Goal: Information Seeking & Learning: Learn about a topic

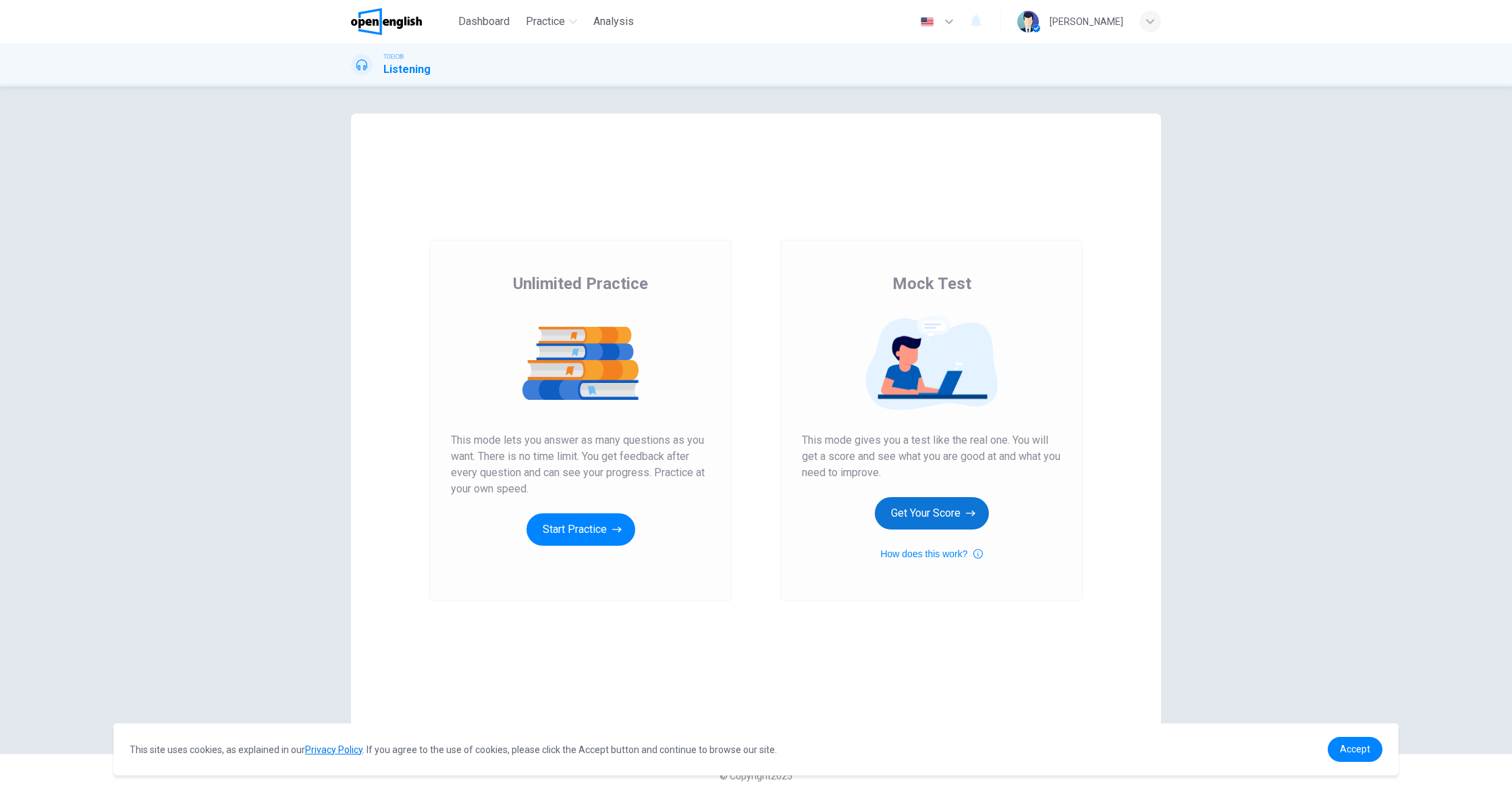
click at [945, 515] on button "Get Your Score" at bounding box center [931, 513] width 114 height 33
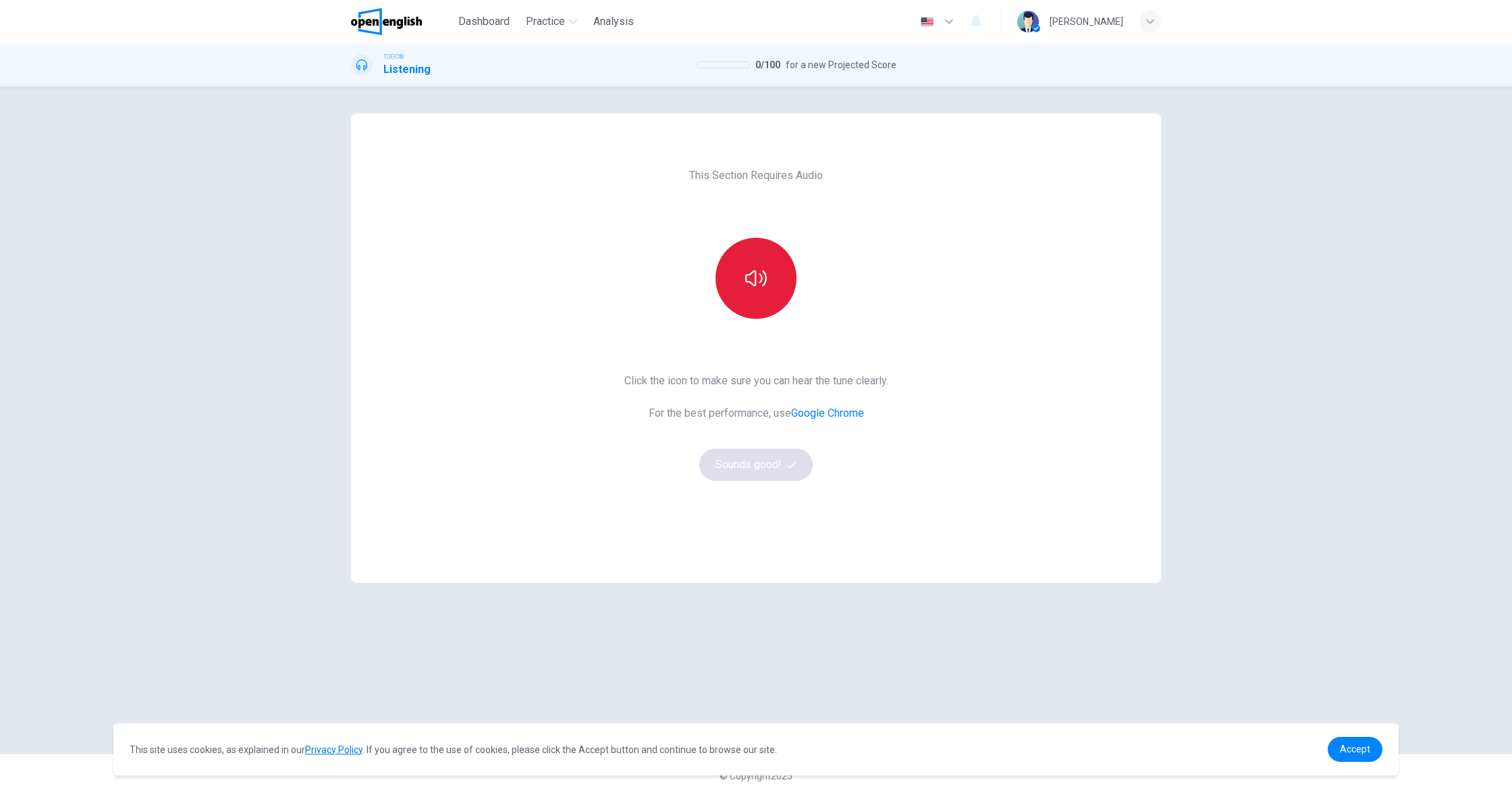
click at [763, 292] on button "button" at bounding box center [756, 277] width 81 height 81
click at [774, 471] on button "Sounds good!" at bounding box center [756, 464] width 114 height 33
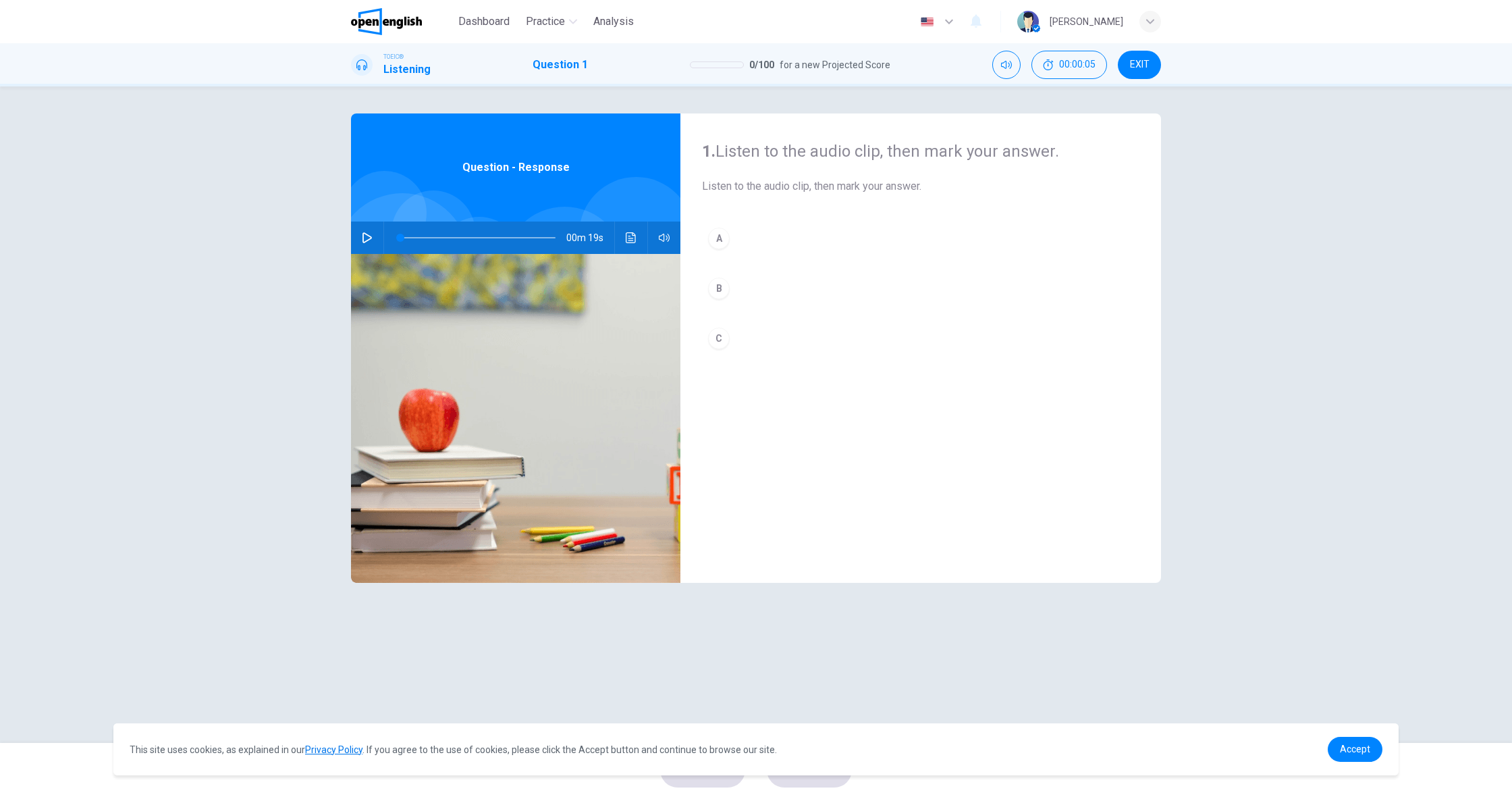
click at [373, 237] on button "button" at bounding box center [367, 237] width 22 height 33
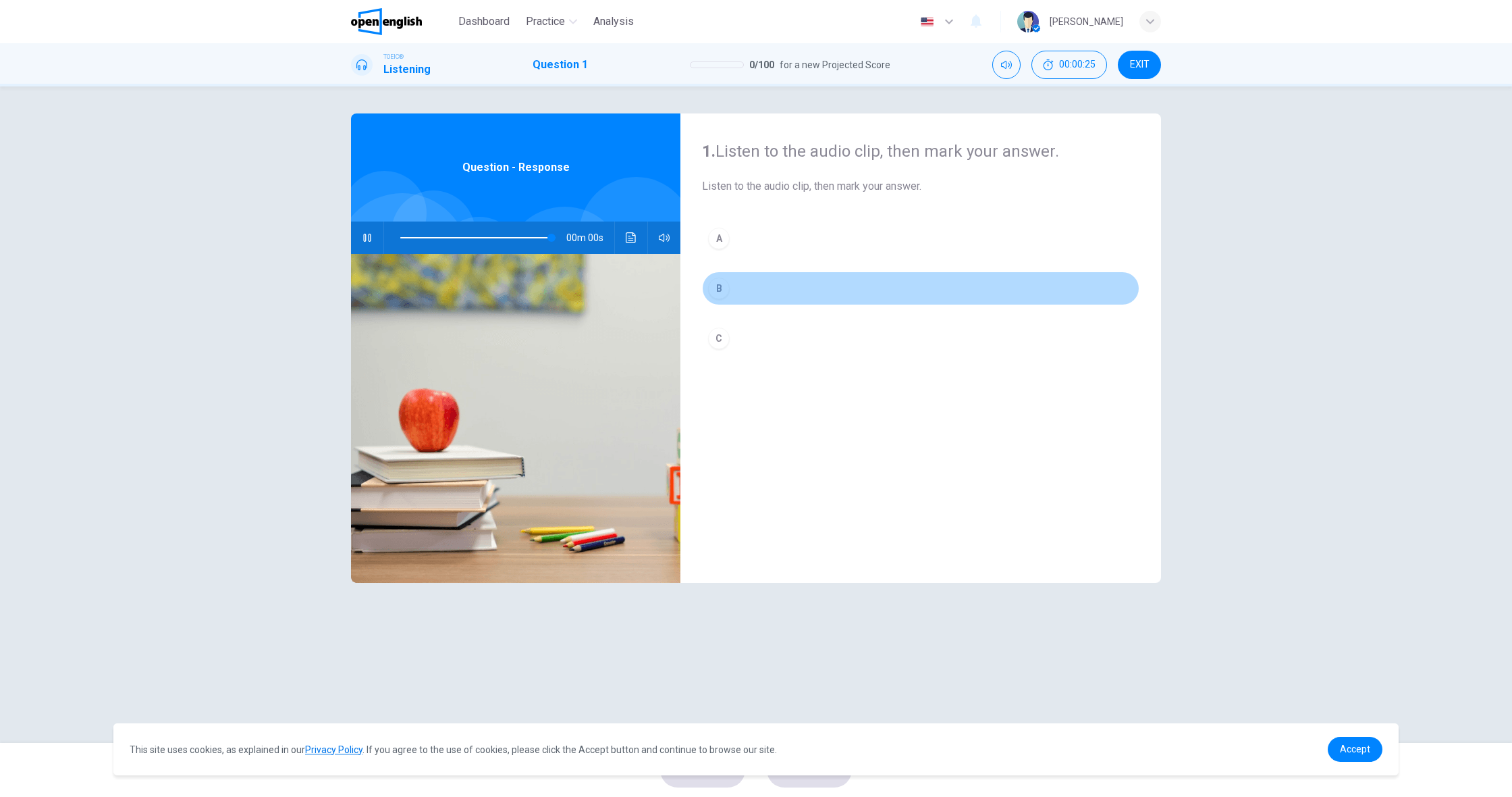
click at [722, 292] on div "B" at bounding box center [719, 288] width 22 height 22
type input "*"
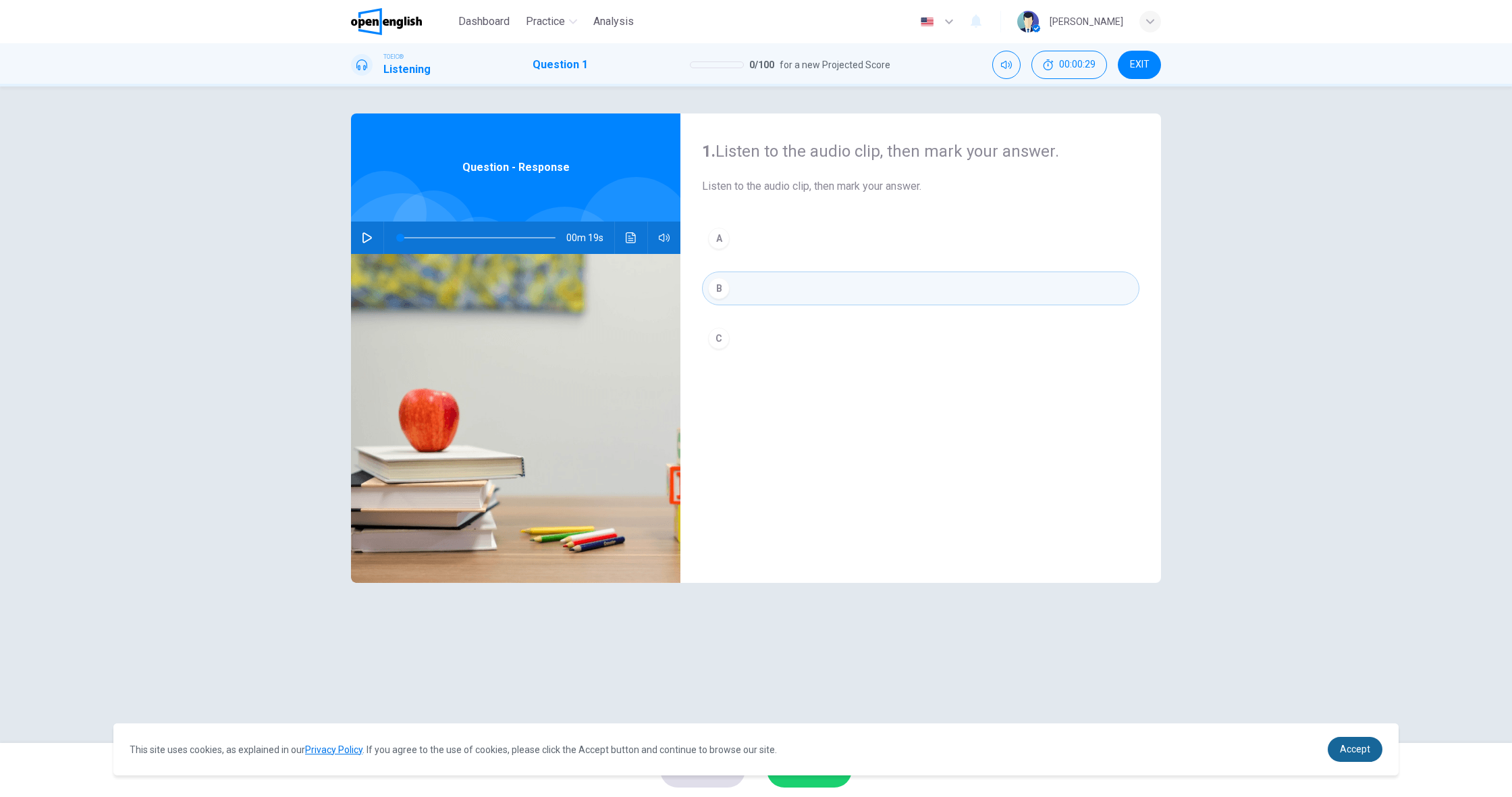
click at [1356, 753] on span "Accept" at bounding box center [1355, 748] width 31 height 11
click at [1360, 743] on span "Accept" at bounding box center [1355, 748] width 31 height 11
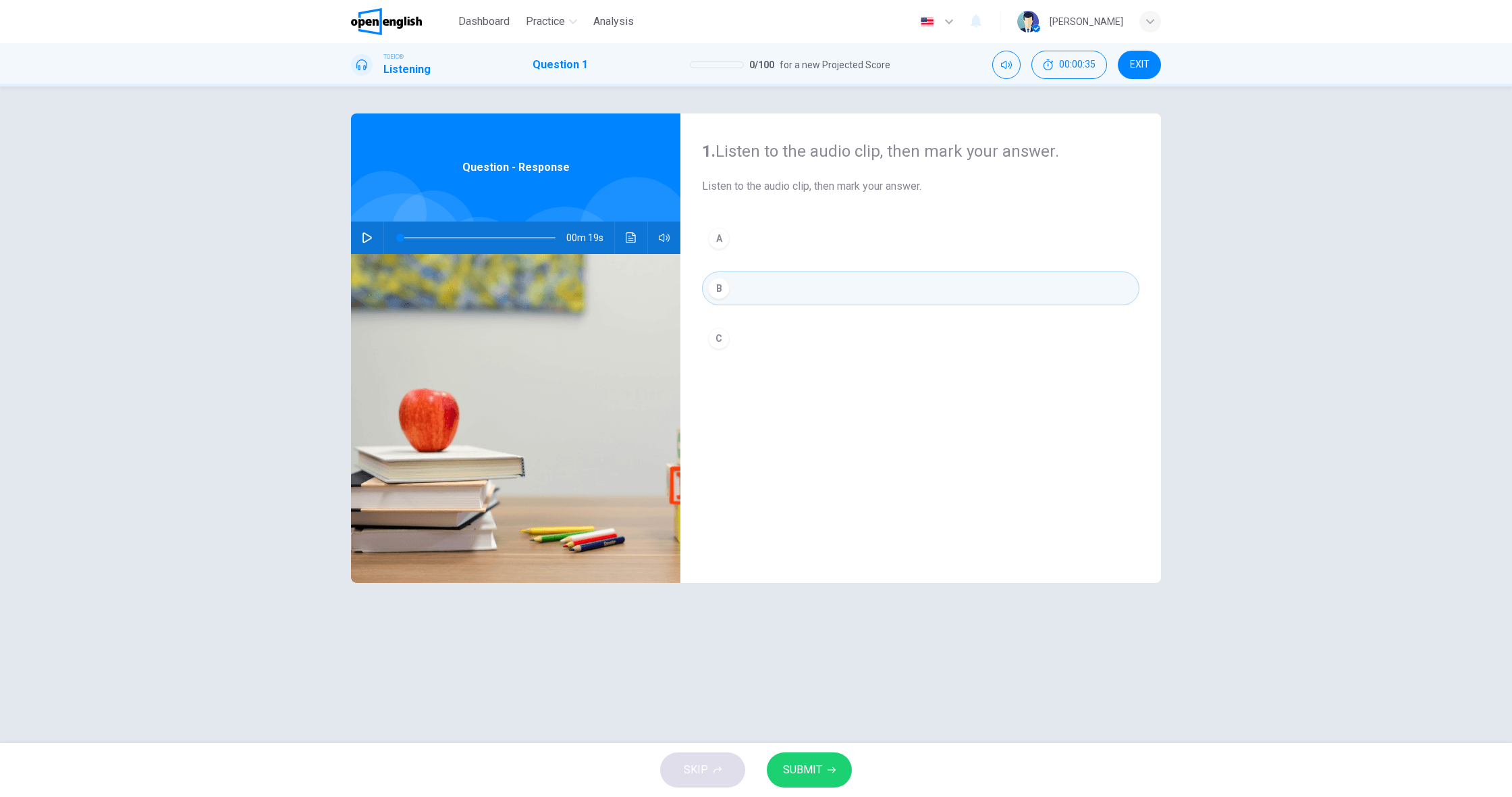
click at [836, 762] on button "SUBMIT" at bounding box center [809, 769] width 85 height 35
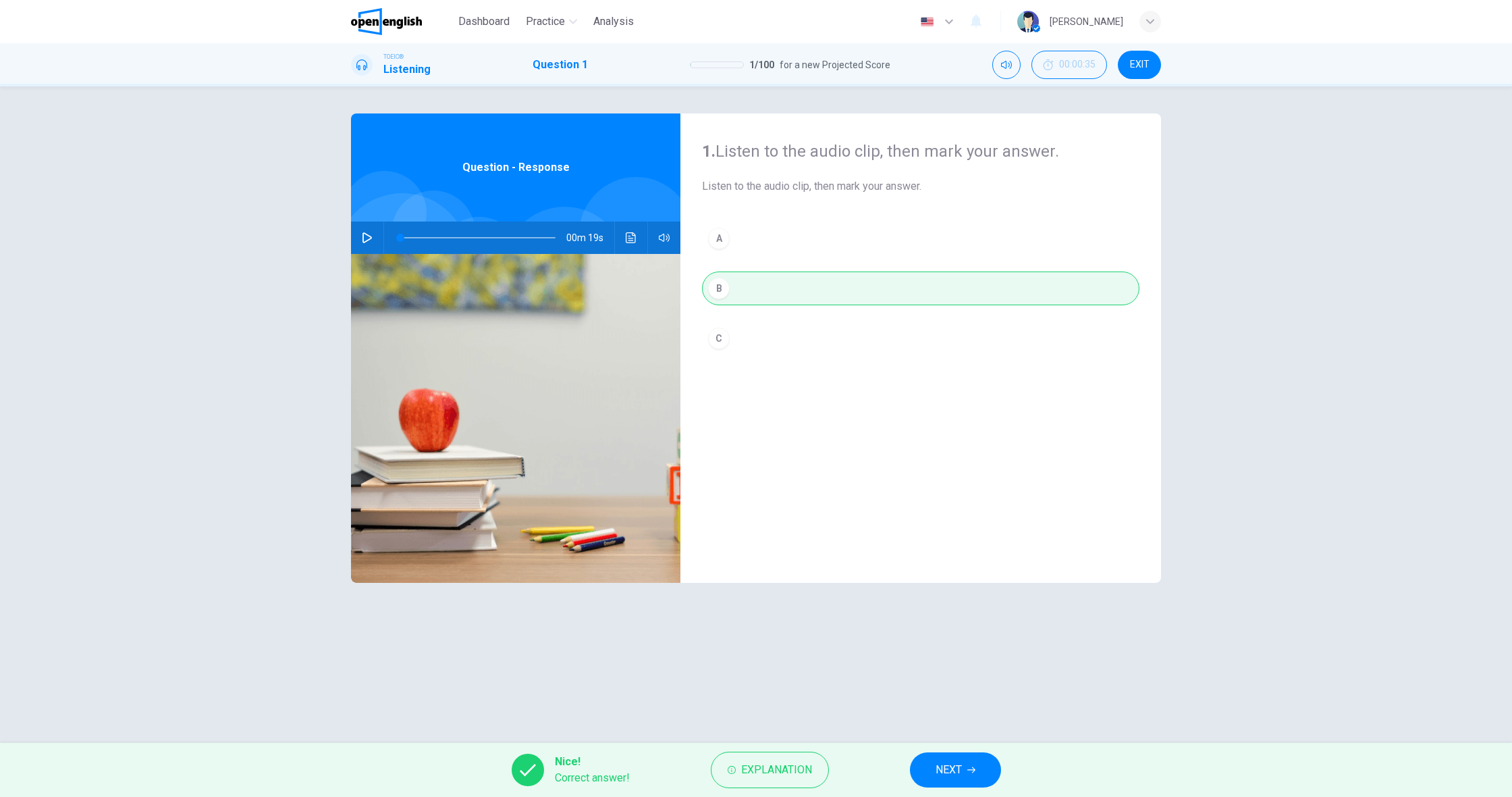
click at [904, 765] on div "Nice! Correct answer! Explanation NEXT" at bounding box center [756, 769] width 1512 height 54
click at [950, 768] on span "NEXT" at bounding box center [949, 769] width 27 height 19
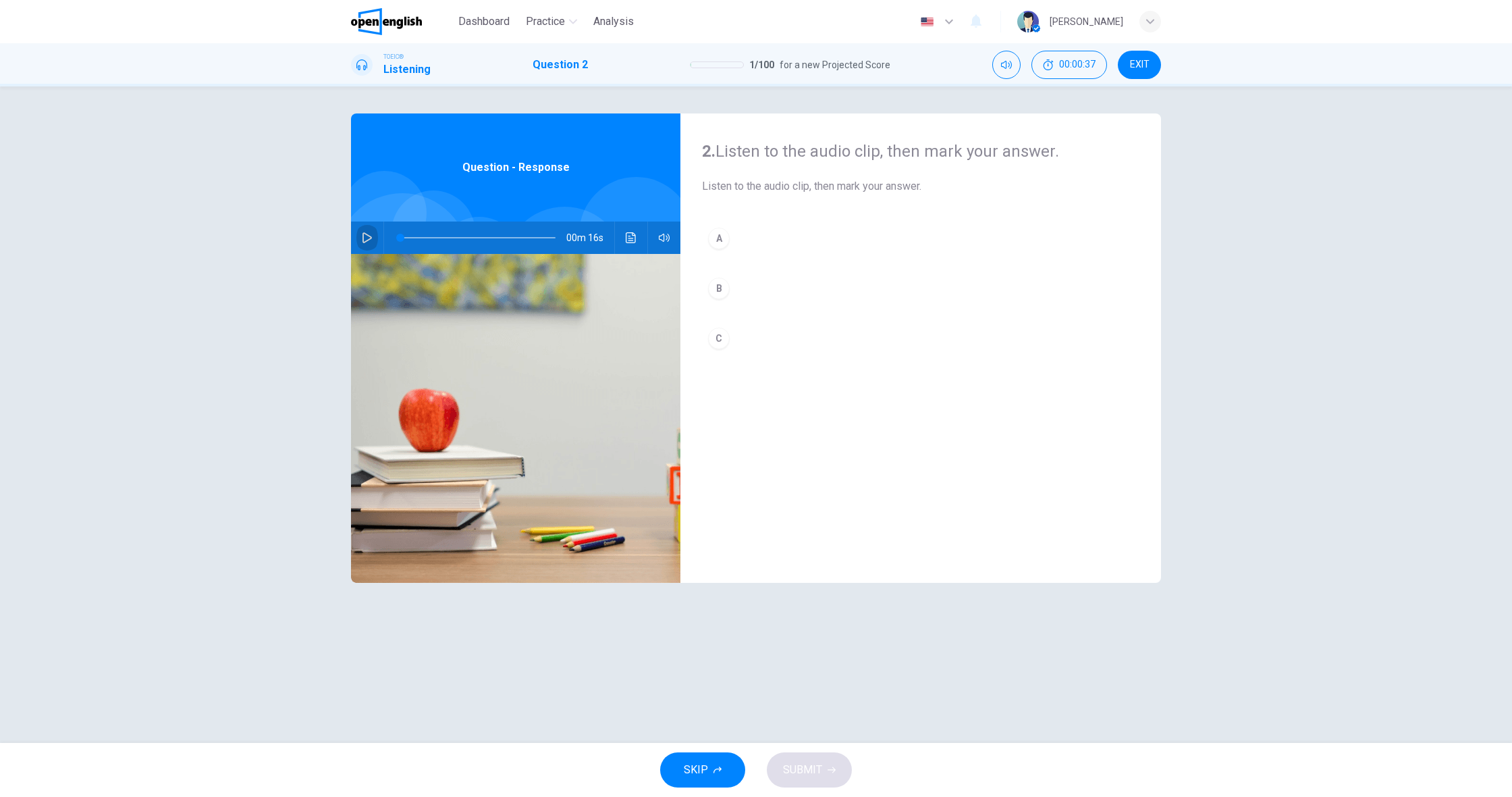
click at [368, 248] on button "button" at bounding box center [367, 237] width 22 height 33
click at [728, 232] on div "A" at bounding box center [719, 238] width 22 height 22
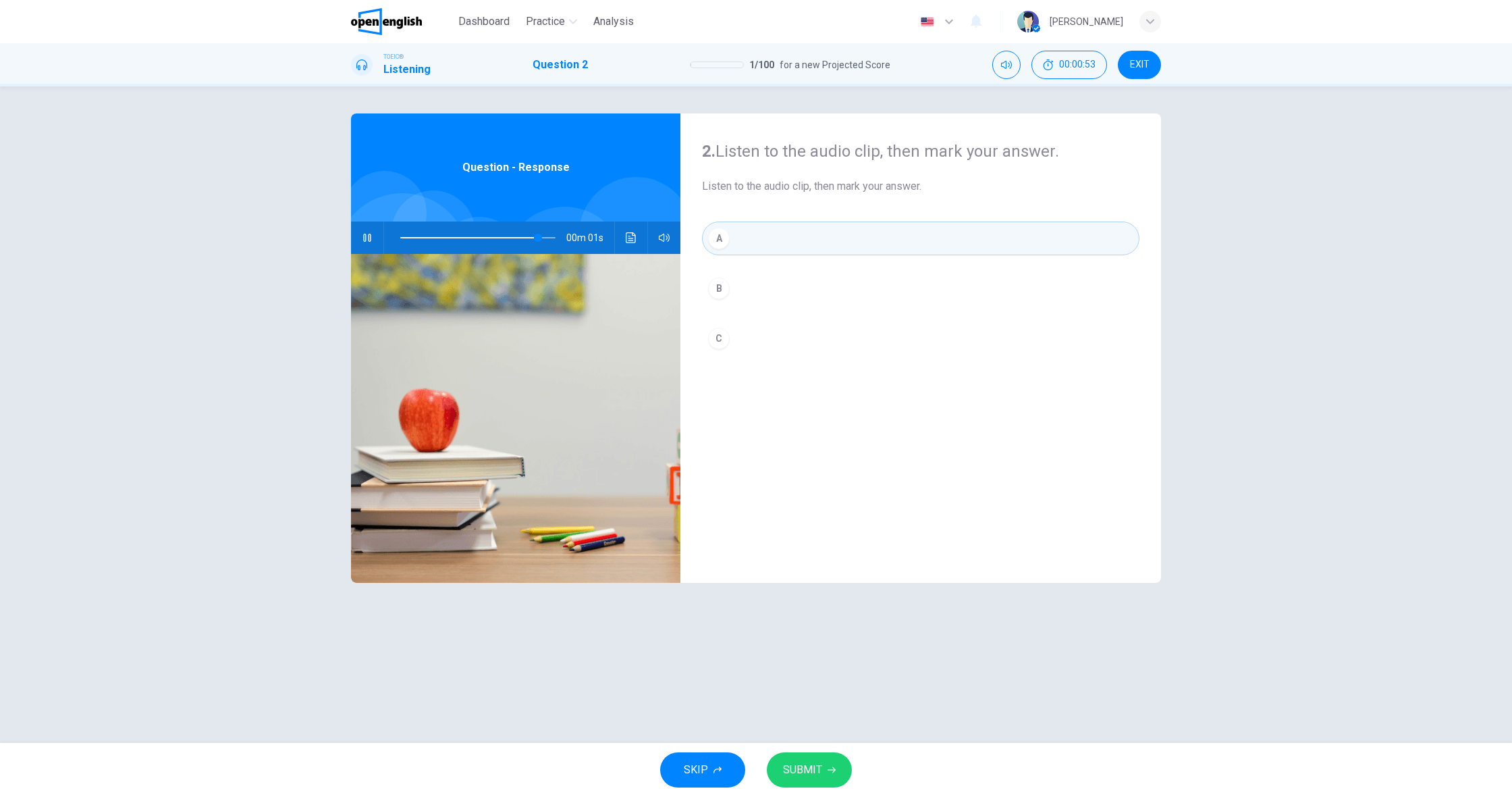
click at [798, 750] on div "SKIP SUBMIT" at bounding box center [756, 769] width 1512 height 54
click at [811, 774] on span "SUBMIT" at bounding box center [802, 769] width 39 height 19
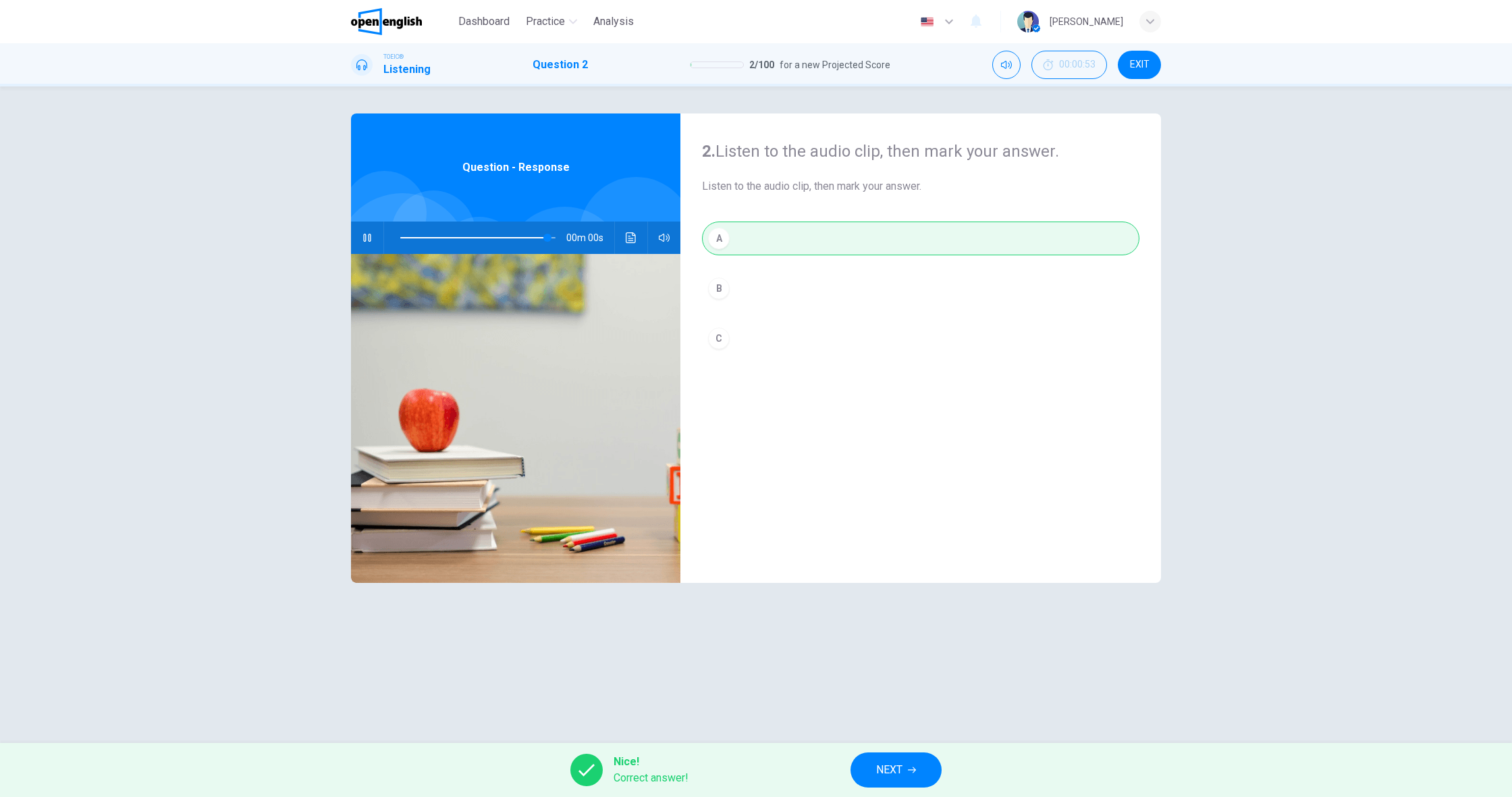
type input "*"
click at [886, 771] on span "NEXT" at bounding box center [890, 769] width 27 height 19
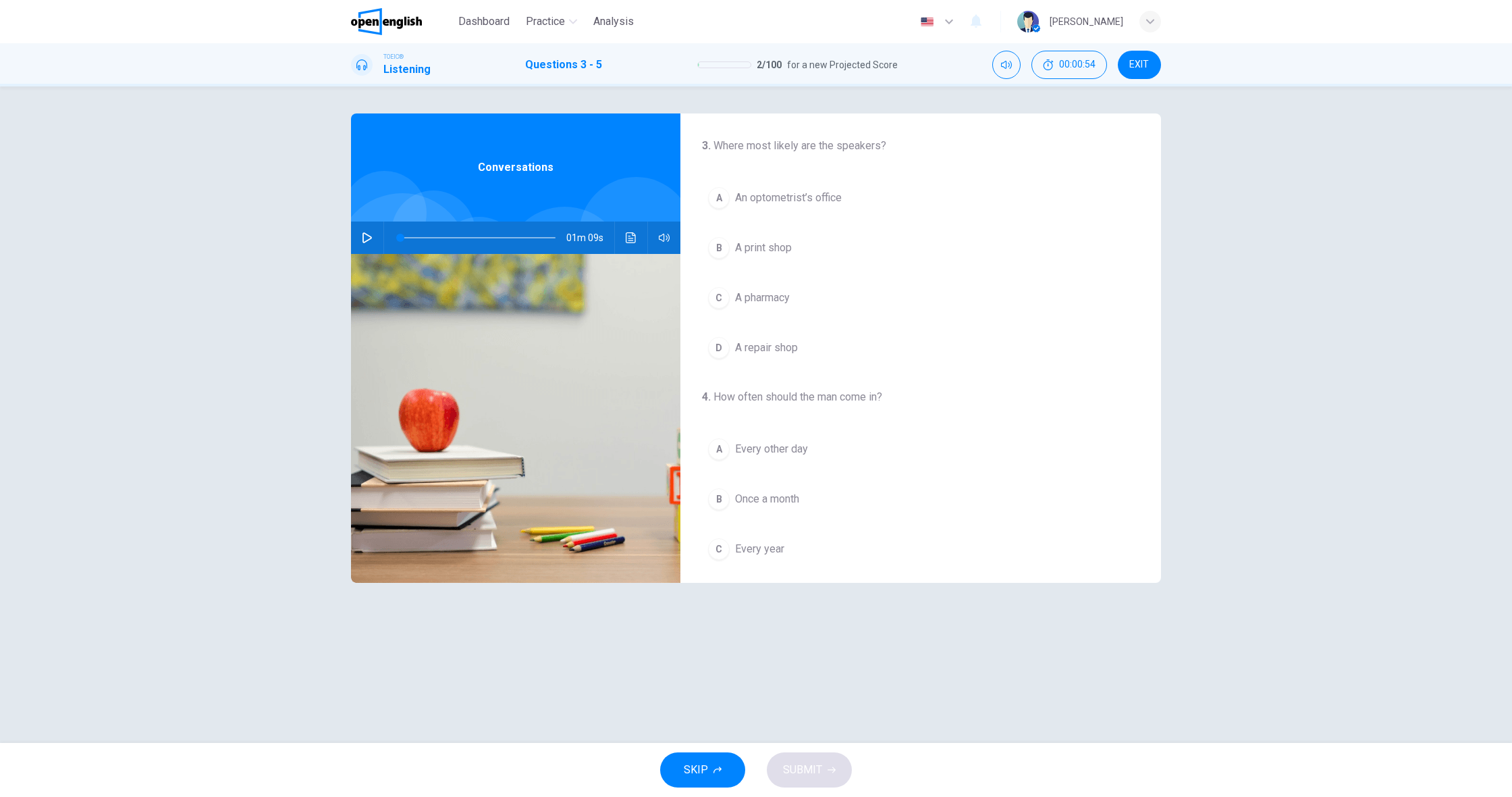
click at [370, 230] on button "button" at bounding box center [367, 237] width 22 height 33
click at [723, 204] on div "A" at bounding box center [719, 197] width 22 height 22
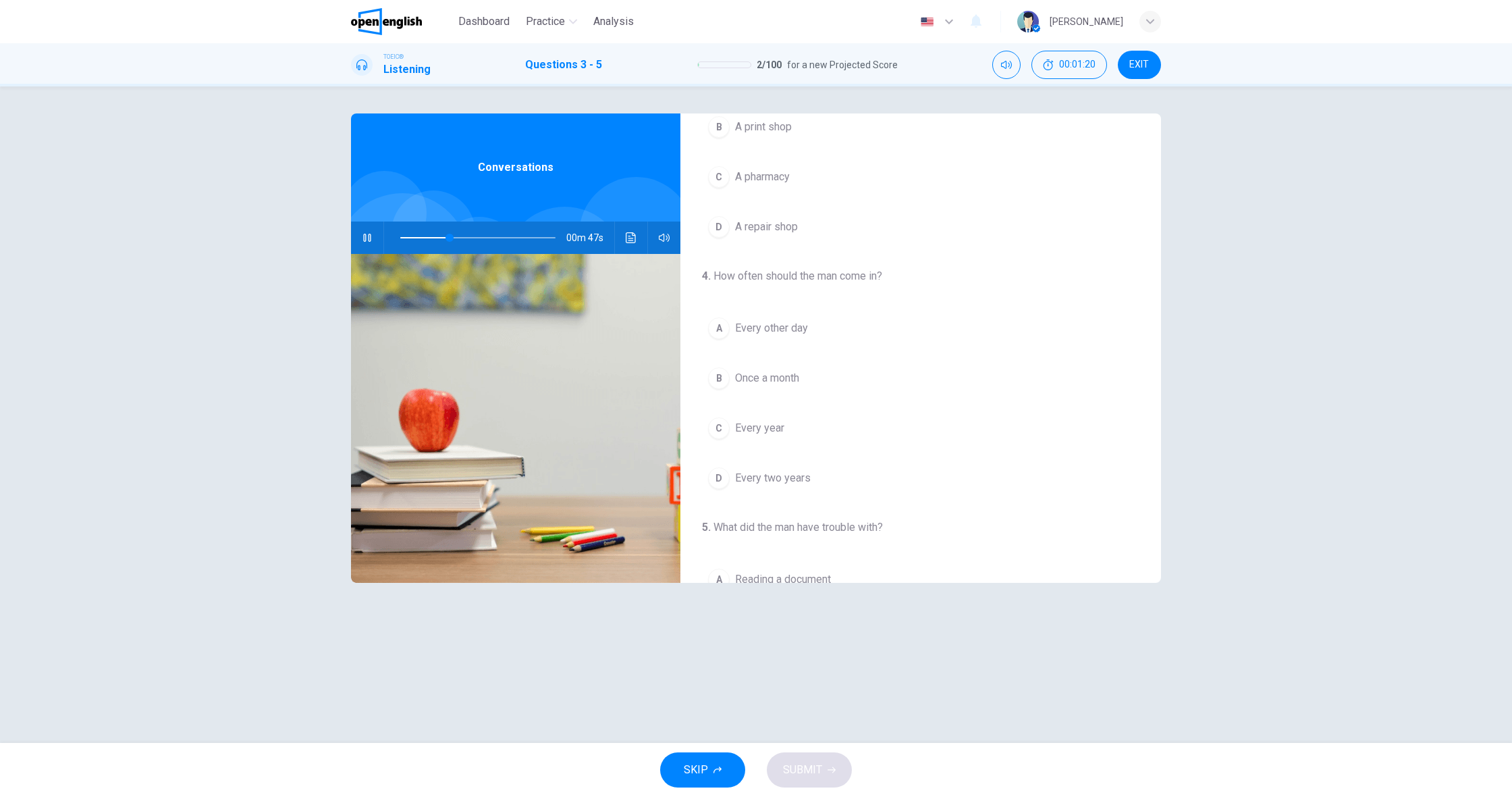
scroll to position [122, 0]
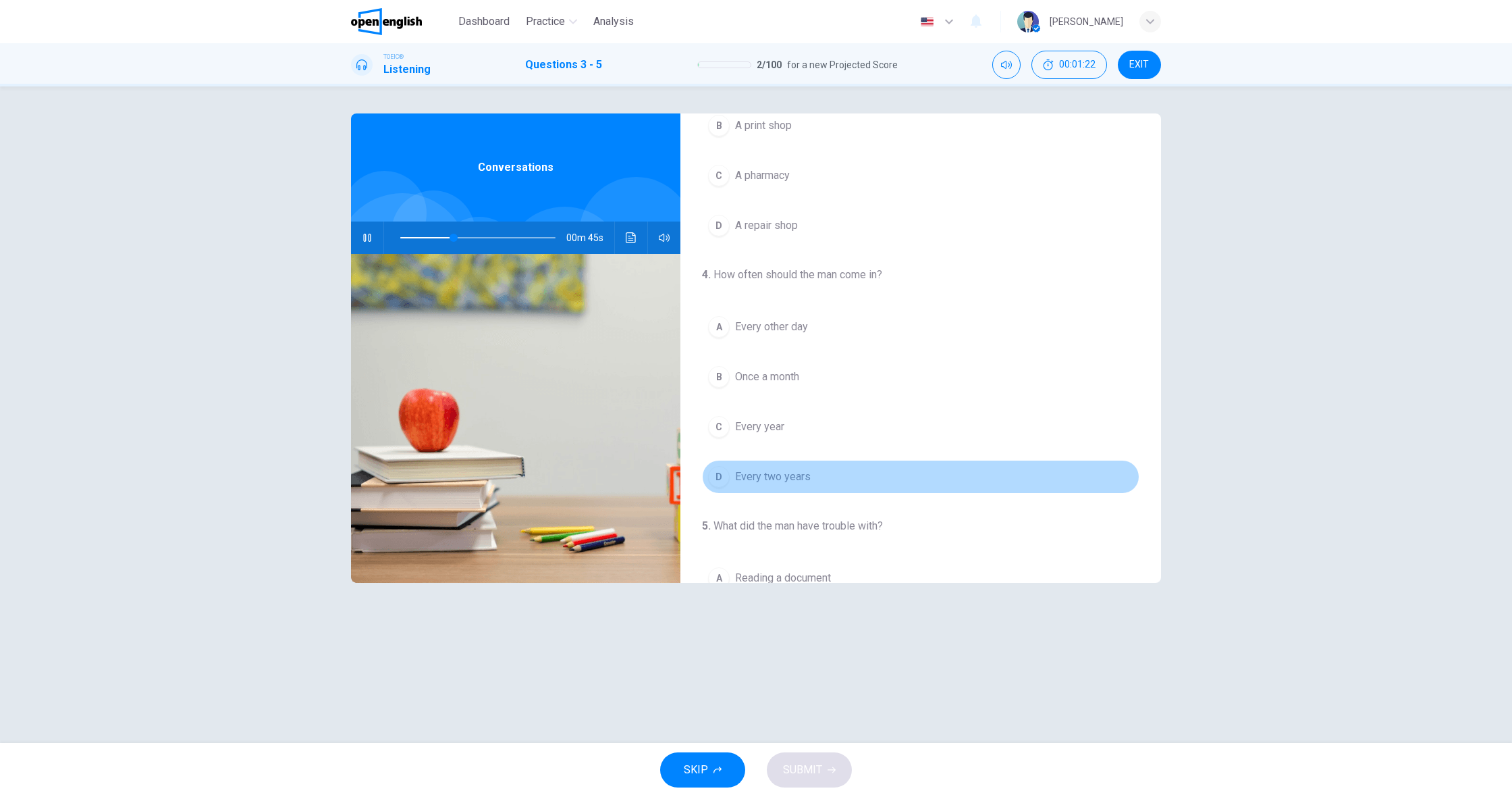
click at [744, 478] on span "Every two years" at bounding box center [772, 476] width 76 height 16
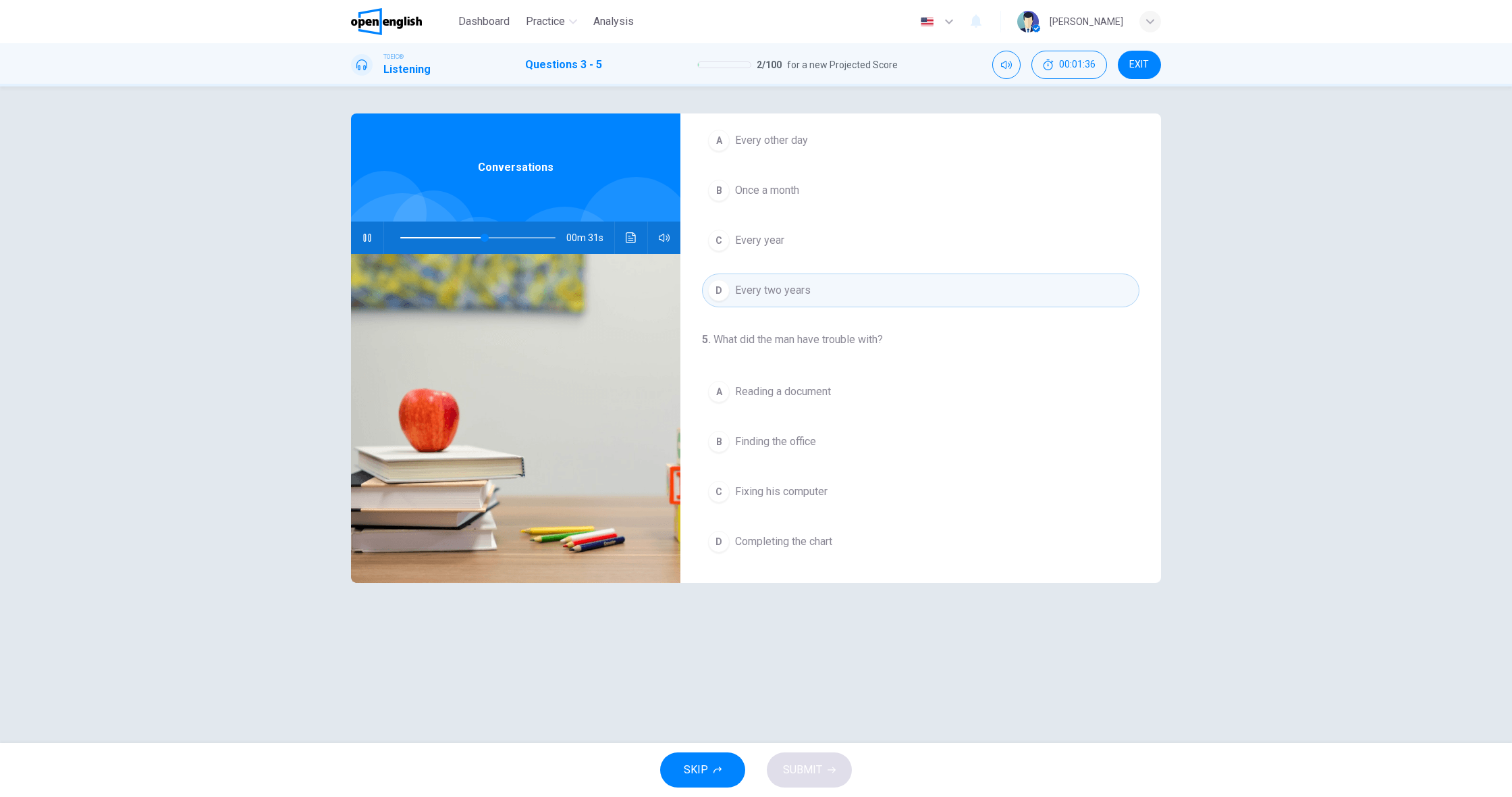
scroll to position [308, 0]
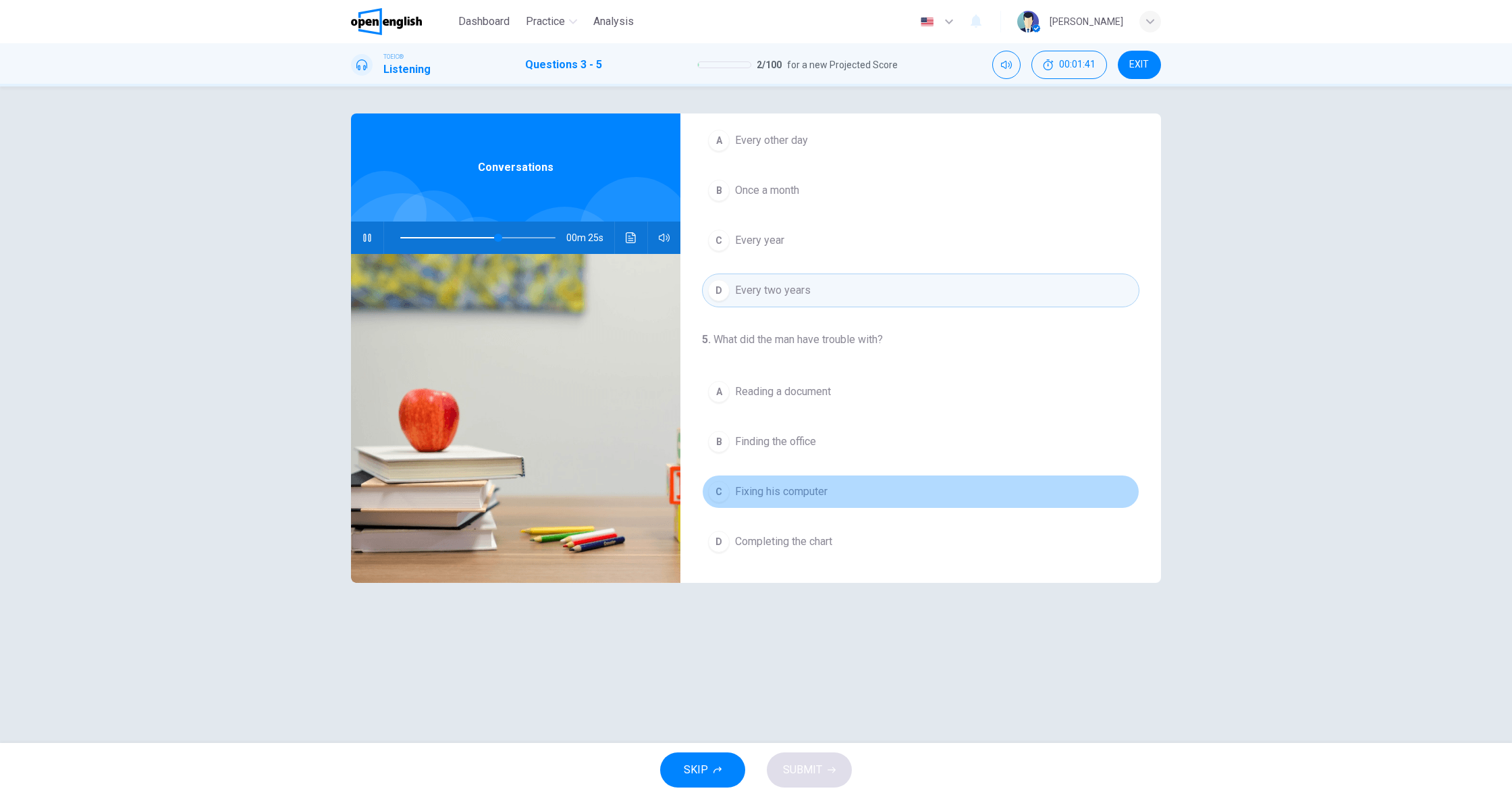
click at [773, 488] on span "Fixing his computer" at bounding box center [781, 491] width 93 height 16
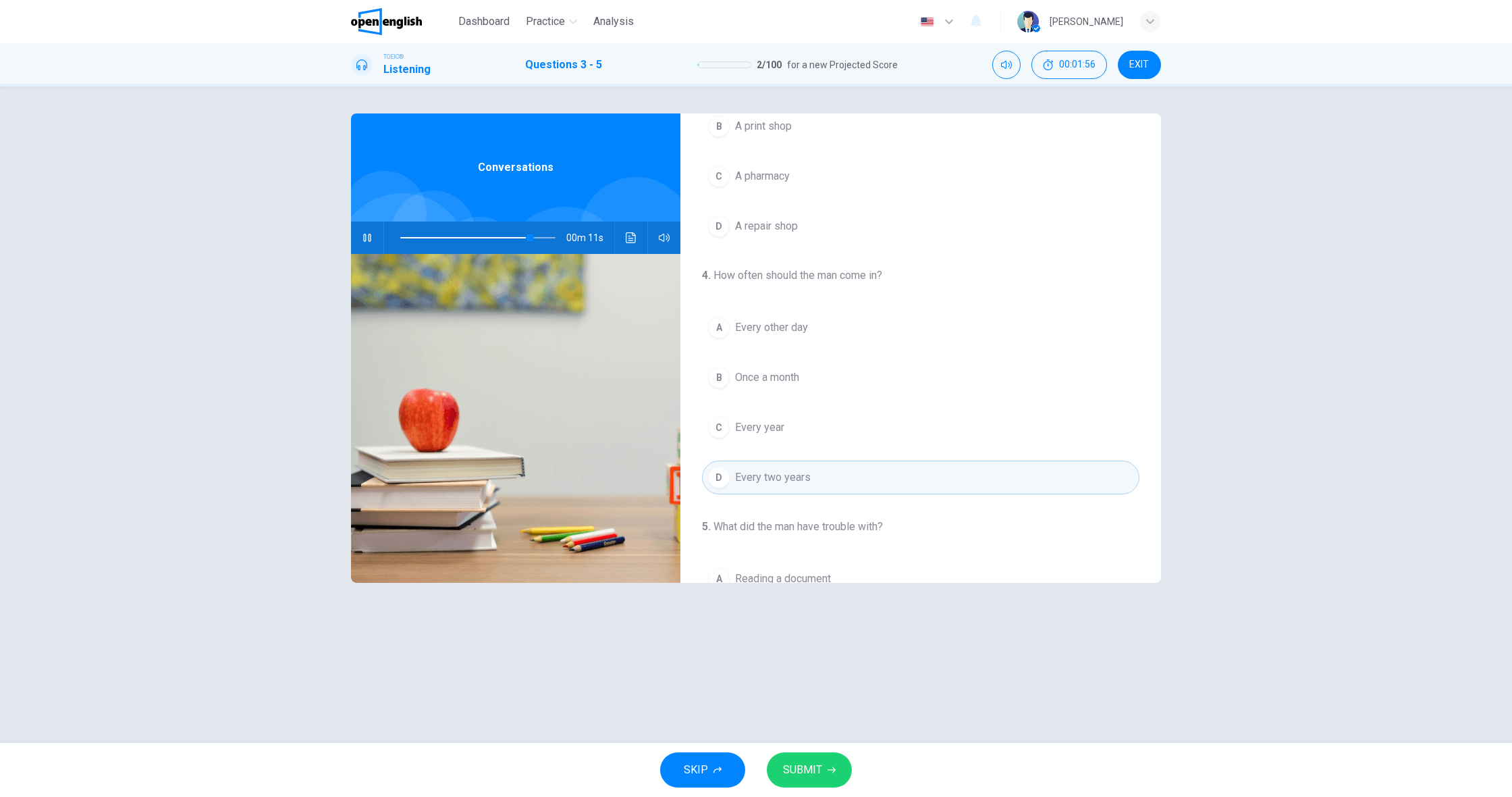
scroll to position [152, 0]
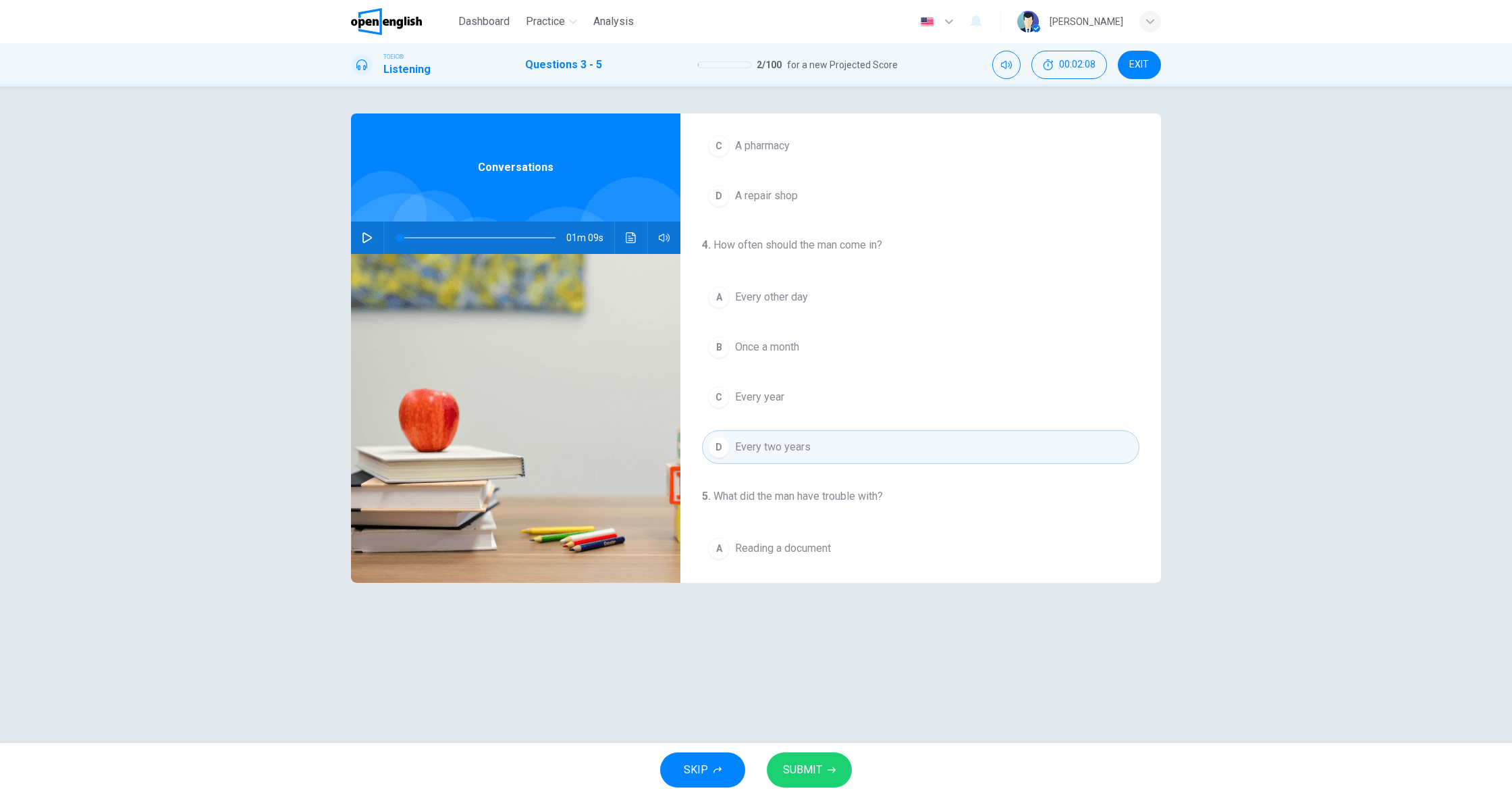
click at [372, 239] on button "button" at bounding box center [367, 237] width 22 height 33
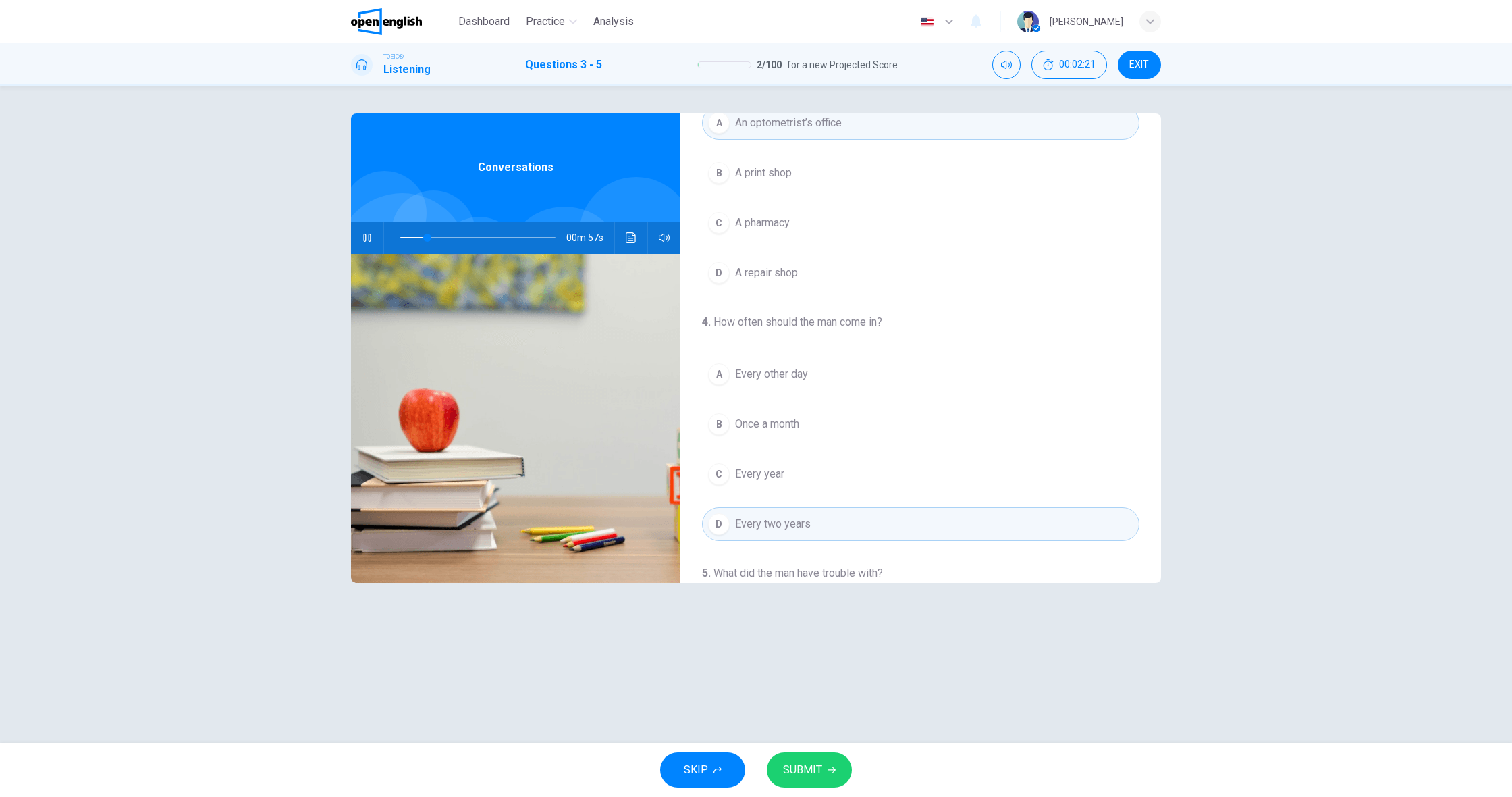
scroll to position [78, 0]
click at [751, 467] on span "Every year" at bounding box center [760, 470] width 50 height 16
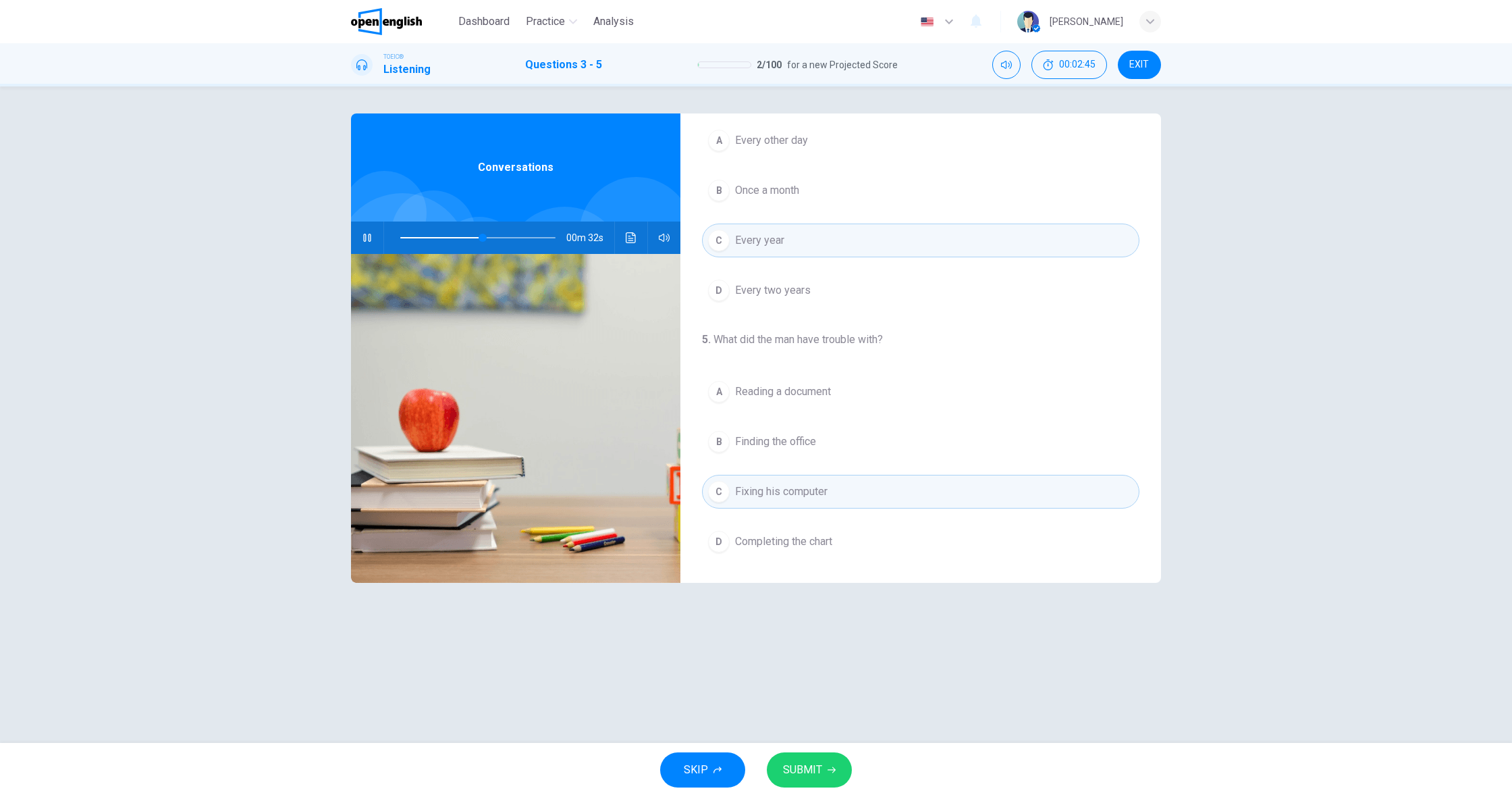
scroll to position [0, 0]
click at [478, 239] on span at bounding box center [478, 237] width 155 height 19
click at [787, 768] on span "SUBMIT" at bounding box center [802, 769] width 39 height 19
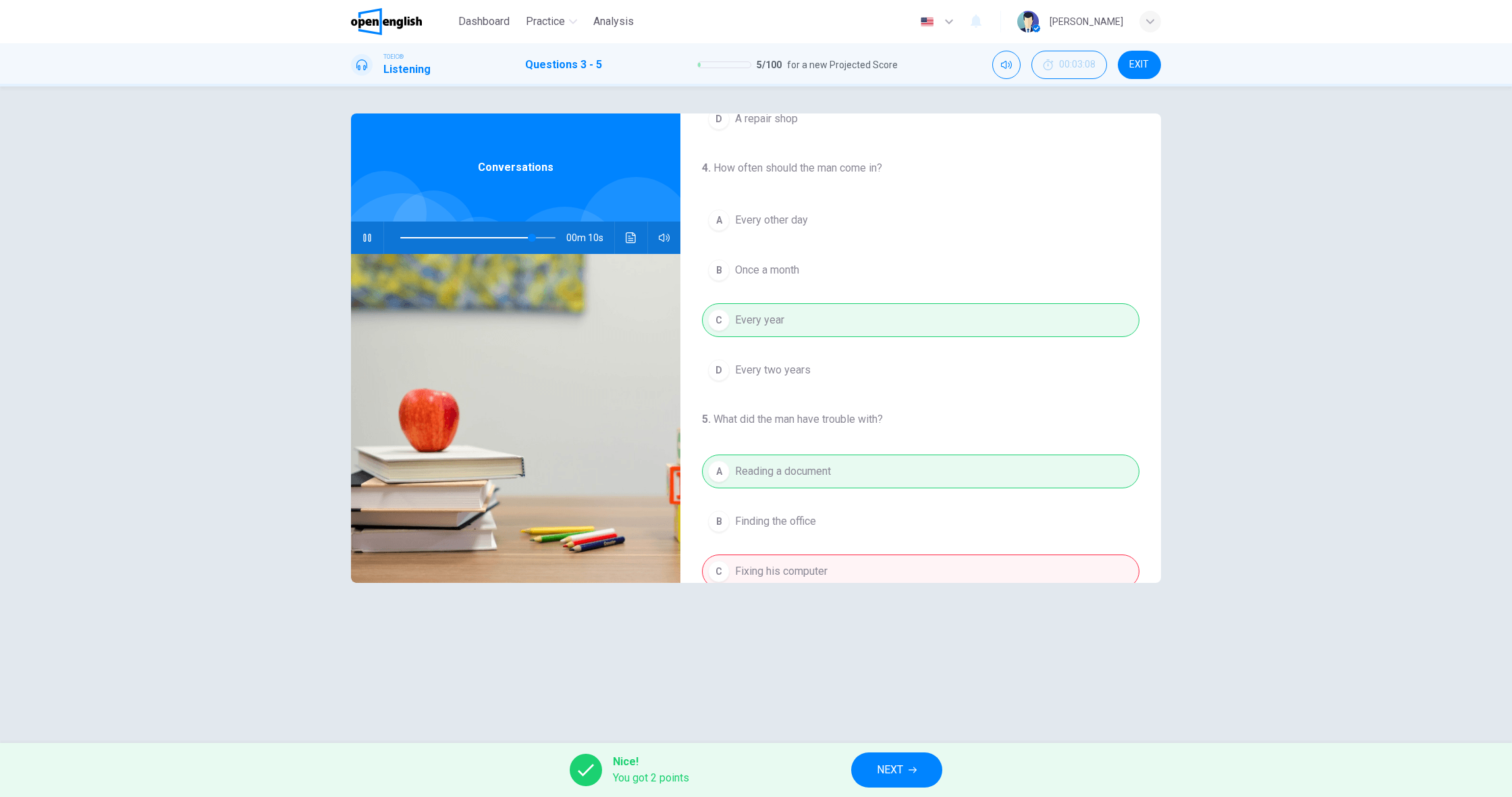
scroll to position [308, 0]
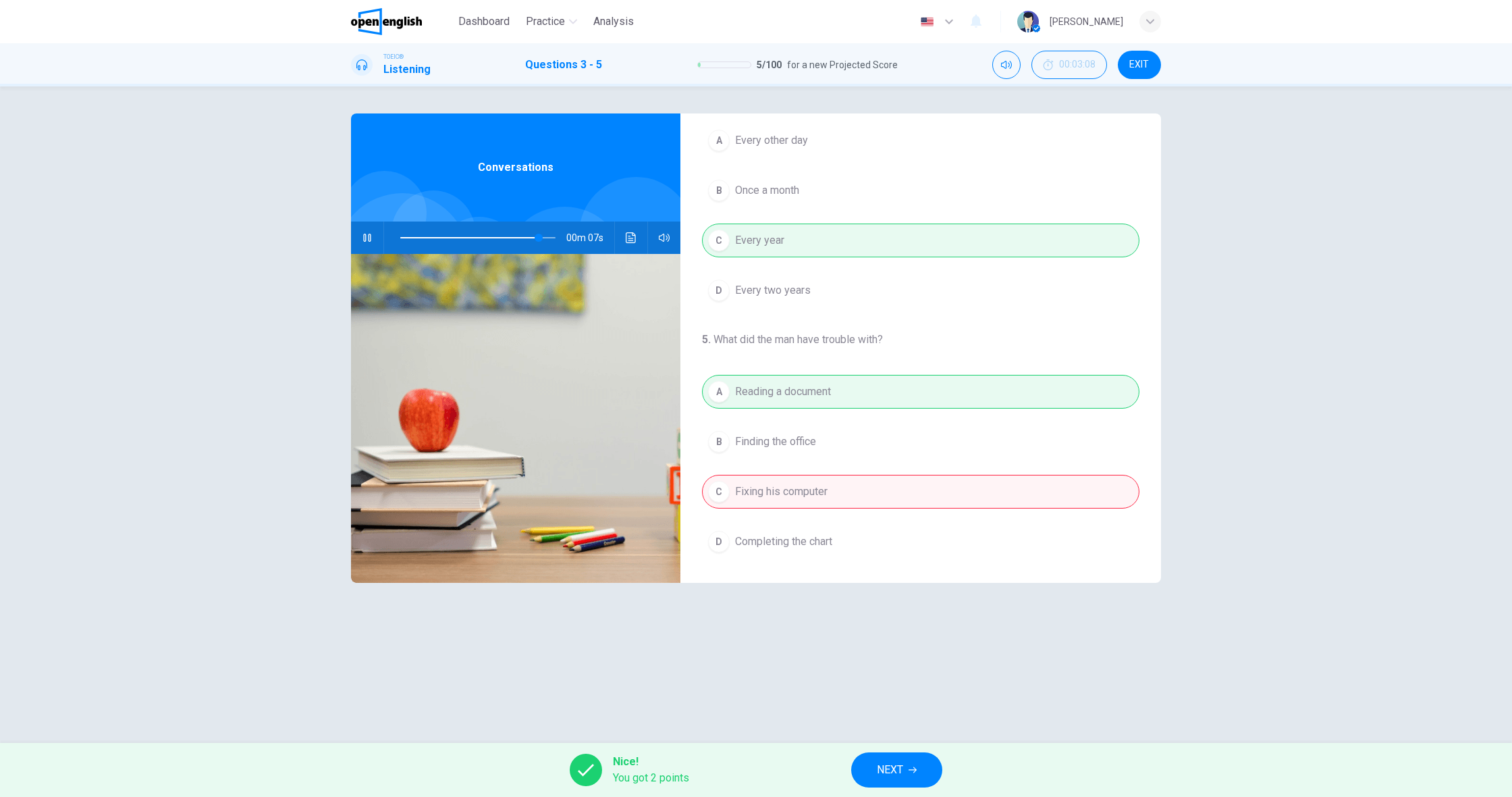
click at [635, 790] on div "Nice! You got 2 points NEXT" at bounding box center [756, 769] width 1512 height 54
drag, startPoint x: 677, startPoint y: 778, endPoint x: 781, endPoint y: 779, distance: 104.0
click at [678, 778] on span "You got 2 points" at bounding box center [652, 777] width 77 height 16
click at [812, 778] on div "Nice! You got 2 points NEXT" at bounding box center [756, 769] width 1512 height 54
click at [817, 777] on div "Nice! You got 2 points NEXT" at bounding box center [756, 769] width 1512 height 54
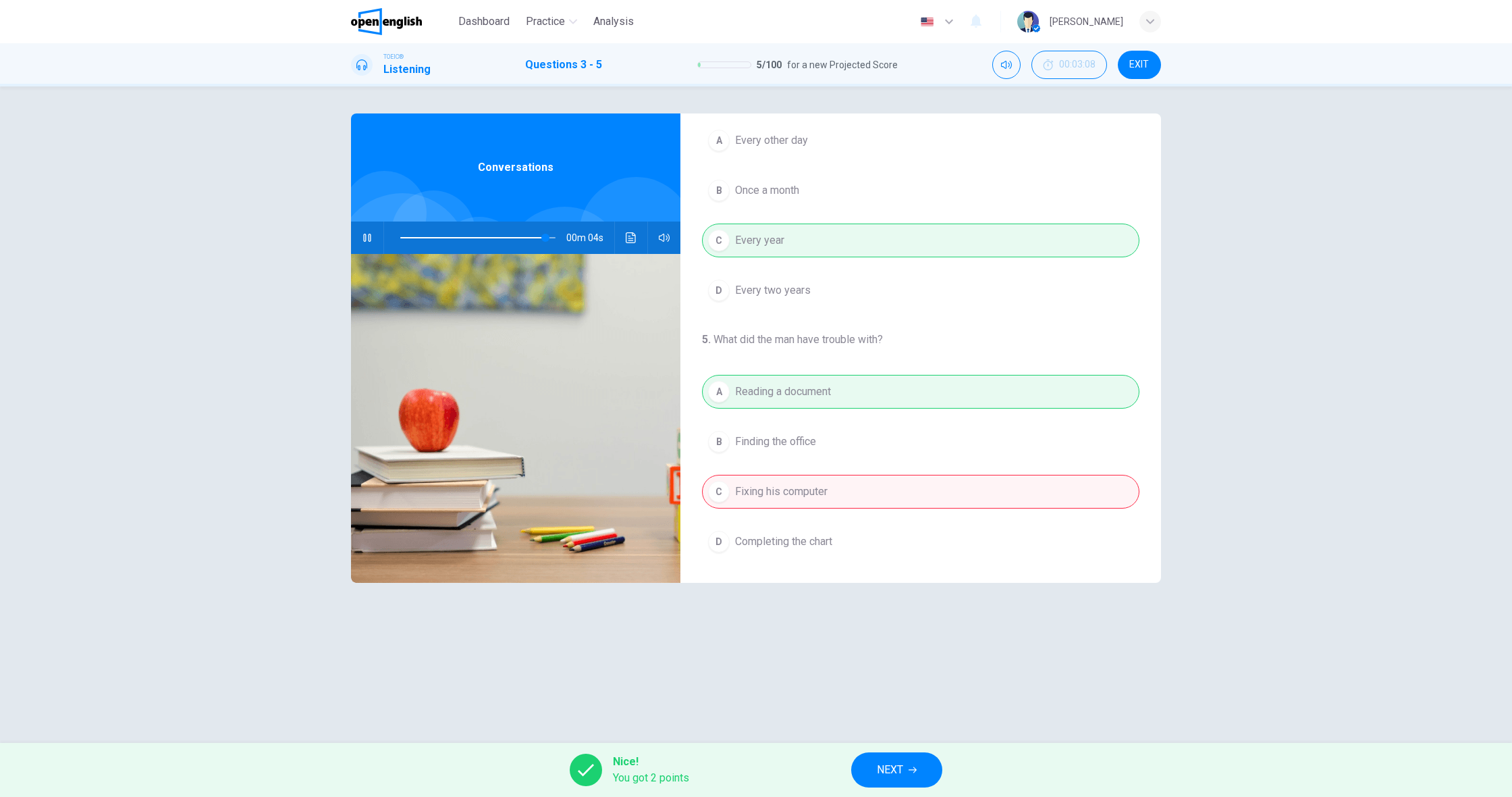
type input "**"
click at [927, 779] on button "NEXT" at bounding box center [897, 769] width 91 height 35
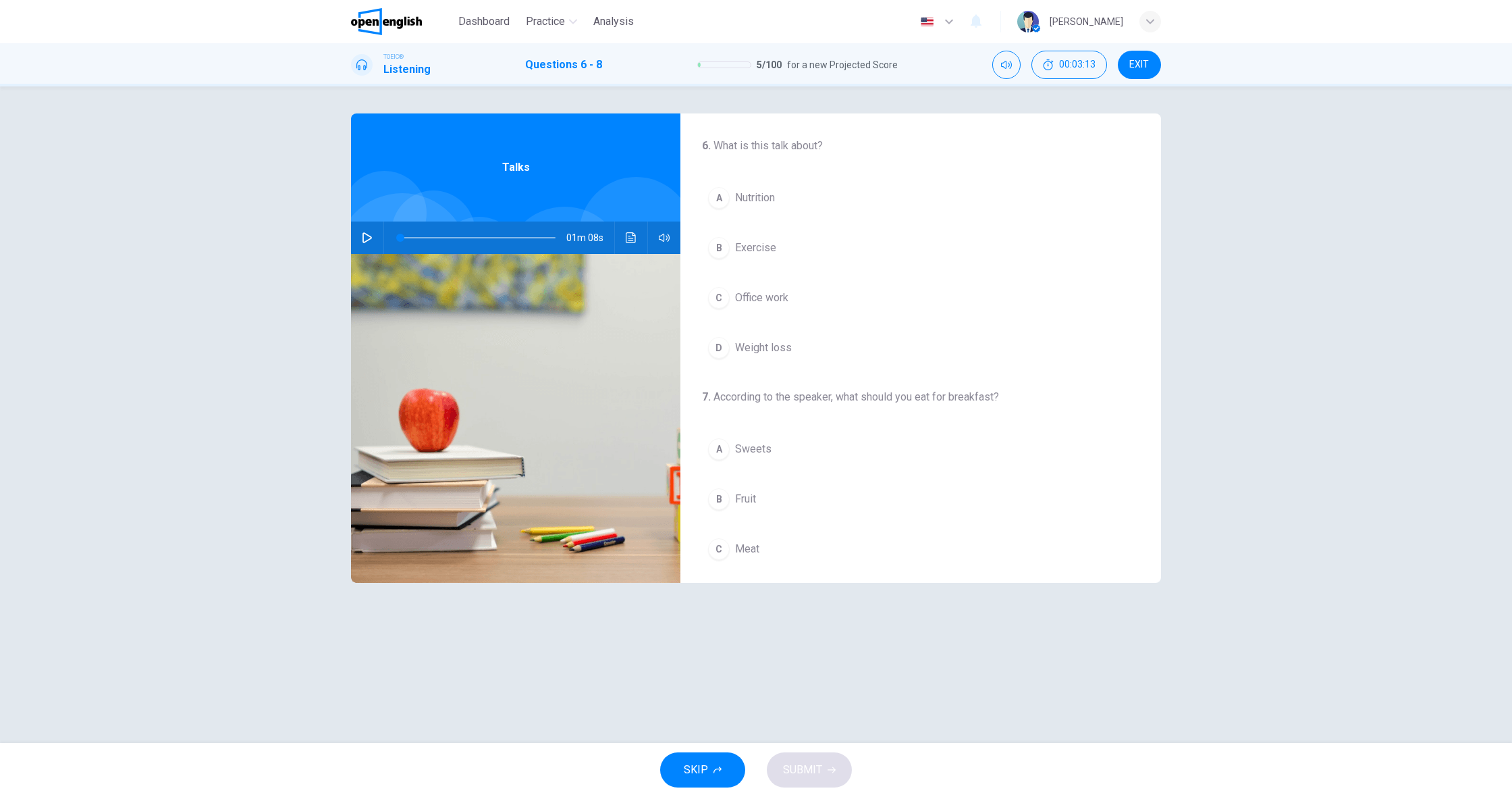
click at [367, 232] on icon "button" at bounding box center [367, 237] width 11 height 11
drag, startPoint x: 412, startPoint y: 236, endPoint x: 398, endPoint y: 237, distance: 14.0
click at [398, 237] on span at bounding box center [400, 237] width 8 height 8
click at [367, 241] on icon "button" at bounding box center [367, 237] width 11 height 11
click at [367, 241] on icon "button" at bounding box center [367, 237] width 10 height 11
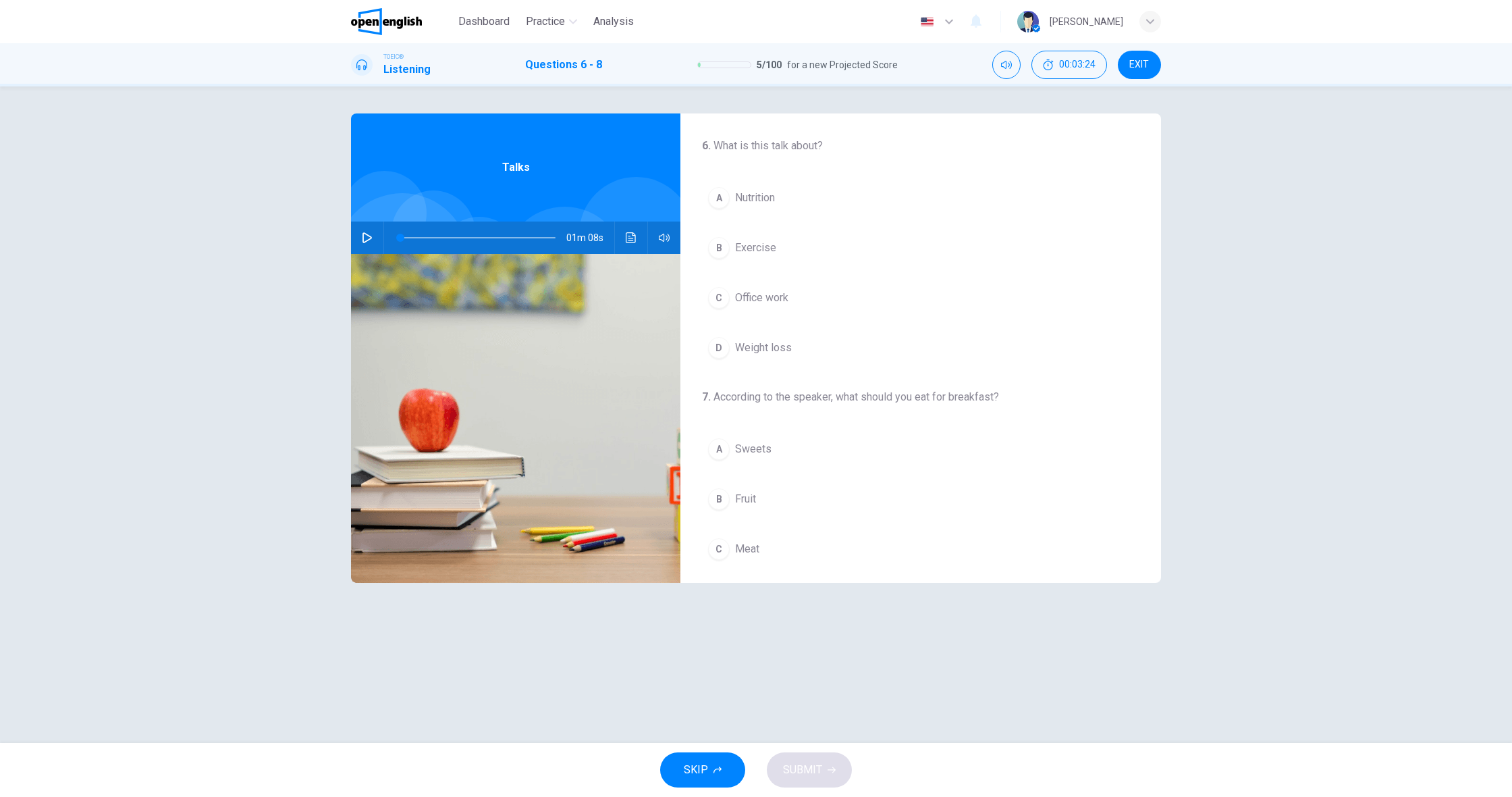
click at [367, 239] on icon "button" at bounding box center [367, 237] width 11 height 11
click at [723, 254] on div "B" at bounding box center [719, 248] width 22 height 22
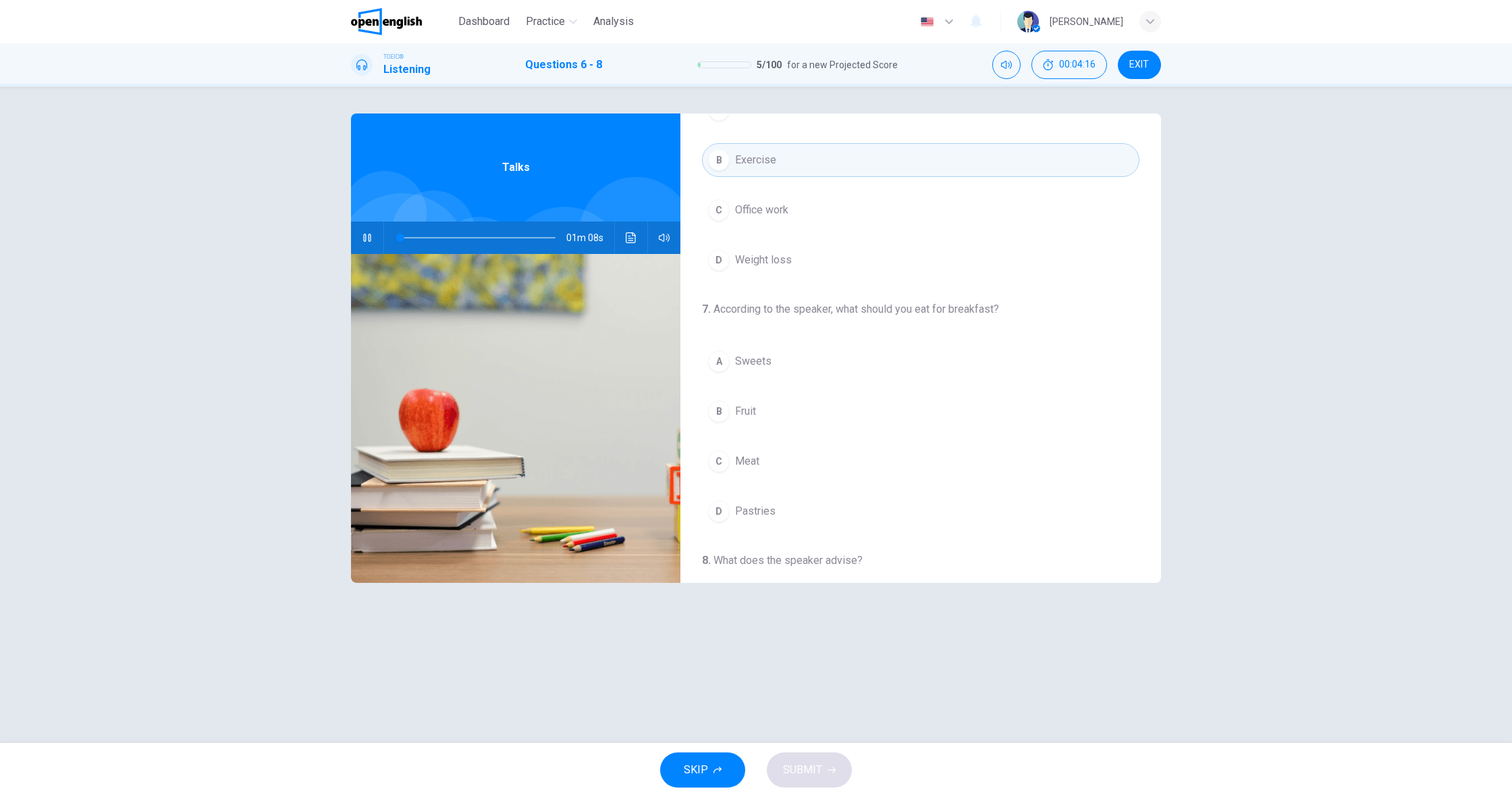
scroll to position [146, 0]
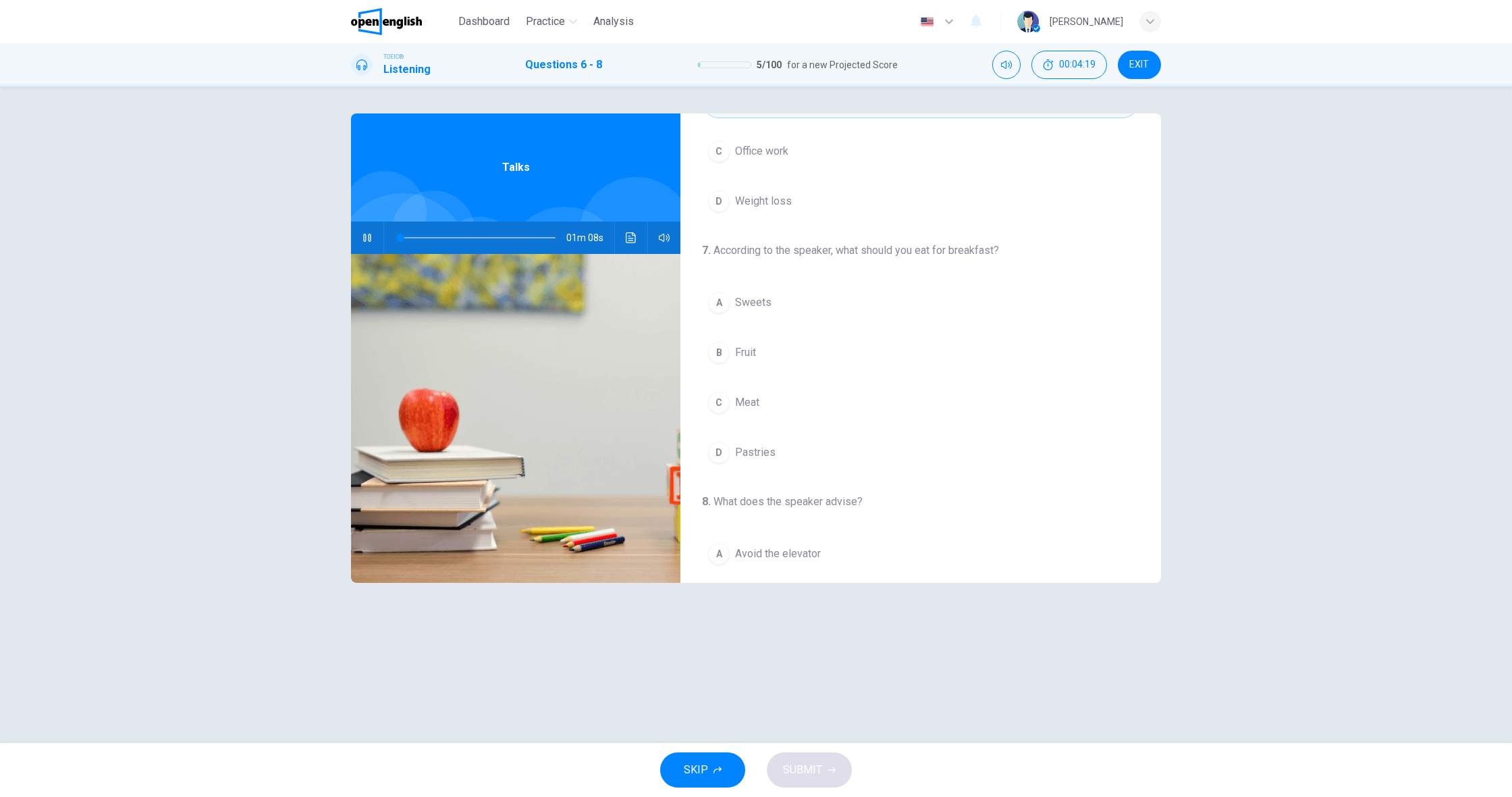
click at [723, 348] on div "B" at bounding box center [719, 352] width 22 height 22
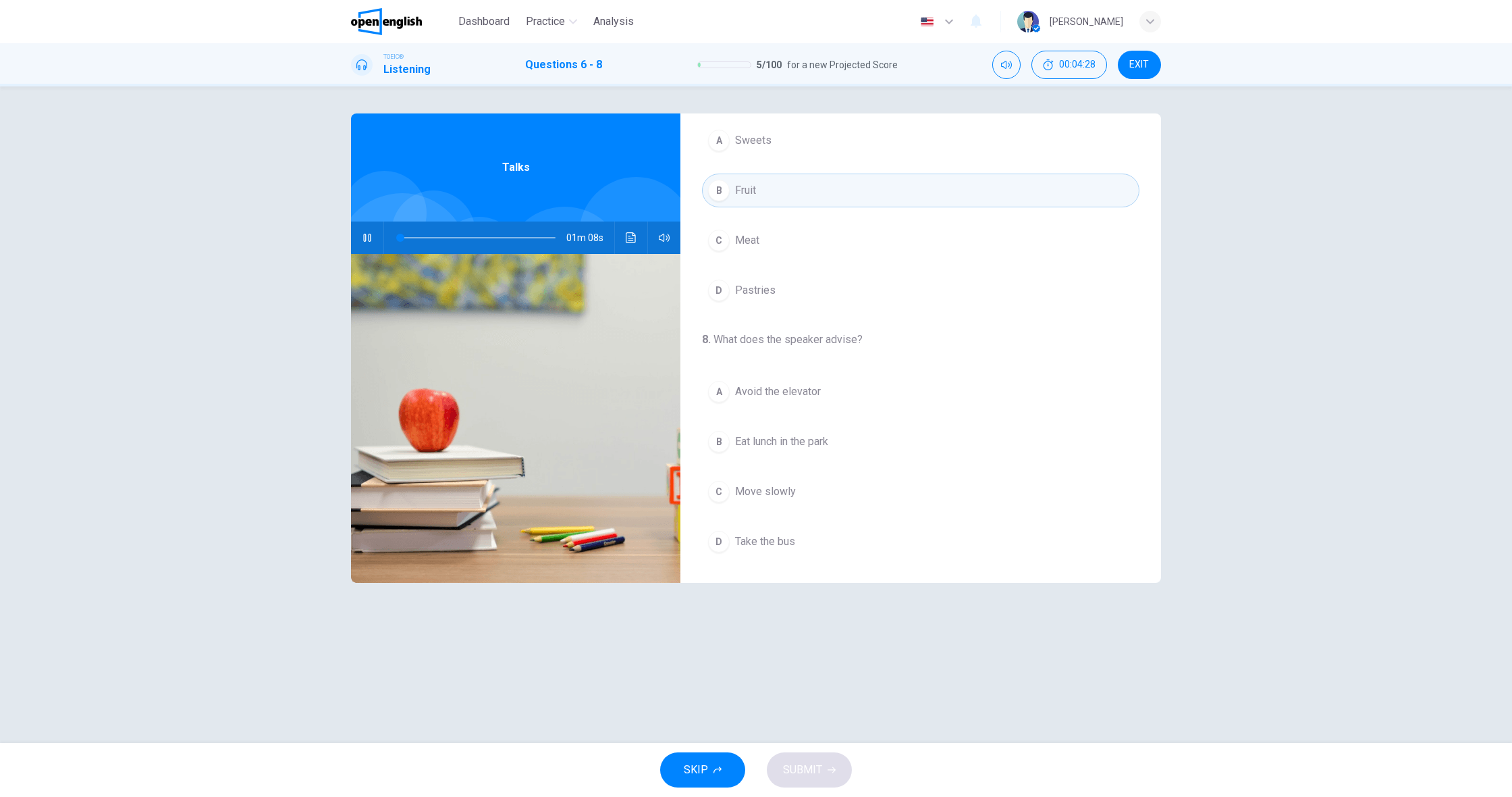
scroll to position [0, 0]
click at [788, 444] on span "Eat lunch in the park" at bounding box center [781, 441] width 93 height 16
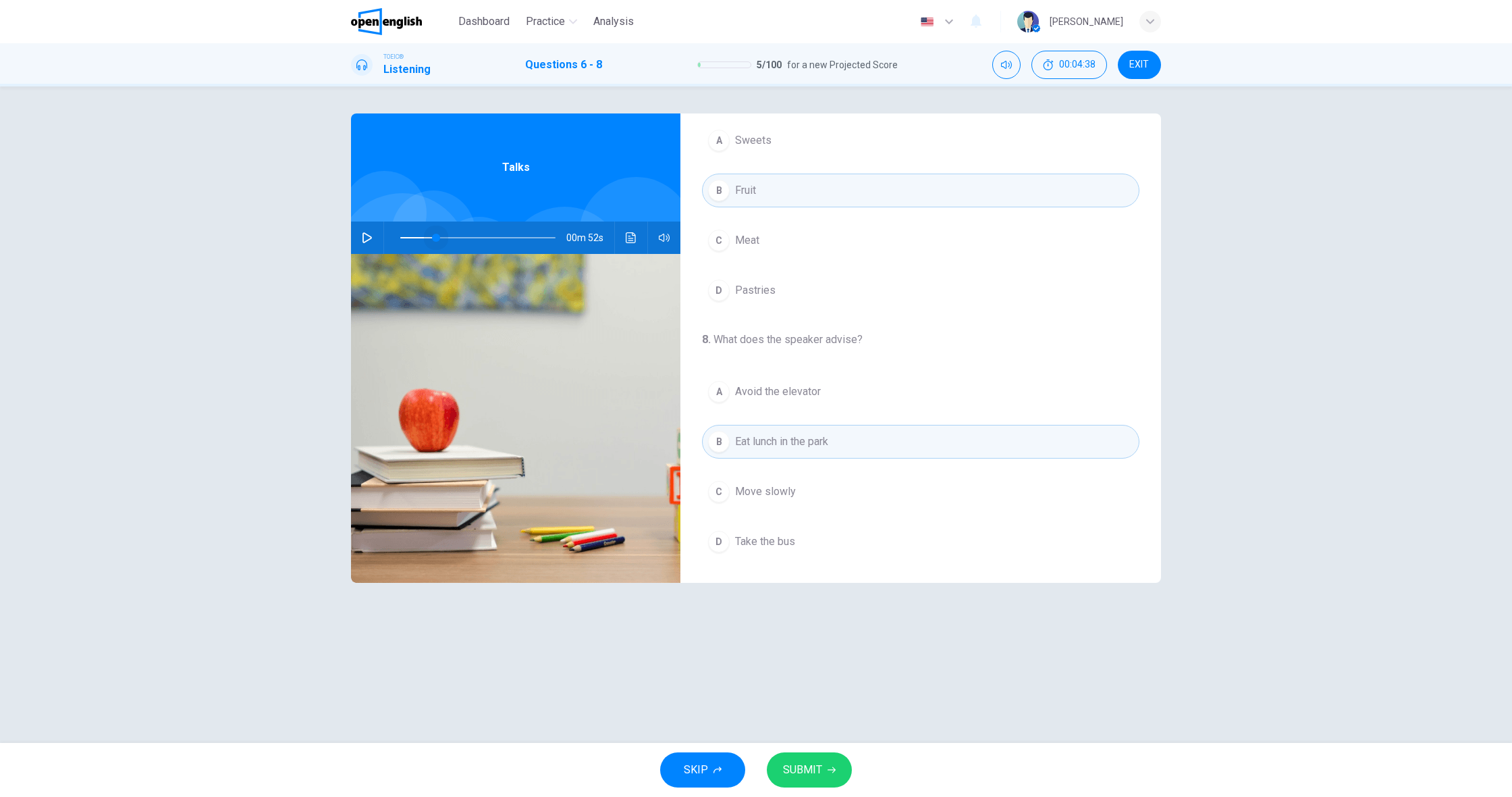
drag, startPoint x: 409, startPoint y: 240, endPoint x: 436, endPoint y: 243, distance: 27.2
click at [436, 242] on span at bounding box center [436, 237] width 8 height 8
click at [370, 239] on icon "button" at bounding box center [367, 237] width 11 height 11
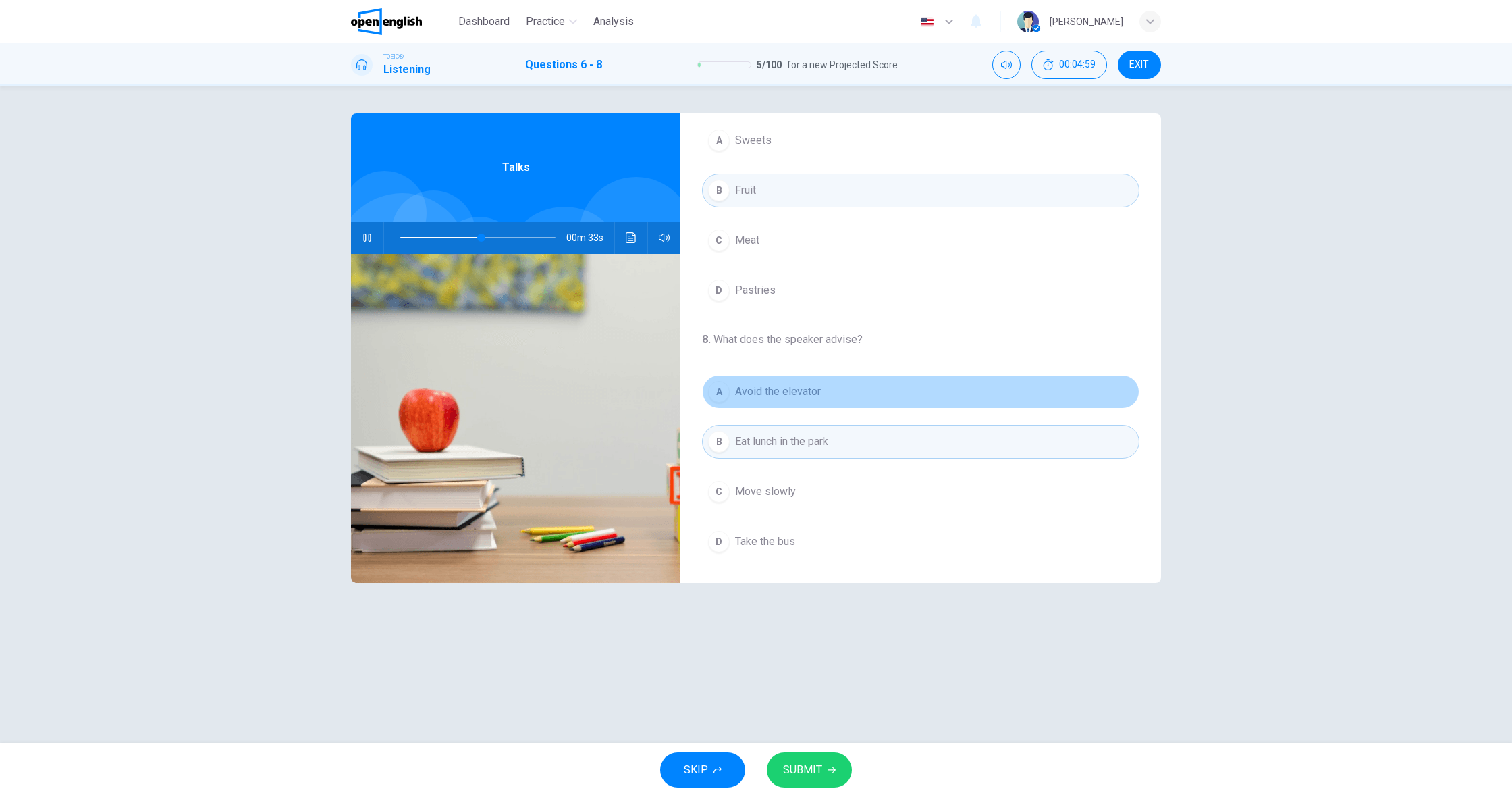
click at [810, 396] on span "Avoid the elevator" at bounding box center [778, 391] width 86 height 16
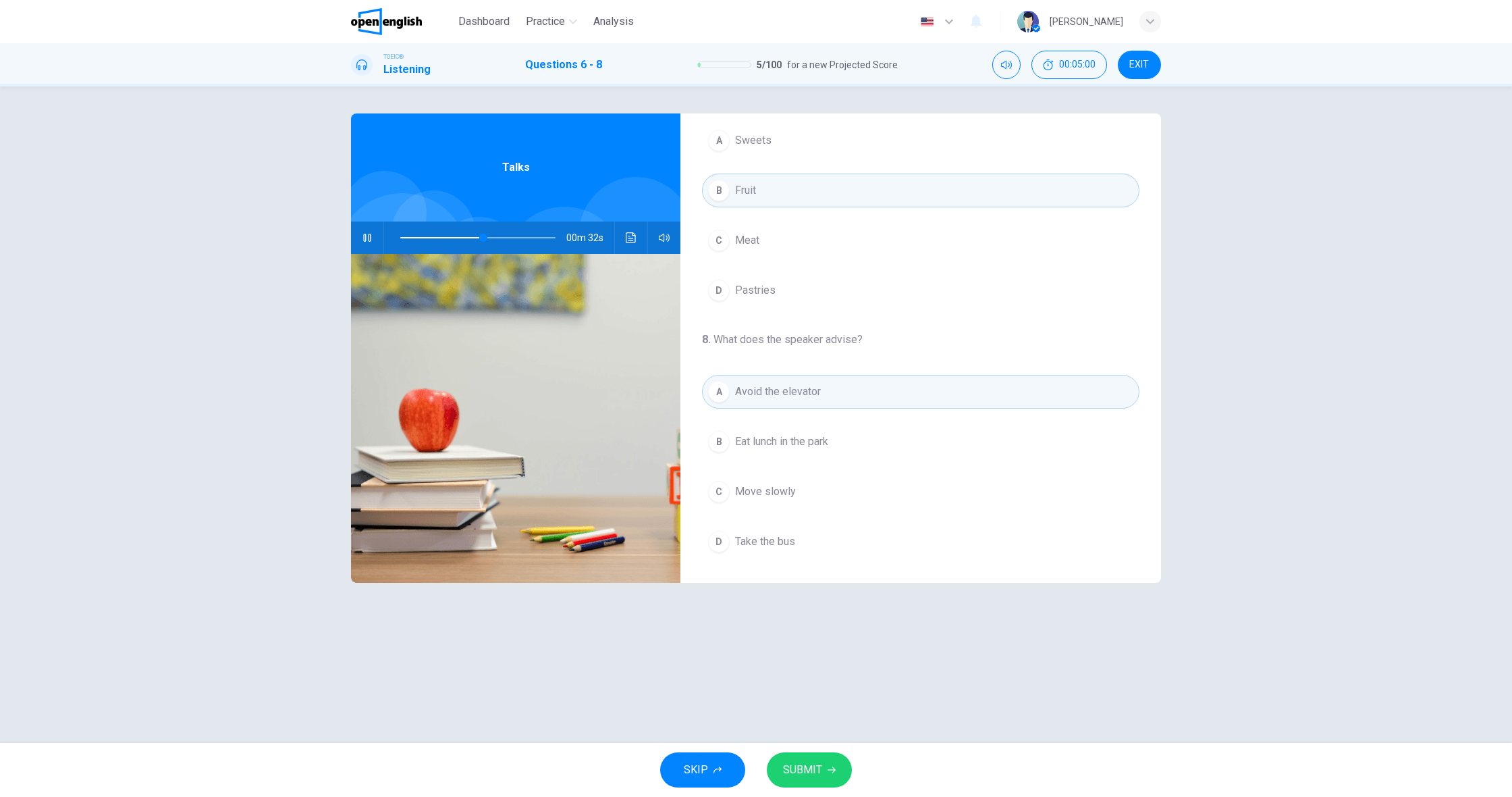
click at [813, 769] on span "SUBMIT" at bounding box center [802, 769] width 39 height 19
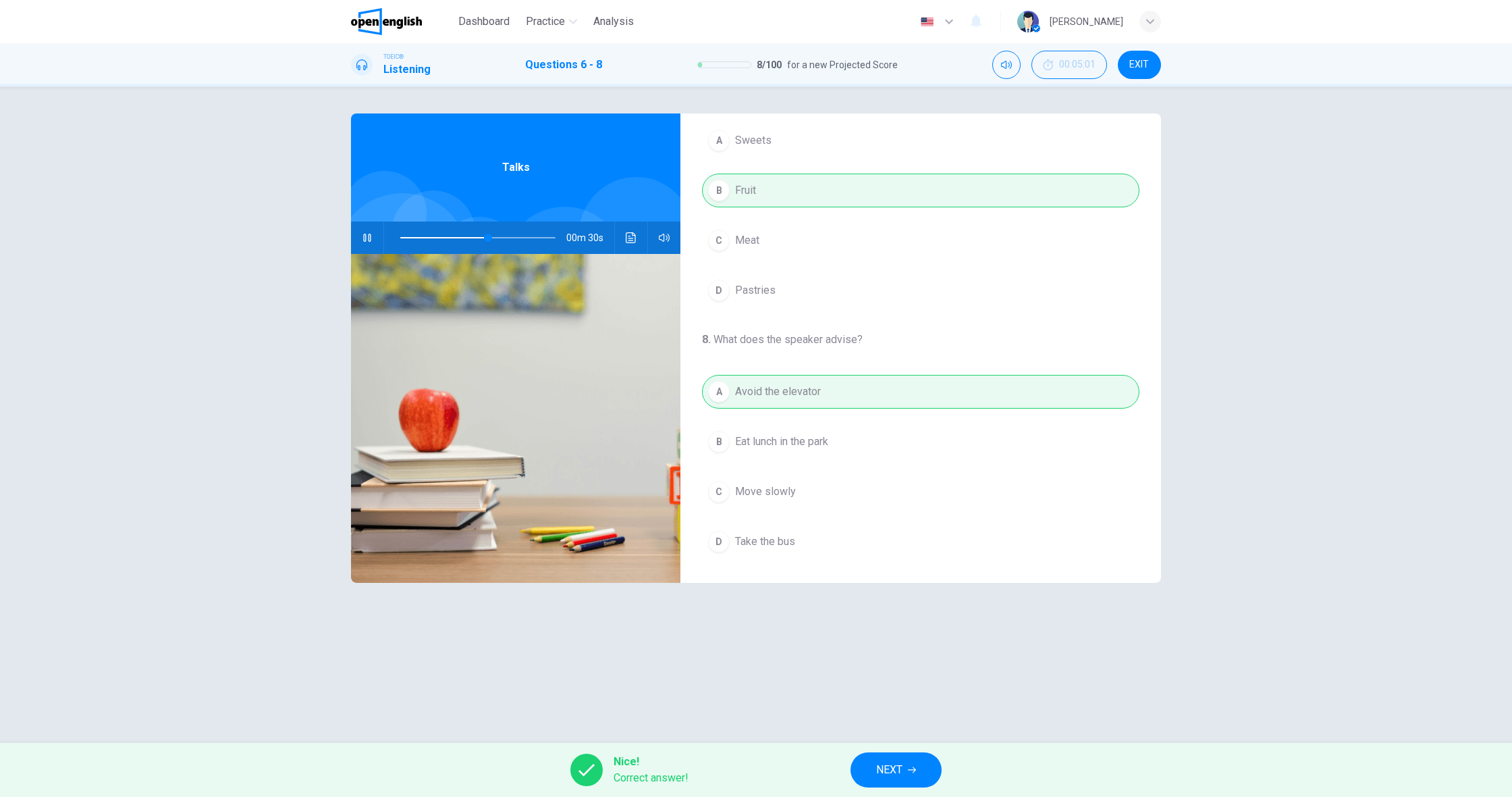
type input "**"
click at [889, 765] on span "NEXT" at bounding box center [890, 769] width 27 height 19
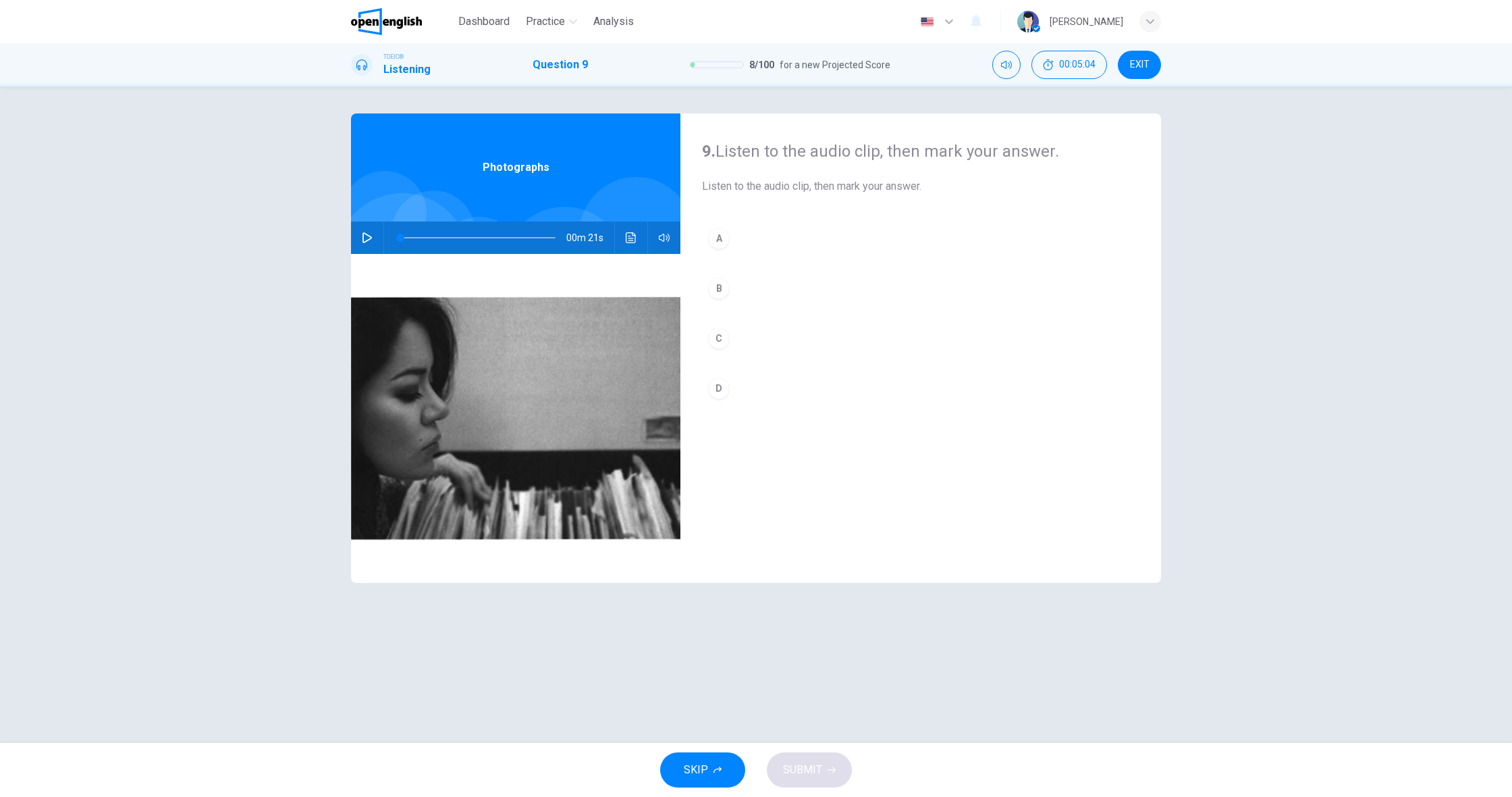
click at [370, 239] on icon "button" at bounding box center [367, 237] width 11 height 11
click at [730, 337] on button "C" at bounding box center [921, 338] width 437 height 33
click at [811, 773] on span "SUBMIT" at bounding box center [802, 769] width 39 height 19
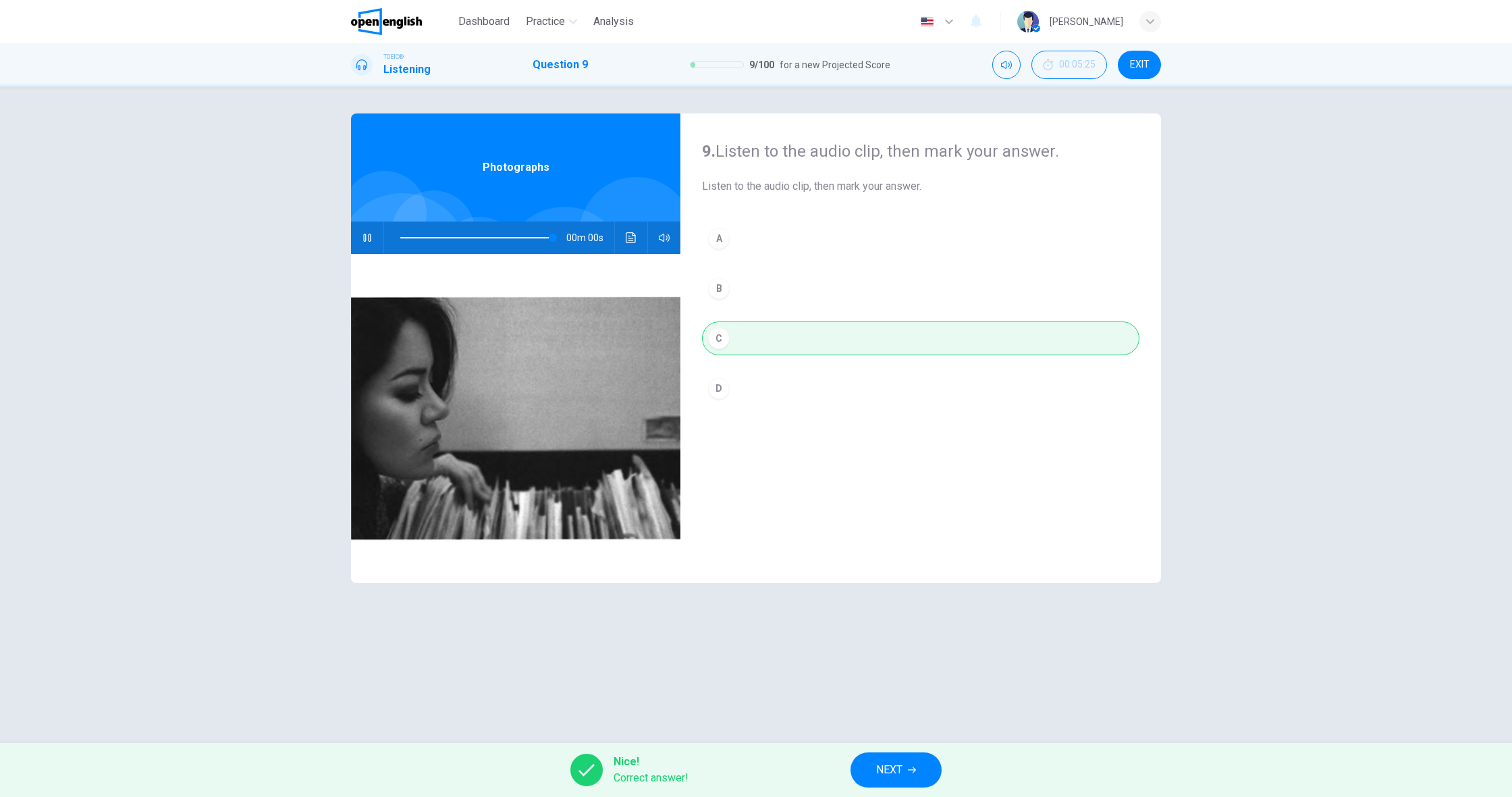
type input "*"
click at [876, 770] on button "NEXT" at bounding box center [896, 769] width 91 height 35
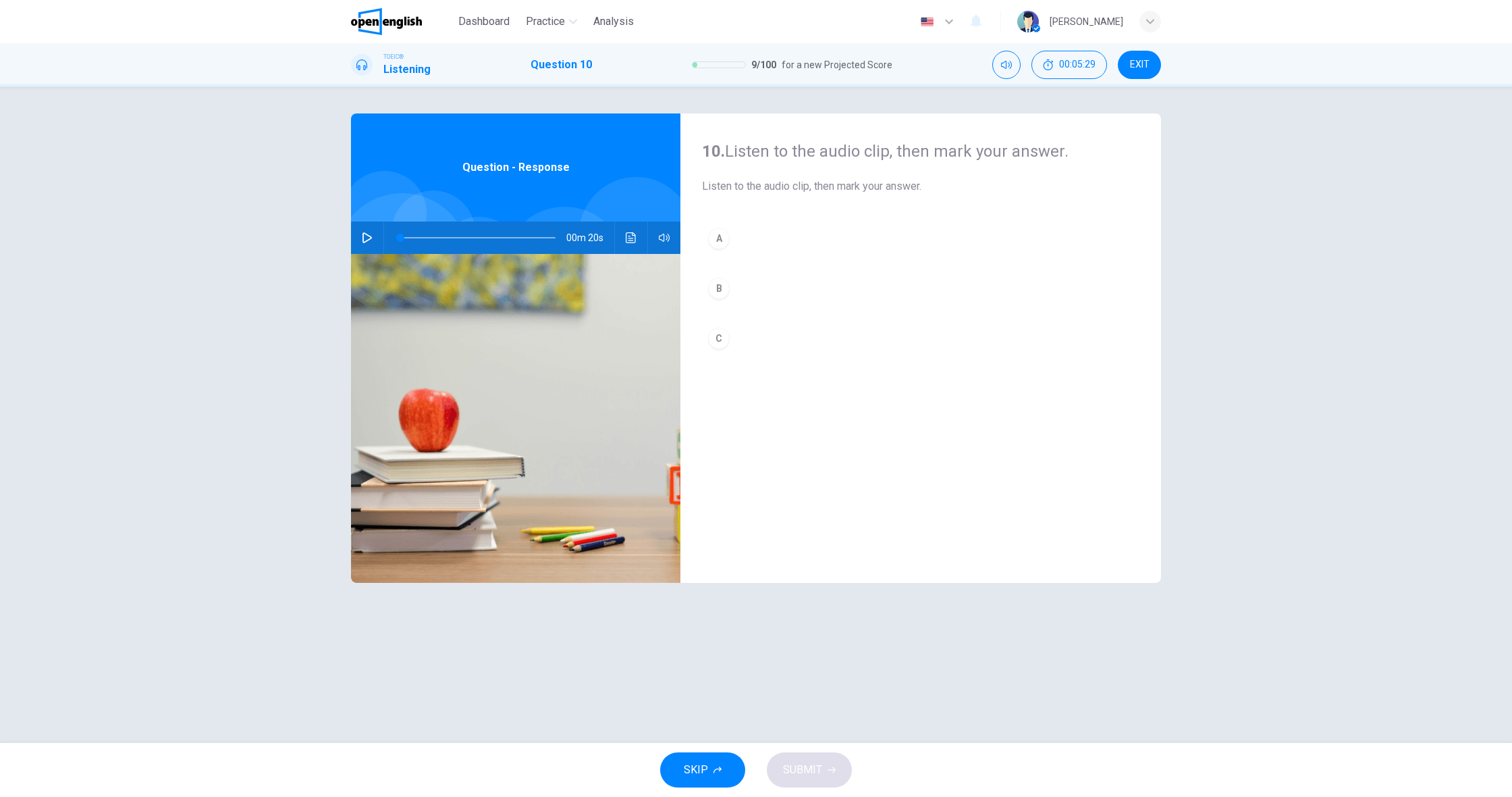
click at [370, 242] on icon "button" at bounding box center [367, 237] width 11 height 11
click at [730, 295] on button "B" at bounding box center [921, 288] width 437 height 33
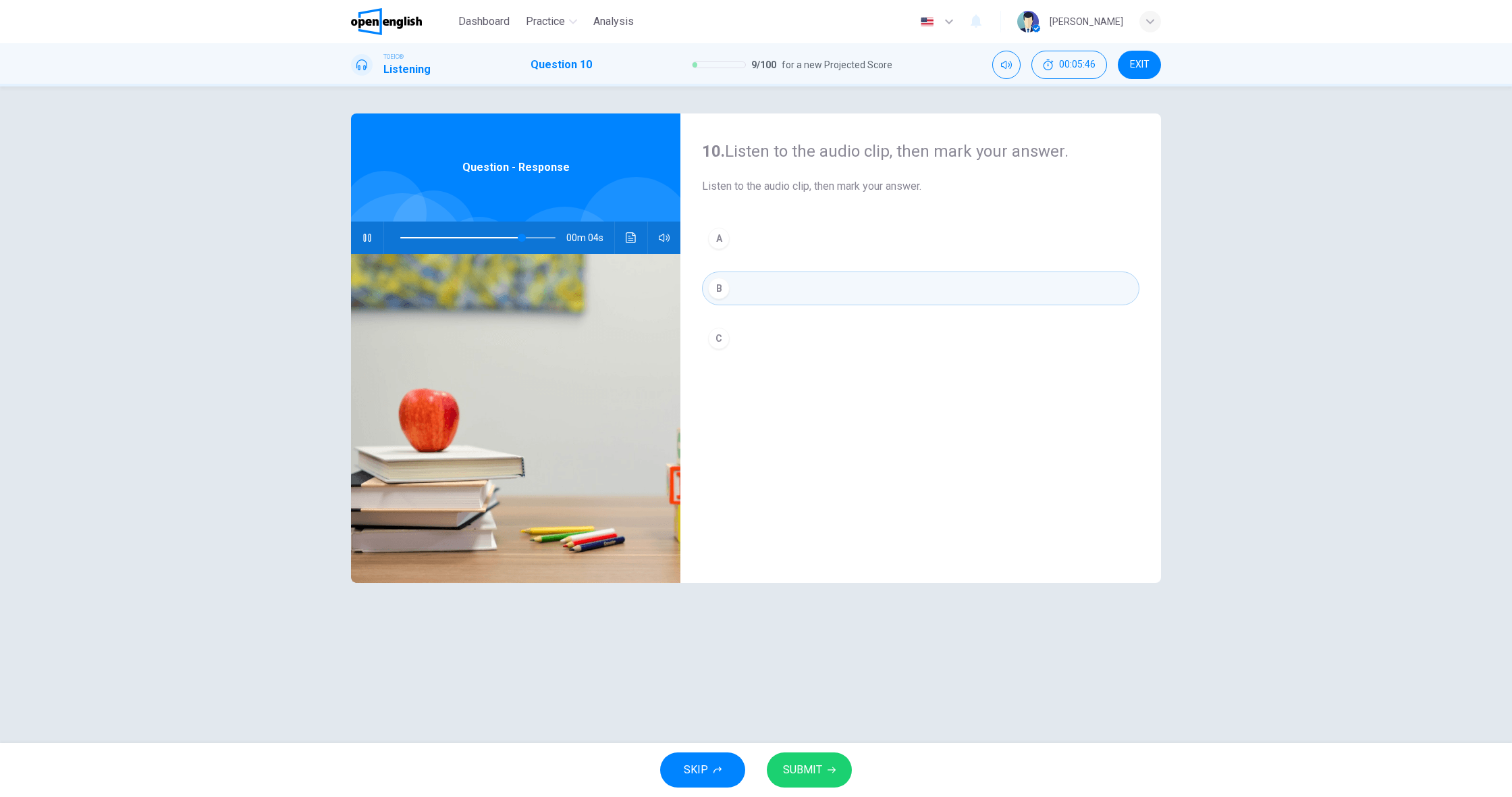
scroll to position [1, 0]
click at [725, 338] on div "C" at bounding box center [719, 338] width 22 height 22
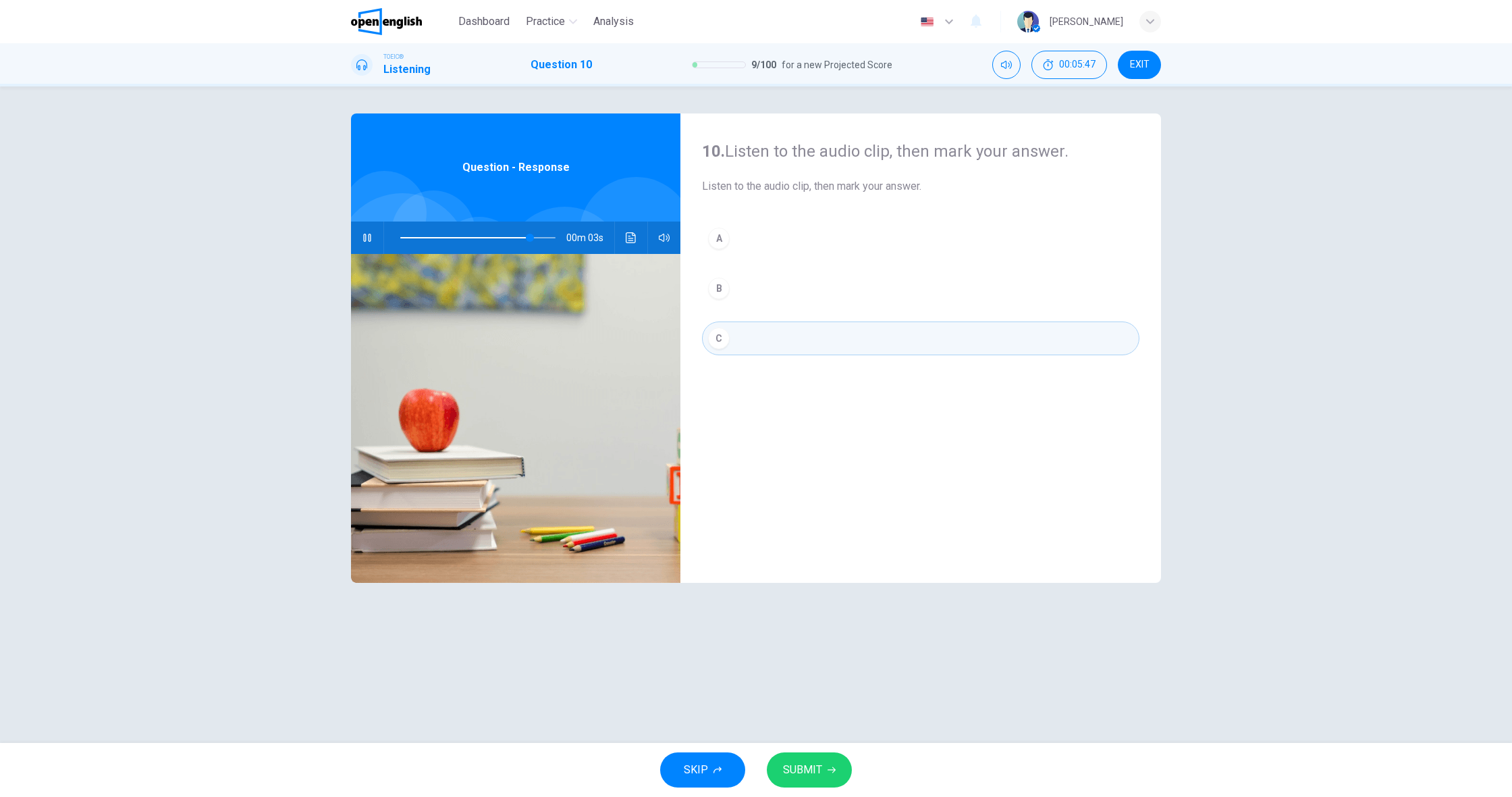
scroll to position [0, 0]
click at [809, 776] on span "SUBMIT" at bounding box center [802, 769] width 39 height 19
type input "*"
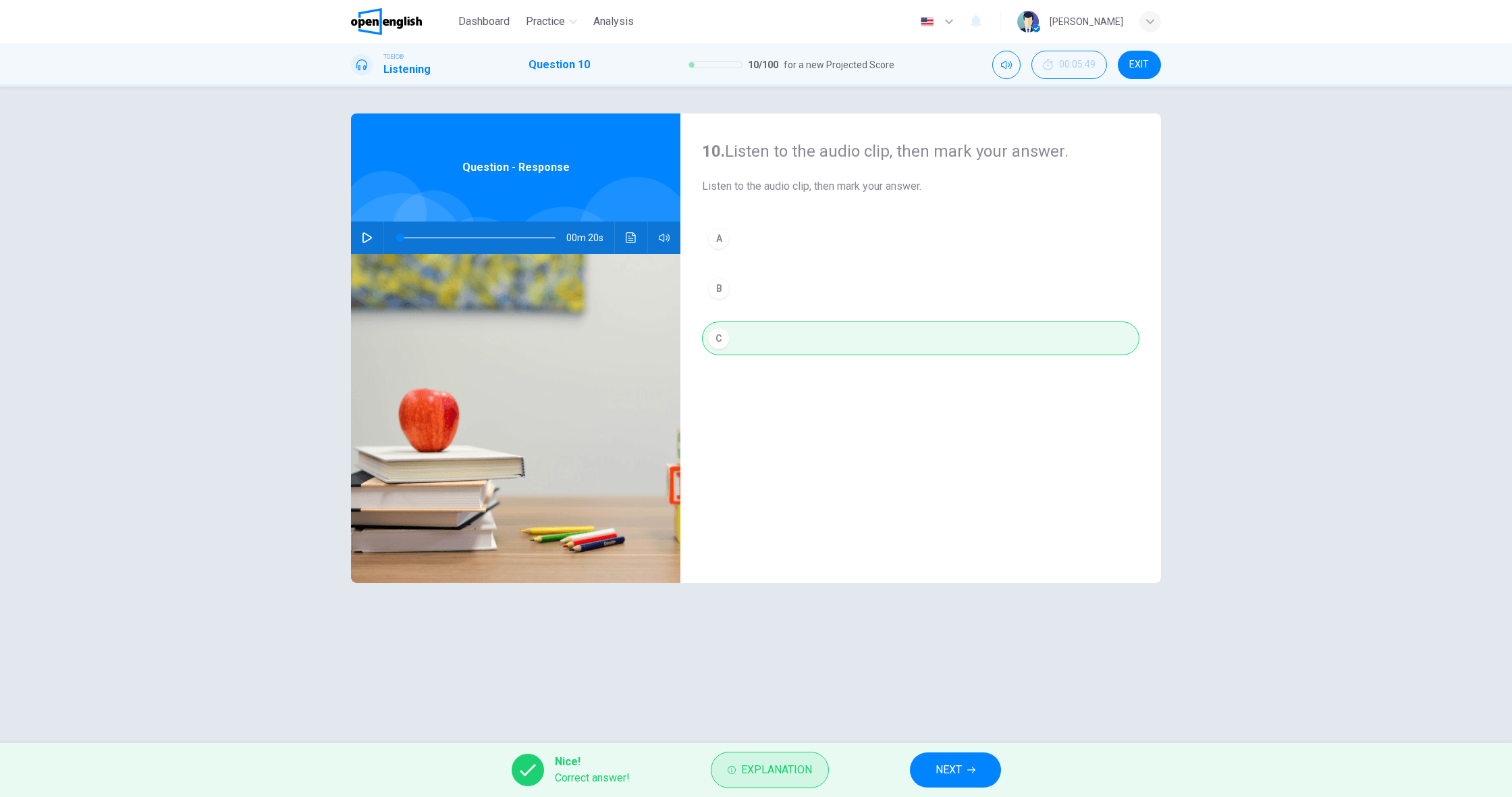
click at [781, 770] on span "Explanation" at bounding box center [777, 769] width 71 height 19
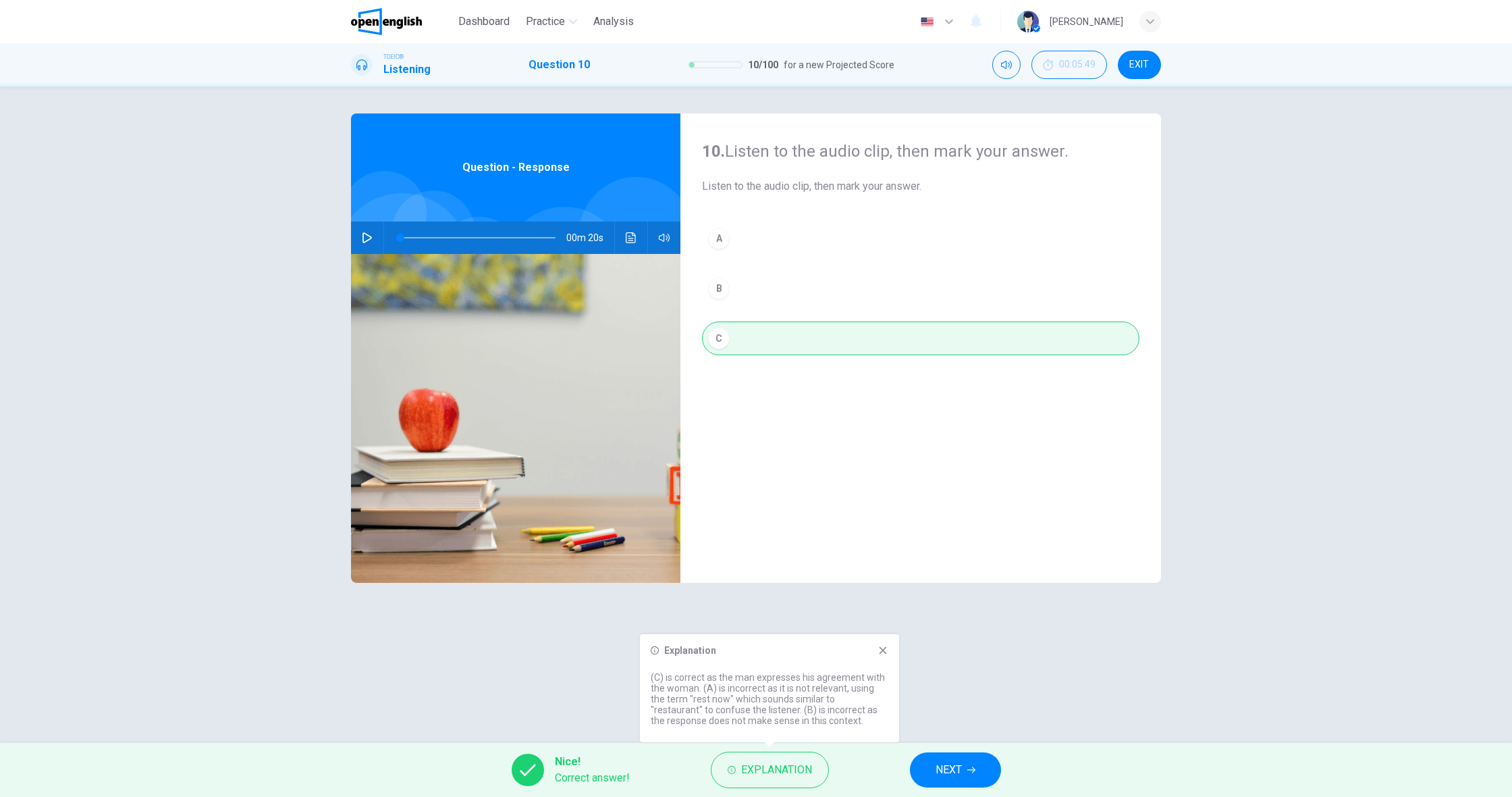
click at [960, 773] on span "NEXT" at bounding box center [949, 769] width 27 height 19
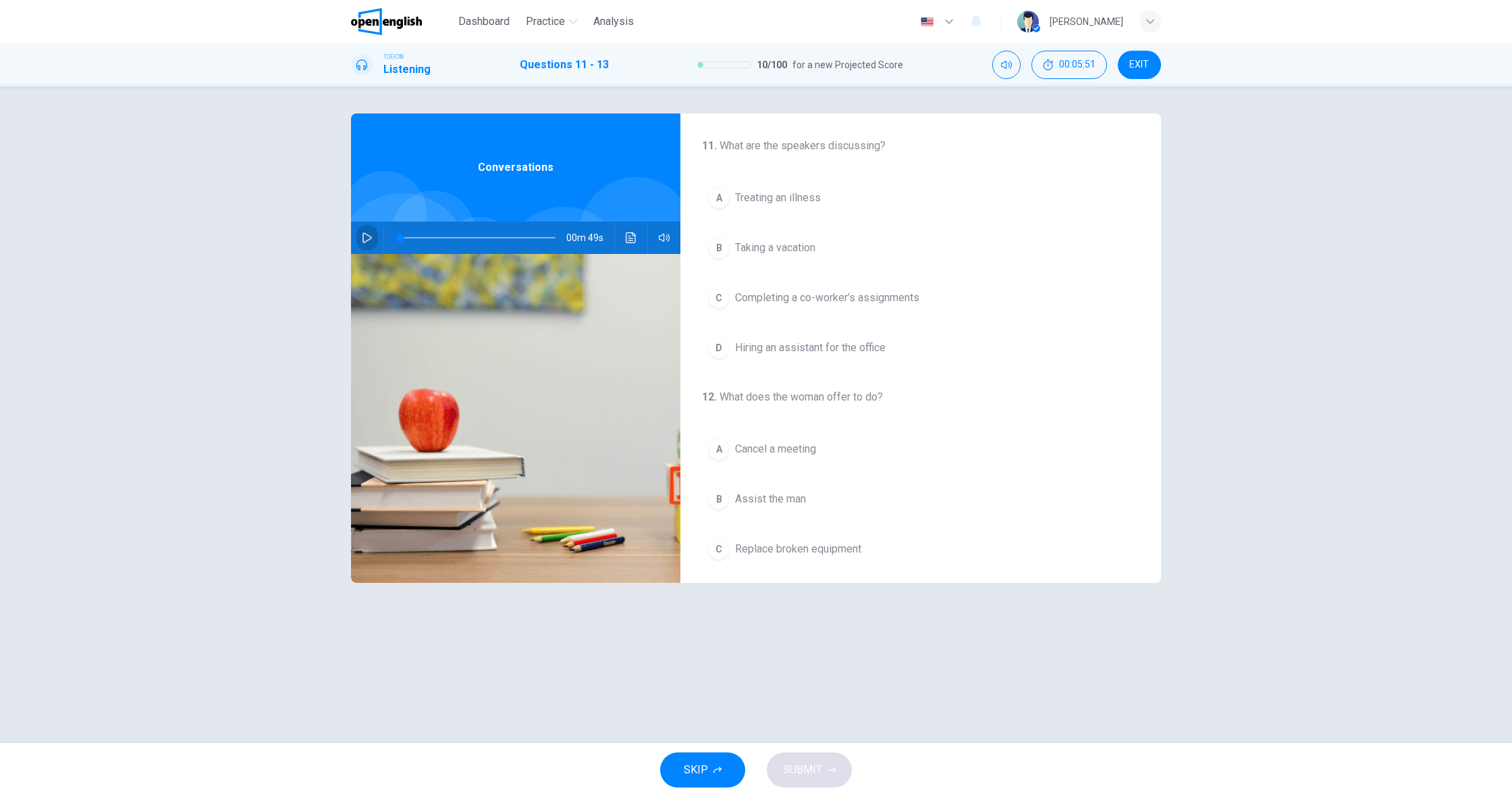
click at [364, 237] on icon "button" at bounding box center [367, 237] width 11 height 11
drag, startPoint x: 789, startPoint y: 295, endPoint x: 789, endPoint y: 283, distance: 12.0
click at [789, 294] on span "Completing a co-worker’s assignments" at bounding box center [827, 298] width 185 height 16
click at [767, 239] on span "Assist the man" at bounding box center [770, 243] width 71 height 16
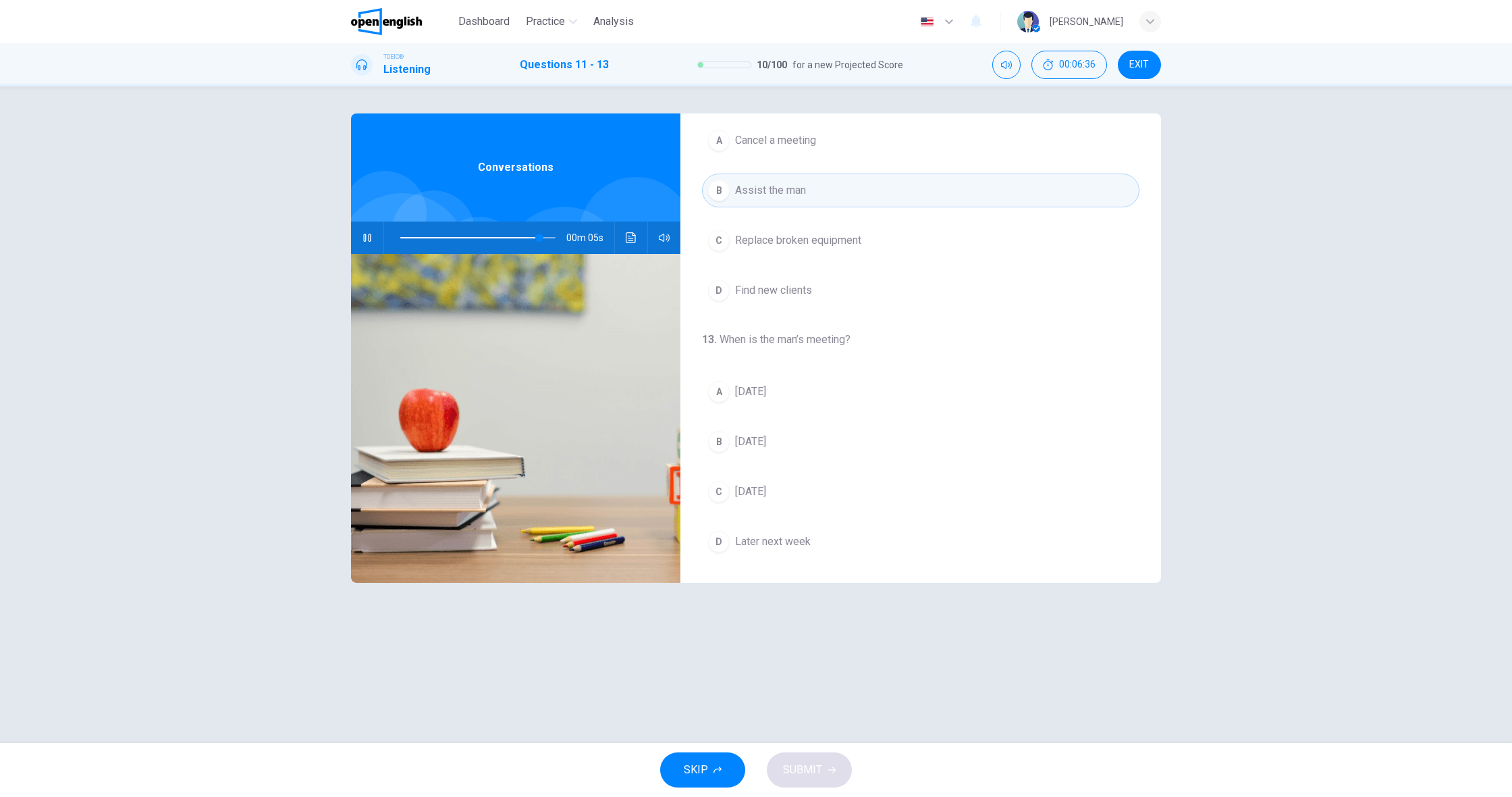
scroll to position [308, 0]
click at [767, 436] on span "[DATE]" at bounding box center [750, 441] width 31 height 16
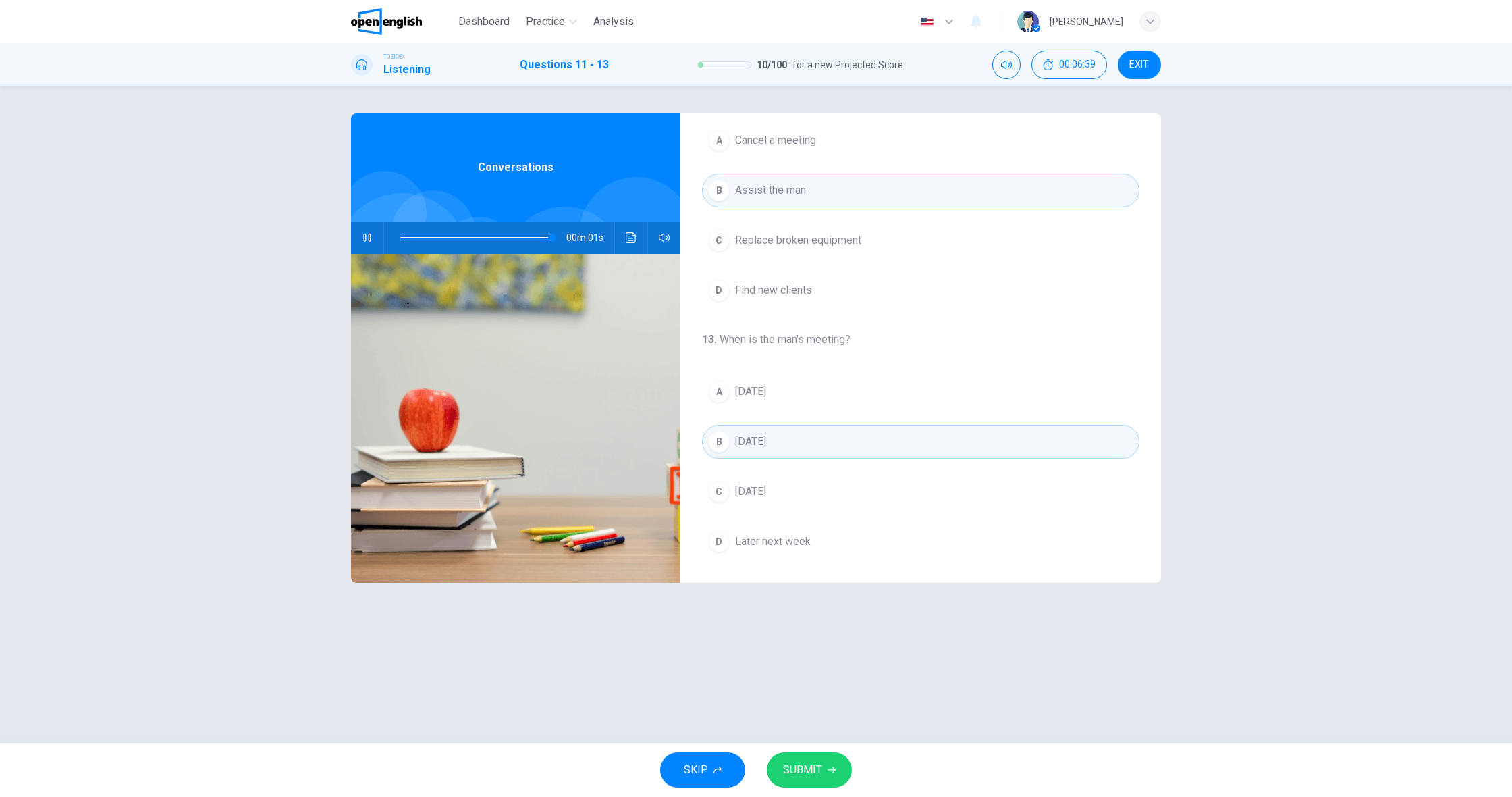
click at [798, 761] on span "SUBMIT" at bounding box center [802, 769] width 39 height 19
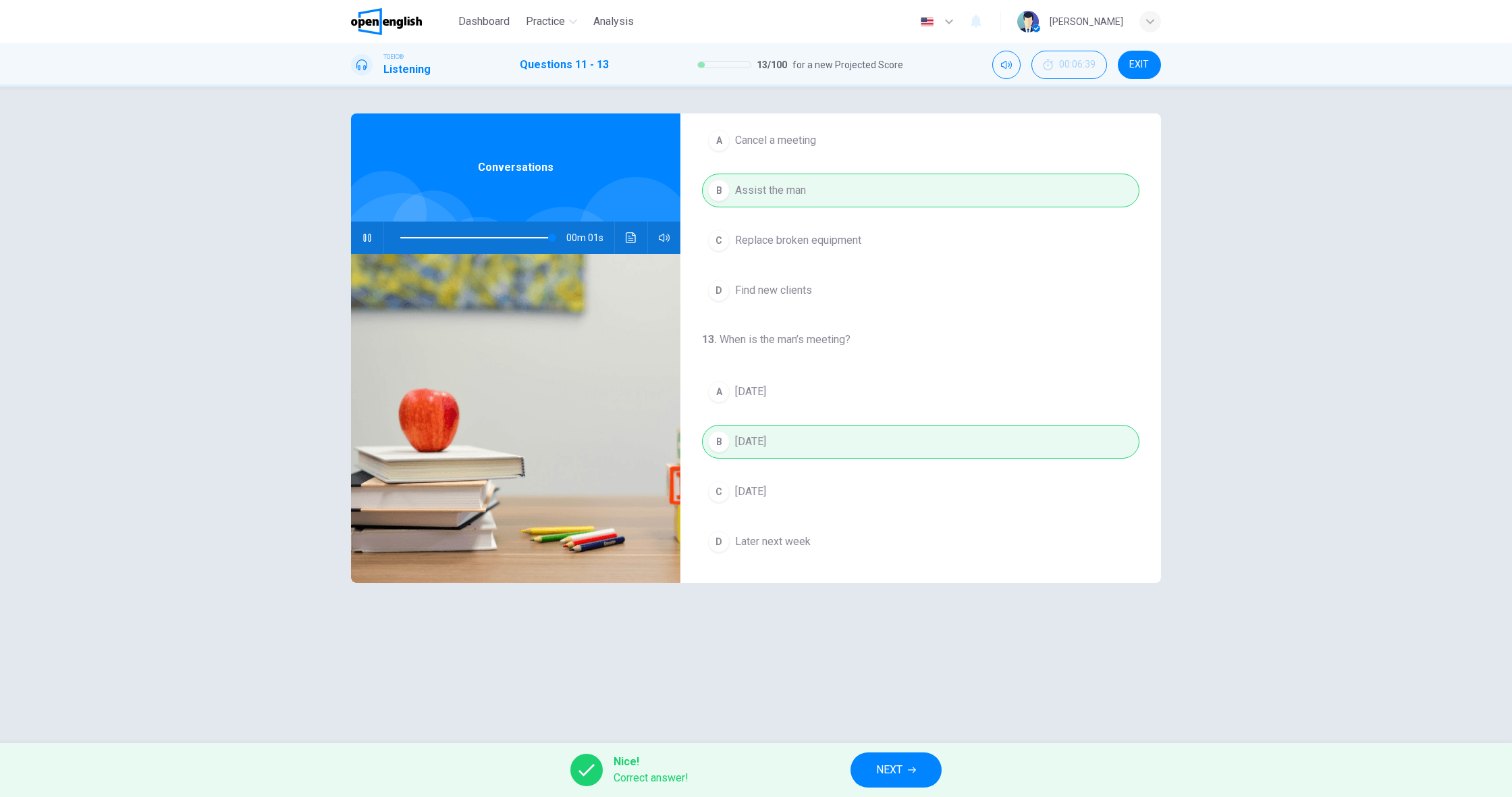
type input "*"
click at [882, 770] on span "NEXT" at bounding box center [890, 769] width 27 height 19
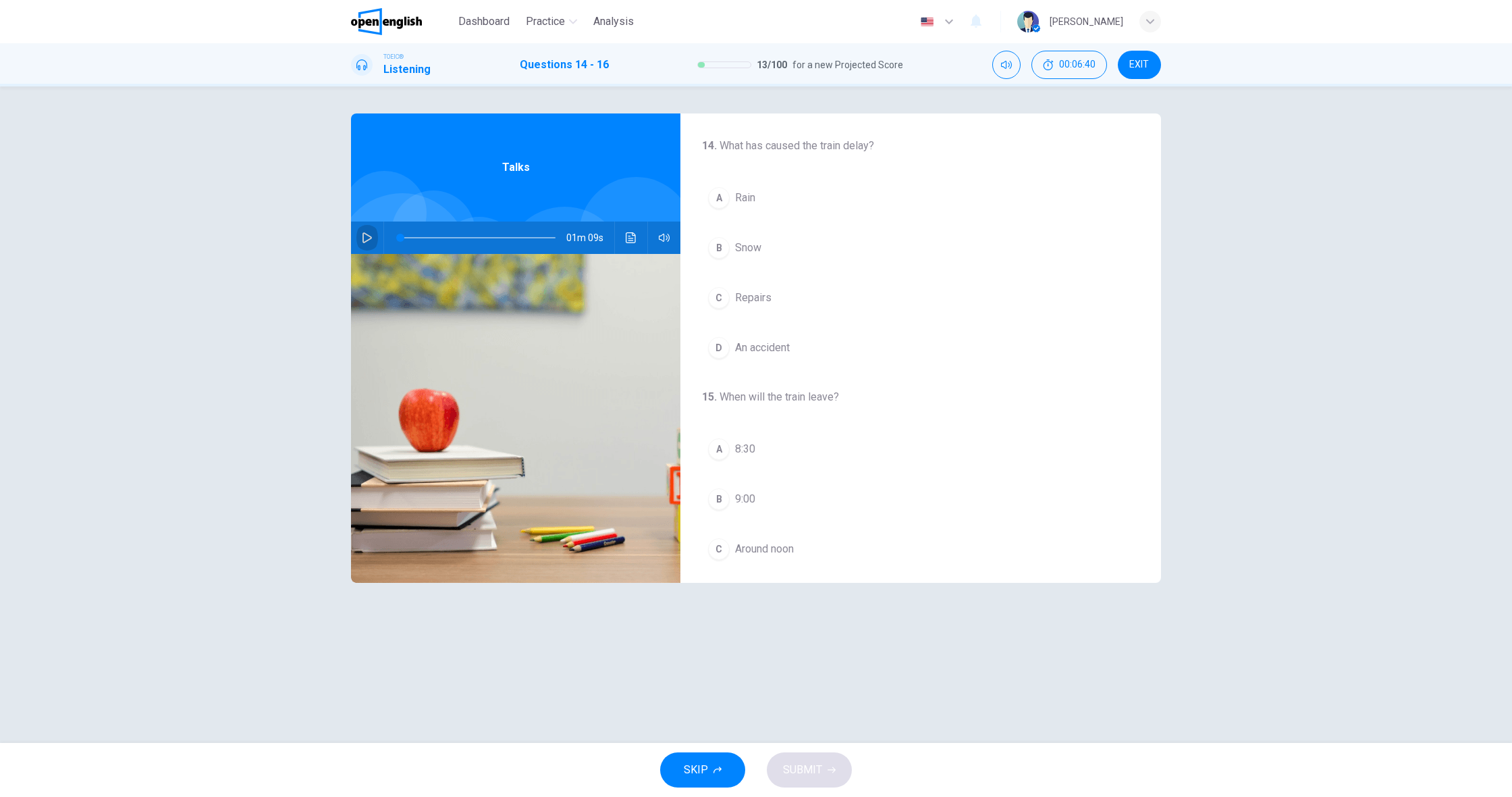
click at [368, 242] on icon "button" at bounding box center [367, 237] width 11 height 11
click at [722, 255] on div "B" at bounding box center [719, 248] width 22 height 22
click at [765, 404] on span "It is uncertain" at bounding box center [767, 405] width 63 height 16
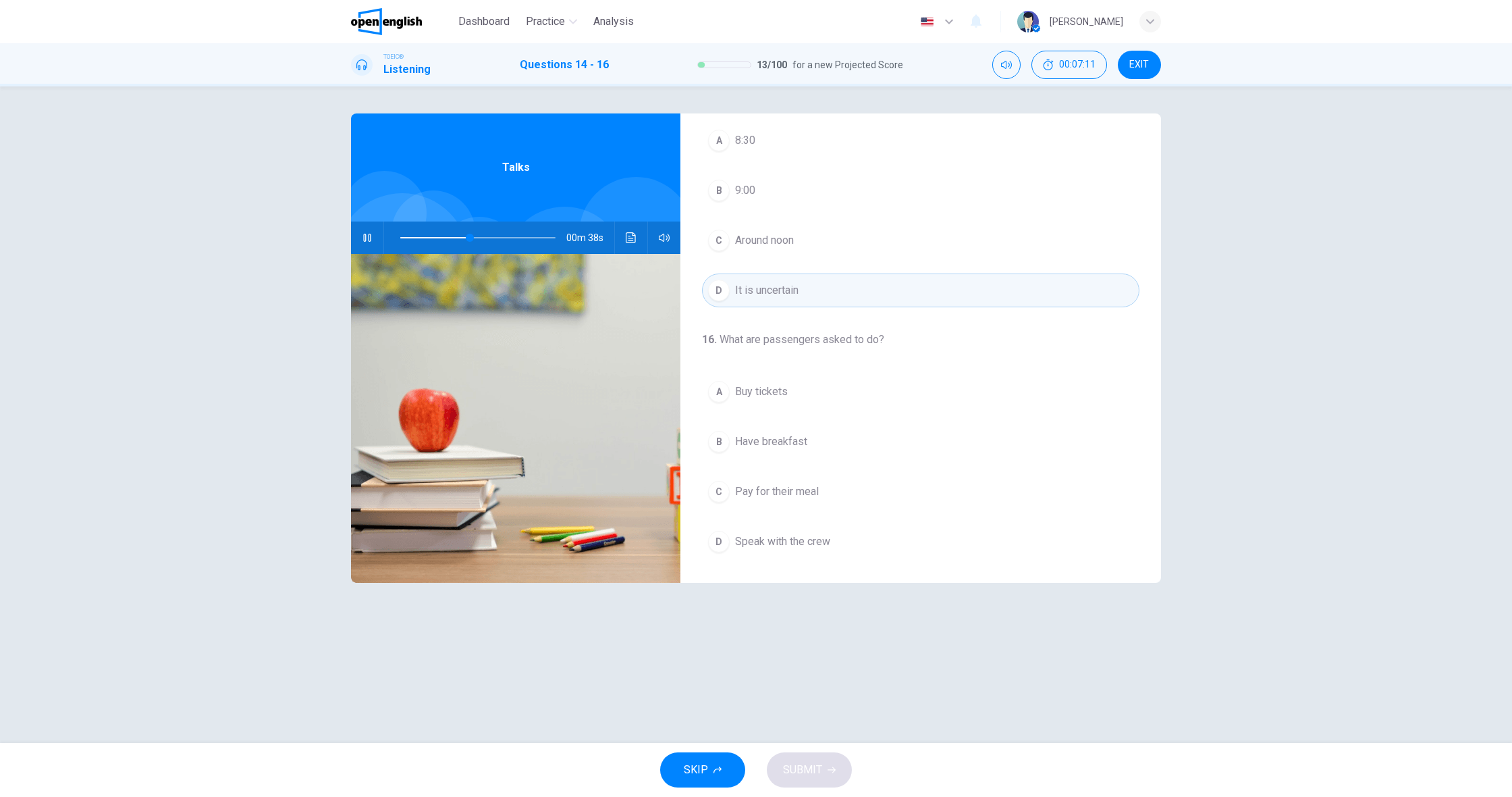
scroll to position [0, 0]
click at [792, 437] on span "Have breakfast" at bounding box center [770, 441] width 72 height 16
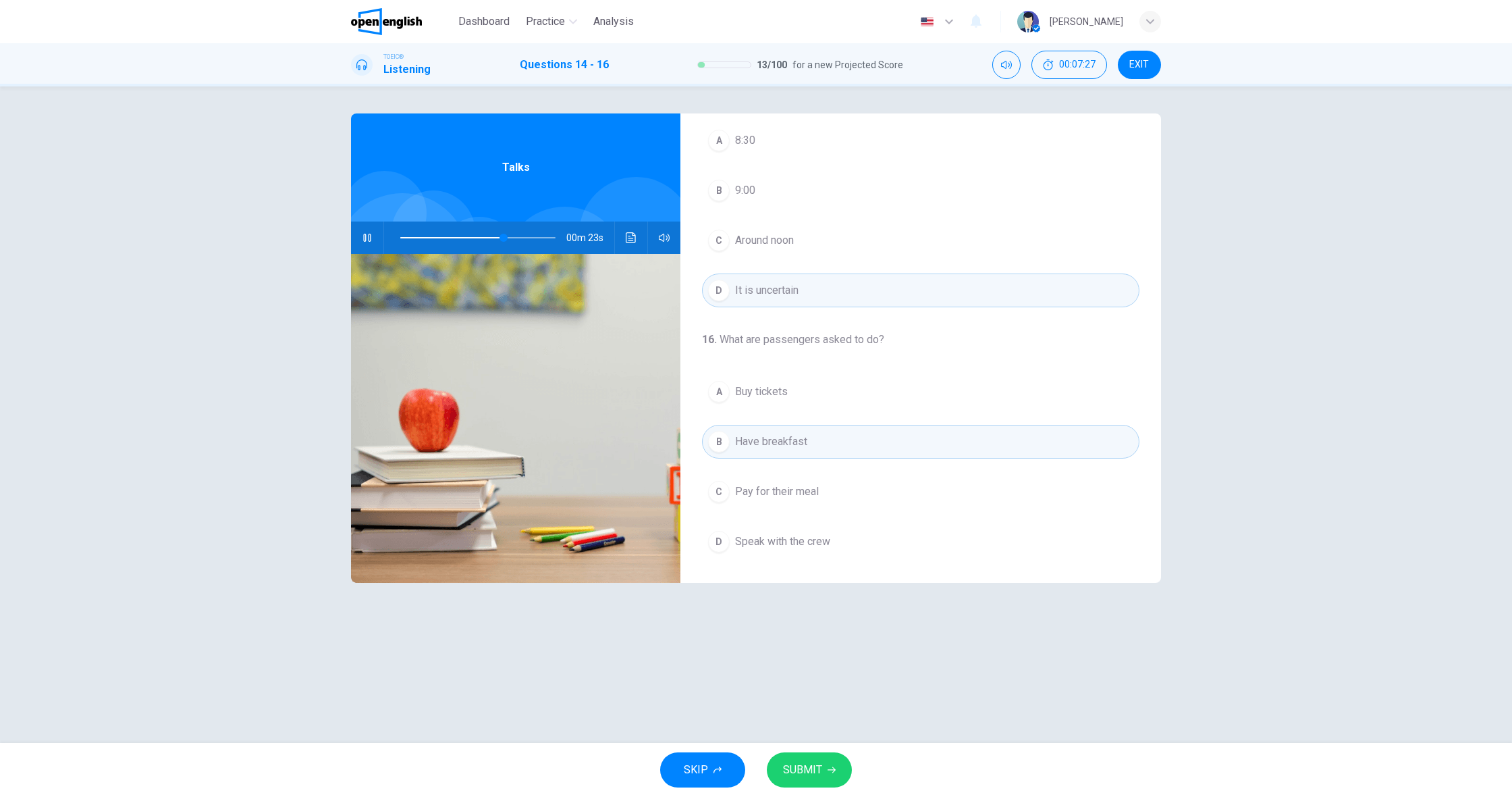
click at [797, 781] on button "SUBMIT" at bounding box center [809, 769] width 85 height 35
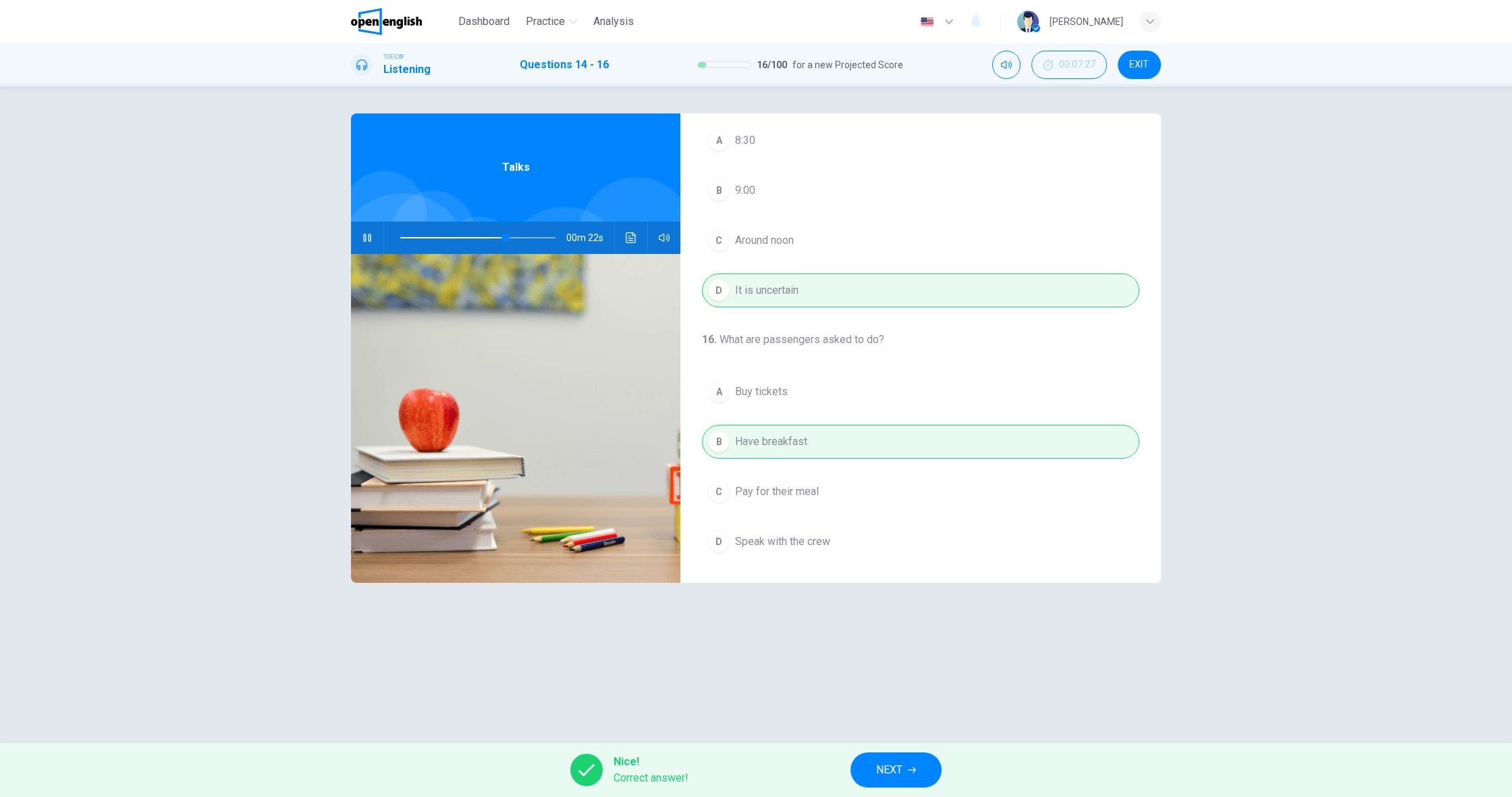
type input "**"
click at [870, 773] on button "NEXT" at bounding box center [896, 769] width 91 height 35
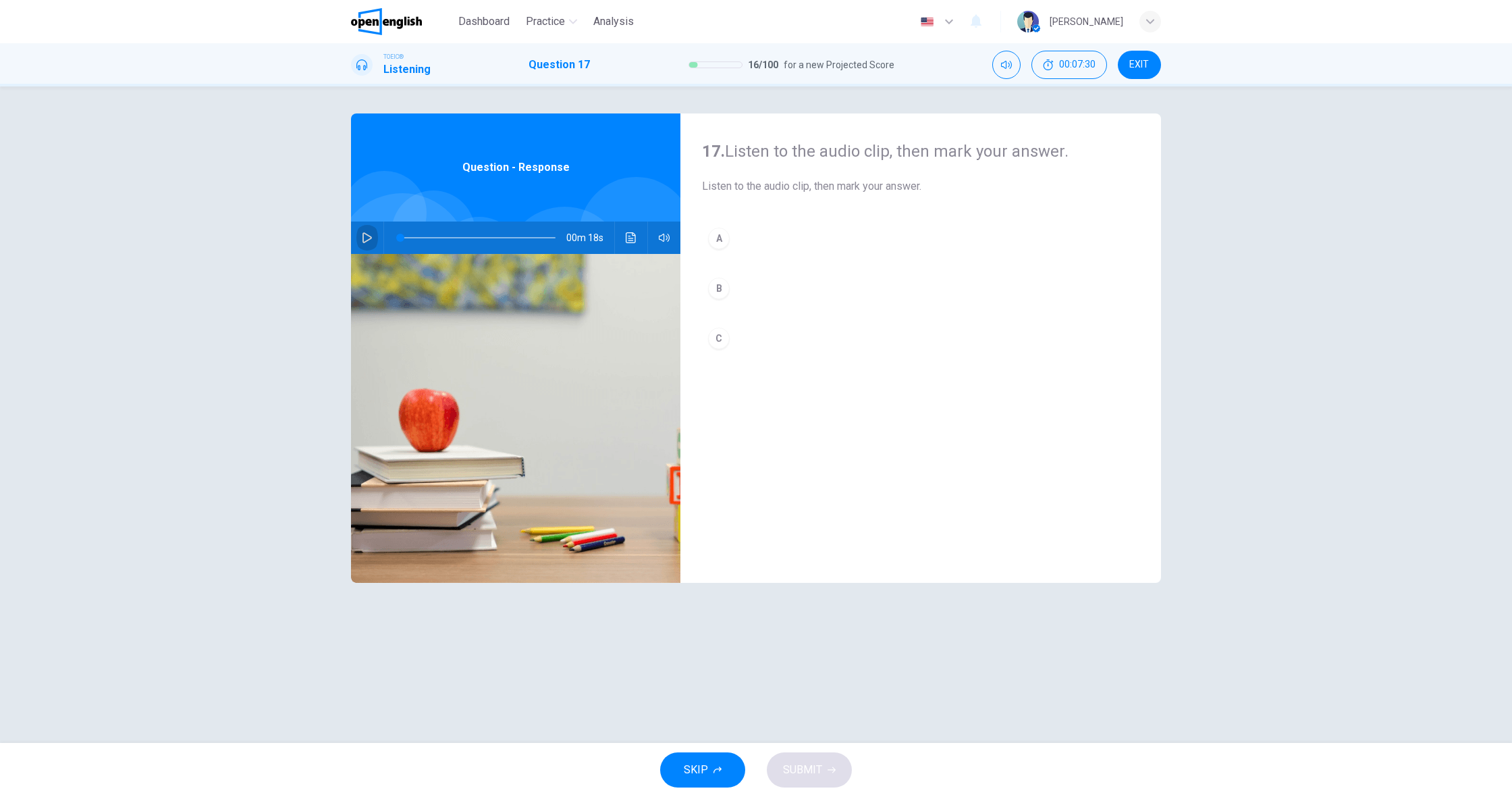
click at [371, 235] on icon "button" at bounding box center [367, 237] width 11 height 11
click at [723, 288] on div "B" at bounding box center [719, 288] width 22 height 22
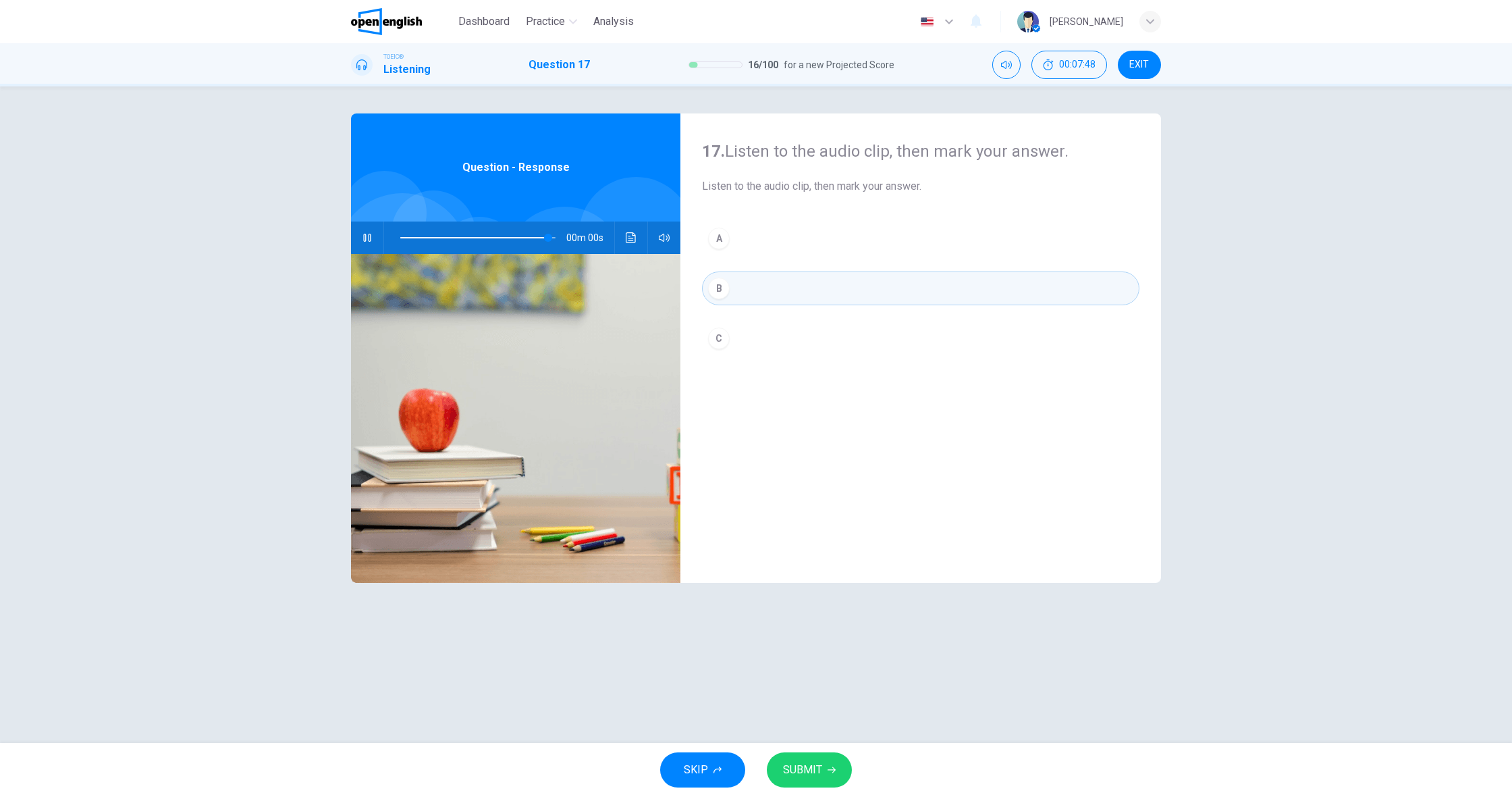
type input "*"
click at [815, 774] on span "SUBMIT" at bounding box center [802, 769] width 39 height 19
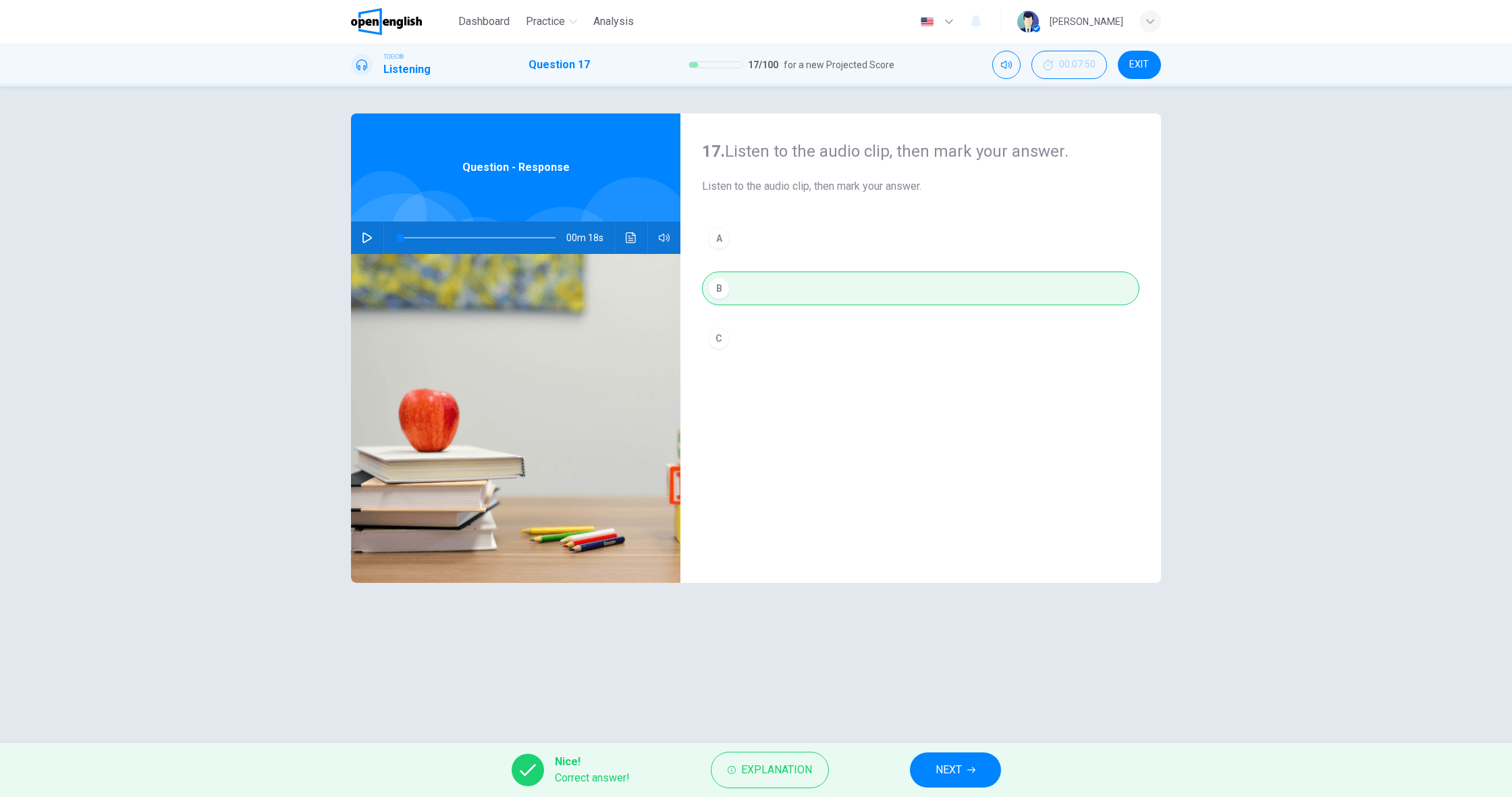
click at [937, 775] on span "NEXT" at bounding box center [949, 769] width 27 height 19
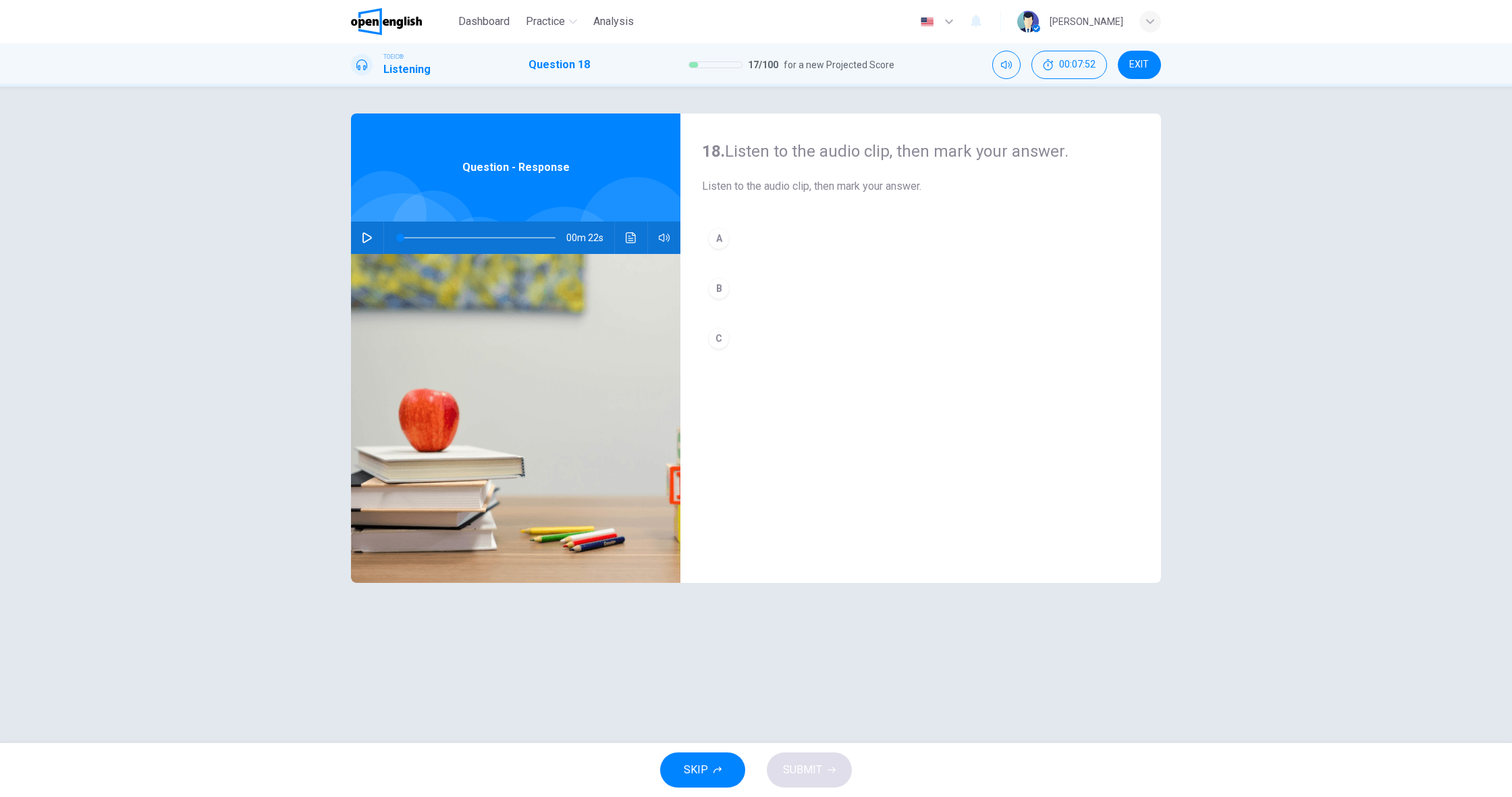
click at [374, 246] on button "button" at bounding box center [367, 237] width 22 height 33
click at [725, 242] on div "A" at bounding box center [719, 238] width 22 height 22
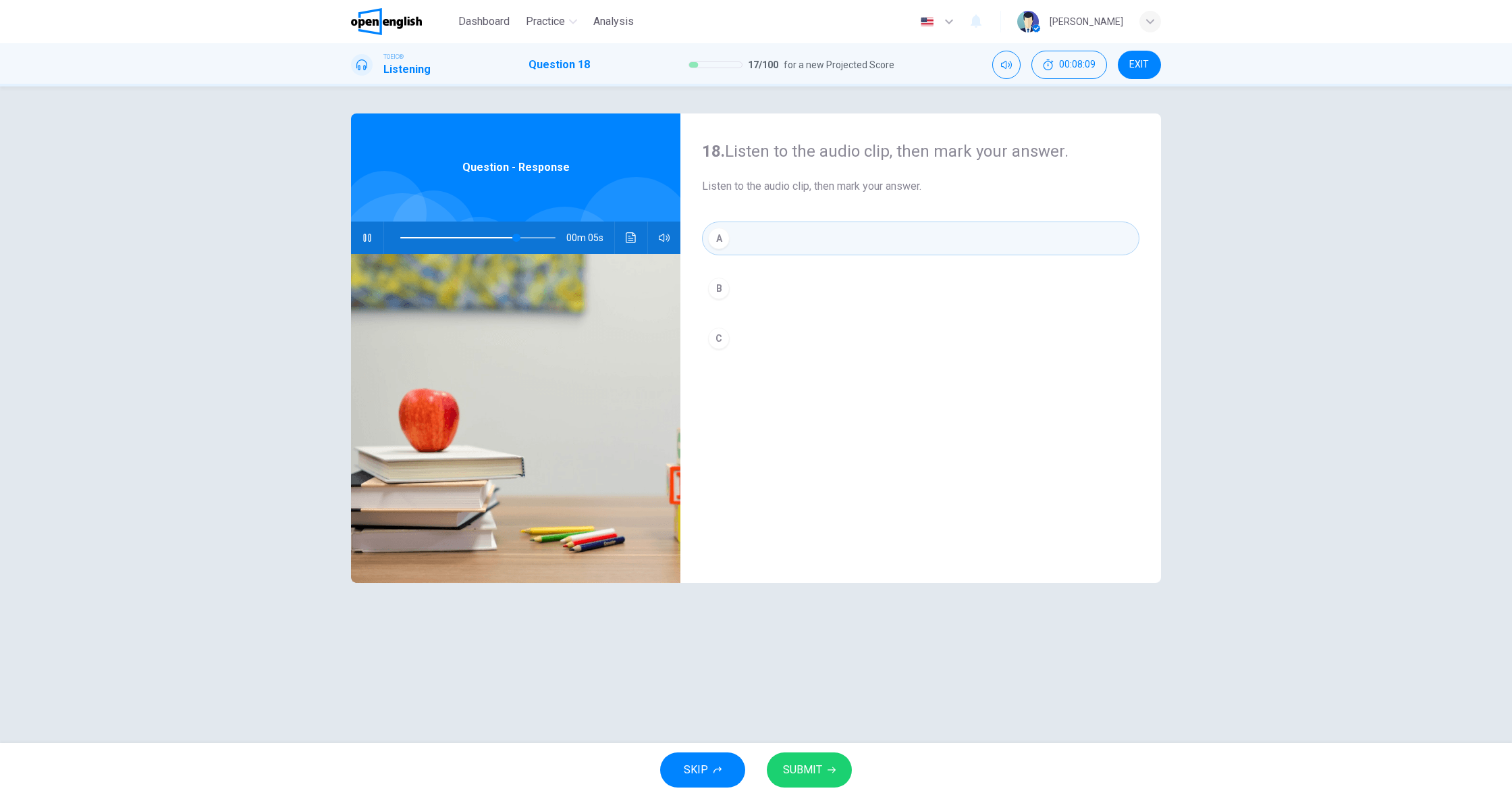
click at [821, 775] on span "SUBMIT" at bounding box center [802, 769] width 39 height 19
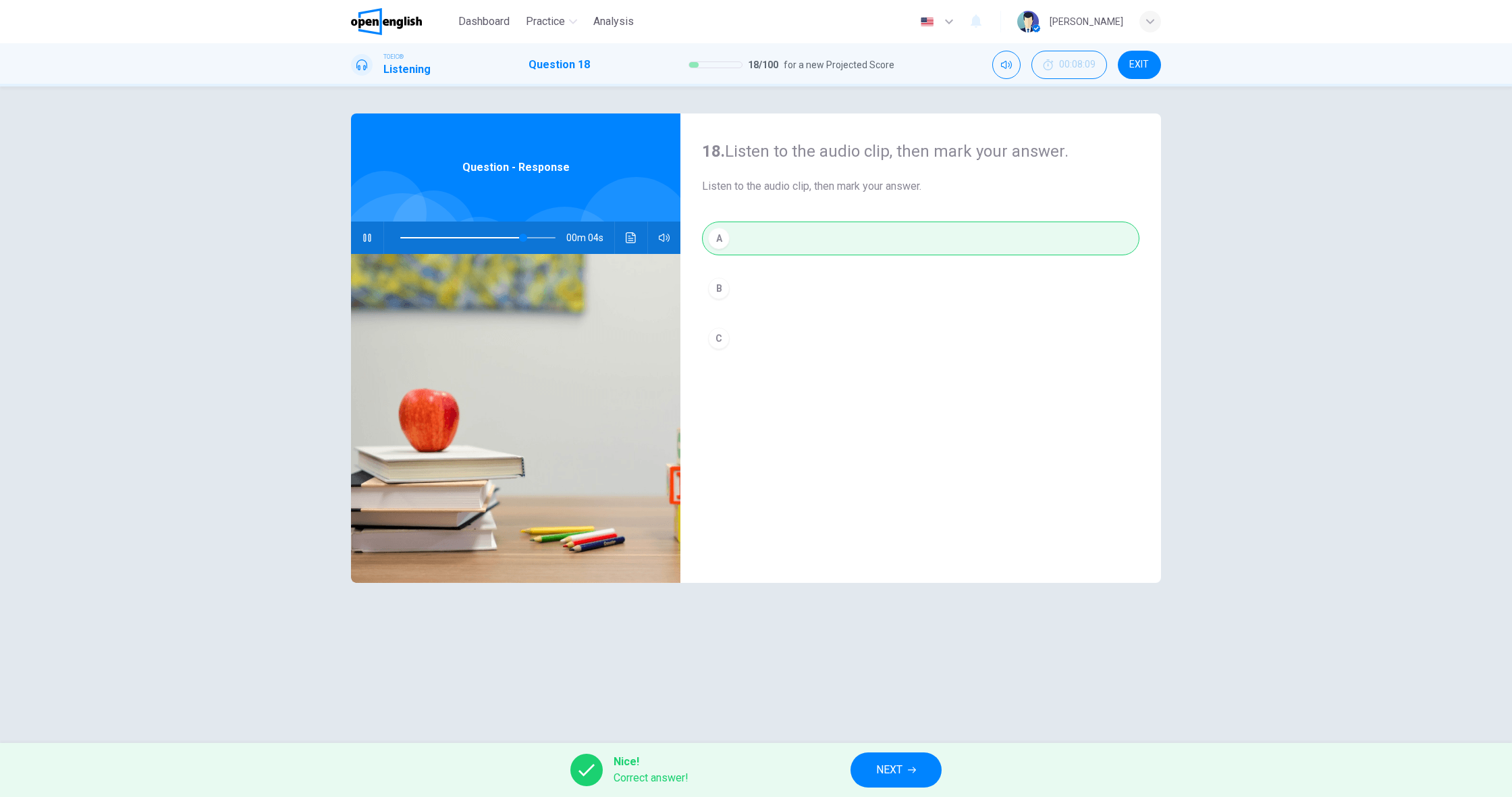
type input "**"
click at [880, 774] on span "NEXT" at bounding box center [890, 769] width 27 height 19
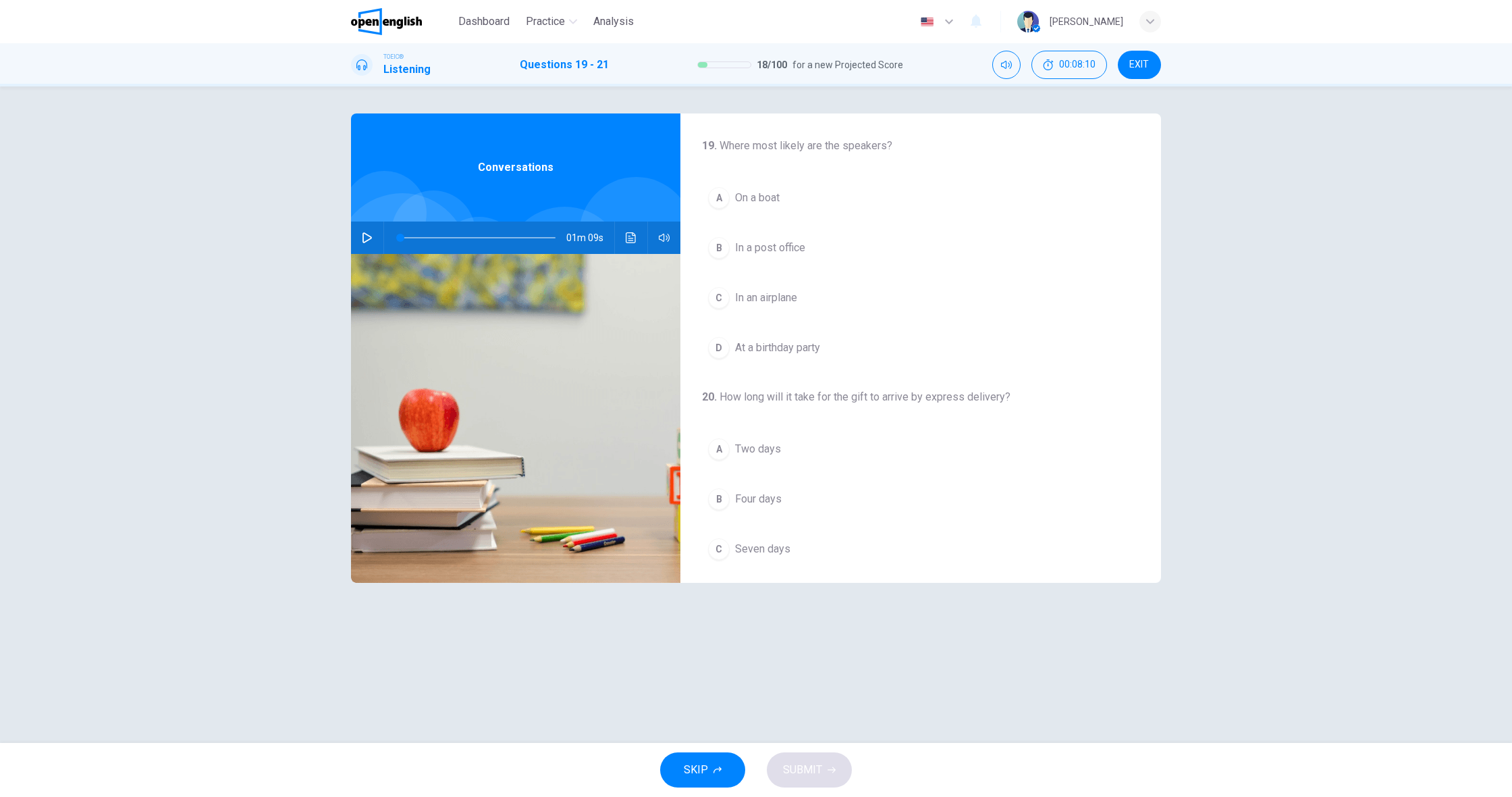
click at [378, 240] on div "01m 09s" at bounding box center [516, 237] width 329 height 33
click at [367, 239] on icon "button" at bounding box center [367, 237] width 11 height 11
click at [722, 350] on div "D" at bounding box center [719, 342] width 22 height 22
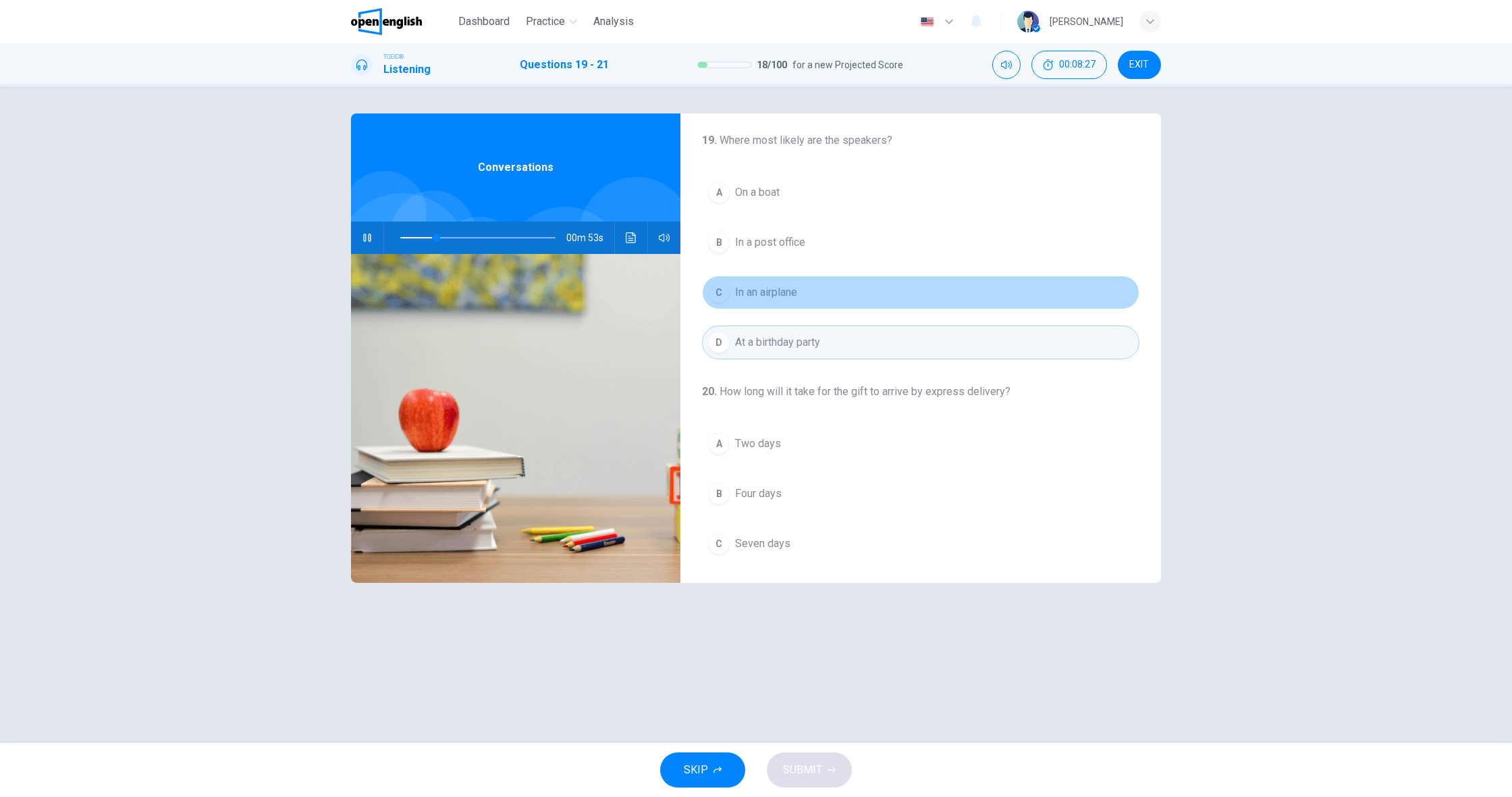
click at [783, 296] on span "In an airplane" at bounding box center [766, 292] width 62 height 16
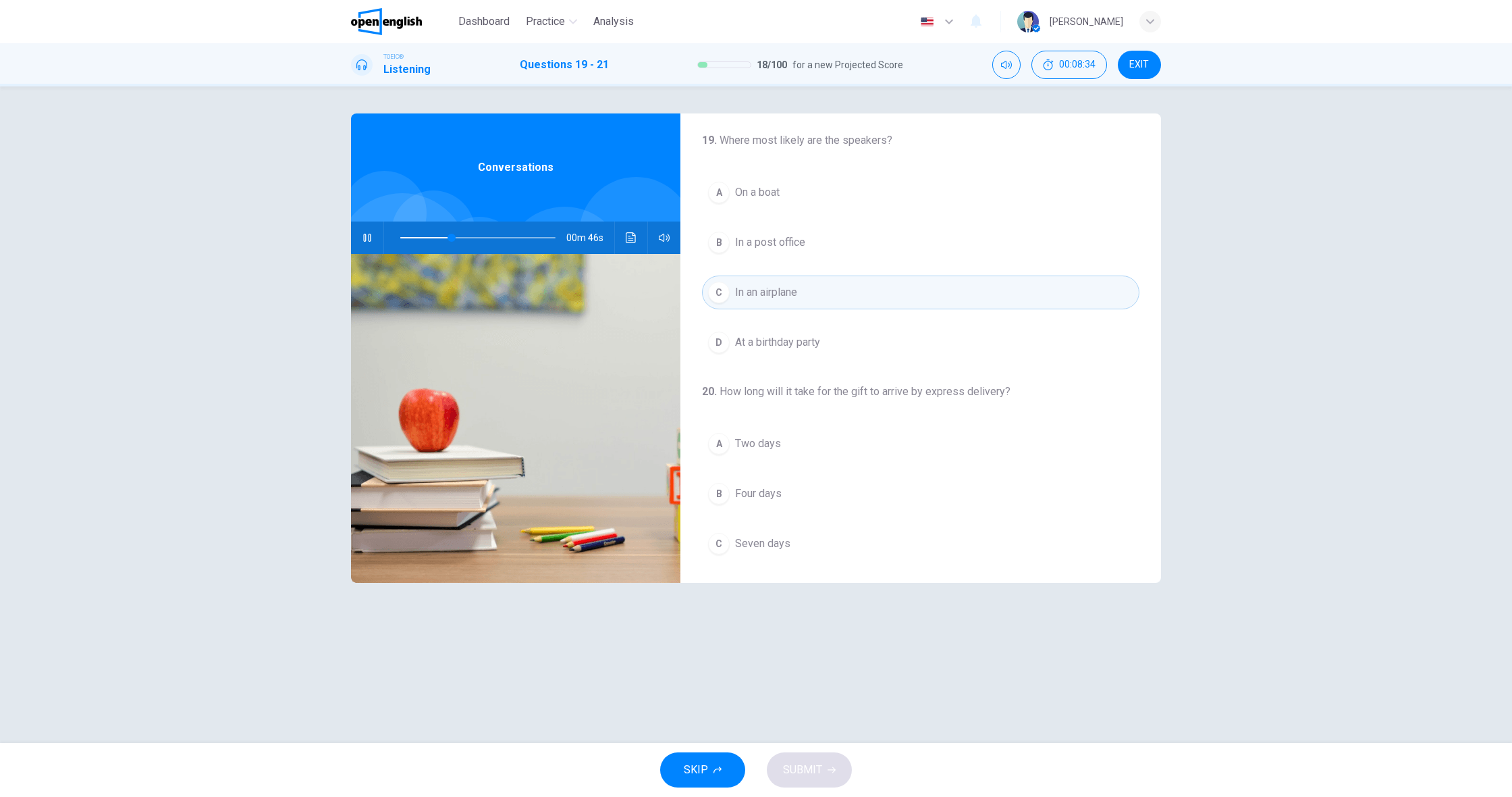
click at [813, 252] on button "B In a post office" at bounding box center [921, 242] width 437 height 33
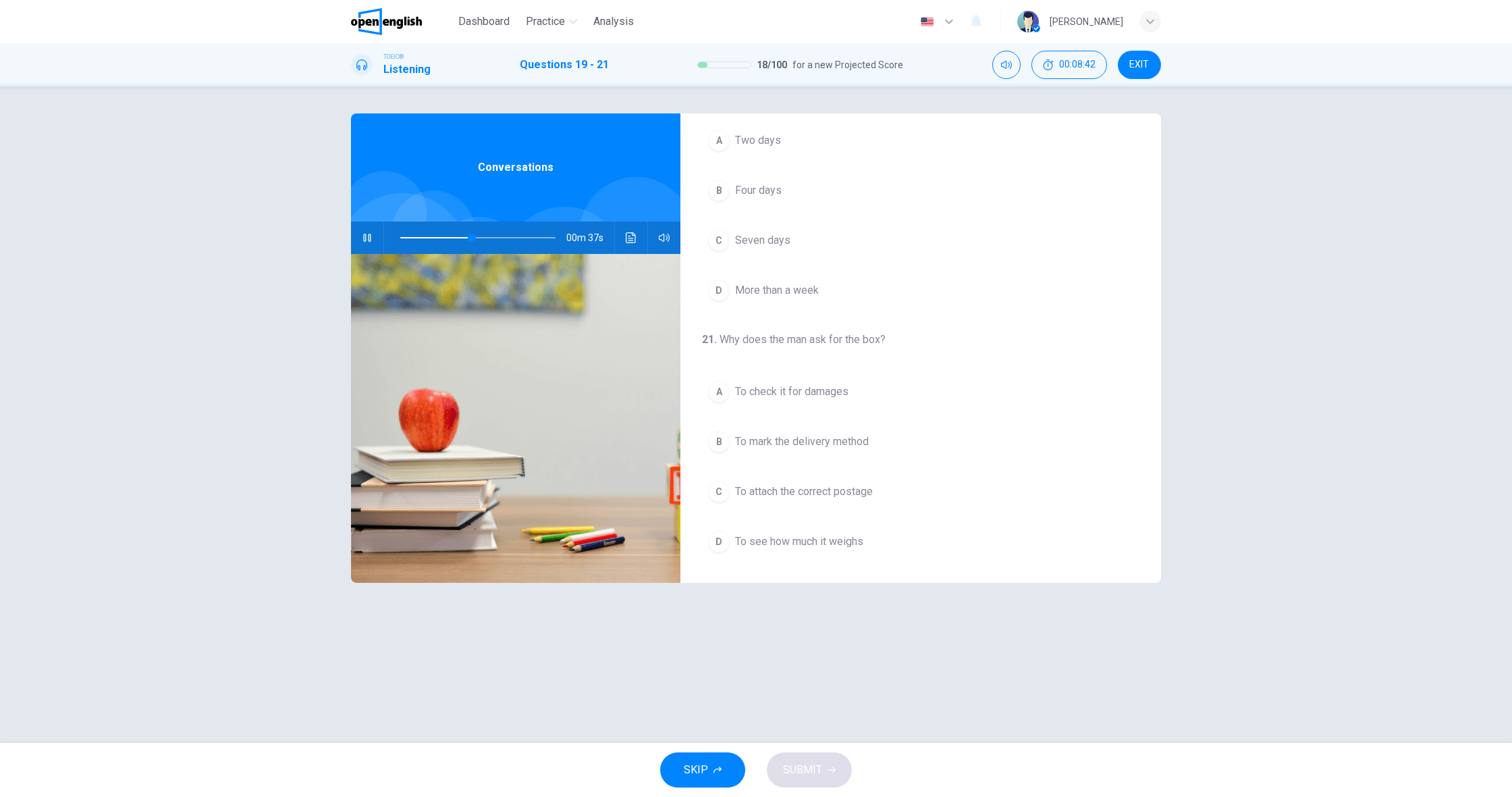
scroll to position [308, 0]
click at [811, 543] on span "To see how much it weighs" at bounding box center [799, 541] width 128 height 16
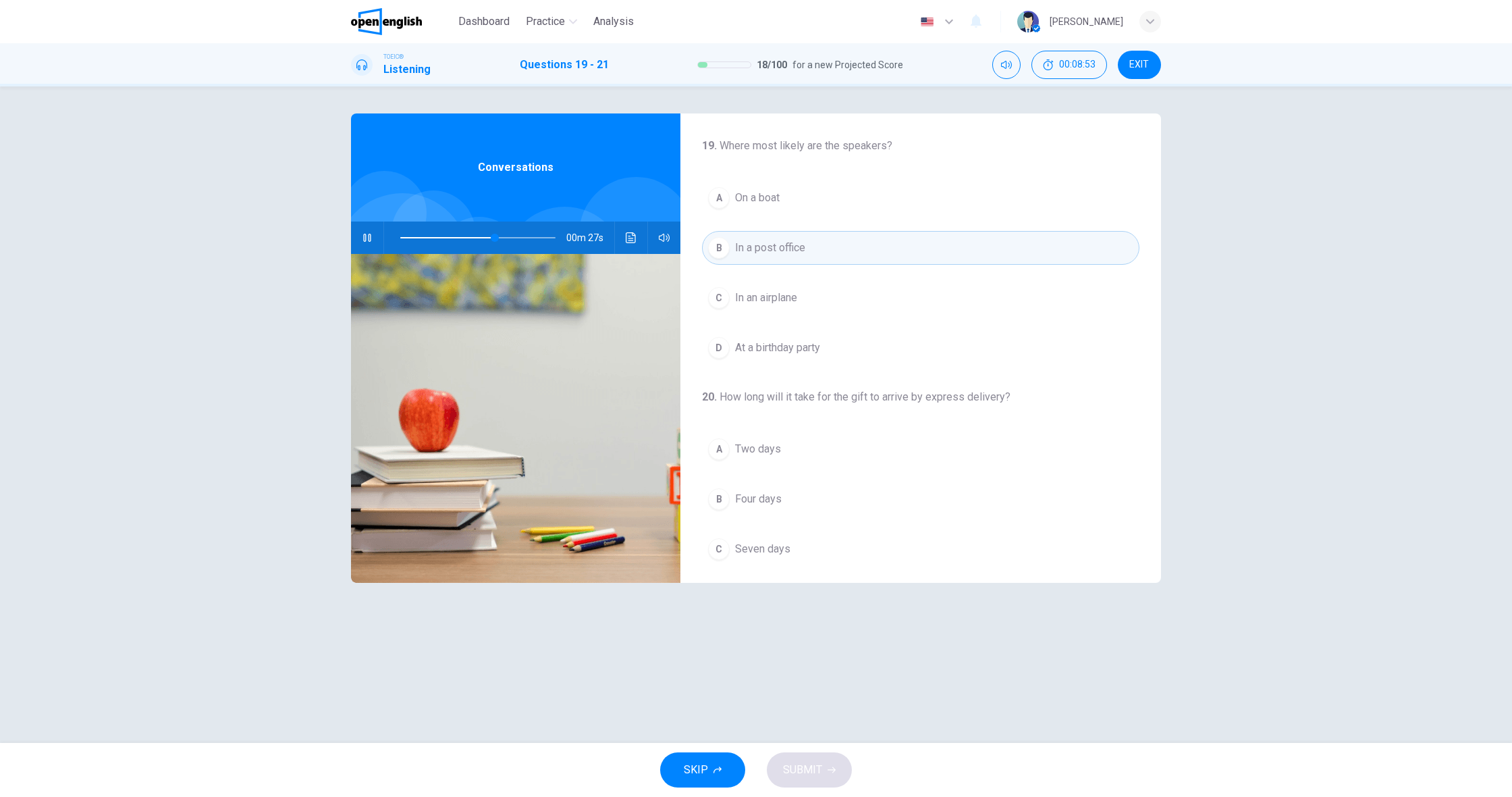
scroll to position [0, 0]
click at [446, 235] on span at bounding box center [478, 237] width 155 height 19
click at [446, 240] on span at bounding box center [450, 237] width 8 height 8
click at [430, 238] on span at bounding box center [478, 237] width 155 height 19
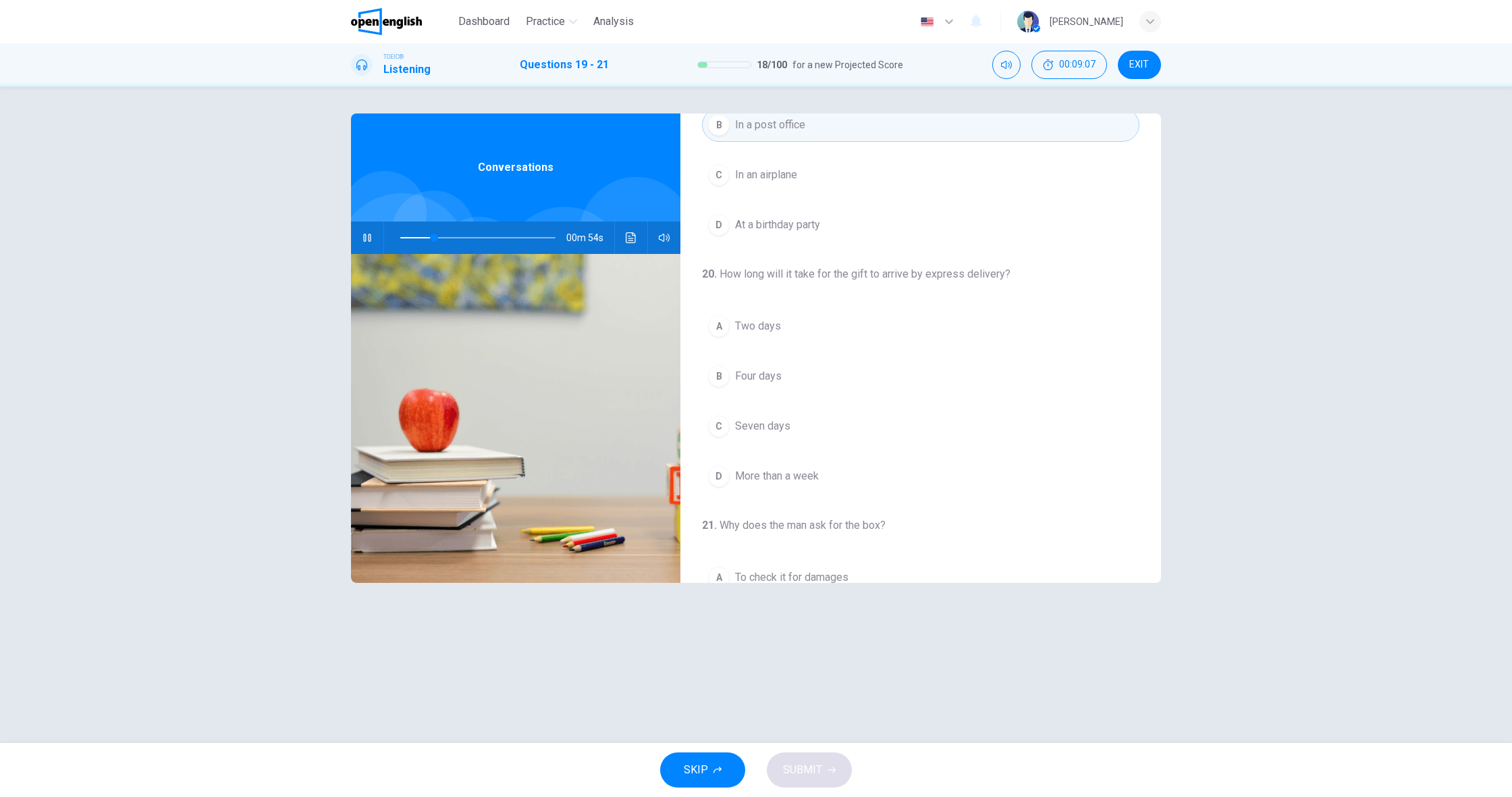
scroll to position [125, 0]
click at [759, 333] on button "A Two days" at bounding box center [921, 323] width 437 height 33
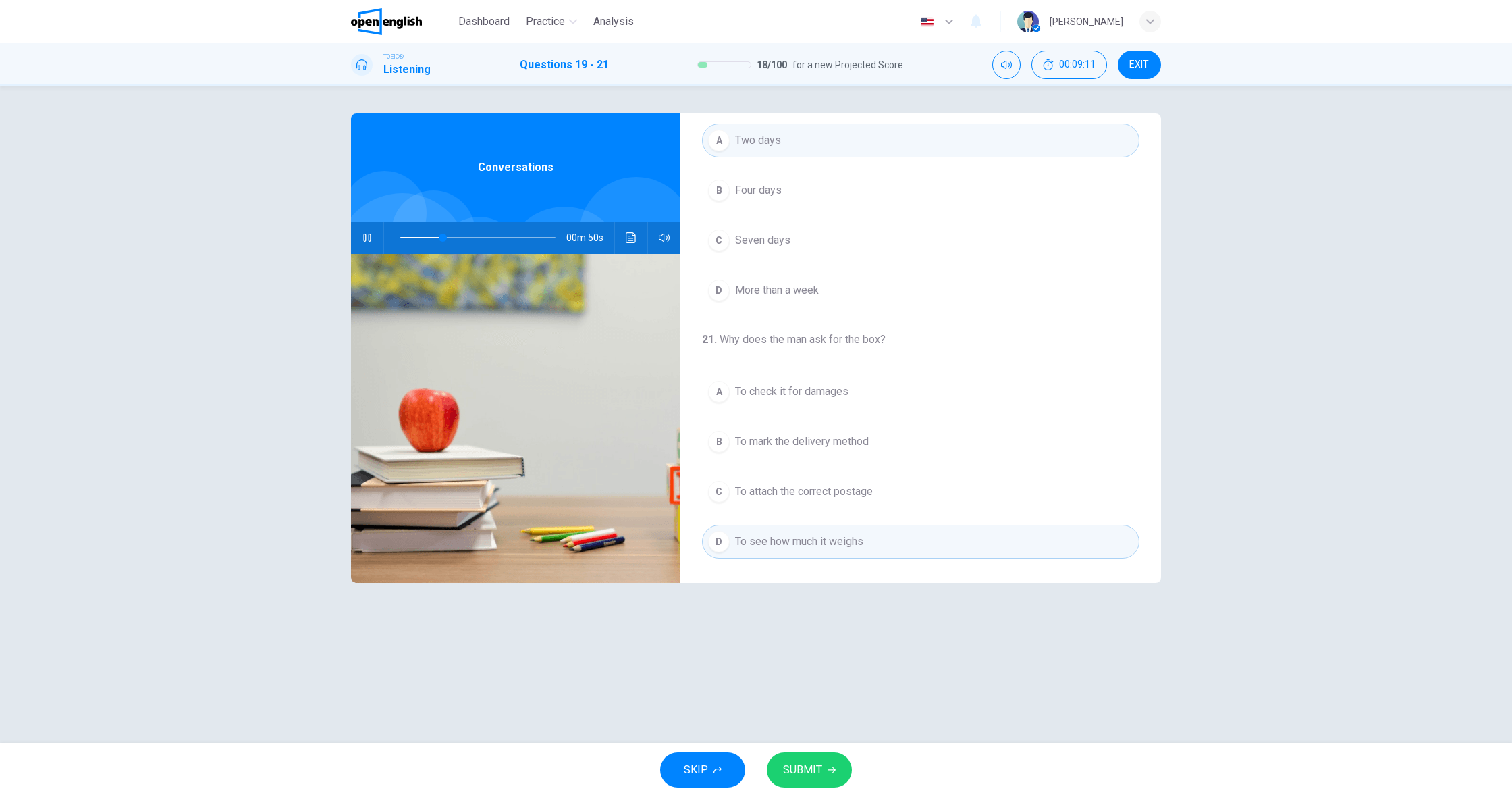
scroll to position [0, 0]
click at [812, 757] on button "SUBMIT" at bounding box center [809, 769] width 85 height 35
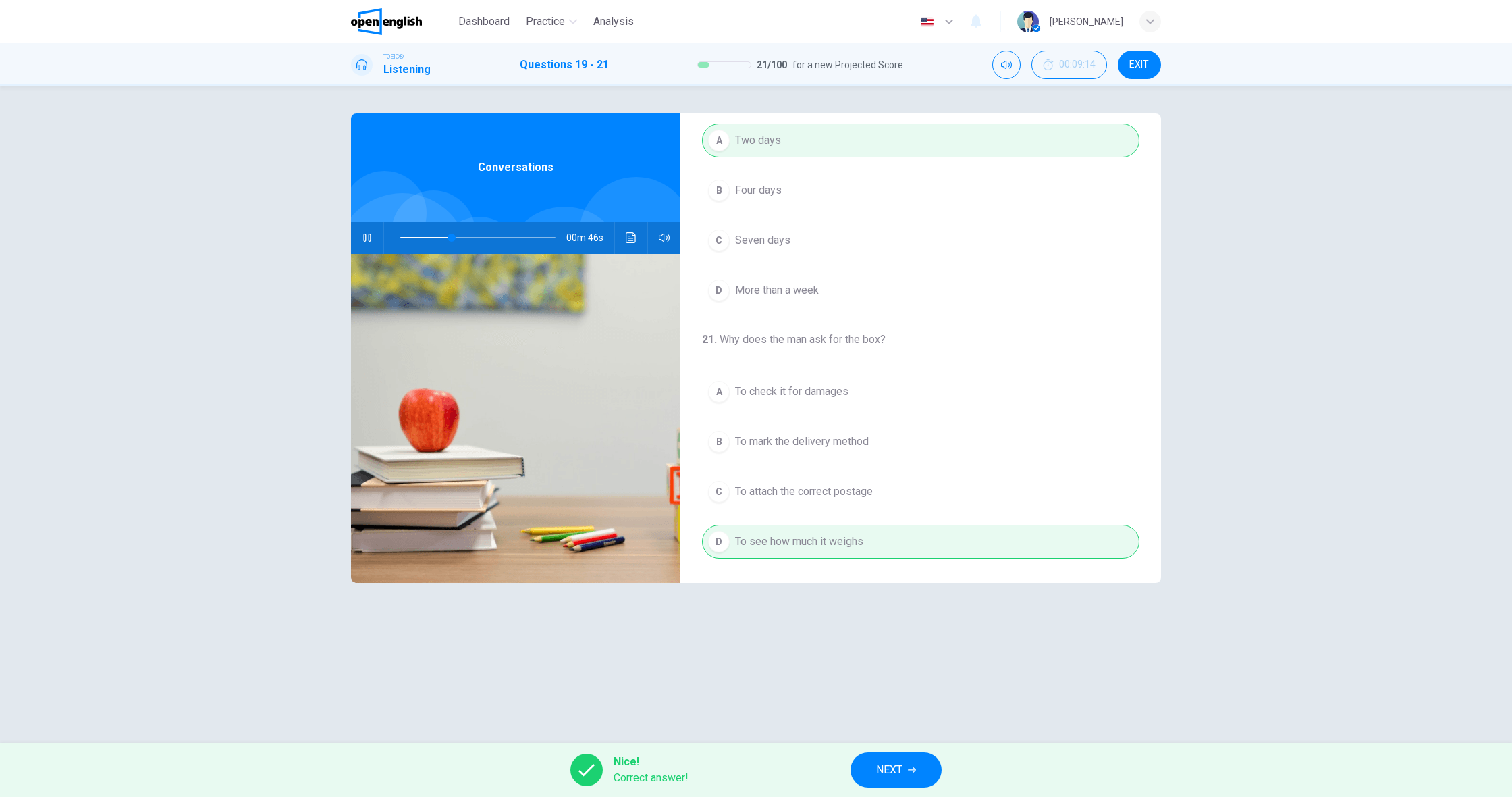
type input "**"
click at [901, 758] on button "NEXT" at bounding box center [896, 769] width 91 height 35
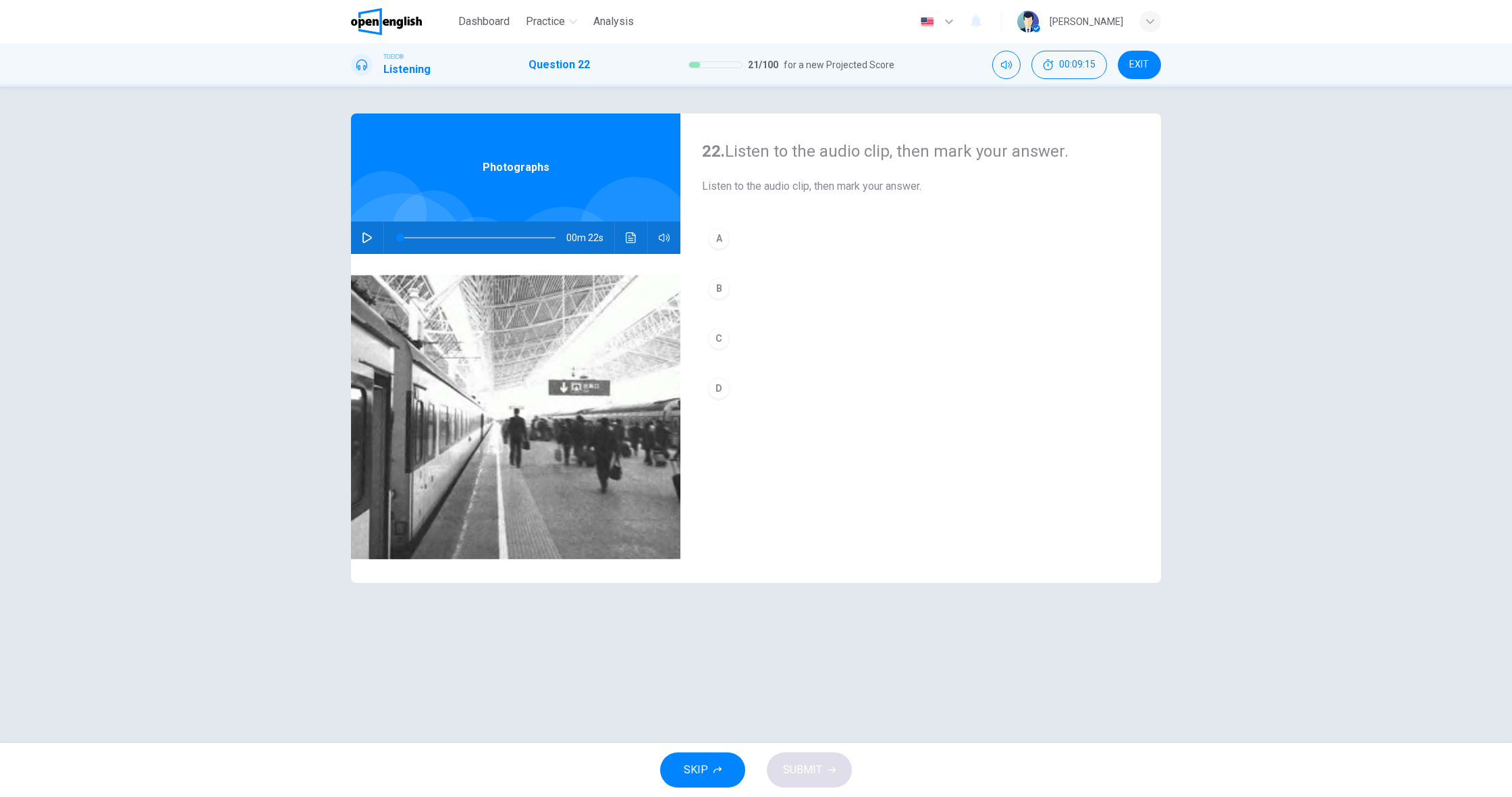
click at [365, 241] on icon "button" at bounding box center [367, 237] width 11 height 11
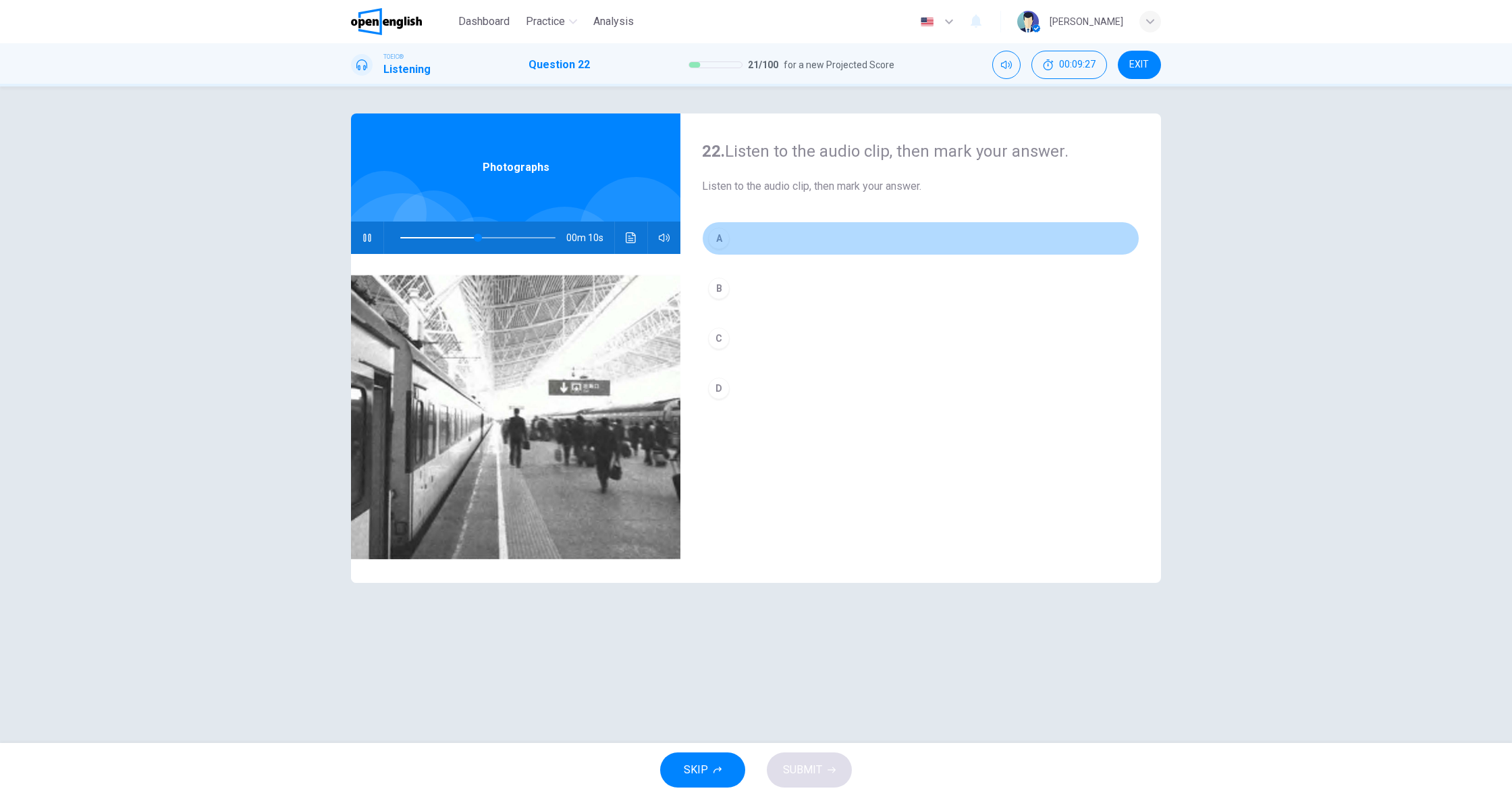
click at [724, 250] on button "A" at bounding box center [921, 237] width 437 height 33
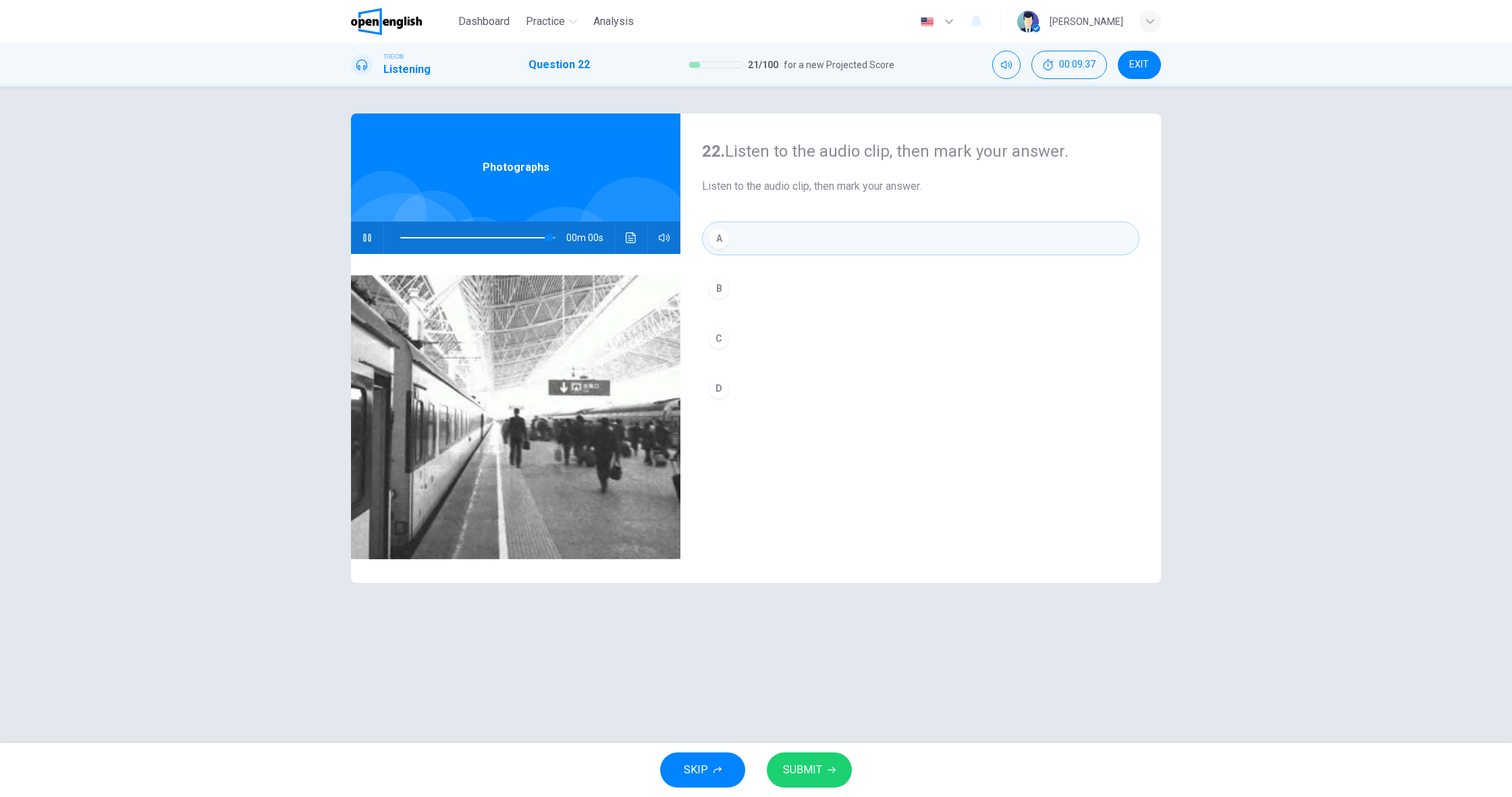
click at [789, 762] on span "SUBMIT" at bounding box center [802, 769] width 39 height 19
type input "*"
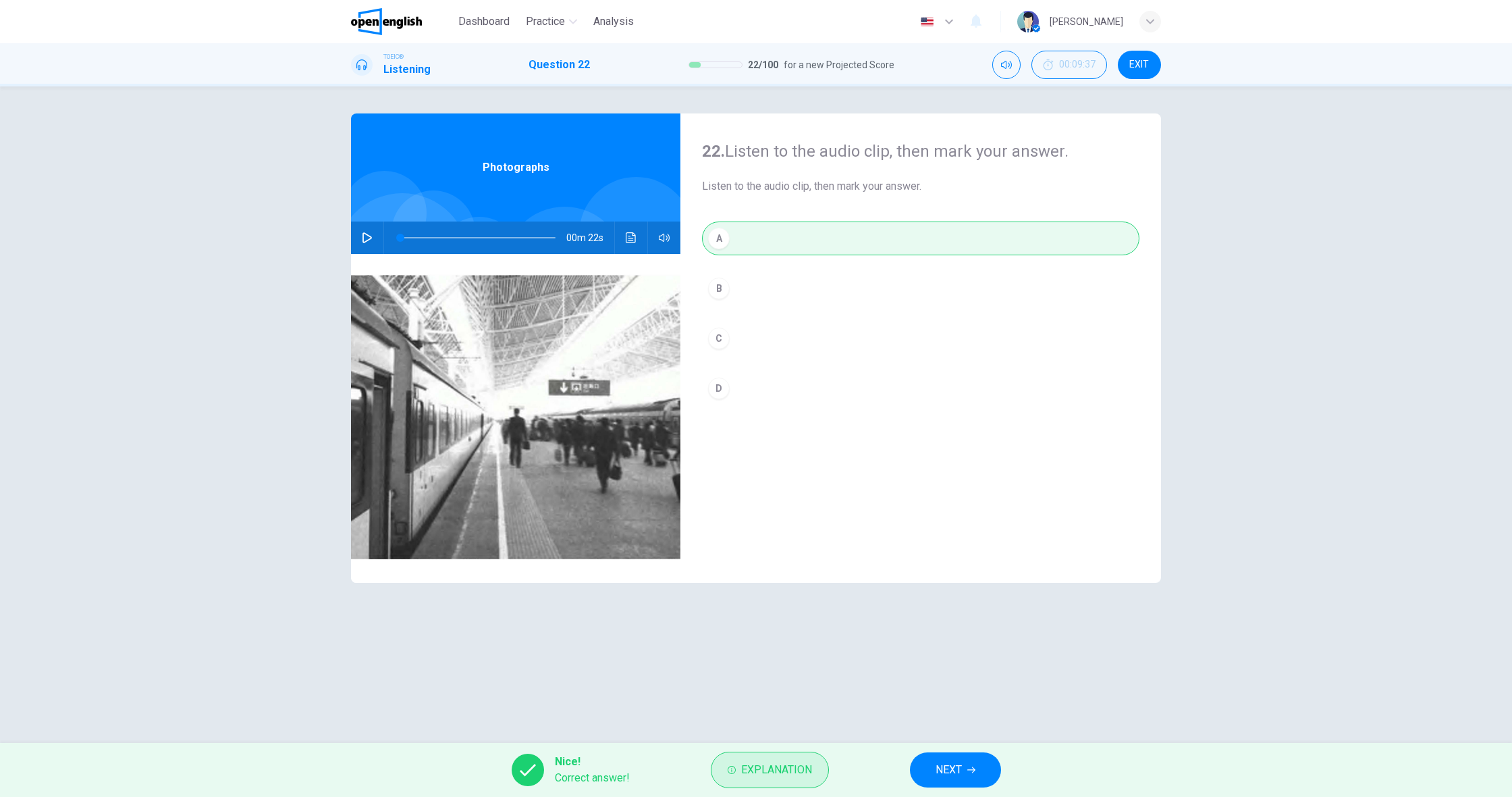
click at [815, 764] on button "Explanation" at bounding box center [769, 769] width 118 height 36
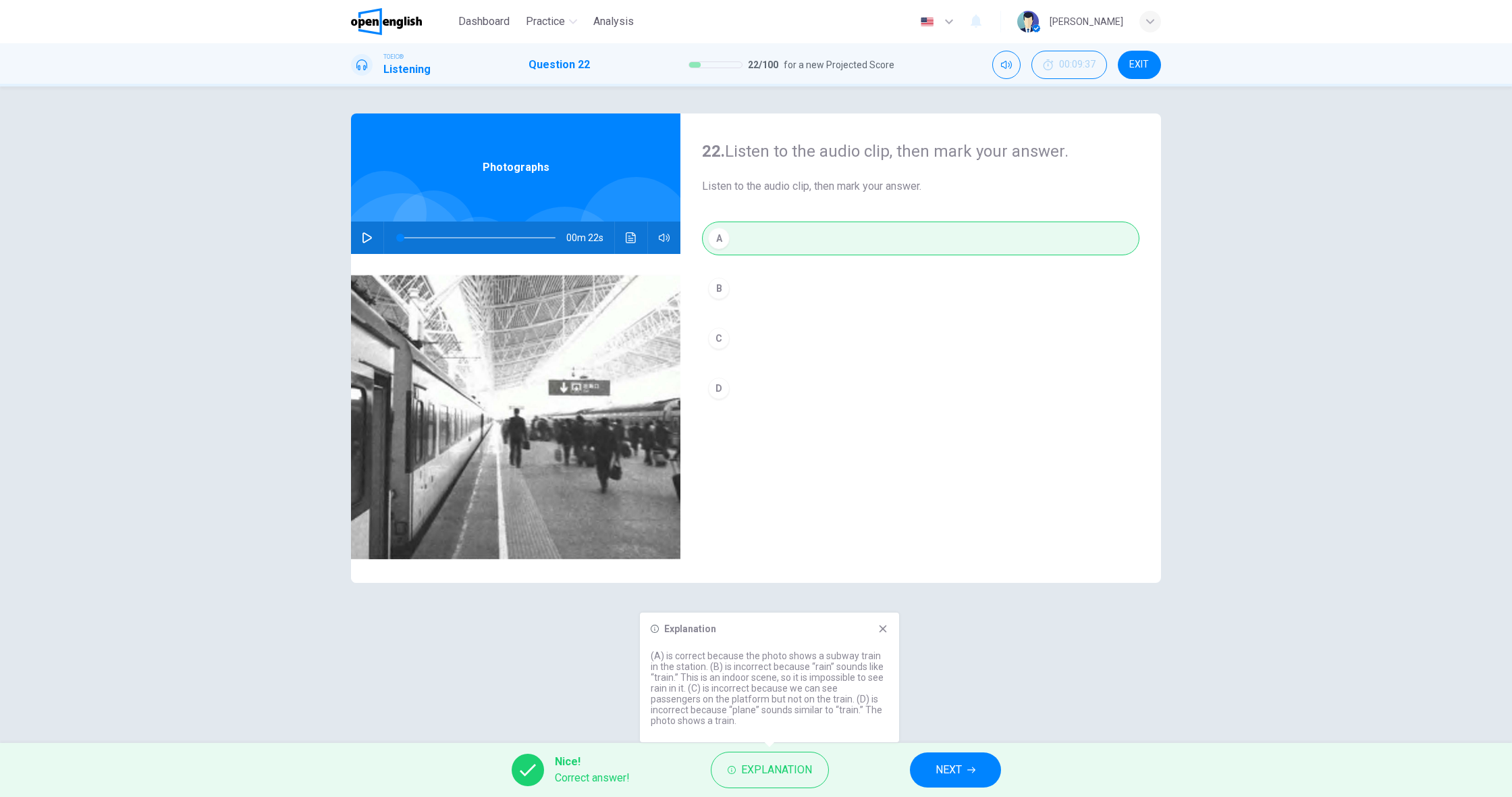
click at [985, 781] on button "NEXT" at bounding box center [955, 769] width 91 height 35
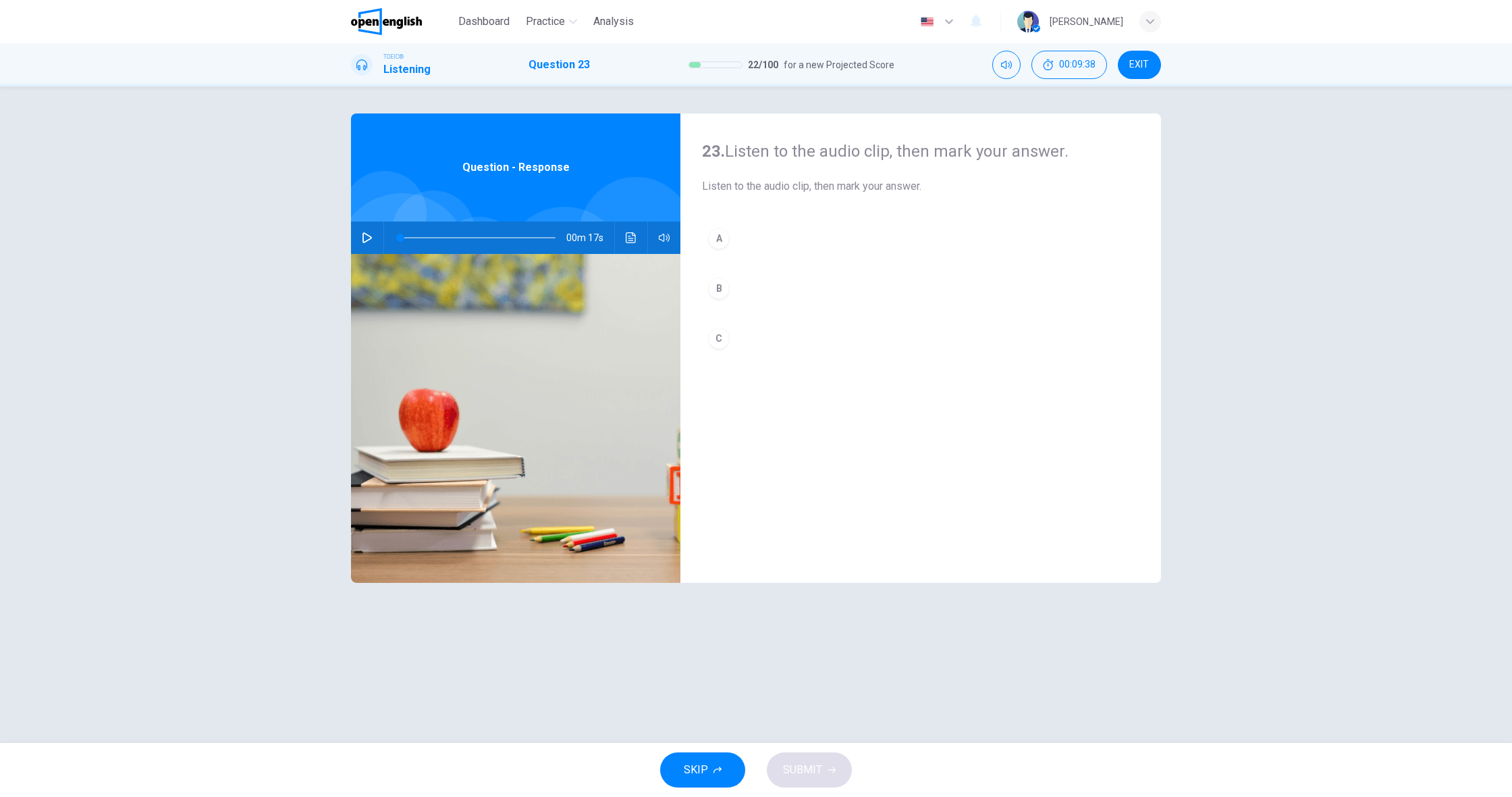
click at [368, 232] on icon "button" at bounding box center [367, 237] width 11 height 11
click at [723, 290] on div "B" at bounding box center [719, 288] width 22 height 22
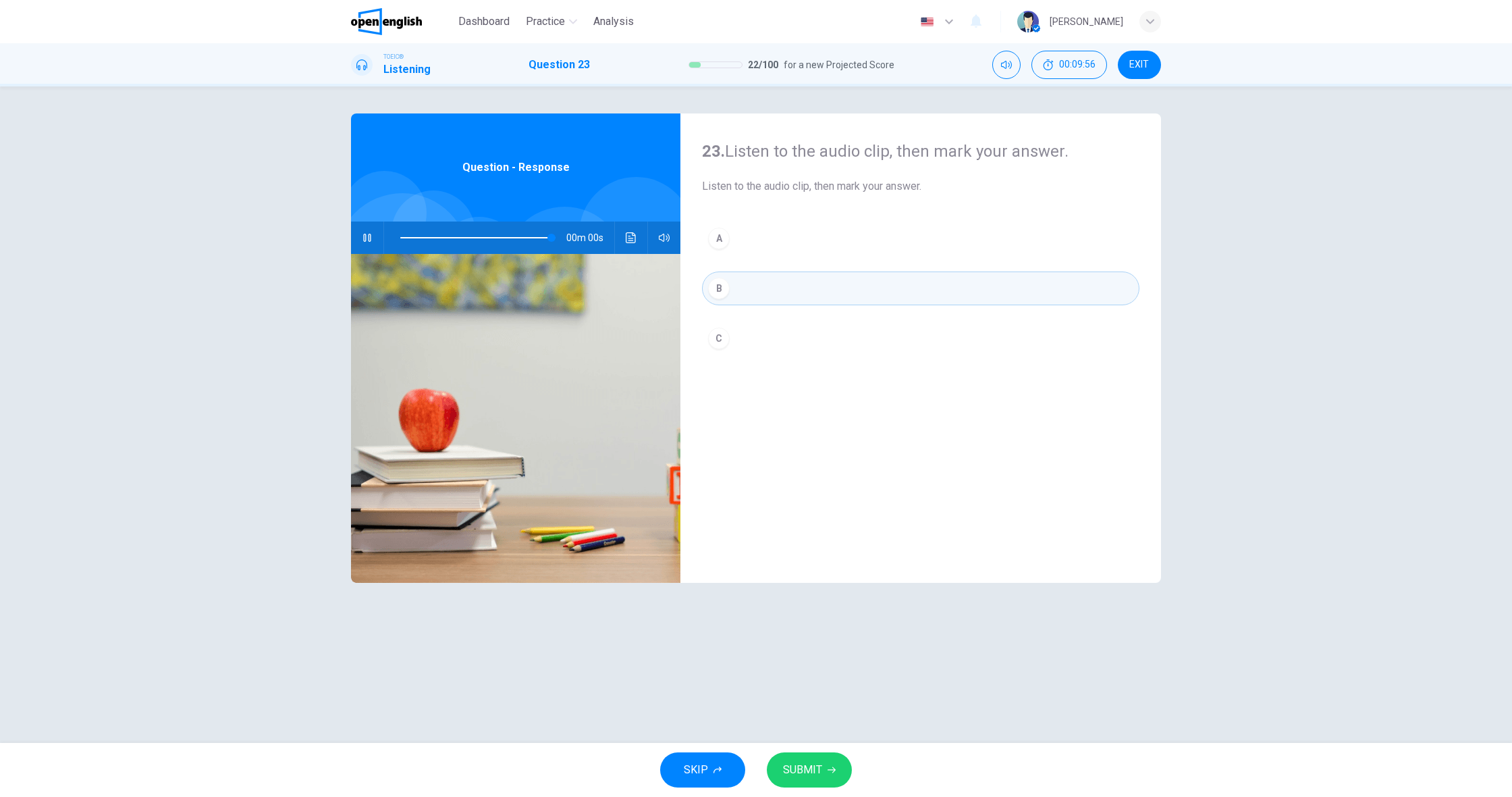
type input "*"
click at [801, 763] on span "SUBMIT" at bounding box center [802, 769] width 39 height 19
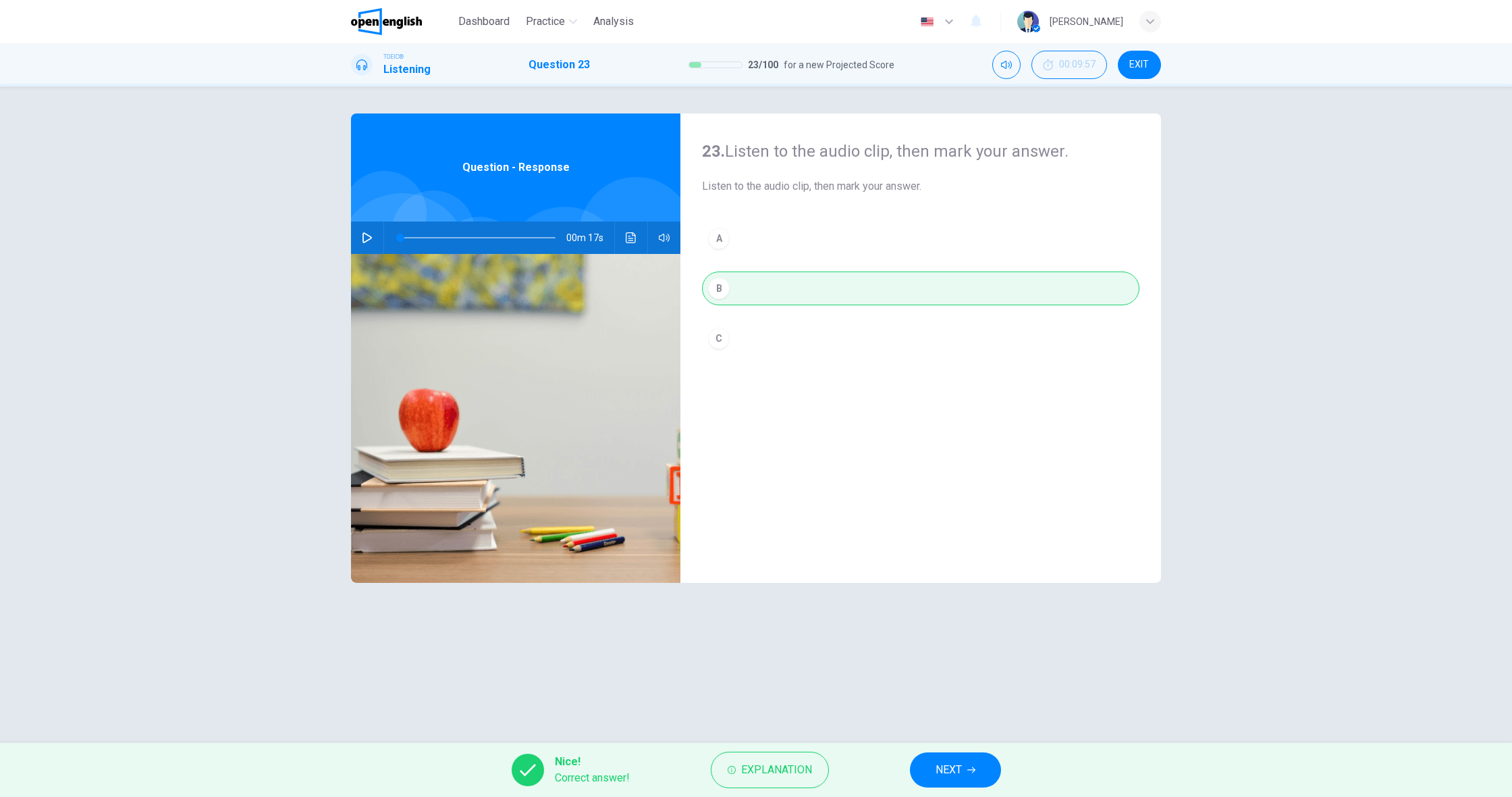
click at [910, 771] on button "NEXT" at bounding box center [955, 769] width 91 height 35
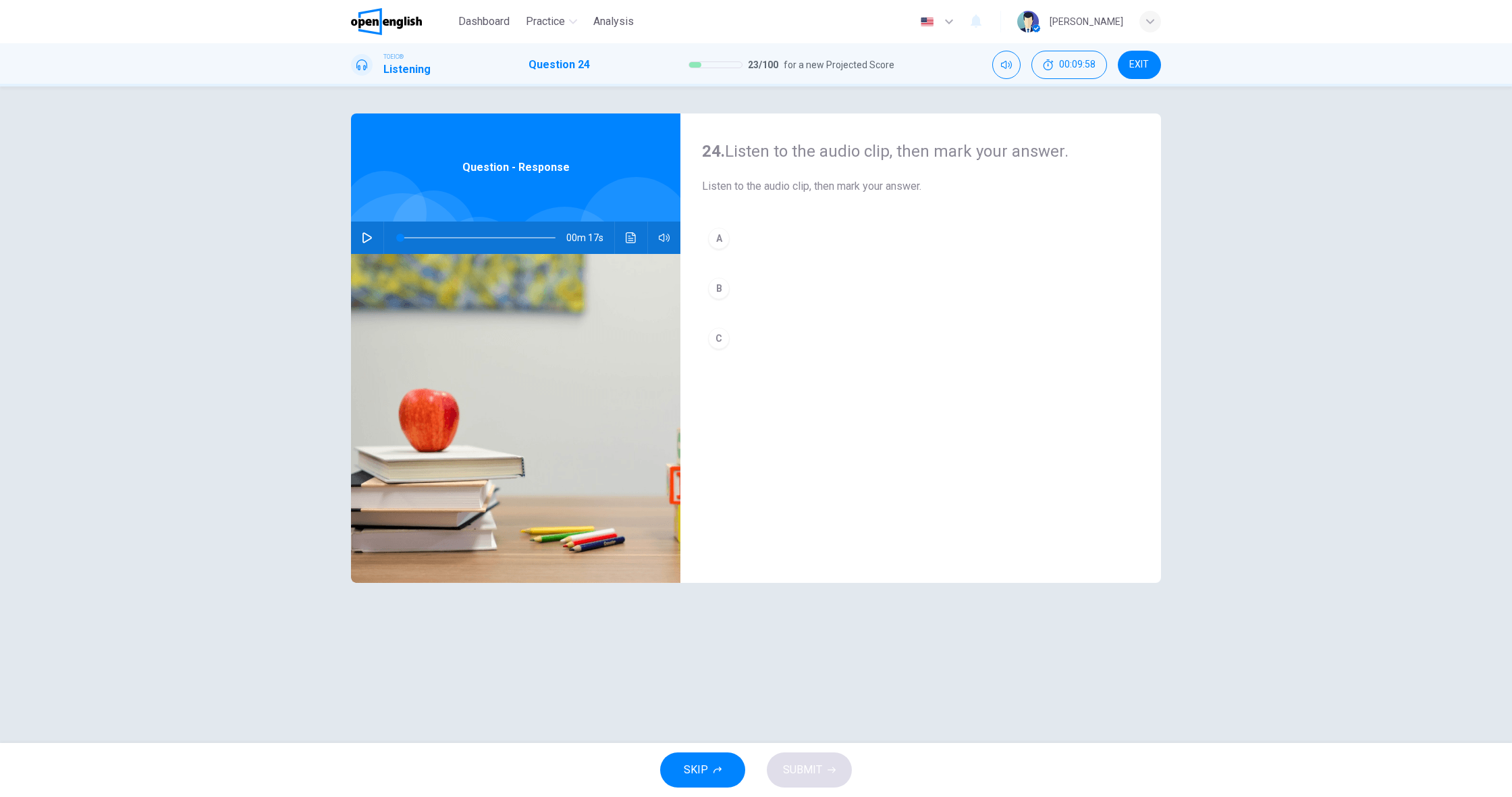
click at [372, 242] on icon "button" at bounding box center [367, 237] width 11 height 11
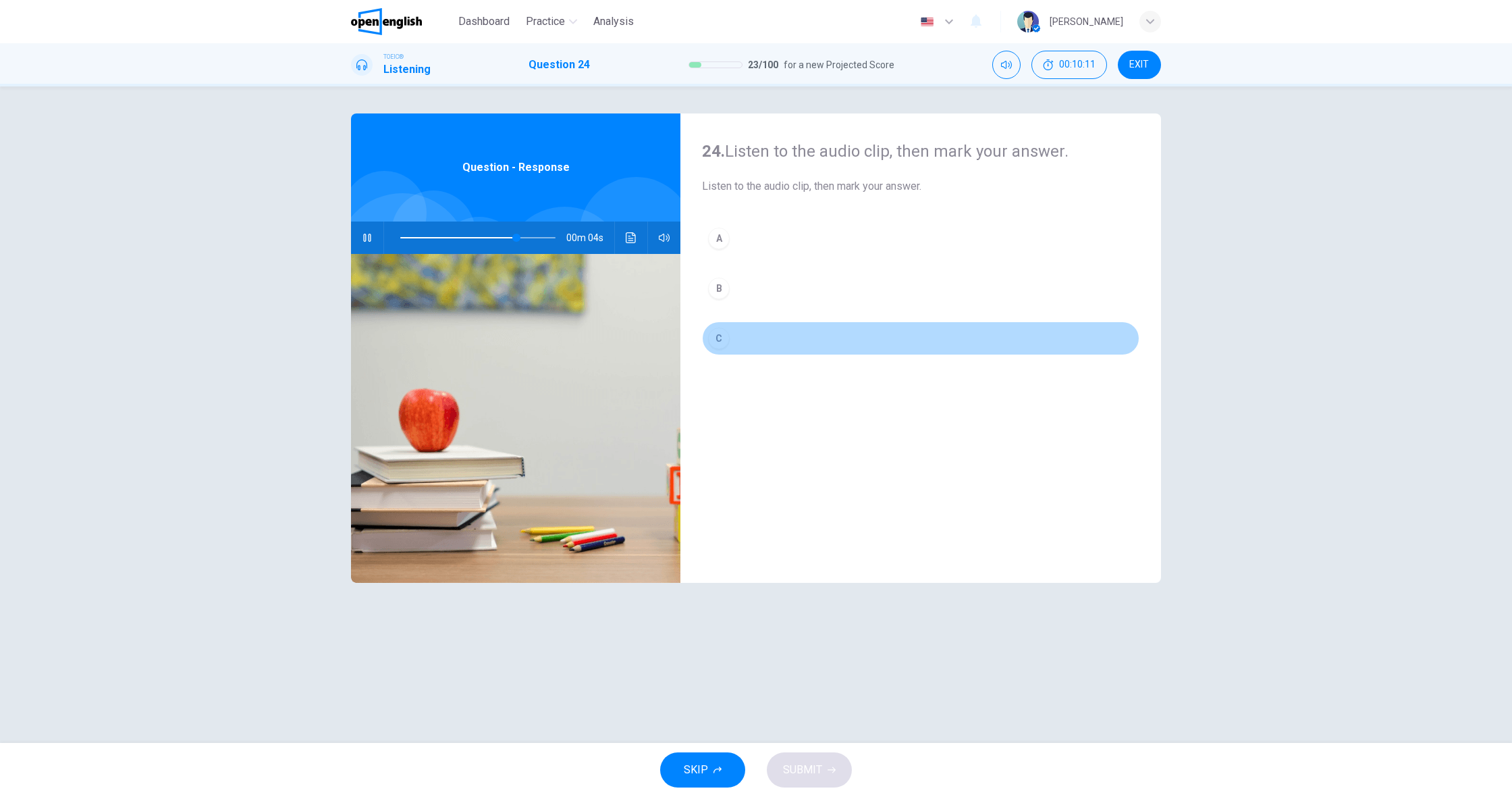
click at [725, 341] on div "C" at bounding box center [719, 338] width 22 height 22
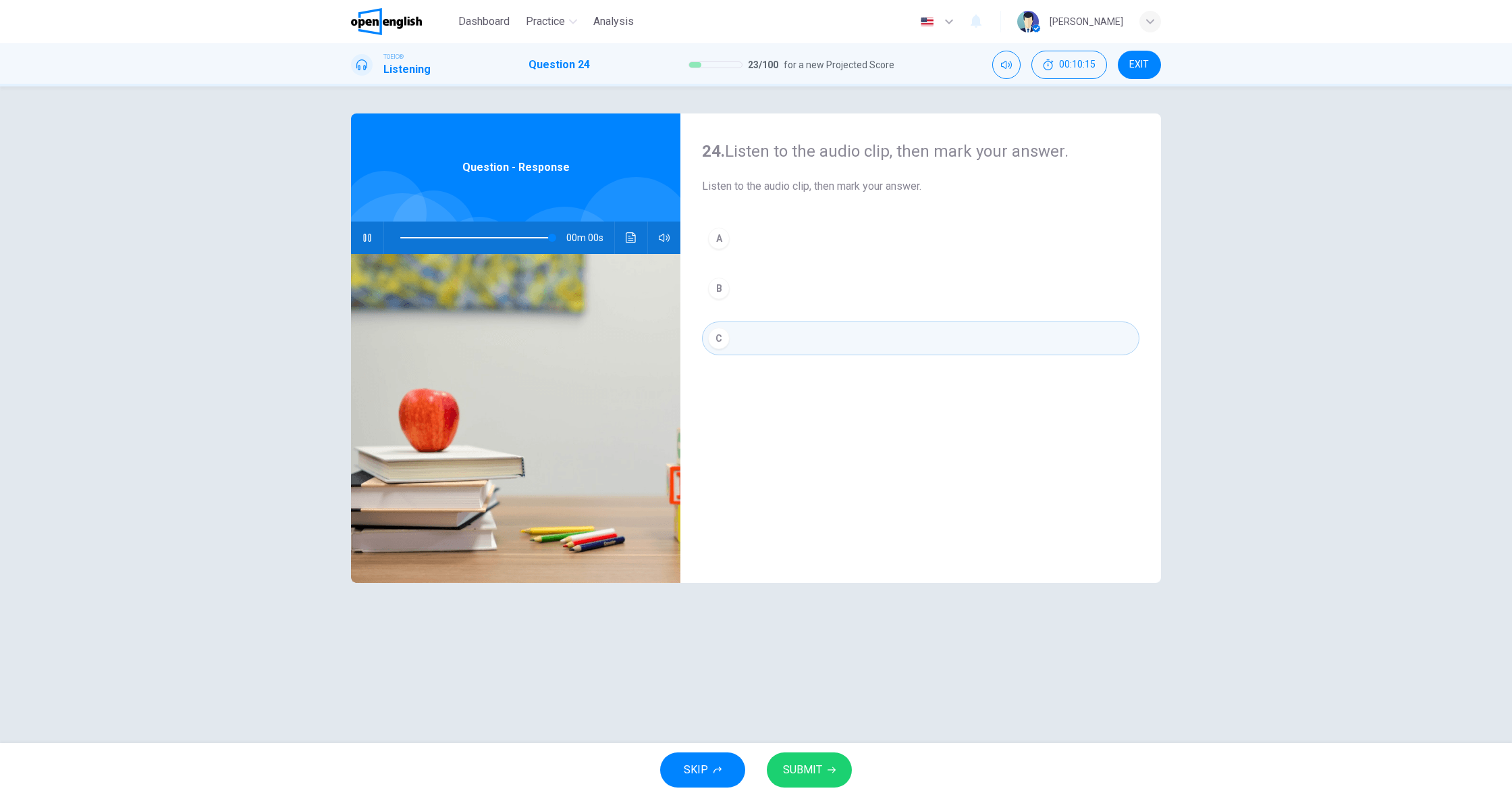
type input "*"
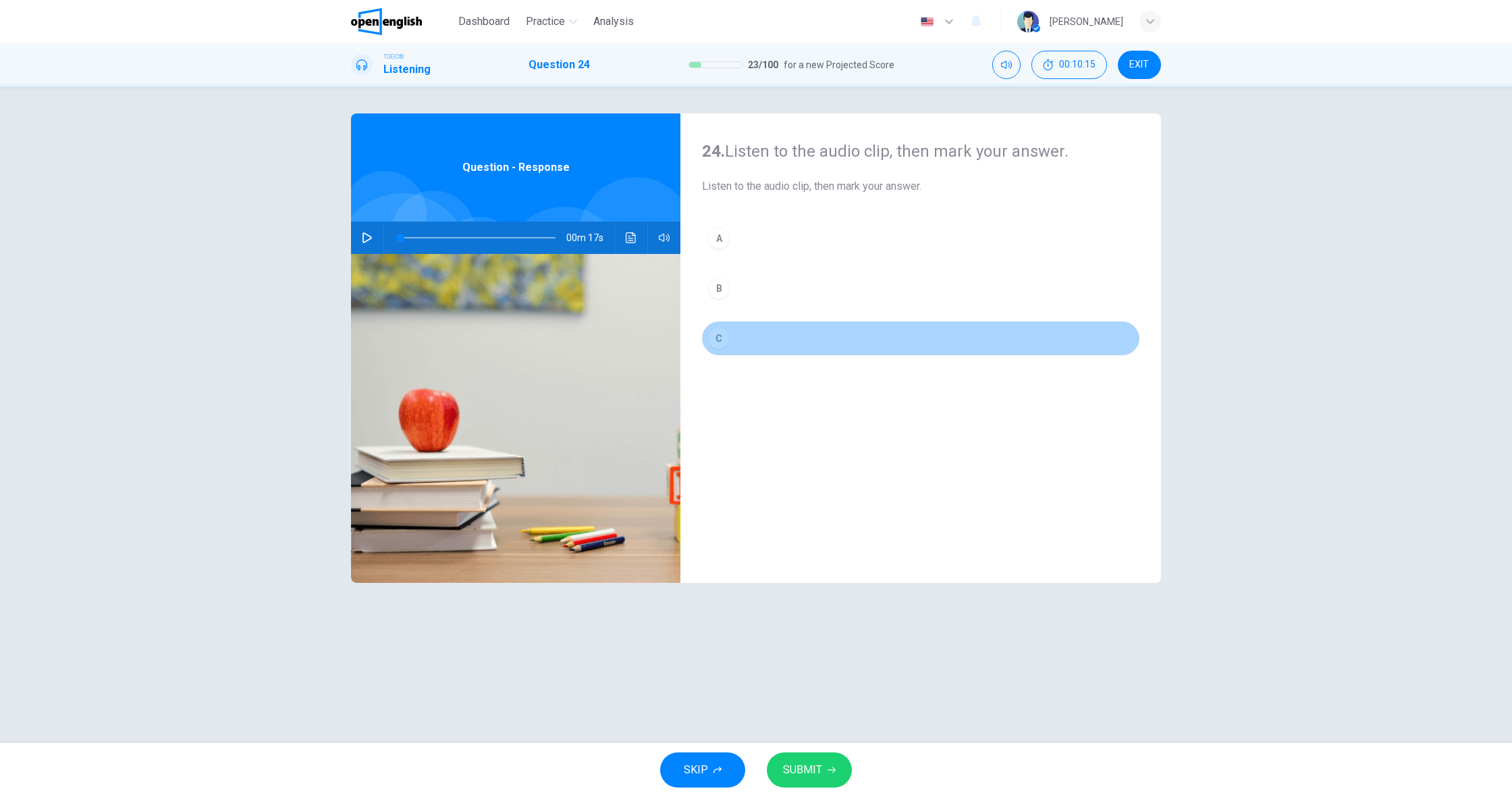
click at [725, 341] on div "C" at bounding box center [719, 338] width 22 height 22
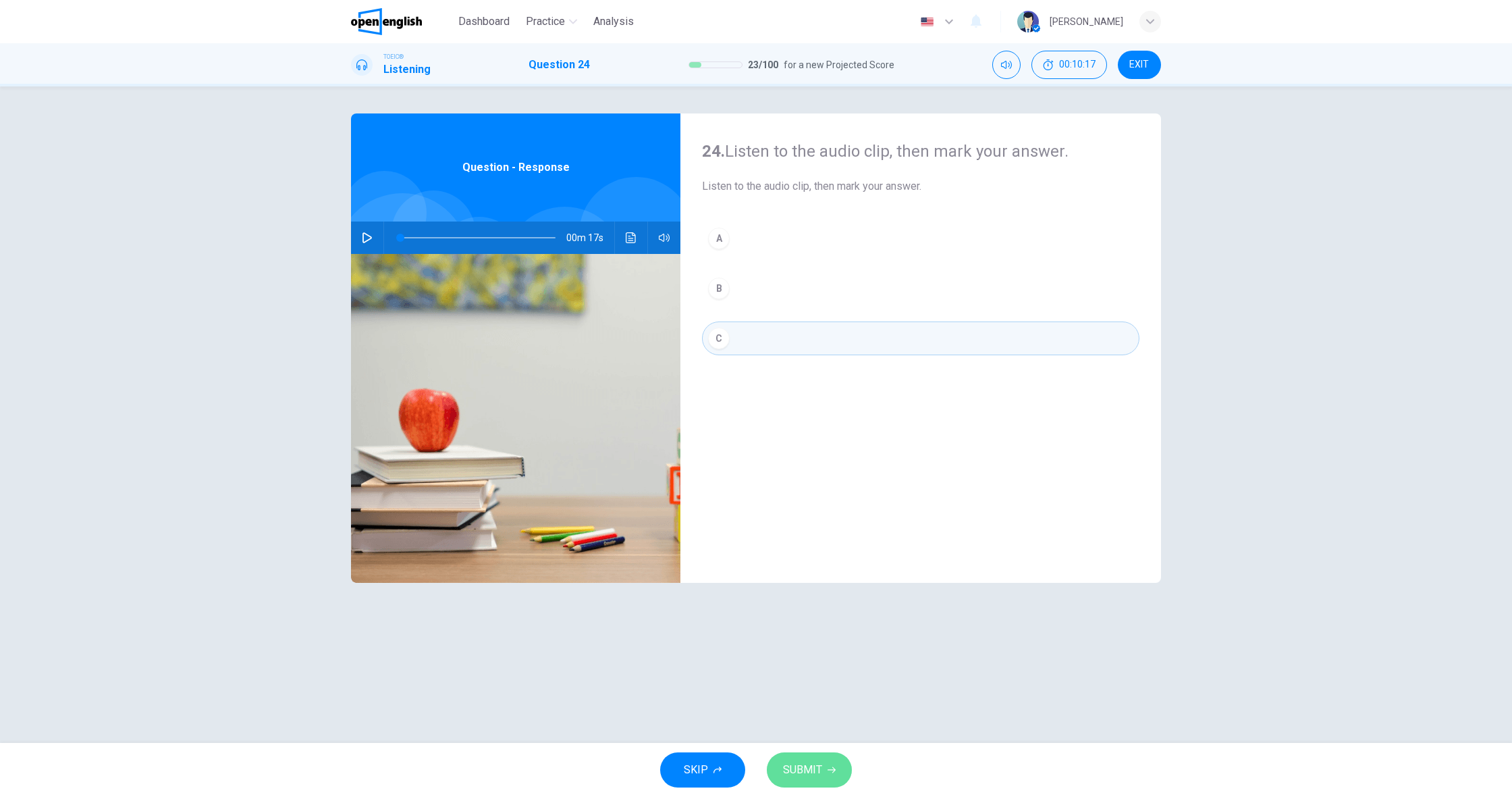
click at [812, 772] on span "SUBMIT" at bounding box center [802, 769] width 39 height 19
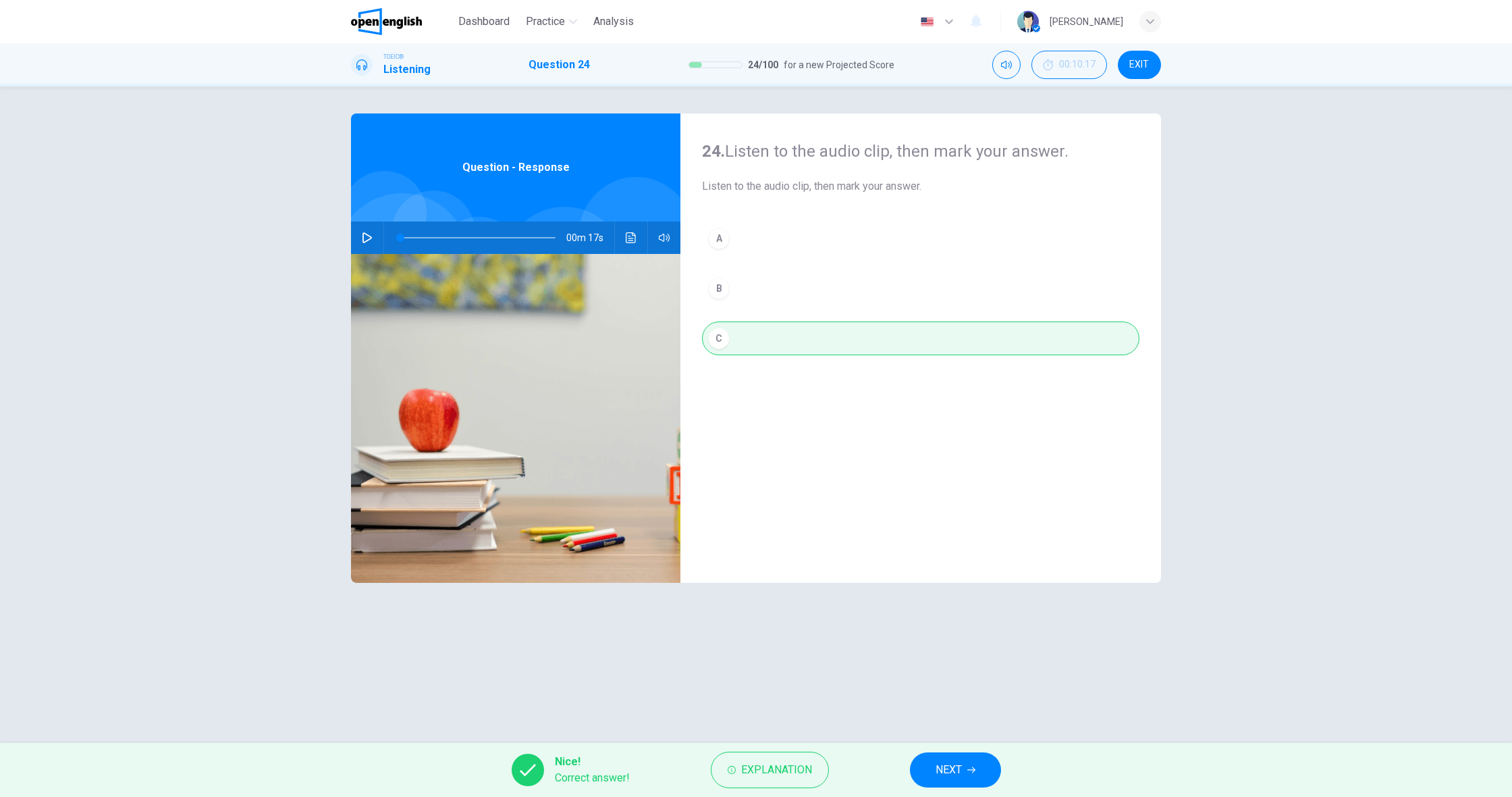
click at [934, 772] on button "NEXT" at bounding box center [955, 769] width 91 height 35
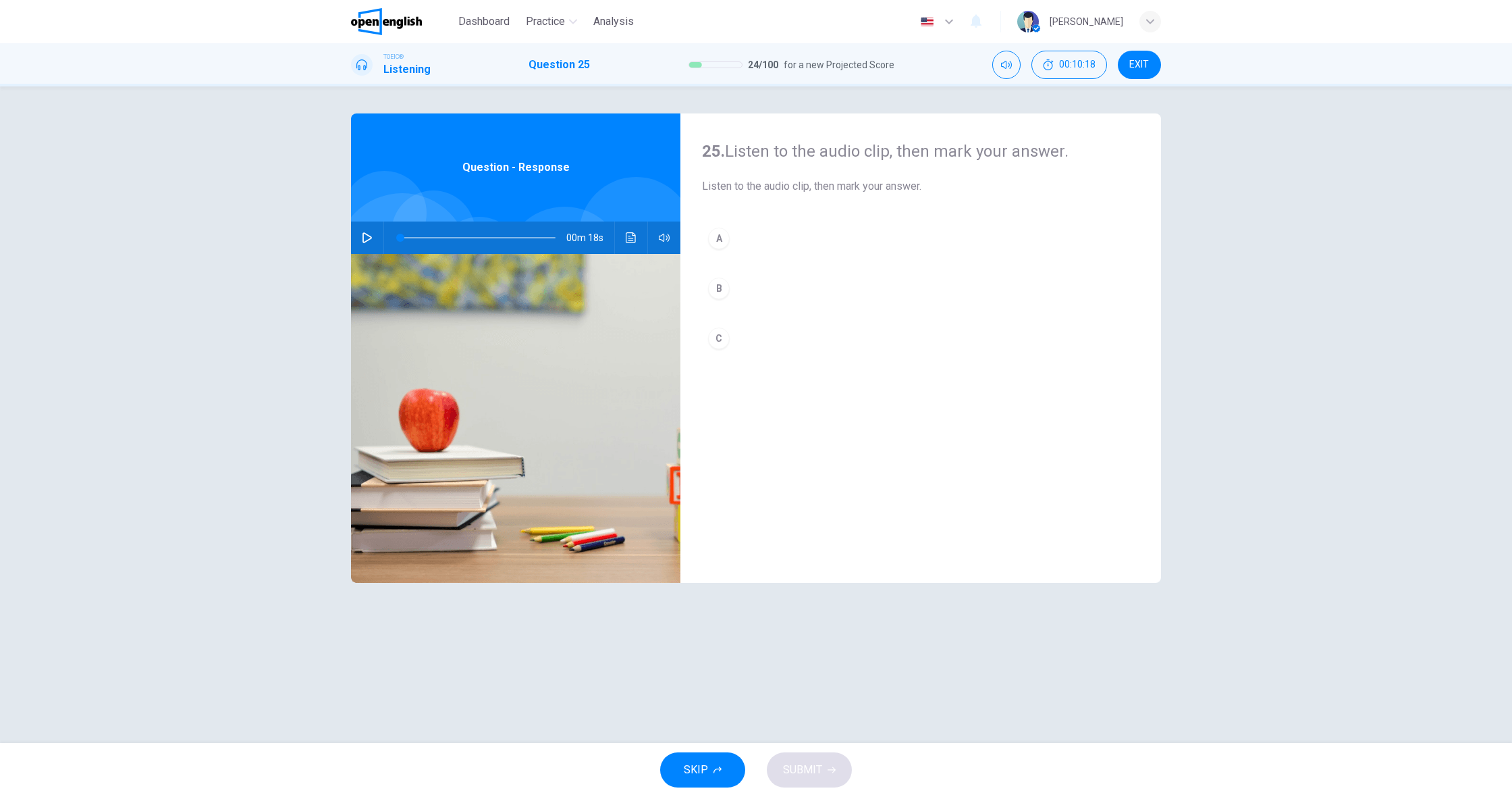
click at [369, 237] on icon "button" at bounding box center [367, 237] width 11 height 11
click at [728, 283] on div "B" at bounding box center [719, 288] width 22 height 22
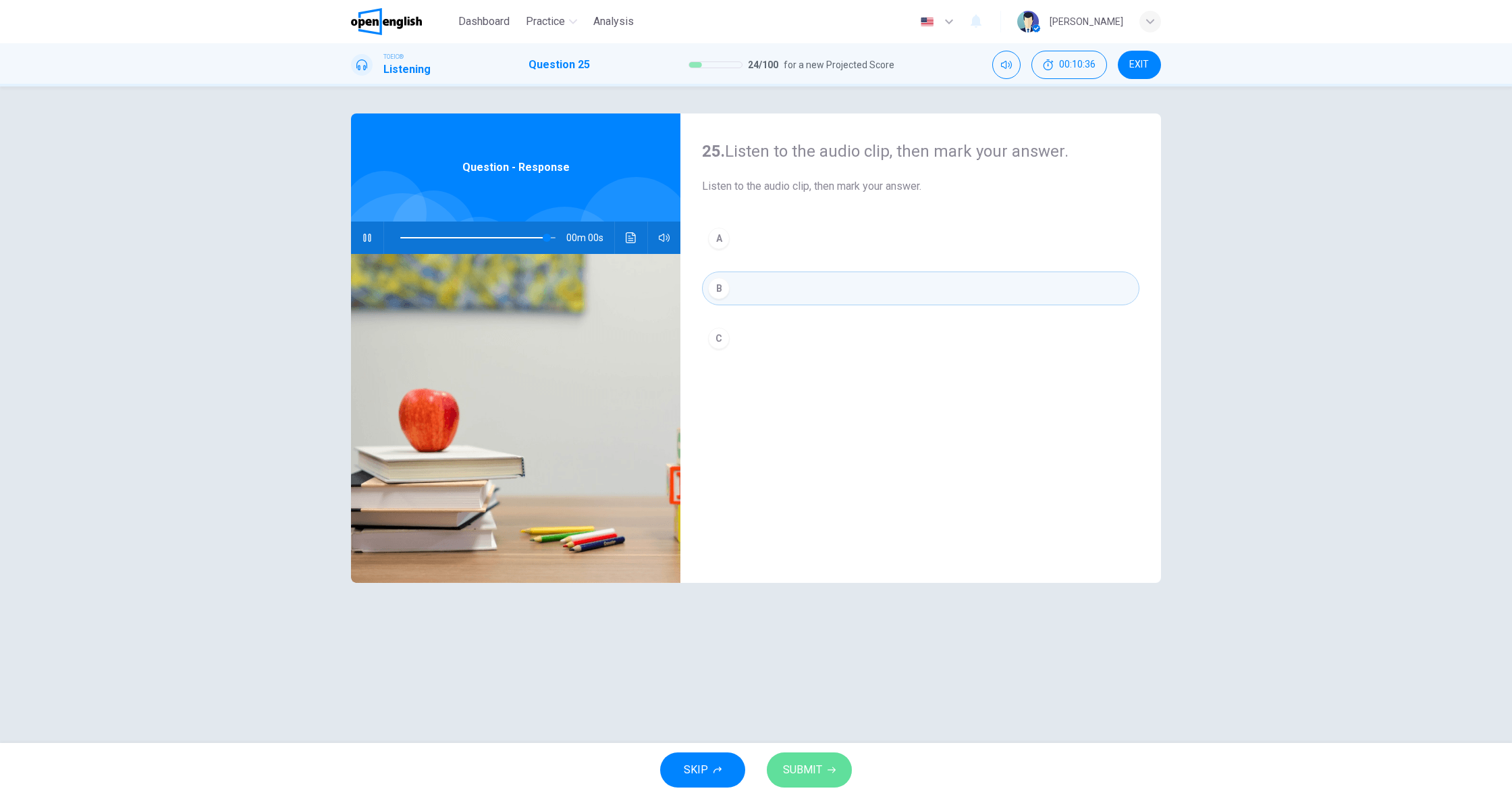
click at [812, 772] on span "SUBMIT" at bounding box center [802, 769] width 39 height 19
type input "*"
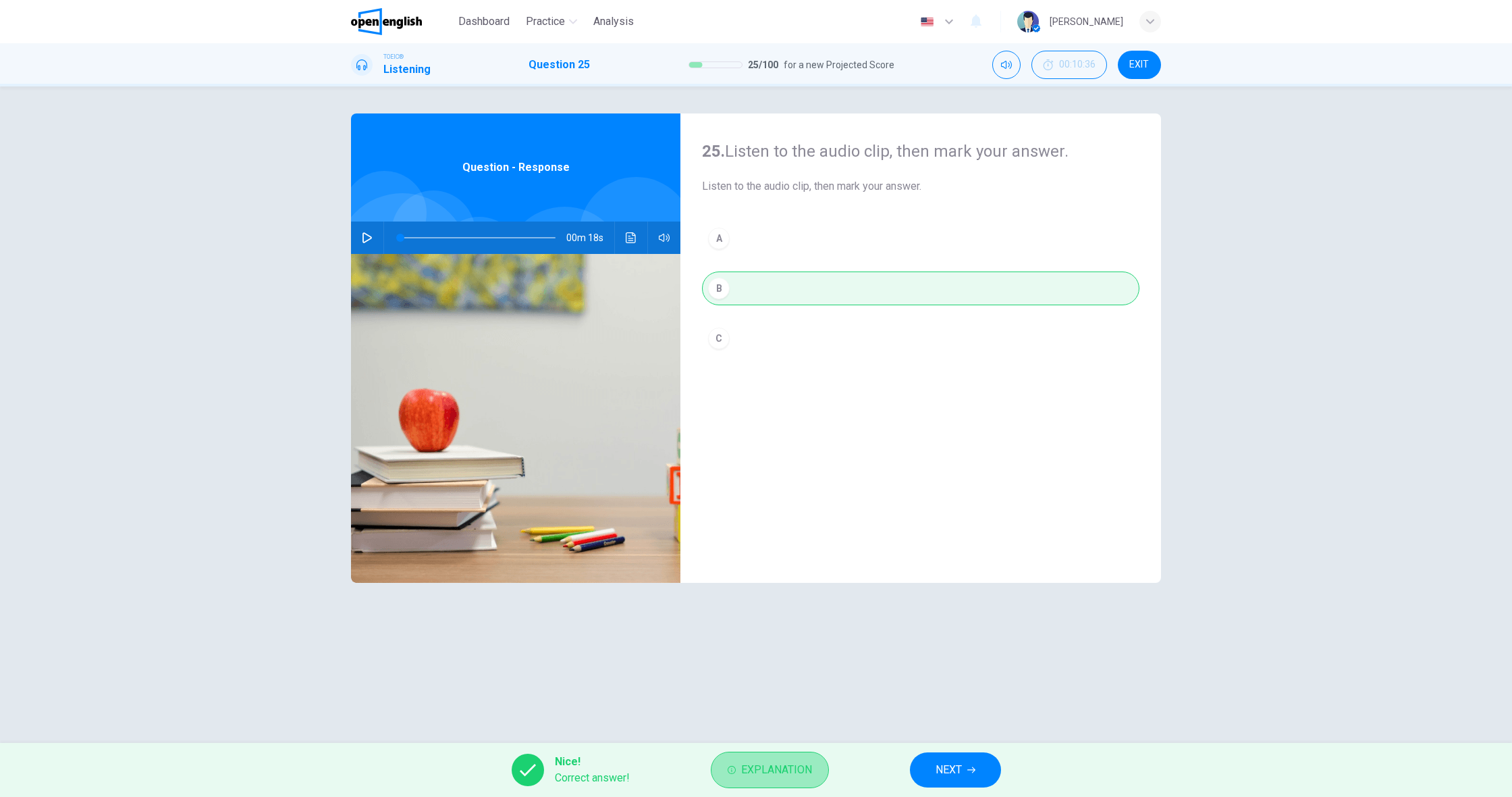
click at [745, 766] on span "Explanation" at bounding box center [777, 769] width 71 height 19
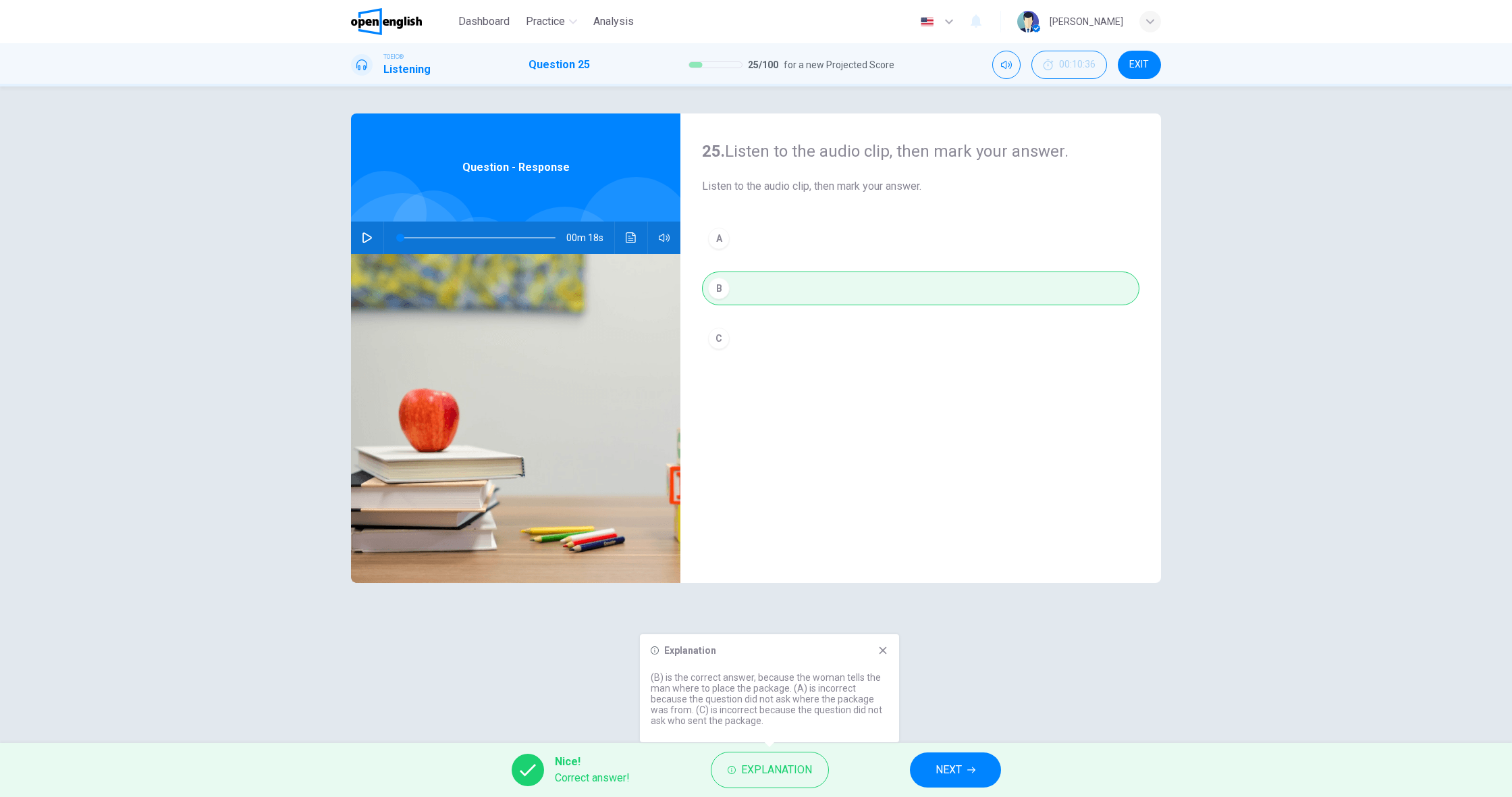
click at [958, 766] on span "NEXT" at bounding box center [949, 769] width 27 height 19
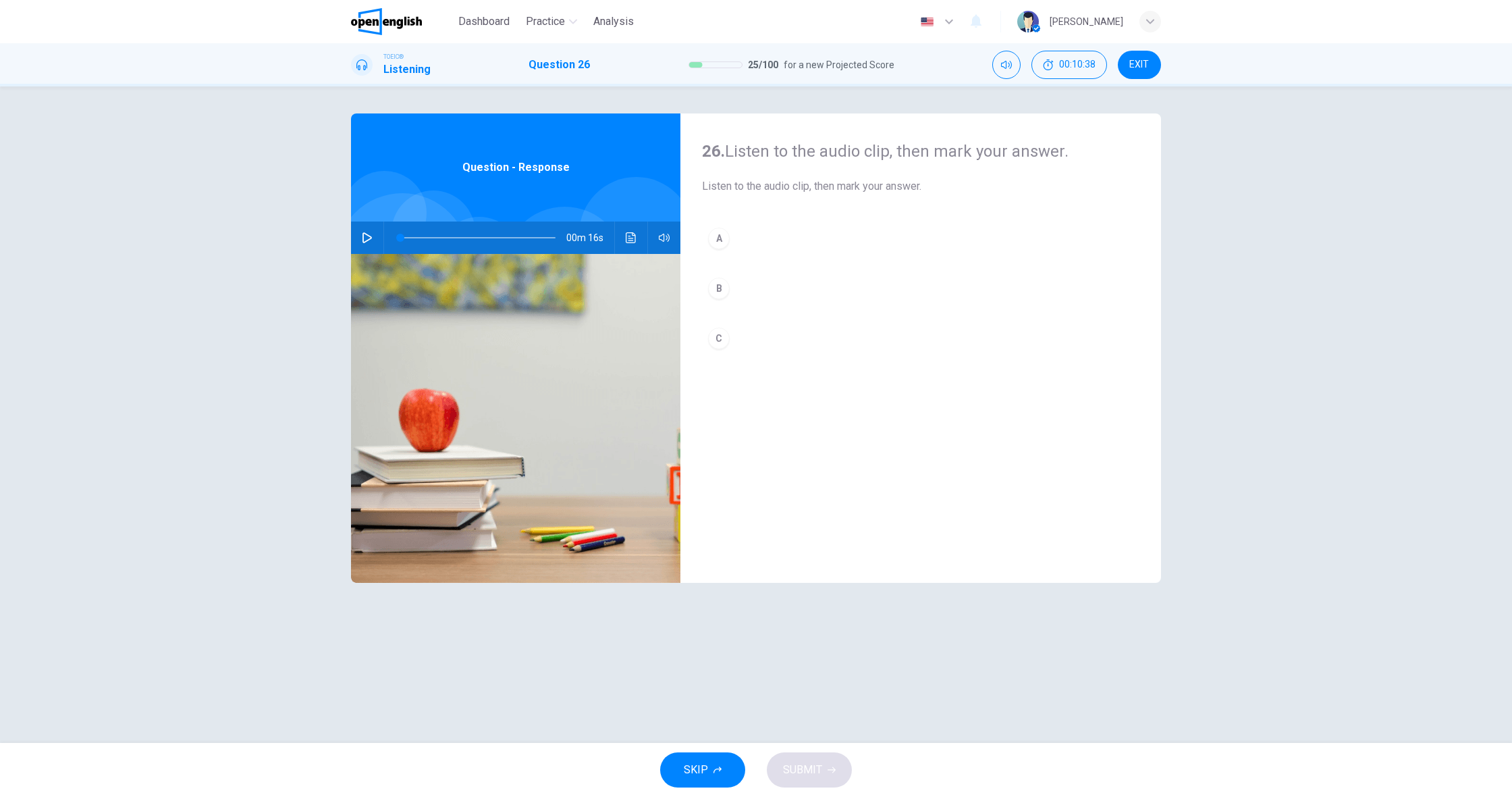
click at [371, 232] on icon "button" at bounding box center [367, 237] width 11 height 11
click at [740, 317] on div "A B C" at bounding box center [921, 301] width 437 height 161
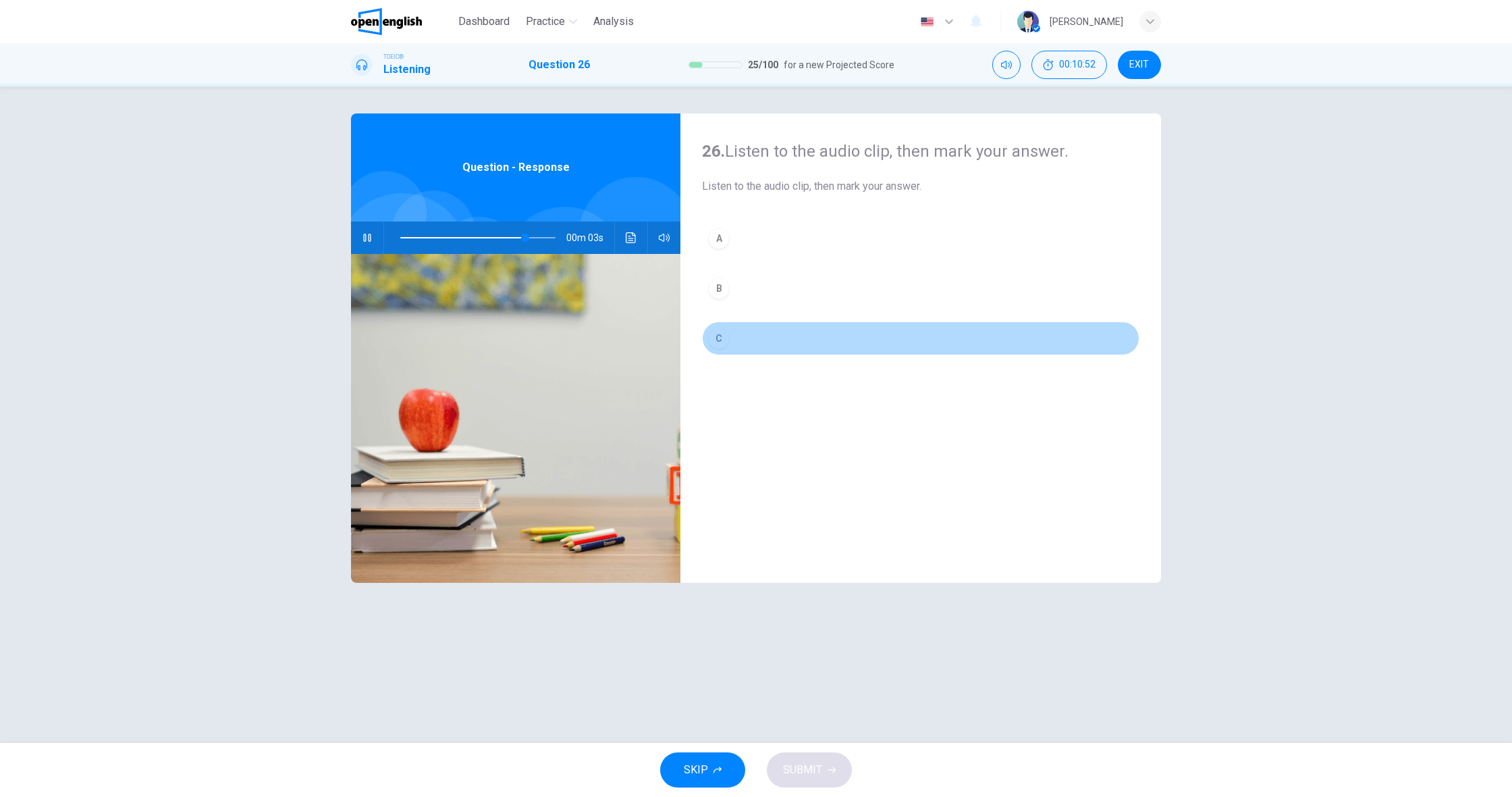
click at [736, 338] on button "C" at bounding box center [921, 338] width 437 height 33
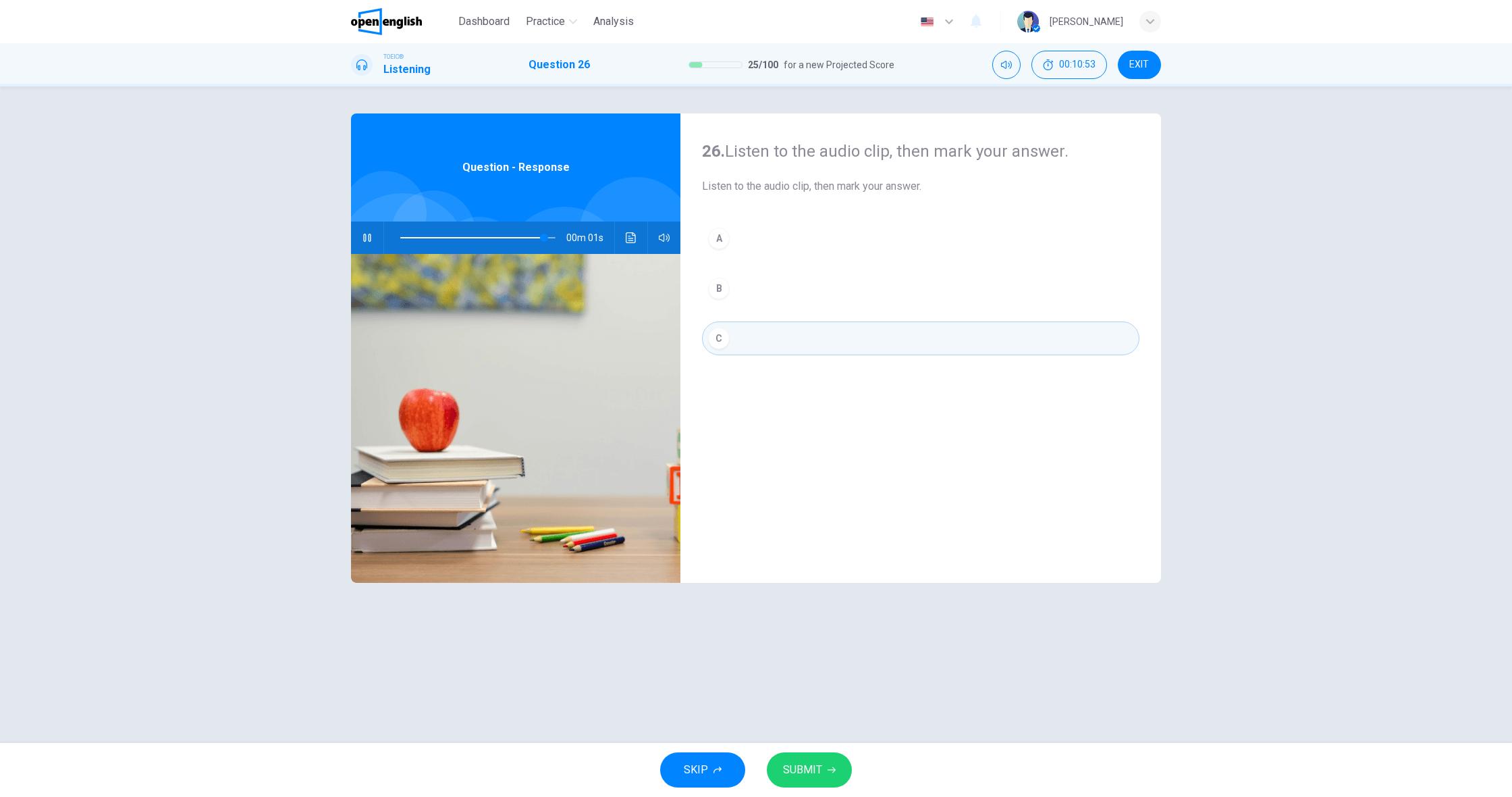
click at [794, 753] on button "SUBMIT" at bounding box center [809, 769] width 85 height 35
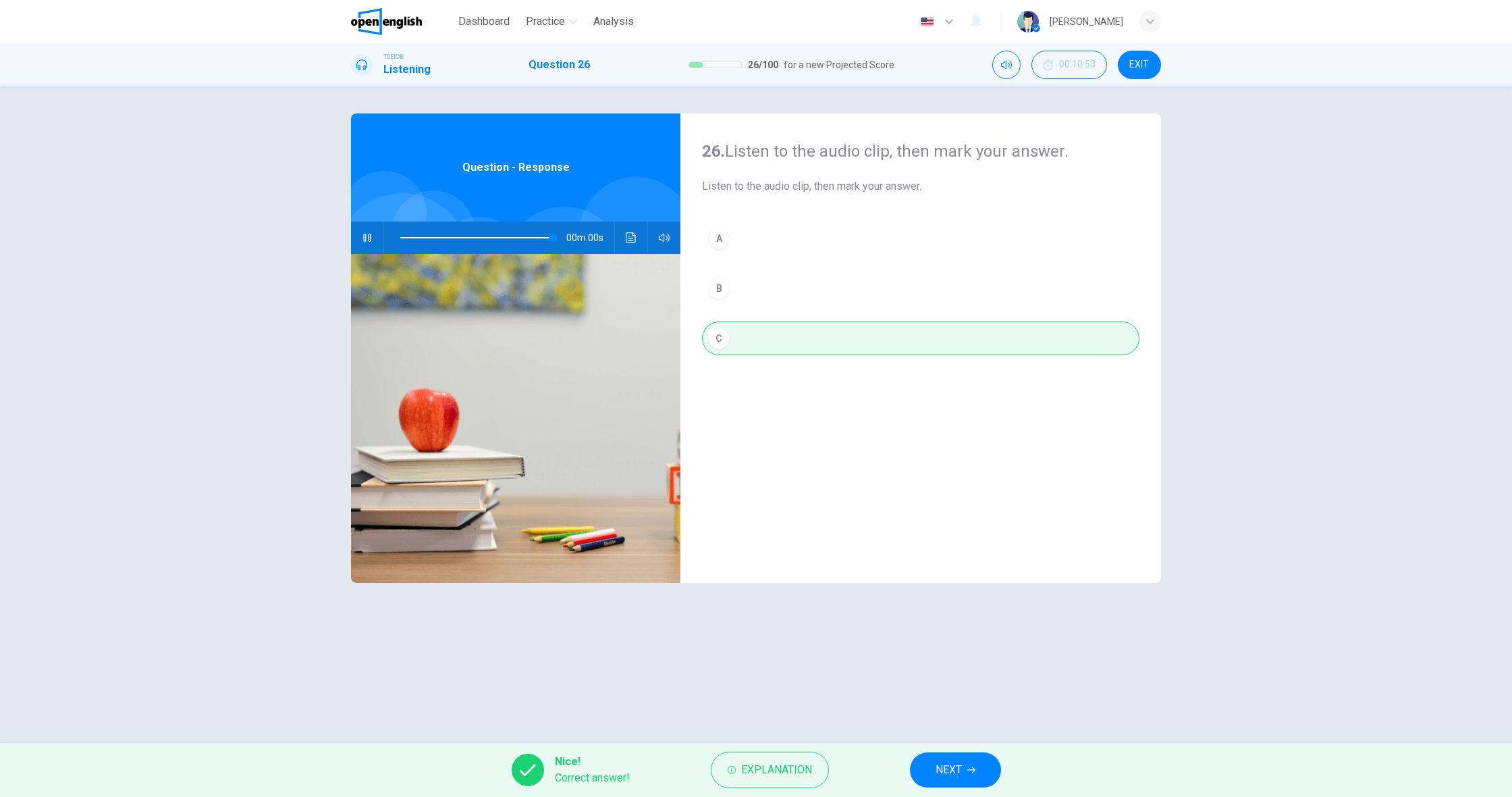
type input "*"
click at [771, 763] on span "Explanation" at bounding box center [777, 769] width 71 height 19
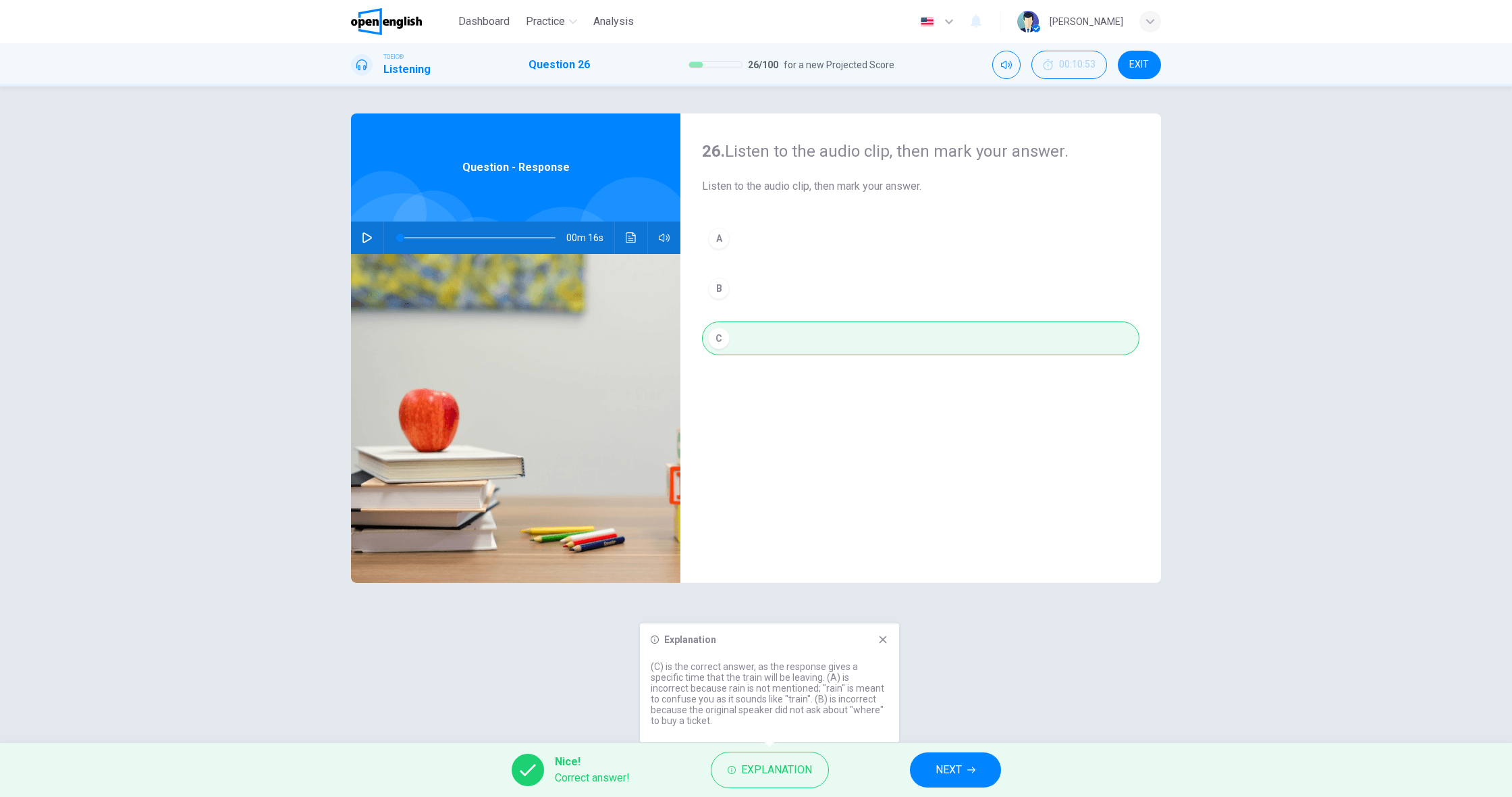
click at [938, 766] on span "NEXT" at bounding box center [949, 769] width 27 height 19
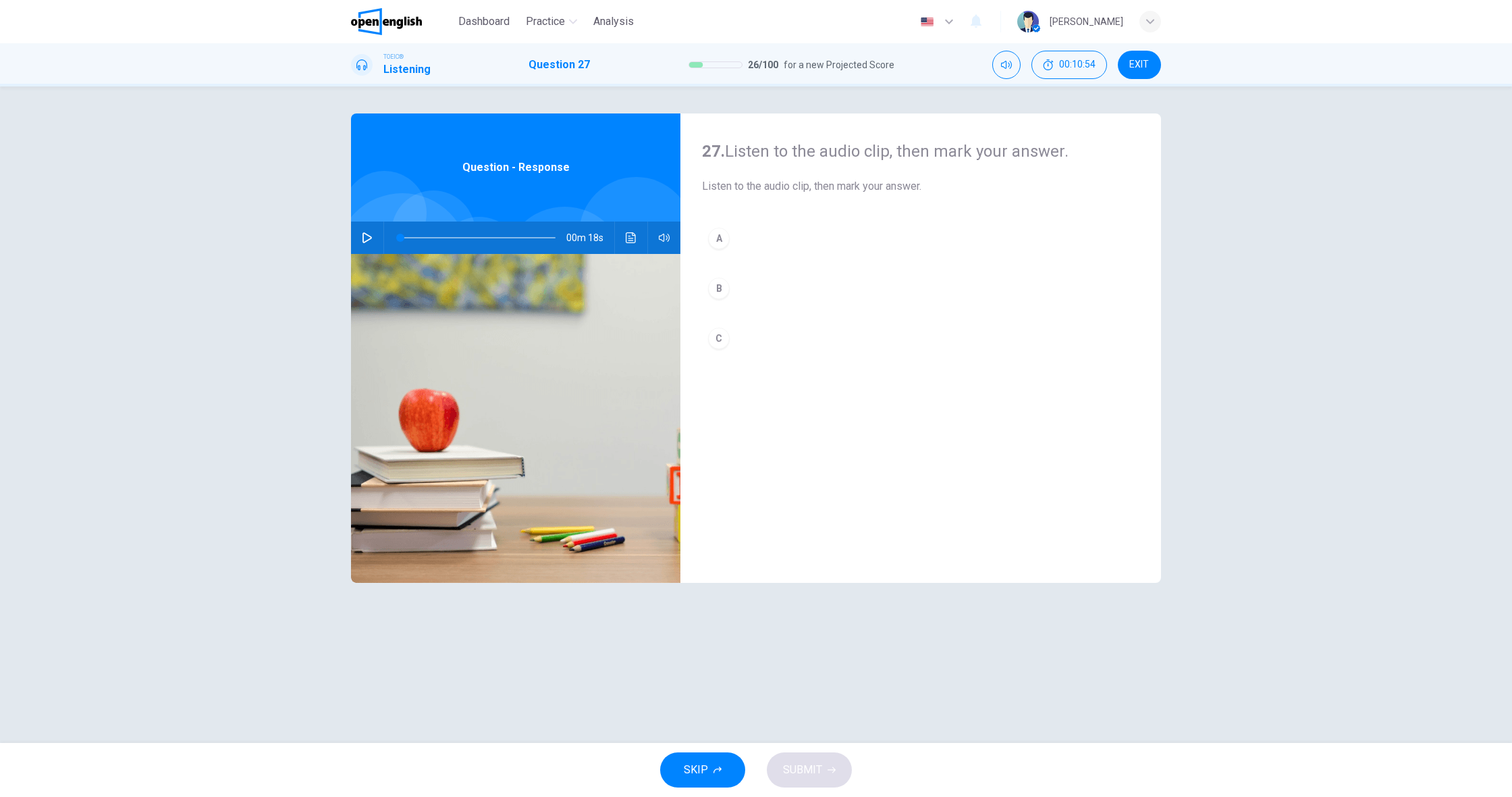
click at [367, 239] on icon "button" at bounding box center [367, 237] width 11 height 11
click at [726, 293] on div "B" at bounding box center [719, 288] width 22 height 22
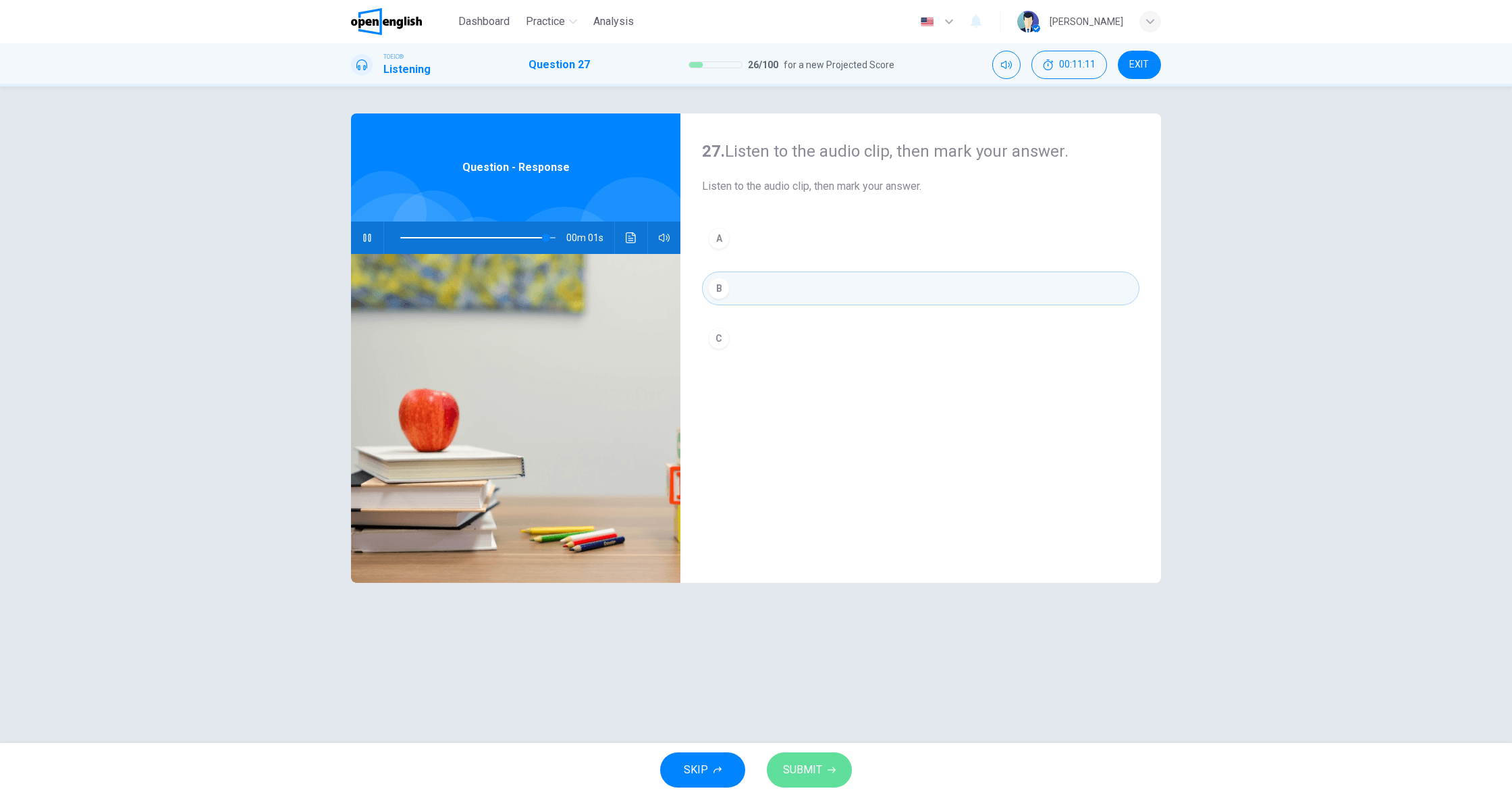
click at [796, 766] on span "SUBMIT" at bounding box center [802, 769] width 39 height 19
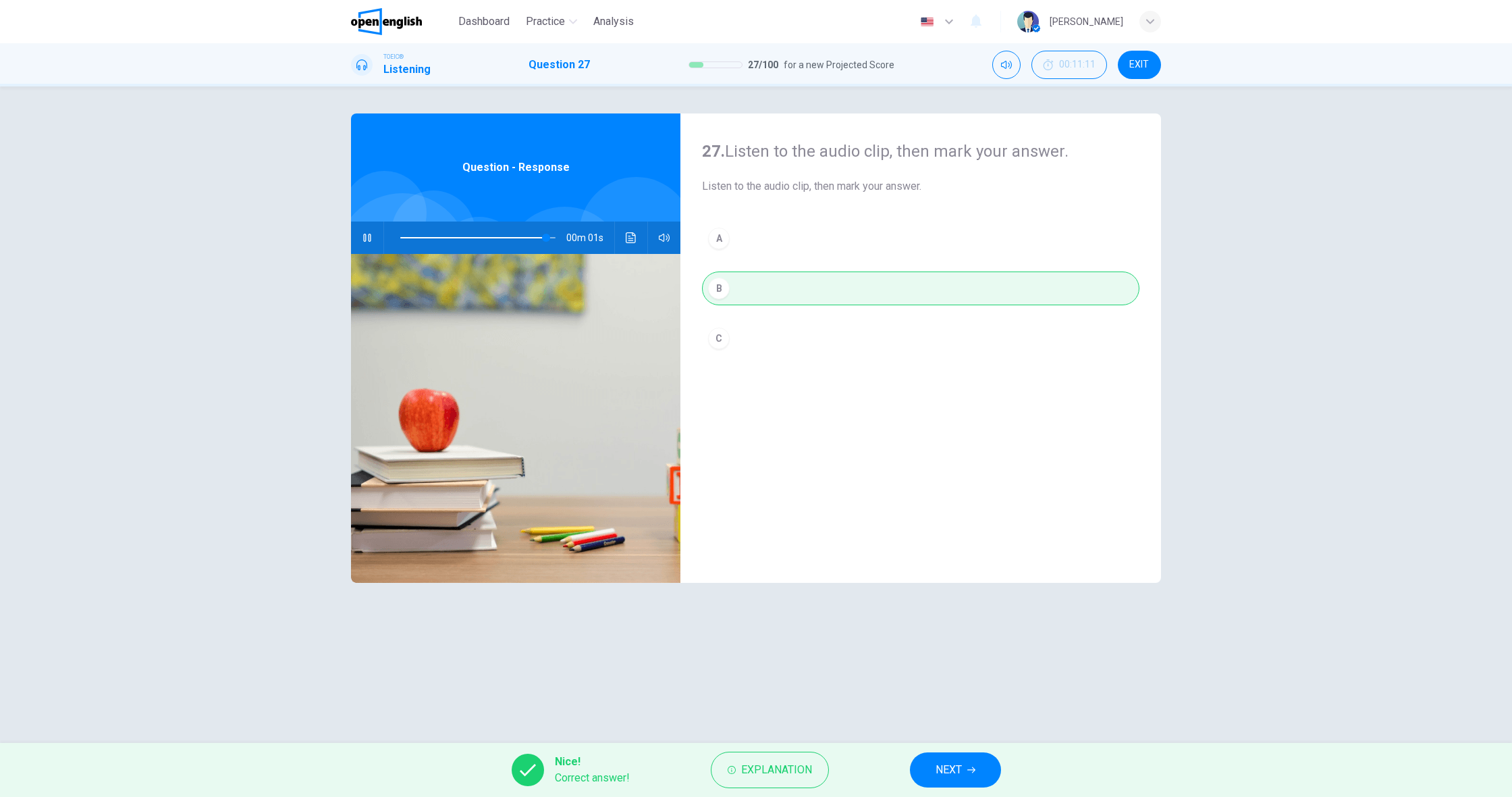
type input "*"
click at [938, 770] on span "NEXT" at bounding box center [949, 769] width 27 height 19
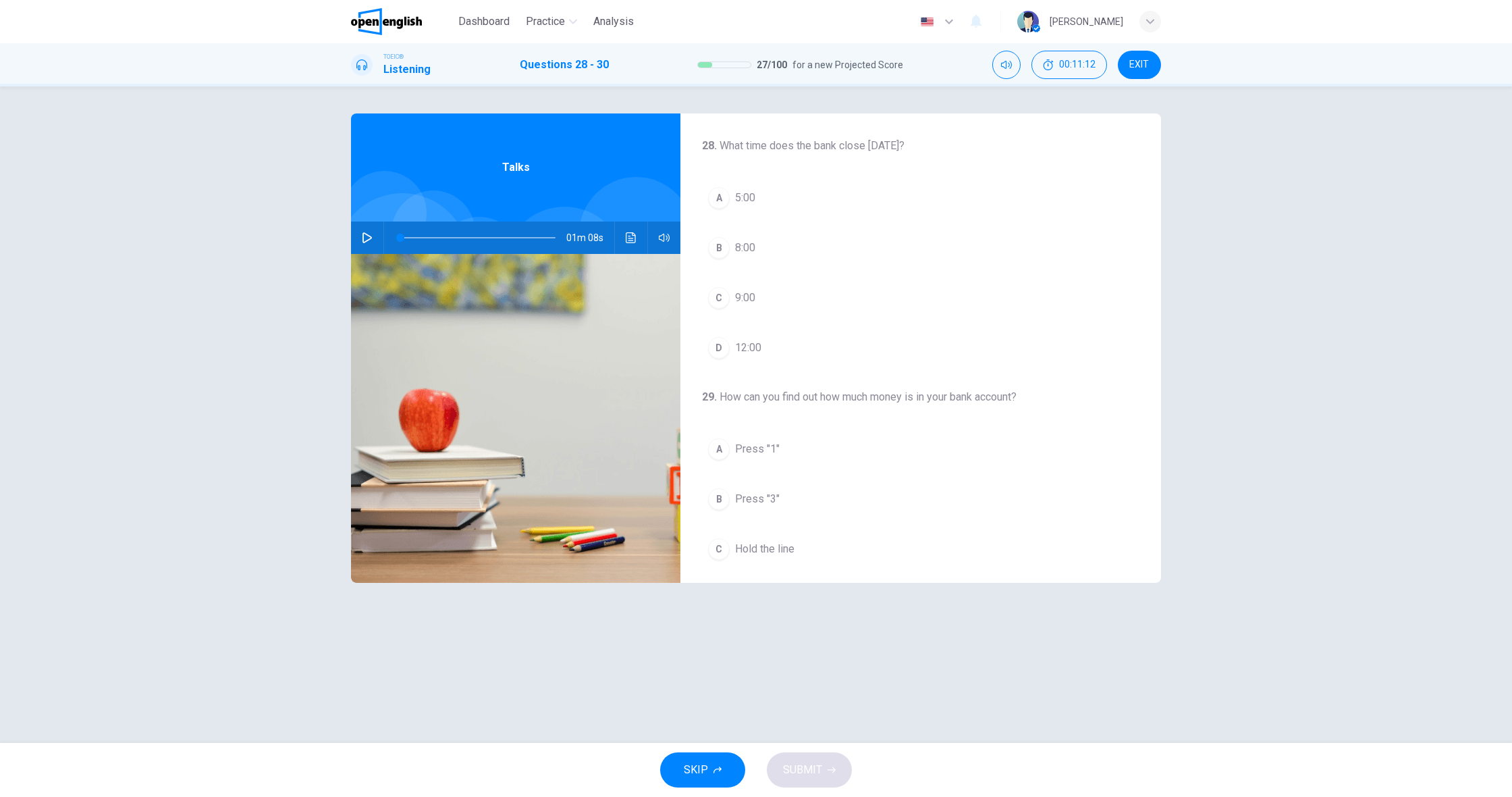
click at [370, 243] on button "button" at bounding box center [367, 237] width 22 height 33
drag, startPoint x: 731, startPoint y: 352, endPoint x: 753, endPoint y: 348, distance: 22.4
click at [731, 352] on button "D 12:00" at bounding box center [921, 347] width 437 height 33
click at [760, 208] on span "Press "1"" at bounding box center [757, 204] width 45 height 16
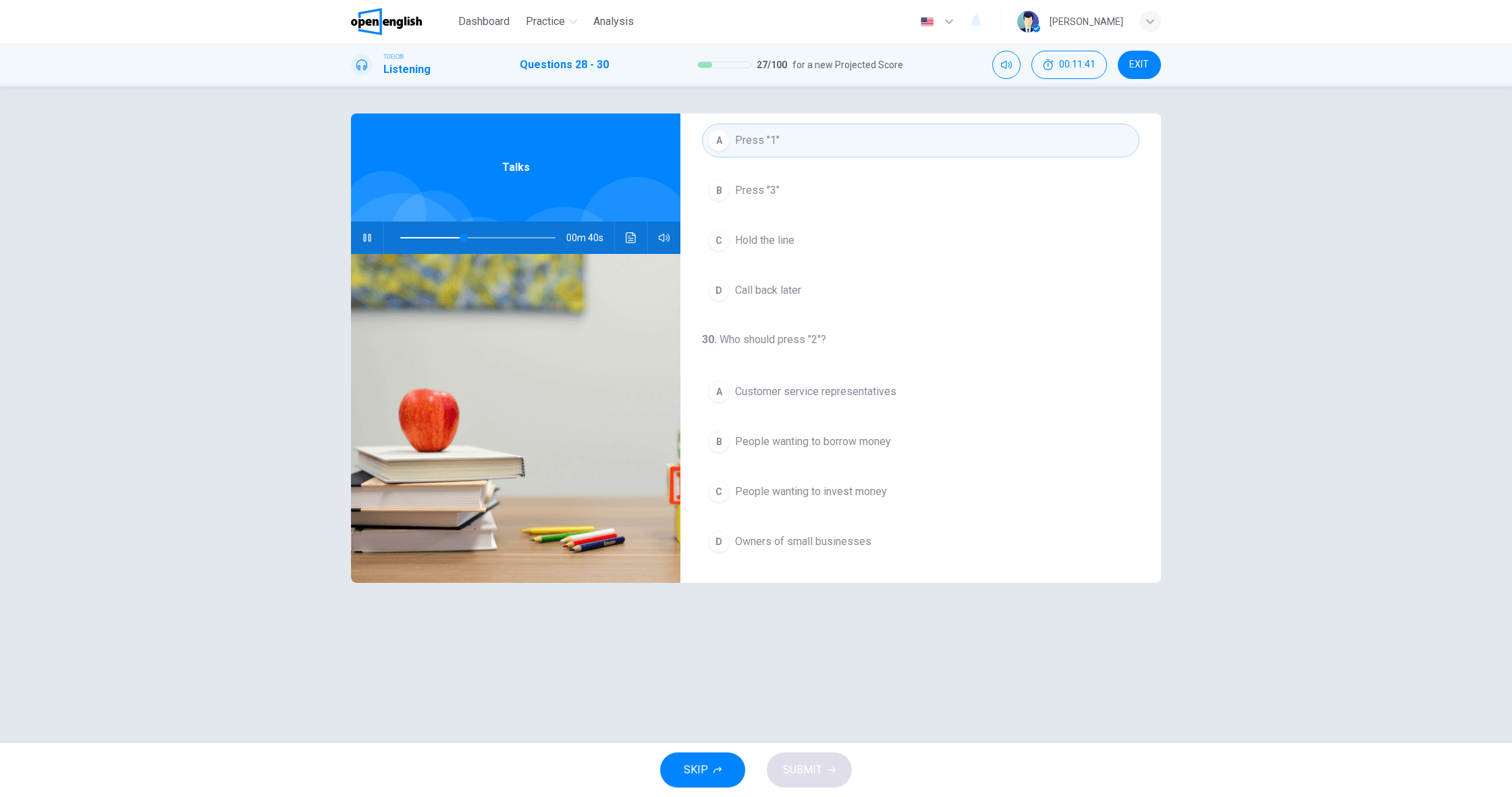
scroll to position [0, 0]
click at [452, 238] on span at bounding box center [478, 237] width 155 height 19
click at [439, 235] on span at bounding box center [478, 237] width 155 height 19
click at [428, 237] on span at bounding box center [413, 237] width 28 height 1
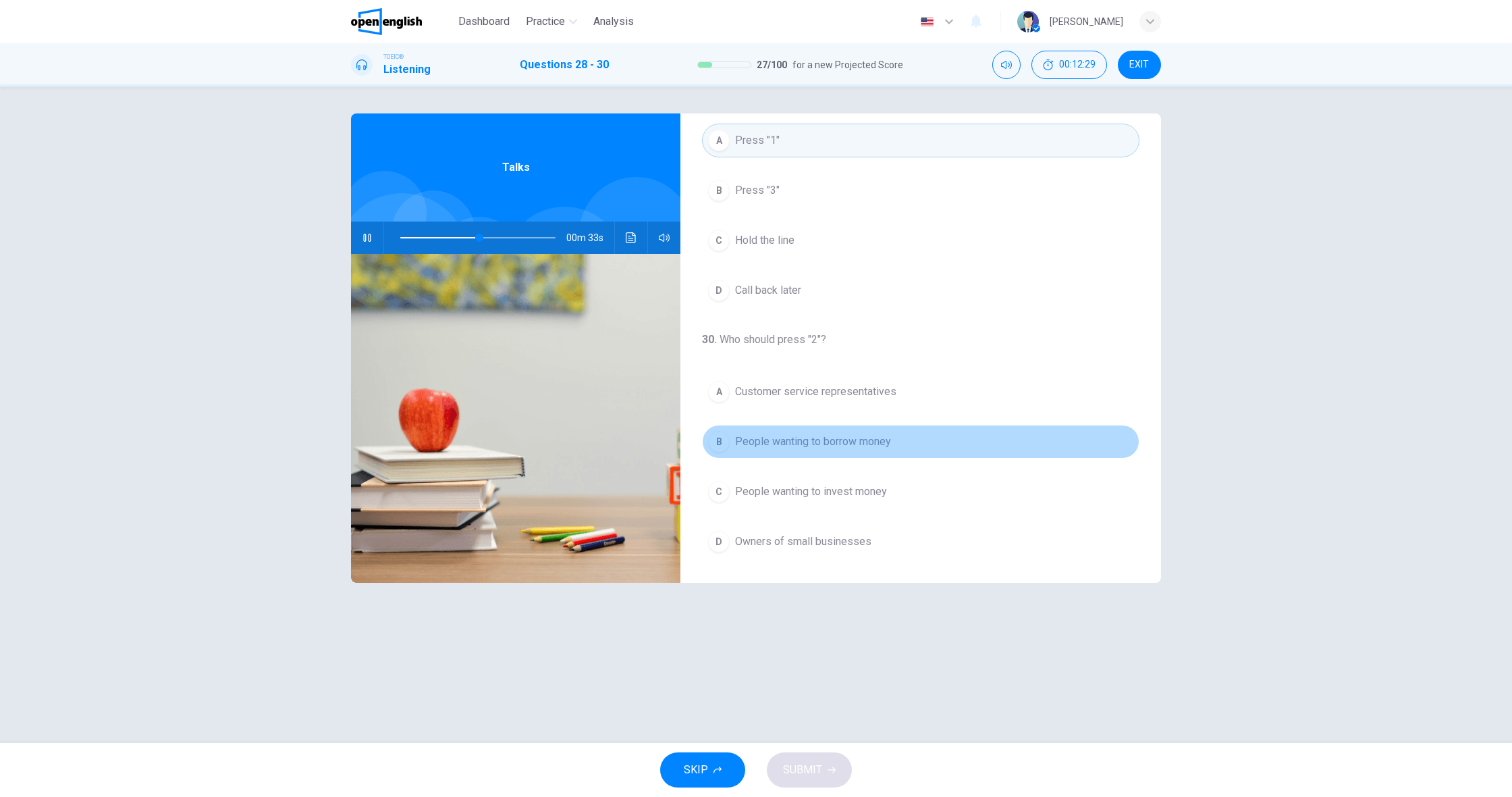
click at [824, 446] on span "People wanting to borrow money" at bounding box center [812, 441] width 156 height 16
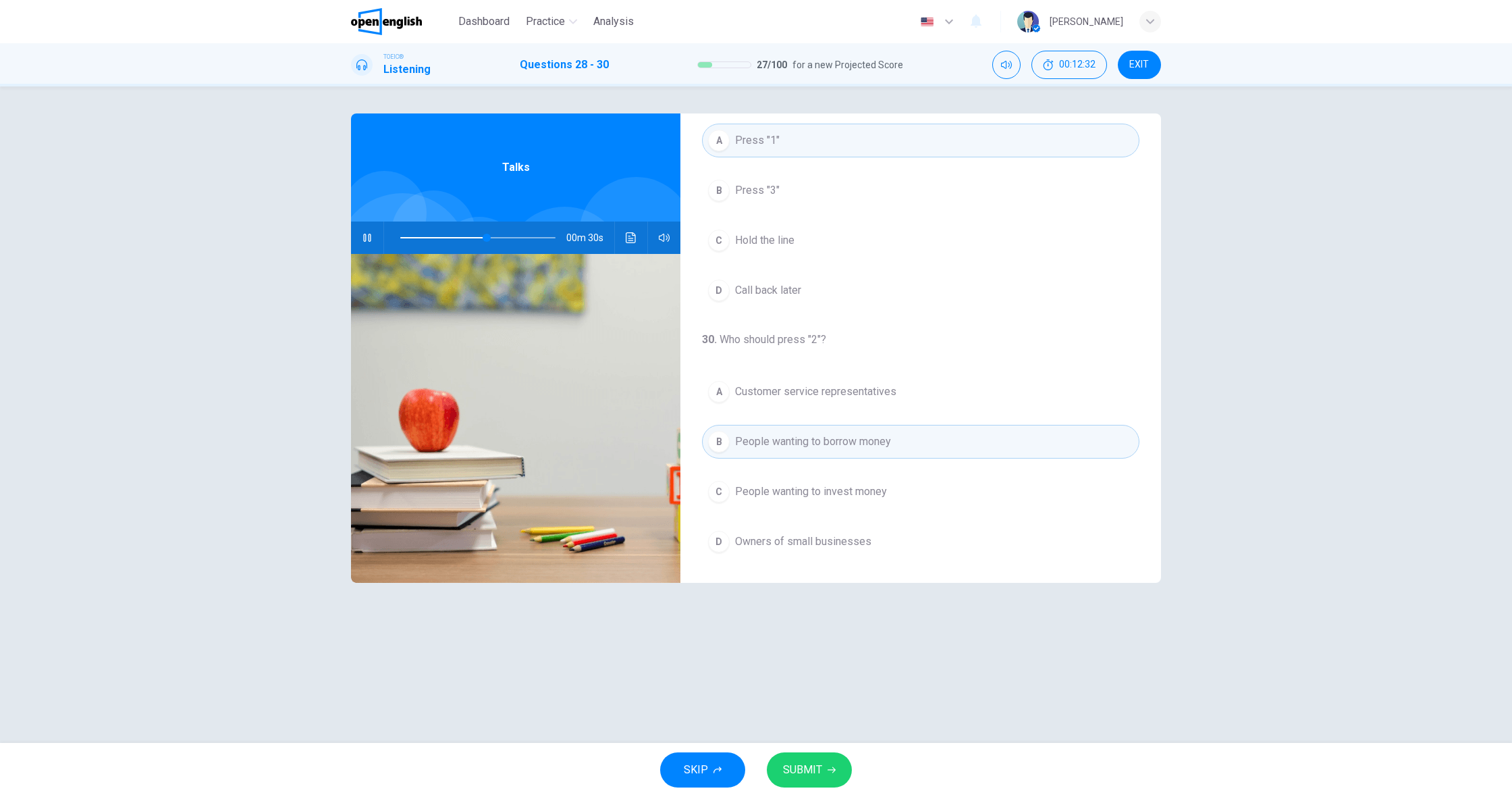
scroll to position [1, 0]
click at [796, 761] on span "SUBMIT" at bounding box center [802, 769] width 39 height 19
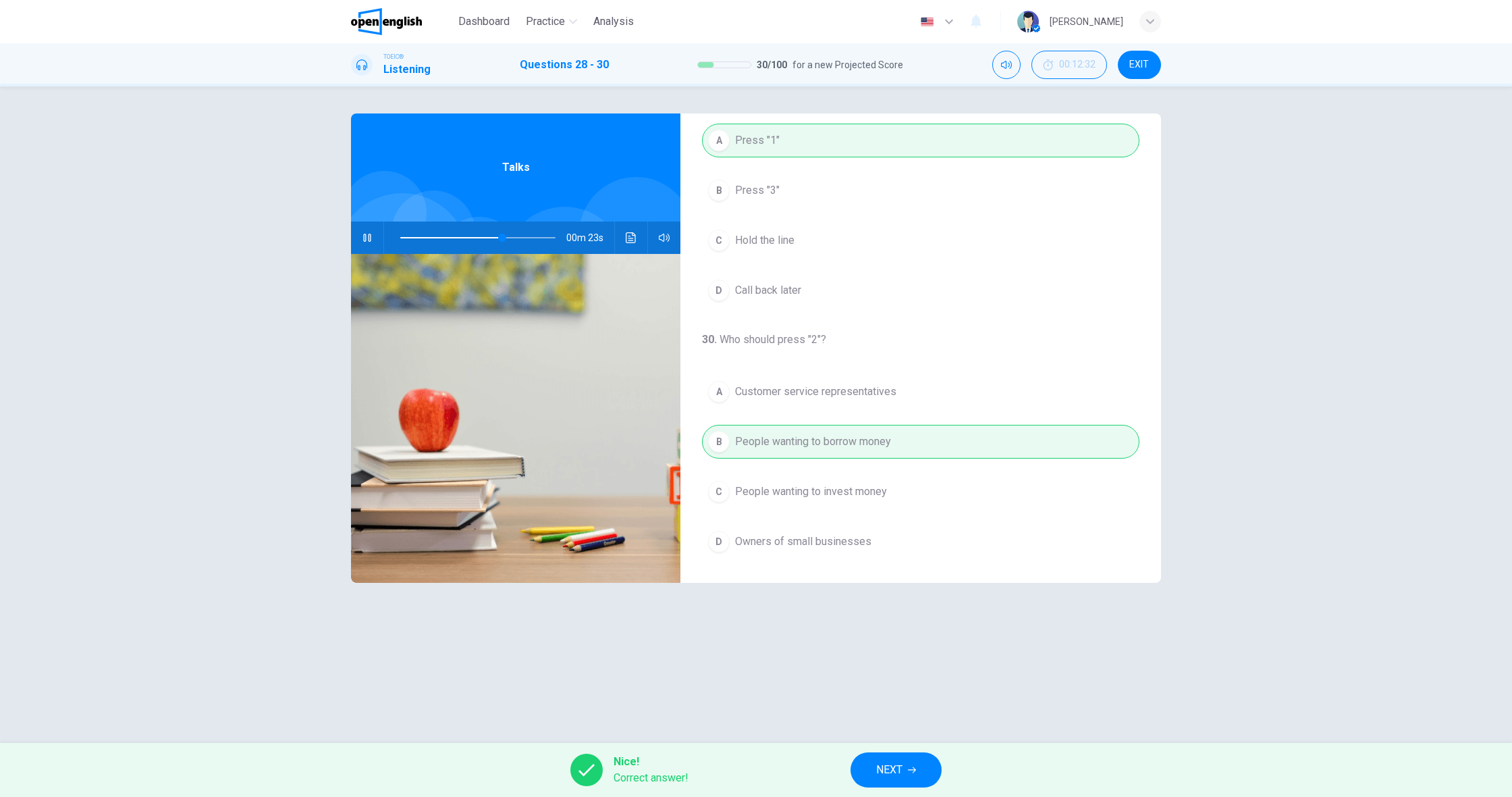
click at [433, 235] on span at bounding box center [478, 237] width 155 height 19
click at [448, 237] on span at bounding box center [452, 237] width 8 height 8
click at [359, 235] on button "button" at bounding box center [367, 237] width 22 height 33
click at [359, 237] on button "button" at bounding box center [367, 237] width 22 height 33
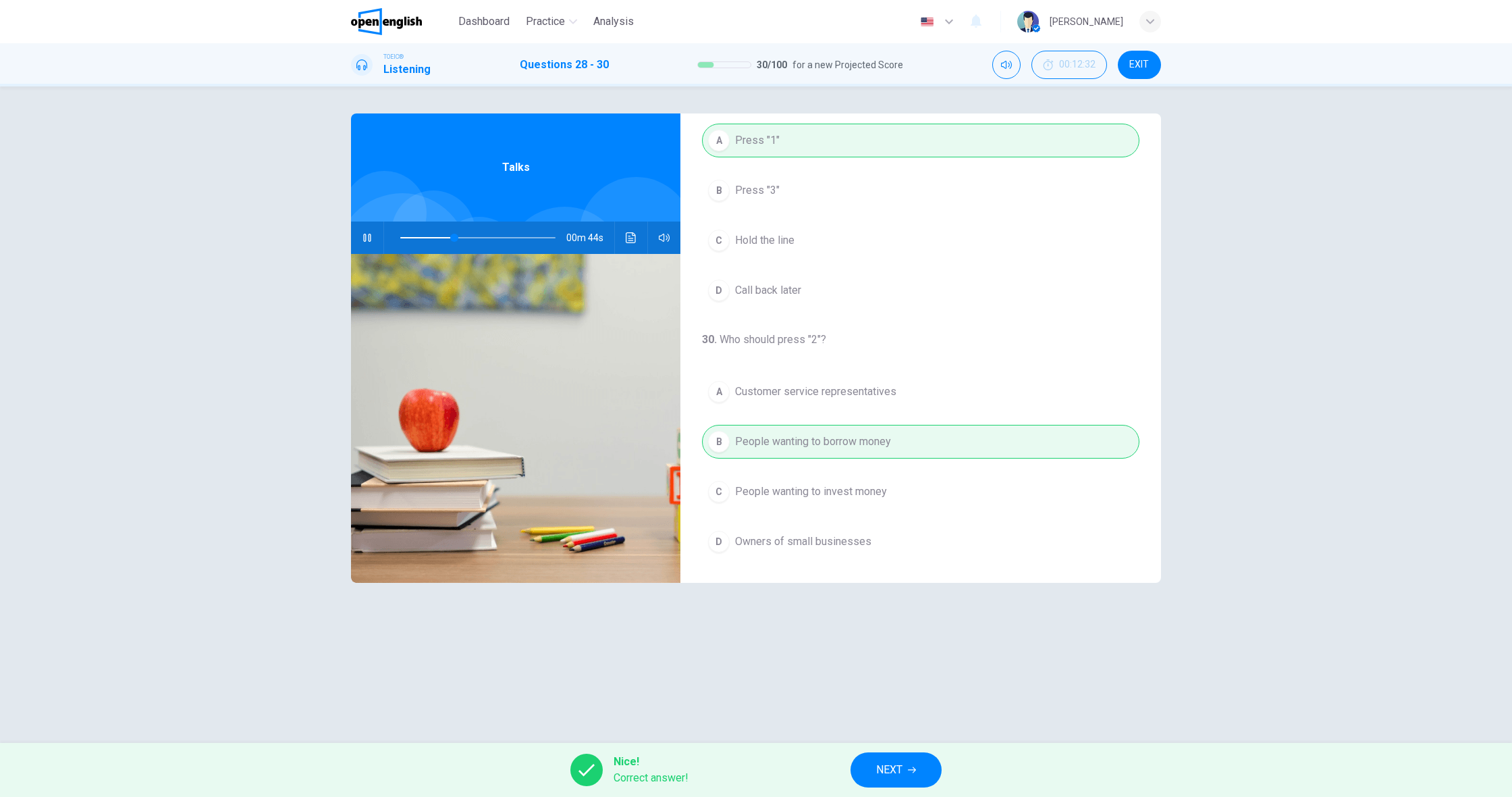
click at [359, 237] on button "button" at bounding box center [367, 237] width 22 height 33
click at [451, 240] on span at bounding box center [455, 237] width 8 height 8
click at [369, 239] on icon "button" at bounding box center [367, 237] width 10 height 11
click at [441, 237] on span at bounding box center [478, 237] width 155 height 19
click at [374, 237] on button "button" at bounding box center [367, 237] width 22 height 33
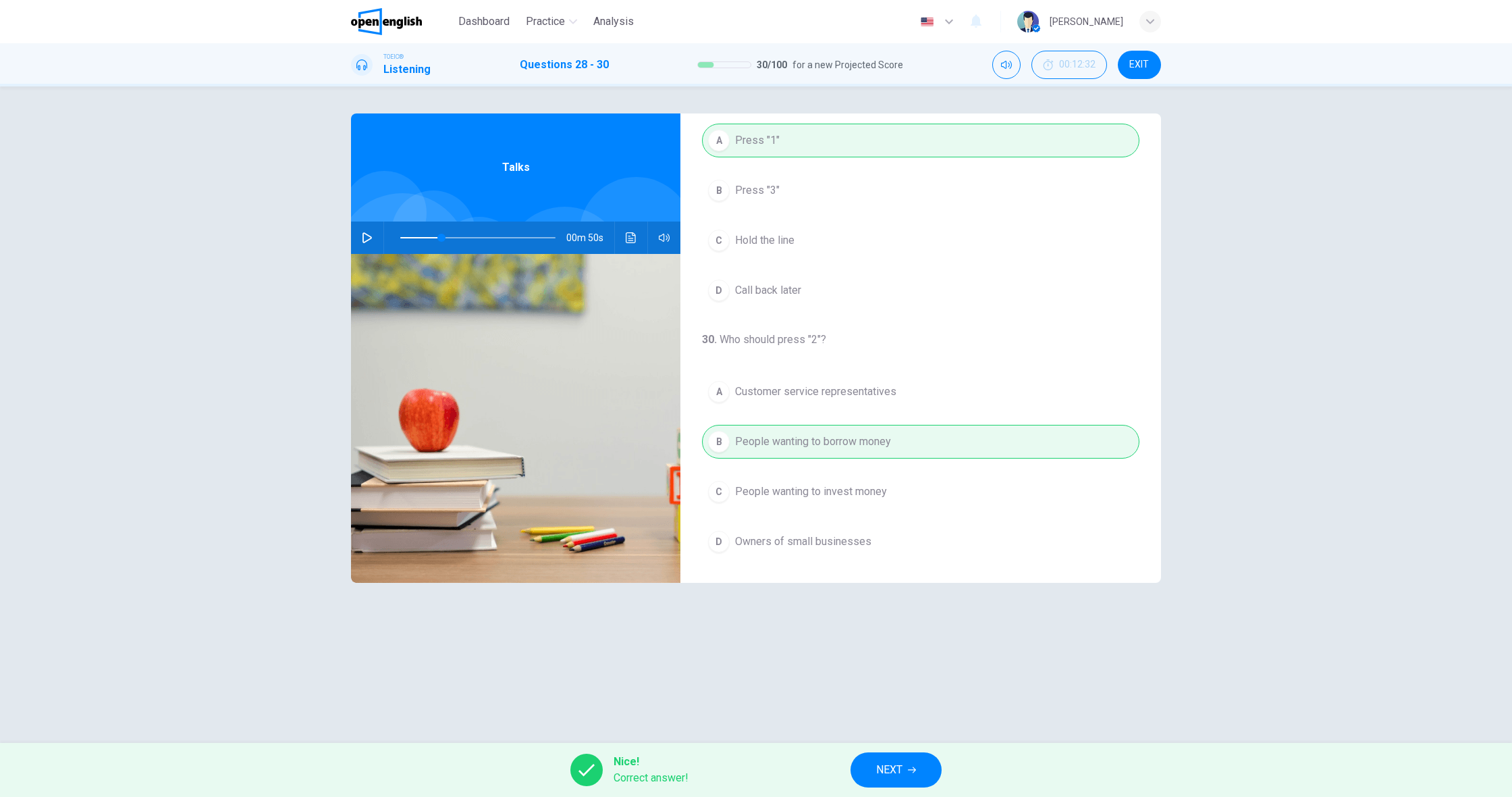
click at [374, 237] on button "button" at bounding box center [367, 237] width 22 height 33
type input "**"
click at [881, 761] on span "NEXT" at bounding box center [890, 769] width 27 height 19
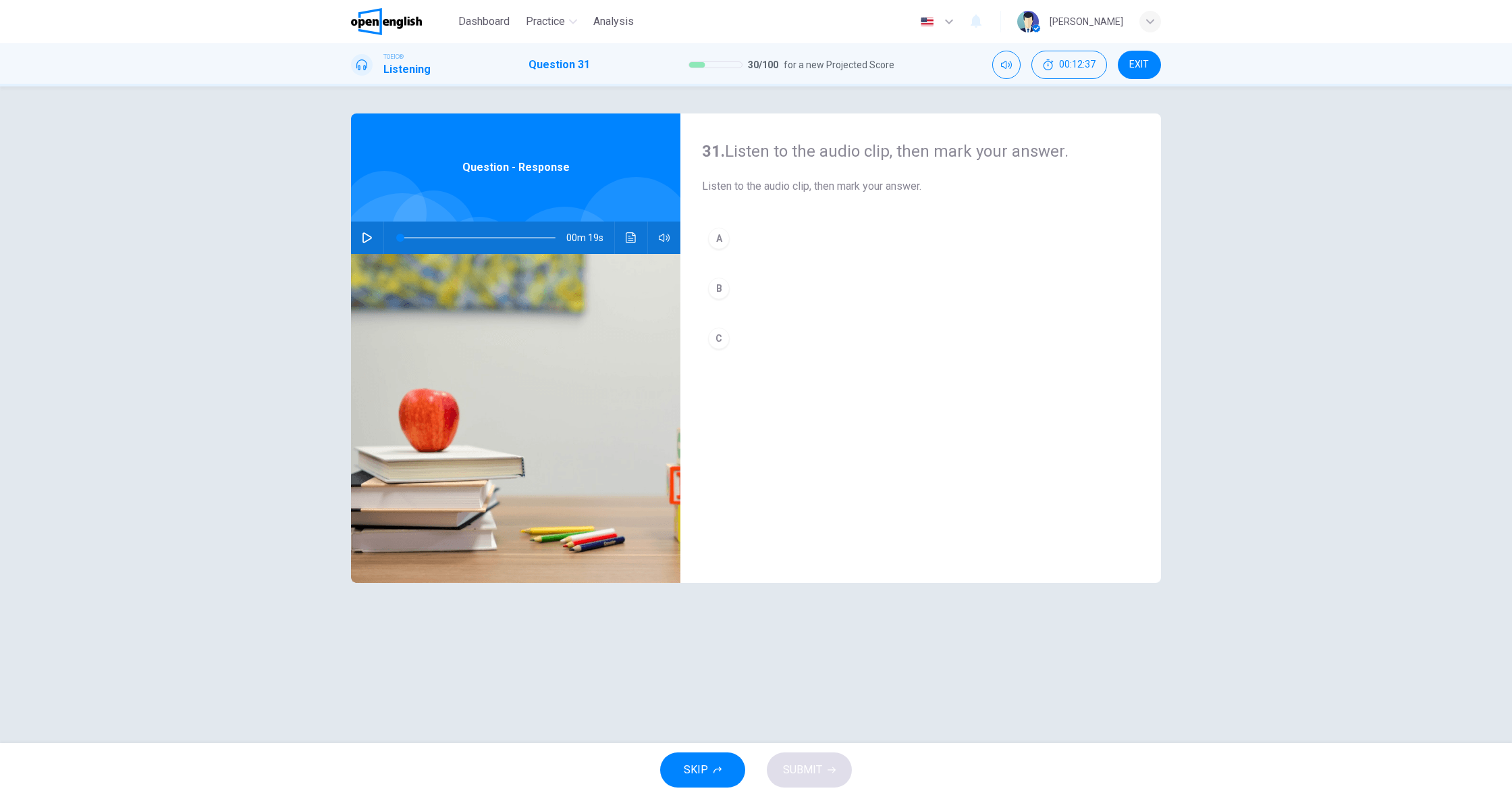
click at [374, 238] on button "button" at bounding box center [367, 237] width 22 height 33
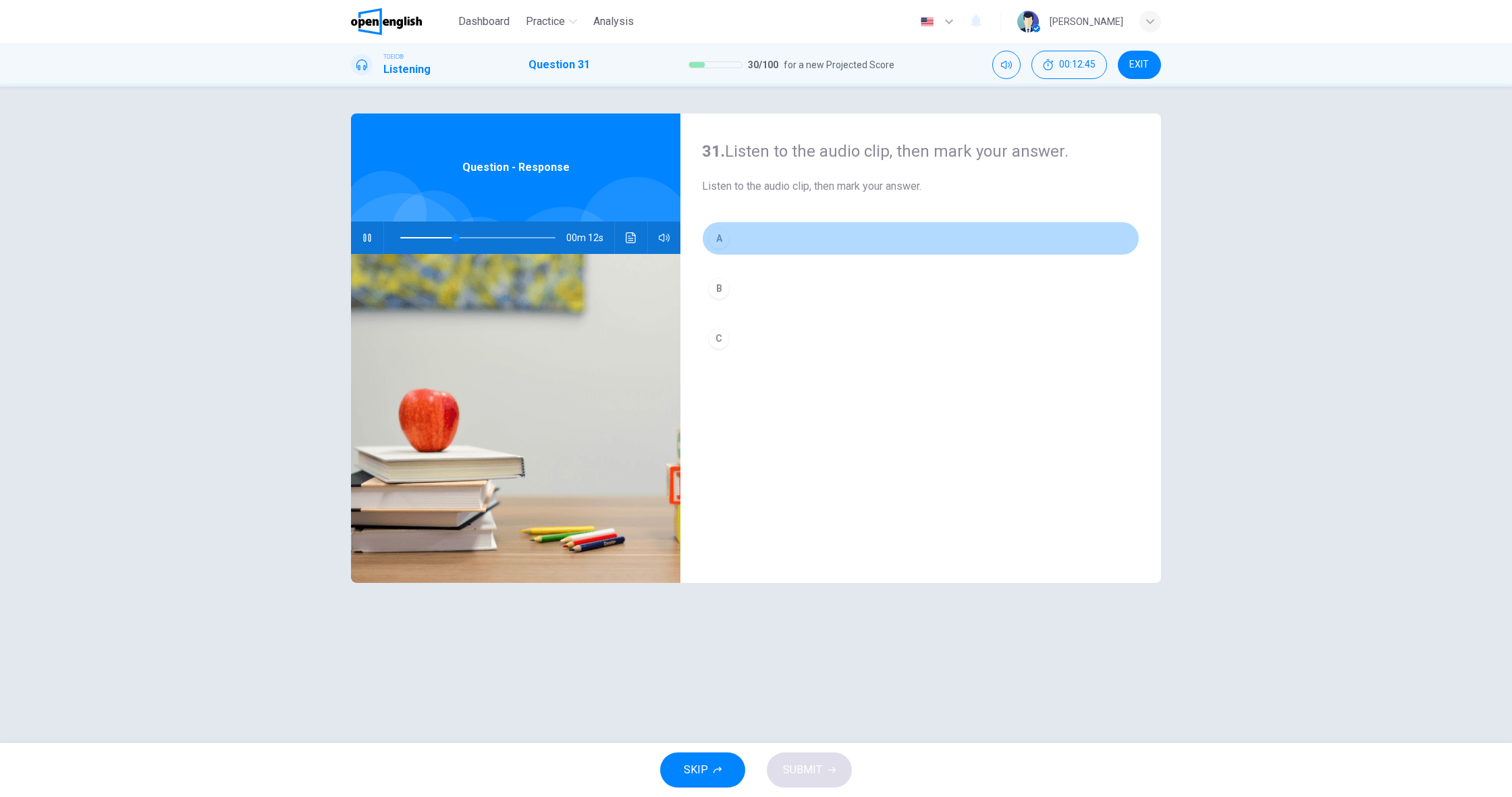
click at [748, 244] on button "A" at bounding box center [921, 237] width 437 height 33
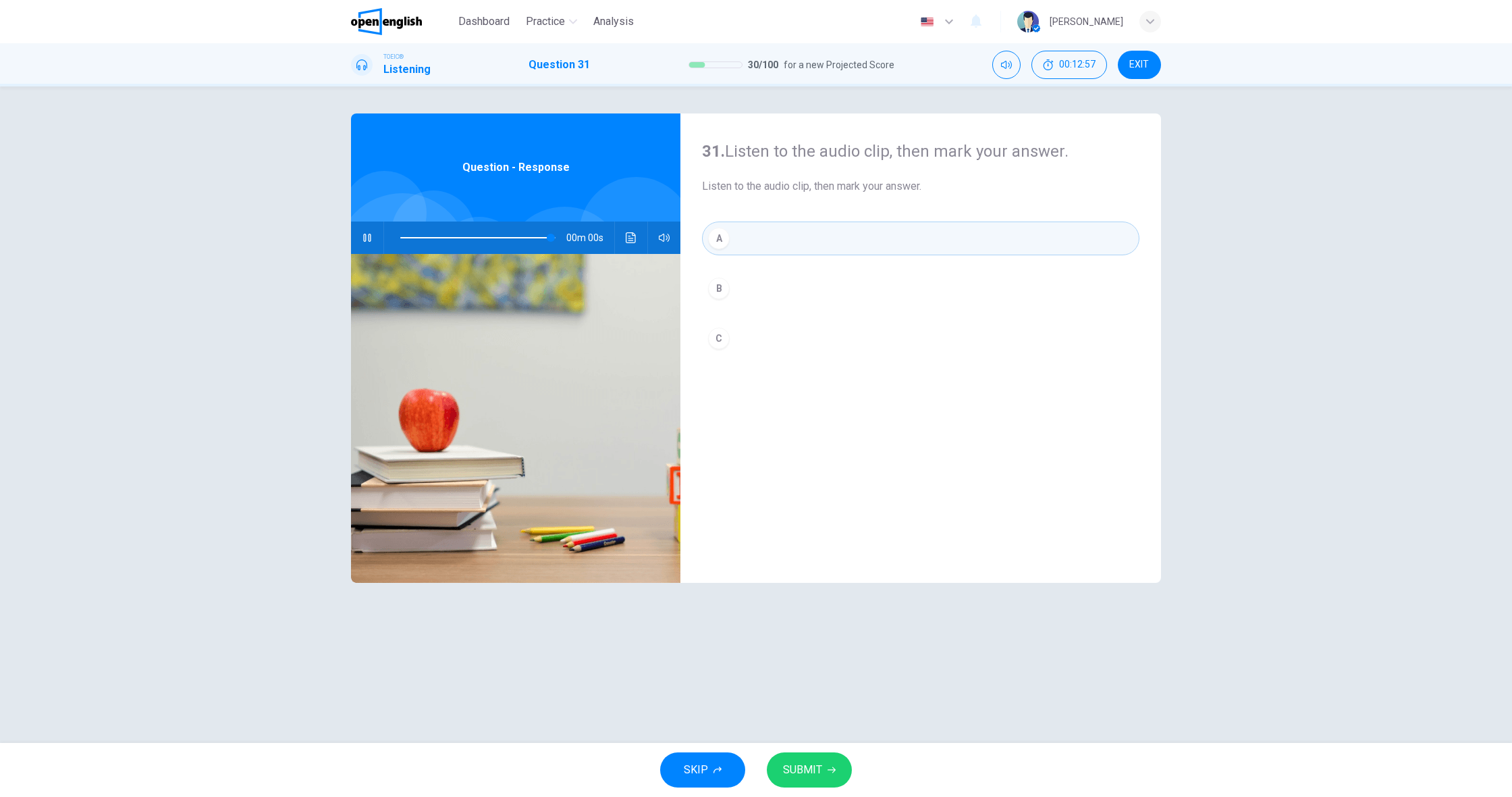
type input "*"
click at [827, 764] on button "SUBMIT" at bounding box center [809, 769] width 85 height 35
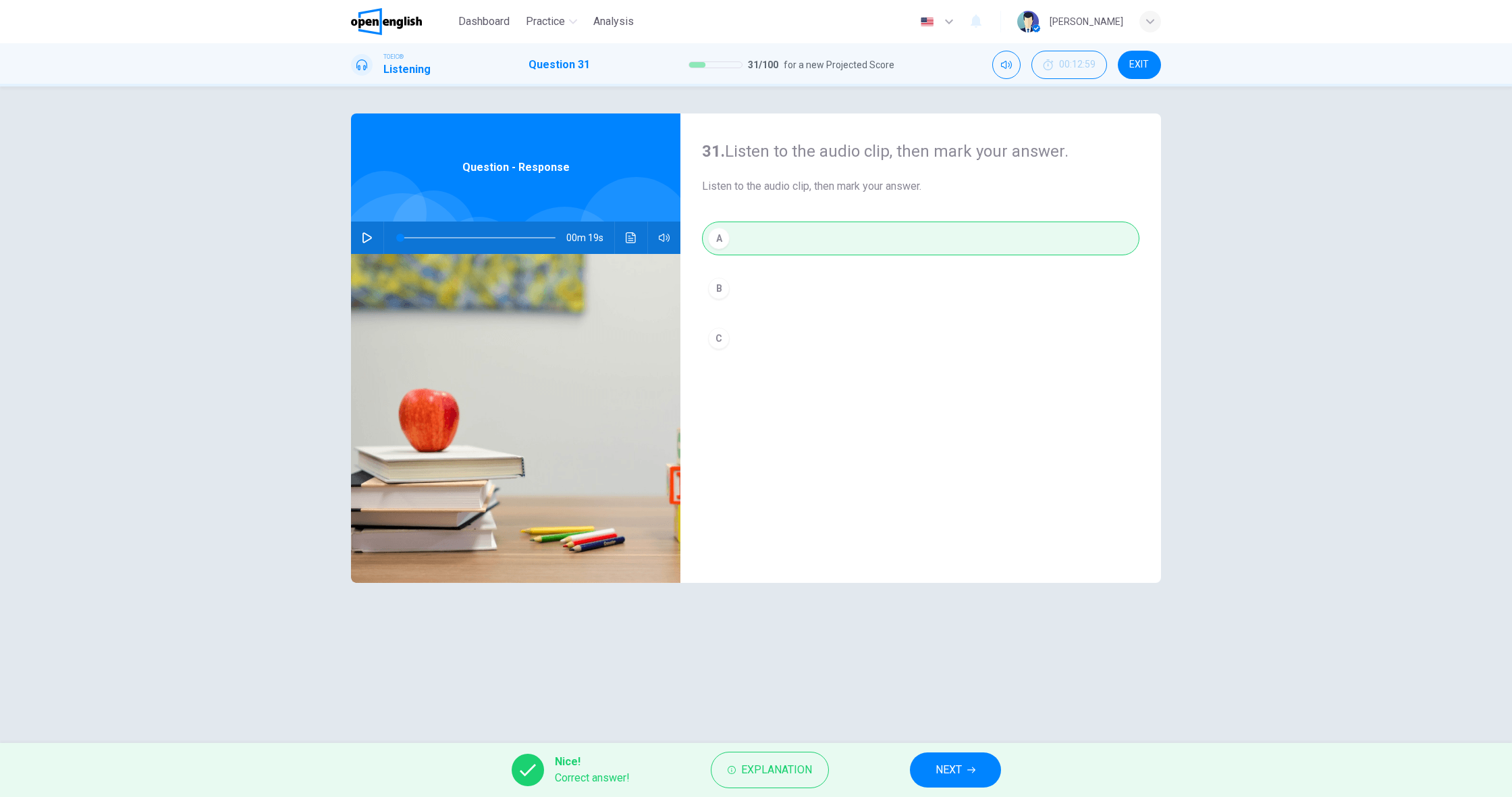
scroll to position [1, 0]
click at [948, 776] on span "NEXT" at bounding box center [949, 769] width 27 height 19
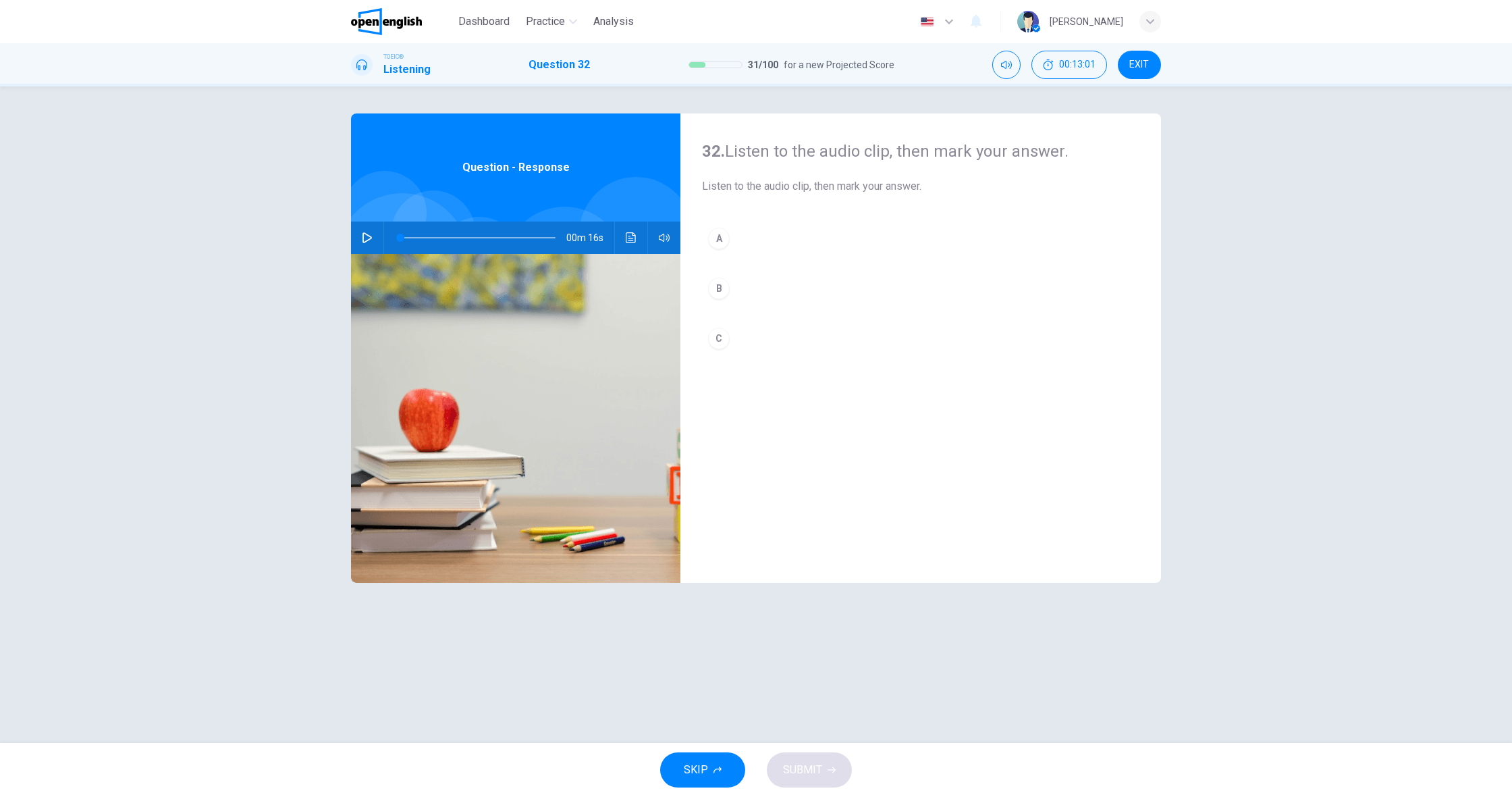
click at [372, 247] on button "button" at bounding box center [367, 237] width 22 height 33
click at [744, 322] on button "C" at bounding box center [921, 338] width 437 height 33
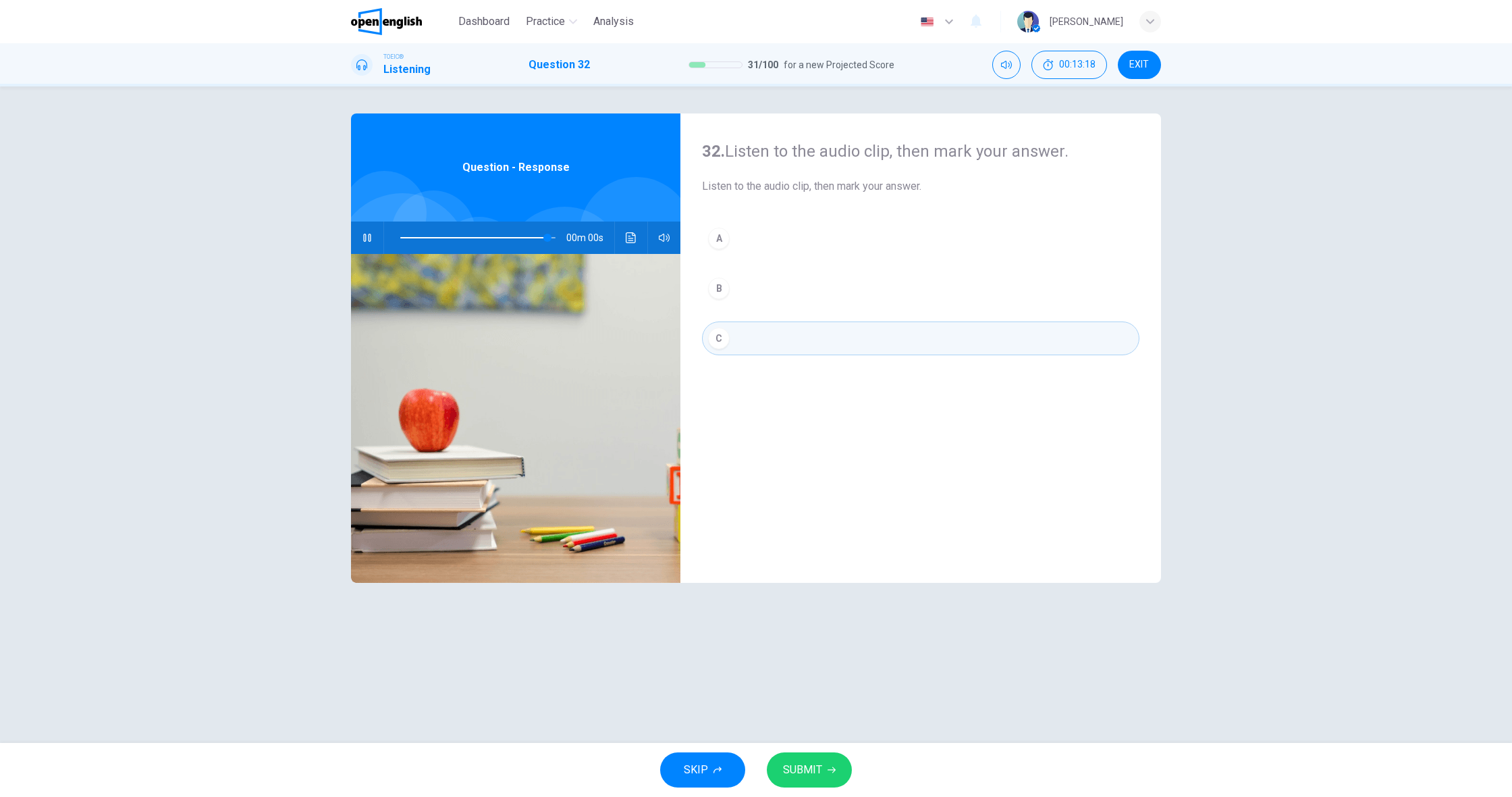
type input "*"
click at [795, 786] on button "SUBMIT" at bounding box center [809, 769] width 85 height 35
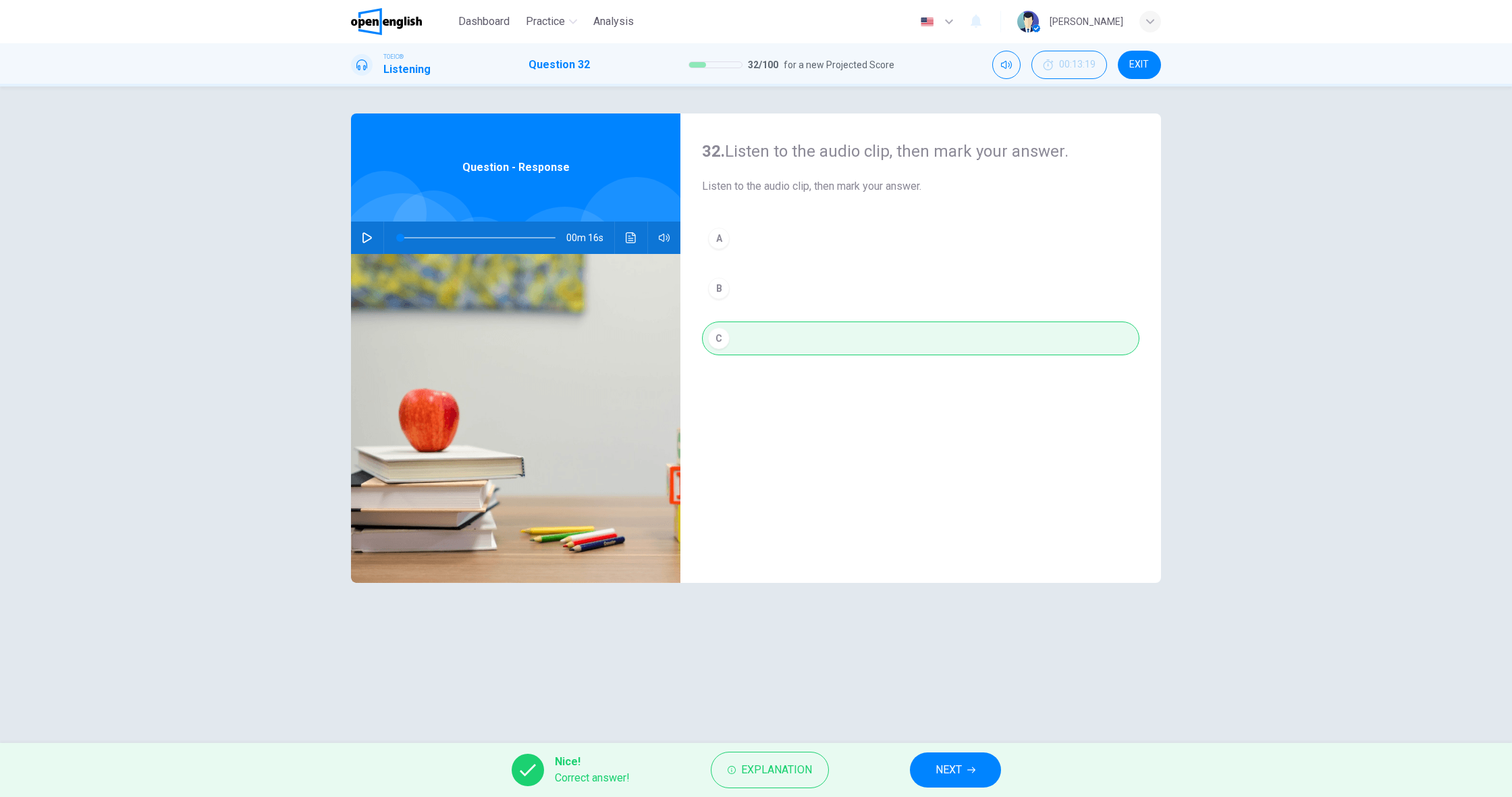
click at [955, 764] on span "NEXT" at bounding box center [949, 769] width 27 height 19
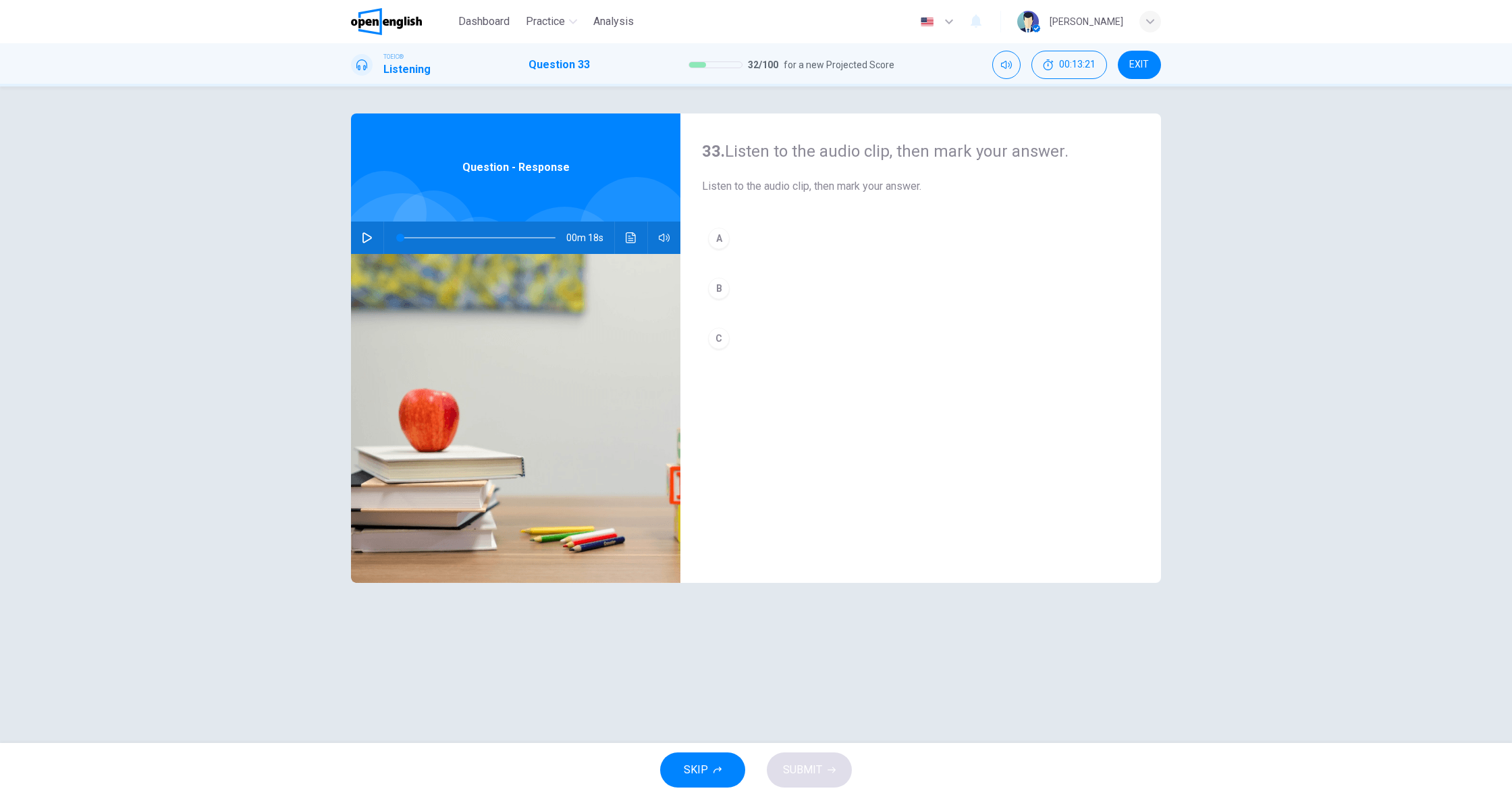
click at [362, 235] on icon "button" at bounding box center [367, 237] width 11 height 11
click at [735, 286] on button "B" at bounding box center [921, 288] width 437 height 33
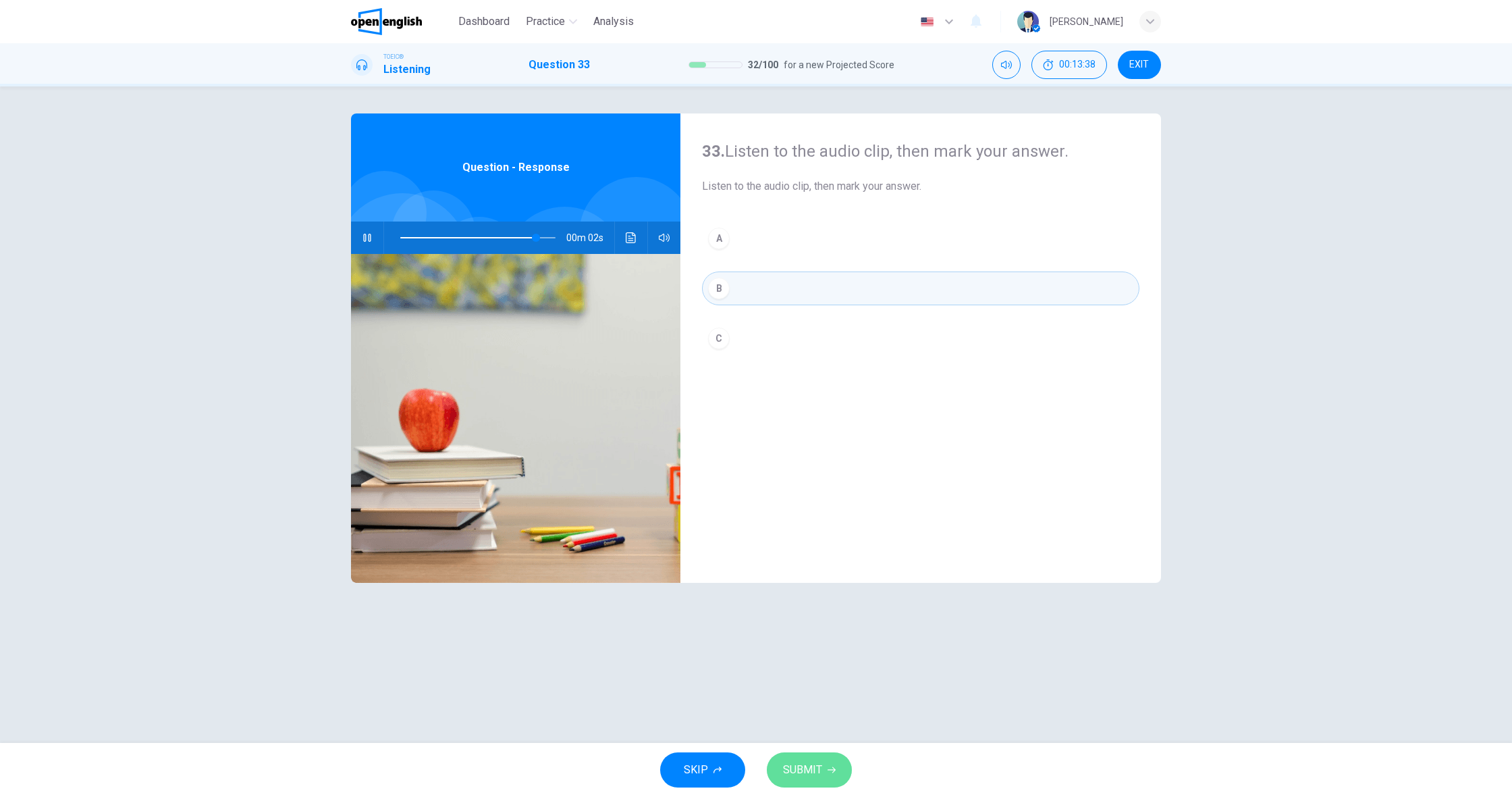
click at [827, 764] on button "SUBMIT" at bounding box center [809, 769] width 85 height 35
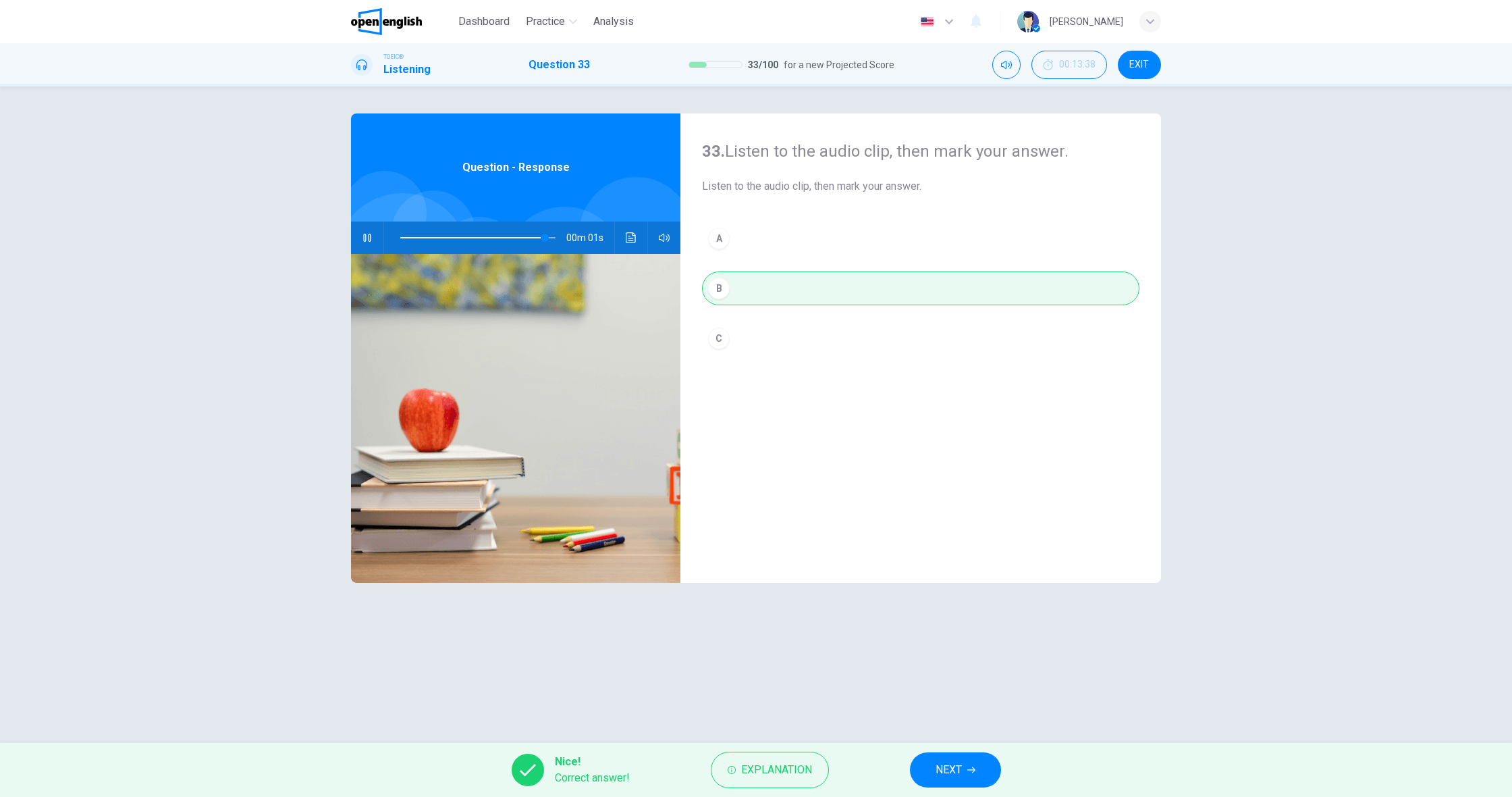
type input "**"
click at [944, 765] on span "NEXT" at bounding box center [949, 769] width 27 height 19
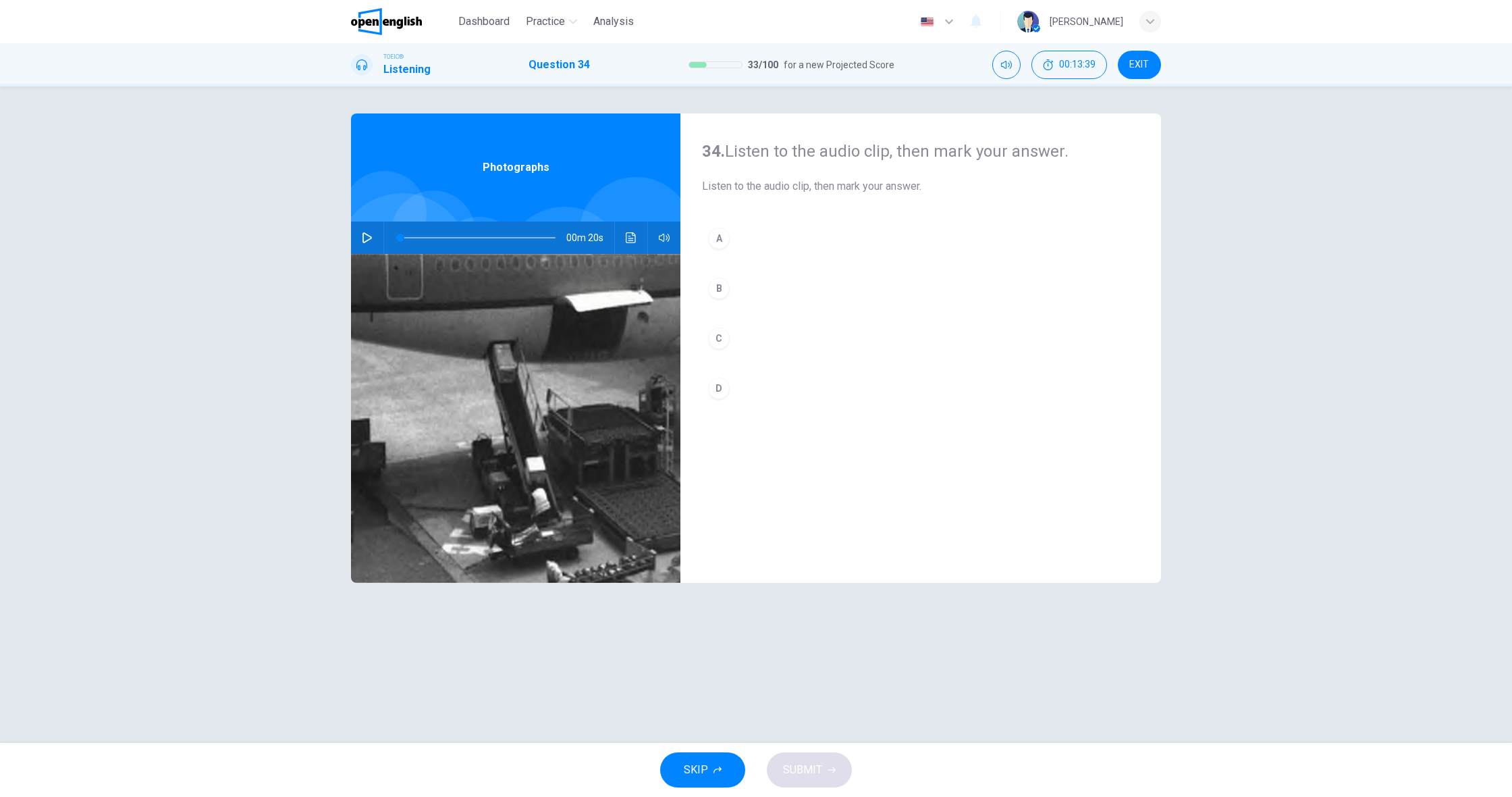
click at [367, 242] on icon "button" at bounding box center [367, 237] width 11 height 11
click at [738, 332] on button "C" at bounding box center [921, 338] width 437 height 33
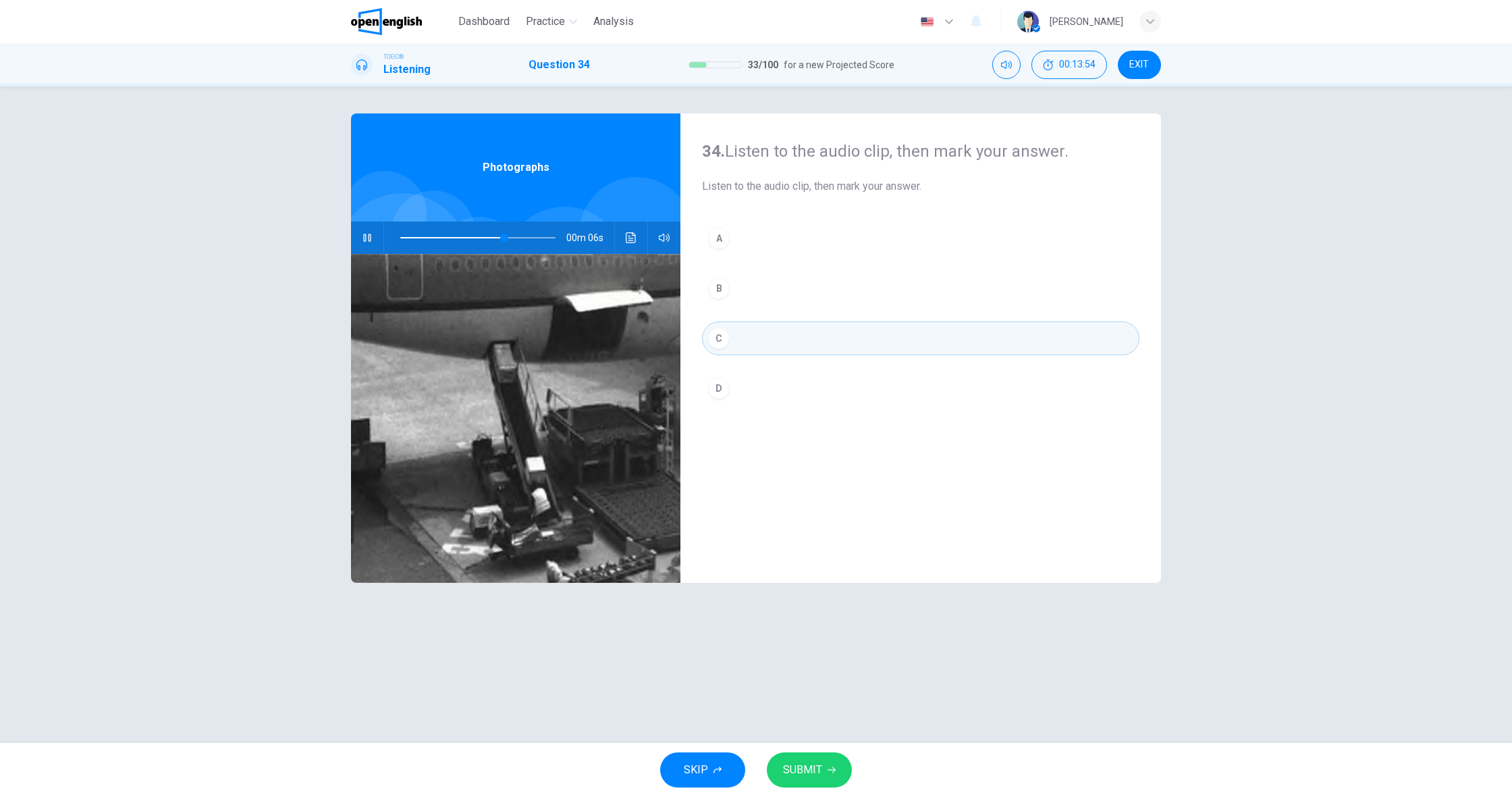
scroll to position [0, 0]
click at [820, 764] on span "SUBMIT" at bounding box center [802, 769] width 39 height 19
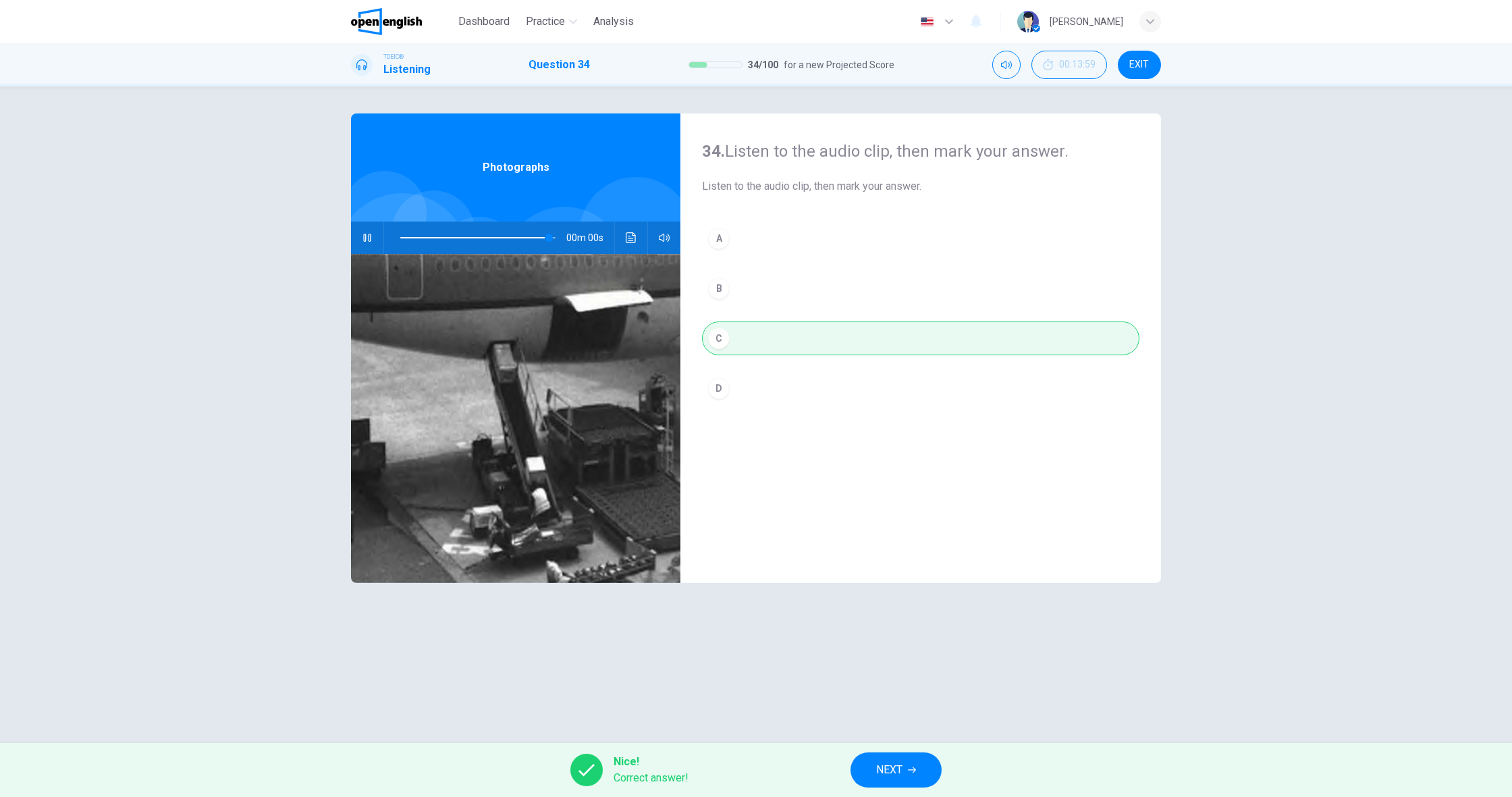
type input "*"
click at [893, 772] on span "NEXT" at bounding box center [890, 769] width 27 height 19
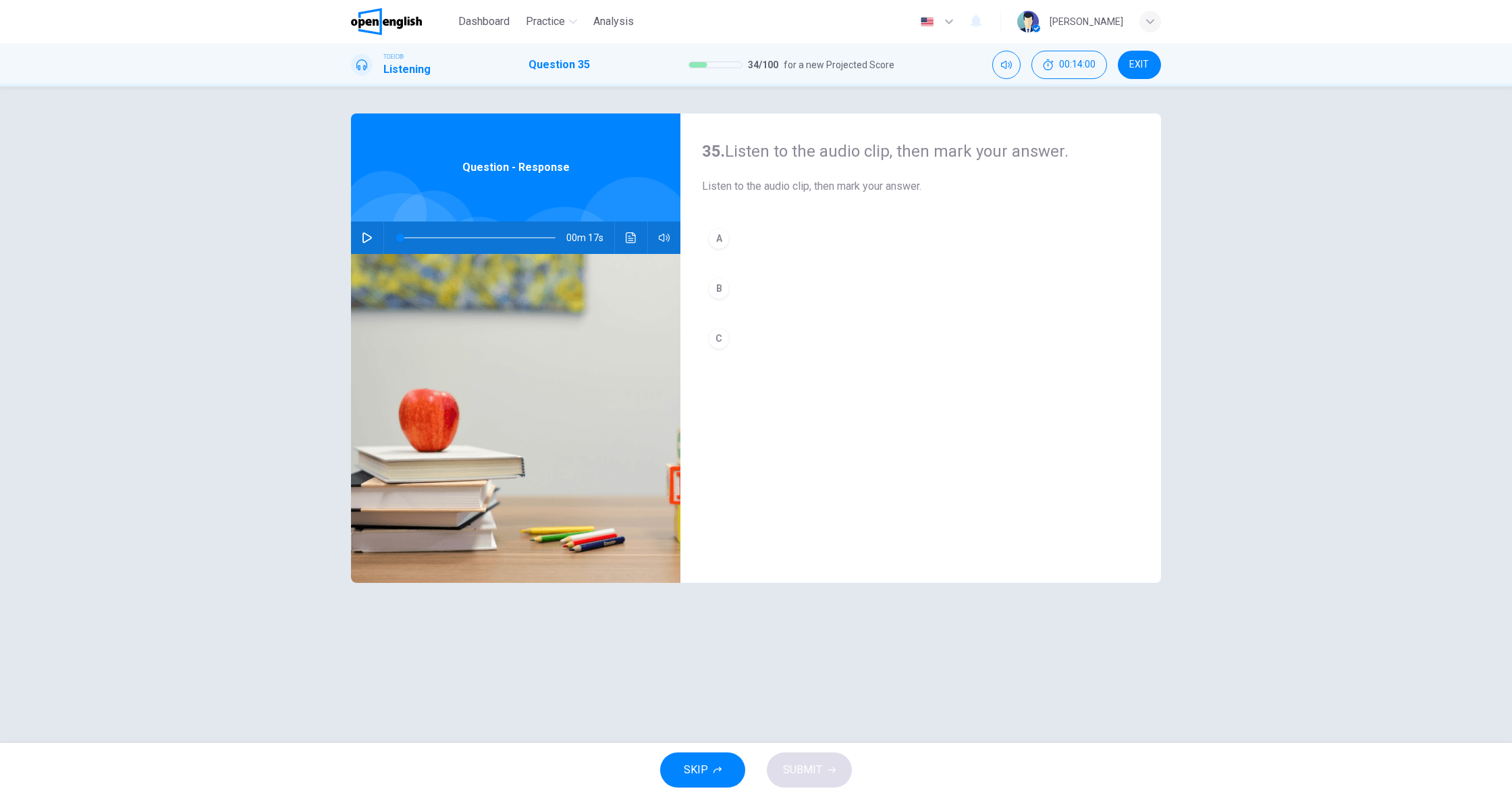
click at [370, 236] on icon "button" at bounding box center [367, 237] width 10 height 11
click at [370, 238] on icon "button" at bounding box center [367, 237] width 10 height 11
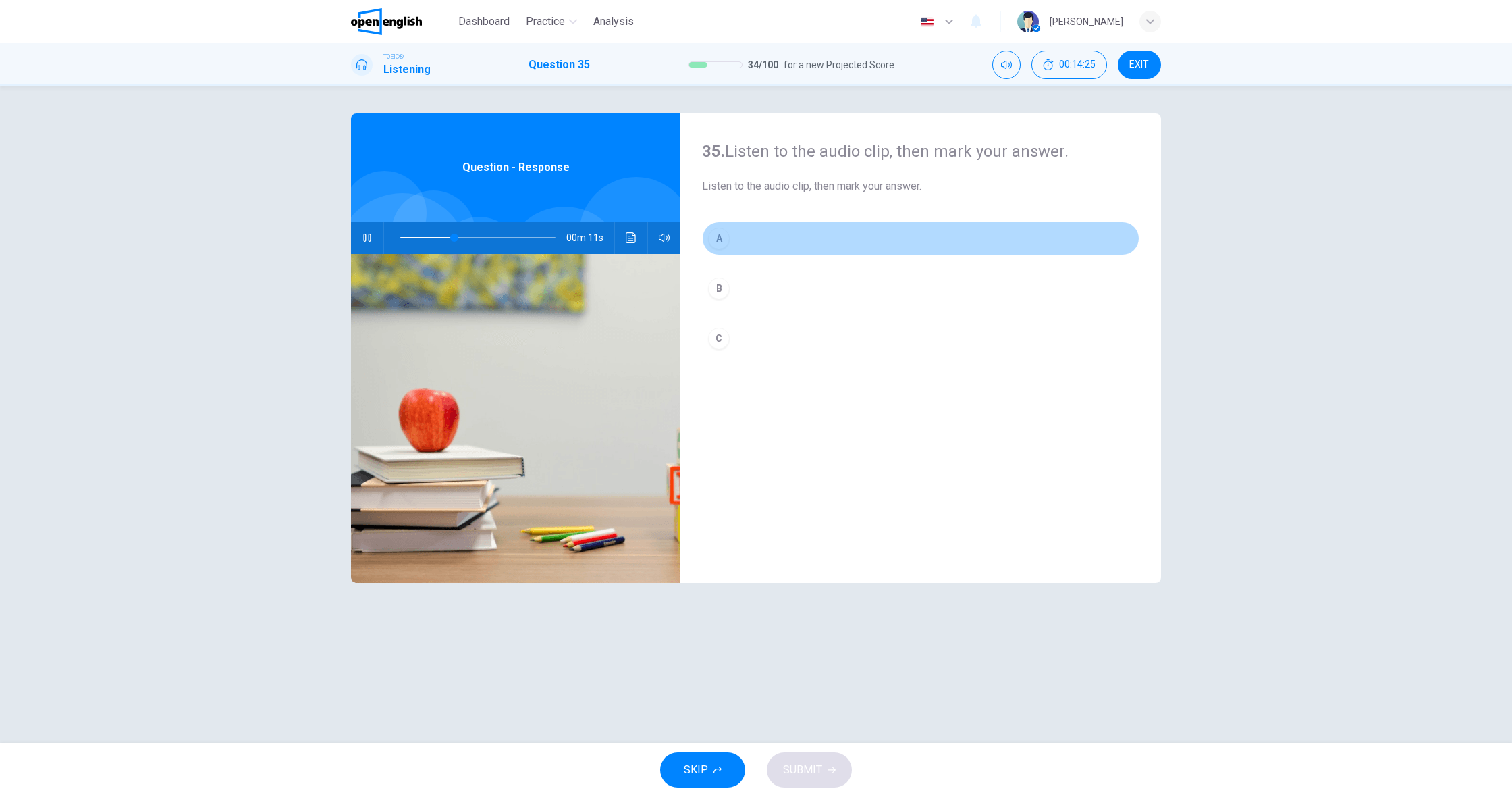
click at [745, 245] on button "A" at bounding box center [921, 237] width 437 height 33
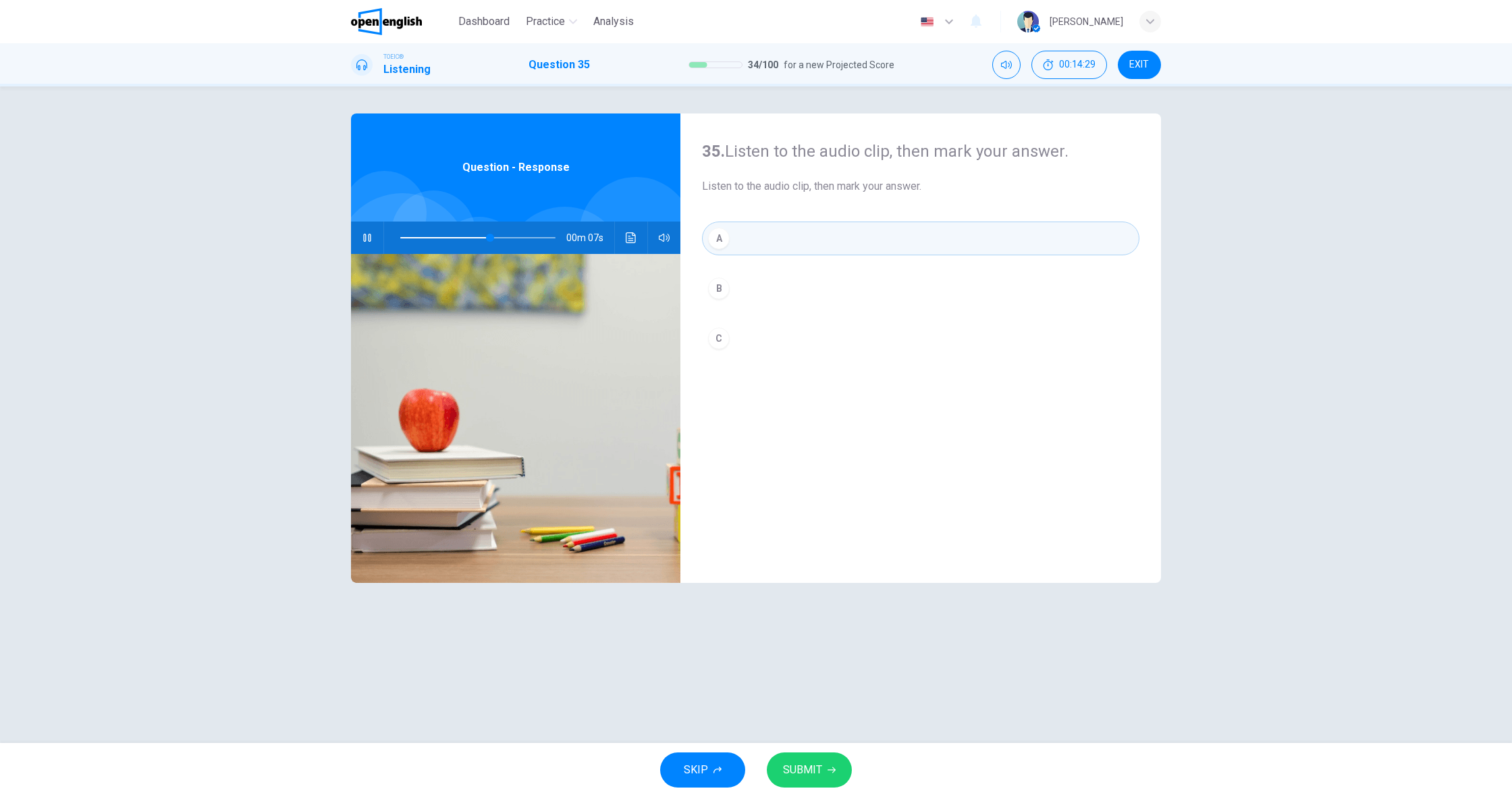
click at [815, 774] on span "SUBMIT" at bounding box center [802, 769] width 39 height 19
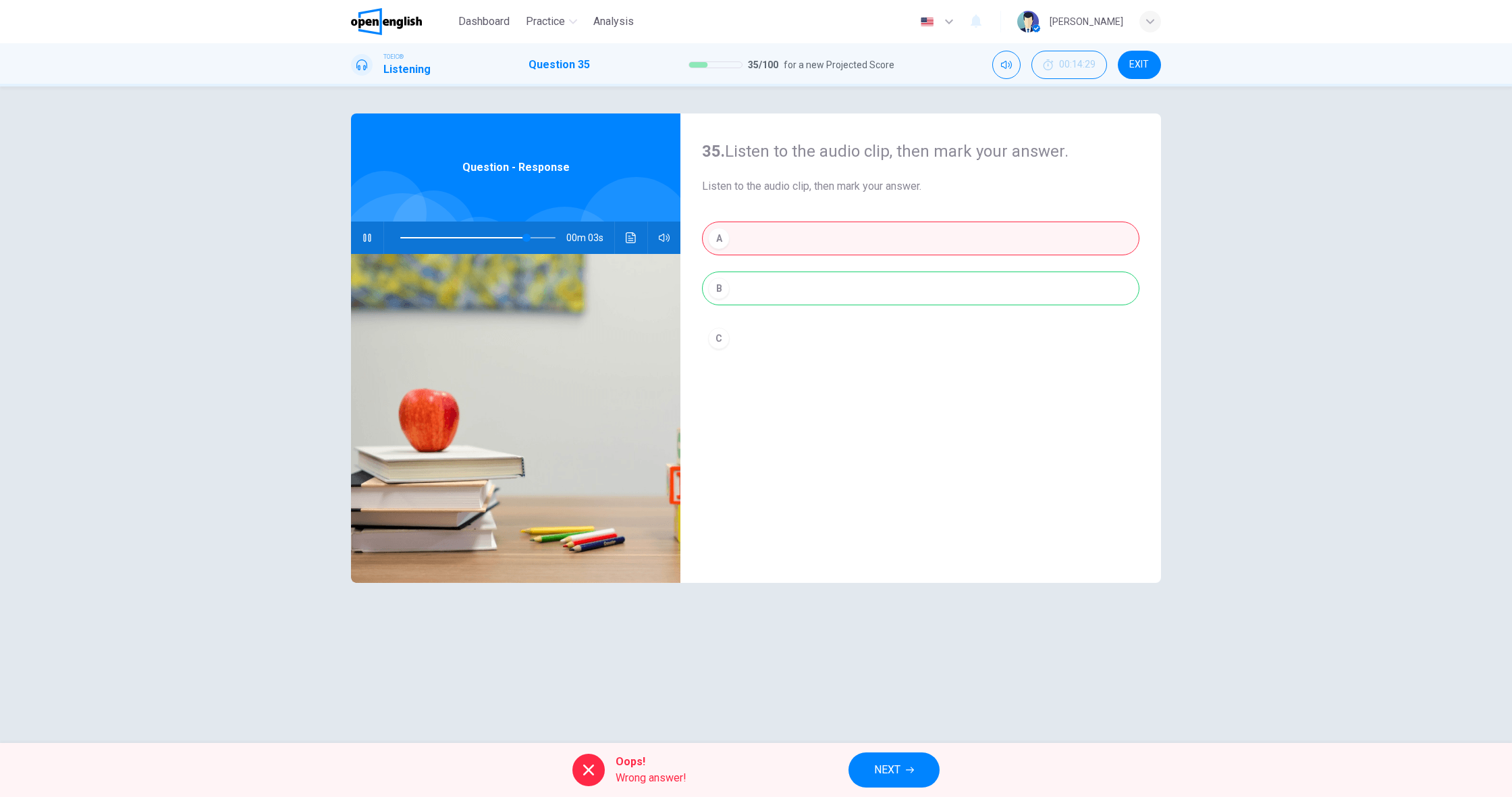
click at [737, 275] on div "A B C" at bounding box center [921, 301] width 437 height 161
type input "*"
click at [907, 761] on button "NEXT" at bounding box center [894, 769] width 91 height 35
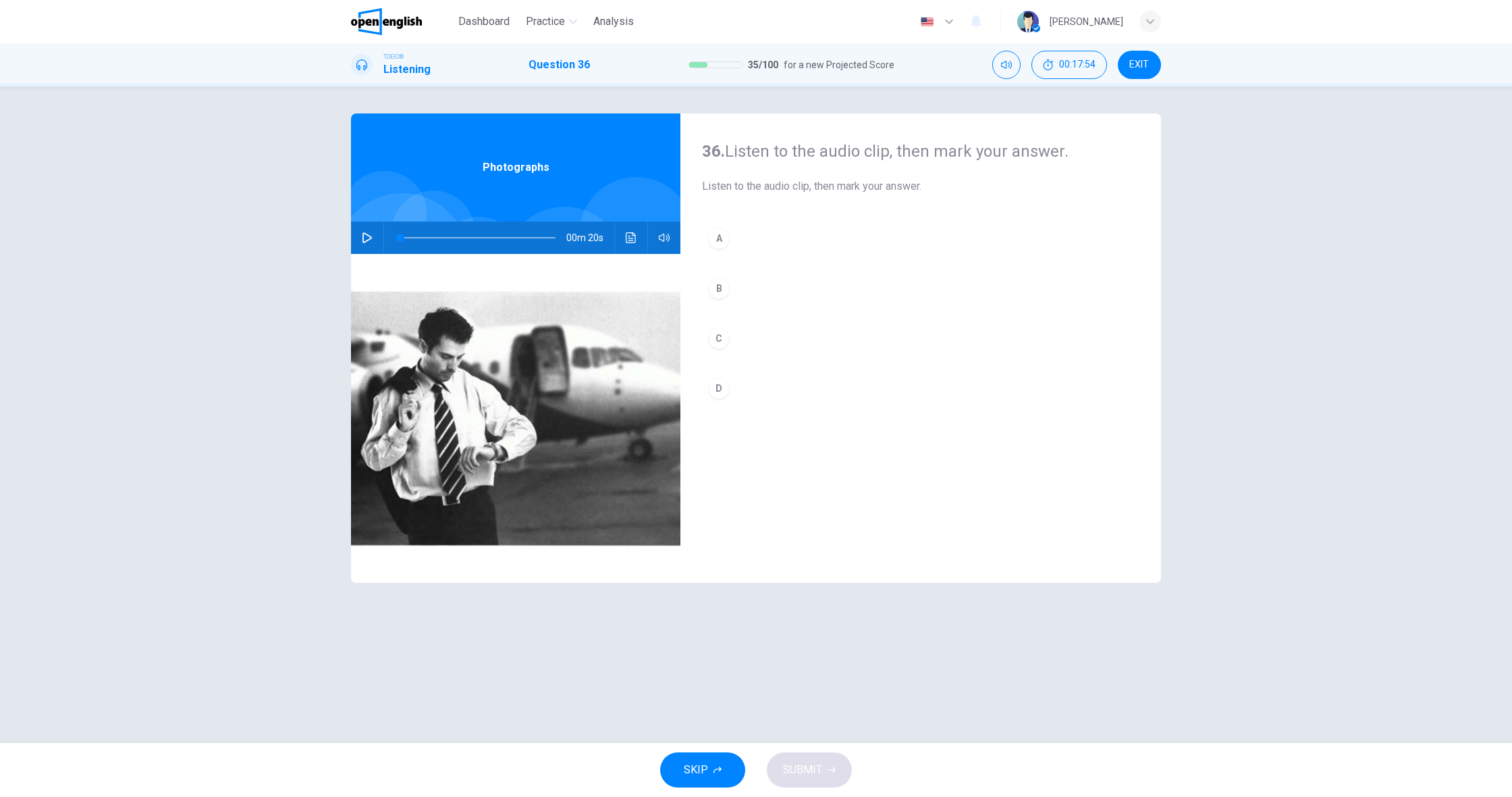
click at [364, 241] on icon "button" at bounding box center [367, 237] width 10 height 11
drag, startPoint x: 708, startPoint y: 301, endPoint x: 712, endPoint y: 313, distance: 12.6
click at [708, 301] on button "B" at bounding box center [921, 288] width 437 height 33
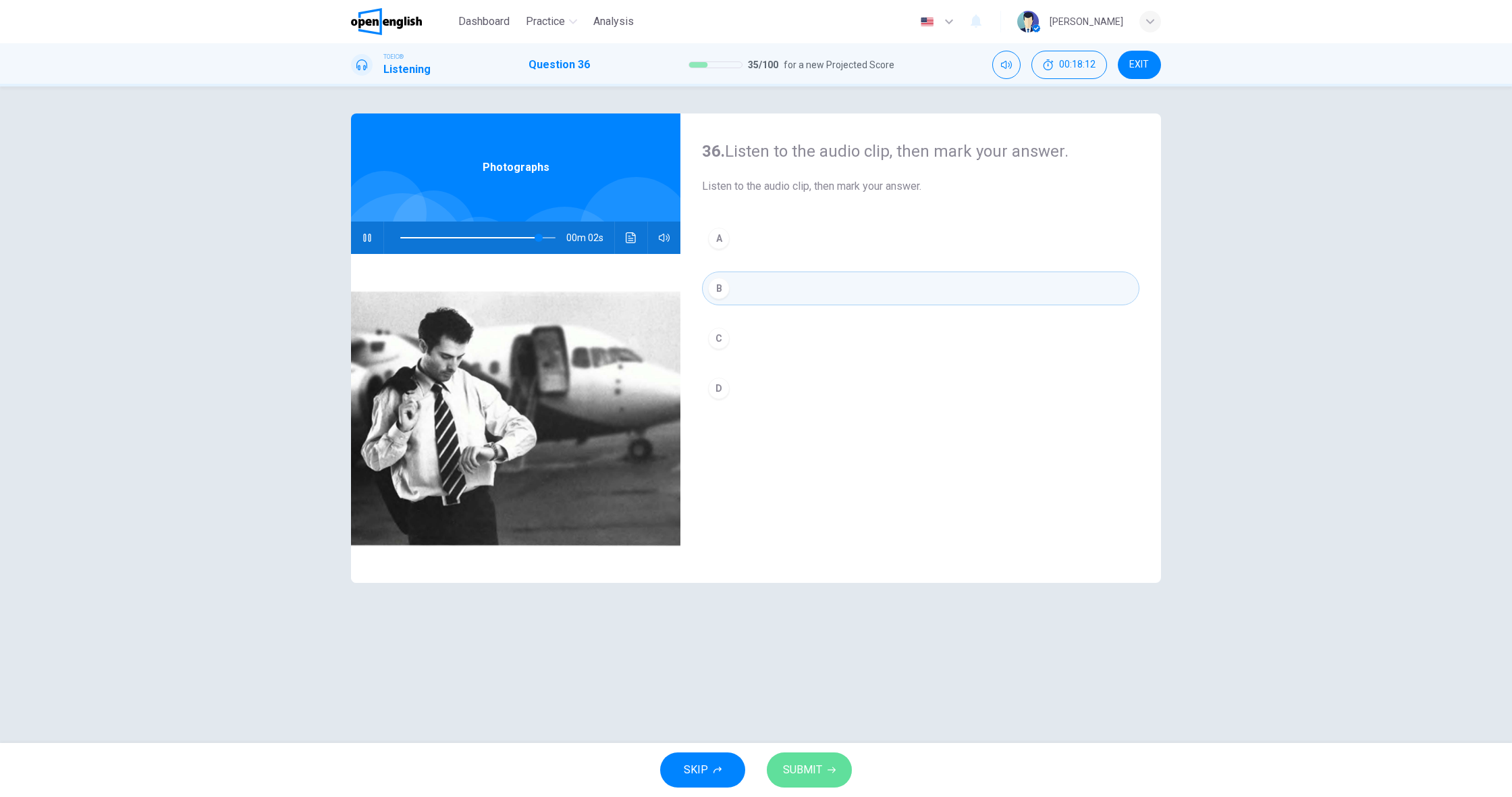
click at [821, 767] on span "SUBMIT" at bounding box center [802, 769] width 39 height 19
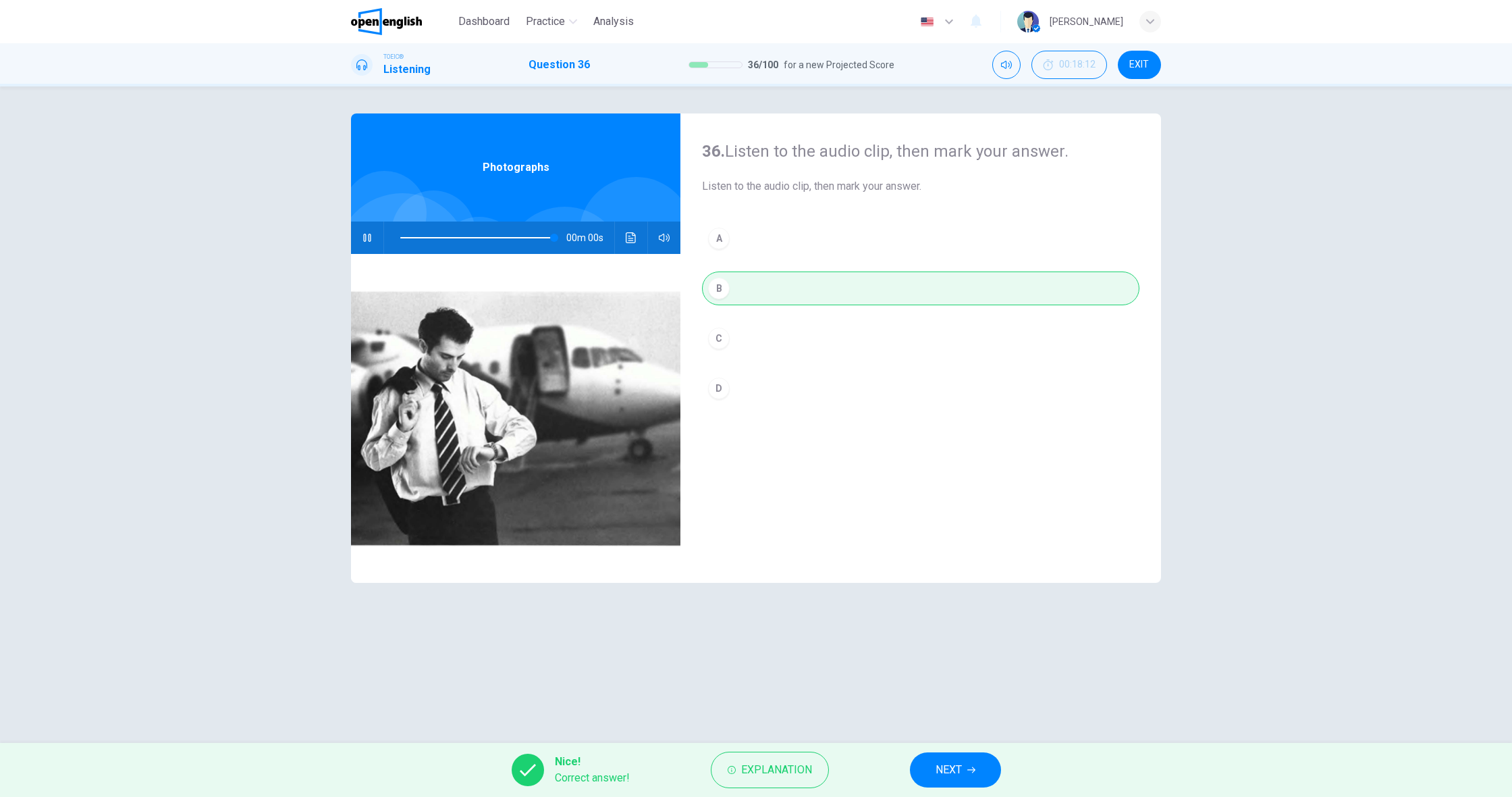
type input "*"
click at [944, 764] on span "NEXT" at bounding box center [949, 769] width 27 height 19
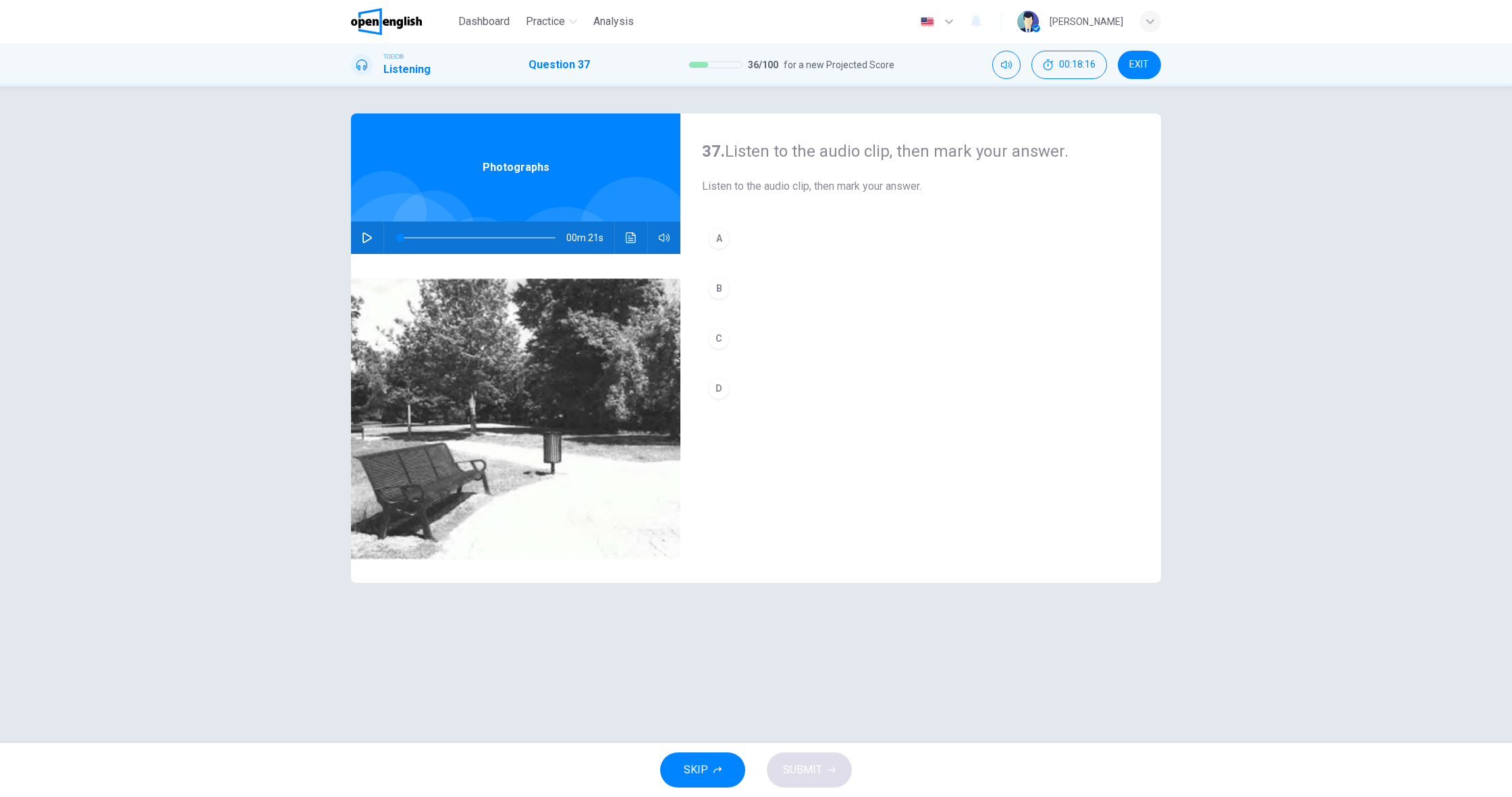
click at [367, 239] on icon "button" at bounding box center [367, 237] width 11 height 11
click at [725, 295] on div "B" at bounding box center [719, 288] width 22 height 22
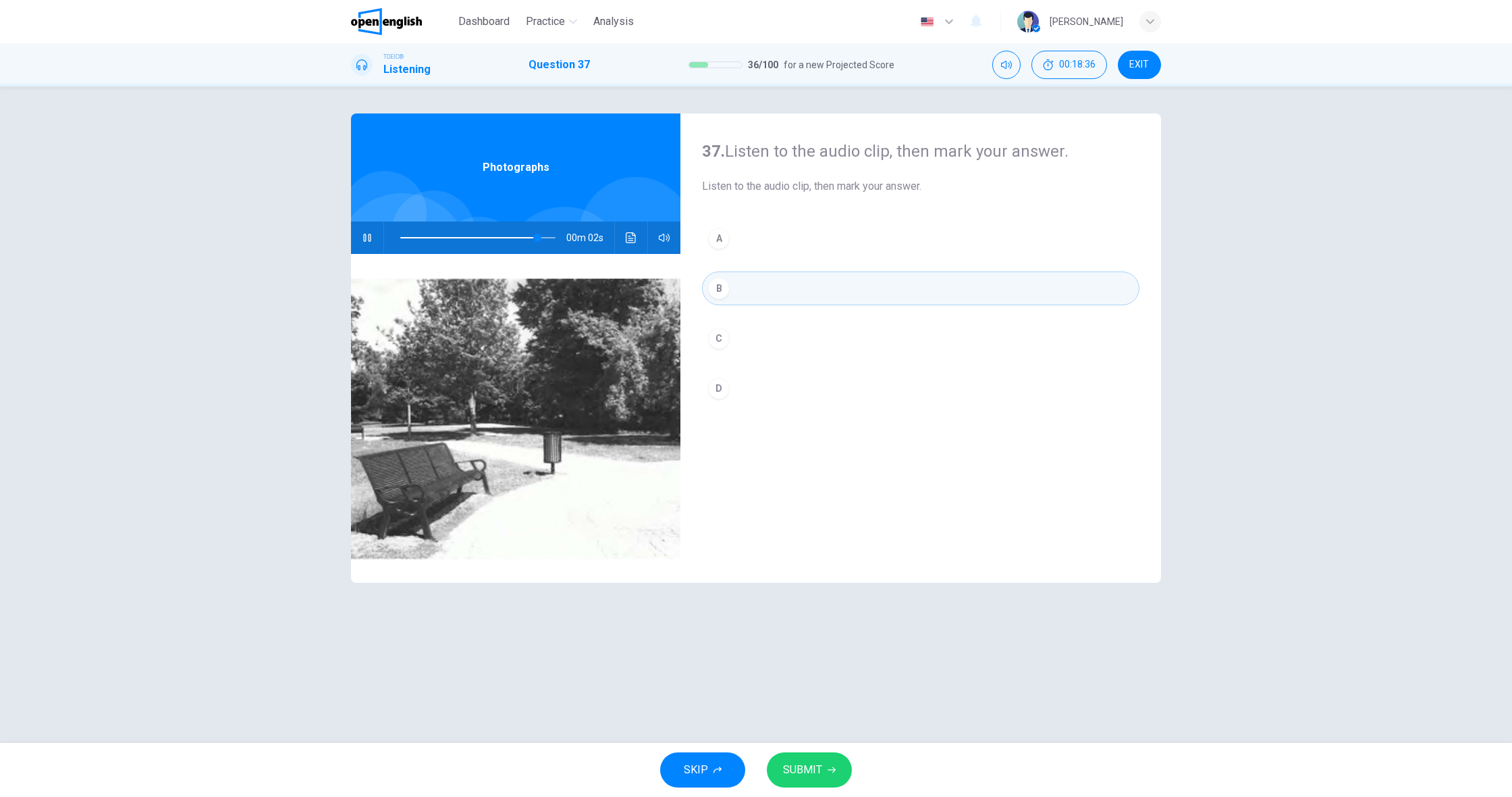
click at [819, 770] on span "SUBMIT" at bounding box center [802, 769] width 39 height 19
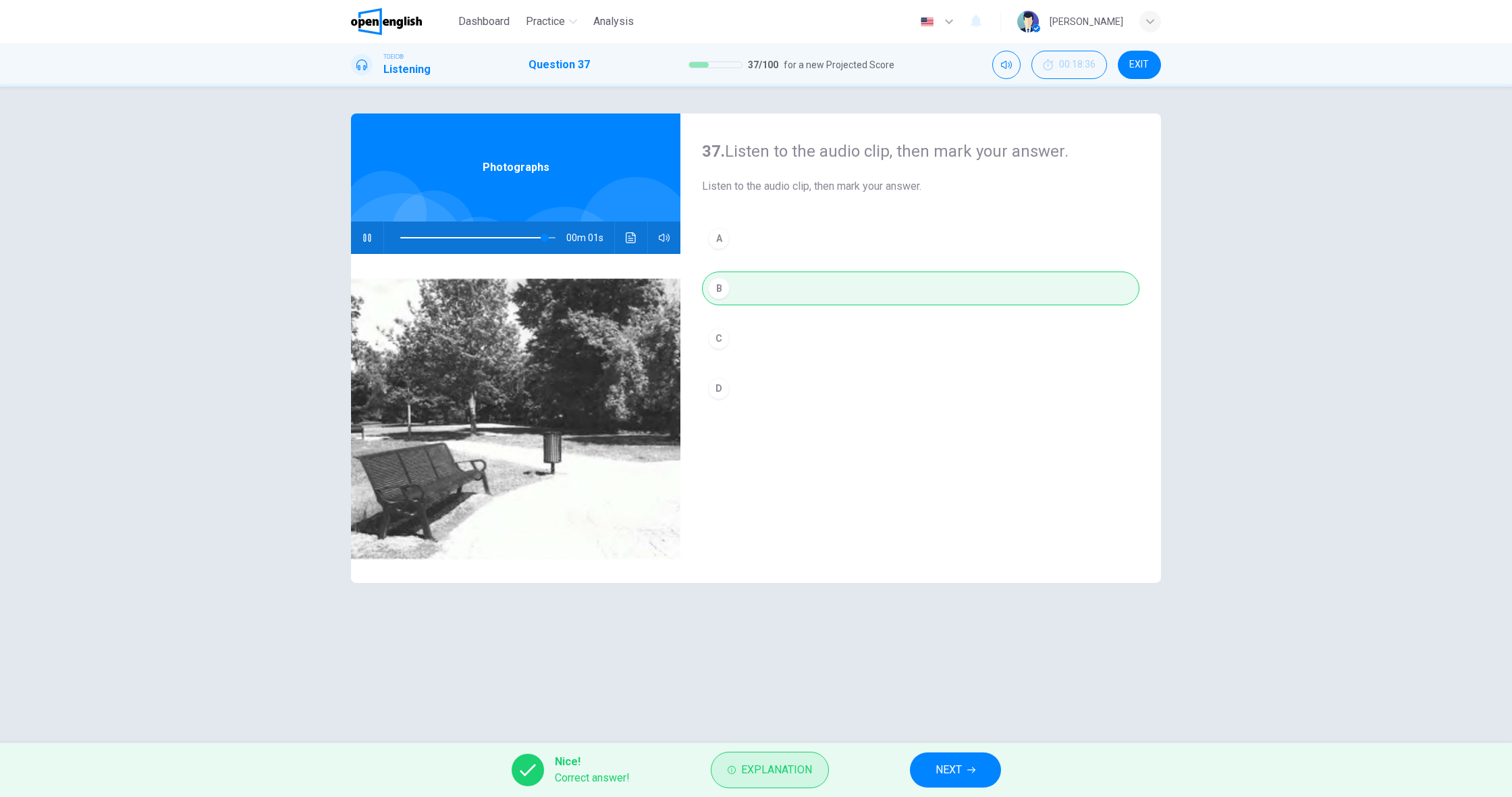
scroll to position [0, 1]
drag, startPoint x: 795, startPoint y: 768, endPoint x: 803, endPoint y: 768, distance: 8.0
click at [795, 768] on span "Explanation" at bounding box center [777, 769] width 71 height 19
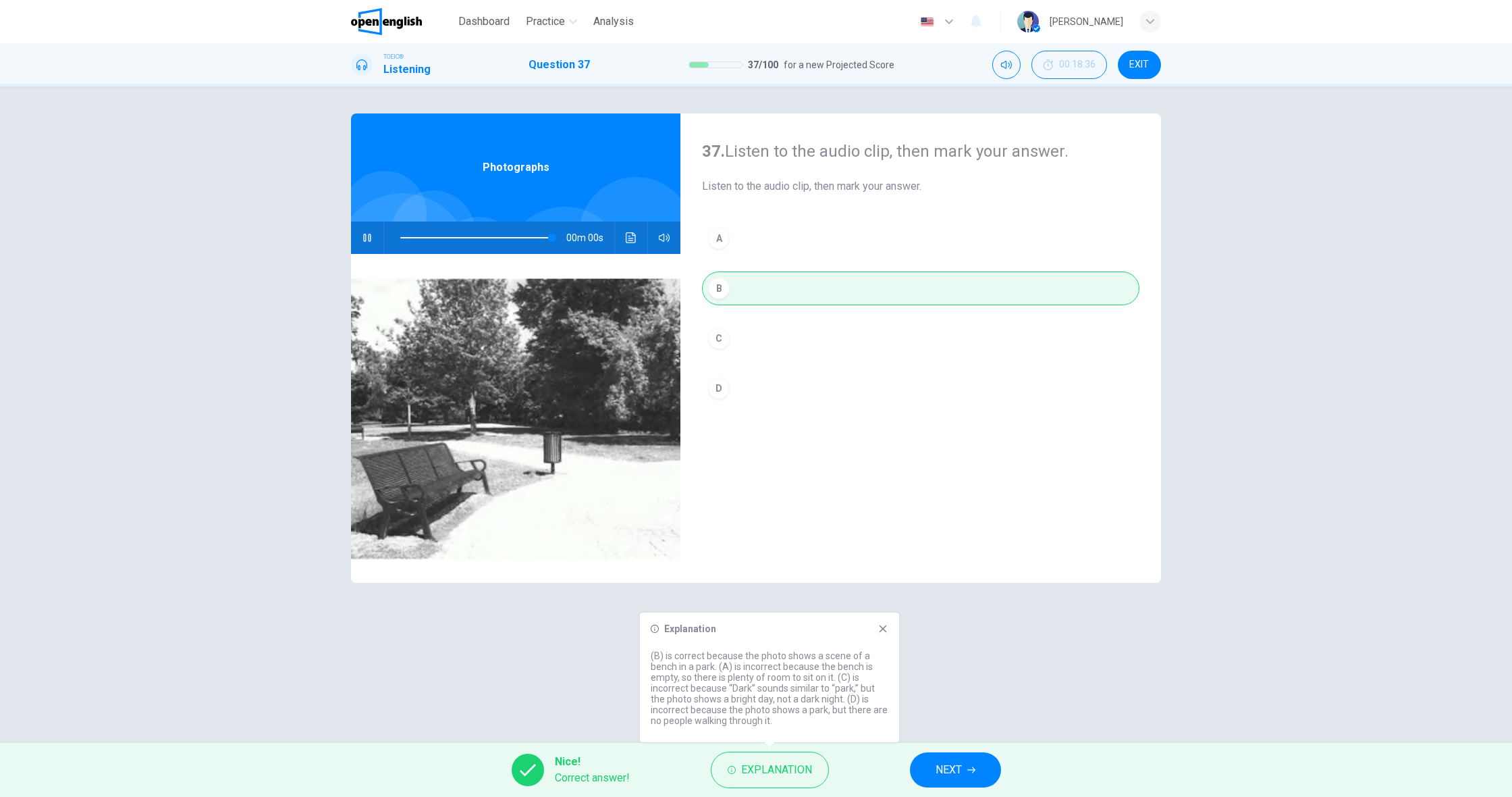
type input "*"
click at [956, 770] on span "NEXT" at bounding box center [949, 769] width 27 height 19
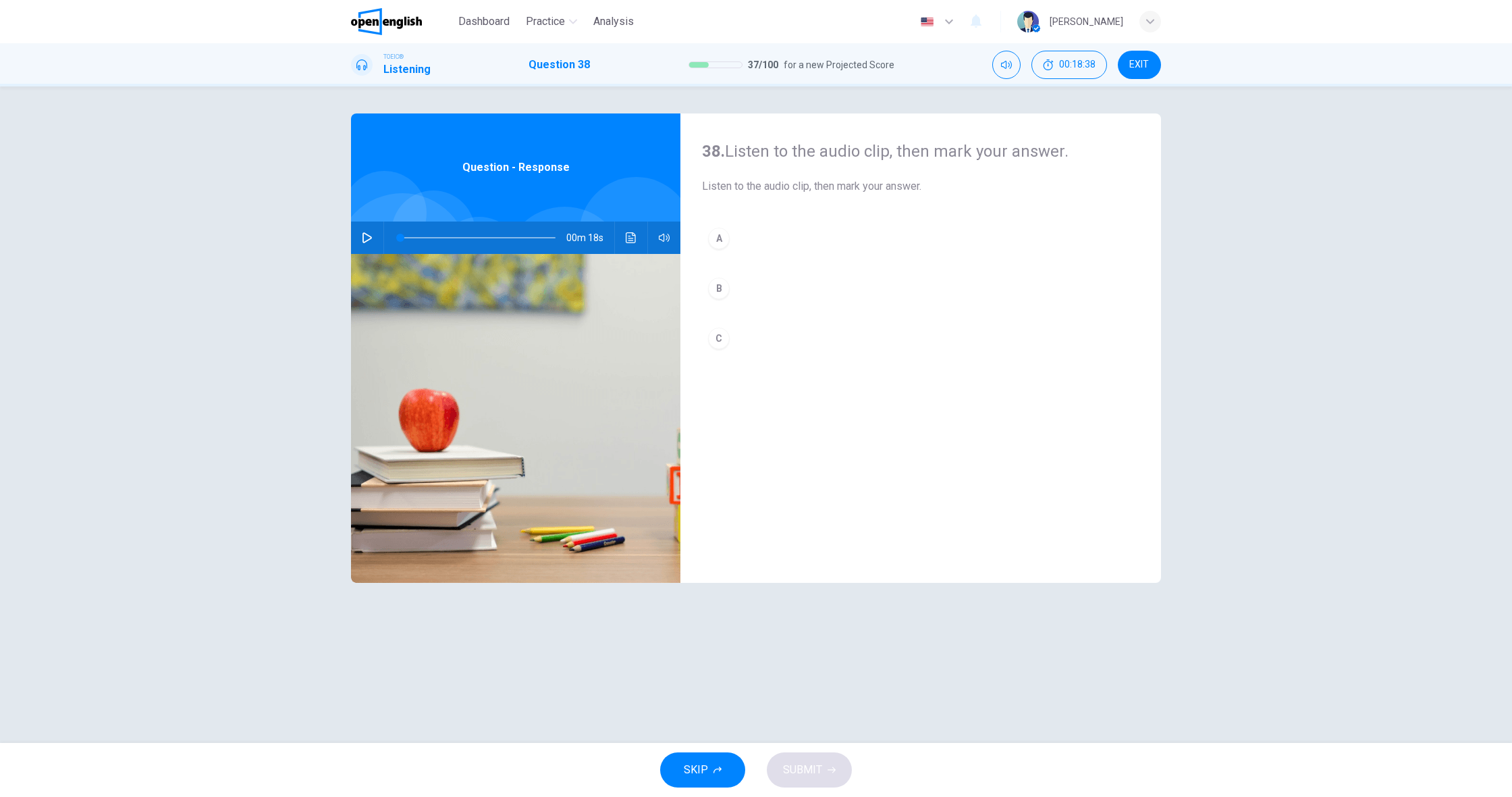
click at [368, 241] on icon "button" at bounding box center [367, 237] width 11 height 11
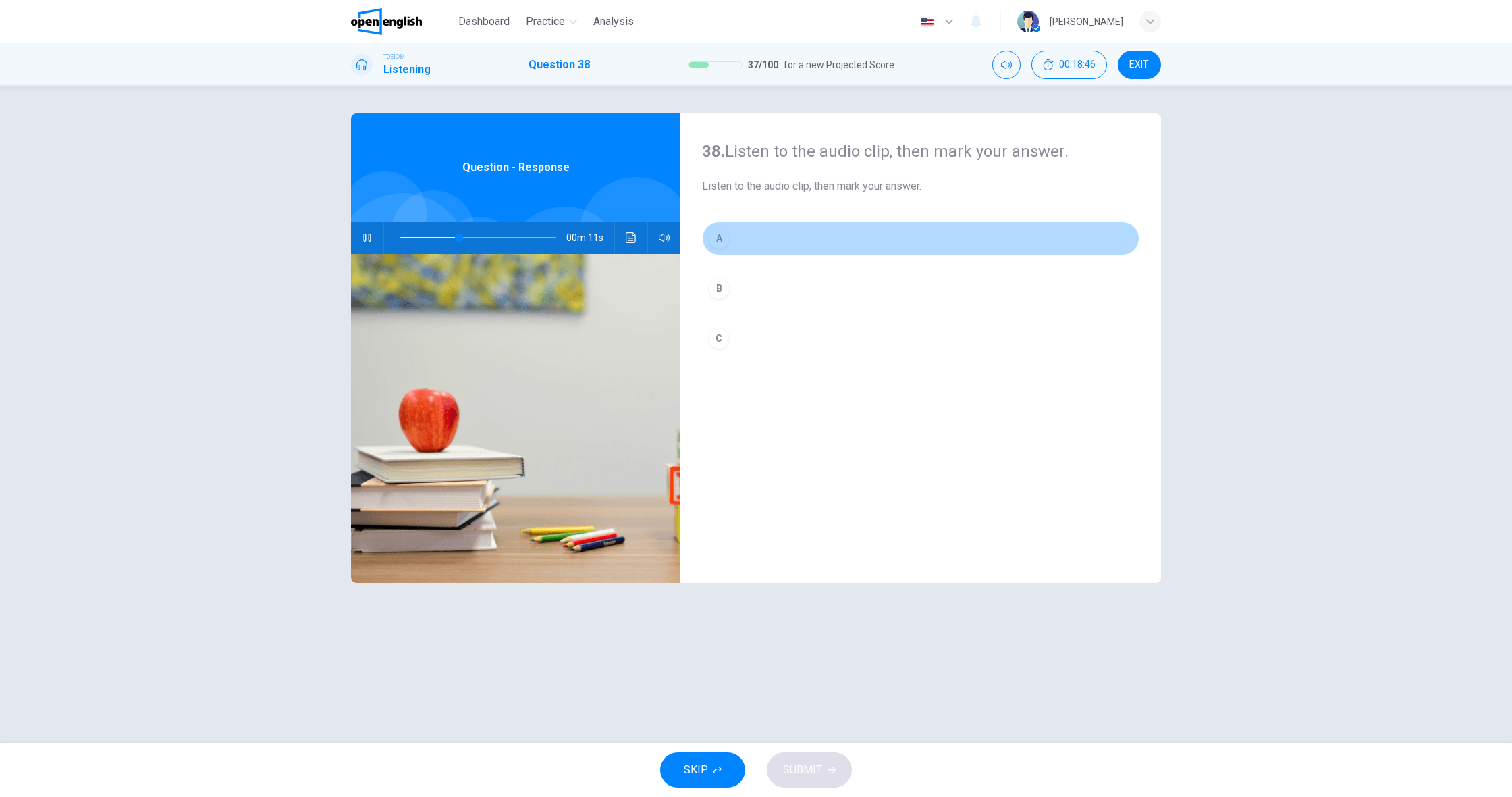
click at [736, 242] on button "A" at bounding box center [921, 237] width 437 height 33
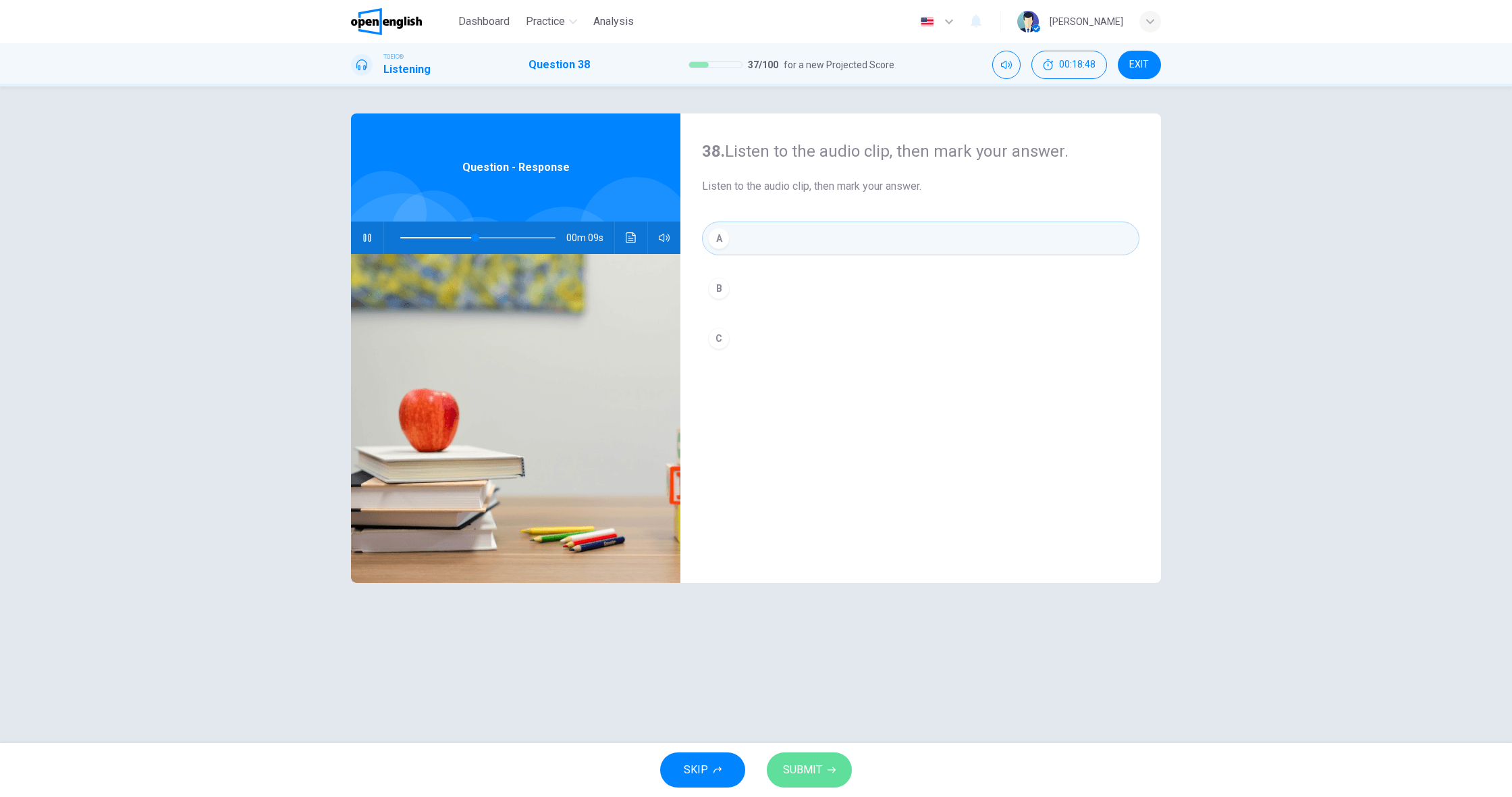
click at [821, 774] on span "SUBMIT" at bounding box center [802, 769] width 39 height 19
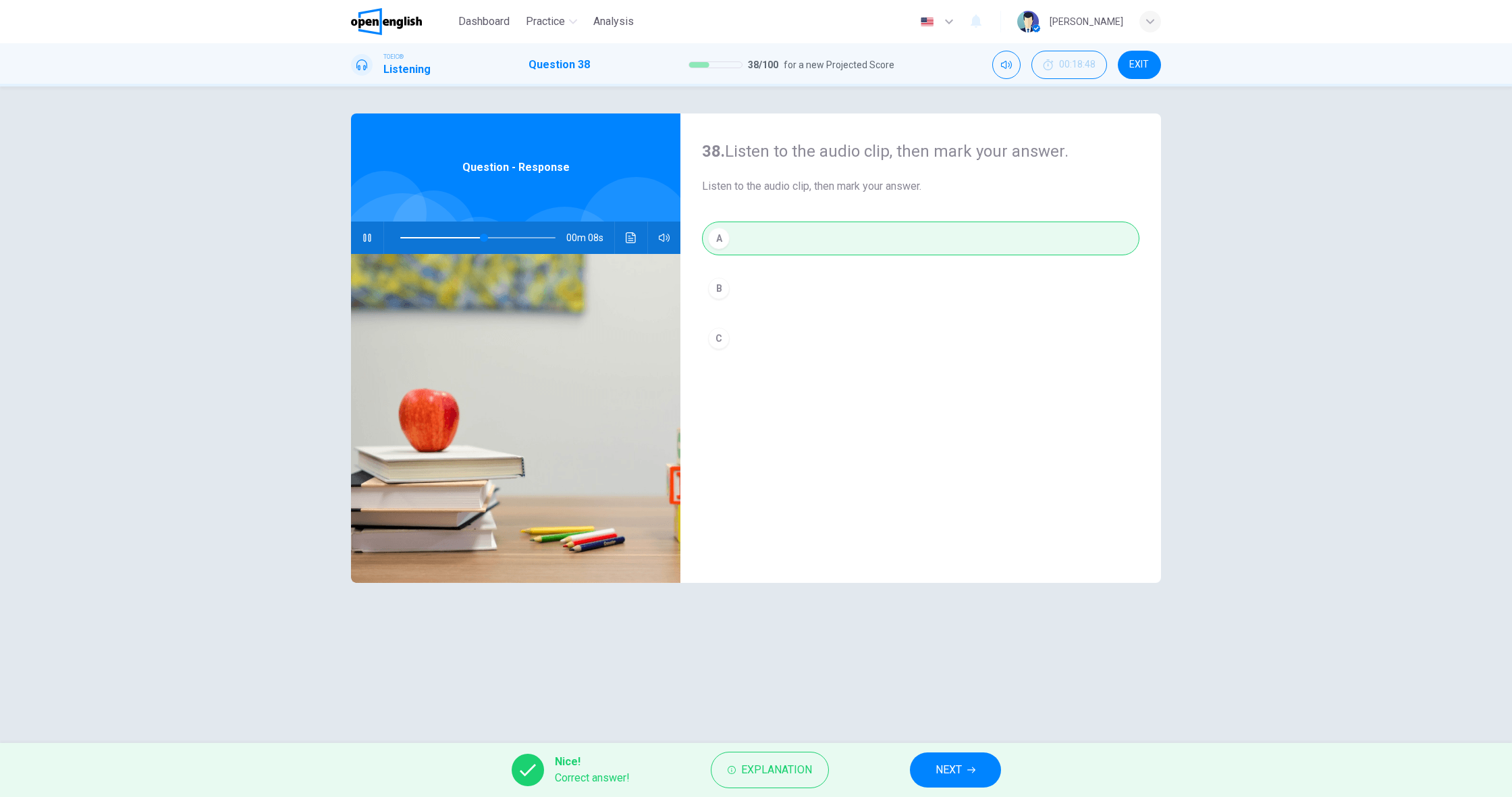
type input "**"
click at [934, 760] on button "NEXT" at bounding box center [955, 769] width 91 height 35
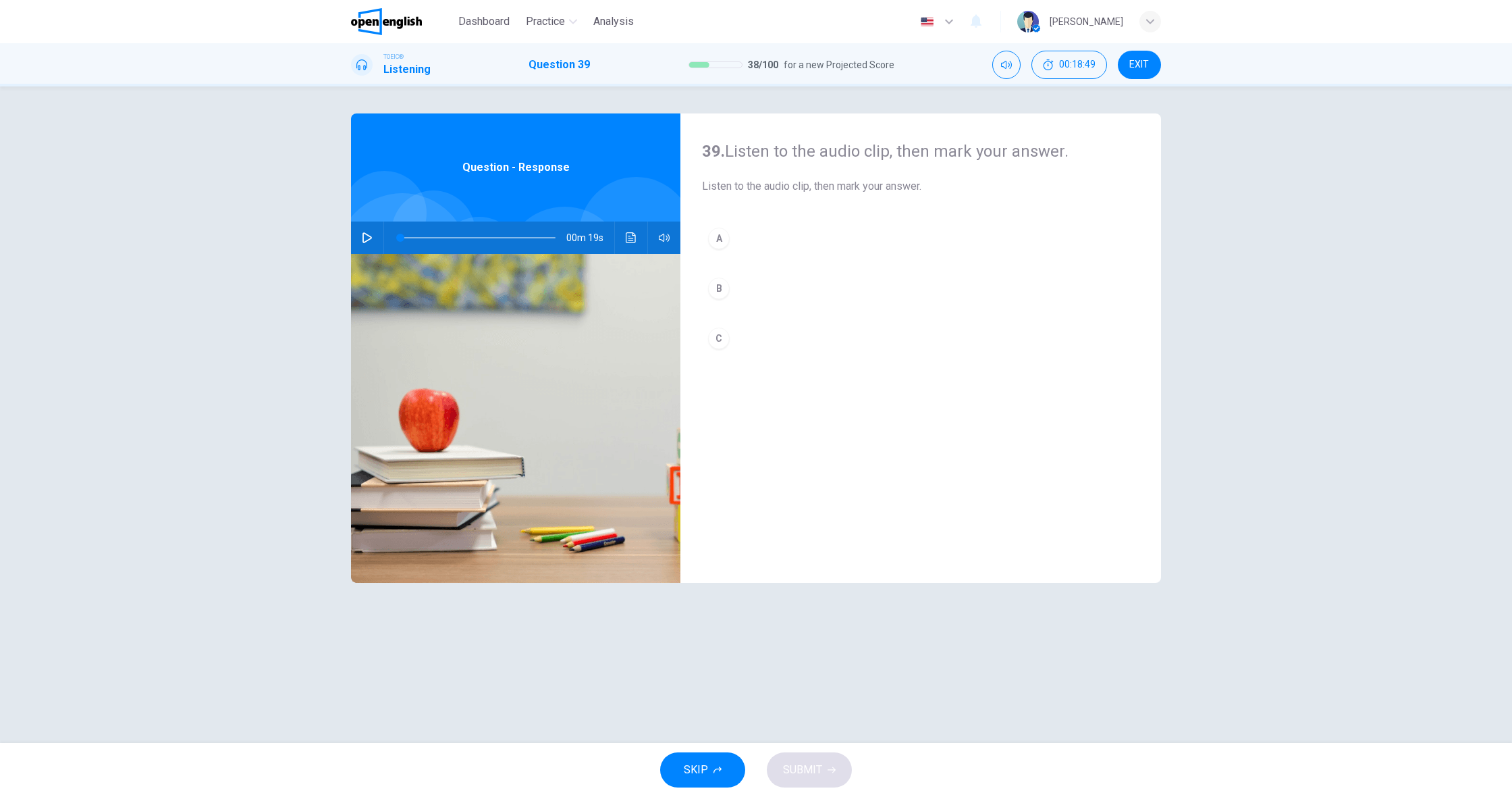
click at [370, 249] on button "button" at bounding box center [367, 237] width 22 height 33
click at [725, 290] on div "B" at bounding box center [719, 288] width 22 height 22
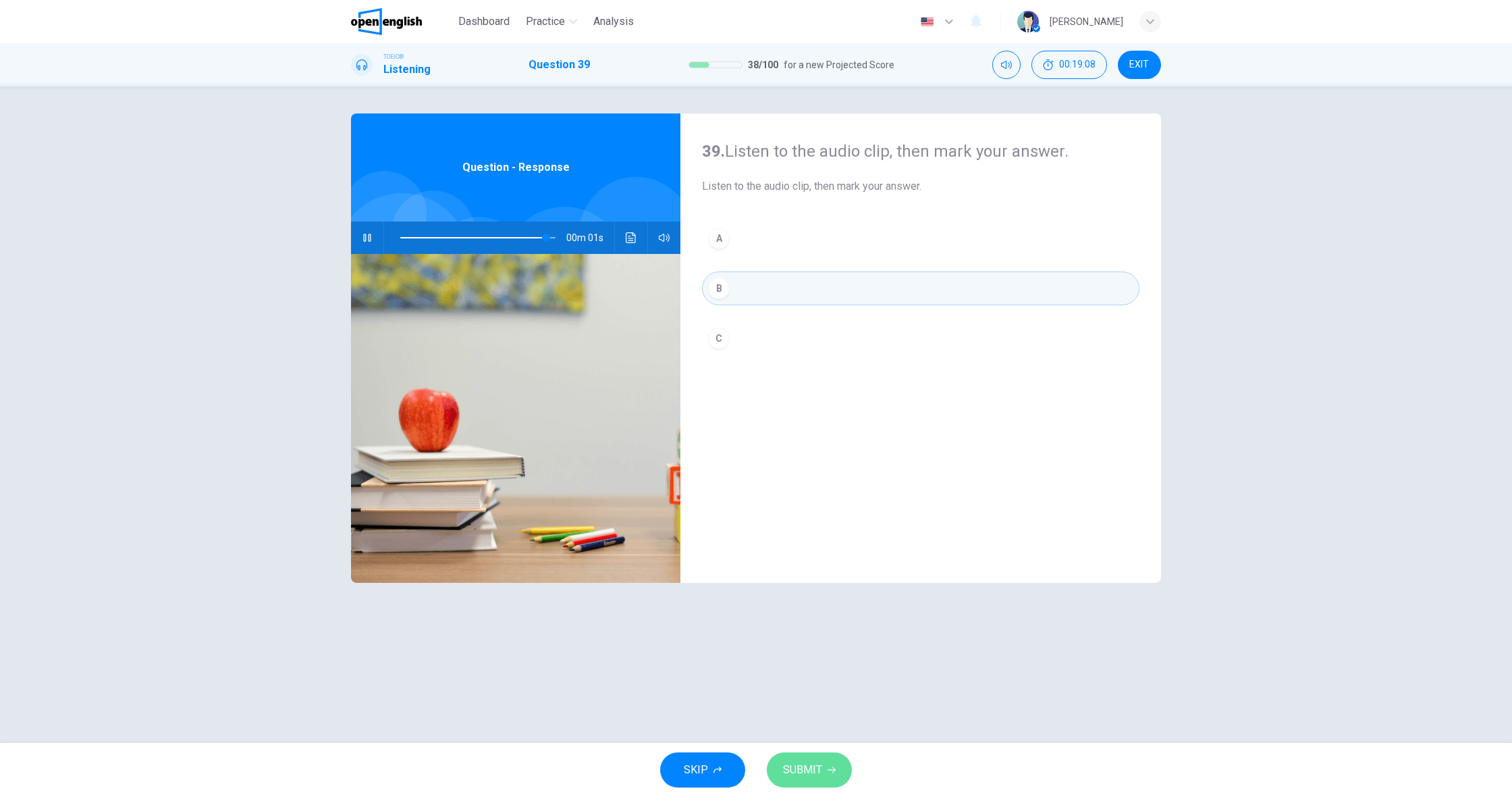
click at [810, 776] on span "SUBMIT" at bounding box center [802, 769] width 39 height 19
type input "*"
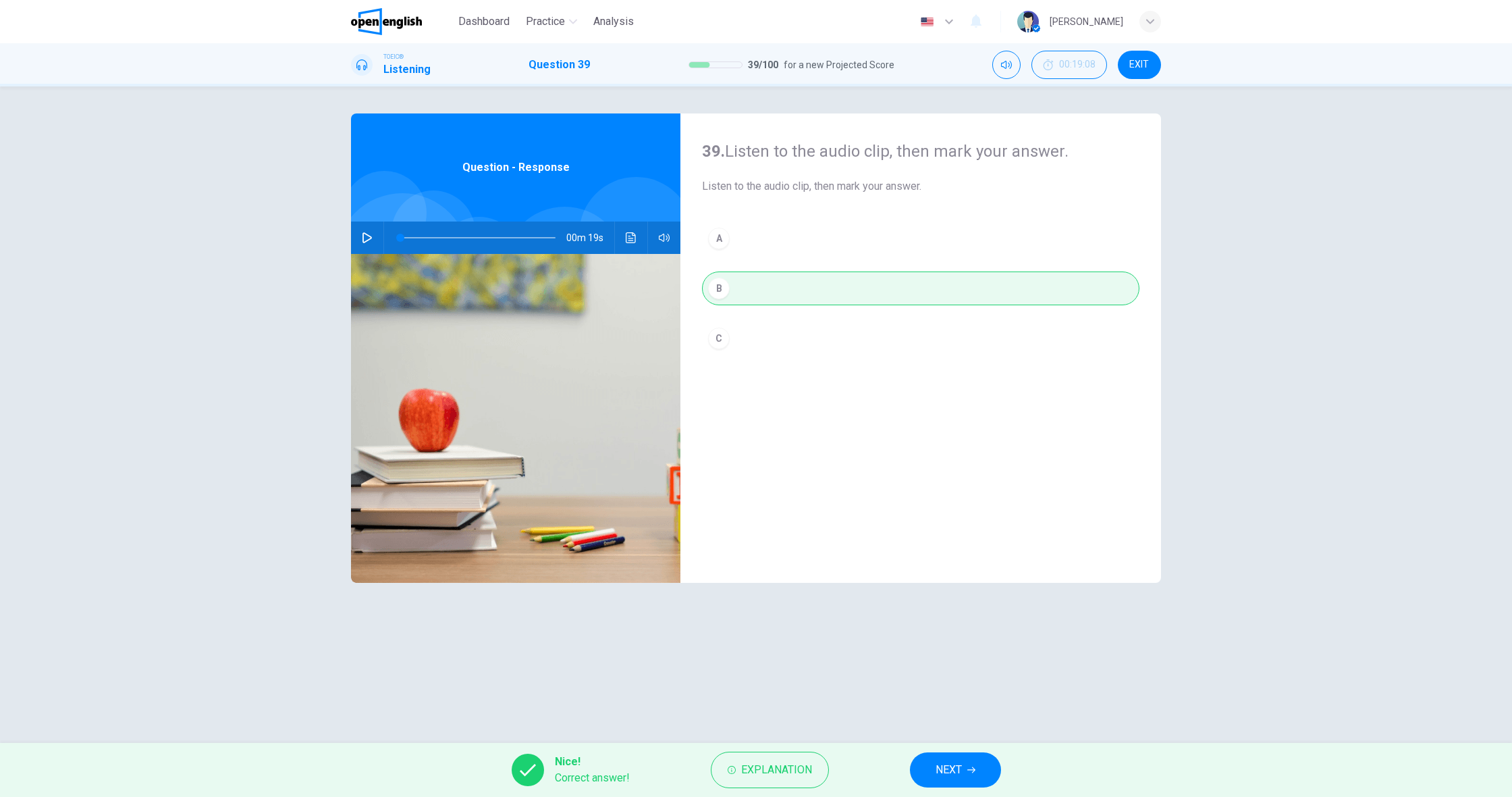
click at [942, 773] on button "NEXT" at bounding box center [955, 769] width 91 height 35
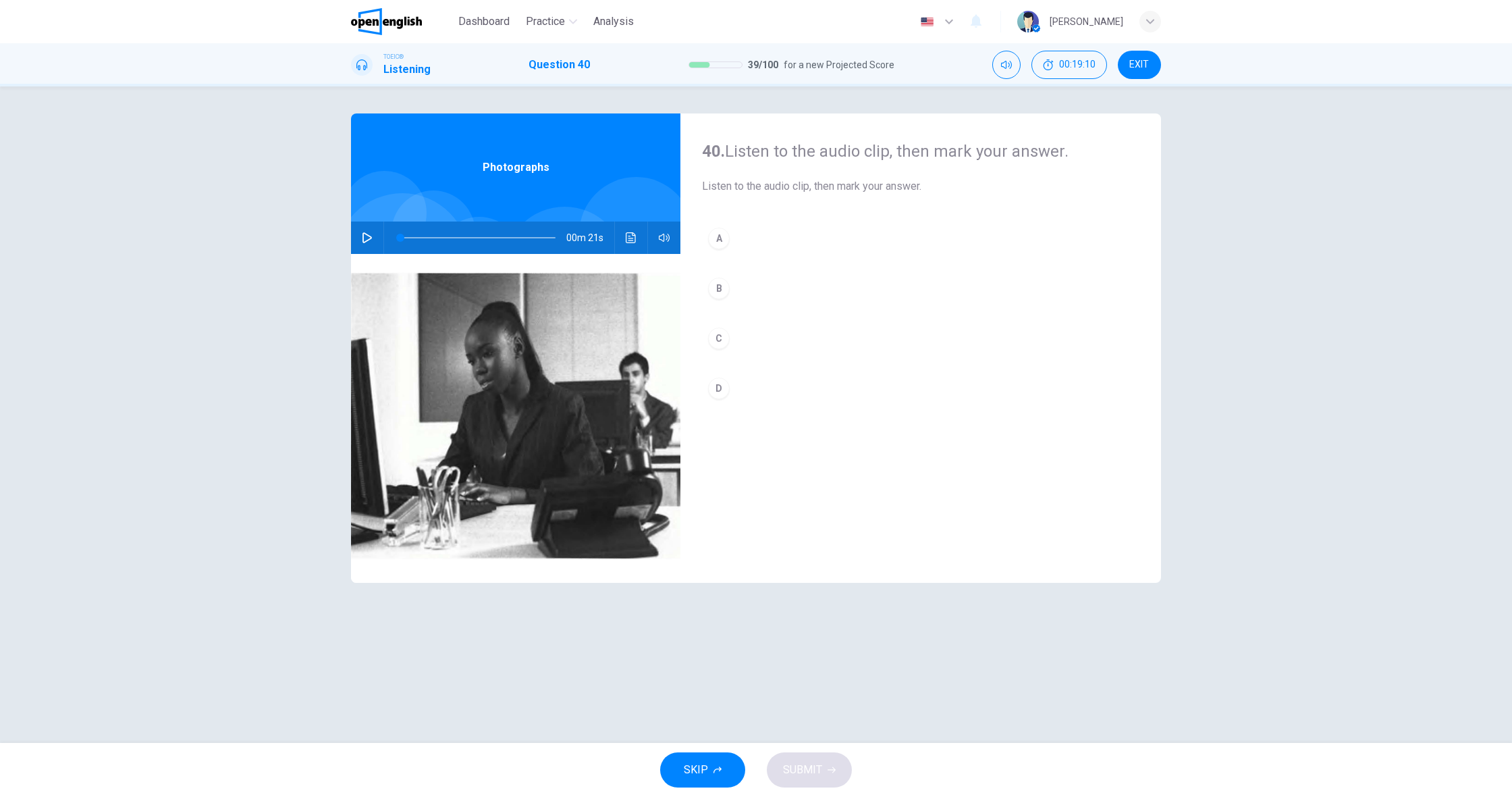
click at [377, 239] on button "button" at bounding box center [367, 237] width 22 height 33
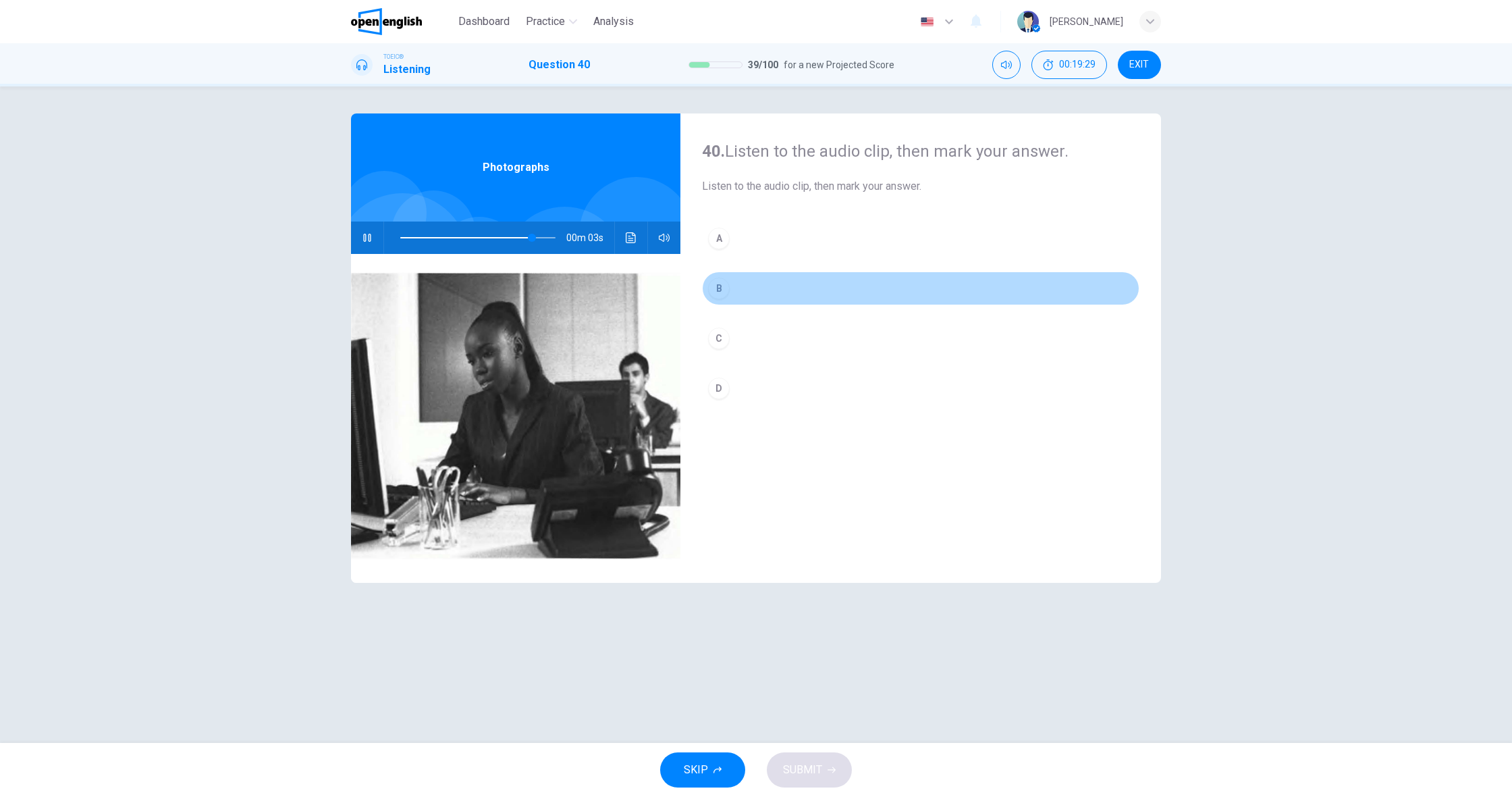
click at [725, 286] on div "B" at bounding box center [719, 288] width 22 height 22
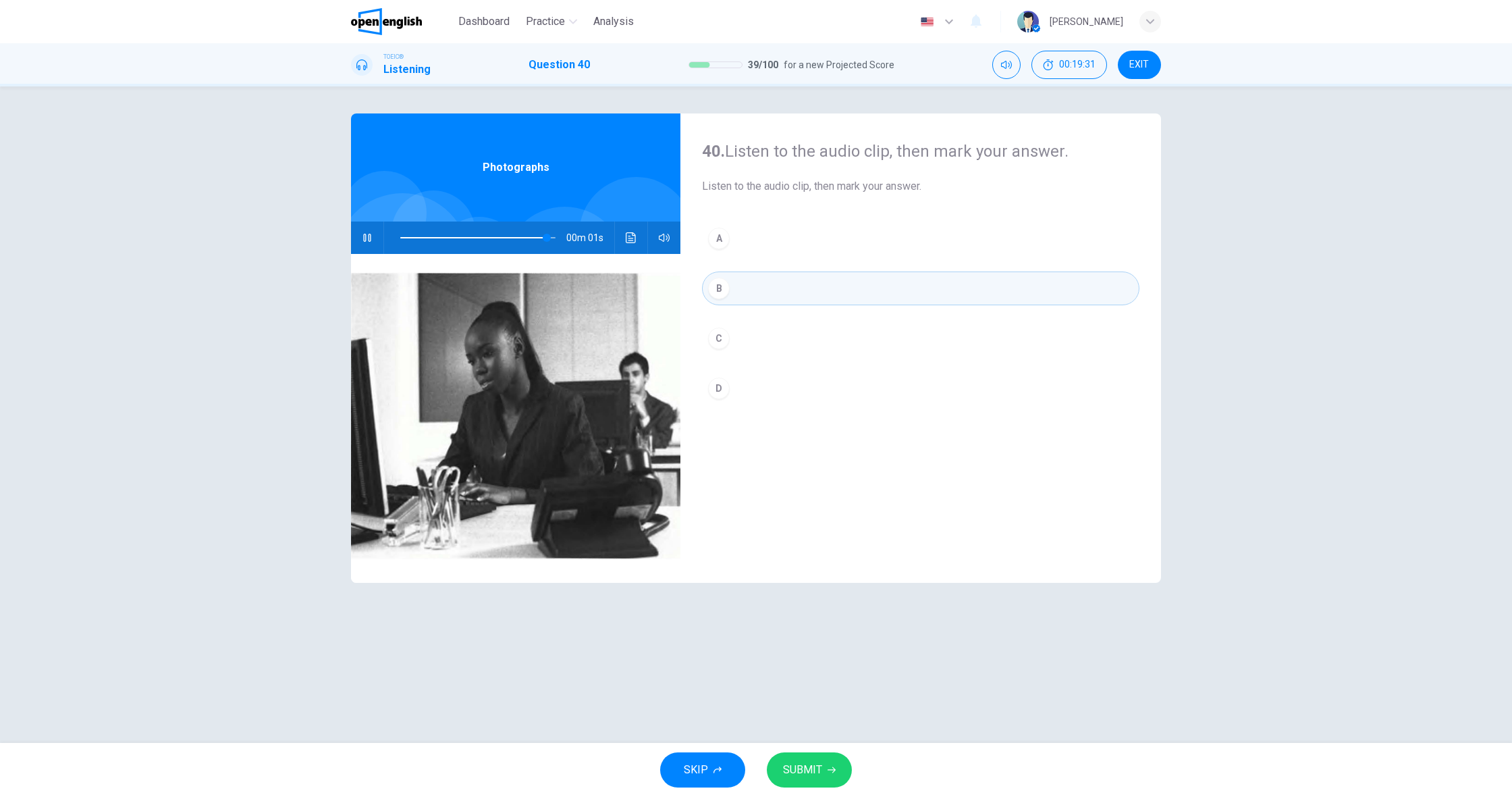
click at [819, 760] on span "SUBMIT" at bounding box center [802, 769] width 39 height 19
type input "*"
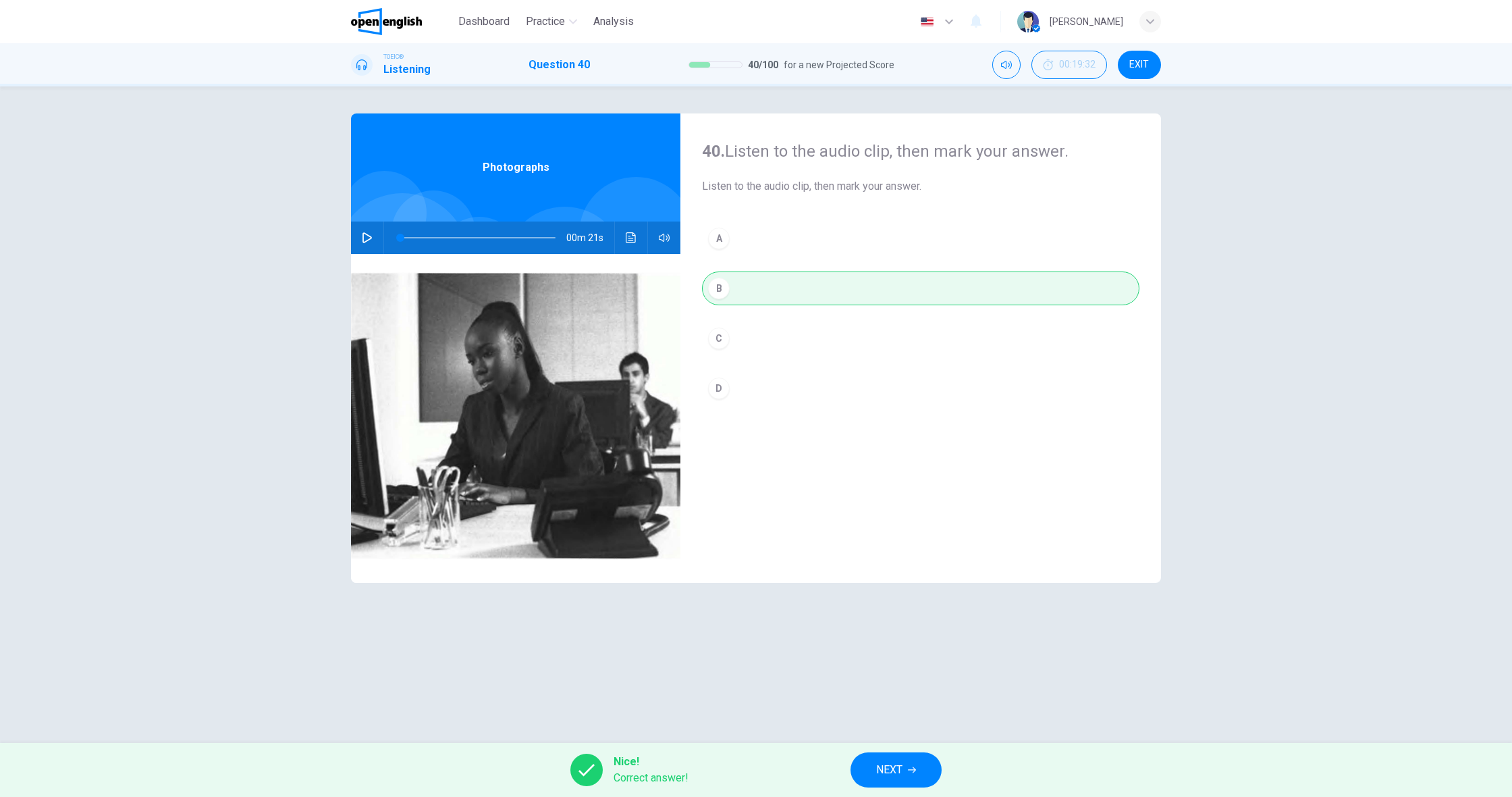
click at [937, 770] on button "NEXT" at bounding box center [896, 769] width 91 height 35
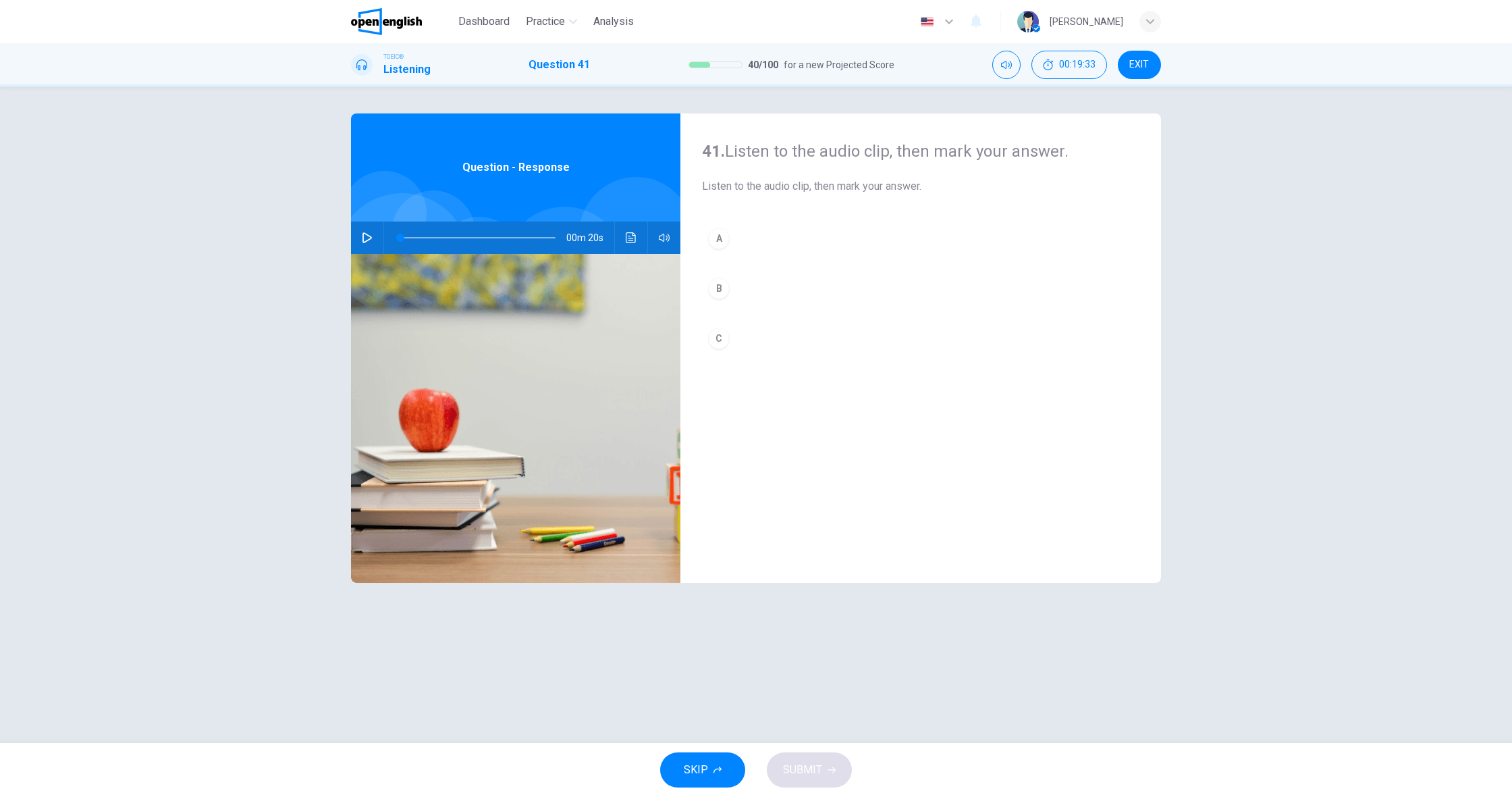
click at [357, 235] on button "button" at bounding box center [367, 237] width 22 height 33
click at [730, 331] on button "C" at bounding box center [921, 338] width 437 height 33
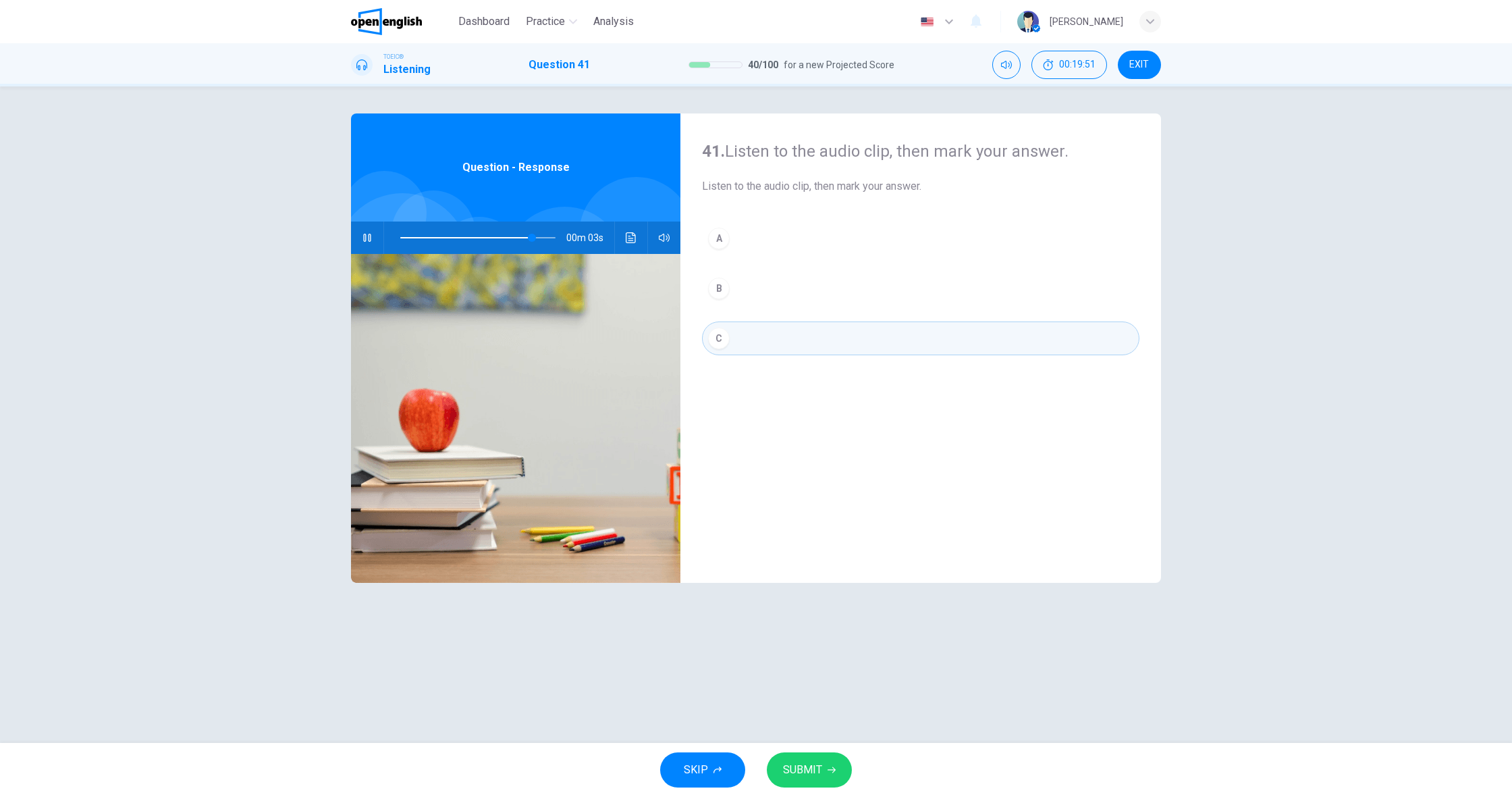
click at [816, 774] on span "SUBMIT" at bounding box center [802, 769] width 39 height 19
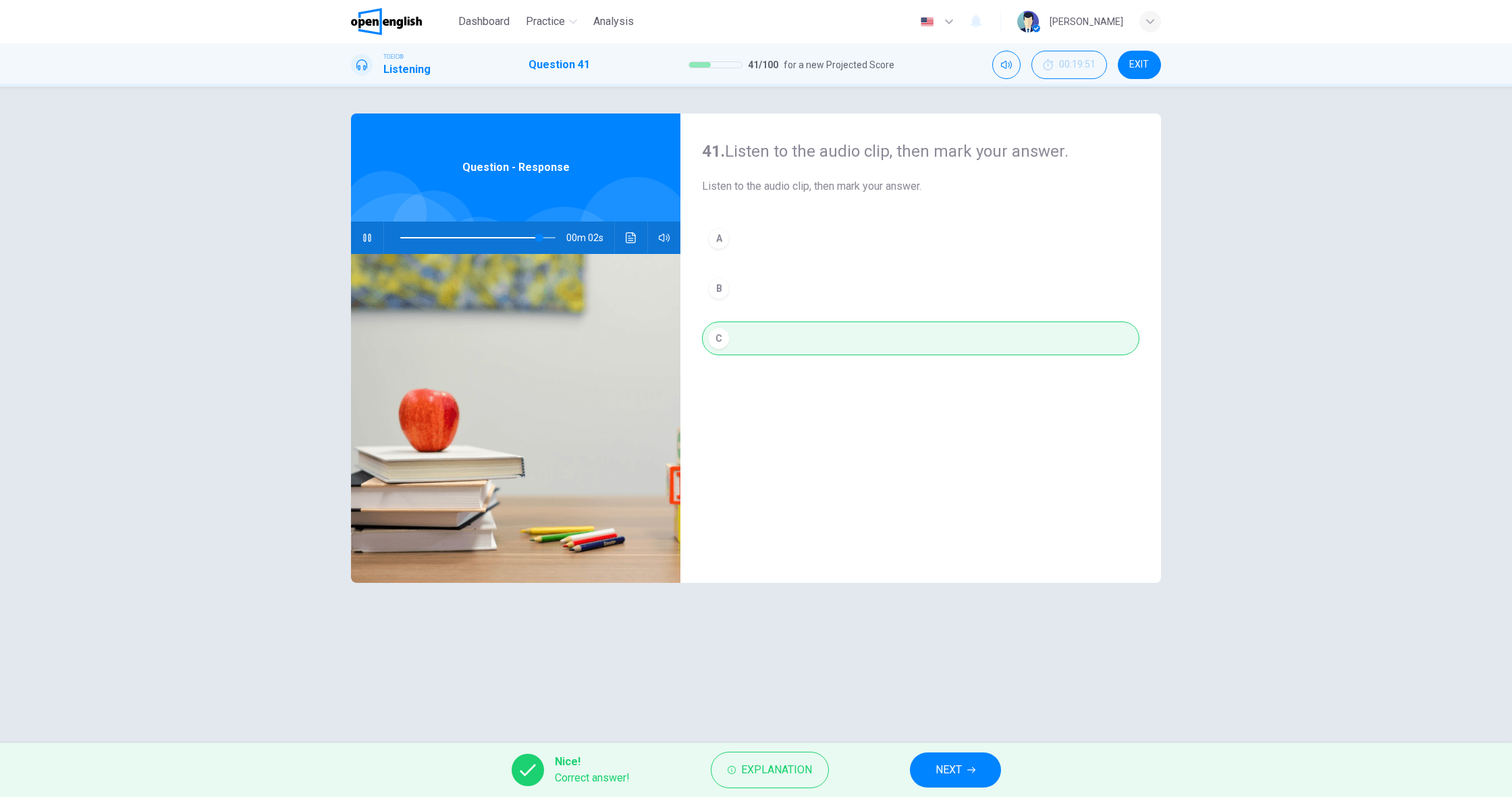
type input "**"
click at [948, 773] on span "NEXT" at bounding box center [949, 769] width 27 height 19
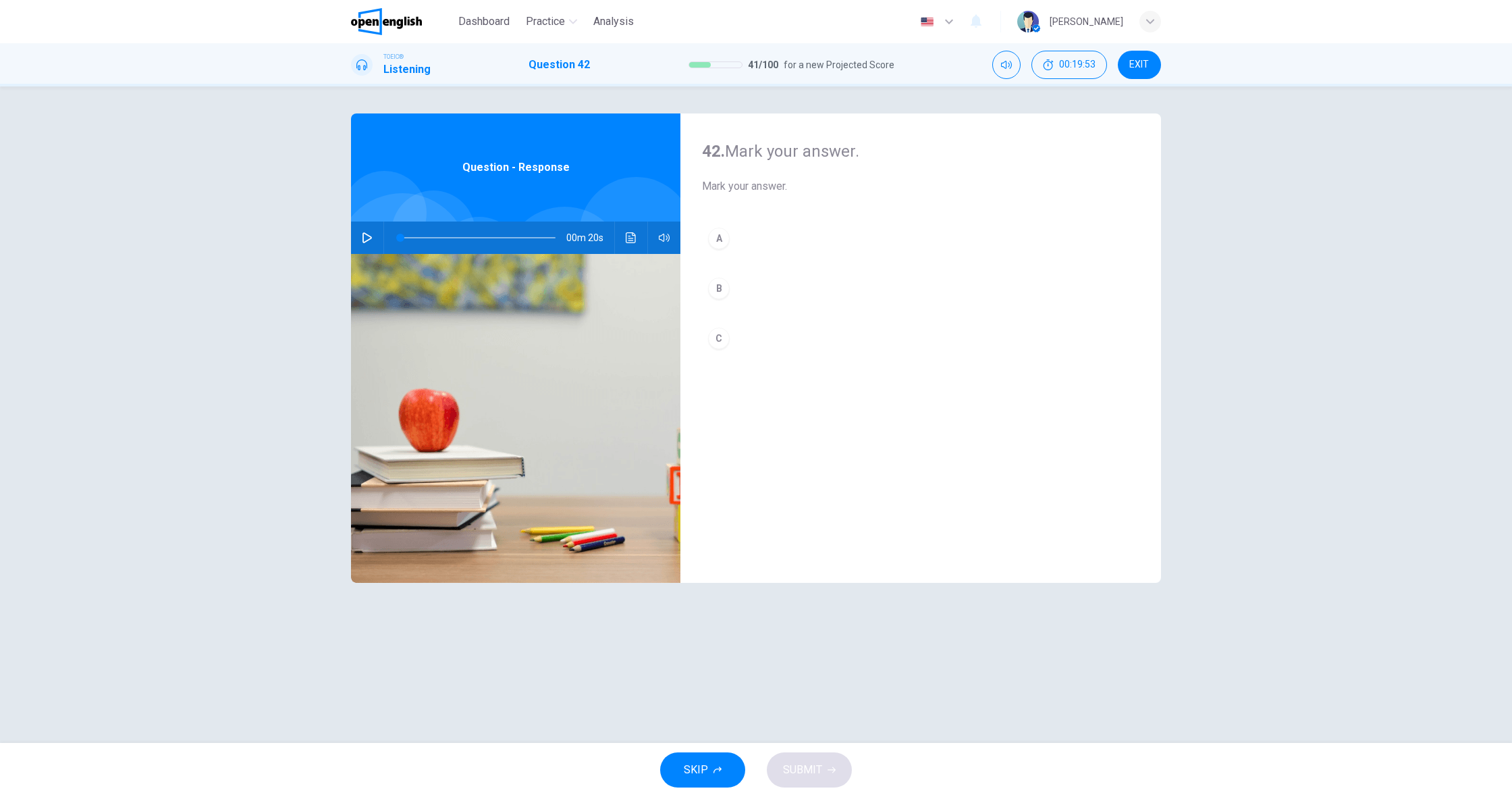
click at [371, 239] on icon "button" at bounding box center [367, 237] width 11 height 11
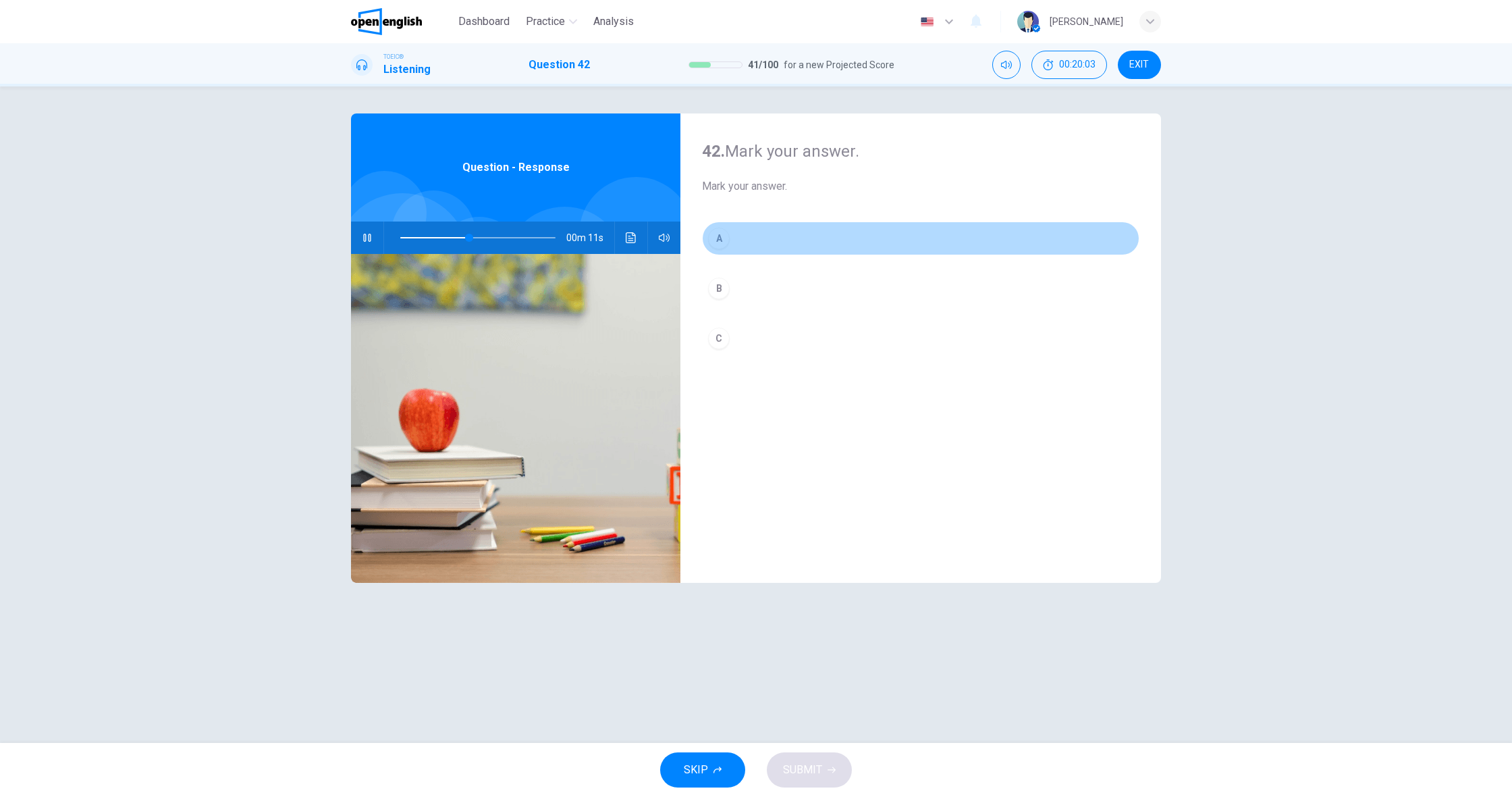
click at [713, 237] on div "A" at bounding box center [719, 238] width 22 height 22
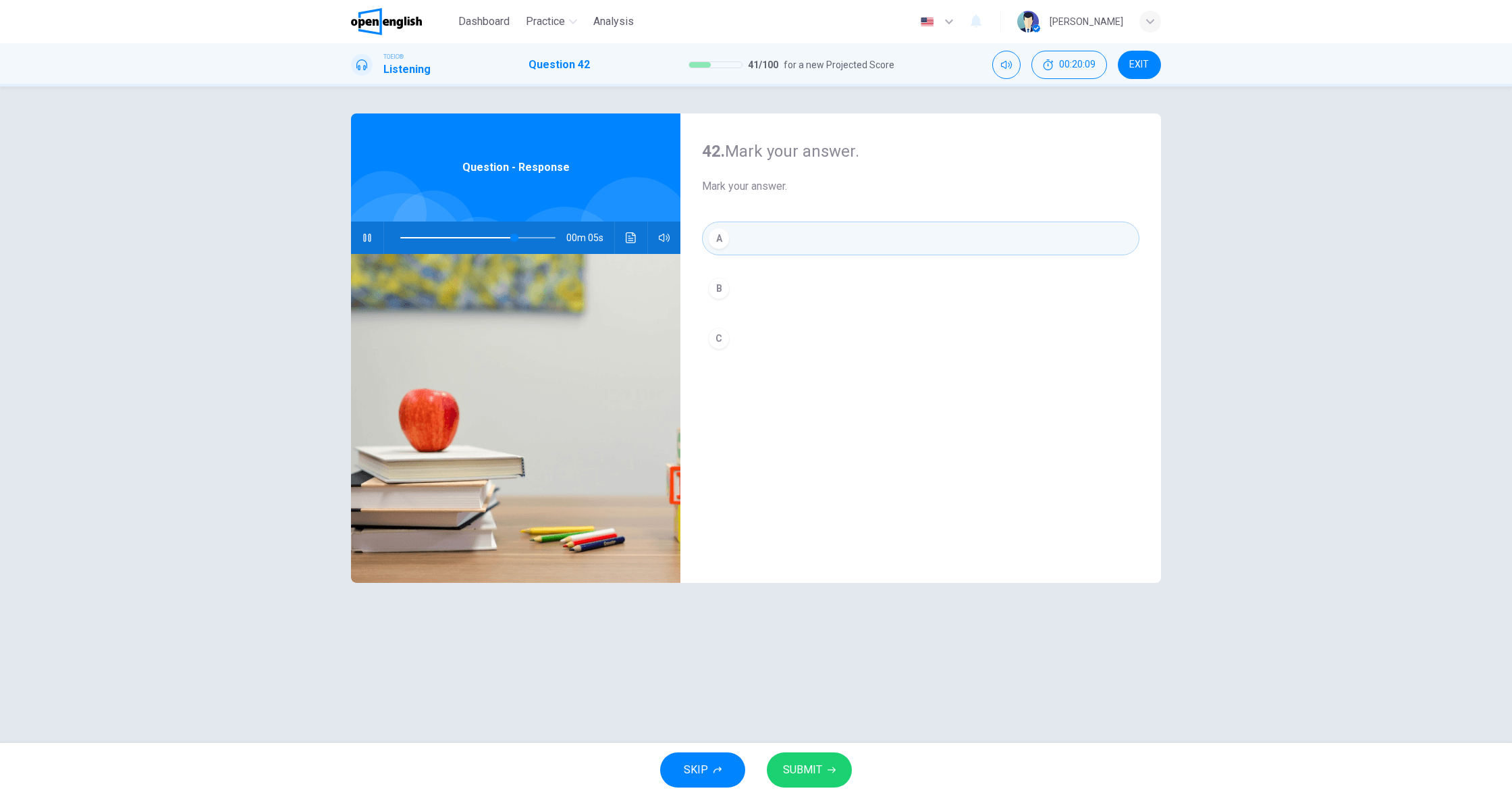
scroll to position [1, 0]
click at [825, 773] on button "SUBMIT" at bounding box center [809, 769] width 85 height 35
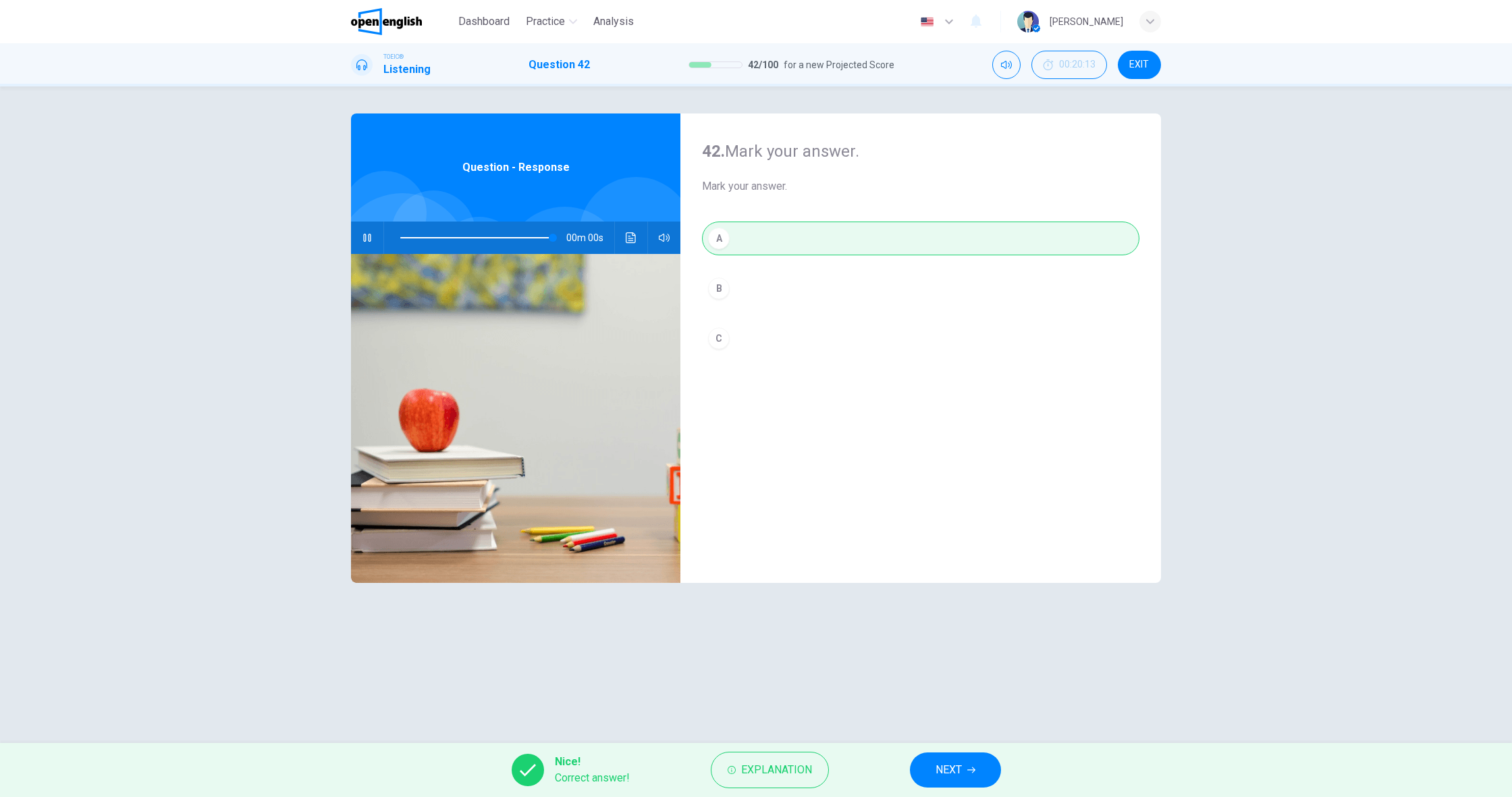
type input "*"
click at [944, 771] on span "NEXT" at bounding box center [949, 769] width 27 height 19
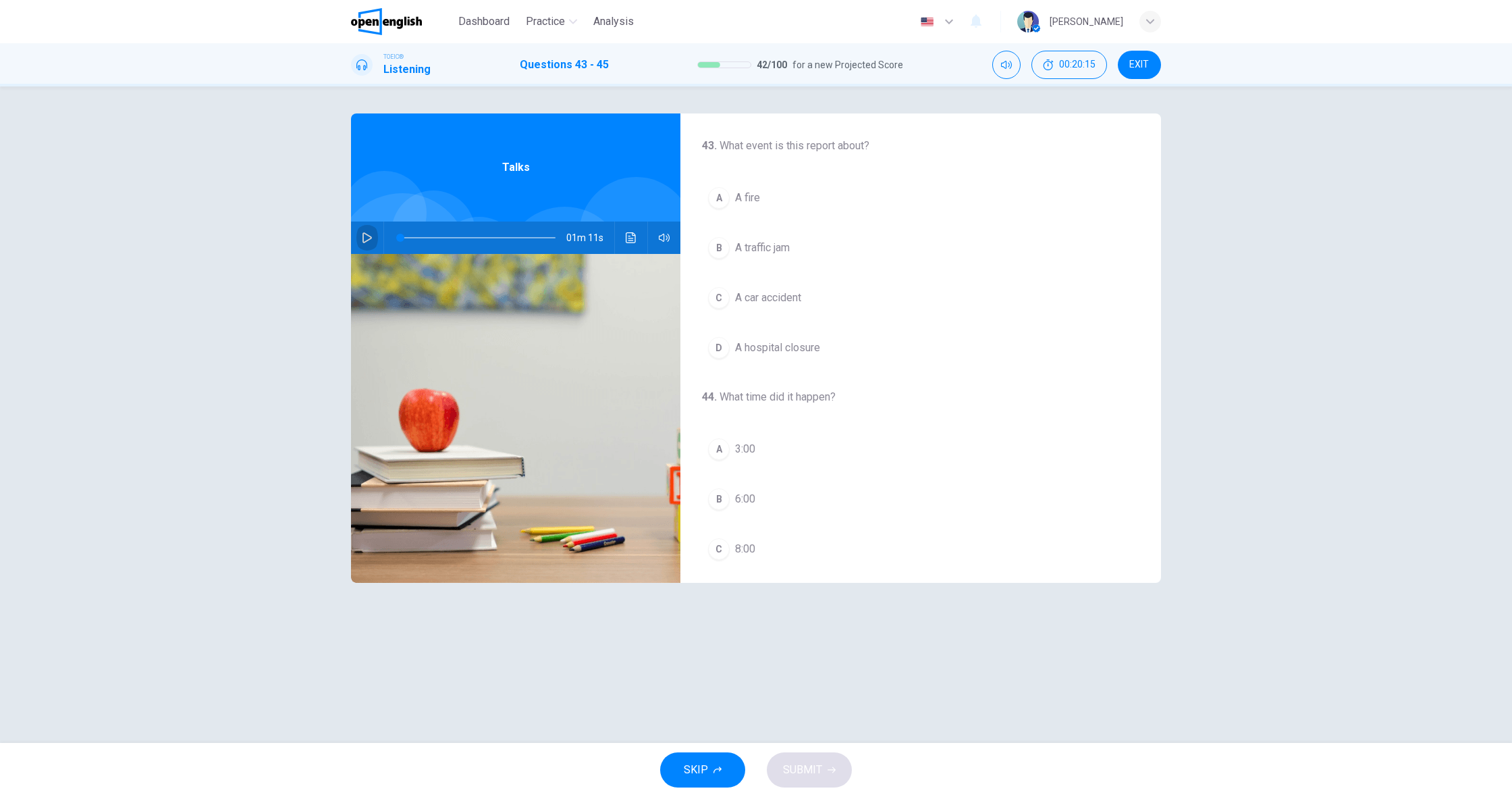
click at [375, 232] on button "button" at bounding box center [367, 237] width 22 height 33
click at [801, 299] on span "A car accident" at bounding box center [767, 298] width 66 height 16
click at [735, 533] on button "D A police officer" at bounding box center [921, 541] width 437 height 33
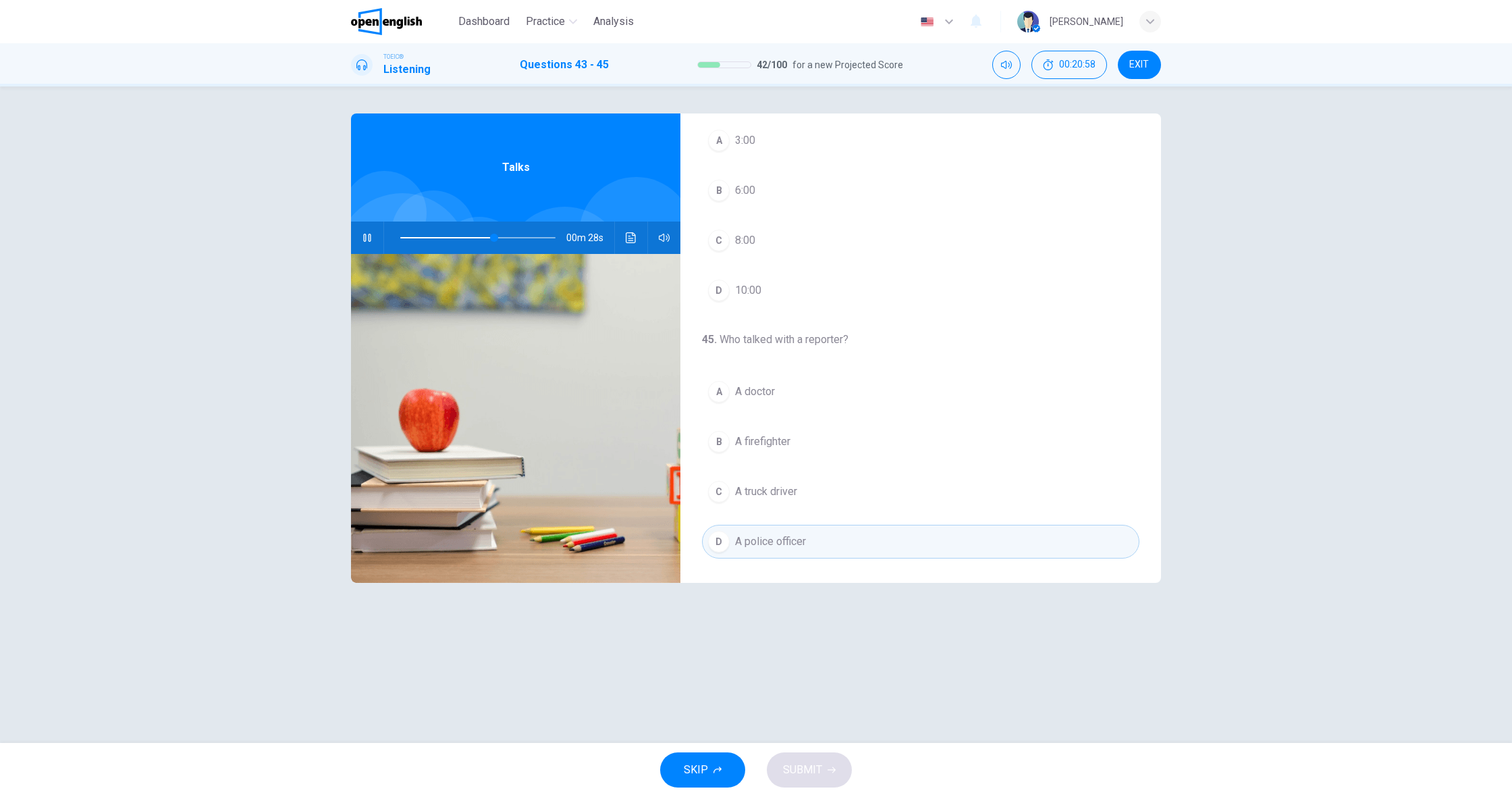
scroll to position [0, 0]
click at [404, 237] on span at bounding box center [455, 237] width 109 height 1
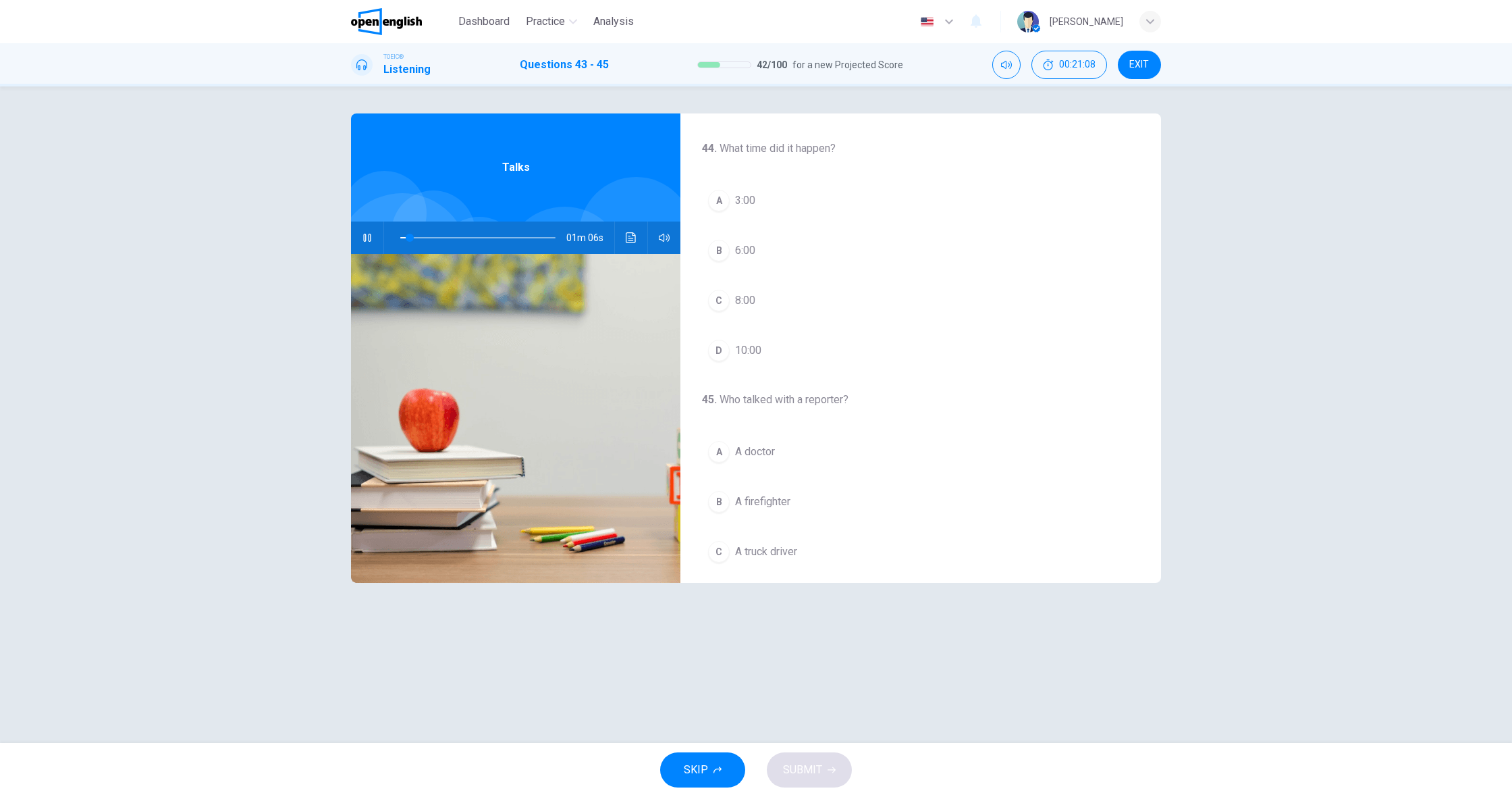
scroll to position [249, 0]
click at [756, 301] on button "C 8:00" at bounding box center [921, 295] width 437 height 33
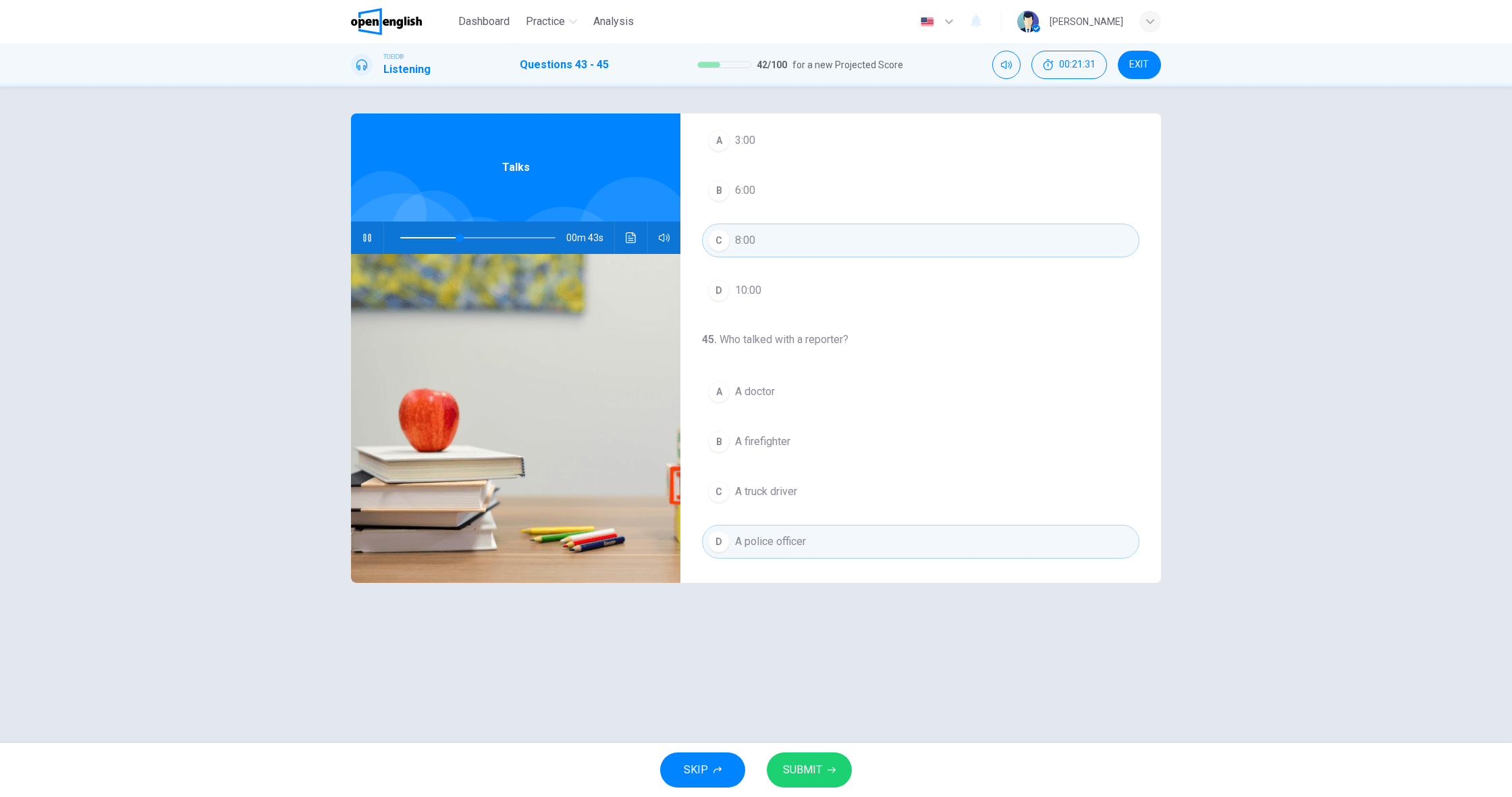
scroll to position [0, 0]
click at [769, 402] on button "A A doctor" at bounding box center [921, 391] width 437 height 33
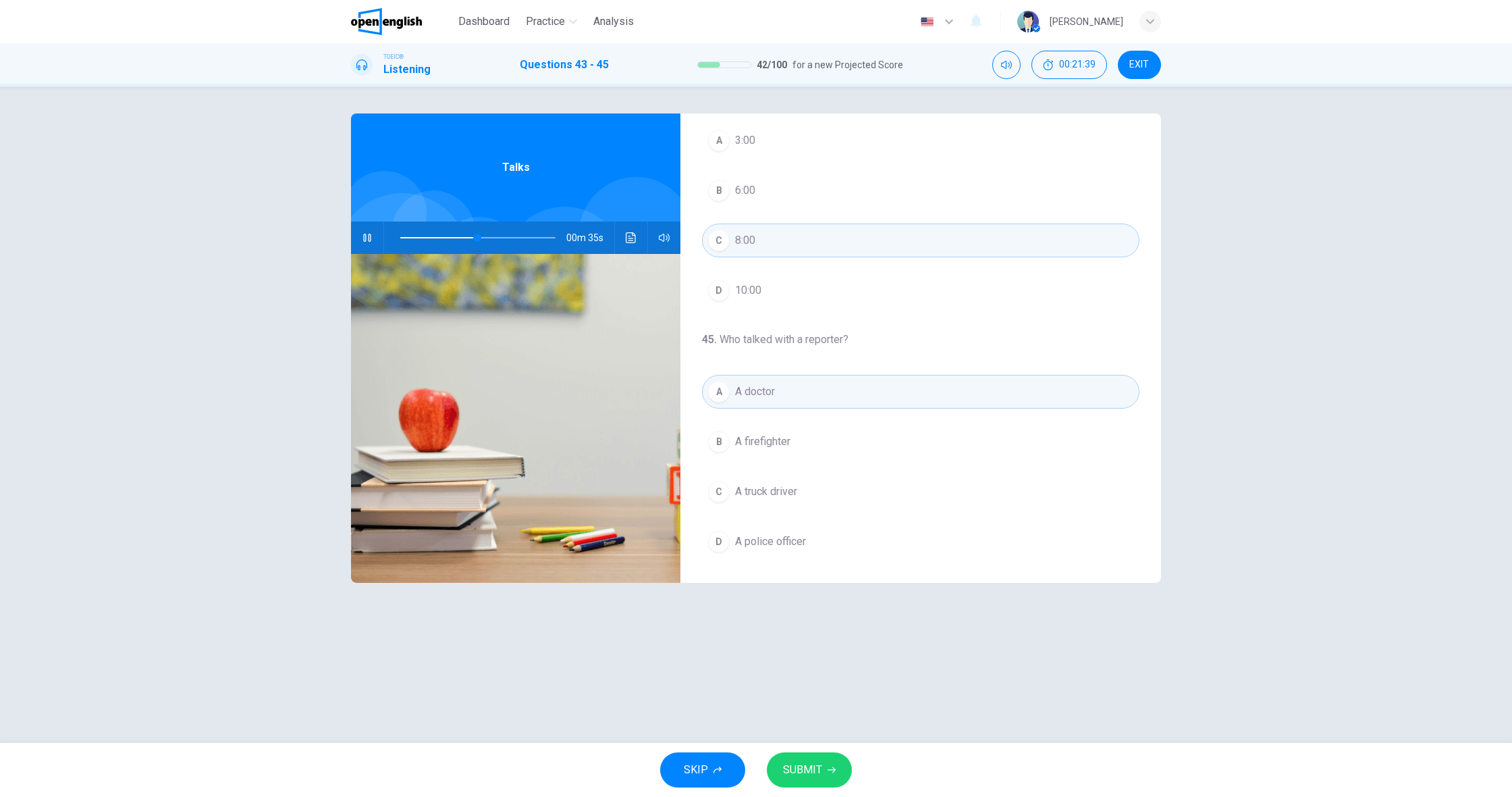
click at [808, 776] on span "SUBMIT" at bounding box center [802, 769] width 39 height 19
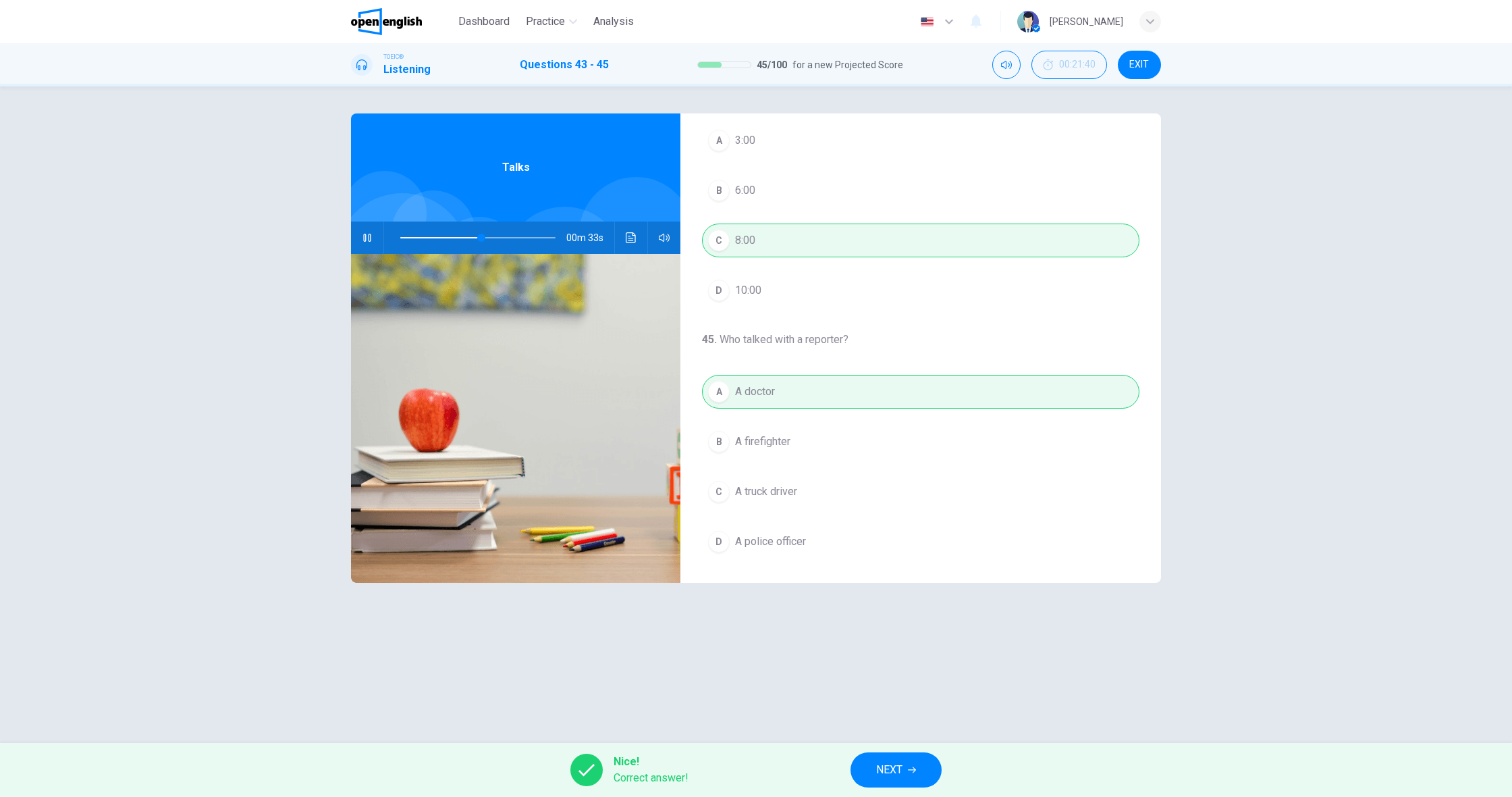
type input "**"
click at [895, 764] on span "NEXT" at bounding box center [890, 769] width 27 height 19
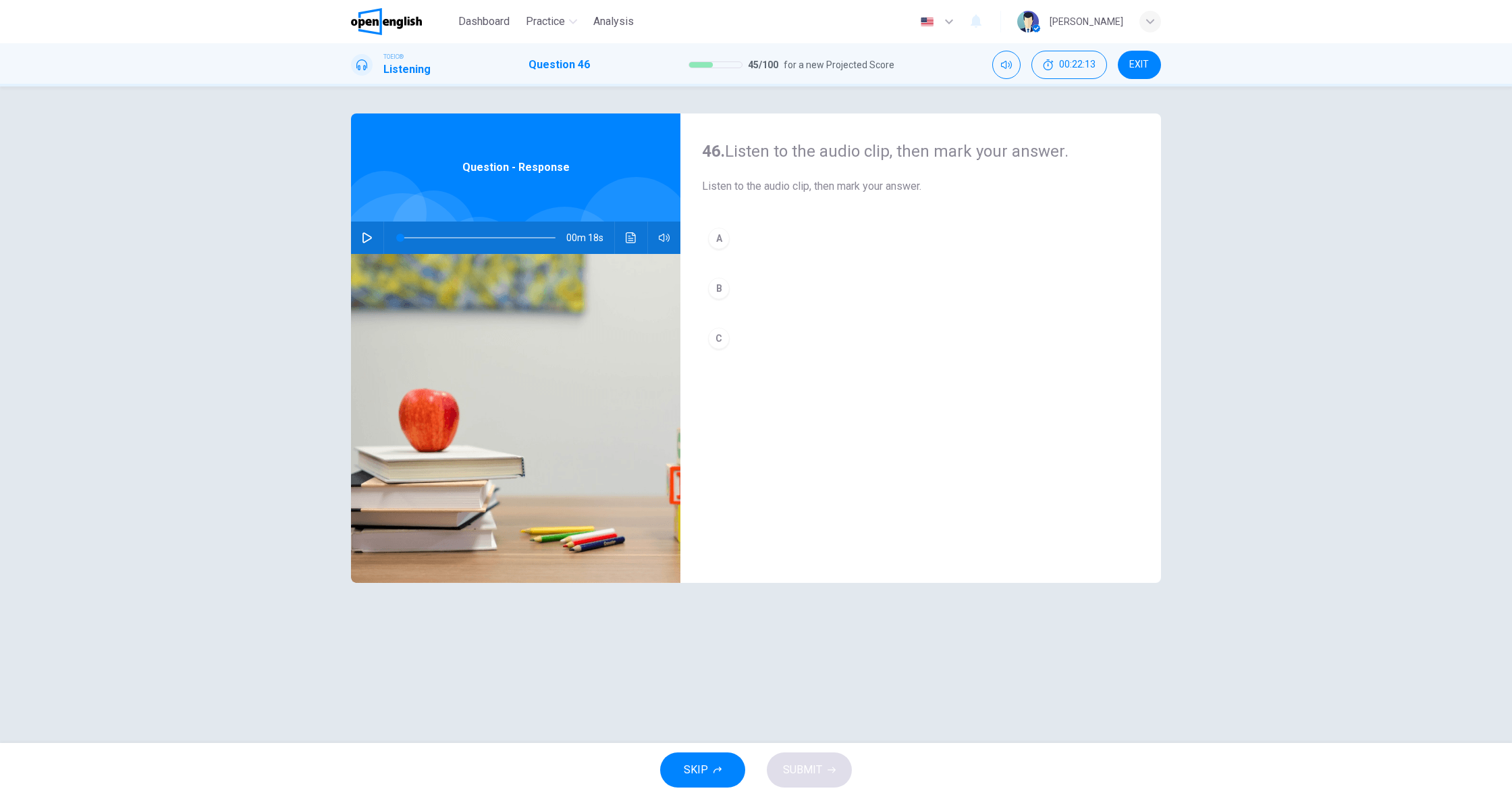
click at [371, 244] on button "button" at bounding box center [367, 237] width 22 height 33
click at [740, 297] on button "B" at bounding box center [921, 288] width 437 height 33
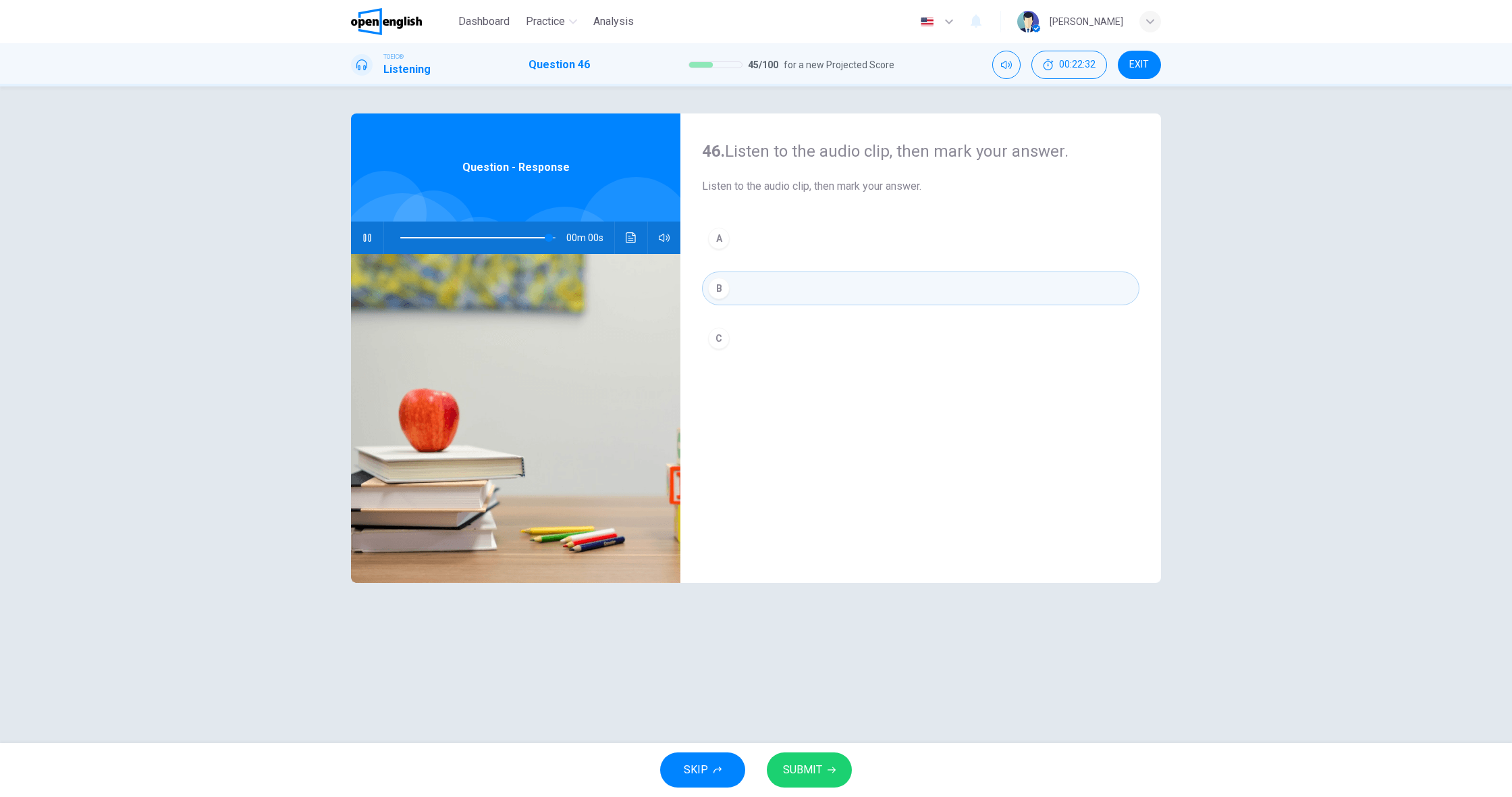
type input "*"
click at [821, 766] on span "SUBMIT" at bounding box center [802, 769] width 39 height 19
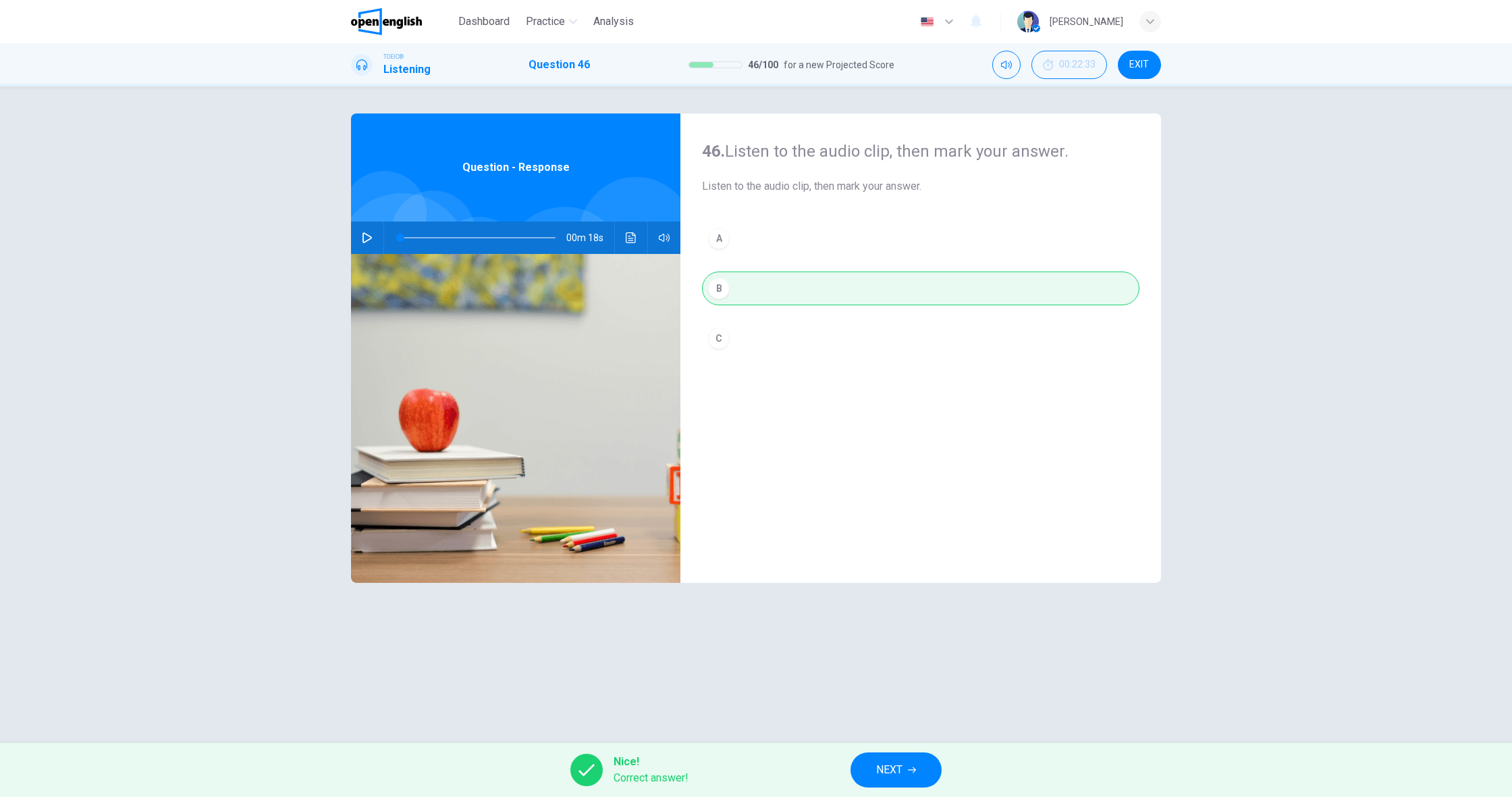
click at [913, 767] on icon "button" at bounding box center [912, 769] width 8 height 8
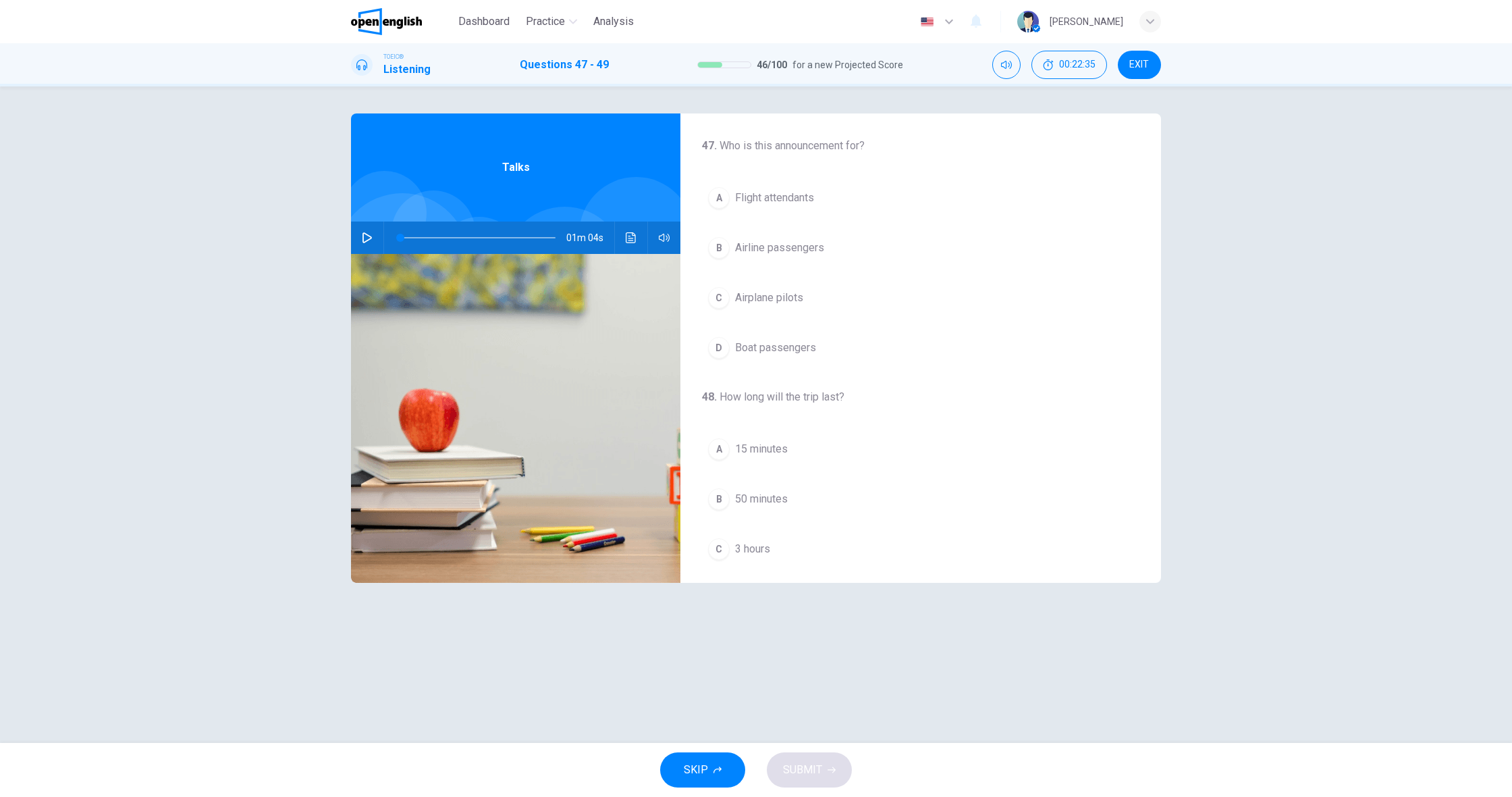
click at [364, 231] on button "button" at bounding box center [367, 237] width 22 height 33
click at [735, 193] on span "Flight attendants" at bounding box center [774, 197] width 79 height 16
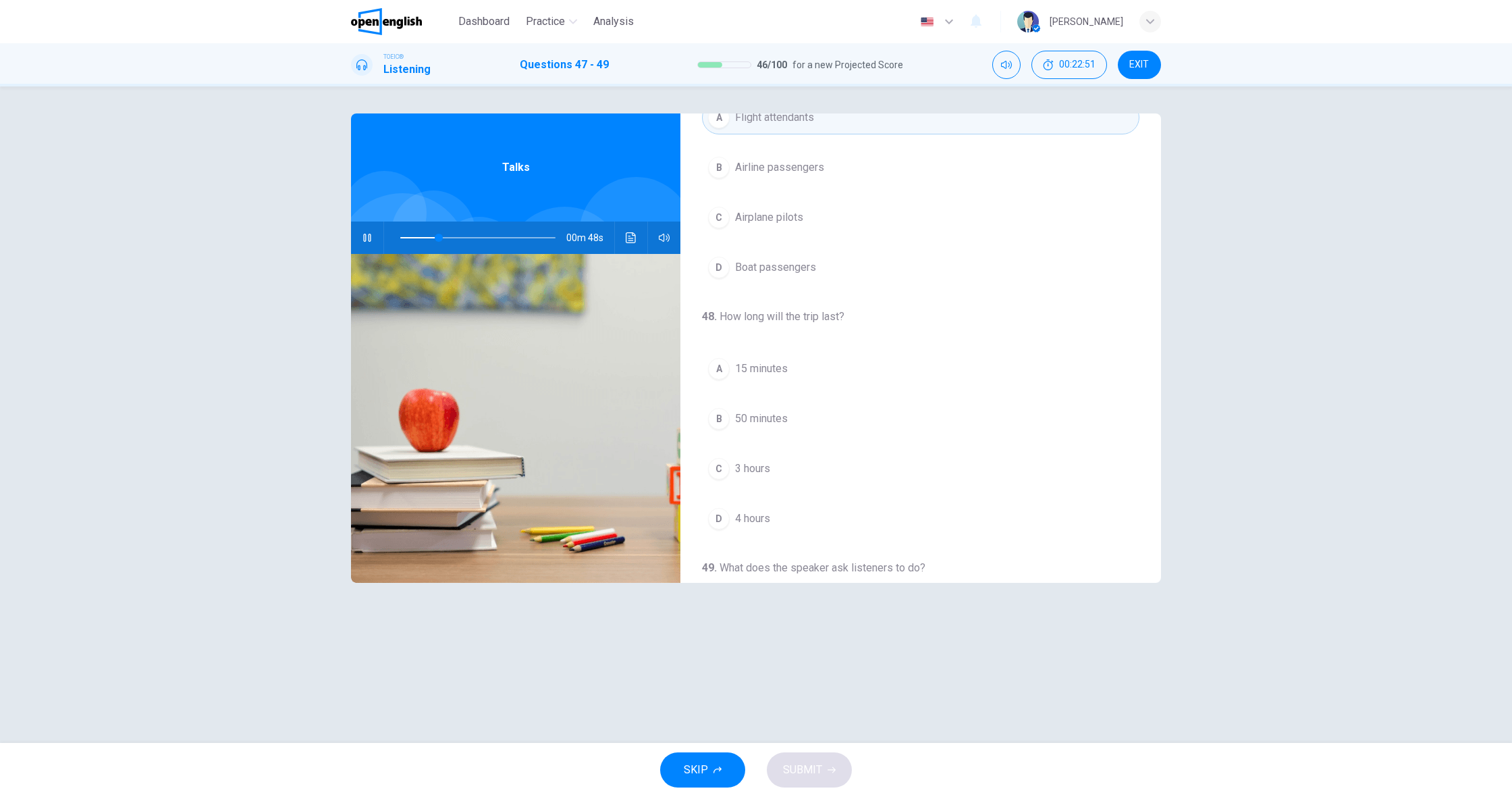
scroll to position [83, 0]
click at [769, 456] on button "C 3 hours" at bounding box center [921, 464] width 437 height 33
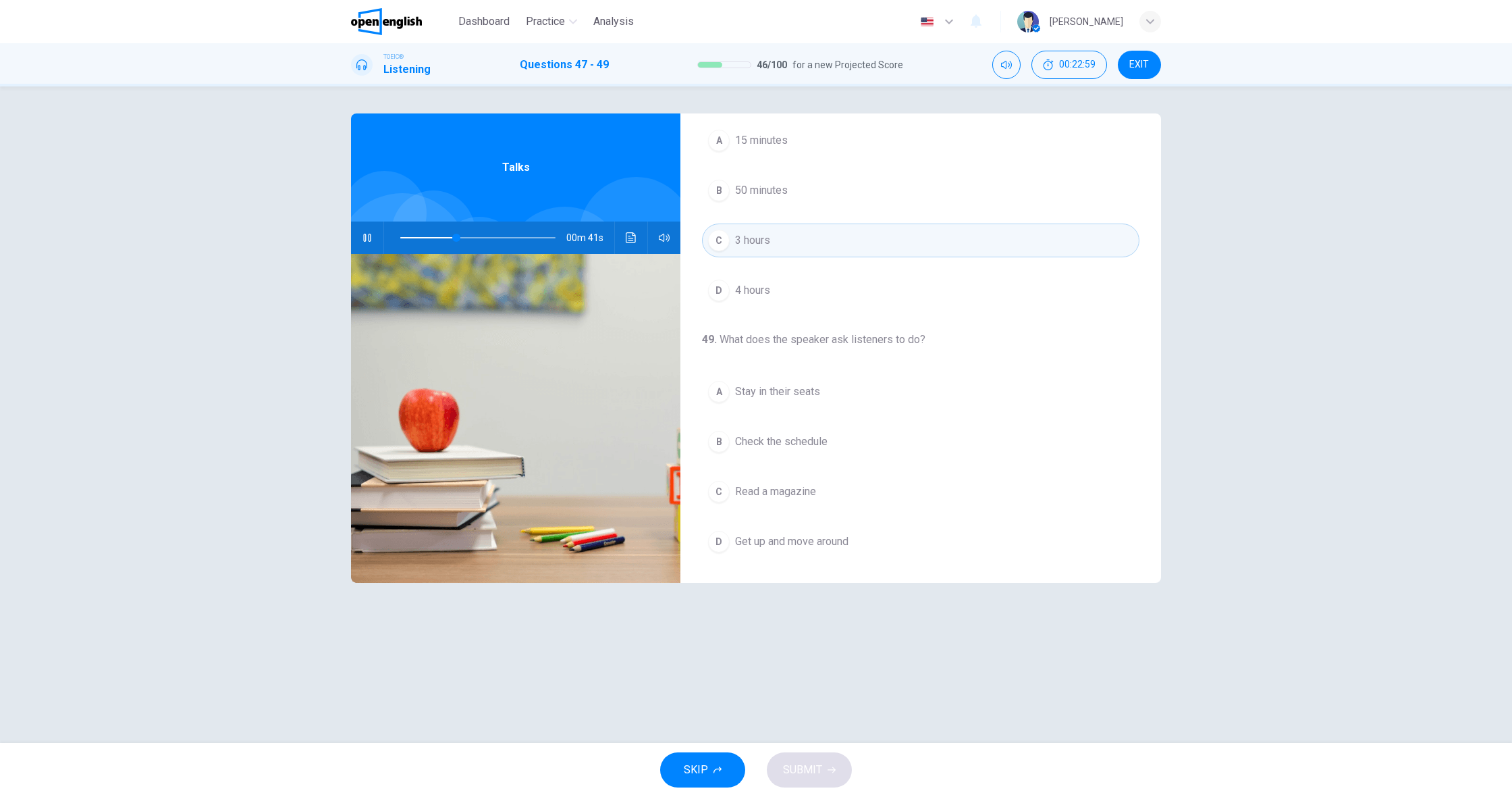
scroll to position [308, 0]
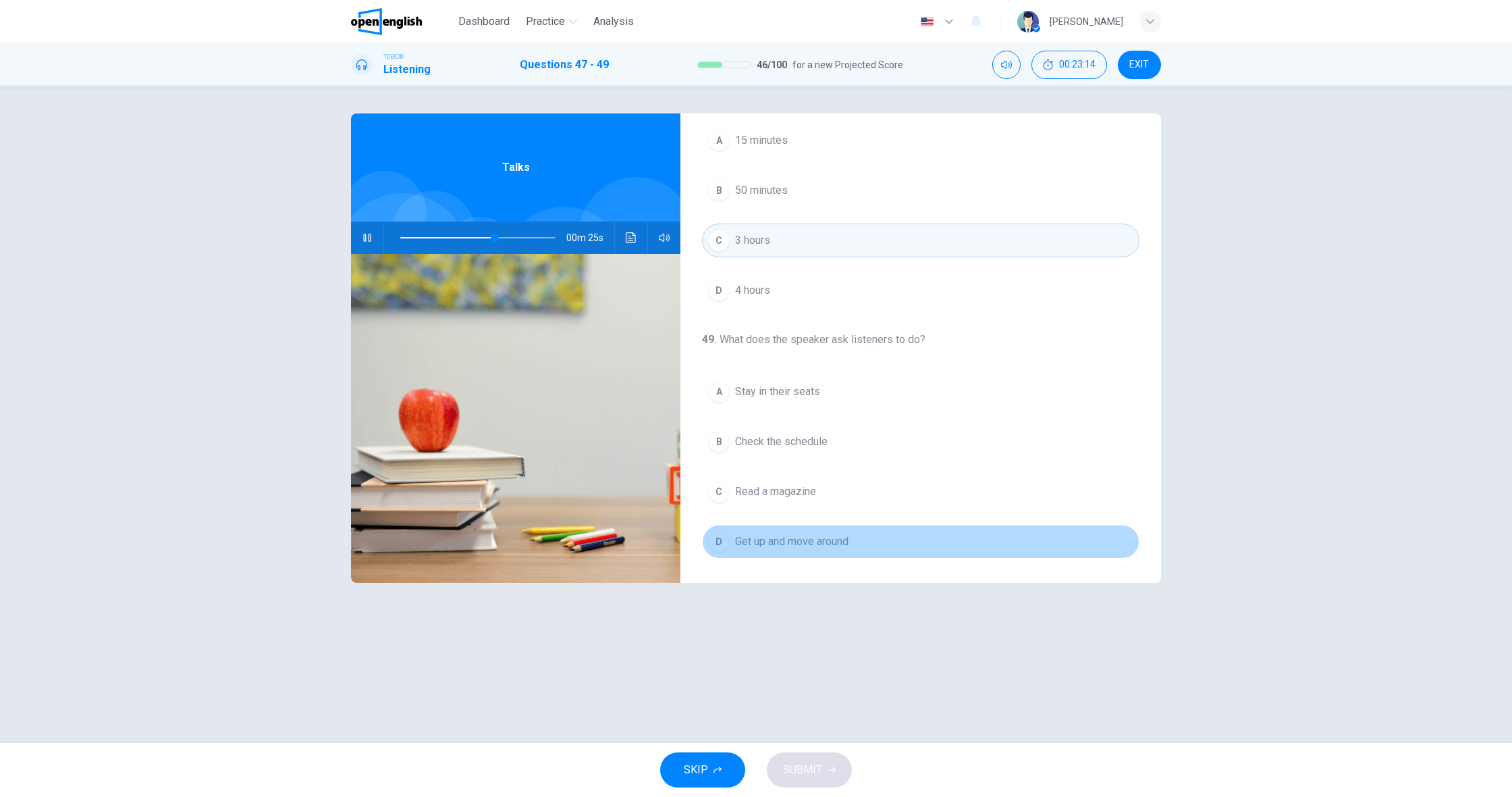
click at [812, 537] on span "Get up and move around" at bounding box center [791, 541] width 114 height 16
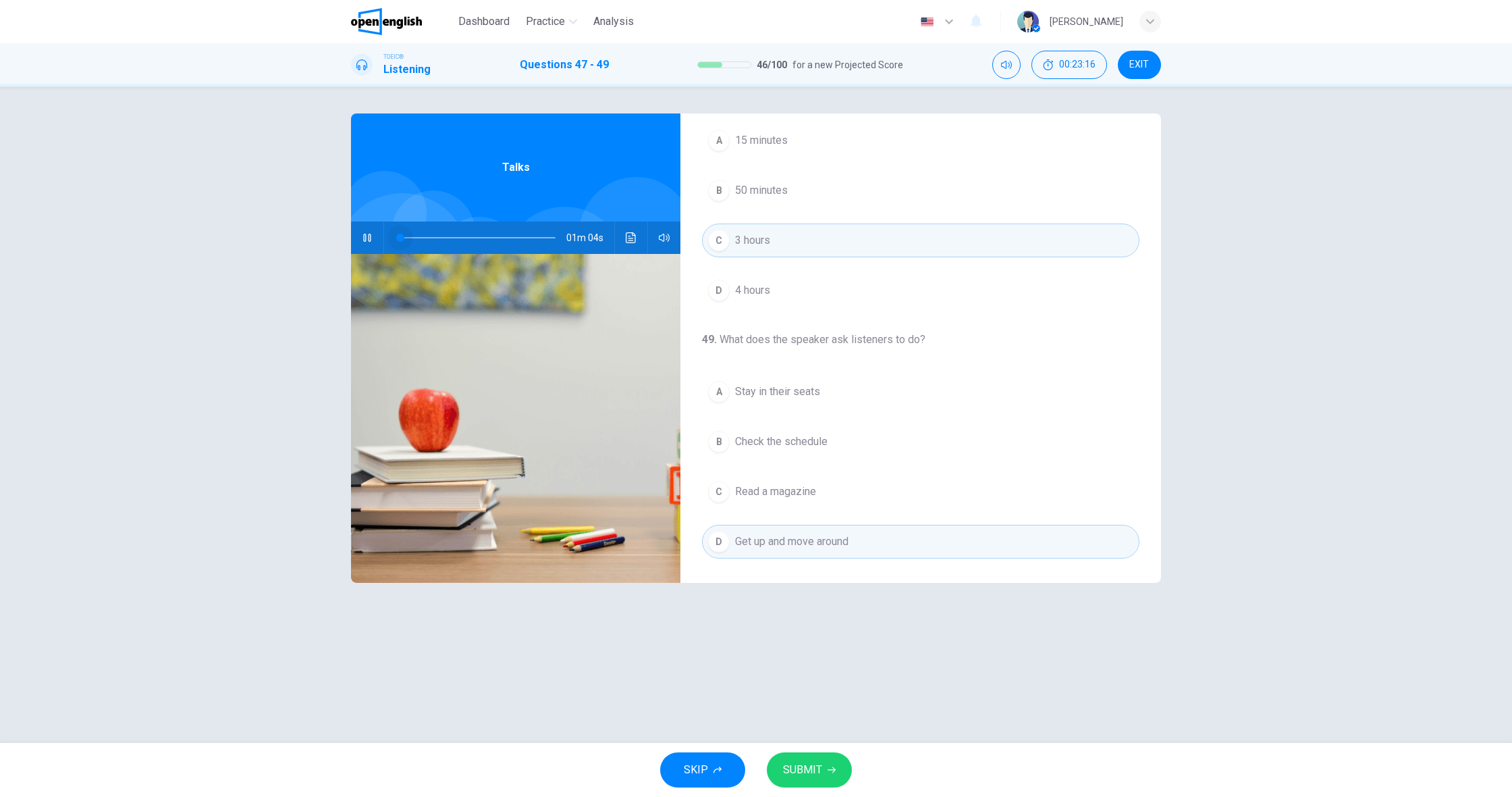
drag, startPoint x: 438, startPoint y: 239, endPoint x: 376, endPoint y: 235, distance: 62.1
click at [376, 235] on div "01m 04s" at bounding box center [516, 237] width 329 height 33
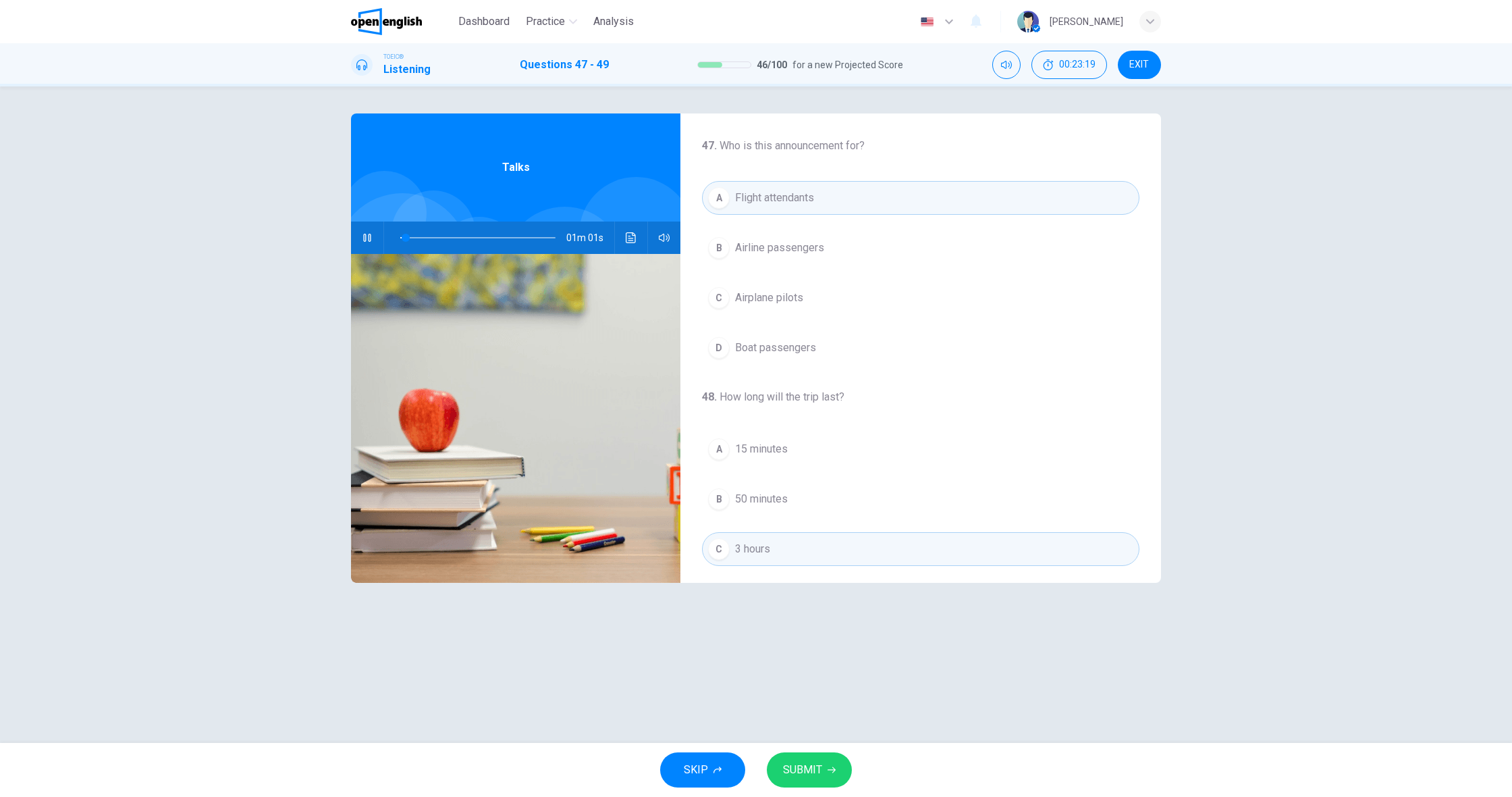
scroll to position [0, 0]
click at [774, 301] on span "Airplane pilots" at bounding box center [768, 298] width 68 height 16
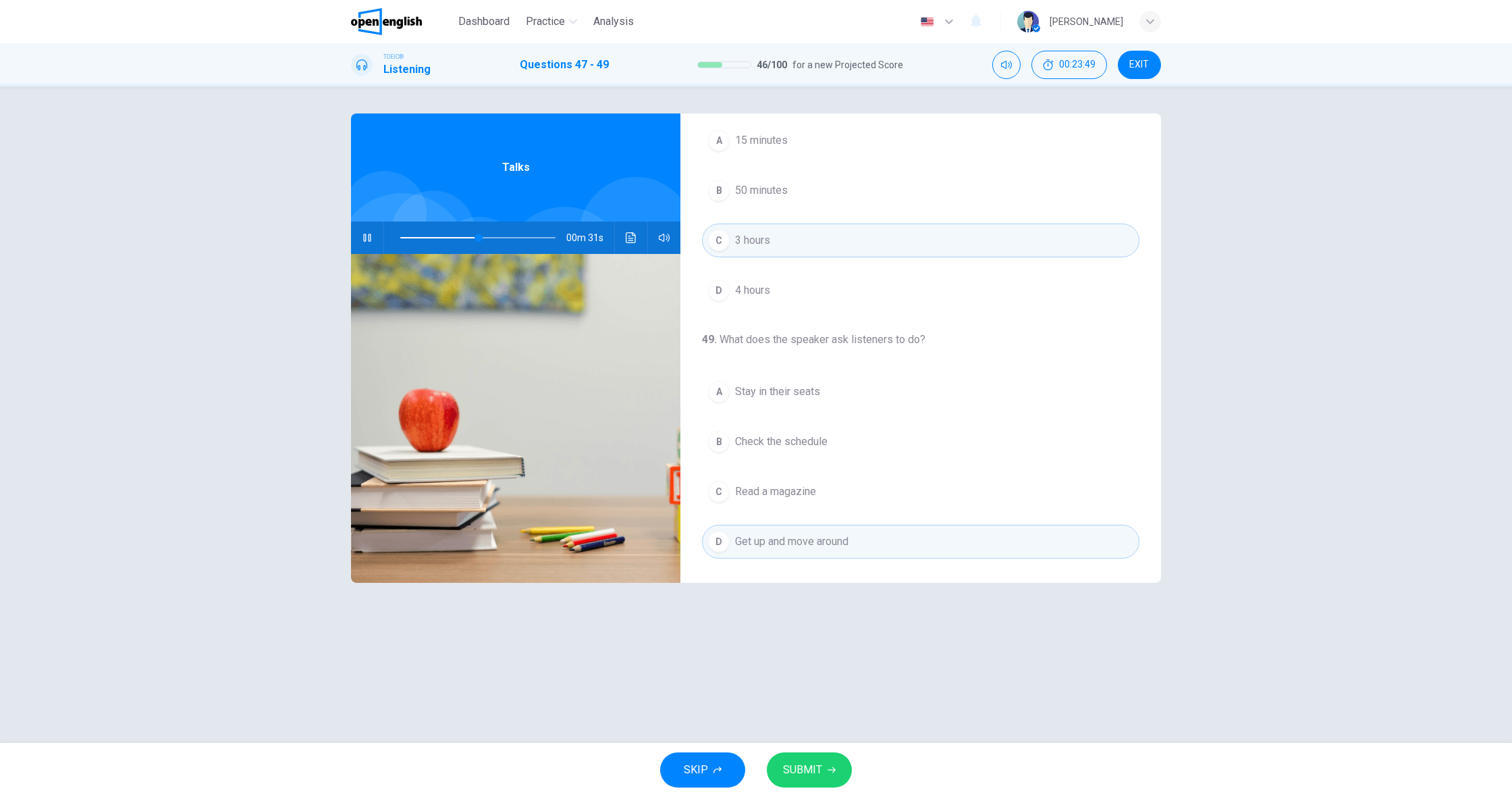
click at [787, 398] on span "Stay in their seats" at bounding box center [777, 391] width 85 height 16
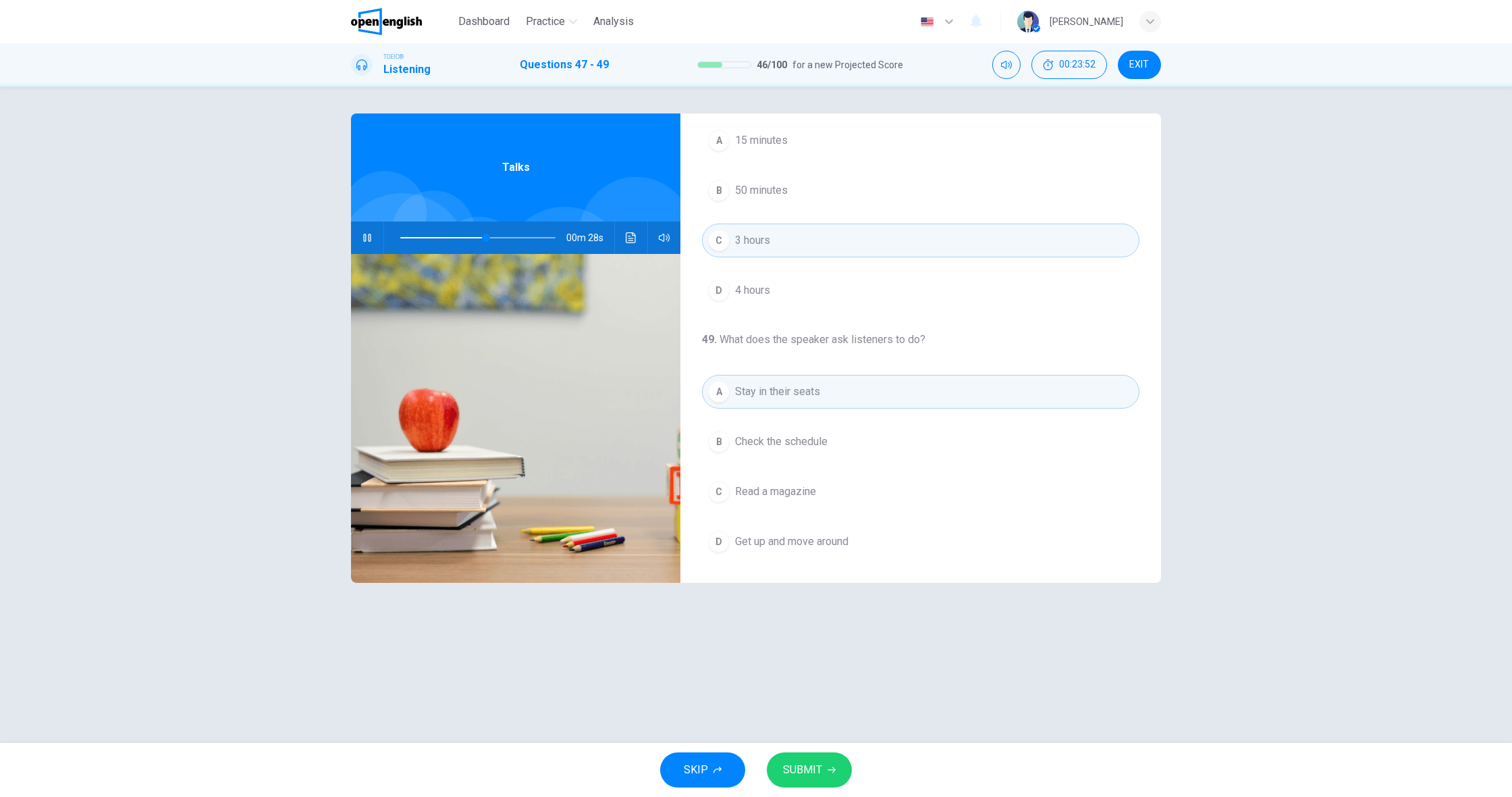
click at [816, 761] on span "SUBMIT" at bounding box center [802, 769] width 39 height 19
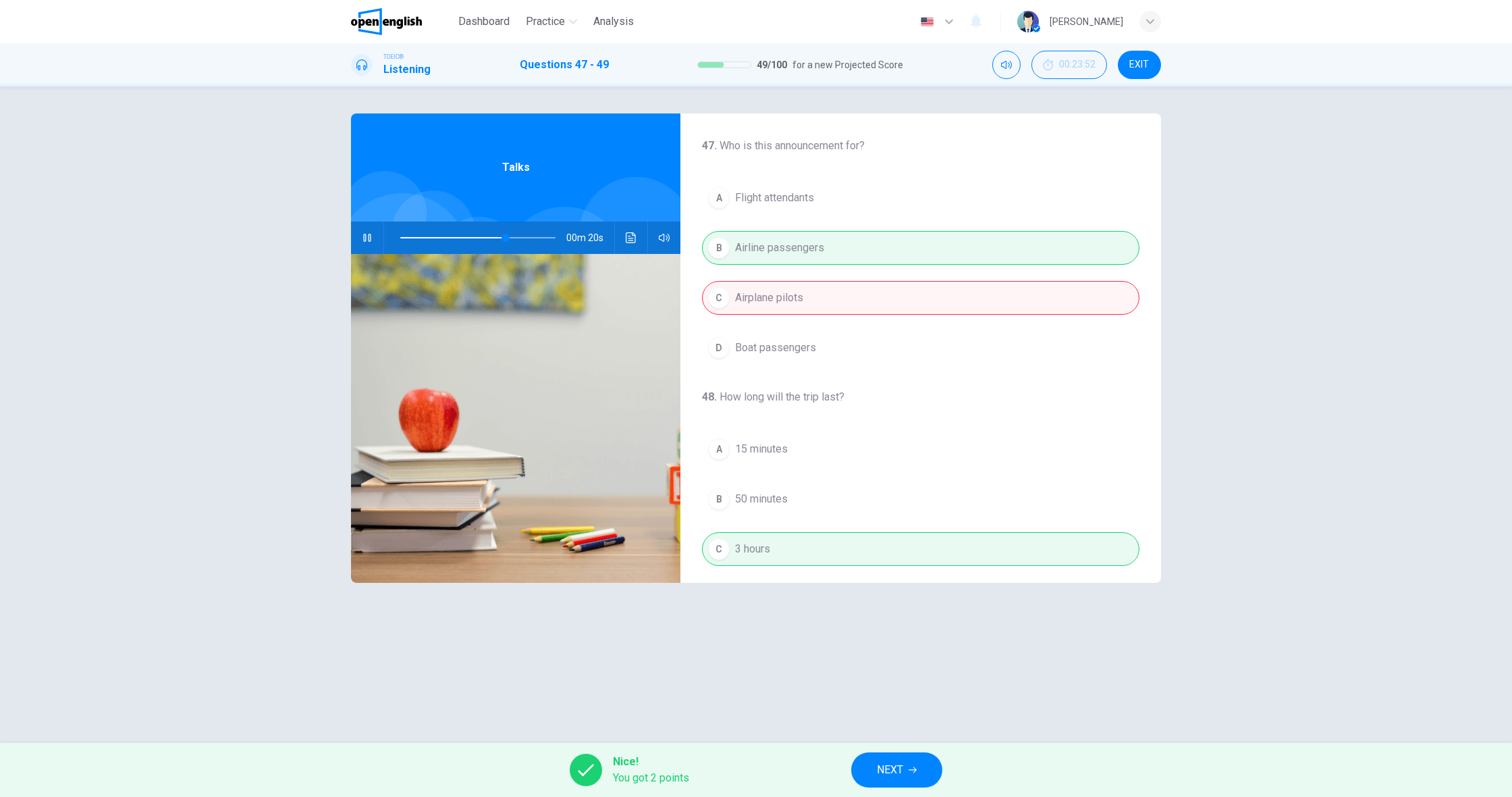
type input "**"
click at [904, 758] on button "NEXT" at bounding box center [897, 769] width 91 height 35
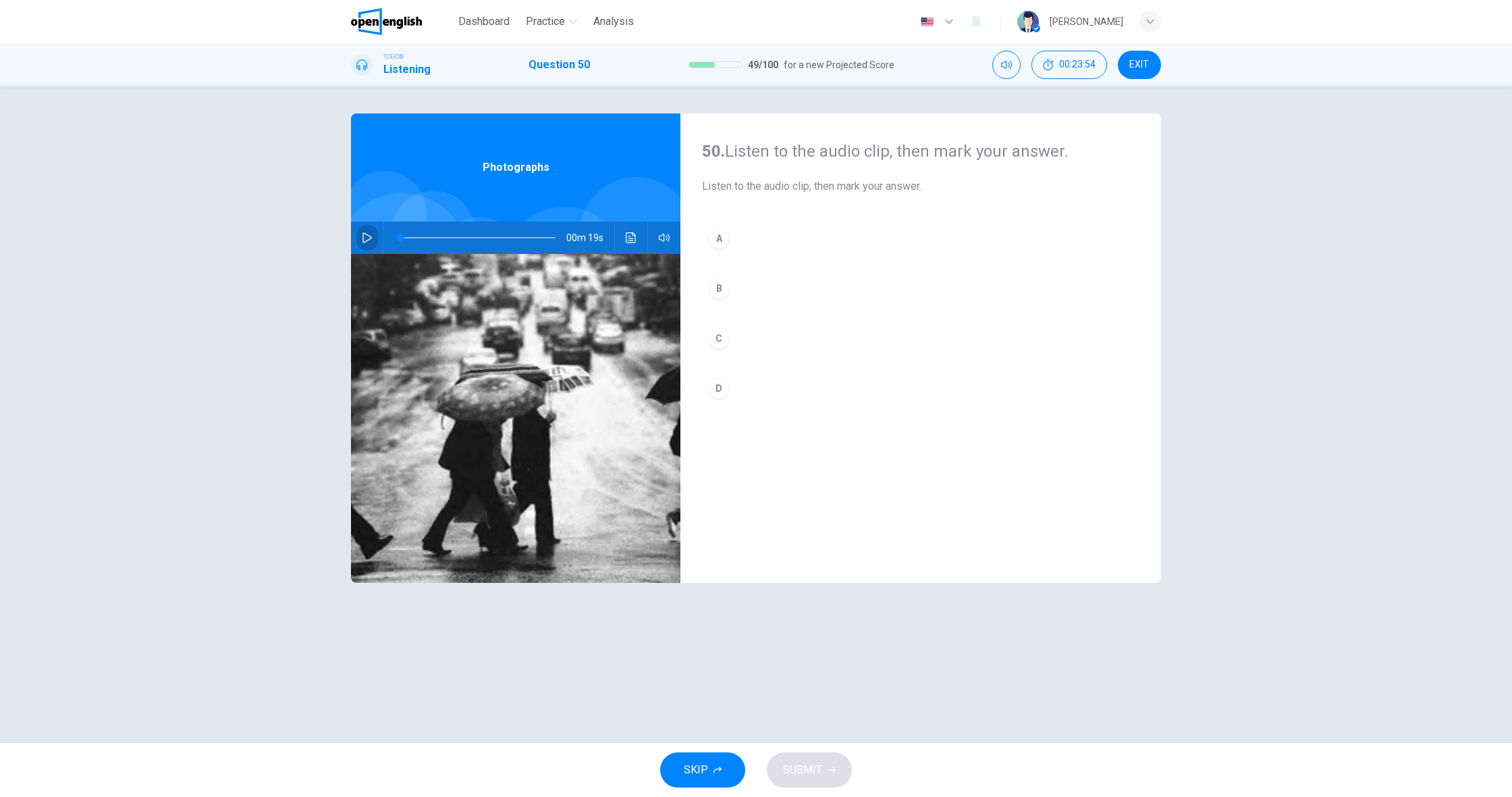
click at [366, 245] on button "button" at bounding box center [367, 237] width 22 height 33
click at [713, 287] on div "B" at bounding box center [719, 288] width 22 height 22
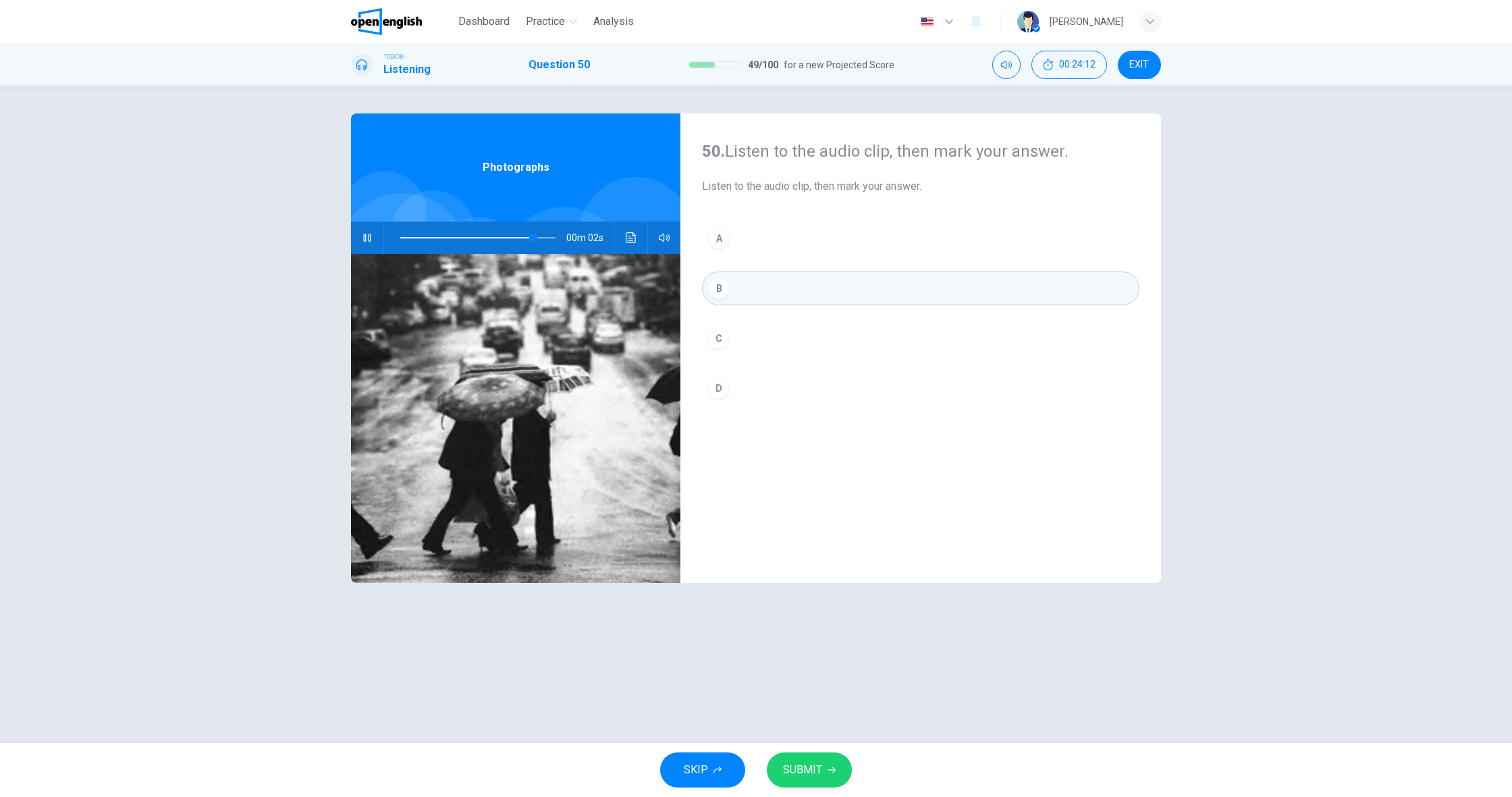
click at [812, 775] on span "SUBMIT" at bounding box center [802, 769] width 39 height 19
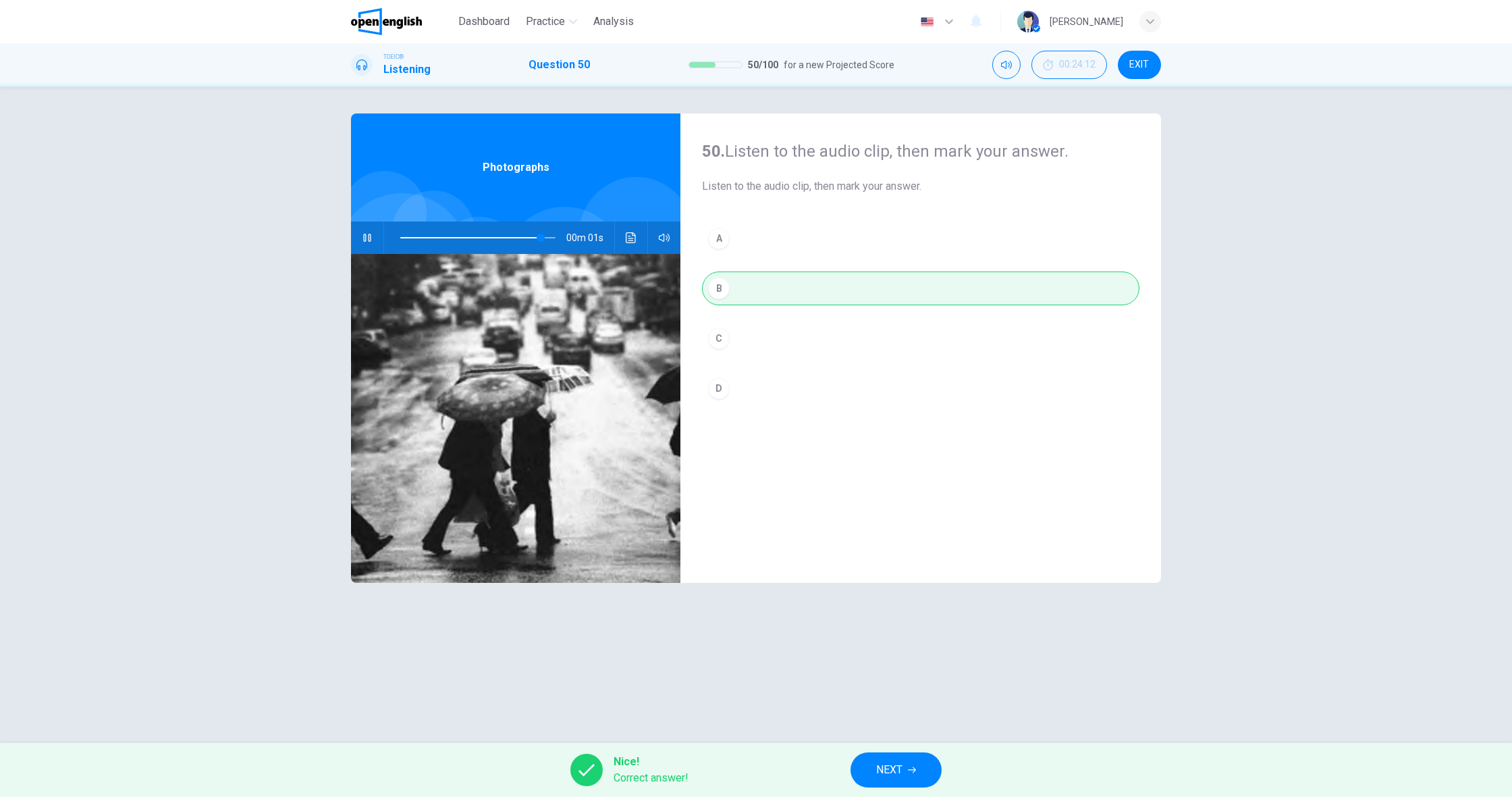
type input "**"
click at [876, 772] on button "NEXT" at bounding box center [896, 769] width 91 height 35
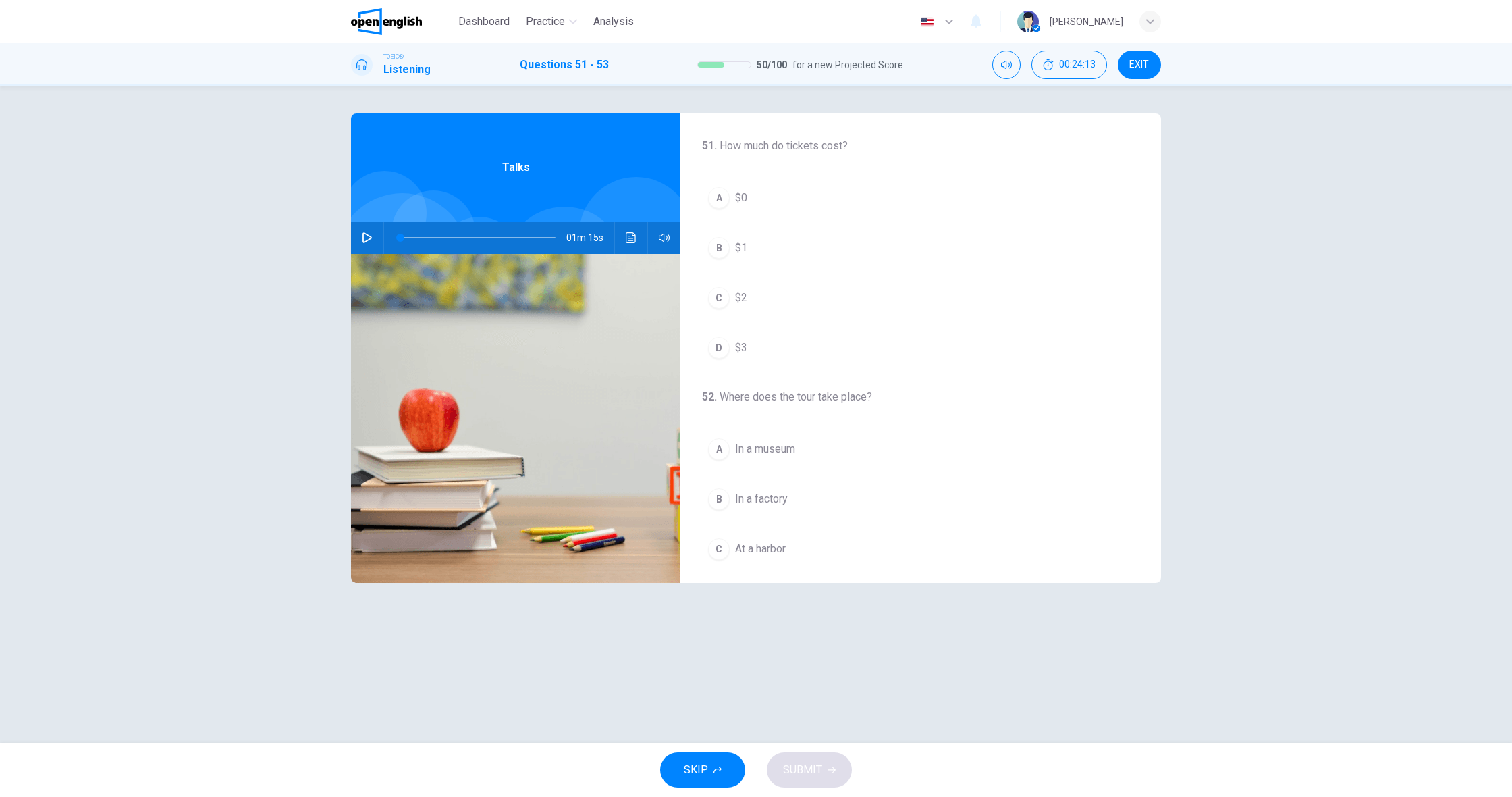
click at [368, 235] on icon "button" at bounding box center [367, 237] width 10 height 11
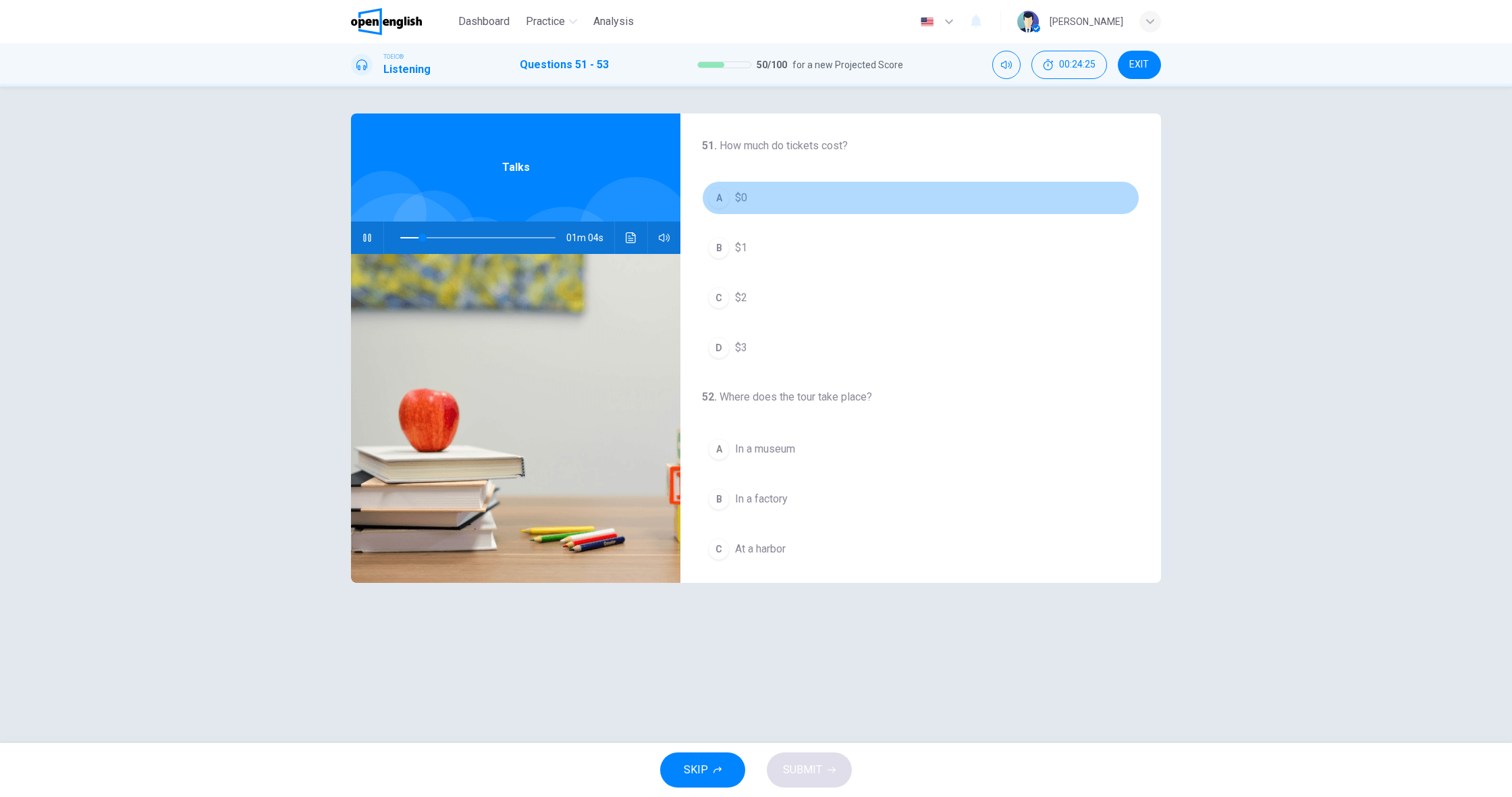
click at [712, 196] on div "A" at bounding box center [719, 197] width 22 height 22
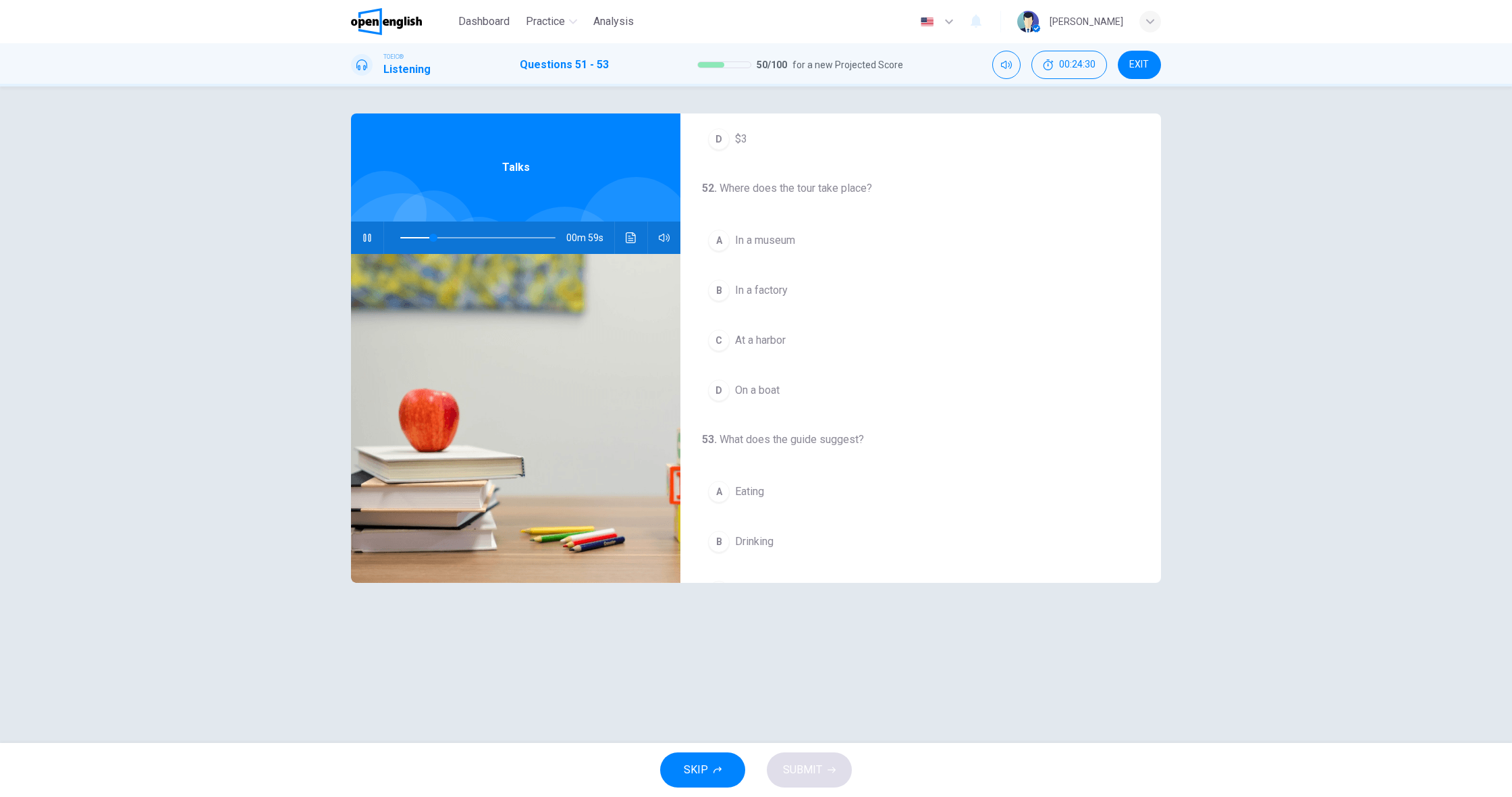
scroll to position [212, 0]
click at [765, 292] on span "In a factory" at bounding box center [761, 286] width 53 height 16
click at [752, 144] on span "In a museum" at bounding box center [765, 140] width 60 height 16
click at [783, 541] on span "Buying souvenirs" at bounding box center [775, 541] width 81 height 16
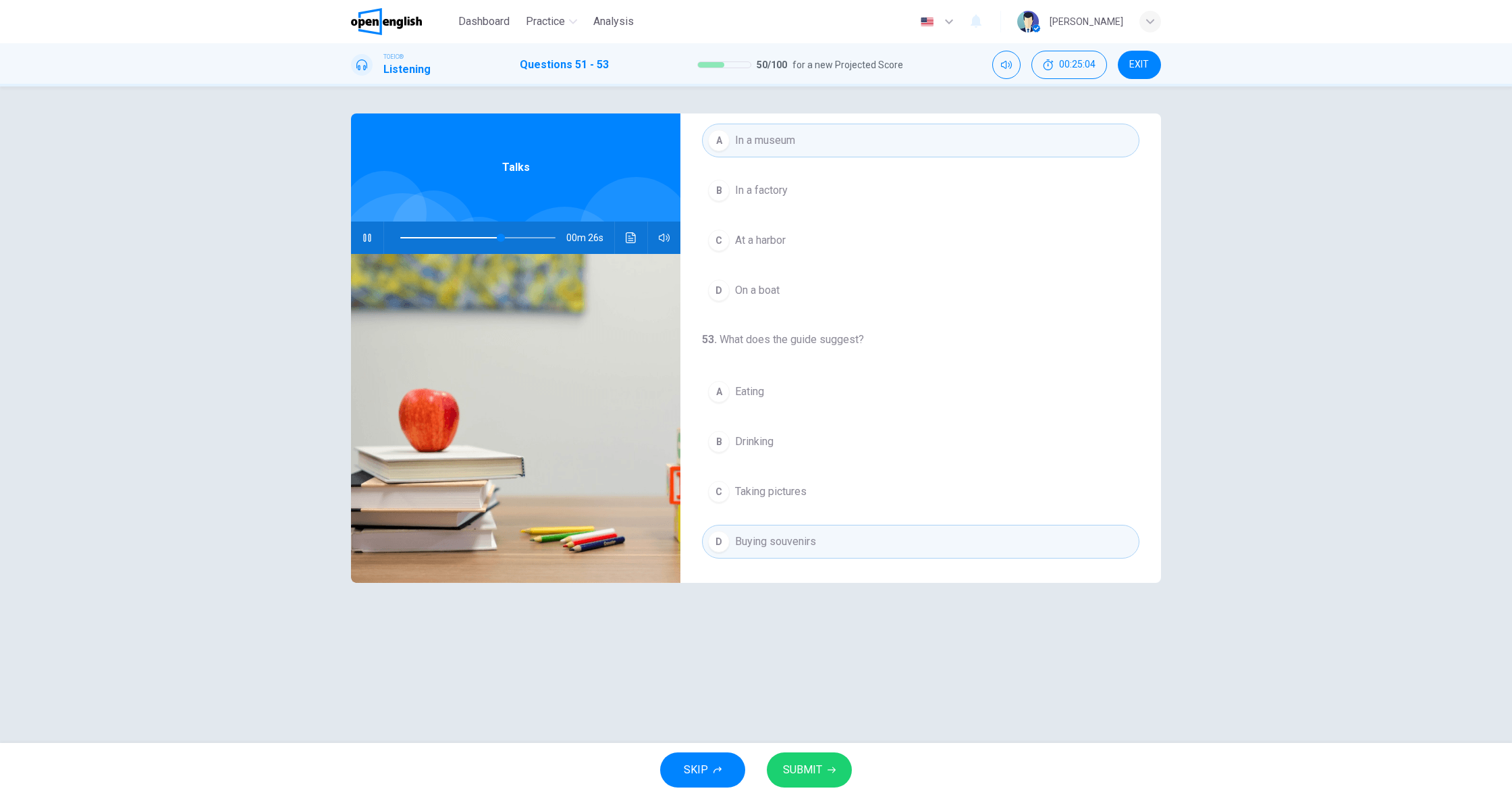
click at [817, 758] on button "SUBMIT" at bounding box center [809, 769] width 85 height 35
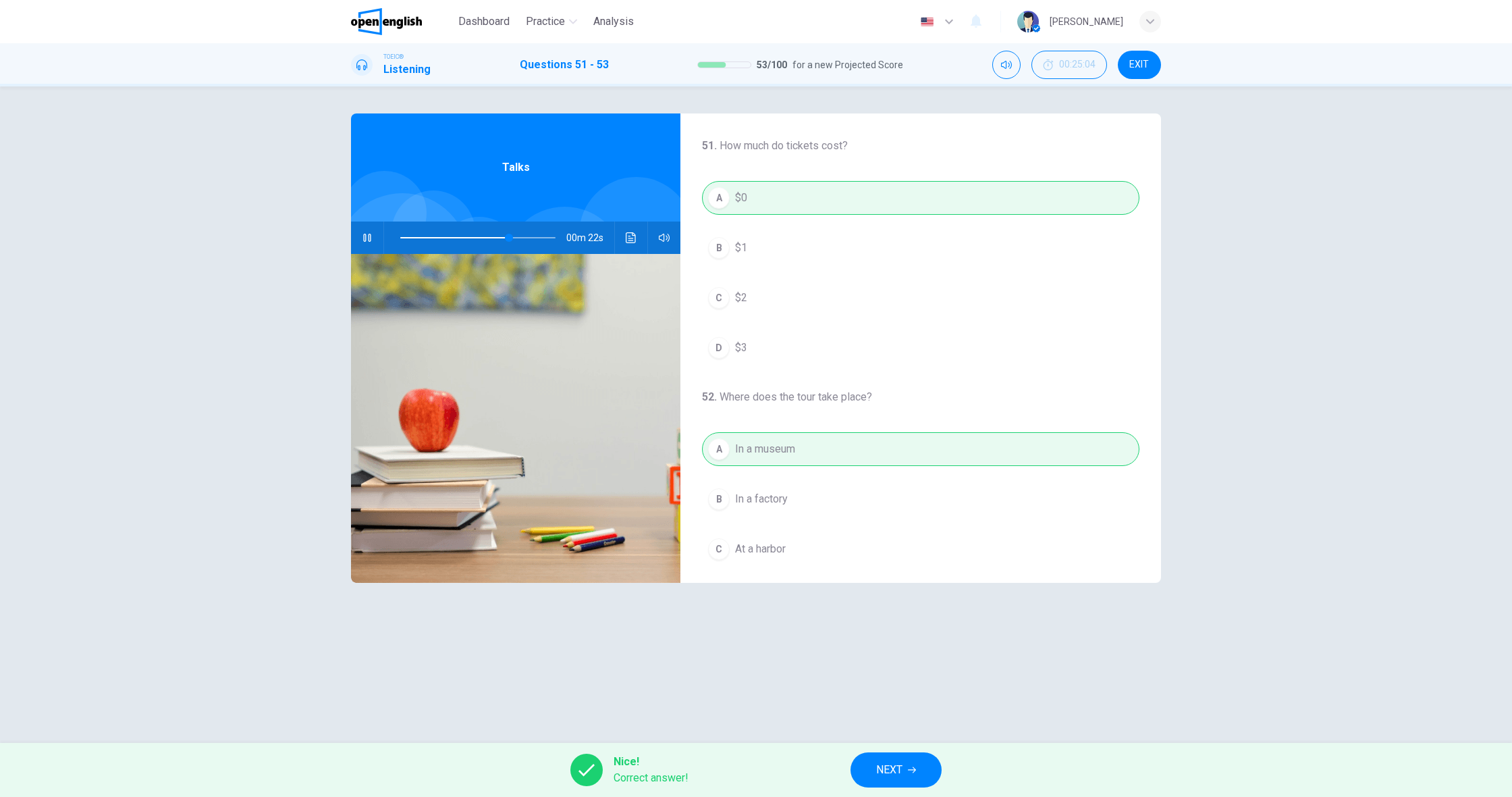
scroll to position [0, 0]
type input "**"
click at [873, 757] on button "NEXT" at bounding box center [896, 769] width 91 height 35
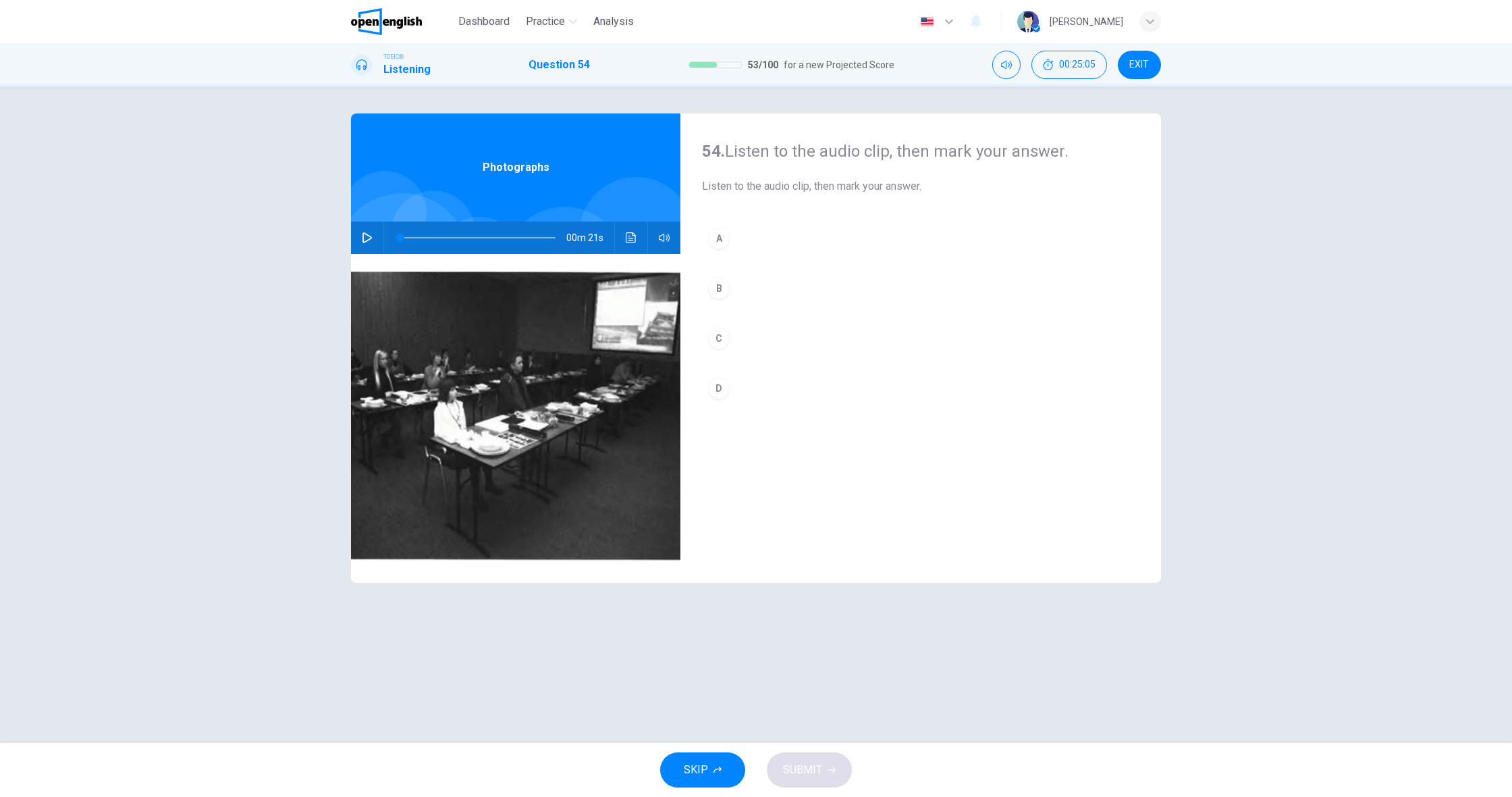
click at [370, 242] on icon "button" at bounding box center [367, 237] width 11 height 11
type input "*"
click at [729, 352] on button "C" at bounding box center [921, 338] width 437 height 33
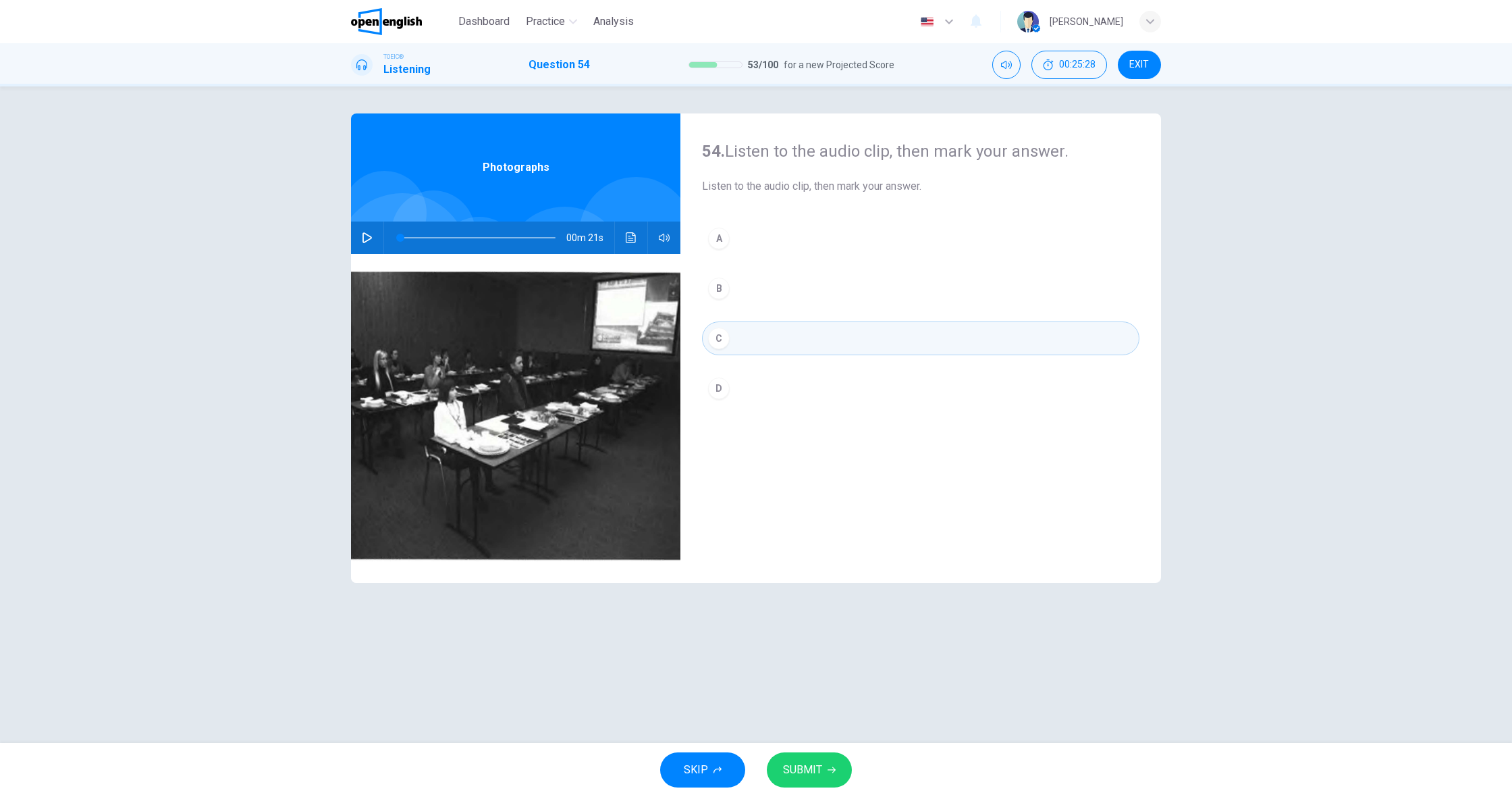
click at [821, 774] on span "SUBMIT" at bounding box center [802, 769] width 39 height 19
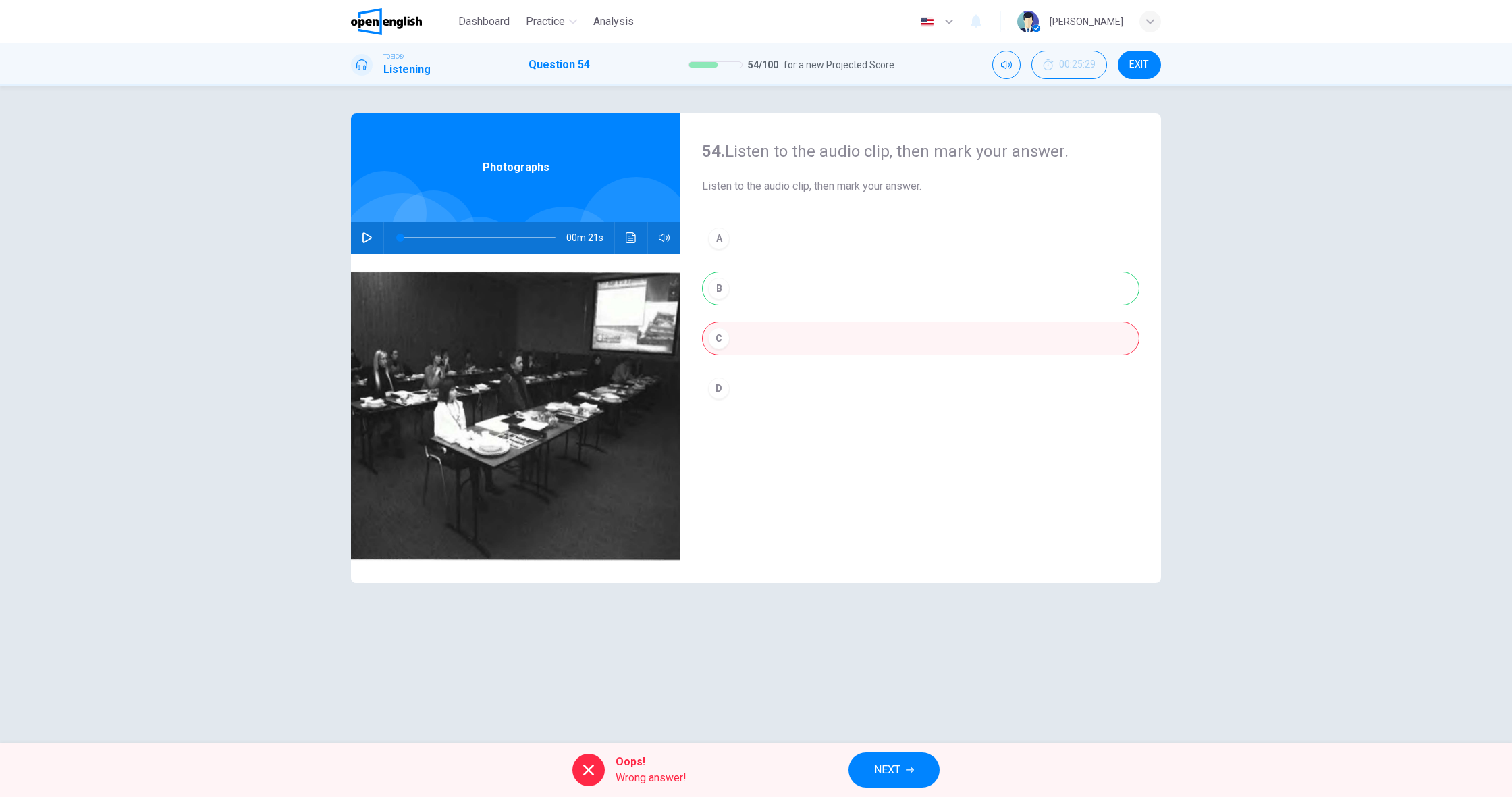
click at [749, 306] on div "A B C D" at bounding box center [921, 326] width 437 height 210
click at [749, 297] on div "A B C D" at bounding box center [921, 326] width 437 height 210
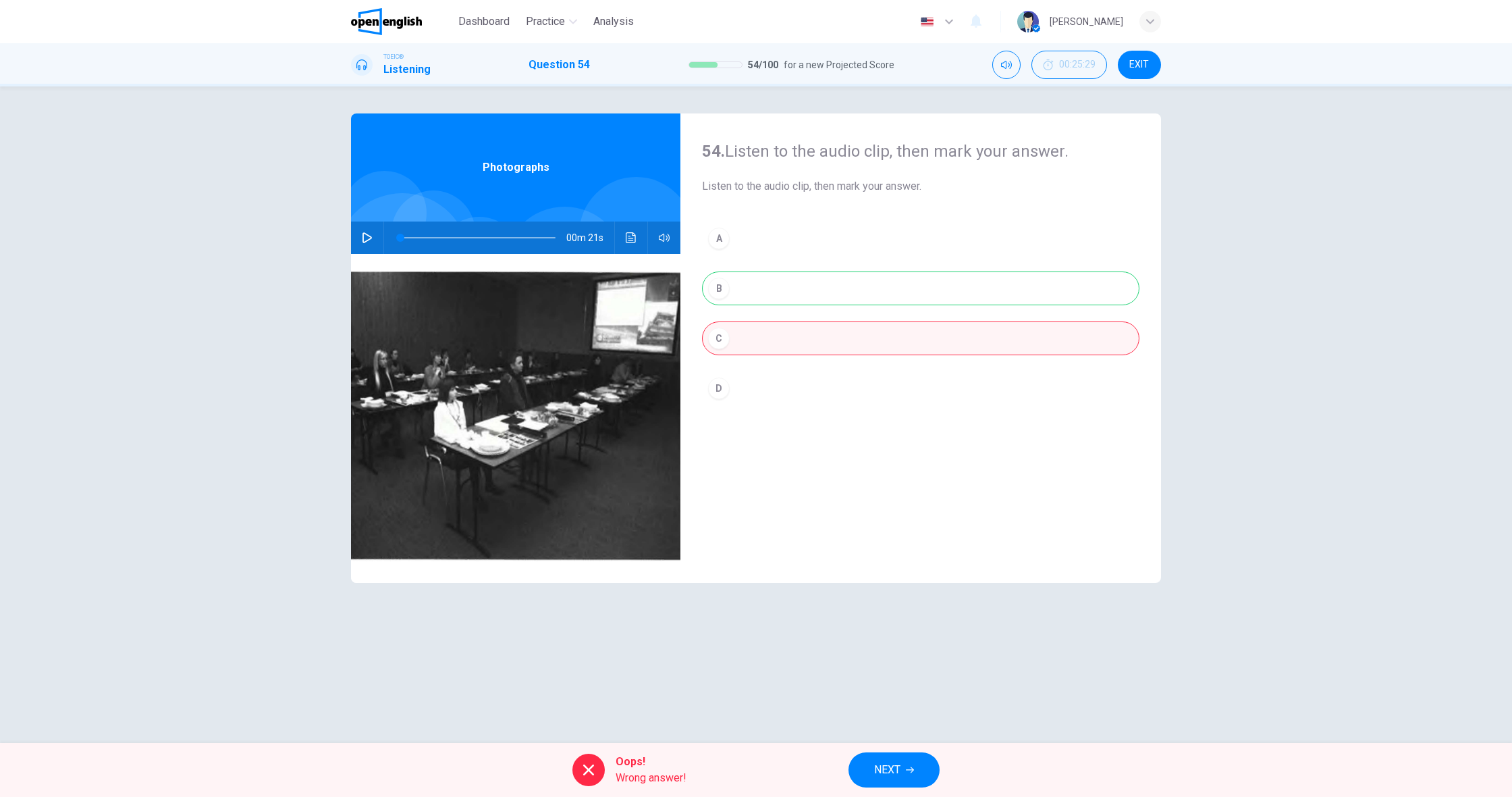
click at [902, 760] on button "NEXT" at bounding box center [894, 769] width 91 height 35
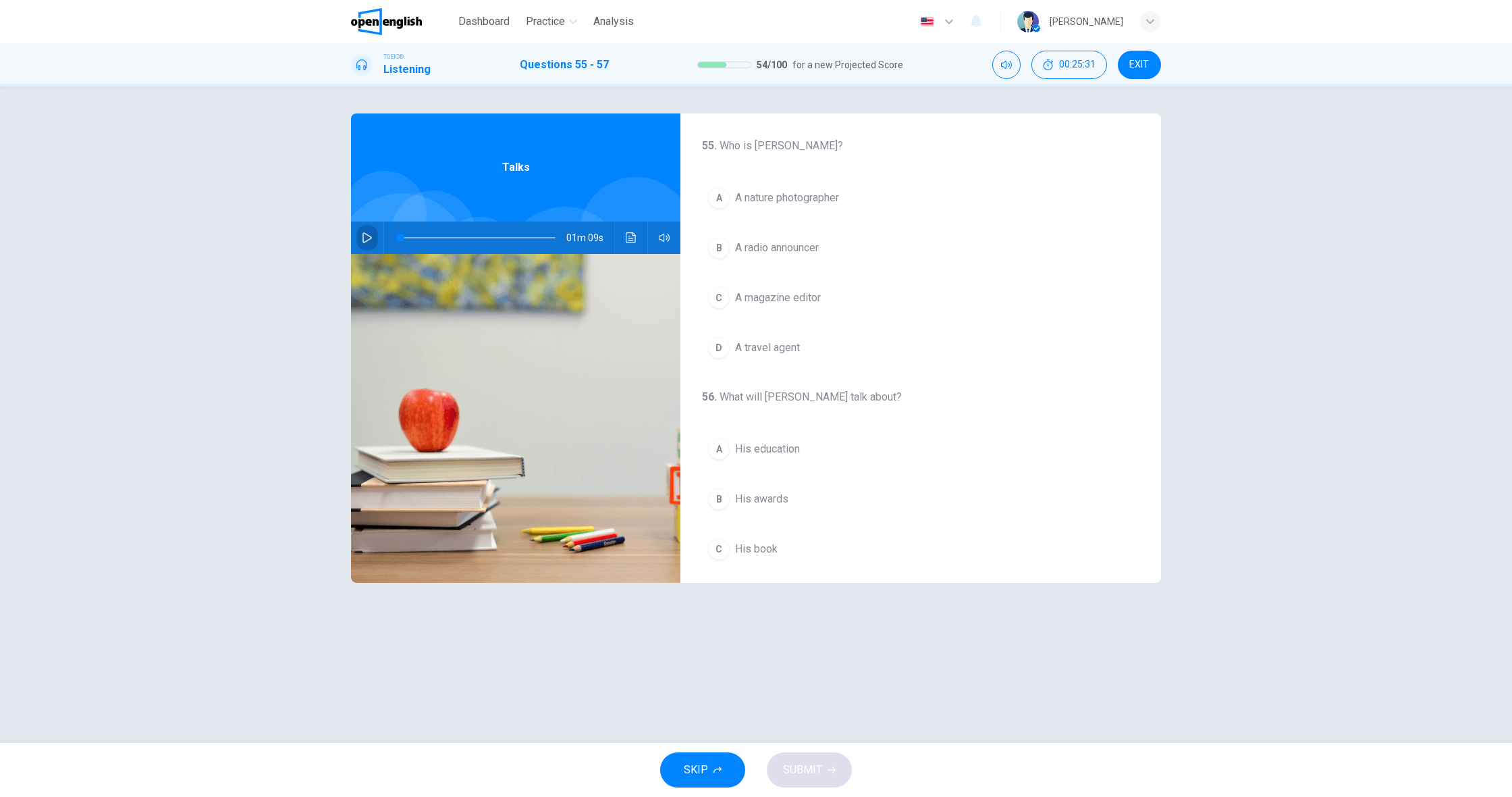
click at [359, 238] on button "button" at bounding box center [367, 237] width 22 height 33
click at [767, 208] on button "A A nature photographer" at bounding box center [921, 197] width 437 height 33
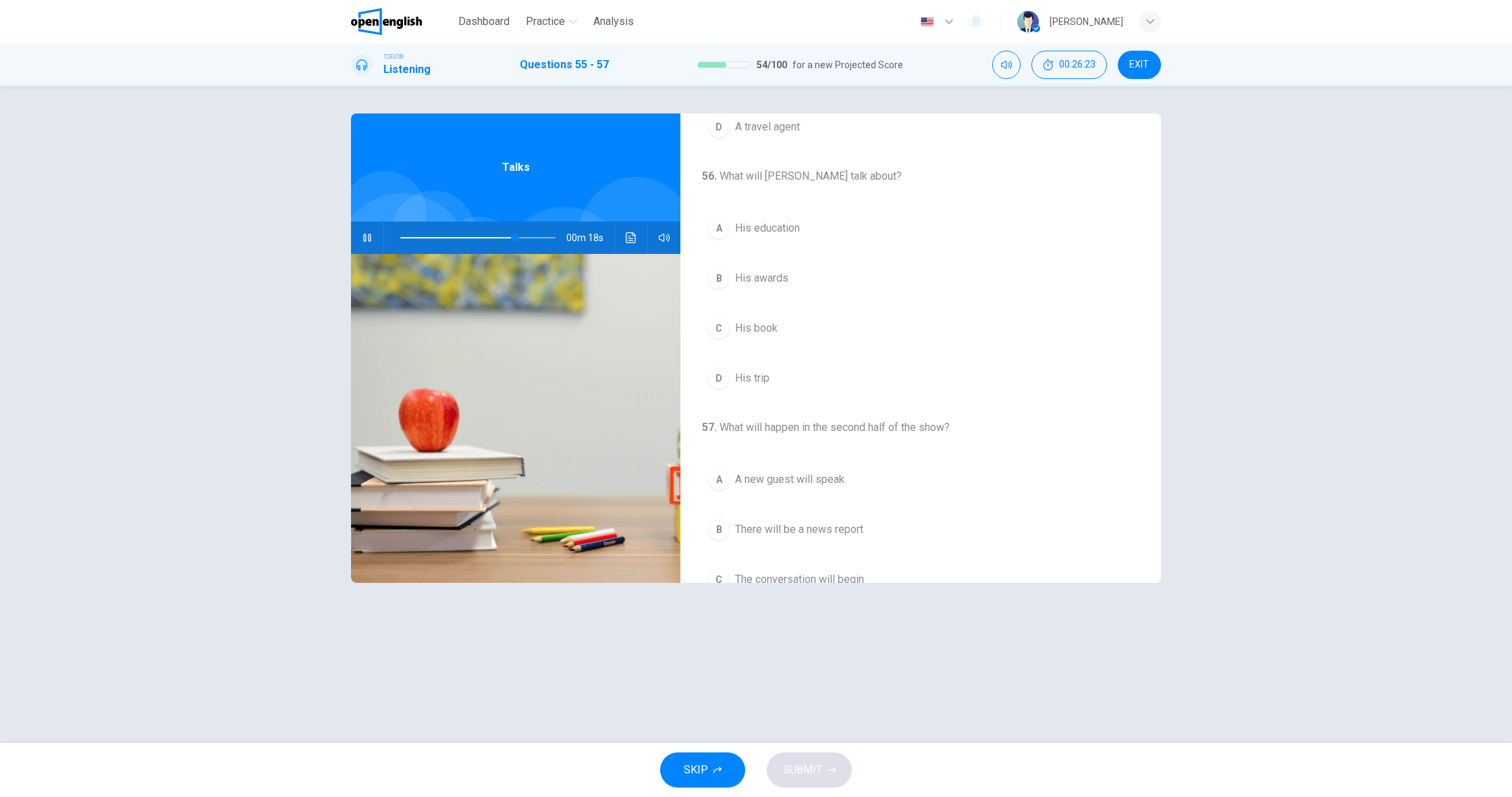
scroll to position [221, 0]
click at [767, 375] on span "His trip" at bounding box center [752, 377] width 34 height 16
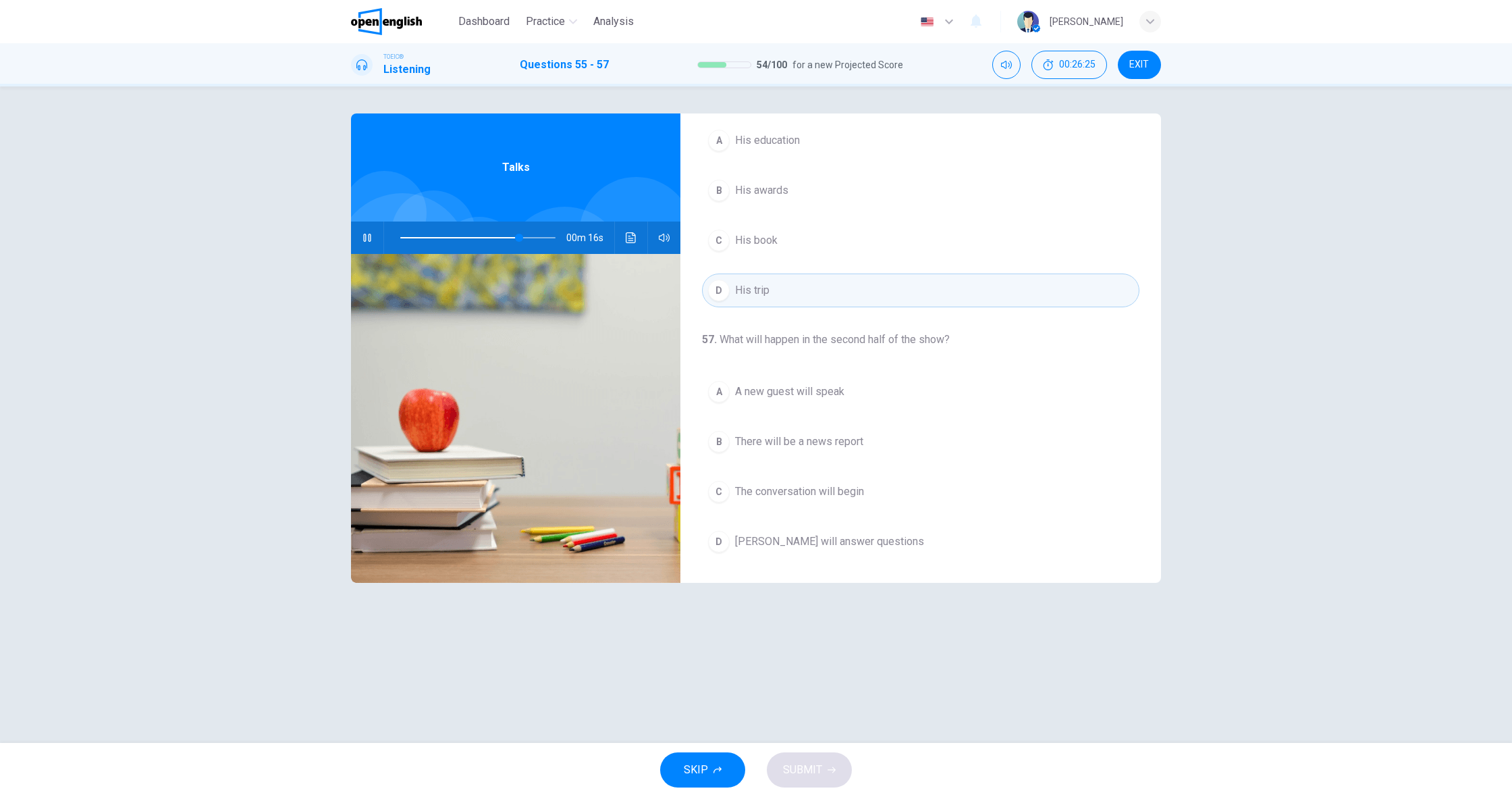
scroll to position [0, 0]
click at [799, 498] on span "The conversation will begin" at bounding box center [799, 491] width 129 height 16
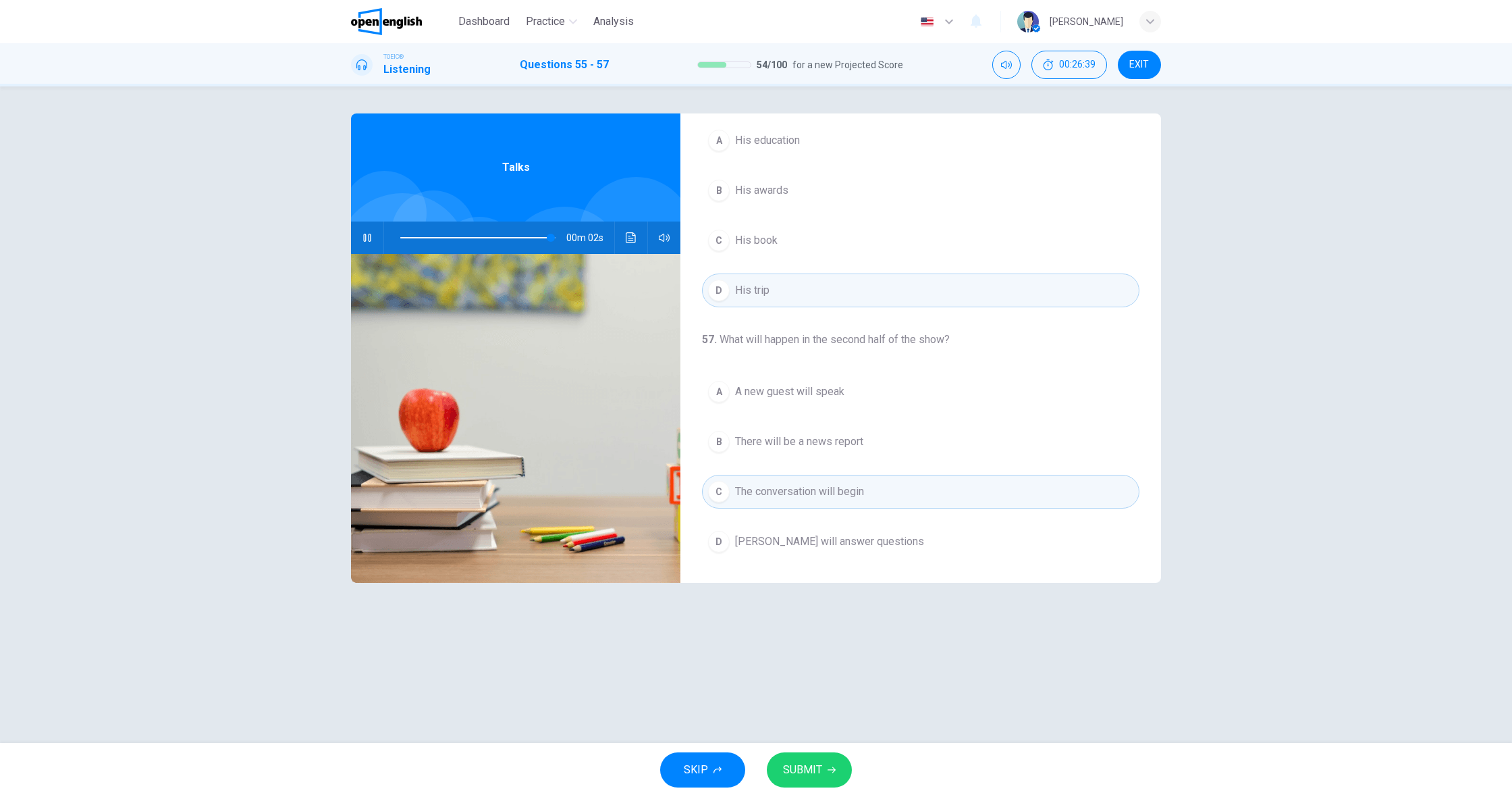
scroll to position [308, 0]
type input "*"
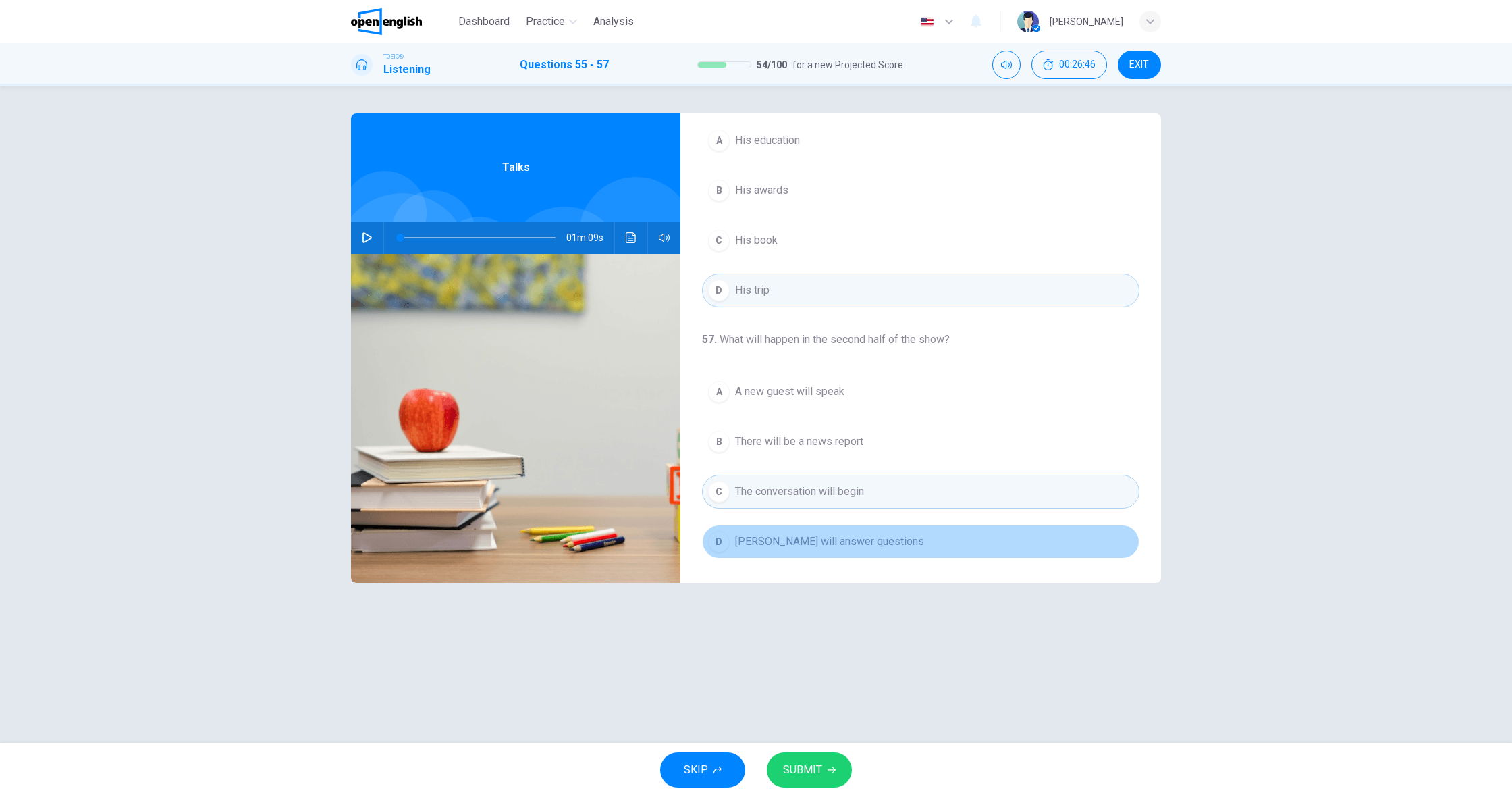
drag, startPoint x: 827, startPoint y: 546, endPoint x: 821, endPoint y: 554, distance: 10.0
click at [827, 546] on span "[PERSON_NAME] will answer questions" at bounding box center [830, 541] width 189 height 16
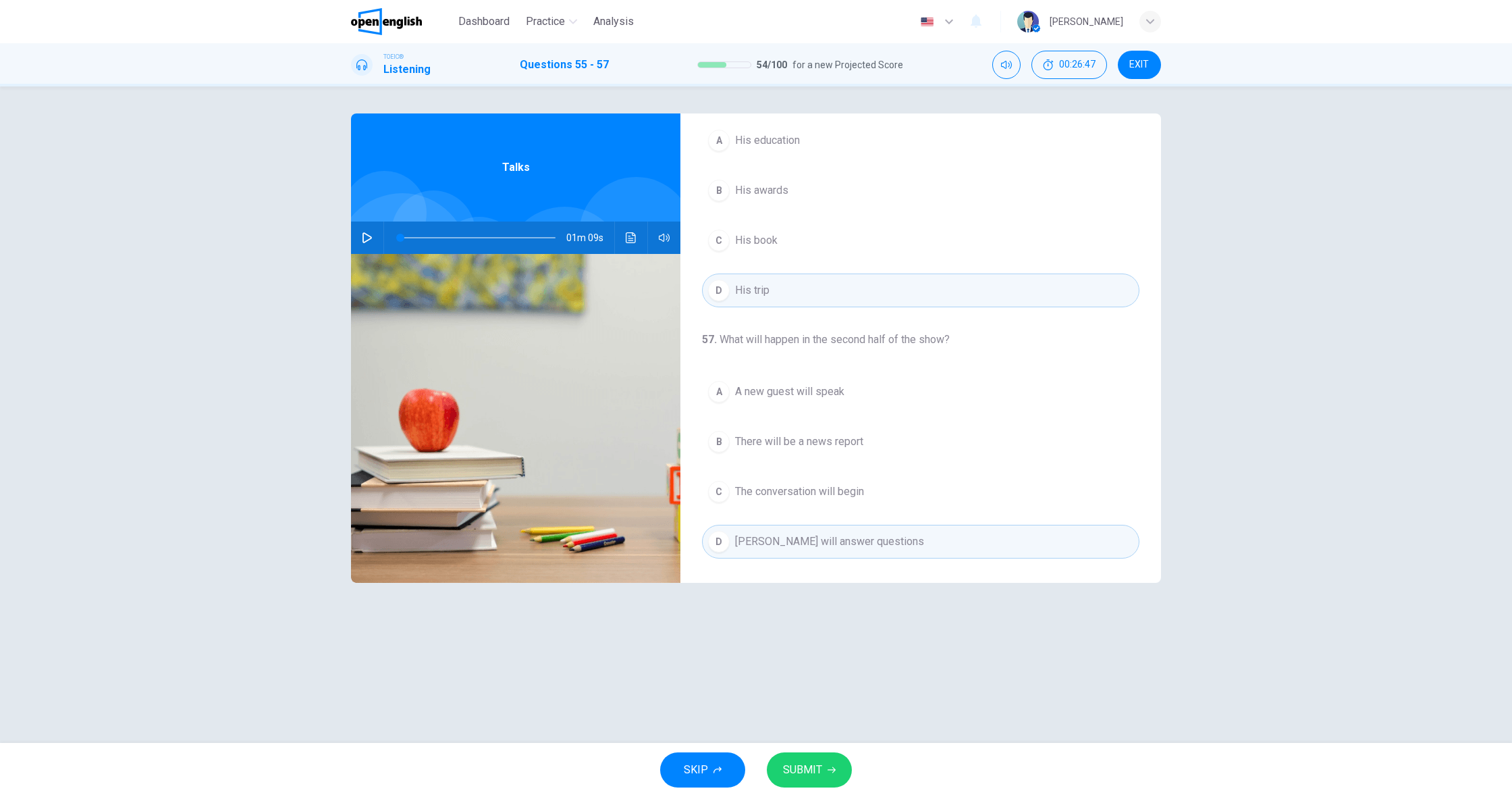
click at [809, 753] on button "SUBMIT" at bounding box center [809, 769] width 85 height 35
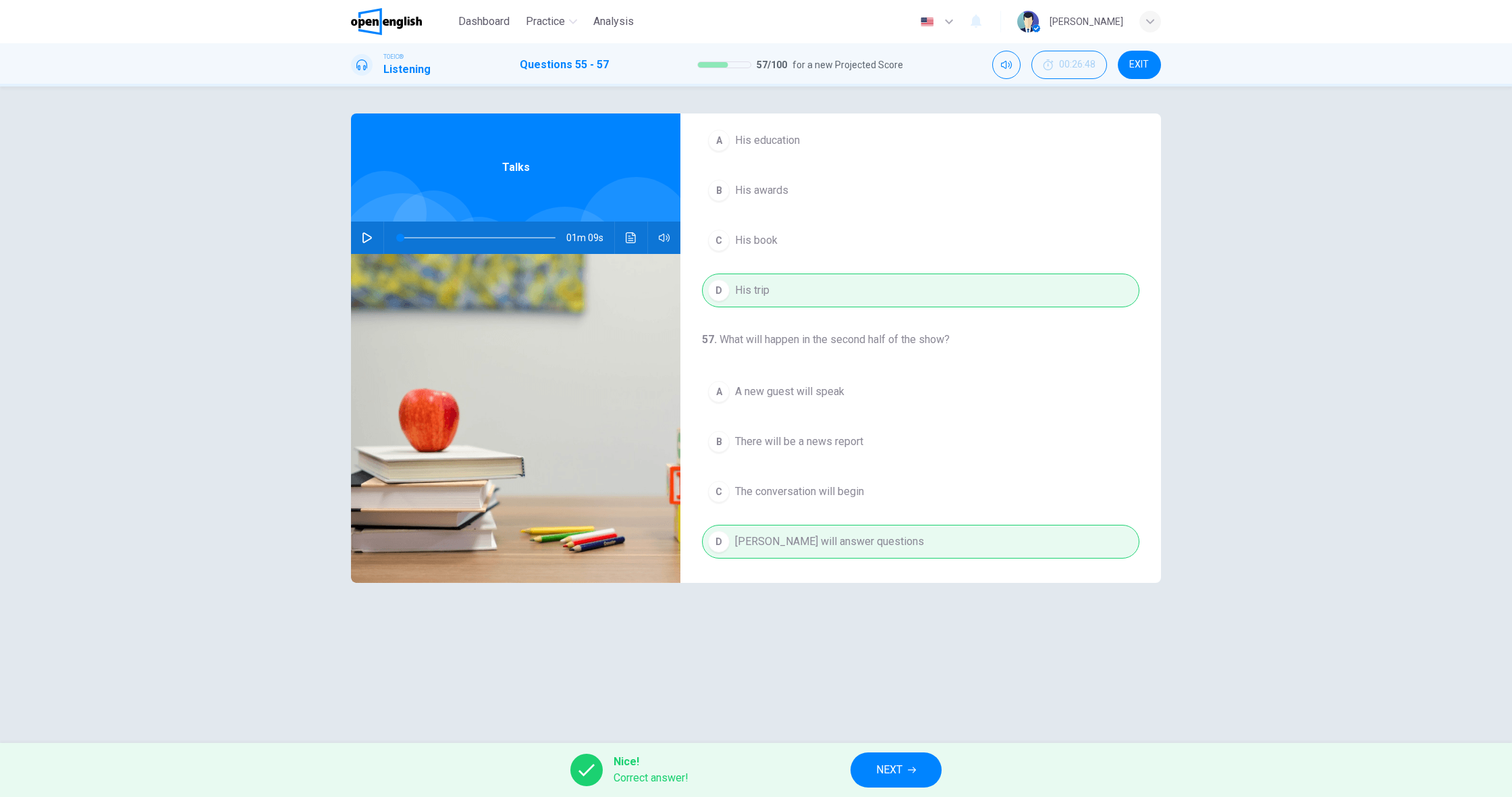
click at [885, 764] on span "NEXT" at bounding box center [890, 769] width 27 height 19
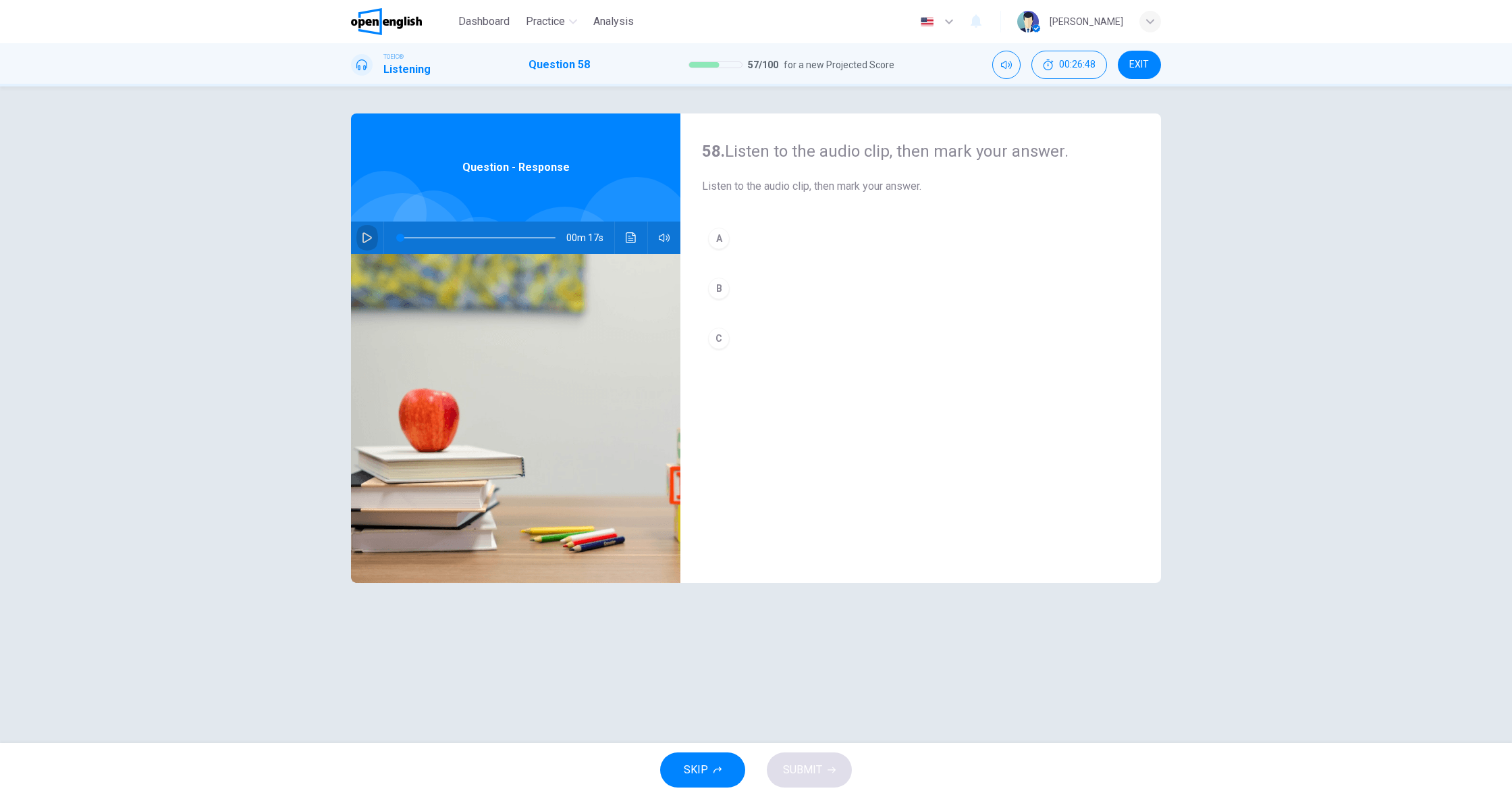
click at [360, 235] on button "button" at bounding box center [367, 237] width 22 height 33
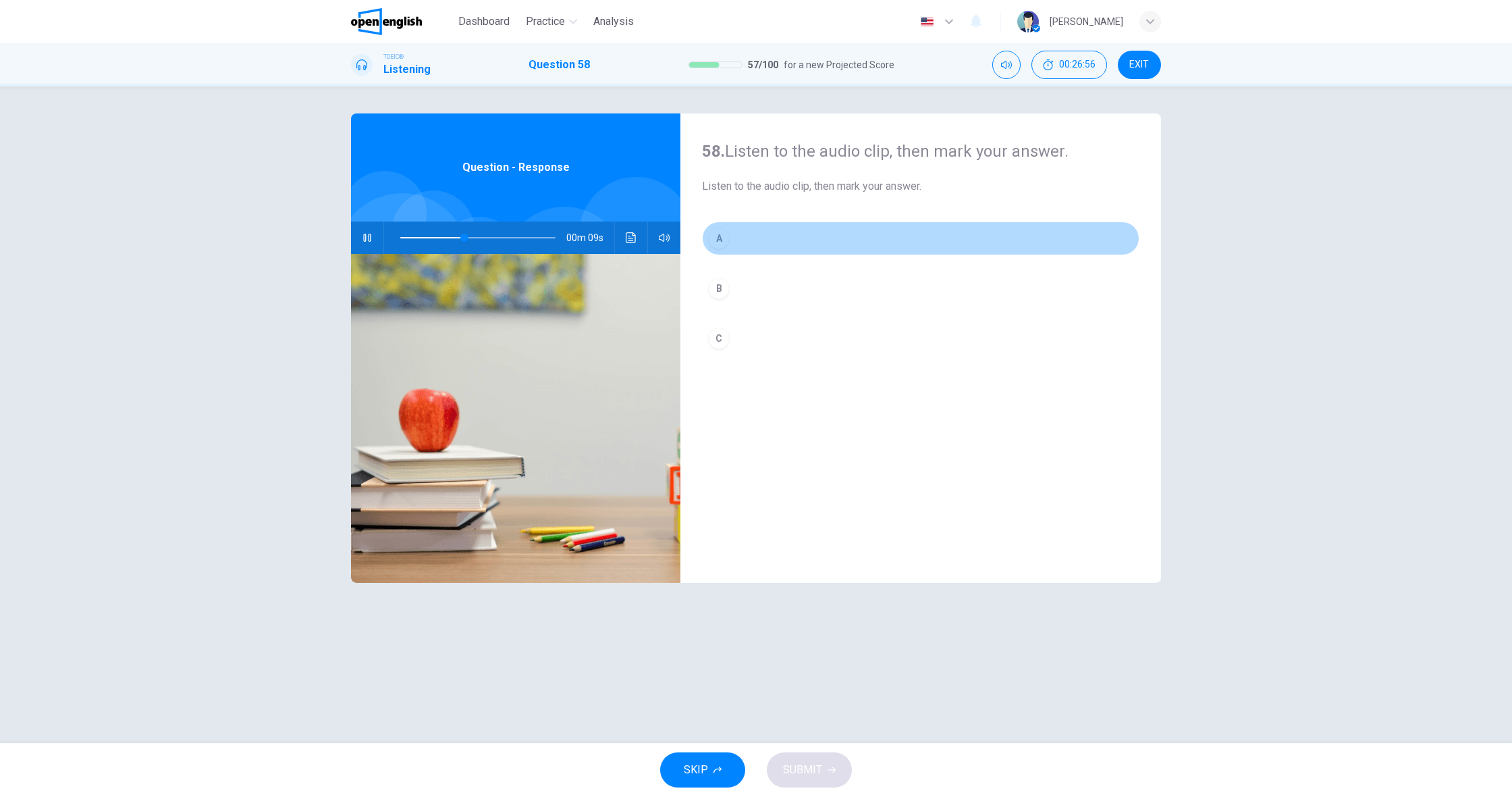
click at [721, 241] on div "A" at bounding box center [719, 238] width 22 height 22
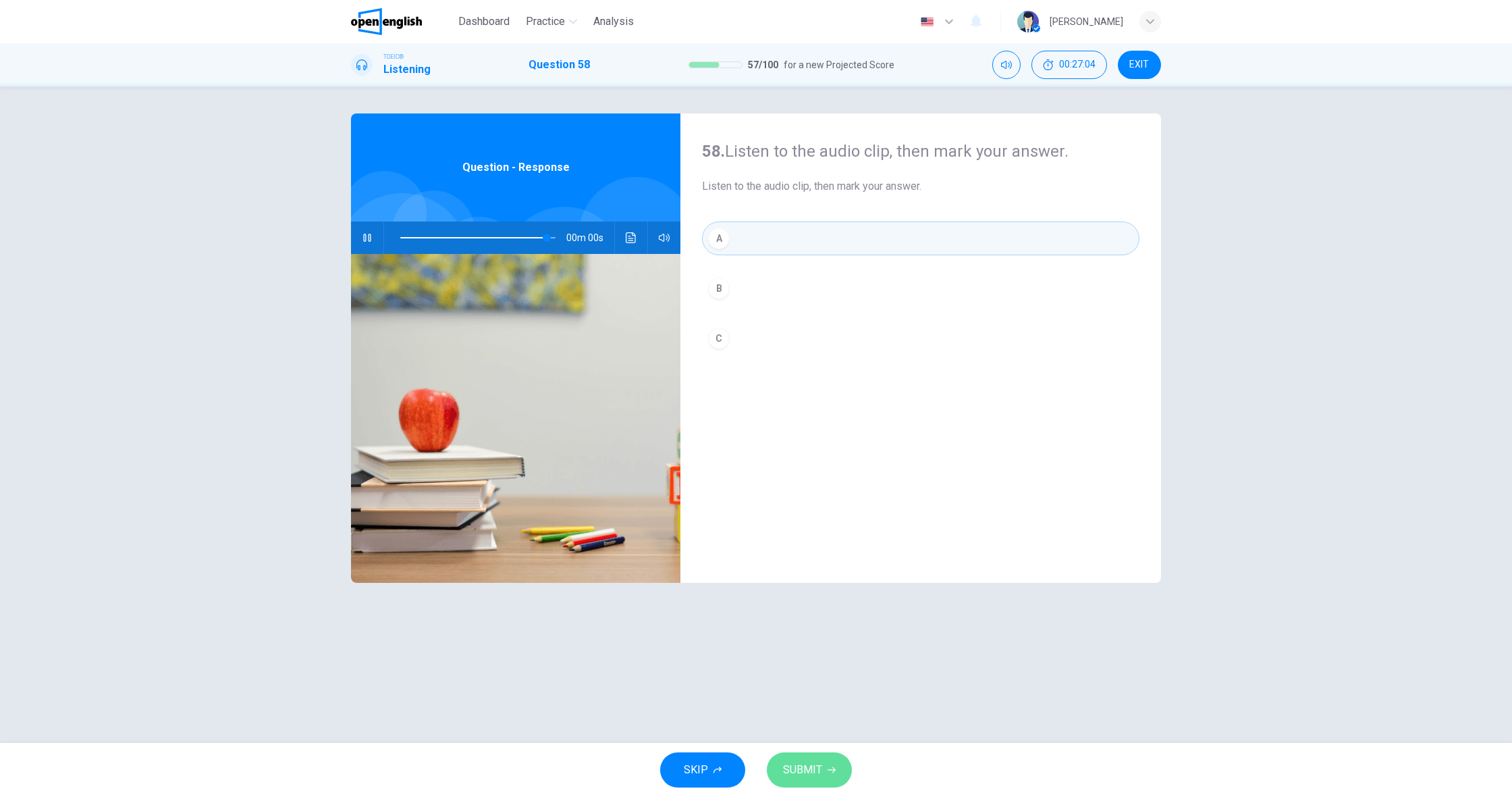
click at [809, 772] on span "SUBMIT" at bounding box center [802, 769] width 39 height 19
type input "*"
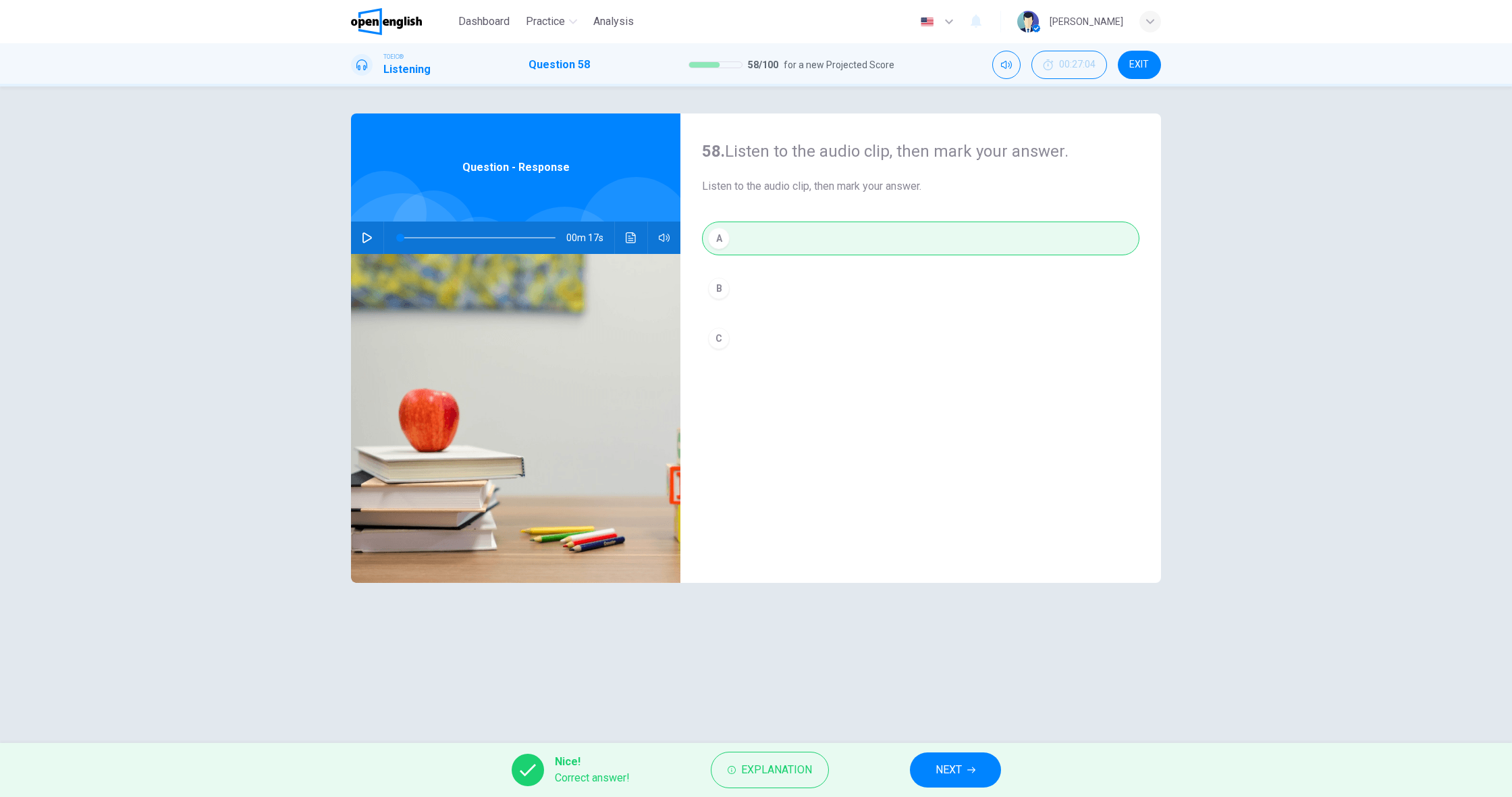
click at [959, 762] on span "NEXT" at bounding box center [949, 769] width 27 height 19
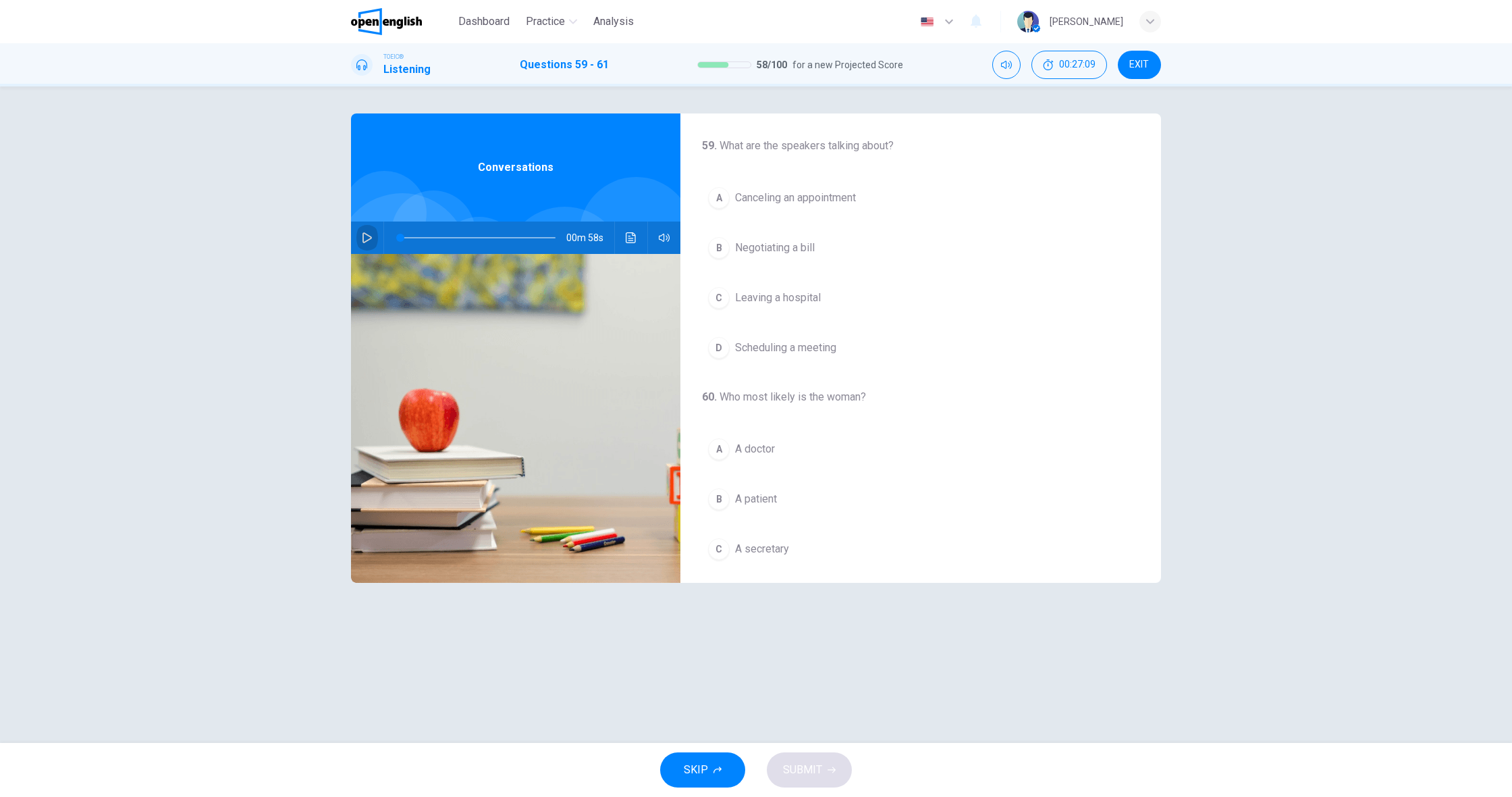
click at [370, 239] on icon "button" at bounding box center [367, 237] width 10 height 11
click at [796, 204] on span "Canceling an appointment" at bounding box center [795, 197] width 121 height 16
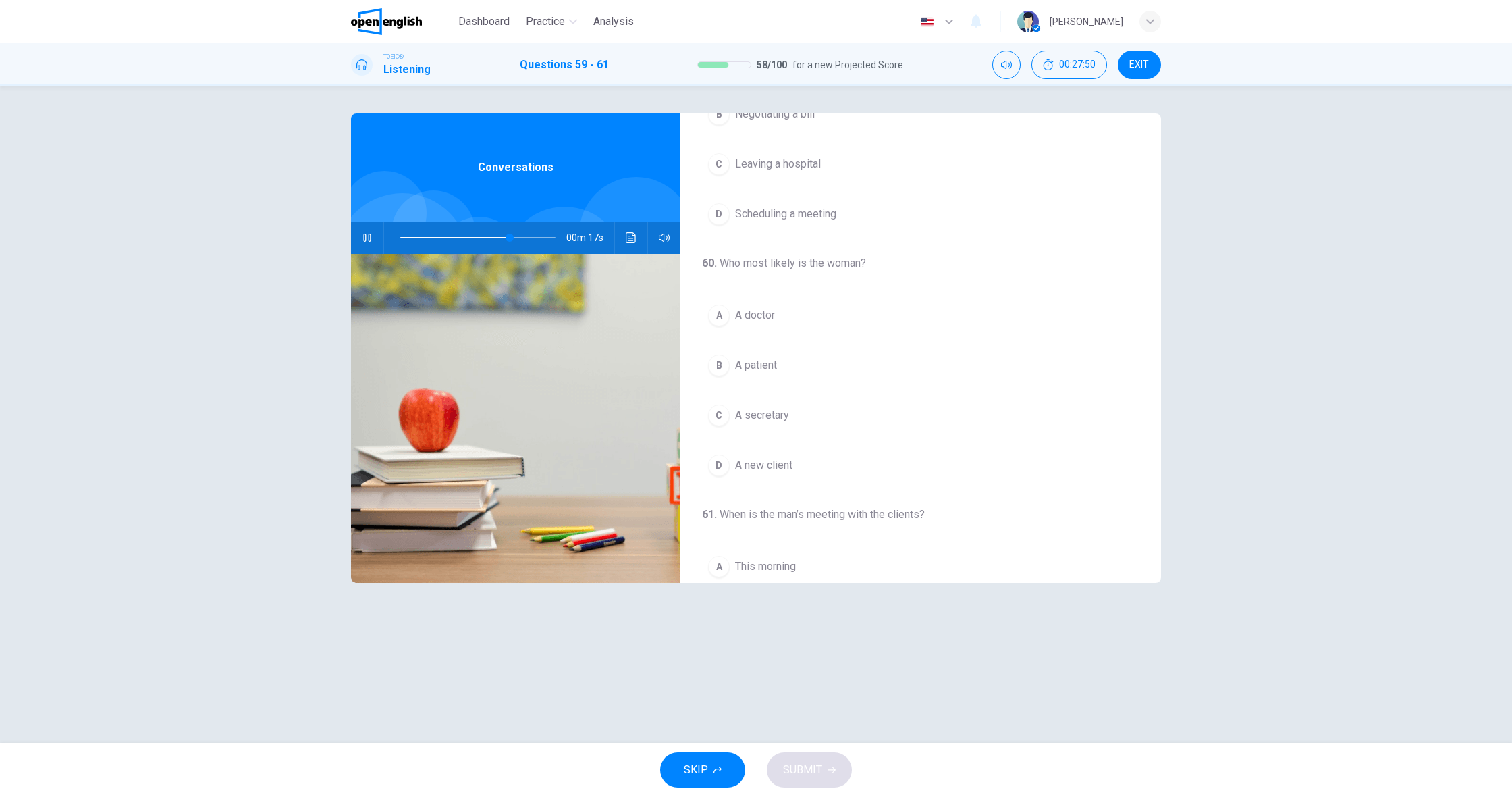
scroll to position [150, 0]
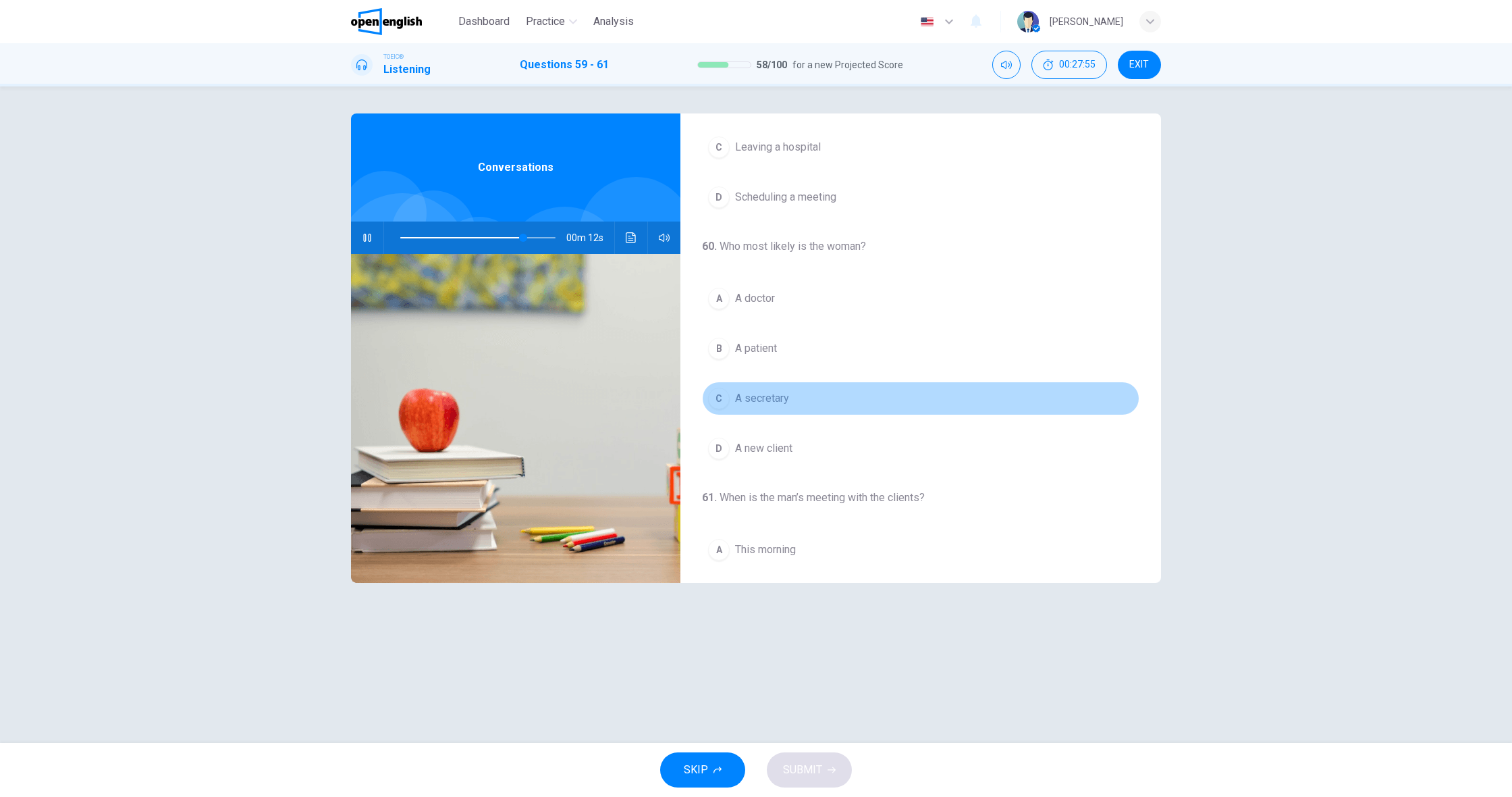
click at [783, 407] on button "C A secretary" at bounding box center [921, 398] width 437 height 33
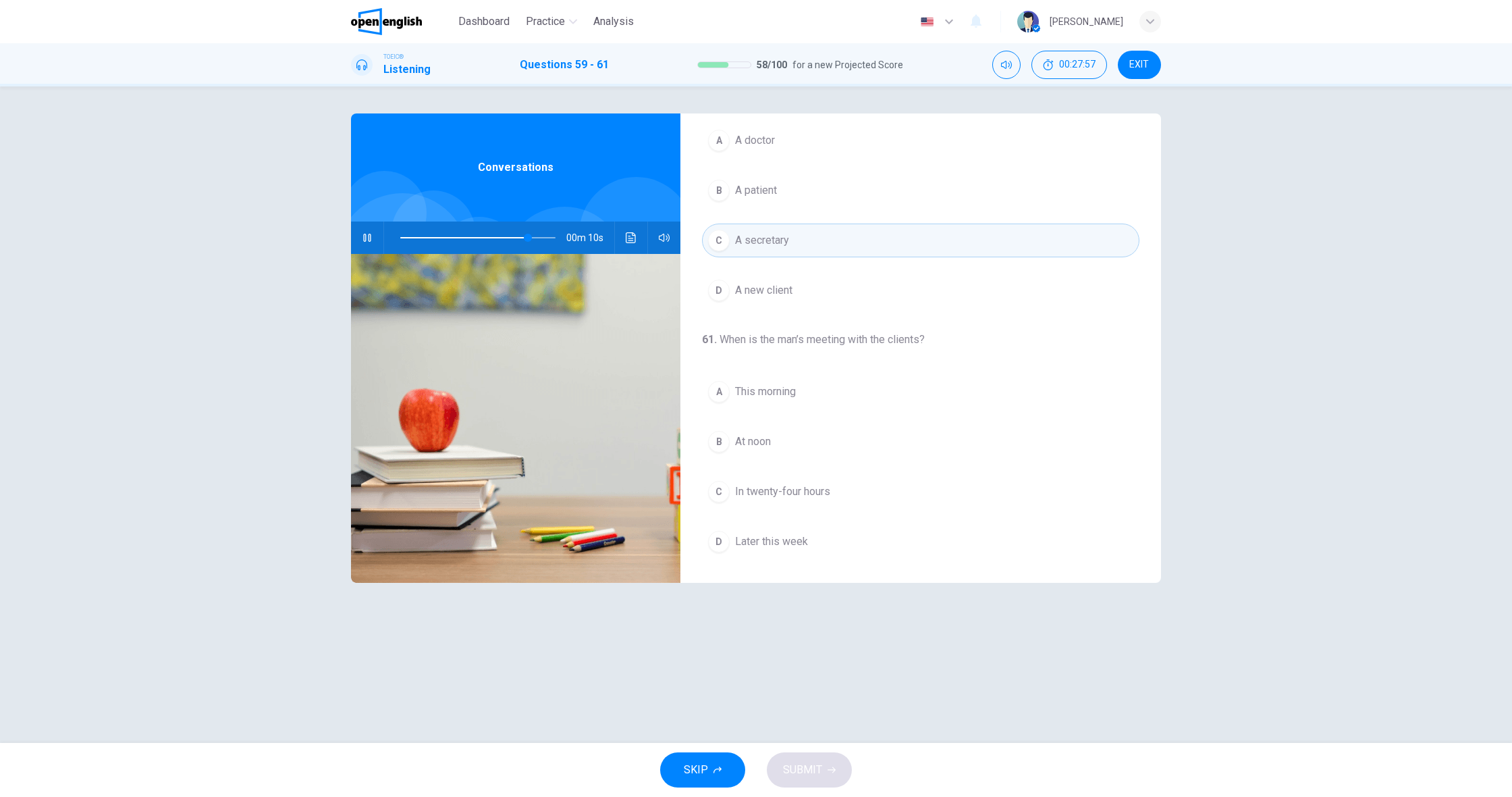
scroll to position [308, 0]
type input "*"
drag, startPoint x: 779, startPoint y: 393, endPoint x: 774, endPoint y: 407, distance: 14.9
click at [779, 393] on span "This morning" at bounding box center [765, 391] width 60 height 16
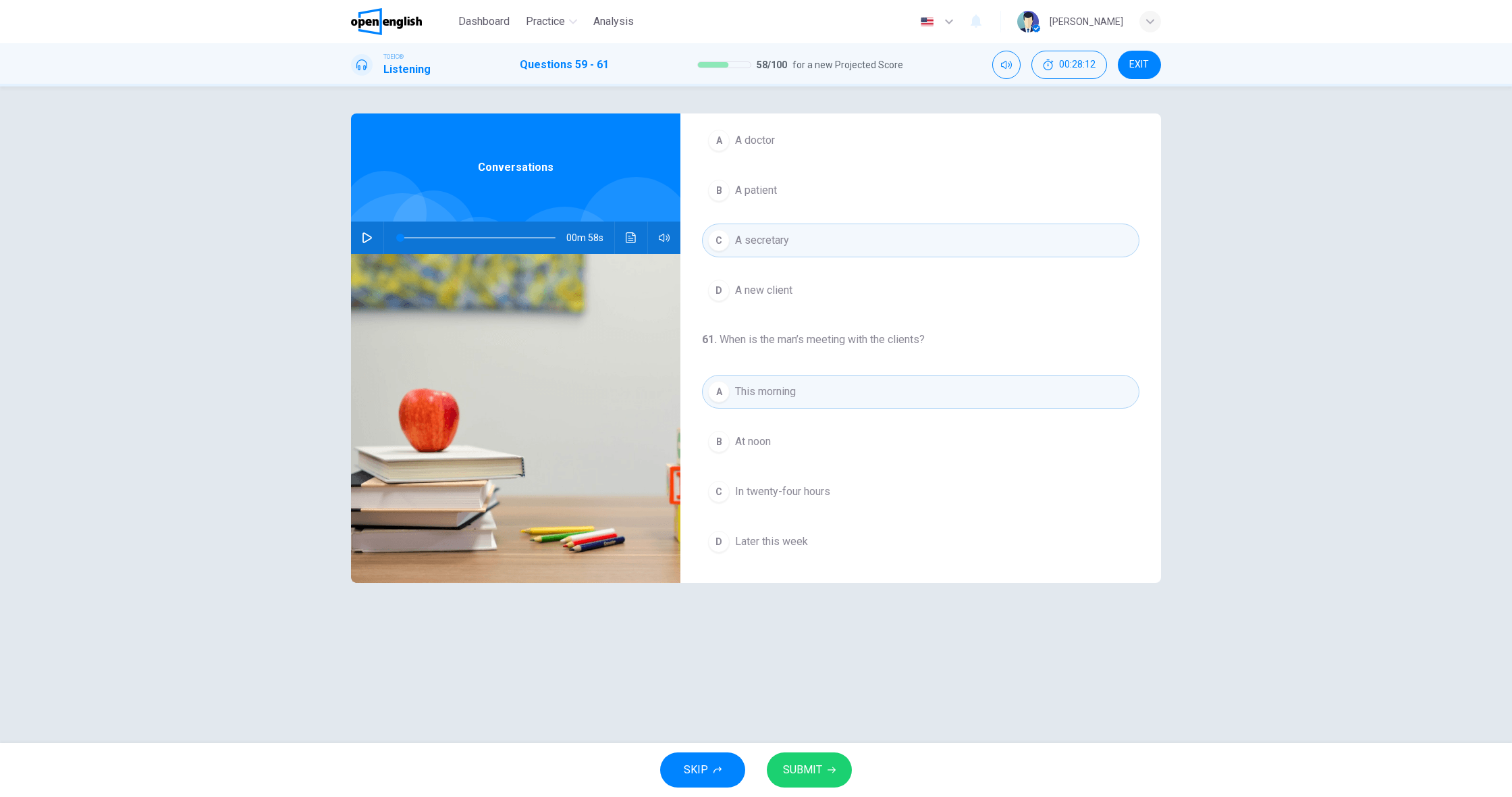
click at [817, 772] on span "SUBMIT" at bounding box center [802, 769] width 39 height 19
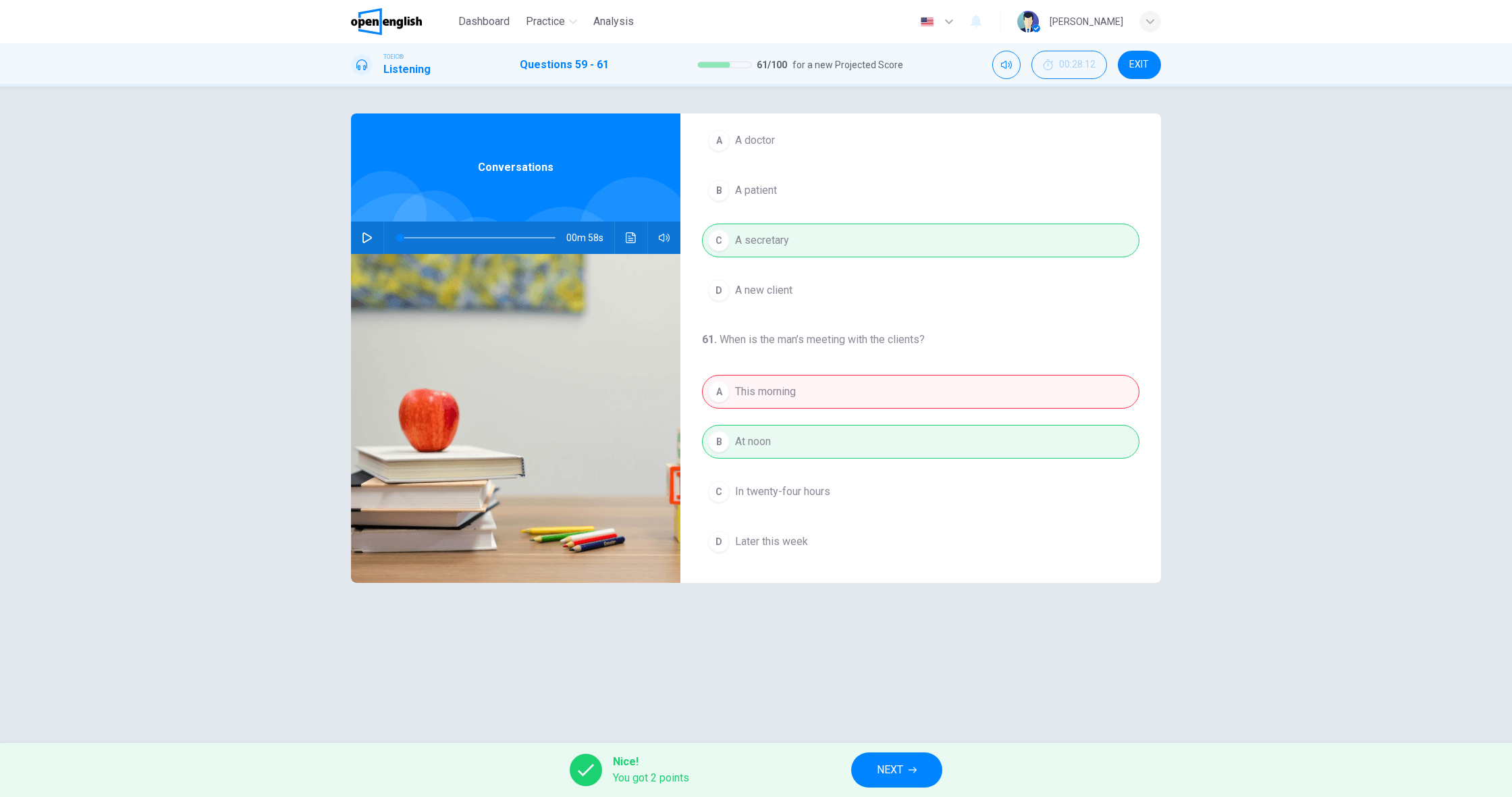
click at [891, 760] on span "NEXT" at bounding box center [890, 769] width 27 height 19
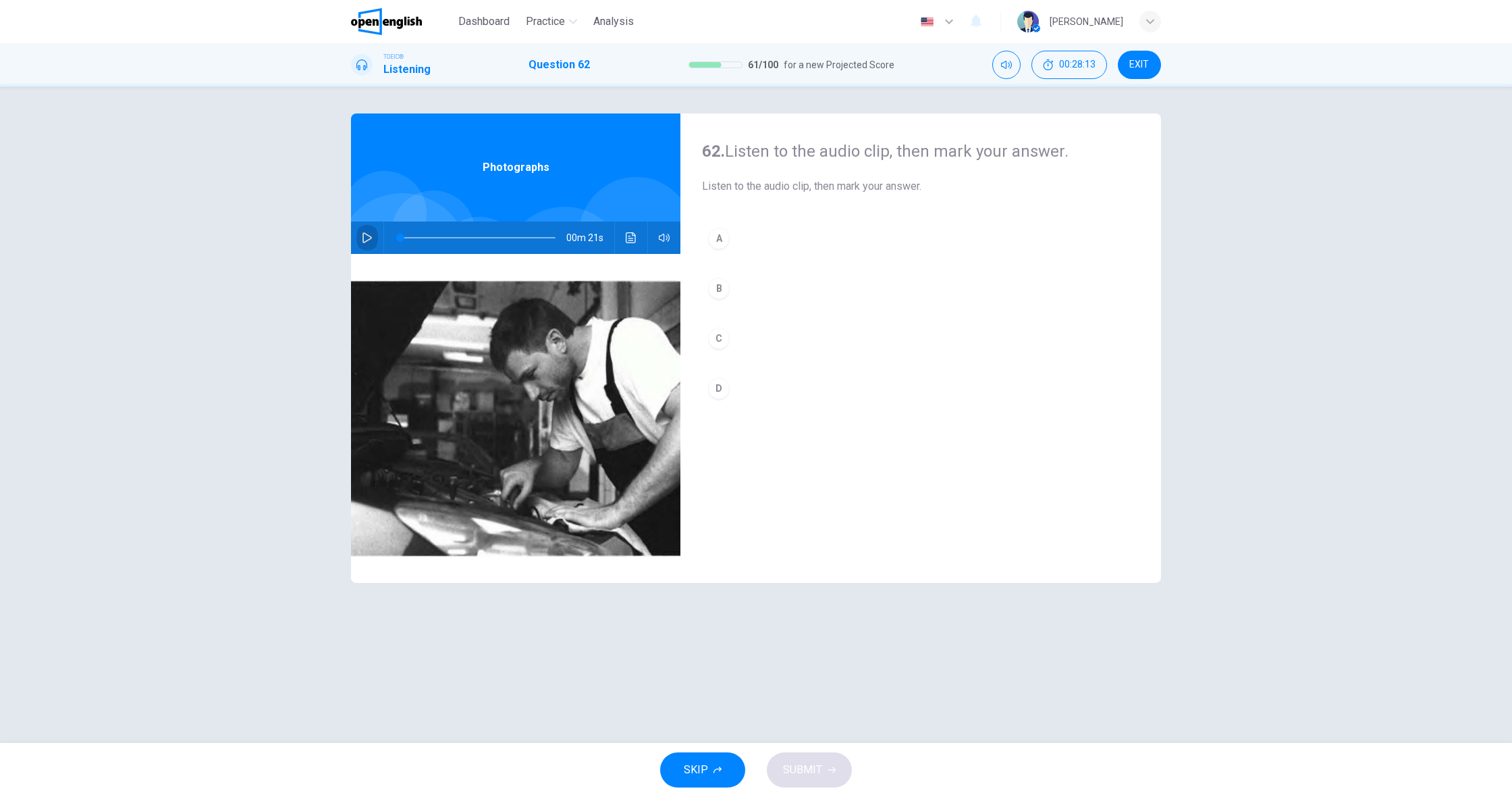
click at [367, 241] on icon "button" at bounding box center [367, 237] width 10 height 11
click at [740, 239] on button "A" at bounding box center [921, 237] width 437 height 33
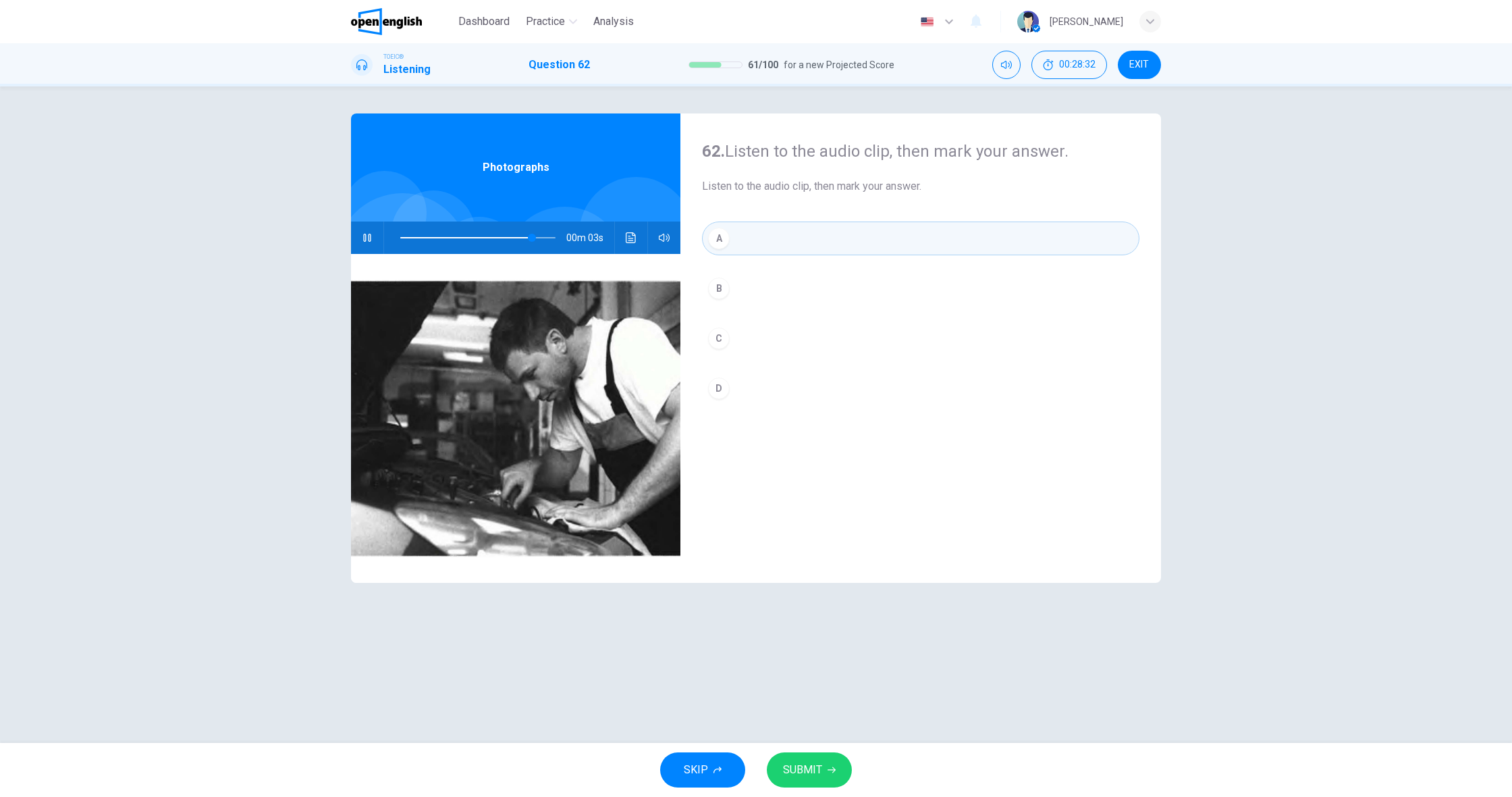
click at [806, 764] on span "SUBMIT" at bounding box center [802, 769] width 39 height 19
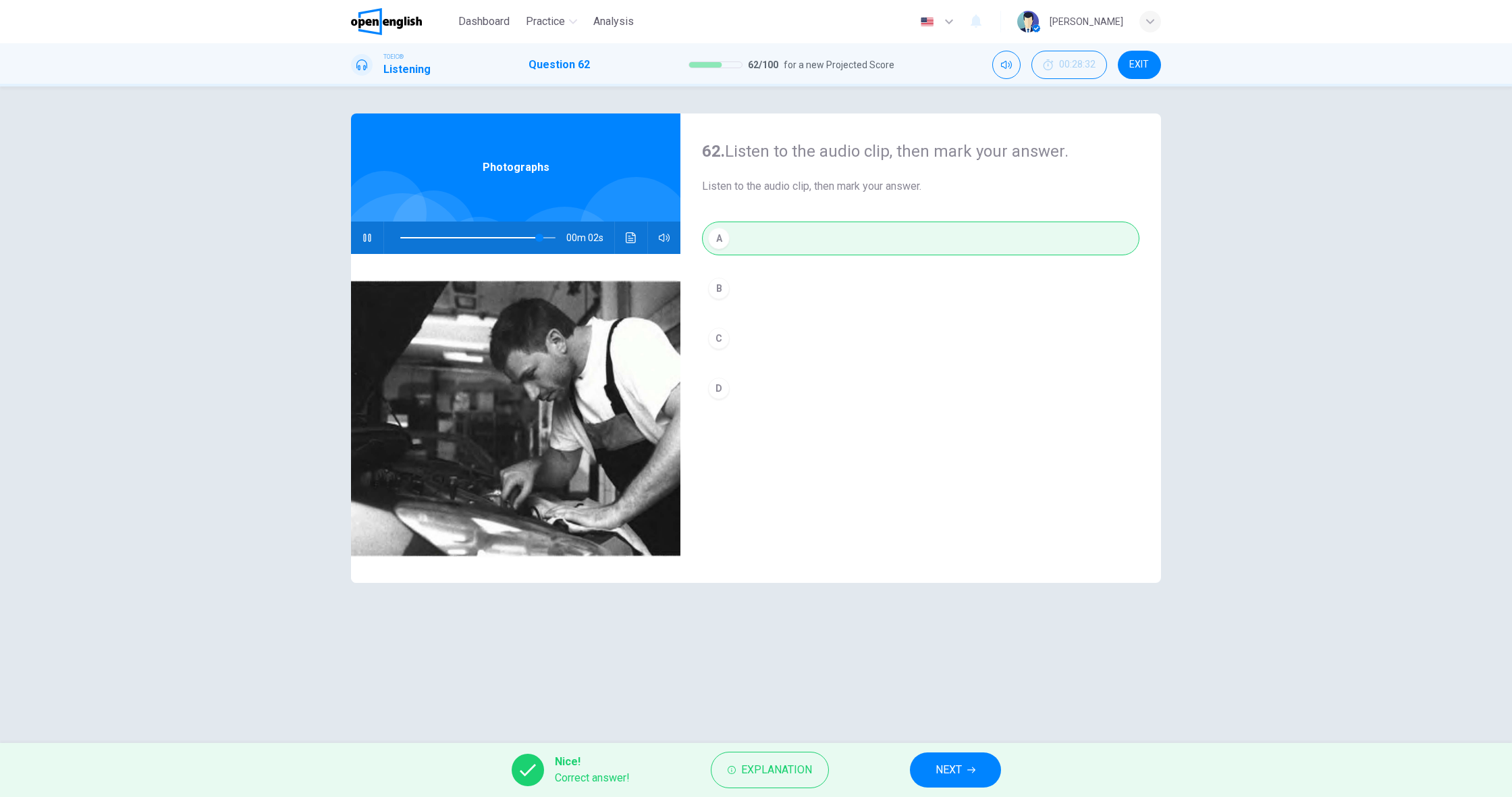
type input "**"
click at [939, 766] on span "NEXT" at bounding box center [949, 769] width 27 height 19
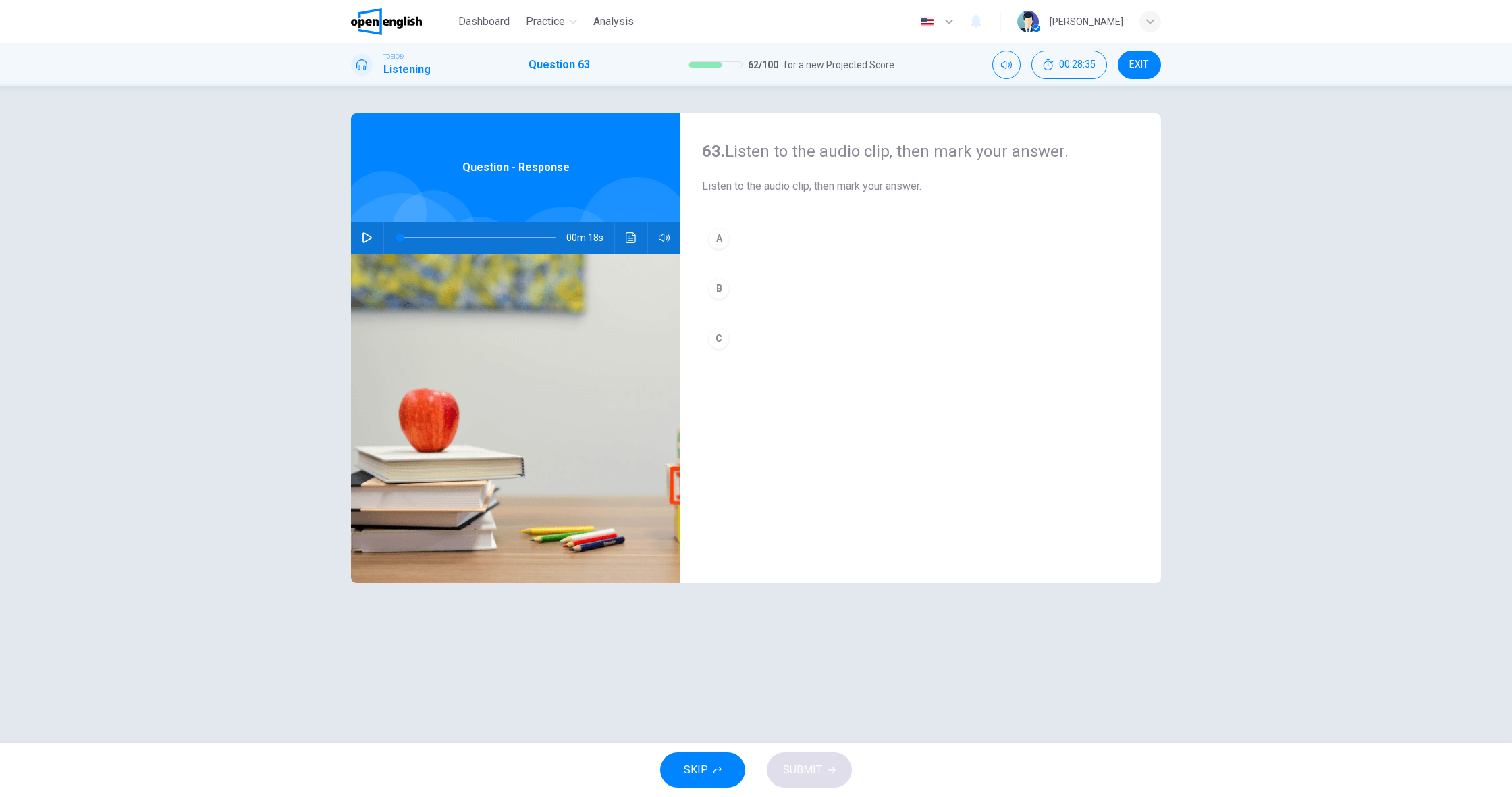
click at [365, 239] on icon "button" at bounding box center [367, 237] width 11 height 11
click at [717, 244] on div "A" at bounding box center [719, 238] width 22 height 22
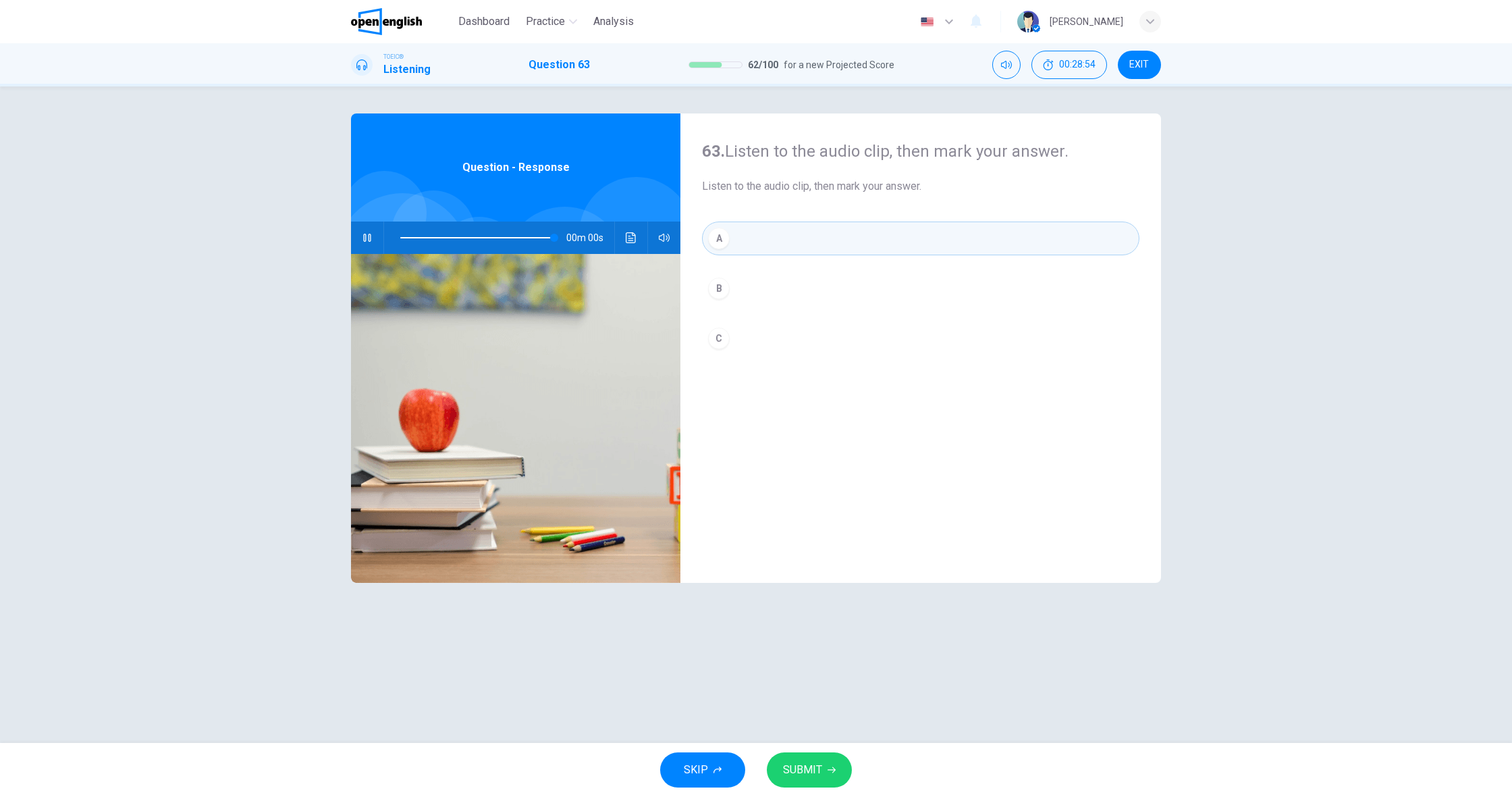
type input "*"
click at [828, 770] on icon "button" at bounding box center [832, 769] width 8 height 8
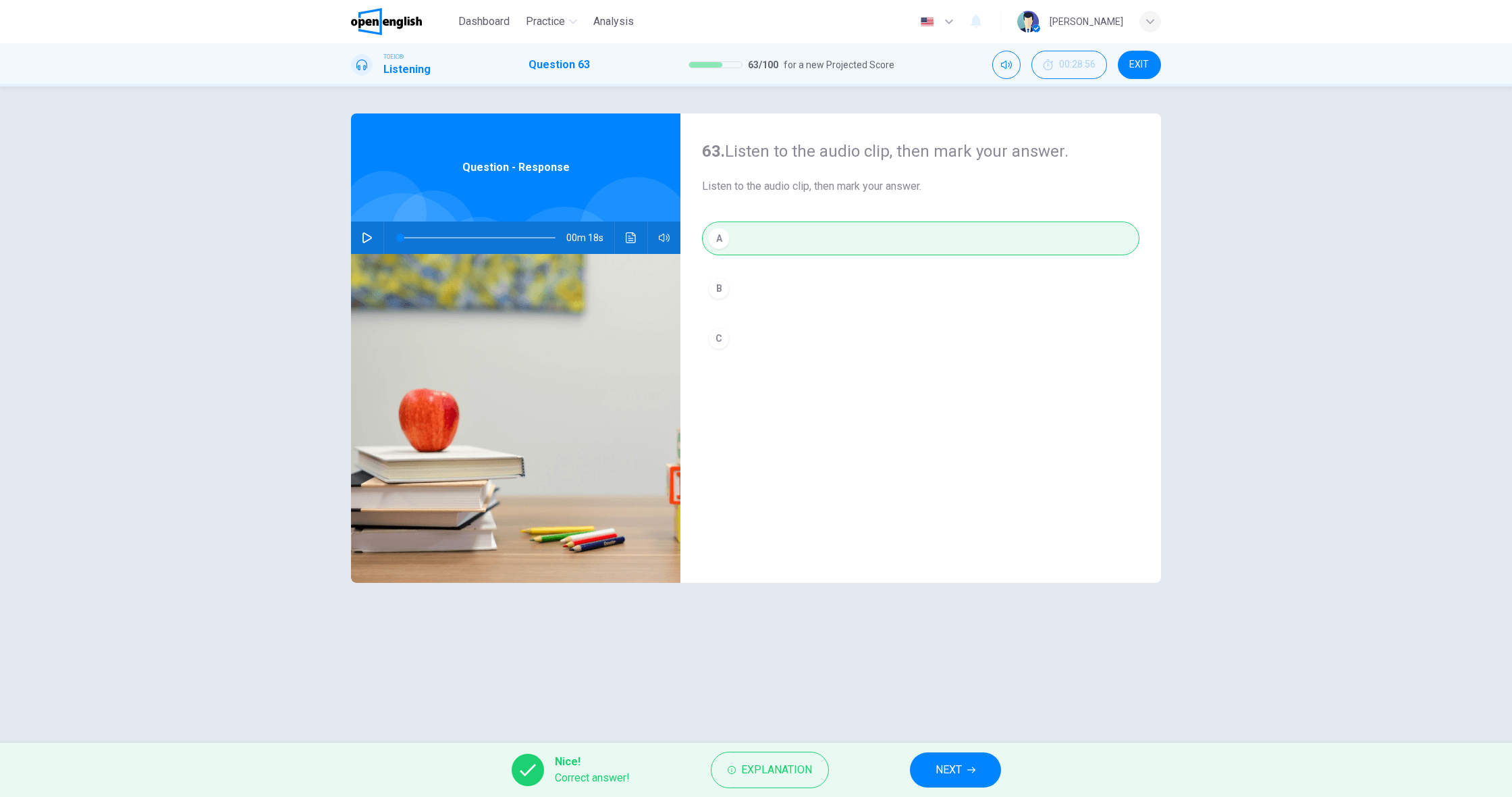
click at [945, 774] on span "NEXT" at bounding box center [949, 769] width 27 height 19
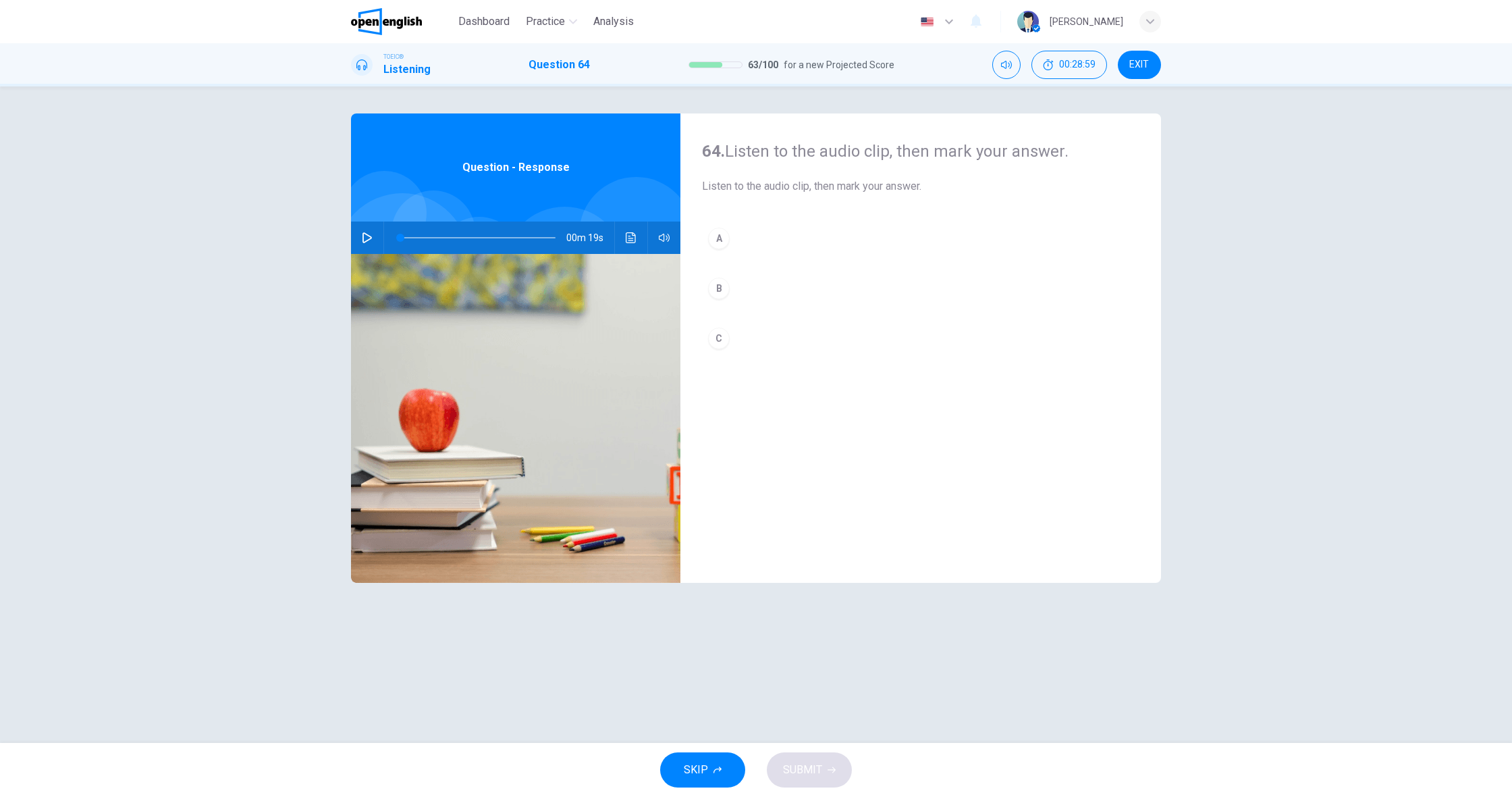
click at [367, 247] on button "button" at bounding box center [367, 237] width 22 height 33
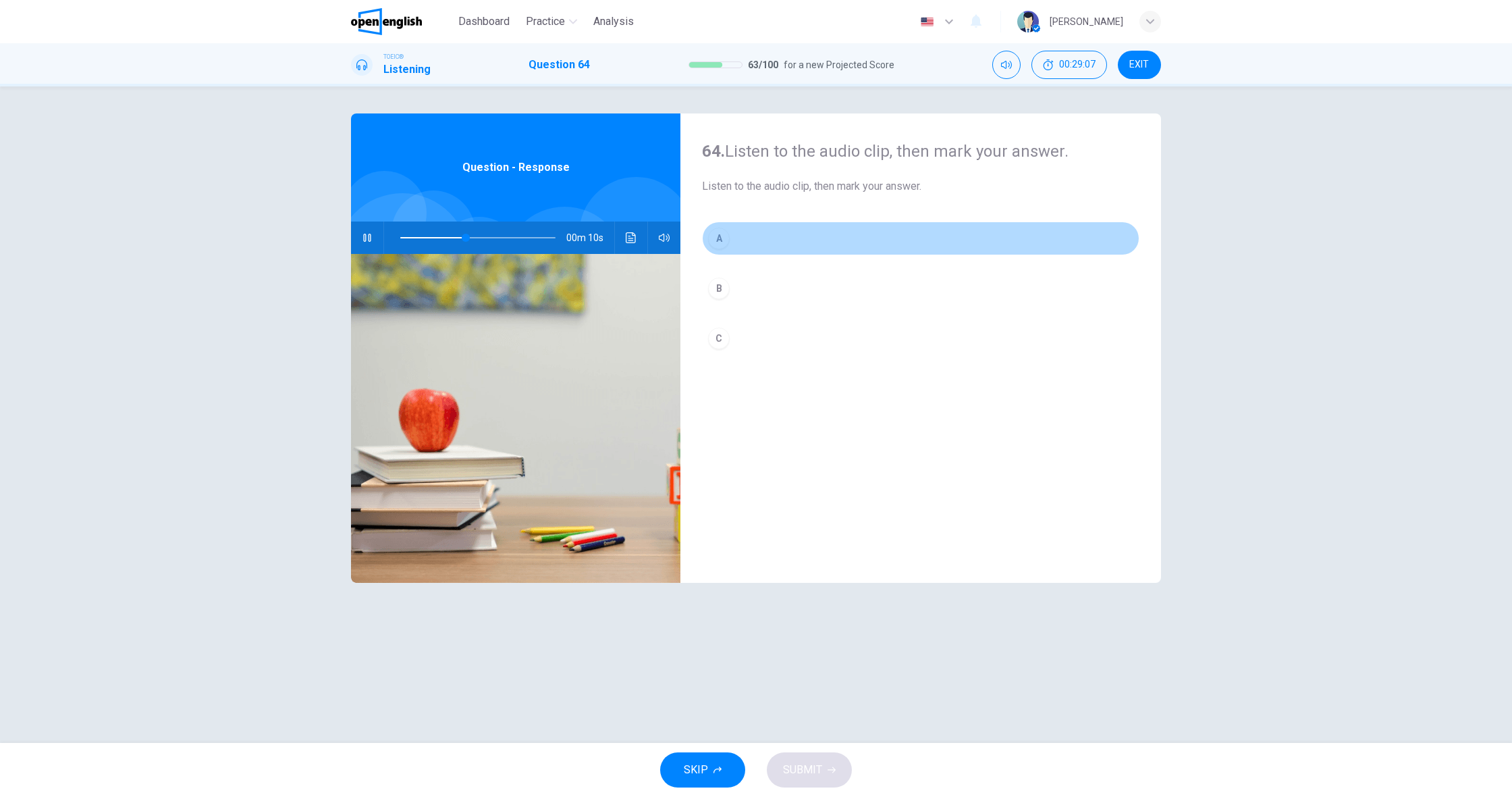
click at [731, 242] on button "A" at bounding box center [921, 237] width 437 height 33
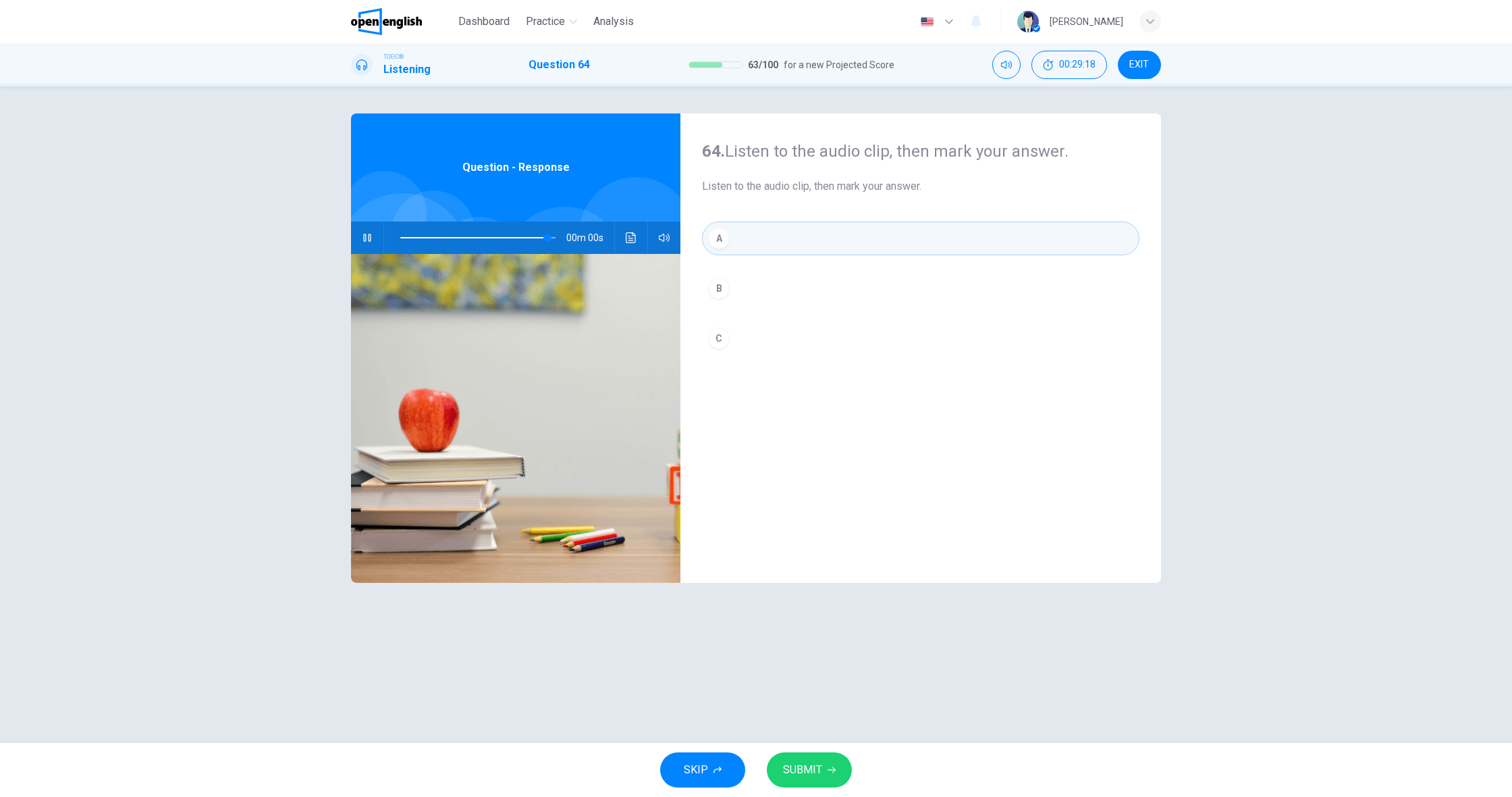
type input "*"
click at [824, 771] on button "SUBMIT" at bounding box center [809, 769] width 85 height 35
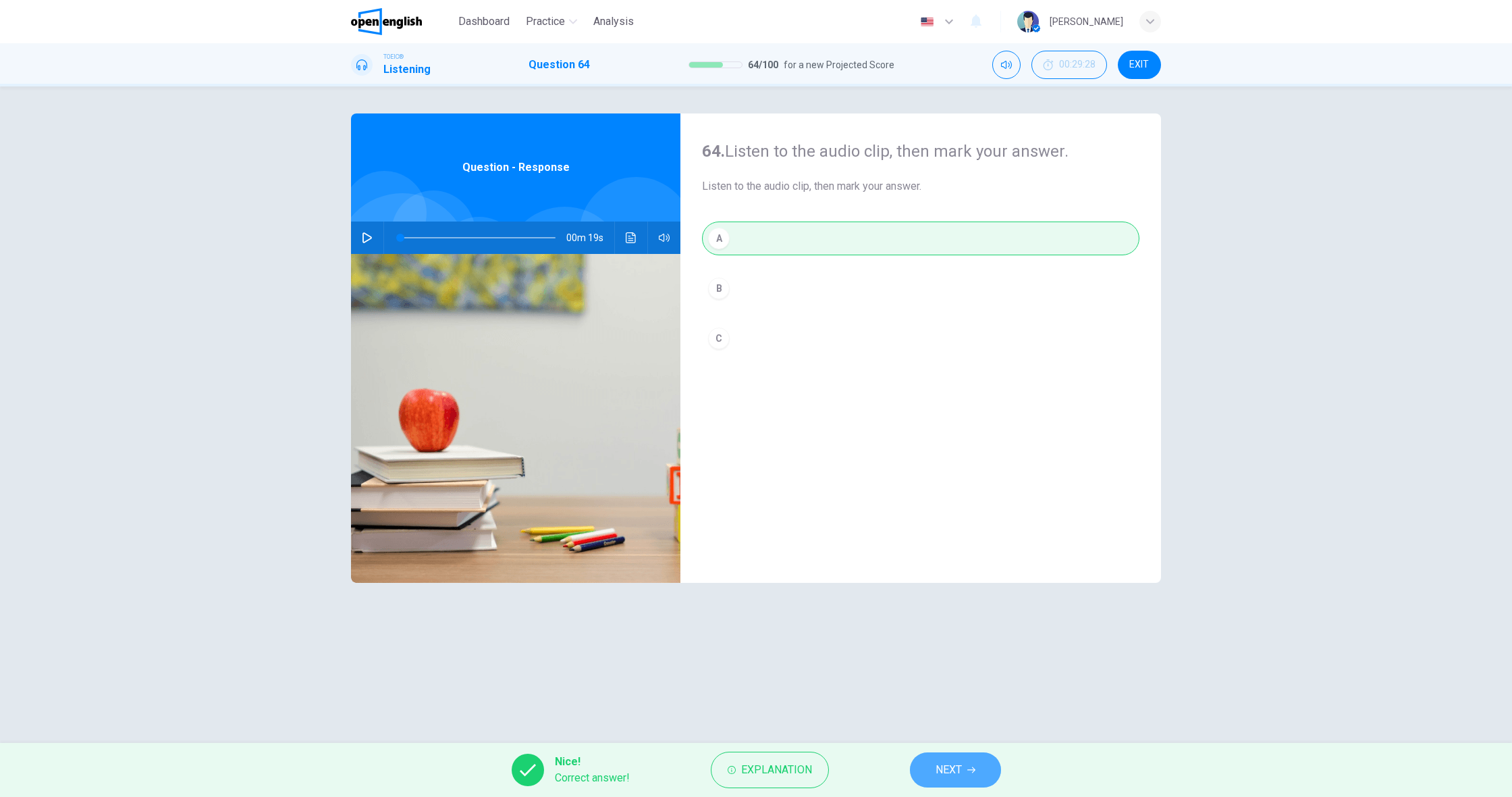
click at [987, 776] on button "NEXT" at bounding box center [955, 769] width 91 height 35
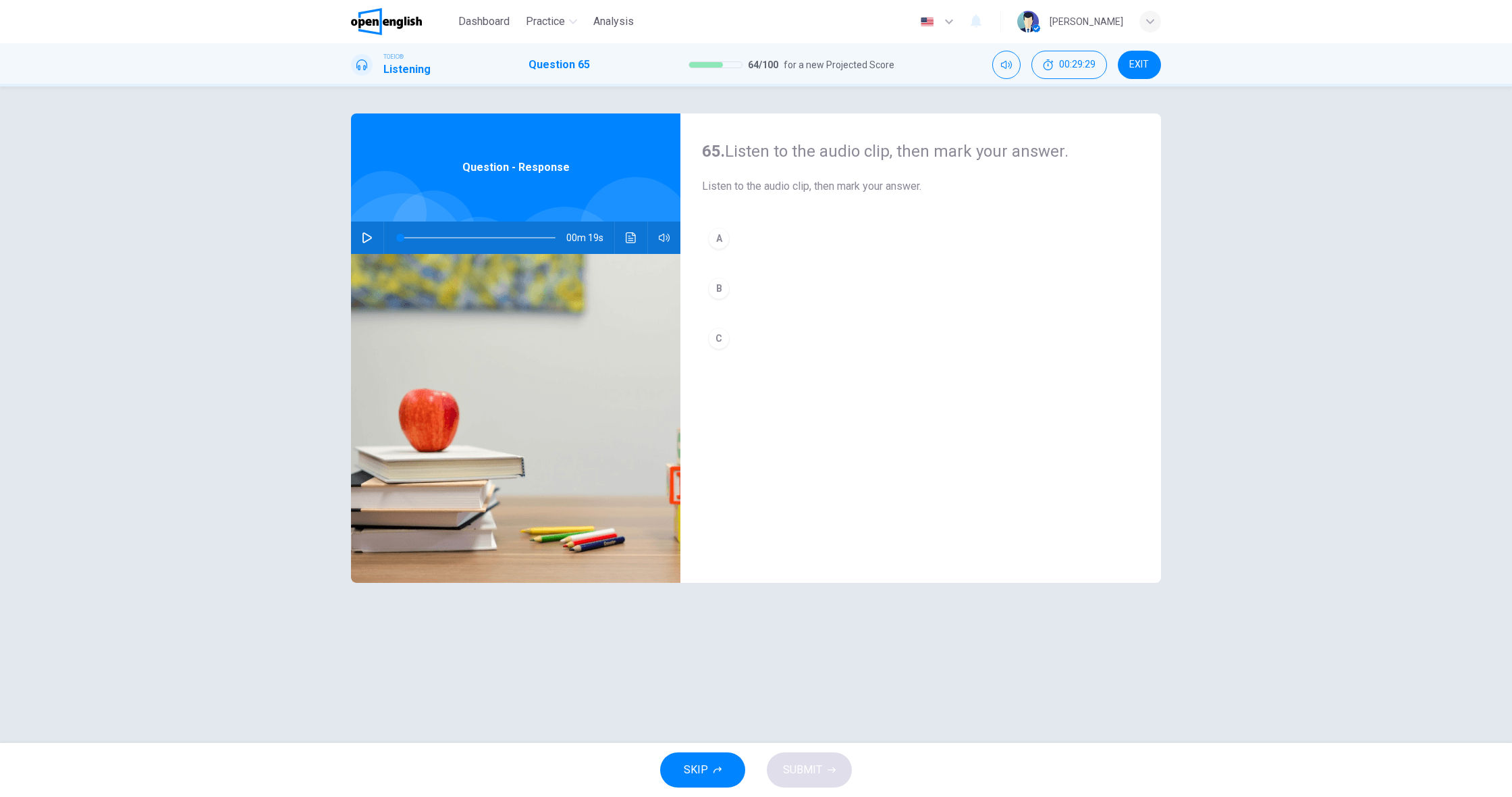
click at [368, 232] on icon "button" at bounding box center [367, 237] width 11 height 11
click at [725, 280] on div "B" at bounding box center [719, 288] width 22 height 22
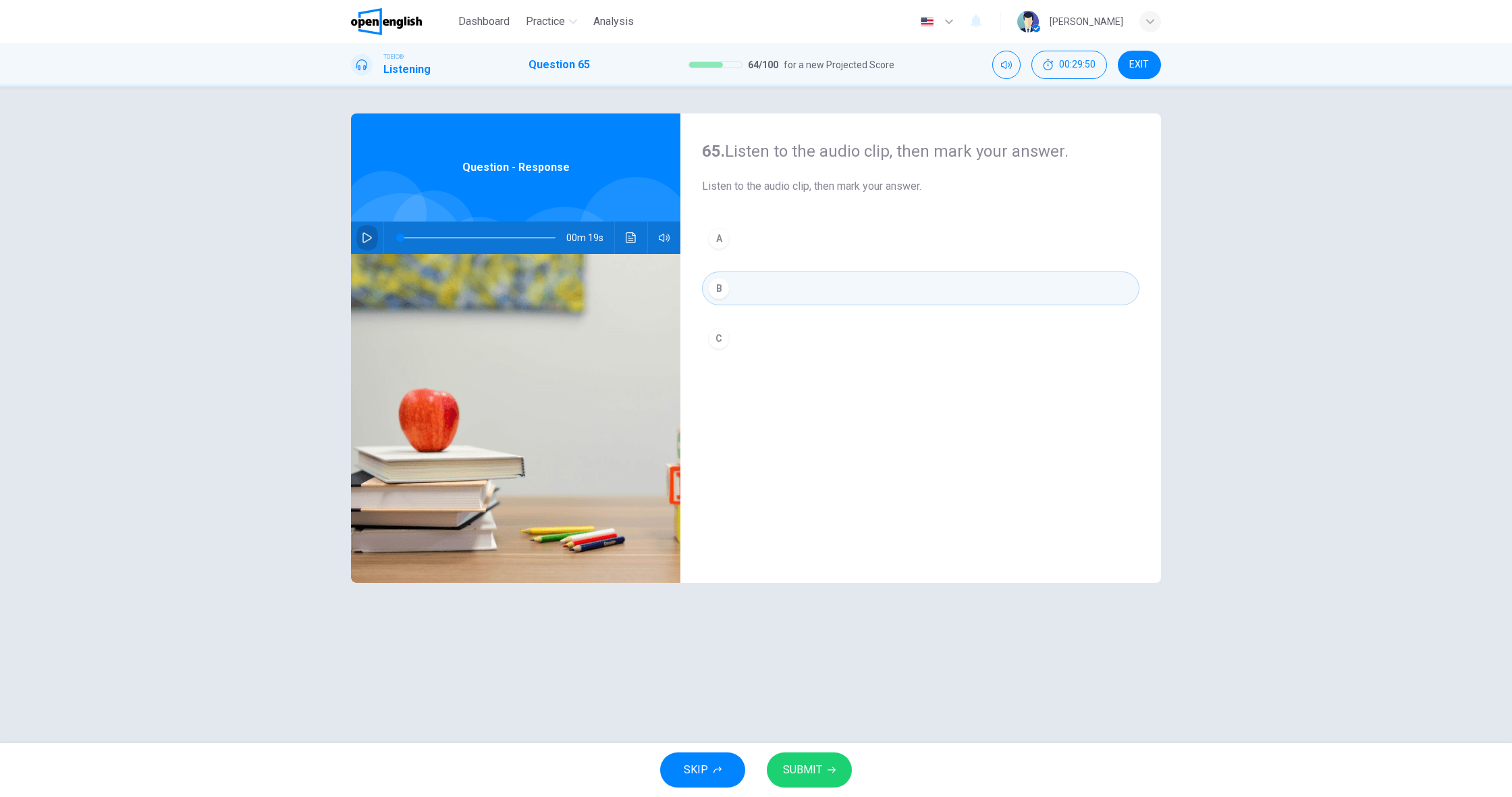
click at [365, 235] on icon "button" at bounding box center [367, 237] width 11 height 11
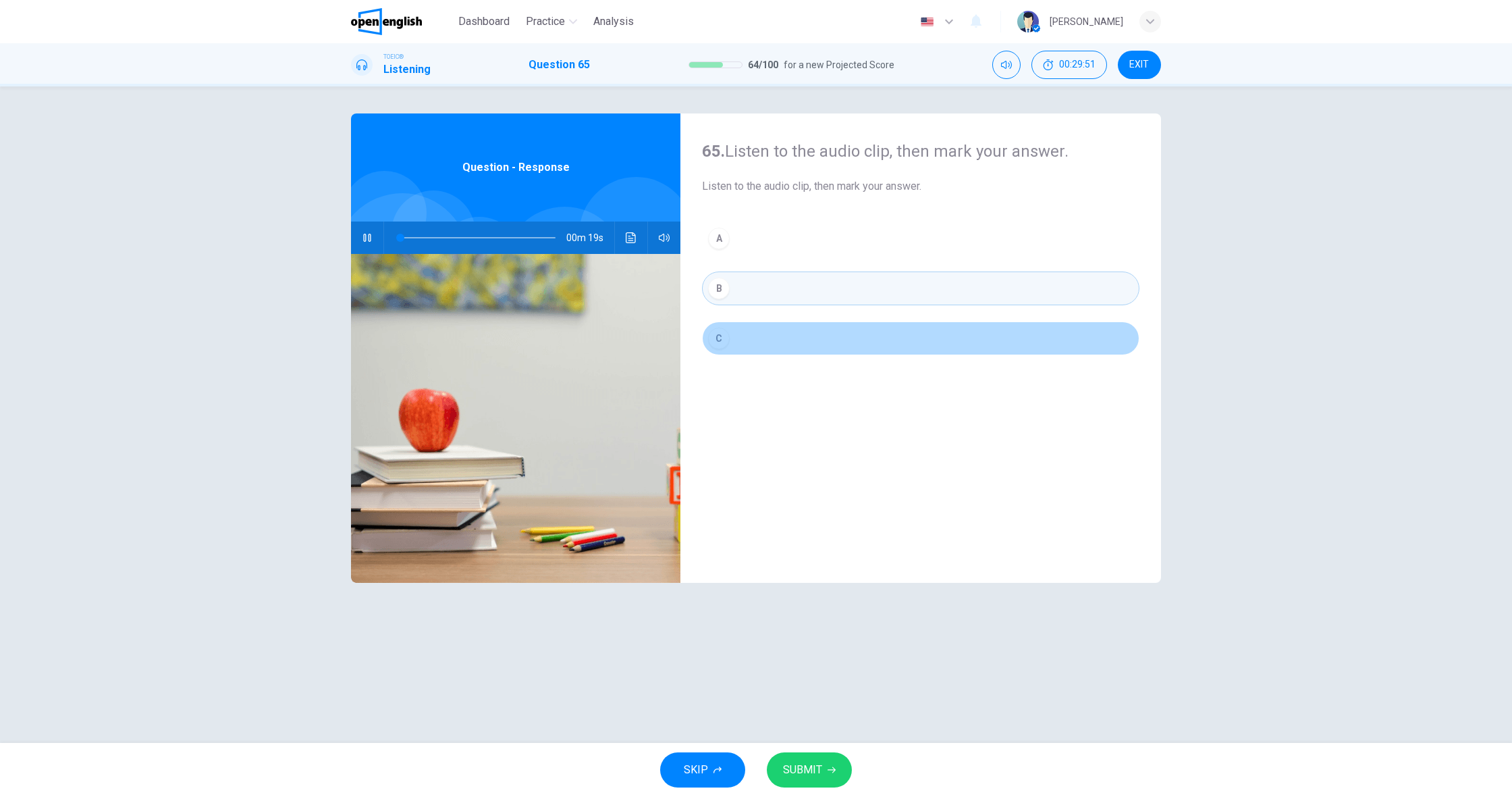
click at [746, 345] on button "C" at bounding box center [921, 338] width 437 height 33
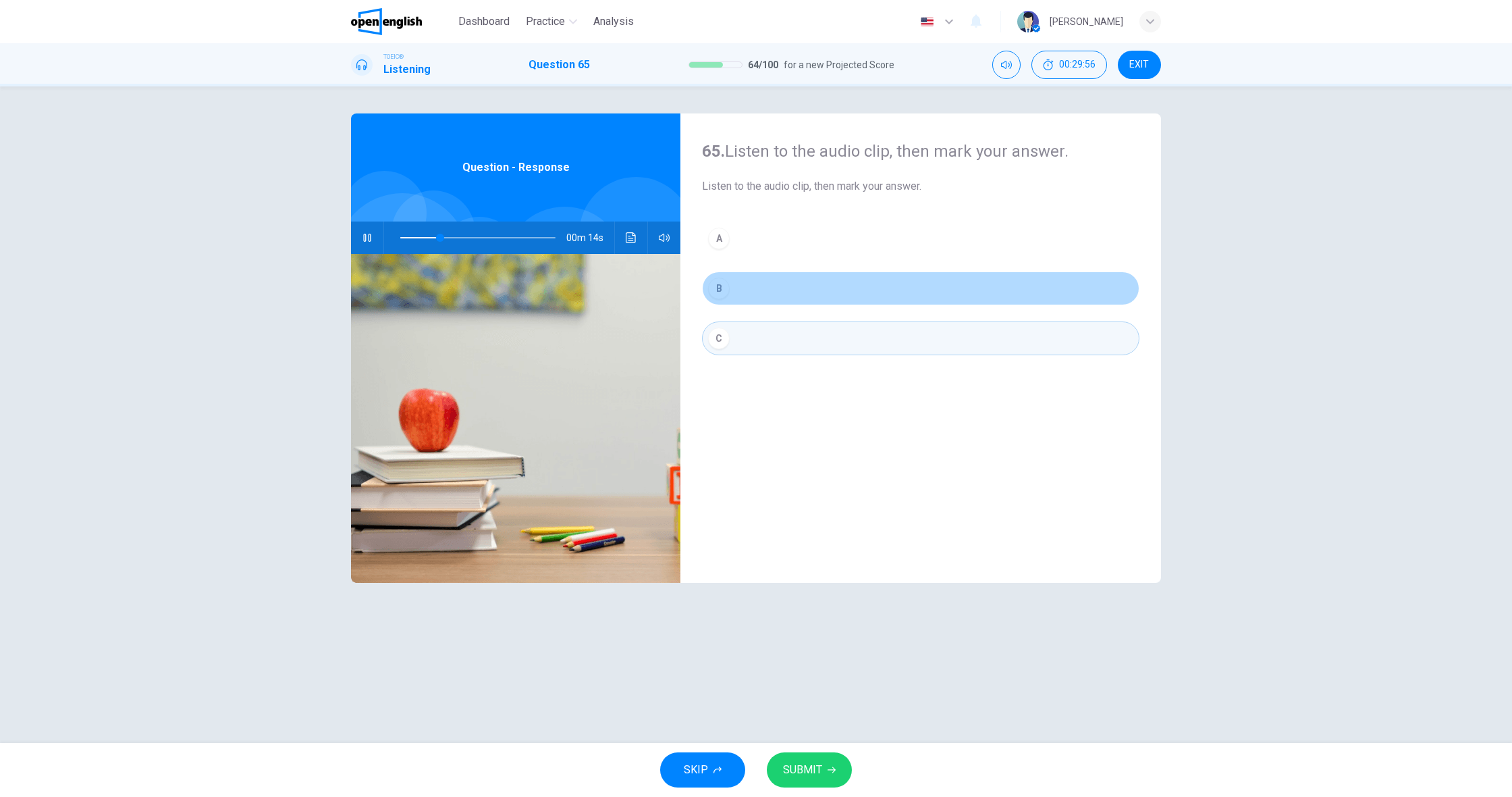
click at [759, 293] on button "B" at bounding box center [921, 288] width 437 height 33
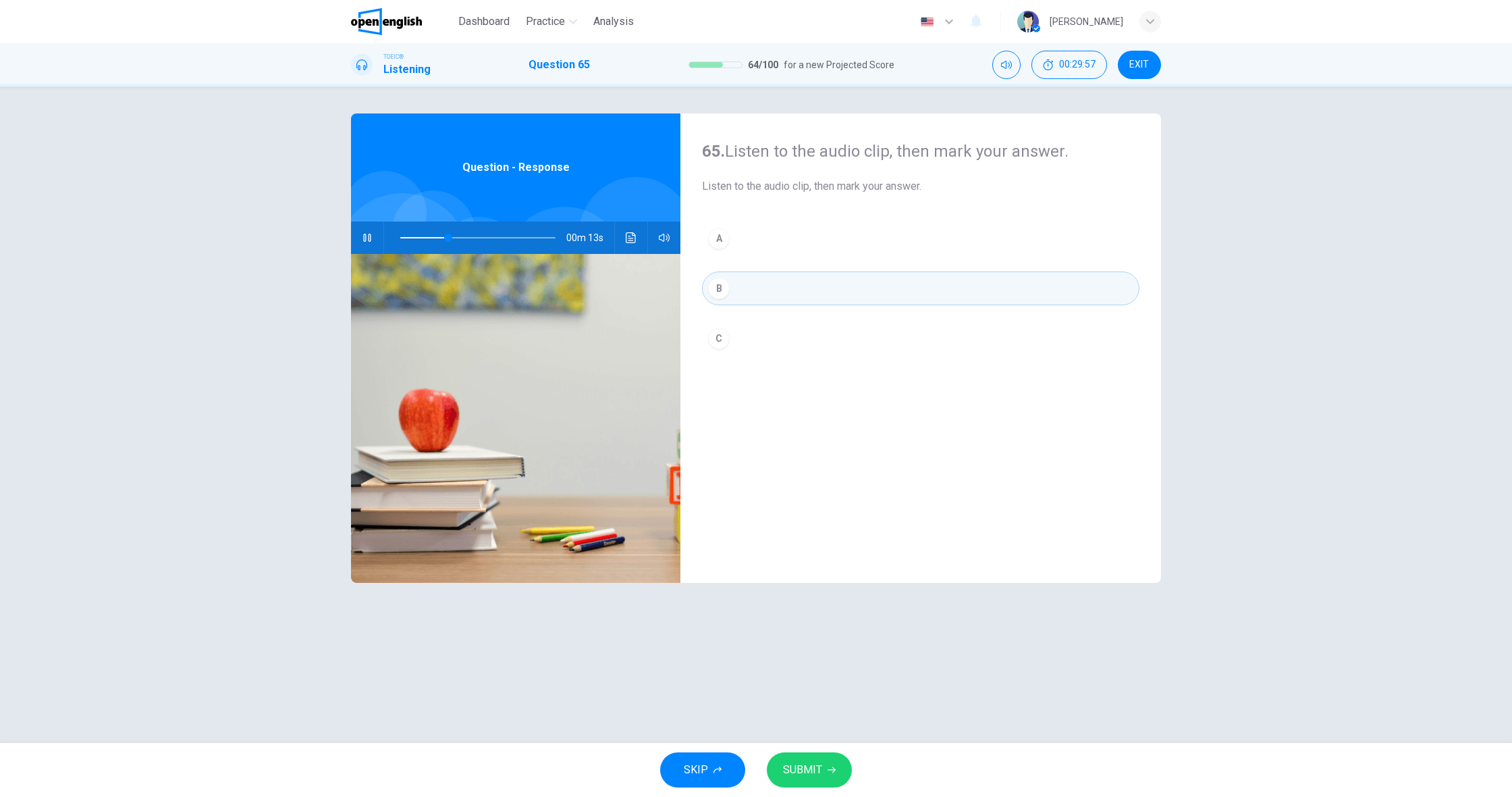
click at [804, 788] on div "SKIP SUBMIT" at bounding box center [756, 769] width 1512 height 54
click at [806, 768] on span "SUBMIT" at bounding box center [802, 769] width 39 height 19
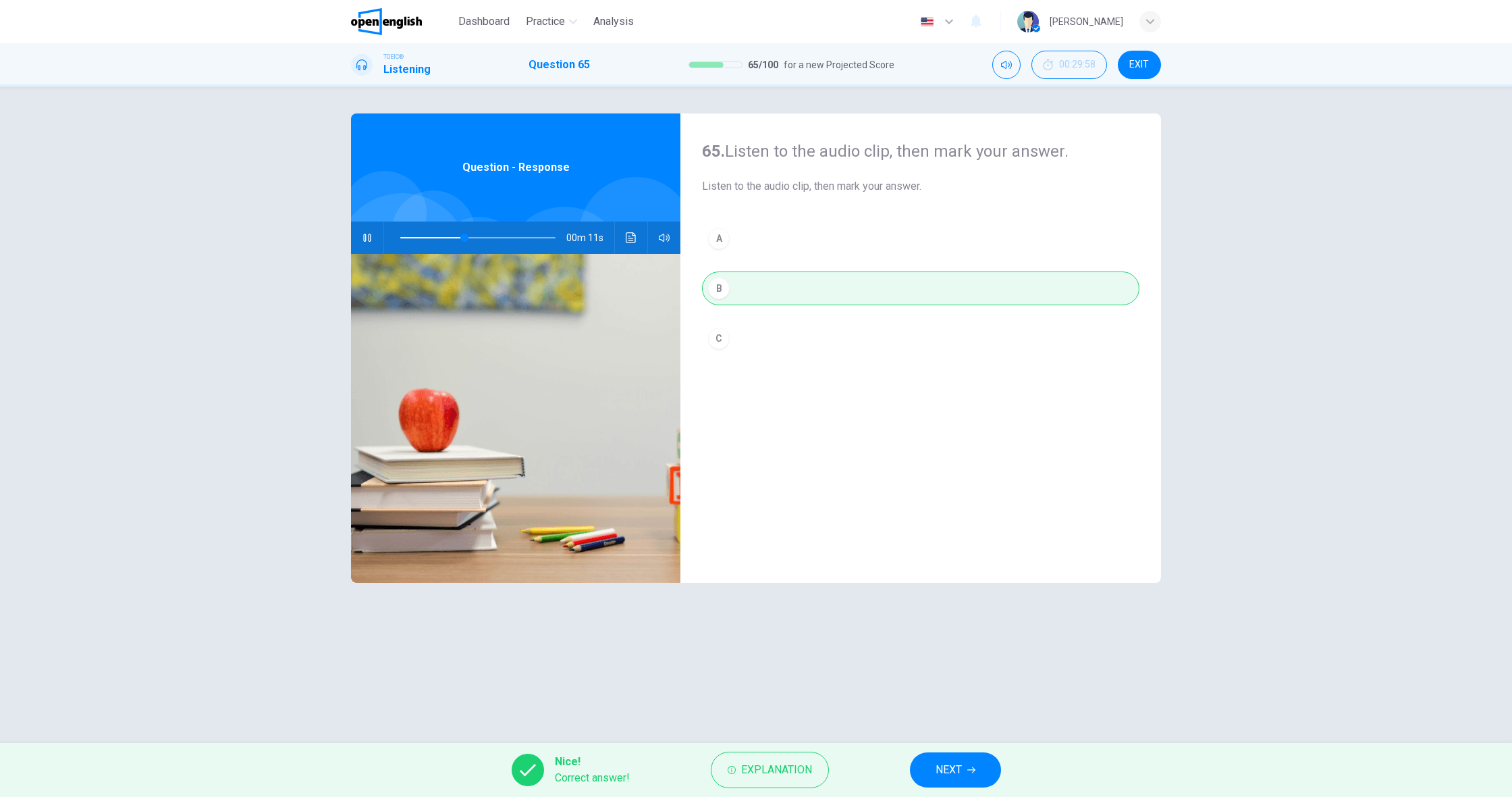
click at [1006, 770] on div "Nice! Correct answer! Explanation NEXT" at bounding box center [756, 769] width 1512 height 54
type input "**"
click at [955, 764] on span "NEXT" at bounding box center [949, 769] width 27 height 19
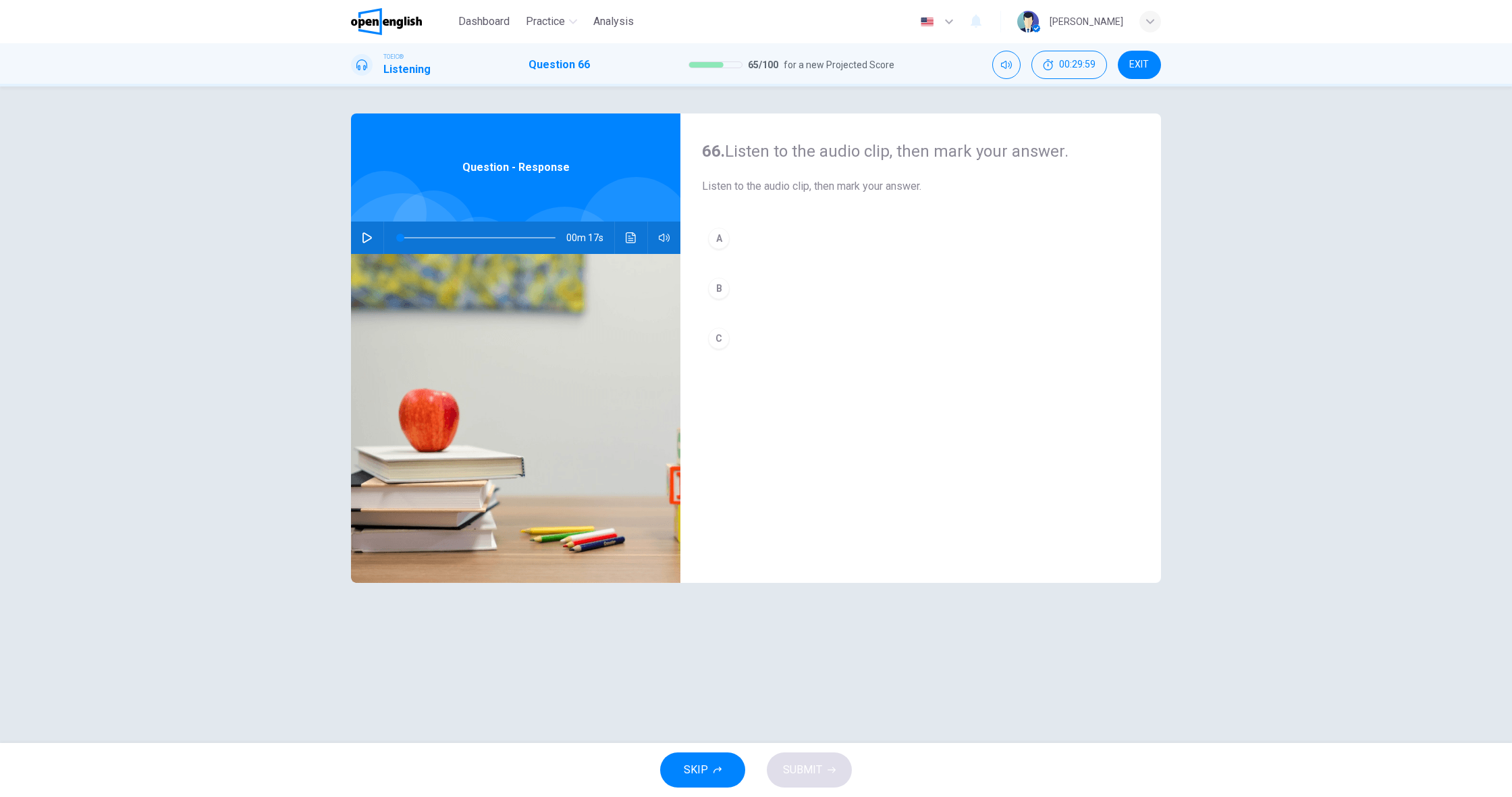
click at [382, 236] on div "00m 17s" at bounding box center [516, 237] width 329 height 33
click at [374, 238] on button "button" at bounding box center [367, 237] width 22 height 33
click at [722, 331] on div "C" at bounding box center [719, 338] width 22 height 22
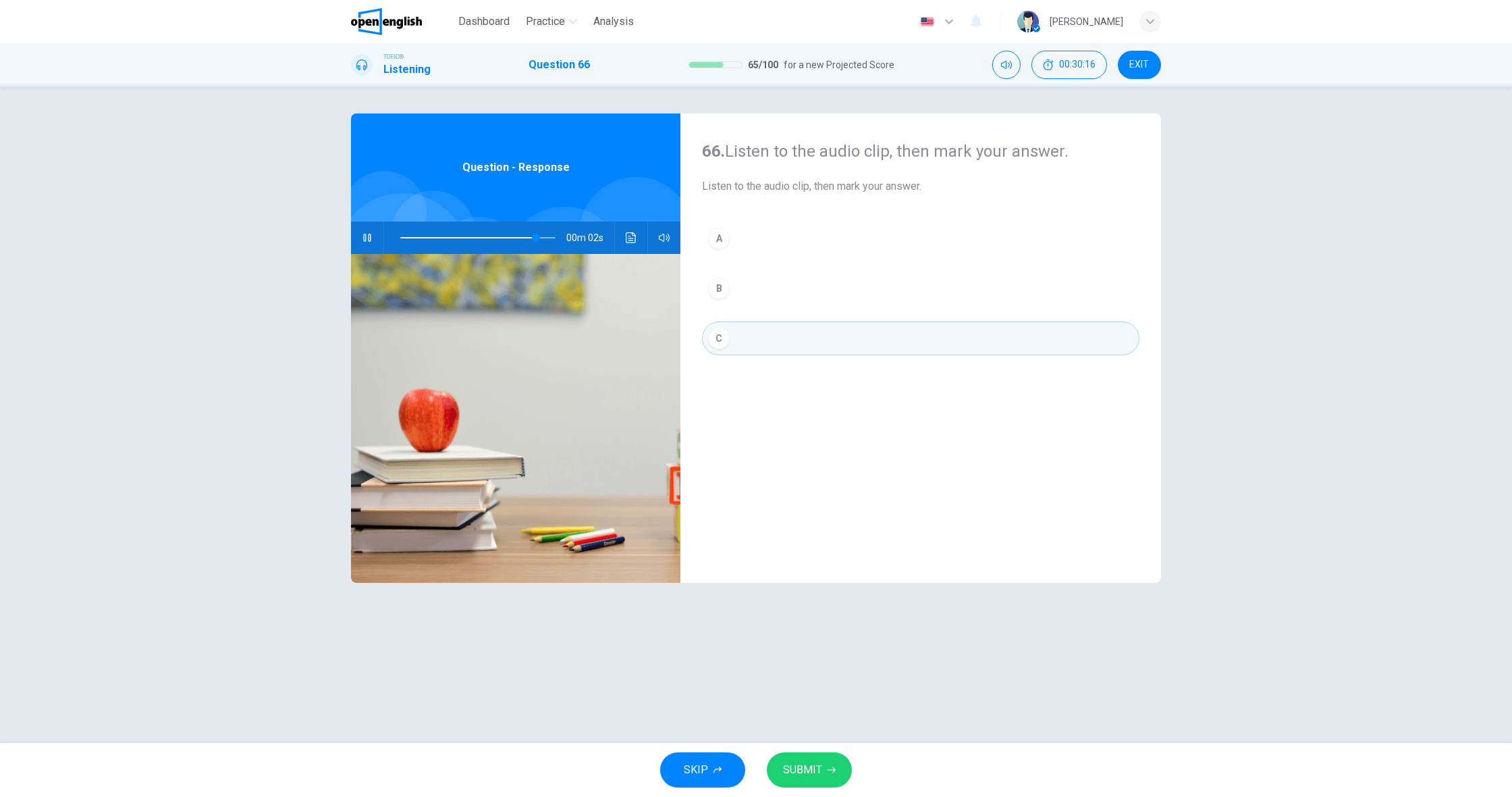
click at [825, 762] on button "SUBMIT" at bounding box center [809, 769] width 85 height 35
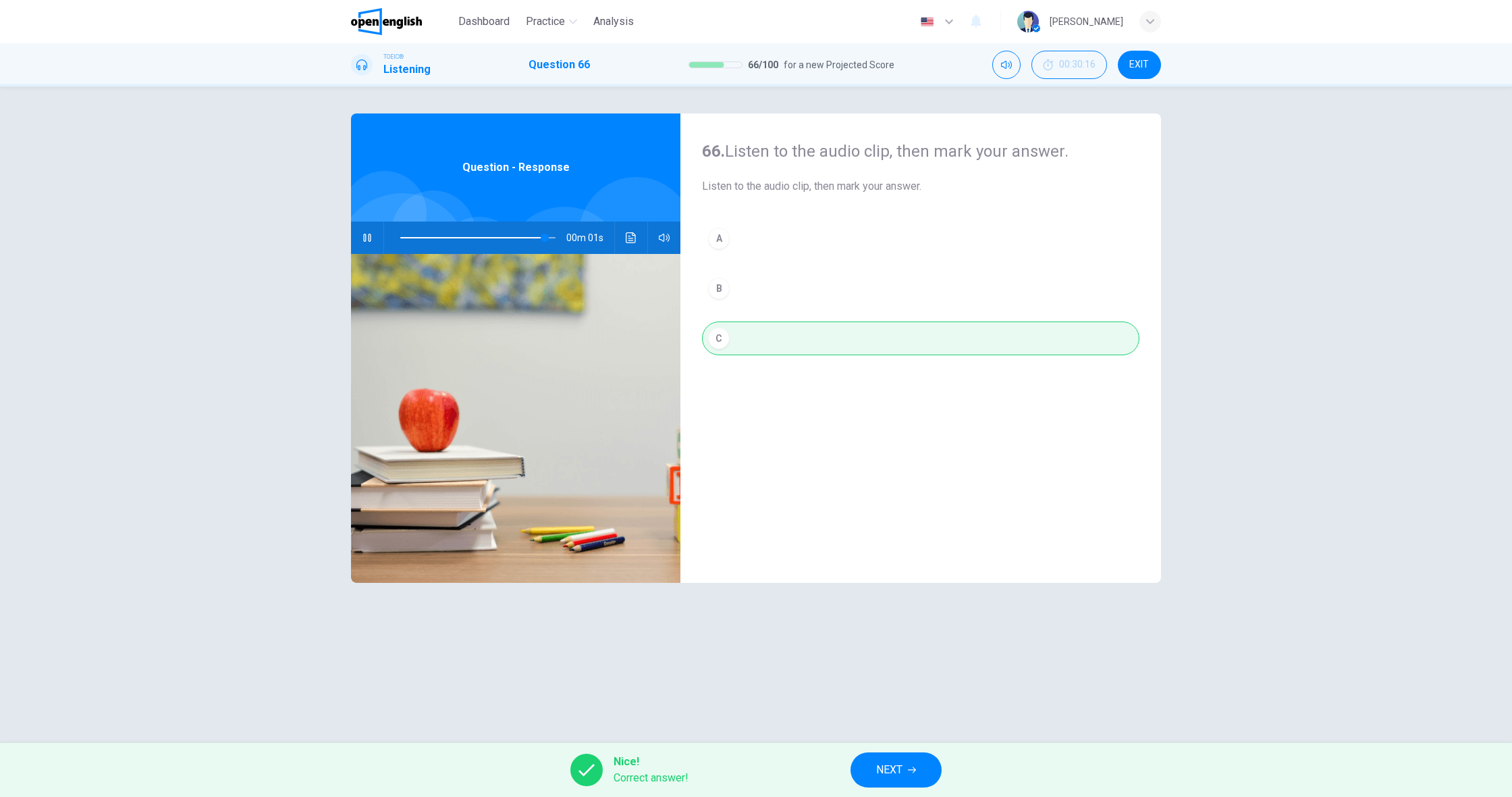
type input "*"
click at [892, 773] on span "NEXT" at bounding box center [890, 769] width 27 height 19
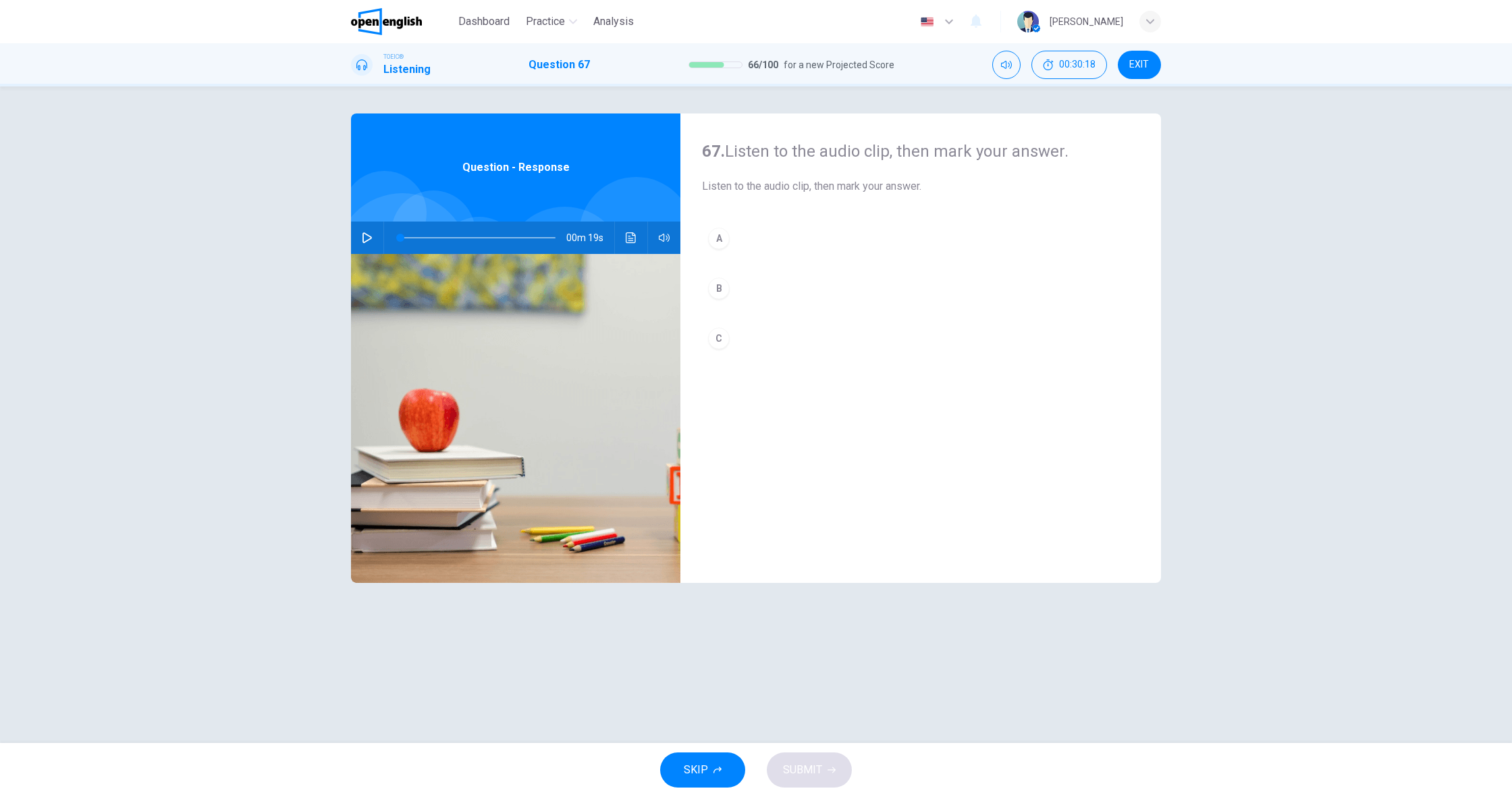
click at [380, 249] on div "00m 19s" at bounding box center [516, 237] width 329 height 33
click at [372, 244] on button "button" at bounding box center [367, 237] width 22 height 33
click at [723, 285] on div "B" at bounding box center [719, 288] width 22 height 22
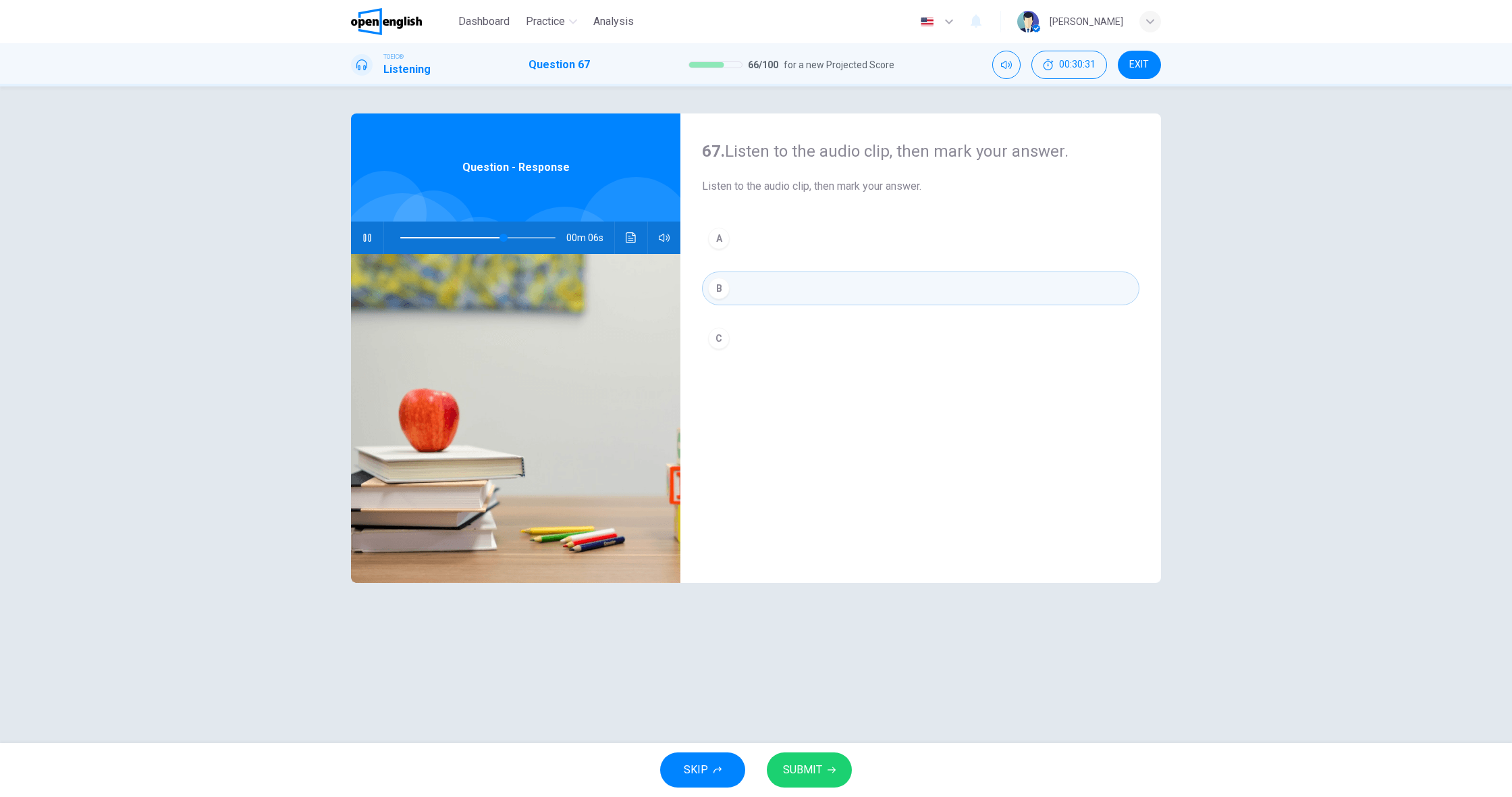
click at [795, 778] on span "SUBMIT" at bounding box center [802, 769] width 39 height 19
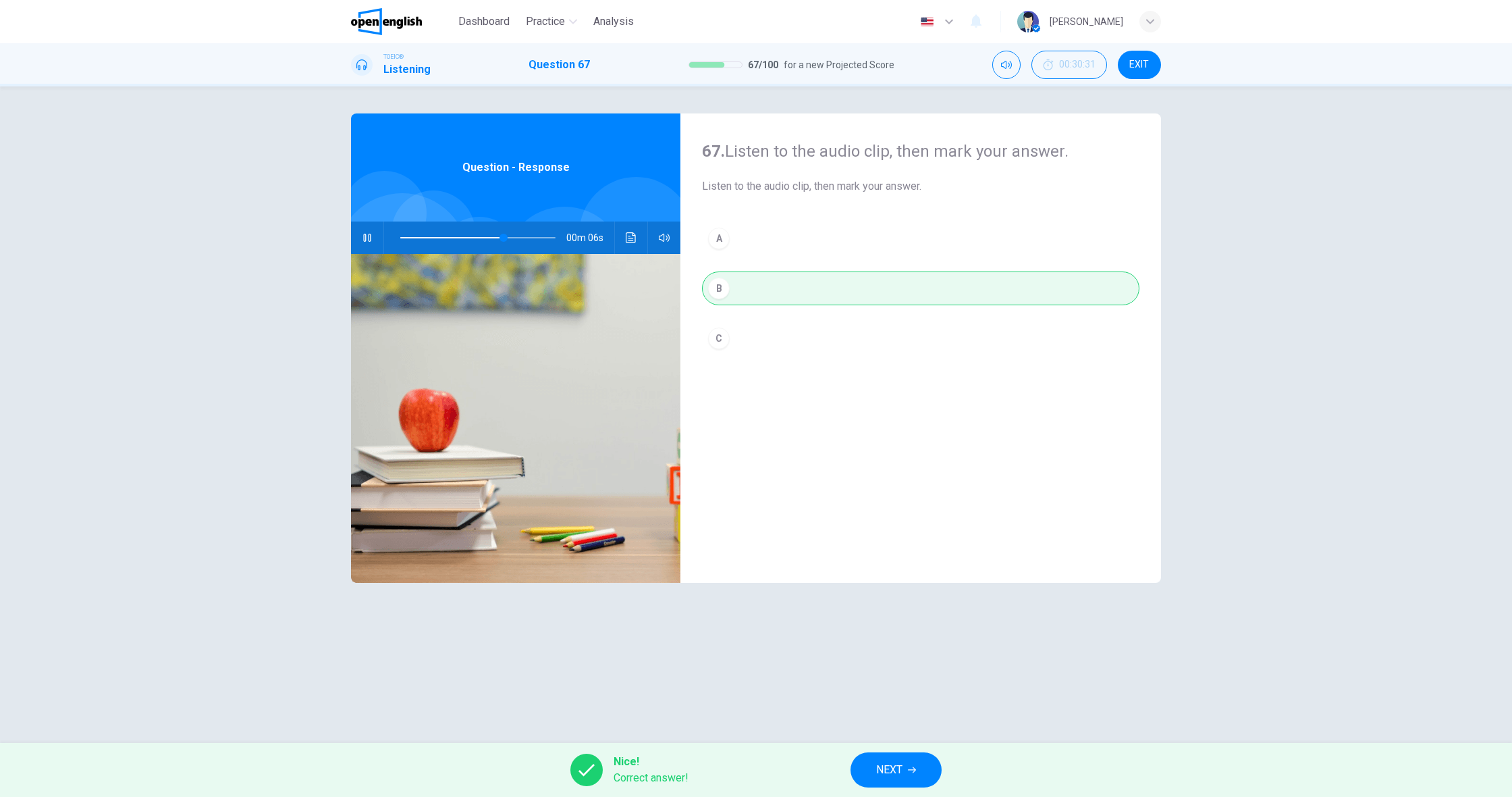
type input "**"
click at [871, 766] on button "NEXT" at bounding box center [896, 769] width 91 height 35
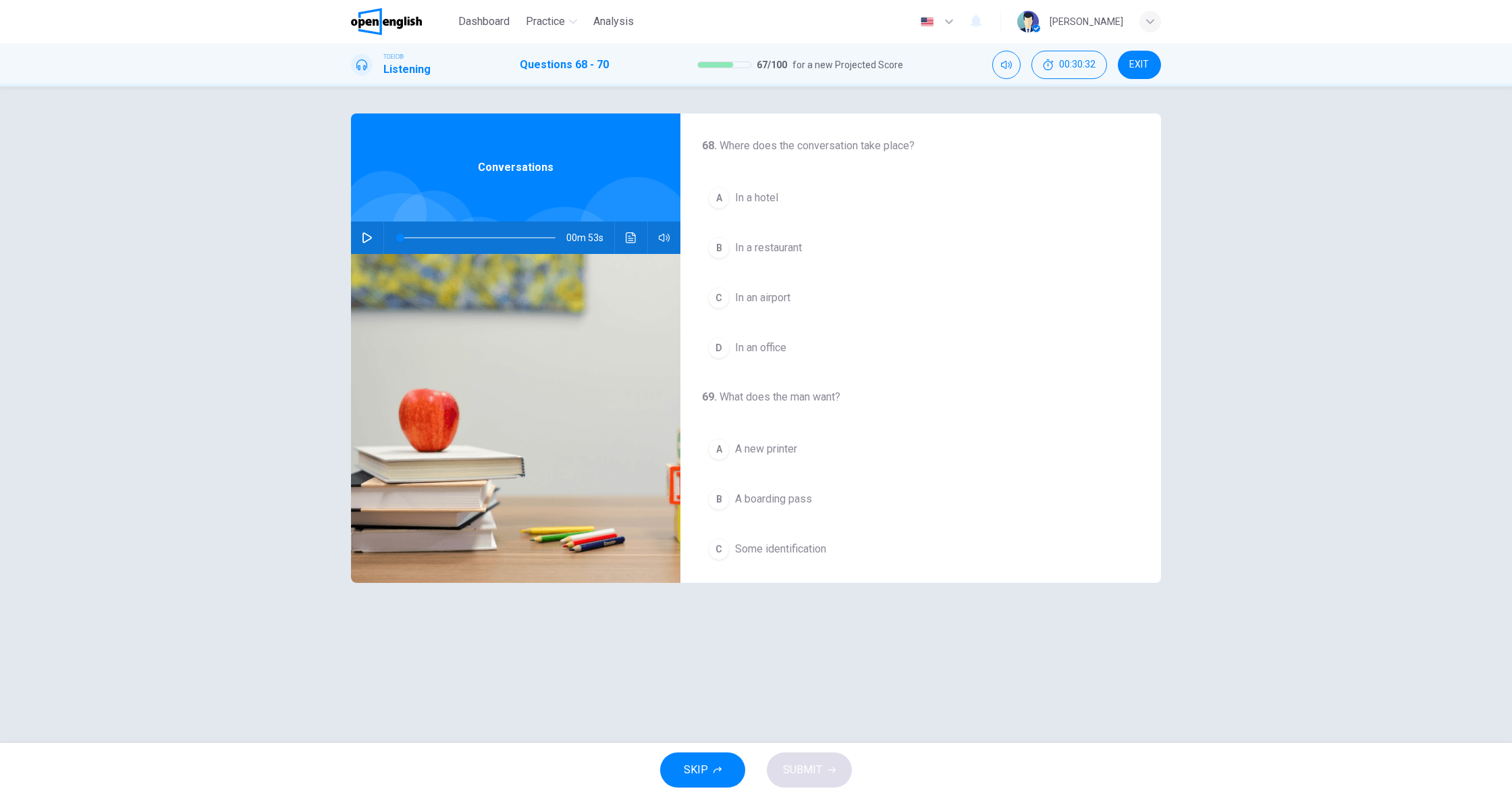
click at [365, 235] on icon "button" at bounding box center [367, 237] width 11 height 11
click at [741, 206] on button "A In a hotel" at bounding box center [921, 197] width 437 height 33
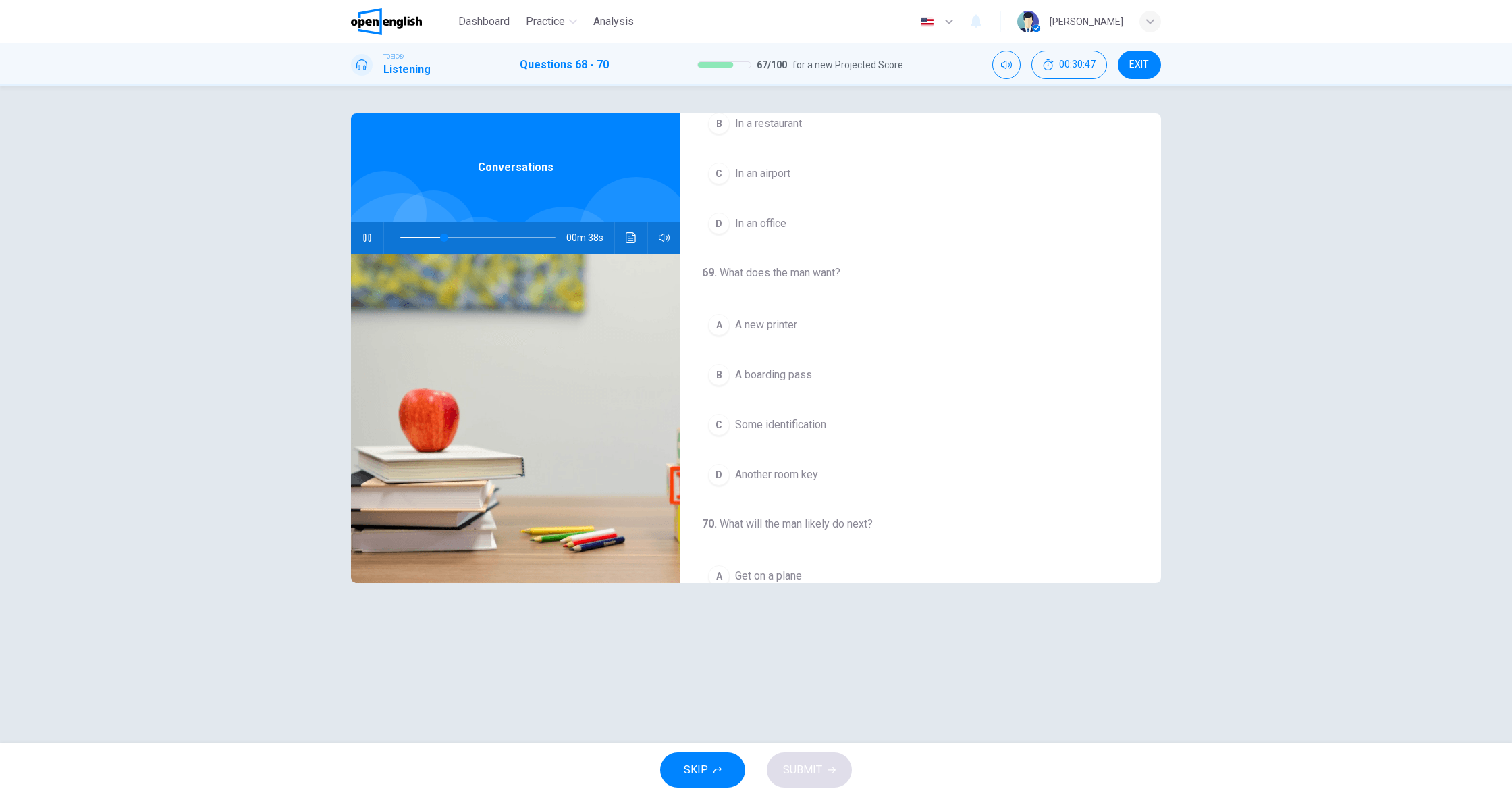
scroll to position [180, 0]
click at [782, 417] on span "Another room key" at bounding box center [776, 419] width 83 height 16
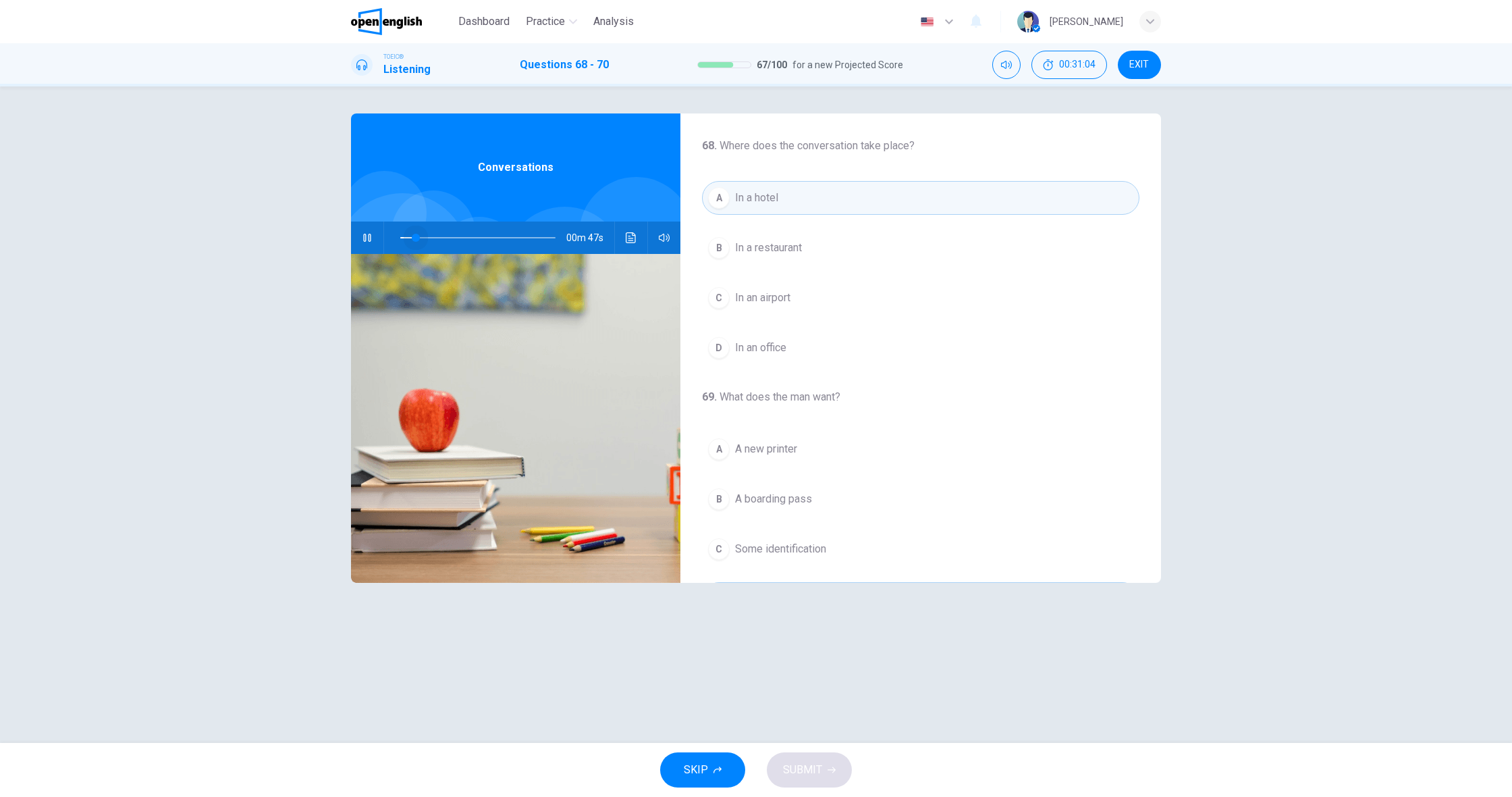
scroll to position [1, 0]
drag, startPoint x: 418, startPoint y: 240, endPoint x: 402, endPoint y: 242, distance: 16.1
click at [403, 242] on span at bounding box center [478, 237] width 155 height 19
drag, startPoint x: 404, startPoint y: 239, endPoint x: 385, endPoint y: 235, distance: 19.4
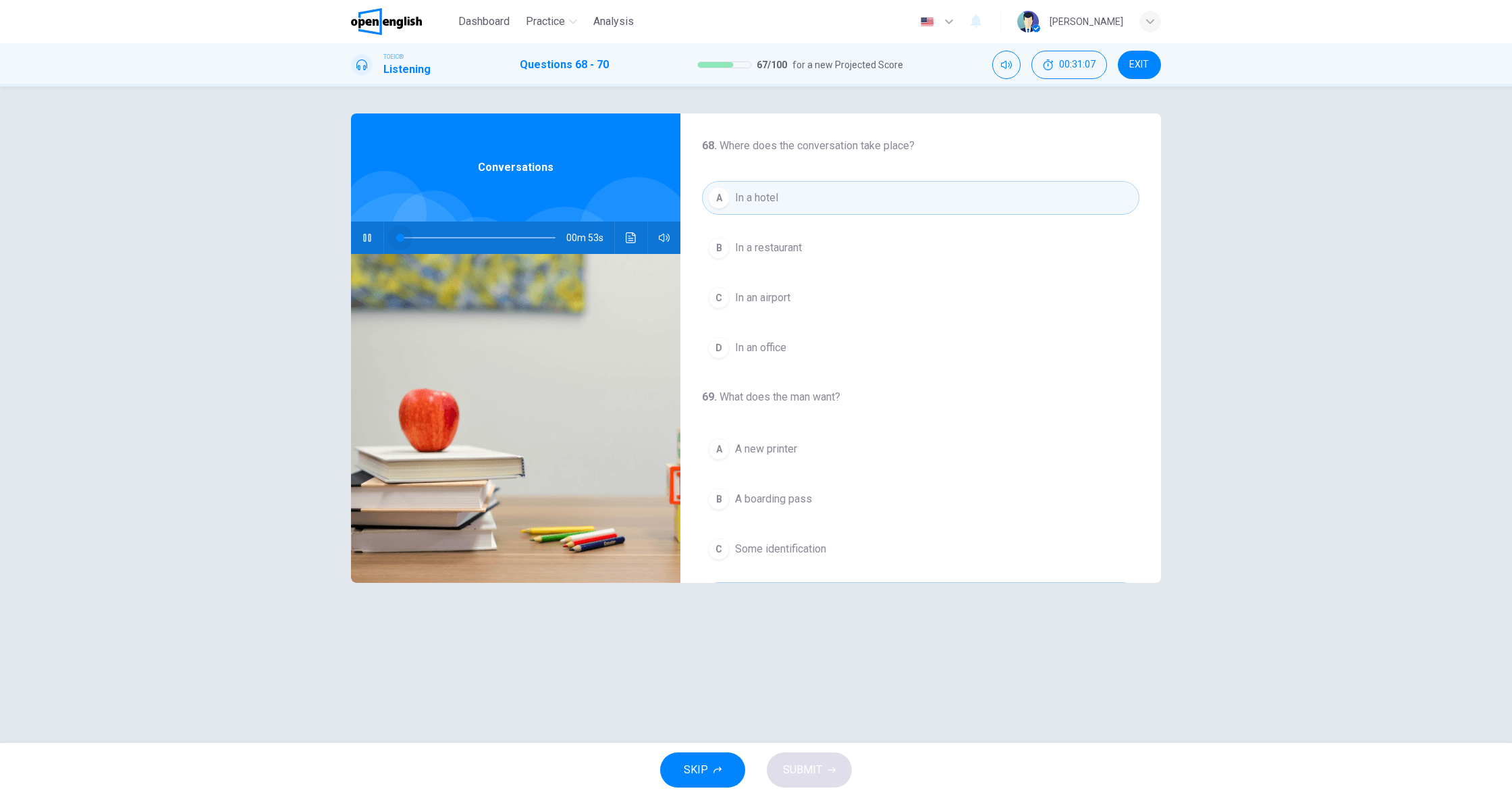
click at [385, 235] on div at bounding box center [475, 237] width 182 height 33
click at [743, 290] on span "In an airport" at bounding box center [763, 298] width 56 height 16
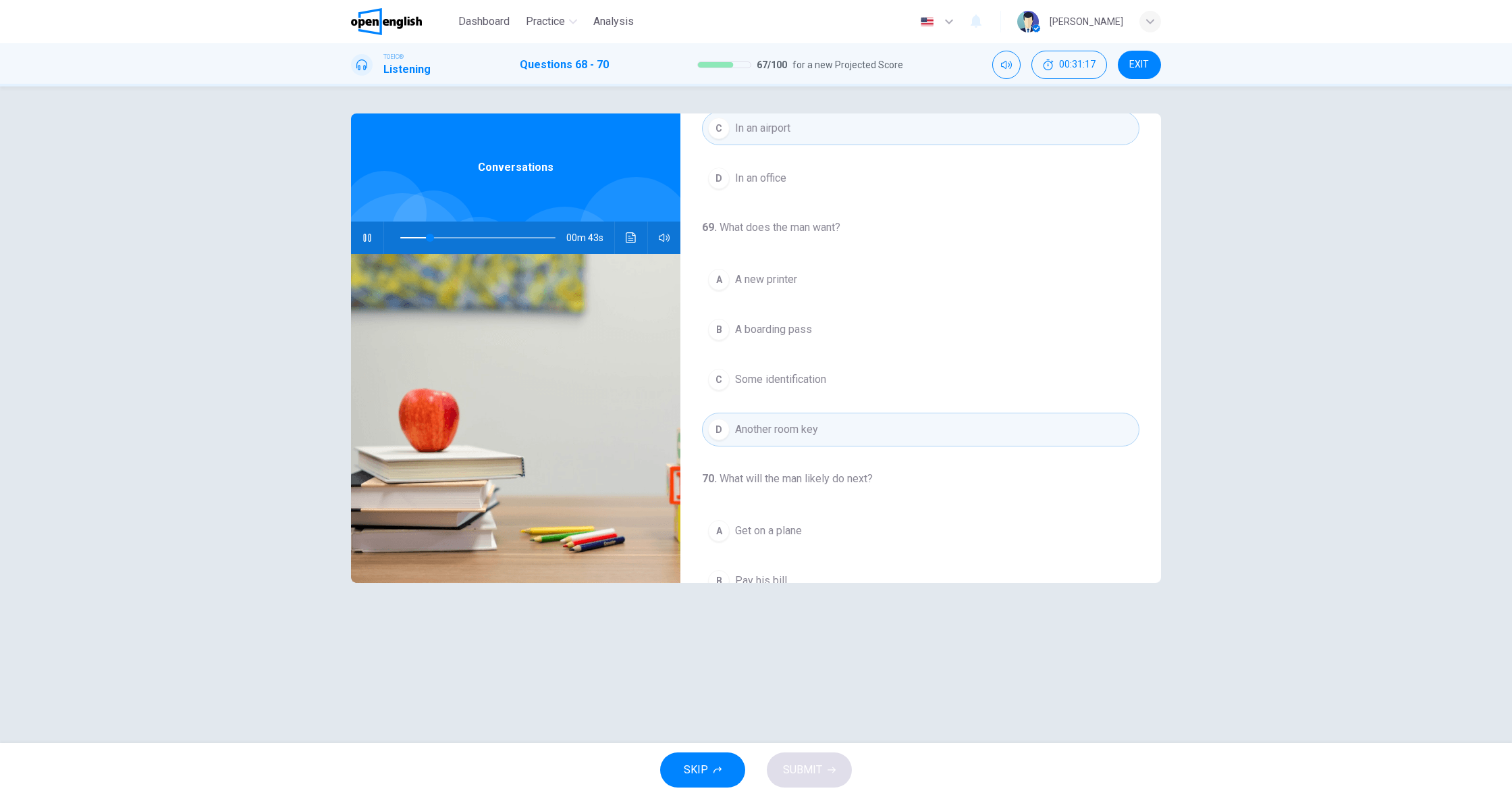
scroll to position [170, 0]
click at [773, 331] on span "A boarding pass" at bounding box center [773, 328] width 77 height 16
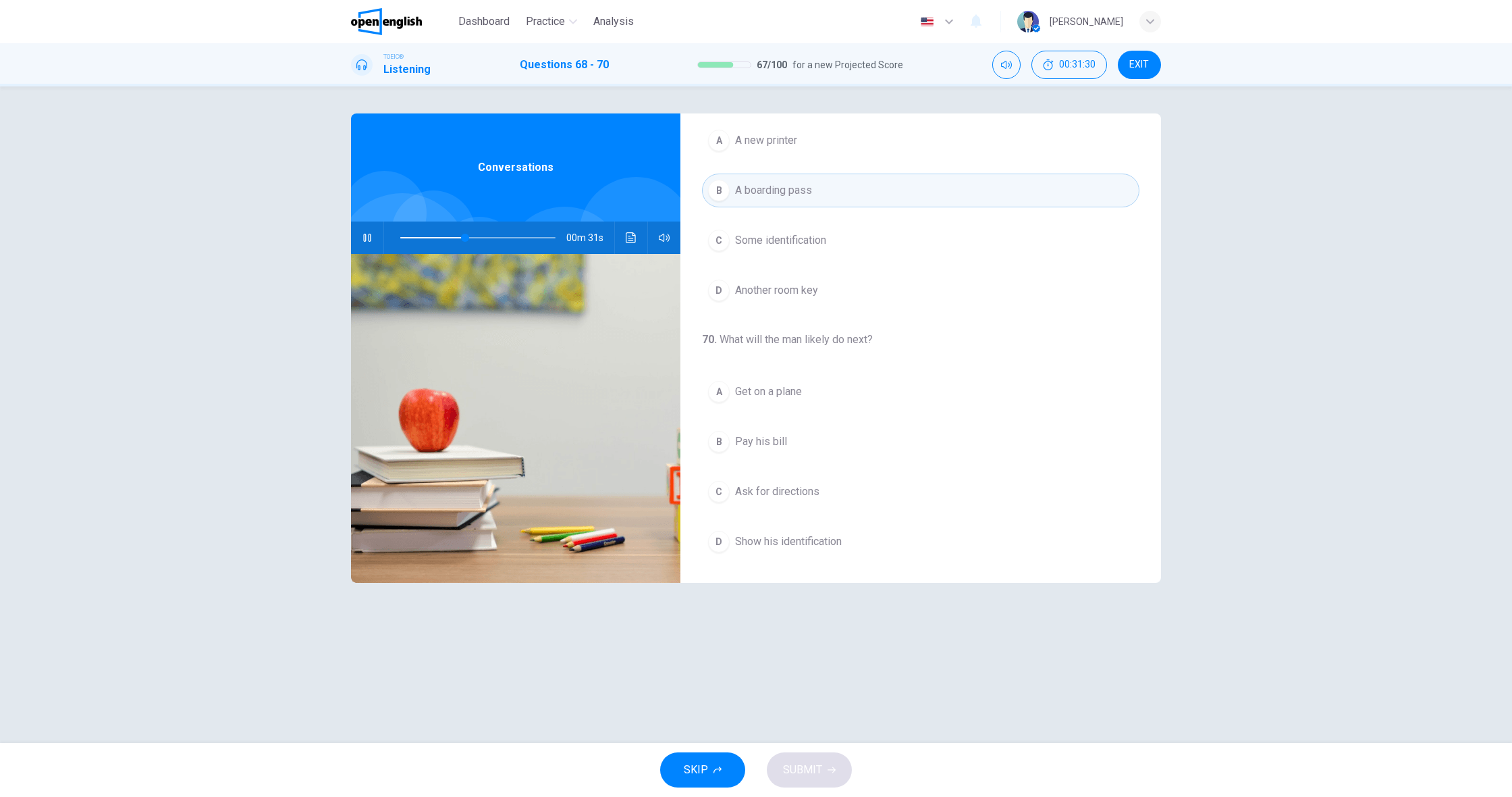
scroll to position [308, 0]
click at [773, 492] on span "Ask for directions" at bounding box center [777, 492] width 84 height 16
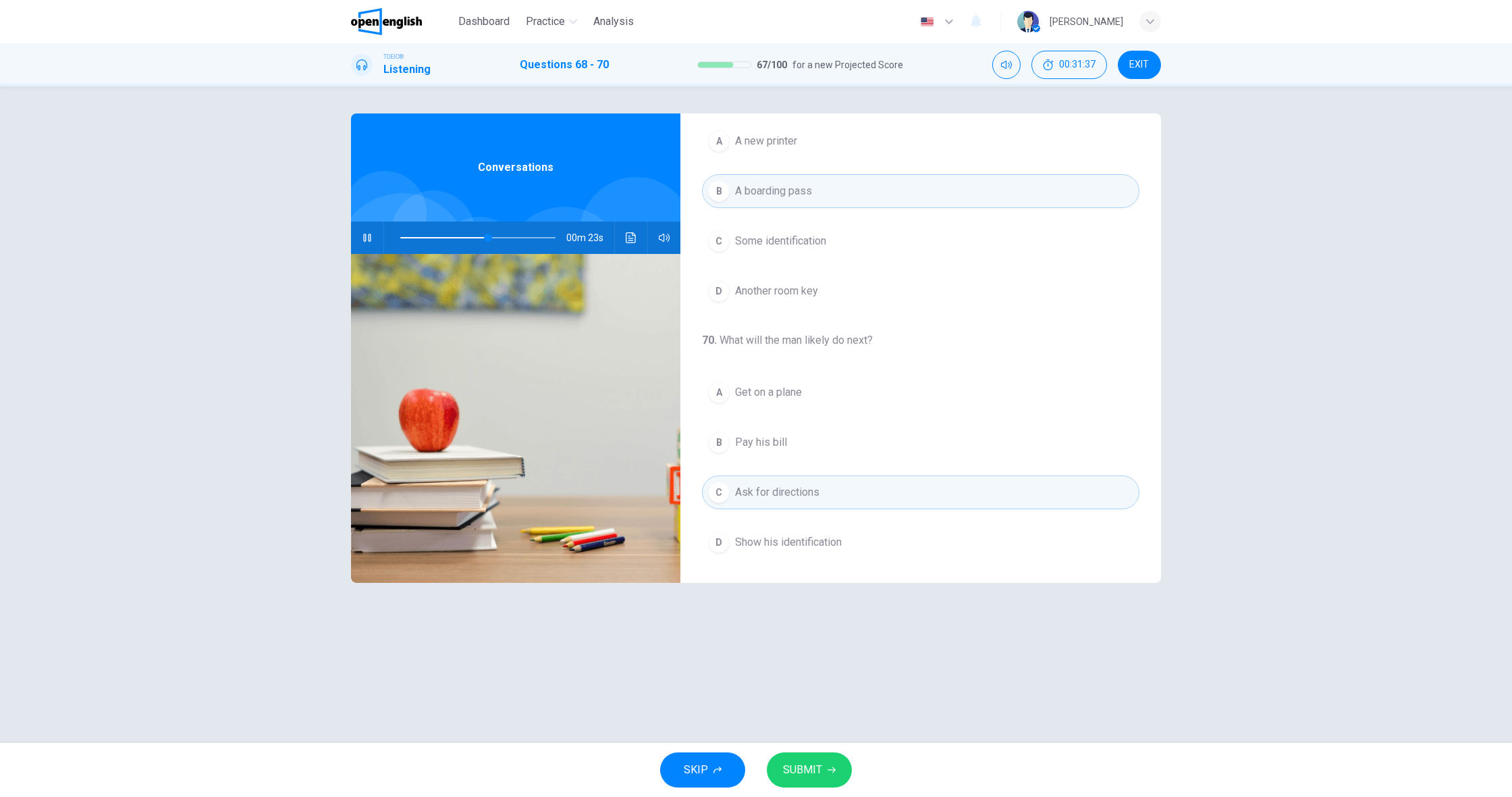
click at [788, 541] on span "Show his identification" at bounding box center [788, 542] width 106 height 16
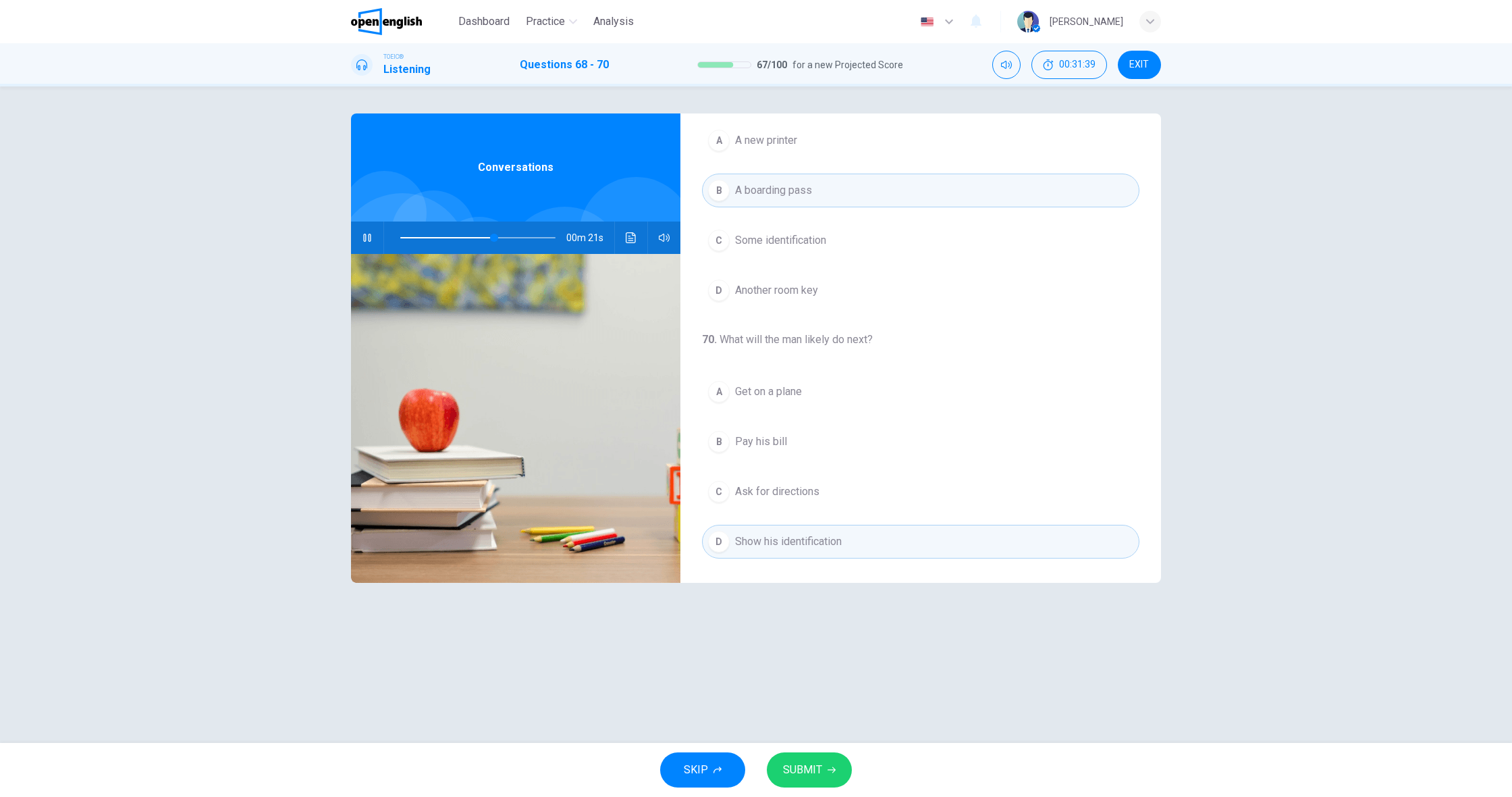
scroll to position [0, 0]
click at [773, 405] on button "A Get on a plane" at bounding box center [921, 391] width 437 height 33
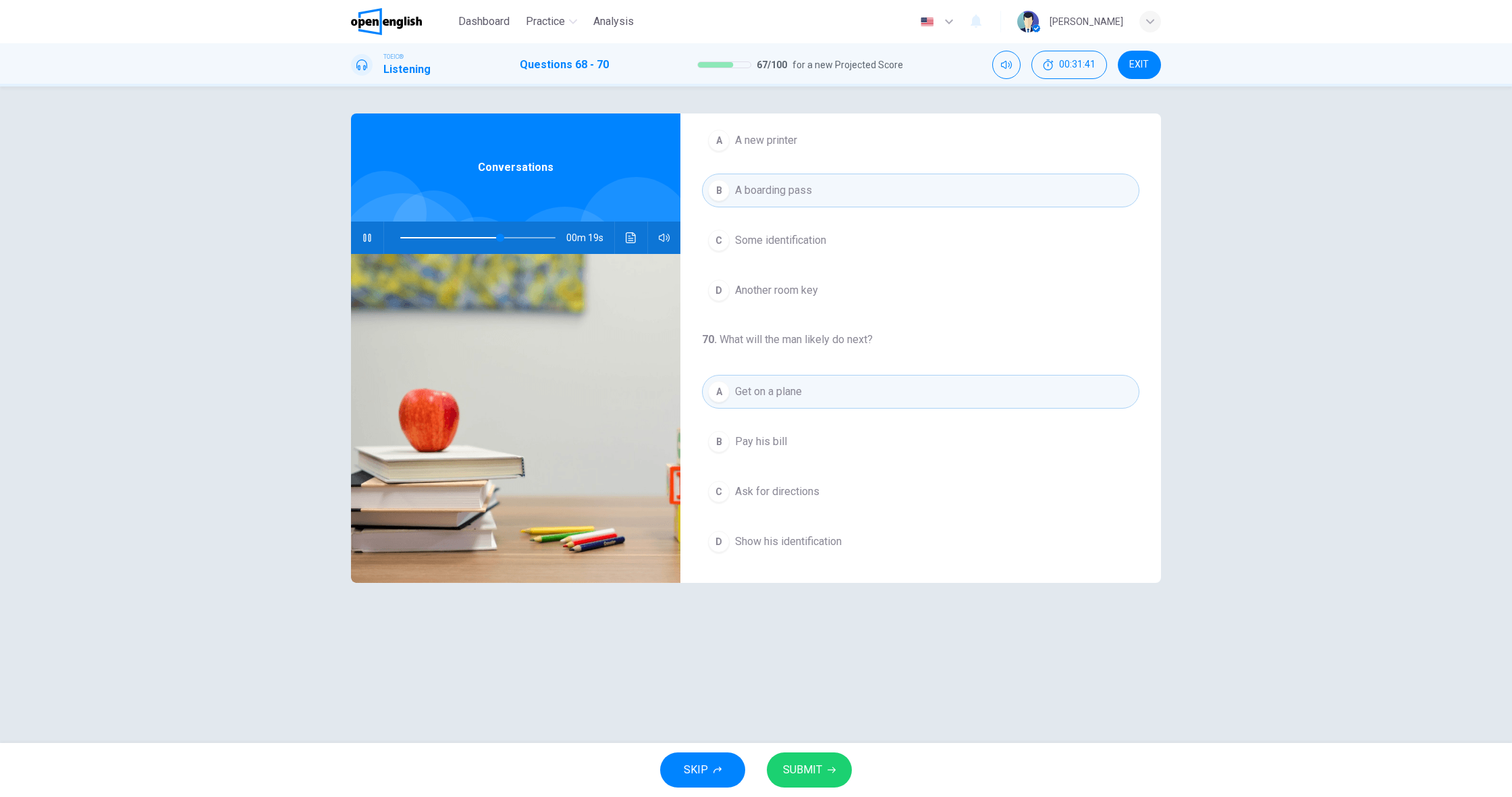
click at [822, 766] on button "SUBMIT" at bounding box center [809, 769] width 85 height 35
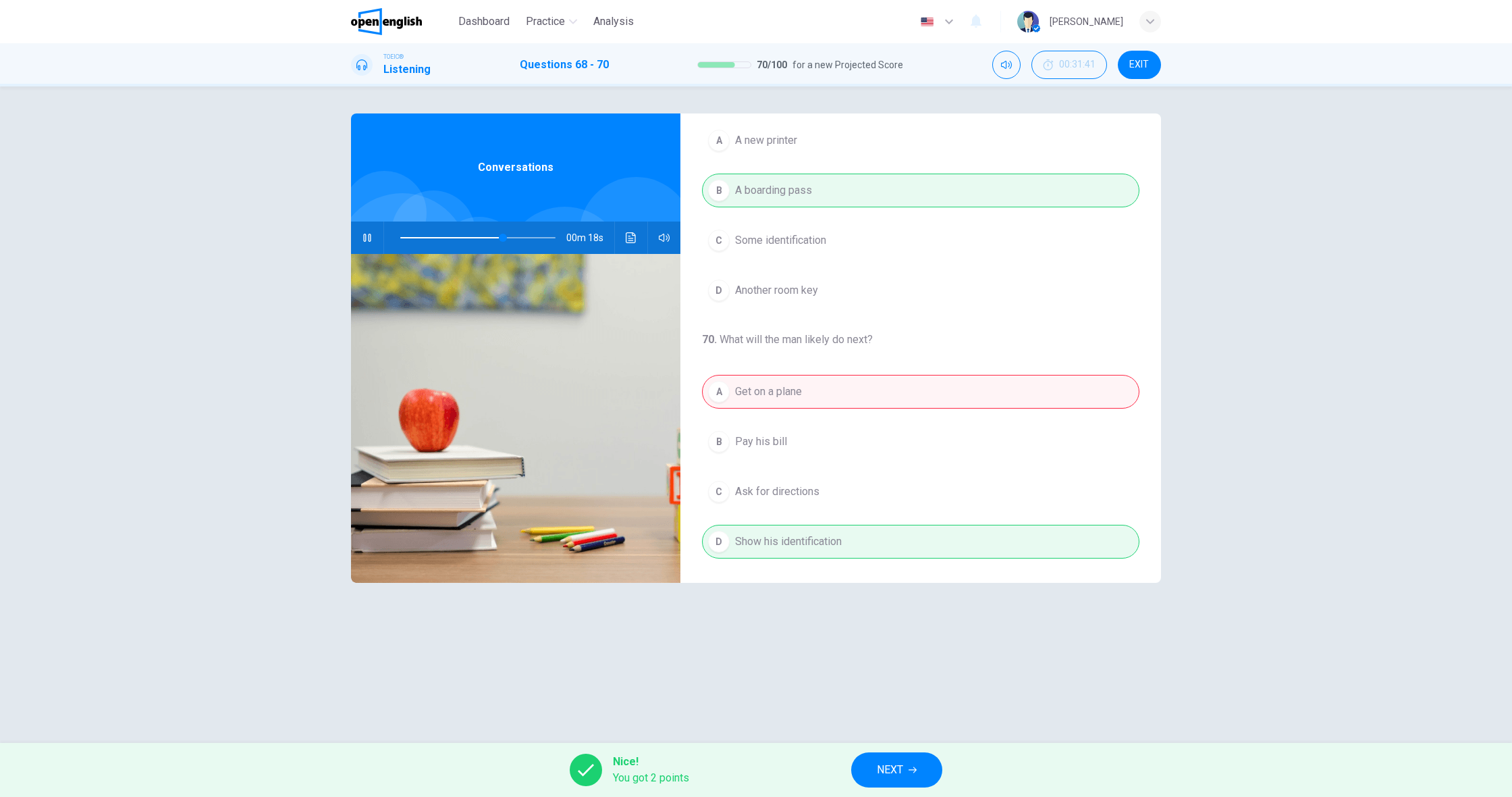
type input "**"
click at [884, 756] on button "NEXT" at bounding box center [897, 769] width 91 height 35
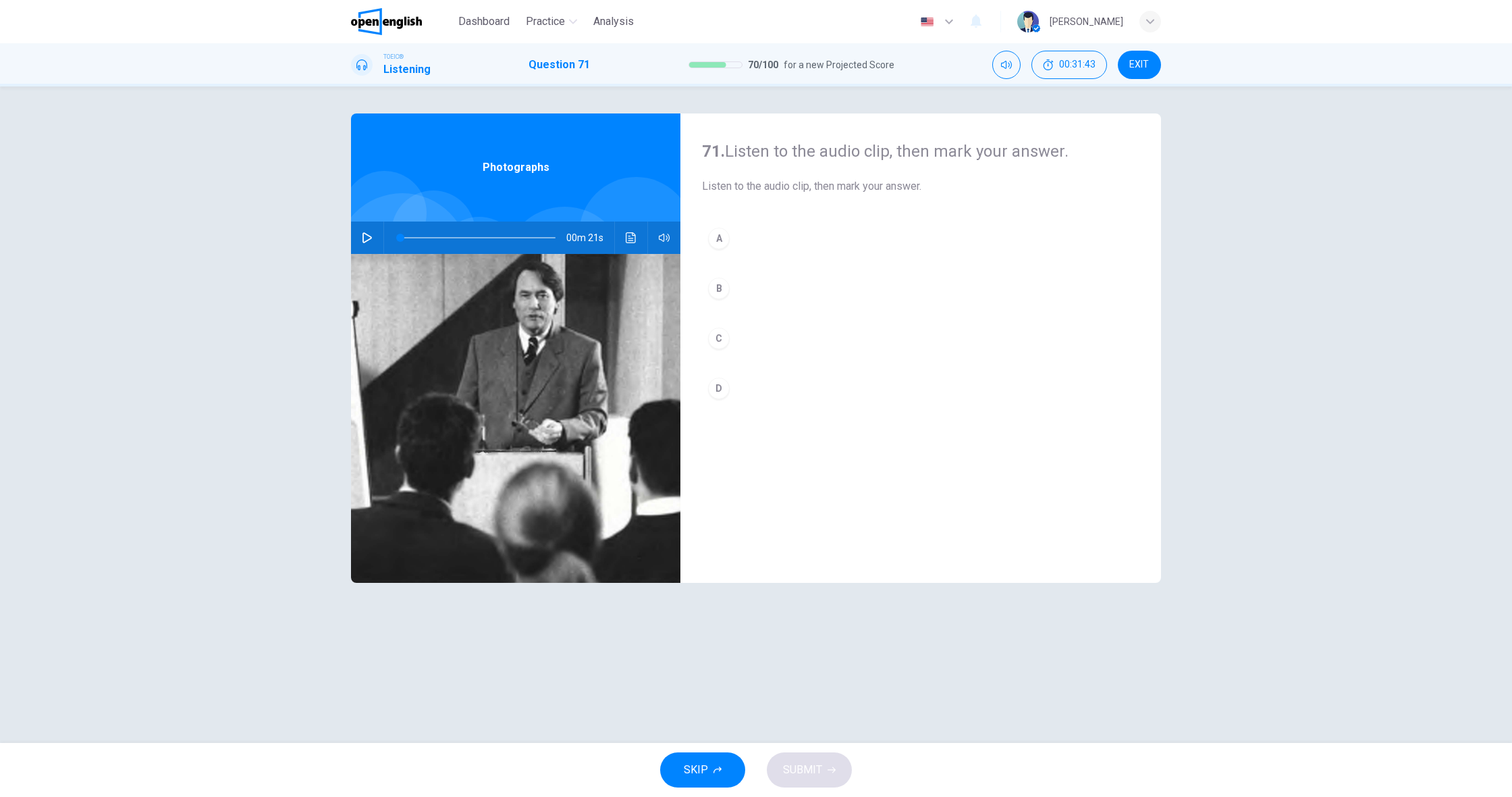
click at [368, 235] on icon "button" at bounding box center [367, 237] width 10 height 11
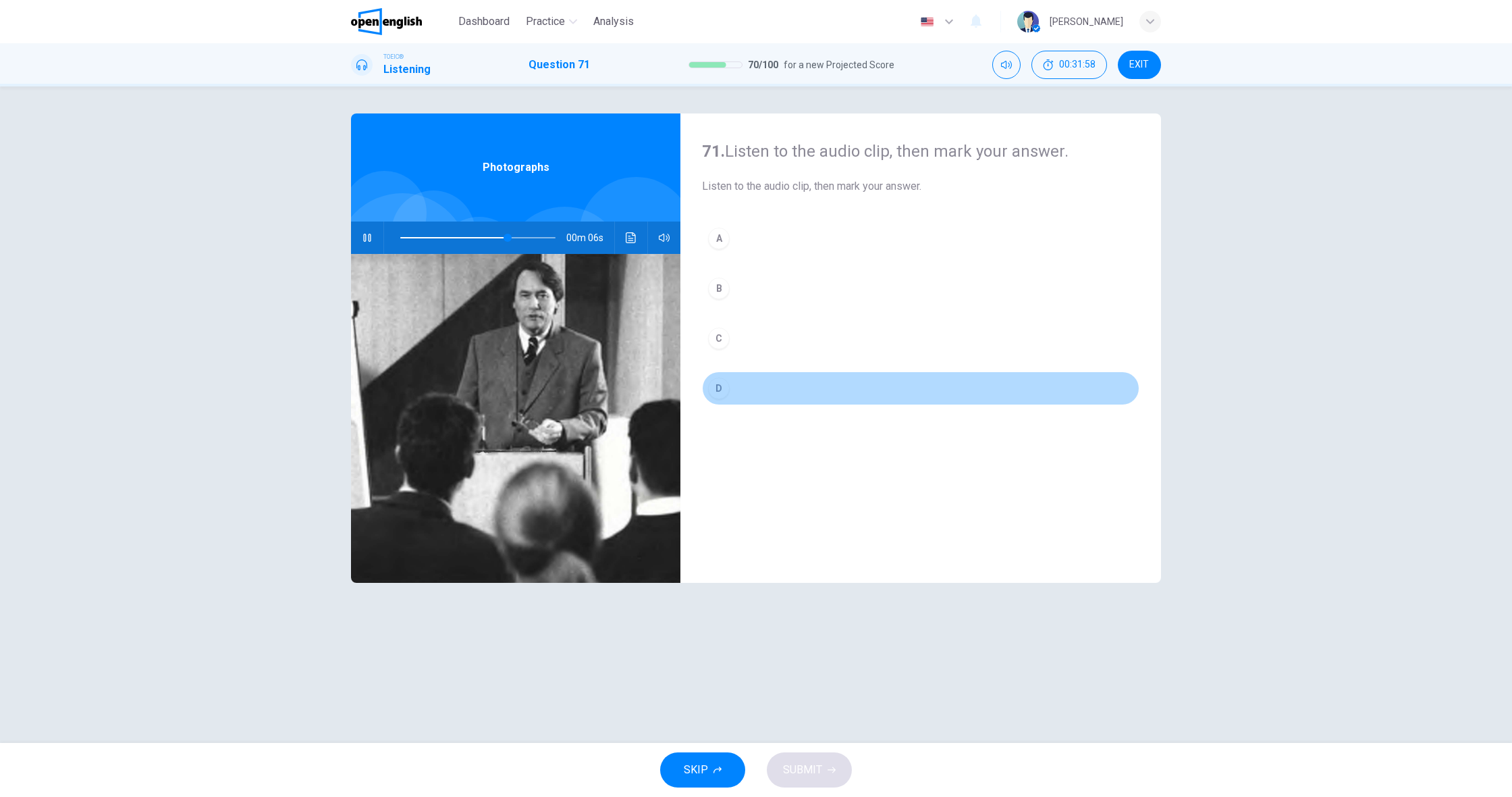
click at [728, 387] on div "D" at bounding box center [719, 387] width 22 height 22
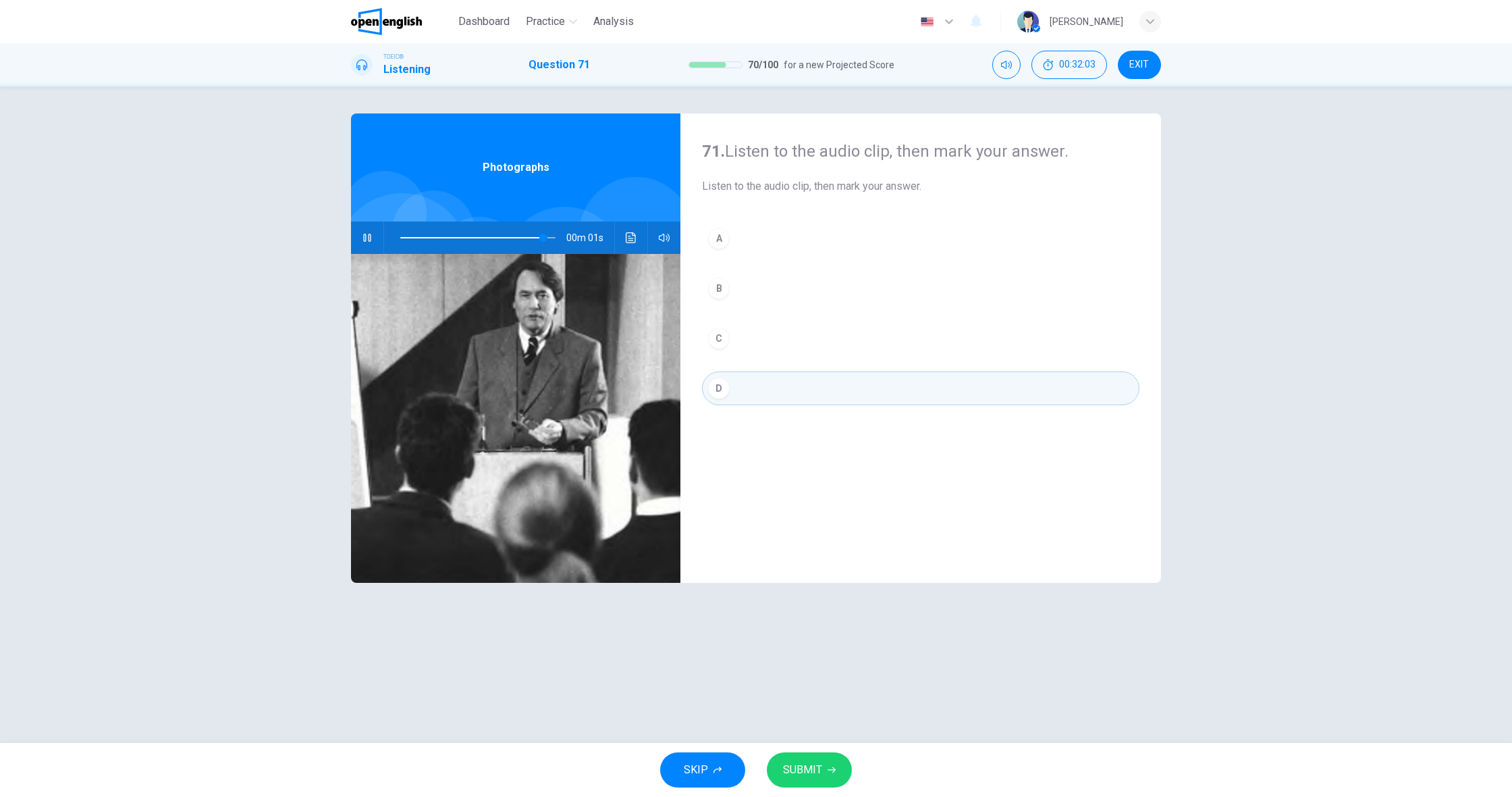
click at [811, 768] on span "SUBMIT" at bounding box center [802, 769] width 39 height 19
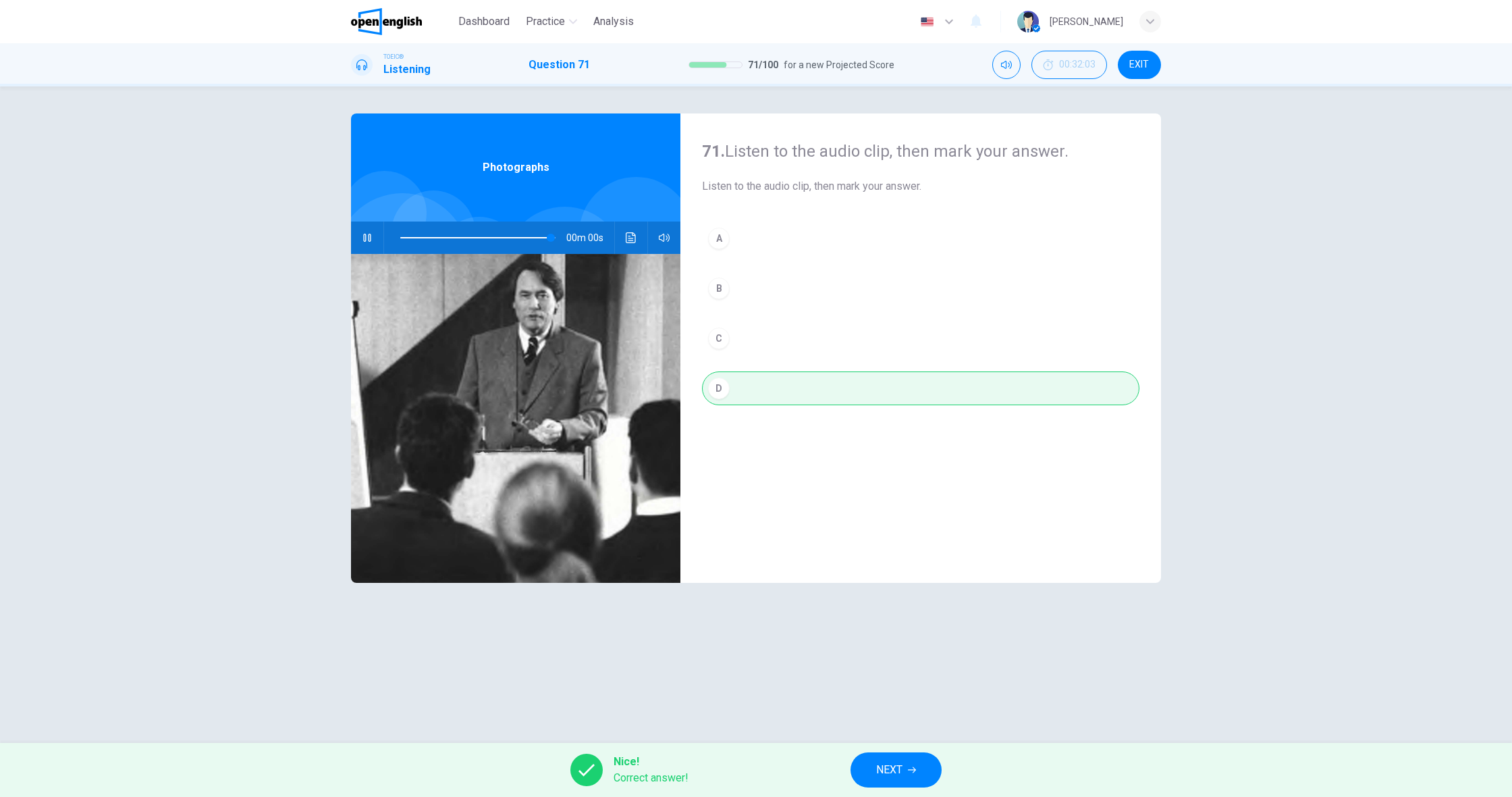
type input "*"
click at [881, 771] on span "NEXT" at bounding box center [890, 769] width 27 height 19
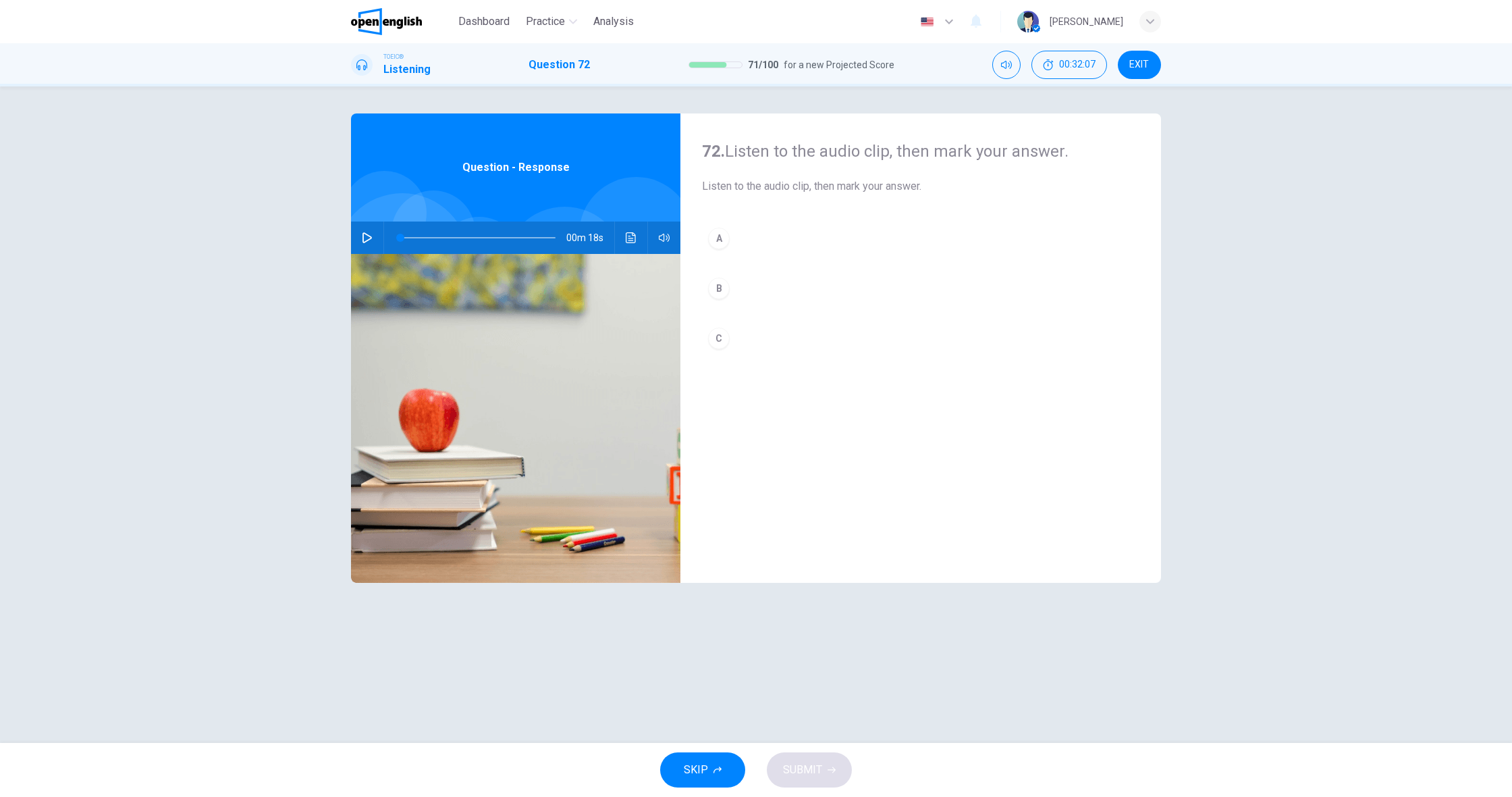
drag, startPoint x: 349, startPoint y: 234, endPoint x: 368, endPoint y: 237, distance: 19.2
click at [349, 234] on div "72. Listen to the audio clip, then [PERSON_NAME] your answer. Listen to the aud…" at bounding box center [756, 414] width 854 height 602
click at [368, 237] on icon "button" at bounding box center [367, 237] width 11 height 11
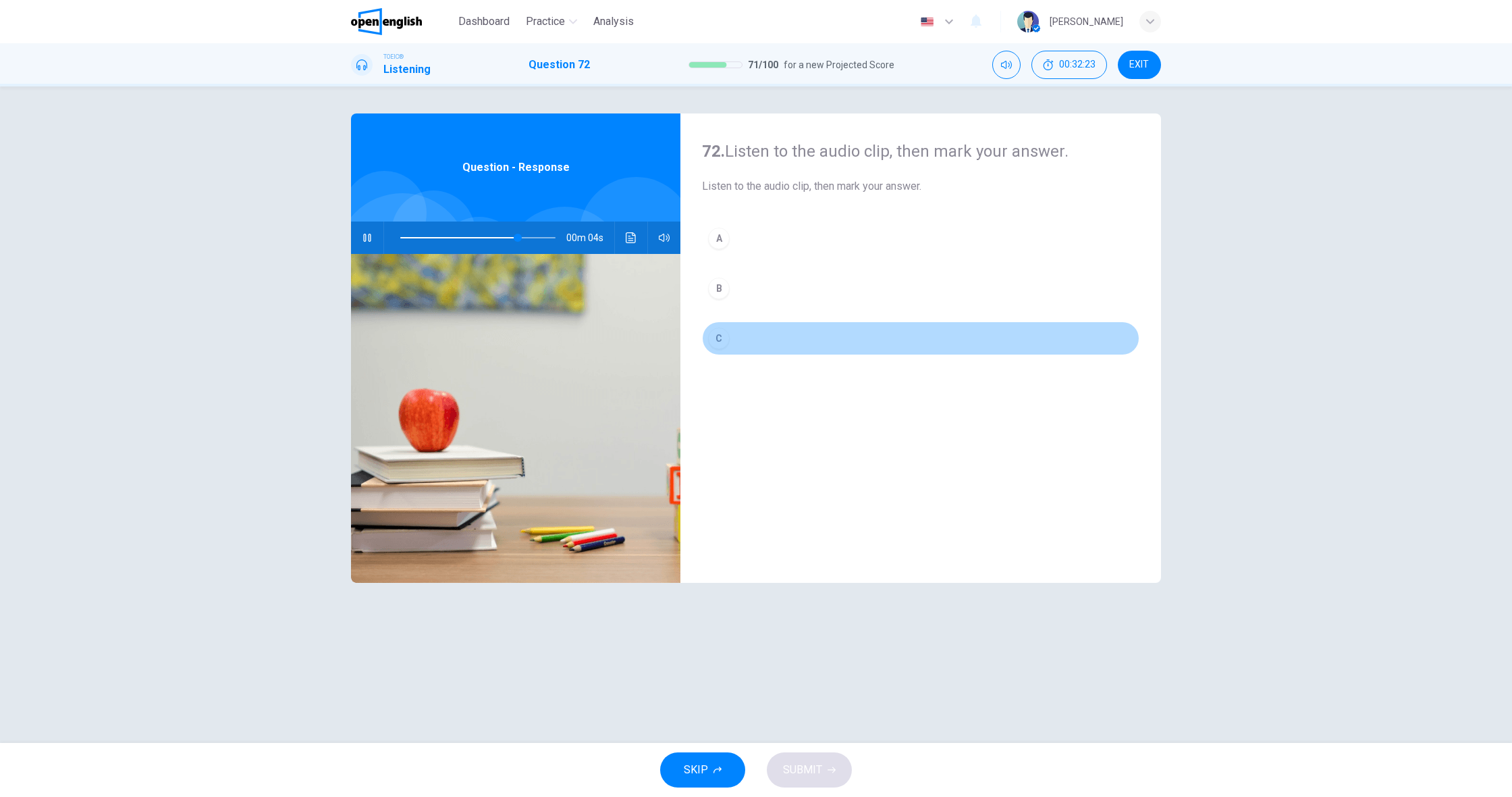
click at [718, 336] on div "C" at bounding box center [719, 338] width 22 height 22
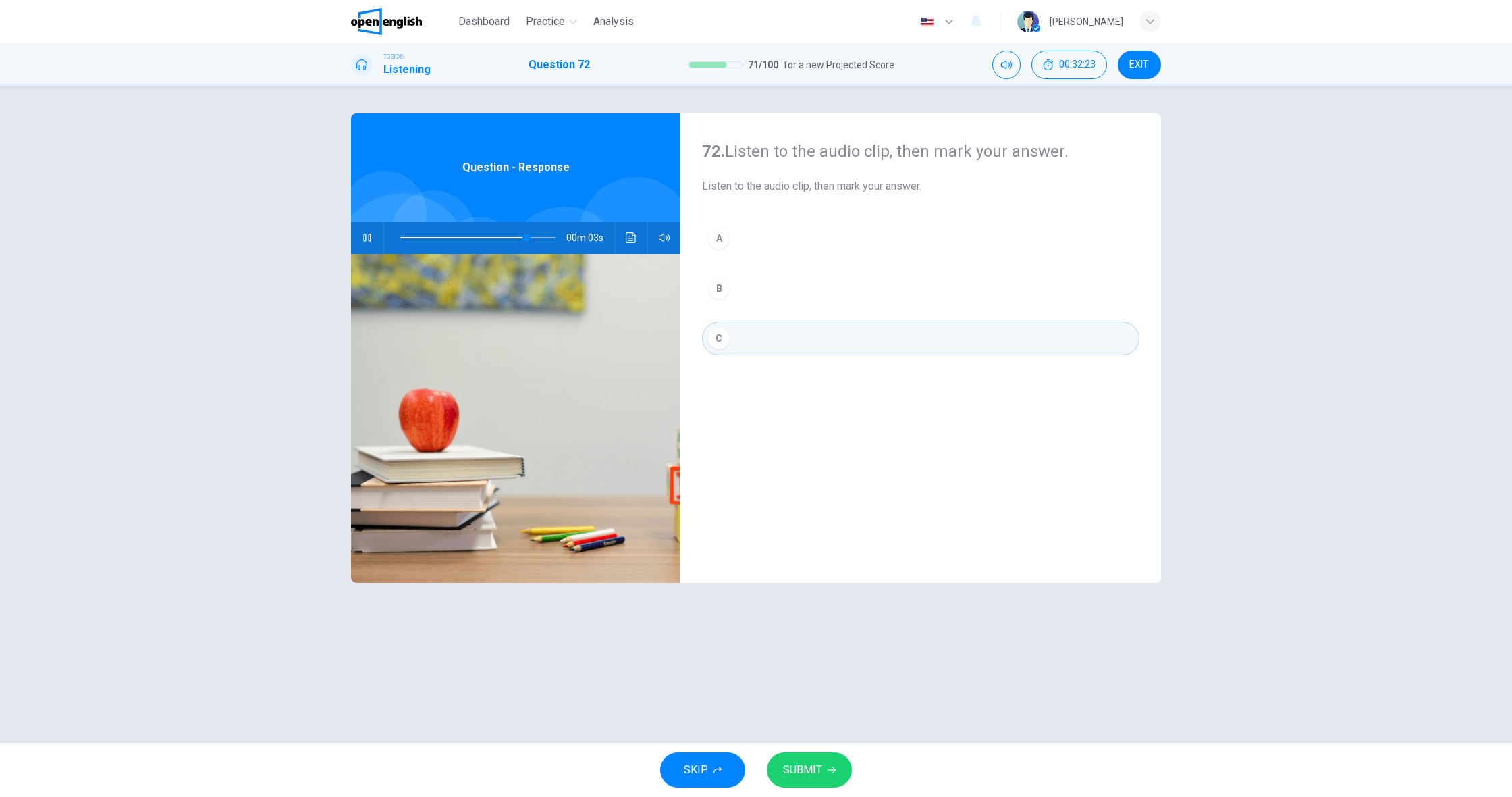
scroll to position [-1, 0]
click at [815, 771] on span "SUBMIT" at bounding box center [802, 769] width 39 height 19
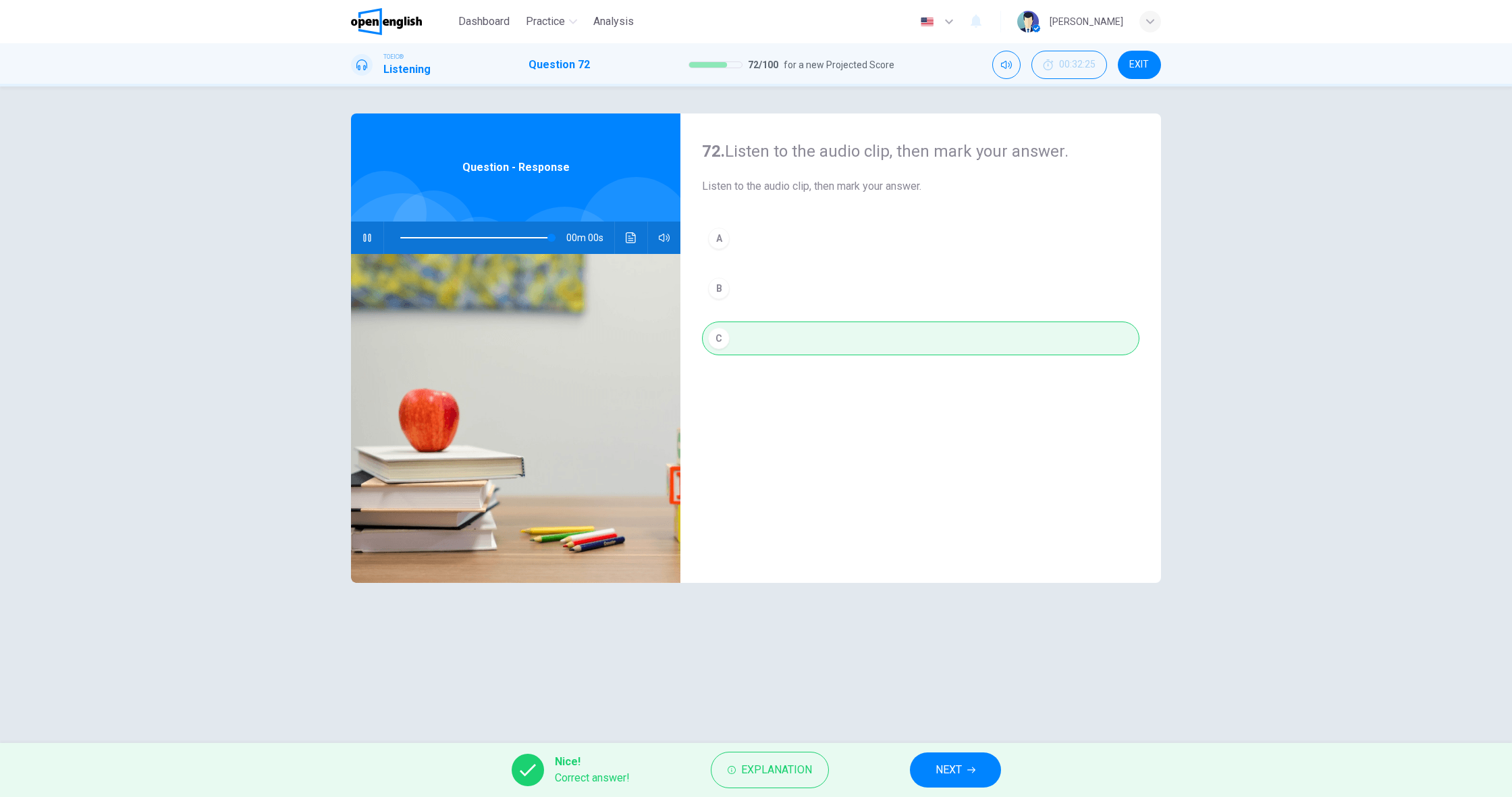
type input "*"
drag, startPoint x: 954, startPoint y: 758, endPoint x: 829, endPoint y: 731, distance: 127.9
click at [953, 758] on button "NEXT" at bounding box center [955, 769] width 91 height 35
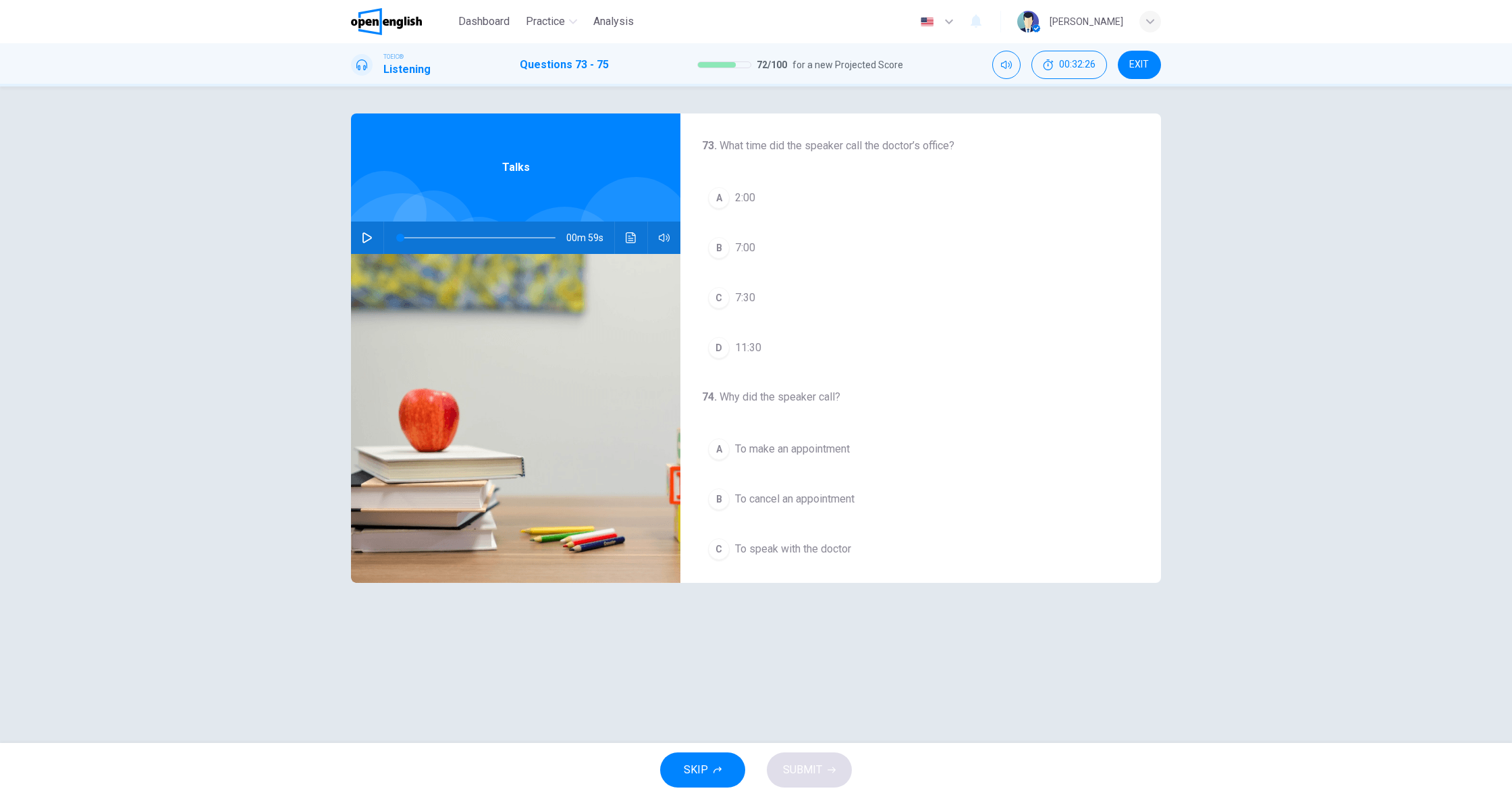
click at [366, 235] on icon "button" at bounding box center [367, 237] width 11 height 11
click at [751, 188] on span "2:00" at bounding box center [745, 189] width 20 height 16
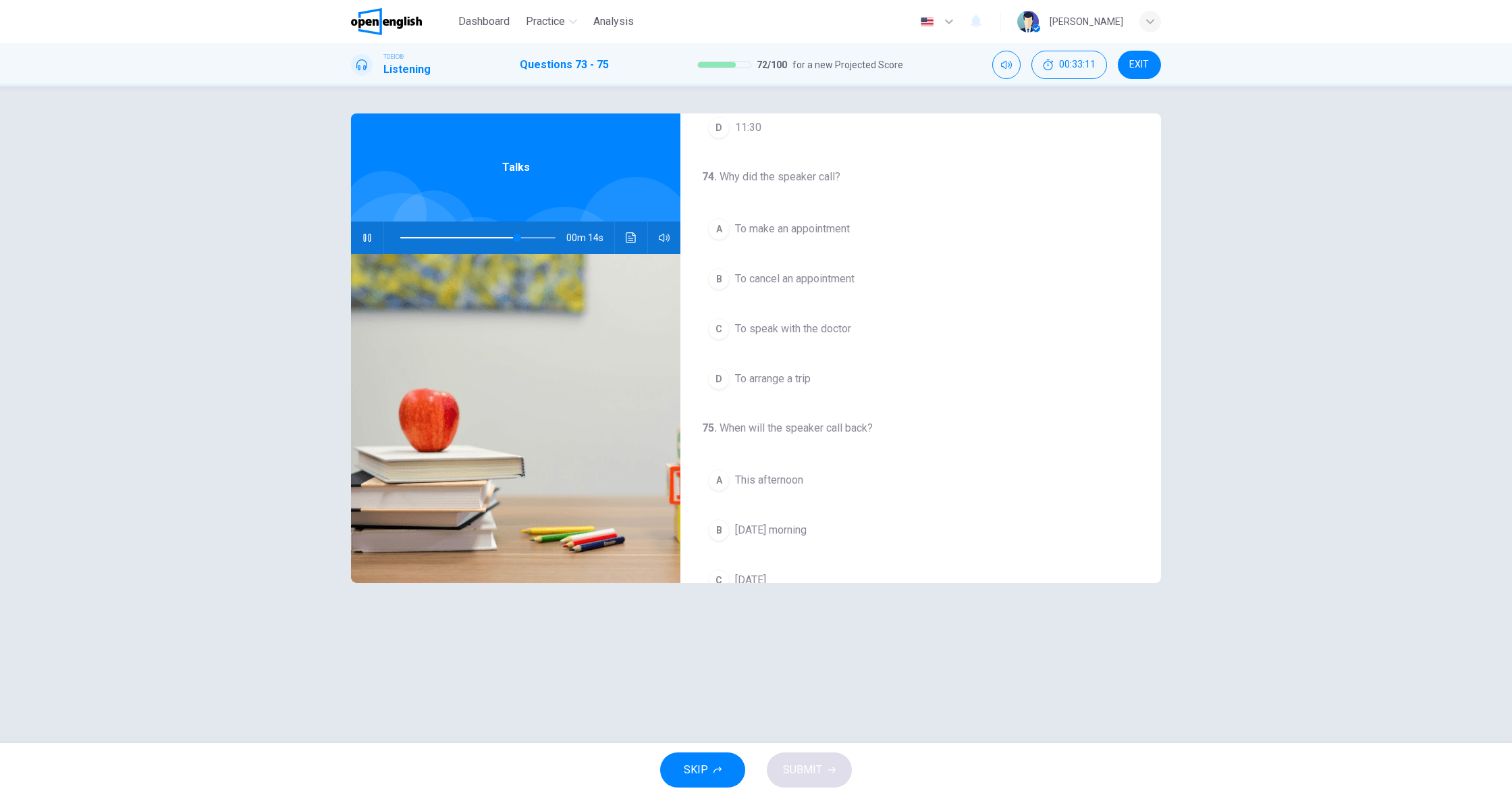
scroll to position [226, 0]
click at [820, 281] on button "B To cancel an appointment" at bounding box center [921, 272] width 437 height 33
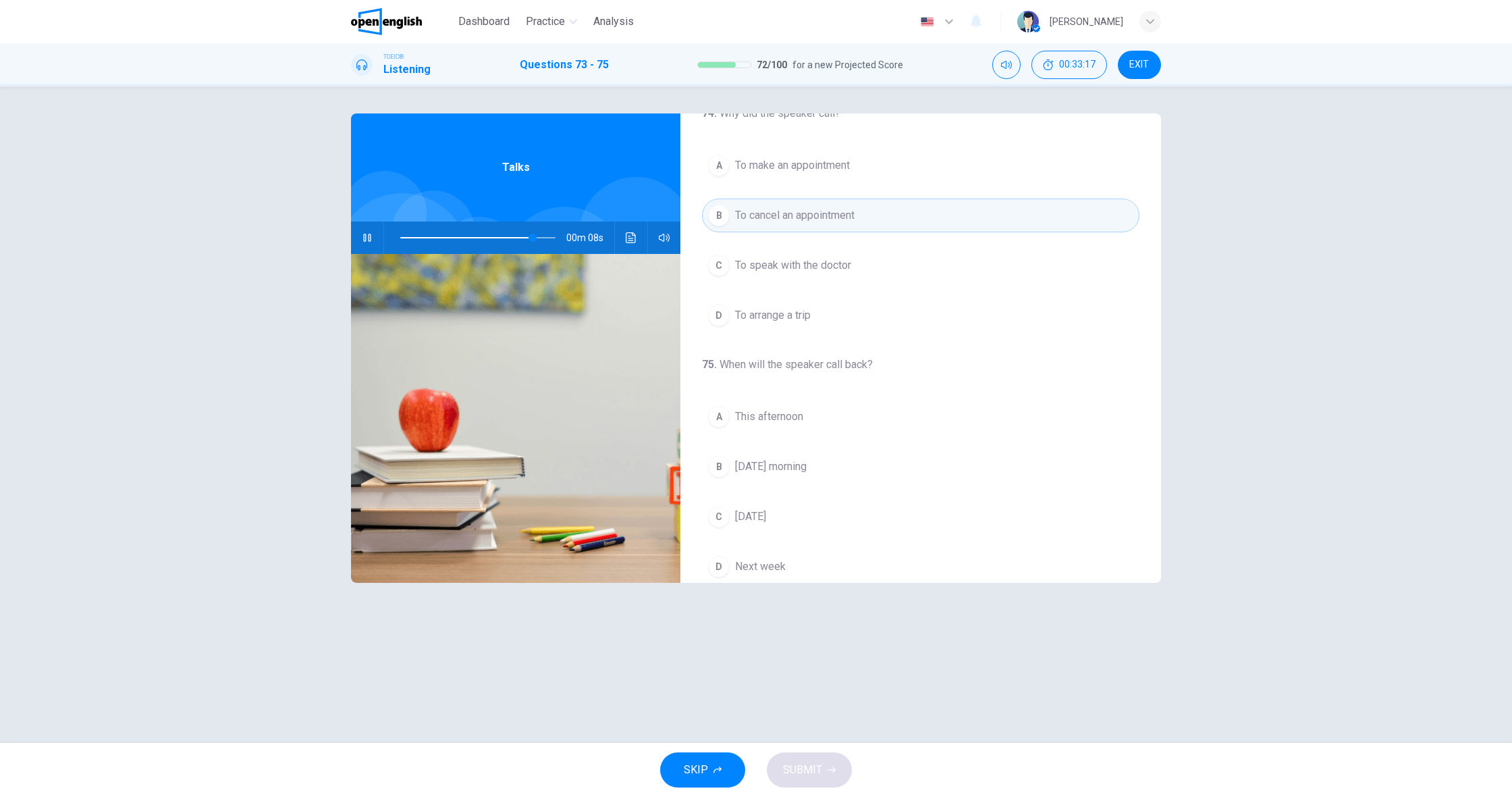
scroll to position [0, 0]
drag, startPoint x: 775, startPoint y: 561, endPoint x: 790, endPoint y: 558, distance: 15.3
click at [775, 561] on span "Next week" at bounding box center [760, 565] width 51 height 16
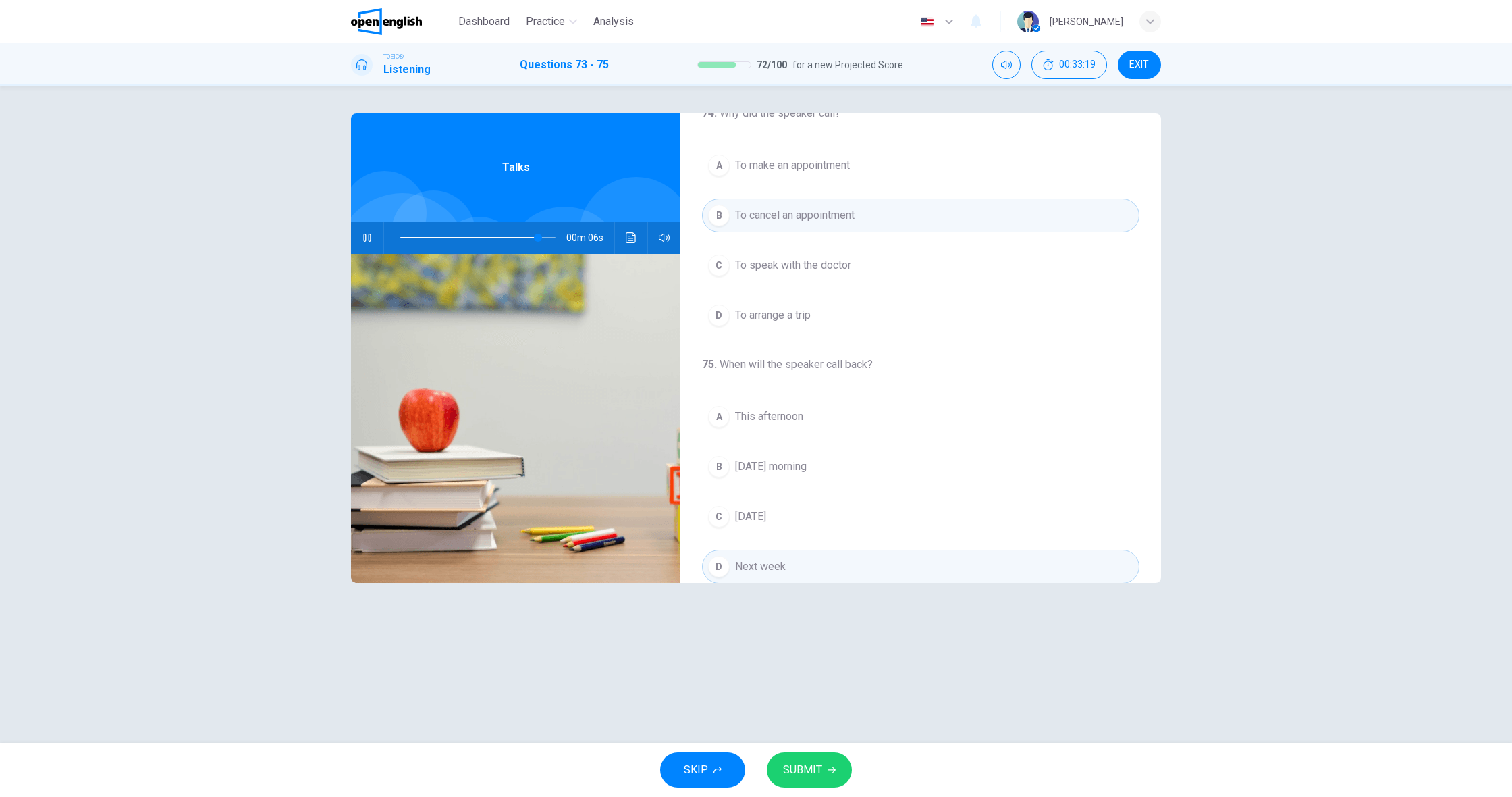
click at [796, 774] on span "SUBMIT" at bounding box center [802, 769] width 39 height 19
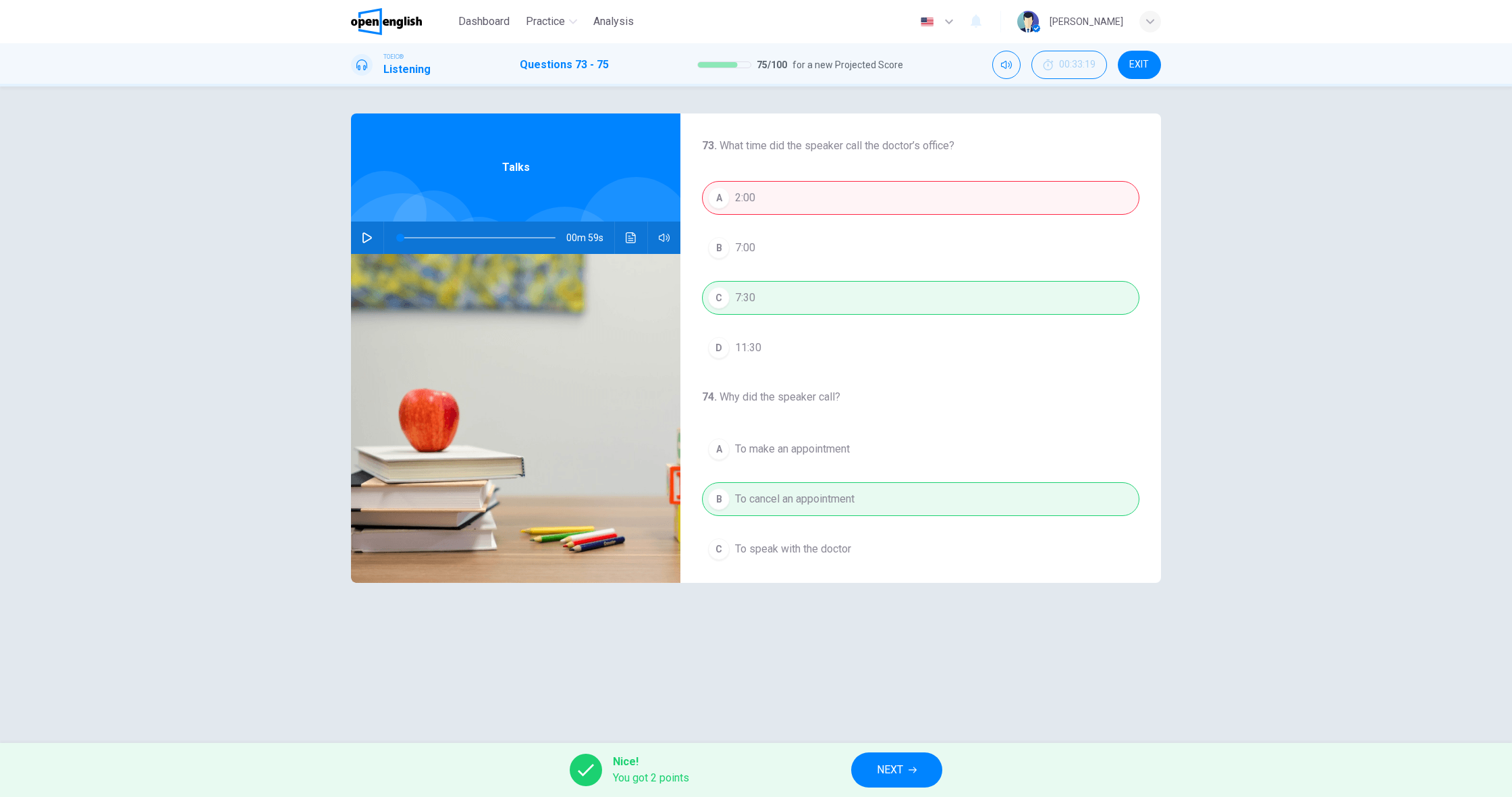
click at [376, 232] on button "button" at bounding box center [367, 237] width 22 height 33
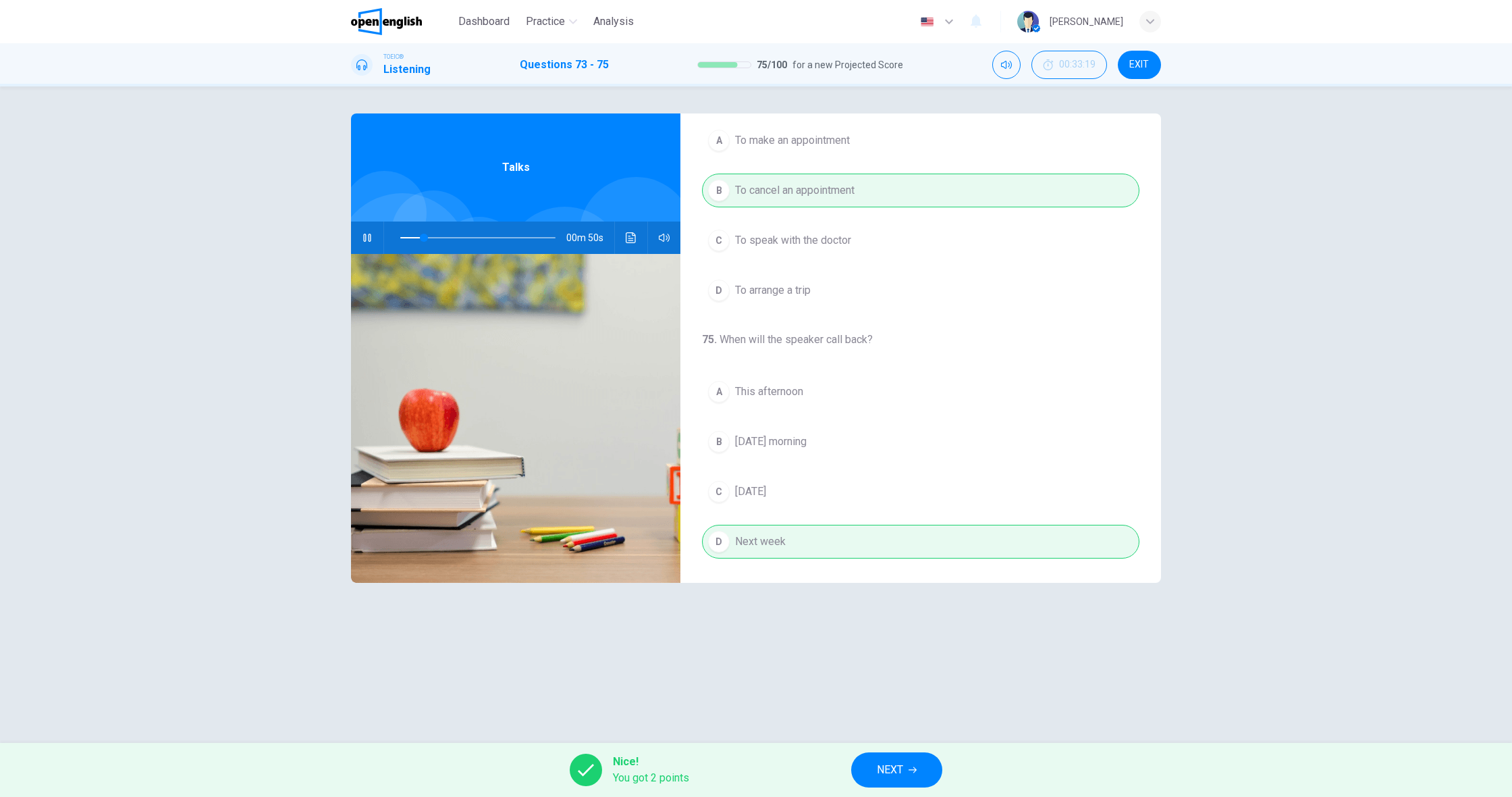
scroll to position [308, 0]
type input "**"
click at [916, 764] on button "NEXT" at bounding box center [897, 769] width 91 height 35
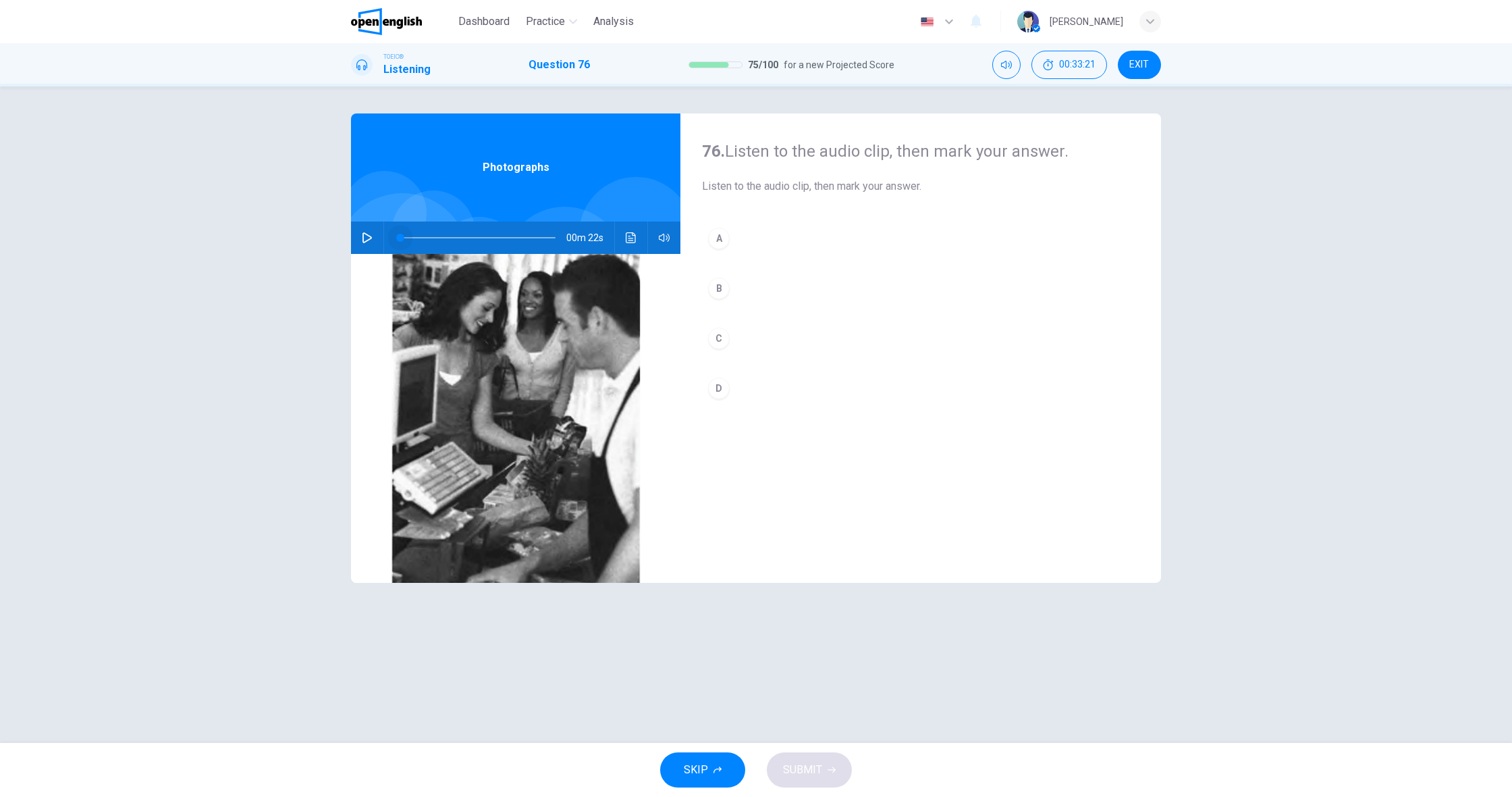
click at [396, 242] on span at bounding box center [400, 237] width 8 height 8
click at [372, 242] on icon "button" at bounding box center [367, 237] width 11 height 11
type input "*"
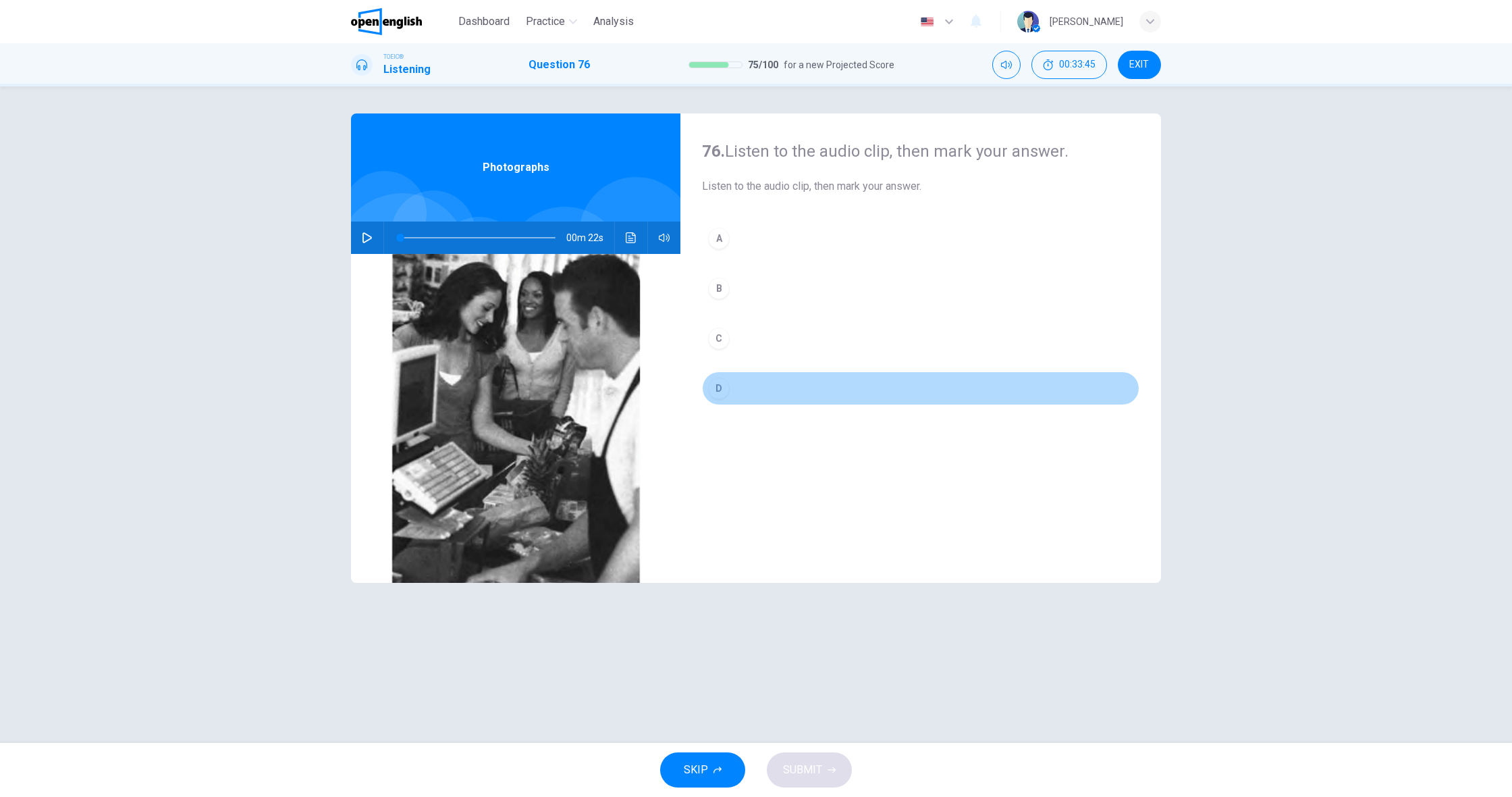
click at [705, 377] on button "D" at bounding box center [921, 387] width 437 height 33
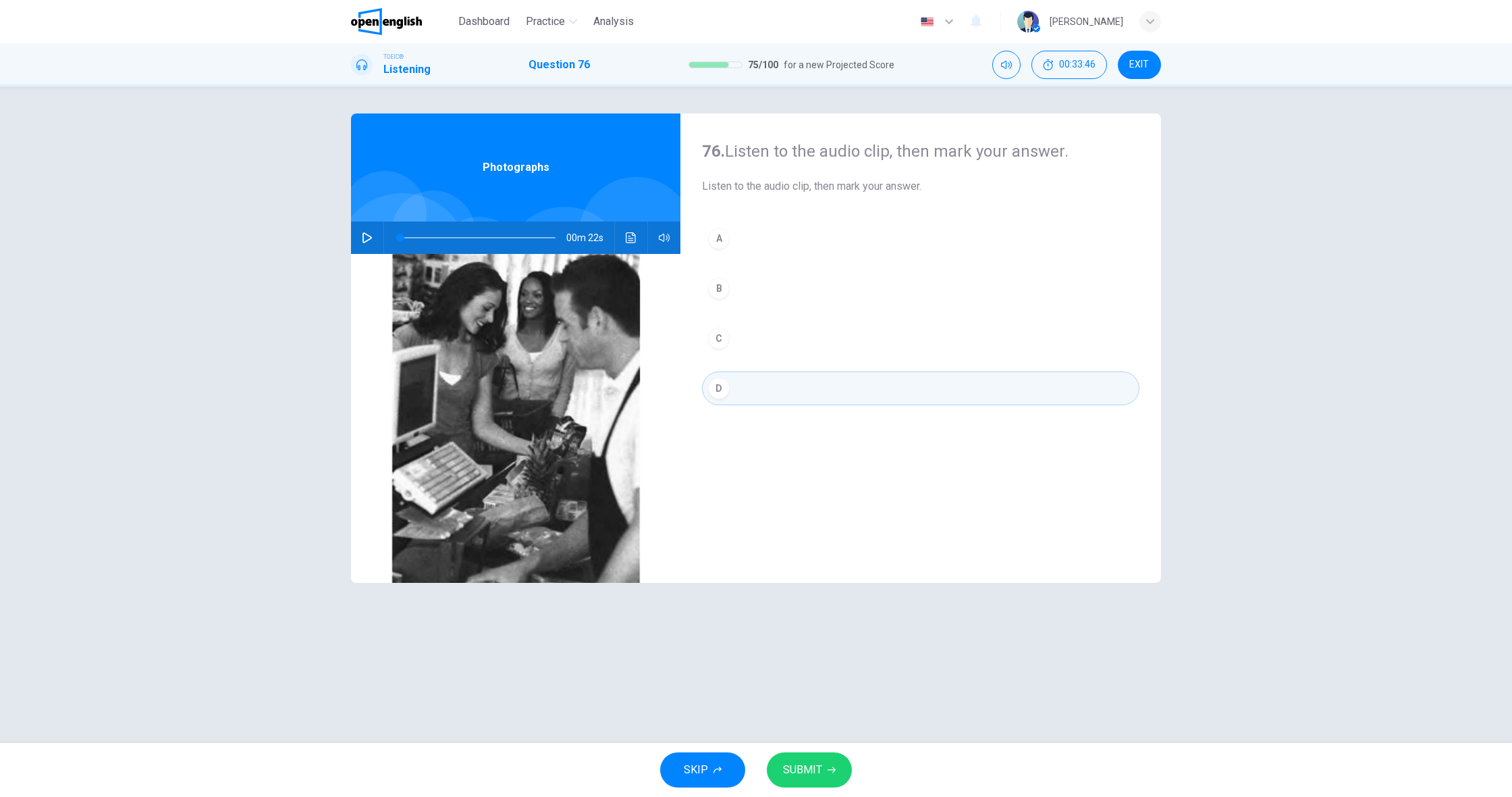
click at [813, 763] on span "SUBMIT" at bounding box center [802, 769] width 39 height 19
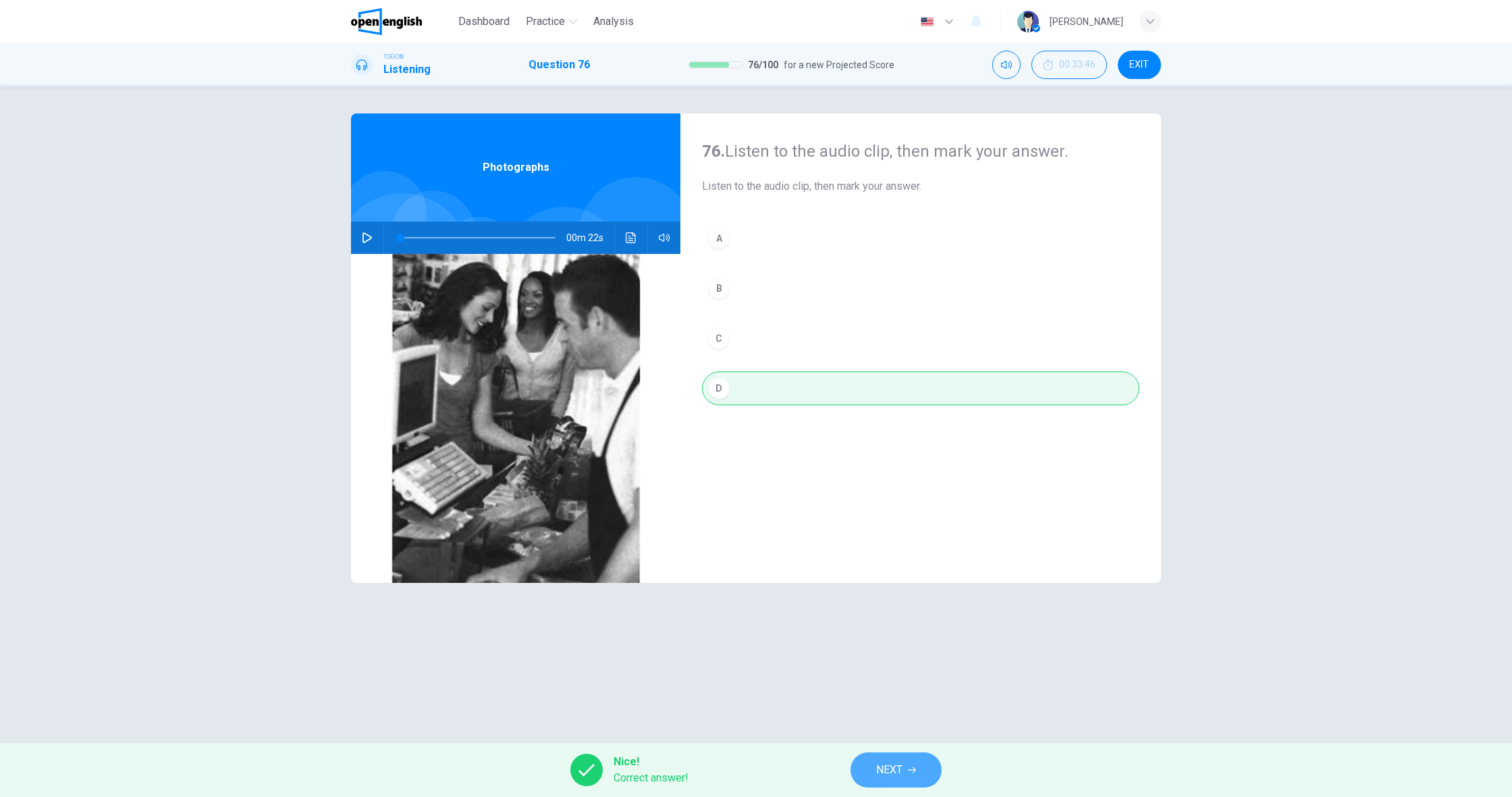
click at [898, 768] on span "NEXT" at bounding box center [890, 769] width 27 height 19
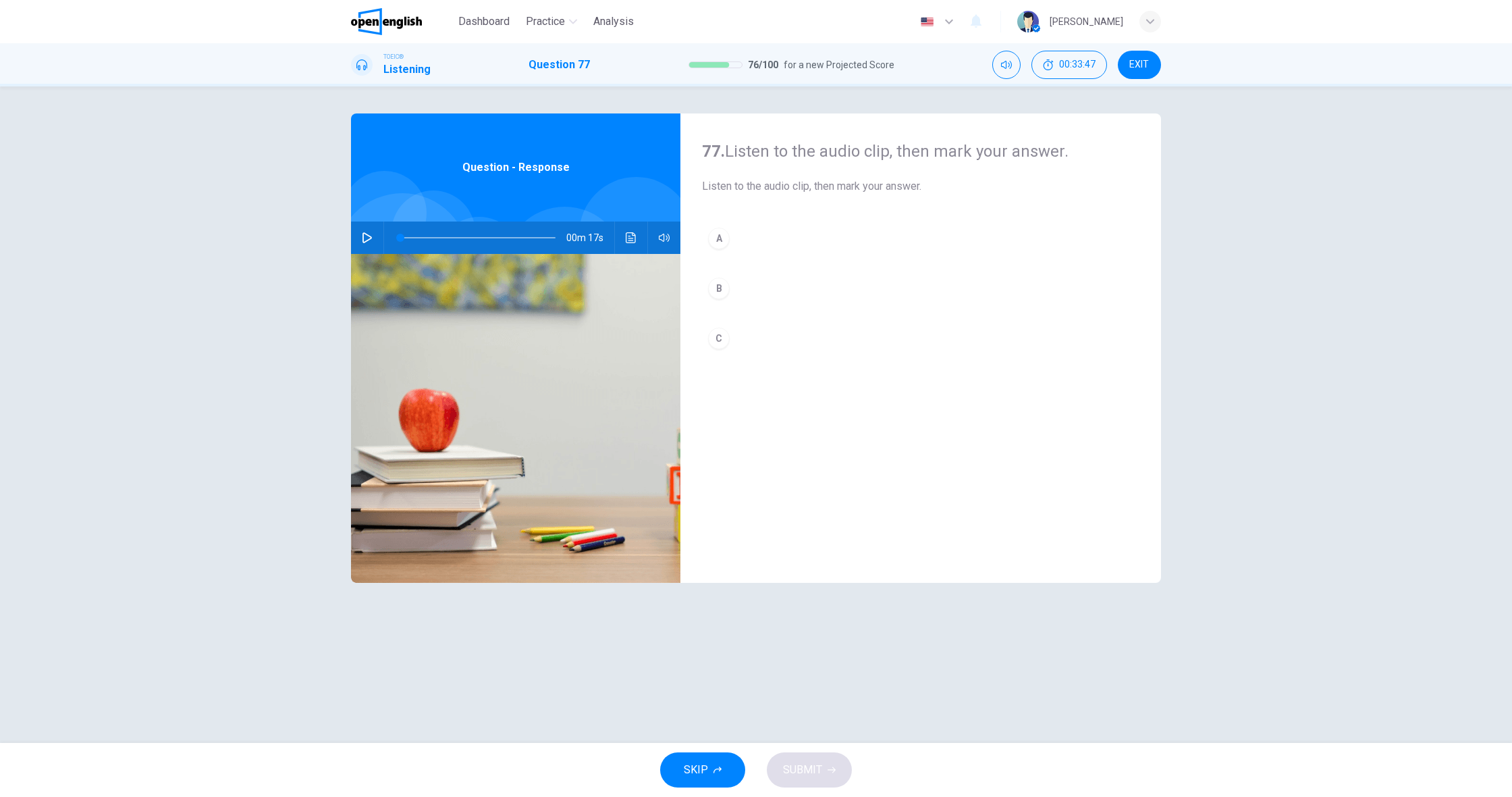
click at [350, 237] on div "77. Listen to the audio clip, then [PERSON_NAME] your answer. Listen to the aud…" at bounding box center [756, 414] width 854 height 602
click at [396, 242] on span at bounding box center [400, 237] width 8 height 8
click at [368, 239] on icon "button" at bounding box center [367, 237] width 10 height 11
click at [717, 284] on div "B" at bounding box center [719, 288] width 22 height 22
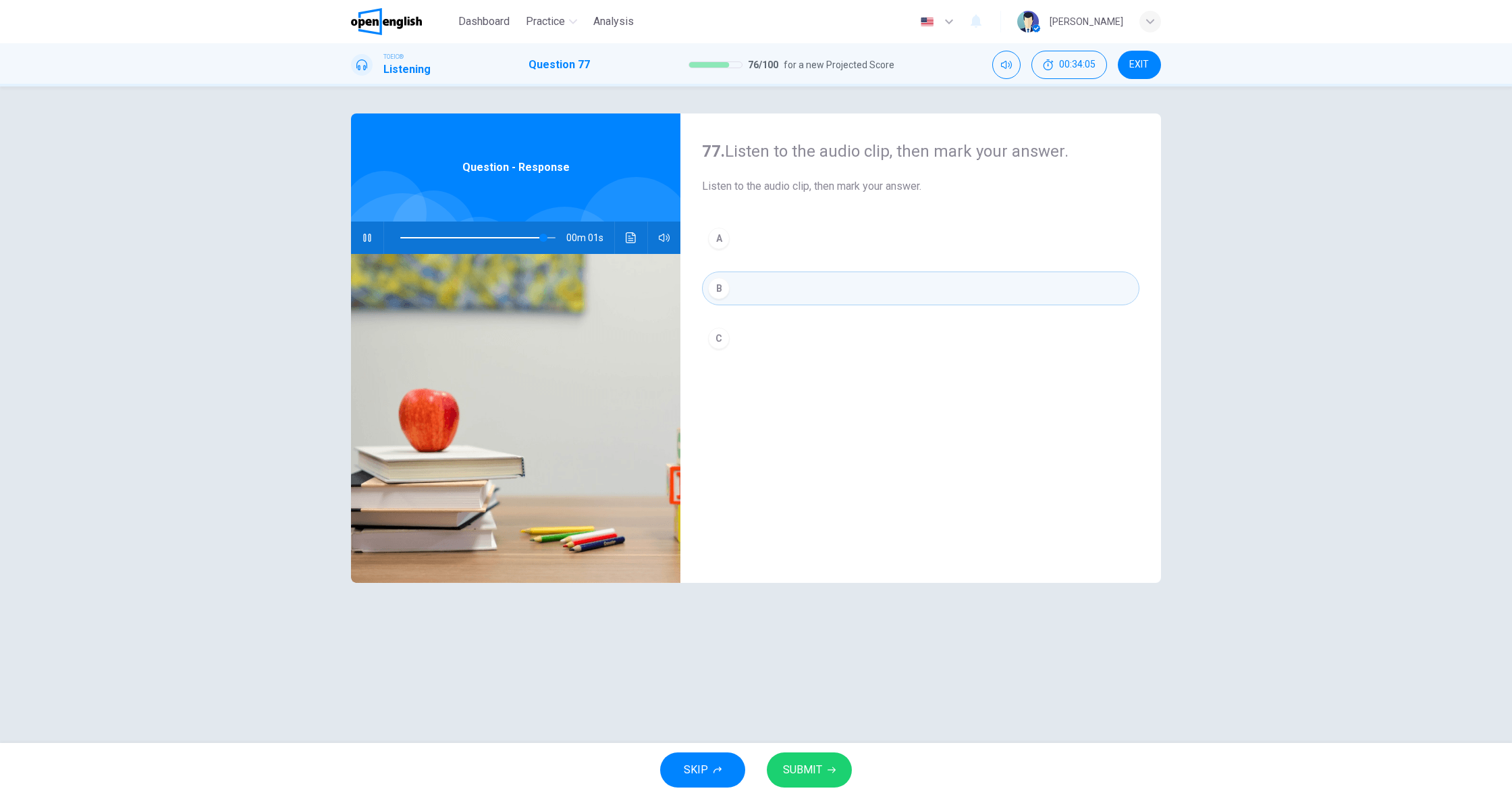
click at [797, 765] on span "SUBMIT" at bounding box center [802, 769] width 39 height 19
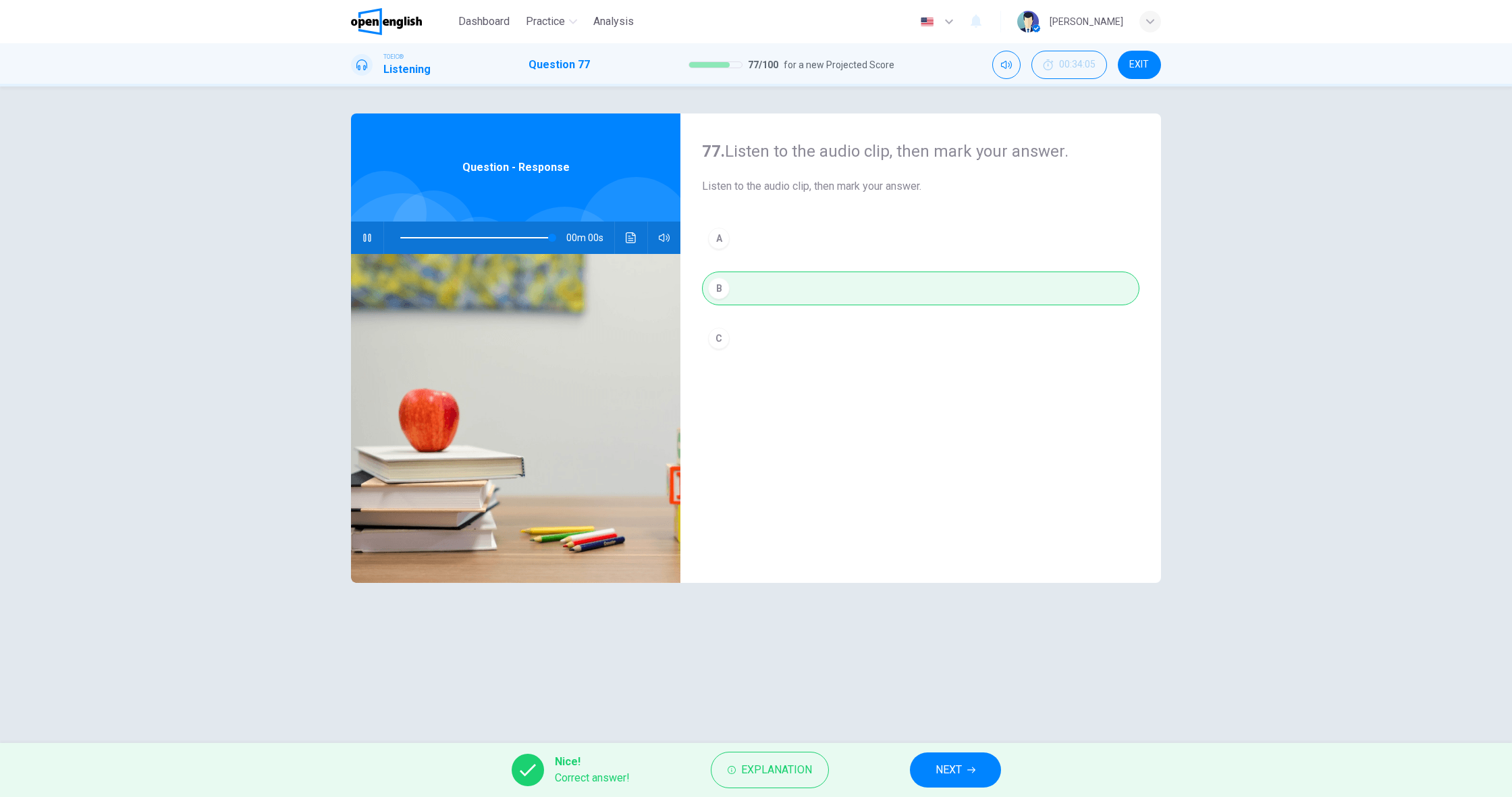
type input "*"
click at [921, 766] on button "NEXT" at bounding box center [955, 769] width 91 height 35
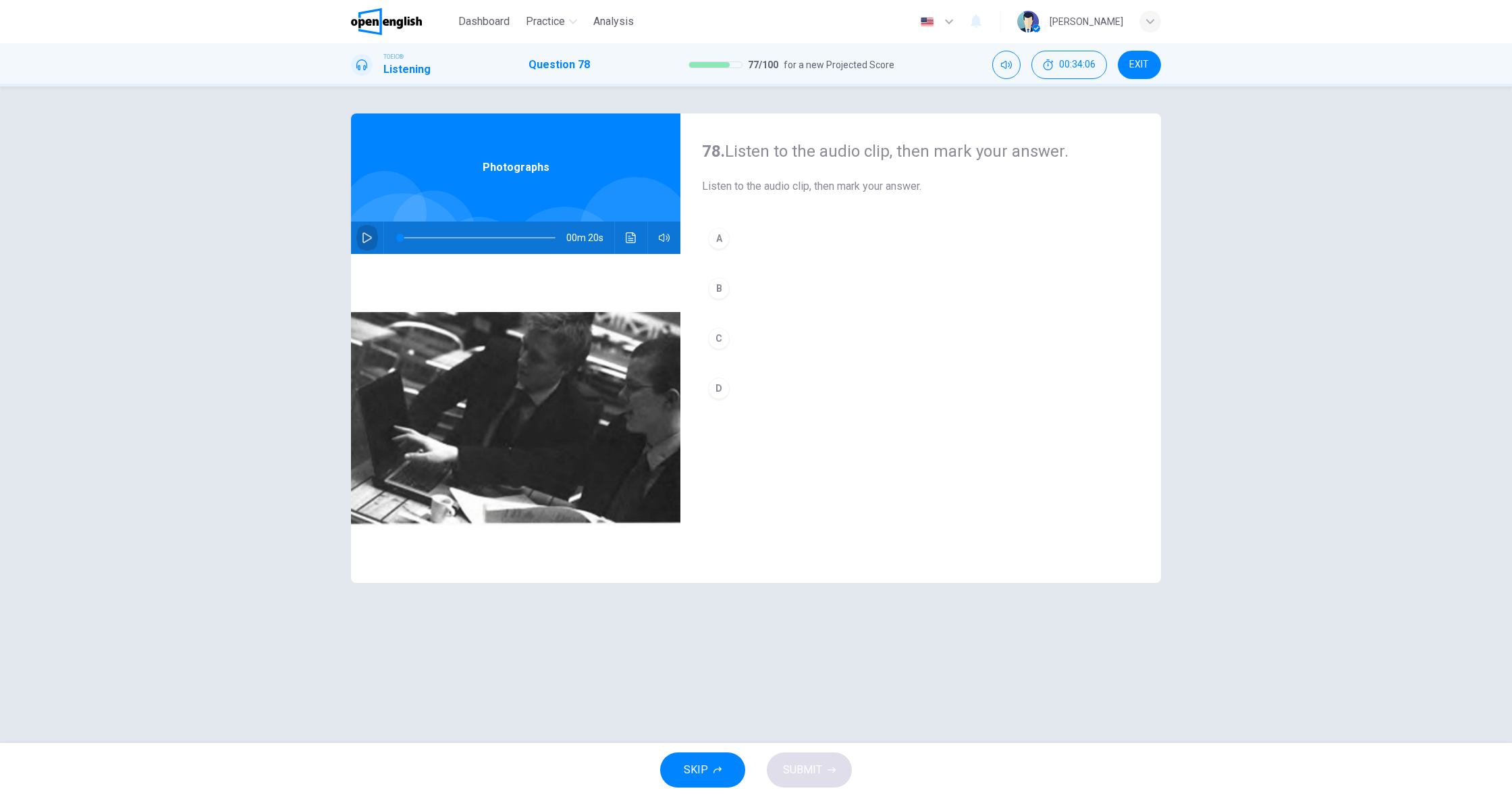
click at [376, 243] on button "button" at bounding box center [367, 237] width 22 height 33
click at [730, 237] on button "A" at bounding box center [921, 237] width 437 height 33
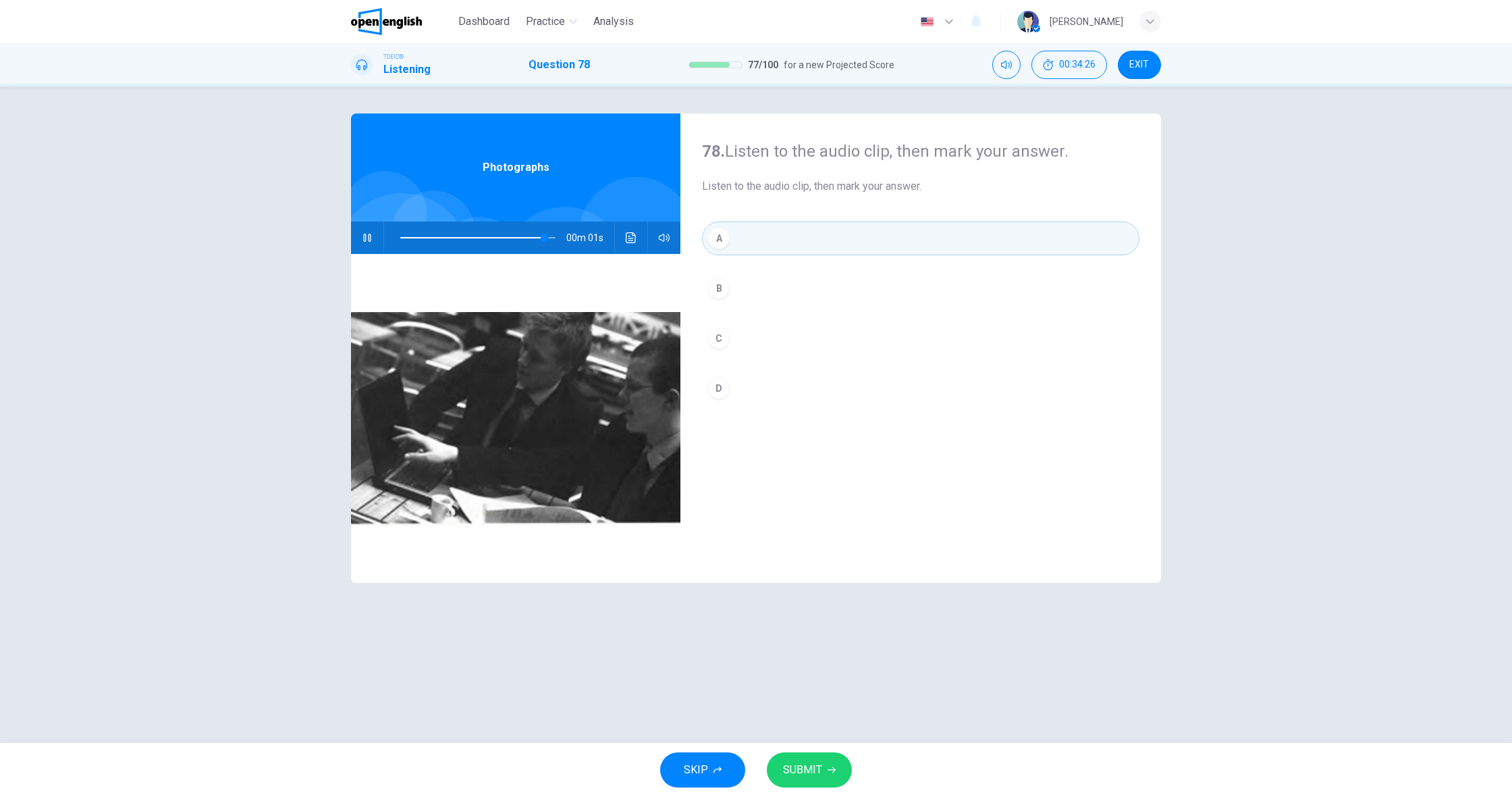
click at [817, 769] on span "SUBMIT" at bounding box center [802, 769] width 39 height 19
type input "*"
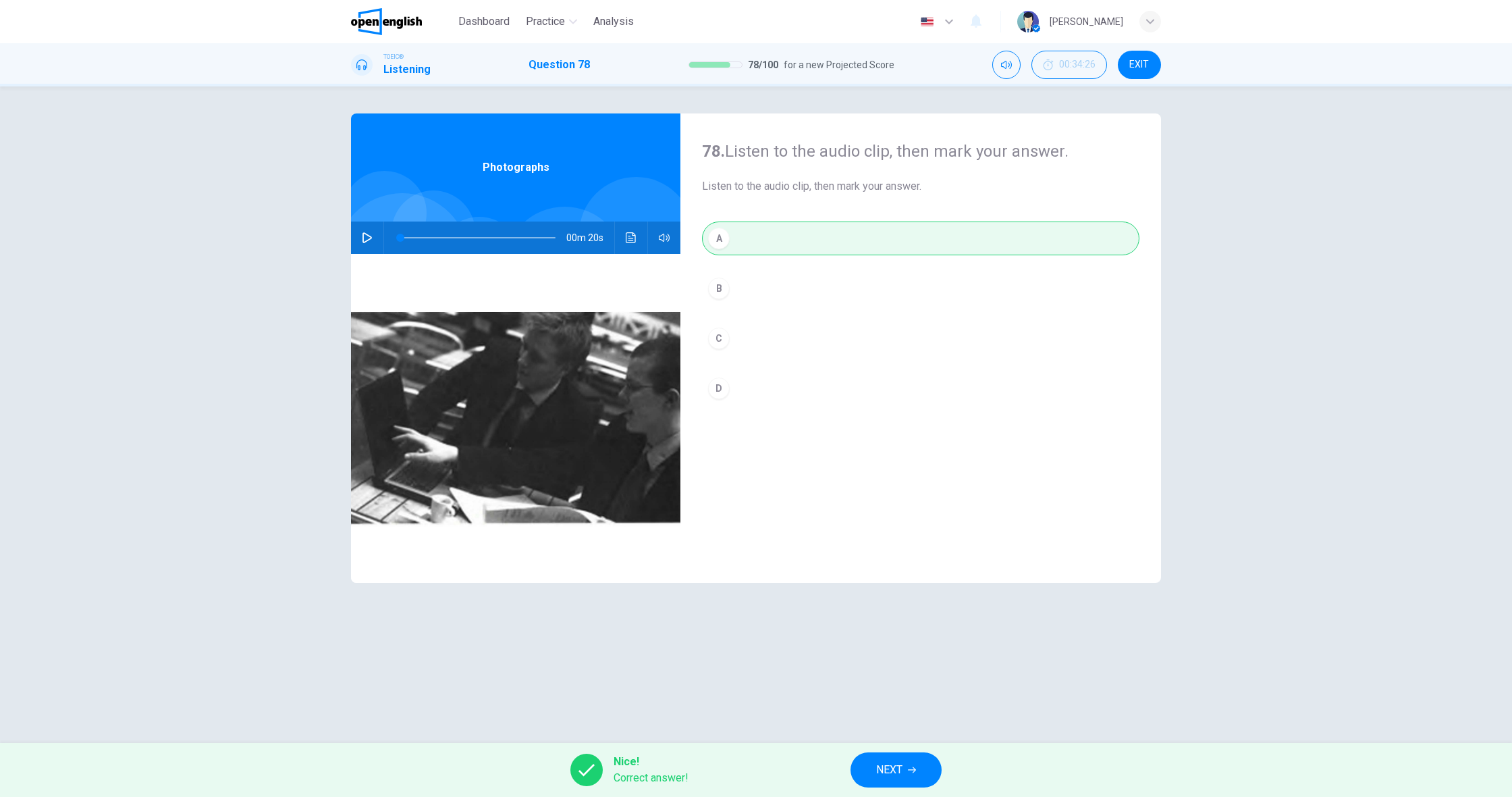
click at [868, 768] on button "NEXT" at bounding box center [896, 769] width 91 height 35
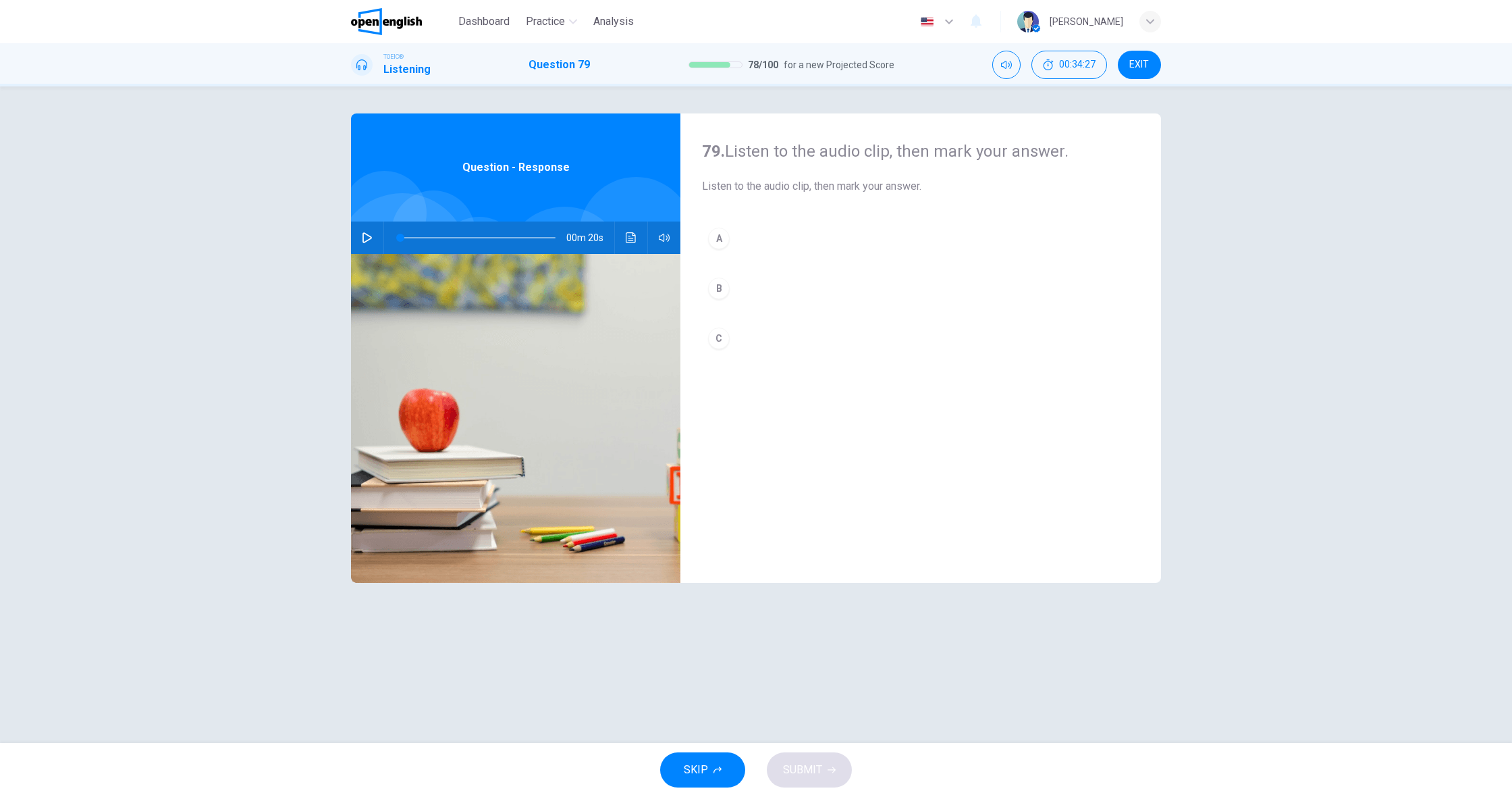
click at [366, 235] on icon "button" at bounding box center [367, 237] width 11 height 11
click at [719, 244] on div "A" at bounding box center [719, 238] width 22 height 22
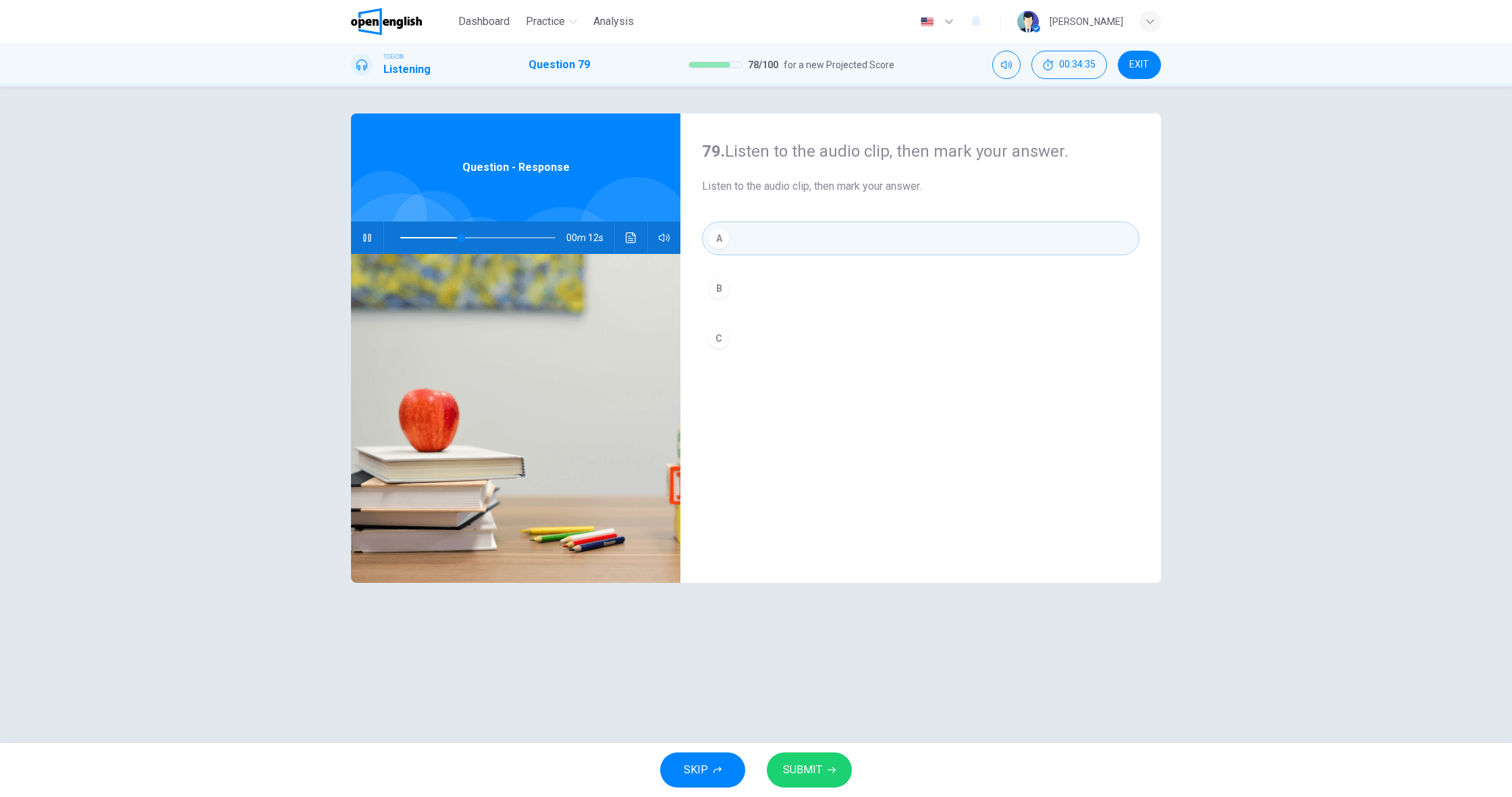
click at [748, 290] on button "B" at bounding box center [921, 288] width 437 height 33
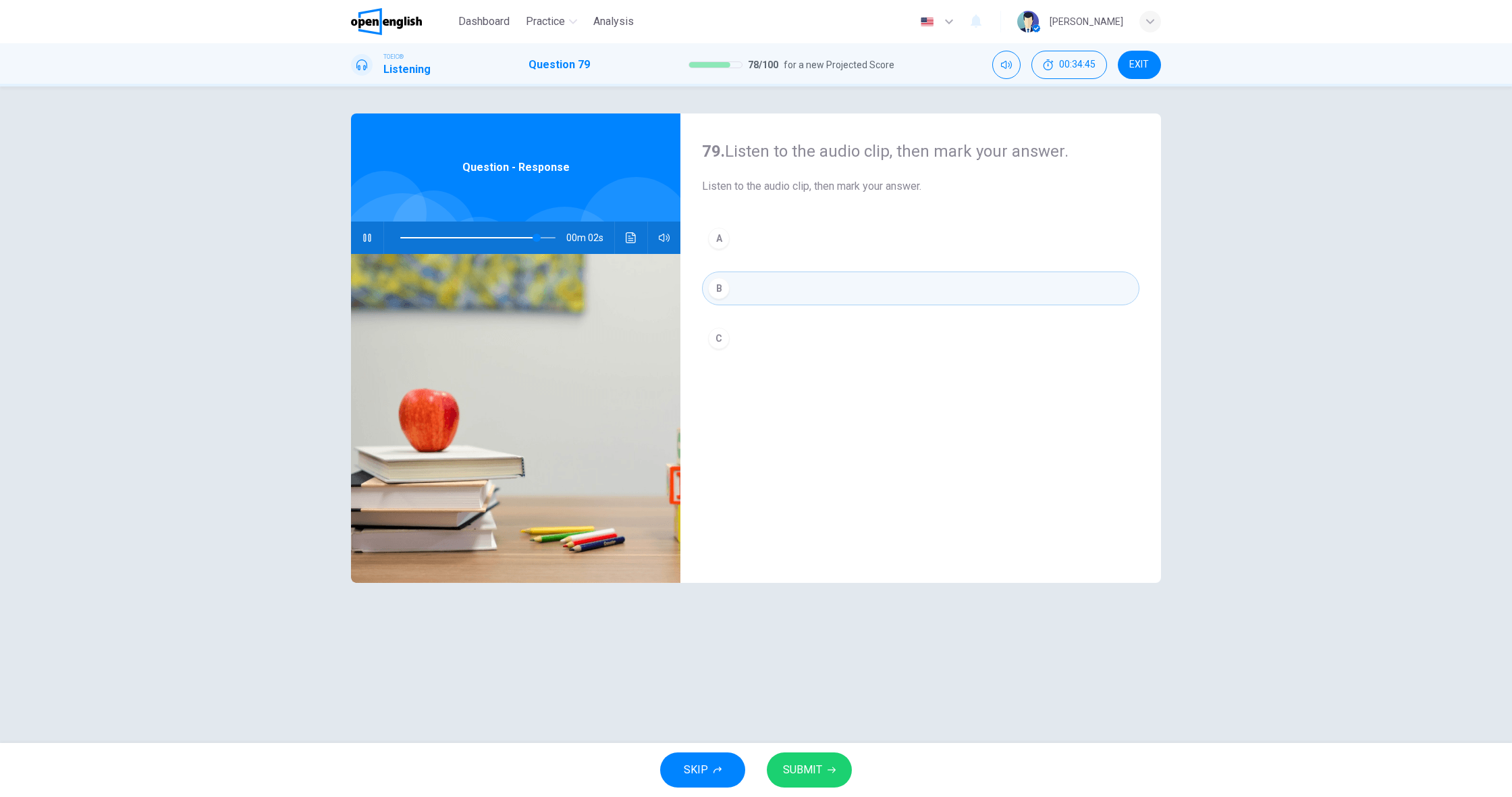
click at [802, 764] on span "SUBMIT" at bounding box center [802, 769] width 39 height 19
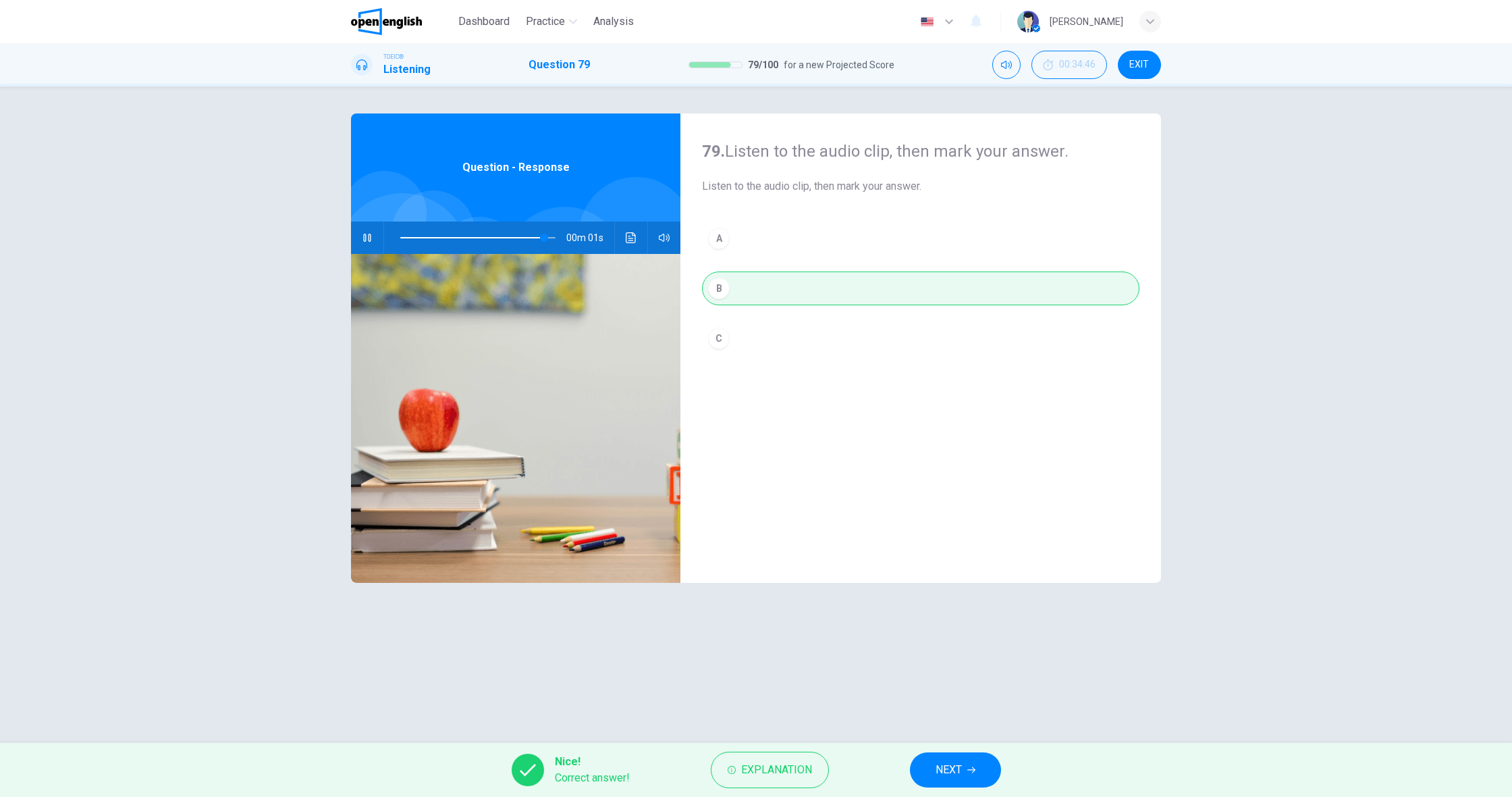
type input "**"
click at [957, 765] on span "NEXT" at bounding box center [949, 769] width 27 height 19
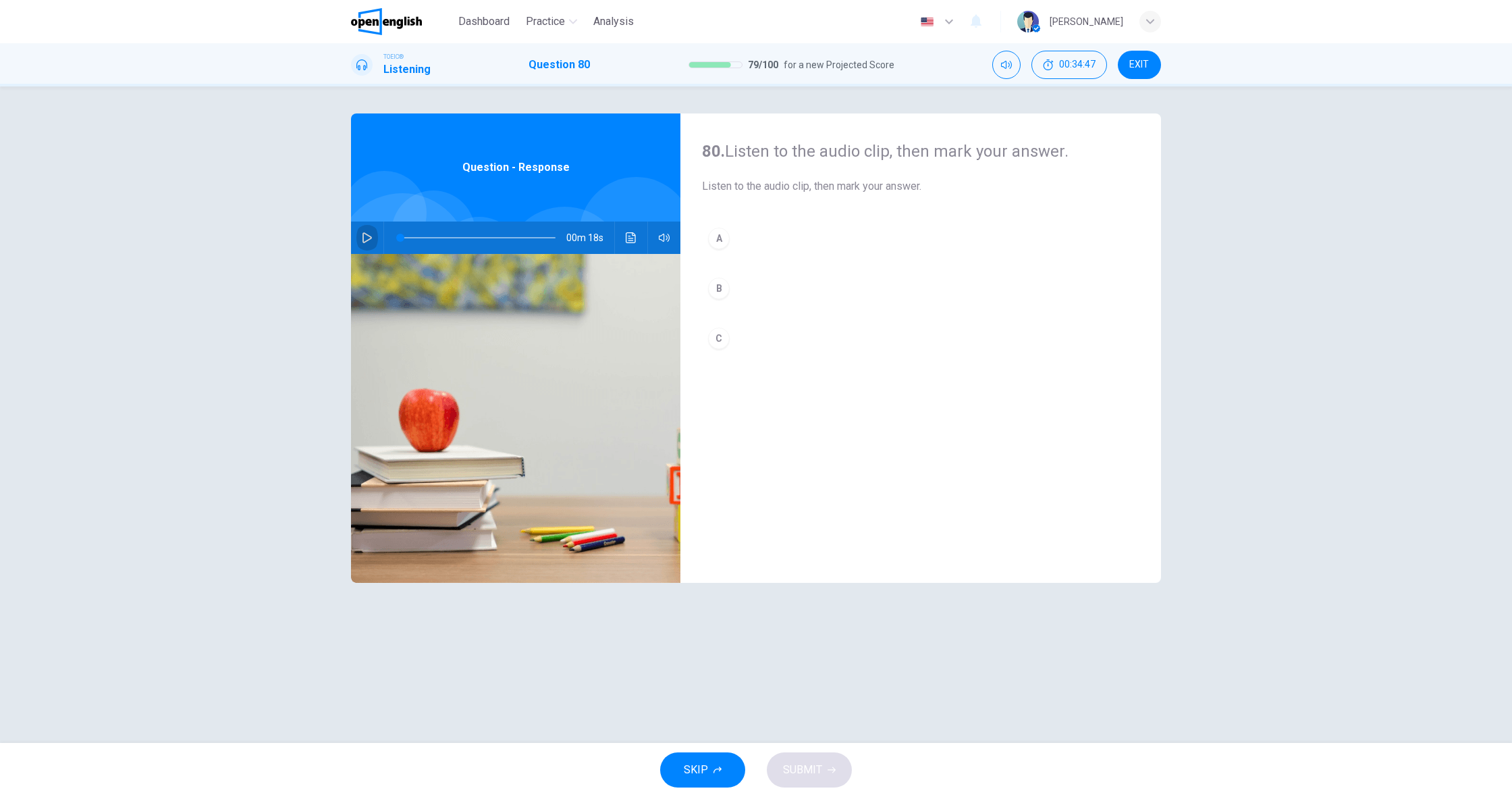
scroll to position [0, 1]
click at [376, 232] on button "button" at bounding box center [367, 237] width 22 height 33
click at [720, 295] on div "B" at bounding box center [719, 288] width 22 height 22
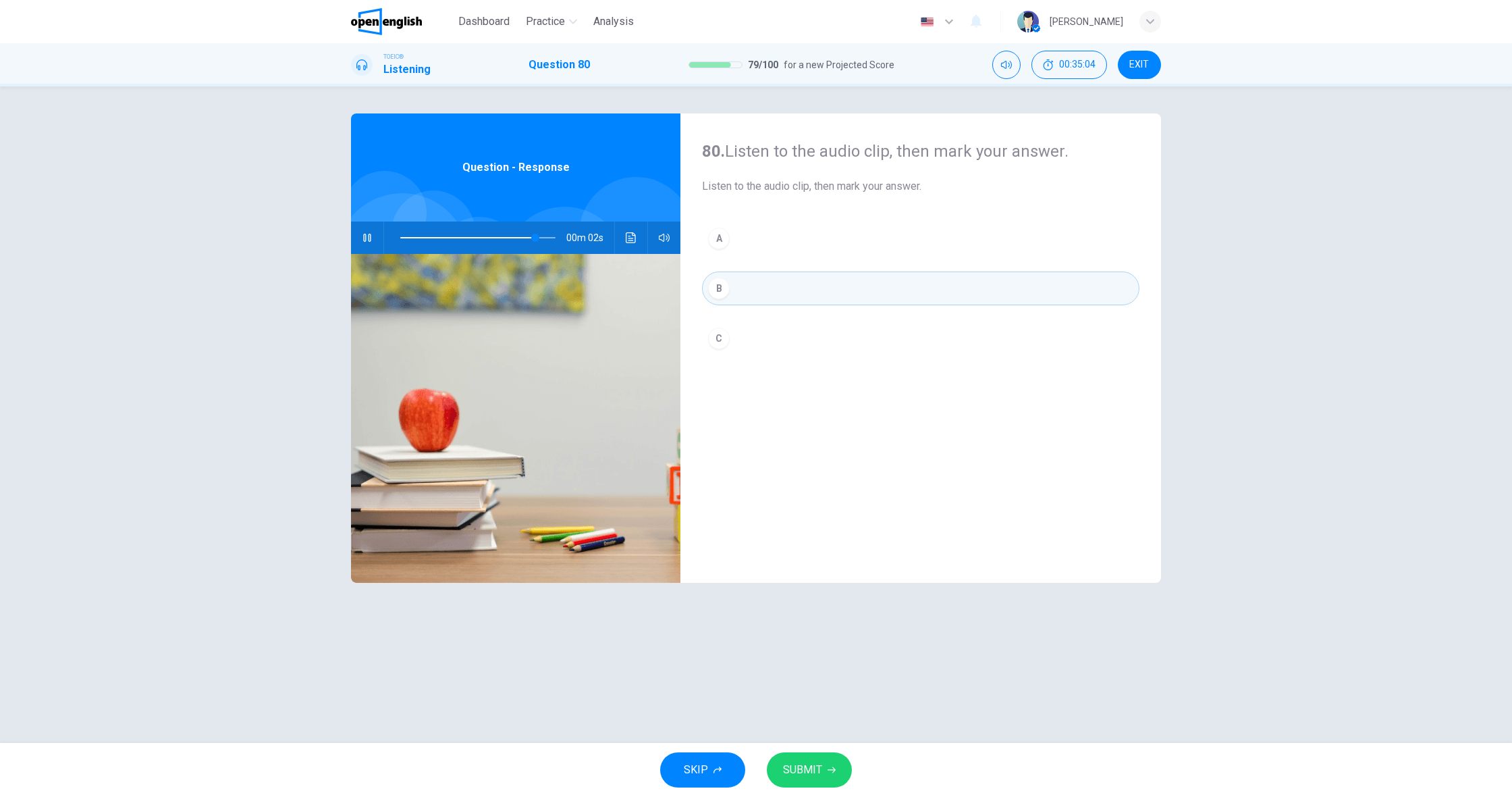
scroll to position [1, 0]
click at [812, 769] on span "SUBMIT" at bounding box center [802, 769] width 39 height 19
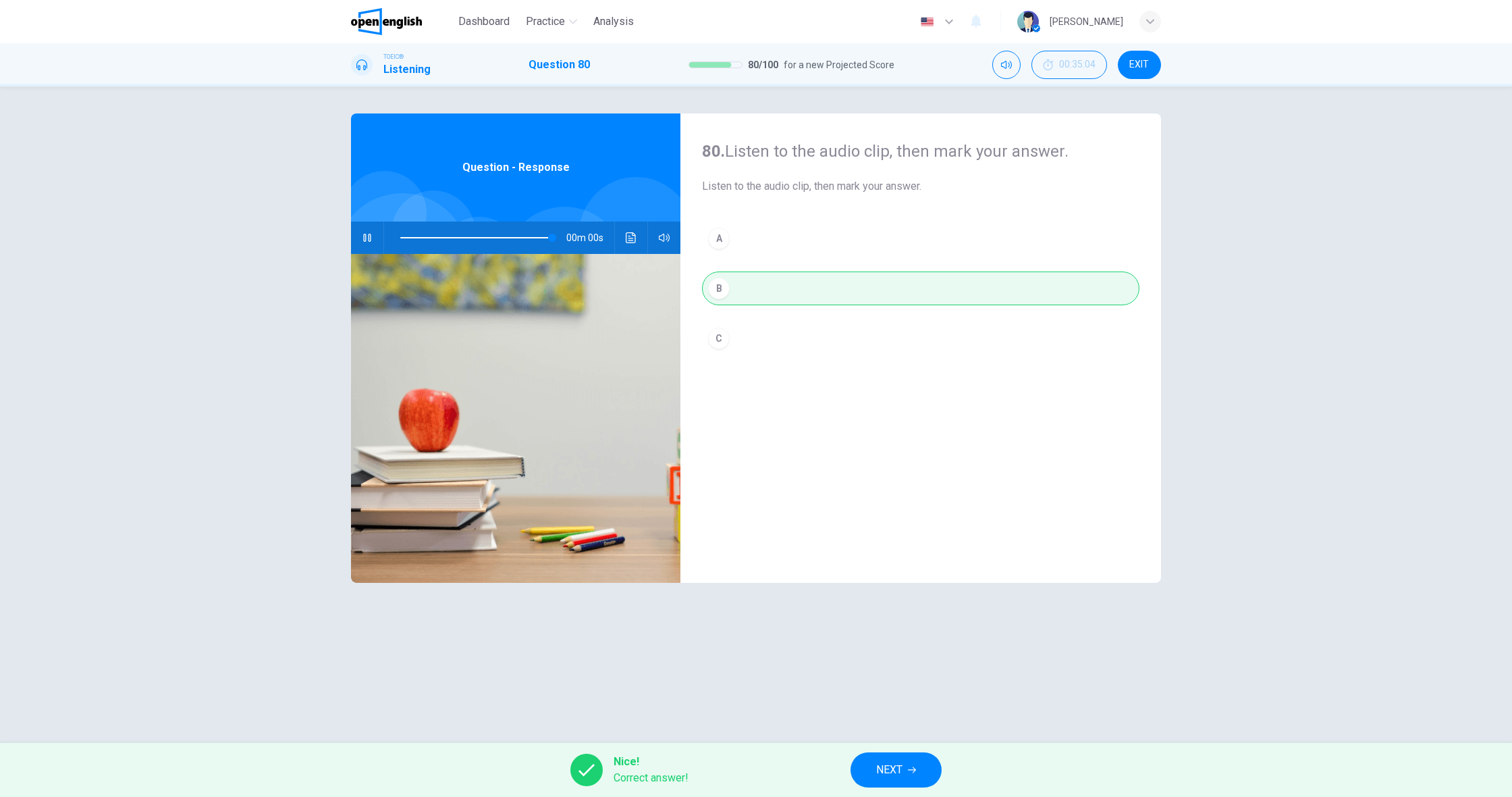
type input "*"
click at [879, 773] on span "NEXT" at bounding box center [890, 769] width 27 height 19
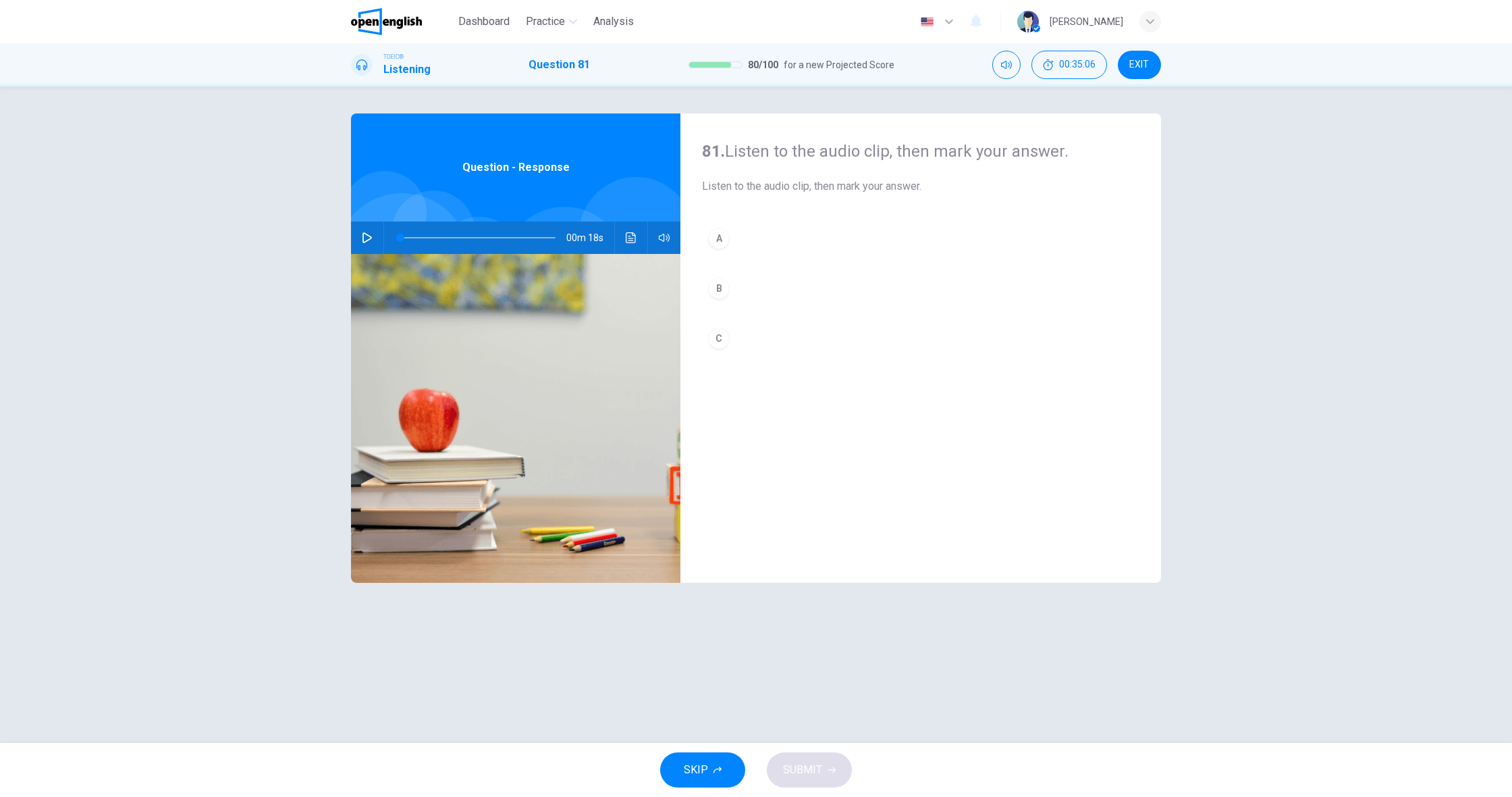
click at [367, 239] on icon "button" at bounding box center [367, 237] width 11 height 11
click at [742, 282] on button "B" at bounding box center [921, 288] width 437 height 33
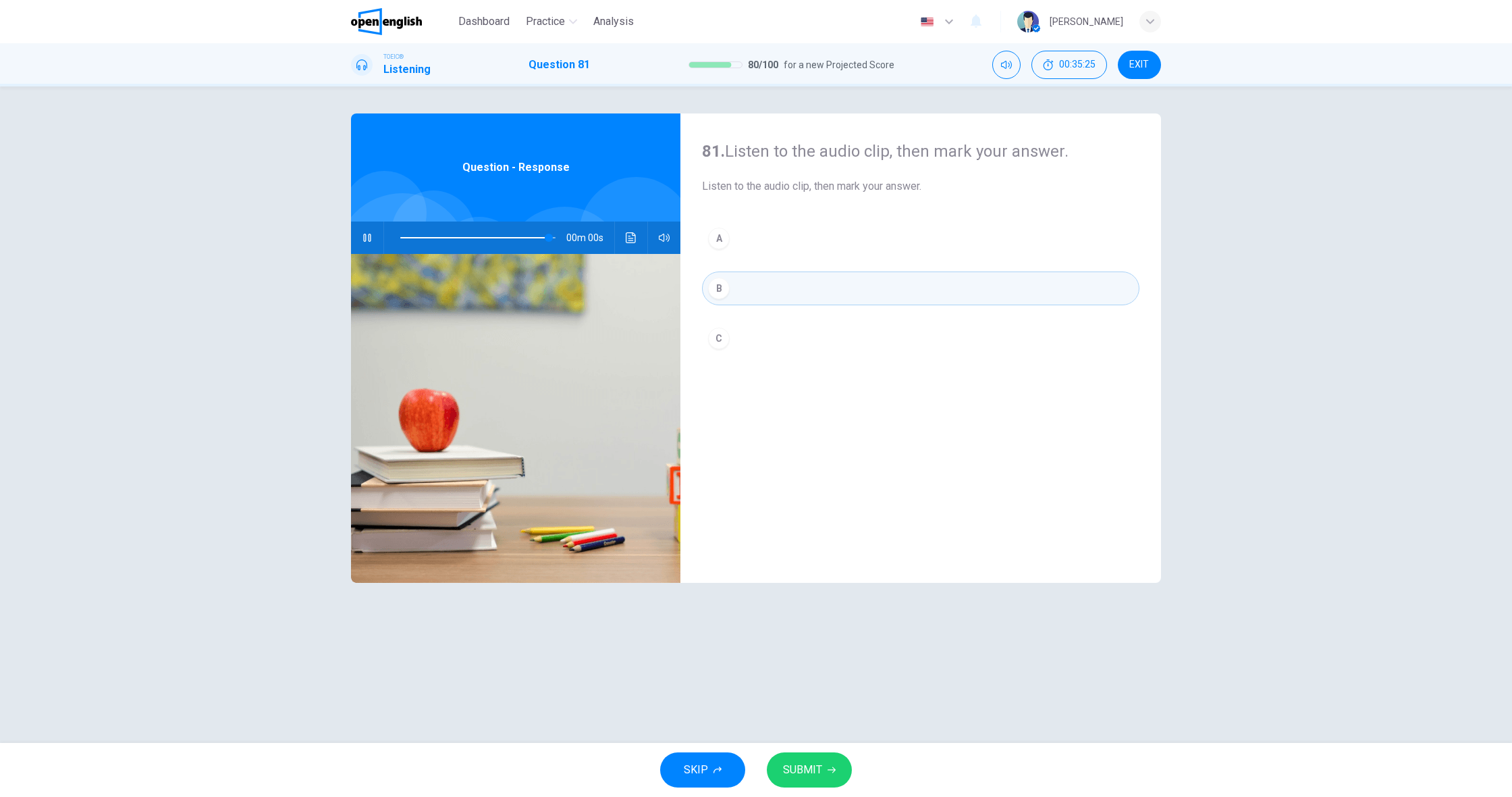
type input "*"
click at [812, 769] on span "SUBMIT" at bounding box center [802, 769] width 39 height 19
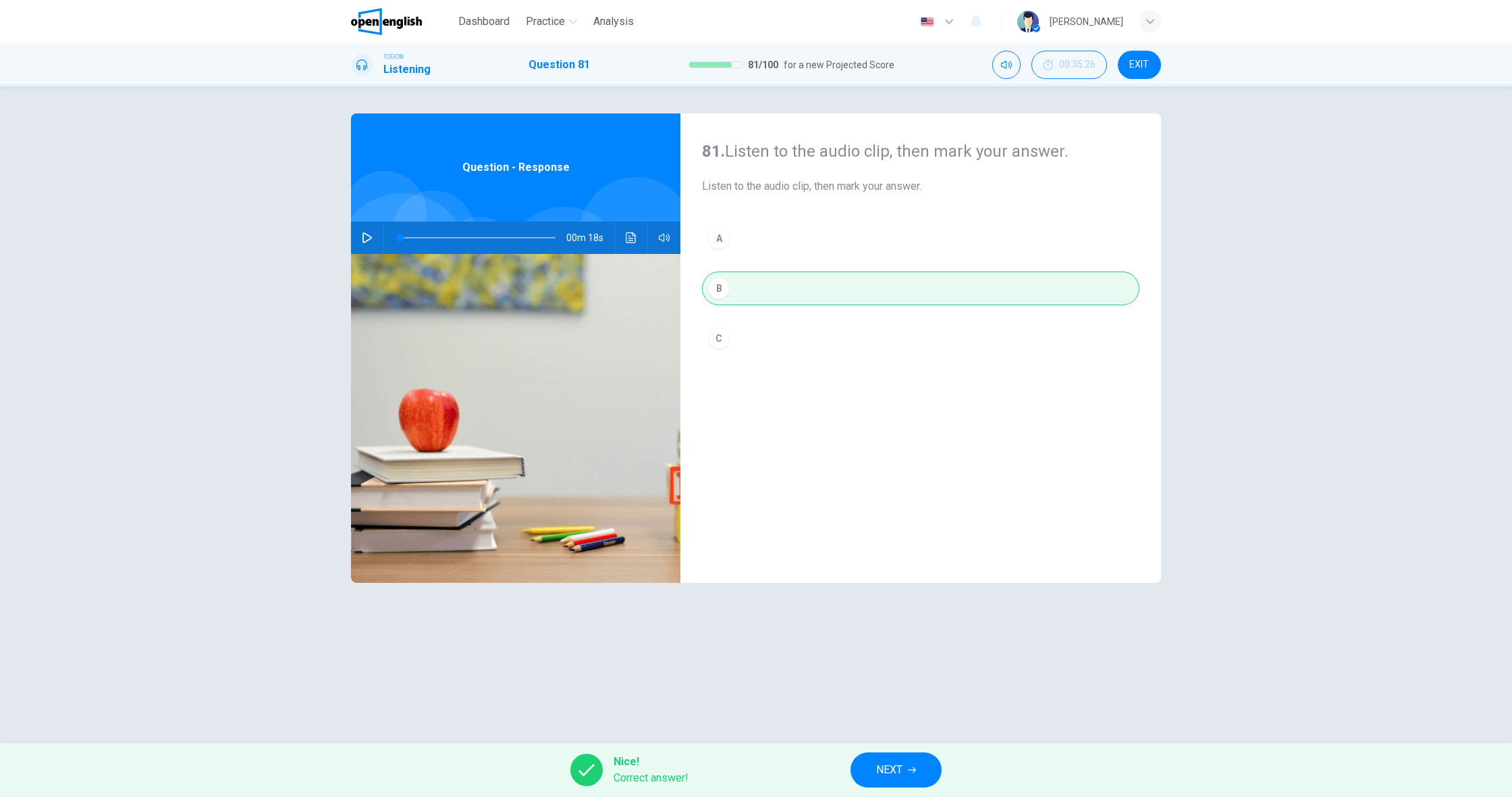
click at [868, 769] on button "NEXT" at bounding box center [896, 769] width 91 height 35
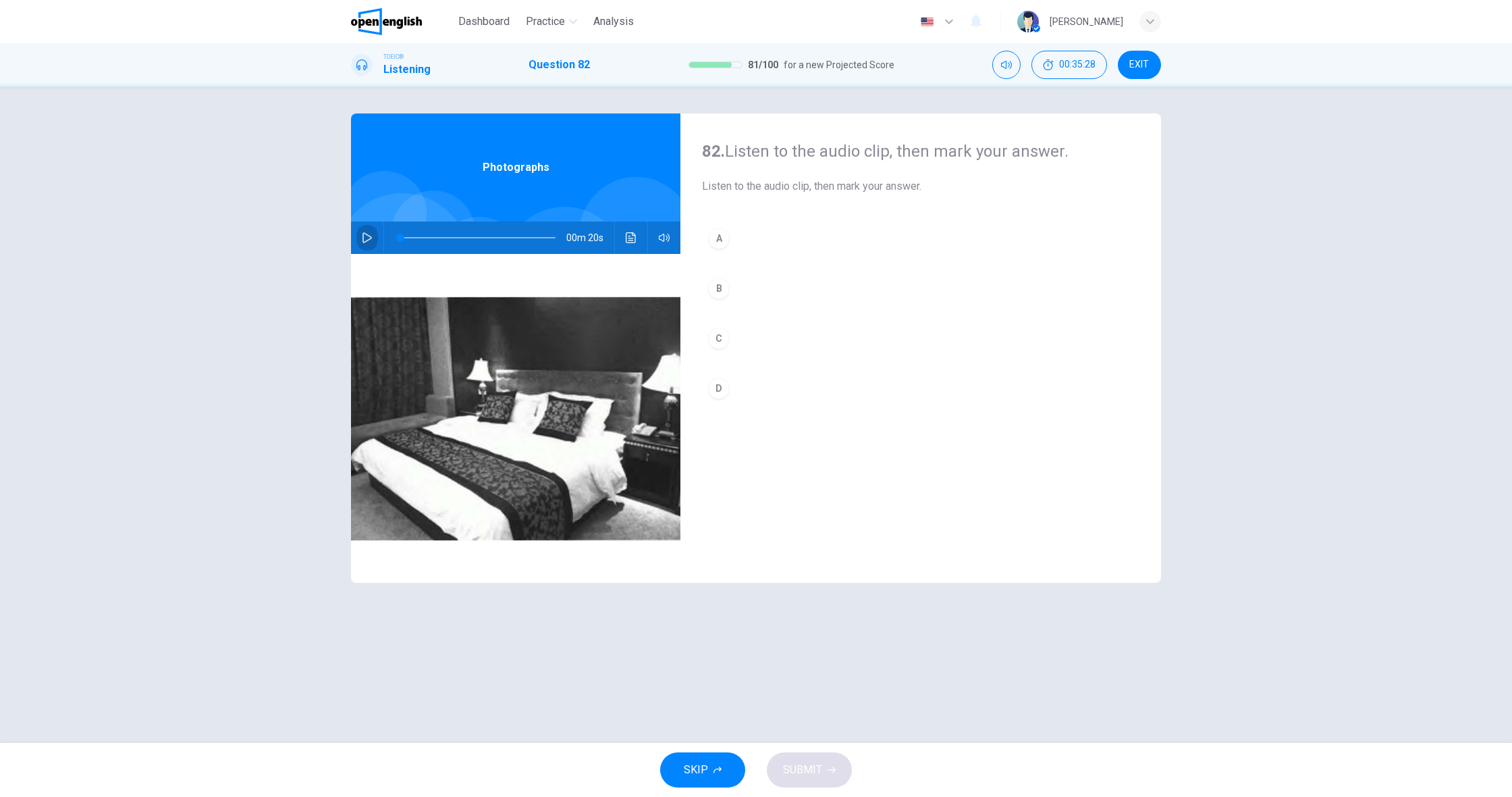
click at [370, 245] on button "button" at bounding box center [367, 237] width 22 height 33
click at [361, 235] on button "button" at bounding box center [367, 237] width 22 height 33
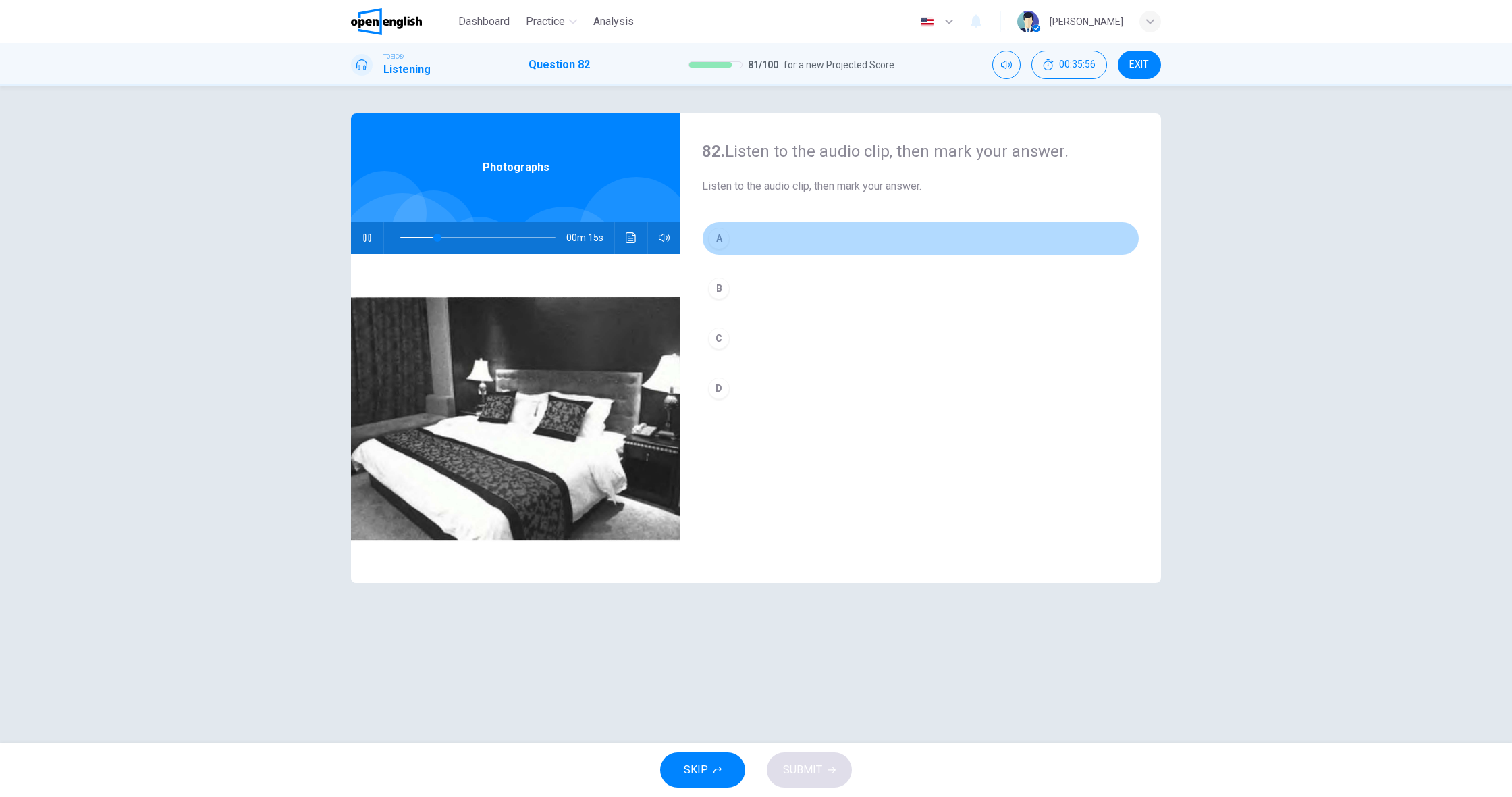
click at [723, 246] on div "A" at bounding box center [719, 238] width 22 height 22
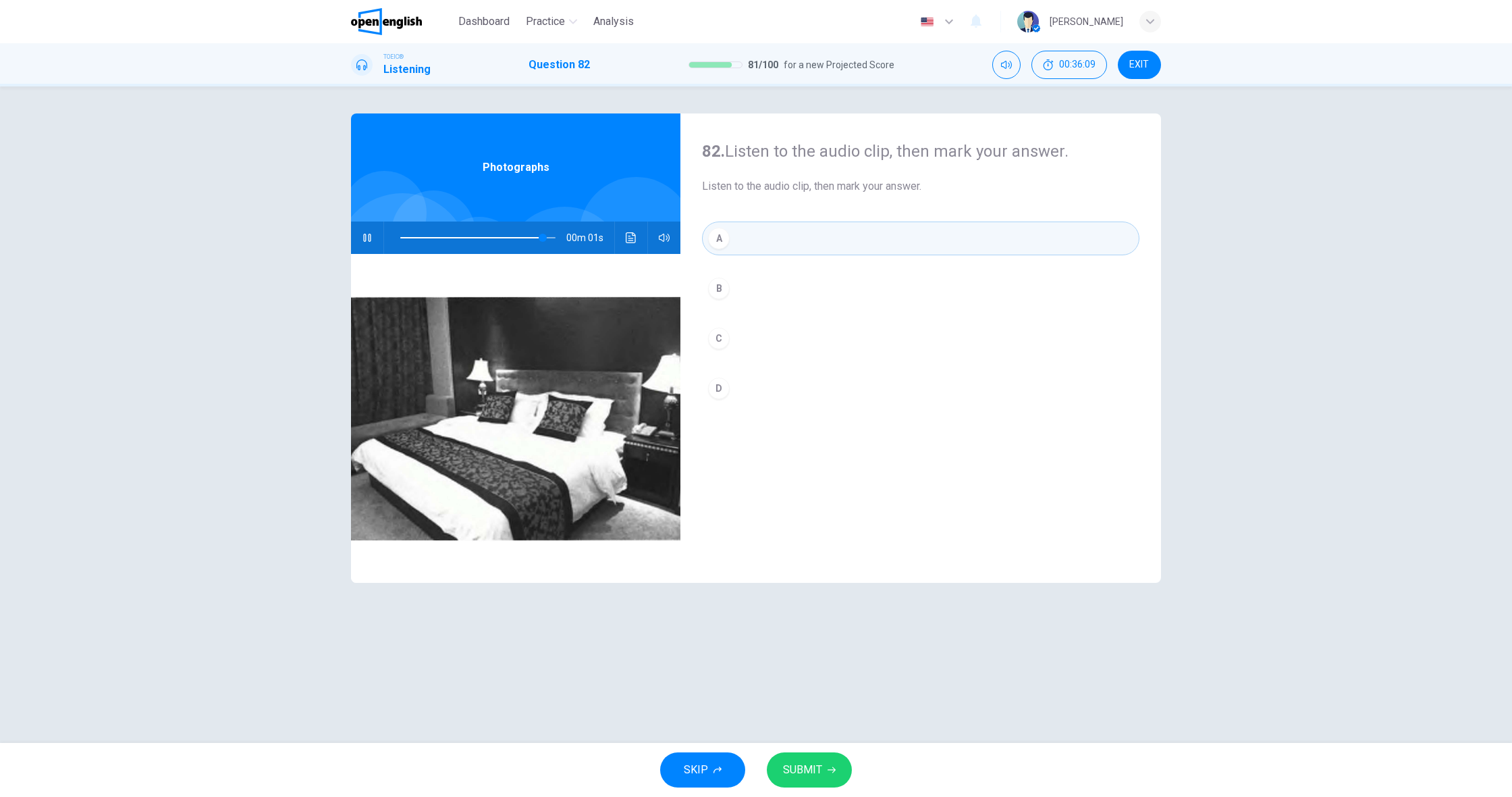
click at [824, 769] on button "SUBMIT" at bounding box center [809, 769] width 85 height 35
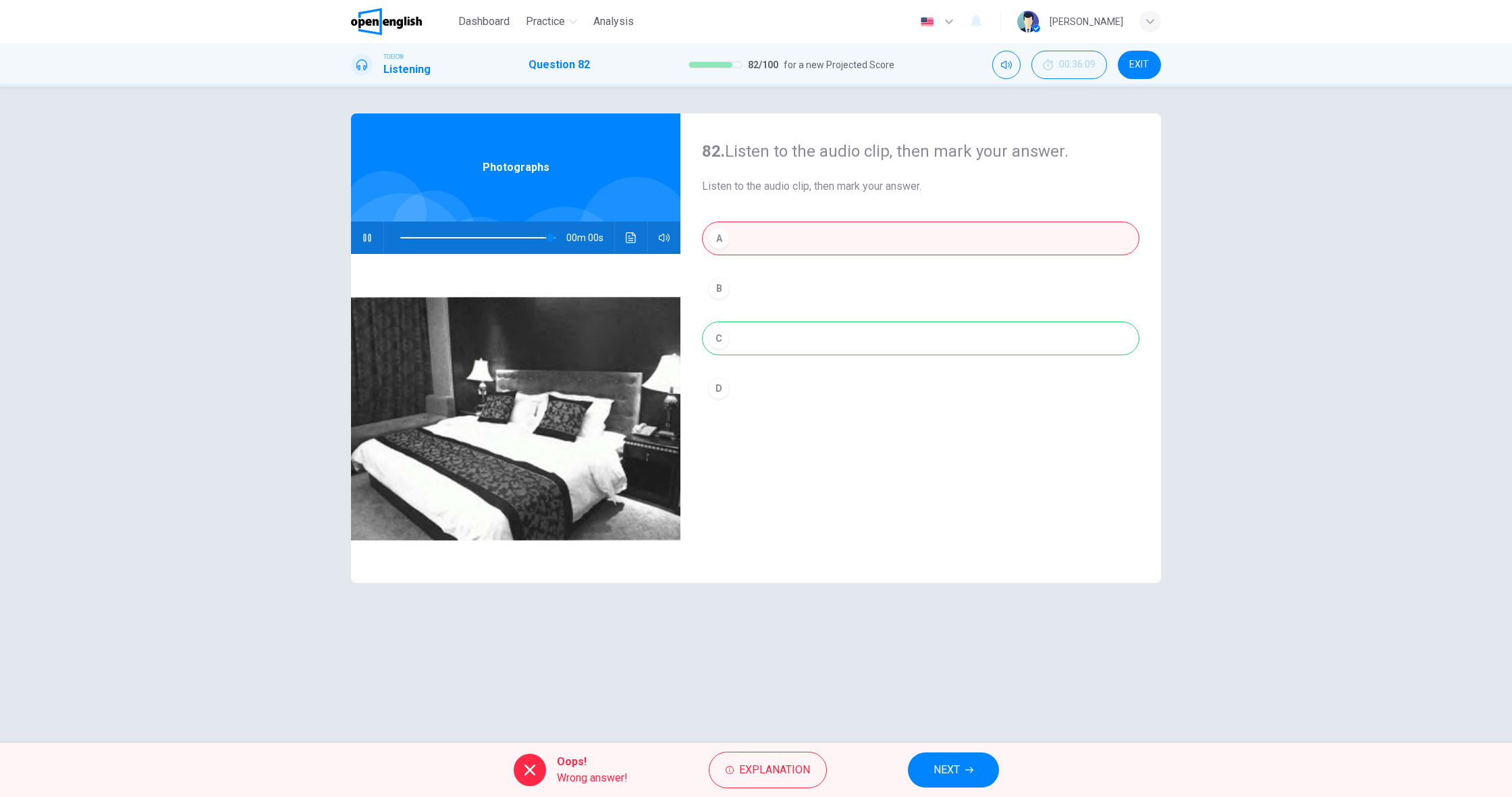
type input "*"
drag, startPoint x: 759, startPoint y: 794, endPoint x: 759, endPoint y: 786, distance: 8.0
click at [759, 794] on div "Oops! Wrong answer! Explanation NEXT" at bounding box center [756, 769] width 1512 height 54
click at [763, 776] on span "Explanation" at bounding box center [775, 769] width 71 height 19
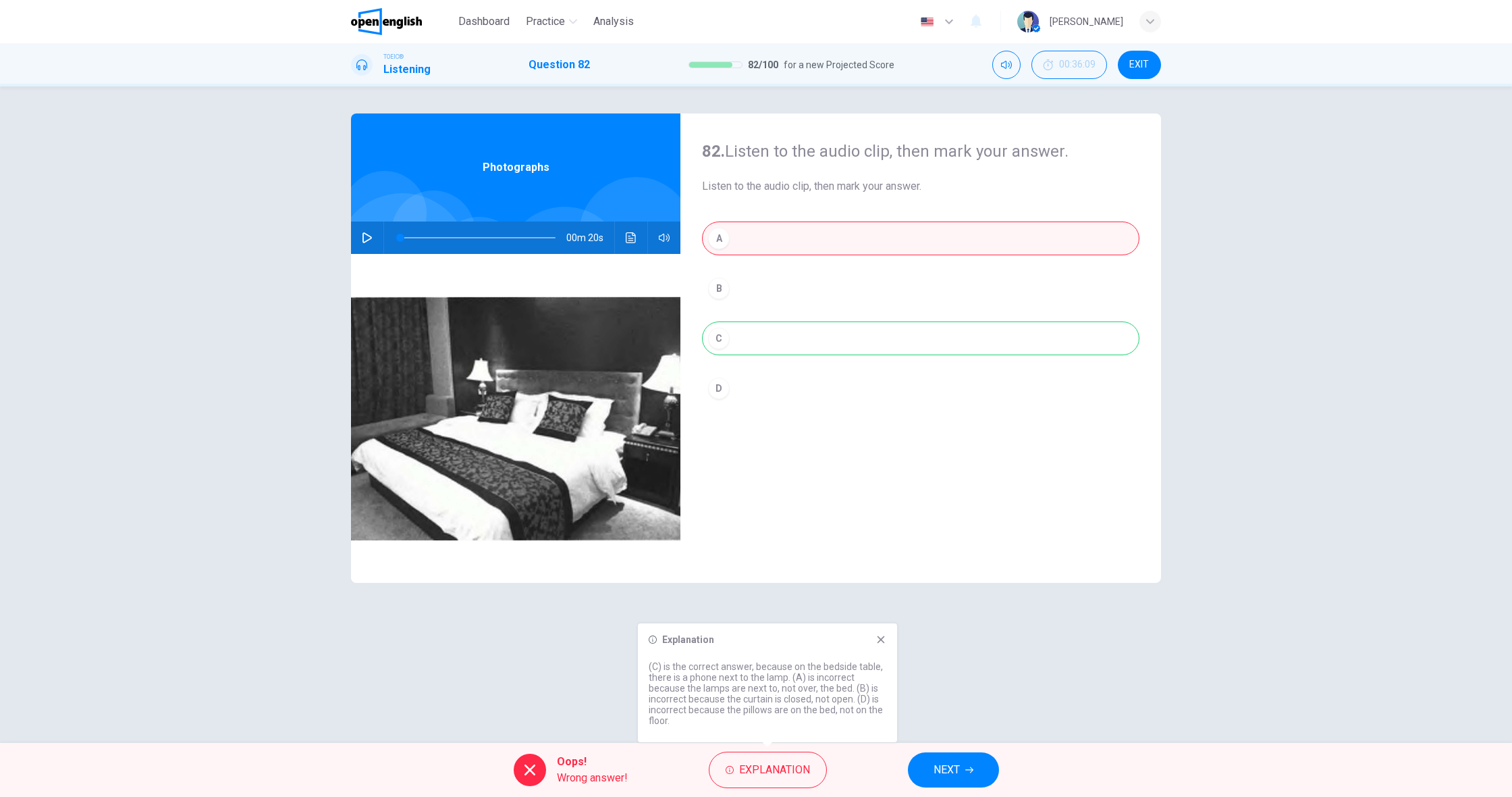
click at [958, 766] on span "NEXT" at bounding box center [947, 769] width 27 height 19
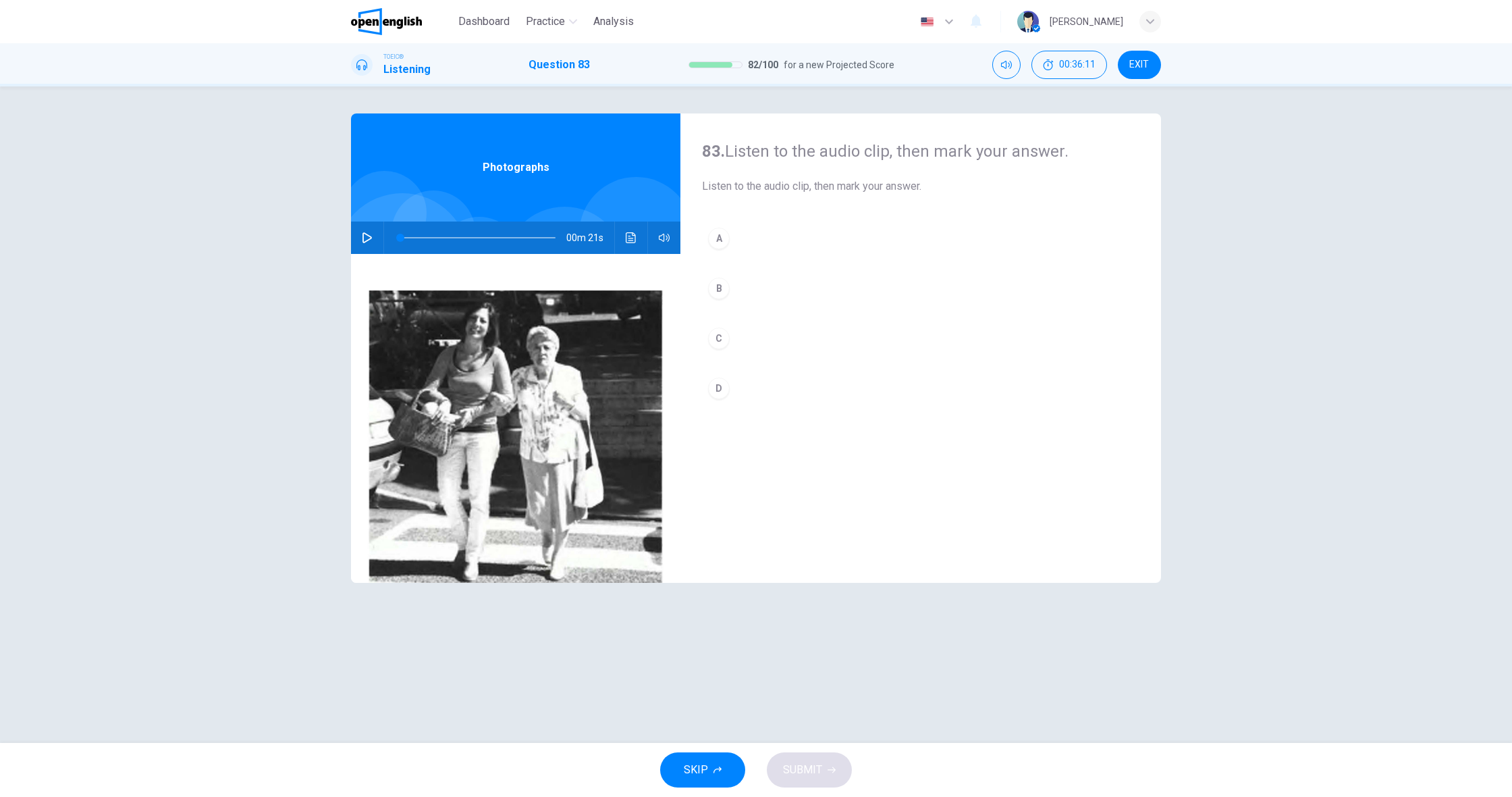
click at [368, 246] on button "button" at bounding box center [367, 237] width 22 height 33
click at [717, 244] on div "A" at bounding box center [719, 238] width 22 height 22
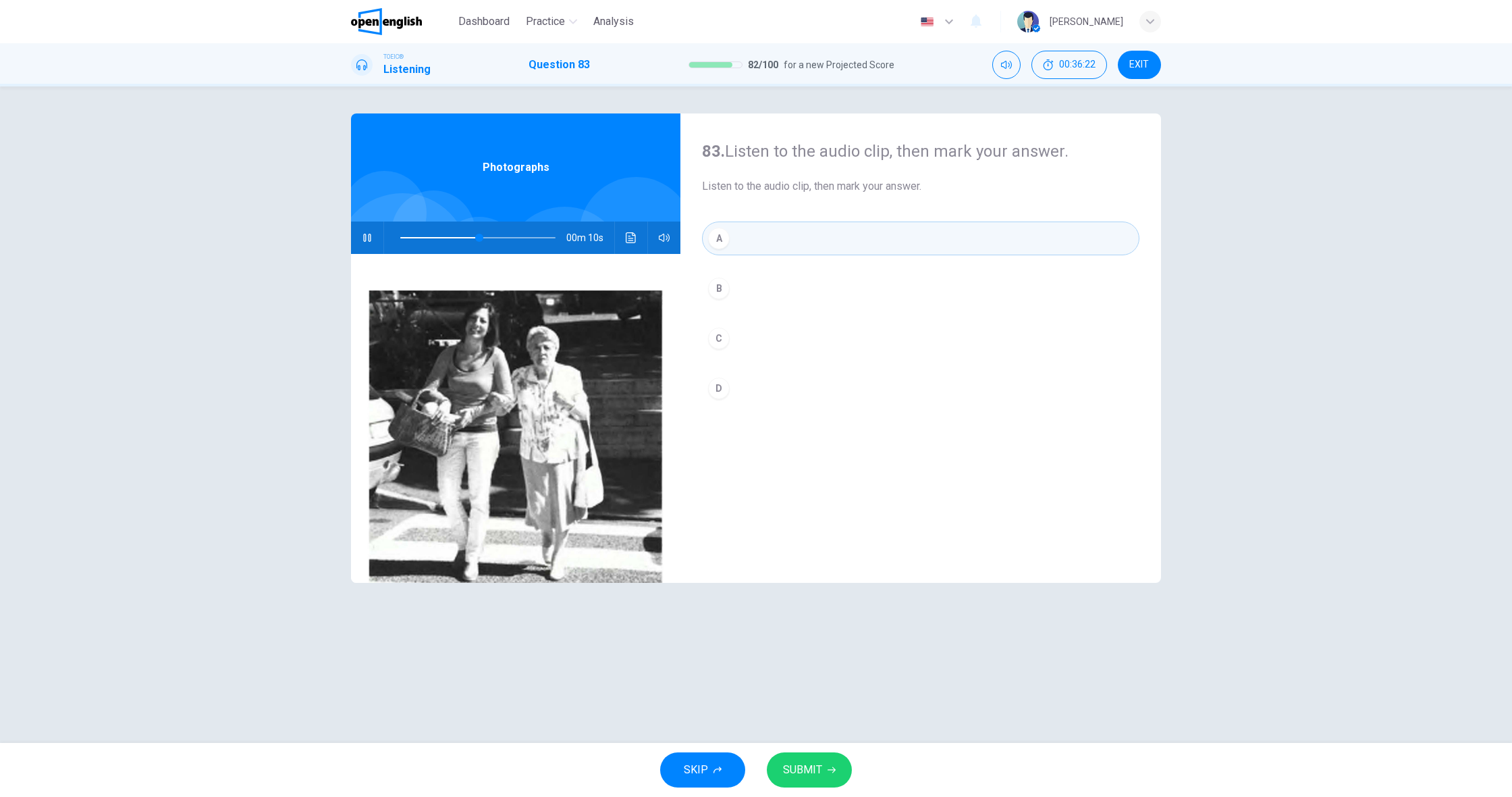
click at [732, 288] on button "B" at bounding box center [921, 288] width 437 height 33
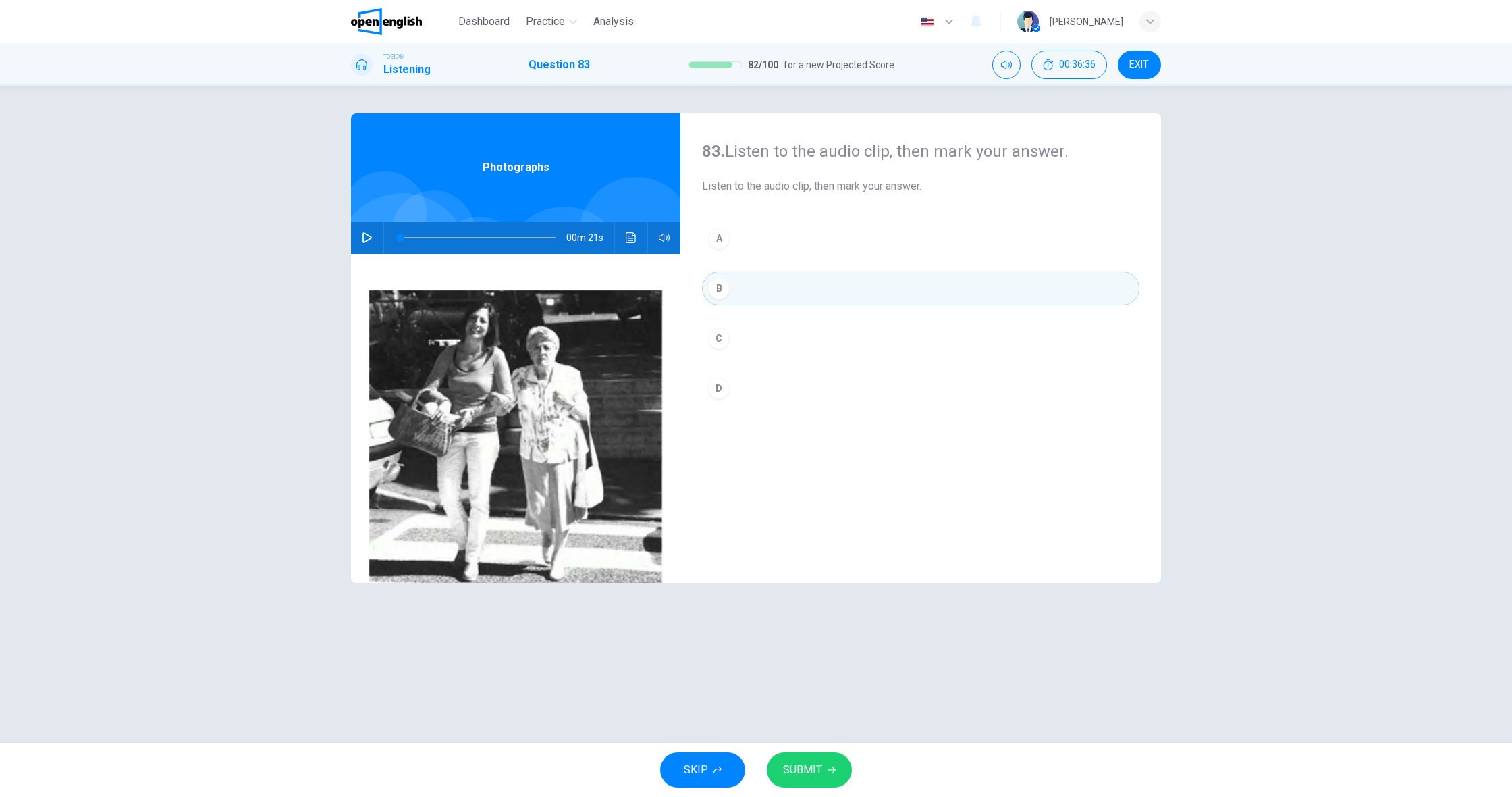
click at [361, 231] on button "button" at bounding box center [367, 237] width 22 height 33
type input "*"
click at [833, 757] on button "SUBMIT" at bounding box center [809, 769] width 85 height 35
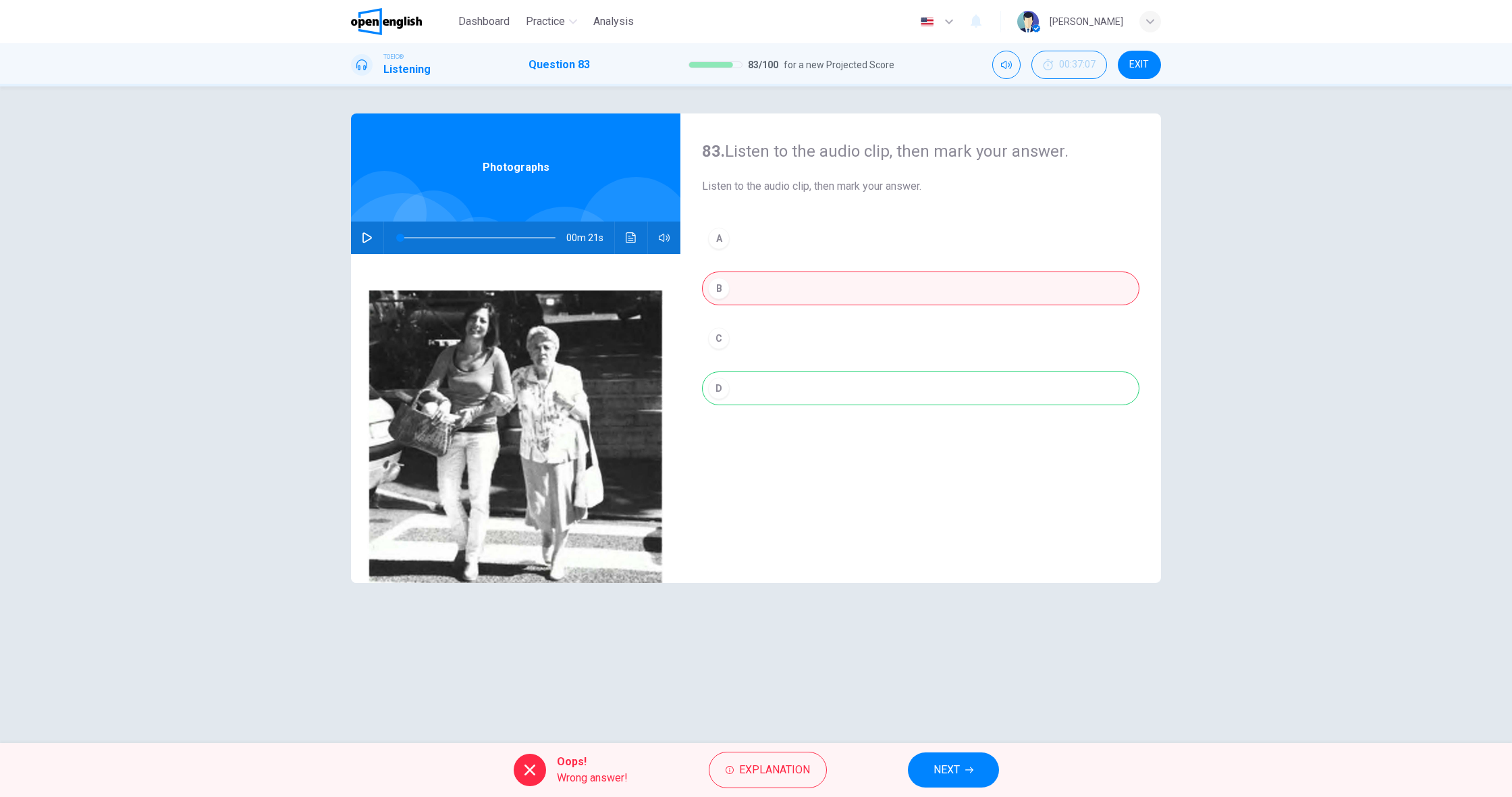
click at [737, 373] on div "A B C D" at bounding box center [921, 326] width 437 height 210
click at [939, 758] on button "NEXT" at bounding box center [953, 769] width 91 height 35
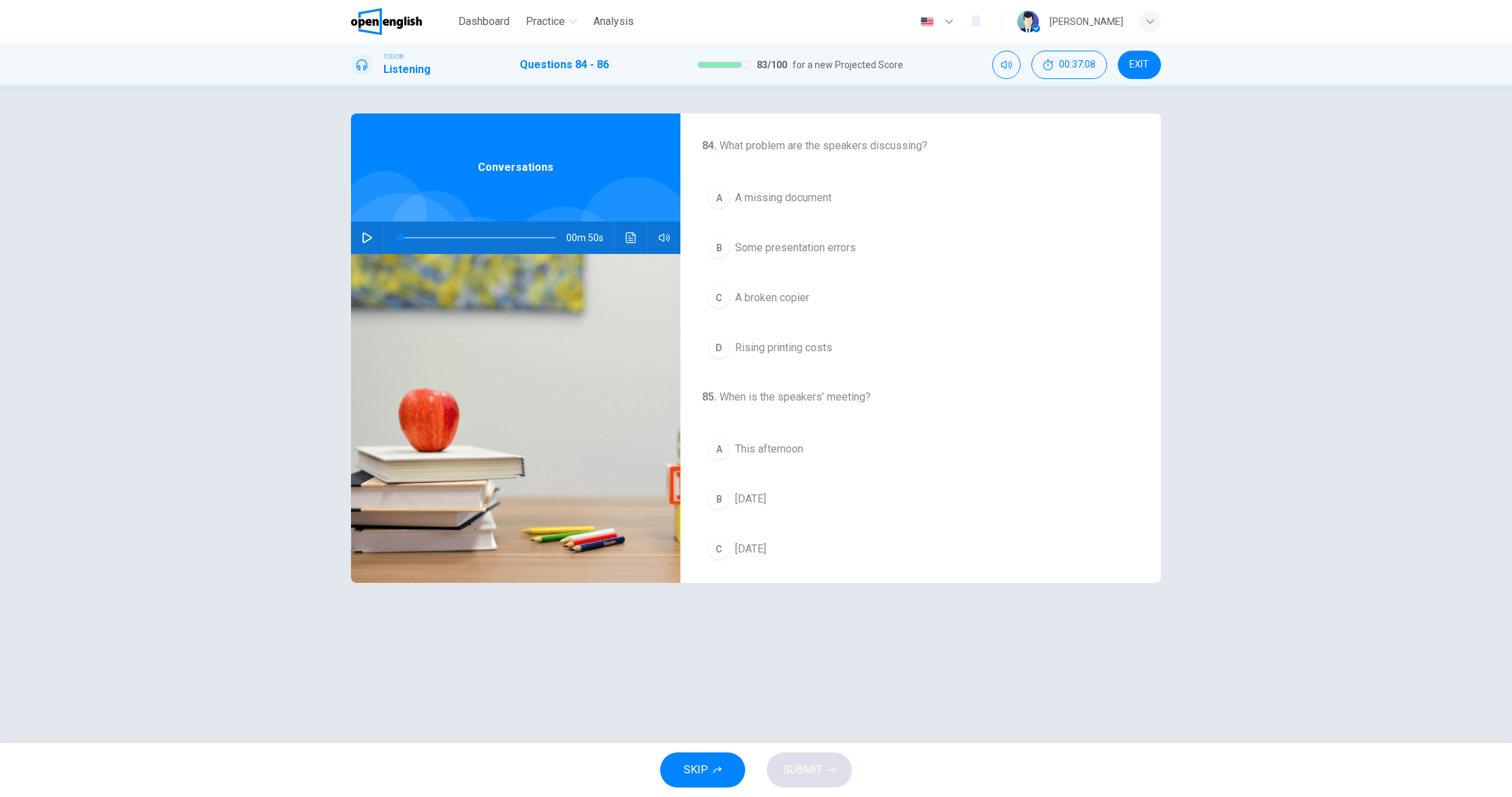
click at [374, 242] on button "button" at bounding box center [367, 237] width 22 height 33
click at [794, 295] on span "A broken copier" at bounding box center [772, 298] width 75 height 16
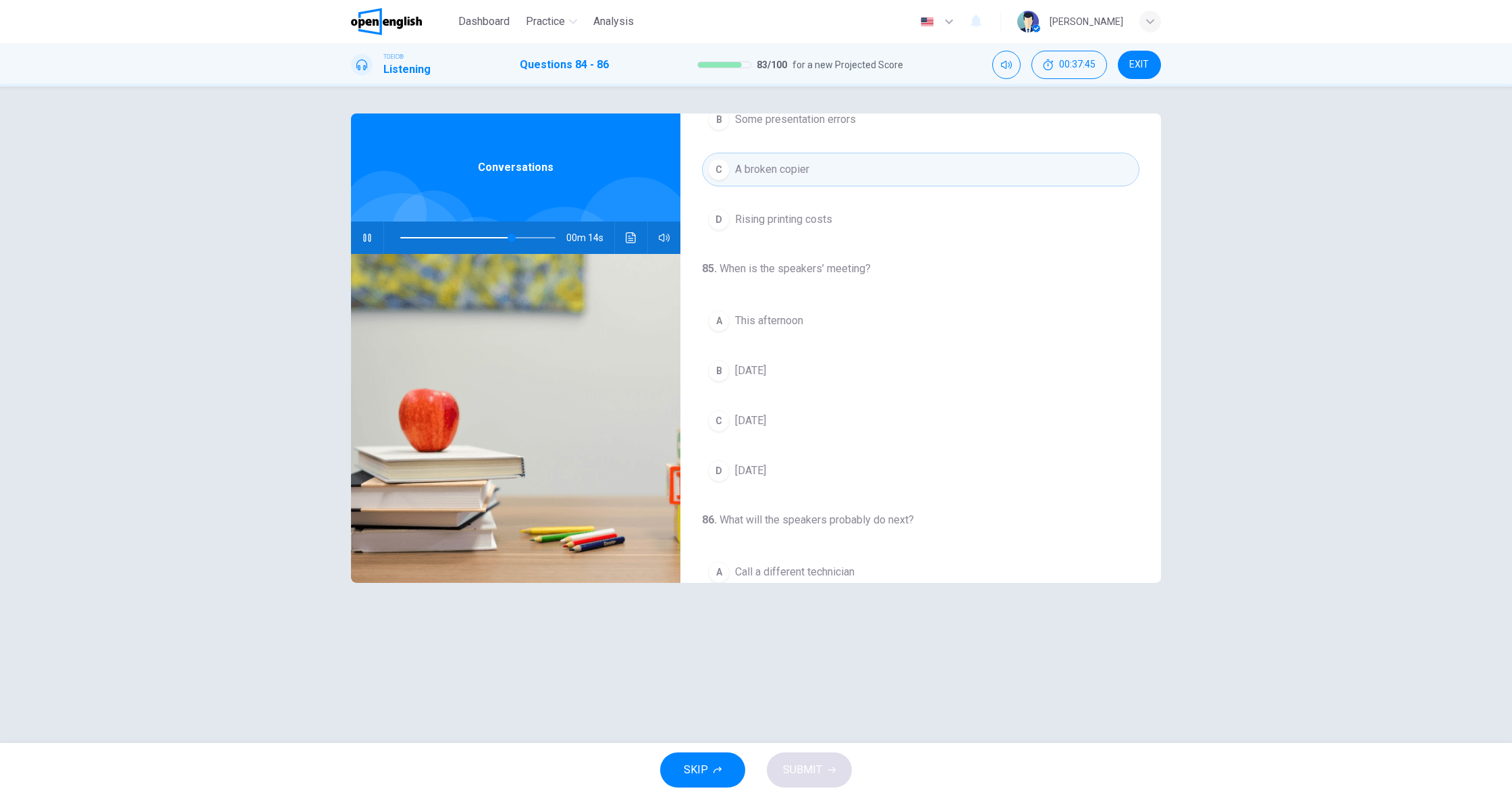
scroll to position [130, 0]
click at [767, 468] on span "[DATE]" at bounding box center [750, 468] width 31 height 16
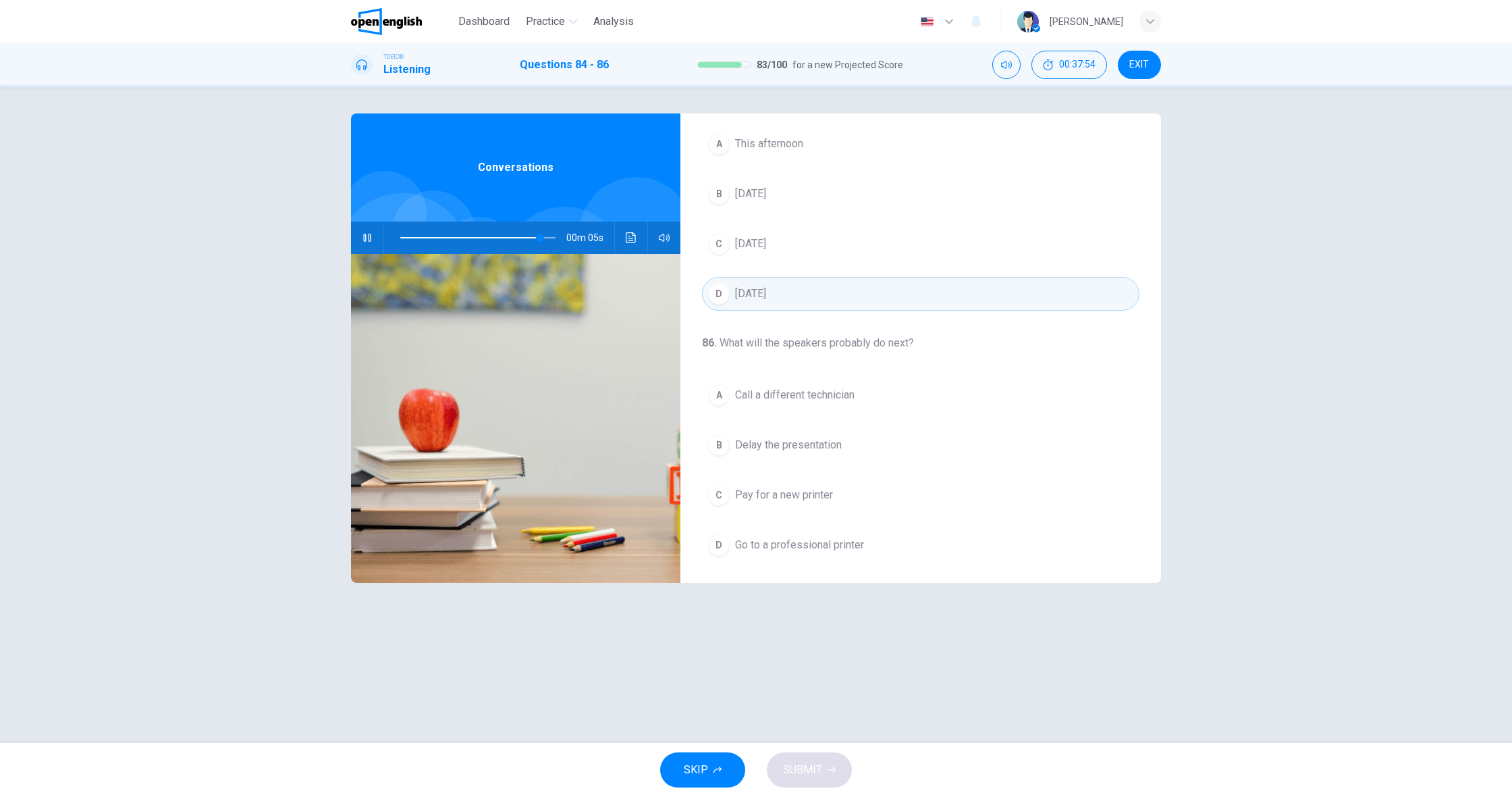
scroll to position [0, 0]
click at [815, 489] on span "Pay for a new printer" at bounding box center [784, 495] width 98 height 16
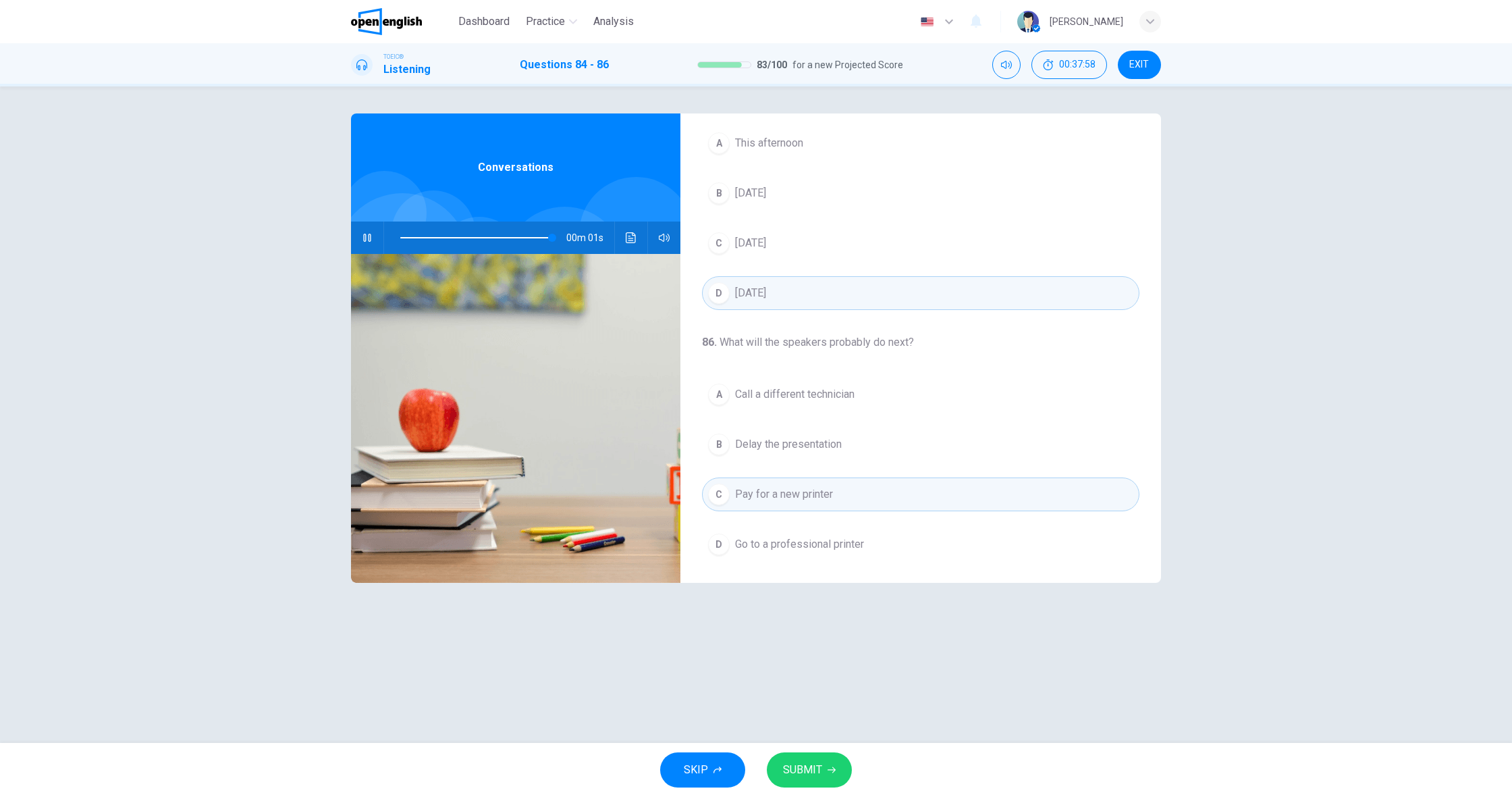
click at [829, 771] on icon "button" at bounding box center [832, 769] width 8 height 8
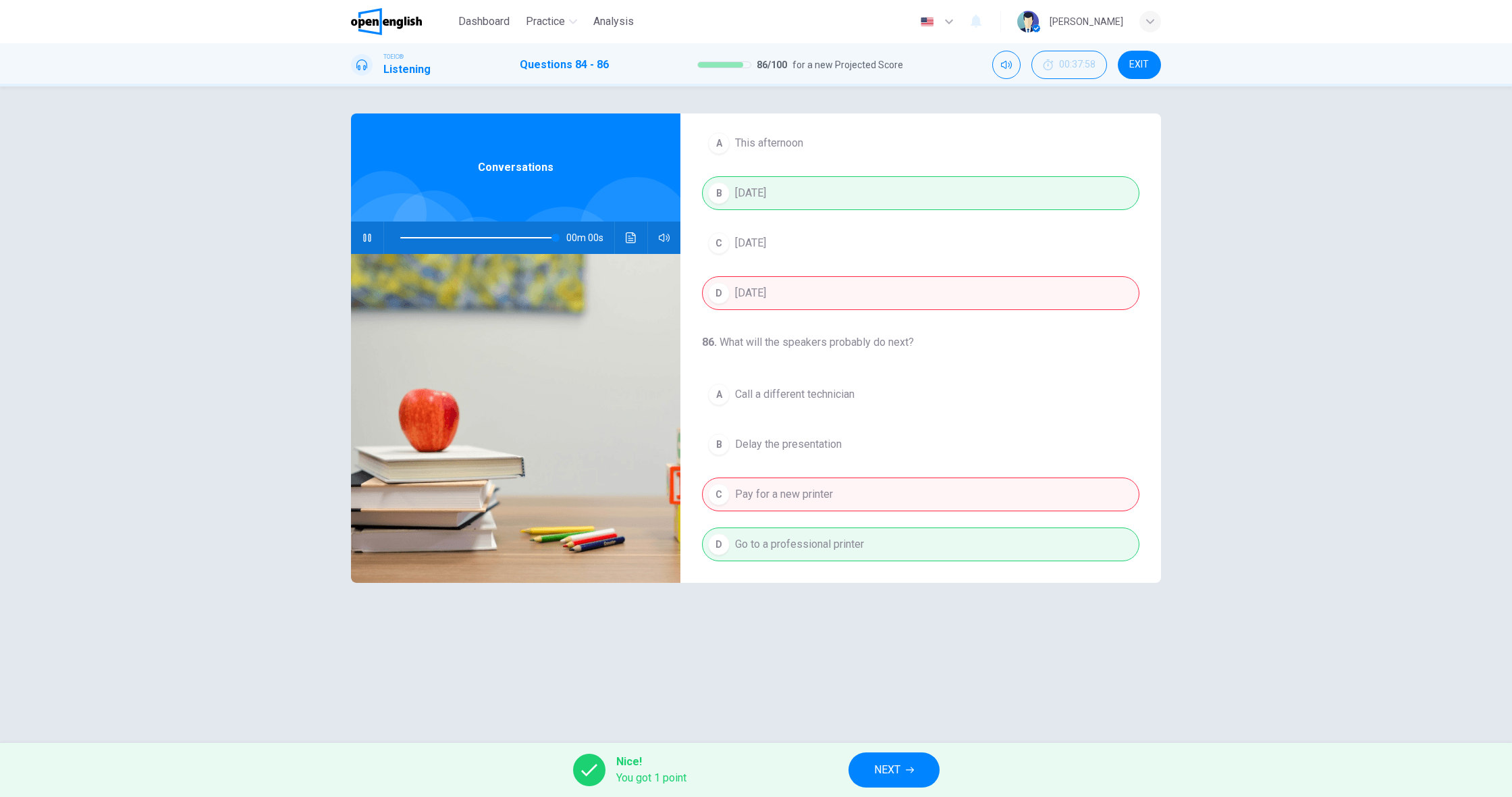
type input "*"
click at [912, 775] on button "NEXT" at bounding box center [894, 769] width 91 height 35
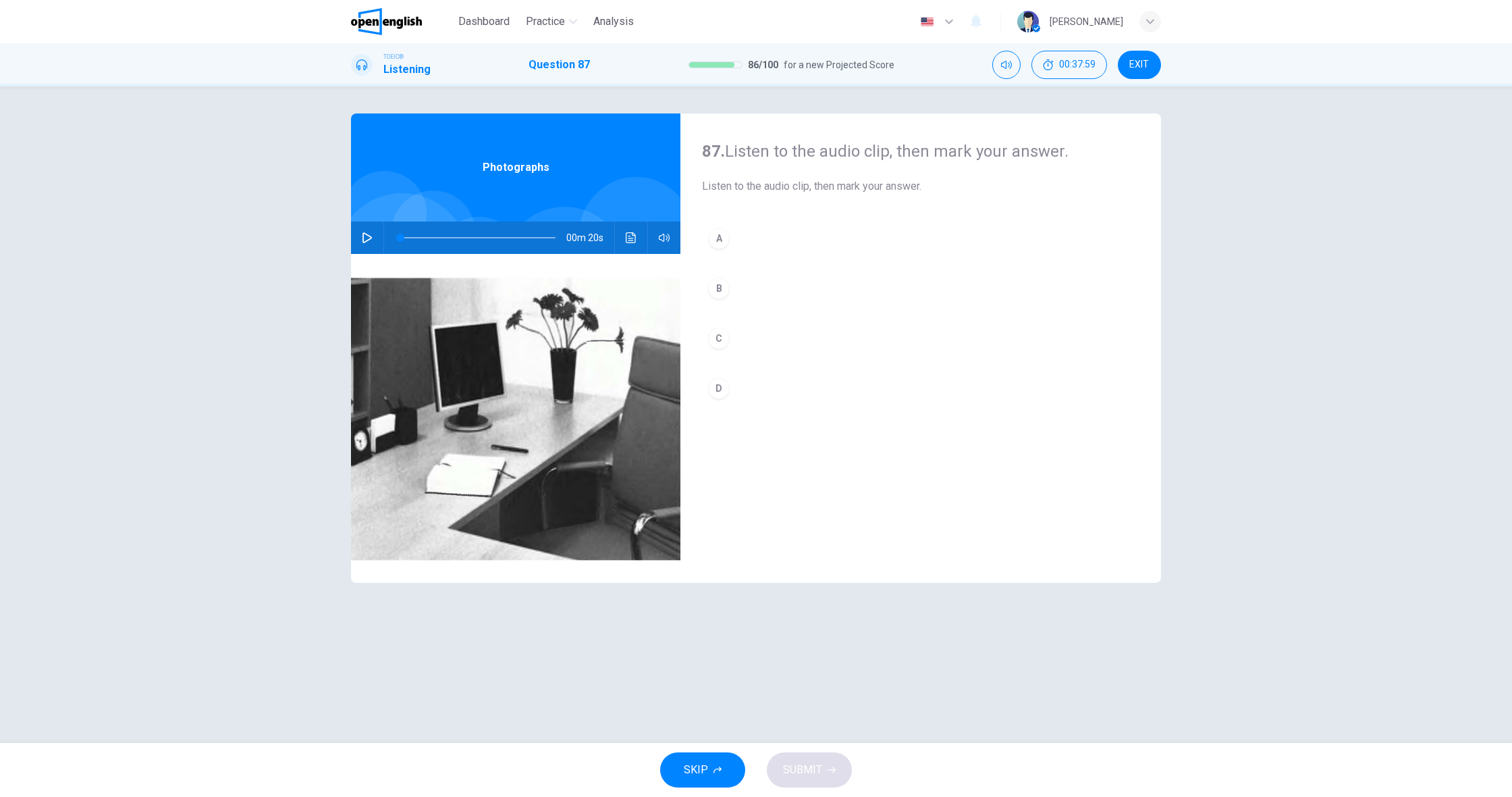
click at [368, 242] on icon "button" at bounding box center [367, 237] width 11 height 11
click at [718, 281] on div "B" at bounding box center [719, 288] width 22 height 22
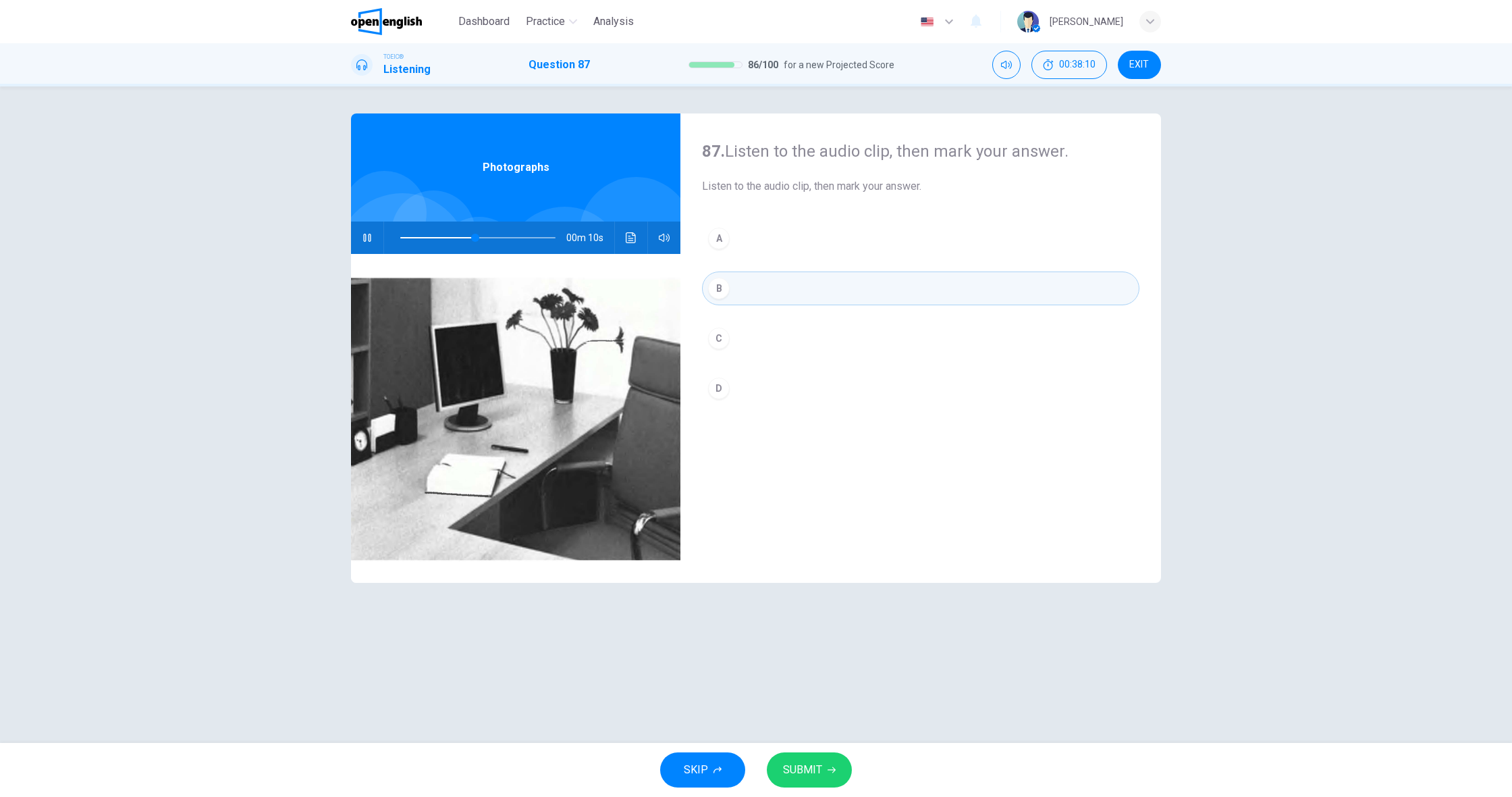
scroll to position [0, 0]
type input "*"
click at [797, 771] on span "SUBMIT" at bounding box center [802, 769] width 39 height 19
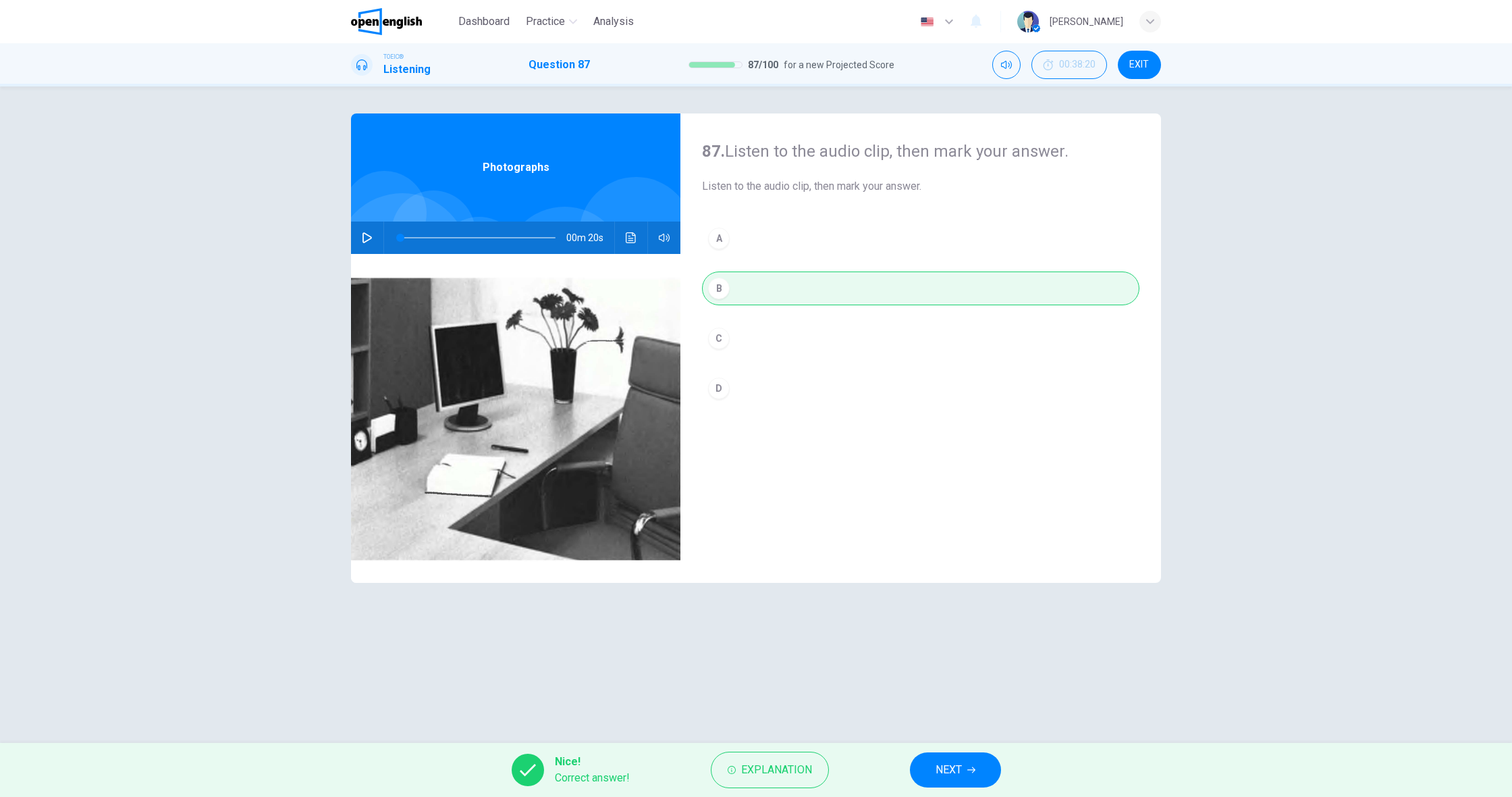
click at [929, 768] on button "NEXT" at bounding box center [955, 769] width 91 height 35
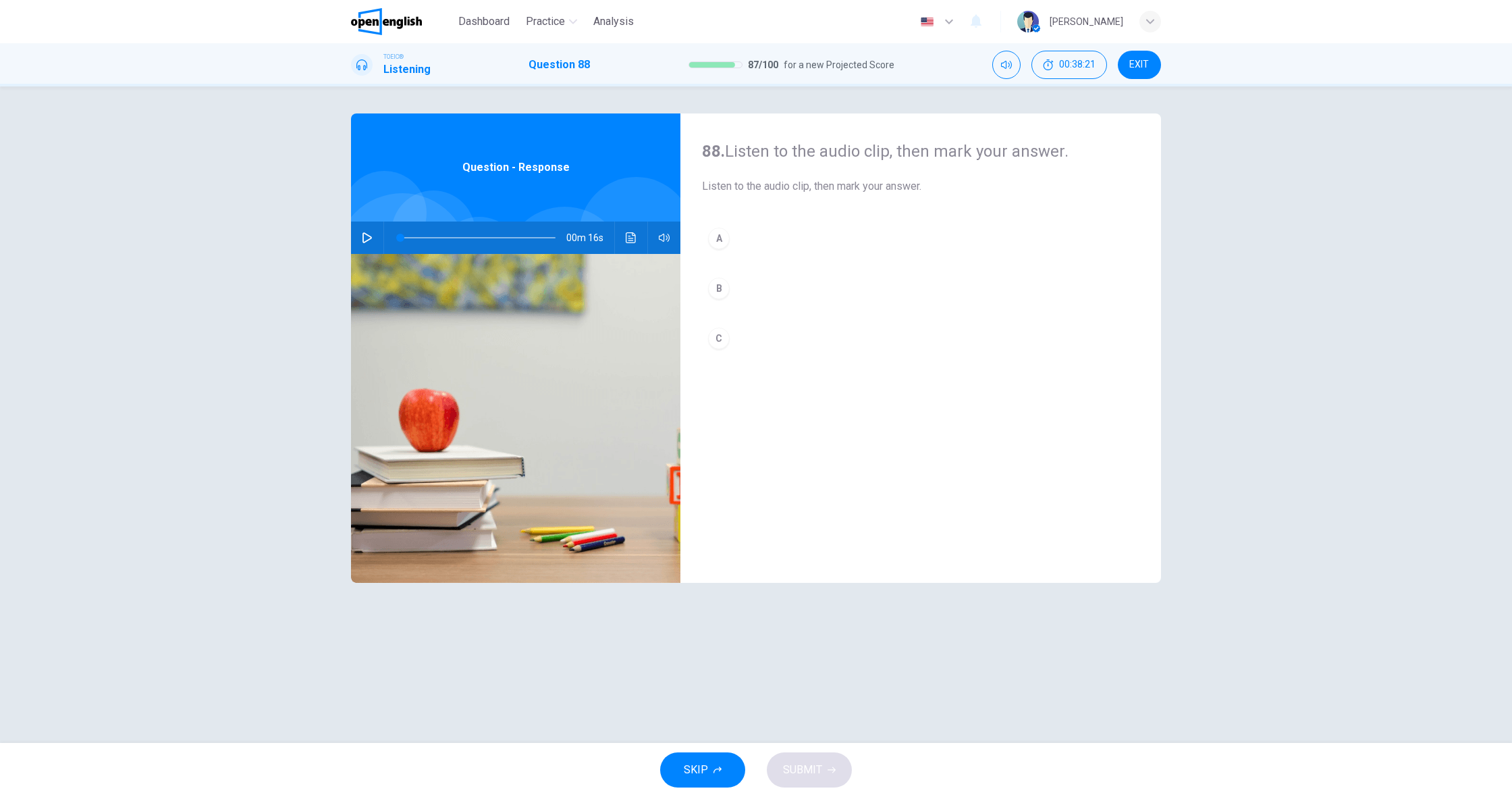
click at [369, 237] on icon "button" at bounding box center [367, 237] width 11 height 11
click at [723, 239] on div "A" at bounding box center [719, 238] width 22 height 22
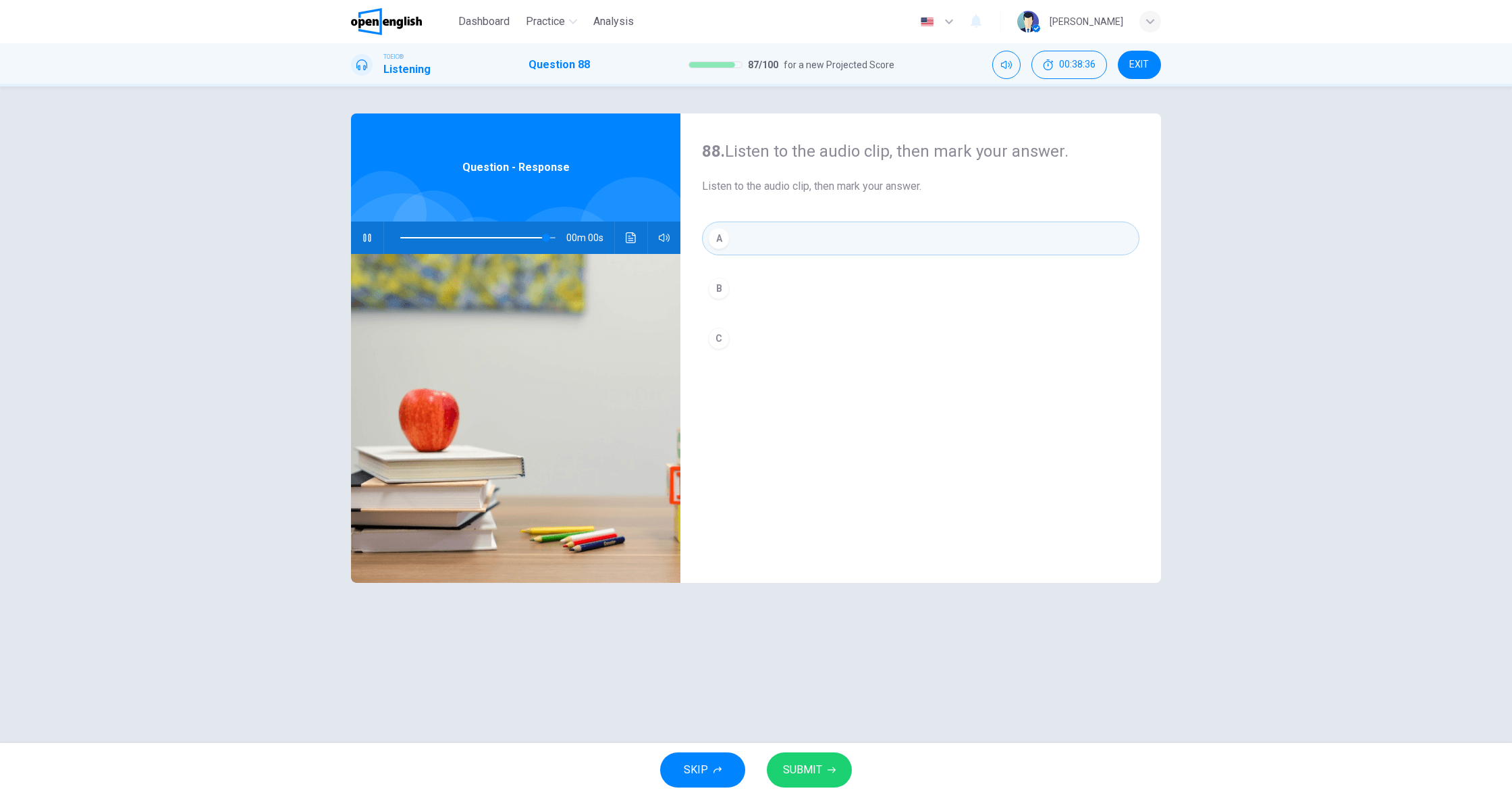
click at [828, 771] on icon "button" at bounding box center [832, 769] width 8 height 8
type input "*"
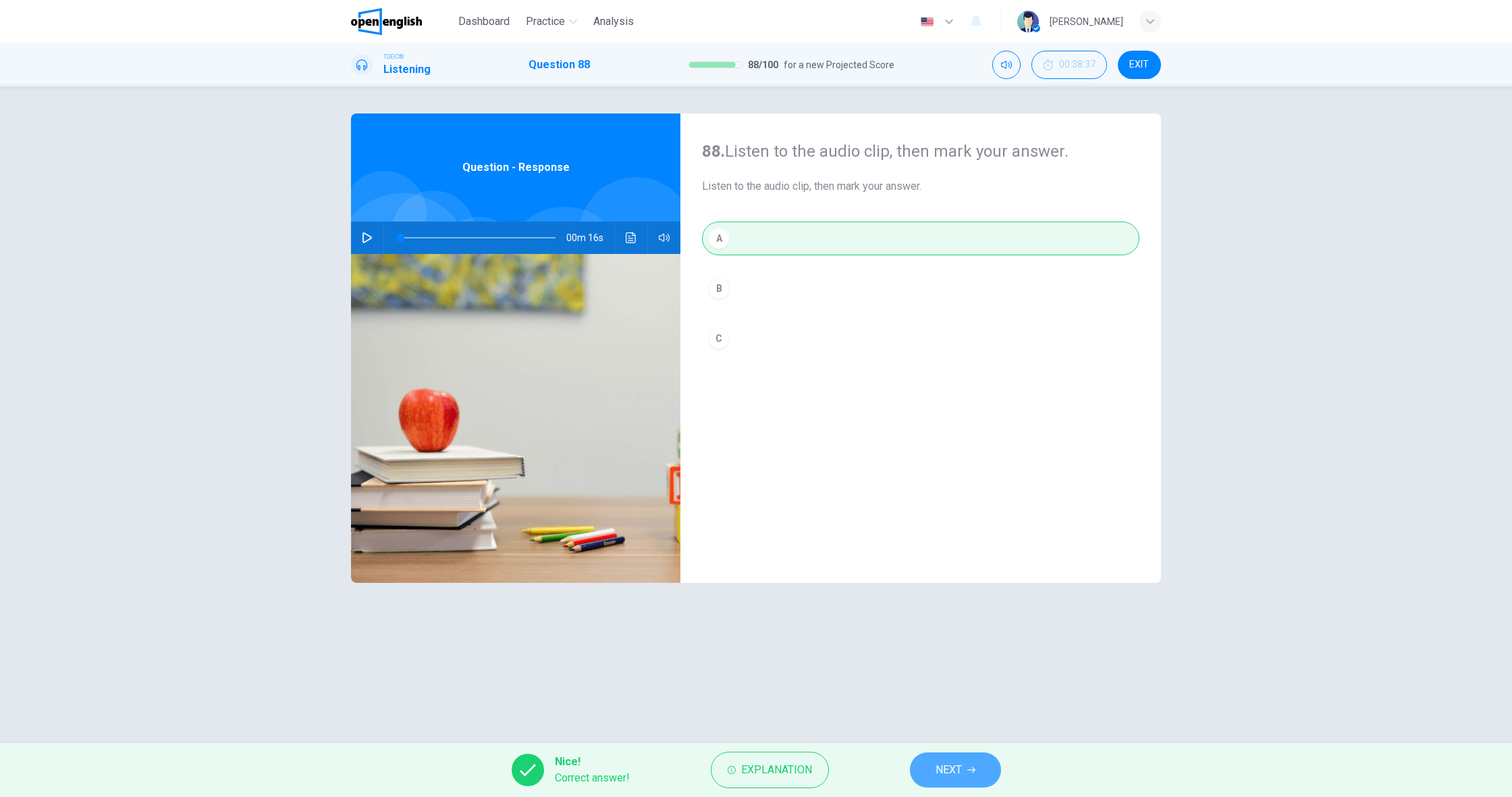
click at [921, 766] on button "NEXT" at bounding box center [955, 769] width 91 height 35
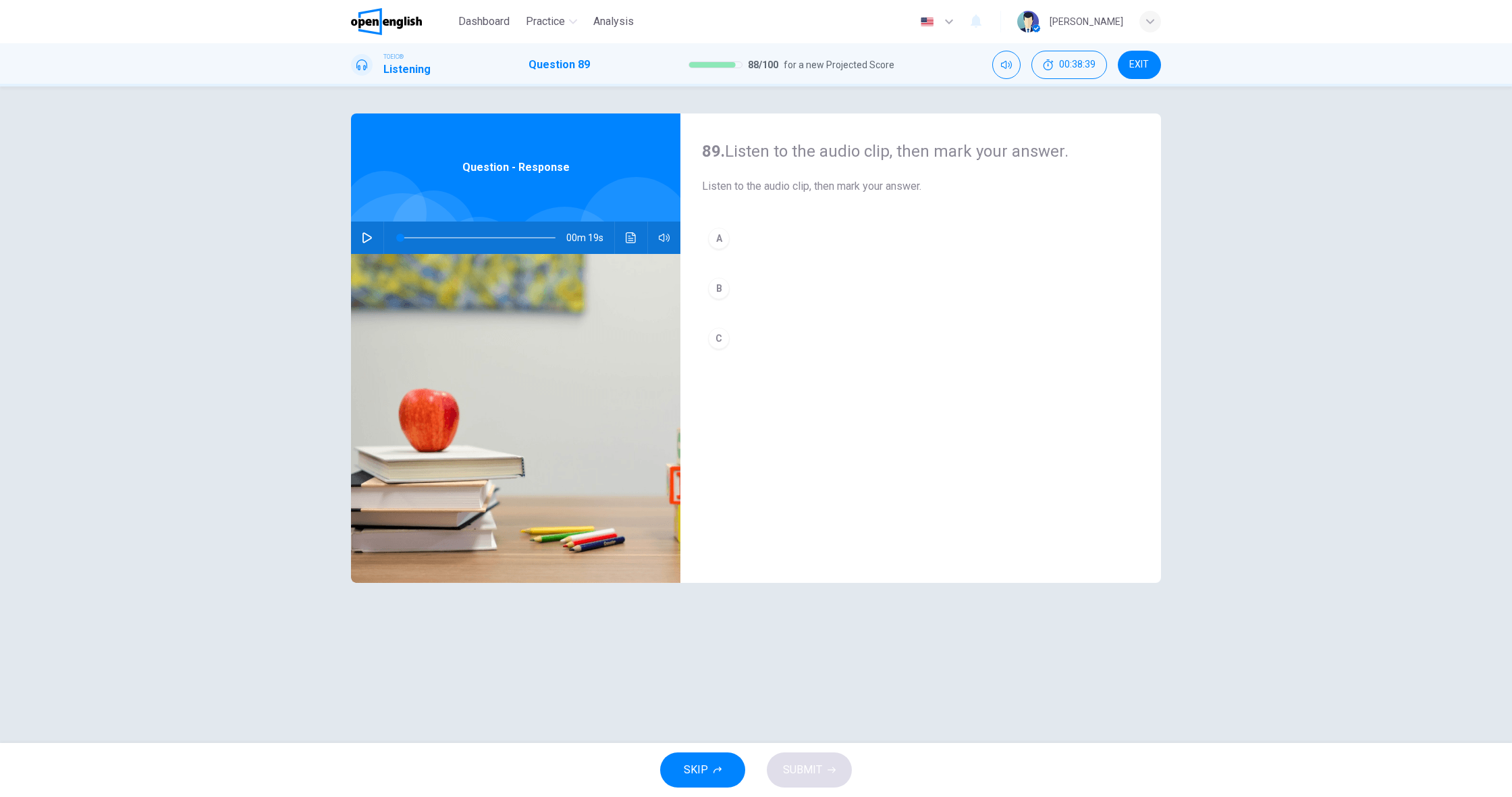
click at [361, 241] on button "button" at bounding box center [367, 237] width 22 height 33
click at [722, 242] on div "A" at bounding box center [719, 238] width 22 height 22
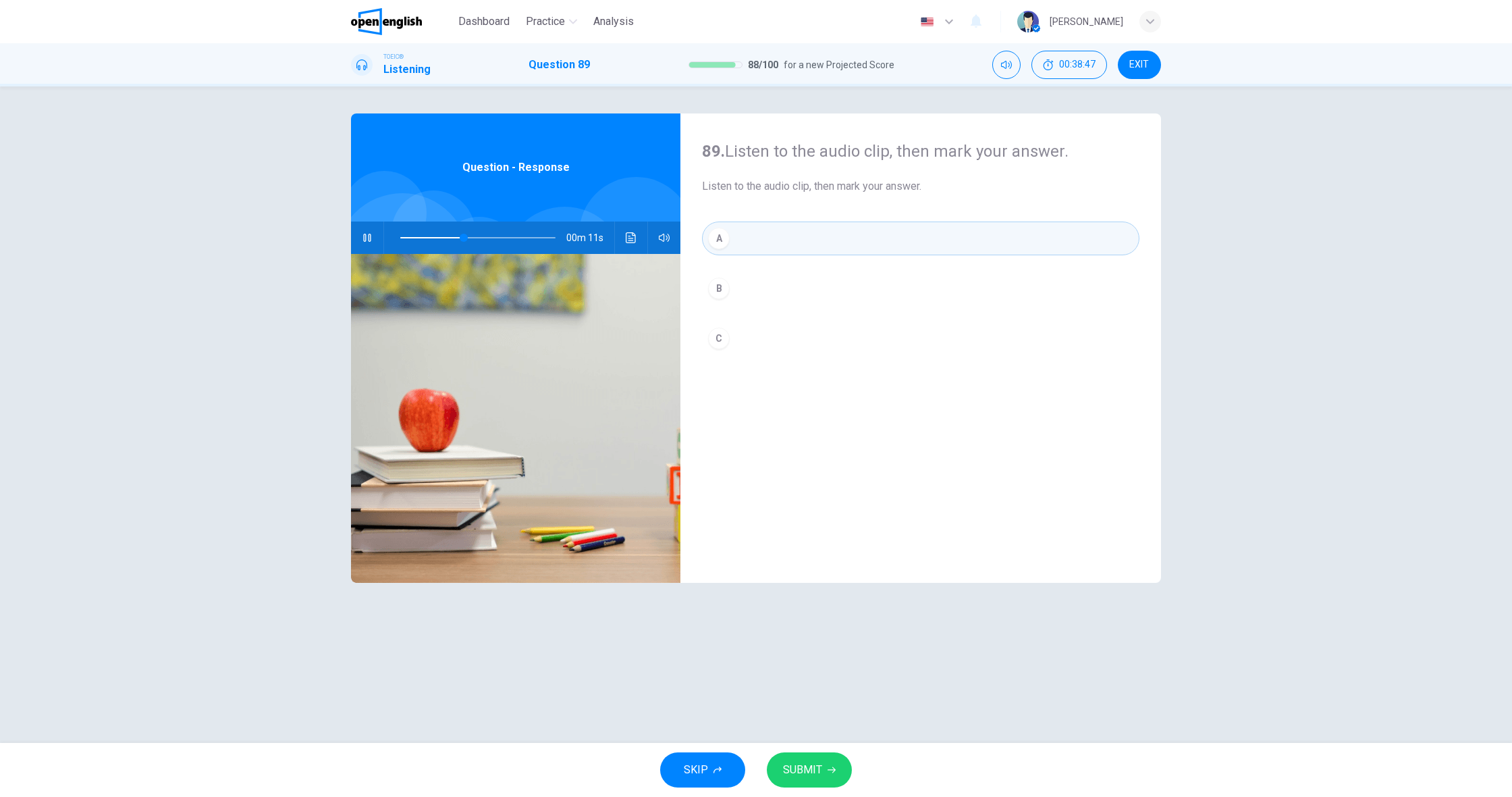
scroll to position [0, 1]
click at [728, 295] on button "B" at bounding box center [921, 288] width 437 height 33
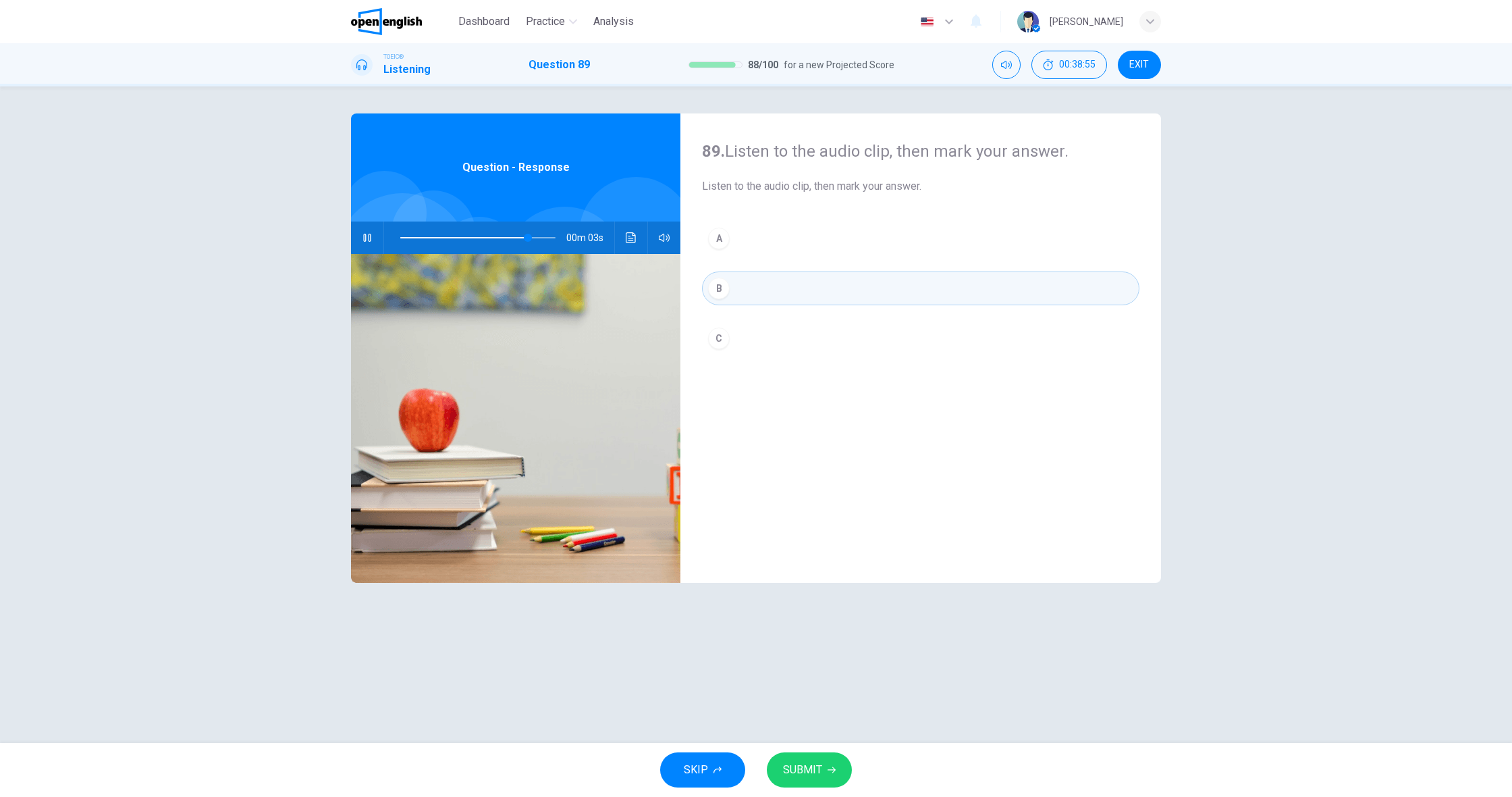
scroll to position [0, 0]
click at [829, 764] on button "SUBMIT" at bounding box center [809, 769] width 85 height 35
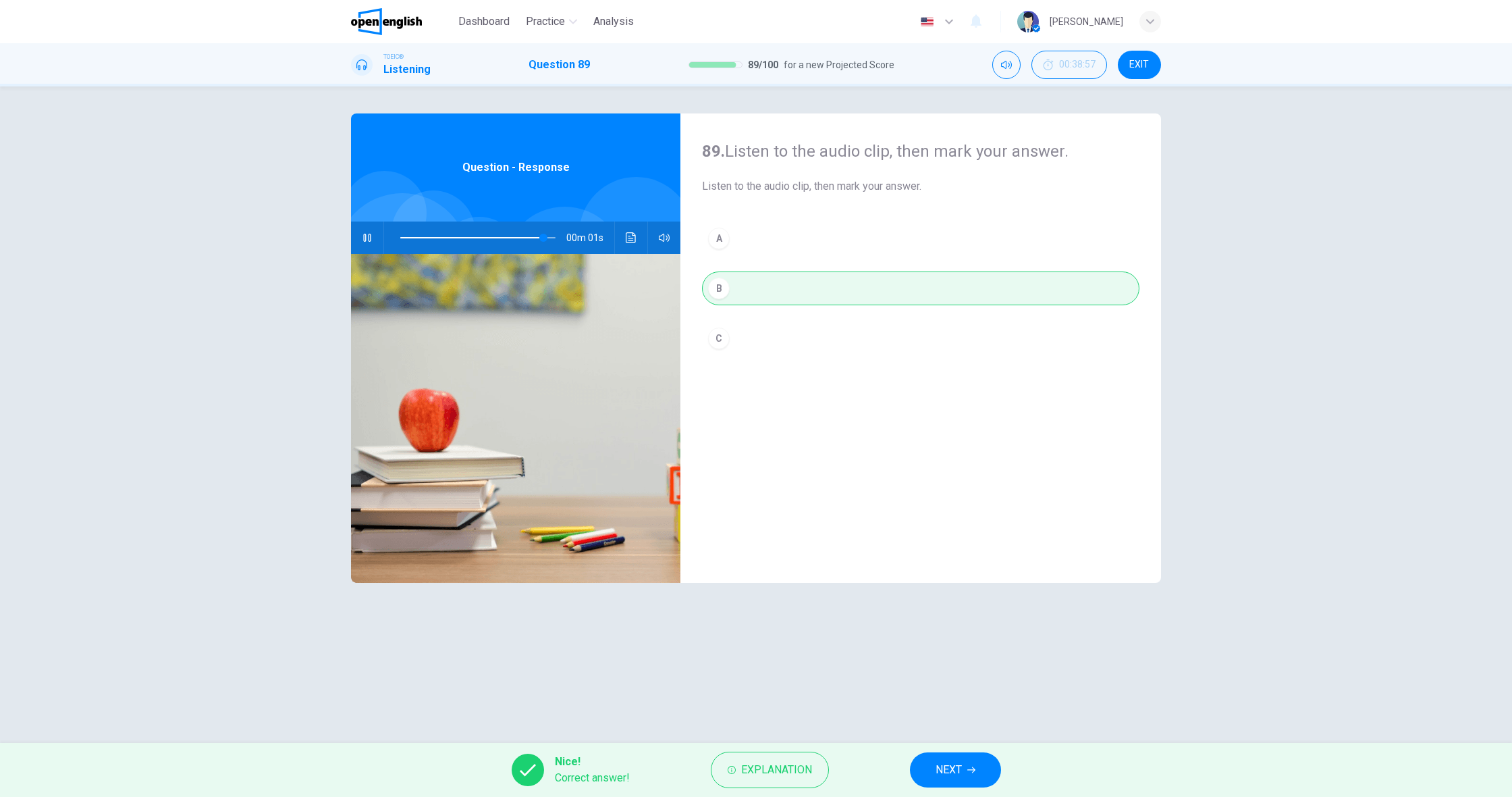
type input "**"
click at [957, 769] on span "NEXT" at bounding box center [949, 769] width 27 height 19
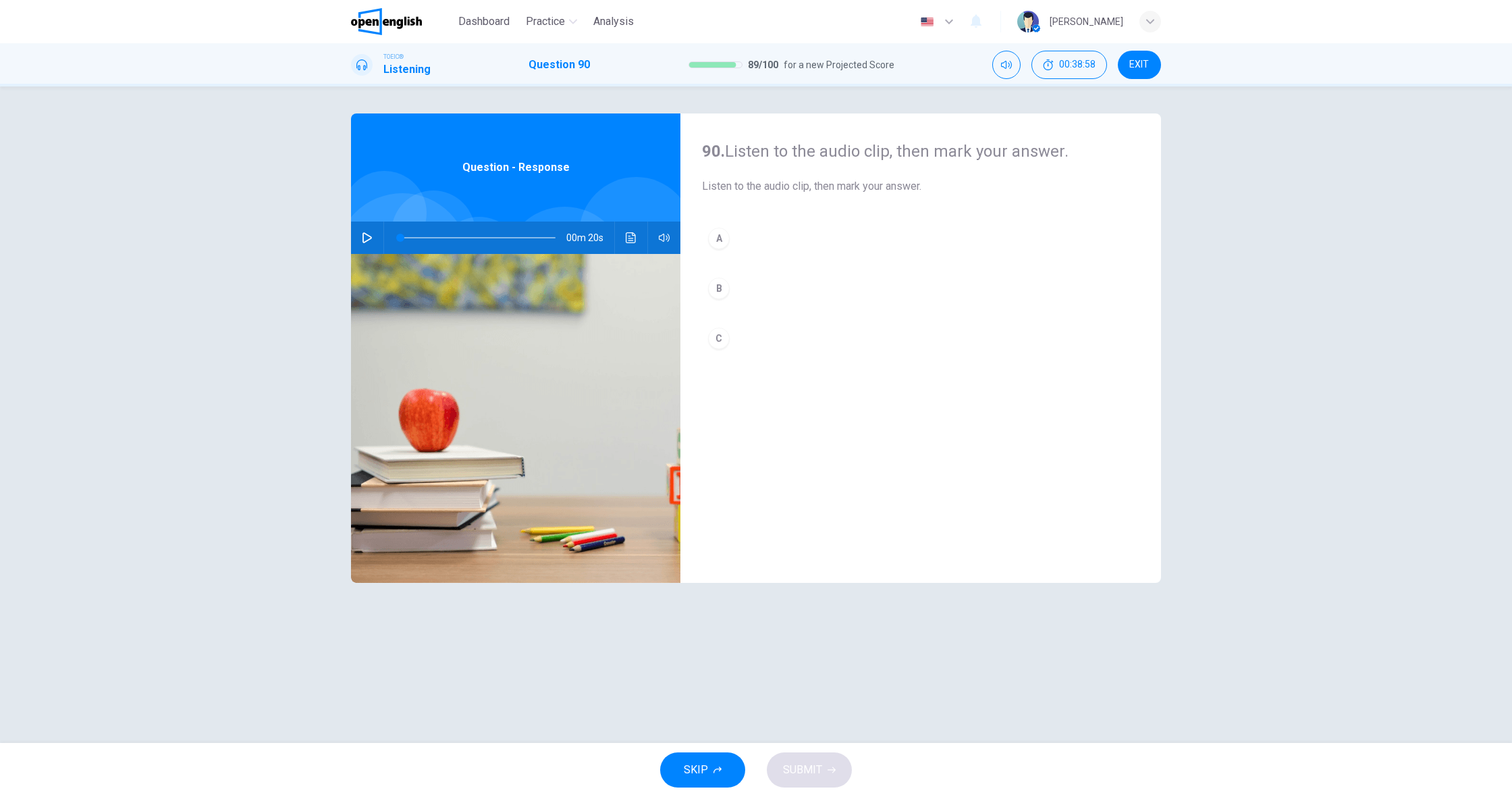
click at [364, 235] on icon "button" at bounding box center [367, 237] width 11 height 11
click at [723, 242] on div "A" at bounding box center [719, 238] width 22 height 22
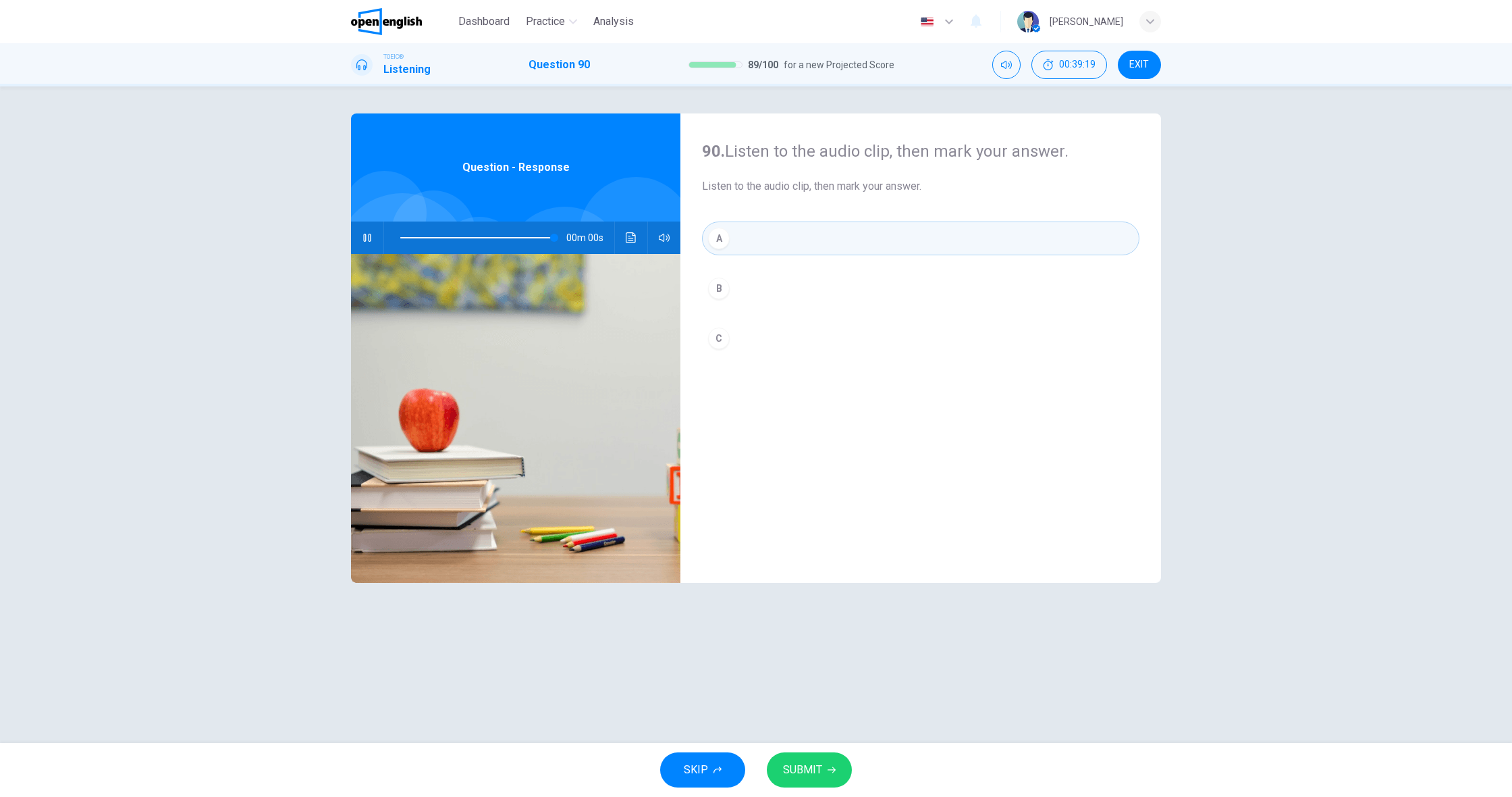
type input "*"
click at [837, 760] on button "SUBMIT" at bounding box center [809, 769] width 85 height 35
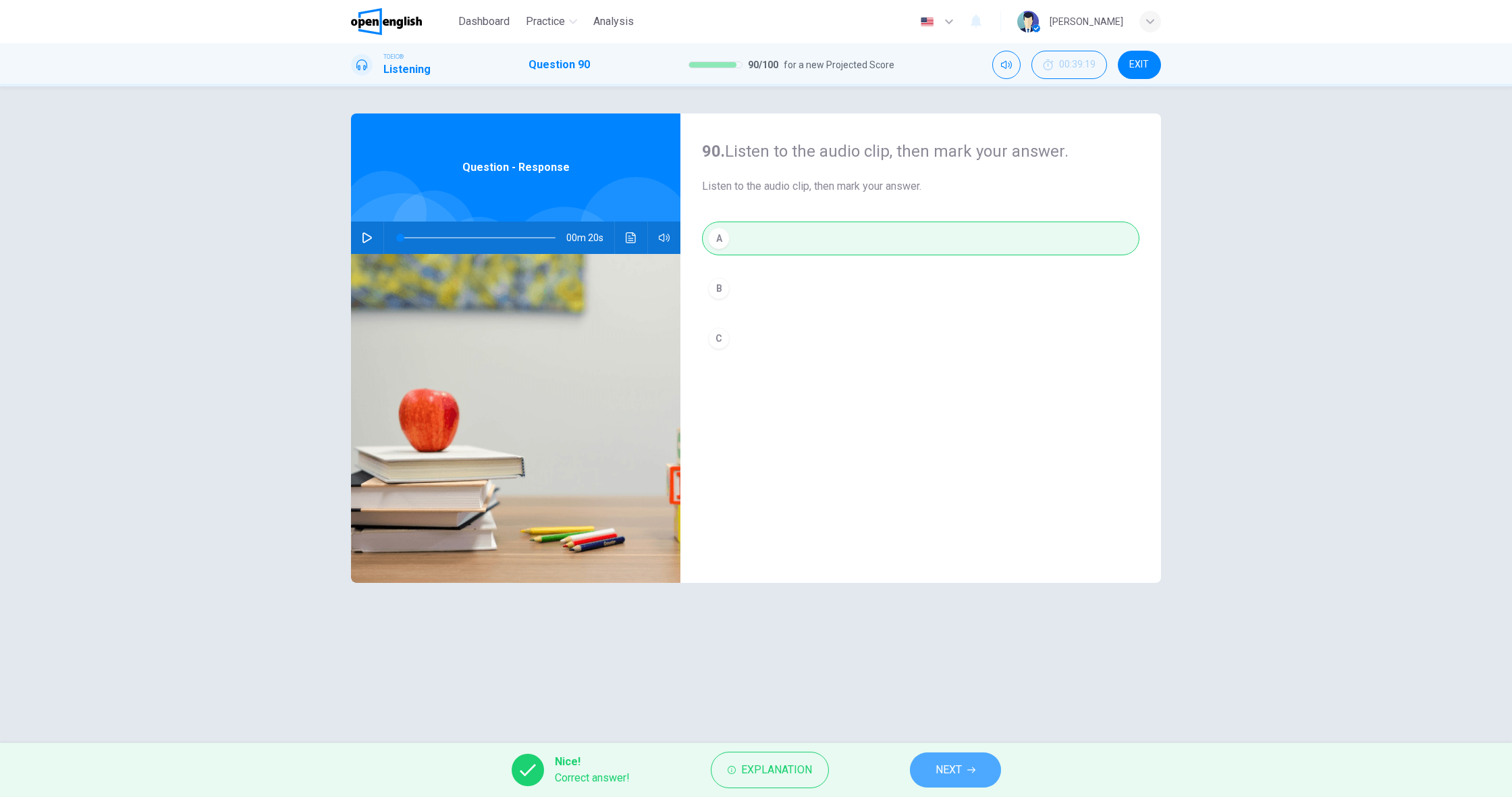
click at [919, 764] on button "NEXT" at bounding box center [955, 769] width 91 height 35
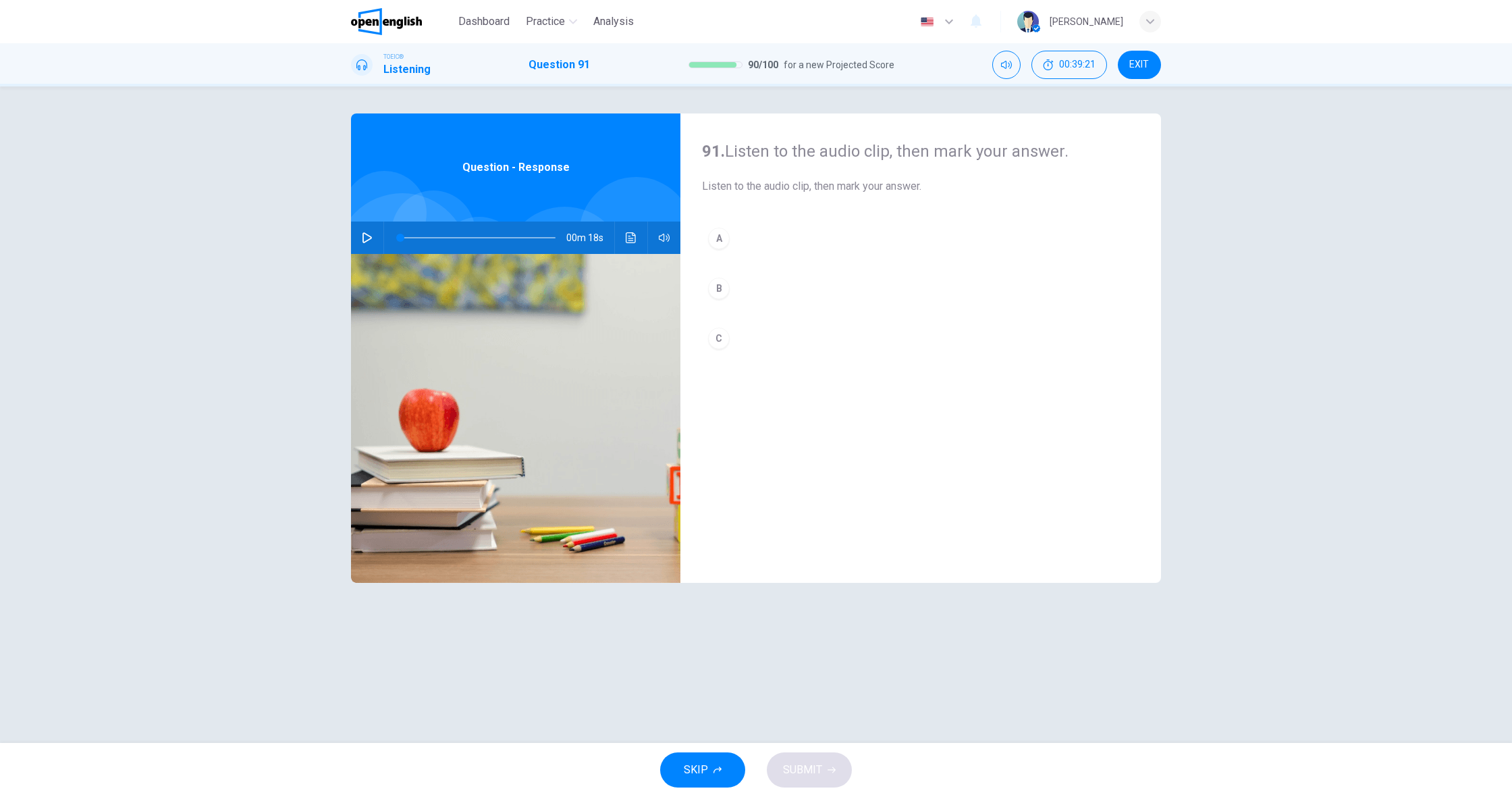
click at [366, 239] on icon "button" at bounding box center [367, 237] width 11 height 11
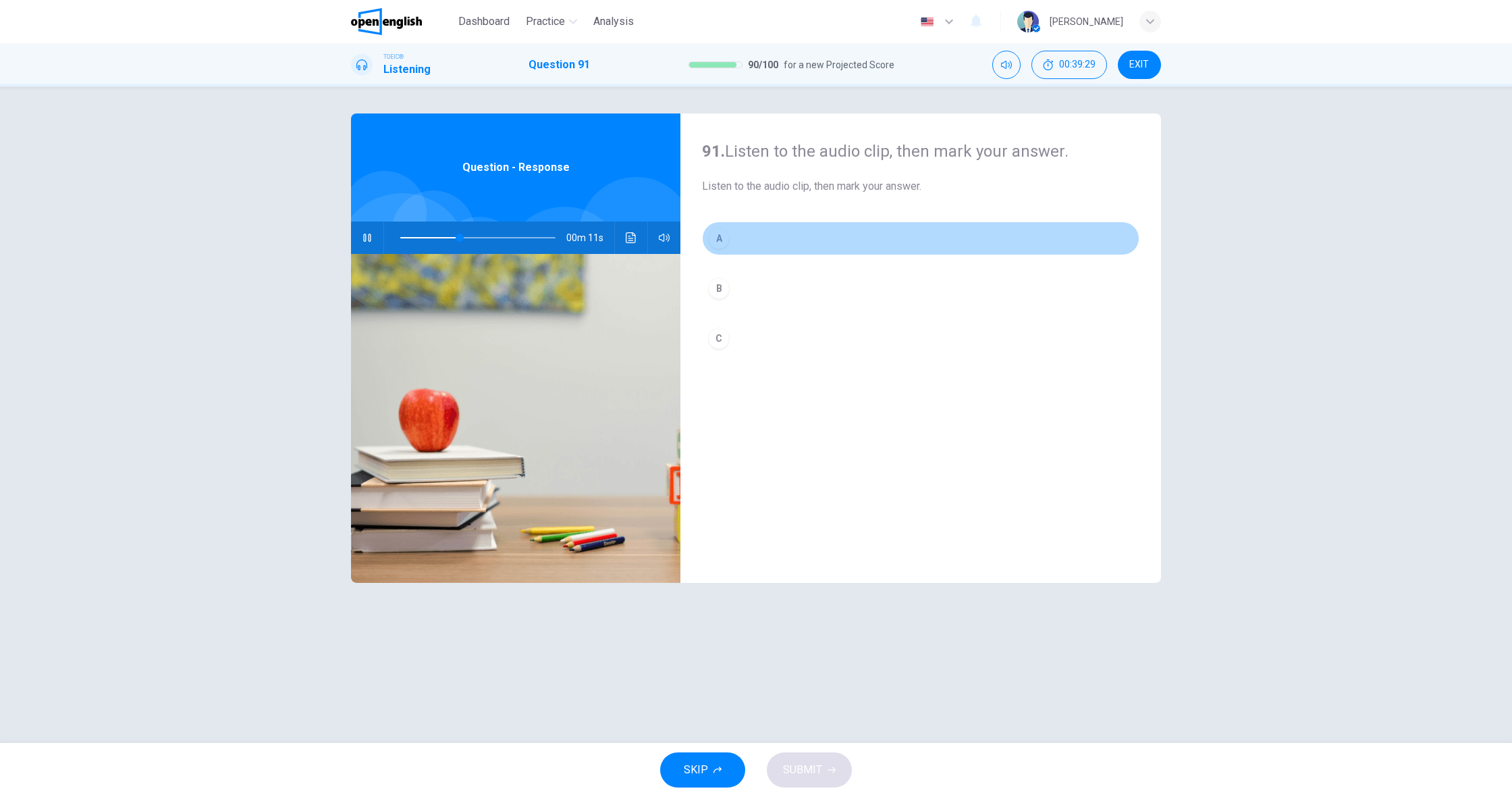
click at [738, 242] on button "A" at bounding box center [921, 237] width 437 height 33
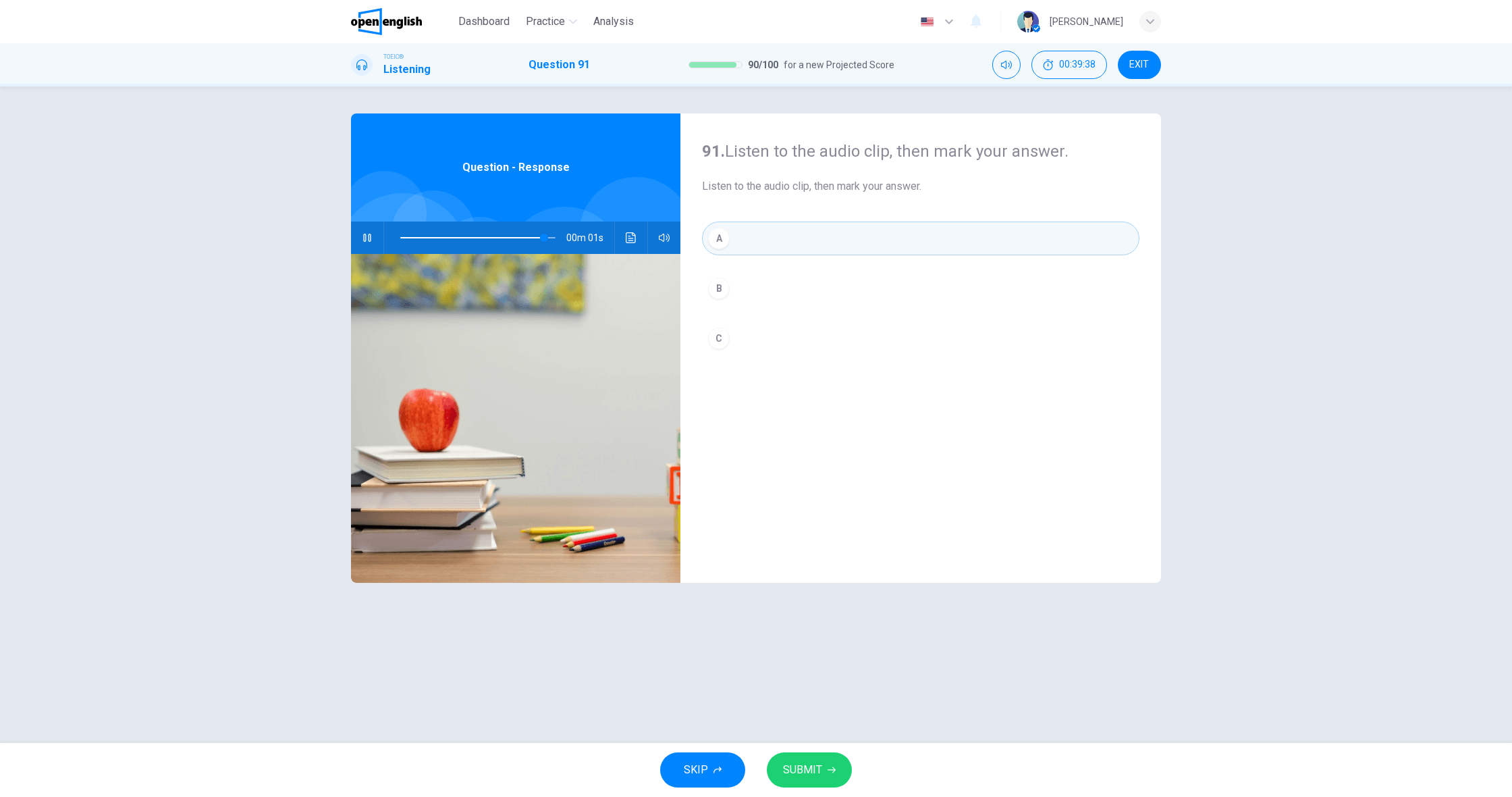
click at [804, 784] on button "SUBMIT" at bounding box center [809, 769] width 85 height 35
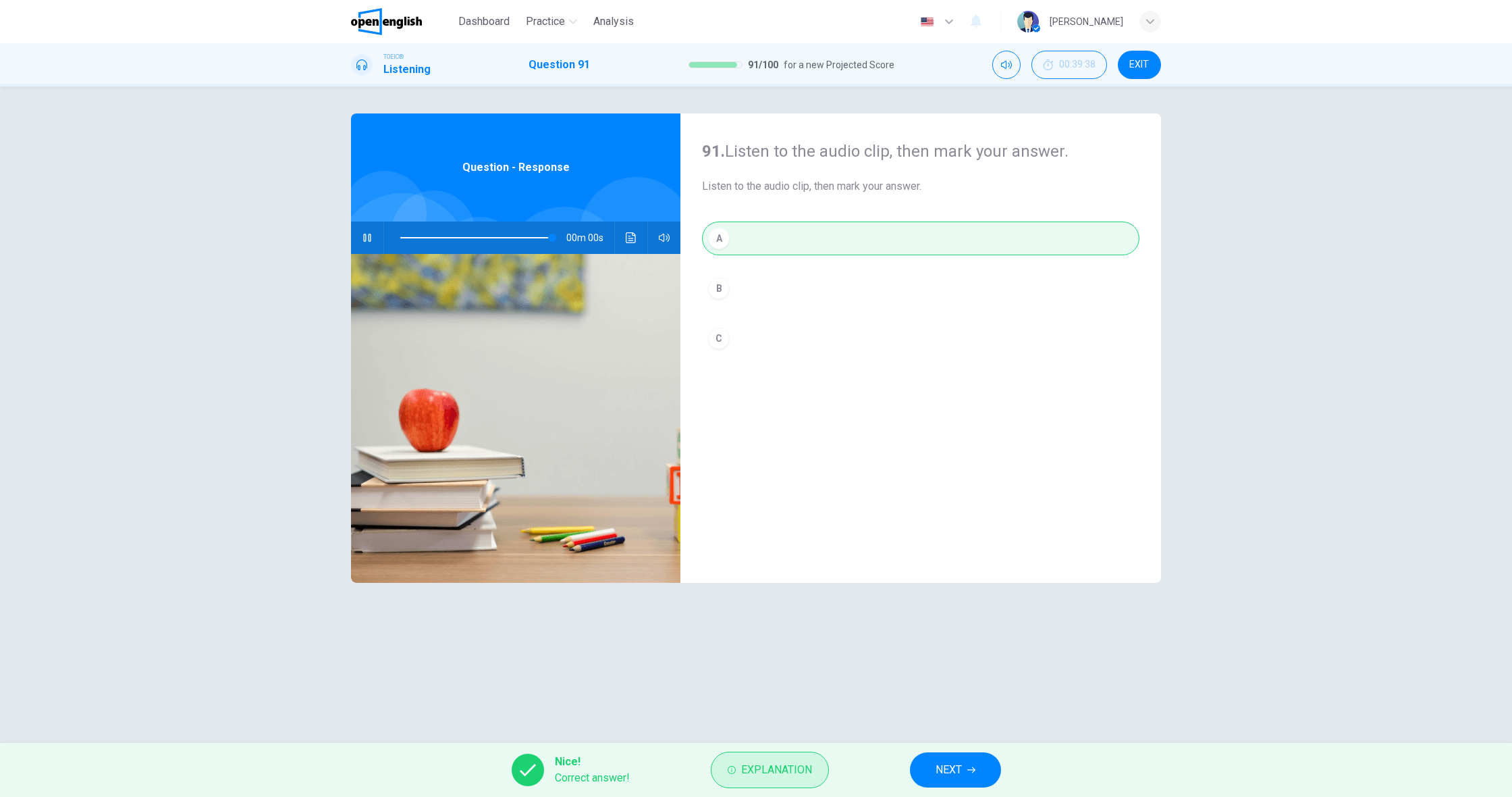
type input "*"
click at [967, 786] on button "NEXT" at bounding box center [955, 769] width 91 height 35
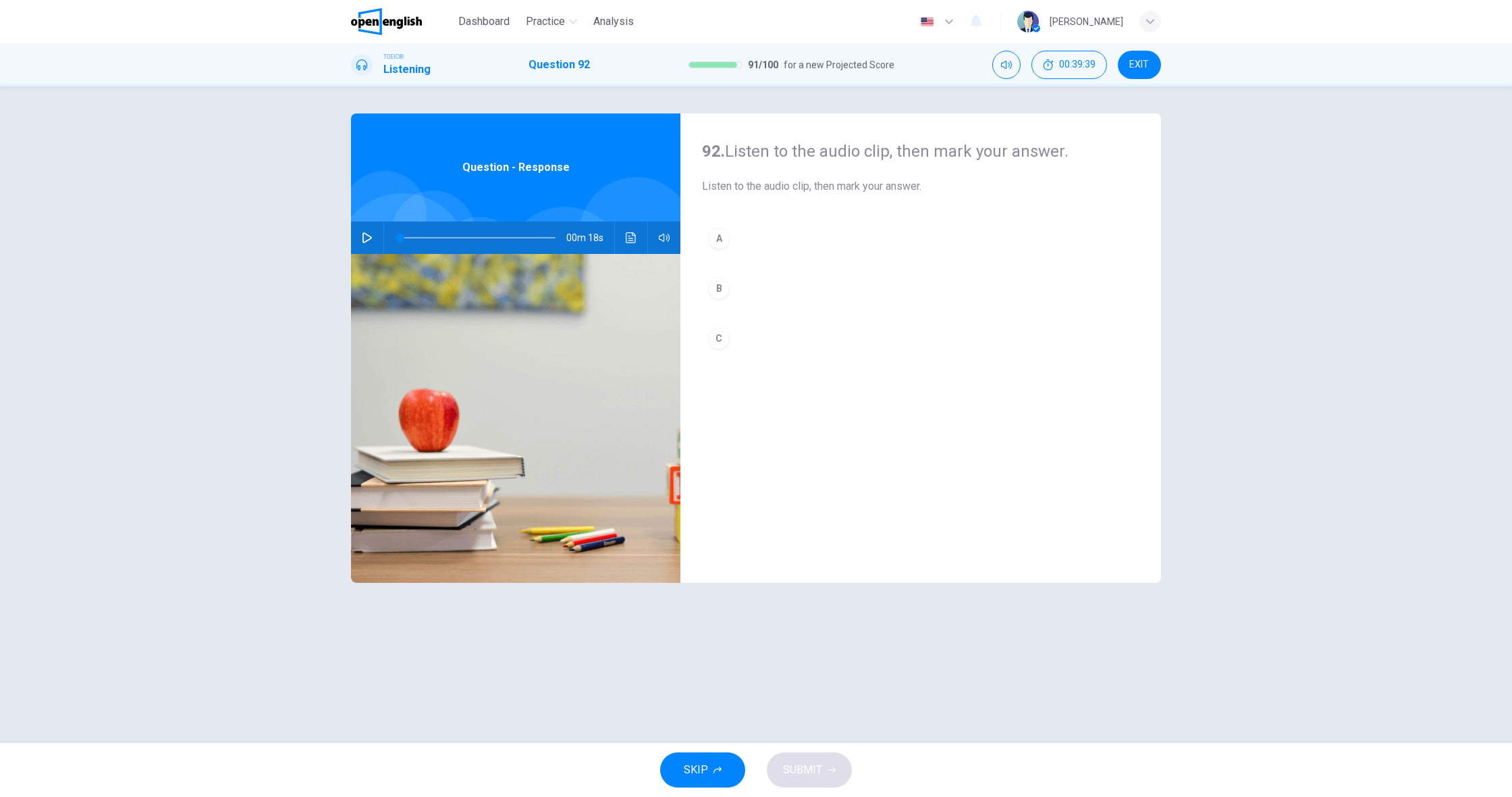
click at [368, 237] on icon "button" at bounding box center [367, 237] width 11 height 11
click at [735, 288] on button "B" at bounding box center [921, 288] width 437 height 33
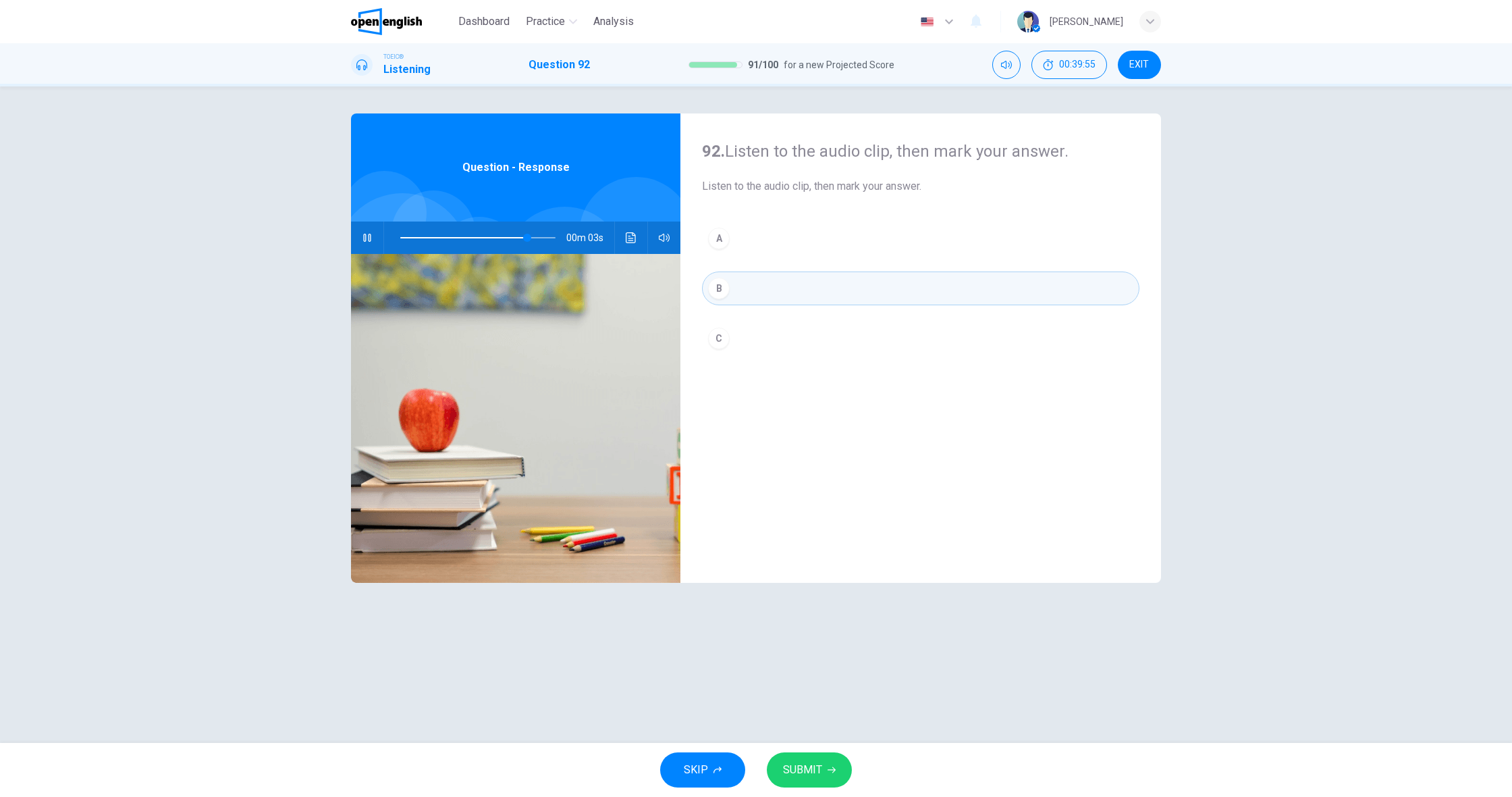
click at [746, 326] on button "C" at bounding box center [921, 338] width 437 height 33
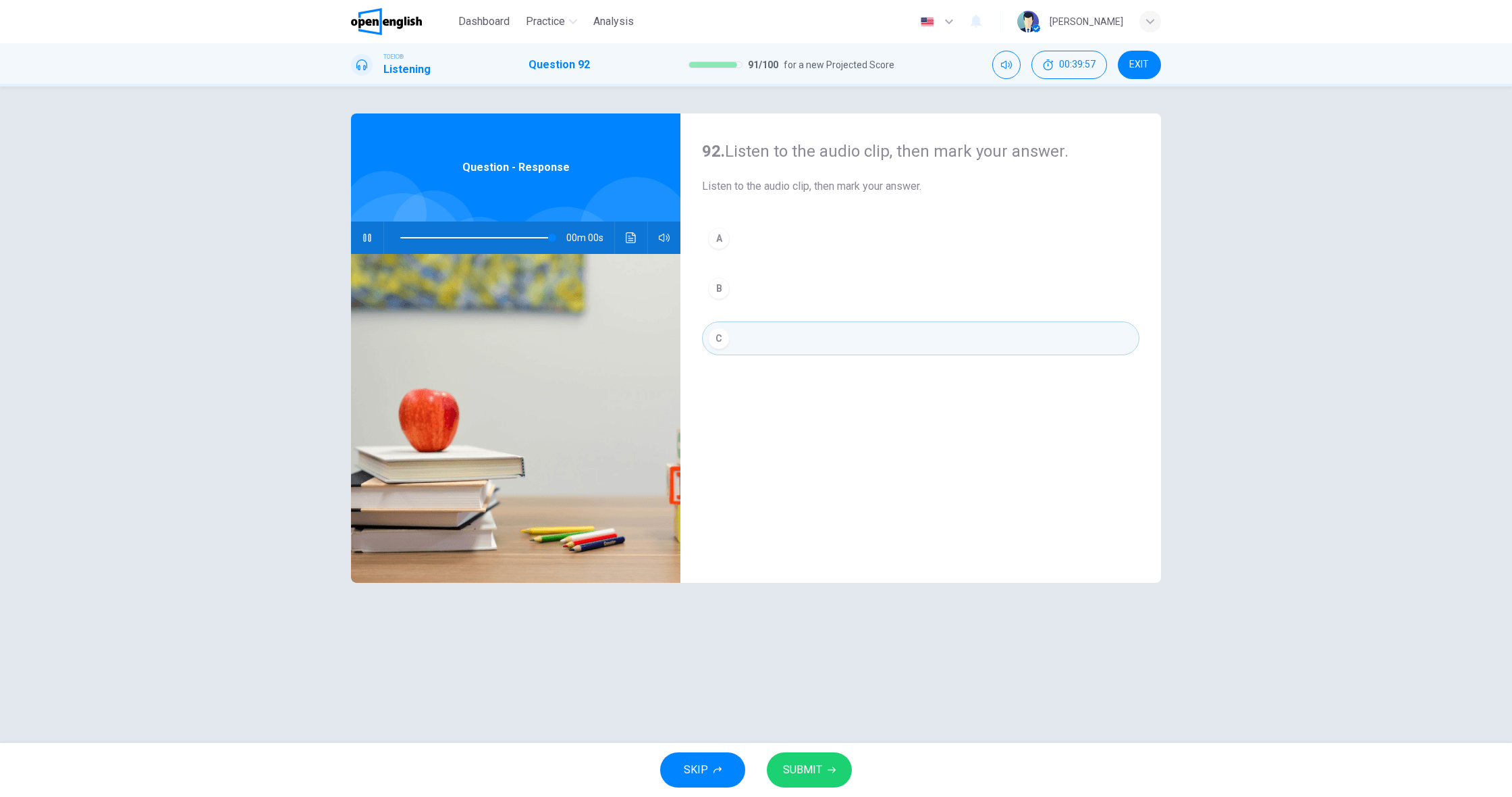
type input "*"
click at [765, 294] on button "B" at bounding box center [921, 288] width 437 height 33
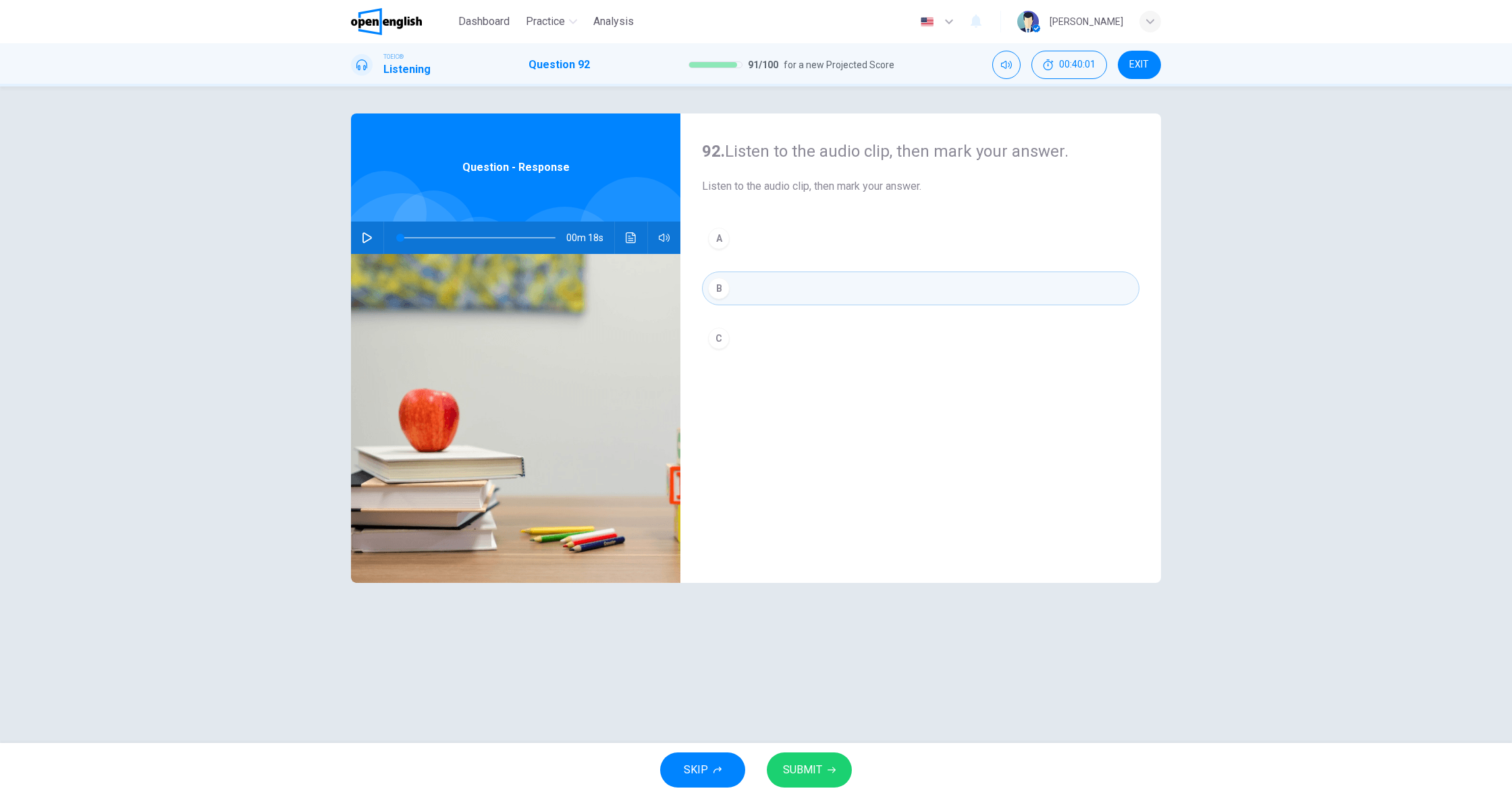
click at [813, 762] on span "SUBMIT" at bounding box center [802, 769] width 39 height 19
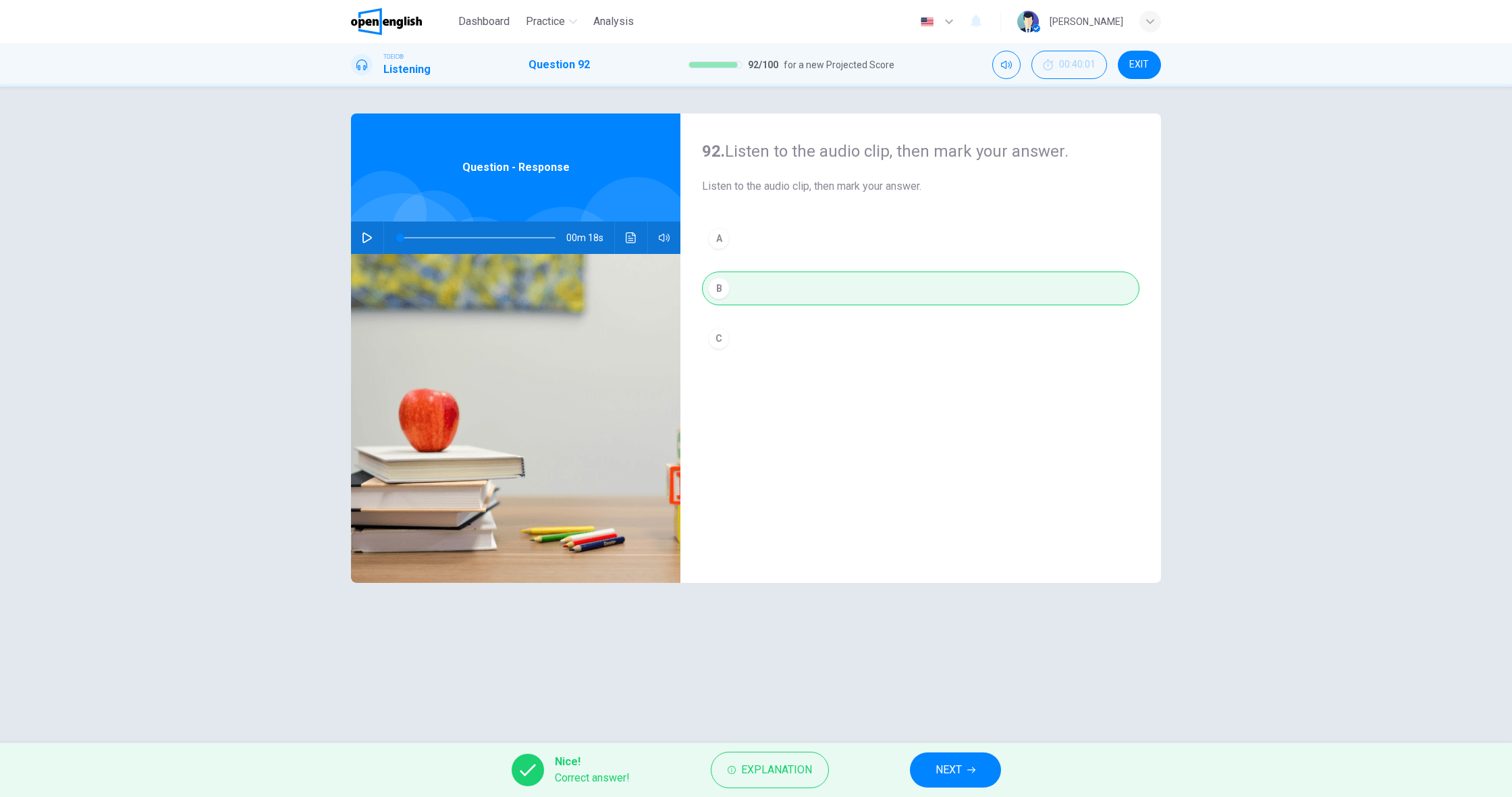
click at [953, 776] on span "NEXT" at bounding box center [949, 769] width 27 height 19
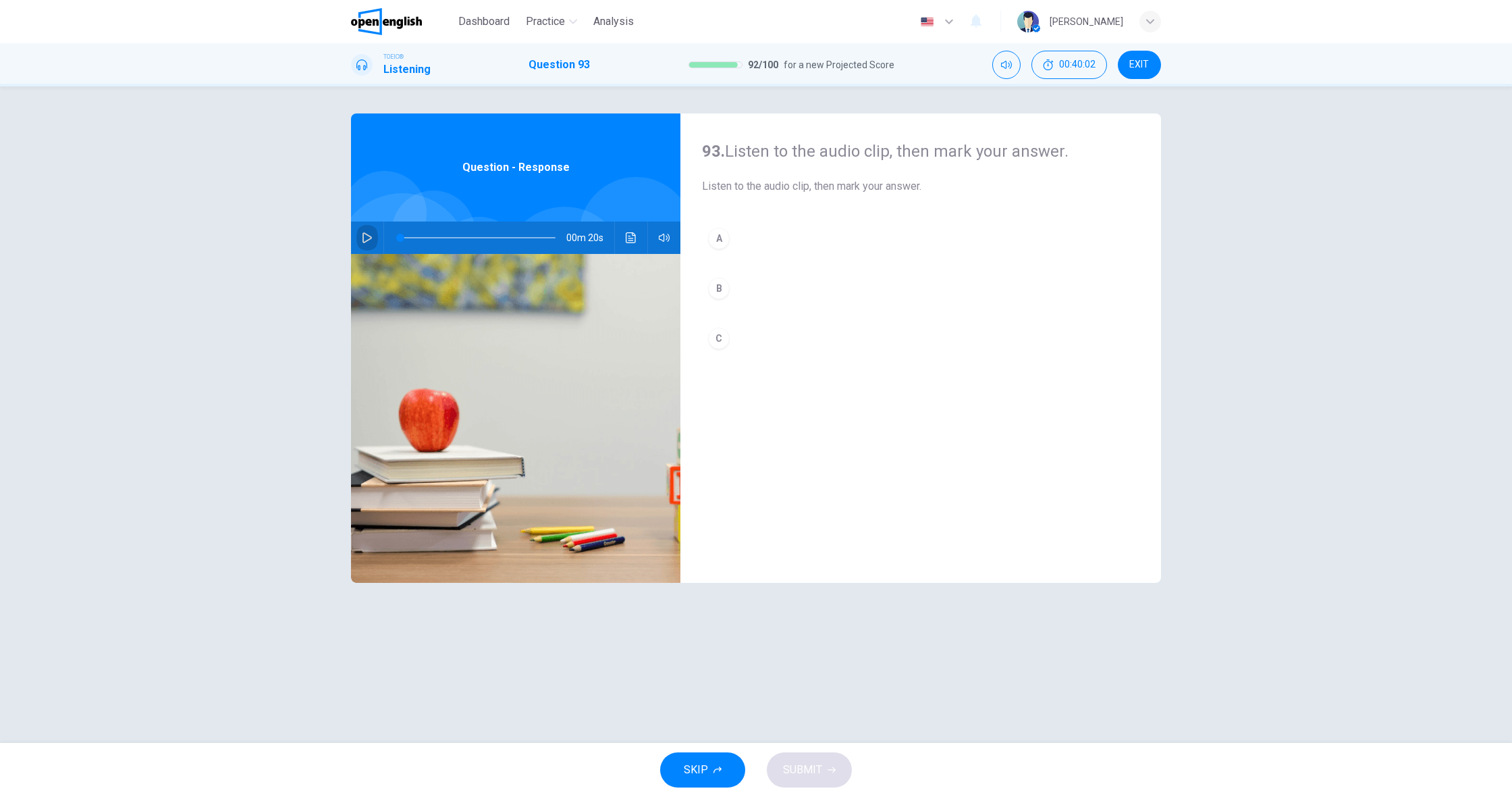
click at [367, 238] on icon "button" at bounding box center [367, 237] width 11 height 11
click at [722, 285] on div "B" at bounding box center [719, 288] width 22 height 22
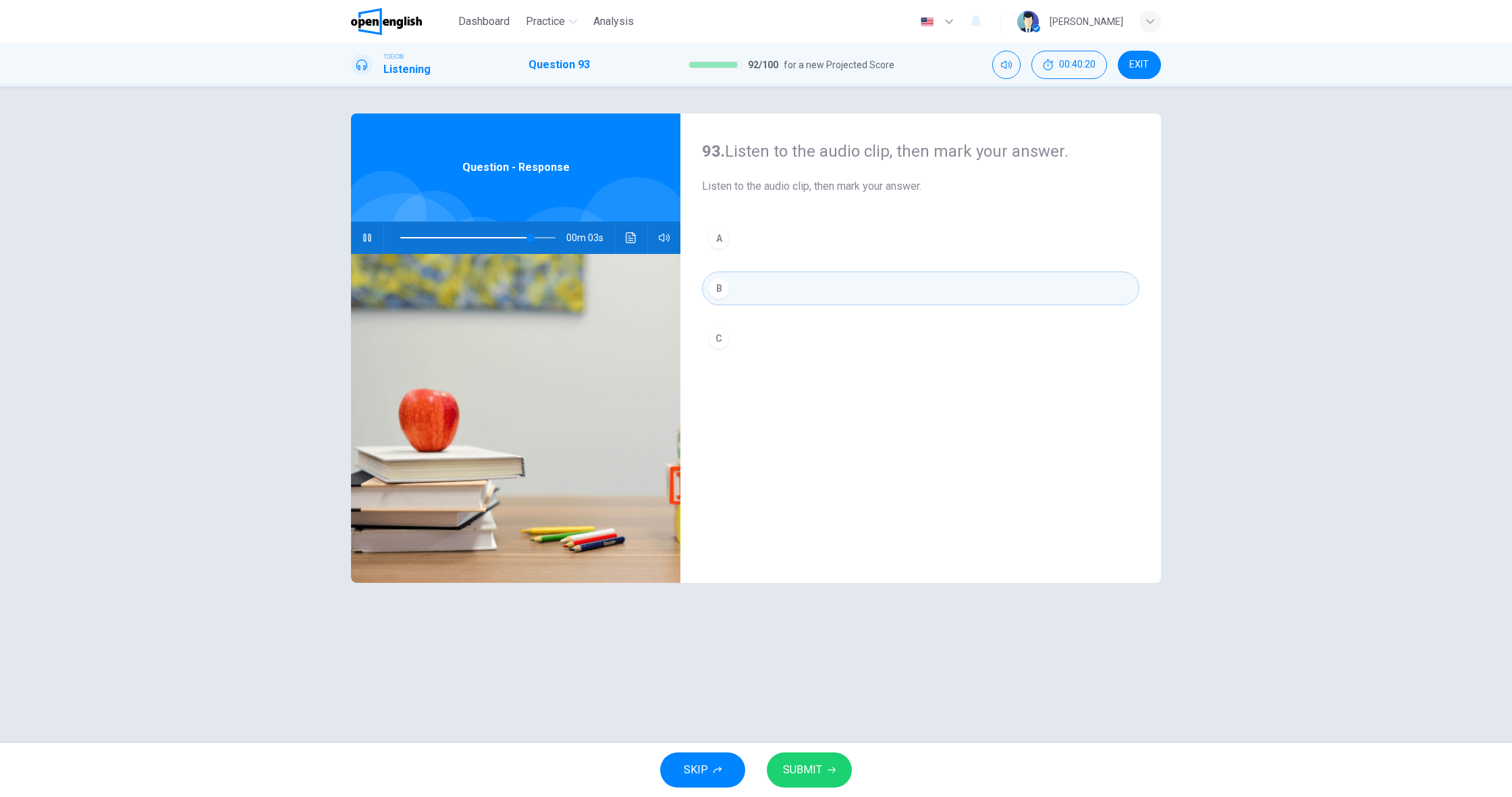
click at [744, 334] on button "C" at bounding box center [921, 338] width 437 height 33
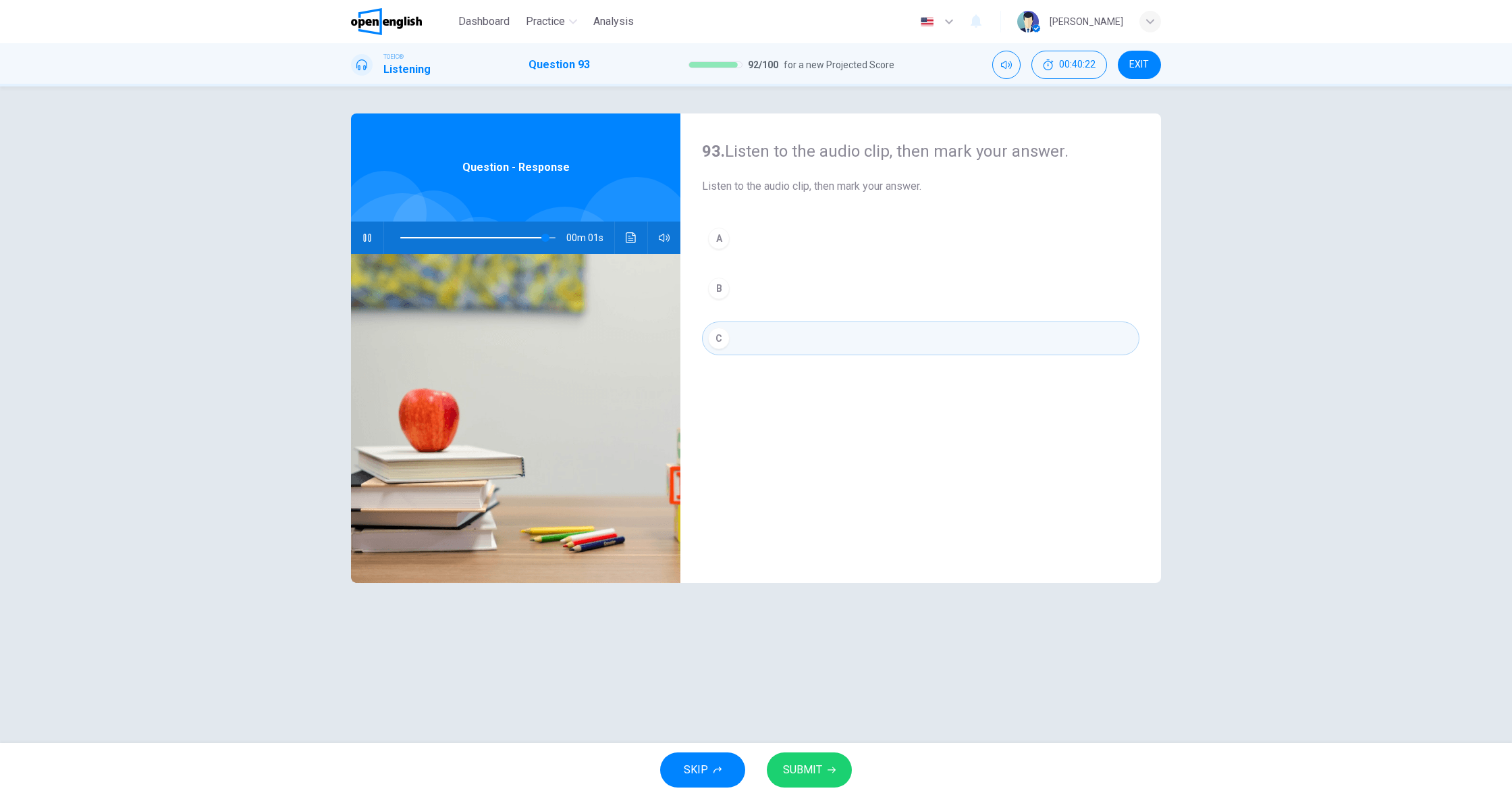
type input "*"
click at [812, 783] on button "SUBMIT" at bounding box center [809, 769] width 85 height 35
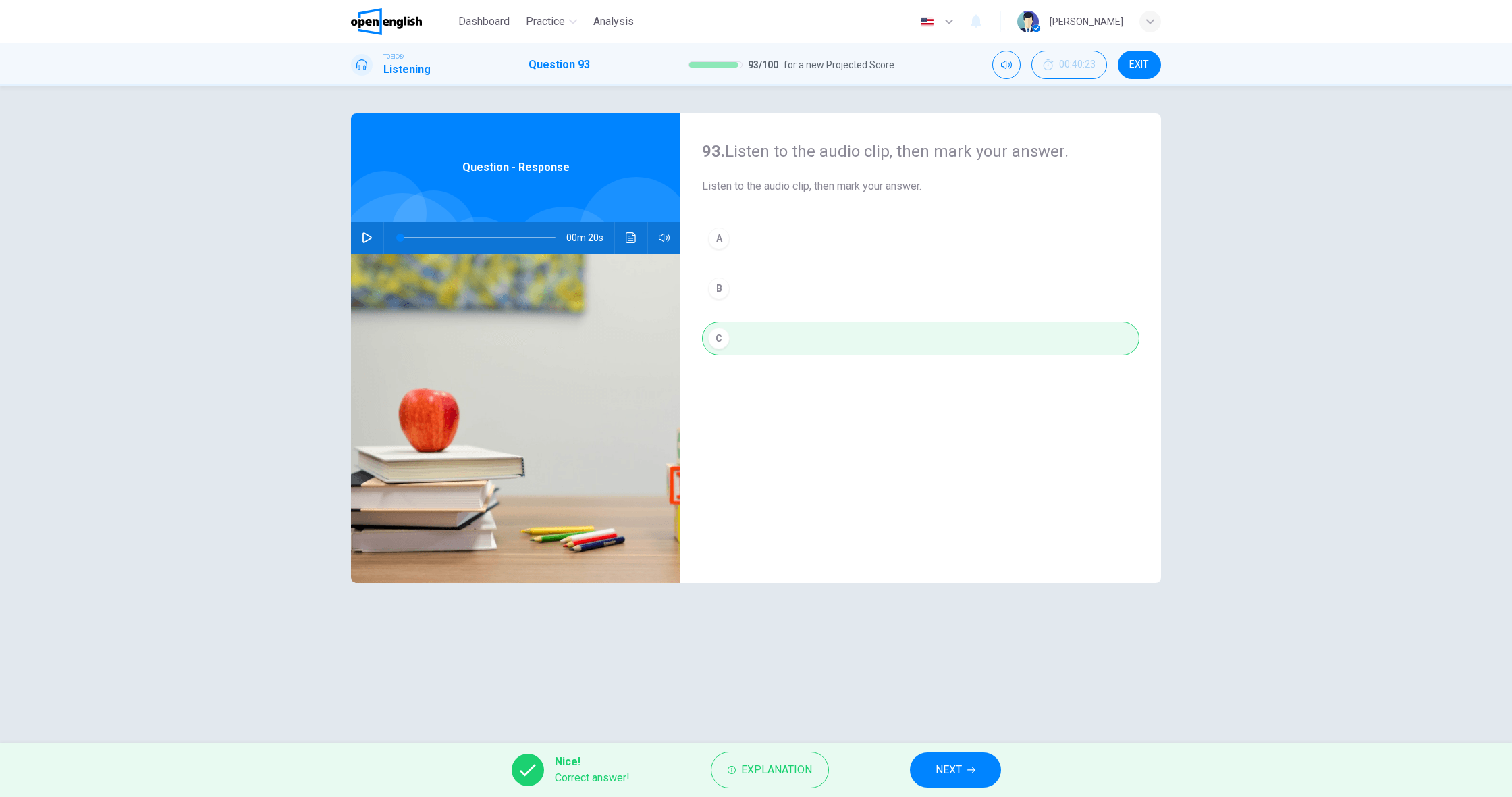
click at [923, 760] on button "NEXT" at bounding box center [955, 769] width 91 height 35
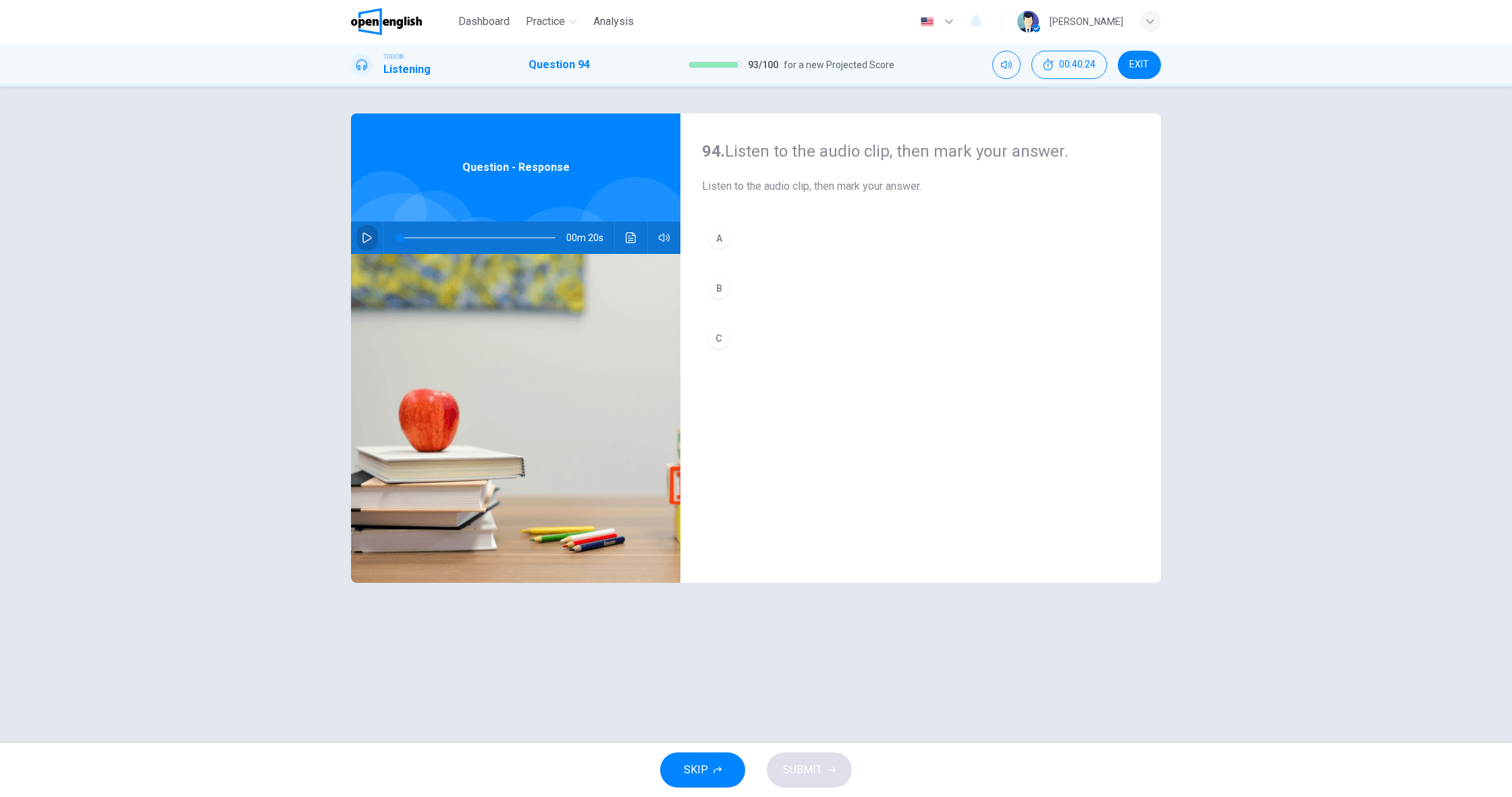
click at [359, 233] on button "button" at bounding box center [367, 237] width 22 height 33
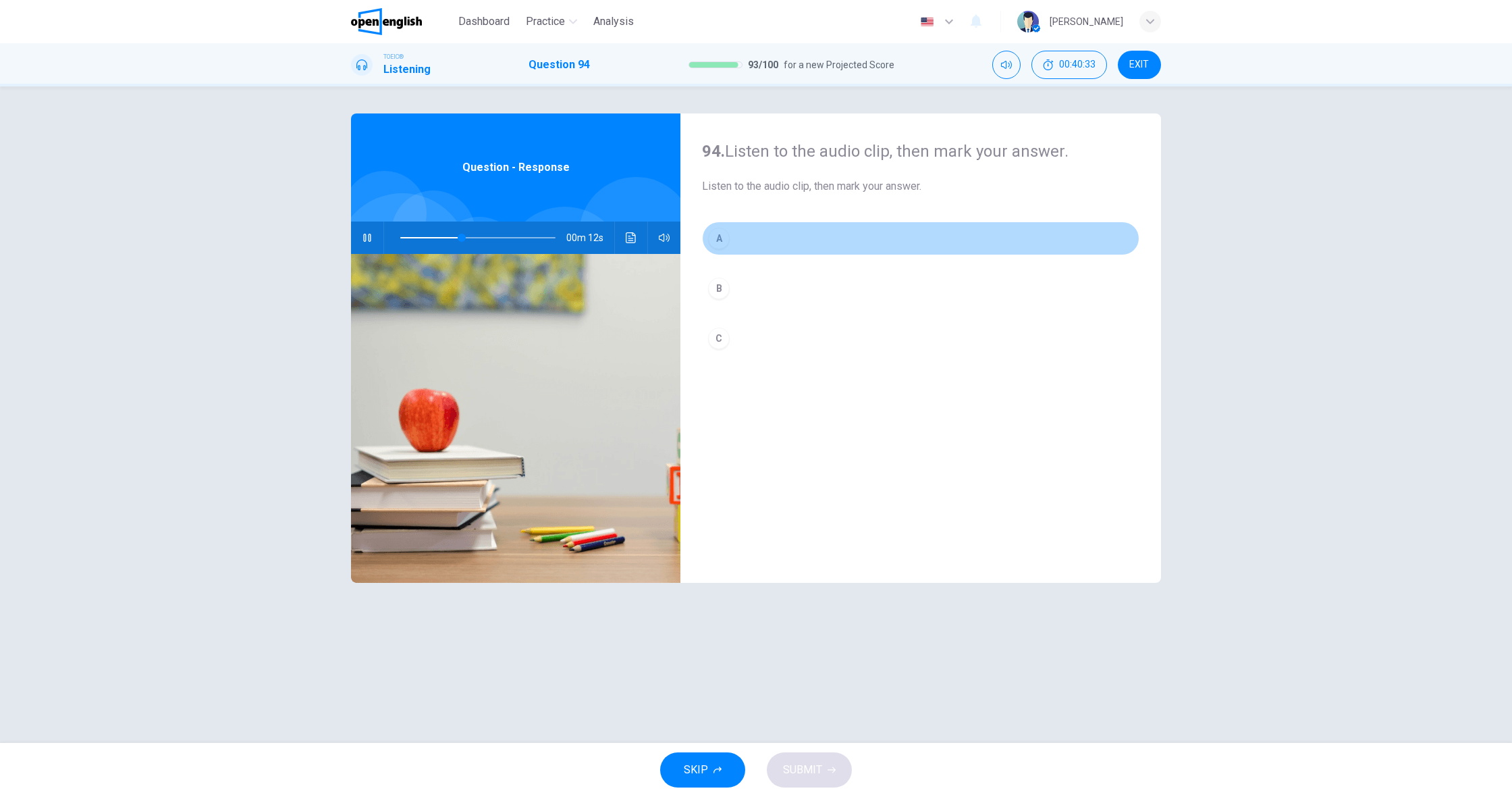
click at [744, 243] on button "A" at bounding box center [921, 237] width 437 height 33
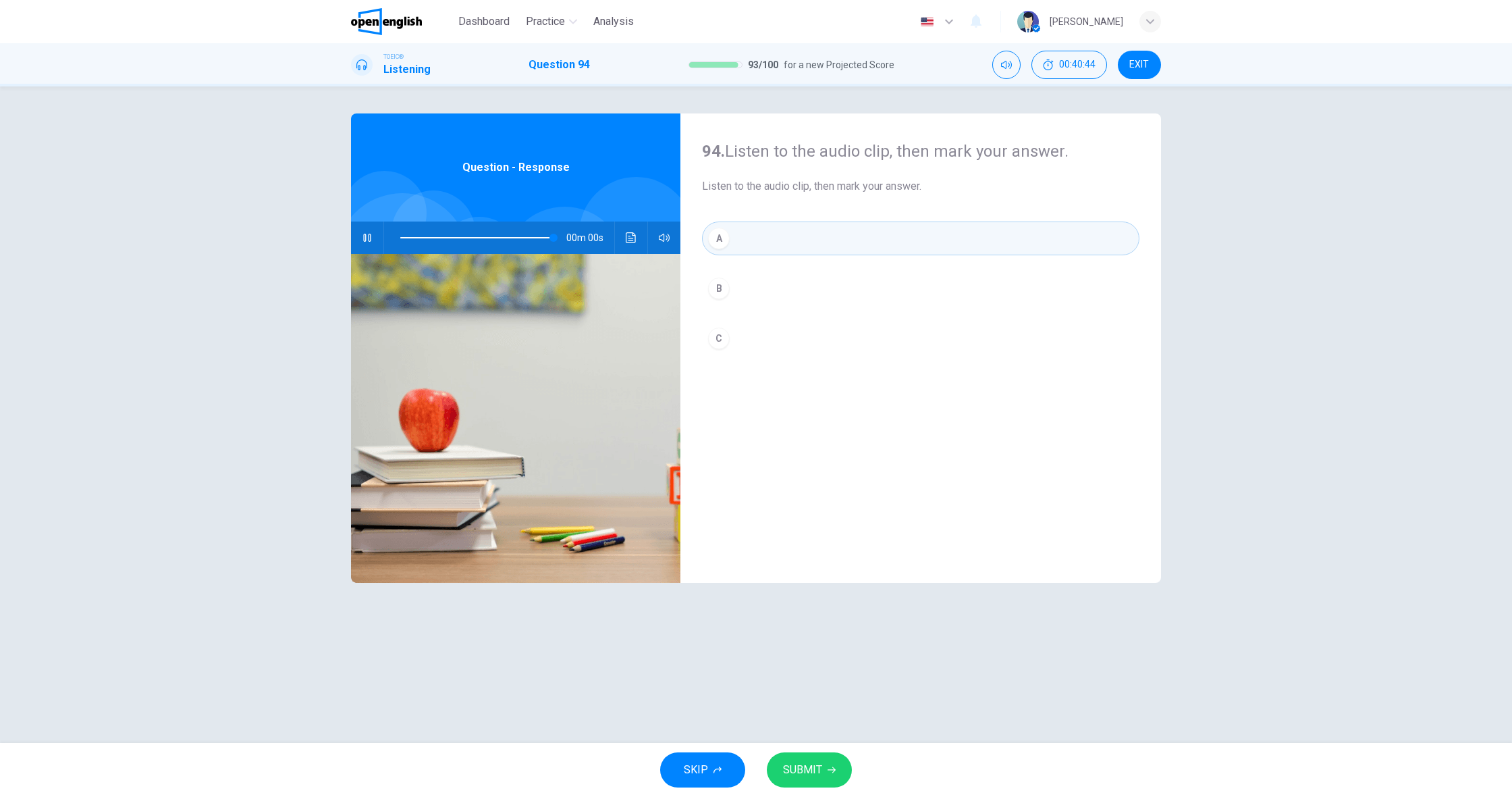
click at [804, 744] on div "SKIP SUBMIT" at bounding box center [756, 769] width 1512 height 54
type input "*"
click at [804, 752] on button "SUBMIT" at bounding box center [809, 769] width 85 height 35
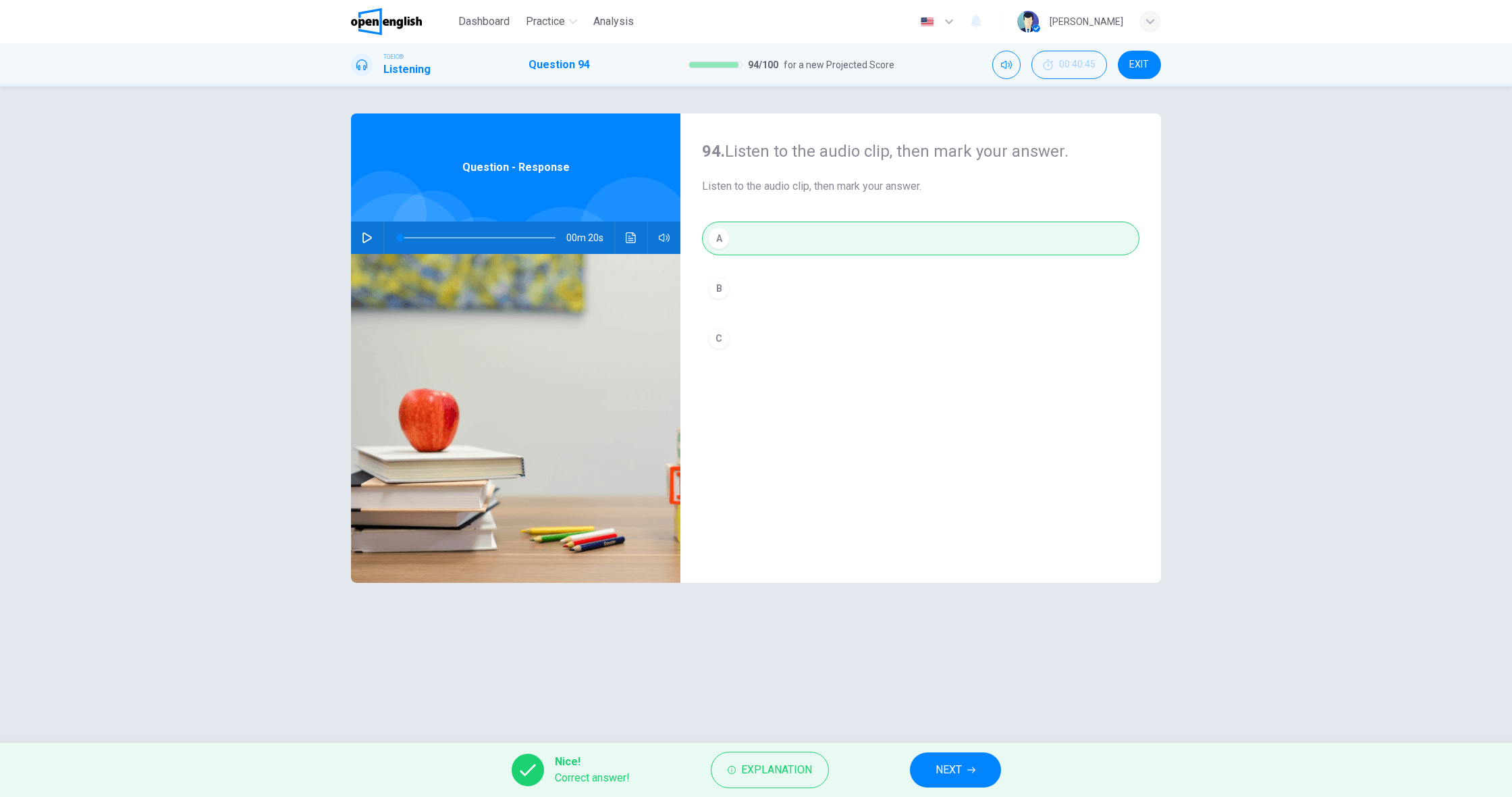
click at [967, 772] on icon "button" at bounding box center [971, 769] width 8 height 8
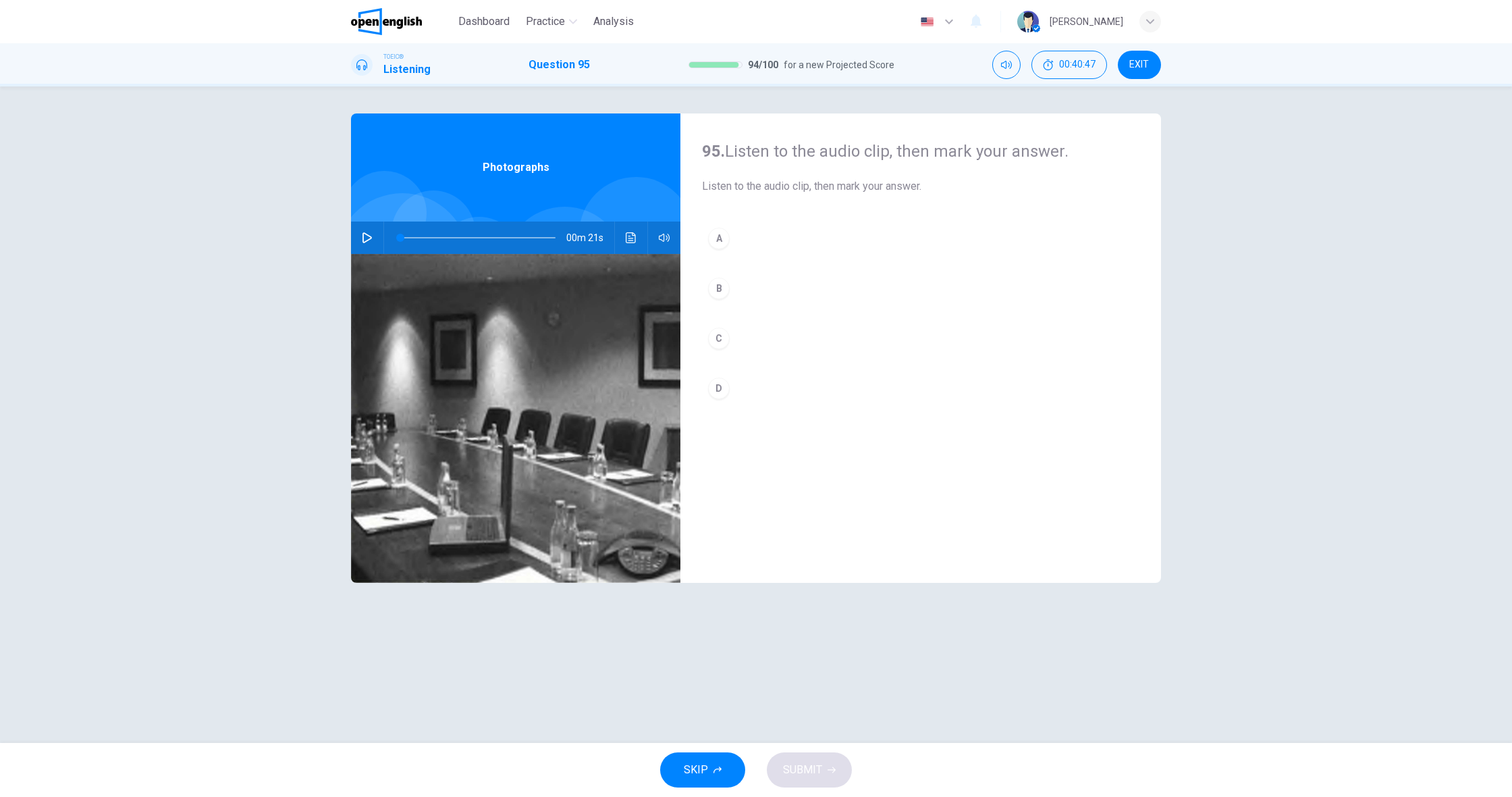
click at [372, 244] on button "button" at bounding box center [367, 237] width 22 height 33
click at [737, 242] on button "A" at bounding box center [921, 237] width 437 height 33
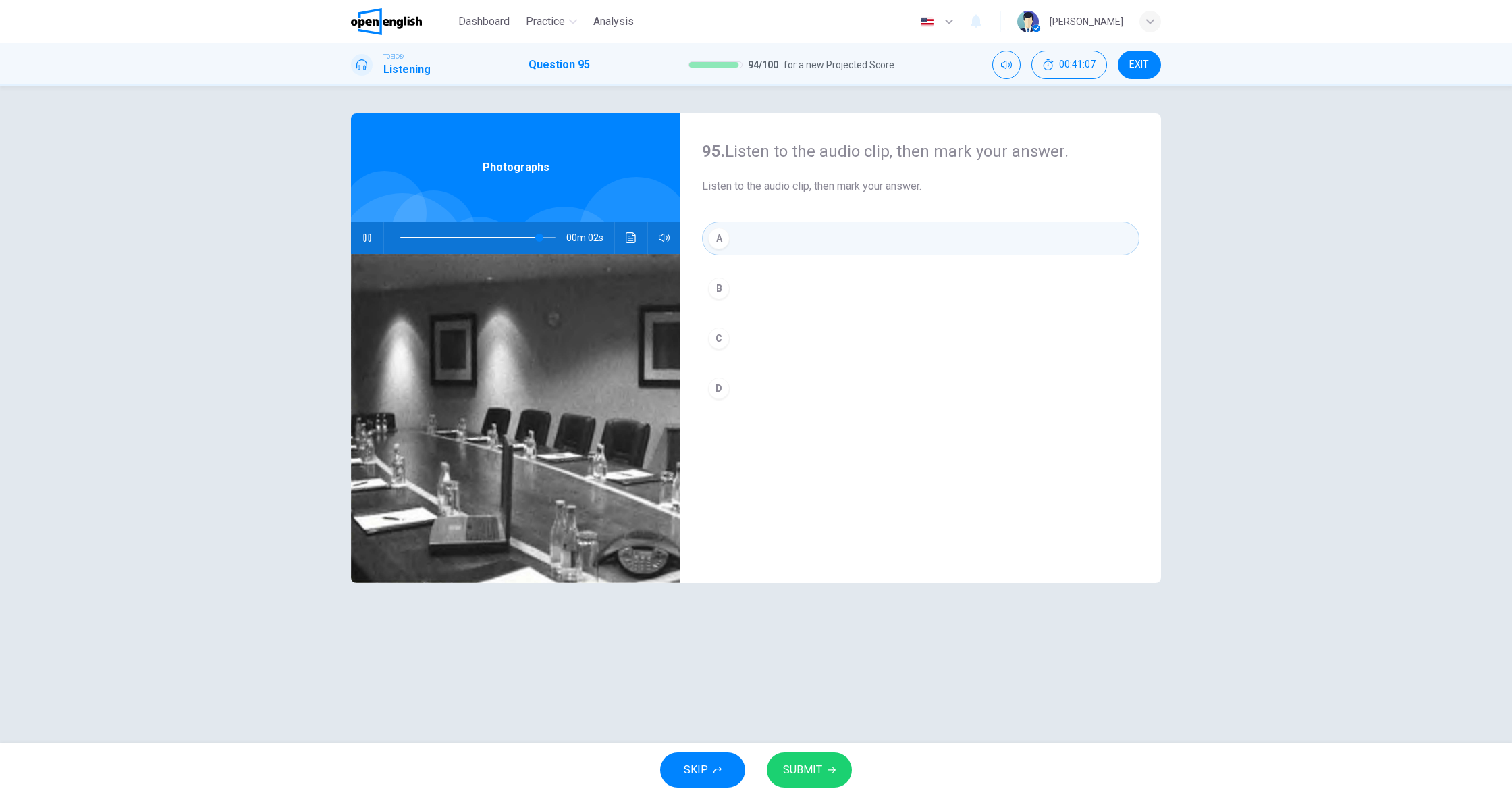
scroll to position [0, 1]
click at [811, 777] on span "SUBMIT" at bounding box center [802, 769] width 39 height 19
type input "*"
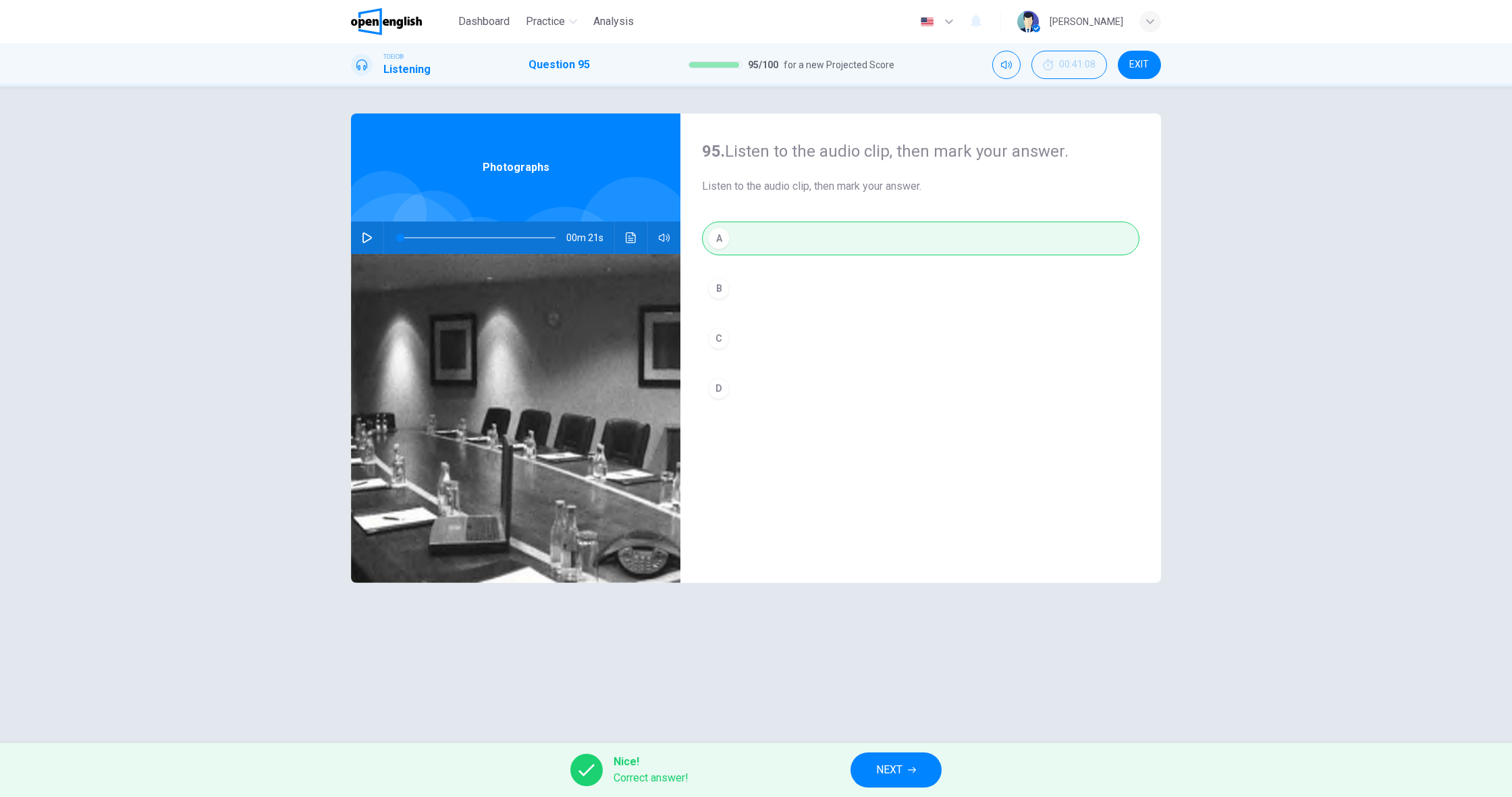
click at [907, 770] on button "NEXT" at bounding box center [896, 769] width 91 height 35
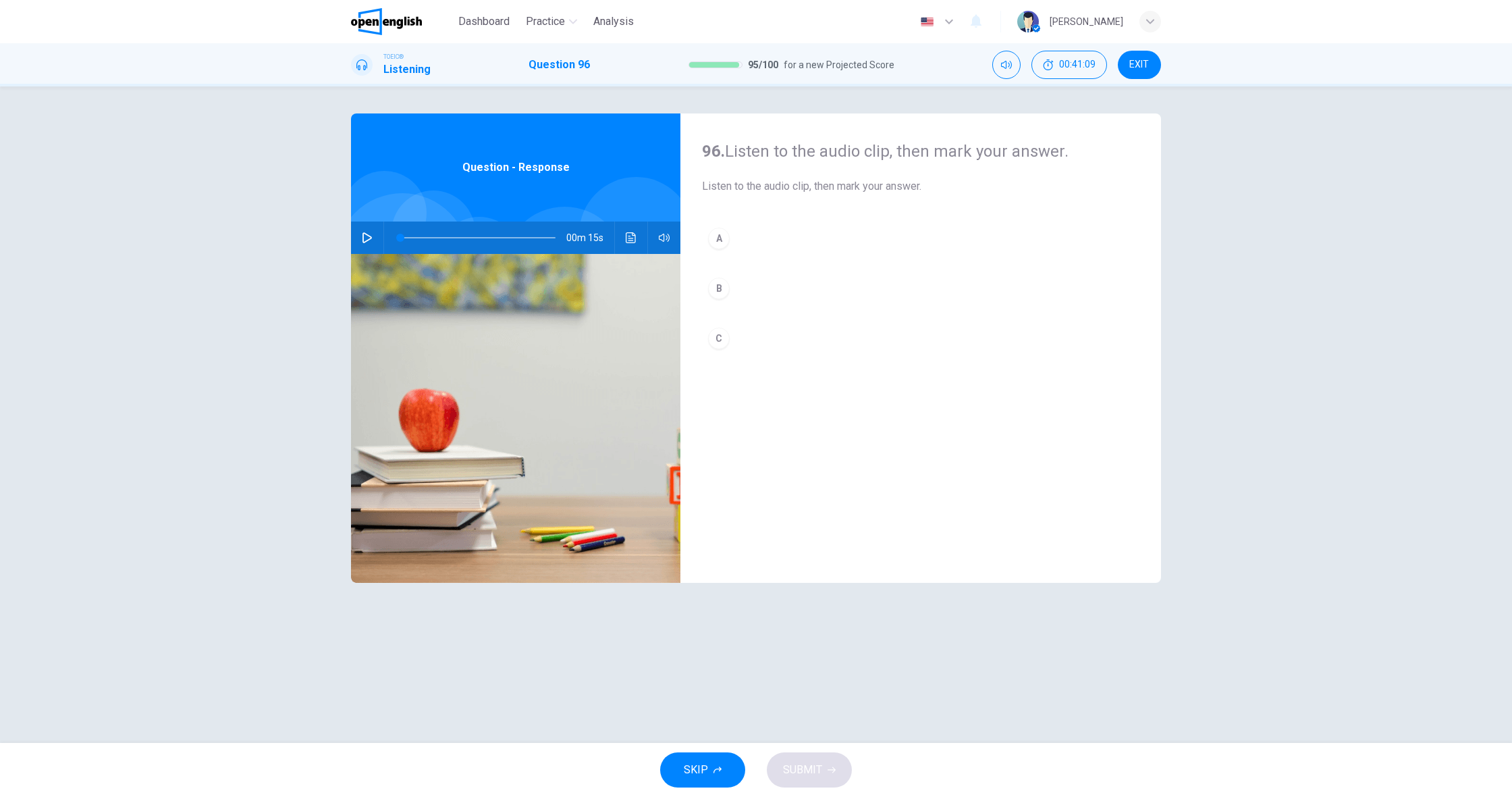
click at [364, 229] on button "button" at bounding box center [367, 237] width 22 height 33
click at [727, 244] on div "A" at bounding box center [719, 238] width 22 height 22
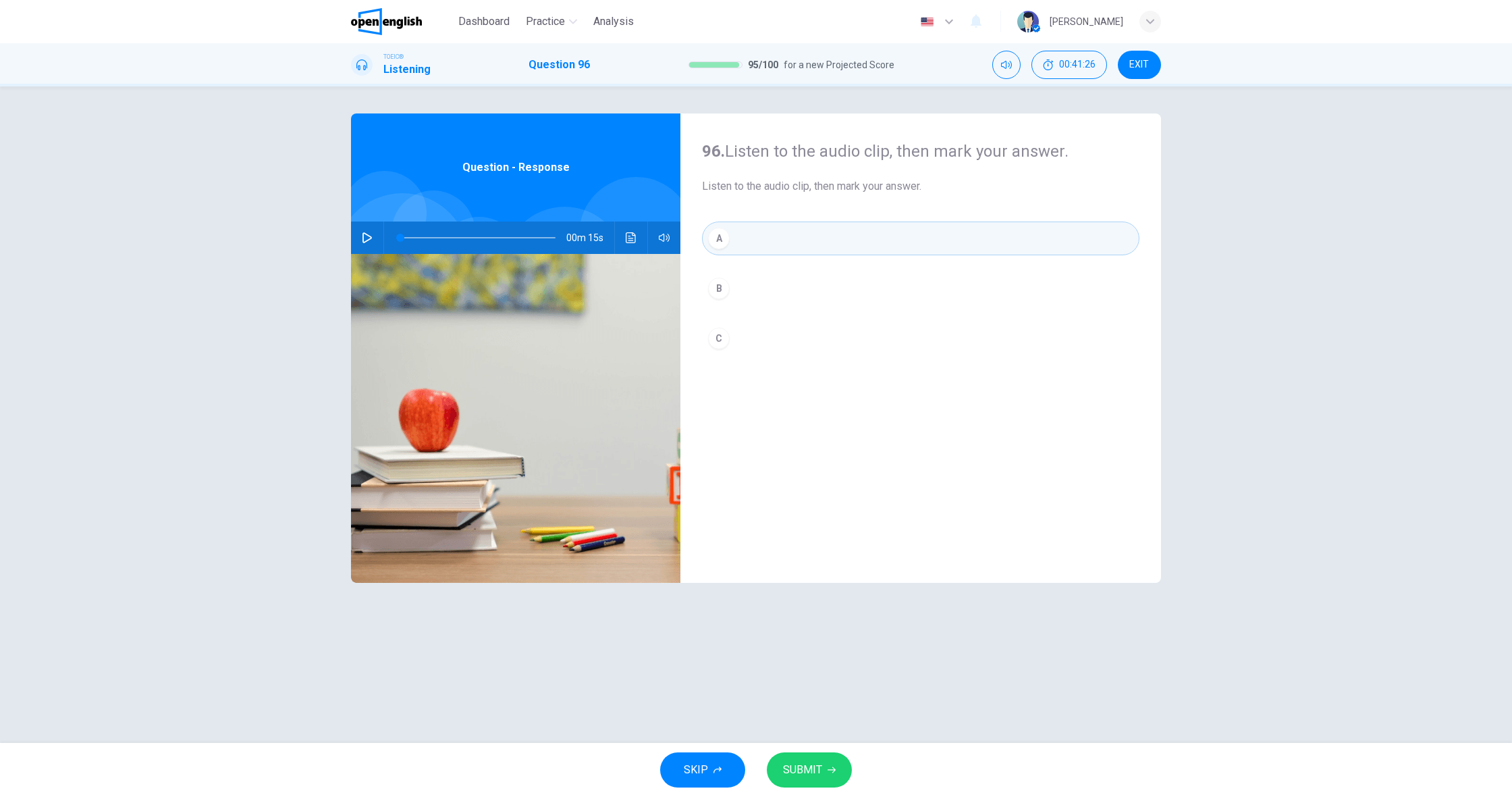
click at [364, 242] on icon "button" at bounding box center [367, 237] width 11 height 11
click at [832, 760] on button "SUBMIT" at bounding box center [809, 769] width 85 height 35
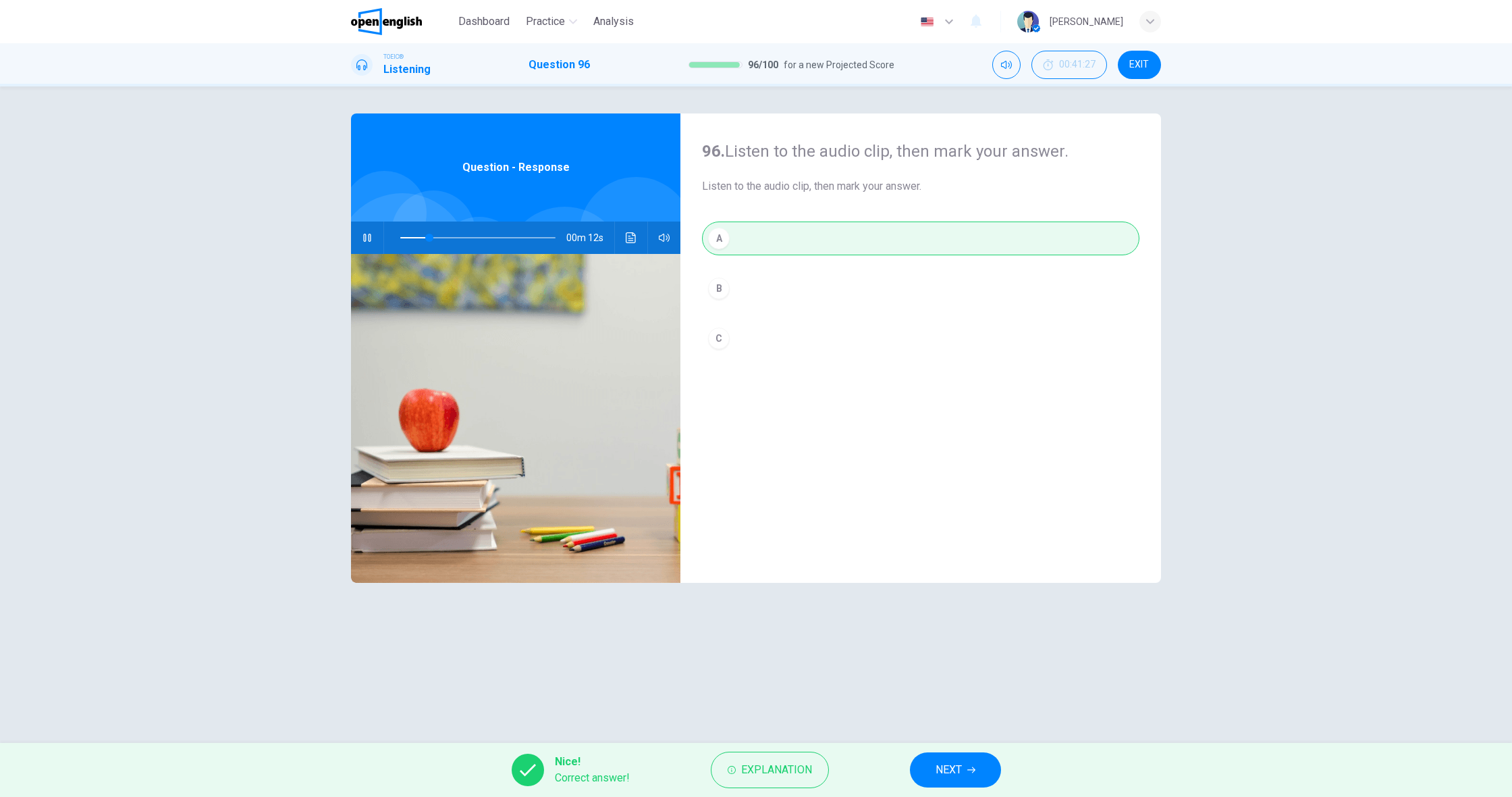
type input "**"
click at [900, 763] on div "Nice! Correct answer! Explanation NEXT" at bounding box center [756, 769] width 1512 height 54
click at [960, 768] on span "NEXT" at bounding box center [949, 769] width 27 height 19
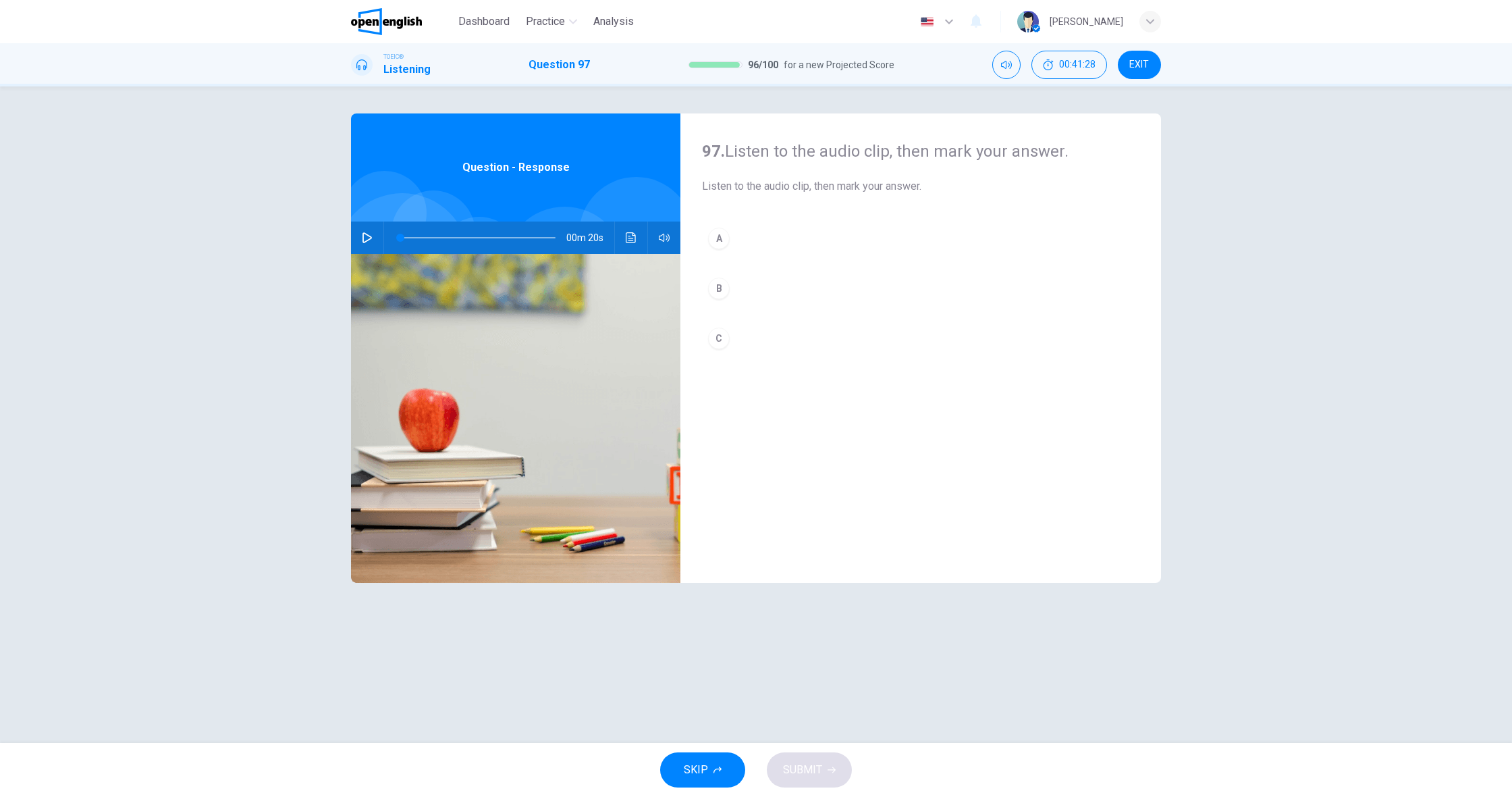
click at [368, 233] on icon "button" at bounding box center [367, 237] width 11 height 11
click at [733, 247] on button "A" at bounding box center [921, 237] width 437 height 33
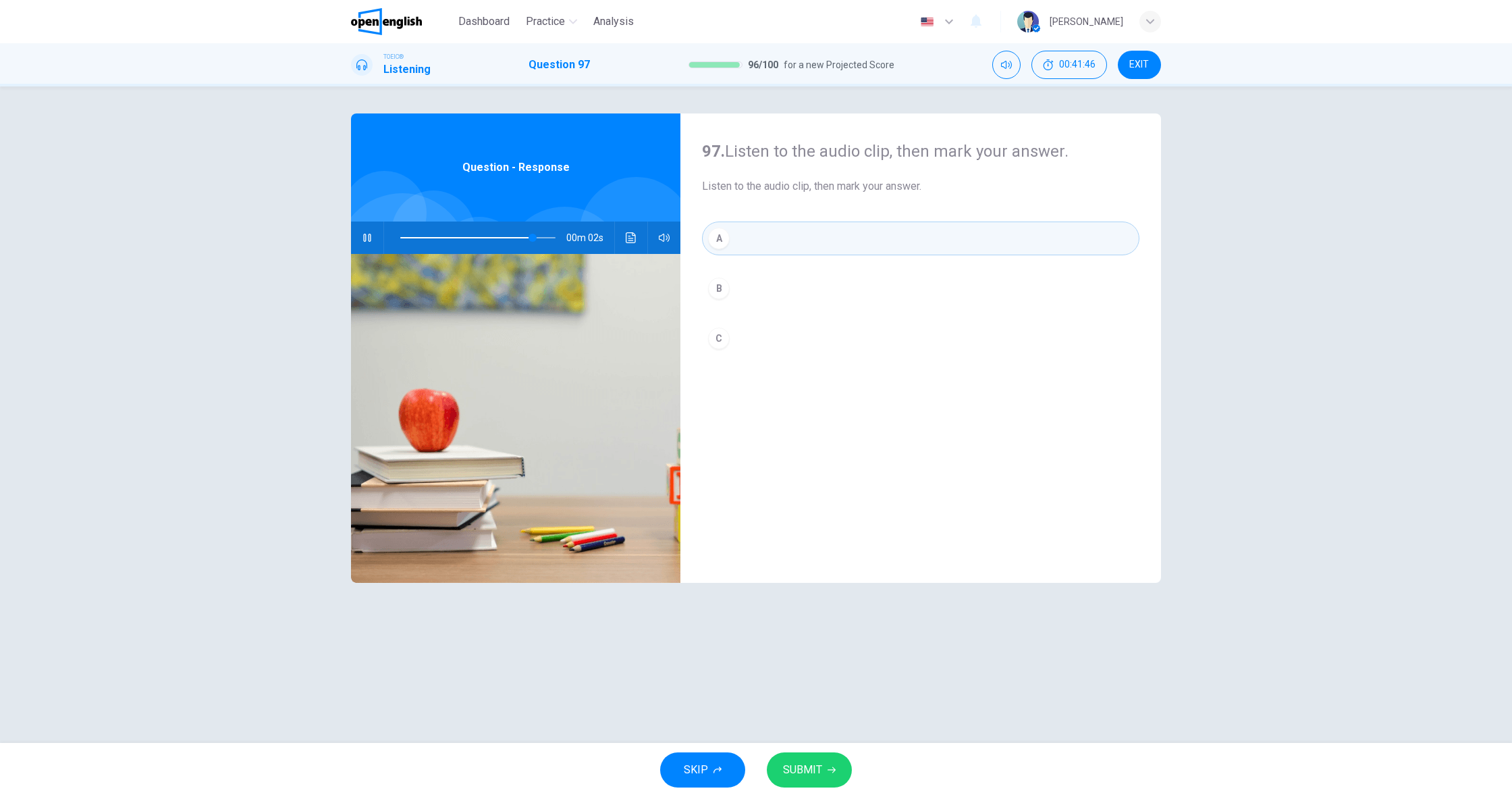
click at [815, 766] on span "SUBMIT" at bounding box center [802, 769] width 39 height 19
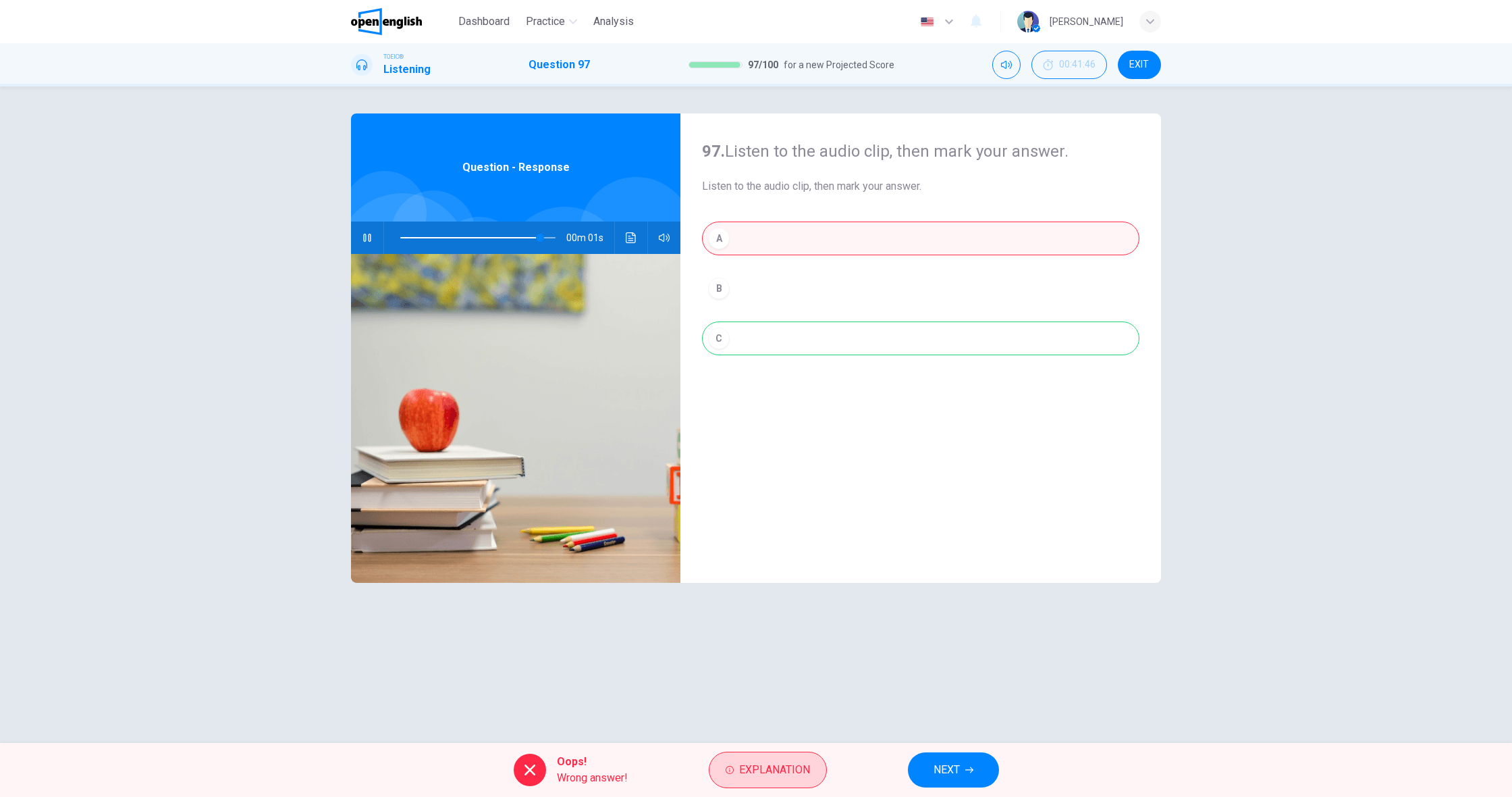
click at [776, 764] on span "Explanation" at bounding box center [775, 769] width 71 height 19
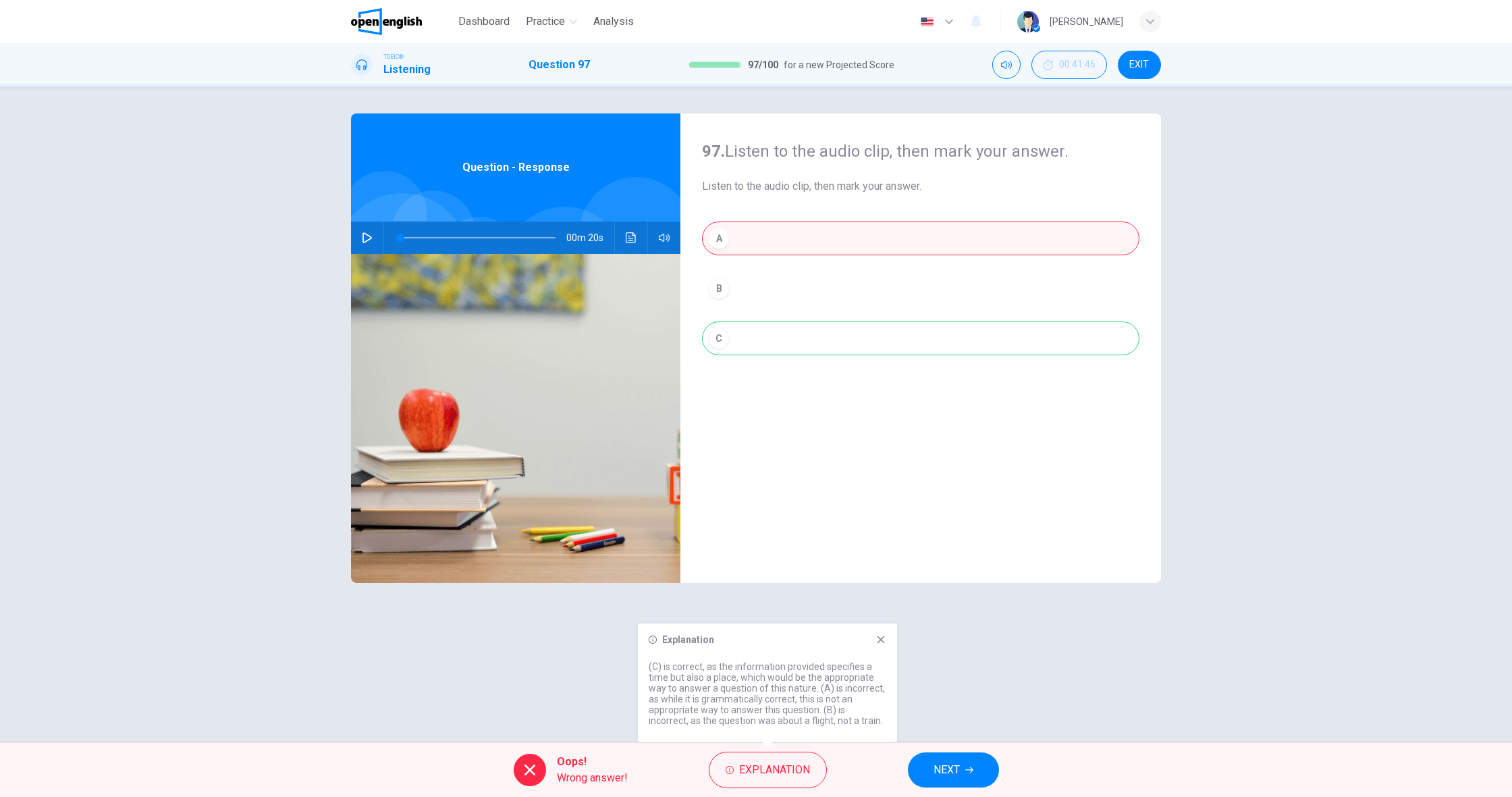
click at [368, 245] on button "button" at bounding box center [367, 237] width 22 height 33
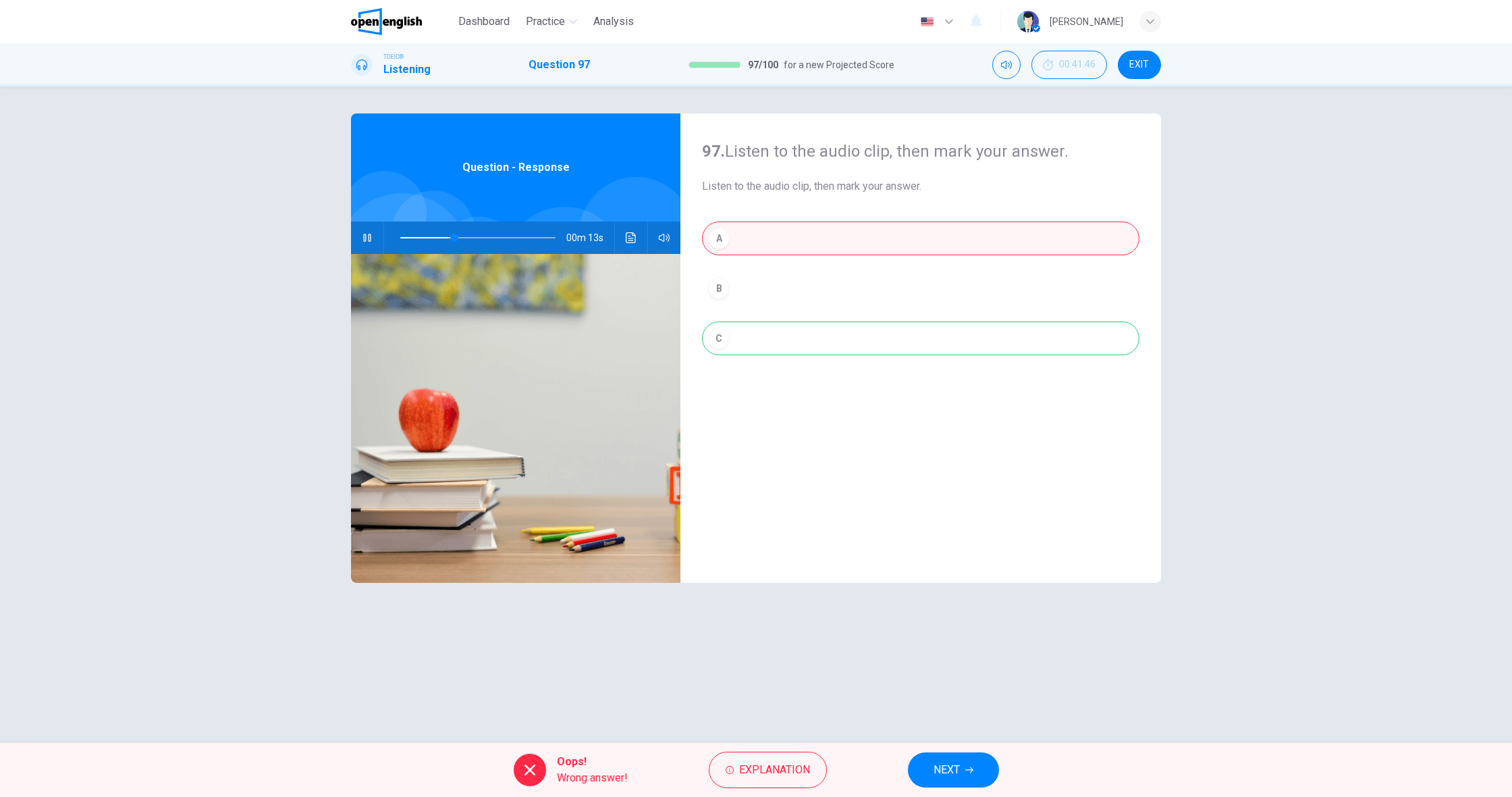
click at [780, 358] on div "A B C" at bounding box center [921, 301] width 437 height 161
click at [783, 343] on div "A B C" at bounding box center [921, 301] width 437 height 161
type input "**"
click at [961, 767] on button "NEXT" at bounding box center [953, 769] width 91 height 35
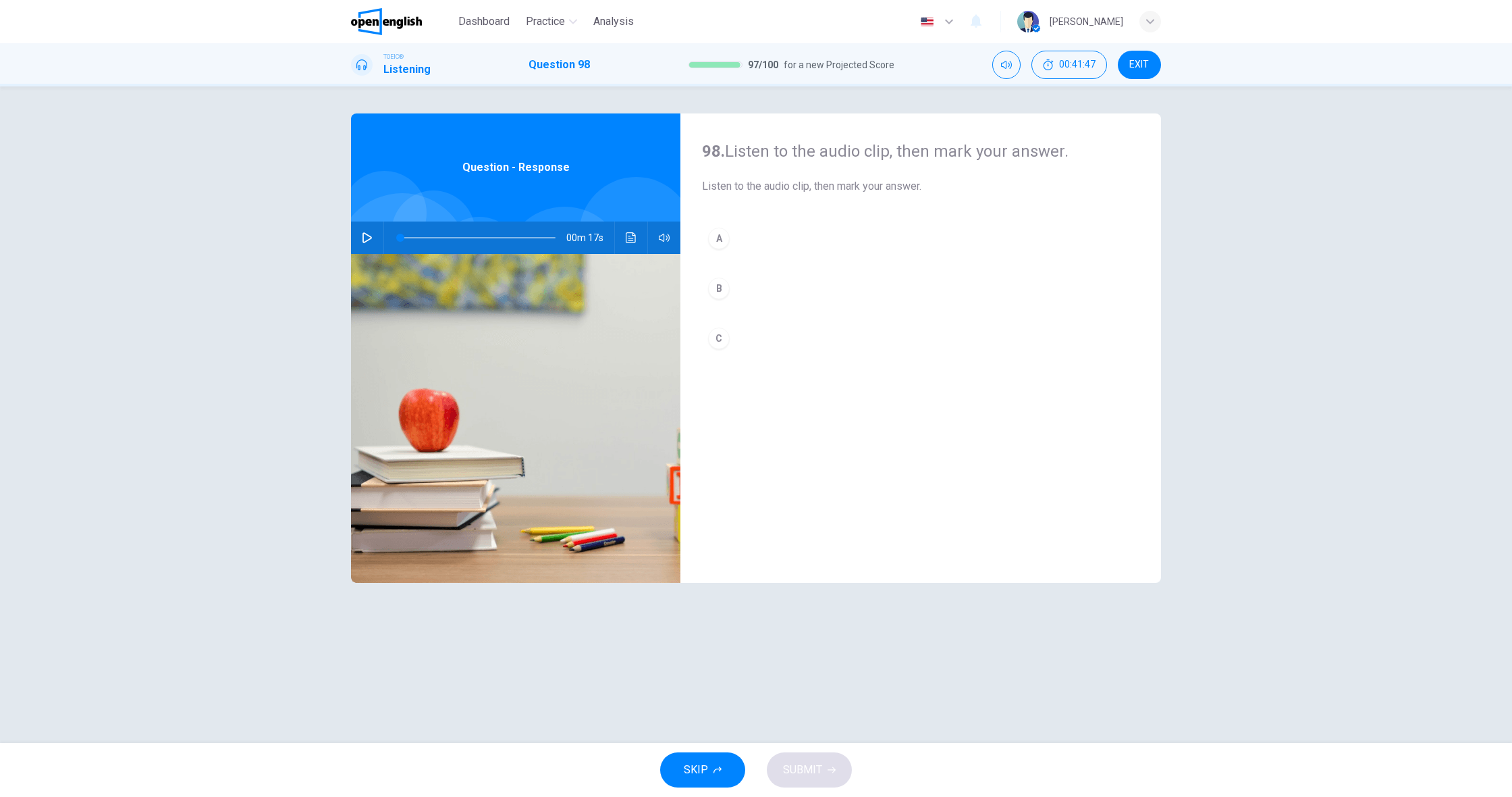
click at [372, 245] on button "button" at bounding box center [367, 237] width 22 height 33
click at [746, 242] on button "A" at bounding box center [921, 237] width 437 height 33
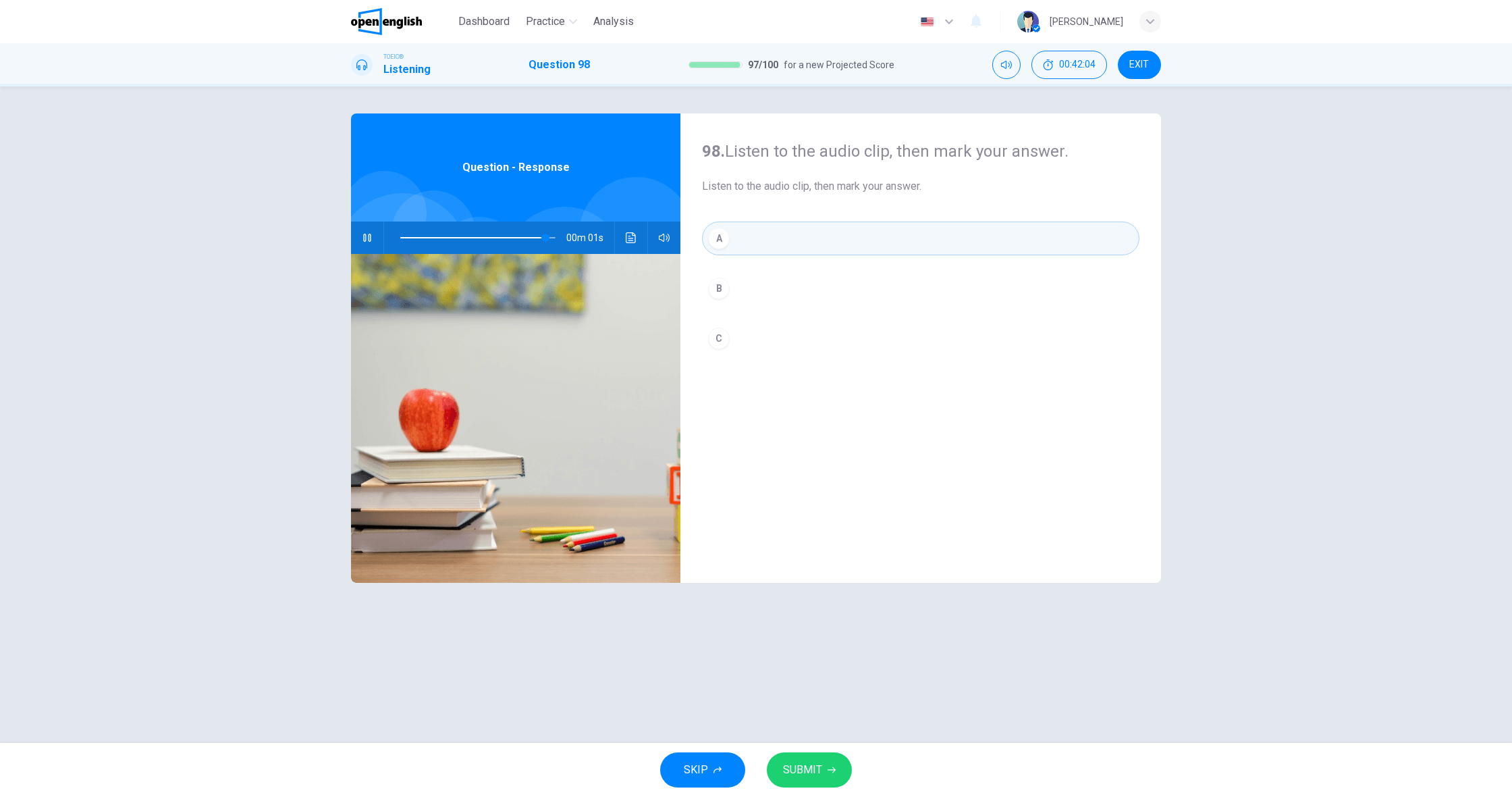
click at [820, 763] on span "SUBMIT" at bounding box center [802, 769] width 39 height 19
type input "*"
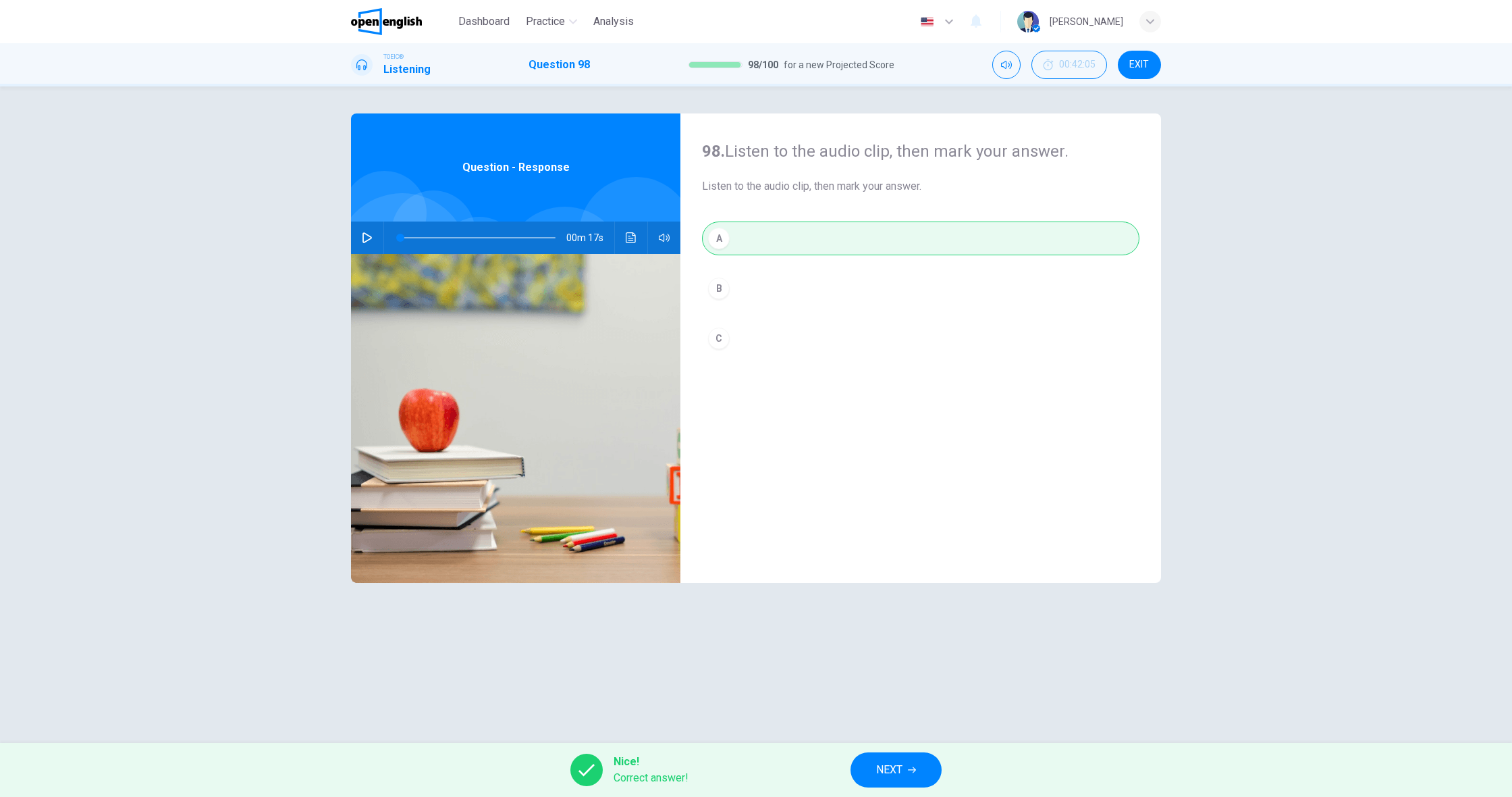
click at [868, 763] on button "NEXT" at bounding box center [896, 769] width 91 height 35
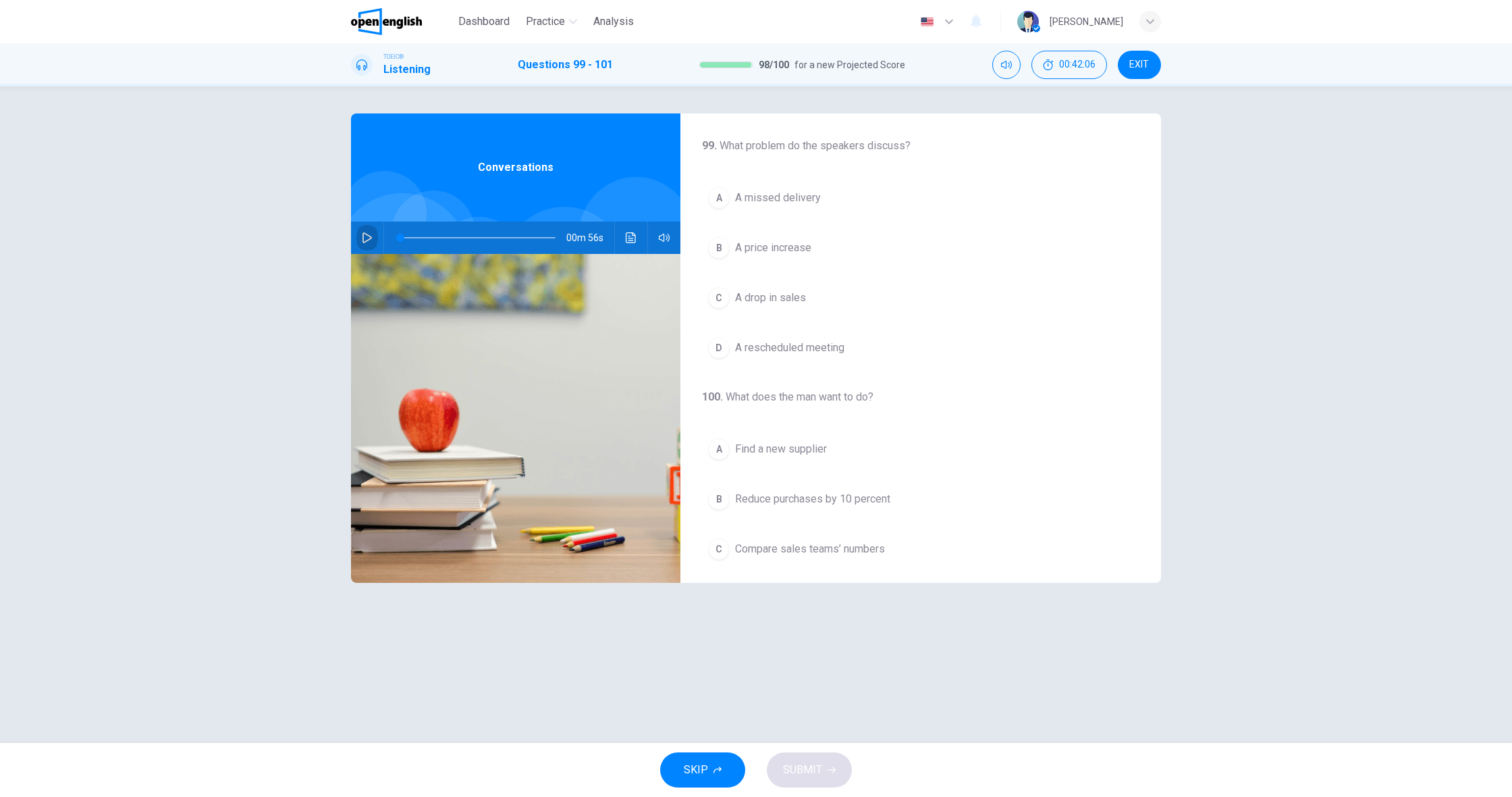
click at [369, 238] on icon "button" at bounding box center [367, 237] width 11 height 11
click at [792, 254] on span "A price increase" at bounding box center [773, 247] width 77 height 16
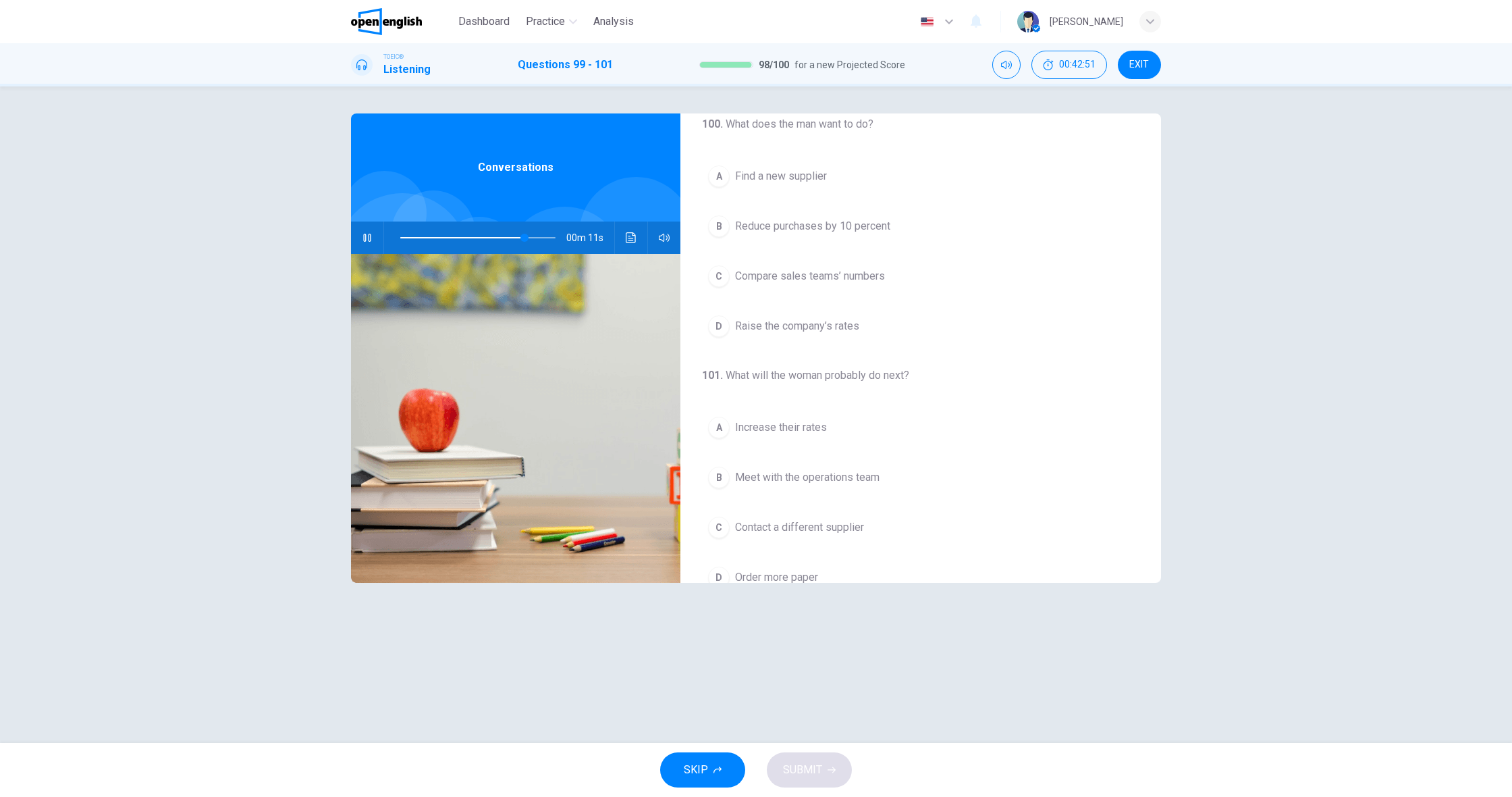
click at [767, 176] on span "Find a new supplier" at bounding box center [781, 176] width 92 height 16
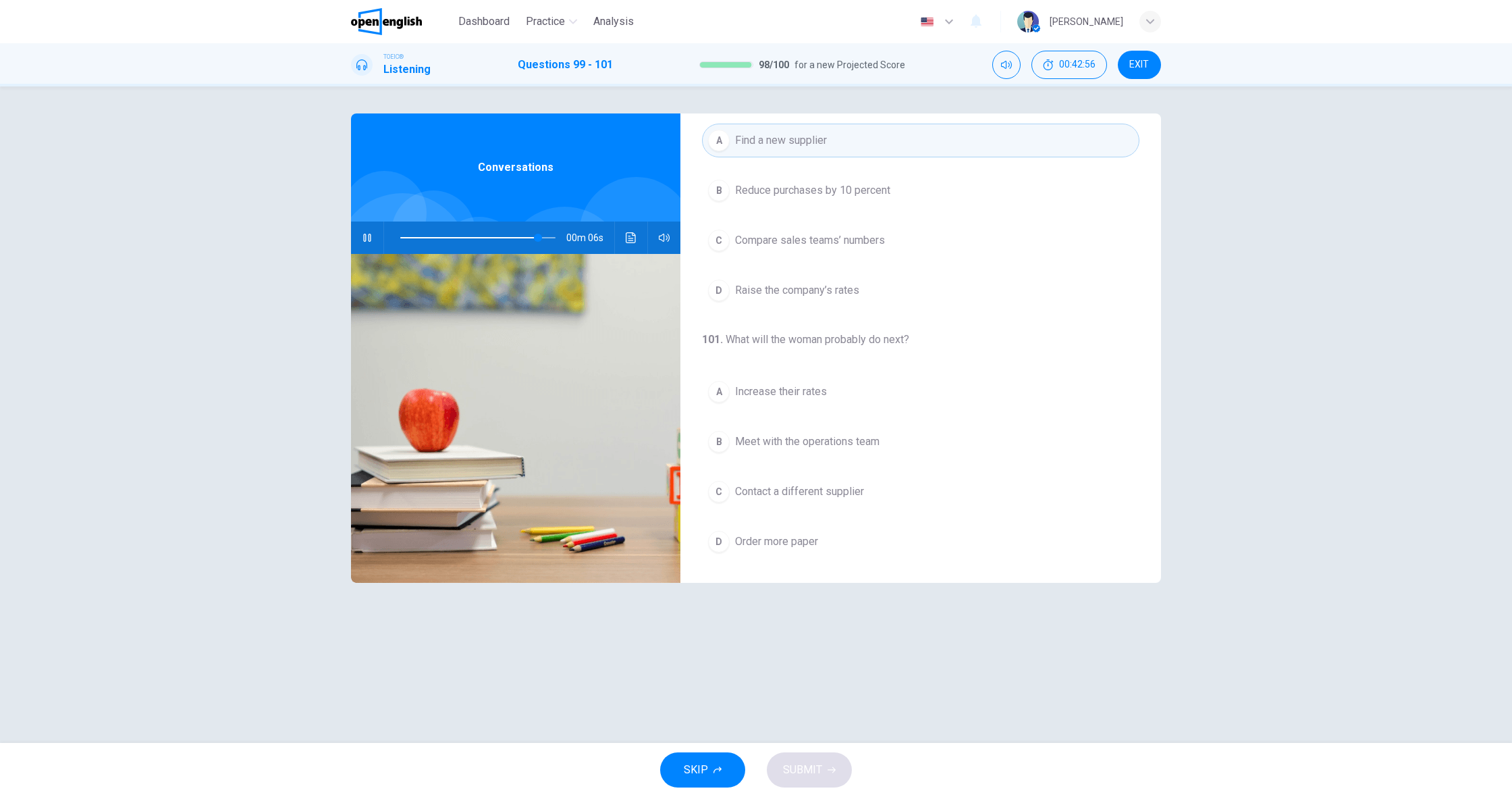
scroll to position [308, 0]
click at [822, 439] on span "Meet with the operations team" at bounding box center [807, 441] width 145 height 16
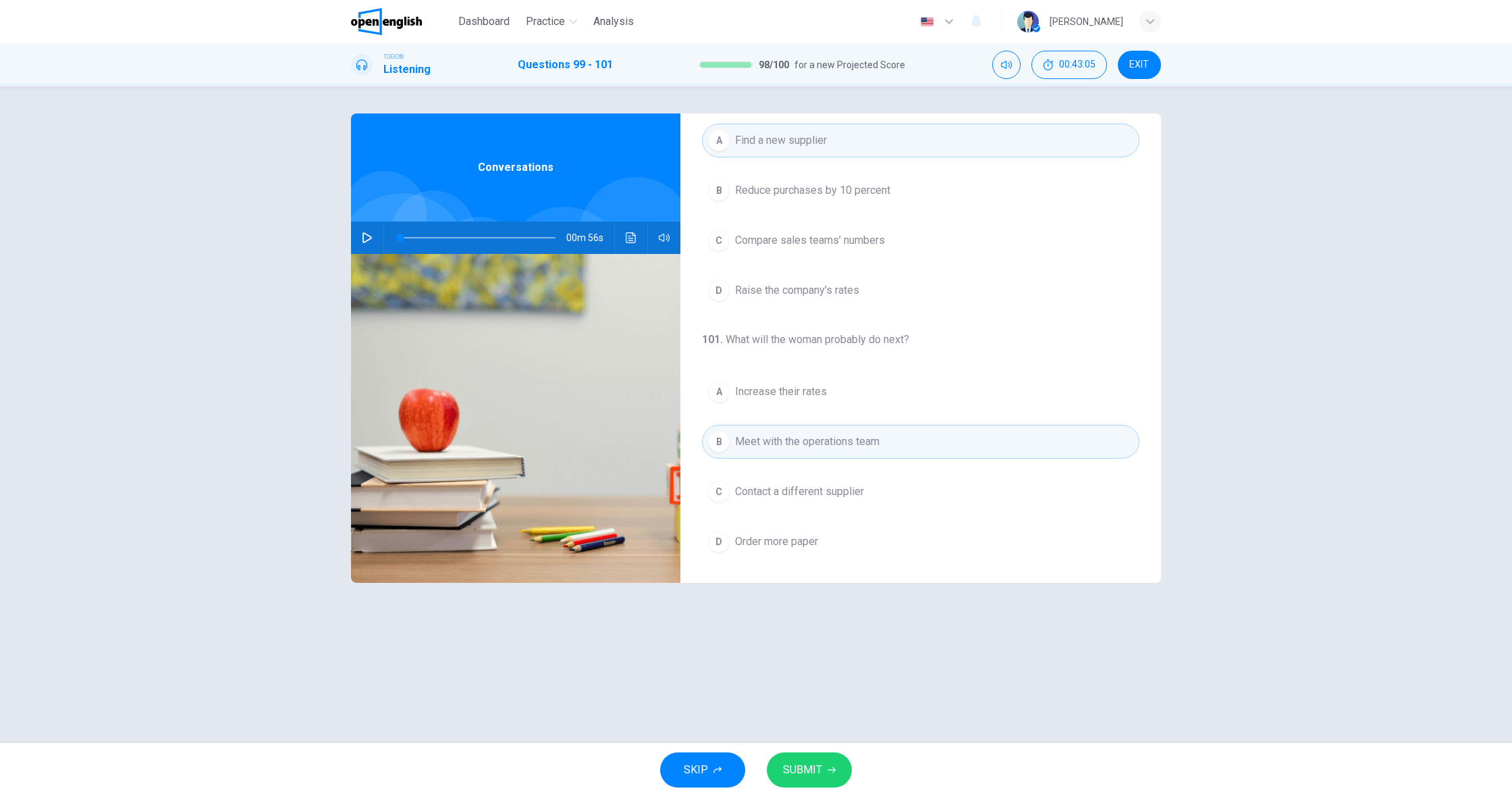
click at [857, 480] on button "C Contact a different supplier" at bounding box center [921, 491] width 437 height 33
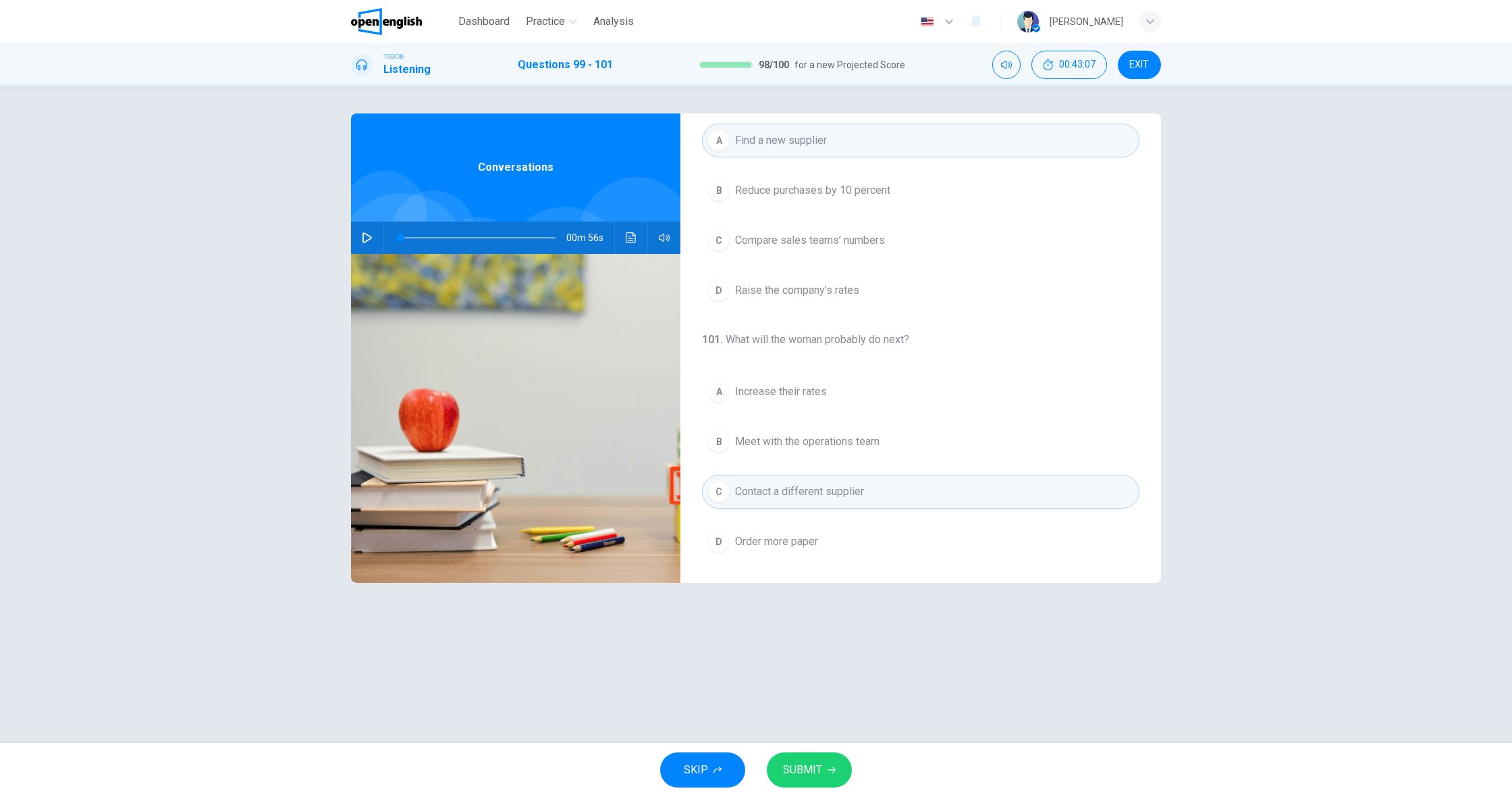
click at [809, 455] on button "B Meet with the operations team" at bounding box center [921, 441] width 437 height 33
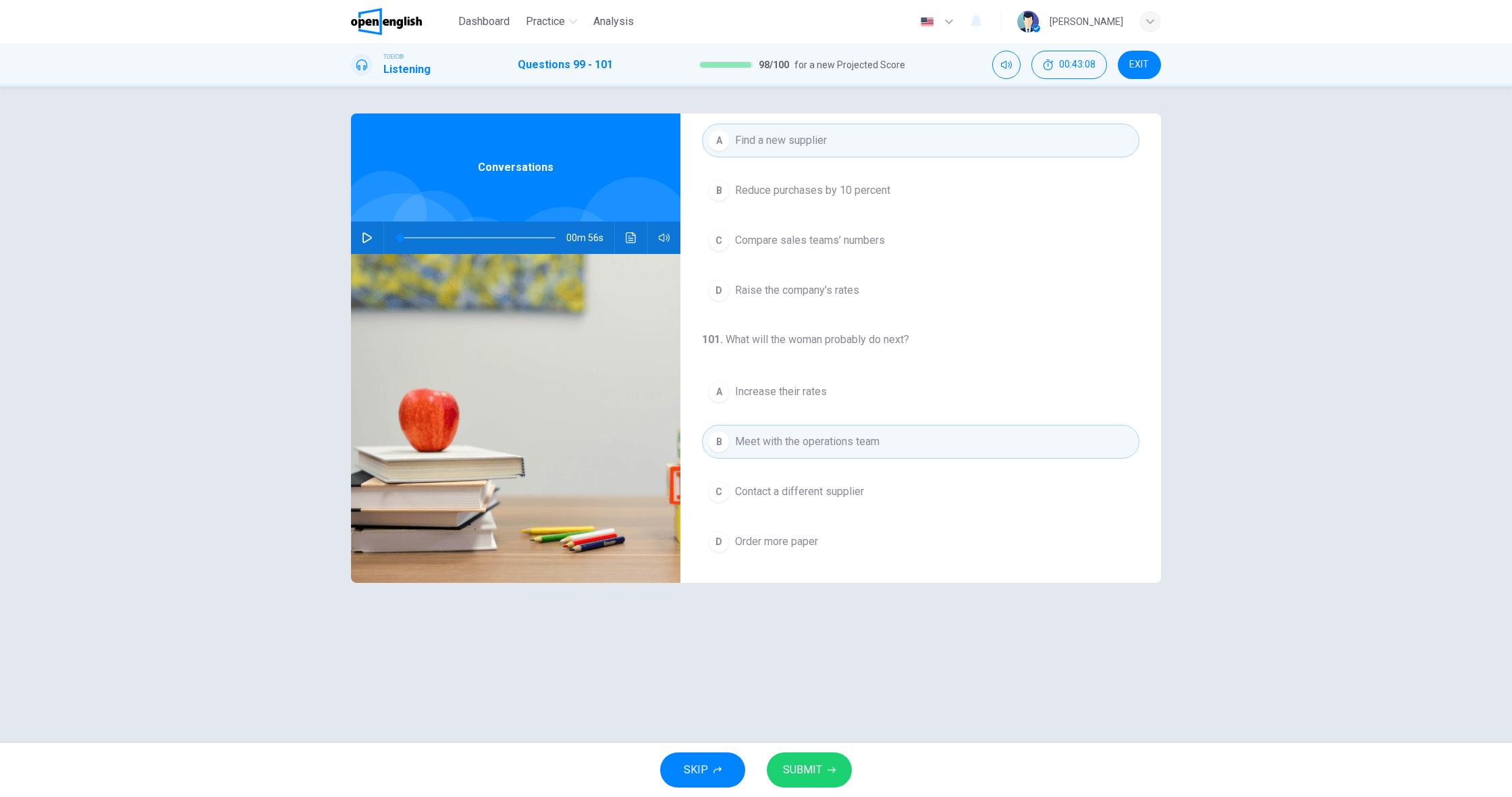
click at [365, 231] on button "button" at bounding box center [367, 237] width 22 height 33
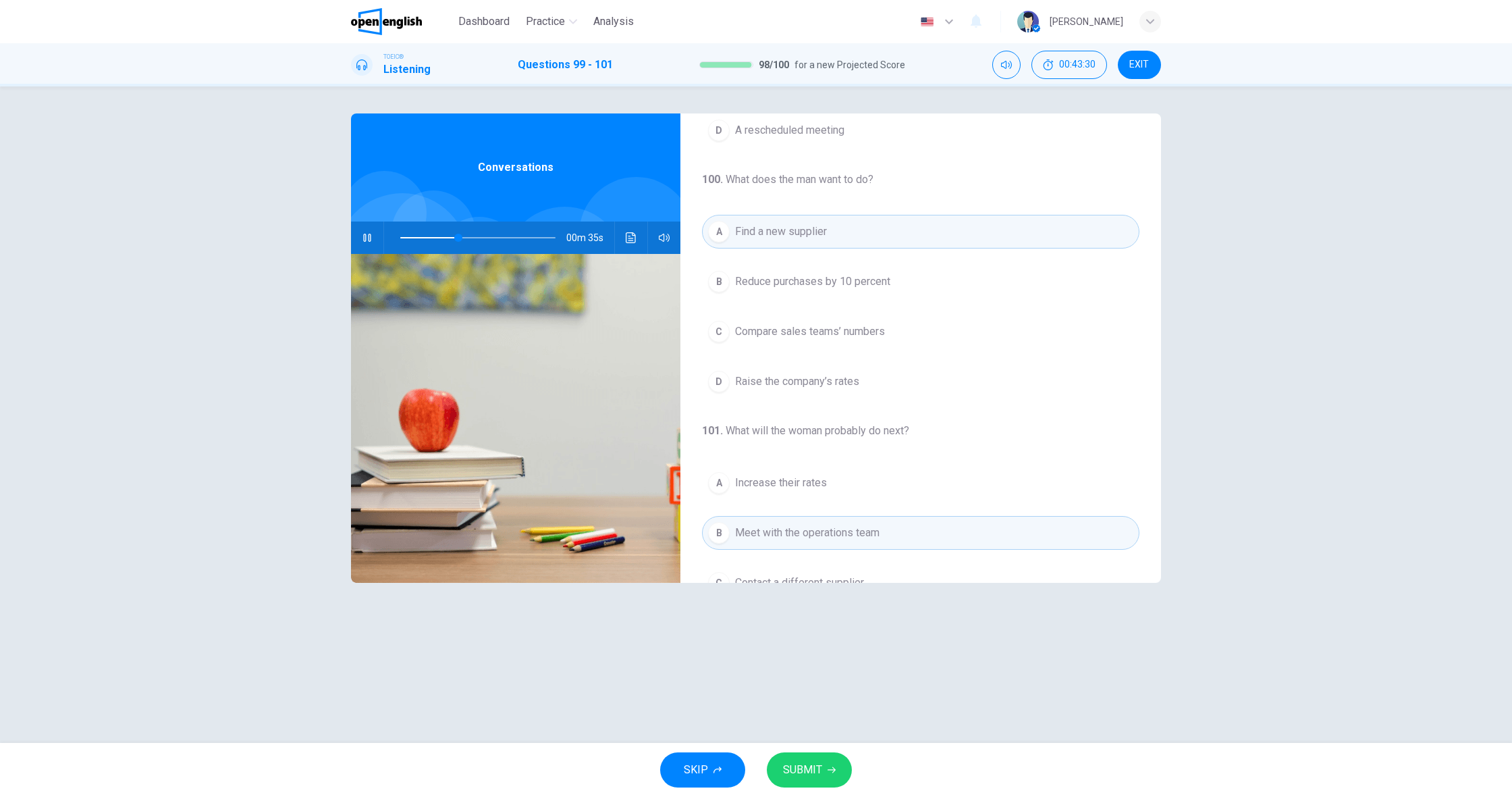
scroll to position [210, 0]
click at [812, 341] on span "Compare sales teams’ numbers" at bounding box center [810, 338] width 150 height 16
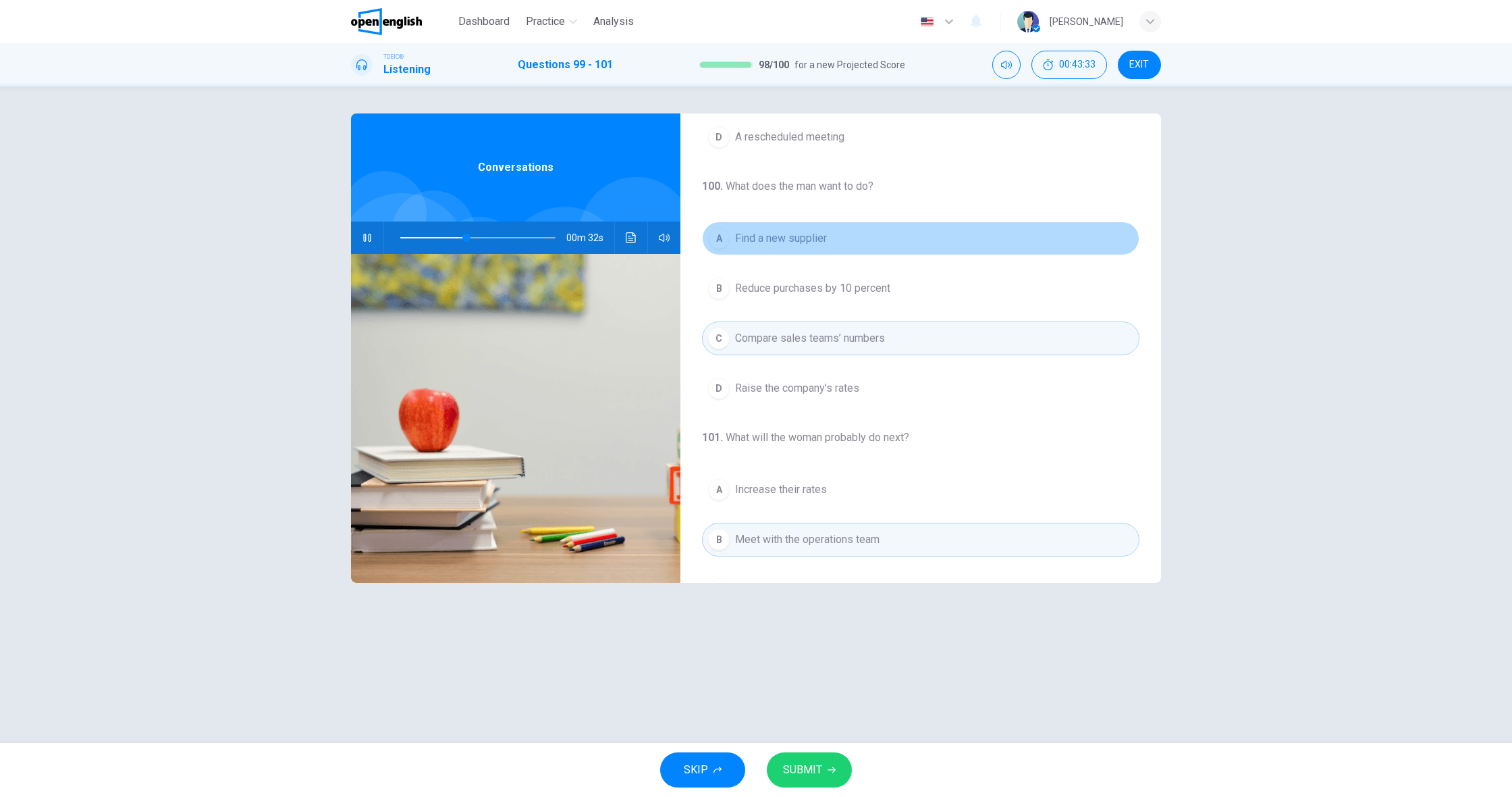
click at [801, 247] on button "A Find a new supplier" at bounding box center [921, 237] width 437 height 33
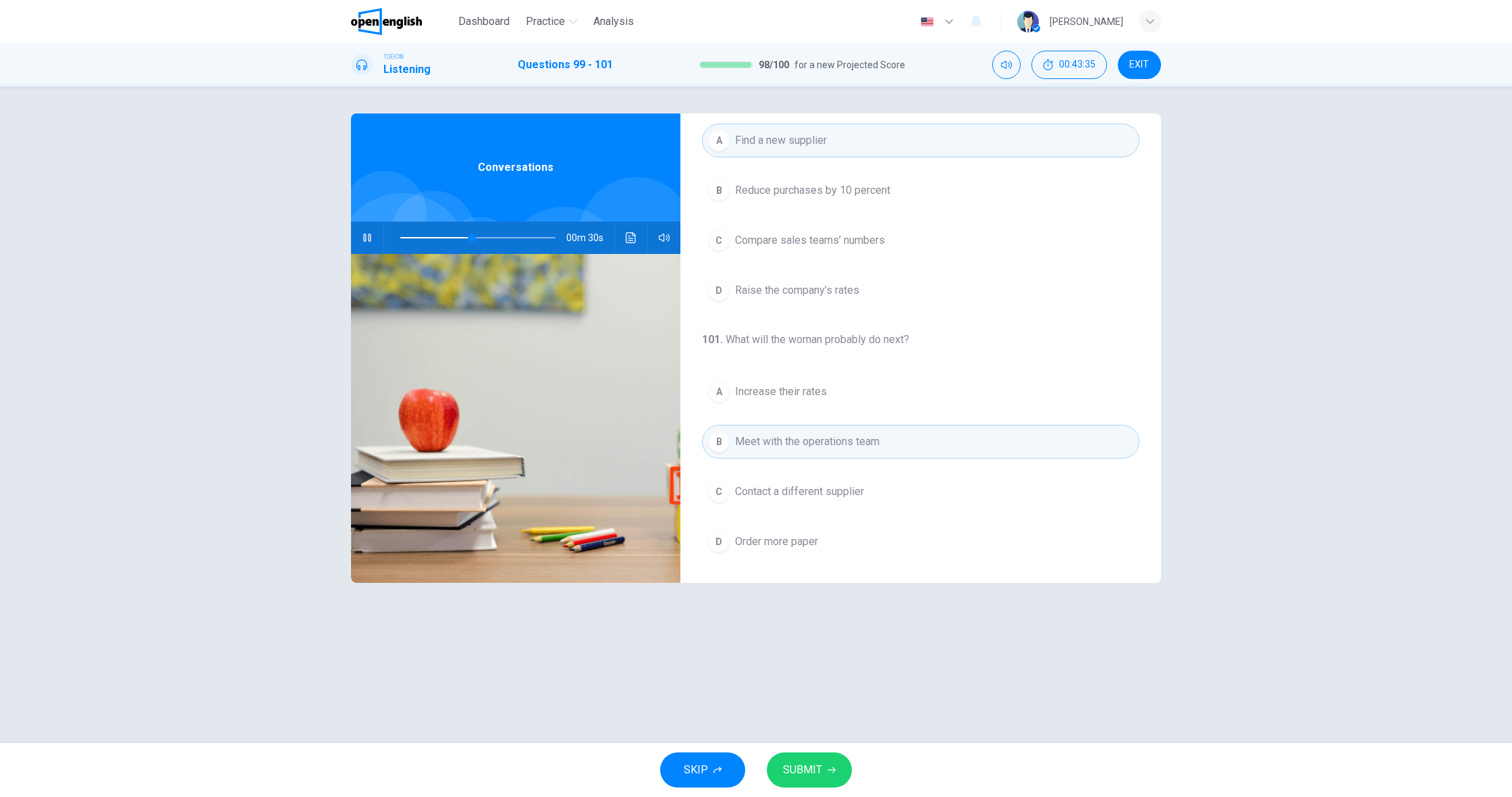
scroll to position [308, 0]
click at [824, 768] on button "SUBMIT" at bounding box center [809, 769] width 85 height 35
type input "**"
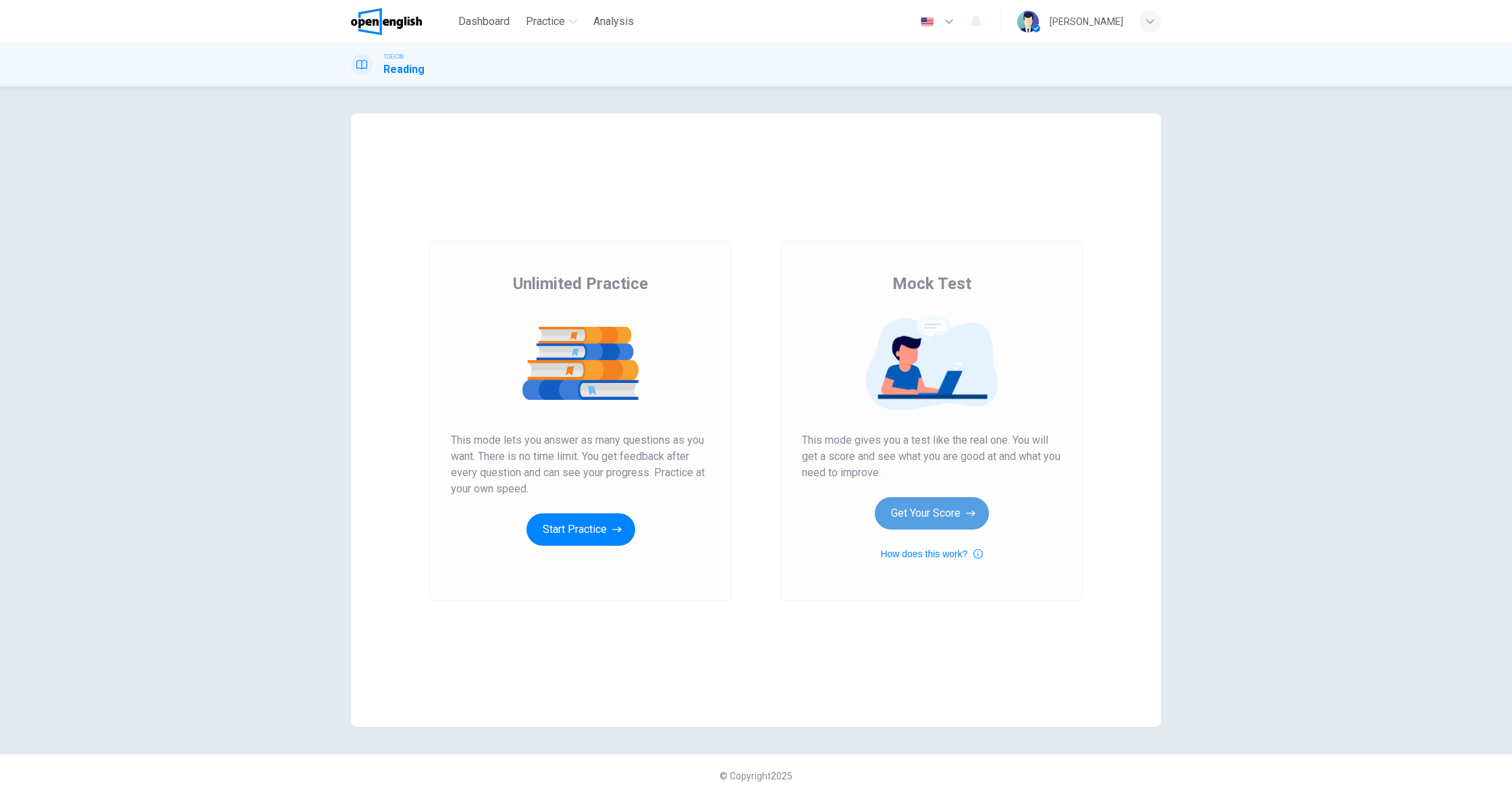
click at [967, 515] on icon "button" at bounding box center [971, 513] width 10 height 13
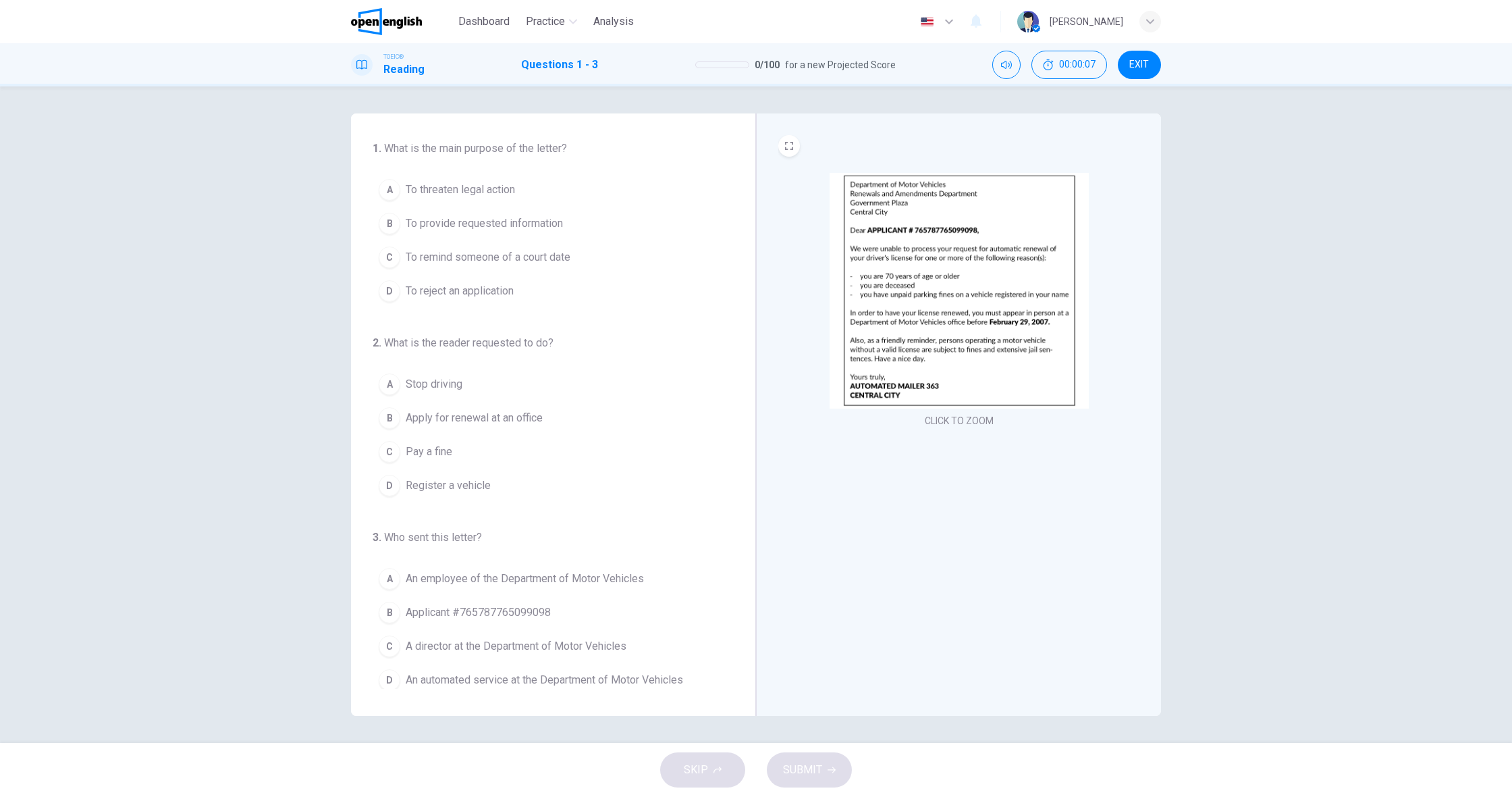
click at [969, 410] on div "CLICK TO ZOOM" at bounding box center [959, 301] width 362 height 257
click at [880, 331] on img at bounding box center [959, 291] width 259 height 235
click at [790, 144] on icon "EXPAND" at bounding box center [789, 145] width 8 height 8
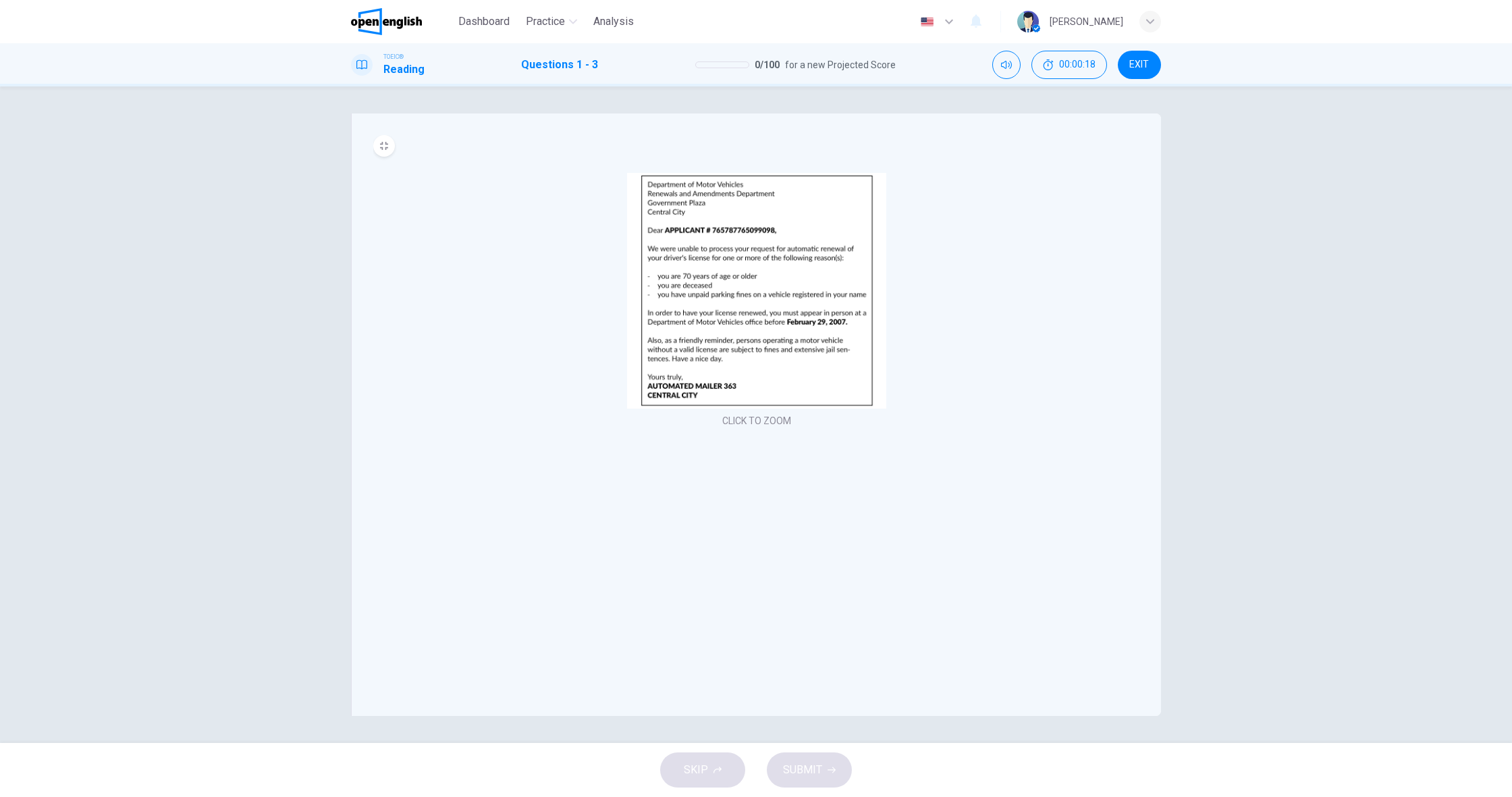
drag, startPoint x: 835, startPoint y: 385, endPoint x: 939, endPoint y: 378, distance: 104.2
click at [939, 380] on div "CLICK TO ZOOM" at bounding box center [756, 301] width 767 height 257
click at [754, 406] on img at bounding box center [756, 291] width 259 height 235
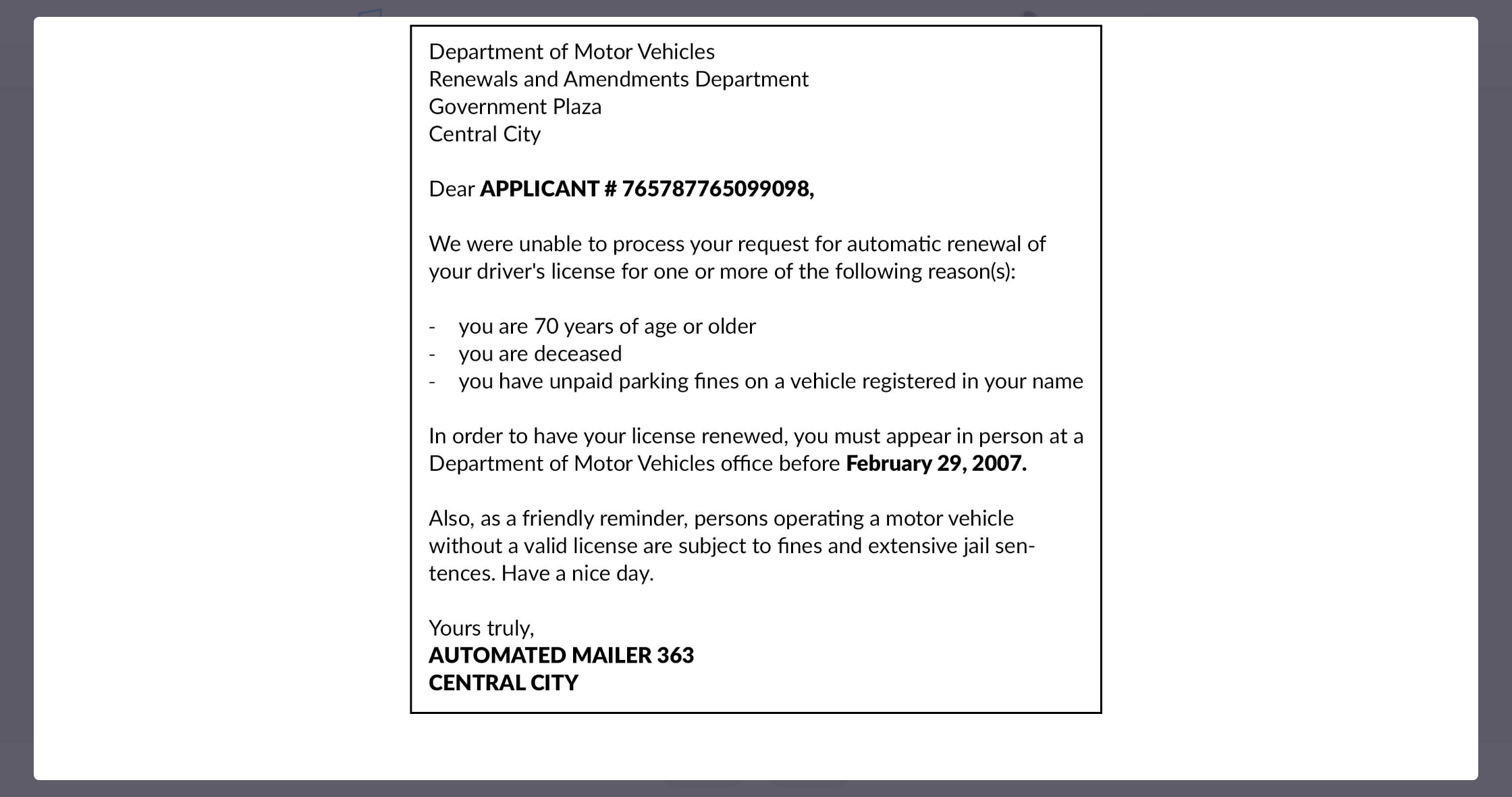
click at [753, 405] on img at bounding box center [756, 369] width 1445 height 705
click at [656, 330] on img at bounding box center [756, 369] width 1445 height 705
drag, startPoint x: 441, startPoint y: 113, endPoint x: 336, endPoint y: 87, distance: 108.2
click at [425, 107] on img at bounding box center [756, 369] width 1445 height 705
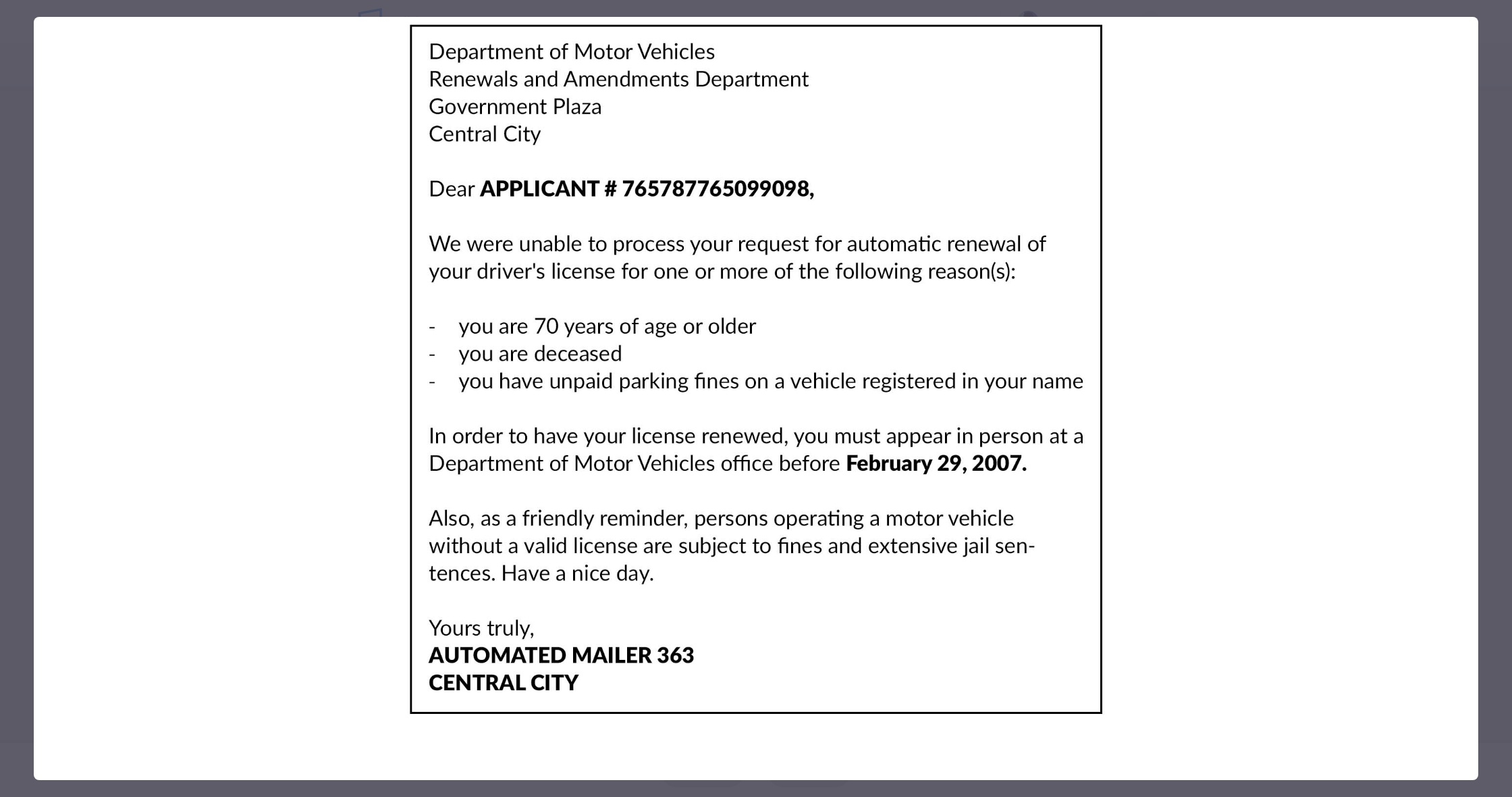
click at [322, 86] on img at bounding box center [756, 369] width 1445 height 705
drag, startPoint x: 322, startPoint y: 86, endPoint x: 451, endPoint y: 270, distance: 224.7
click at [341, 127] on img at bounding box center [756, 369] width 1445 height 705
click at [789, 470] on img at bounding box center [756, 369] width 1445 height 705
click at [789, 469] on img at bounding box center [756, 369] width 1445 height 705
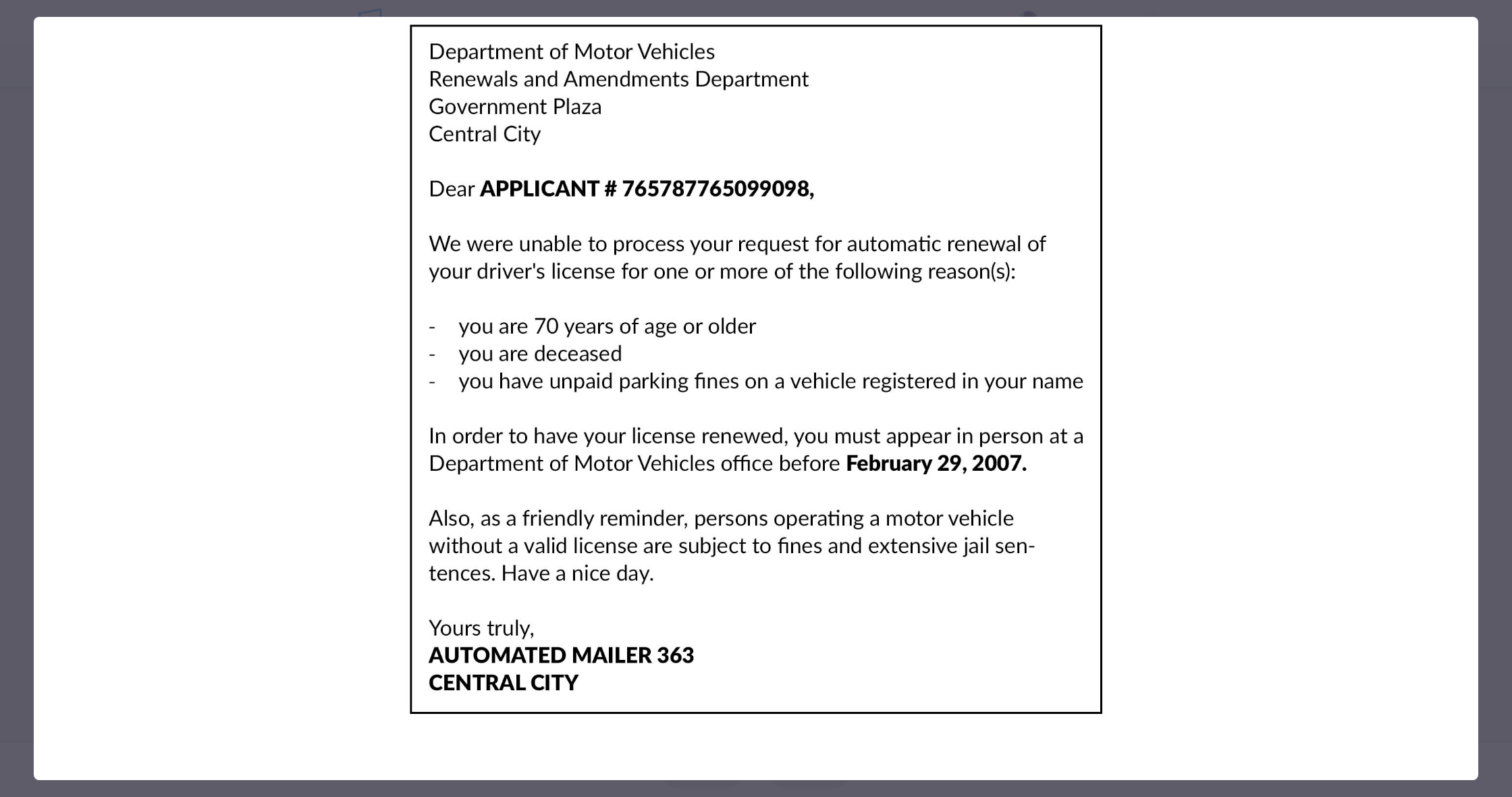
click at [789, 469] on img at bounding box center [756, 369] width 1445 height 705
click at [15, 79] on div at bounding box center [756, 398] width 1512 height 797
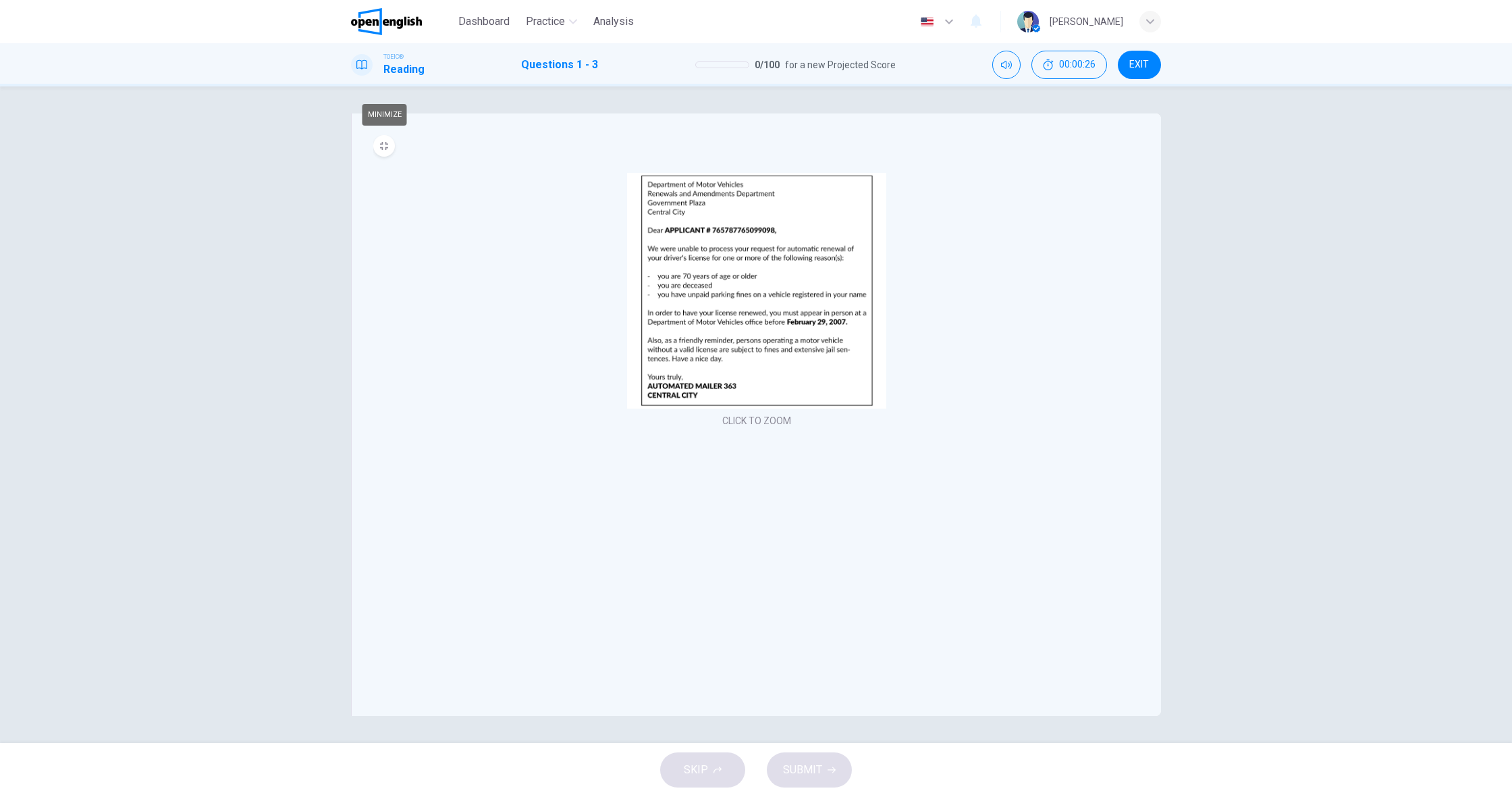
click at [377, 143] on button "MINIMIZE" at bounding box center [384, 145] width 22 height 22
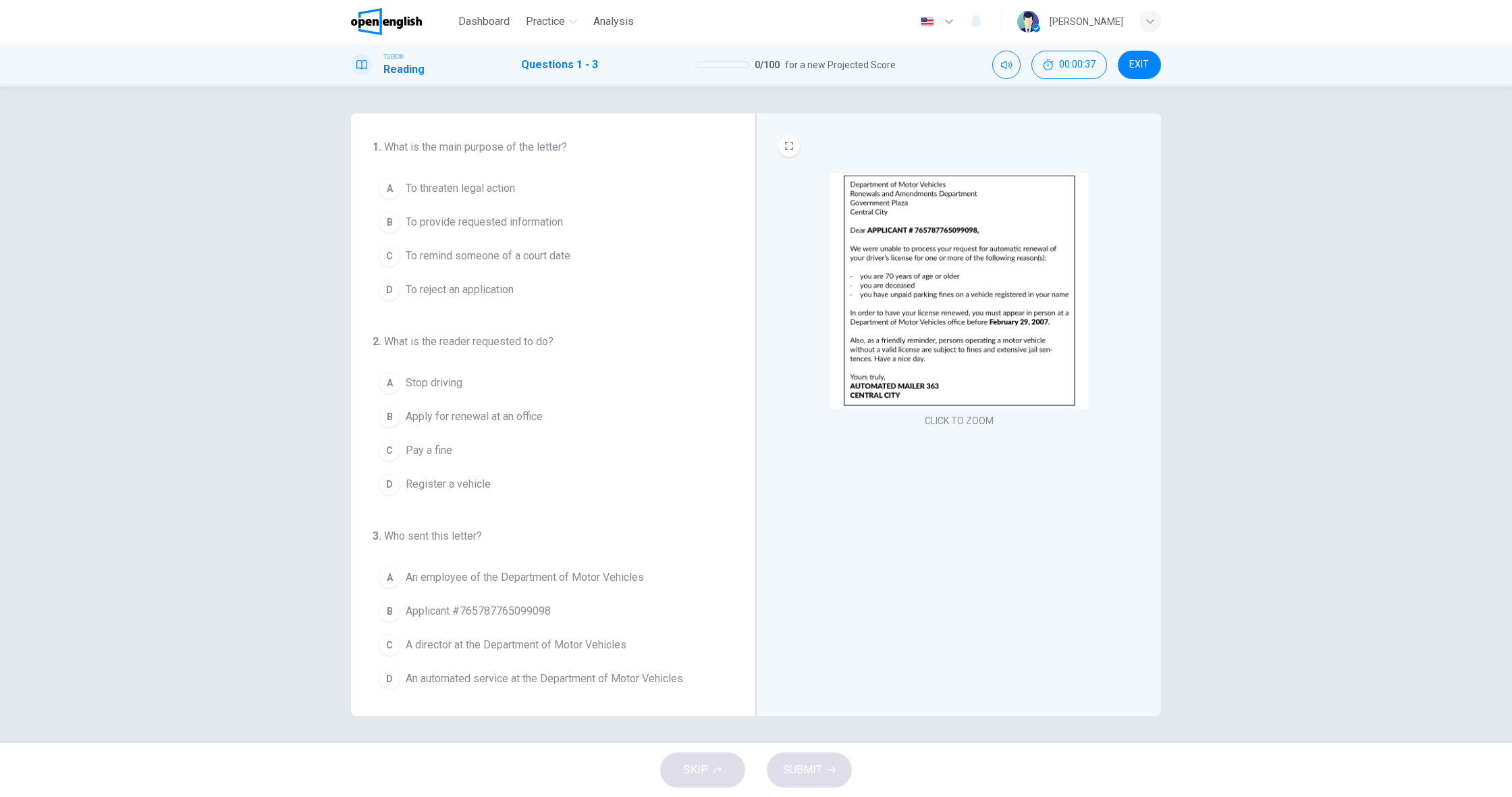
scroll to position [1, 0]
click at [856, 454] on div "CLICK TO ZOOM" at bounding box center [958, 414] width 405 height 602
click at [856, 454] on div "CLICK TO ZOOM" at bounding box center [958, 414] width 405 height 602
drag, startPoint x: 919, startPoint y: 397, endPoint x: 918, endPoint y: 405, distance: 8.1
click at [918, 405] on img at bounding box center [959, 291] width 259 height 235
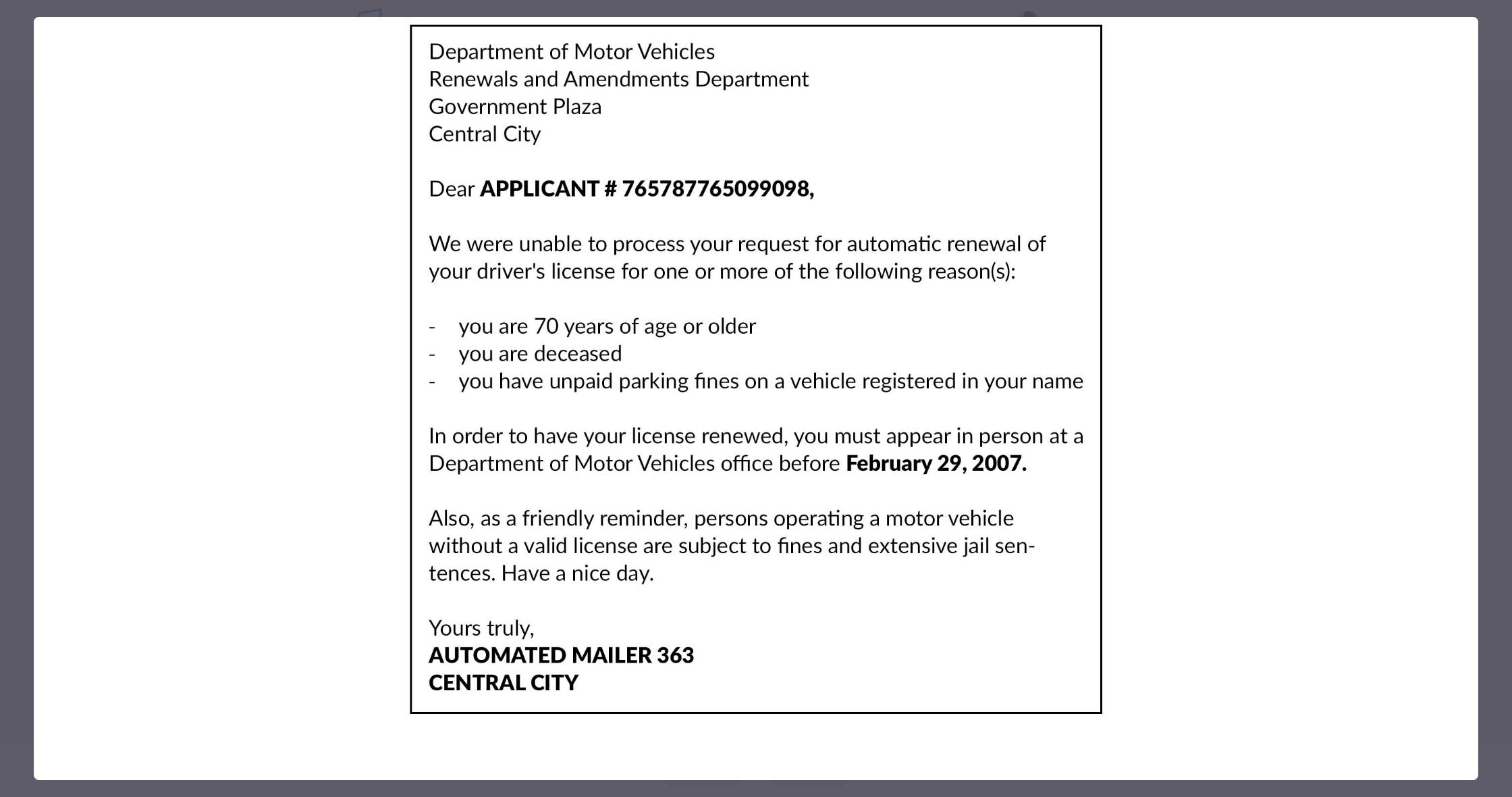
click at [17, 277] on div at bounding box center [756, 398] width 1512 height 797
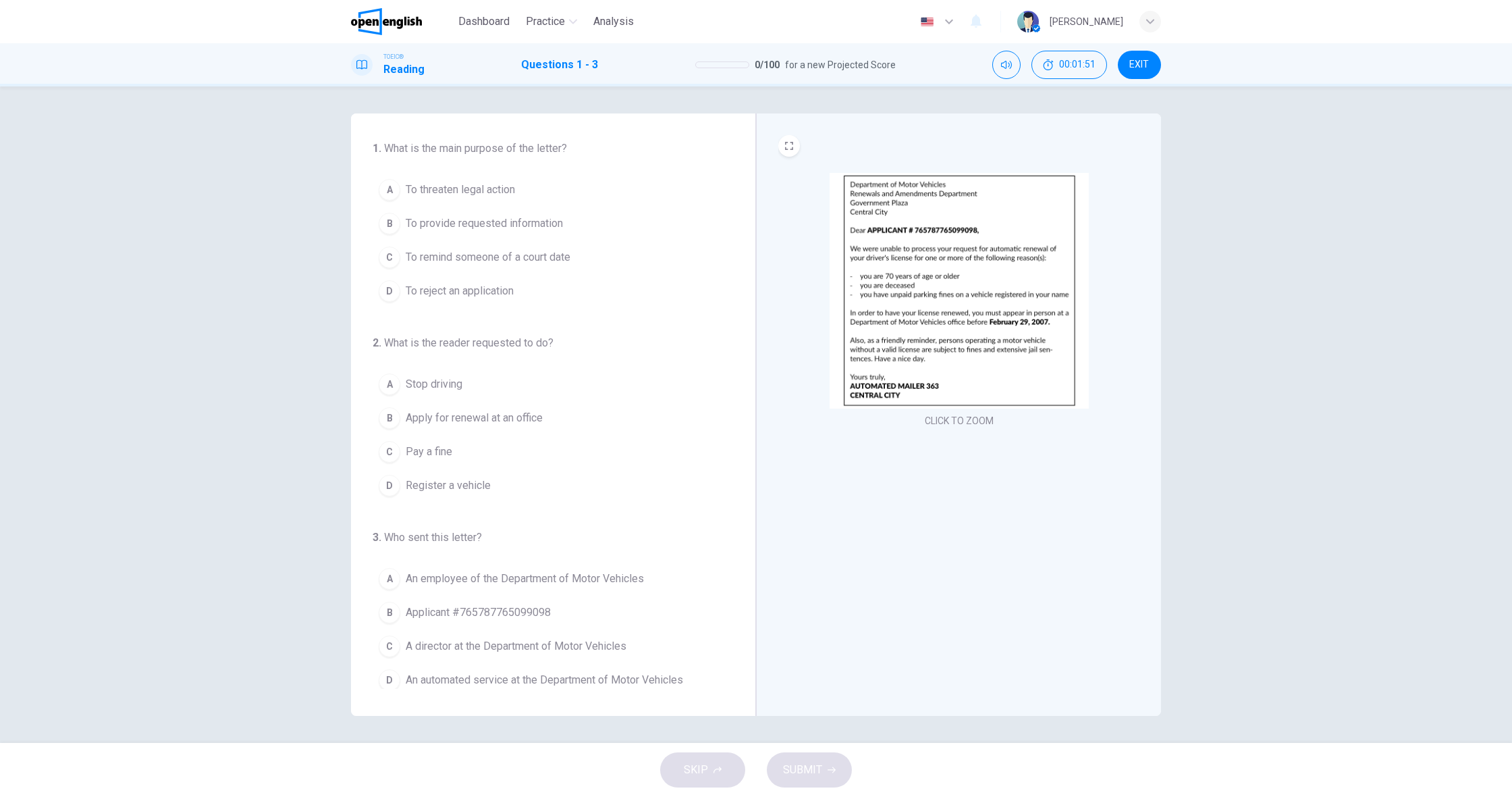
scroll to position [0, 0]
click at [478, 188] on span "To threaten legal action" at bounding box center [460, 189] width 109 height 16
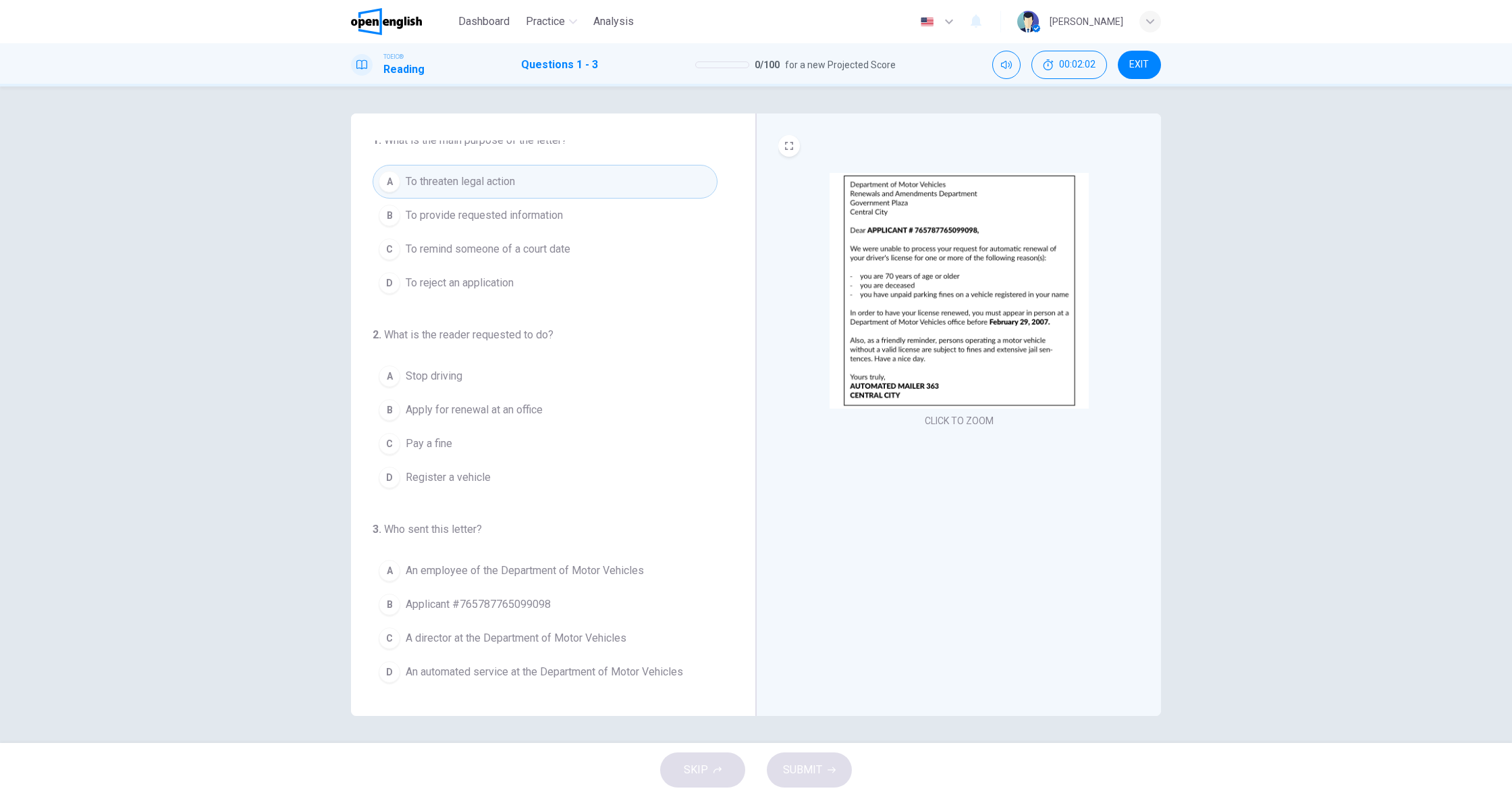
scroll to position [8, 0]
click at [526, 414] on span "Apply for renewal at an office" at bounding box center [474, 410] width 137 height 16
click at [503, 577] on span "An employee of the Department of Motor Vehicles" at bounding box center [524, 570] width 238 height 16
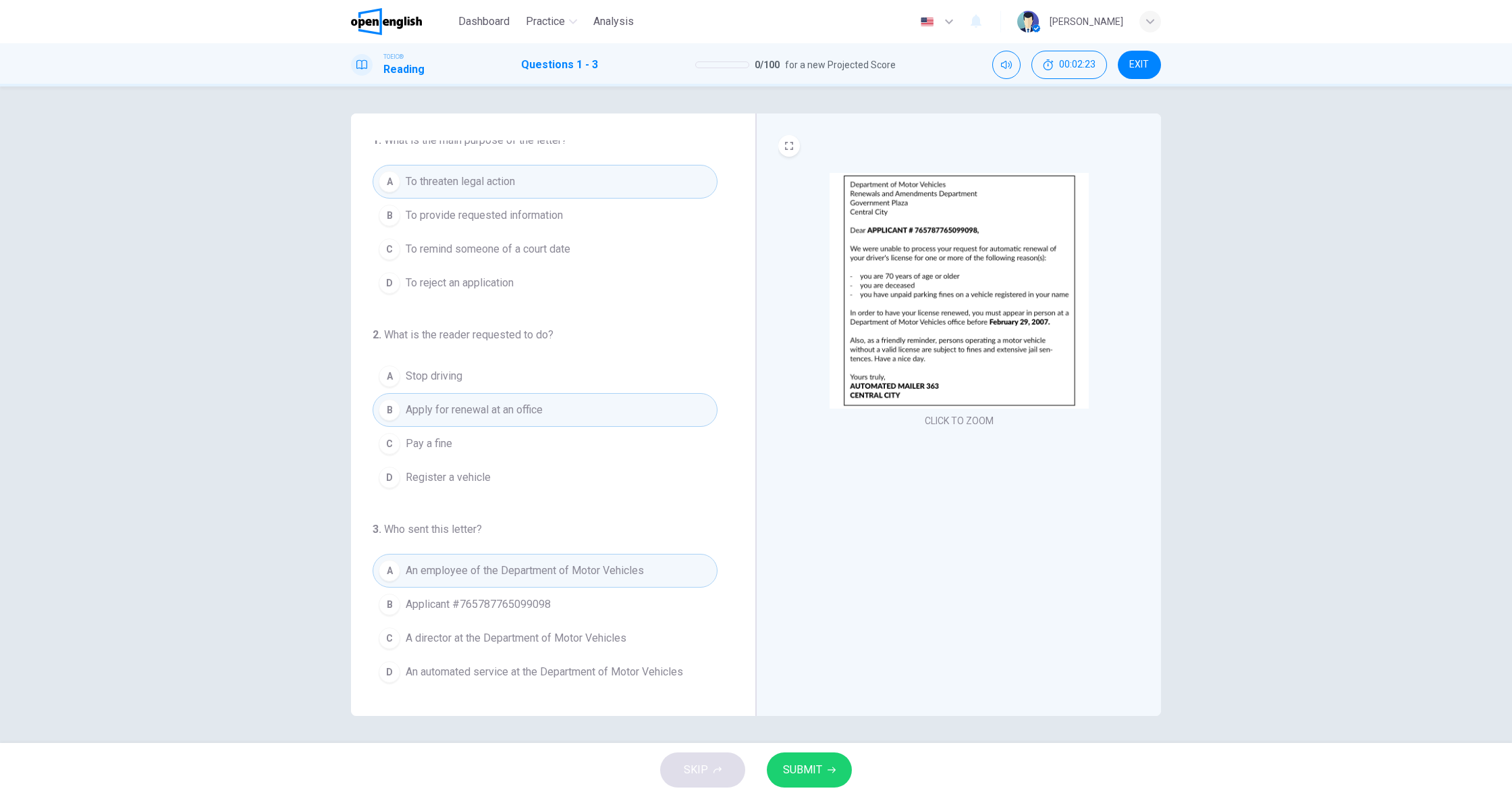
click at [801, 765] on span "SUBMIT" at bounding box center [802, 769] width 39 height 19
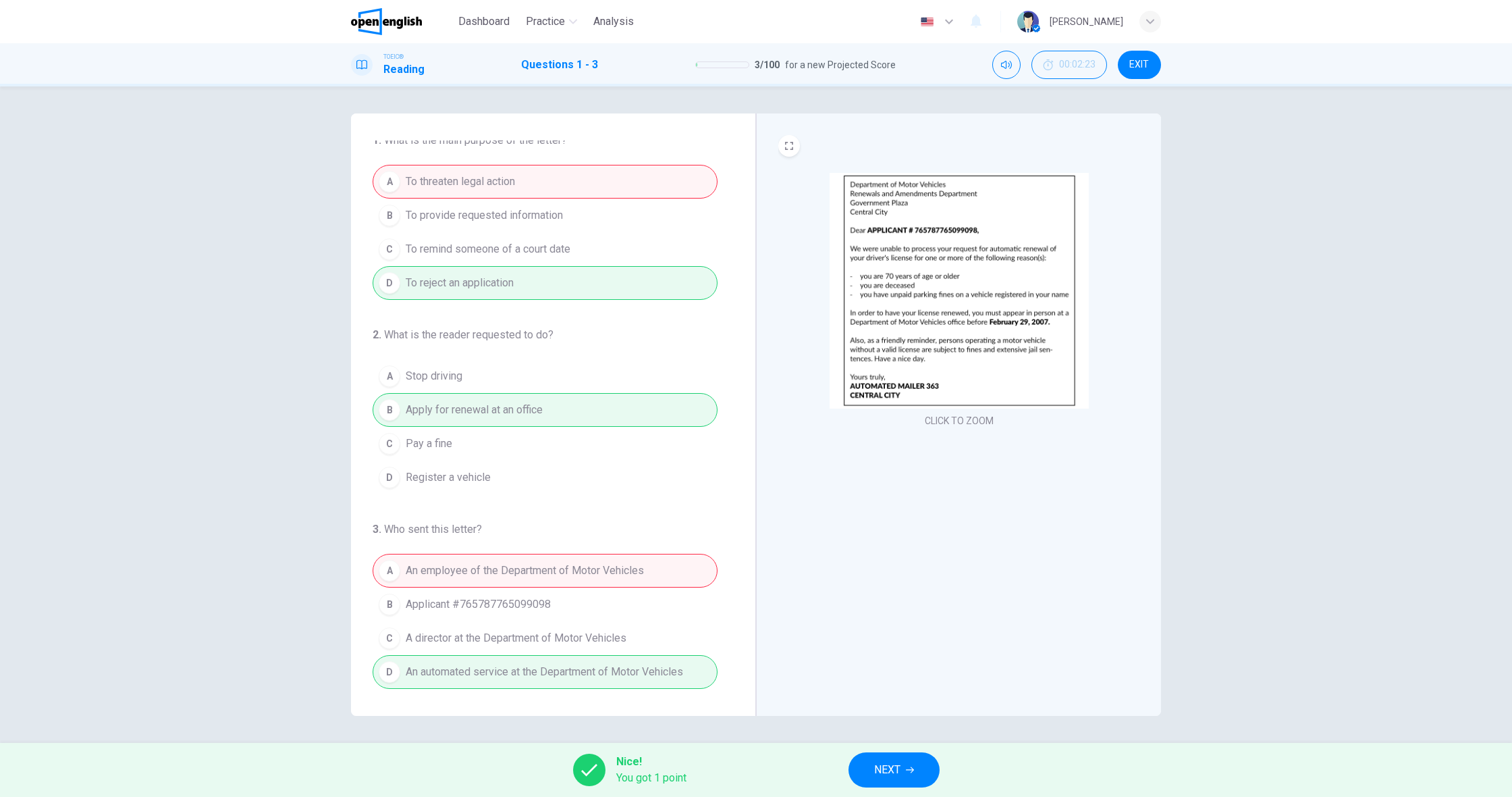
scroll to position [0, 0]
click at [902, 771] on button "NEXT" at bounding box center [894, 769] width 91 height 35
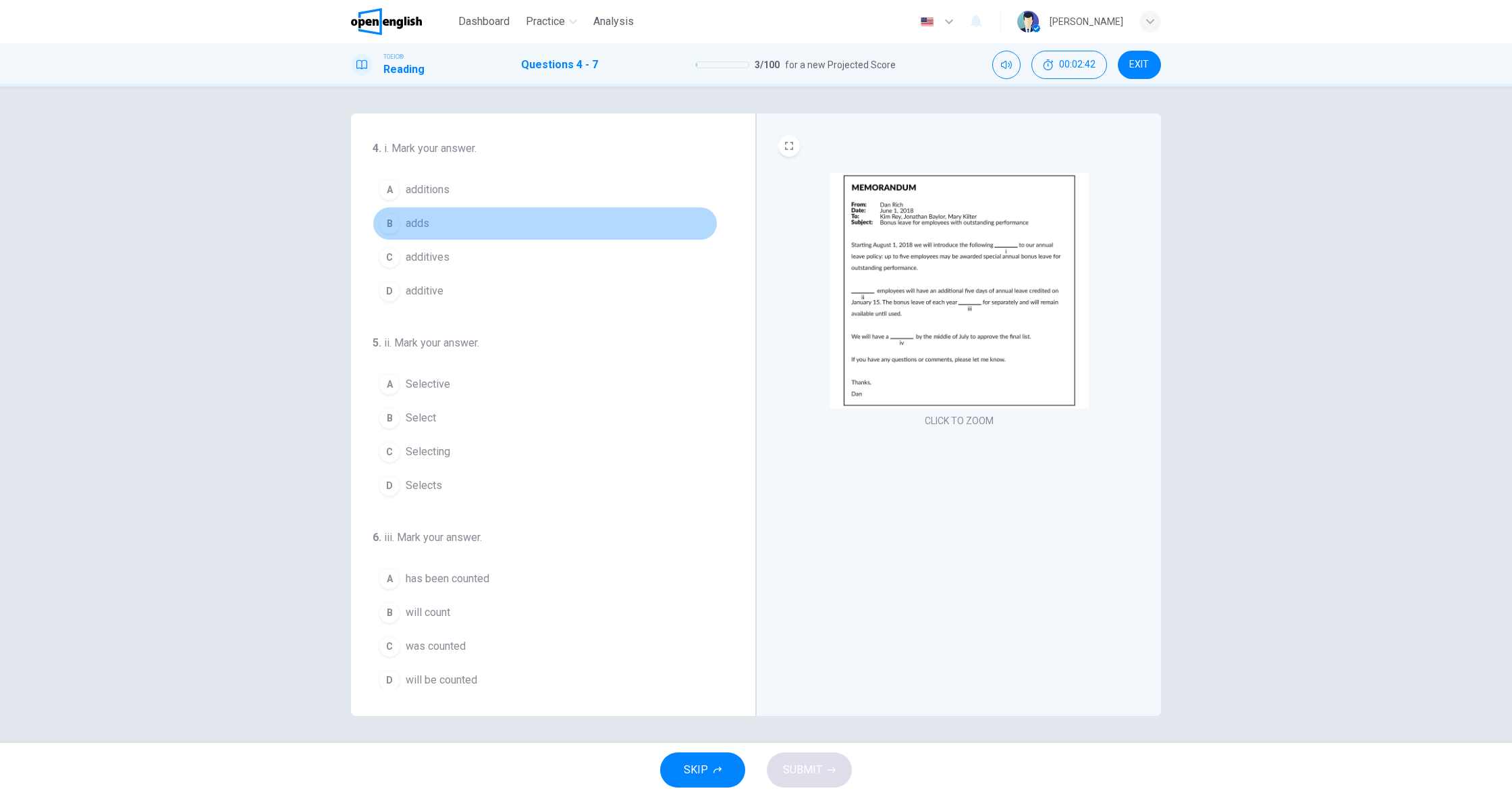
click at [422, 227] on span "adds" at bounding box center [417, 223] width 24 height 16
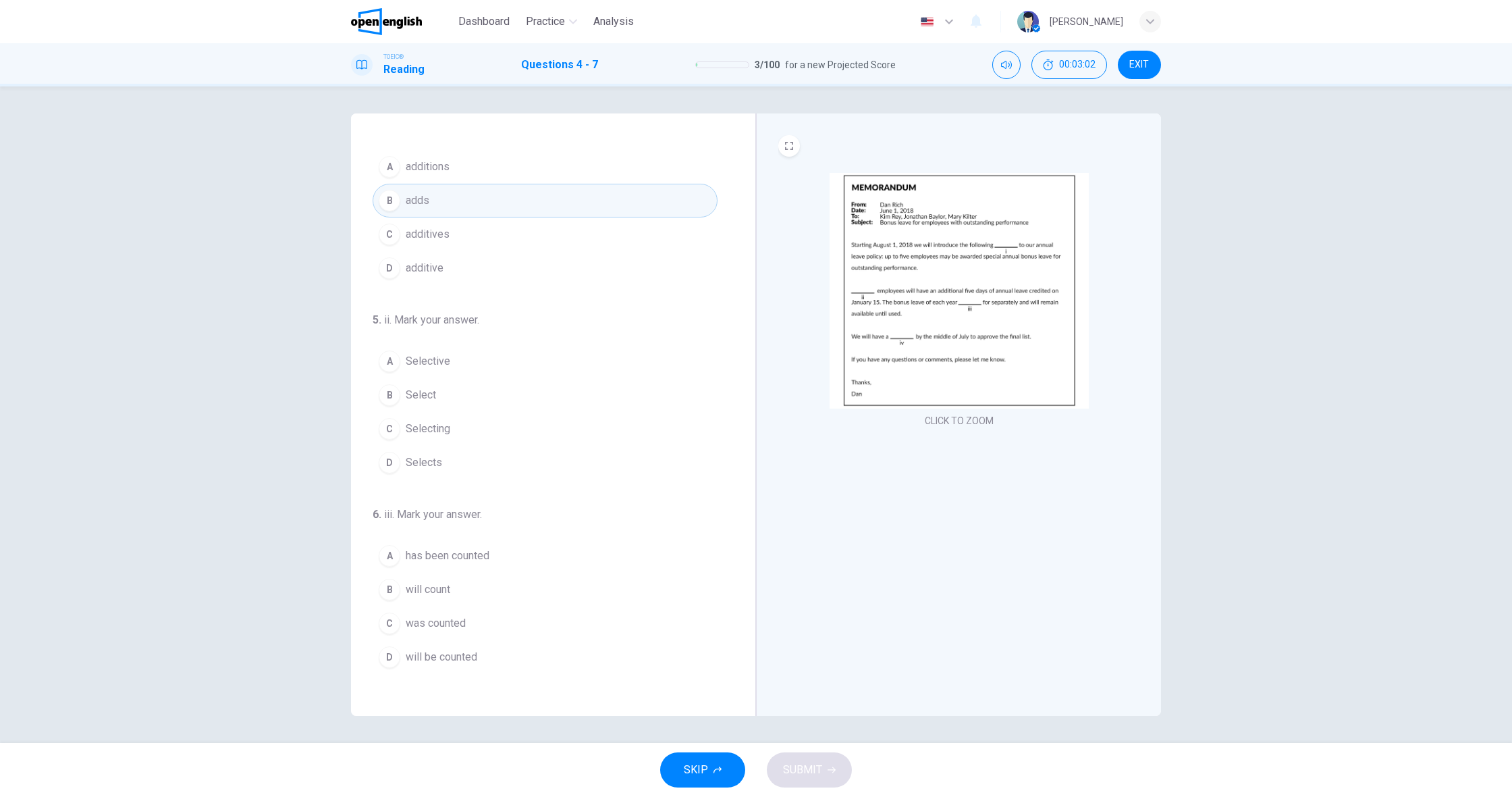
scroll to position [24, 0]
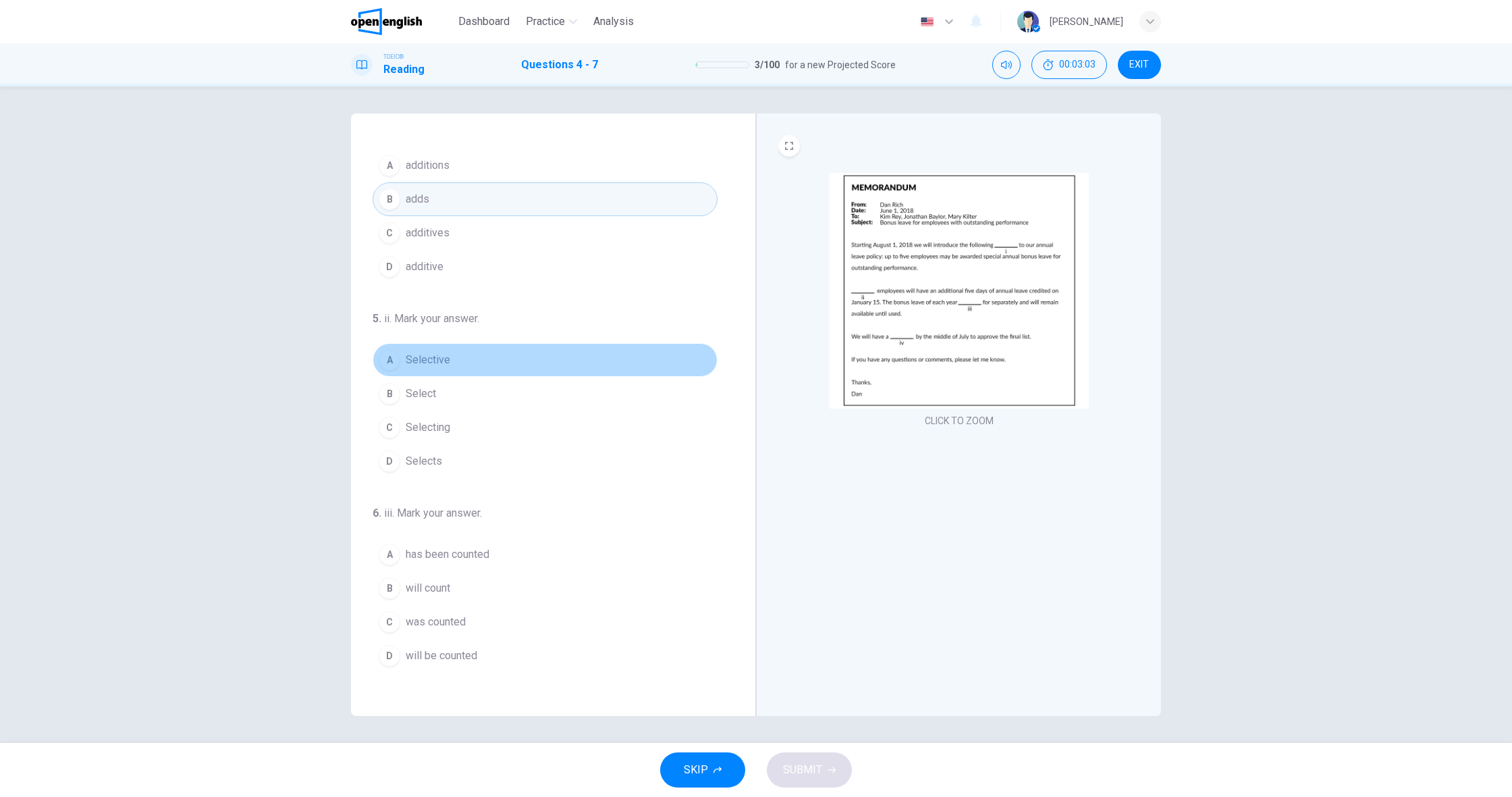
click at [443, 361] on span "Selective" at bounding box center [428, 360] width 45 height 16
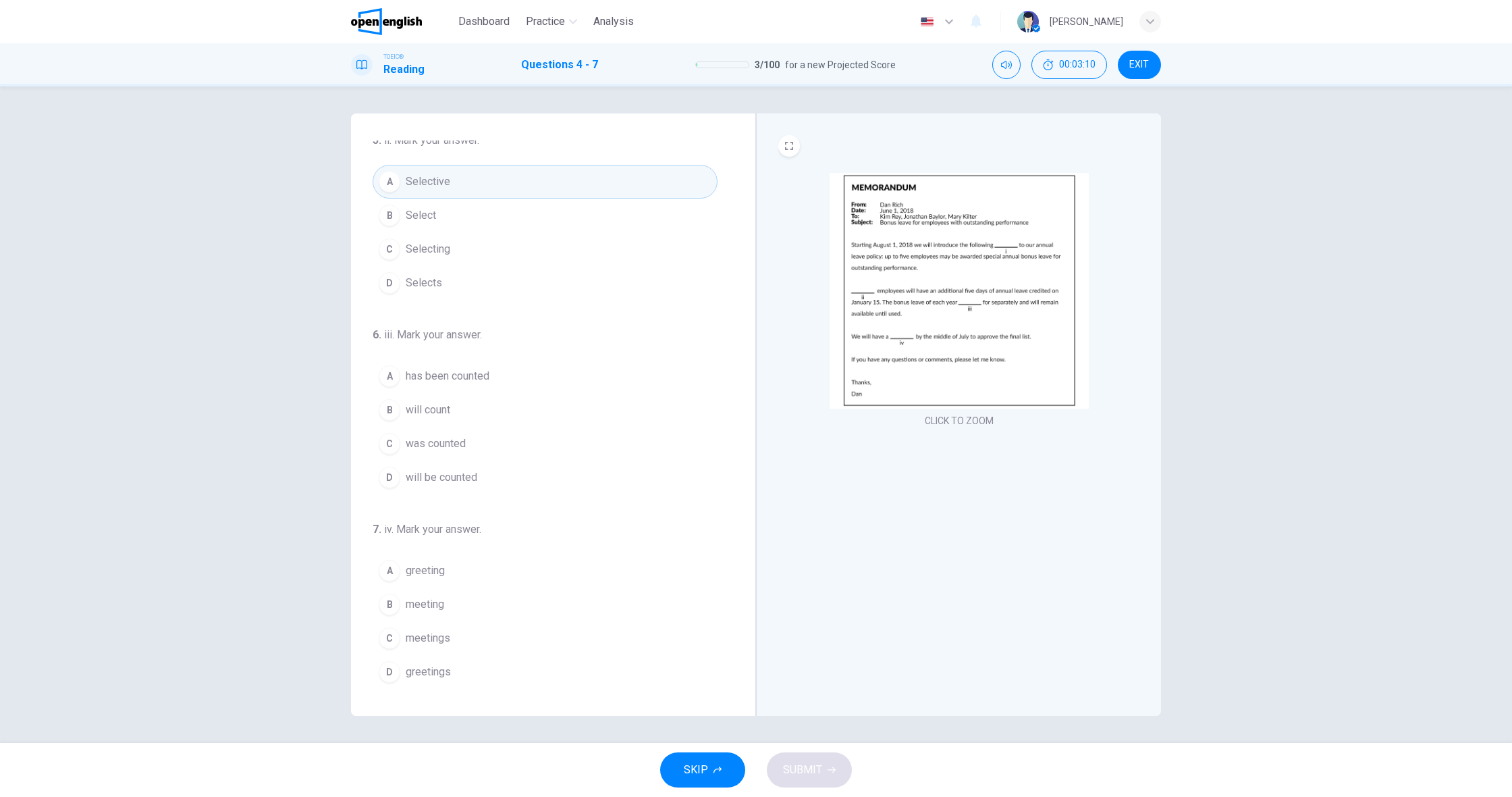
scroll to position [203, 0]
click at [436, 410] on span "will count" at bounding box center [428, 410] width 45 height 16
click at [408, 609] on span "meeting" at bounding box center [425, 604] width 38 height 16
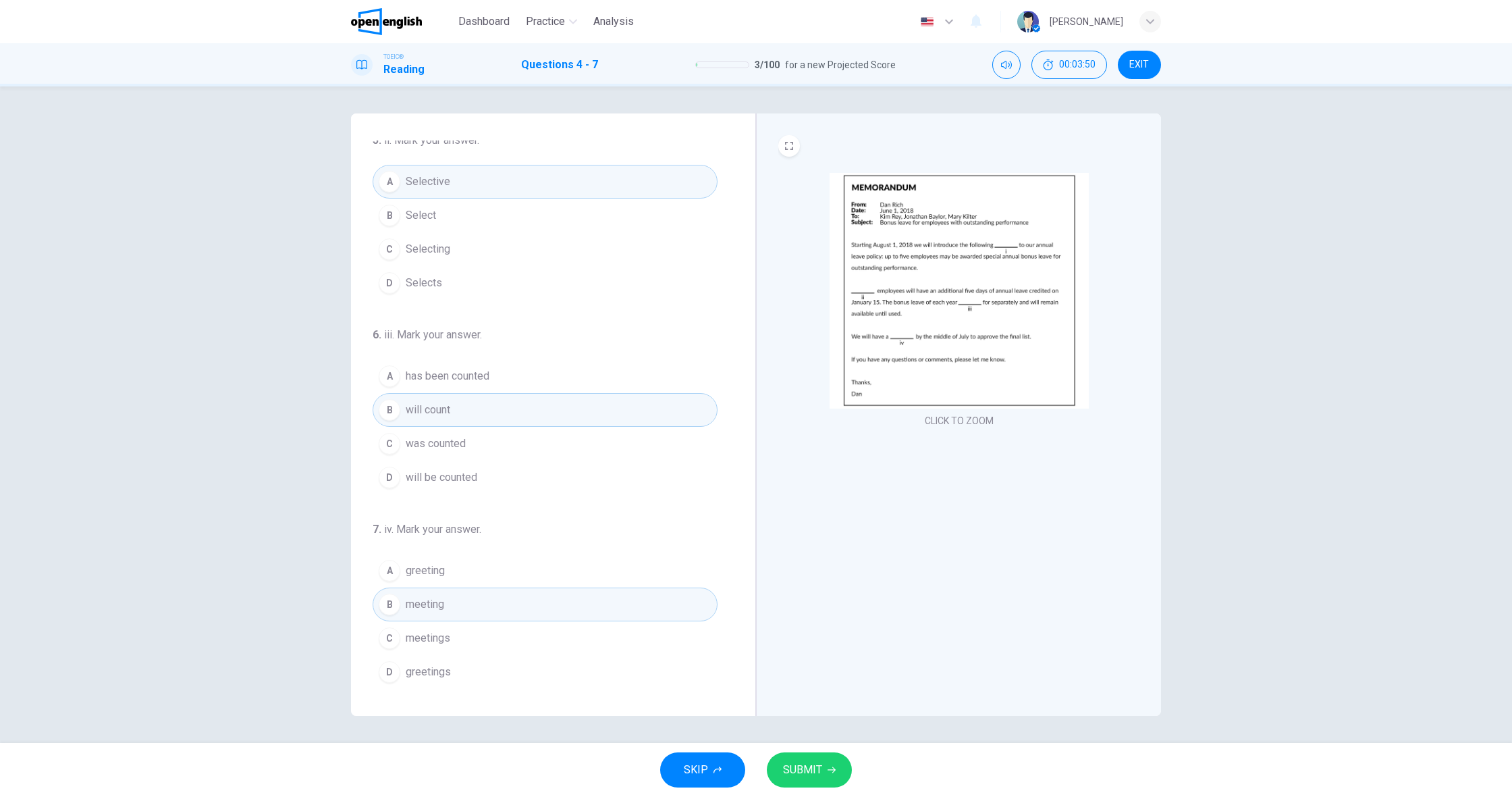
click at [803, 763] on span "SUBMIT" at bounding box center [802, 769] width 39 height 19
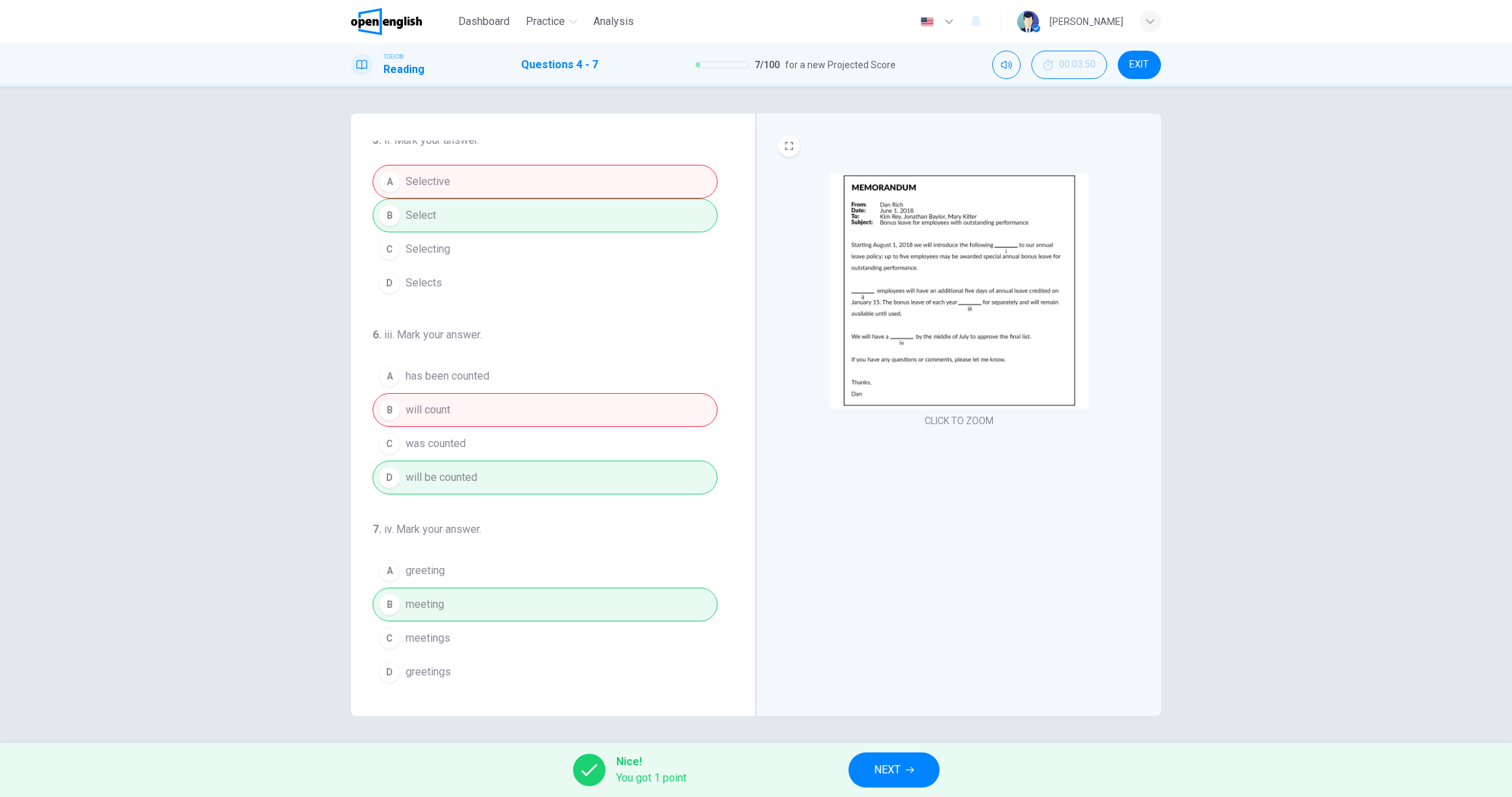
scroll to position [203, 0]
click at [894, 753] on button "NEXT" at bounding box center [894, 769] width 91 height 35
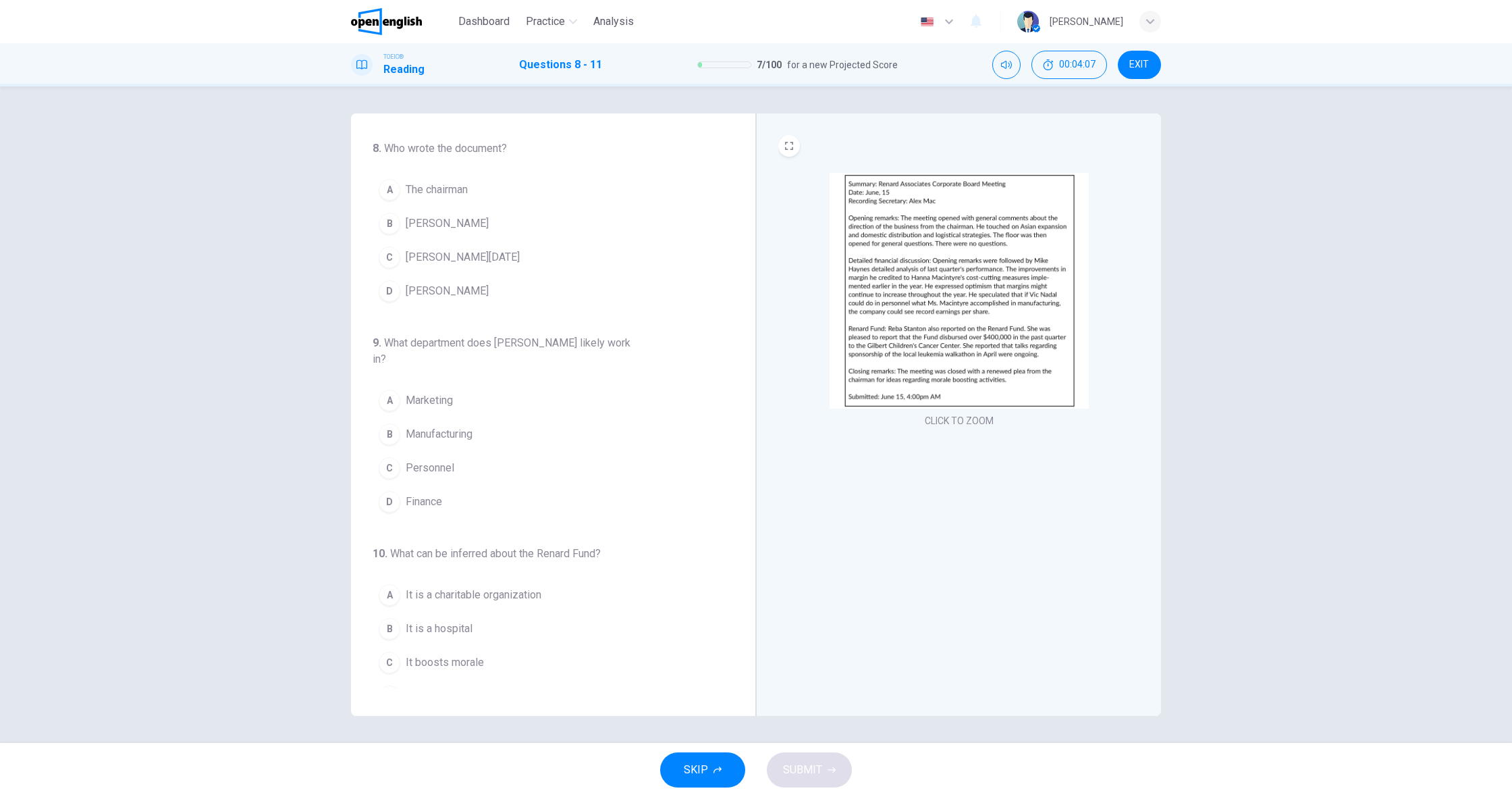
scroll to position [3, 0]
click at [432, 224] on span "Alex Mac" at bounding box center [447, 220] width 83 height 16
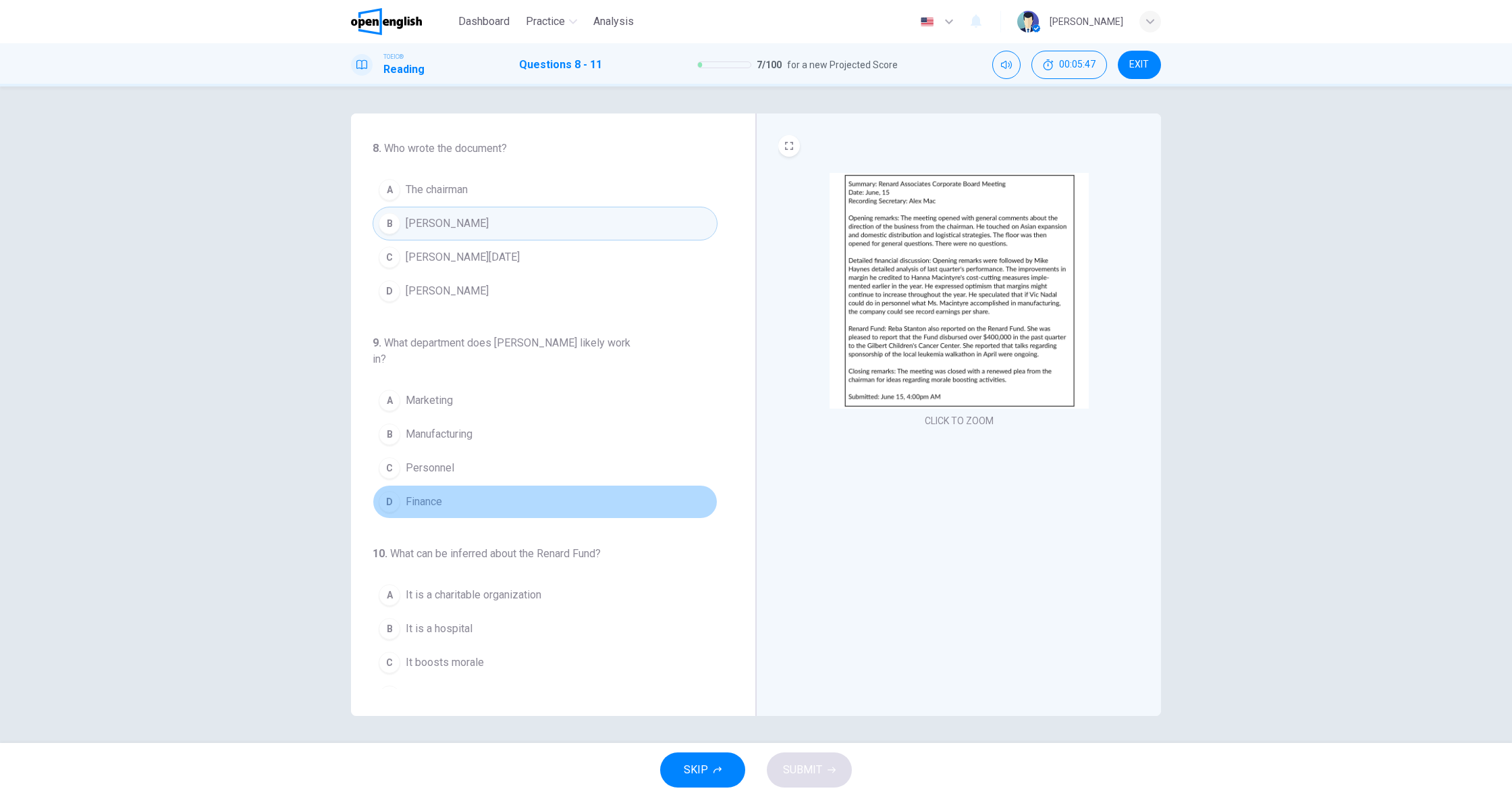
click at [434, 502] on span "Finance" at bounding box center [424, 501] width 36 height 16
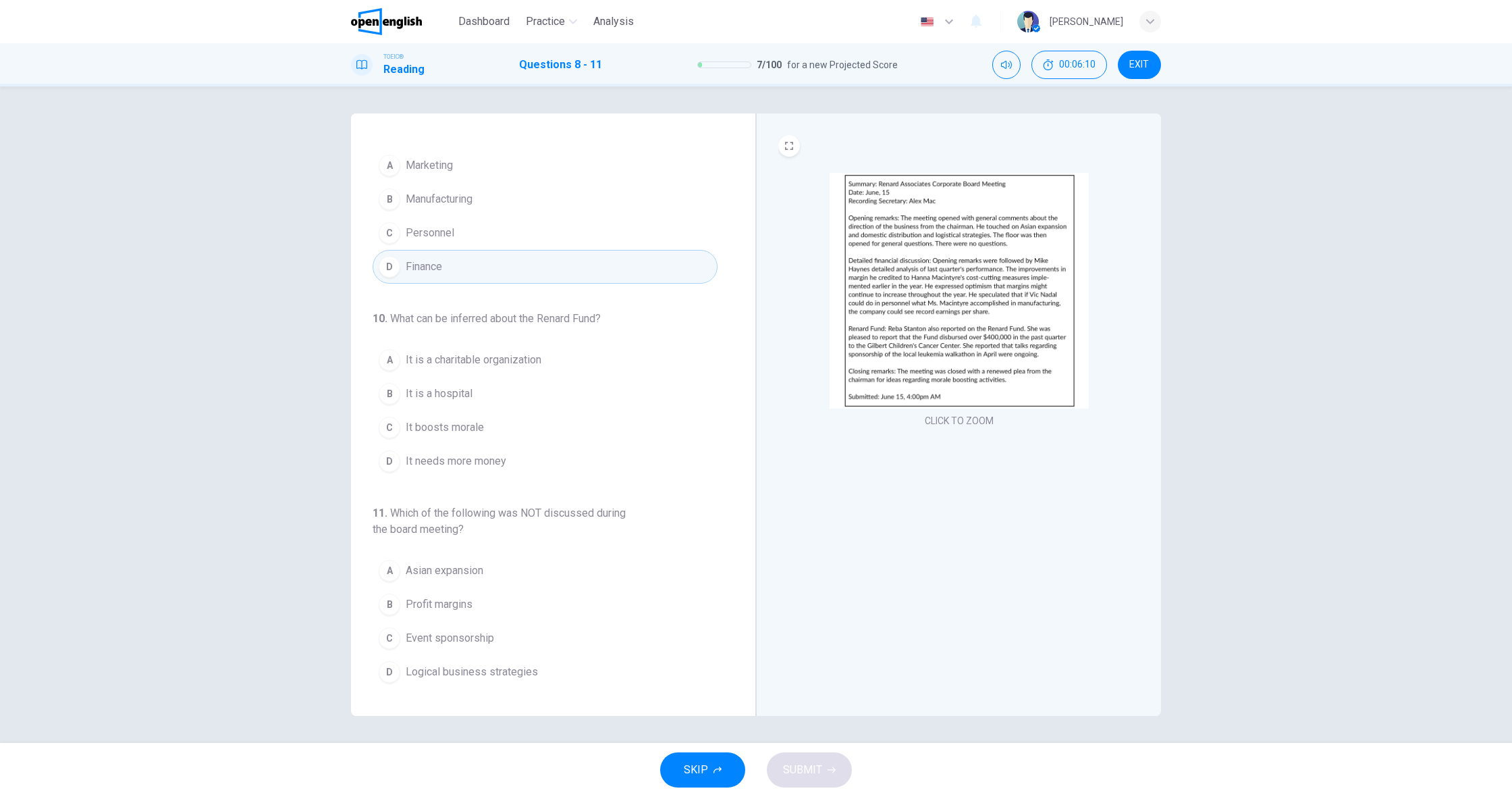
scroll to position [1, 0]
click at [440, 397] on span "It is a hospital" at bounding box center [439, 393] width 67 height 16
click at [466, 464] on span "It needs more money" at bounding box center [456, 460] width 100 height 16
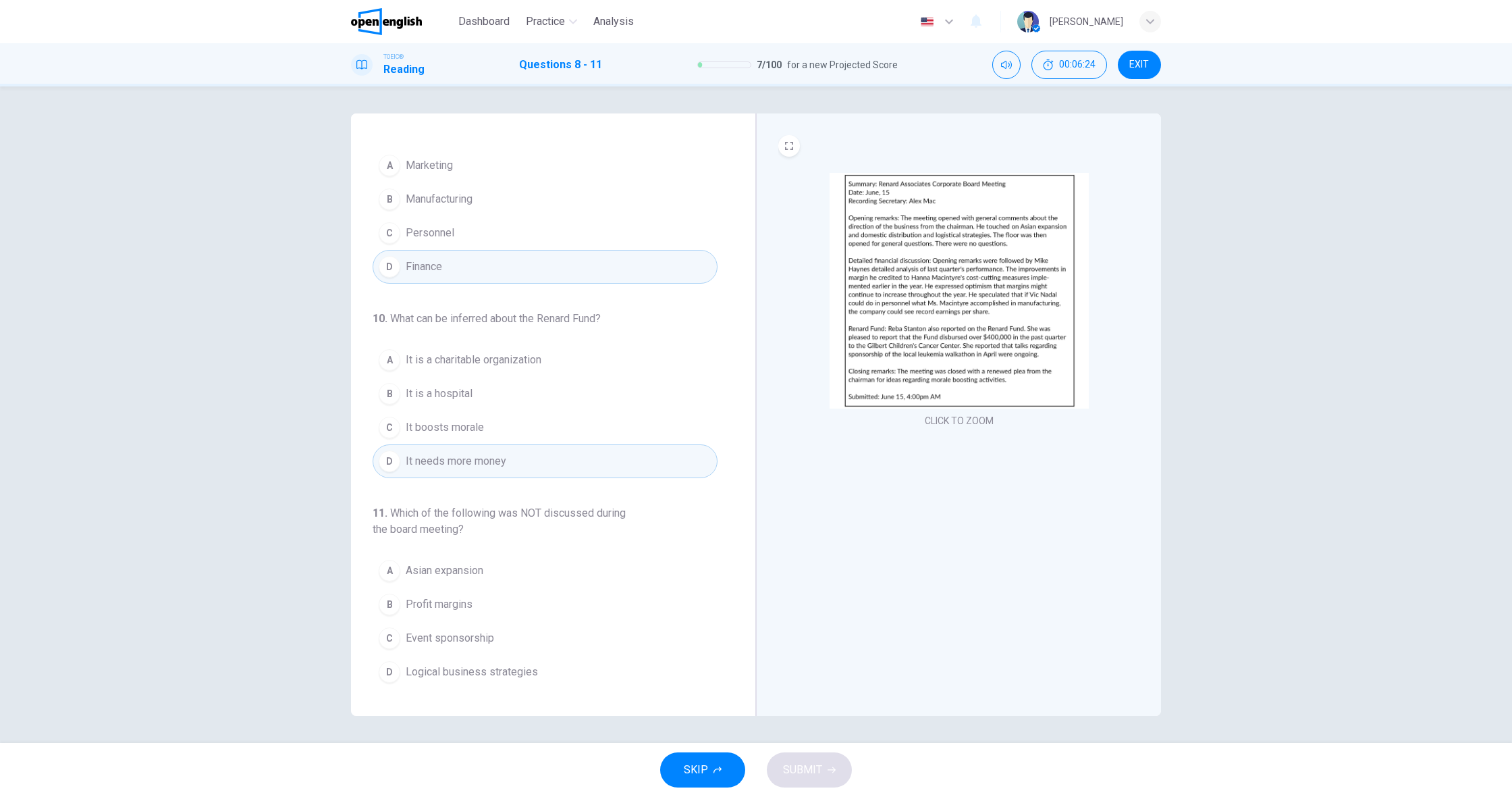
click at [480, 638] on span "Event sponsorship" at bounding box center [450, 637] width 88 height 16
click at [782, 758] on button "SUBMIT" at bounding box center [809, 769] width 85 height 35
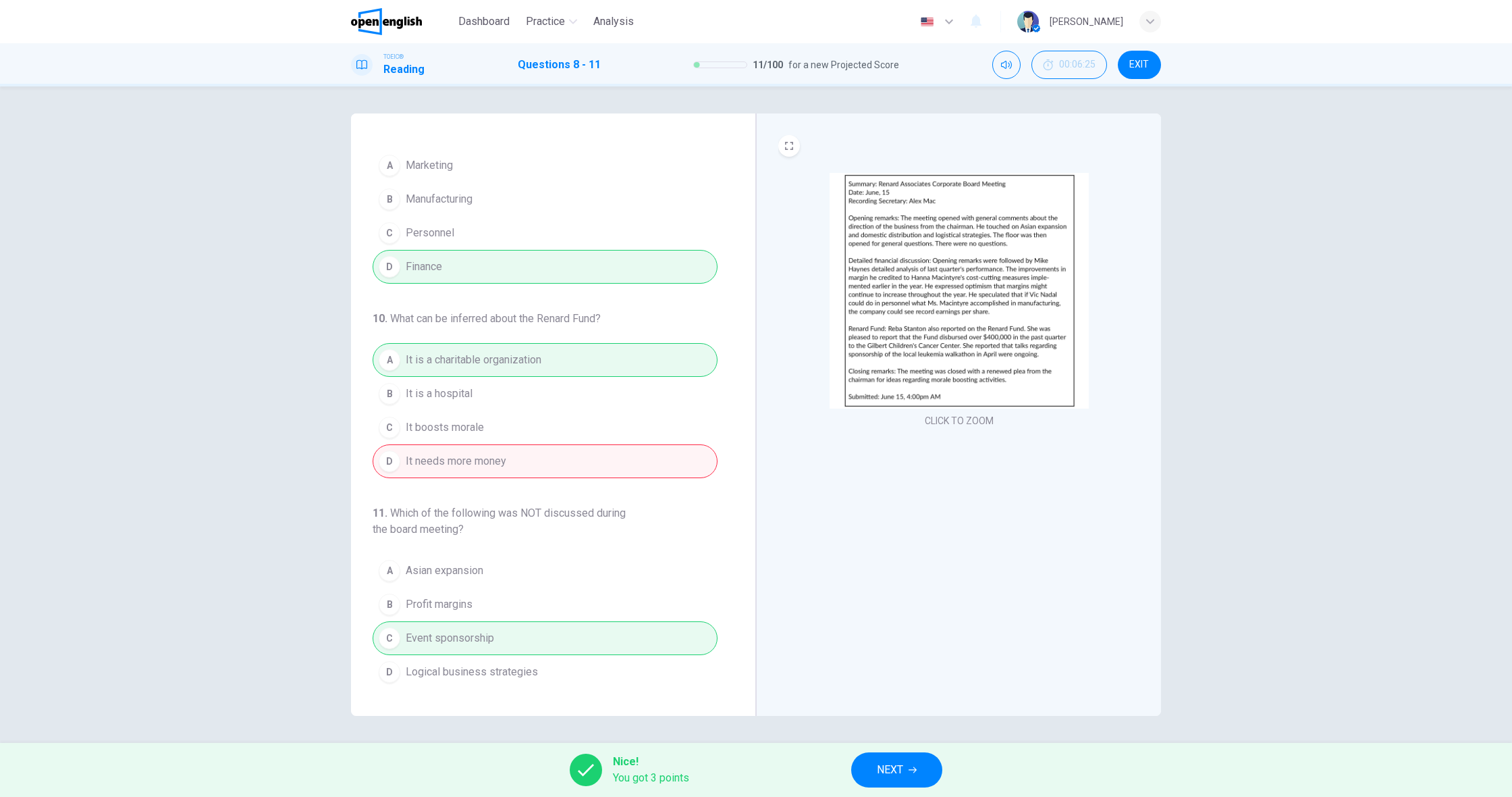
scroll to position [235, 0]
click at [908, 760] on button "NEXT" at bounding box center [897, 769] width 91 height 35
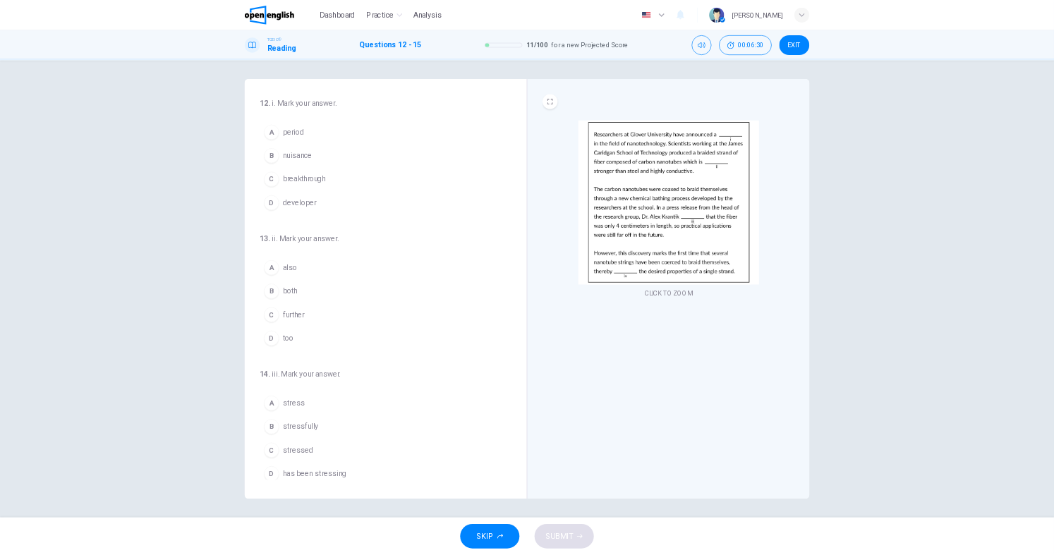
scroll to position [0, 0]
click at [979, 442] on button "CLICK TO ZOOM" at bounding box center [1002, 440] width 83 height 20
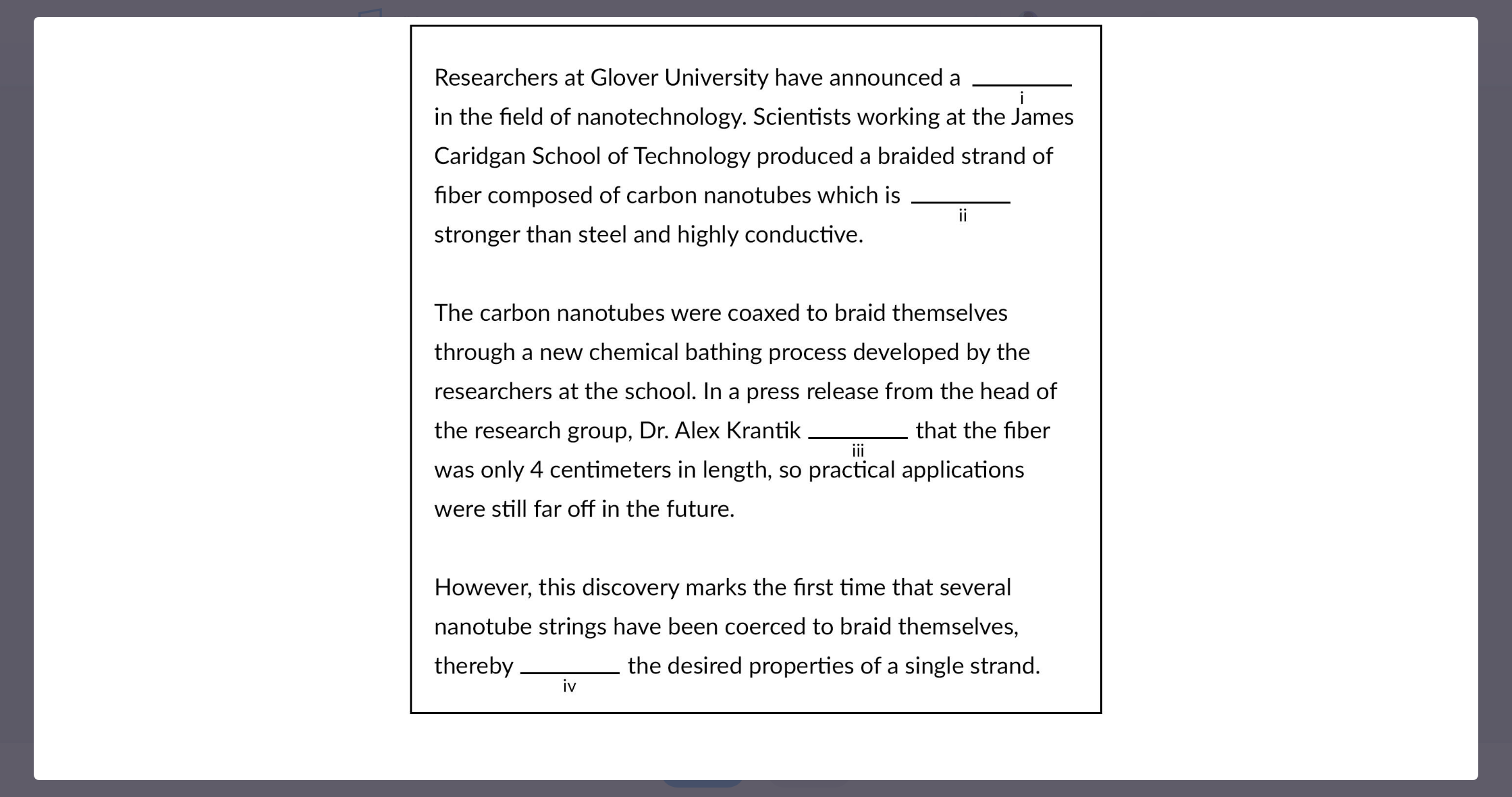
click at [929, 689] on img at bounding box center [756, 369] width 1445 height 705
click at [930, 690] on img at bounding box center [756, 369] width 1445 height 705
click at [1063, 695] on img at bounding box center [756, 369] width 1445 height 705
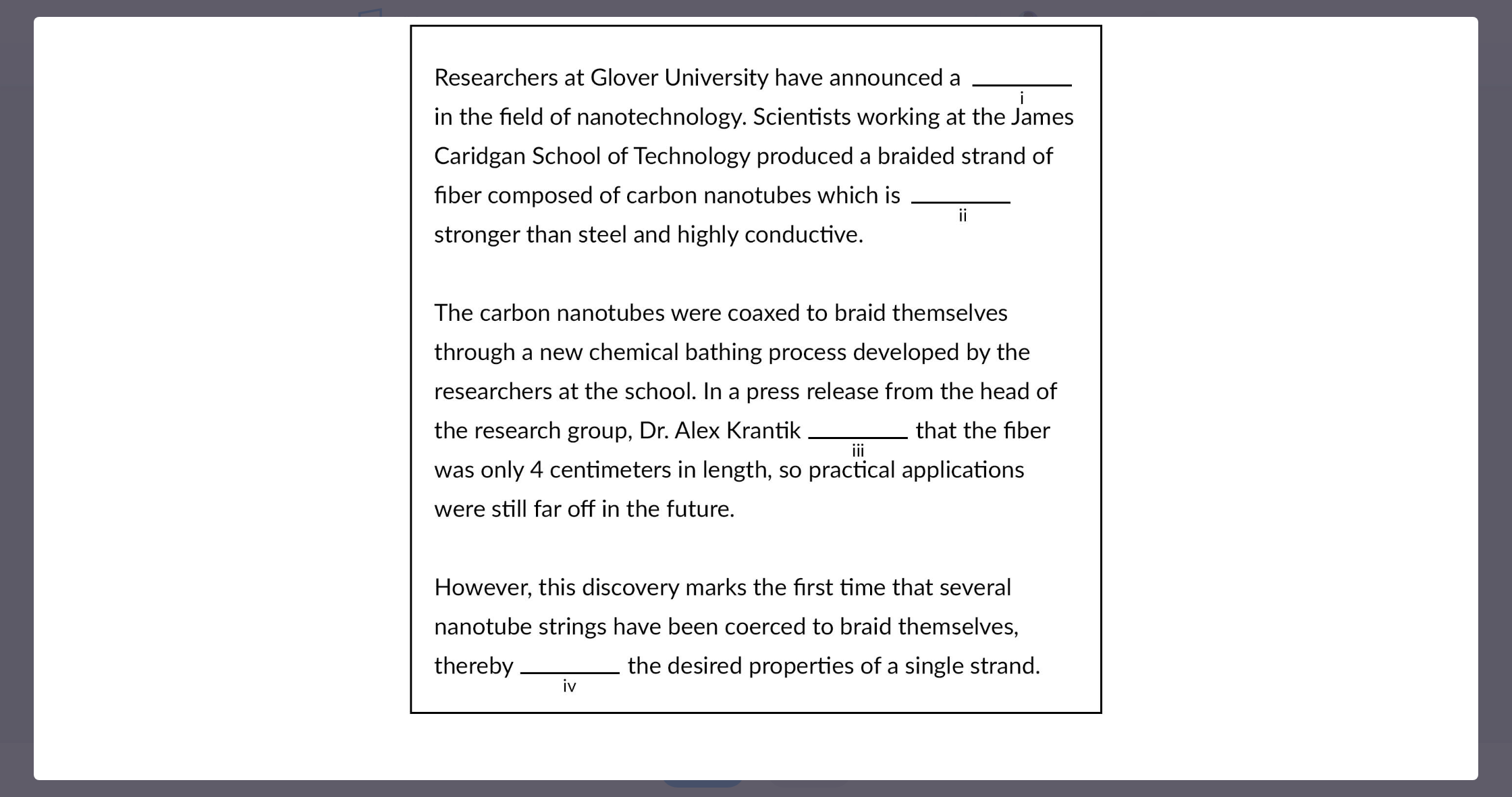
drag, startPoint x: 1060, startPoint y: 697, endPoint x: 1021, endPoint y: 694, distance: 39.1
click at [1022, 694] on img at bounding box center [756, 369] width 1445 height 705
drag, startPoint x: 1021, startPoint y: 694, endPoint x: 977, endPoint y: 687, distance: 44.6
click at [1006, 692] on img at bounding box center [756, 369] width 1445 height 705
drag, startPoint x: 937, startPoint y: 679, endPoint x: 725, endPoint y: 670, distance: 212.2
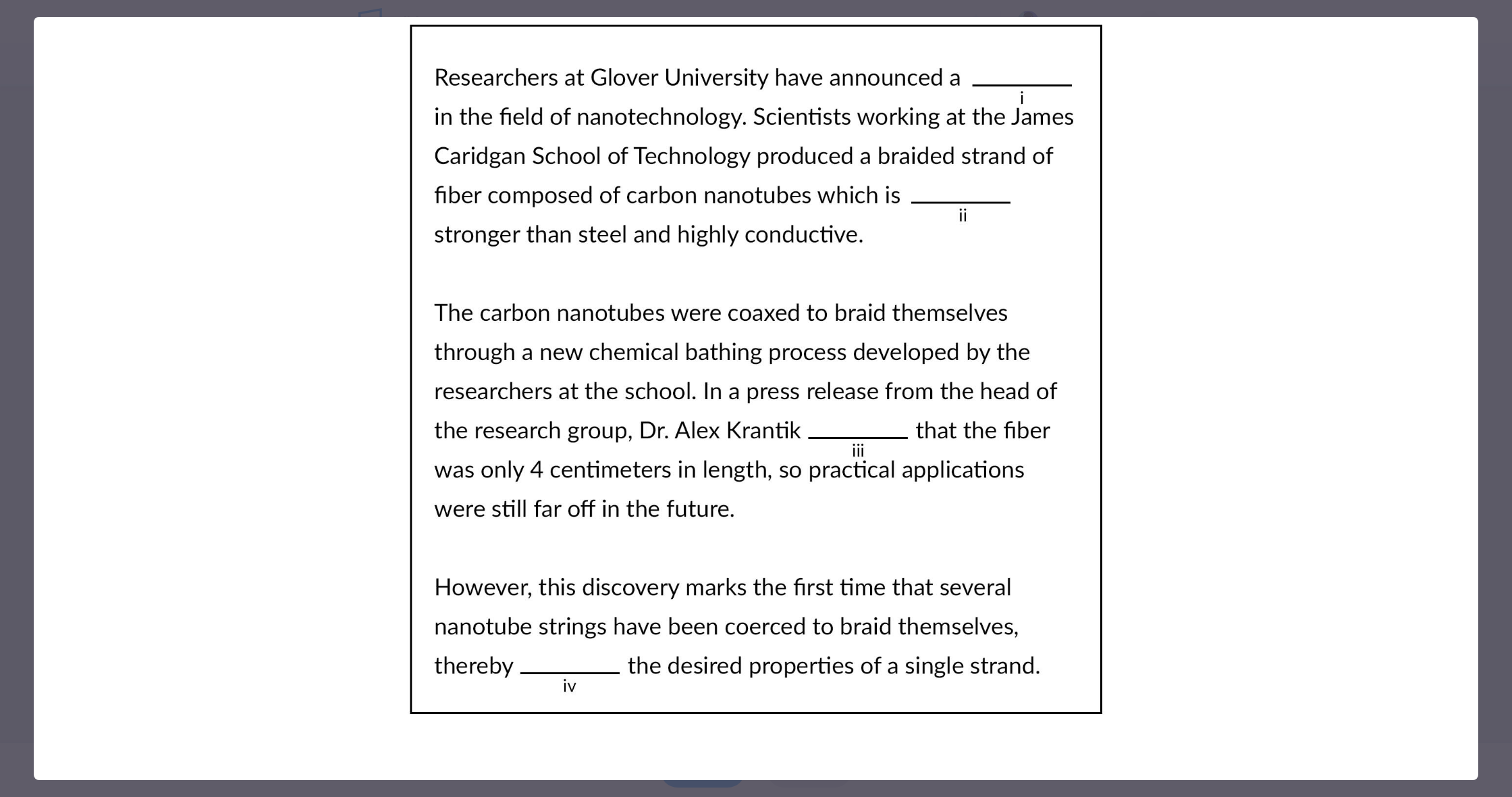
click at [725, 670] on img at bounding box center [756, 369] width 1445 height 705
drag, startPoint x: 728, startPoint y: 669, endPoint x: 953, endPoint y: 676, distance: 225.1
click at [935, 671] on img at bounding box center [756, 369] width 1445 height 705
drag, startPoint x: 935, startPoint y: 671, endPoint x: 867, endPoint y: 683, distance: 69.1
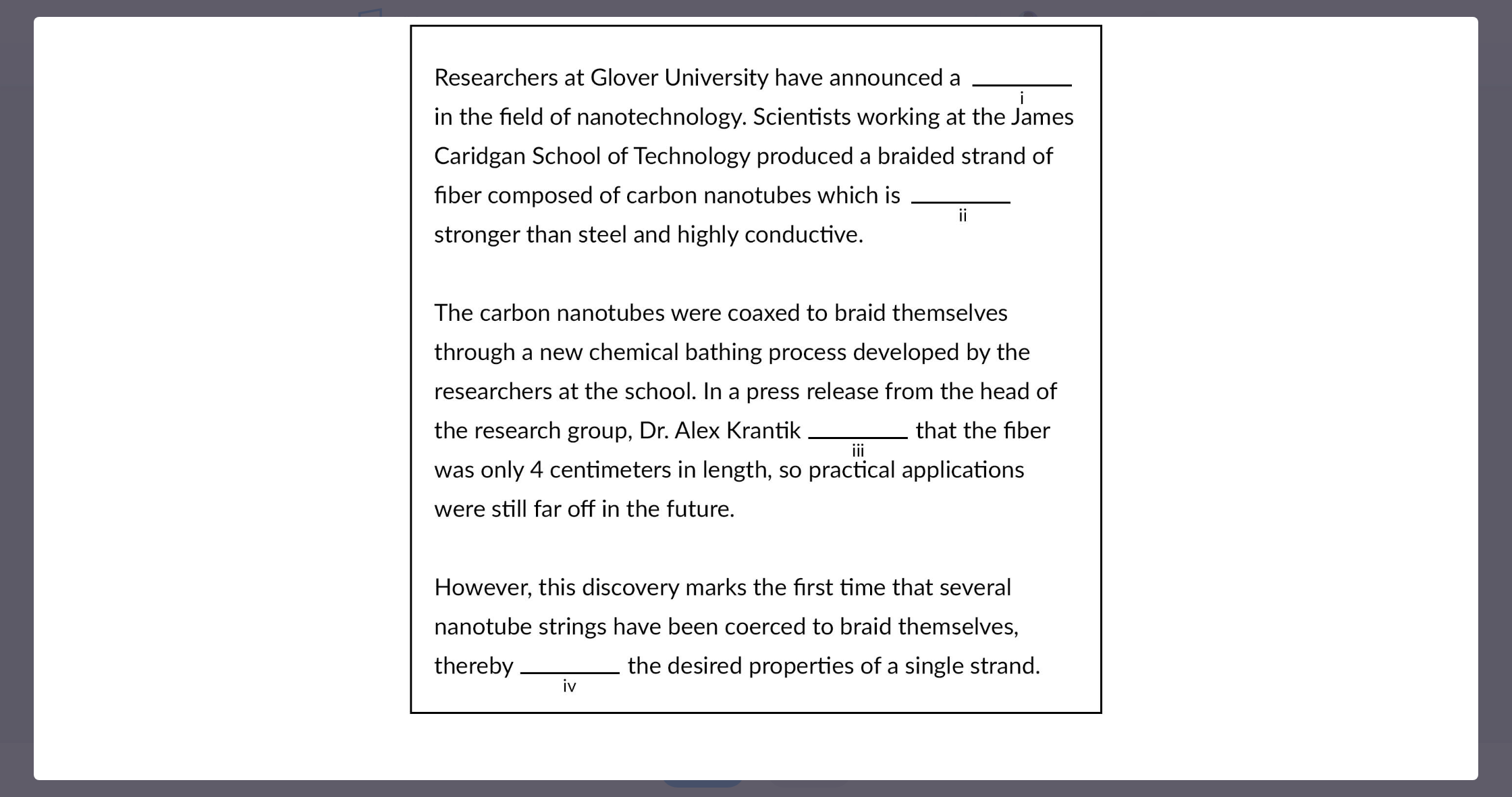
click at [866, 684] on img at bounding box center [756, 369] width 1445 height 705
click at [17, 535] on div at bounding box center [756, 398] width 1512 height 797
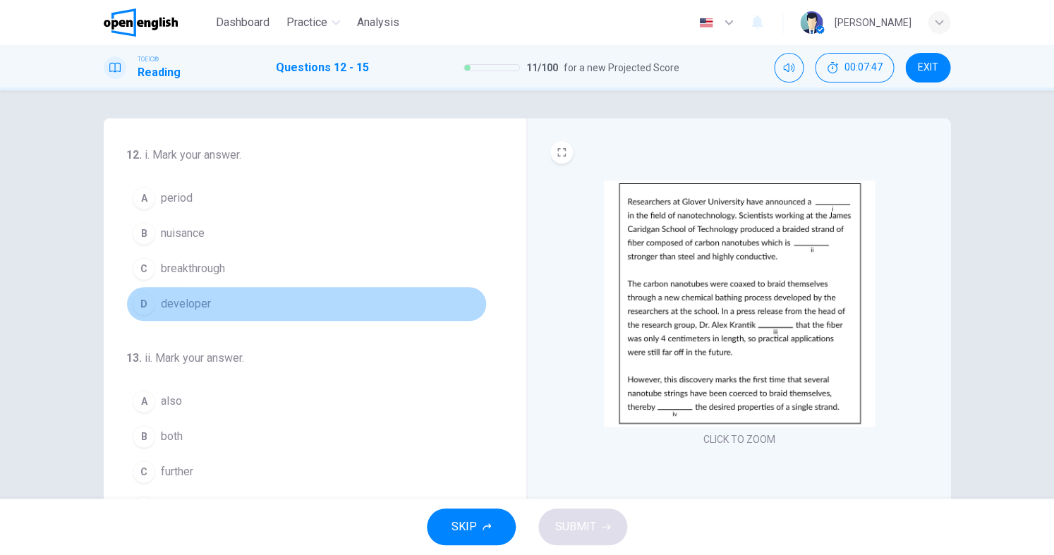
click at [200, 314] on button "D developer" at bounding box center [306, 303] width 361 height 35
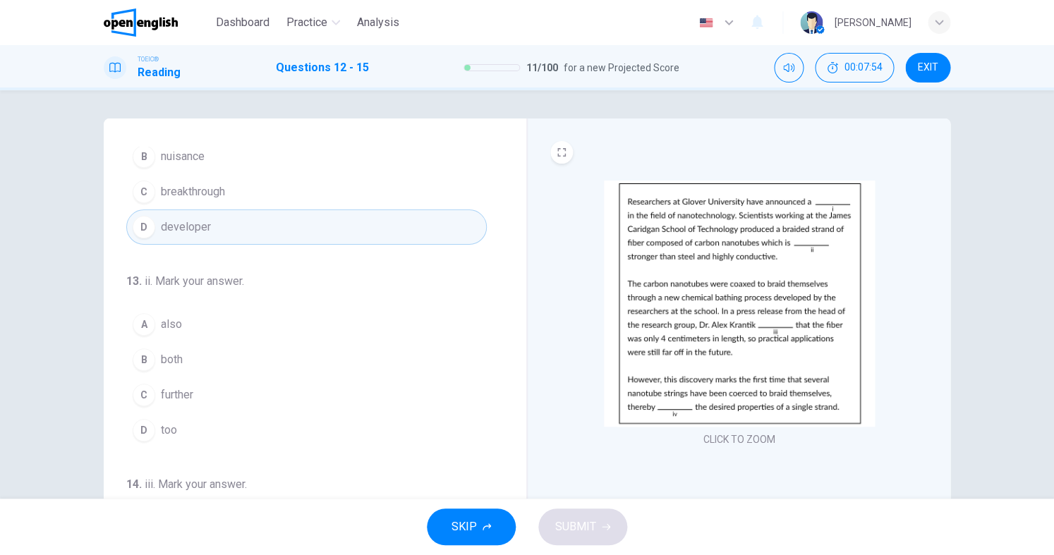
scroll to position [99, 0]
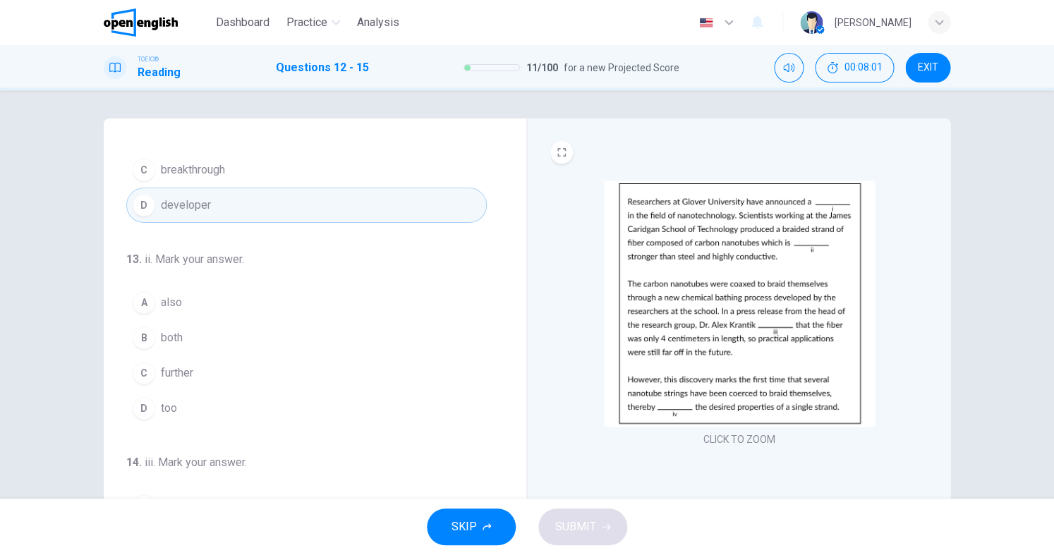
click at [181, 304] on span "also" at bounding box center [171, 302] width 21 height 17
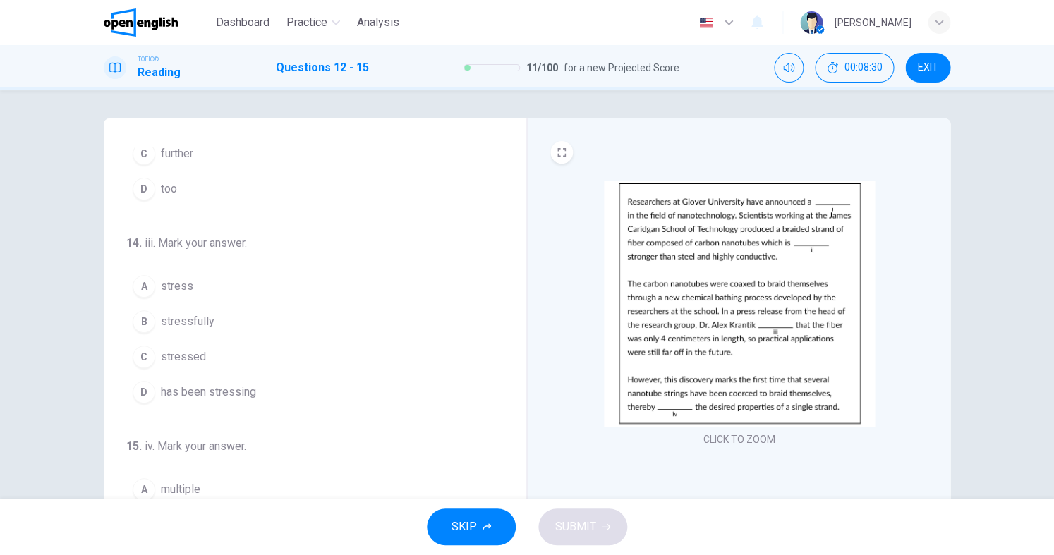
scroll to position [0, 0]
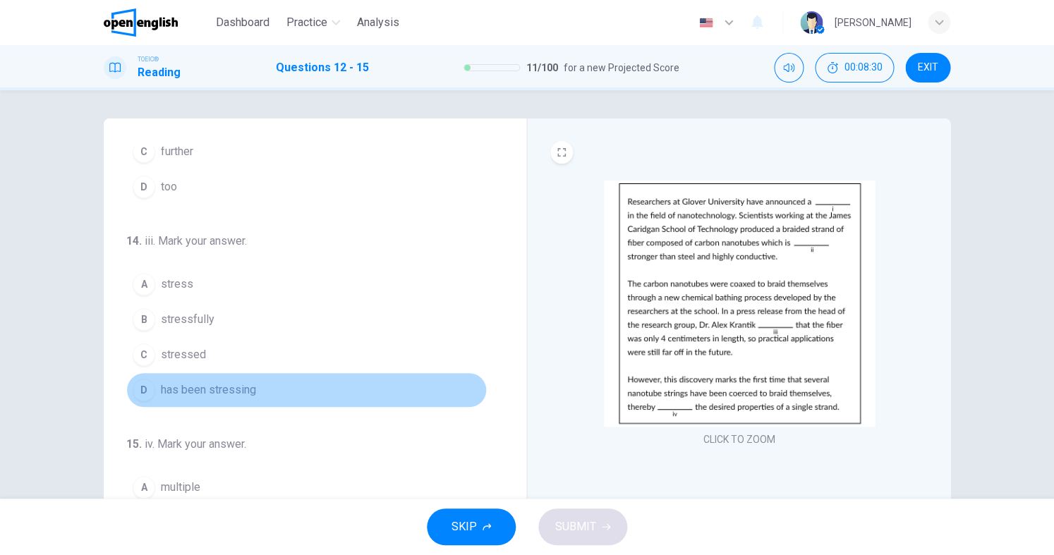
click at [225, 397] on span "has been stressing" at bounding box center [208, 390] width 95 height 17
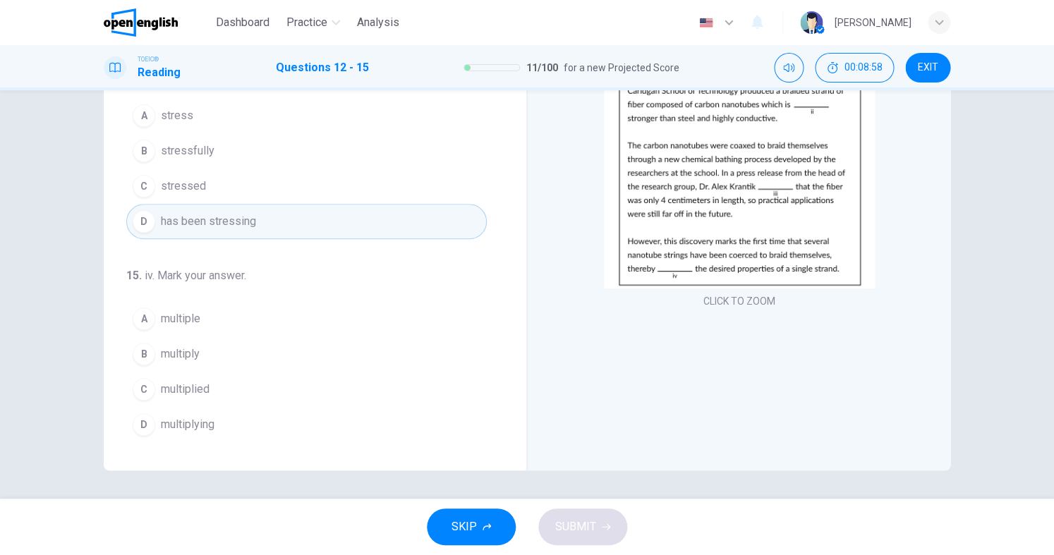
scroll to position [139, 0]
click at [197, 325] on span "multiple" at bounding box center [181, 318] width 40 height 17
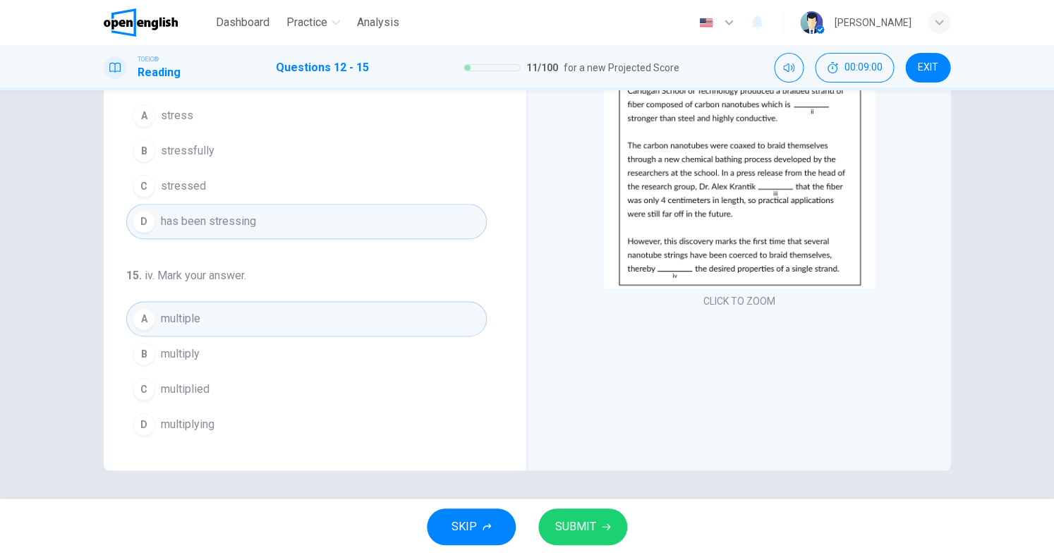
scroll to position [0, 0]
click at [231, 415] on button "D multiplying" at bounding box center [306, 424] width 361 height 35
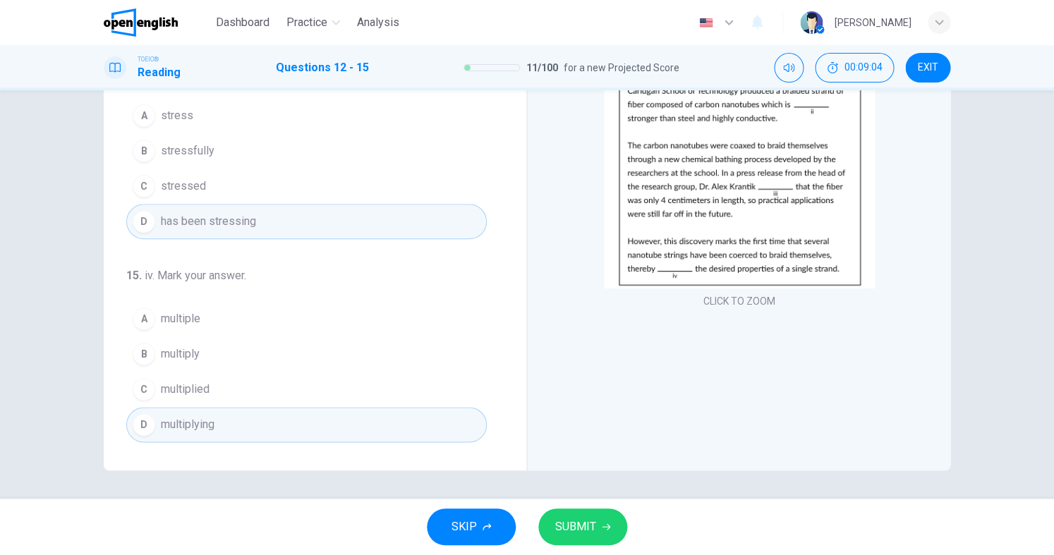
click at [594, 520] on span "SUBMIT" at bounding box center [575, 527] width 41 height 20
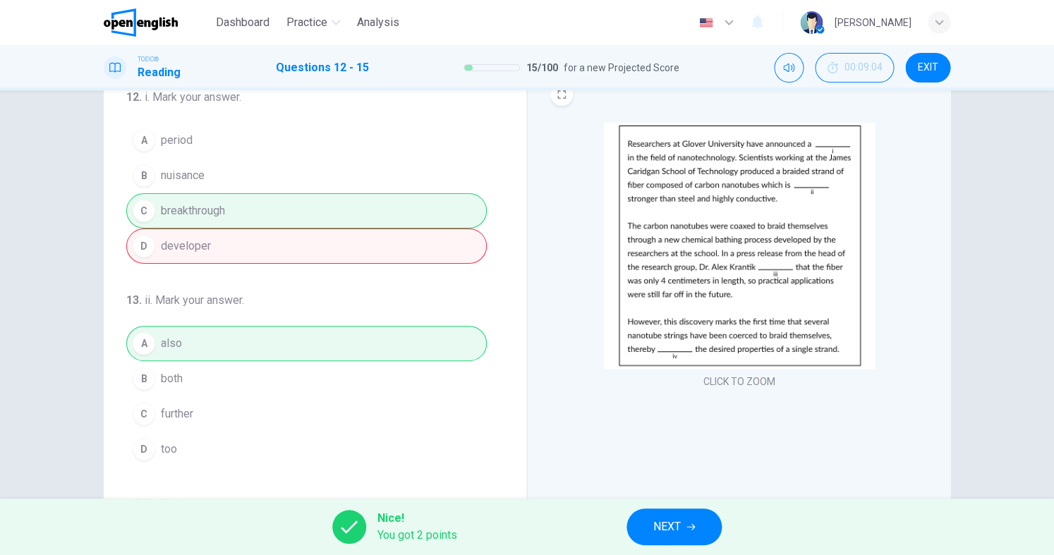
scroll to position [57, 0]
click at [202, 215] on div "A period B nuisance C breakthrough D developer" at bounding box center [306, 193] width 361 height 141
click at [202, 214] on div "A period B nuisance C breakthrough D developer" at bounding box center [306, 193] width 361 height 141
click at [205, 213] on div "A period B nuisance C breakthrough D developer" at bounding box center [306, 193] width 361 height 141
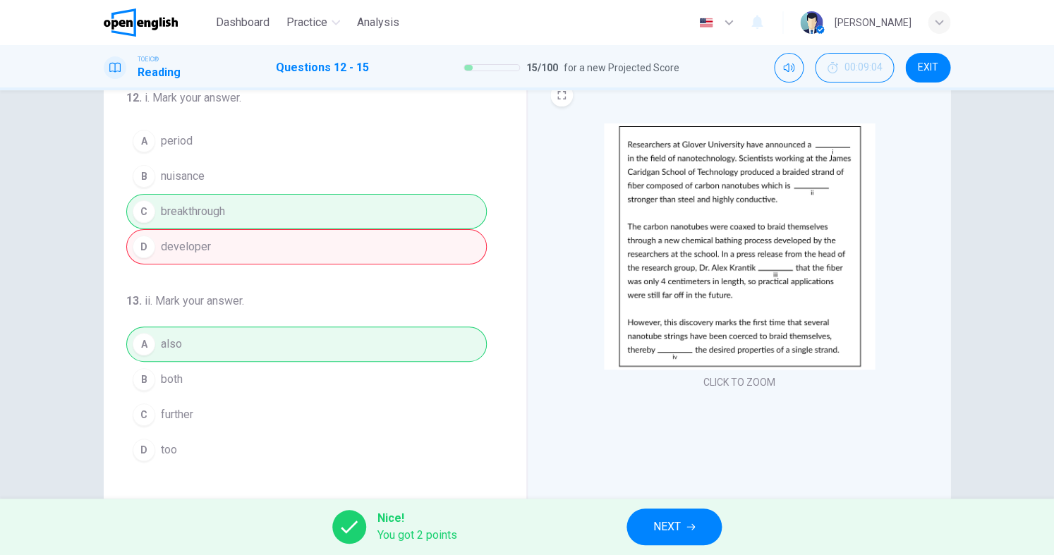
click at [205, 213] on div "A period B nuisance C breakthrough D developer" at bounding box center [306, 193] width 361 height 141
drag, startPoint x: 189, startPoint y: 209, endPoint x: 216, endPoint y: 214, distance: 27.4
click at [245, 216] on div "A period B nuisance C breakthrough D developer" at bounding box center [306, 193] width 361 height 141
drag, startPoint x: 216, startPoint y: 214, endPoint x: 343, endPoint y: 248, distance: 131.4
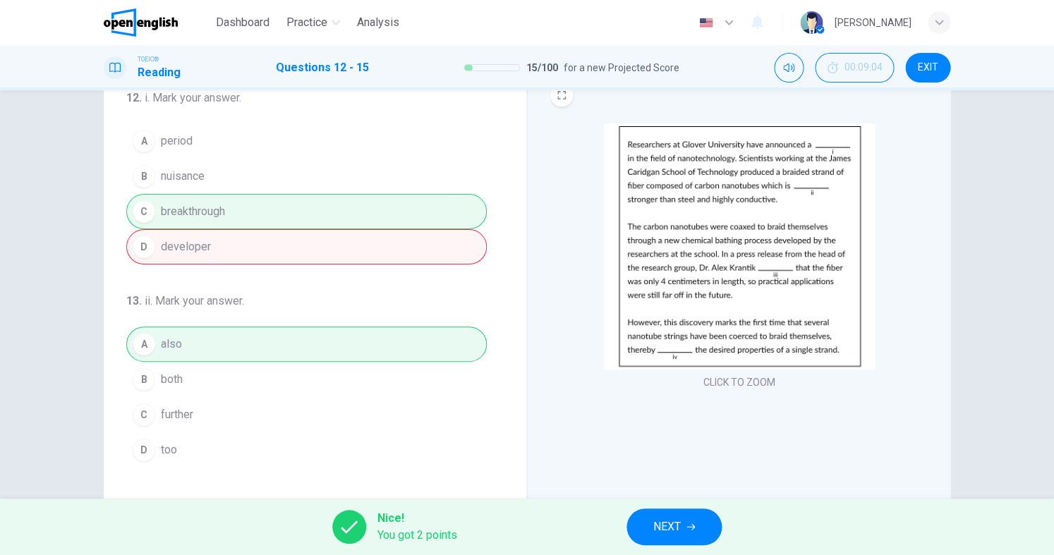
click at [222, 216] on div "A period B nuisance C breakthrough D developer" at bounding box center [306, 193] width 361 height 141
click at [674, 509] on button "NEXT" at bounding box center [674, 527] width 95 height 37
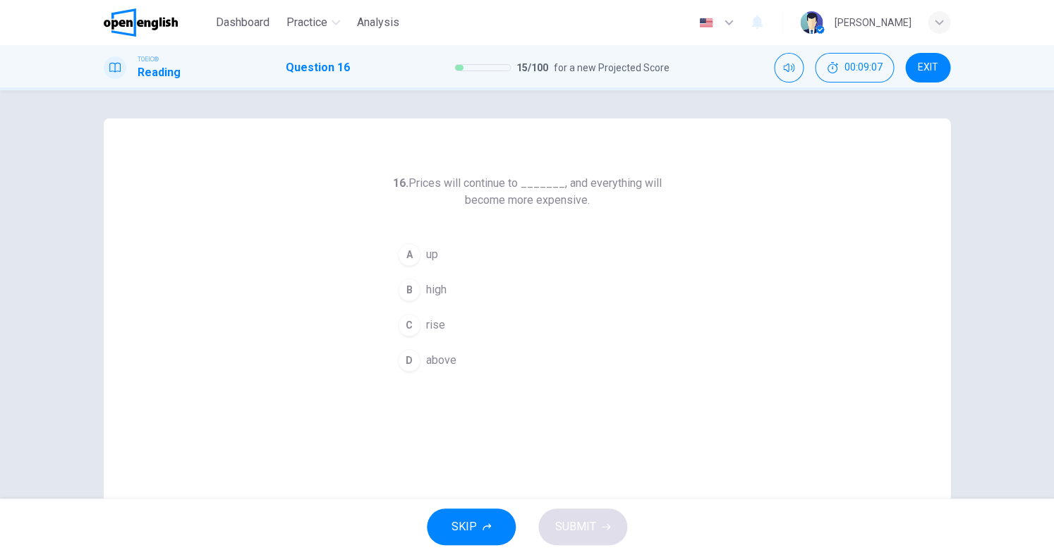
drag, startPoint x: 443, startPoint y: 330, endPoint x: 452, endPoint y: 337, distance: 10.6
click at [443, 330] on span "rise" at bounding box center [435, 325] width 19 height 17
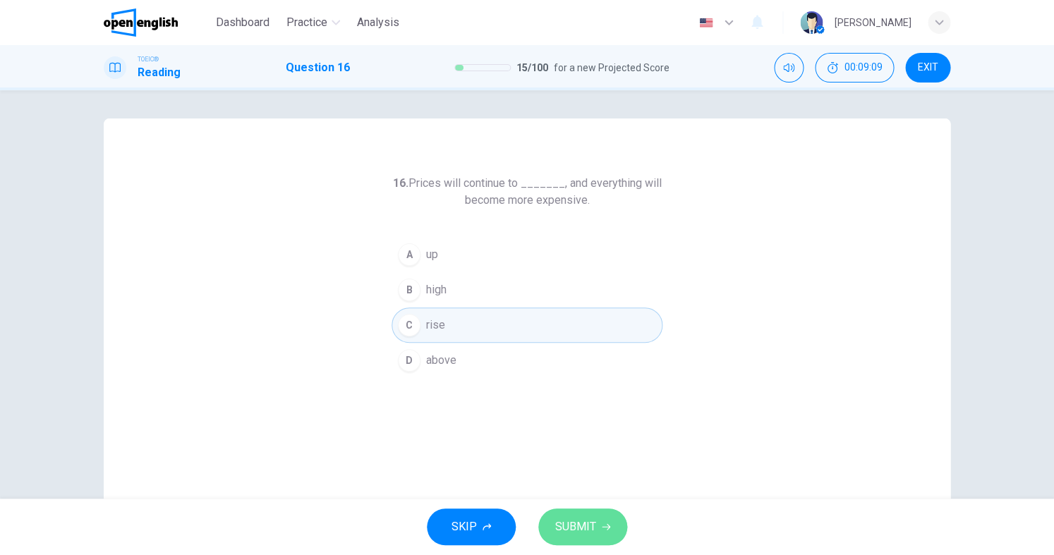
click at [583, 519] on span "SUBMIT" at bounding box center [575, 527] width 41 height 20
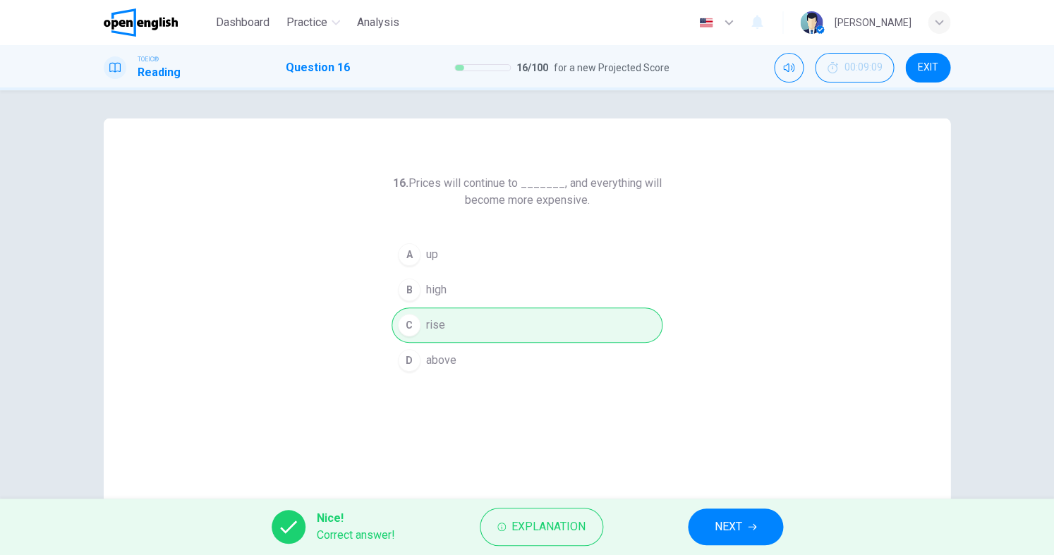
click at [731, 529] on span "NEXT" at bounding box center [729, 527] width 28 height 20
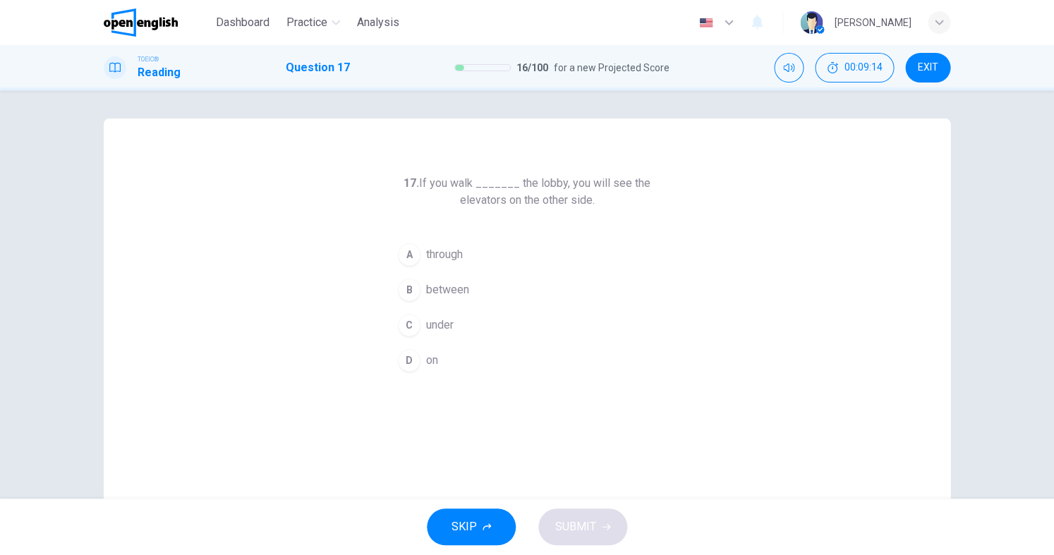
click at [456, 262] on span "through" at bounding box center [444, 254] width 37 height 17
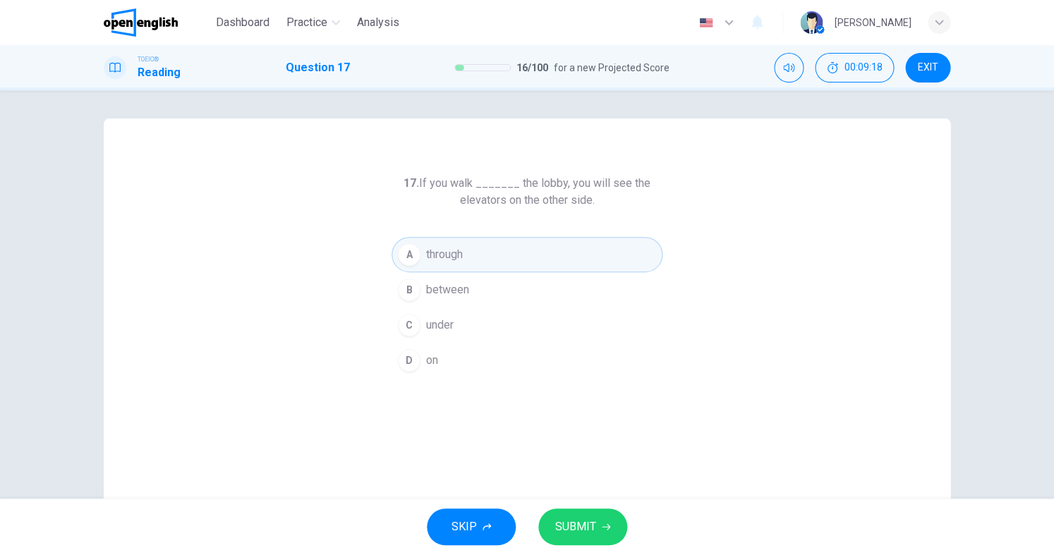
click at [588, 528] on span "SUBMIT" at bounding box center [575, 527] width 41 height 20
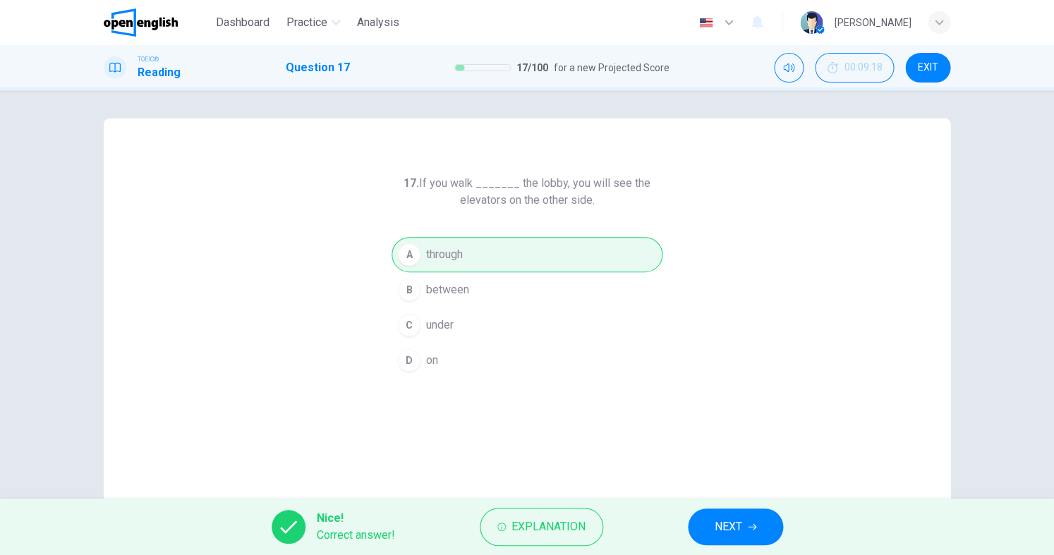
click at [647, 529] on div "Nice! Correct answer! Explanation NEXT" at bounding box center [527, 527] width 1054 height 56
click at [751, 525] on icon "button" at bounding box center [752, 527] width 8 height 6
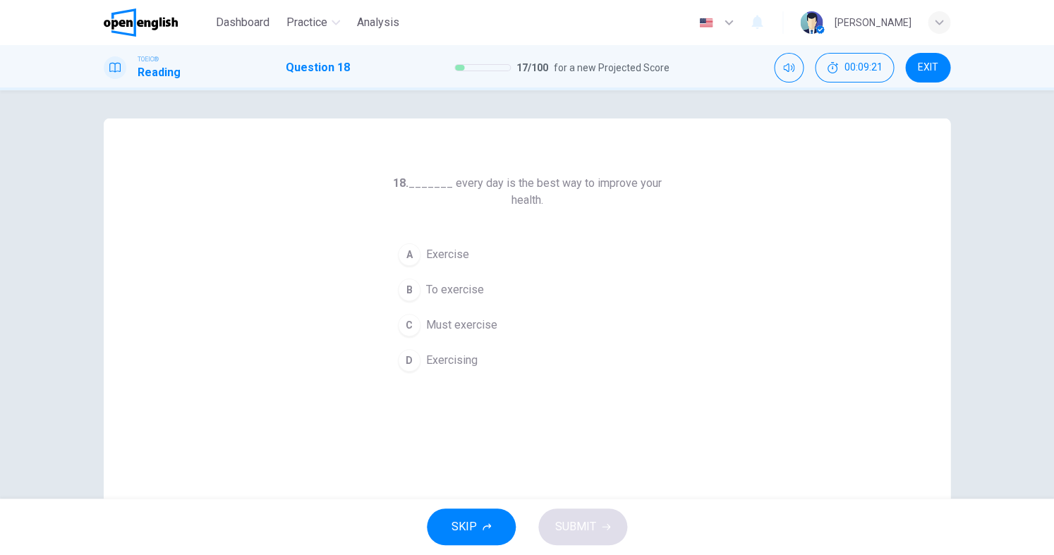
click at [445, 262] on span "Exercise" at bounding box center [447, 254] width 43 height 17
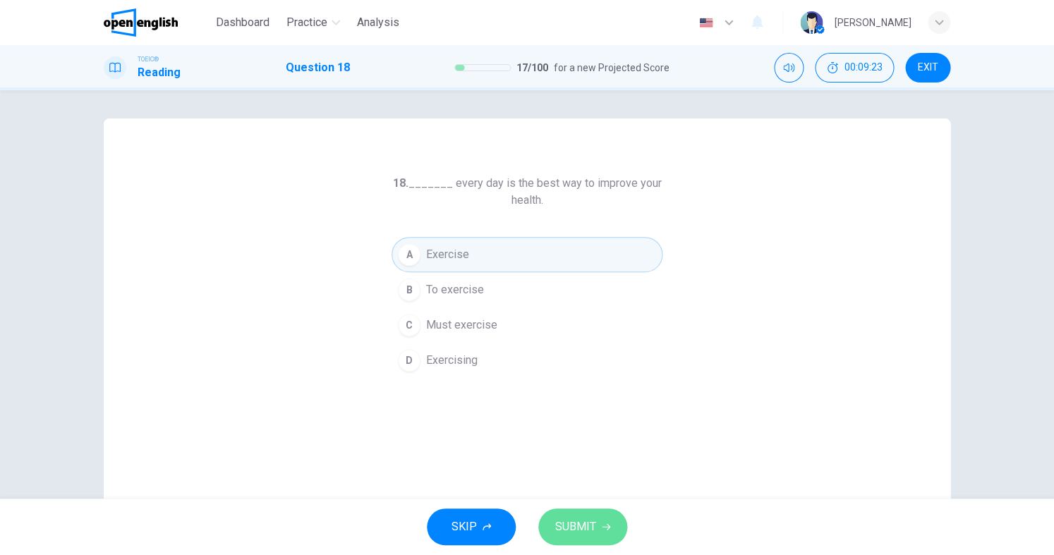
click at [589, 530] on span "SUBMIT" at bounding box center [575, 527] width 41 height 20
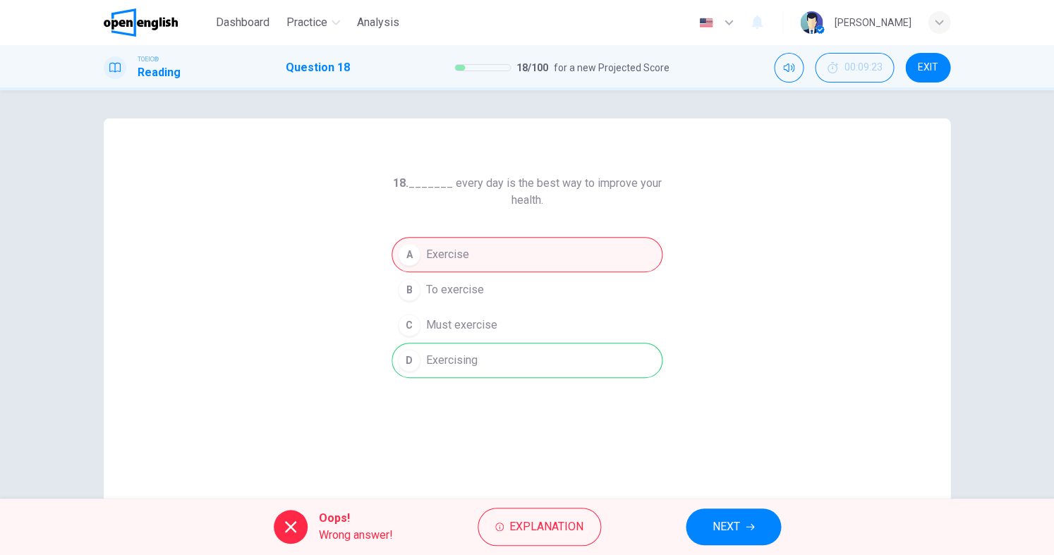
click at [511, 364] on div "A Exercise B To exercise C Must exercise D Exercising" at bounding box center [527, 307] width 271 height 141
click at [751, 532] on button "NEXT" at bounding box center [733, 527] width 95 height 37
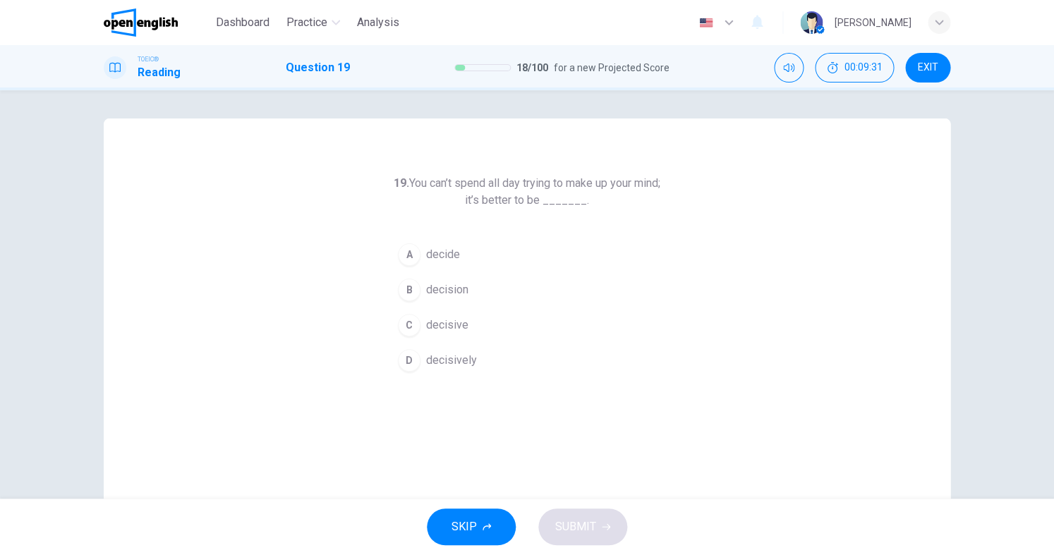
click at [444, 329] on span "decisive" at bounding box center [447, 325] width 42 height 17
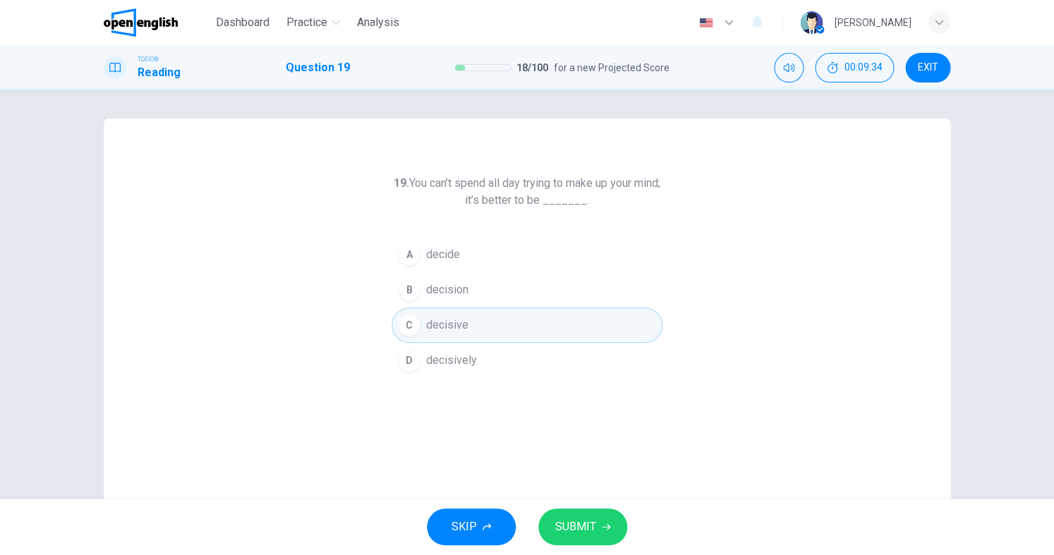
click at [583, 535] on button "SUBMIT" at bounding box center [582, 527] width 89 height 37
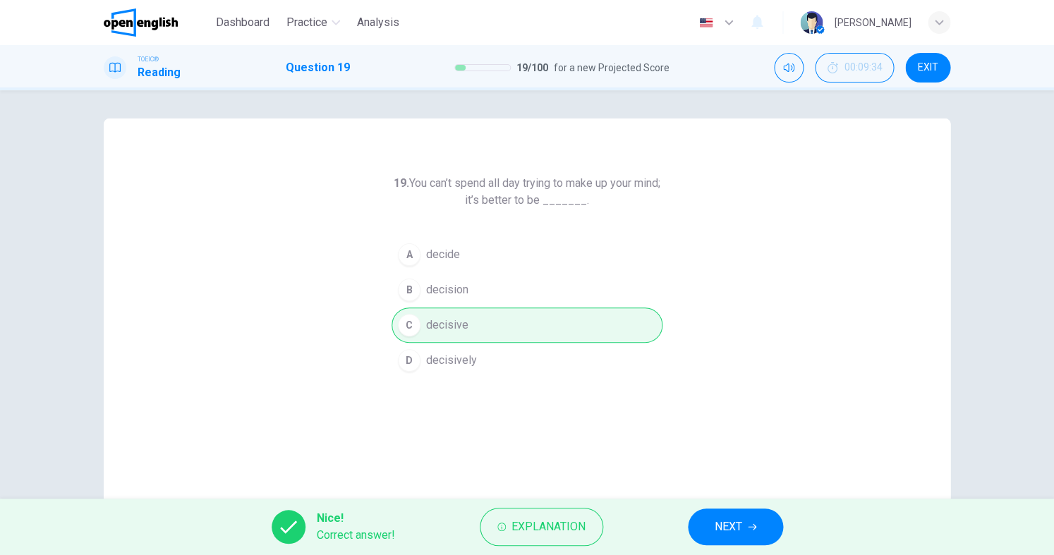
click at [752, 518] on button "NEXT" at bounding box center [735, 527] width 95 height 37
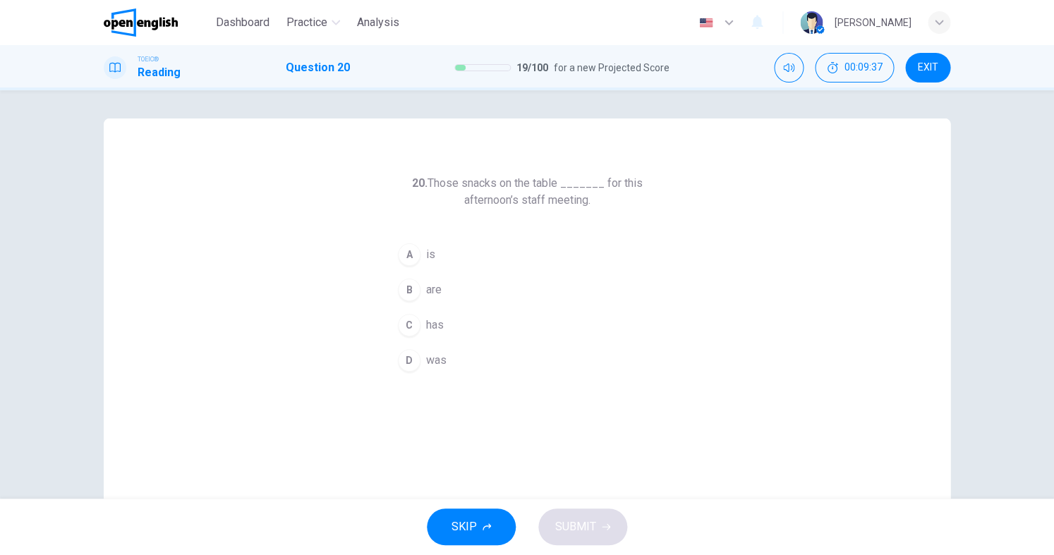
click at [426, 292] on span "are" at bounding box center [434, 290] width 16 height 17
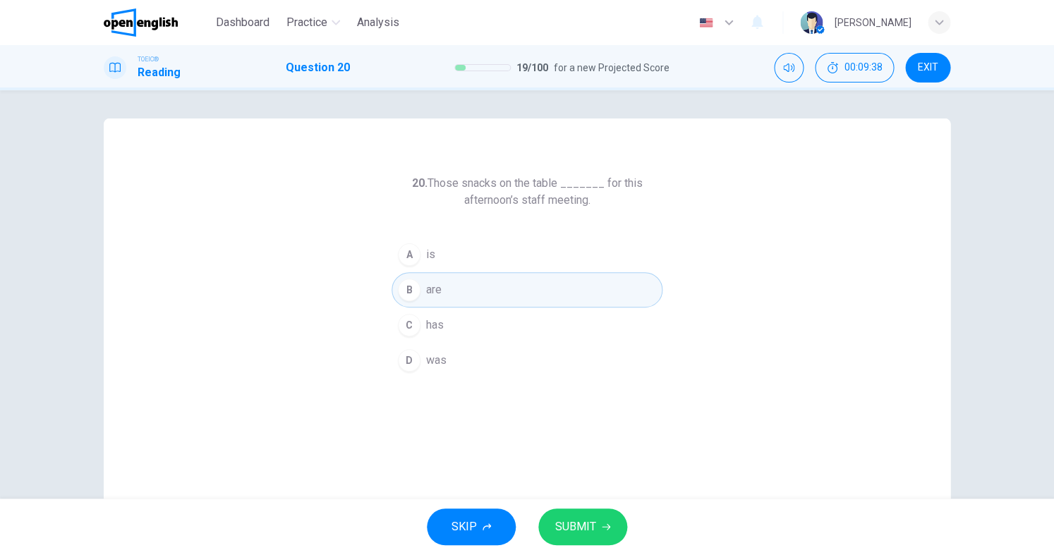
scroll to position [3, 0]
click at [586, 524] on span "SUBMIT" at bounding box center [575, 527] width 41 height 20
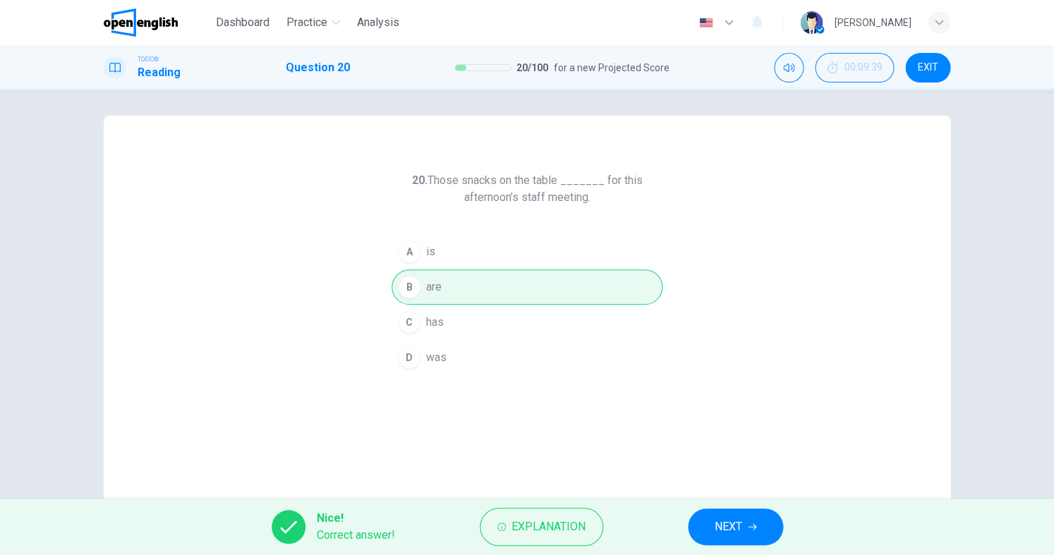
click at [705, 526] on button "NEXT" at bounding box center [735, 527] width 95 height 37
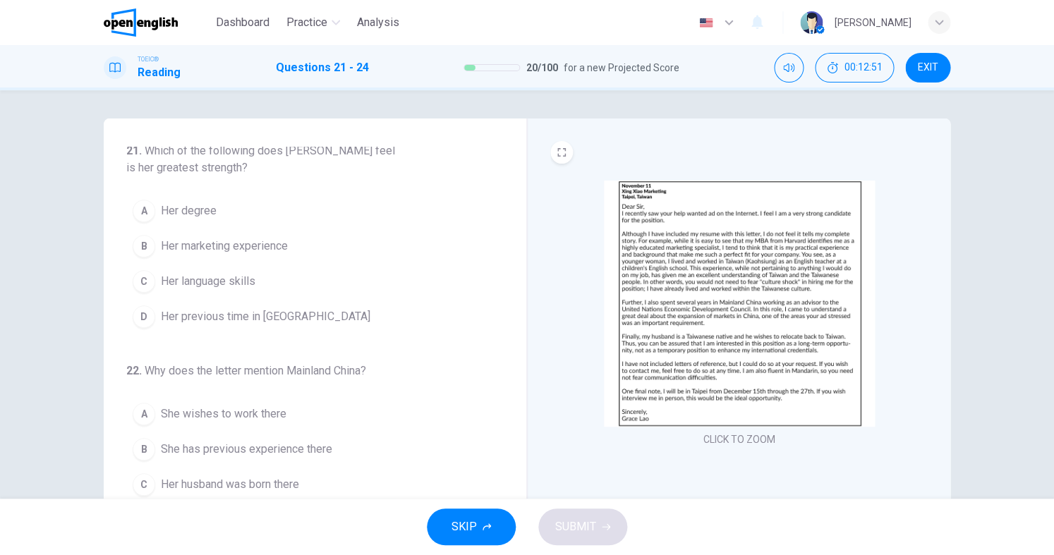
scroll to position [4, 0]
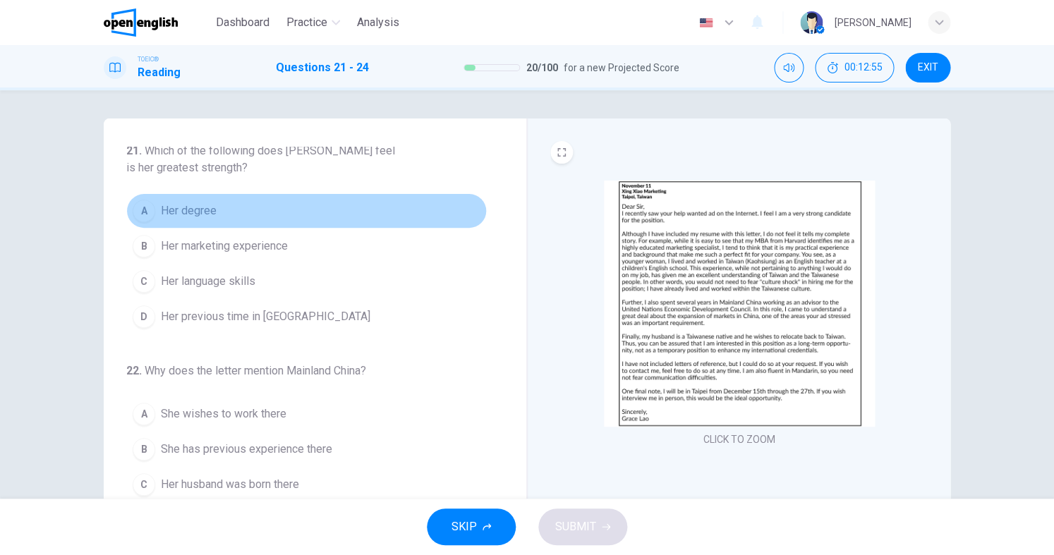
click at [169, 216] on span "Her degree" at bounding box center [189, 210] width 56 height 17
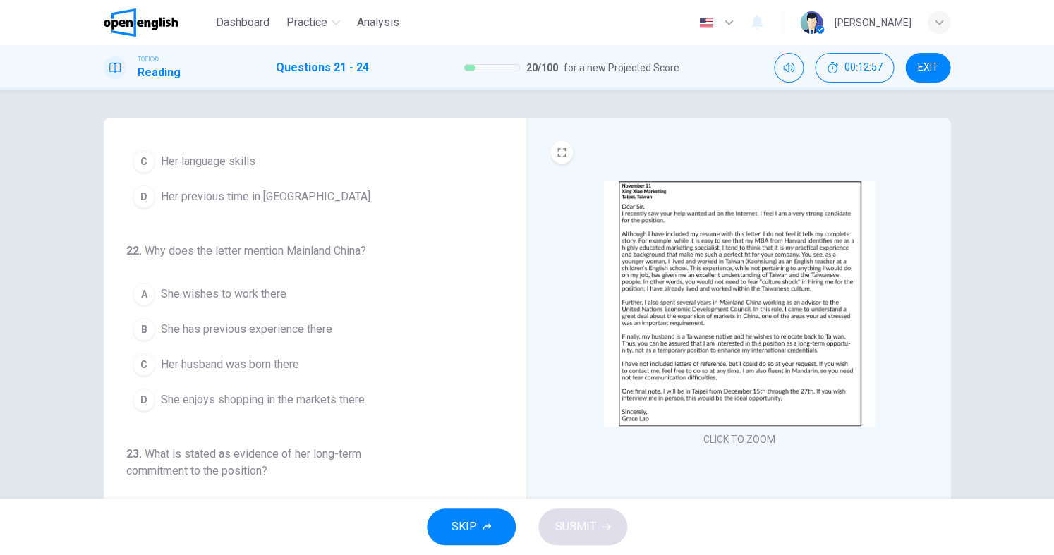
scroll to position [150, 0]
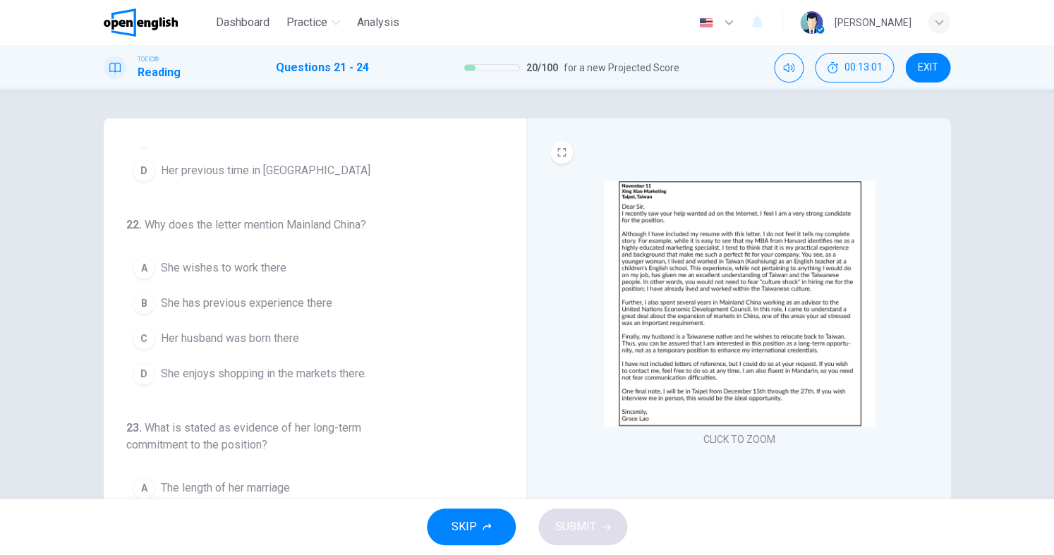
click at [230, 312] on span "She has previous experience there" at bounding box center [246, 303] width 171 height 17
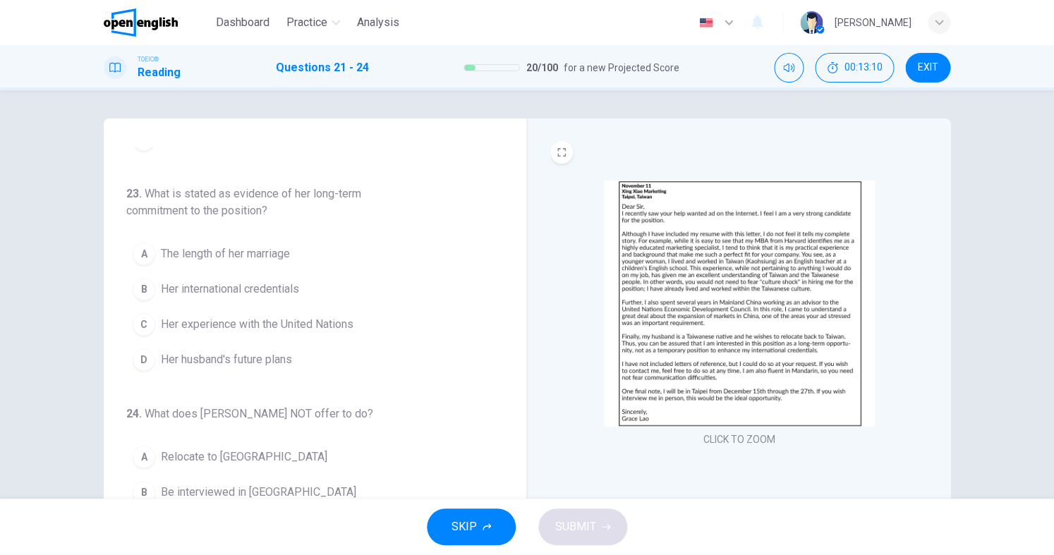
scroll to position [385, 0]
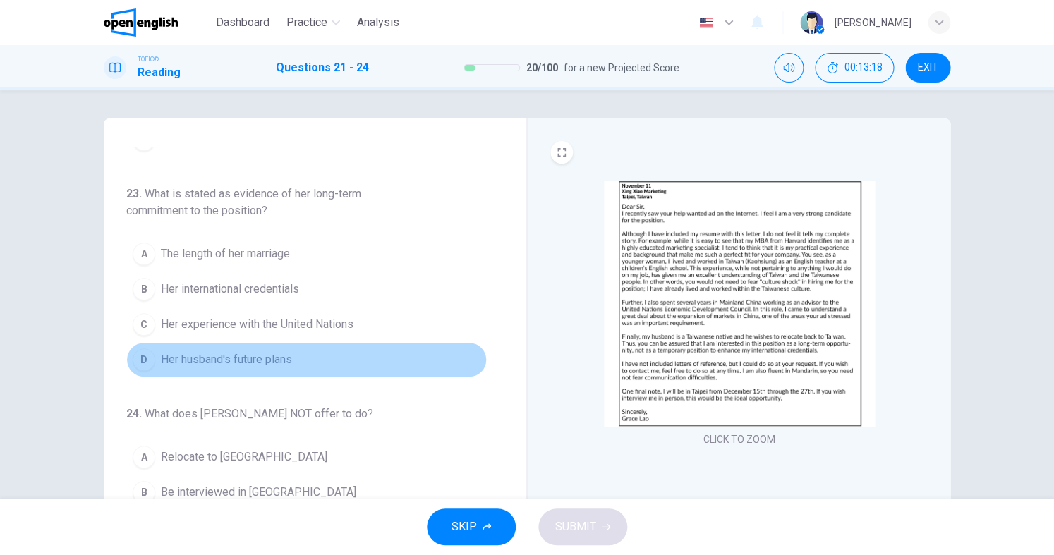
click at [268, 363] on span "Her husband's future plans" at bounding box center [226, 359] width 131 height 17
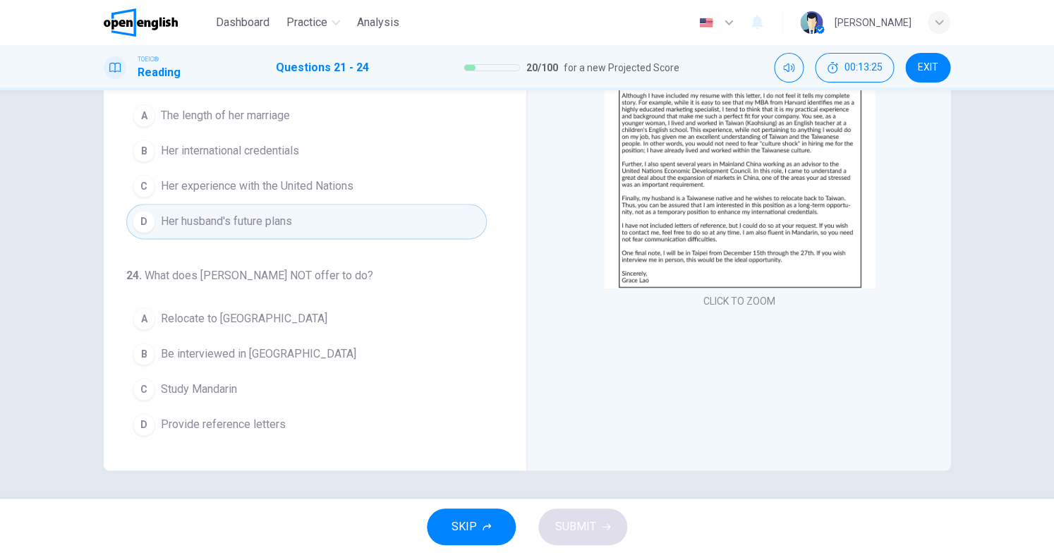
scroll to position [0, 0]
click at [224, 421] on span "Provide reference letters" at bounding box center [223, 424] width 125 height 17
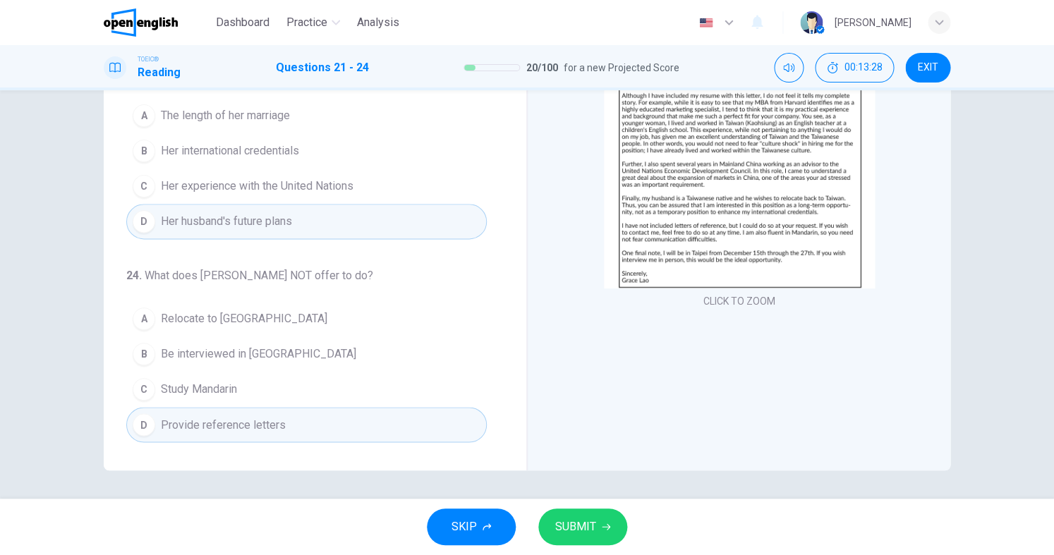
scroll to position [137, 0]
click at [197, 387] on span "Study Mandarin" at bounding box center [199, 390] width 76 height 17
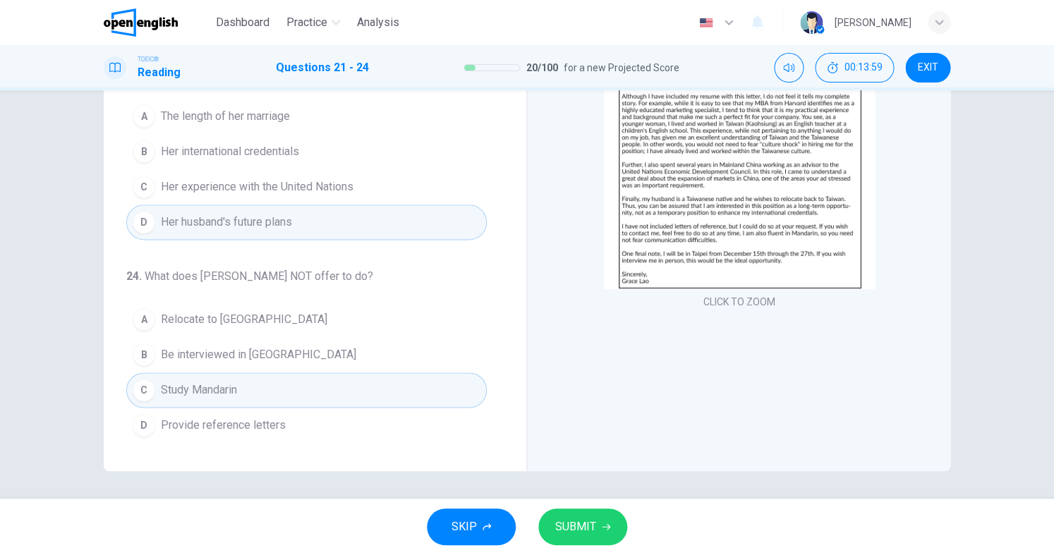
scroll to position [0, 0]
click at [586, 509] on button "SUBMIT" at bounding box center [582, 527] width 89 height 37
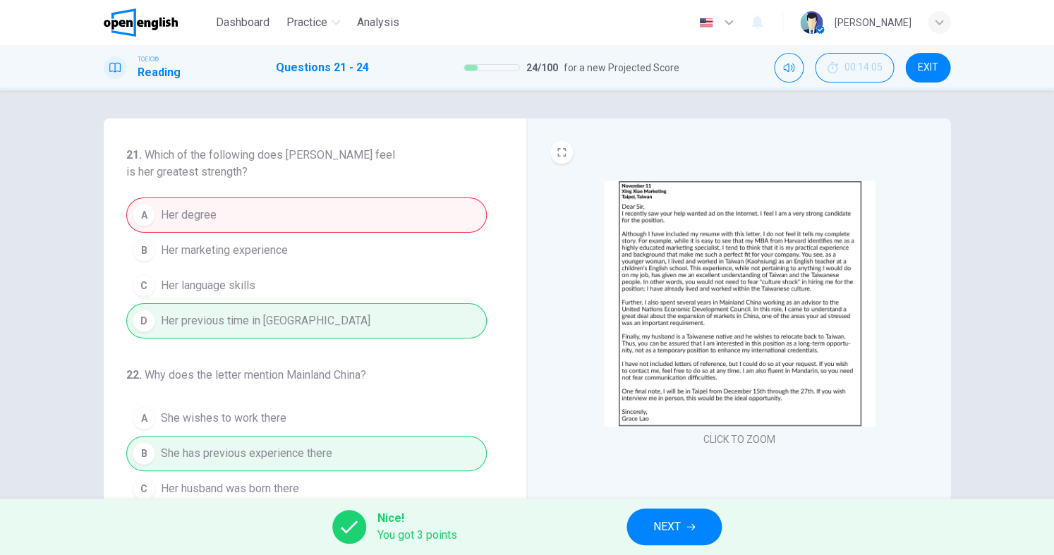
click at [672, 505] on div "Nice! You got 3 points NEXT" at bounding box center [527, 527] width 1054 height 56
click at [678, 521] on span "NEXT" at bounding box center [667, 527] width 28 height 20
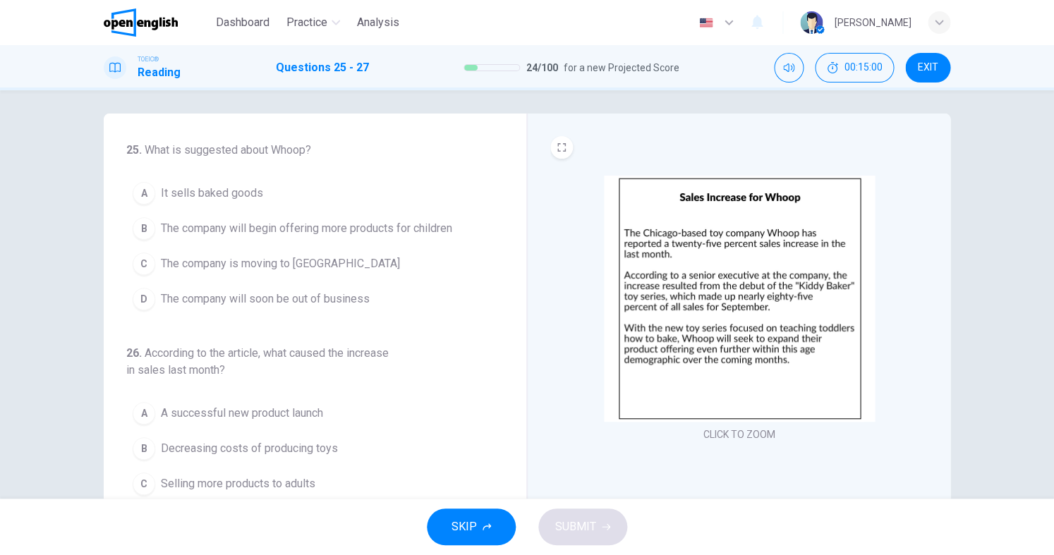
click at [226, 222] on span "The company will begin offering more products for children" at bounding box center [306, 228] width 291 height 17
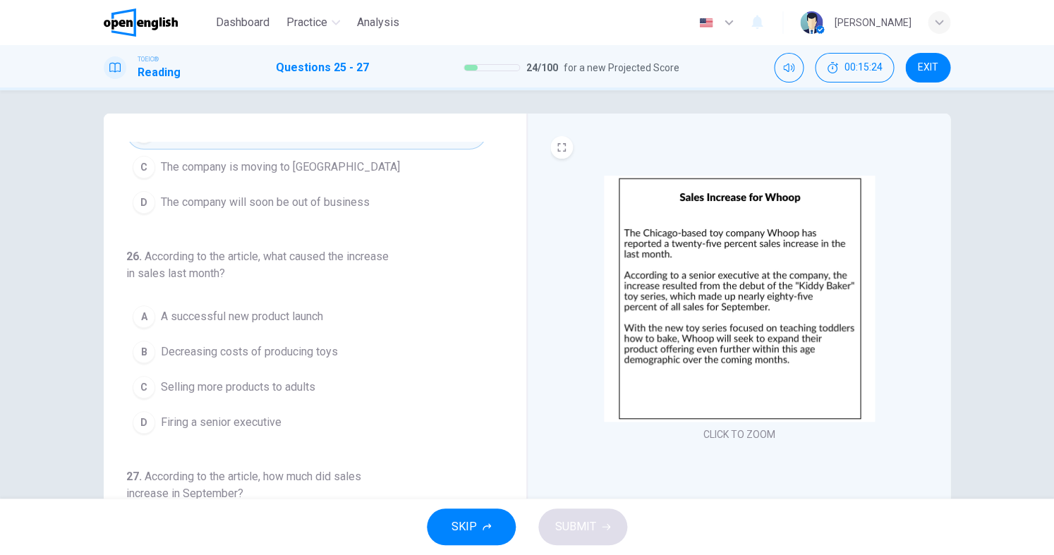
scroll to position [98, 0]
click at [289, 324] on span "A successful new product launch" at bounding box center [242, 315] width 162 height 17
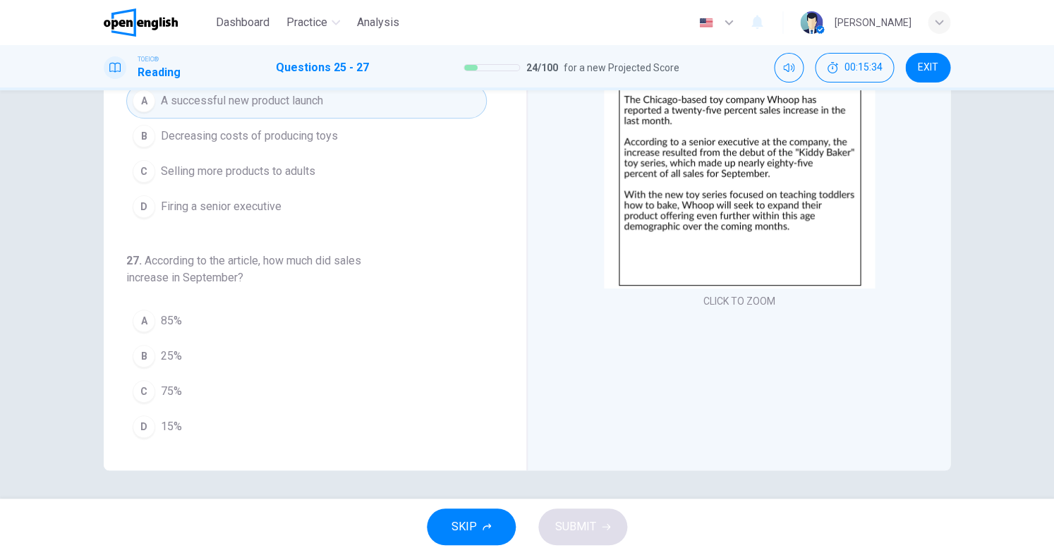
scroll to position [0, 0]
click at [162, 348] on span "25%" at bounding box center [171, 356] width 21 height 17
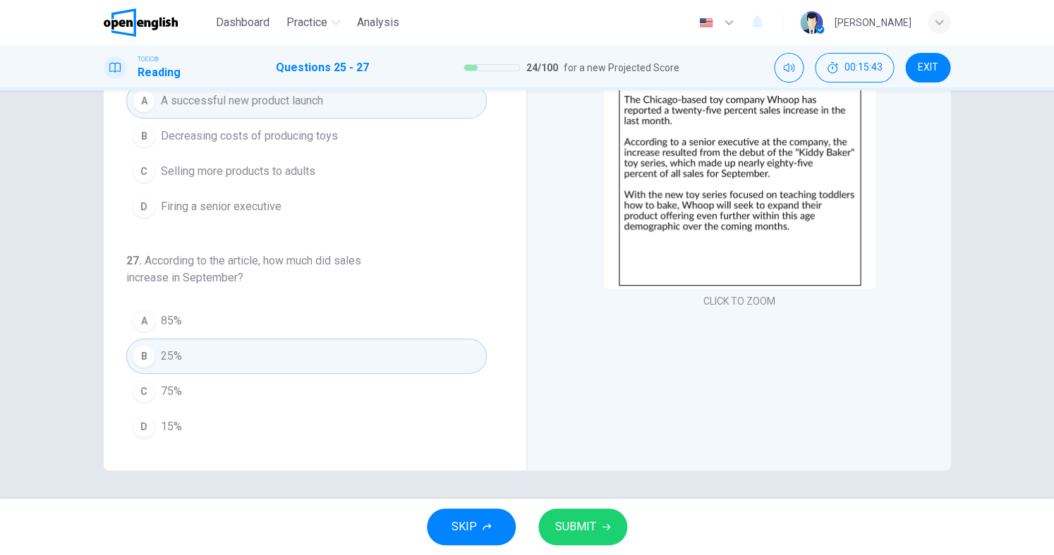
click at [628, 527] on div "SKIP SUBMIT" at bounding box center [527, 527] width 1054 height 56
click at [569, 524] on span "SUBMIT" at bounding box center [575, 527] width 41 height 20
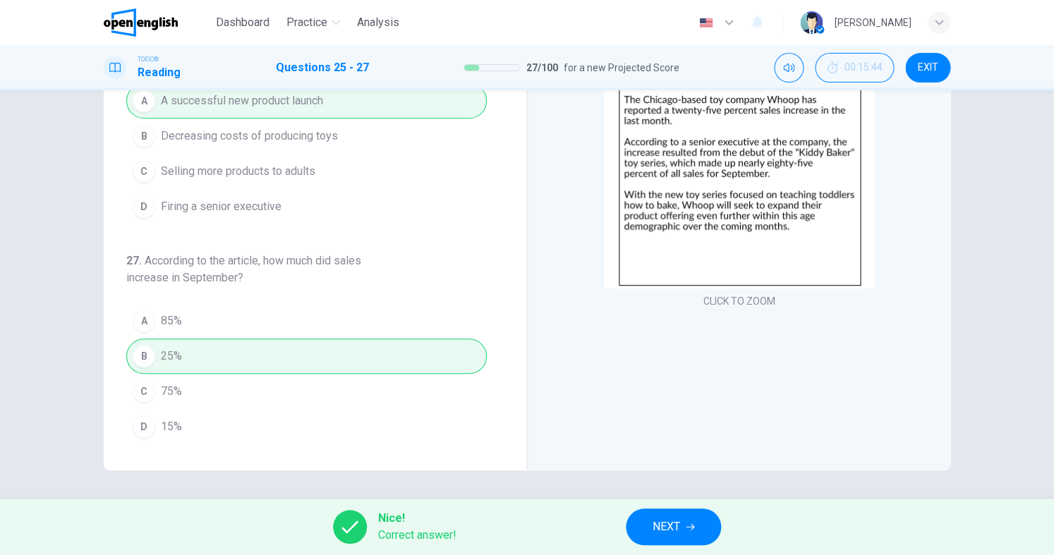
click at [658, 530] on span "NEXT" at bounding box center [667, 527] width 28 height 20
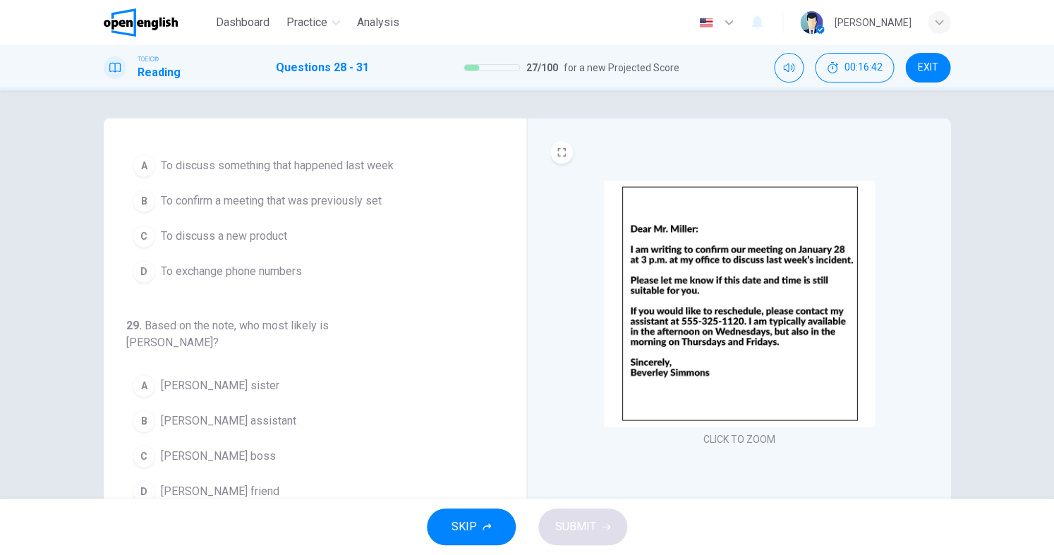
scroll to position [17, 0]
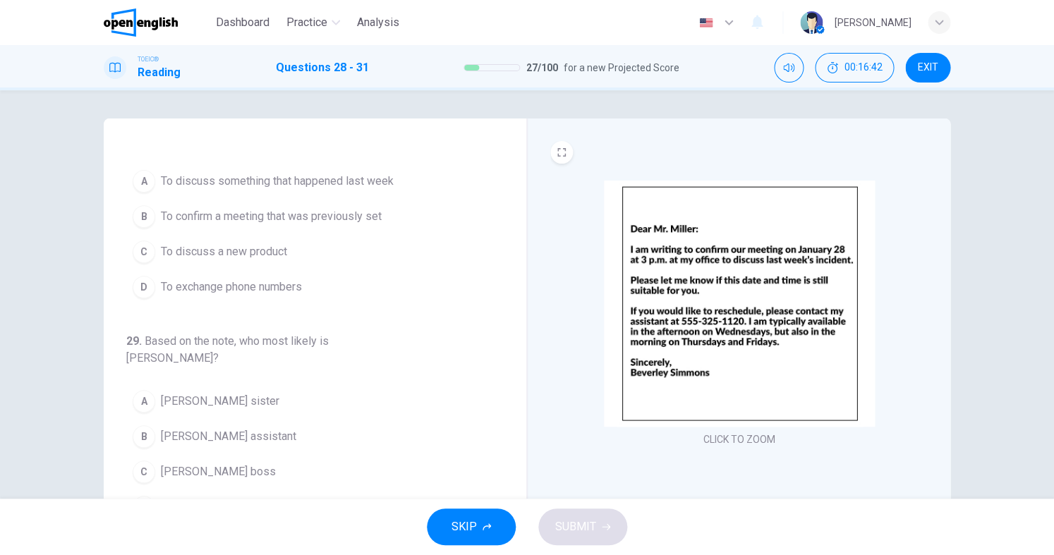
click at [220, 188] on span "To discuss something that happened last week" at bounding box center [277, 181] width 233 height 17
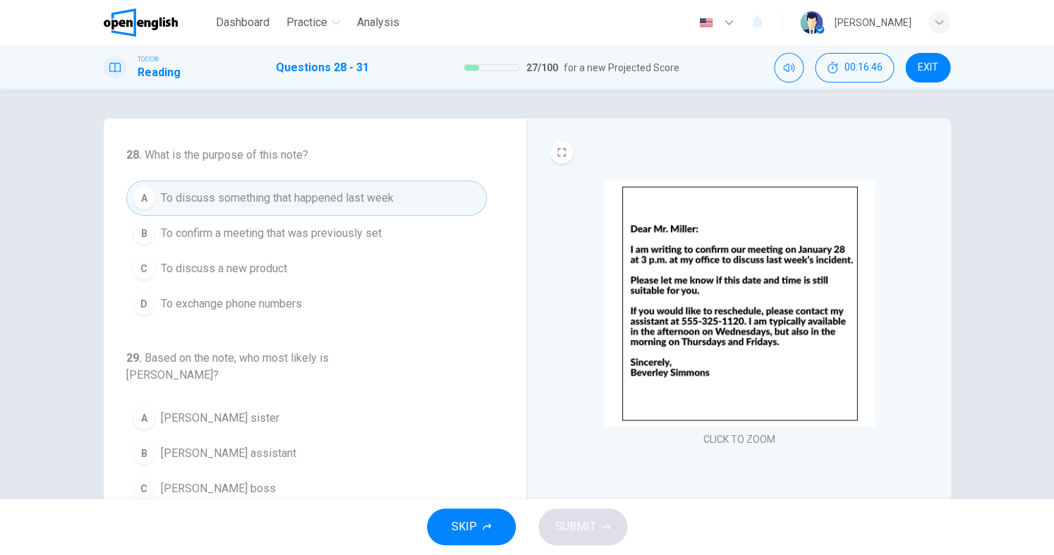
scroll to position [0, 0]
click at [295, 237] on span "To confirm a meeting that was previously set" at bounding box center [271, 233] width 221 height 17
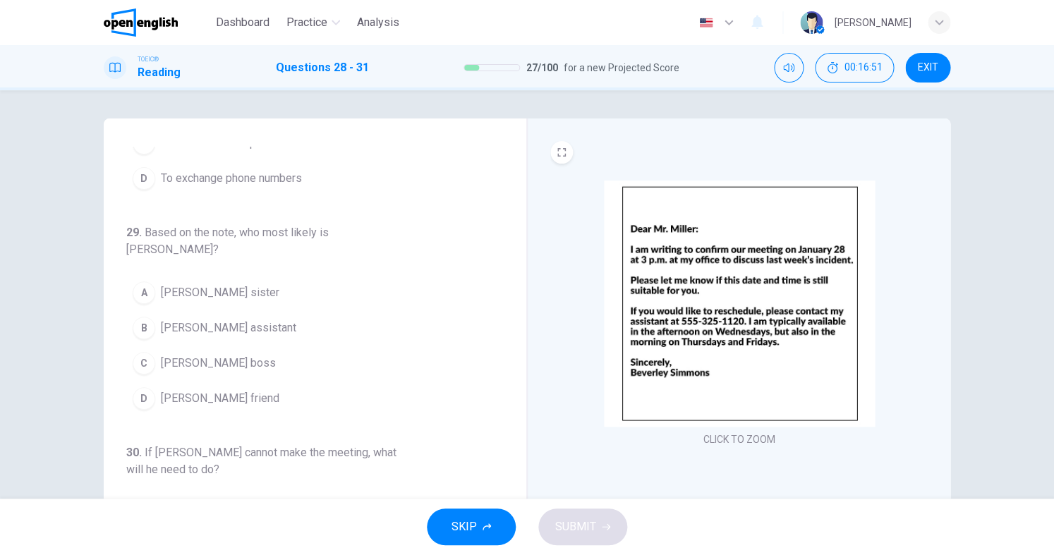
scroll to position [133, 0]
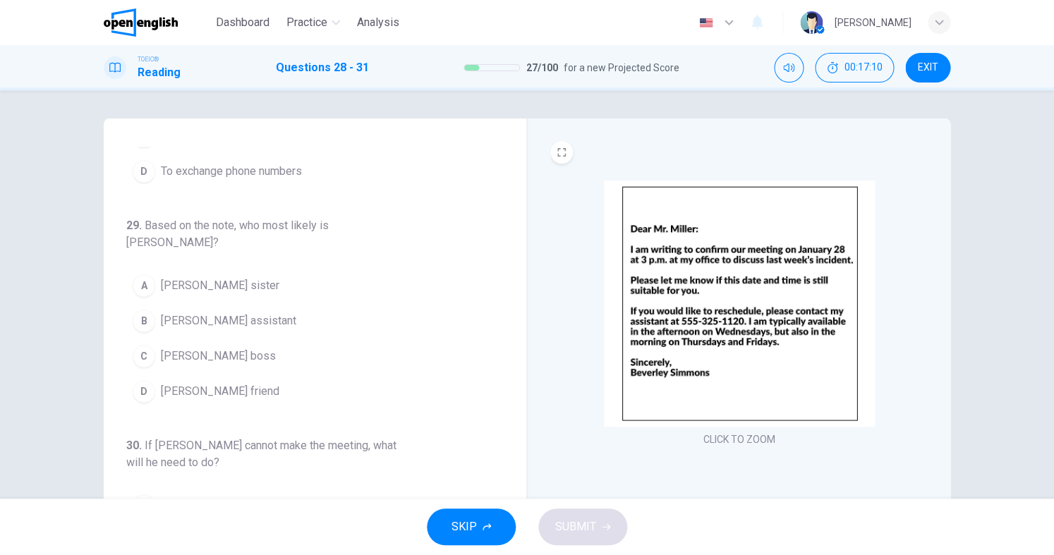
click at [236, 313] on span "Mr. Miller's assistant" at bounding box center [228, 321] width 135 height 17
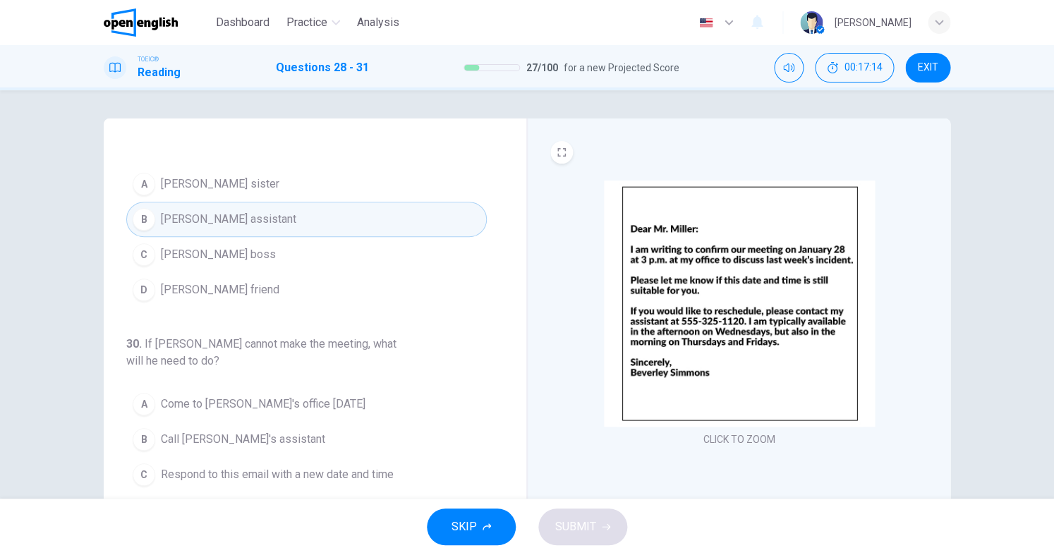
scroll to position [327, 0]
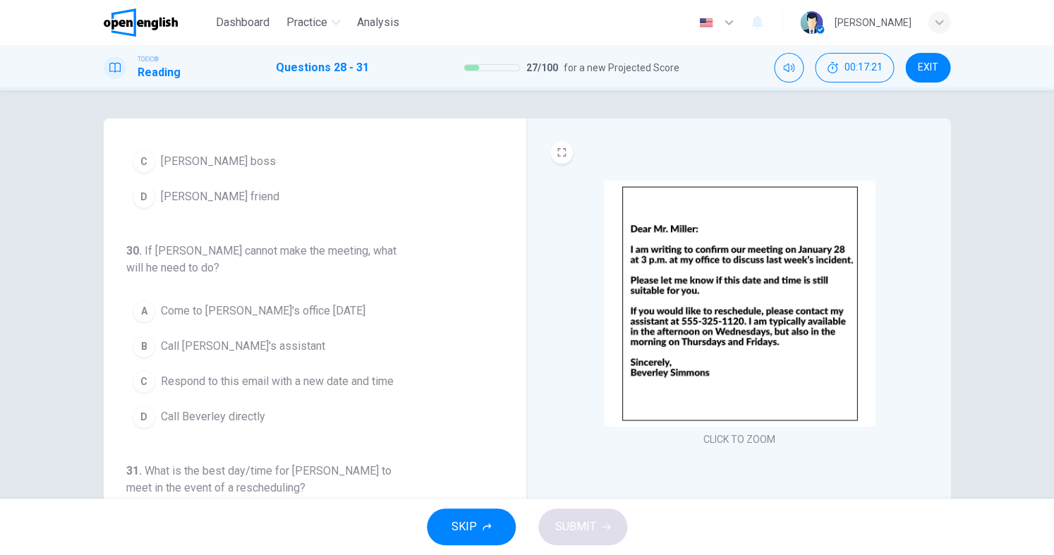
click at [279, 373] on span "Respond to this email with a new date and time" at bounding box center [277, 381] width 233 height 17
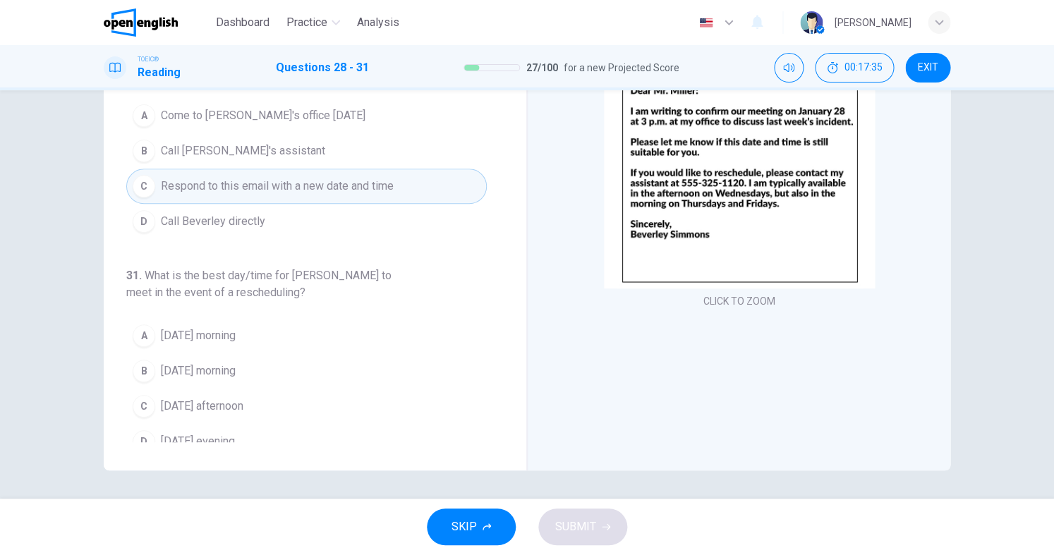
scroll to position [383, 0]
click at [237, 399] on span "Wednesday afternoon" at bounding box center [202, 407] width 83 height 17
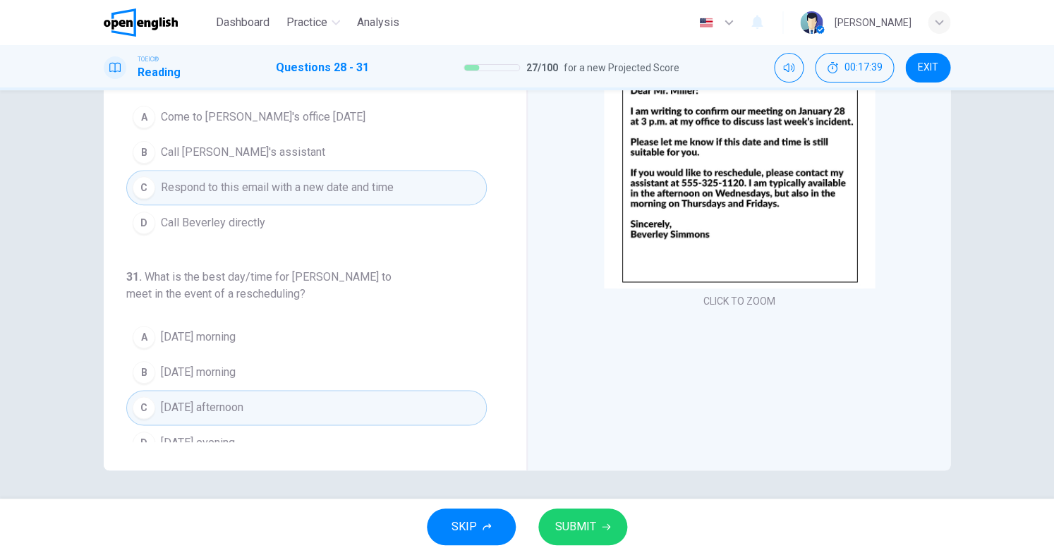
click at [595, 516] on button "SUBMIT" at bounding box center [582, 527] width 89 height 37
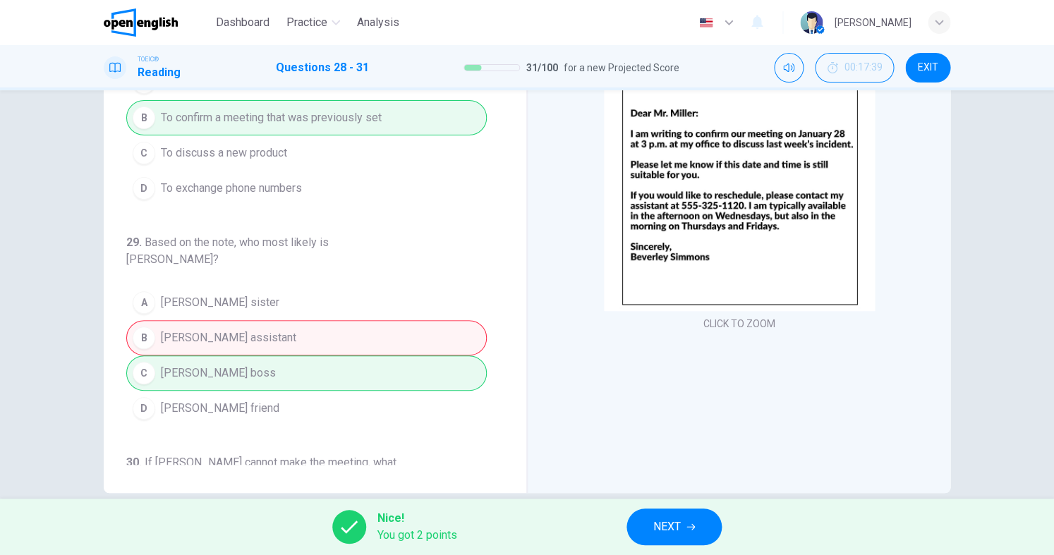
scroll to position [114, 0]
click at [704, 524] on button "NEXT" at bounding box center [674, 527] width 95 height 37
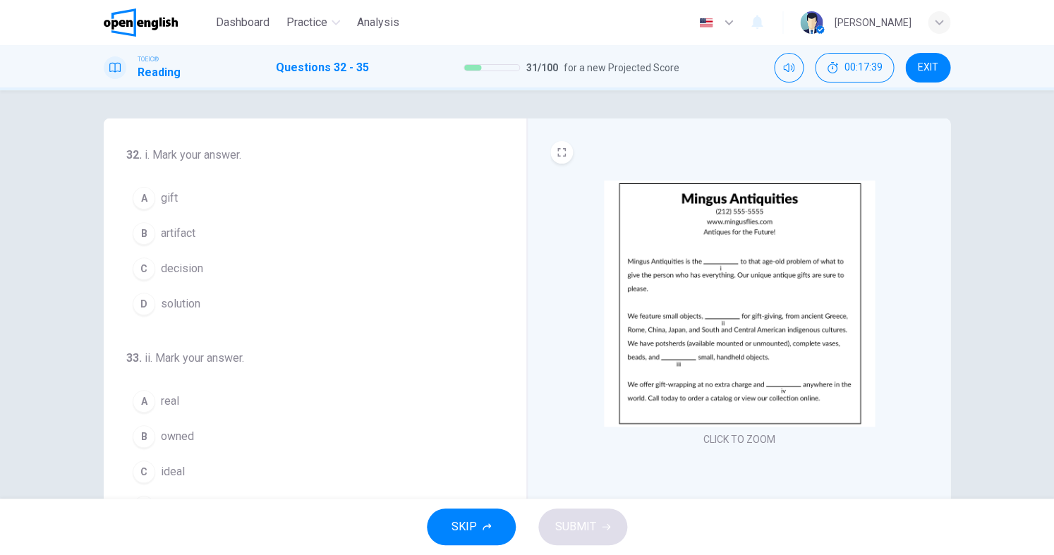
scroll to position [0, 0]
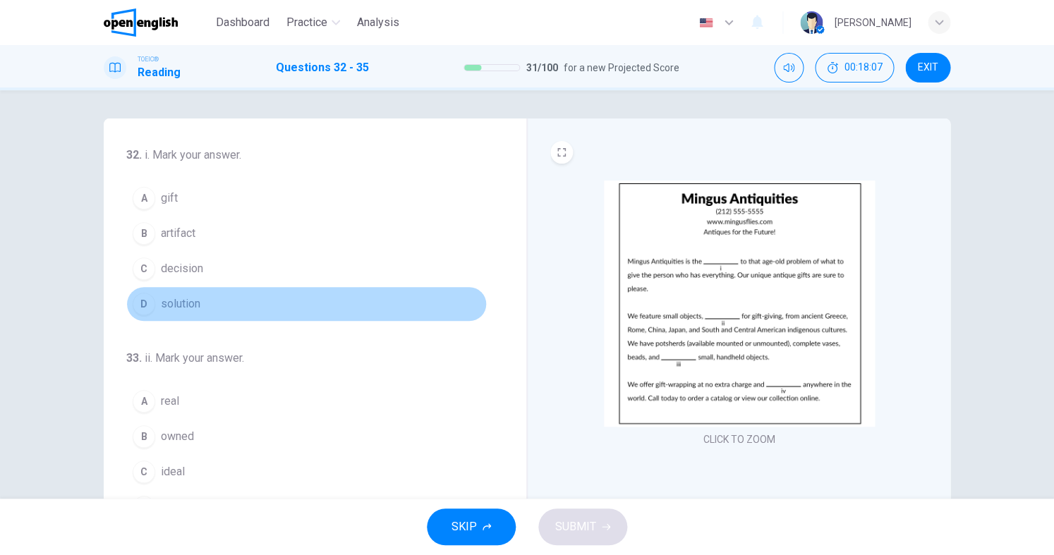
click at [178, 303] on span "solution" at bounding box center [181, 304] width 40 height 17
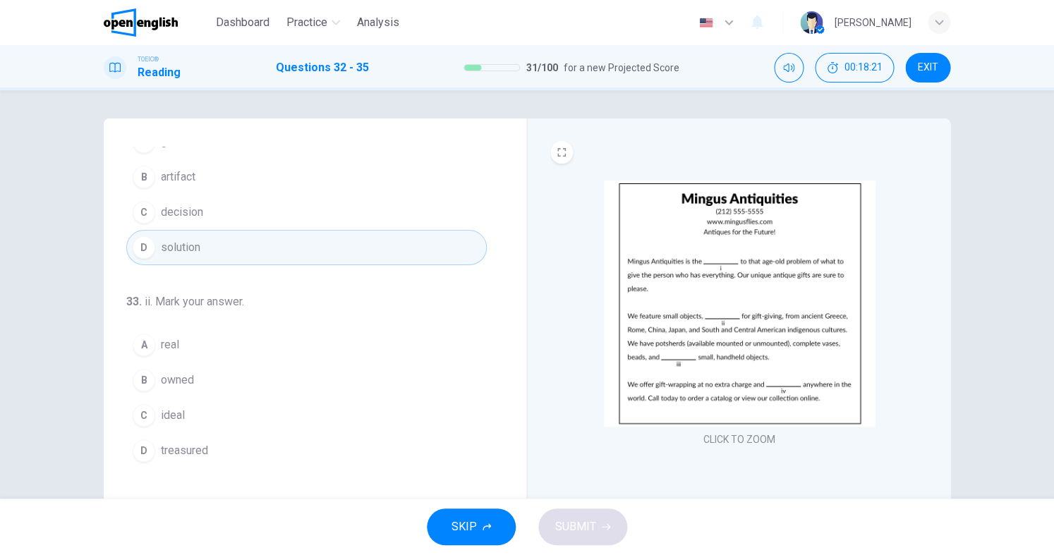
click at [185, 418] on button "C ideal" at bounding box center [306, 415] width 361 height 35
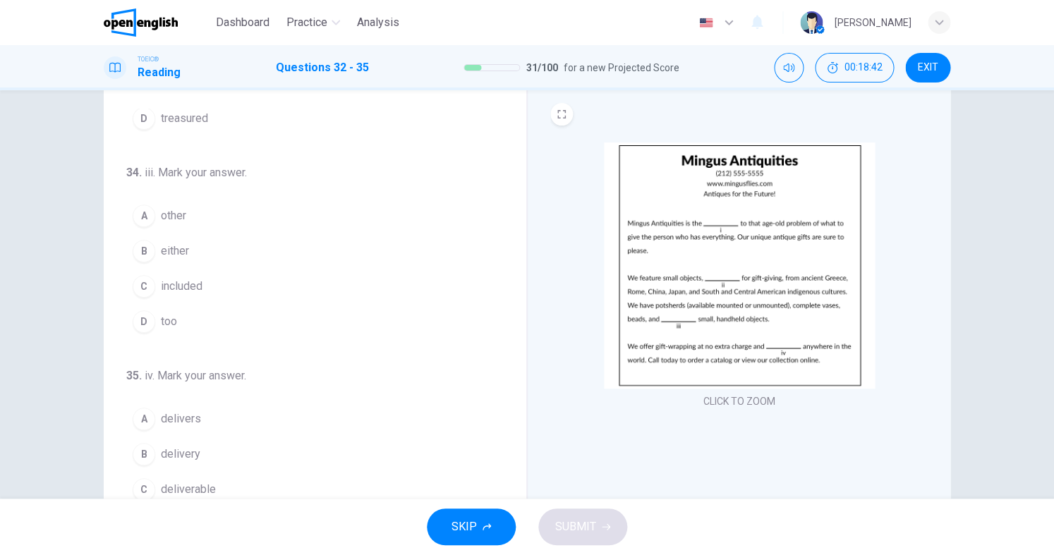
scroll to position [40, 0]
click at [183, 213] on span "other" at bounding box center [173, 213] width 25 height 17
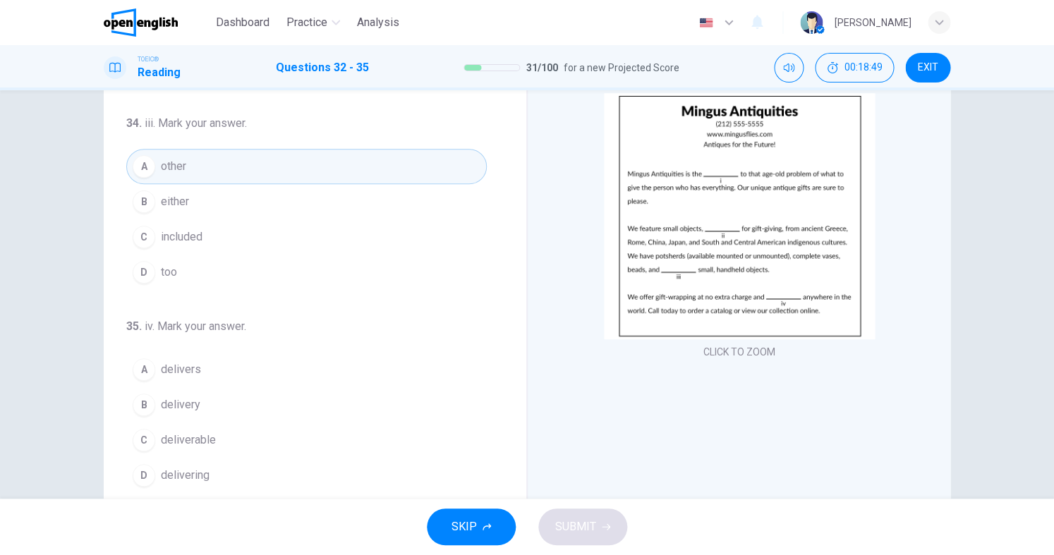
scroll to position [107, 0]
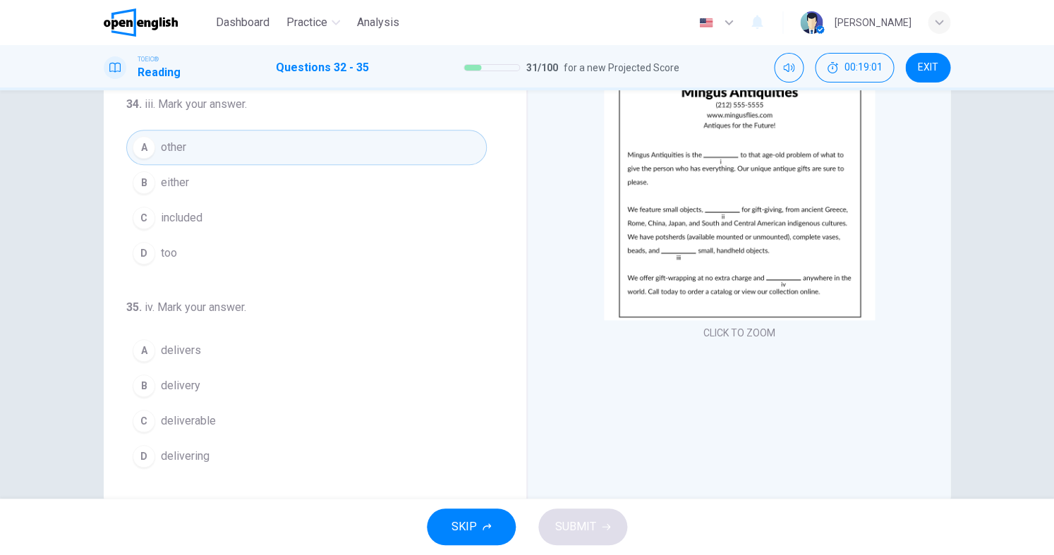
click at [185, 357] on span "delivers" at bounding box center [181, 350] width 40 height 17
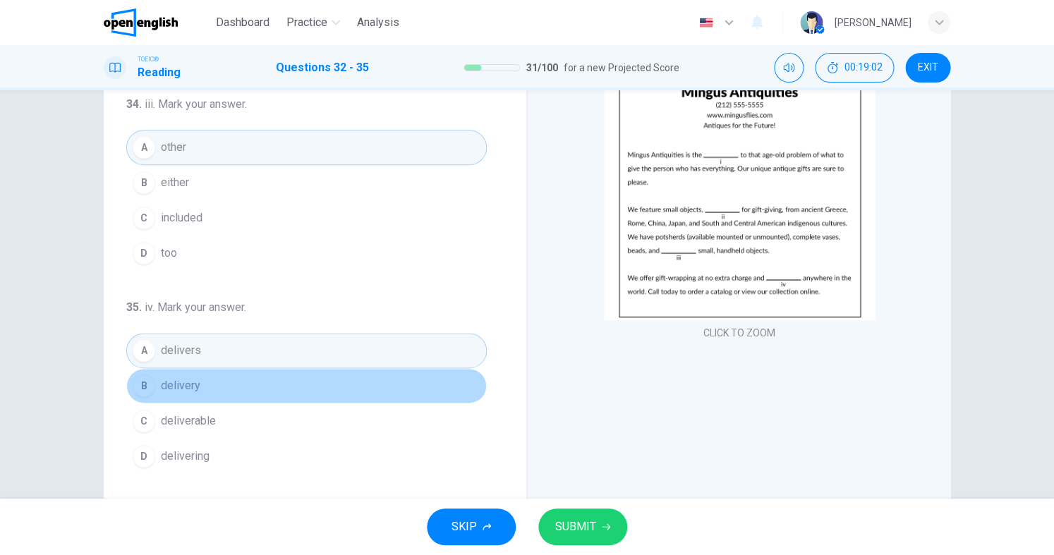
click at [186, 386] on span "delivery" at bounding box center [181, 385] width 40 height 17
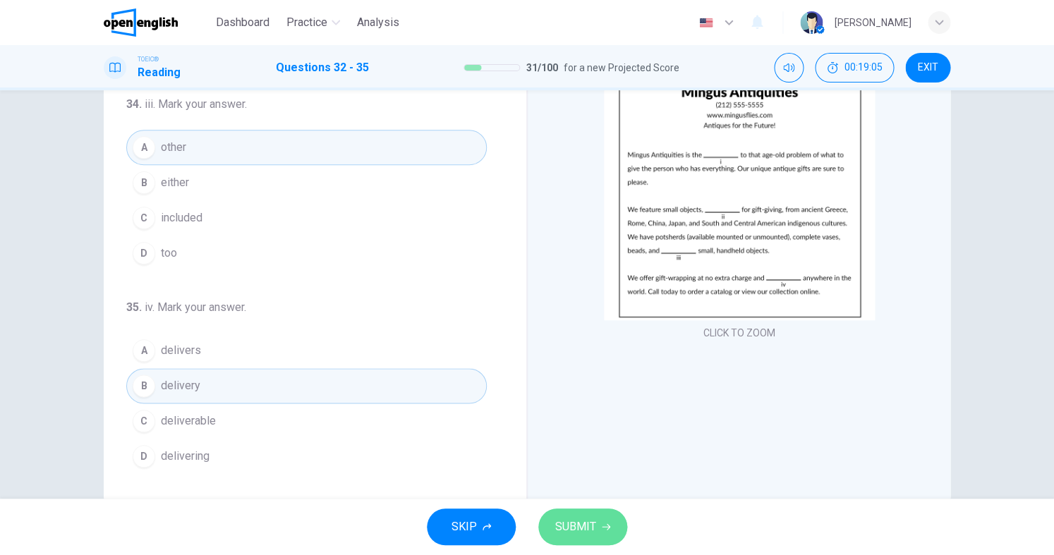
click at [547, 515] on button "SUBMIT" at bounding box center [582, 527] width 89 height 37
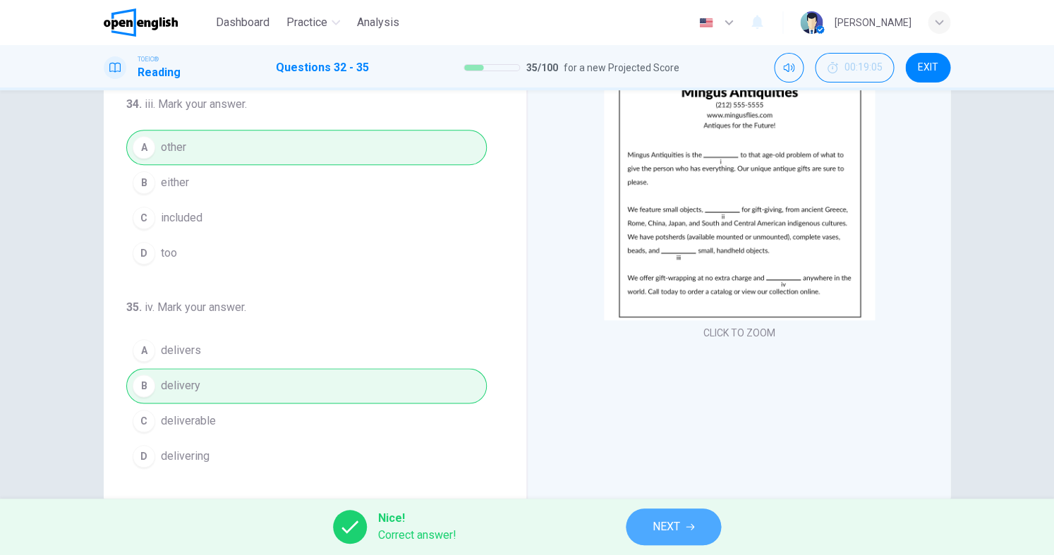
click at [658, 524] on span "NEXT" at bounding box center [667, 527] width 28 height 20
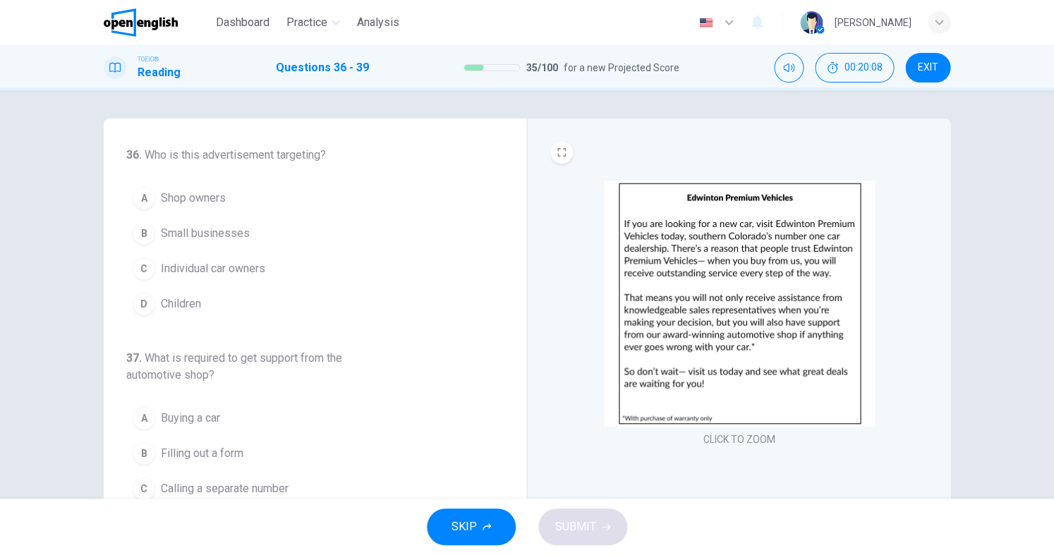
scroll to position [7, 0]
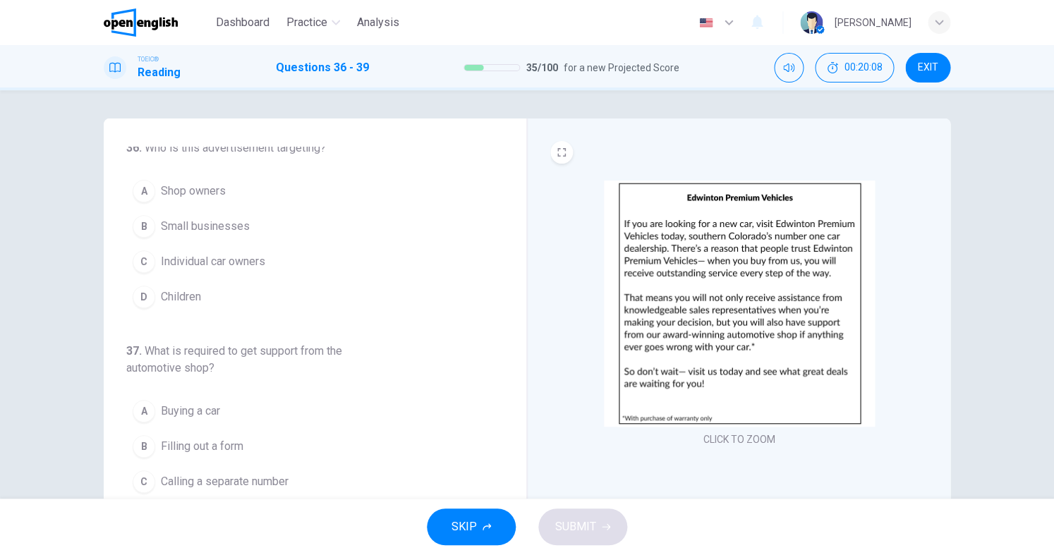
click at [250, 268] on span "Individual car owners" at bounding box center [213, 261] width 104 height 17
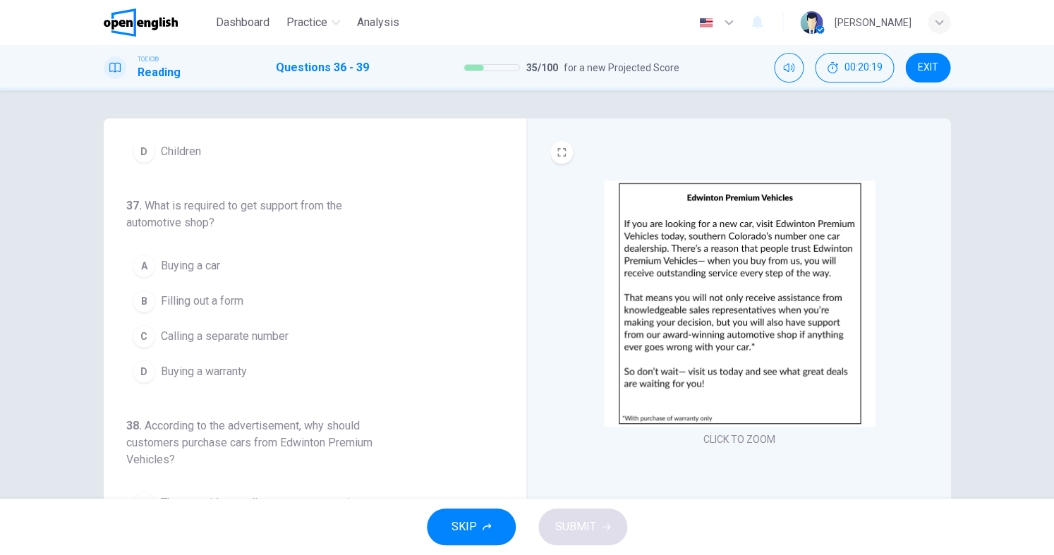
scroll to position [154, 0]
click at [205, 268] on span "Buying a car" at bounding box center [190, 264] width 59 height 17
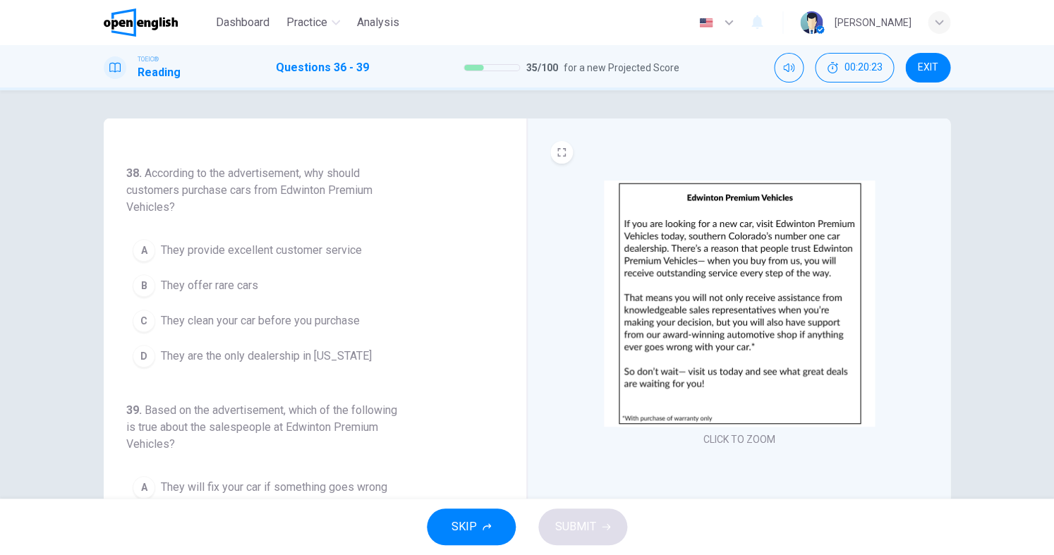
scroll to position [404, 0]
click at [240, 251] on span "They provide excellent customer service" at bounding box center [261, 251] width 201 height 17
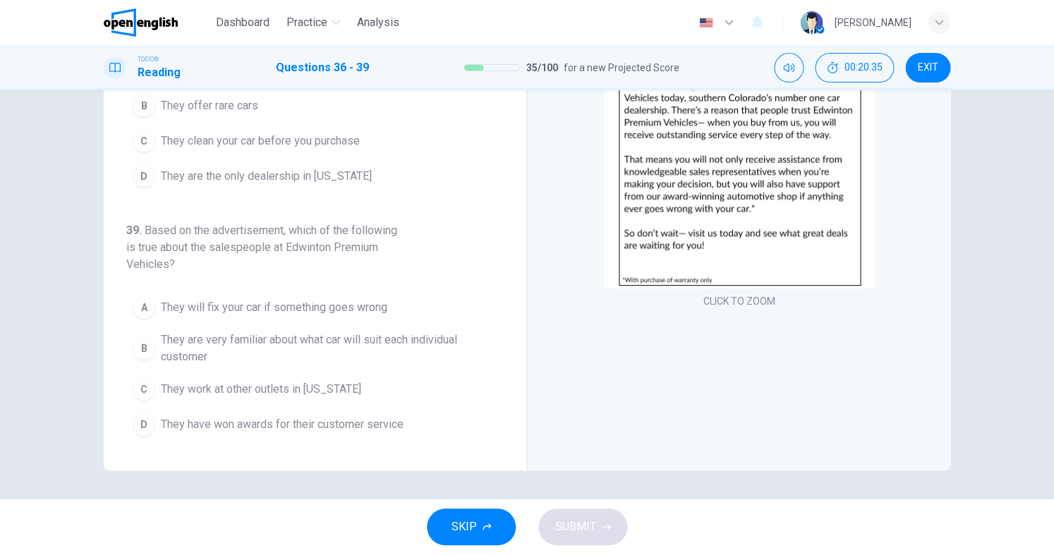
scroll to position [139, 0]
click at [256, 313] on span "They will fix your car if something goes wrong" at bounding box center [274, 307] width 226 height 17
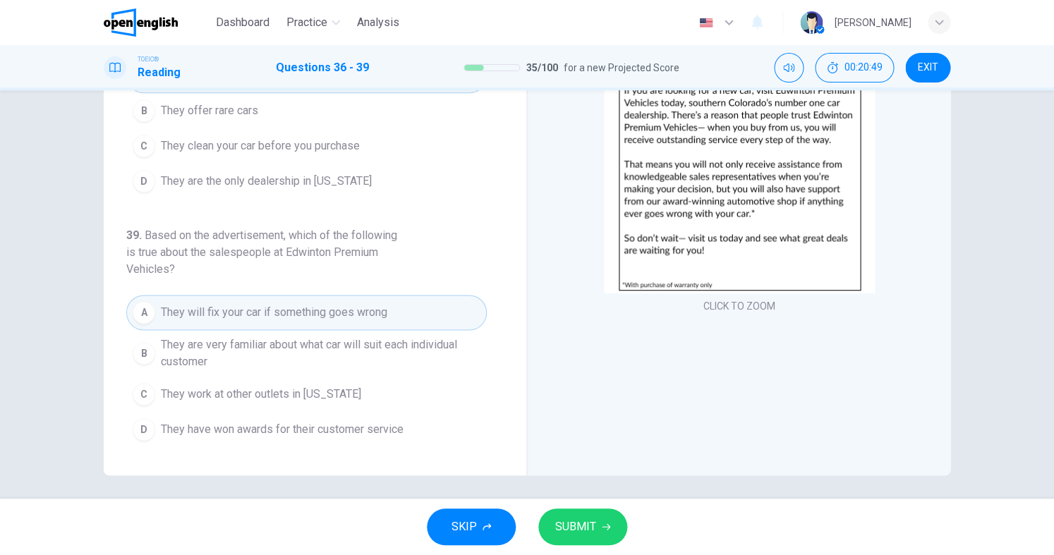
scroll to position [131, 0]
click at [585, 518] on span "SUBMIT" at bounding box center [575, 527] width 41 height 20
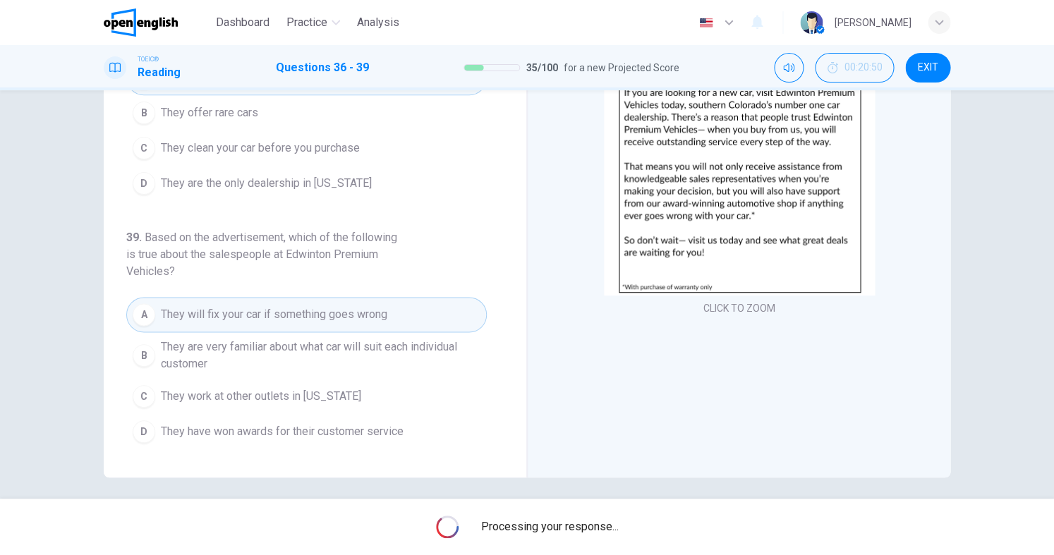
scroll to position [0, 0]
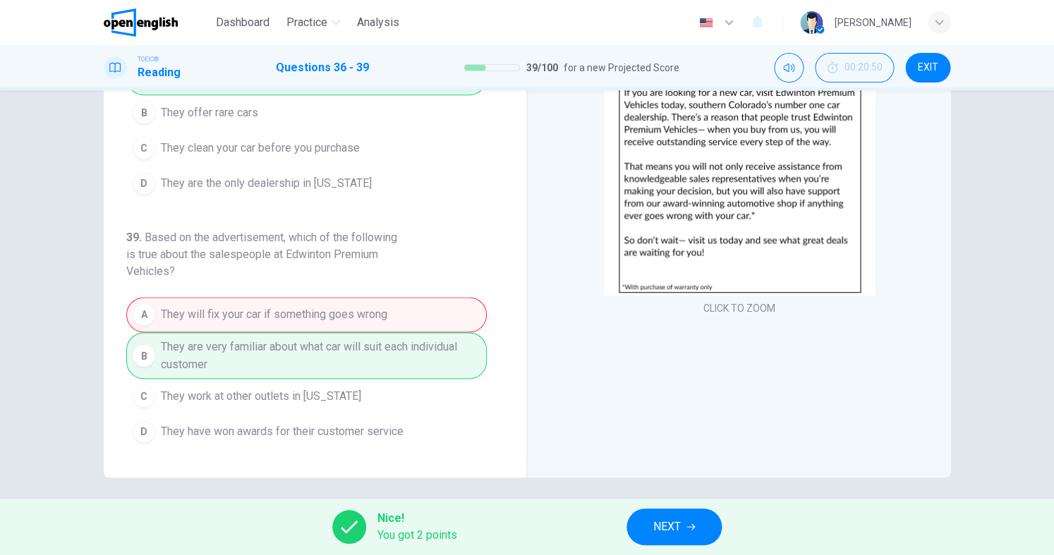
click at [673, 520] on span "NEXT" at bounding box center [667, 527] width 28 height 20
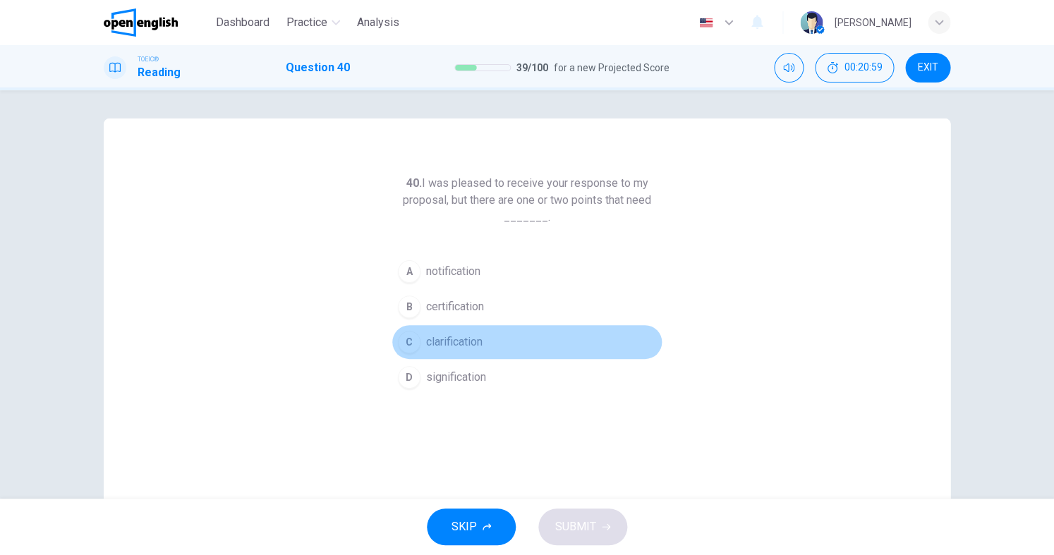
click at [430, 344] on span "clarification" at bounding box center [454, 342] width 56 height 17
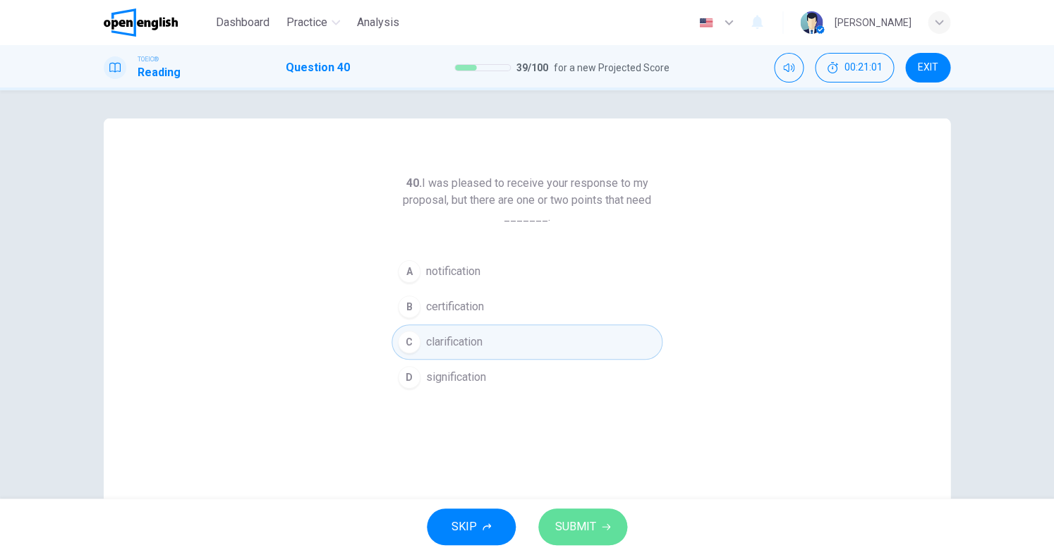
click at [588, 515] on button "SUBMIT" at bounding box center [582, 527] width 89 height 37
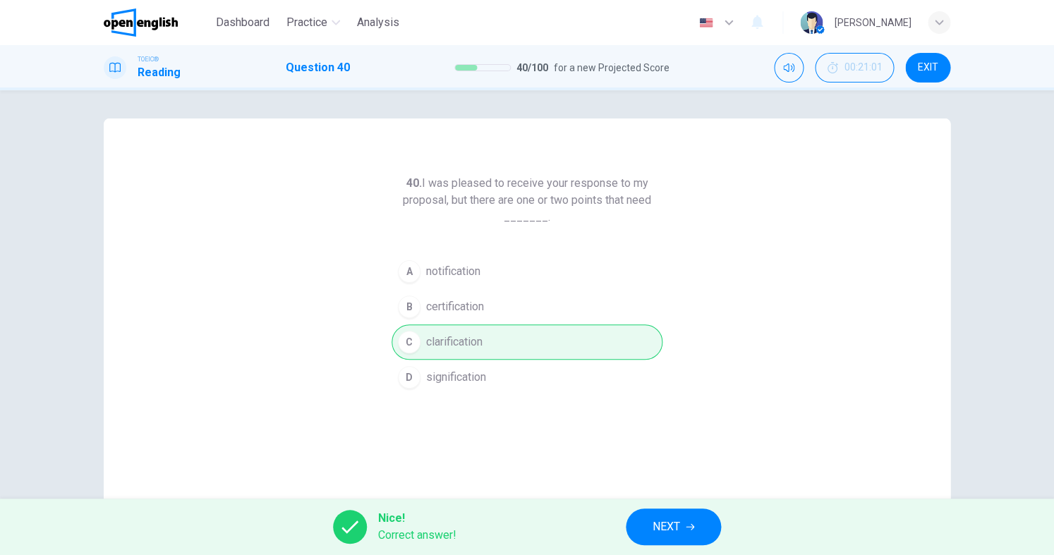
click at [666, 525] on span "NEXT" at bounding box center [667, 527] width 28 height 20
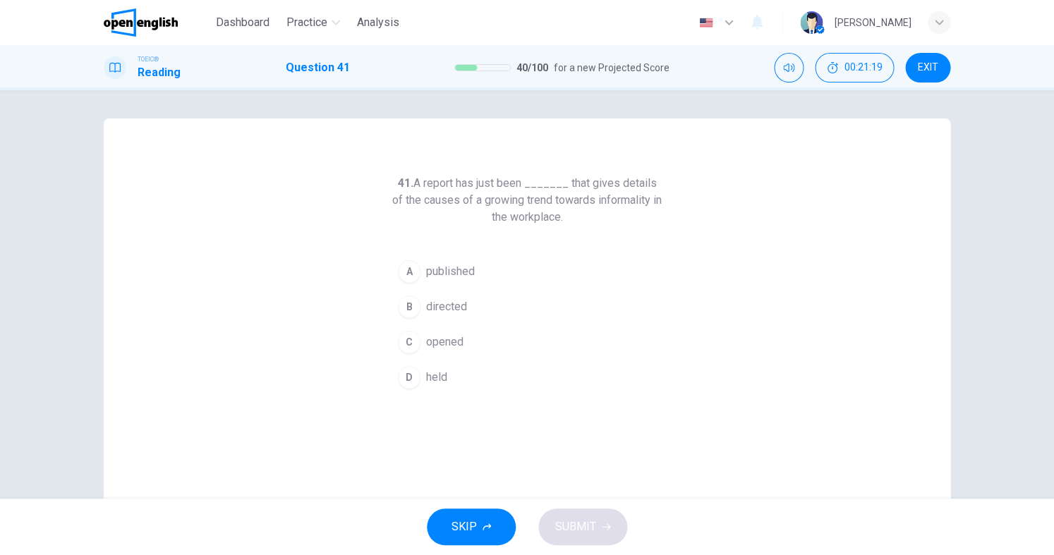
click at [434, 275] on span "published" at bounding box center [450, 271] width 49 height 17
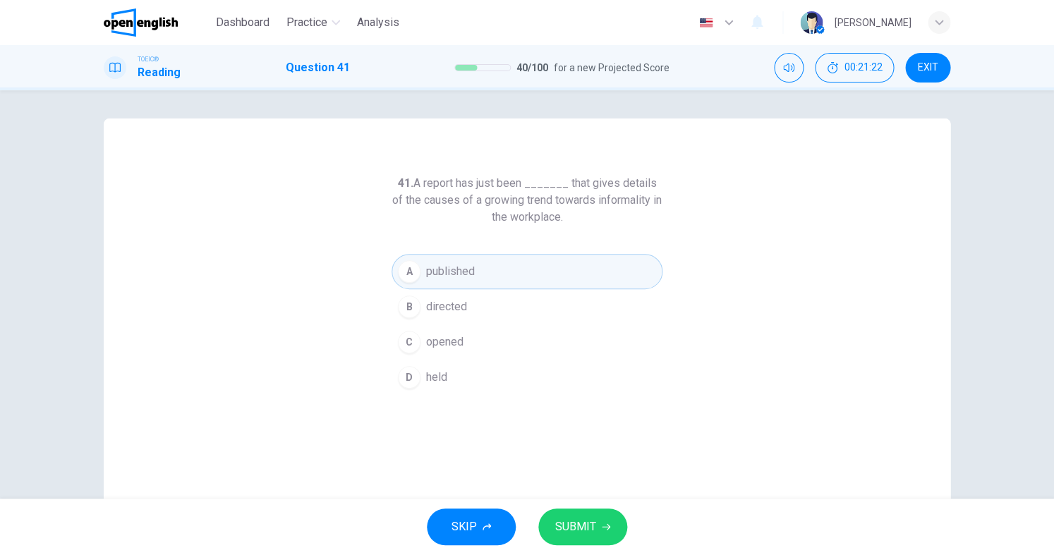
click at [597, 515] on button "SUBMIT" at bounding box center [582, 527] width 89 height 37
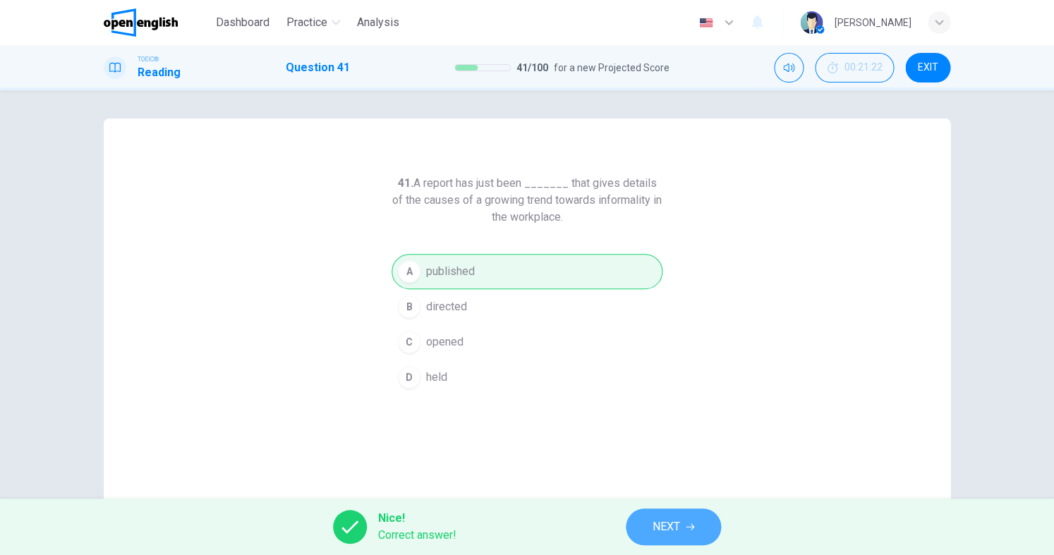
click at [641, 532] on button "NEXT" at bounding box center [673, 527] width 95 height 37
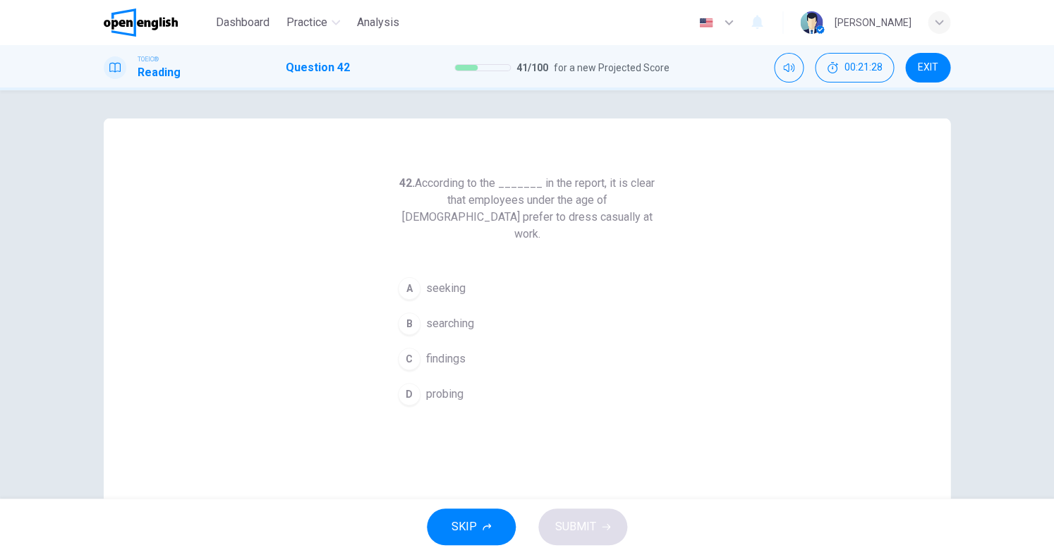
click at [456, 351] on span "findings" at bounding box center [446, 359] width 40 height 17
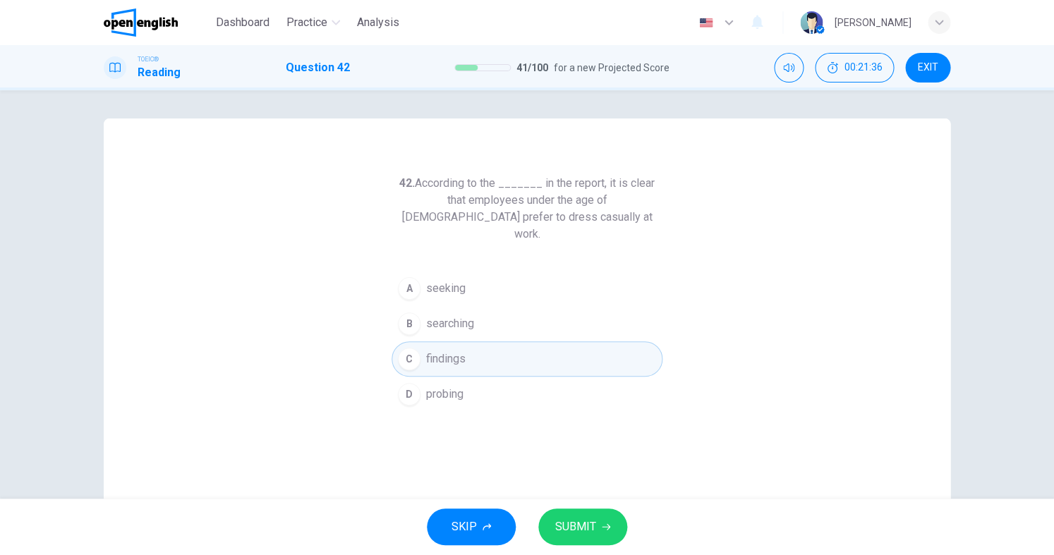
click at [588, 506] on div "SKIP SUBMIT" at bounding box center [527, 527] width 1054 height 56
click at [602, 521] on button "SUBMIT" at bounding box center [582, 527] width 89 height 37
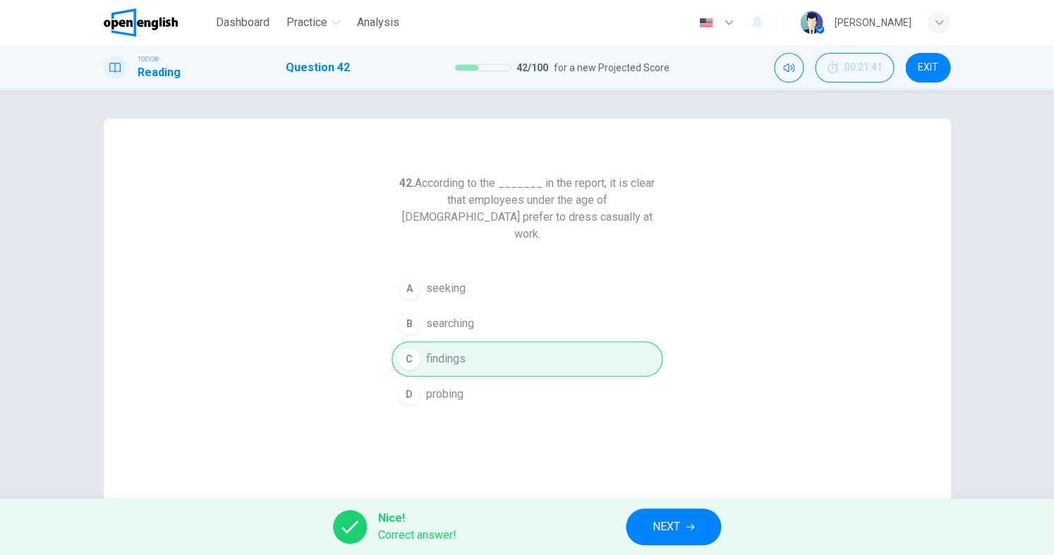
drag, startPoint x: 591, startPoint y: 519, endPoint x: 628, endPoint y: 521, distance: 36.8
click at [603, 520] on div "Nice! Correct answer! NEXT" at bounding box center [527, 527] width 1054 height 56
drag, startPoint x: 714, startPoint y: 530, endPoint x: 666, endPoint y: 523, distance: 48.5
click at [713, 530] on button "NEXT" at bounding box center [673, 527] width 95 height 37
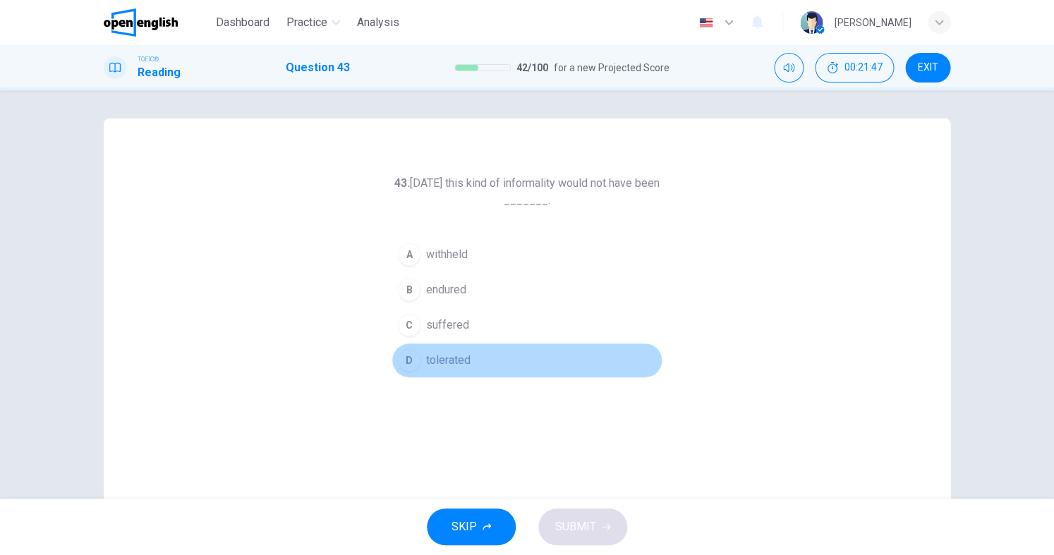
click at [464, 360] on span "tolerated" at bounding box center [448, 360] width 44 height 17
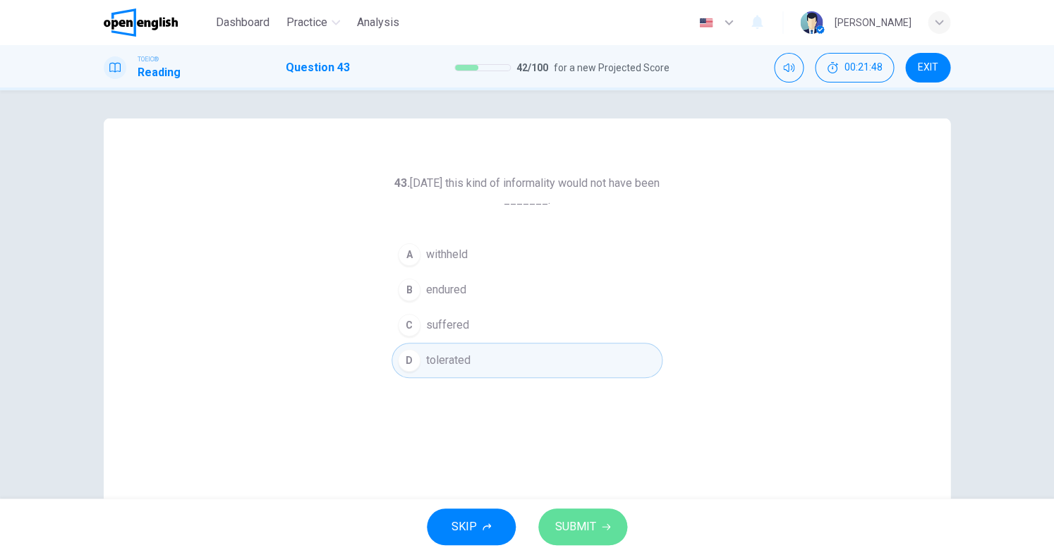
click at [590, 522] on span "SUBMIT" at bounding box center [575, 527] width 41 height 20
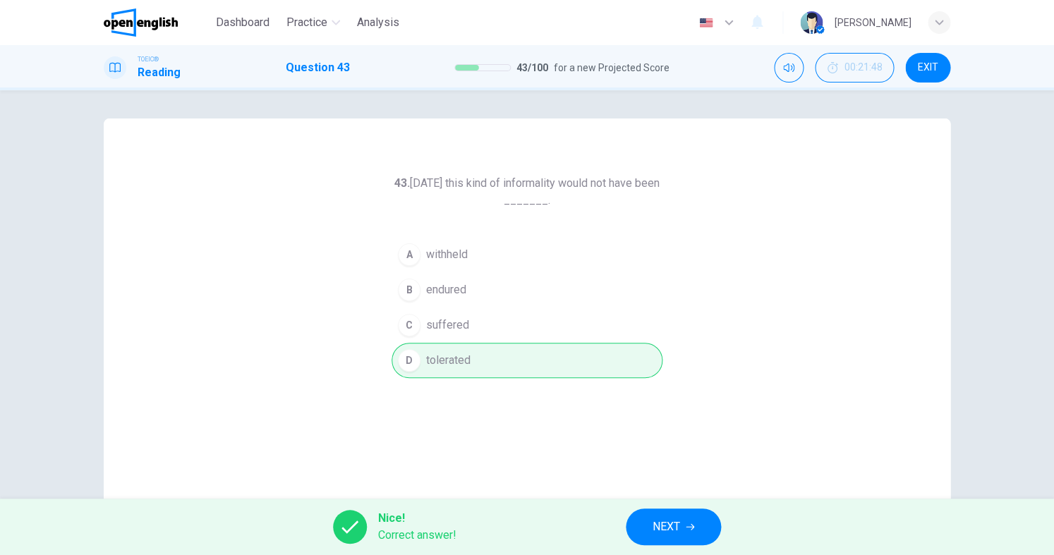
click at [680, 535] on span "NEXT" at bounding box center [667, 527] width 28 height 20
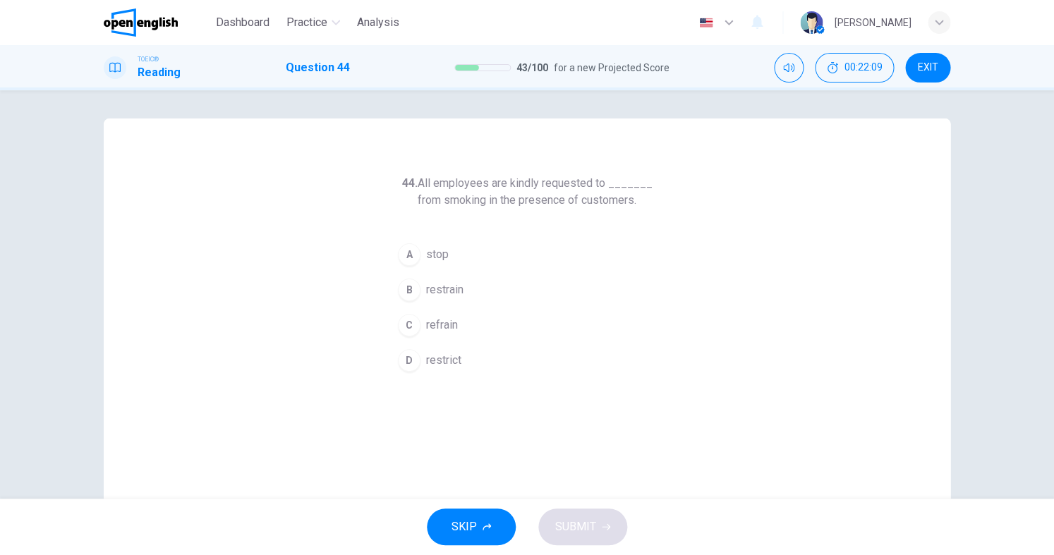
click at [440, 251] on span "stop" at bounding box center [437, 254] width 23 height 17
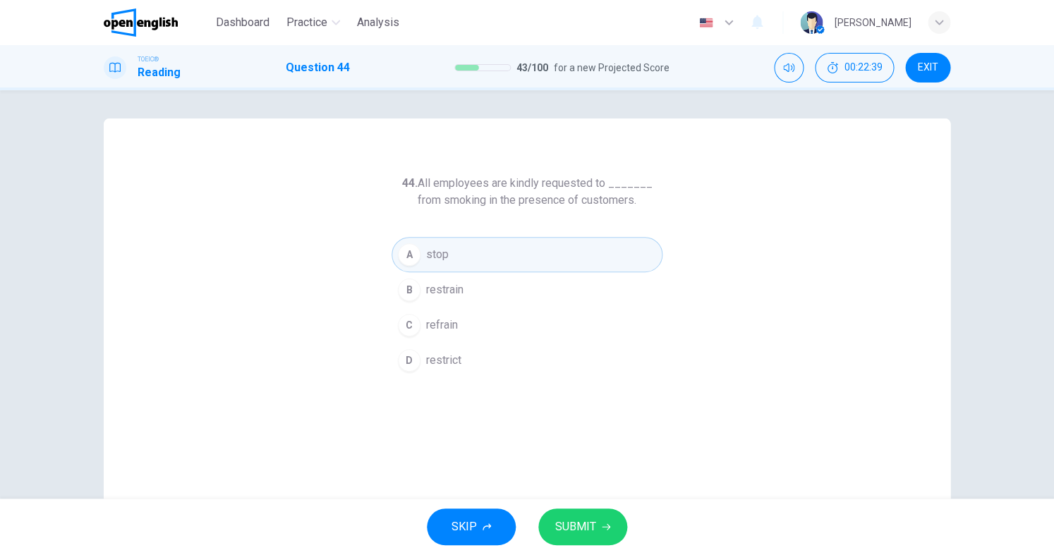
click at [586, 519] on span "SUBMIT" at bounding box center [575, 527] width 41 height 20
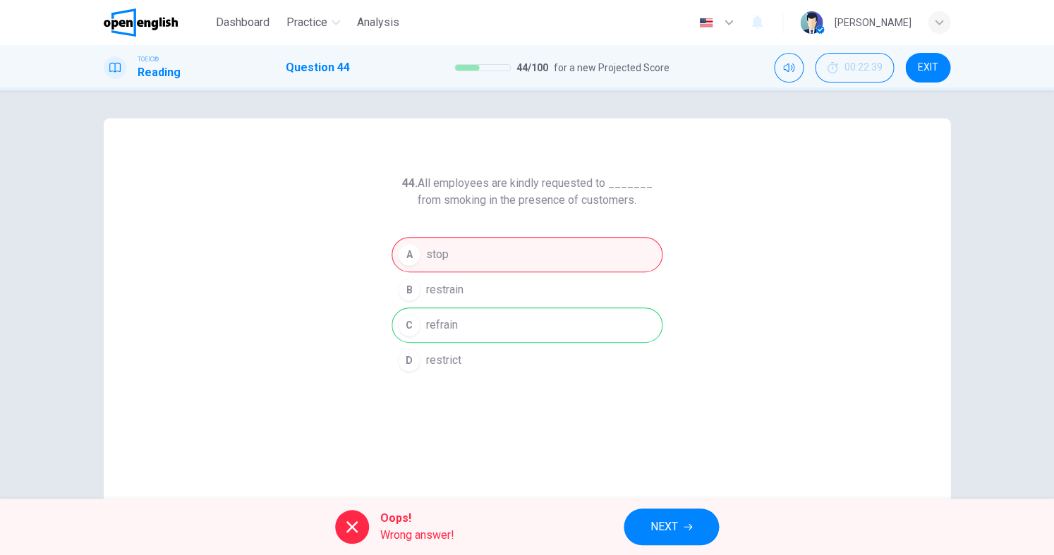
click at [686, 533] on button "NEXT" at bounding box center [671, 527] width 95 height 37
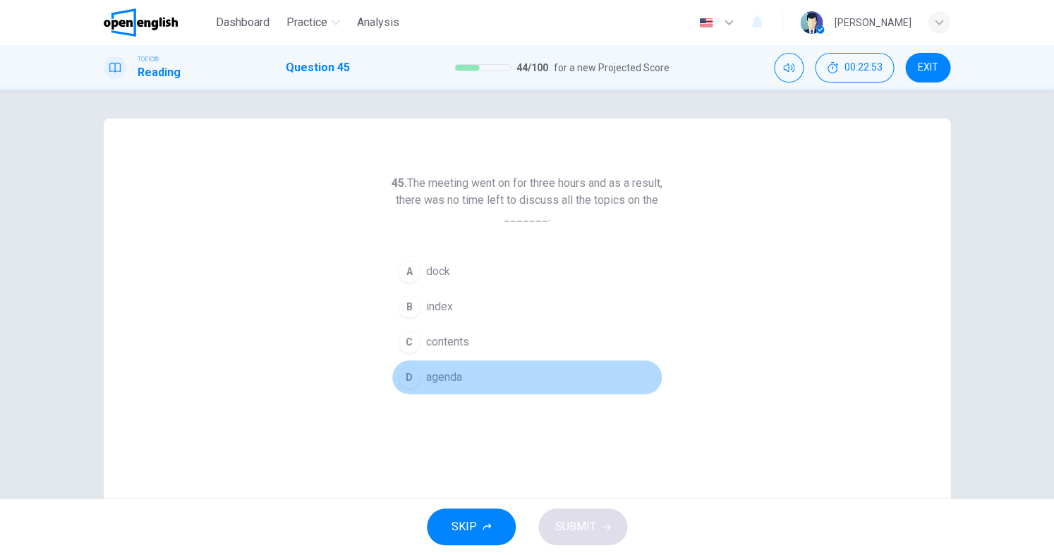
click at [456, 382] on span "agenda" at bounding box center [444, 377] width 36 height 17
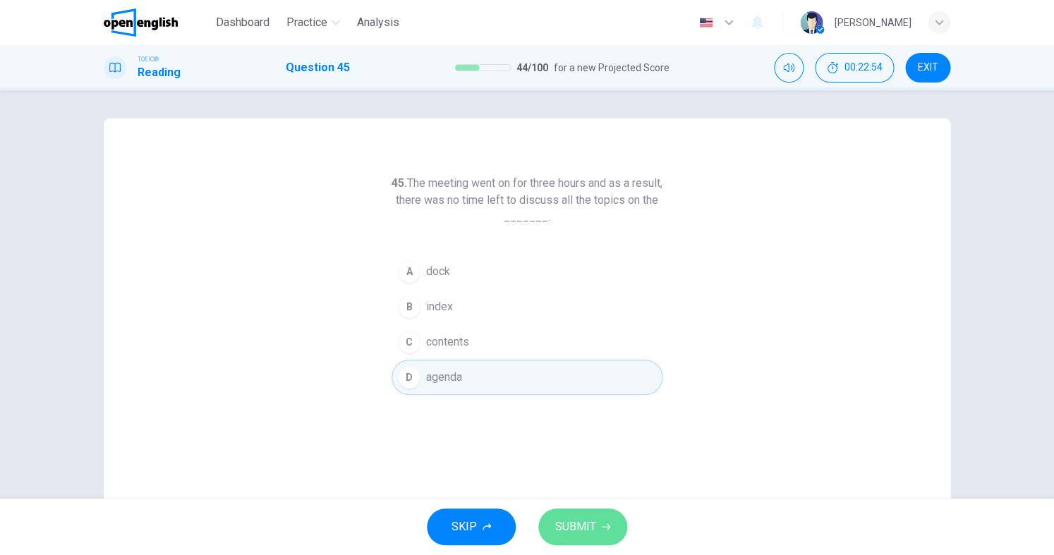
click at [591, 519] on span "SUBMIT" at bounding box center [575, 527] width 41 height 20
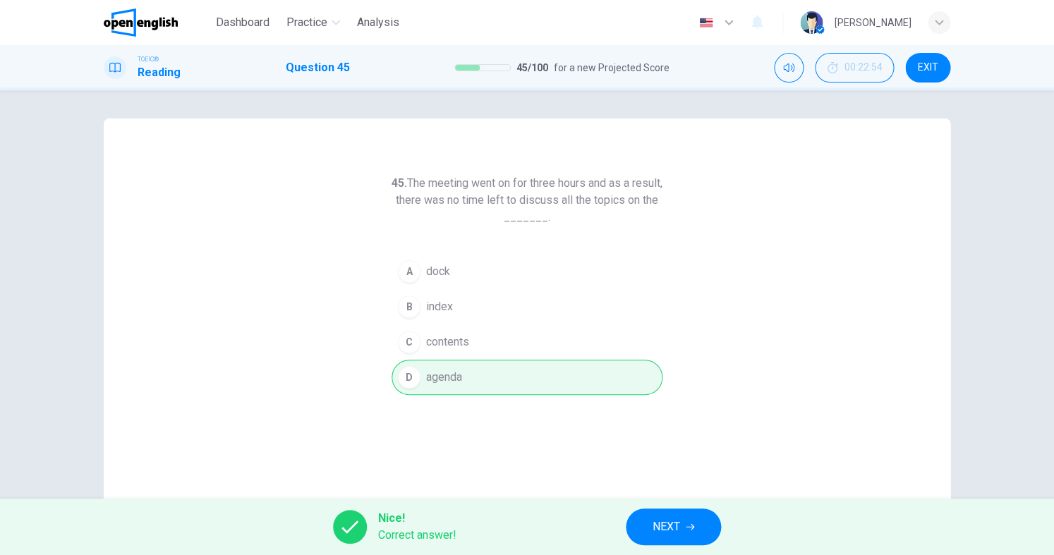
click at [660, 537] on button "NEXT" at bounding box center [673, 527] width 95 height 37
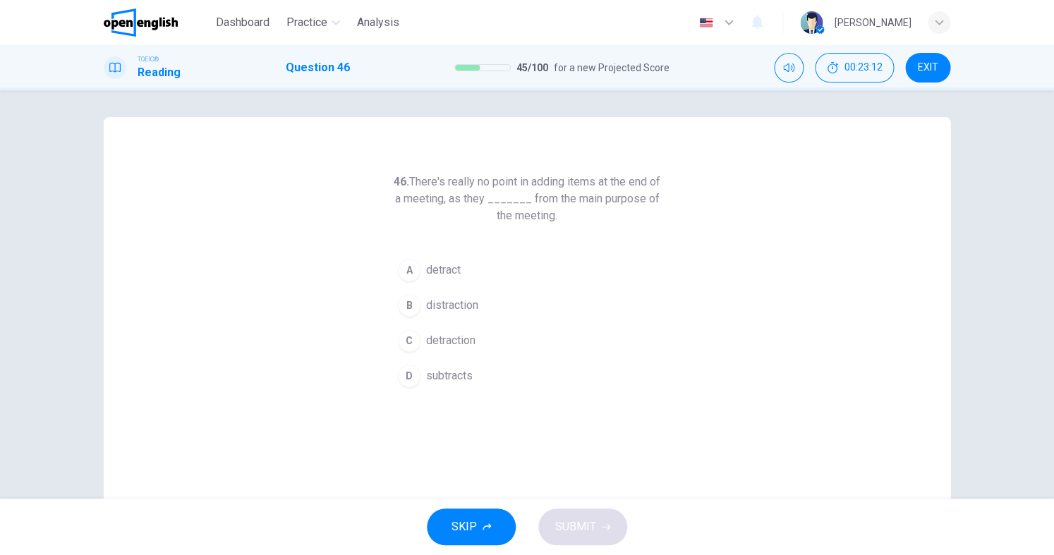
drag, startPoint x: 456, startPoint y: 271, endPoint x: 461, endPoint y: 297, distance: 26.4
click at [456, 271] on span "detract" at bounding box center [443, 270] width 35 height 17
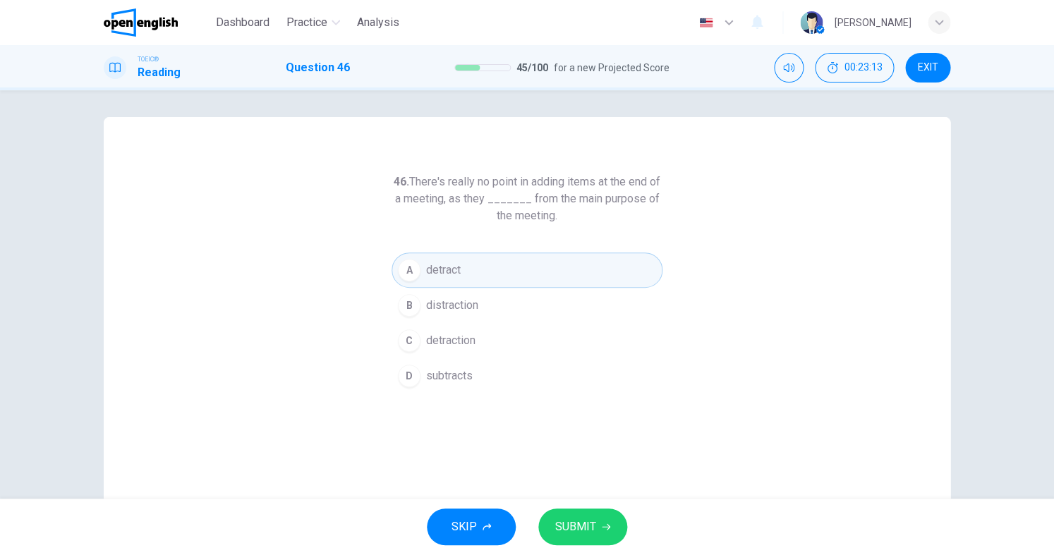
click at [576, 509] on button "SUBMIT" at bounding box center [582, 527] width 89 height 37
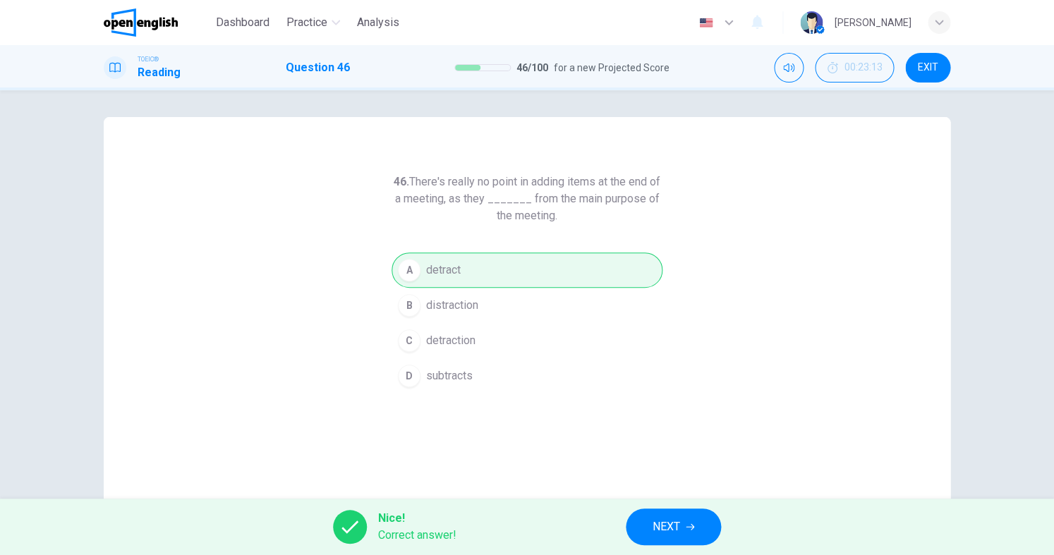
click at [663, 527] on span "NEXT" at bounding box center [667, 527] width 28 height 20
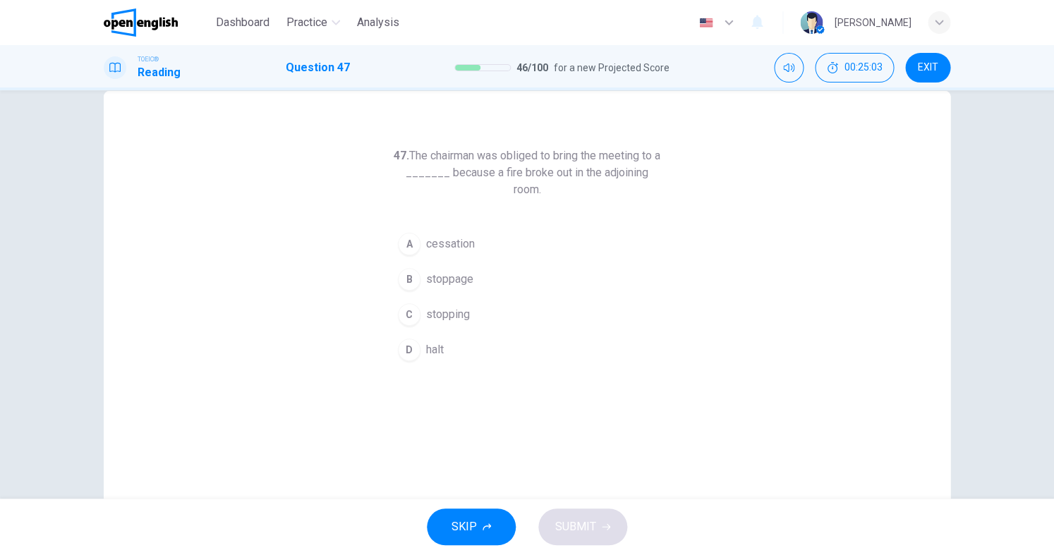
scroll to position [28, 0]
click at [419, 333] on button "D halt" at bounding box center [527, 349] width 271 height 35
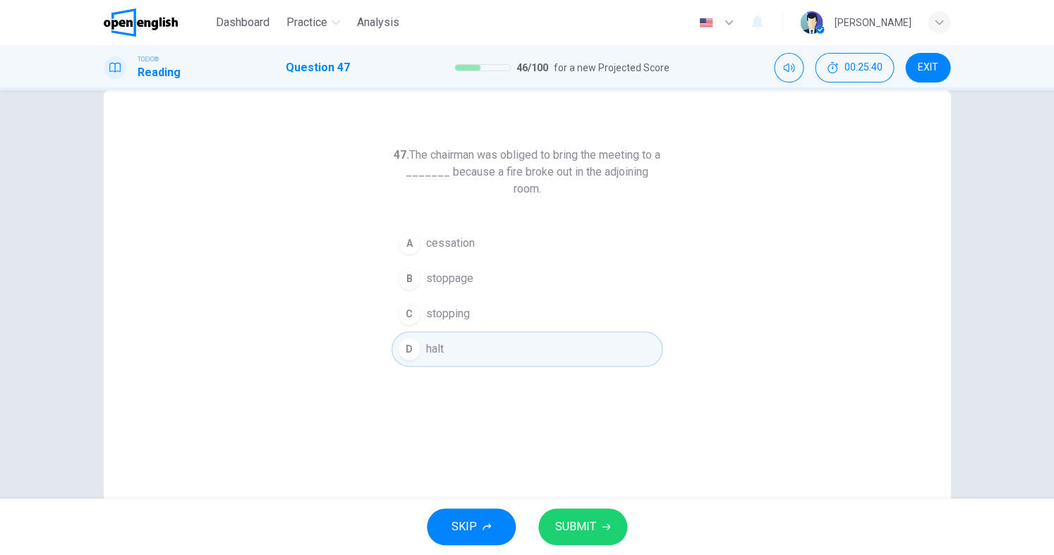
click at [587, 502] on div "SKIP SUBMIT" at bounding box center [527, 527] width 1054 height 56
click at [587, 517] on span "SUBMIT" at bounding box center [575, 527] width 41 height 20
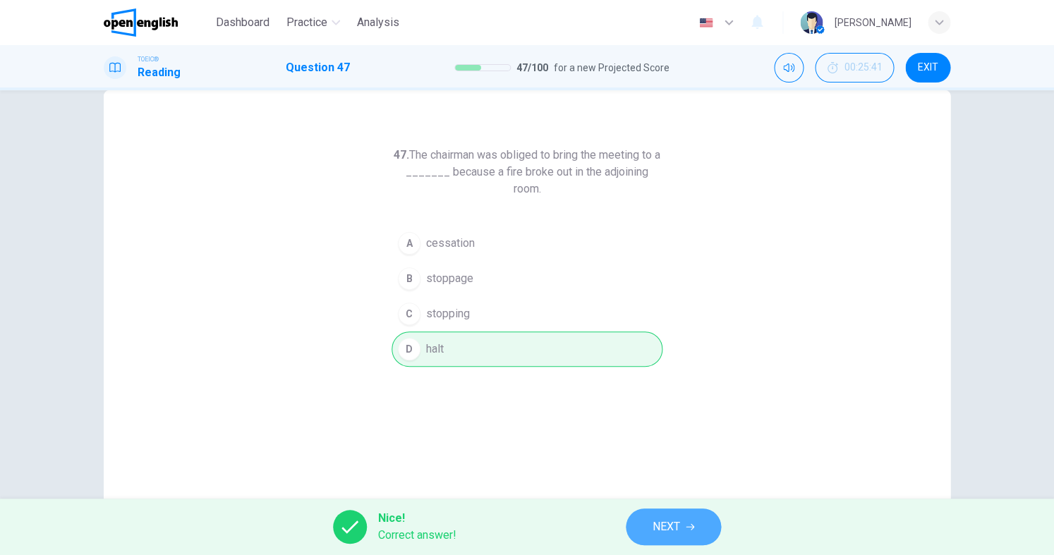
click at [672, 532] on span "NEXT" at bounding box center [667, 527] width 28 height 20
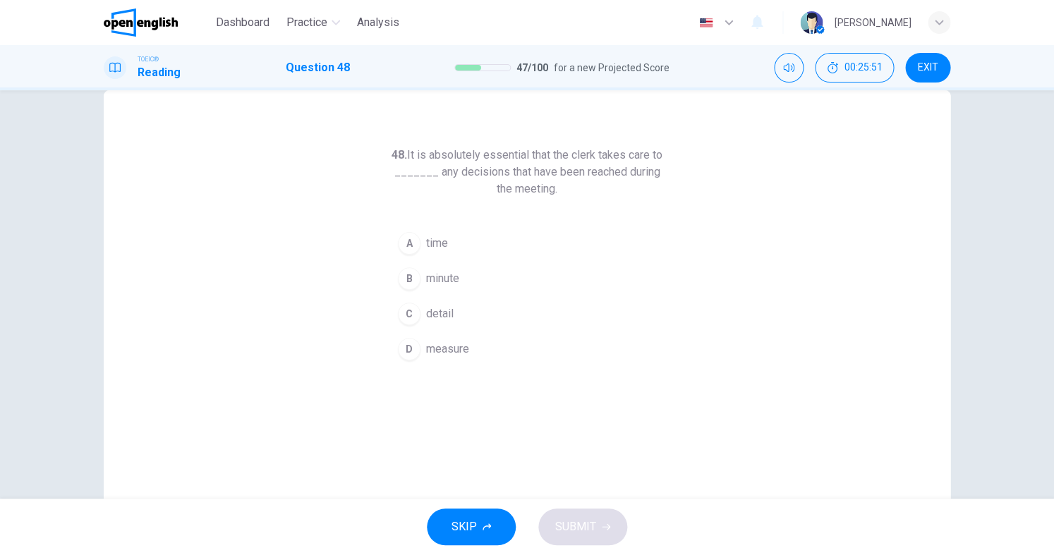
click at [456, 341] on span "measure" at bounding box center [447, 349] width 43 height 17
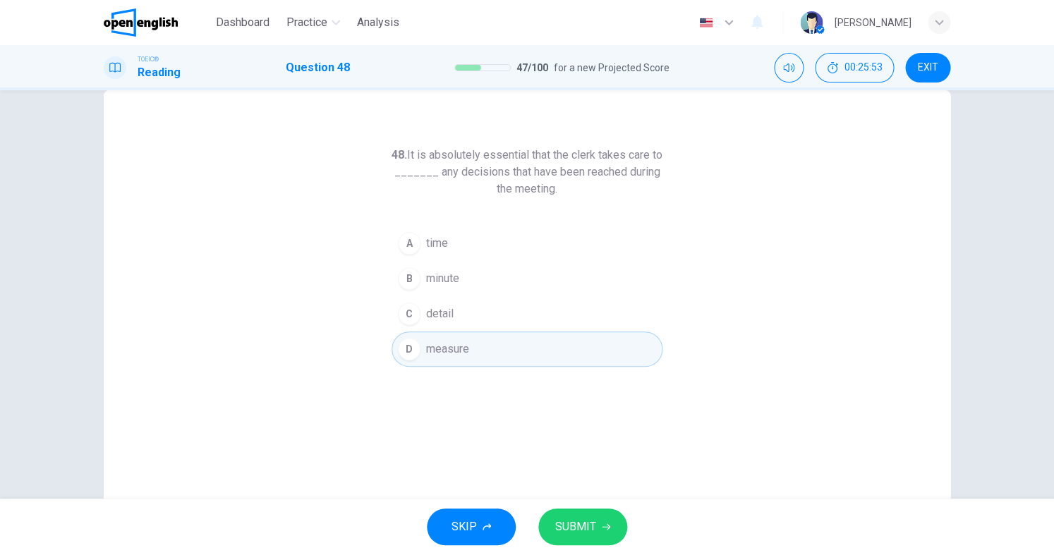
click at [605, 523] on button "SUBMIT" at bounding box center [582, 527] width 89 height 37
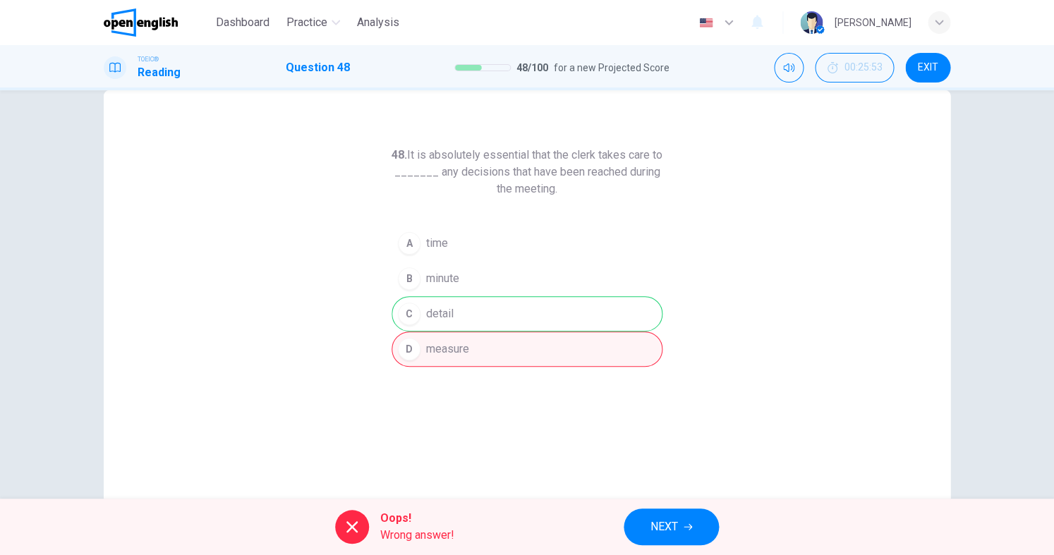
scroll to position [0, 0]
drag, startPoint x: 634, startPoint y: 505, endPoint x: 667, endPoint y: 514, distance: 34.4
click at [646, 509] on div "Oops! Wrong answer! NEXT" at bounding box center [527, 527] width 1054 height 56
drag, startPoint x: 646, startPoint y: 515, endPoint x: 686, endPoint y: 522, distance: 40.8
click at [663, 519] on button "NEXT" at bounding box center [671, 527] width 95 height 37
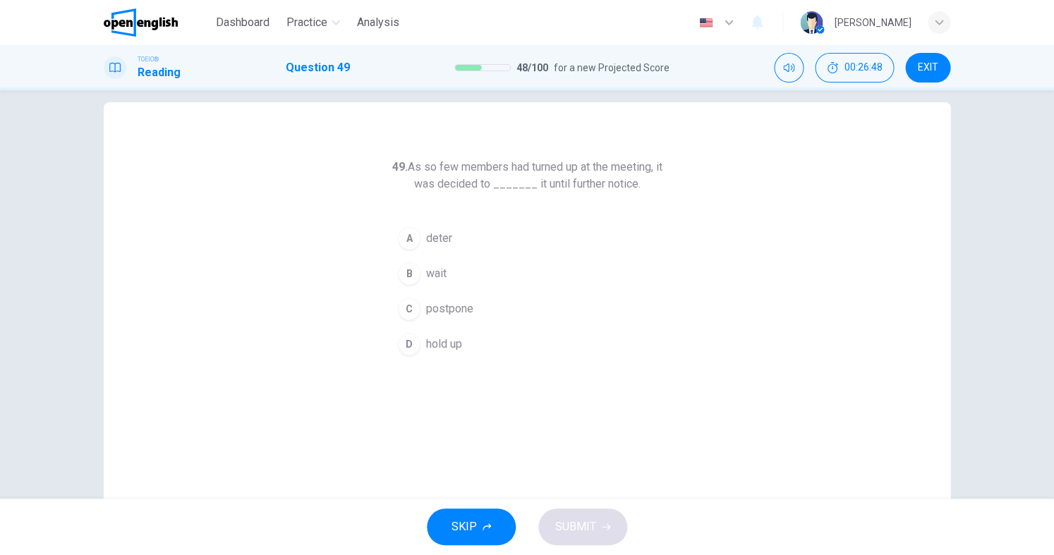
scroll to position [14, 0]
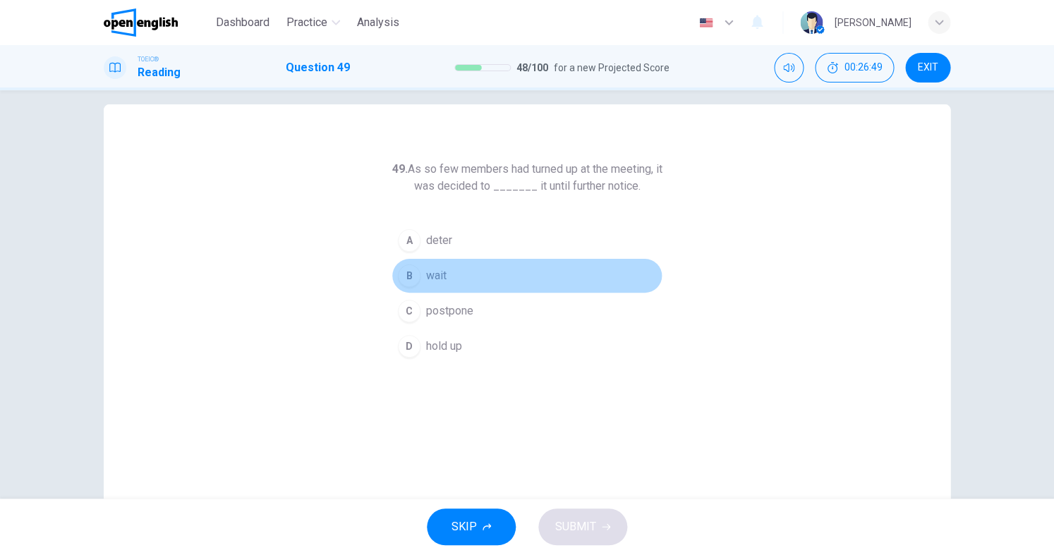
click at [437, 280] on span "wait" at bounding box center [436, 275] width 20 height 17
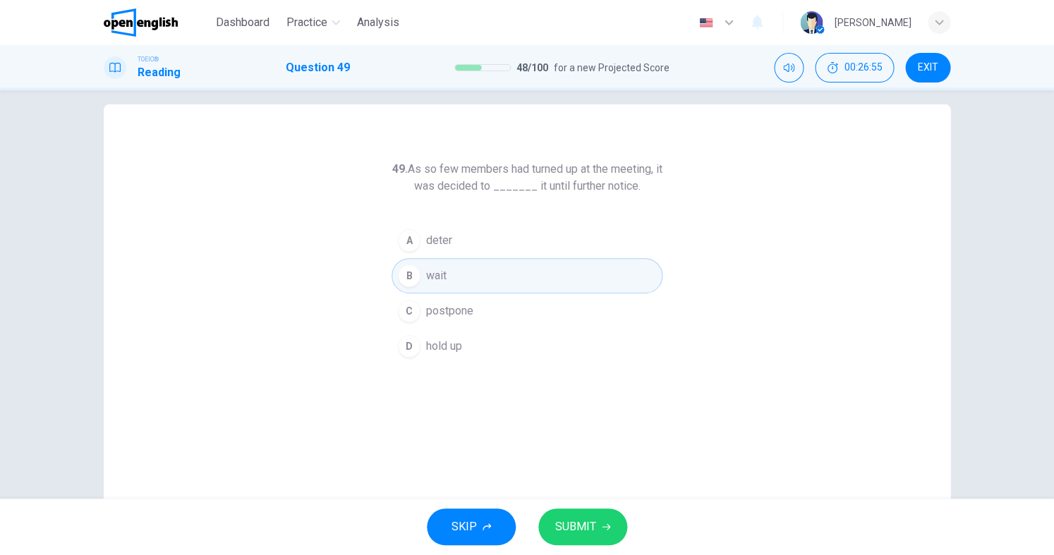
click at [456, 346] on span "hold up" at bounding box center [444, 346] width 36 height 17
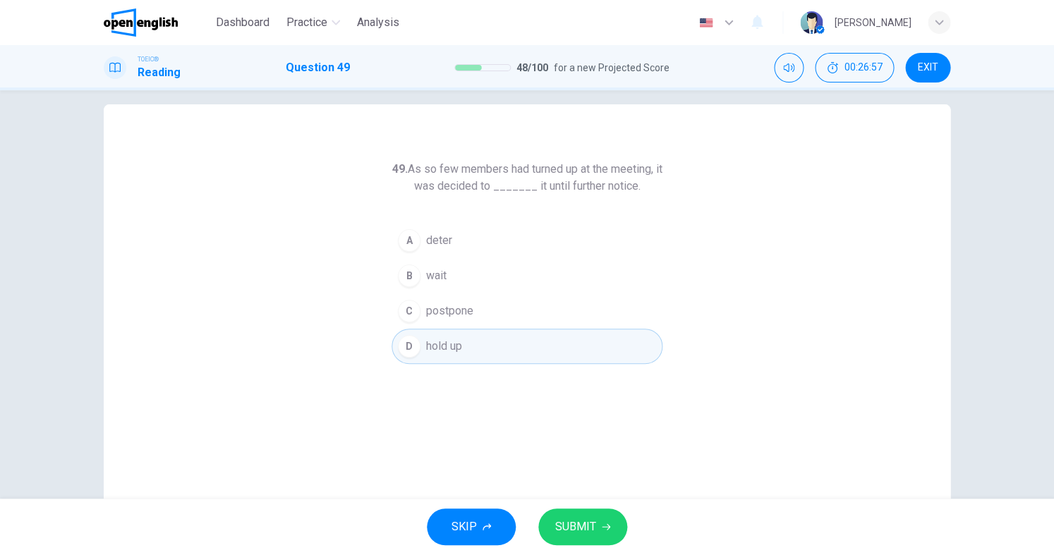
click at [584, 520] on span "SUBMIT" at bounding box center [575, 527] width 41 height 20
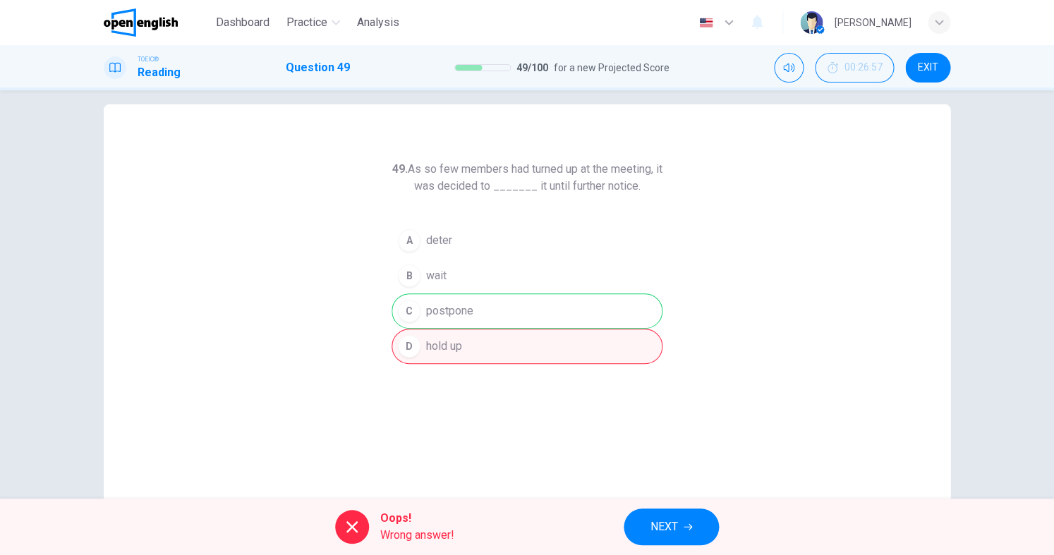
click at [670, 529] on span "NEXT" at bounding box center [665, 527] width 28 height 20
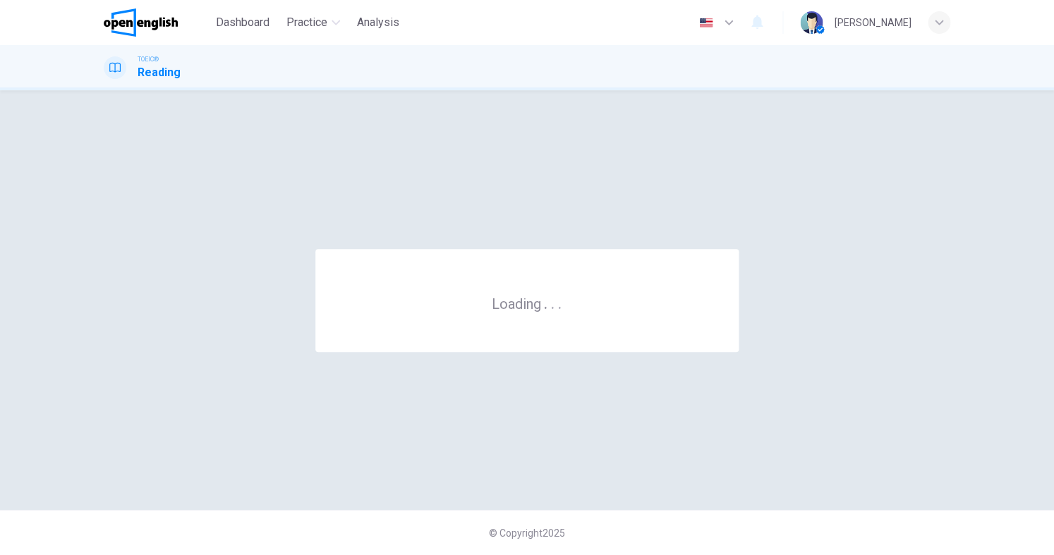
scroll to position [0, 0]
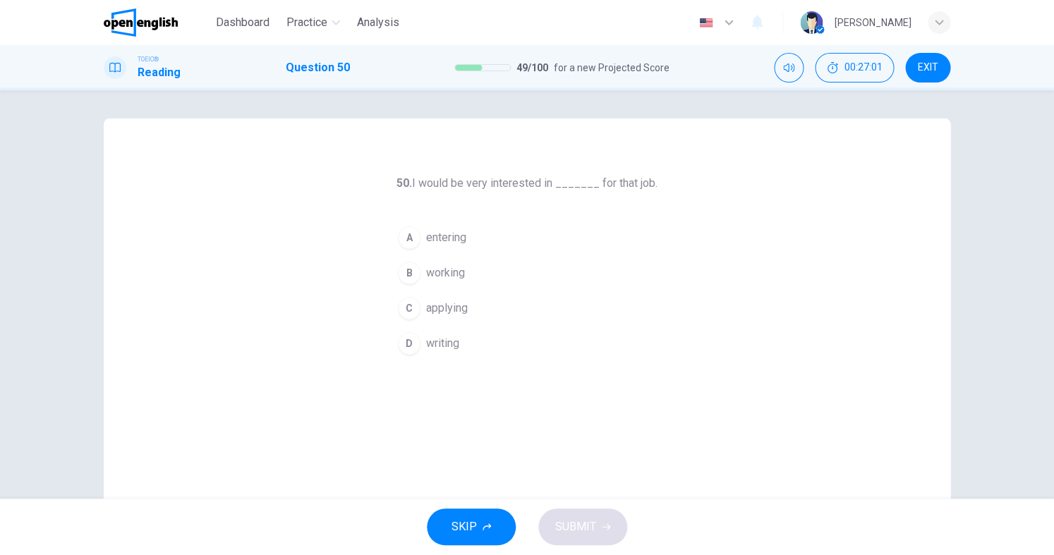
click at [446, 315] on span "applying" at bounding box center [447, 308] width 42 height 17
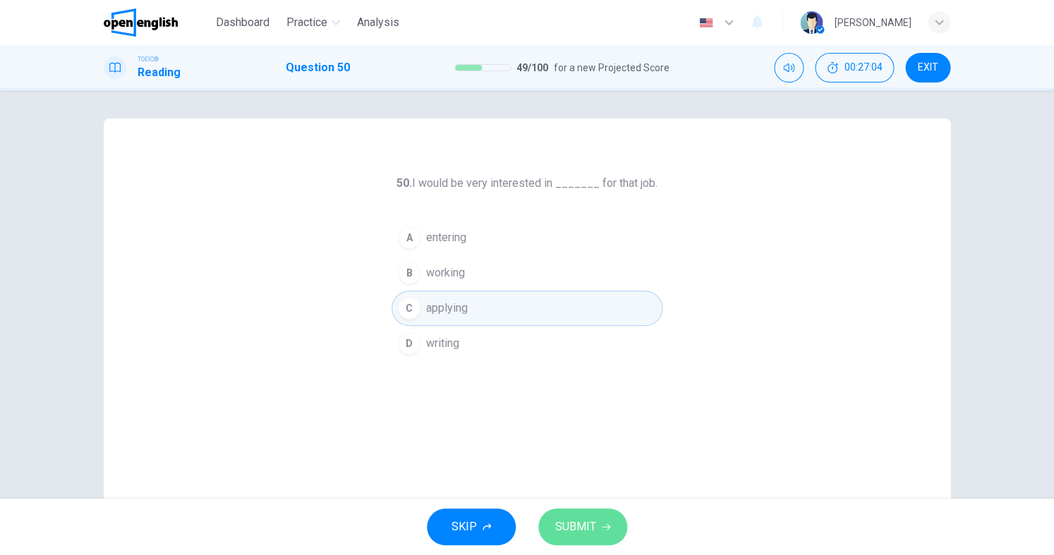
click at [586, 529] on span "SUBMIT" at bounding box center [575, 527] width 41 height 20
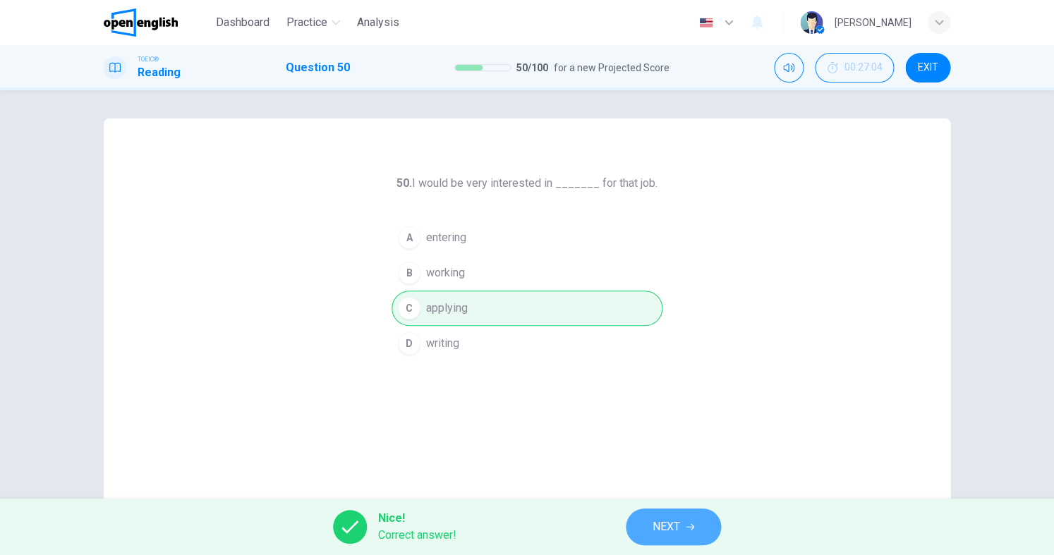
click at [644, 525] on button "NEXT" at bounding box center [673, 527] width 95 height 37
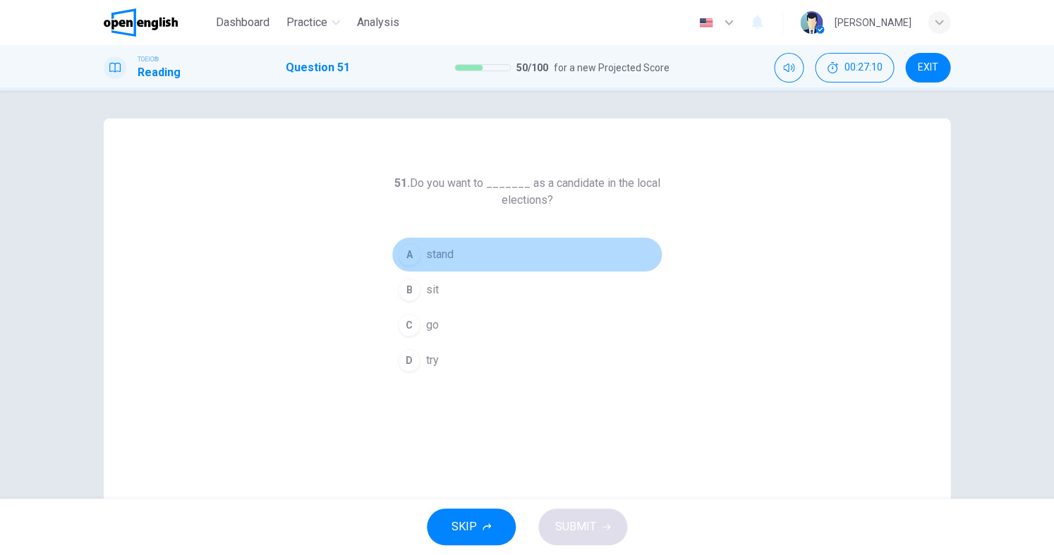
click at [442, 255] on span "stand" at bounding box center [440, 254] width 28 height 17
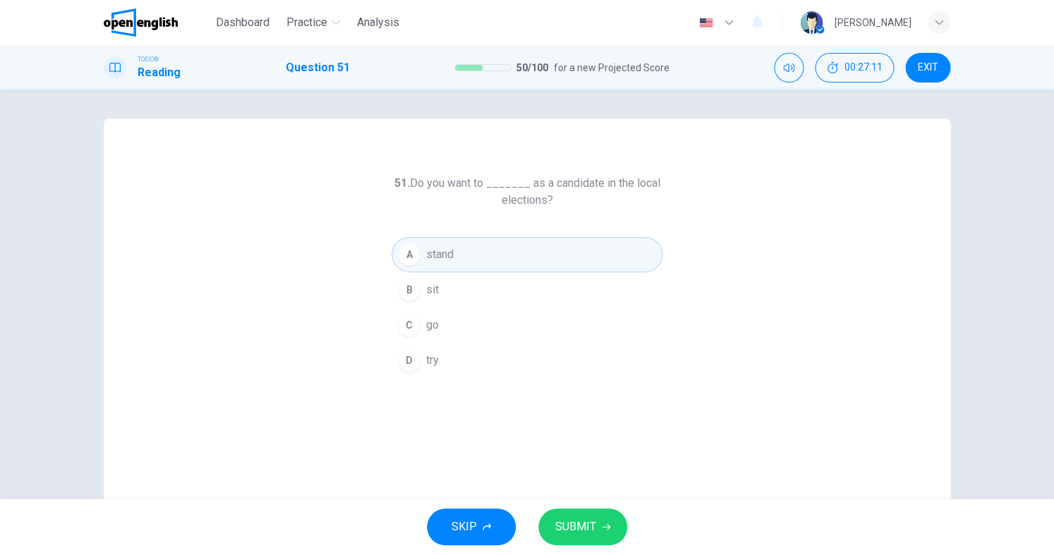
scroll to position [1, 0]
click at [621, 524] on button "SUBMIT" at bounding box center [582, 527] width 89 height 37
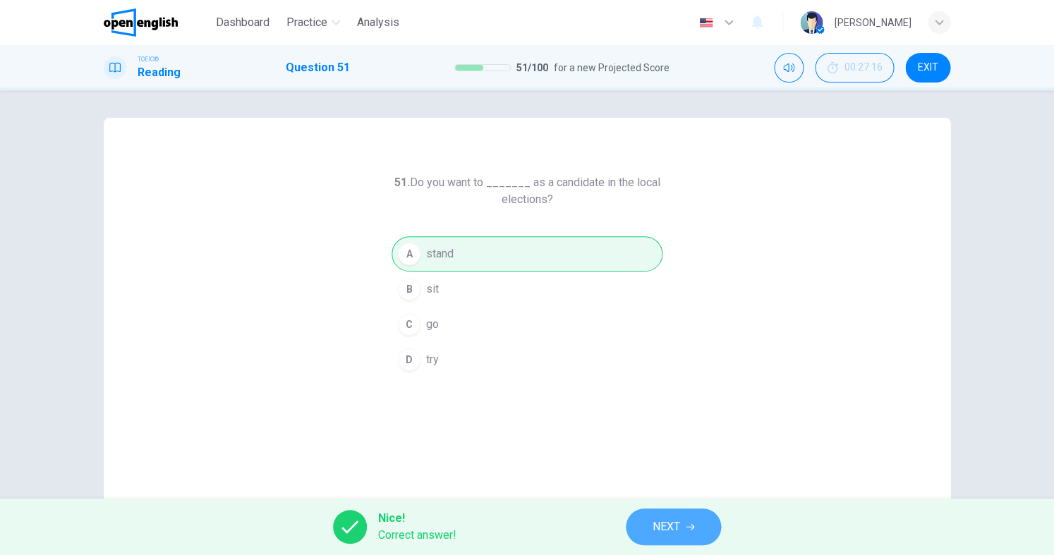
click at [672, 531] on span "NEXT" at bounding box center [667, 527] width 28 height 20
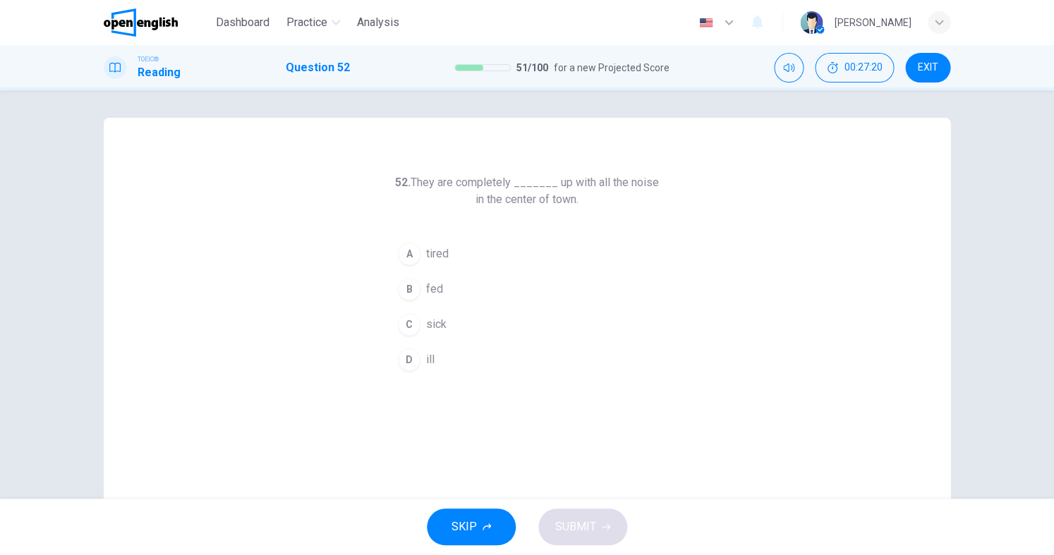
click at [431, 292] on span "fed" at bounding box center [434, 289] width 17 height 17
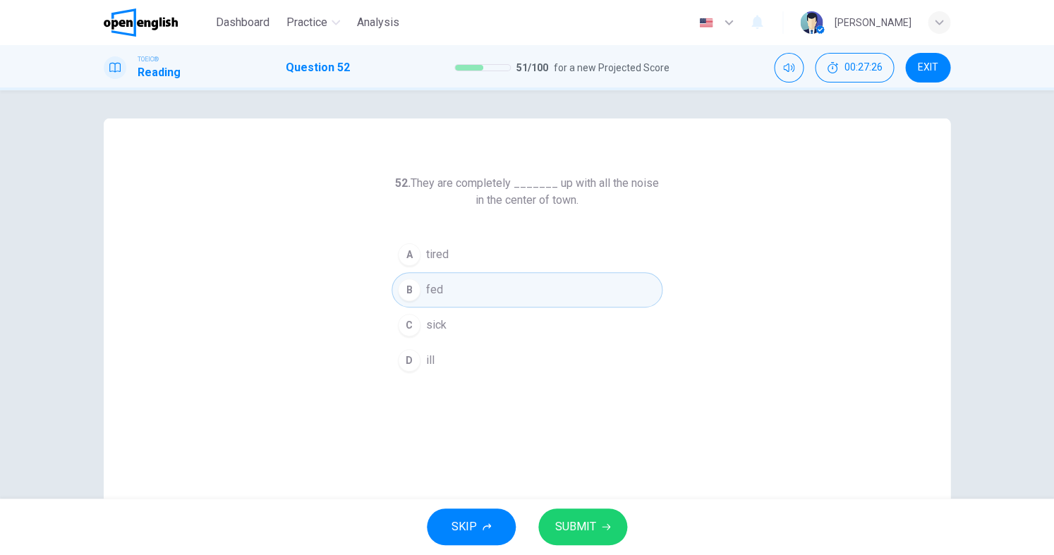
scroll to position [0, 0]
click at [577, 512] on button "SUBMIT" at bounding box center [582, 527] width 89 height 37
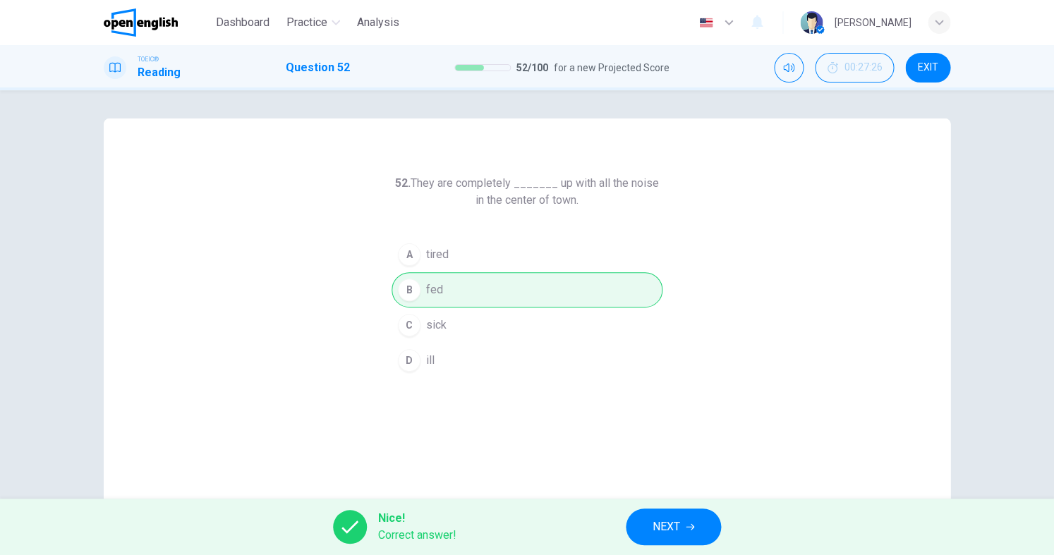
click at [669, 527] on span "NEXT" at bounding box center [667, 527] width 28 height 20
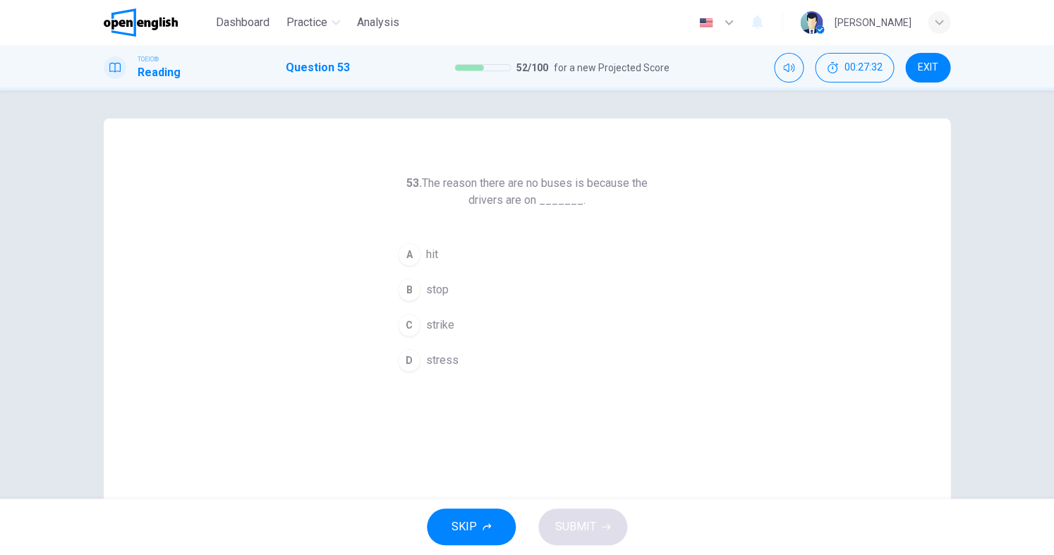
click at [432, 321] on span "strike" at bounding box center [440, 325] width 28 height 17
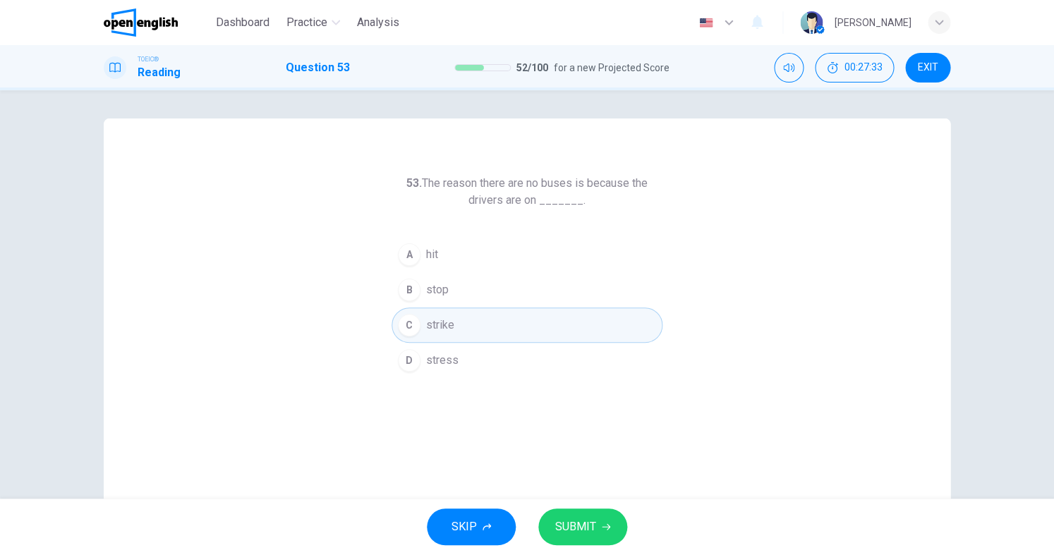
click at [590, 514] on button "SUBMIT" at bounding box center [582, 527] width 89 height 37
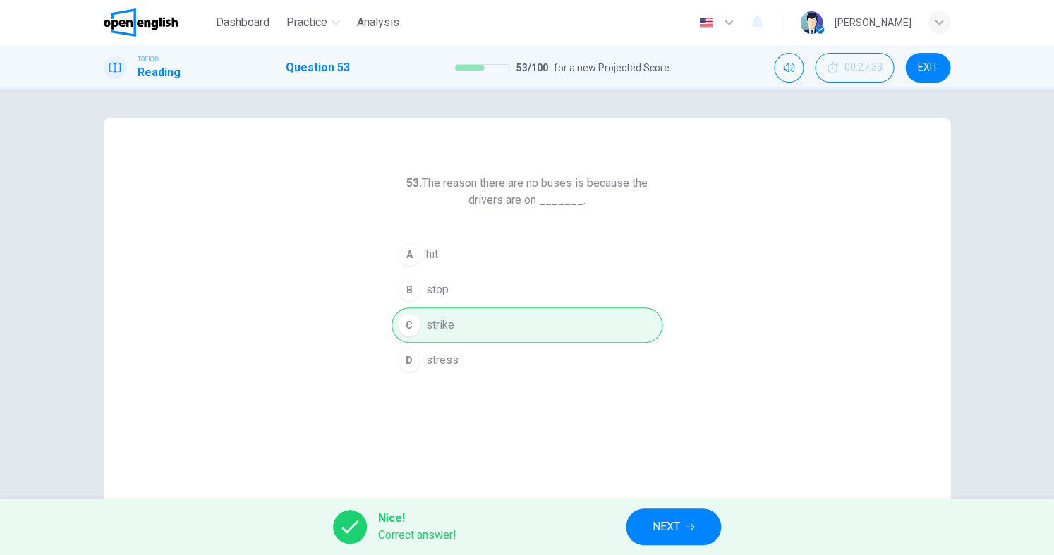
click at [680, 518] on span "NEXT" at bounding box center [667, 527] width 28 height 20
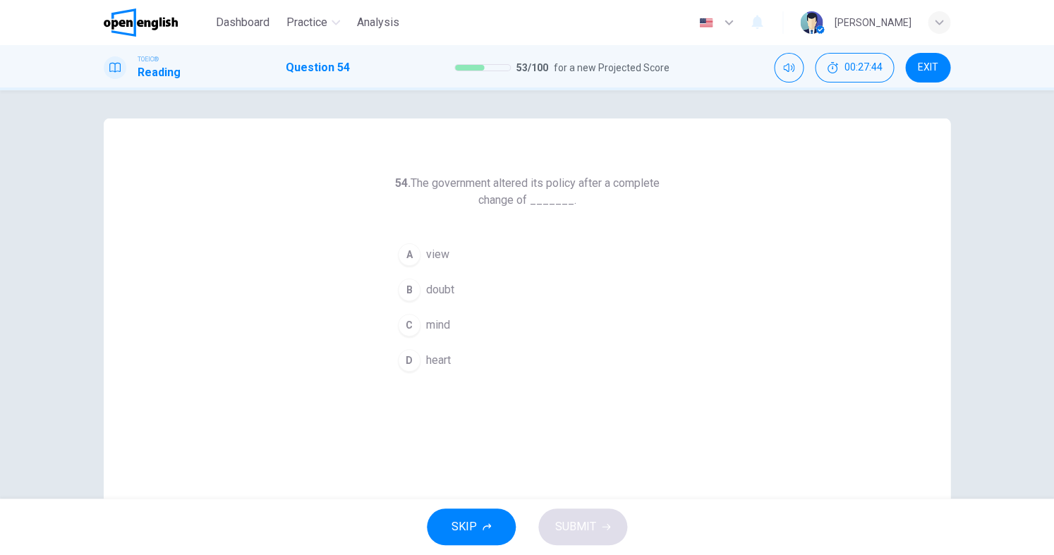
click at [439, 332] on span "mind" at bounding box center [438, 325] width 24 height 17
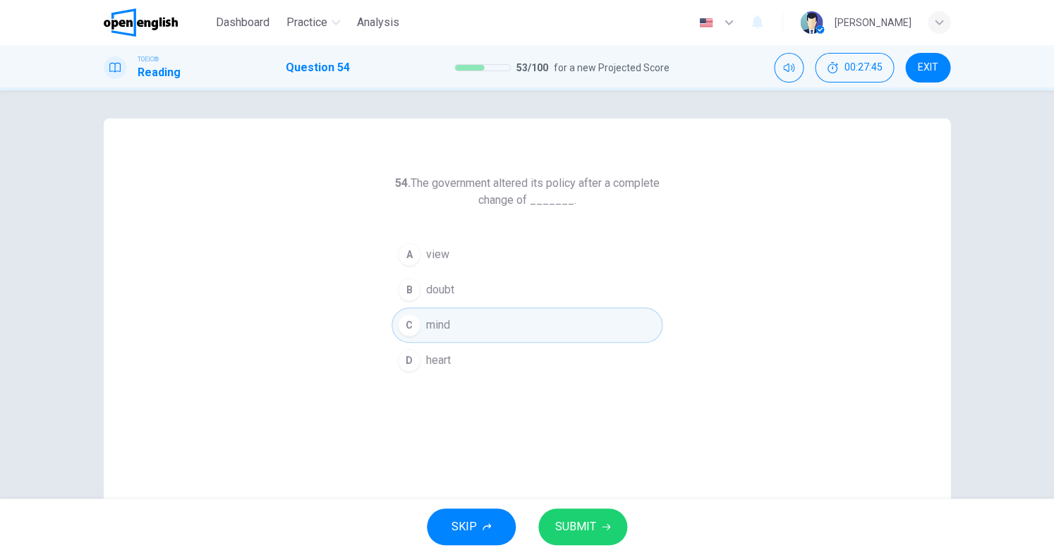
click at [580, 521] on span "SUBMIT" at bounding box center [575, 527] width 41 height 20
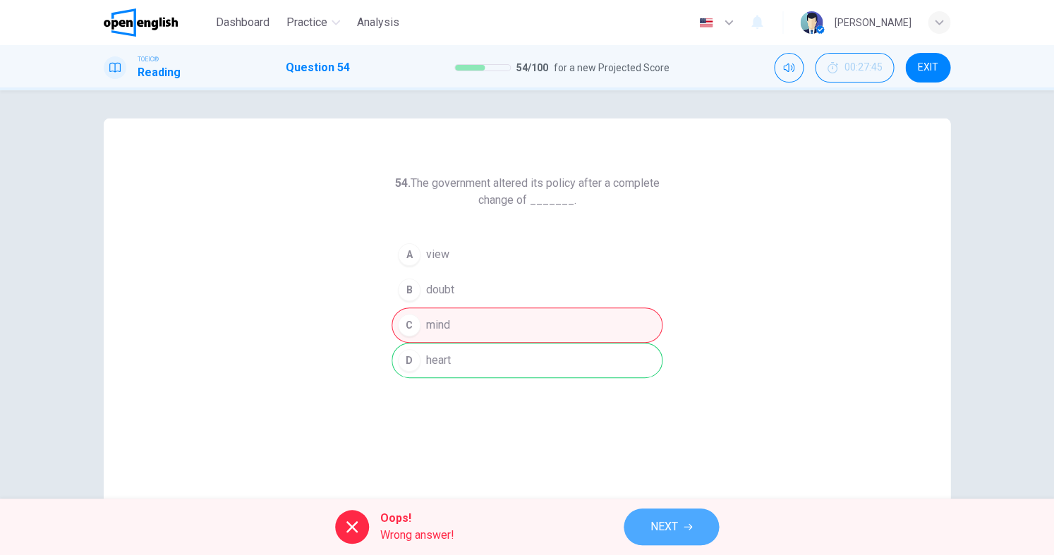
click at [666, 517] on span "NEXT" at bounding box center [665, 527] width 28 height 20
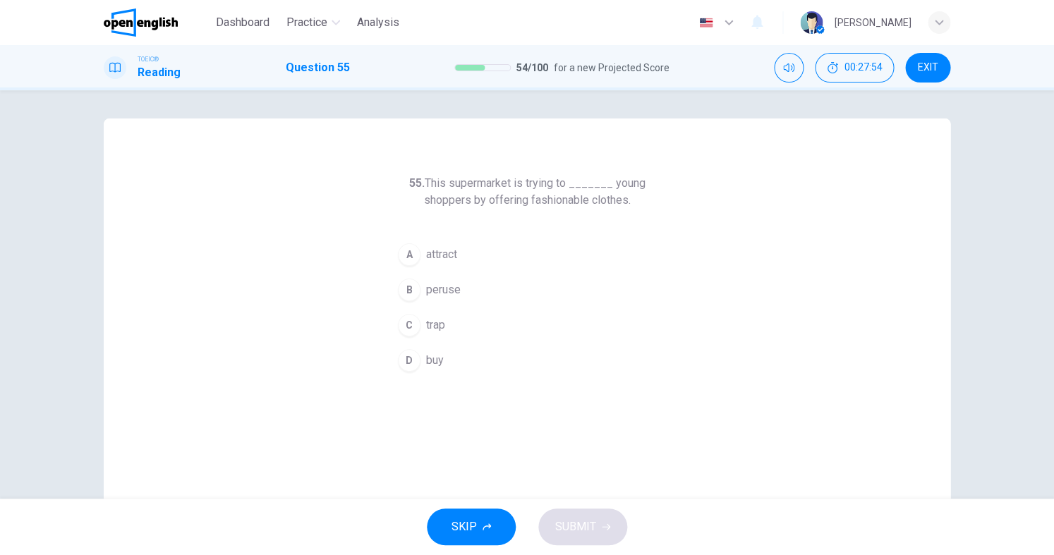
click at [422, 250] on button "A attract" at bounding box center [527, 254] width 271 height 35
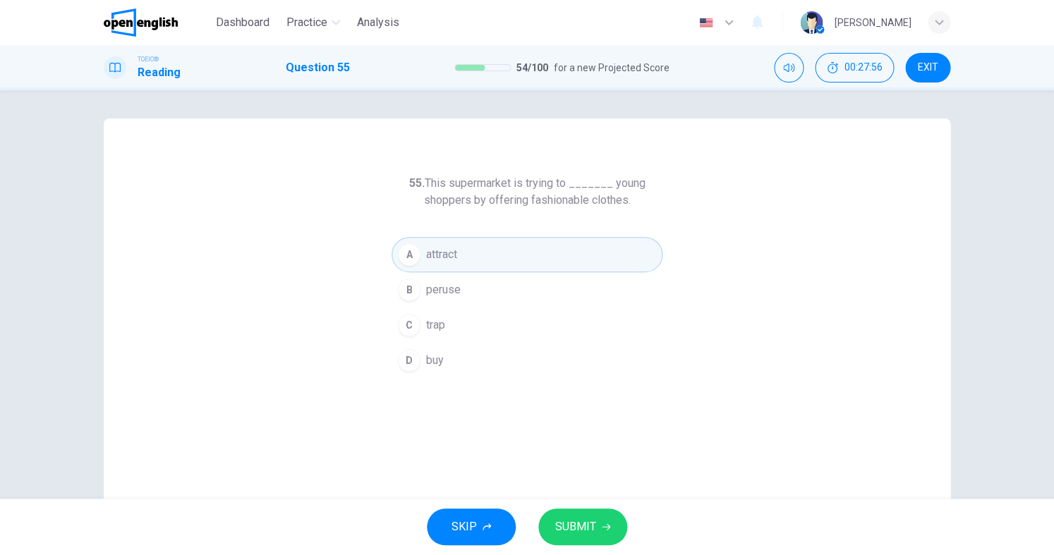
click at [591, 515] on button "SUBMIT" at bounding box center [582, 527] width 89 height 37
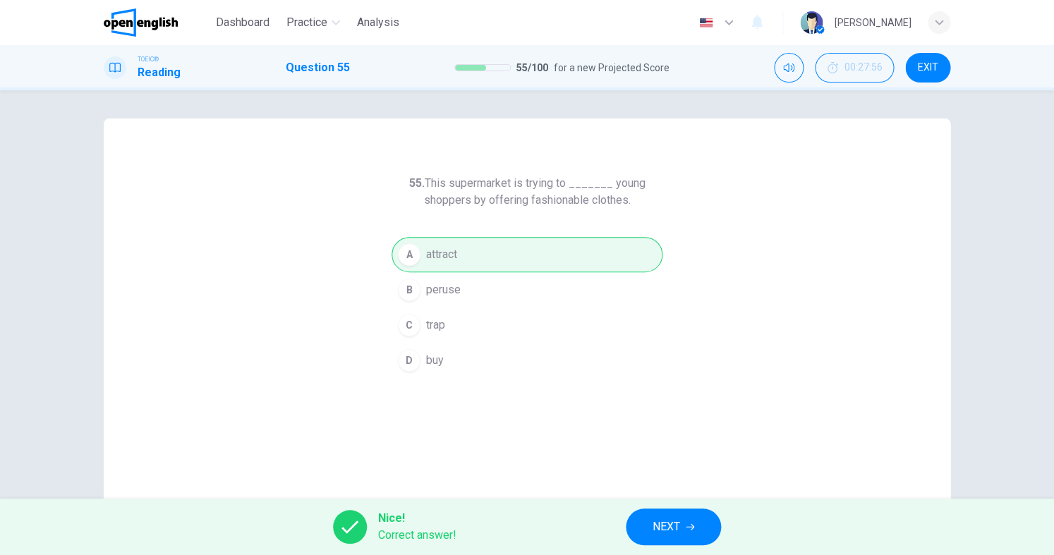
click at [652, 531] on button "NEXT" at bounding box center [673, 527] width 95 height 37
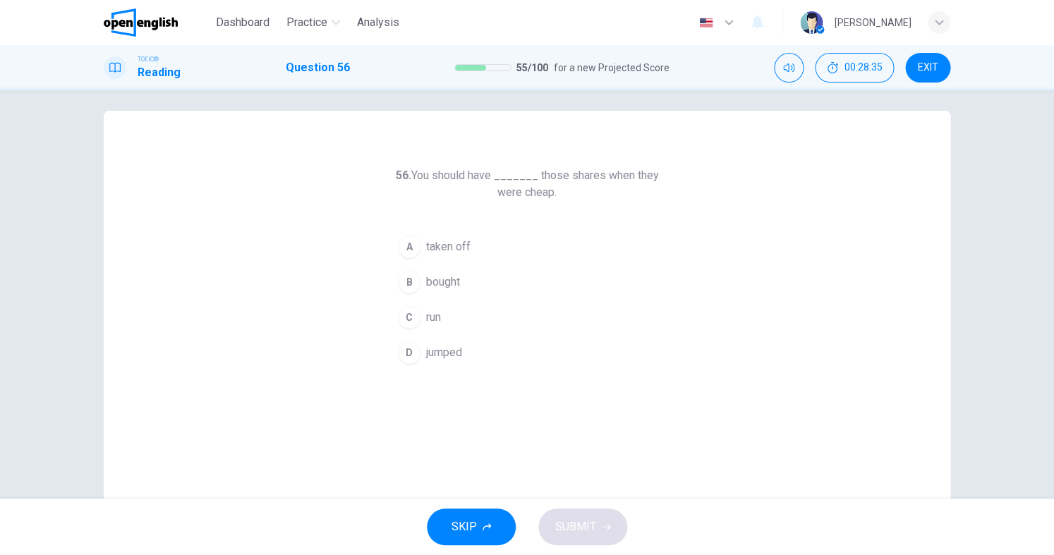
click at [449, 281] on span "bought" at bounding box center [443, 282] width 34 height 17
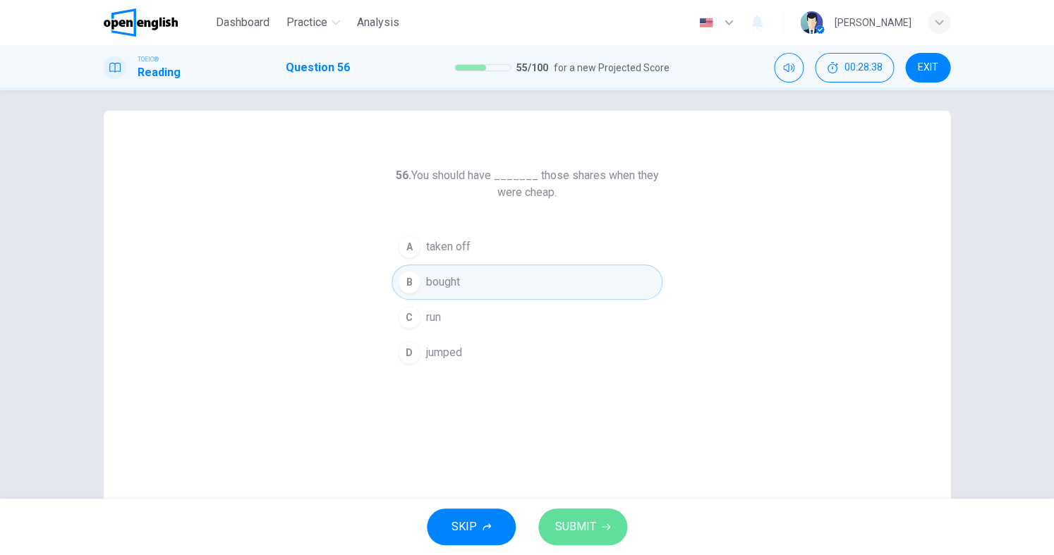
click at [600, 530] on button "SUBMIT" at bounding box center [582, 527] width 89 height 37
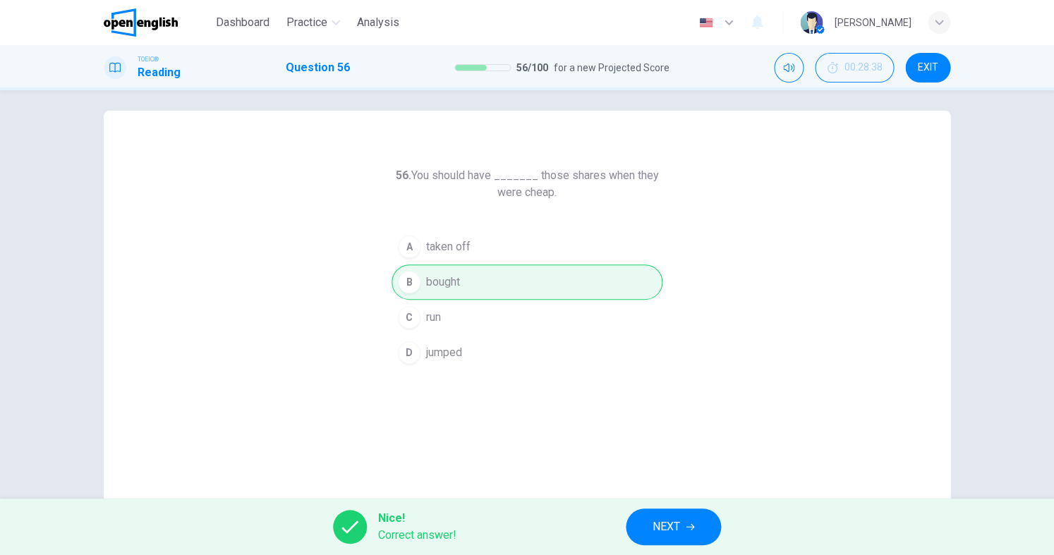
click at [679, 527] on span "NEXT" at bounding box center [667, 527] width 28 height 20
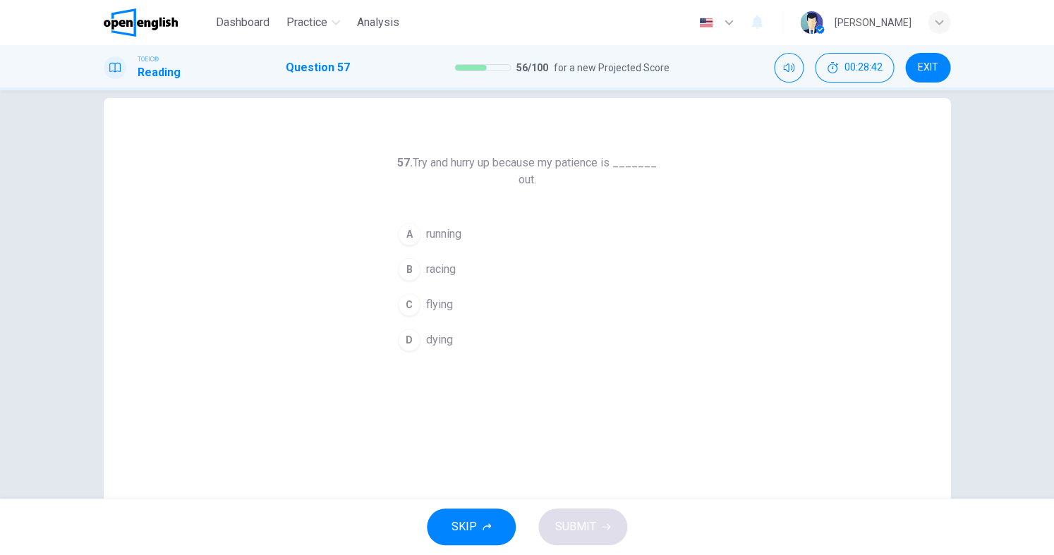
scroll to position [28, 0]
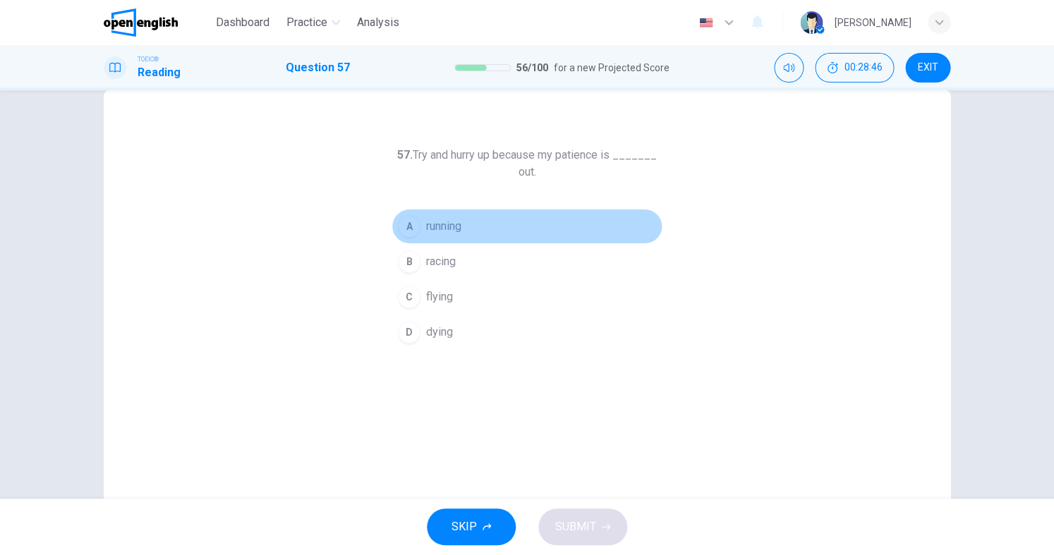
click at [449, 234] on span "running" at bounding box center [443, 226] width 35 height 17
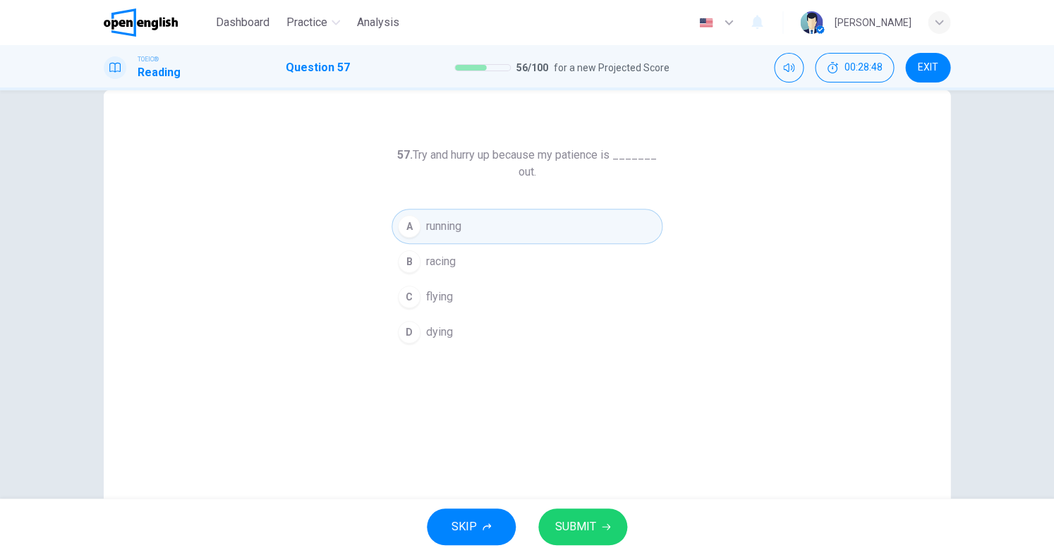
click at [595, 518] on span "SUBMIT" at bounding box center [575, 527] width 41 height 20
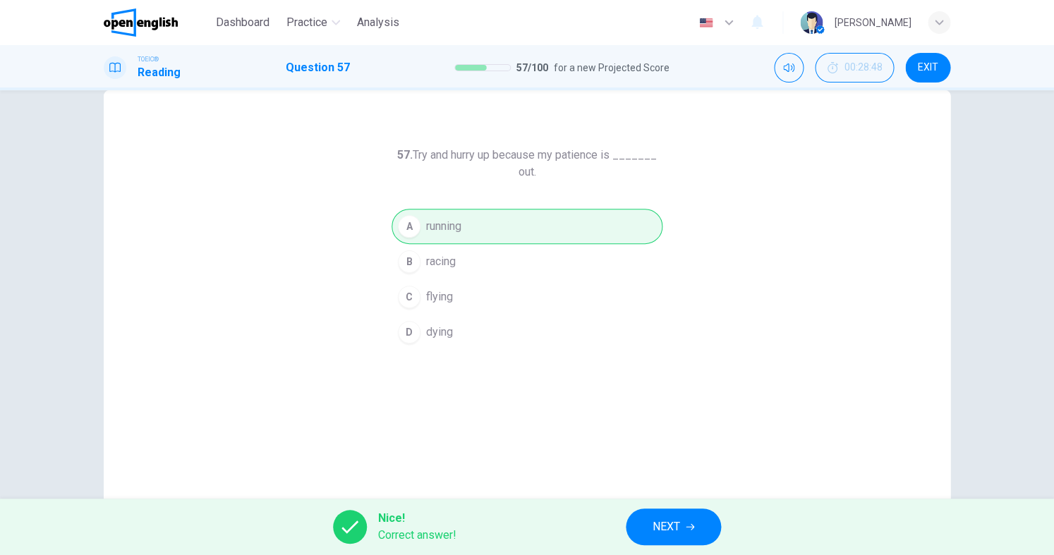
click at [680, 527] on span "NEXT" at bounding box center [667, 527] width 28 height 20
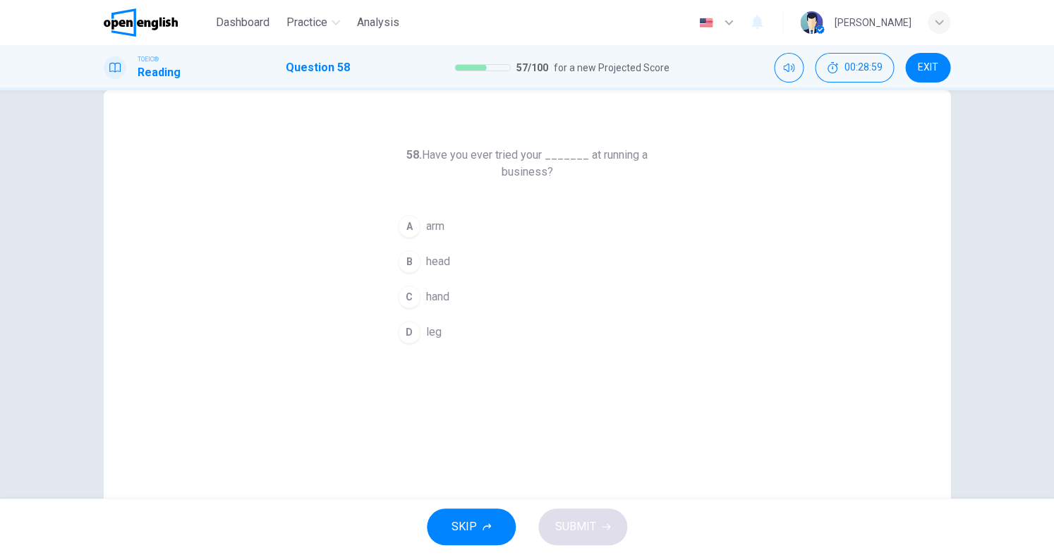
scroll to position [0, 0]
click at [433, 224] on span "arm" at bounding box center [435, 226] width 18 height 17
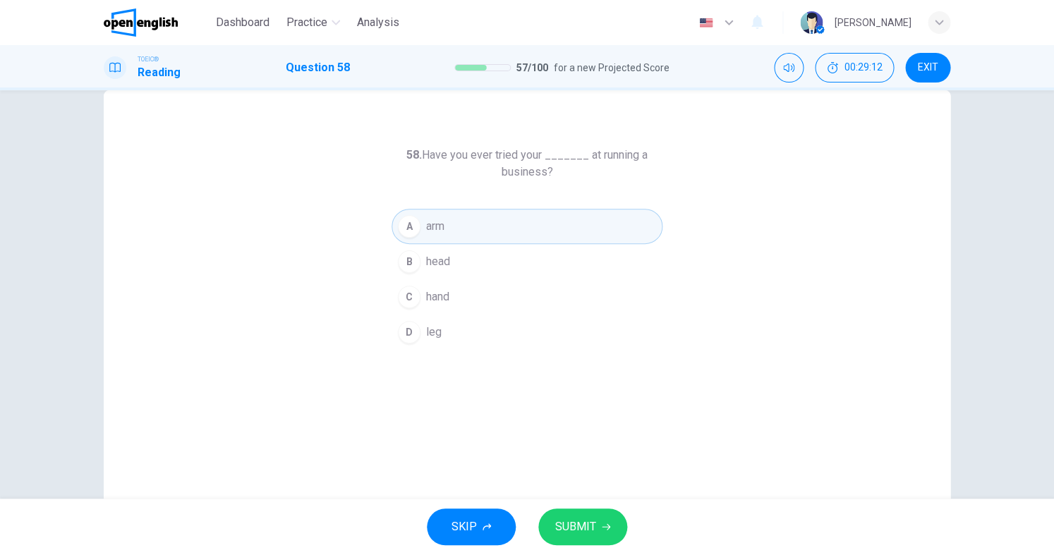
click at [588, 507] on div "SKIP SUBMIT" at bounding box center [527, 527] width 1054 height 56
click at [587, 518] on span "SUBMIT" at bounding box center [575, 527] width 41 height 20
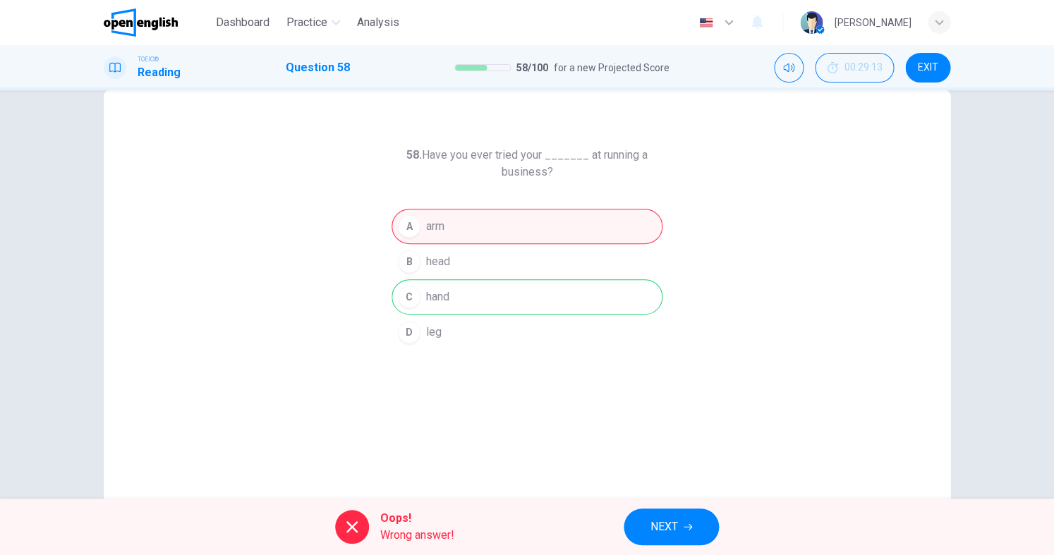
click at [660, 507] on div "Oops! Wrong answer! NEXT" at bounding box center [527, 527] width 1054 height 56
click at [665, 516] on button "NEXT" at bounding box center [671, 527] width 95 height 37
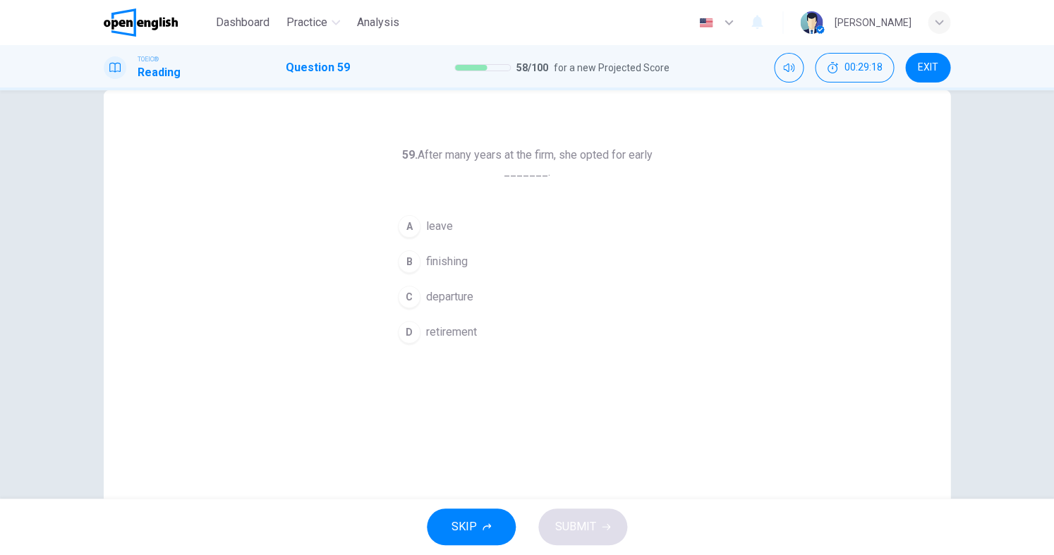
click at [466, 334] on span "retirement" at bounding box center [451, 332] width 51 height 17
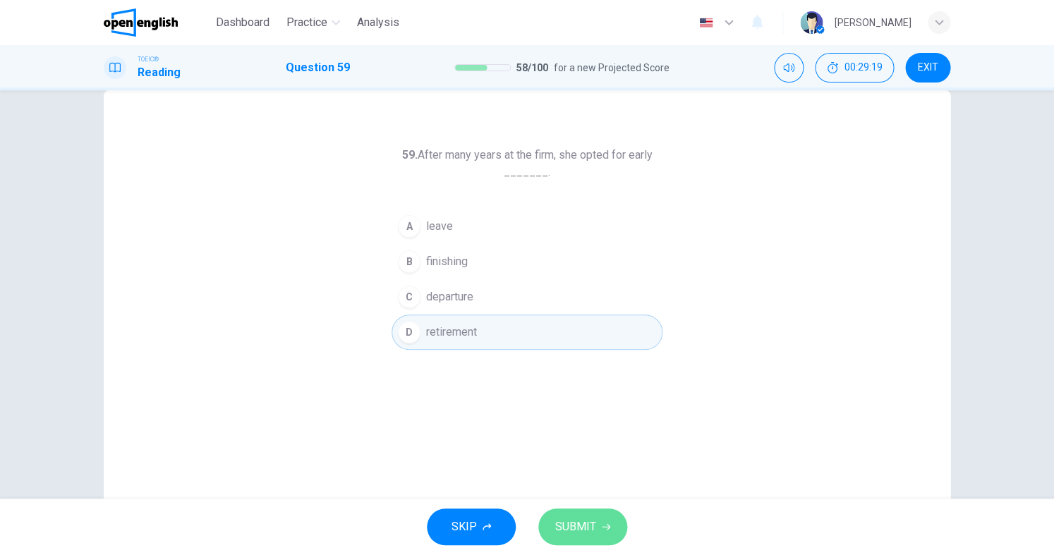
click at [577, 516] on button "SUBMIT" at bounding box center [582, 527] width 89 height 37
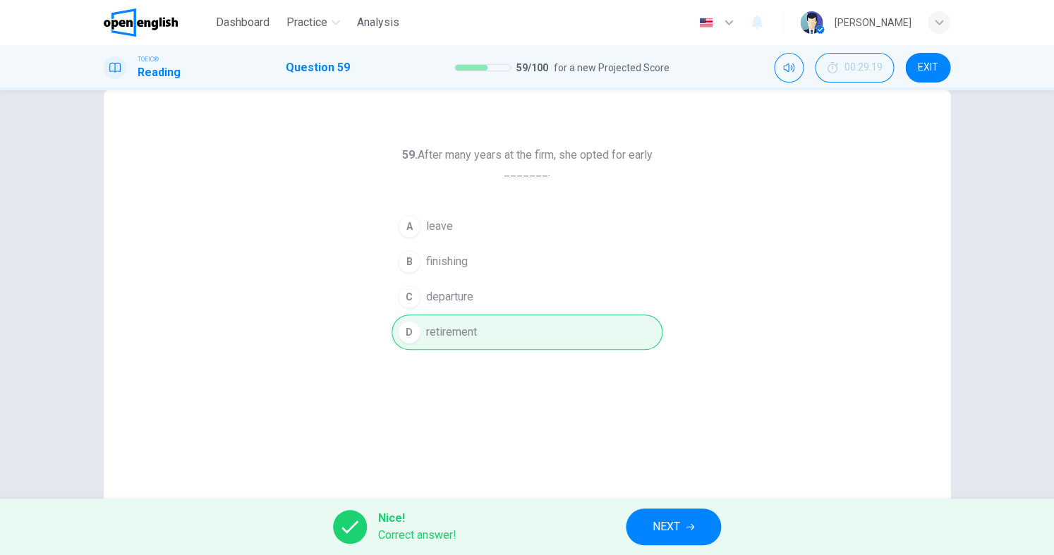
click at [673, 528] on span "NEXT" at bounding box center [667, 527] width 28 height 20
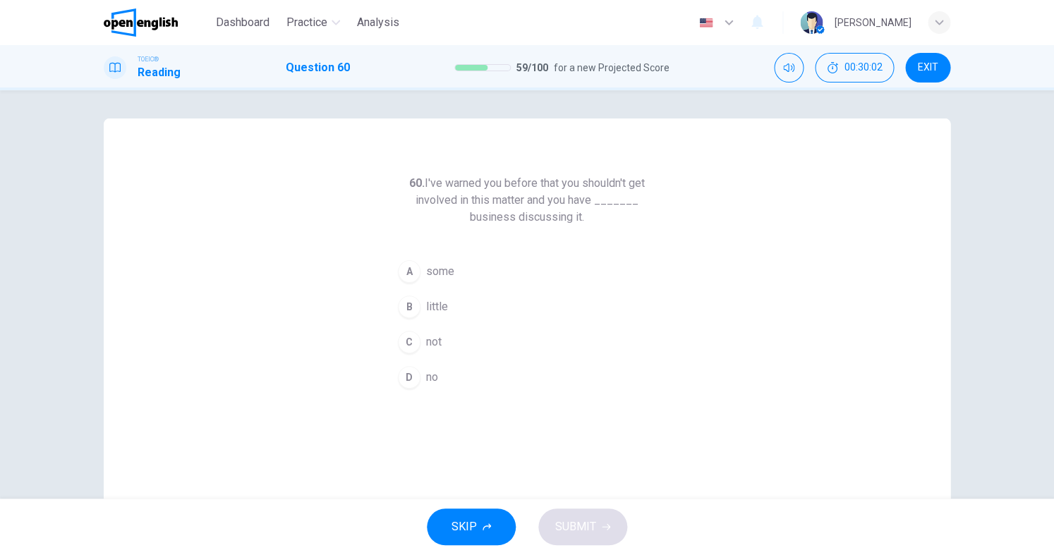
click at [426, 346] on span "not" at bounding box center [434, 342] width 16 height 17
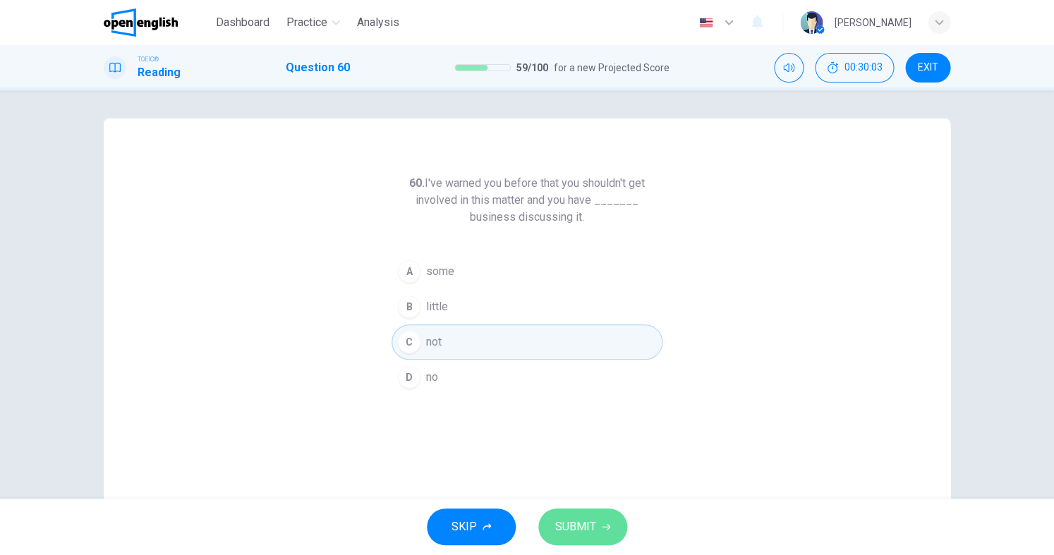
click at [587, 523] on span "SUBMIT" at bounding box center [575, 527] width 41 height 20
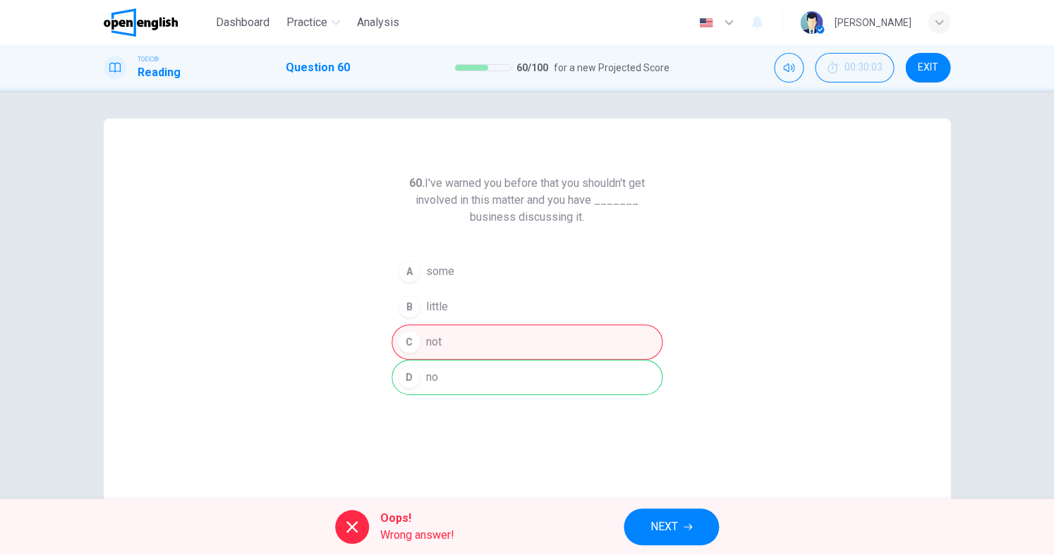
click at [652, 529] on span "NEXT" at bounding box center [665, 527] width 28 height 20
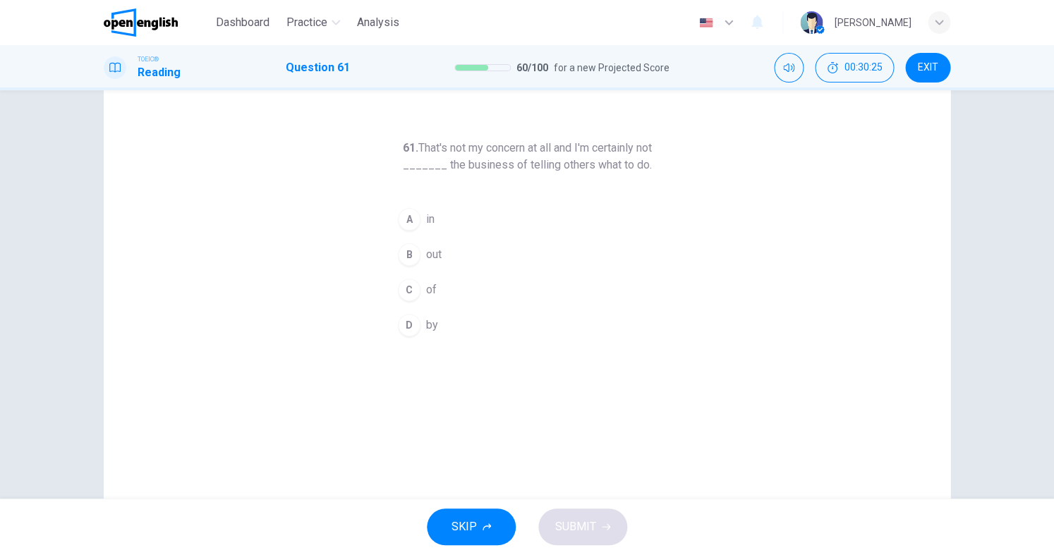
scroll to position [23, 0]
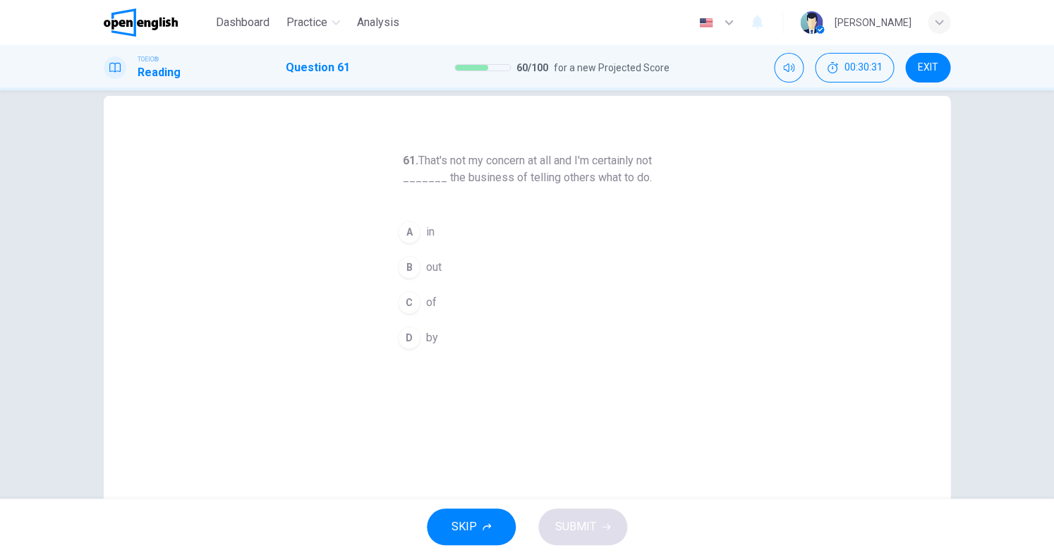
click at [401, 230] on div "A" at bounding box center [409, 232] width 23 height 23
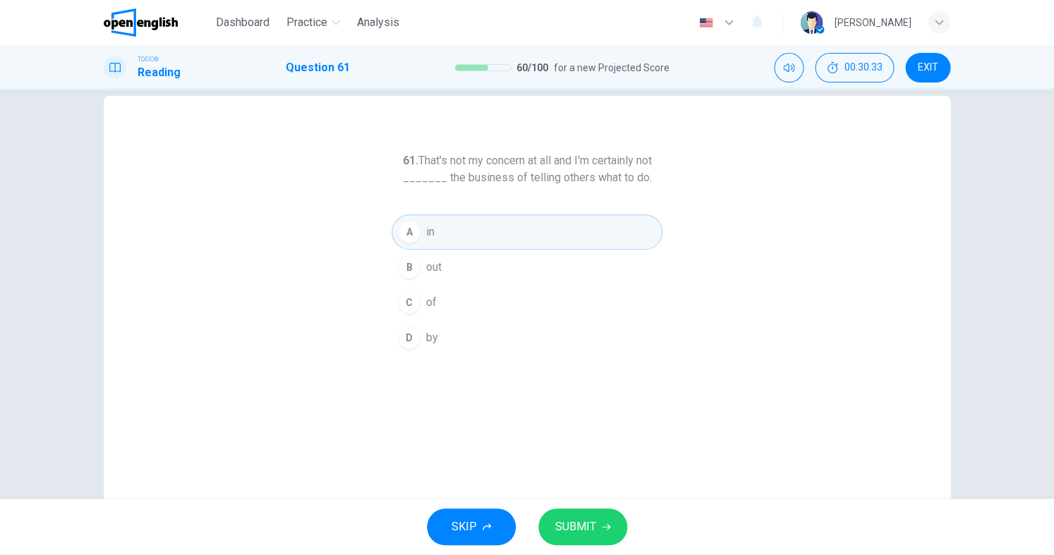
click at [593, 544] on button "SUBMIT" at bounding box center [582, 527] width 89 height 37
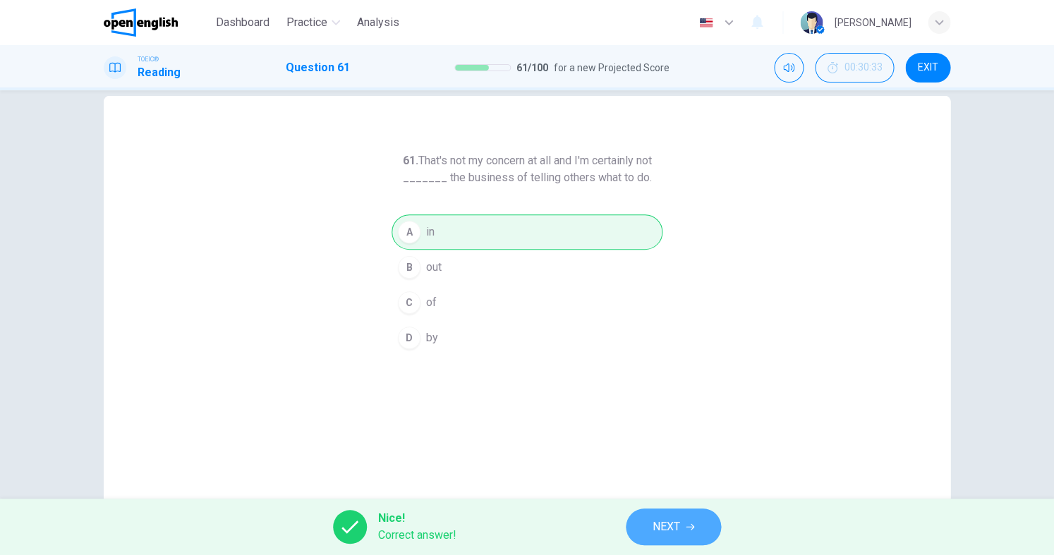
click at [665, 528] on span "NEXT" at bounding box center [667, 527] width 28 height 20
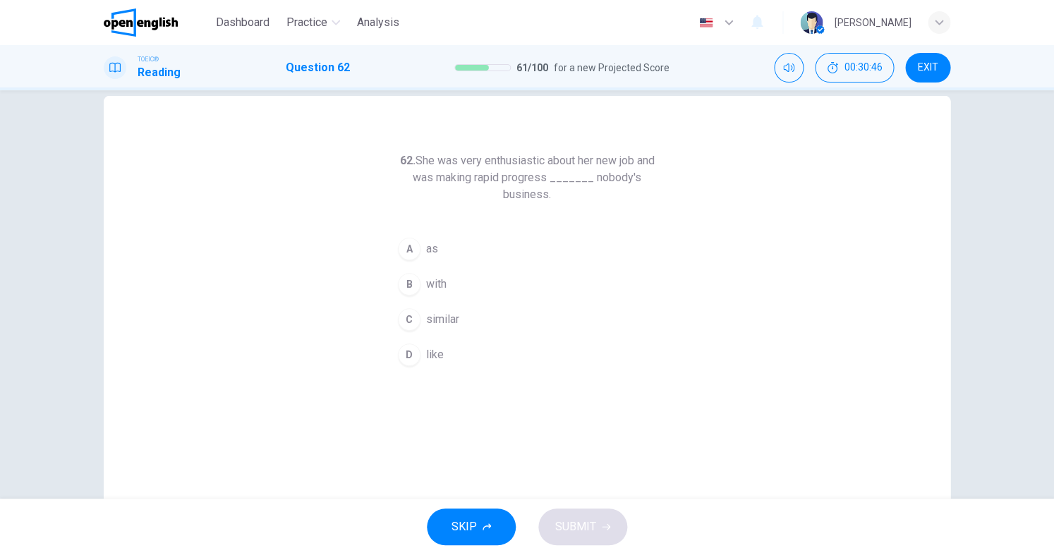
click at [428, 356] on span "like" at bounding box center [435, 354] width 18 height 17
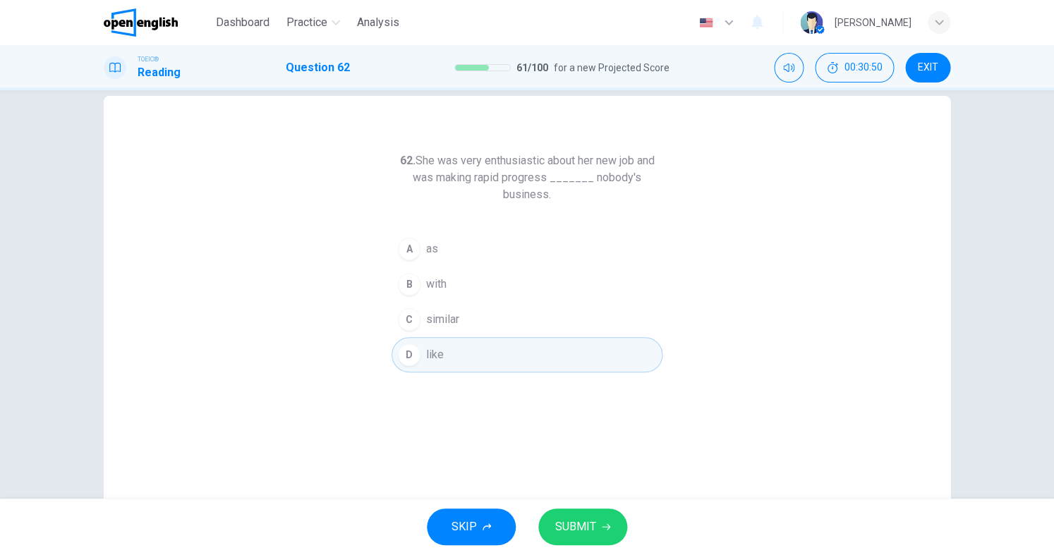
click at [567, 509] on button "SUBMIT" at bounding box center [582, 527] width 89 height 37
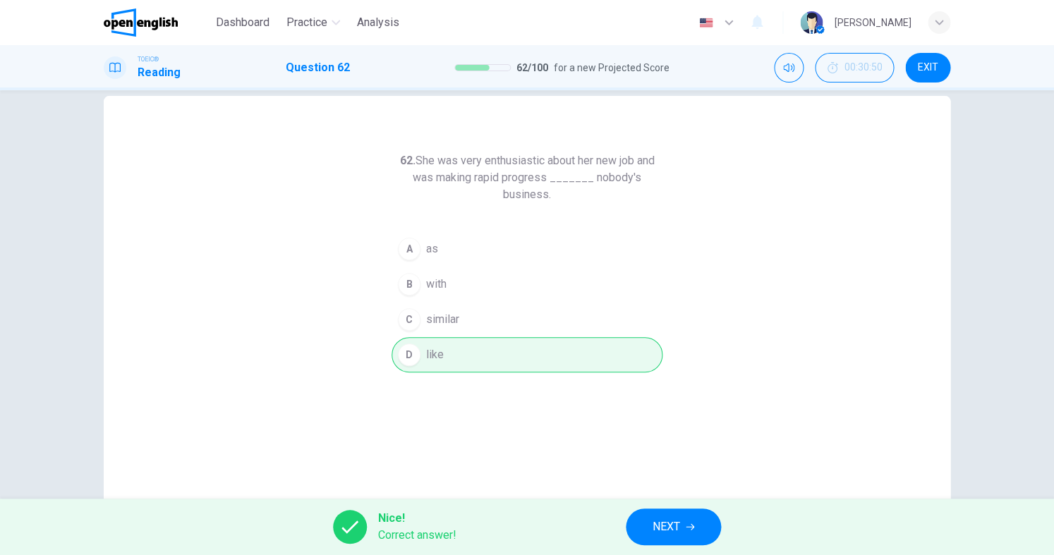
click at [639, 521] on button "NEXT" at bounding box center [673, 527] width 95 height 37
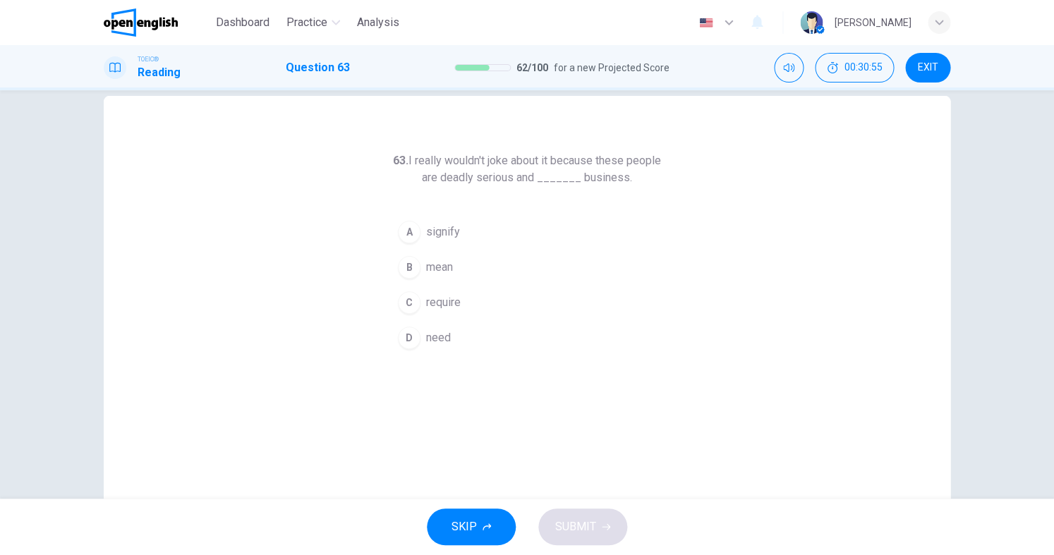
scroll to position [0, 0]
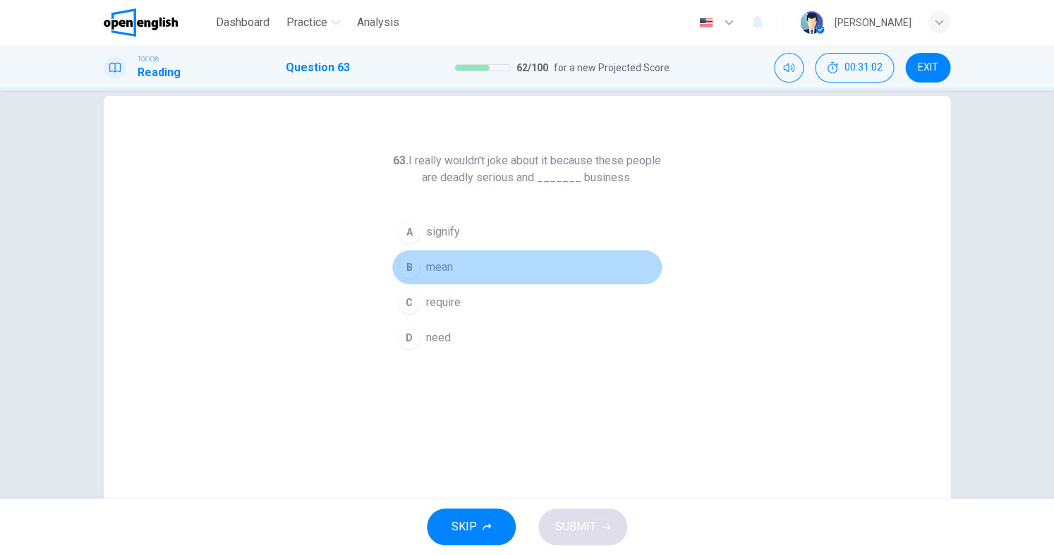
click at [447, 273] on span "mean" at bounding box center [439, 267] width 27 height 17
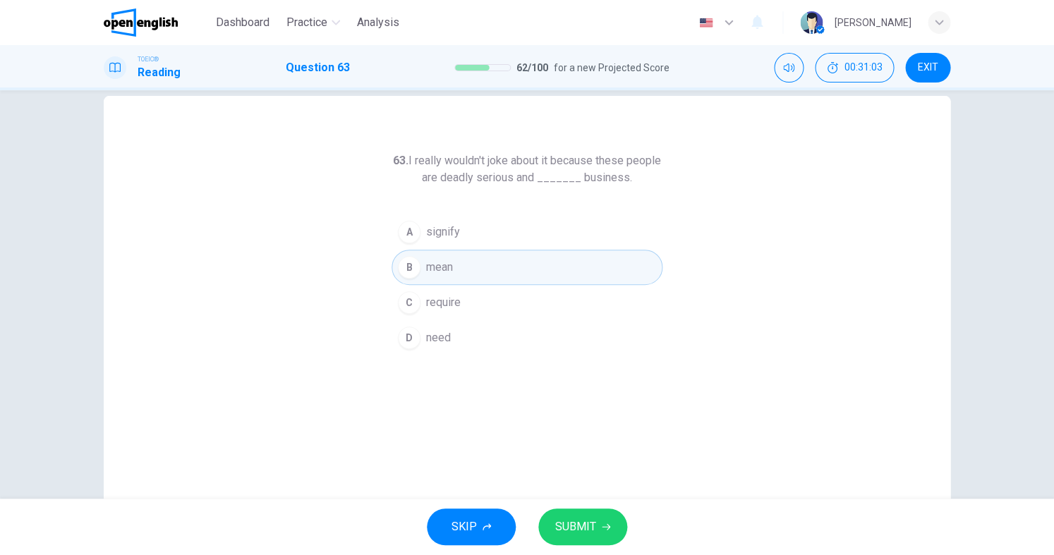
scroll to position [17, 0]
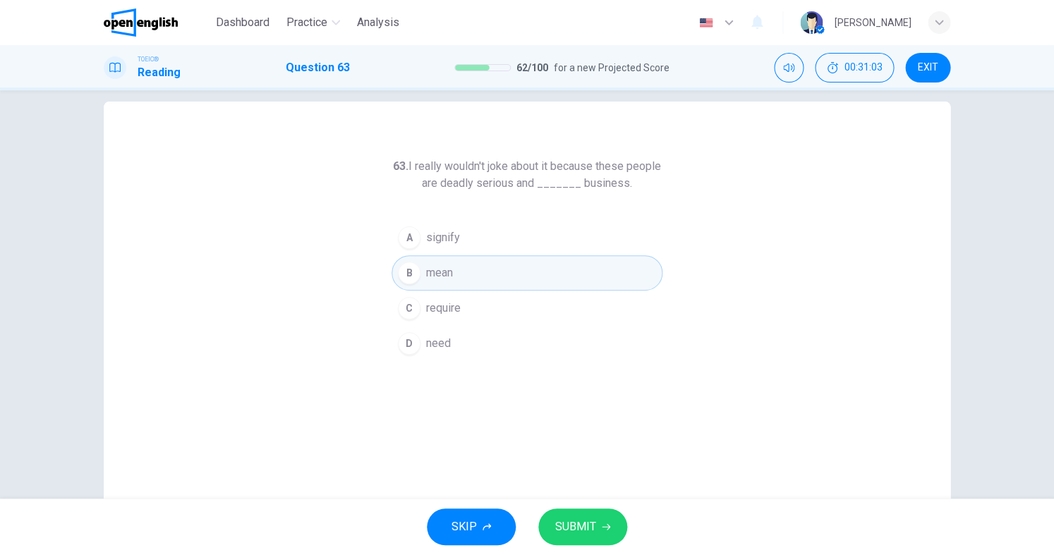
click at [567, 514] on button "SUBMIT" at bounding box center [582, 527] width 89 height 37
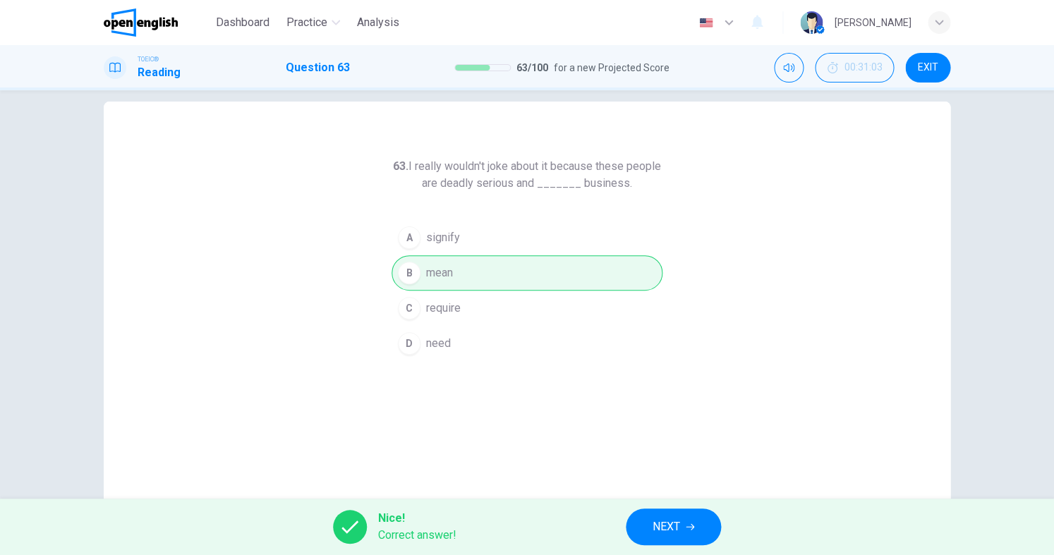
click at [662, 531] on span "NEXT" at bounding box center [667, 527] width 28 height 20
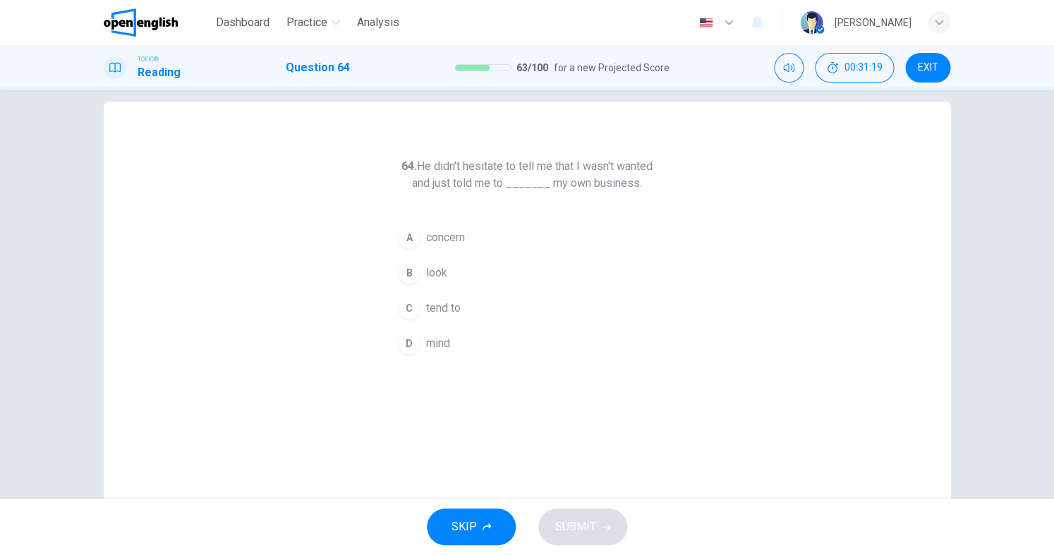
click at [442, 243] on span "concern" at bounding box center [445, 237] width 39 height 17
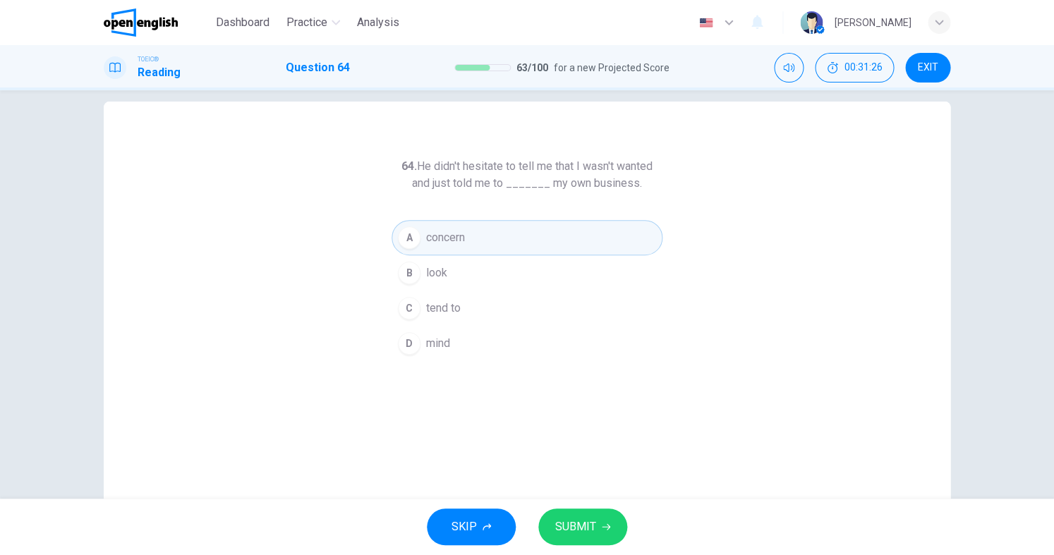
click at [583, 526] on span "SUBMIT" at bounding box center [575, 527] width 41 height 20
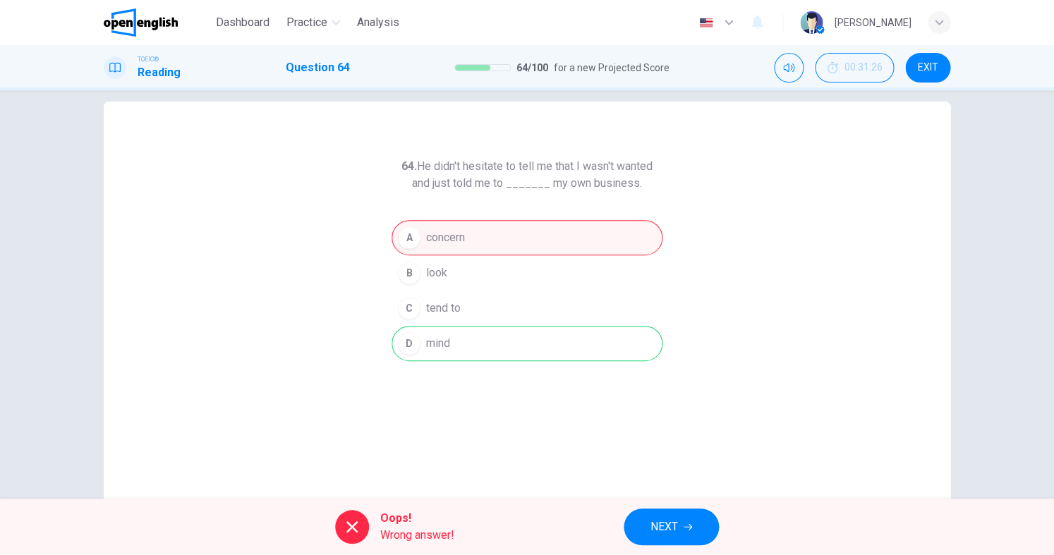
click at [639, 502] on div "Oops! Wrong answer! NEXT" at bounding box center [527, 527] width 1054 height 56
click at [646, 511] on button "NEXT" at bounding box center [671, 527] width 95 height 37
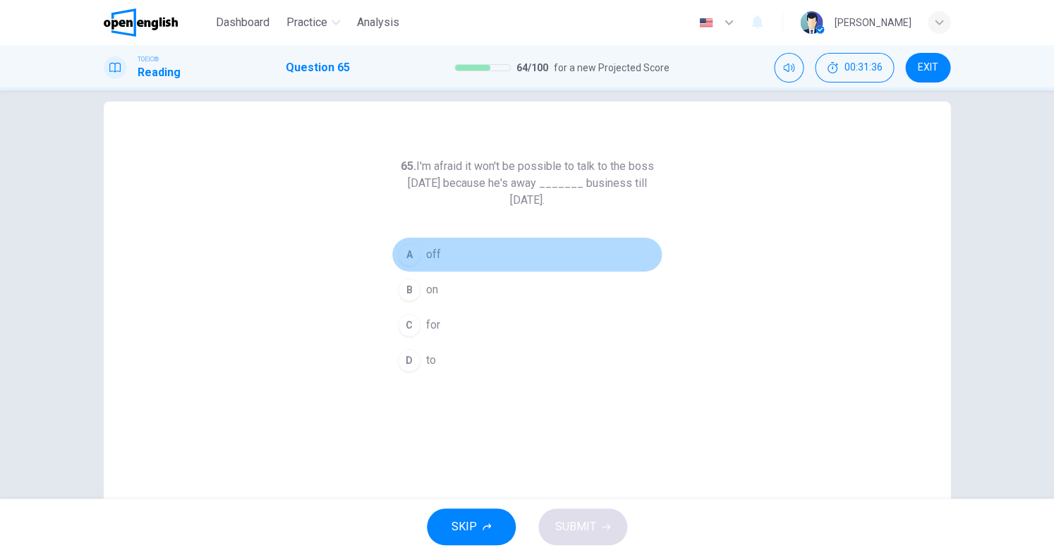
click at [440, 255] on button "A off" at bounding box center [527, 254] width 271 height 35
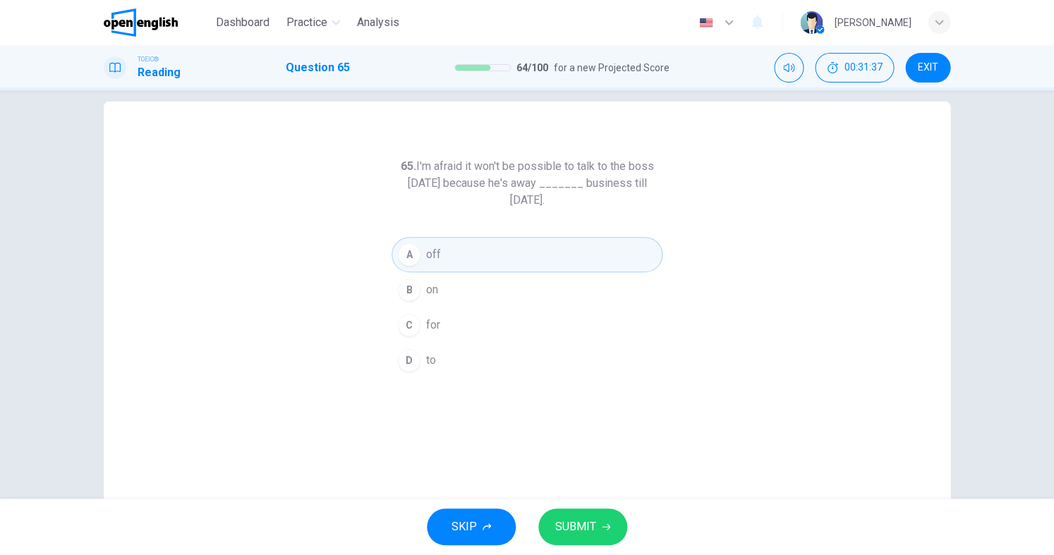
click at [585, 547] on div "SKIP SUBMIT" at bounding box center [527, 527] width 1054 height 56
click at [588, 529] on span "SUBMIT" at bounding box center [575, 527] width 41 height 20
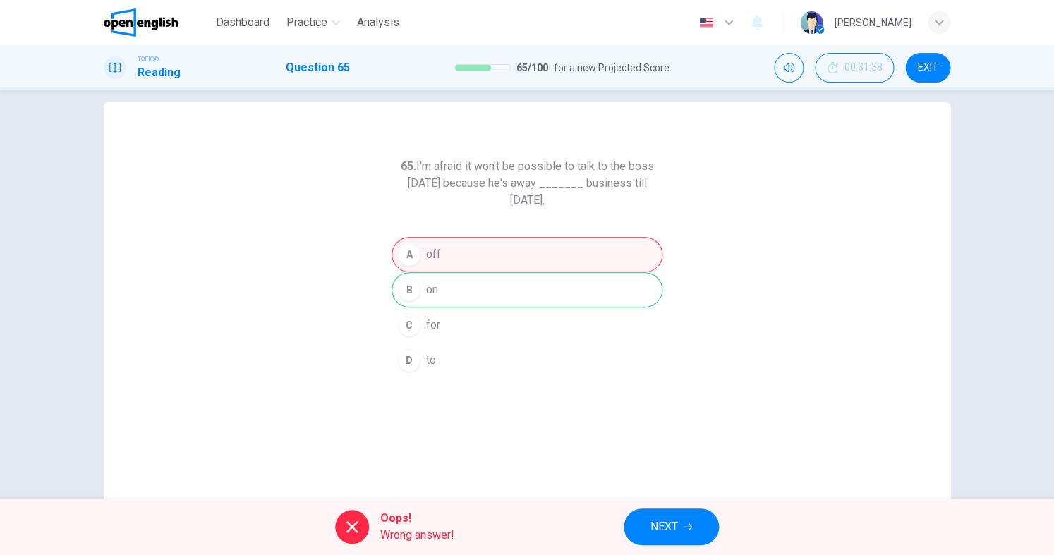
click at [680, 506] on div "Oops! Wrong answer! NEXT" at bounding box center [527, 527] width 1054 height 56
click at [678, 518] on span "NEXT" at bounding box center [665, 527] width 28 height 20
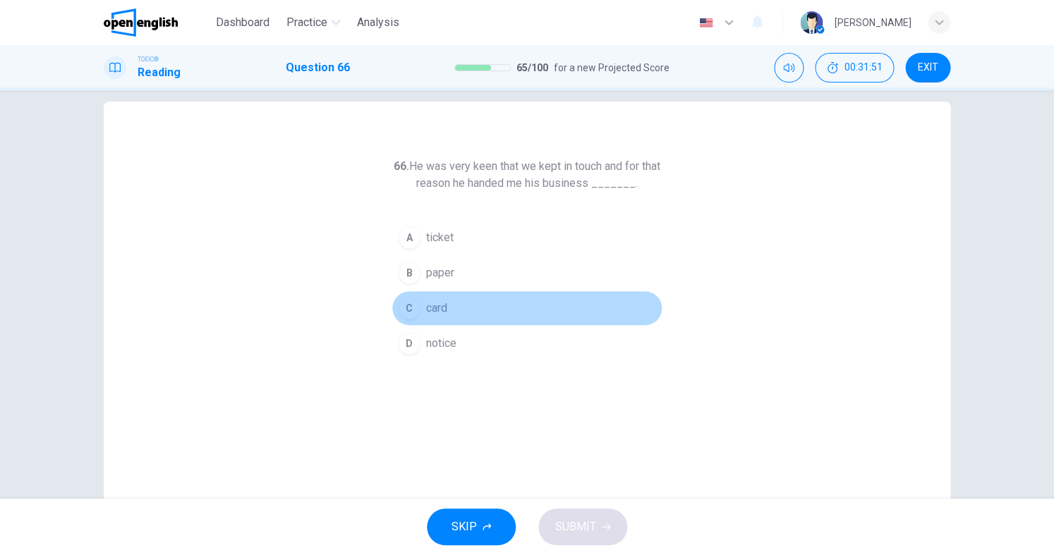
click at [437, 308] on span "card" at bounding box center [436, 308] width 21 height 17
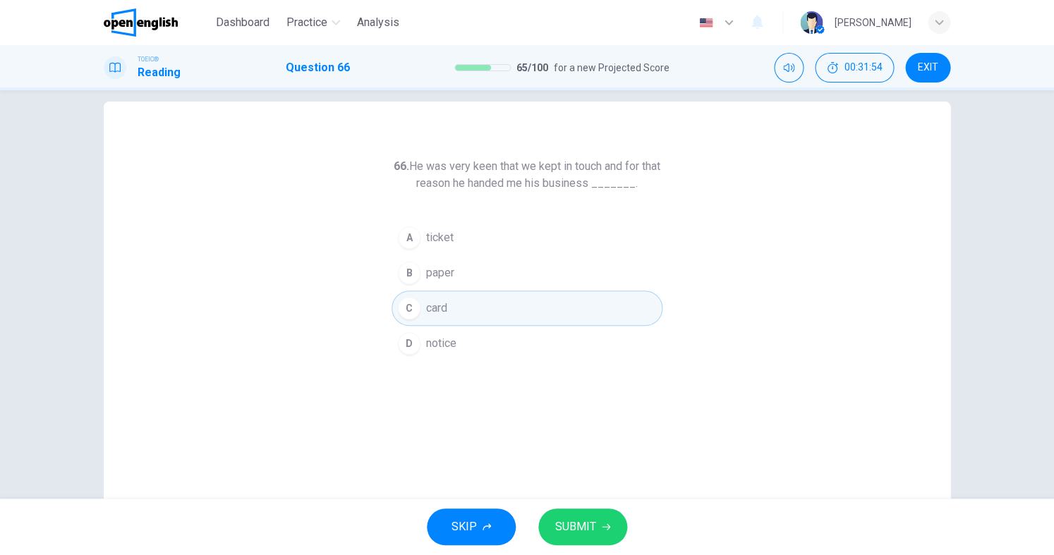
scroll to position [0, 0]
click at [445, 270] on span "paper" at bounding box center [440, 273] width 28 height 17
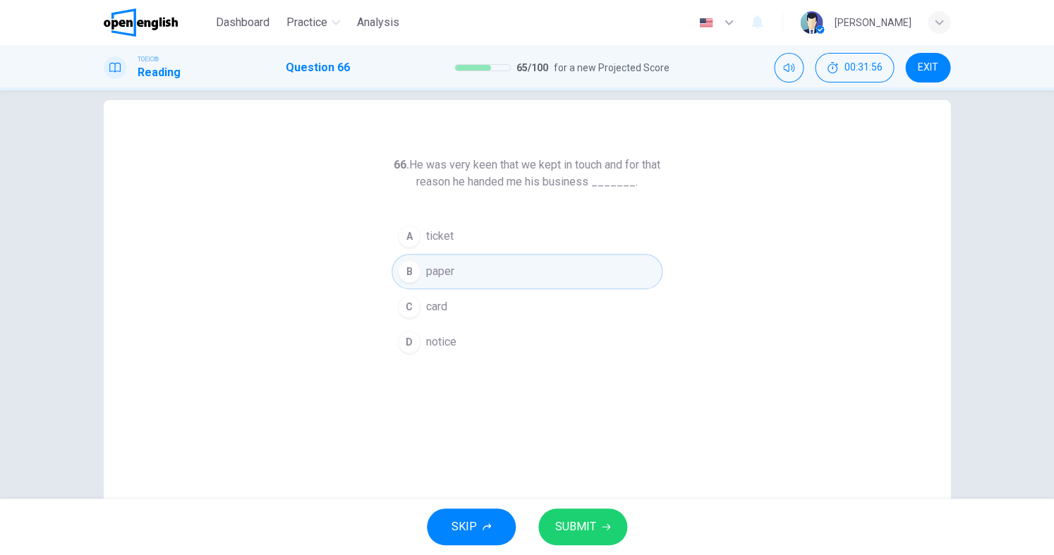
click at [586, 519] on span "SUBMIT" at bounding box center [575, 527] width 41 height 20
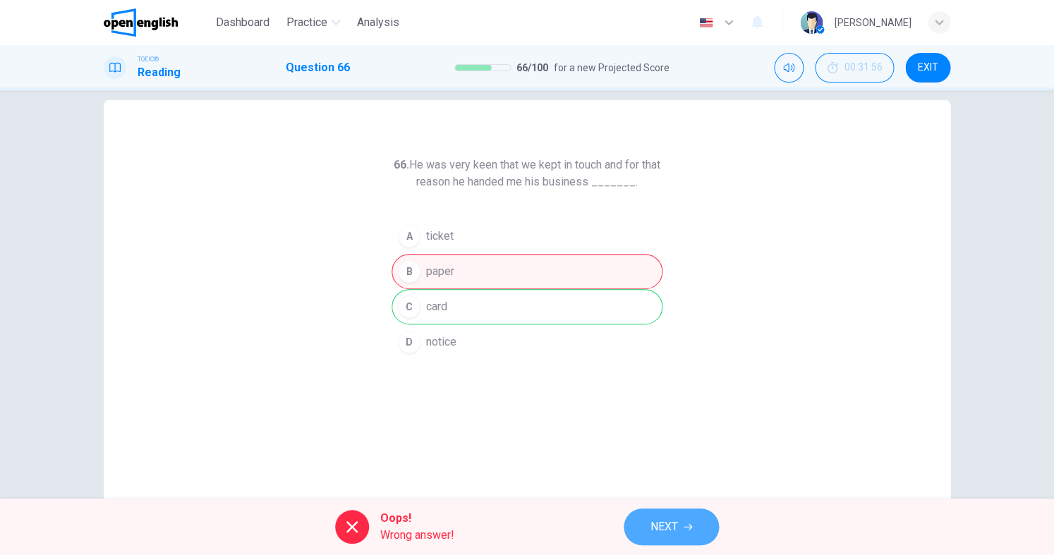
click at [645, 527] on button "NEXT" at bounding box center [671, 527] width 95 height 37
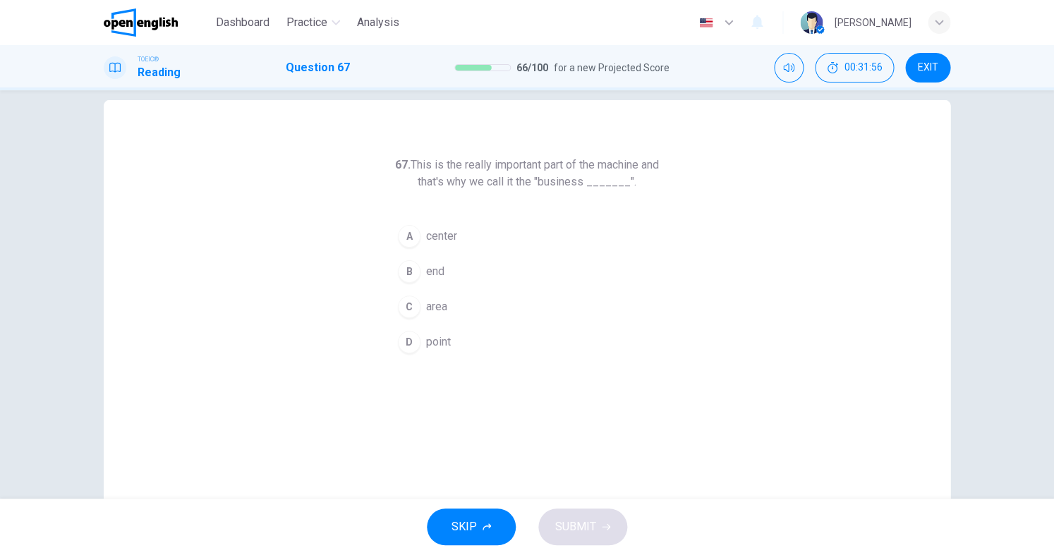
scroll to position [21, 0]
click at [434, 337] on span "point" at bounding box center [438, 339] width 25 height 17
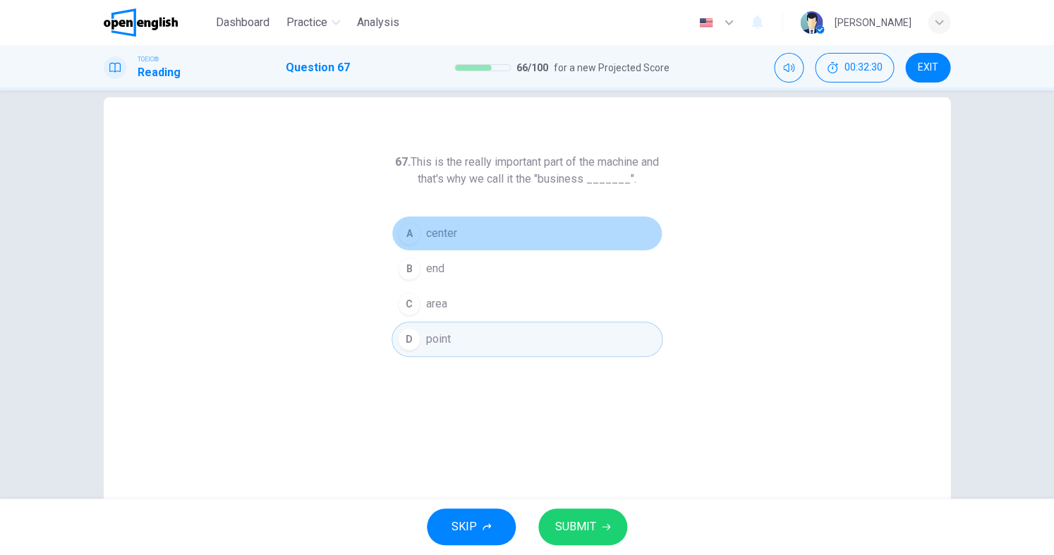
click at [449, 233] on span "center" at bounding box center [441, 233] width 31 height 17
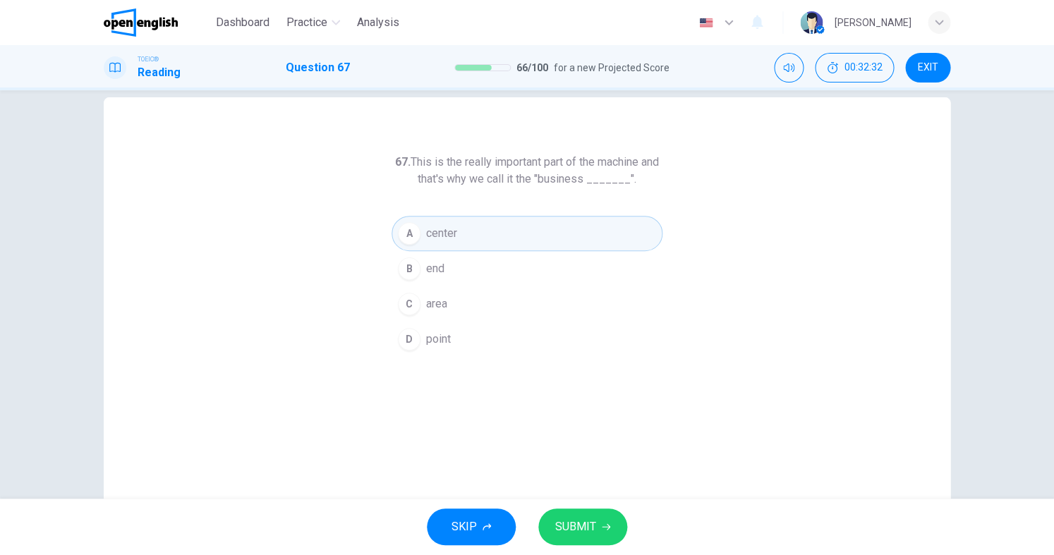
click at [581, 525] on span "SUBMIT" at bounding box center [575, 527] width 41 height 20
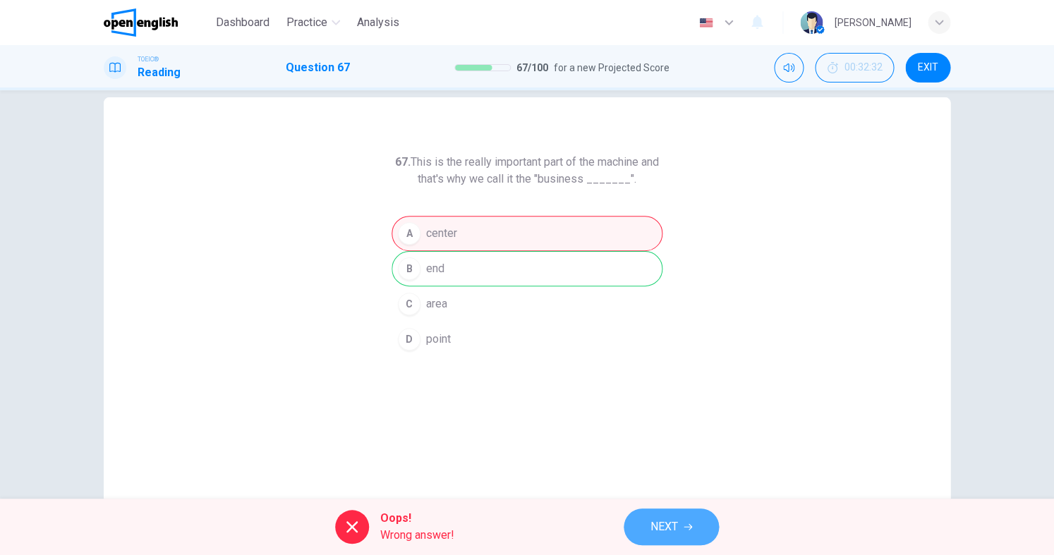
click at [683, 532] on button "NEXT" at bounding box center [671, 527] width 95 height 37
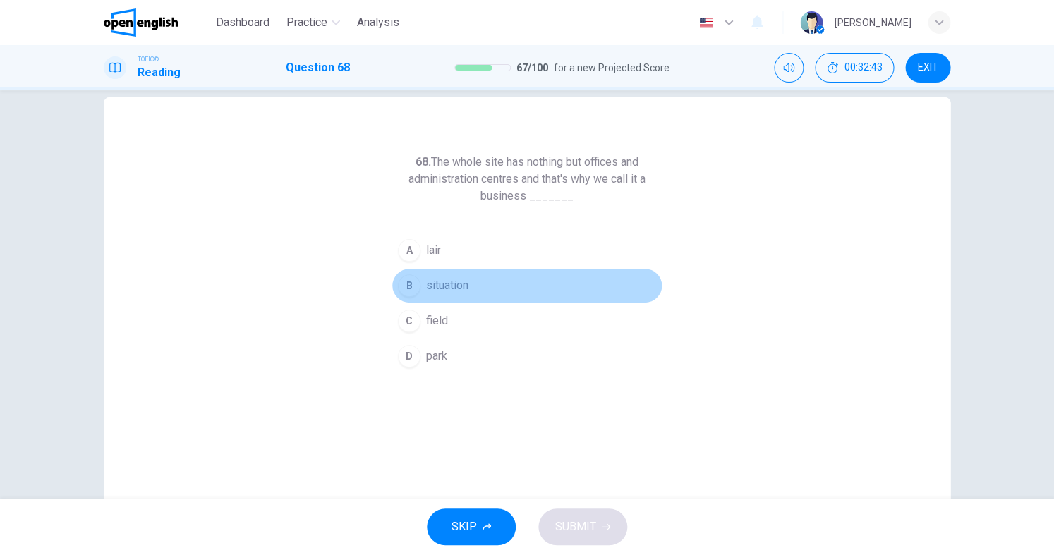
click at [467, 288] on span "situation" at bounding box center [447, 285] width 42 height 17
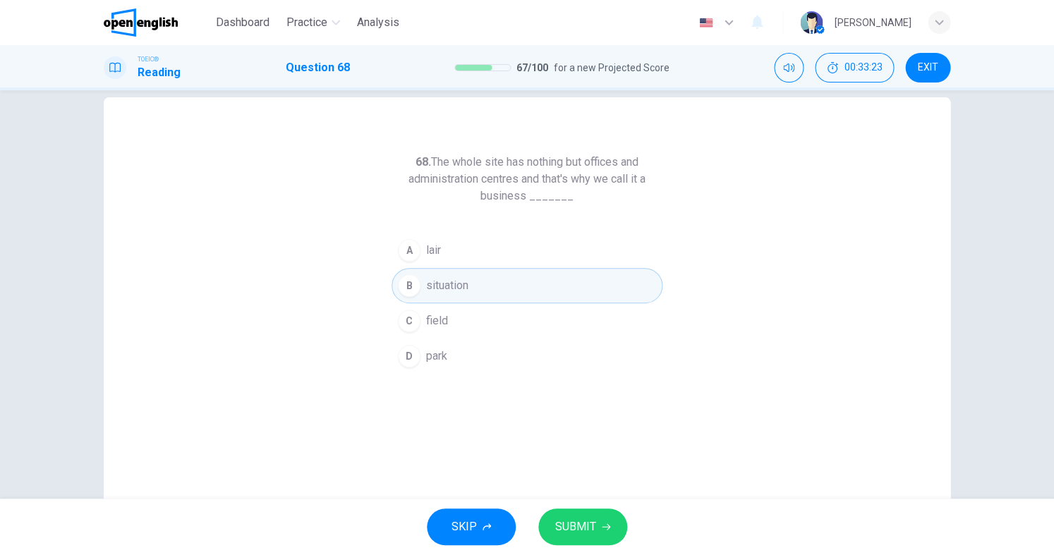
scroll to position [17, 0]
click at [483, 264] on button "A lair" at bounding box center [527, 254] width 271 height 35
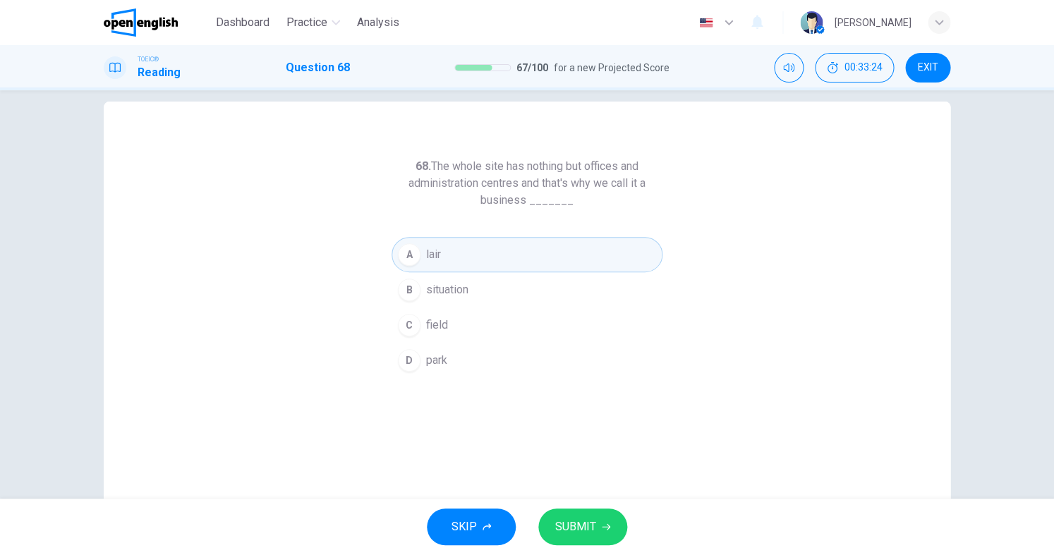
click at [576, 548] on div "SKIP SUBMIT" at bounding box center [527, 527] width 1054 height 56
click at [576, 533] on span "SUBMIT" at bounding box center [575, 527] width 41 height 20
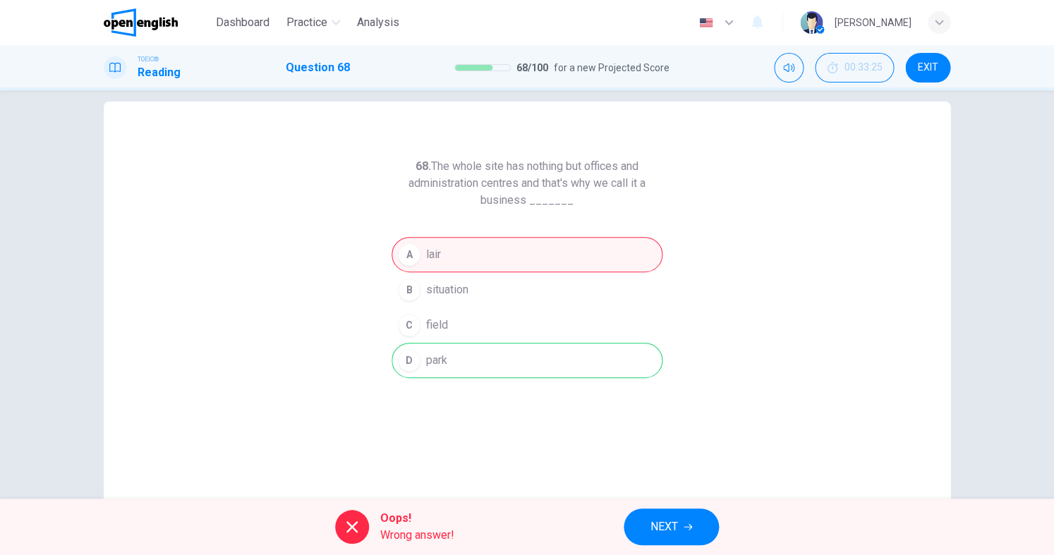
scroll to position [0, 0]
click at [653, 526] on span "NEXT" at bounding box center [665, 527] width 28 height 20
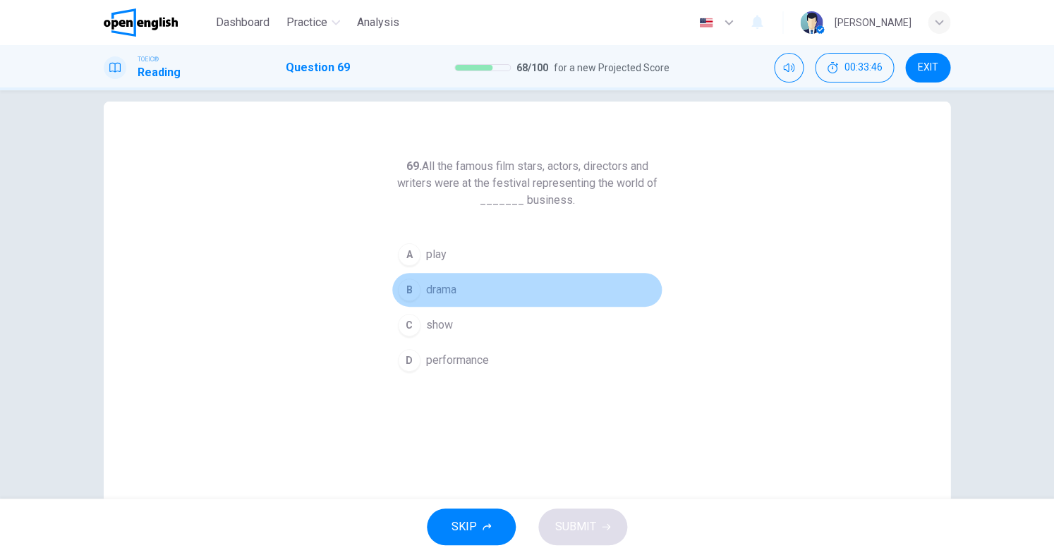
click at [440, 295] on span "drama" at bounding box center [441, 290] width 30 height 17
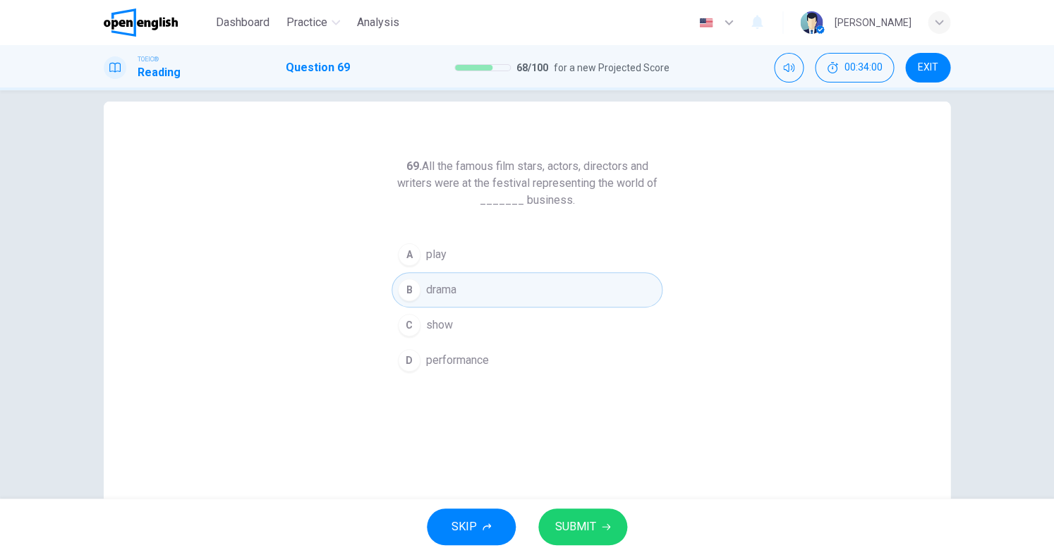
click at [453, 258] on button "A play" at bounding box center [527, 254] width 271 height 35
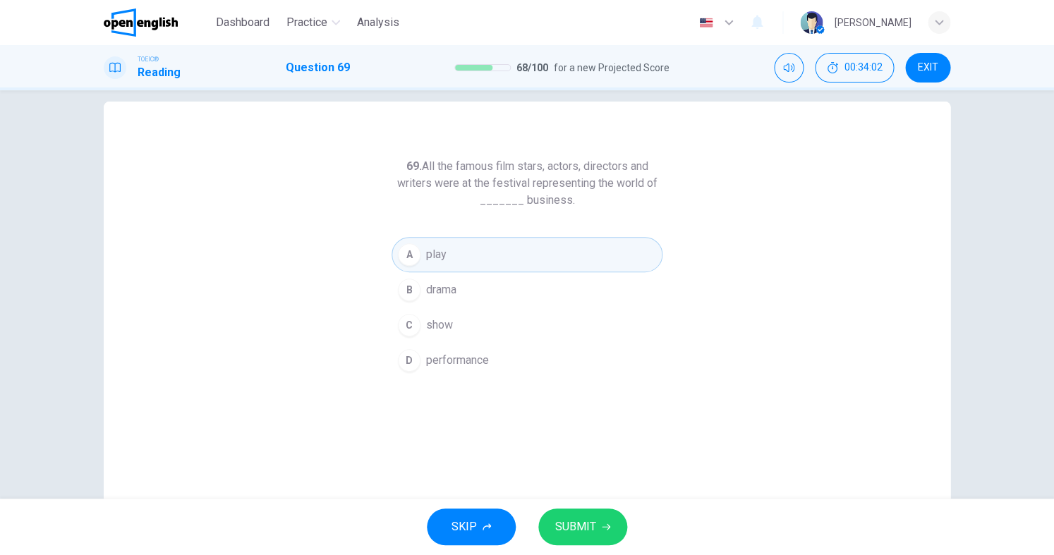
click at [435, 328] on span "show" at bounding box center [439, 325] width 27 height 17
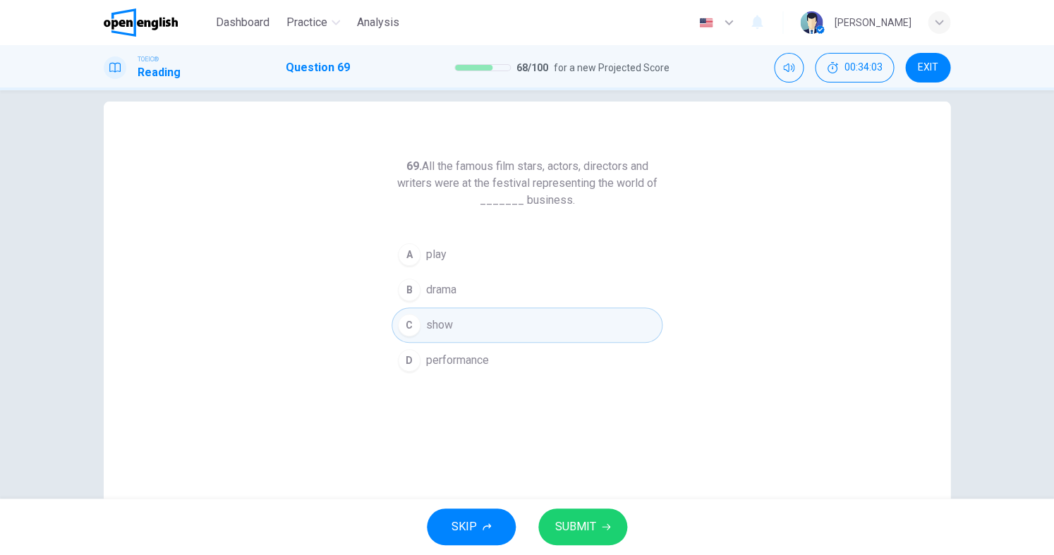
click at [571, 526] on span "SUBMIT" at bounding box center [575, 527] width 41 height 20
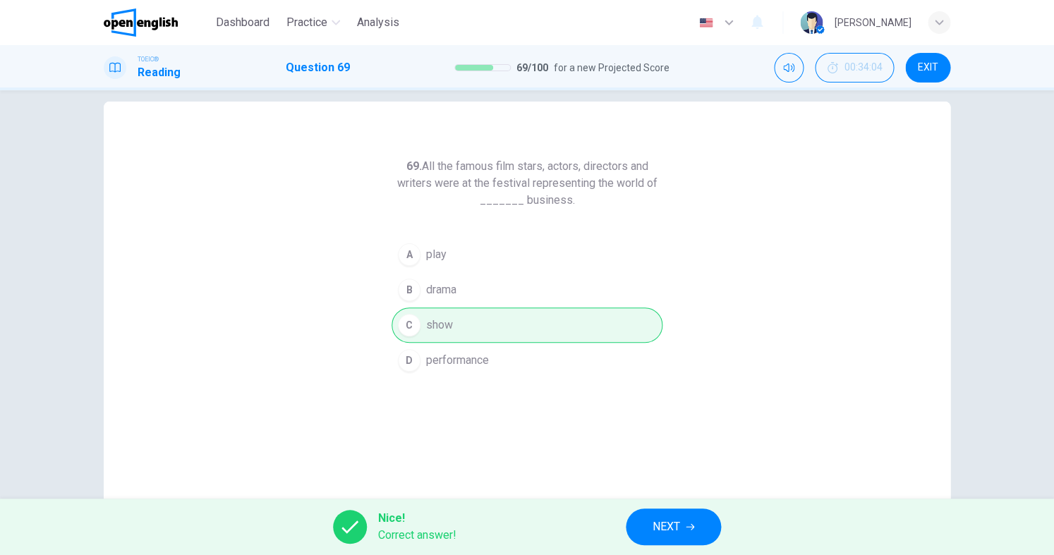
click at [674, 532] on span "NEXT" at bounding box center [667, 527] width 28 height 20
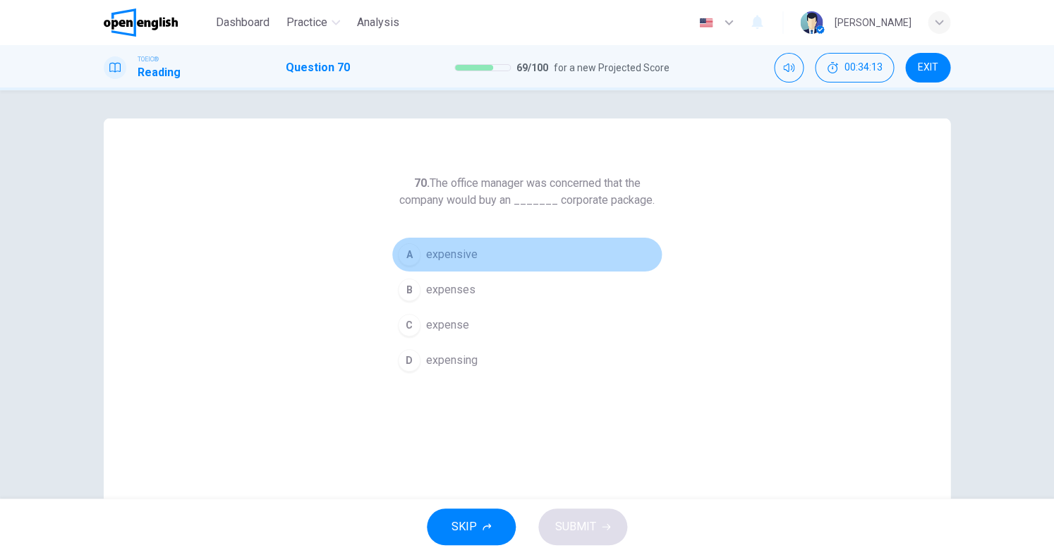
click at [442, 264] on button "A expensive" at bounding box center [527, 254] width 271 height 35
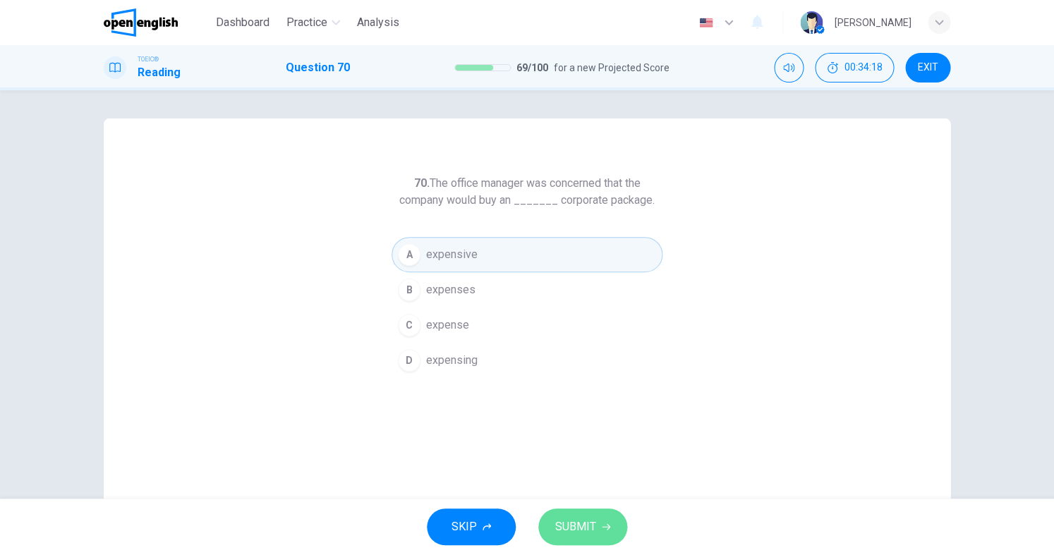
click at [562, 512] on button "SUBMIT" at bounding box center [582, 527] width 89 height 37
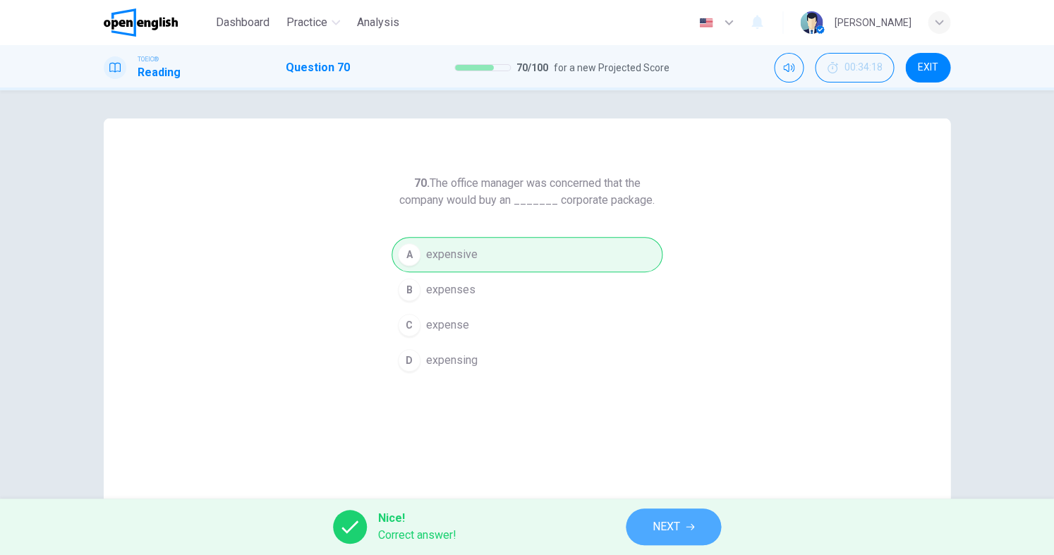
click at [644, 527] on button "NEXT" at bounding box center [673, 527] width 95 height 37
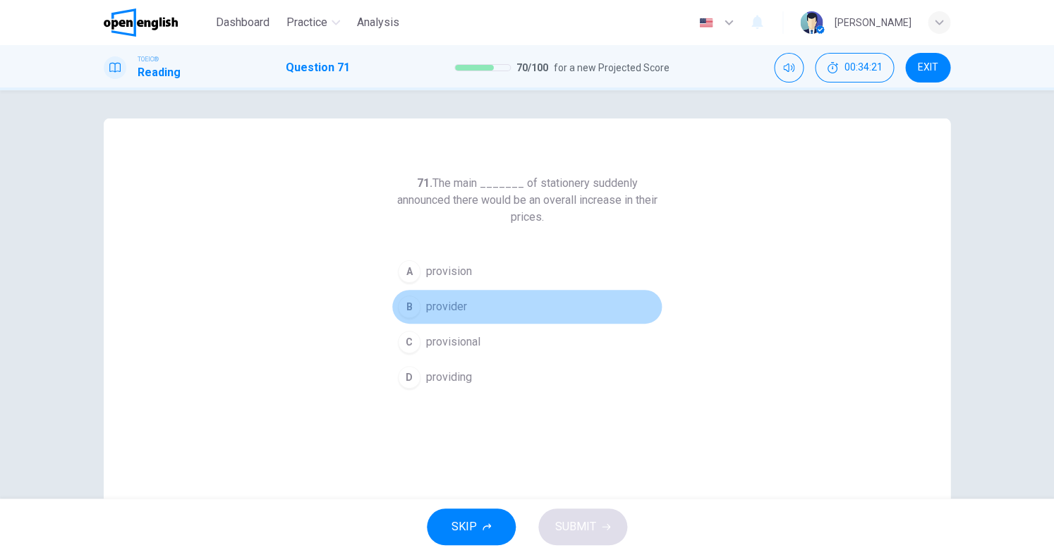
click at [466, 320] on button "B provider" at bounding box center [527, 306] width 271 height 35
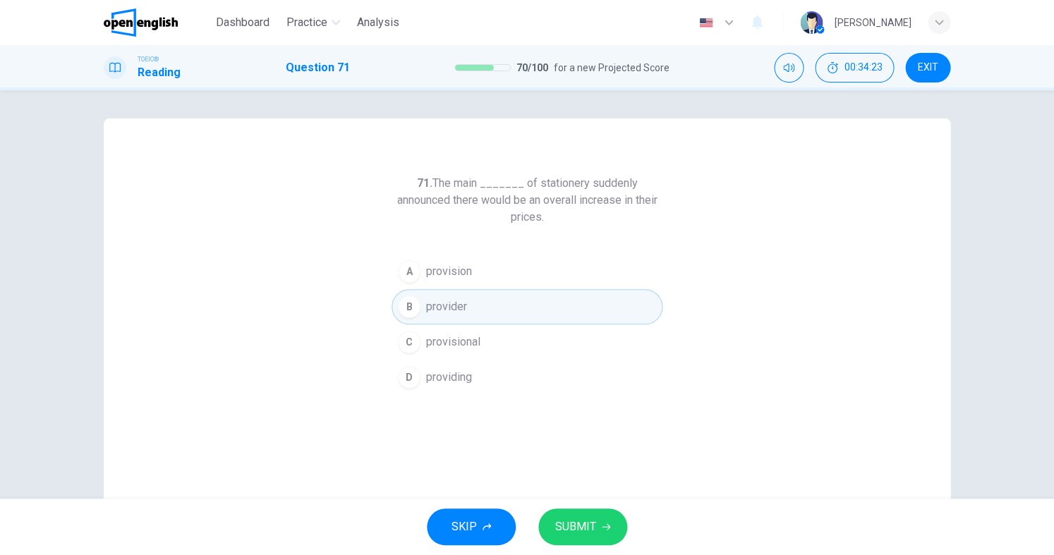
click at [578, 520] on span "SUBMIT" at bounding box center [575, 527] width 41 height 20
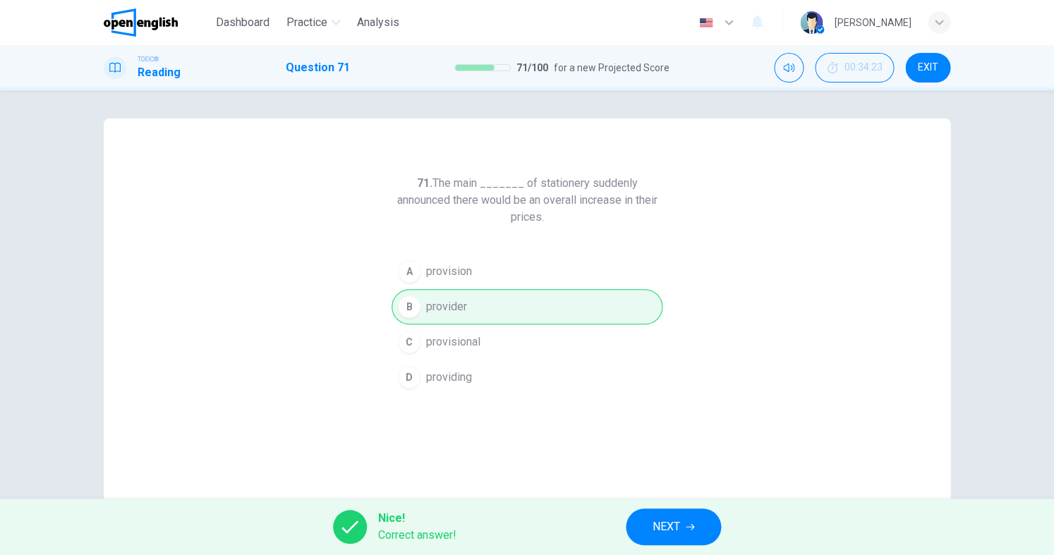
click at [669, 517] on span "NEXT" at bounding box center [667, 527] width 28 height 20
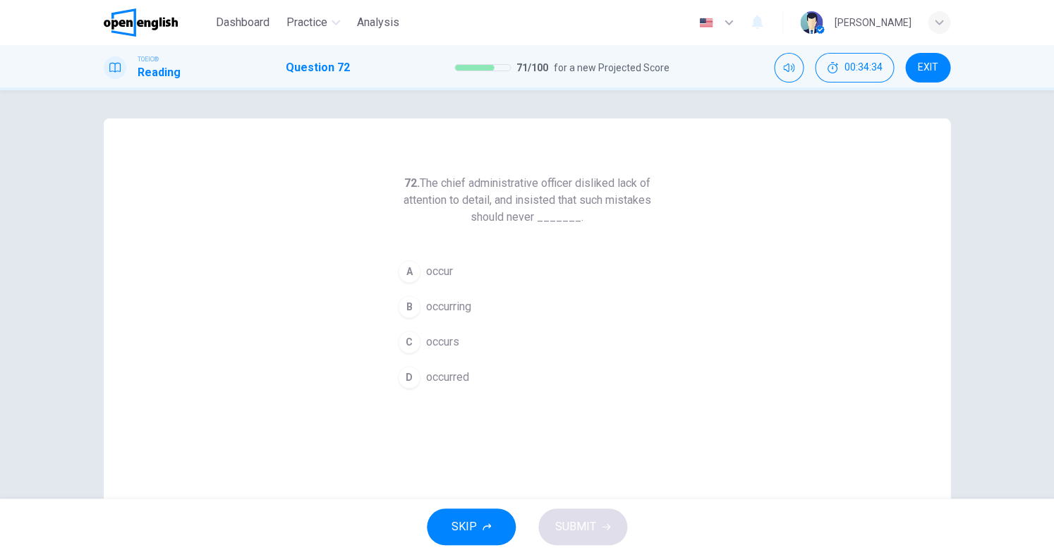
click at [430, 278] on span "occur" at bounding box center [439, 271] width 27 height 17
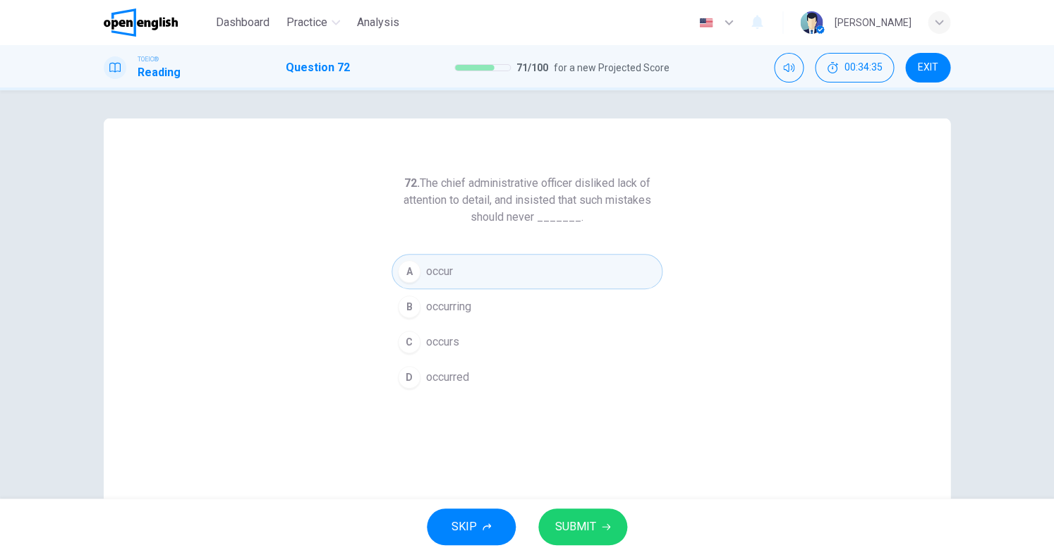
click at [591, 522] on span "SUBMIT" at bounding box center [575, 527] width 41 height 20
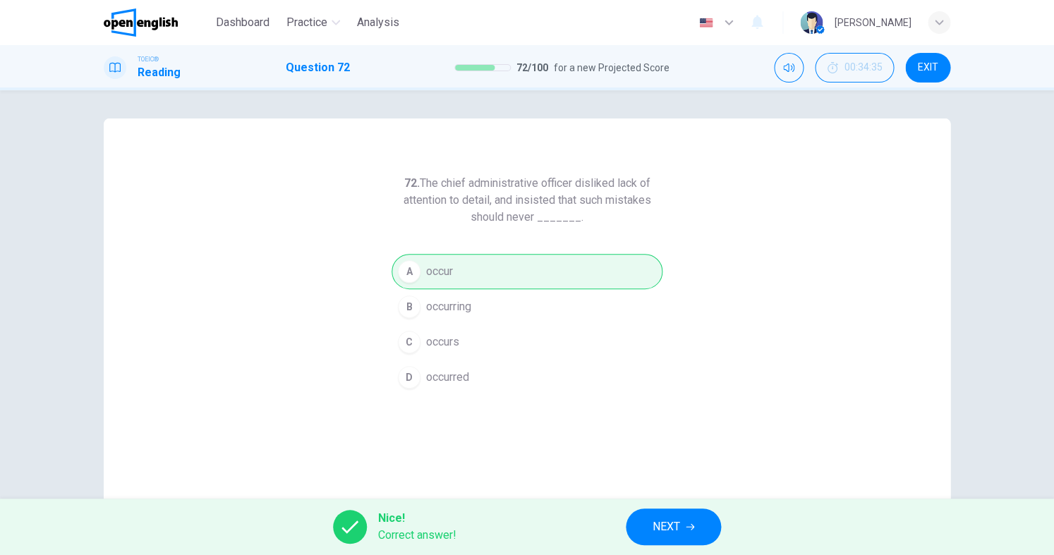
click at [689, 518] on button "NEXT" at bounding box center [673, 527] width 95 height 37
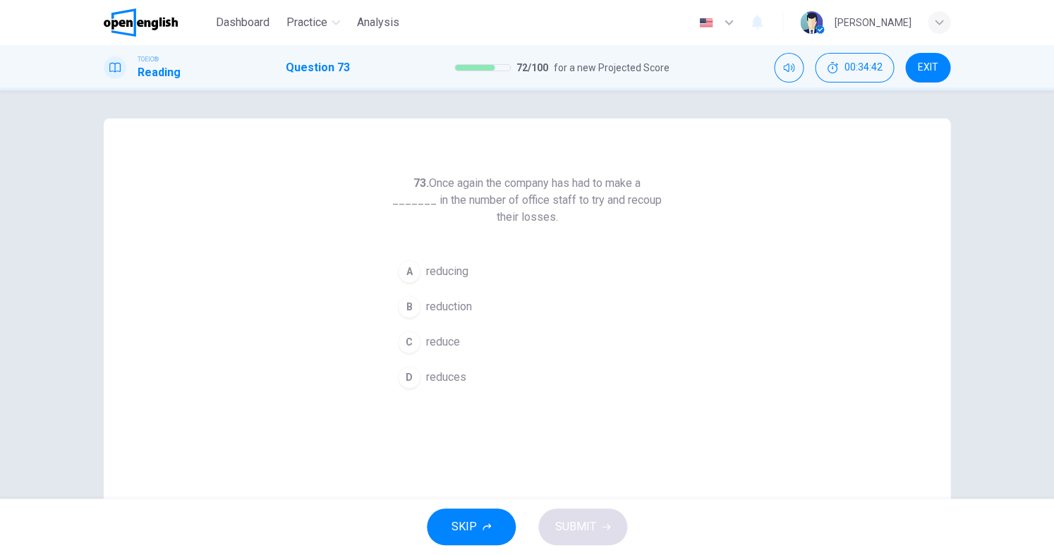
click at [460, 310] on span "reduction" at bounding box center [449, 306] width 46 height 17
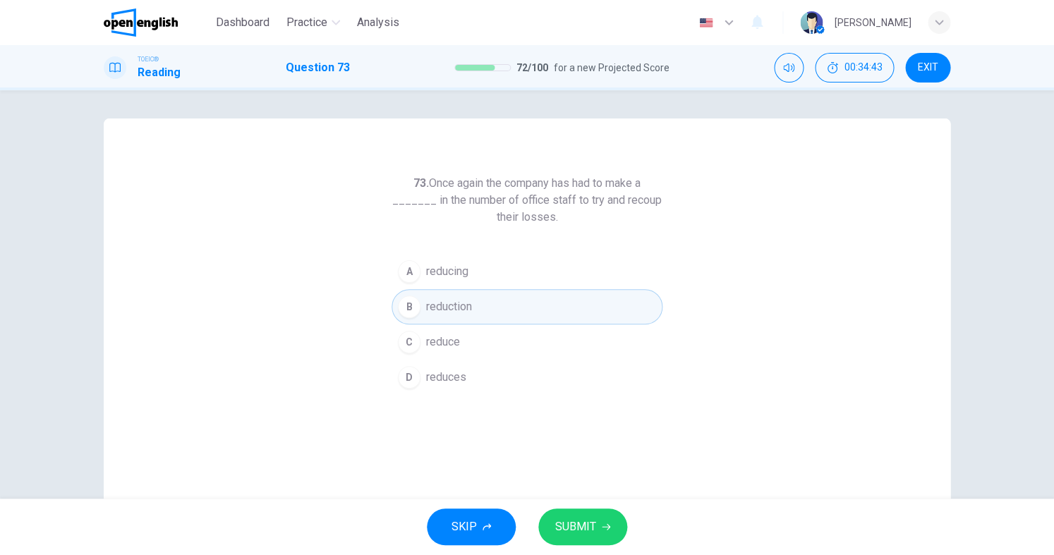
click at [454, 341] on span "reduce" at bounding box center [443, 342] width 34 height 17
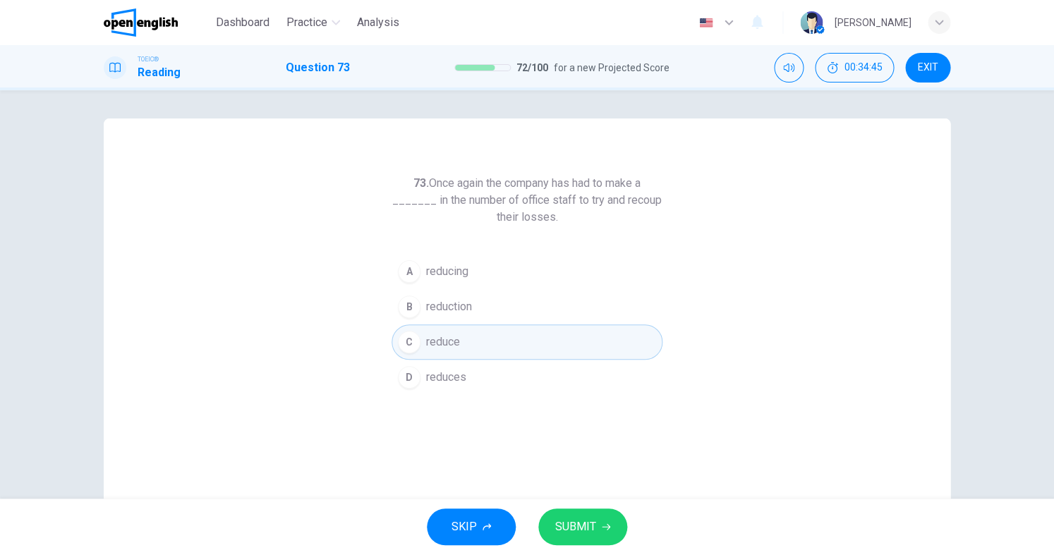
click at [587, 531] on span "SUBMIT" at bounding box center [575, 527] width 41 height 20
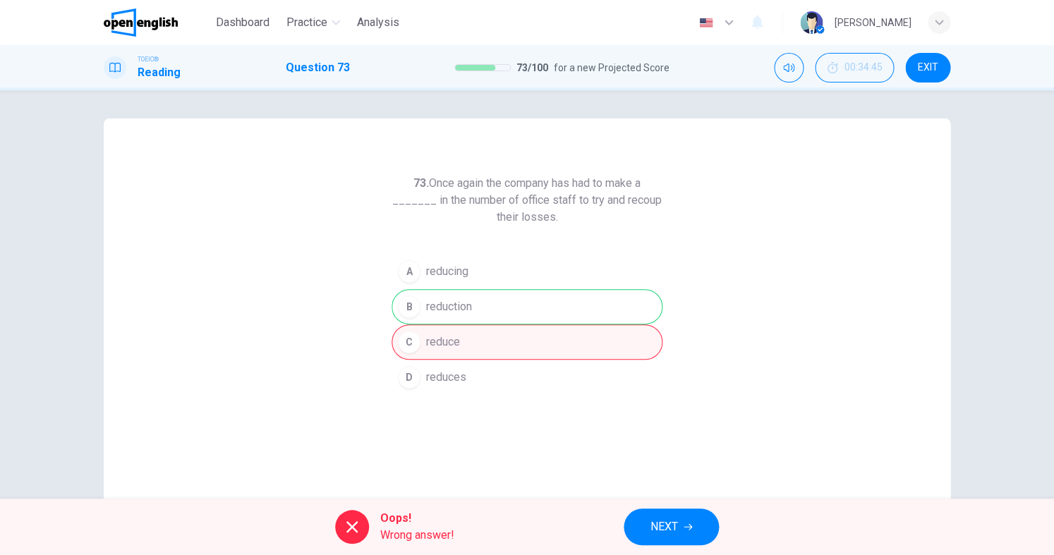
click at [652, 519] on span "NEXT" at bounding box center [665, 527] width 28 height 20
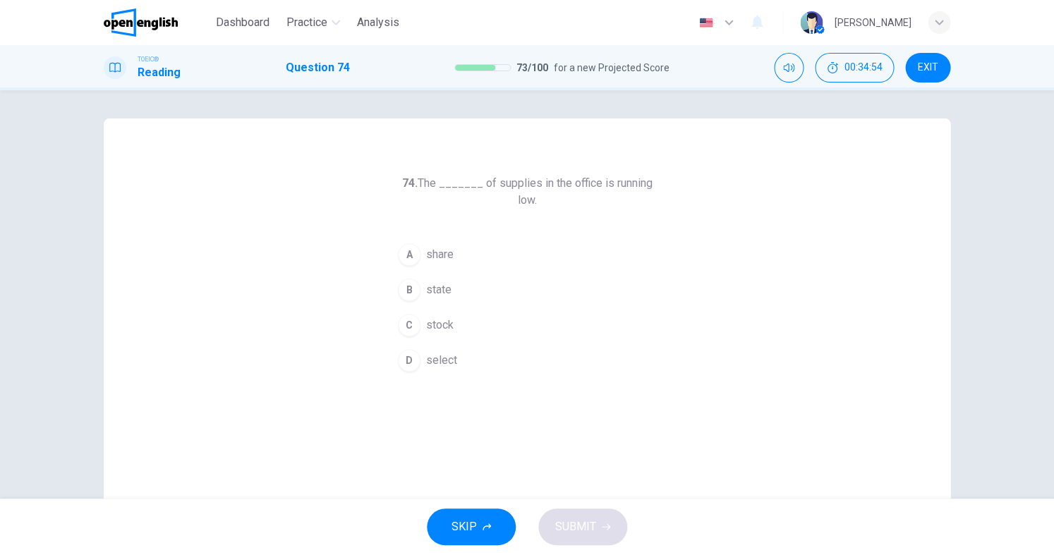
click at [441, 317] on span "stock" at bounding box center [440, 325] width 28 height 17
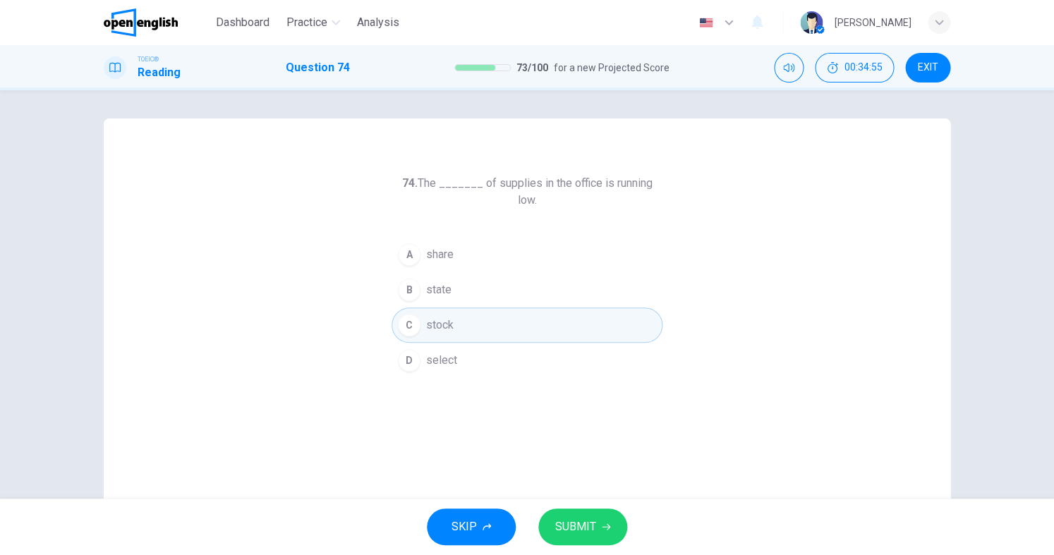
click at [600, 535] on button "SUBMIT" at bounding box center [582, 527] width 89 height 37
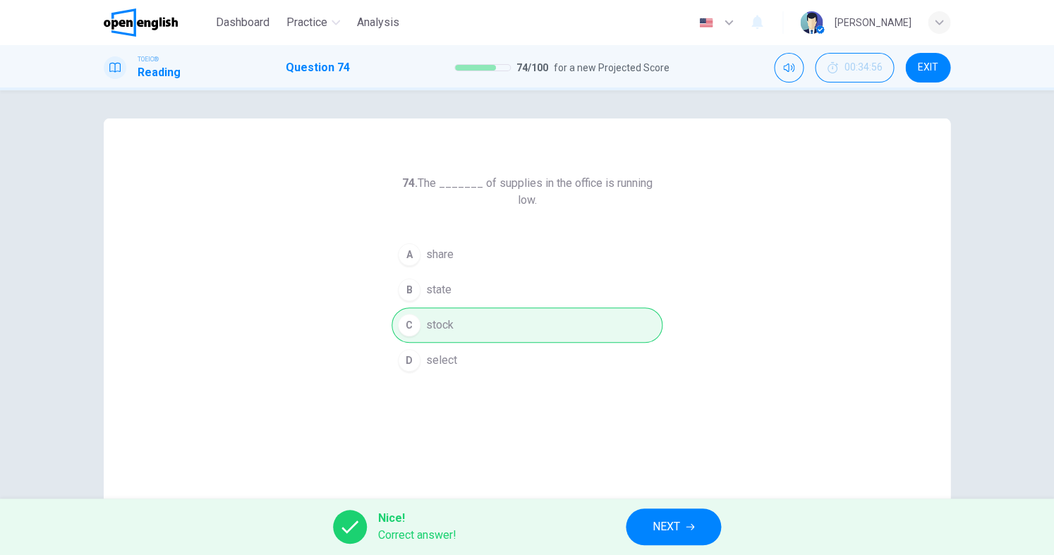
click at [669, 526] on span "NEXT" at bounding box center [667, 527] width 28 height 20
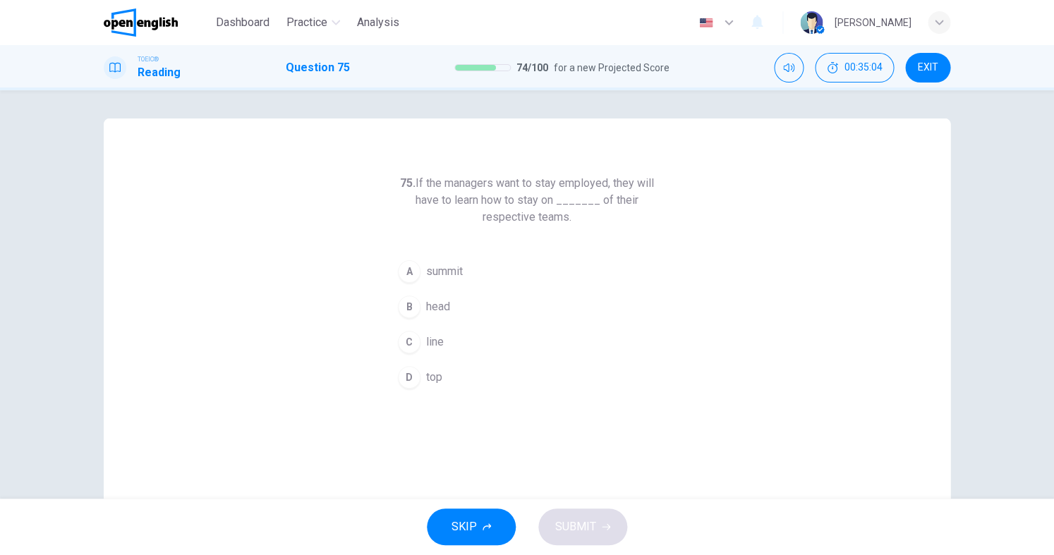
click at [442, 346] on span "line" at bounding box center [435, 342] width 18 height 17
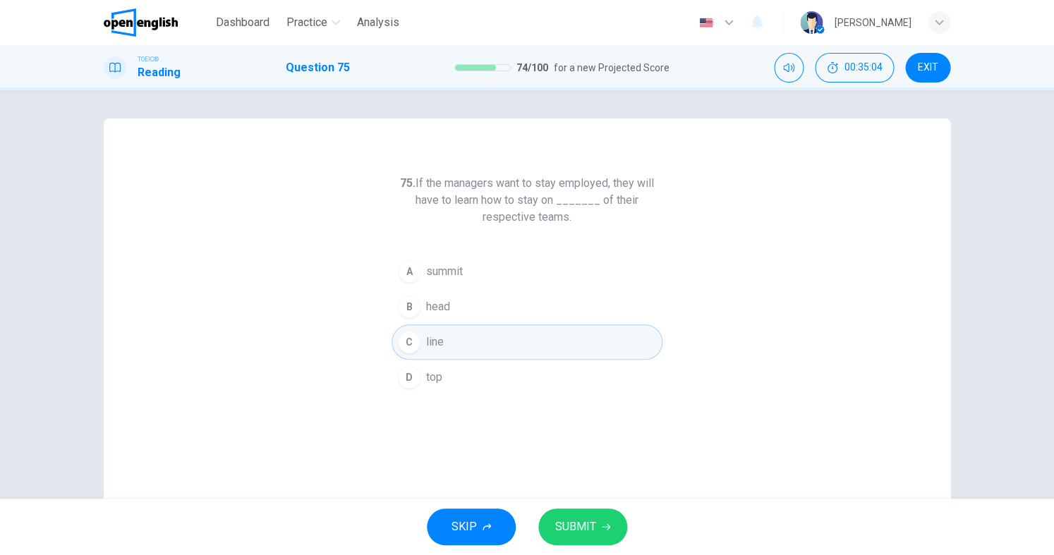
click at [588, 519] on span "SUBMIT" at bounding box center [575, 527] width 41 height 20
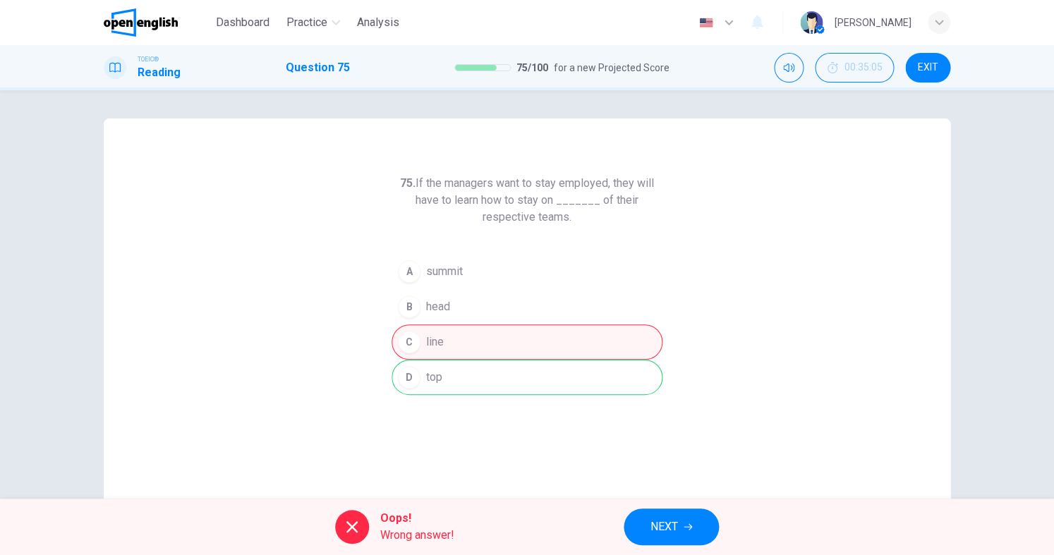
click at [642, 509] on button "NEXT" at bounding box center [671, 527] width 95 height 37
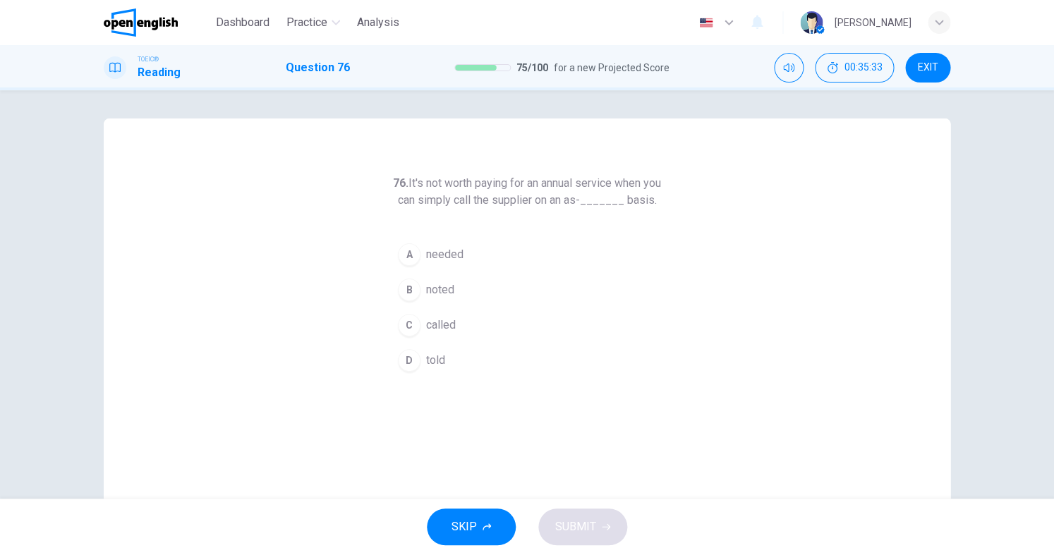
click at [466, 272] on button "A needed" at bounding box center [527, 254] width 271 height 35
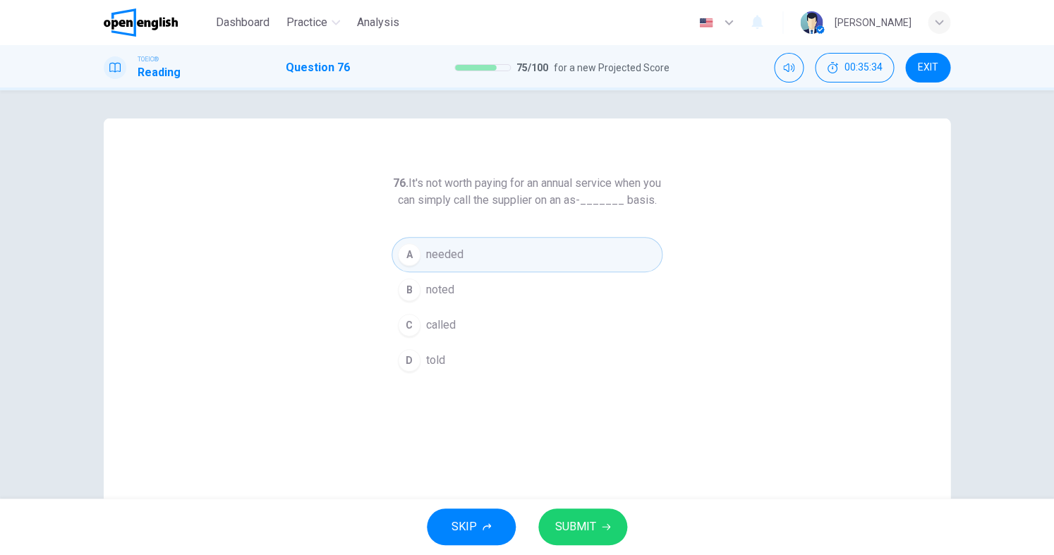
click at [567, 525] on span "SUBMIT" at bounding box center [575, 527] width 41 height 20
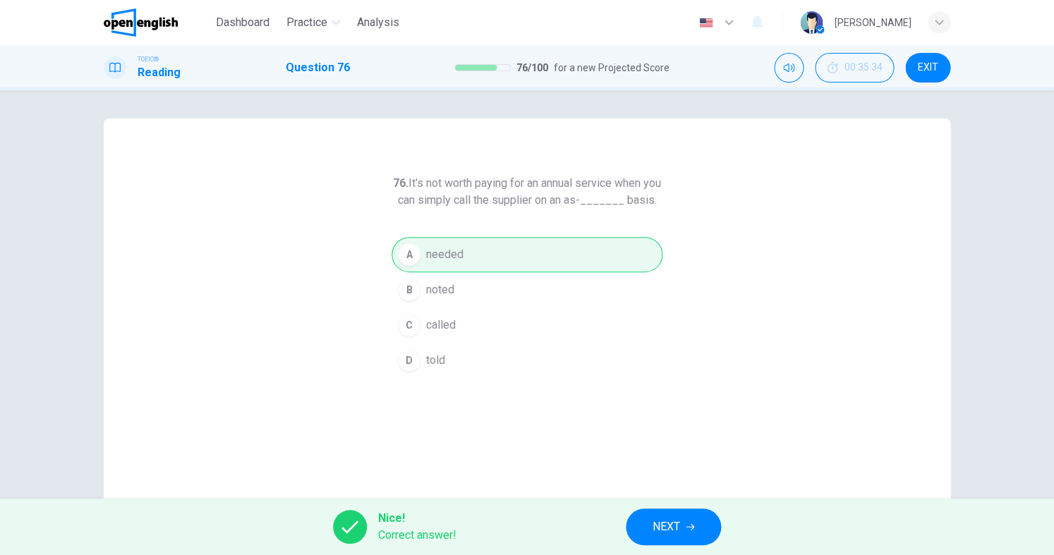
click at [665, 532] on span "NEXT" at bounding box center [667, 527] width 28 height 20
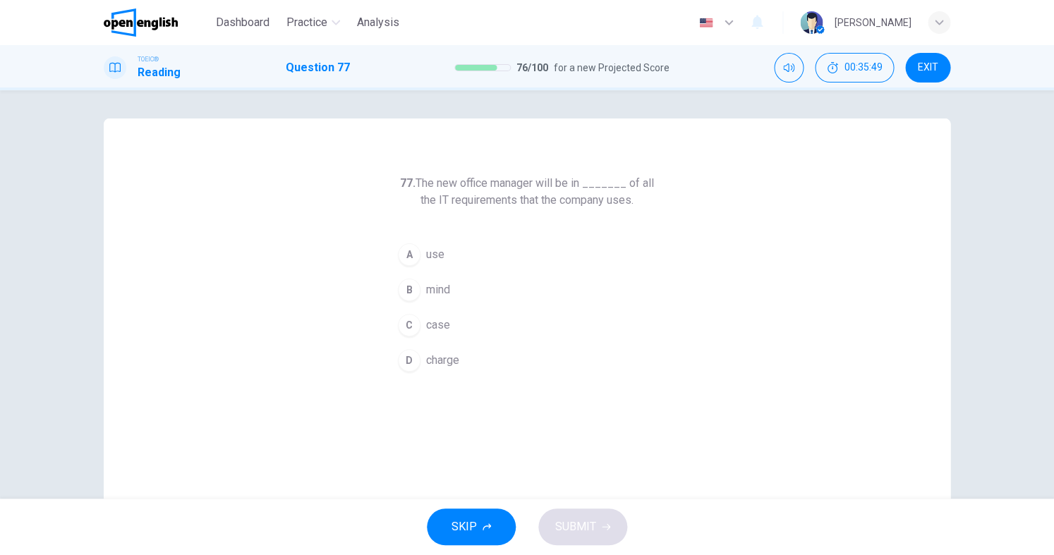
click at [442, 357] on span "charge" at bounding box center [442, 360] width 33 height 17
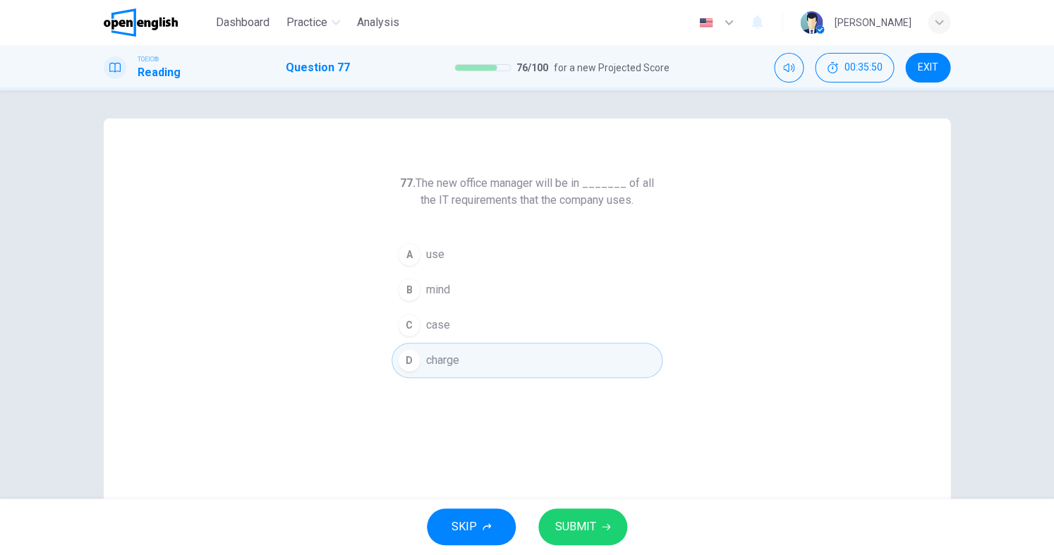
click at [545, 516] on button "SUBMIT" at bounding box center [582, 527] width 89 height 37
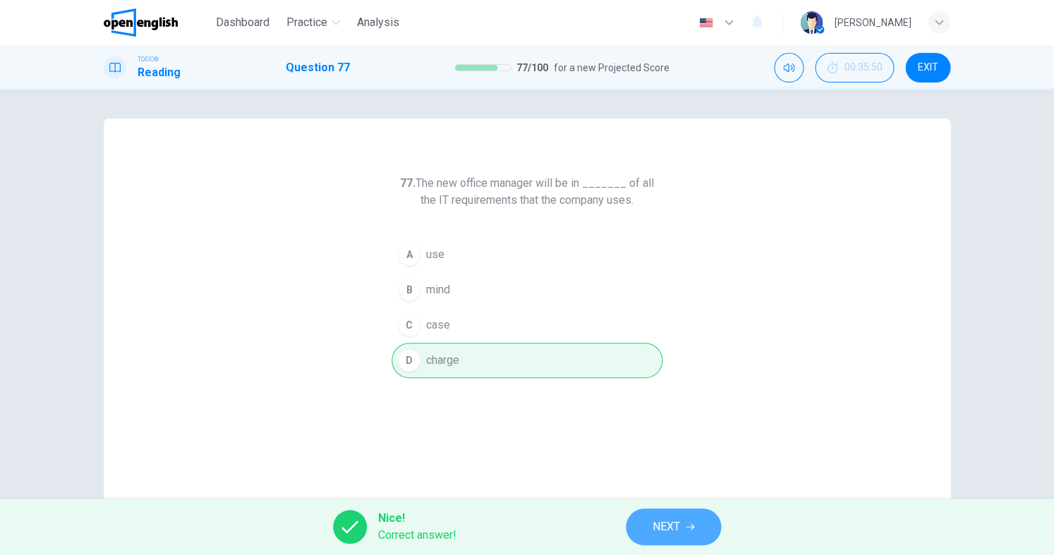
click at [669, 528] on span "NEXT" at bounding box center [667, 527] width 28 height 20
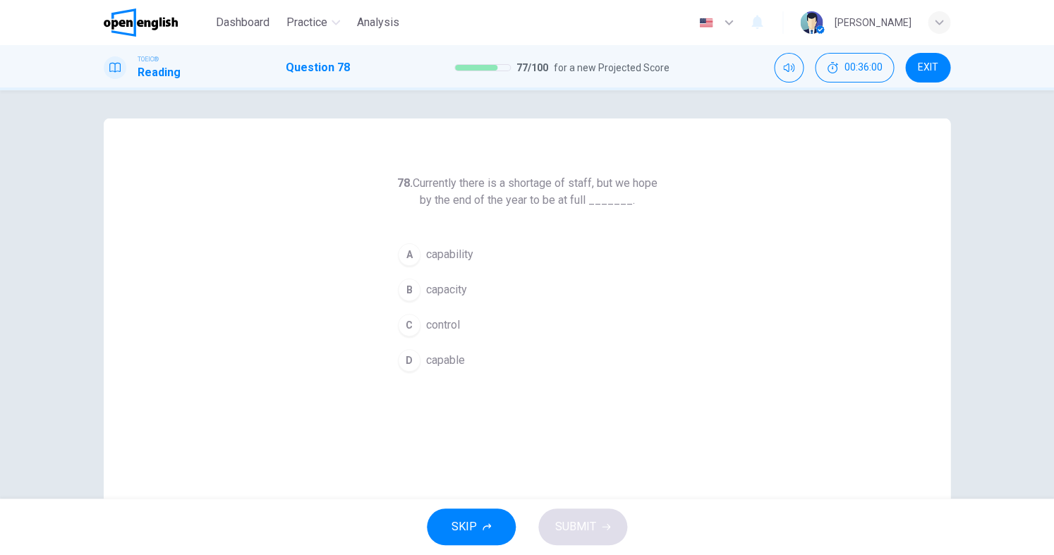
click at [447, 286] on span "capacity" at bounding box center [446, 290] width 41 height 17
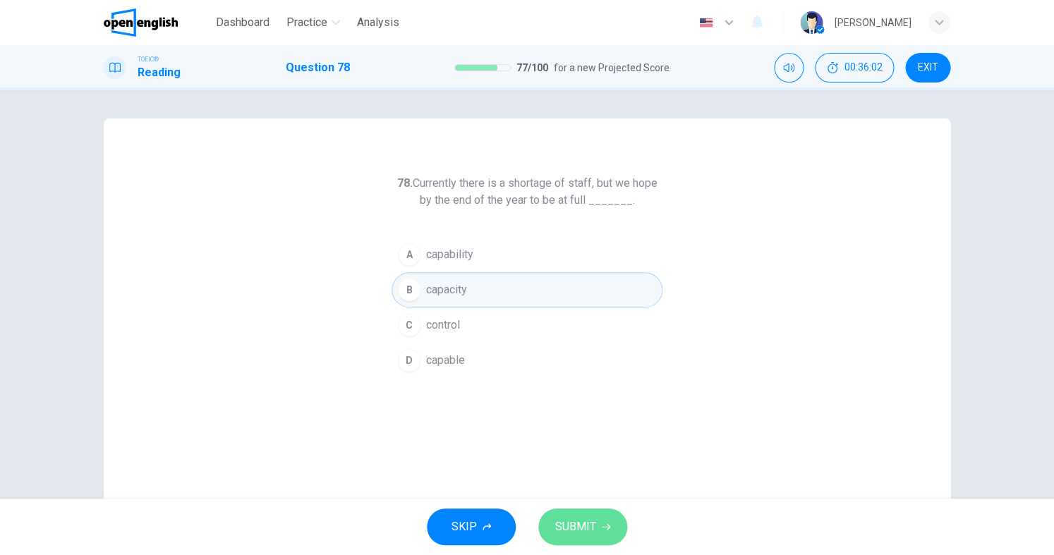
click at [565, 516] on button "SUBMIT" at bounding box center [582, 527] width 89 height 37
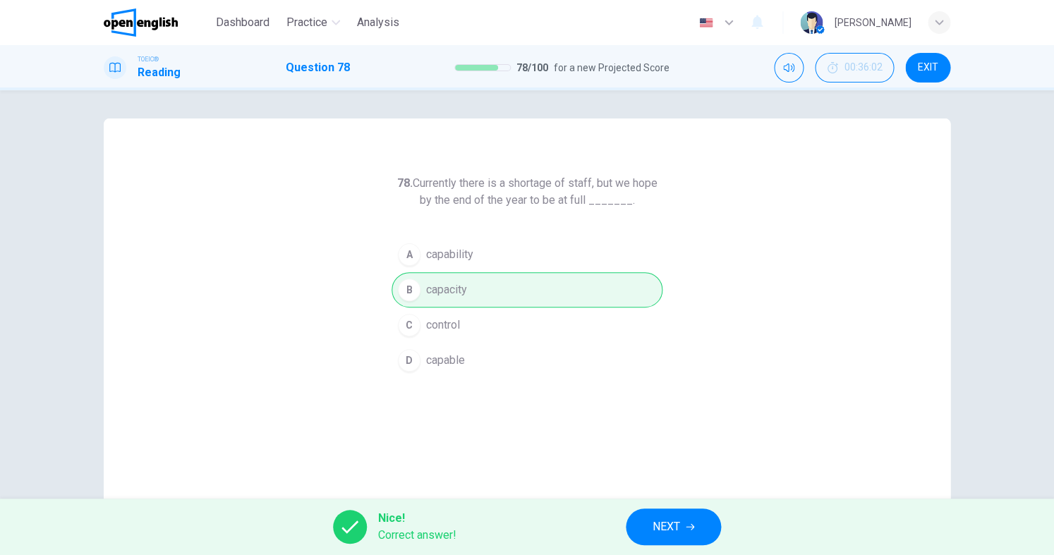
click at [671, 533] on span "NEXT" at bounding box center [667, 527] width 28 height 20
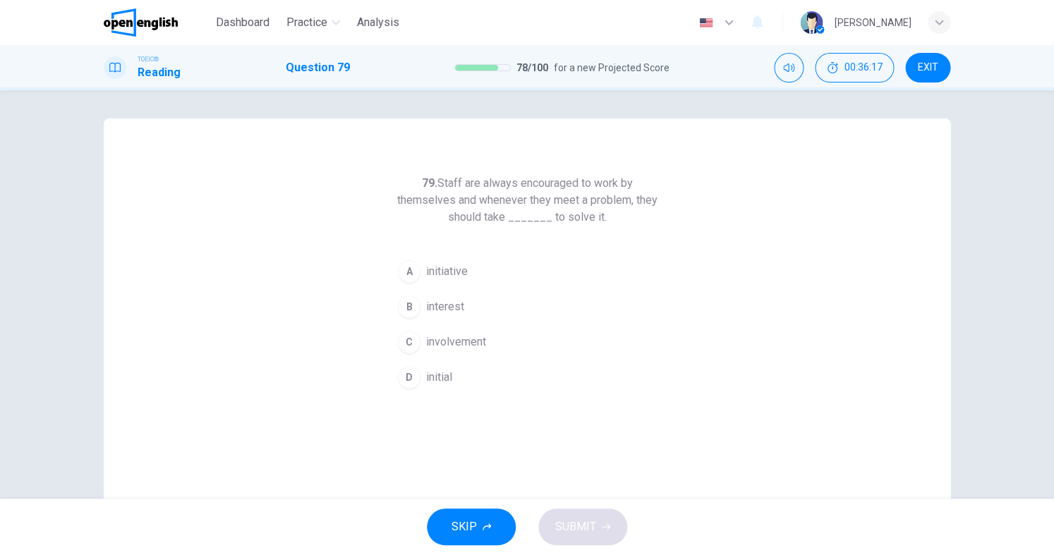
click at [454, 346] on span "involvement" at bounding box center [456, 342] width 60 height 17
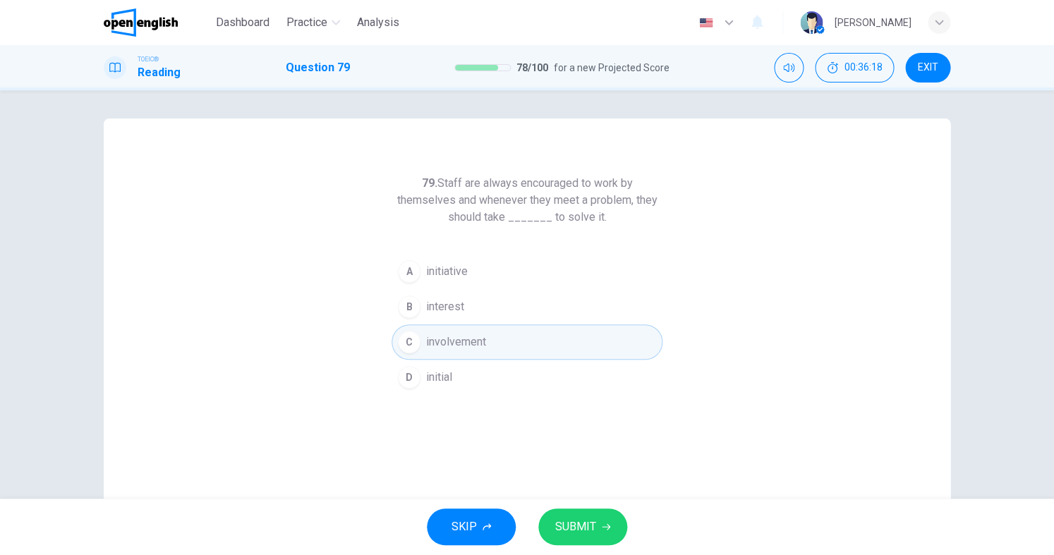
click at [587, 521] on span "SUBMIT" at bounding box center [575, 527] width 41 height 20
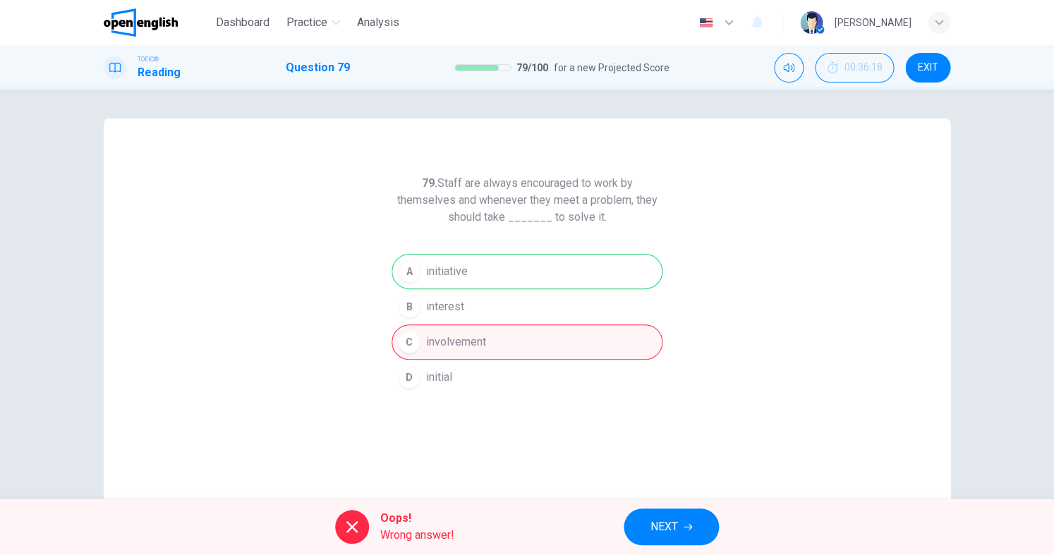
click at [659, 519] on span "NEXT" at bounding box center [665, 527] width 28 height 20
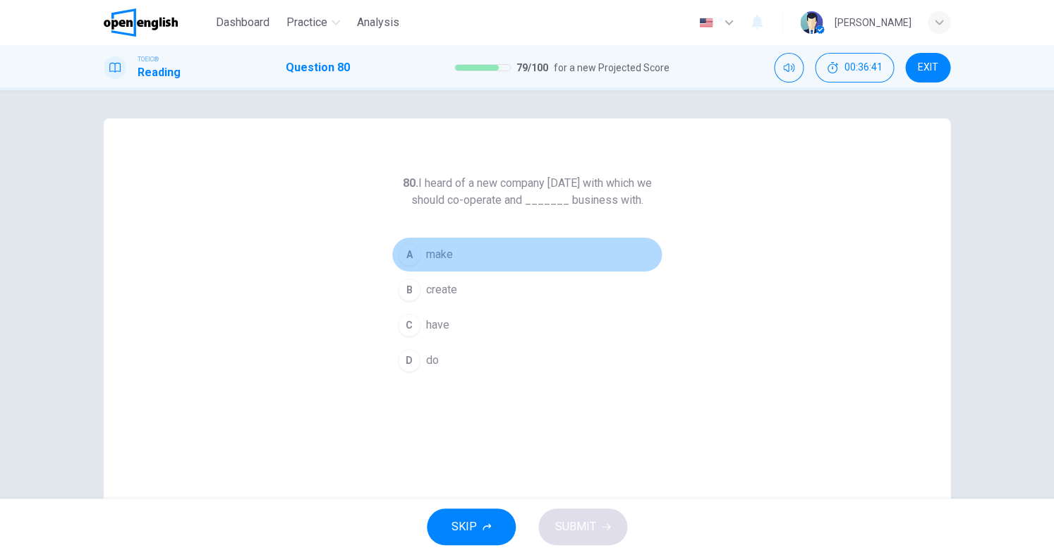
drag, startPoint x: 450, startPoint y: 246, endPoint x: 446, endPoint y: 255, distance: 10.7
click at [450, 245] on button "A make" at bounding box center [527, 254] width 271 height 35
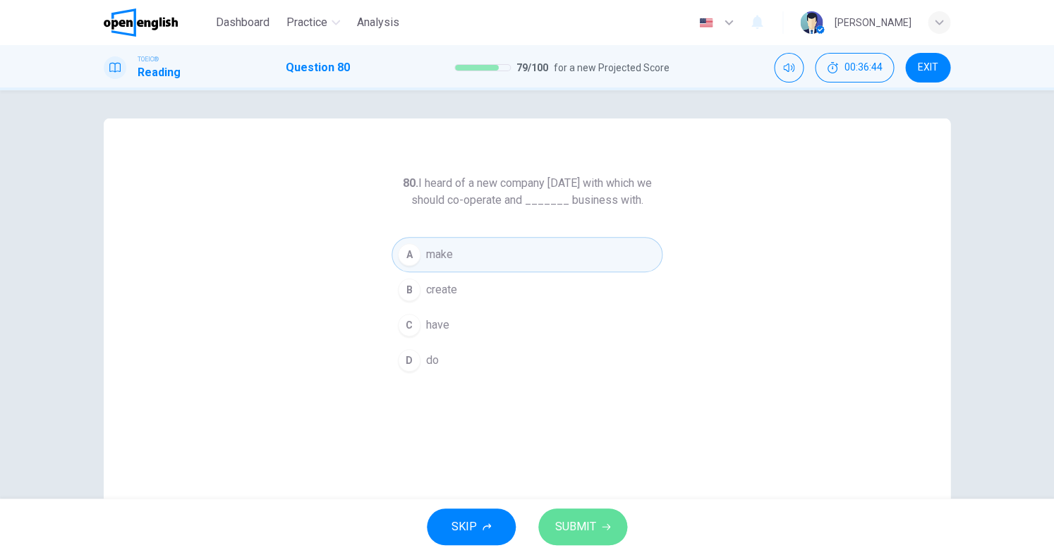
click at [580, 528] on span "SUBMIT" at bounding box center [575, 527] width 41 height 20
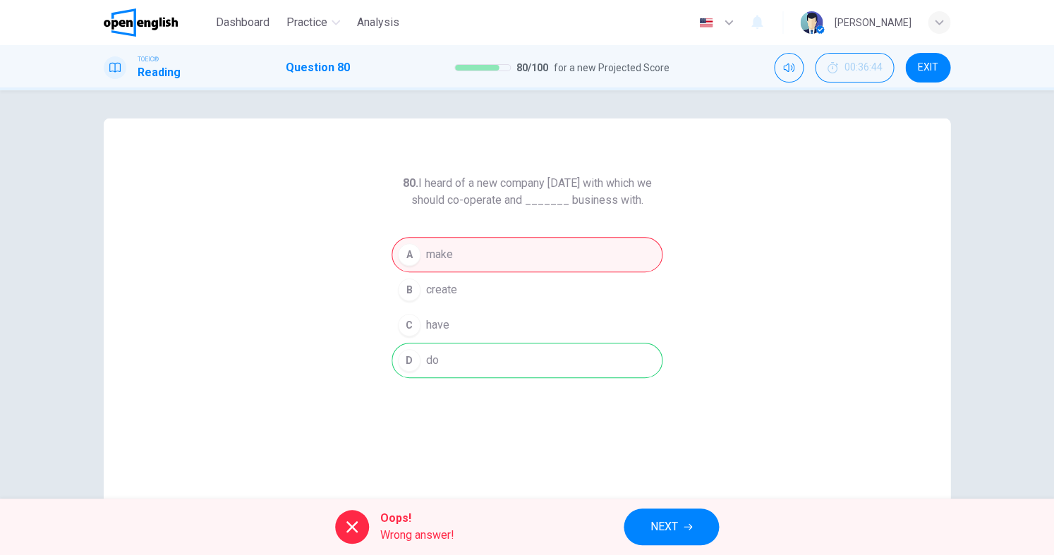
click at [639, 526] on button "NEXT" at bounding box center [671, 527] width 95 height 37
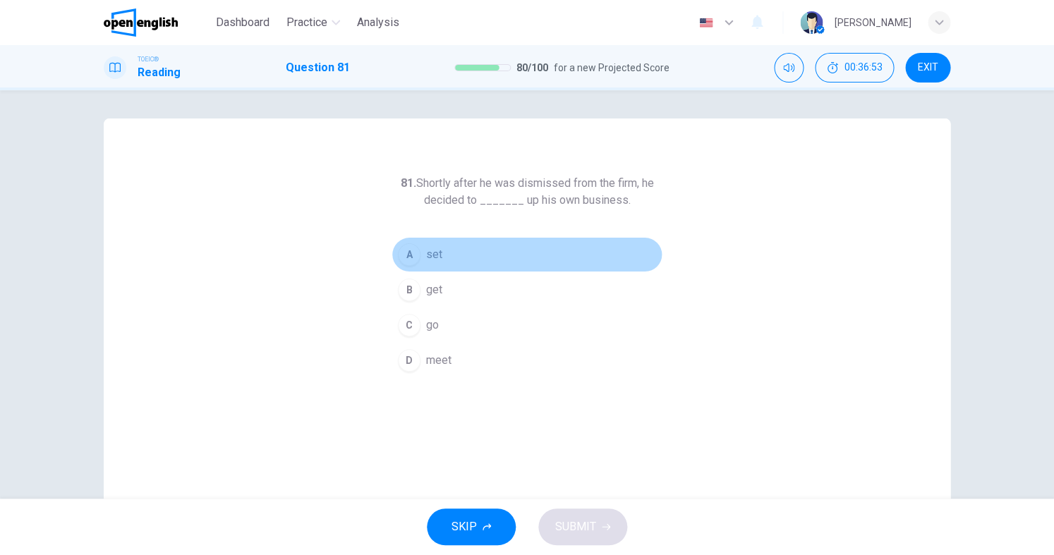
click at [435, 259] on span "set" at bounding box center [434, 254] width 16 height 17
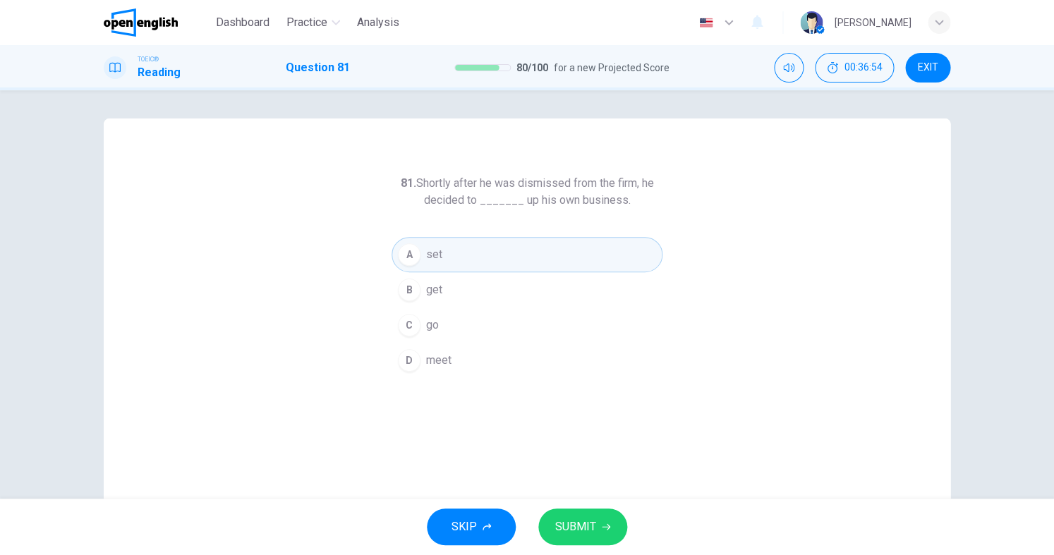
click at [573, 525] on span "SUBMIT" at bounding box center [575, 527] width 41 height 20
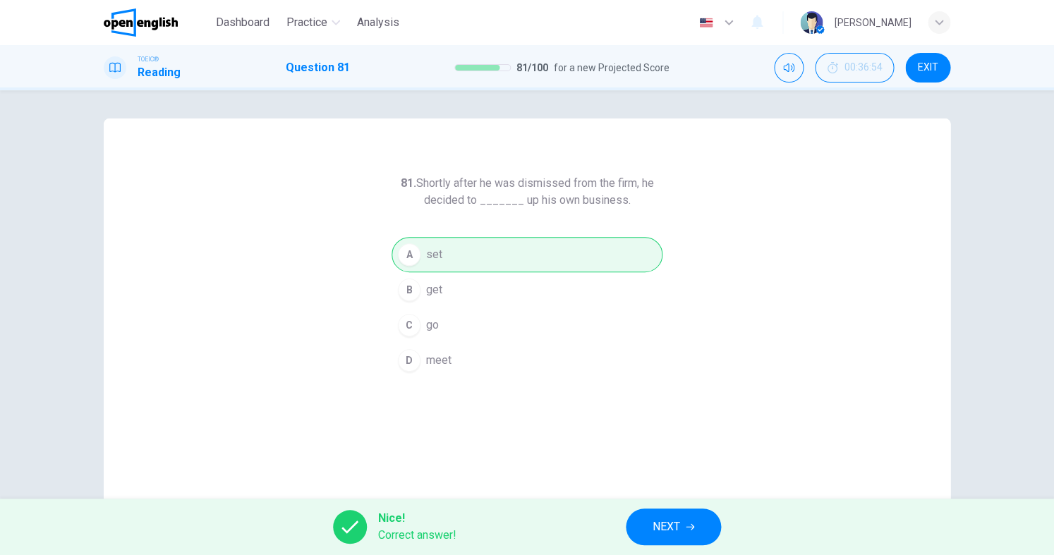
click at [646, 525] on button "NEXT" at bounding box center [673, 527] width 95 height 37
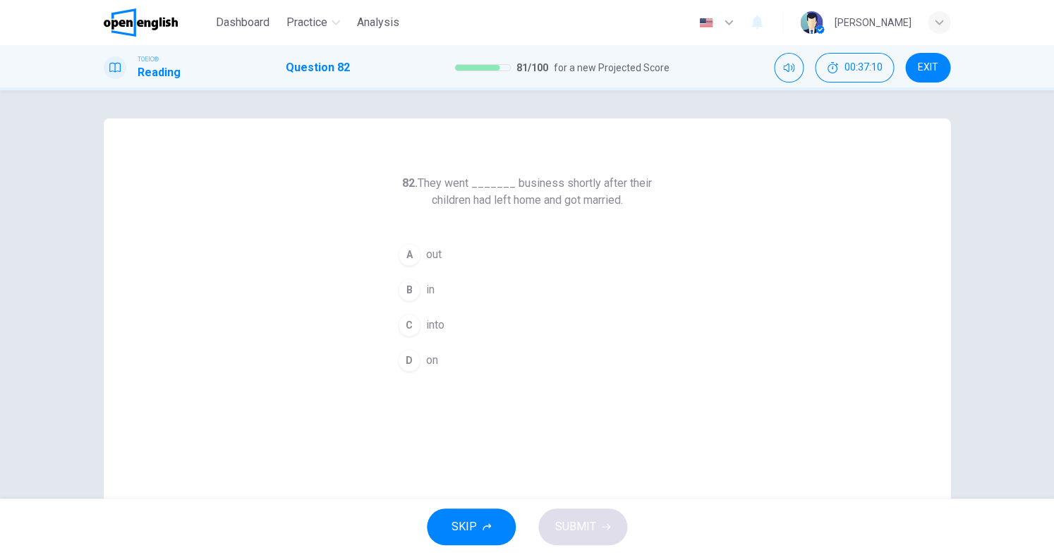
click at [428, 320] on span "into" at bounding box center [435, 325] width 18 height 17
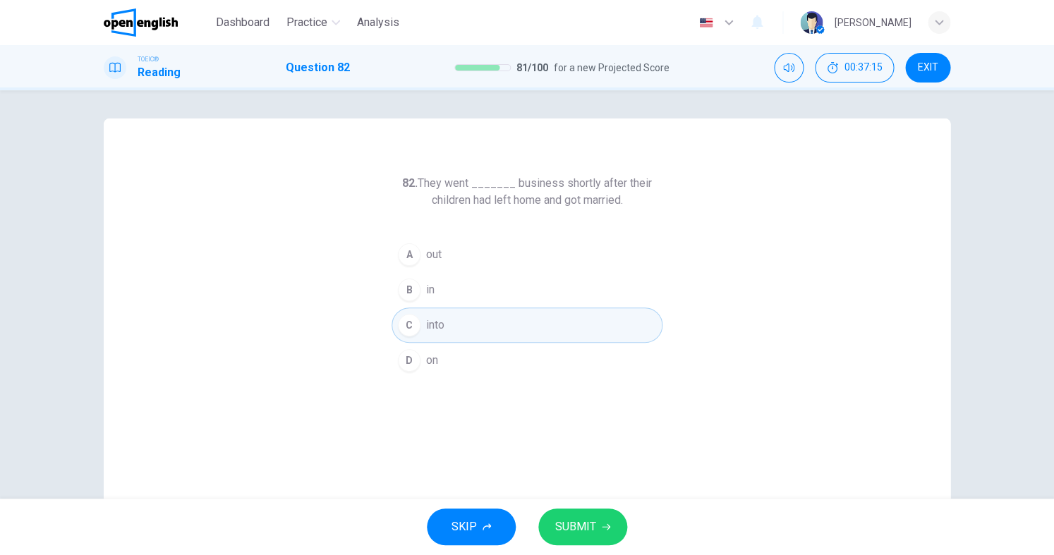
click at [447, 254] on button "A out" at bounding box center [527, 254] width 271 height 35
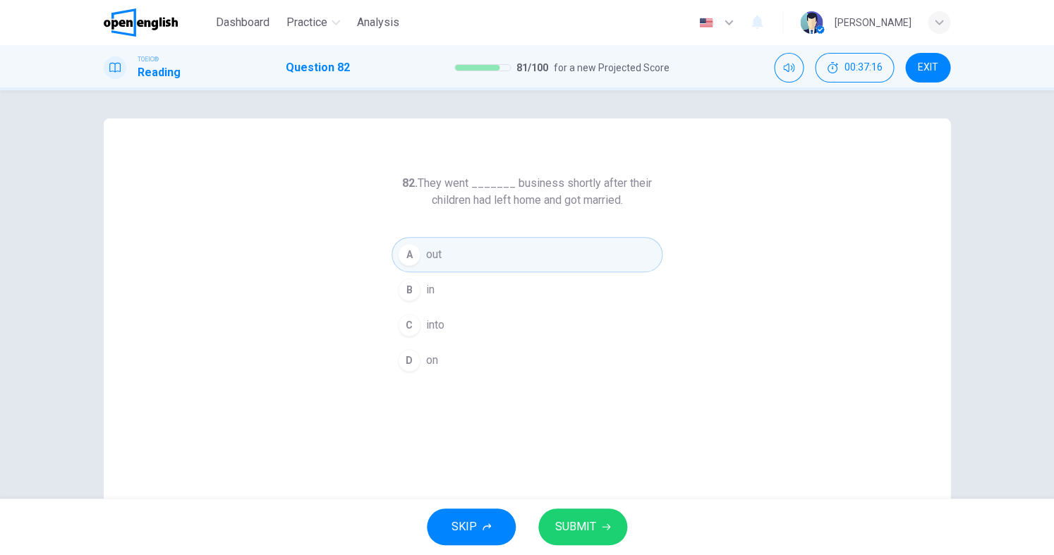
click at [567, 507] on div "SKIP SUBMIT" at bounding box center [527, 527] width 1054 height 56
click at [569, 516] on button "SUBMIT" at bounding box center [582, 527] width 89 height 37
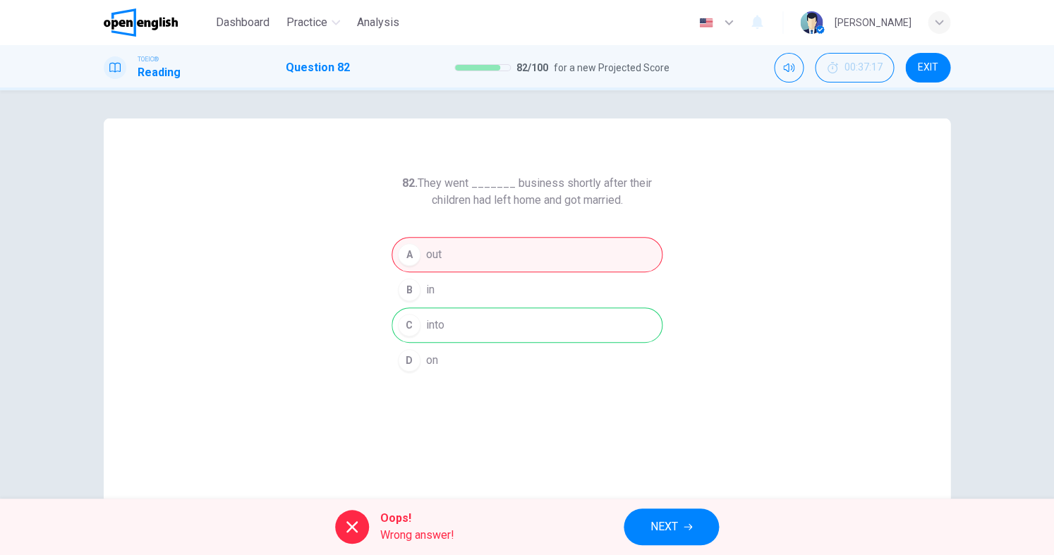
click at [662, 526] on span "NEXT" at bounding box center [665, 527] width 28 height 20
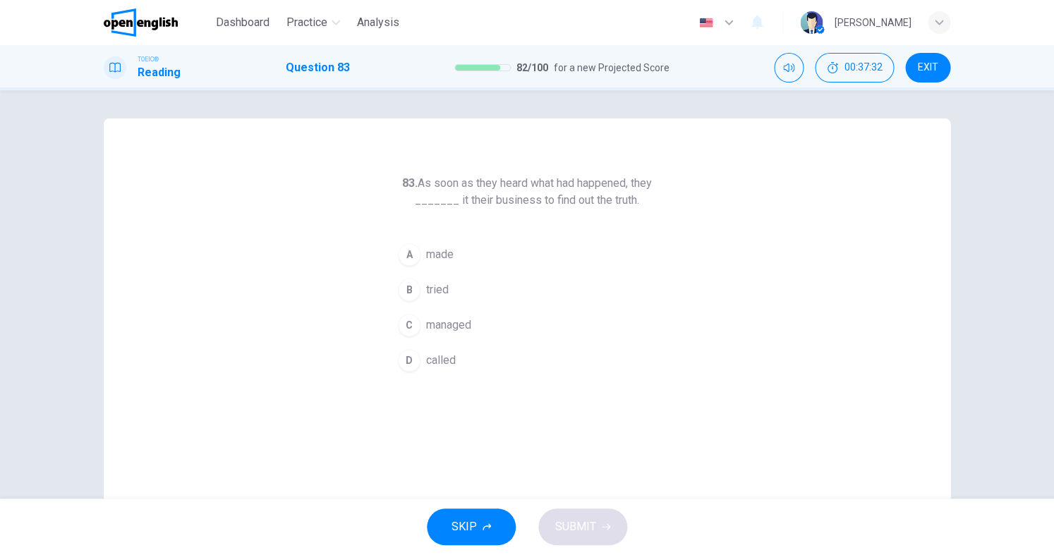
click at [428, 354] on span "called" at bounding box center [441, 360] width 30 height 17
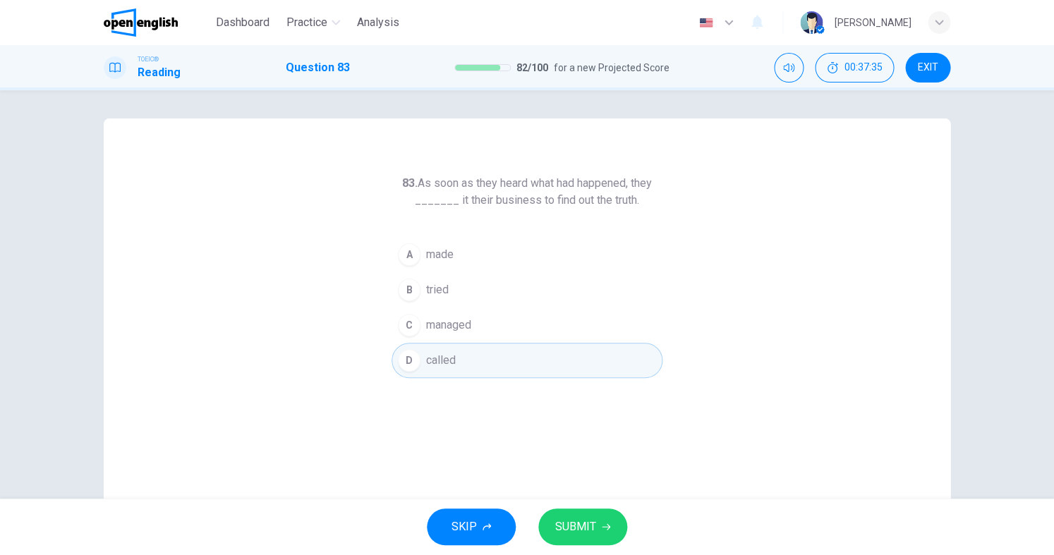
click at [466, 332] on span "managed" at bounding box center [448, 325] width 45 height 17
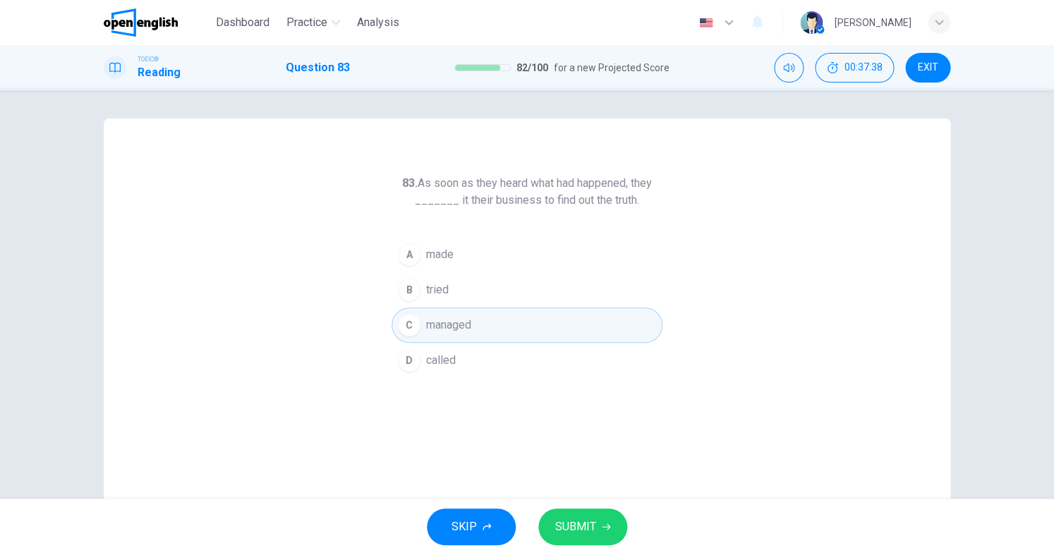
click at [575, 519] on span "SUBMIT" at bounding box center [575, 527] width 41 height 20
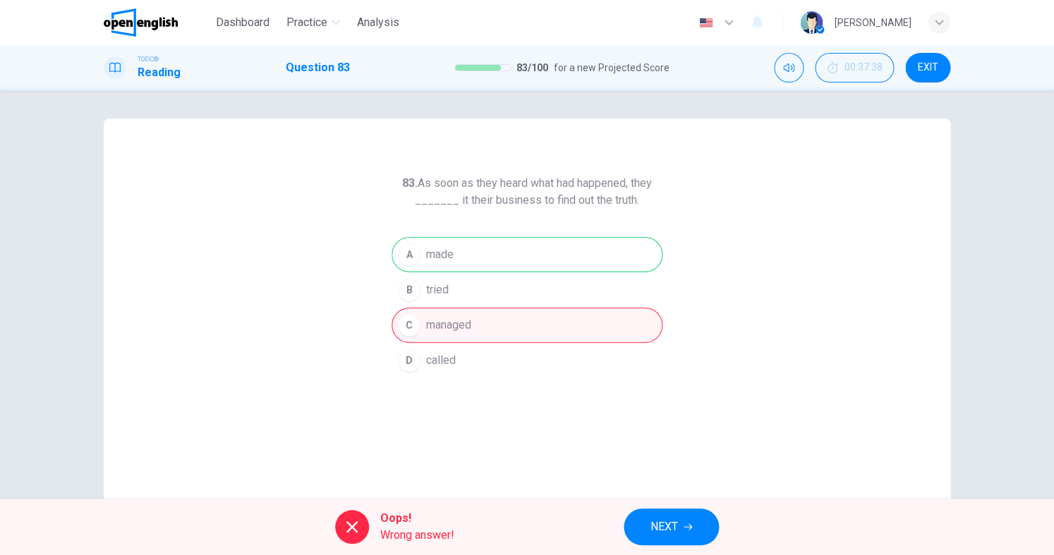
click at [653, 524] on span "NEXT" at bounding box center [665, 527] width 28 height 20
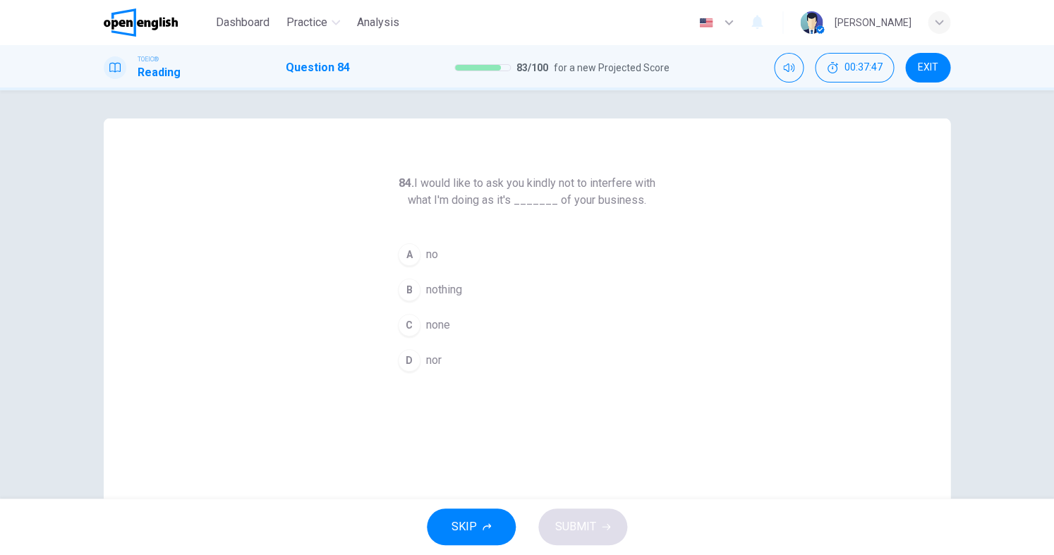
click at [457, 297] on span "nothing" at bounding box center [444, 290] width 36 height 17
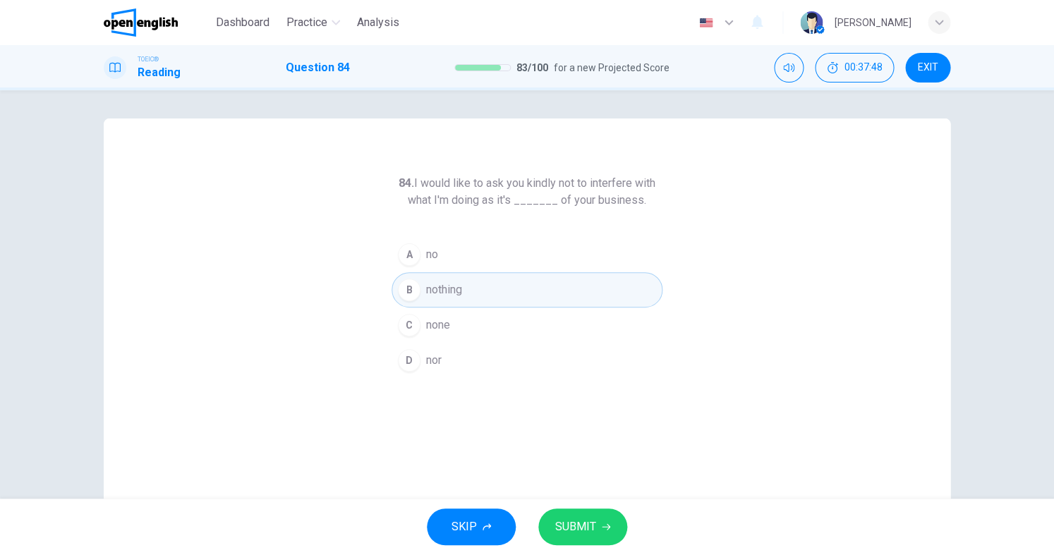
click at [598, 529] on button "SUBMIT" at bounding box center [582, 527] width 89 height 37
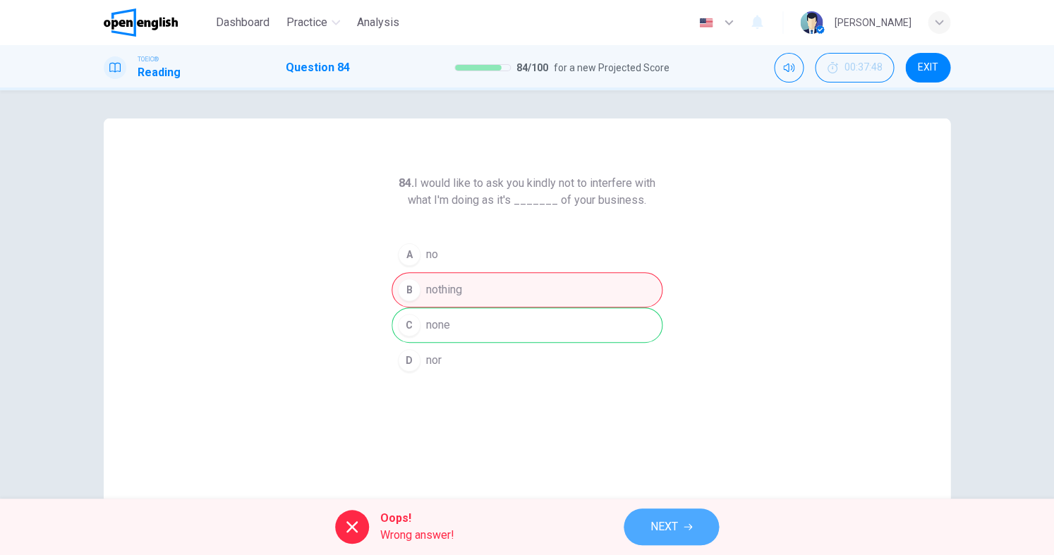
click at [684, 531] on button "NEXT" at bounding box center [671, 527] width 95 height 37
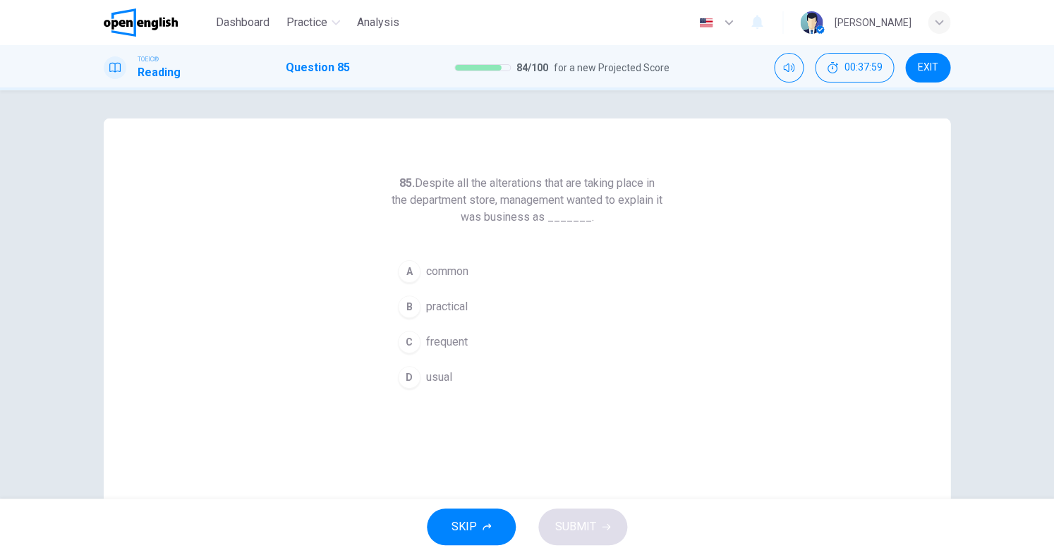
click at [437, 379] on span "usual" at bounding box center [439, 377] width 26 height 17
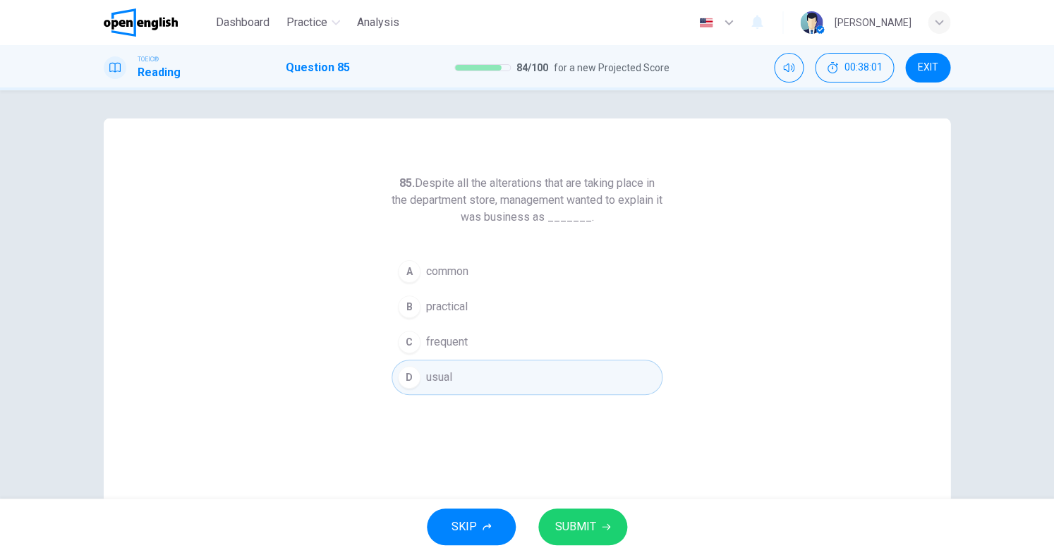
click at [600, 526] on button "SUBMIT" at bounding box center [582, 527] width 89 height 37
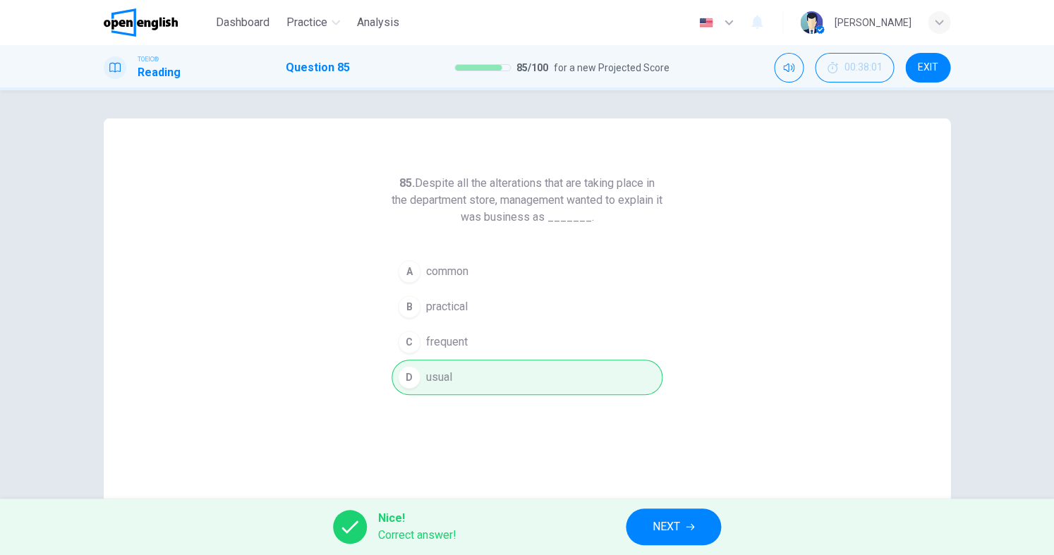
click at [658, 528] on span "NEXT" at bounding box center [667, 527] width 28 height 20
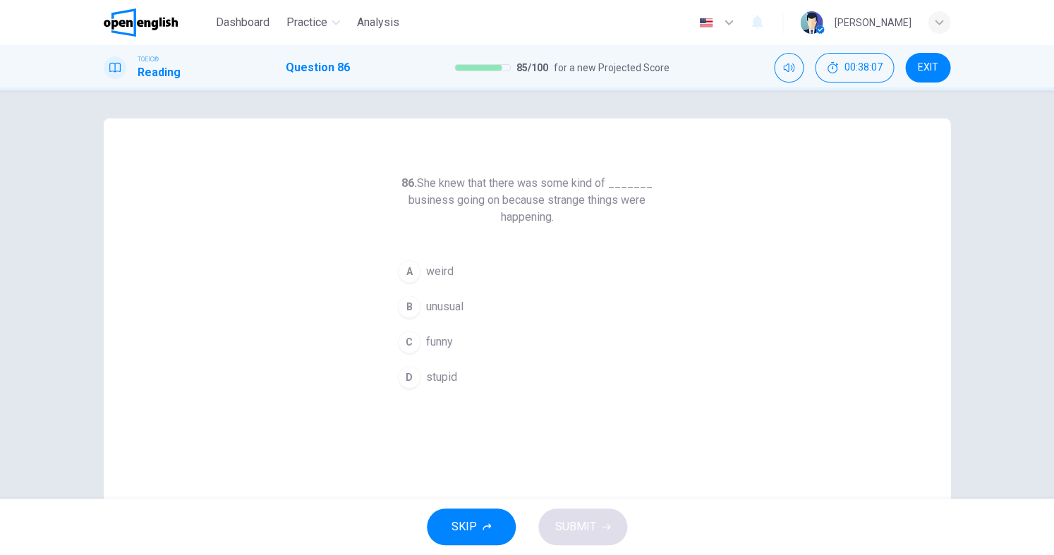
click at [456, 308] on span "unusual" at bounding box center [444, 306] width 37 height 17
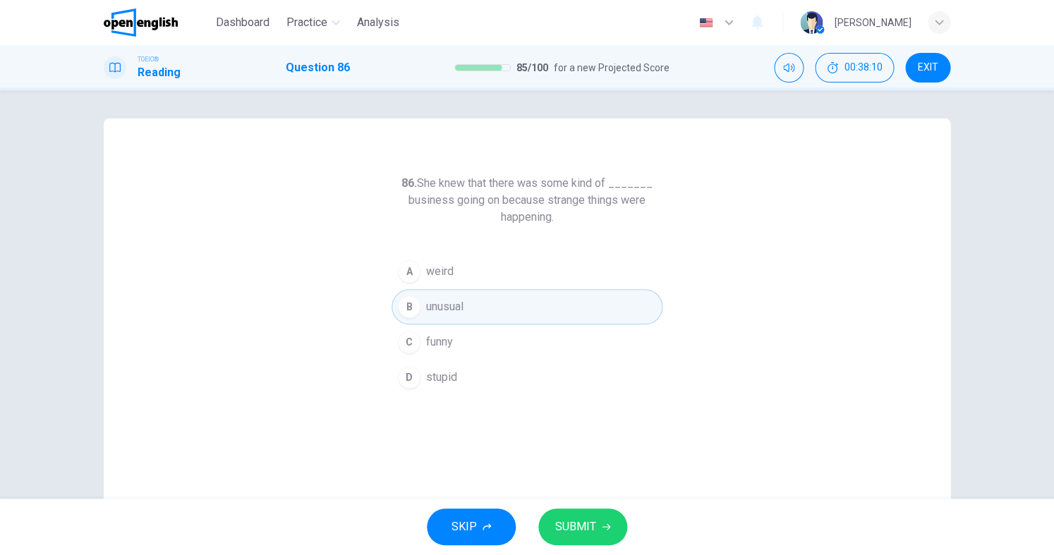
click at [584, 513] on button "SUBMIT" at bounding box center [582, 527] width 89 height 37
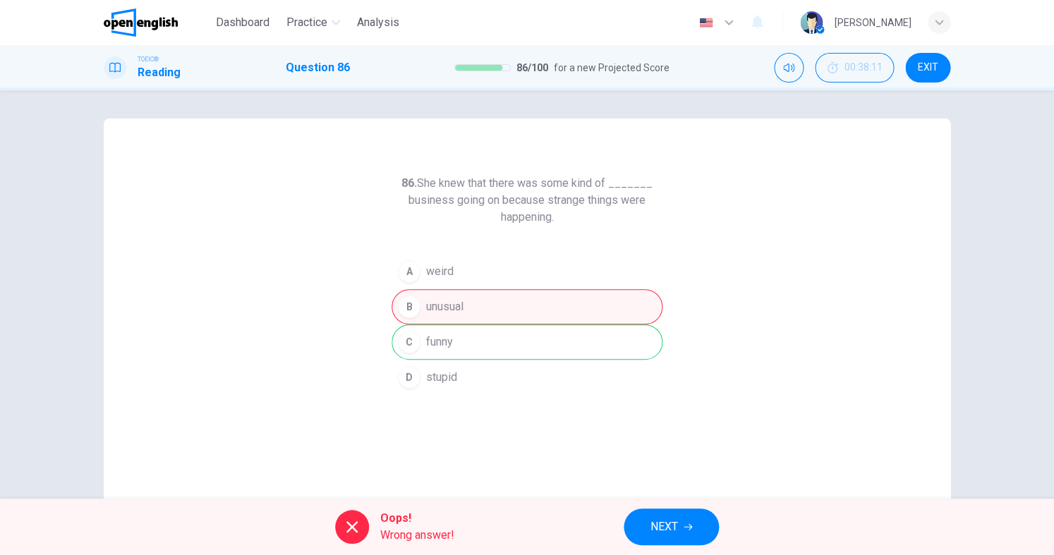
click at [659, 522] on span "NEXT" at bounding box center [665, 527] width 28 height 20
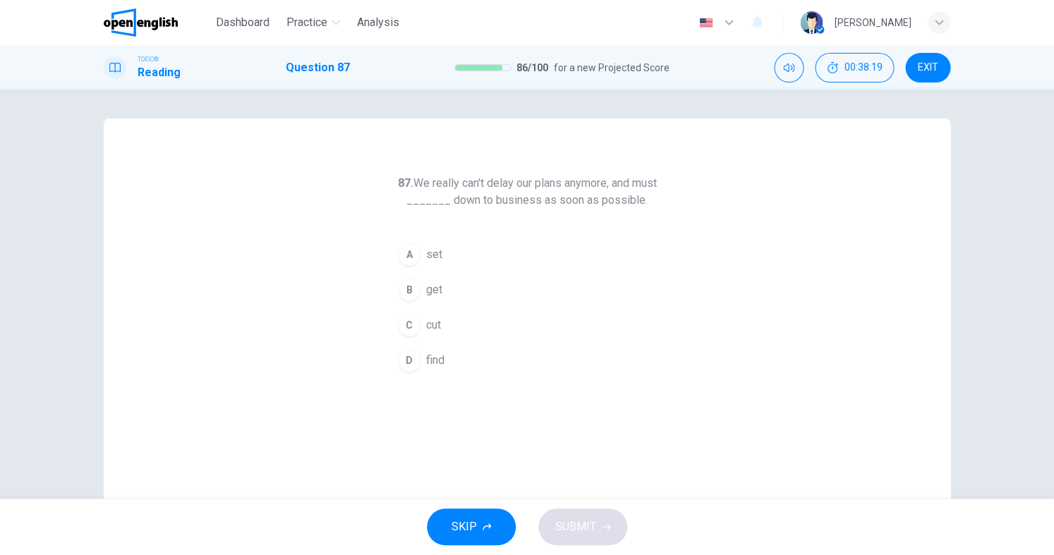
click at [438, 295] on span "get" at bounding box center [434, 290] width 16 height 17
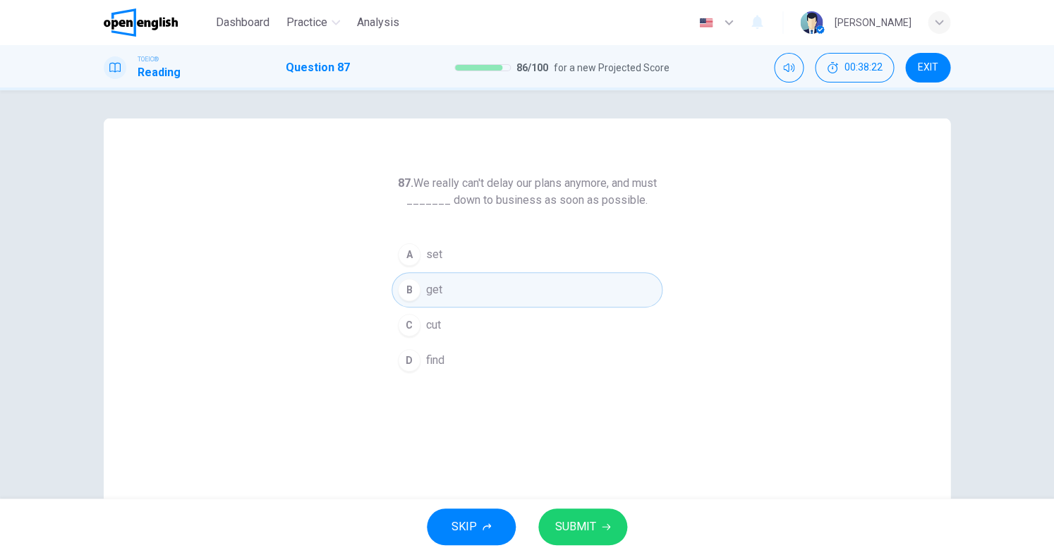
click at [574, 518] on span "SUBMIT" at bounding box center [575, 527] width 41 height 20
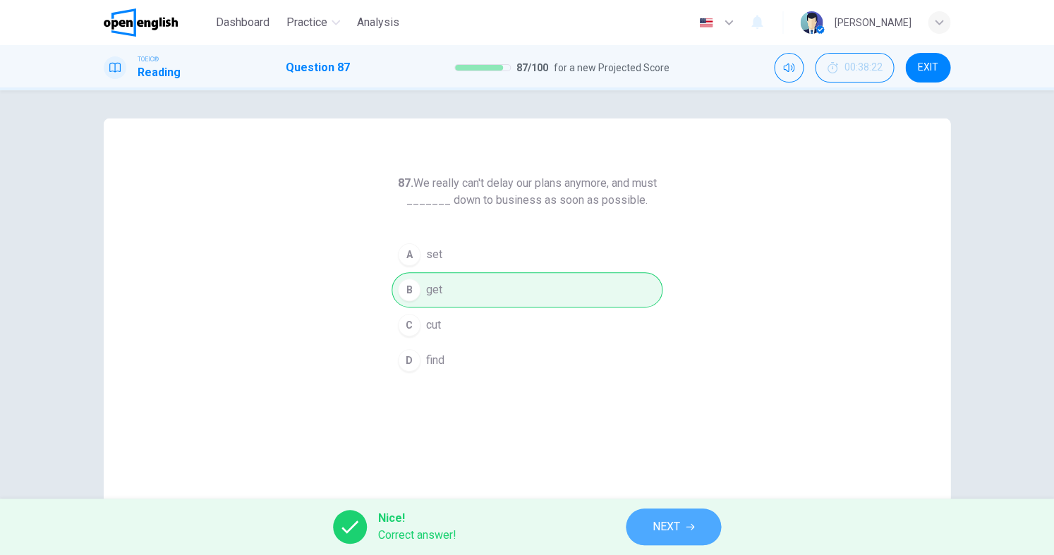
click at [676, 538] on button "NEXT" at bounding box center [673, 527] width 95 height 37
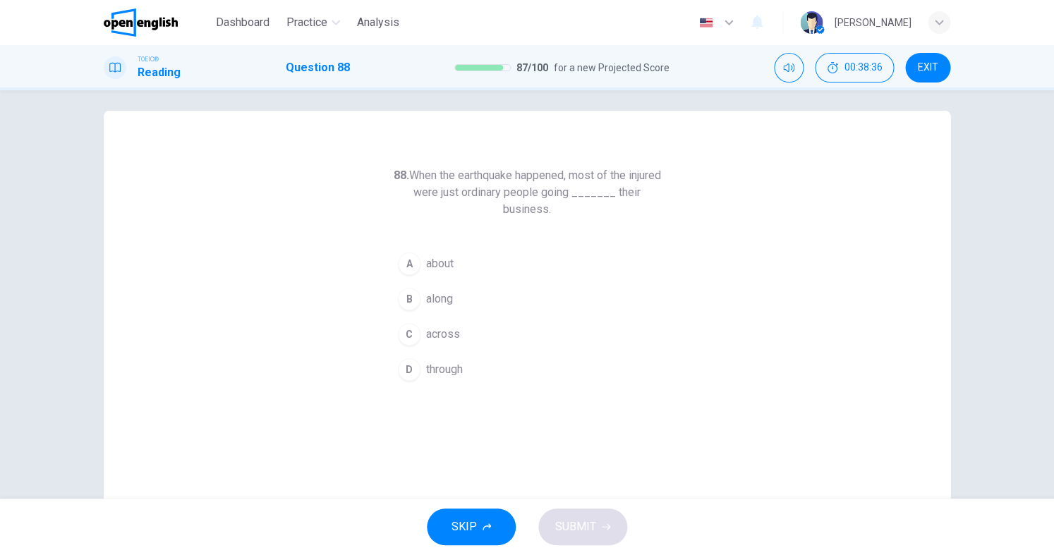
scroll to position [12, 0]
click at [447, 302] on span "along" at bounding box center [439, 295] width 27 height 17
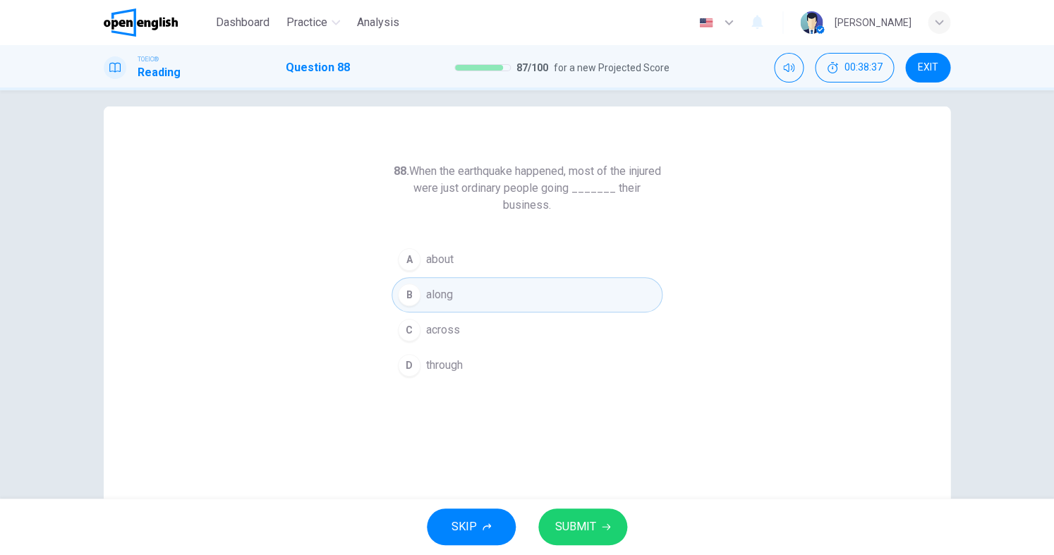
scroll to position [0, 0]
click at [583, 529] on span "SUBMIT" at bounding box center [575, 527] width 41 height 20
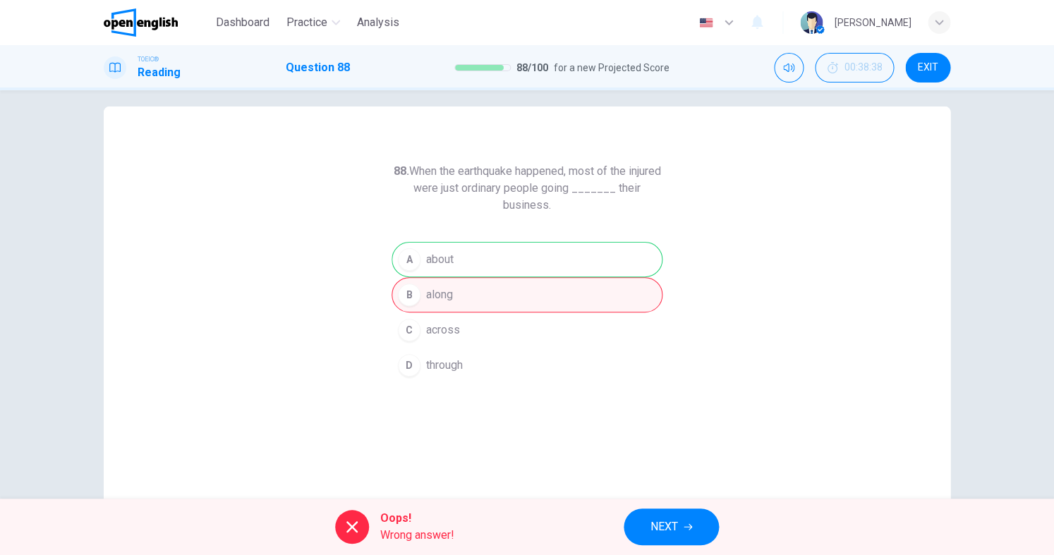
drag, startPoint x: 614, startPoint y: 531, endPoint x: 629, endPoint y: 528, distance: 15.0
click at [614, 531] on div "Oops! Wrong answer! NEXT" at bounding box center [527, 527] width 1054 height 56
click at [649, 528] on button "NEXT" at bounding box center [671, 527] width 95 height 37
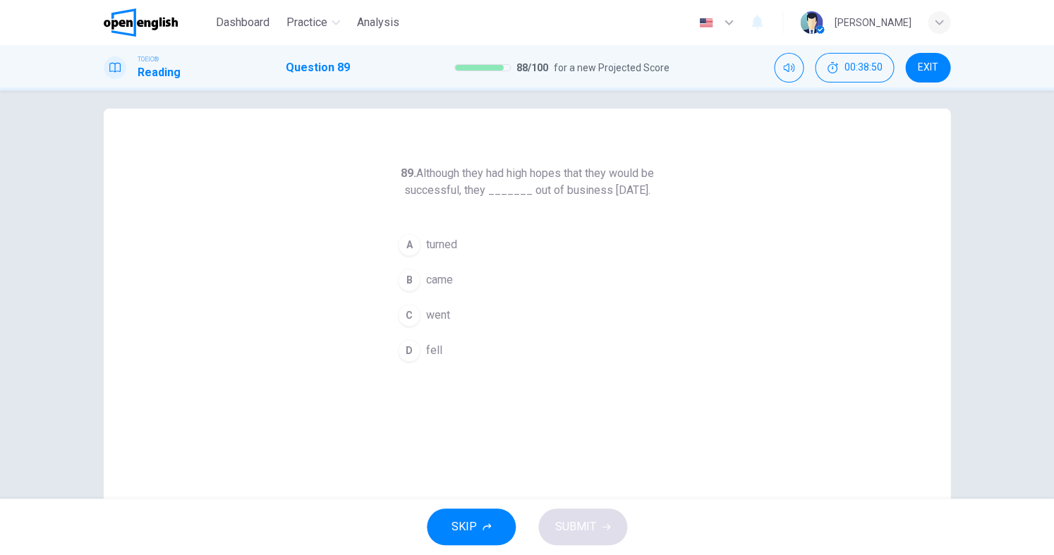
click at [440, 289] on span "came" at bounding box center [439, 280] width 27 height 17
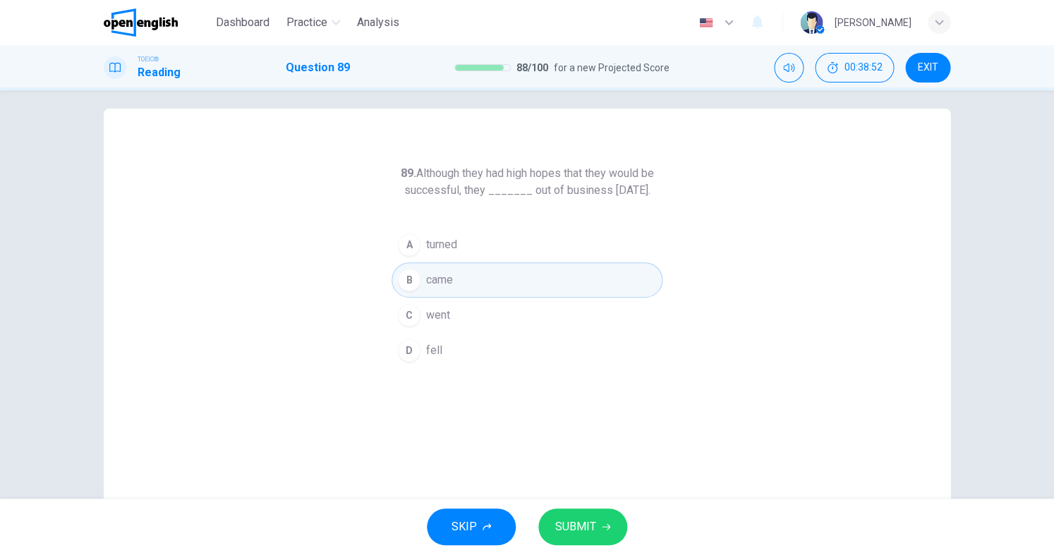
click at [597, 518] on button "SUBMIT" at bounding box center [582, 527] width 89 height 37
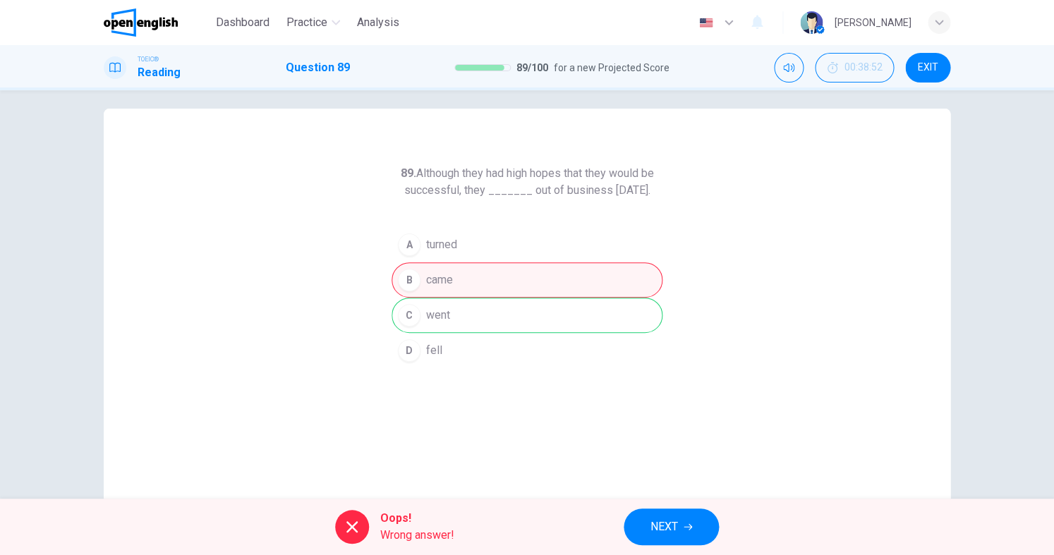
click at [687, 532] on button "NEXT" at bounding box center [671, 527] width 95 height 37
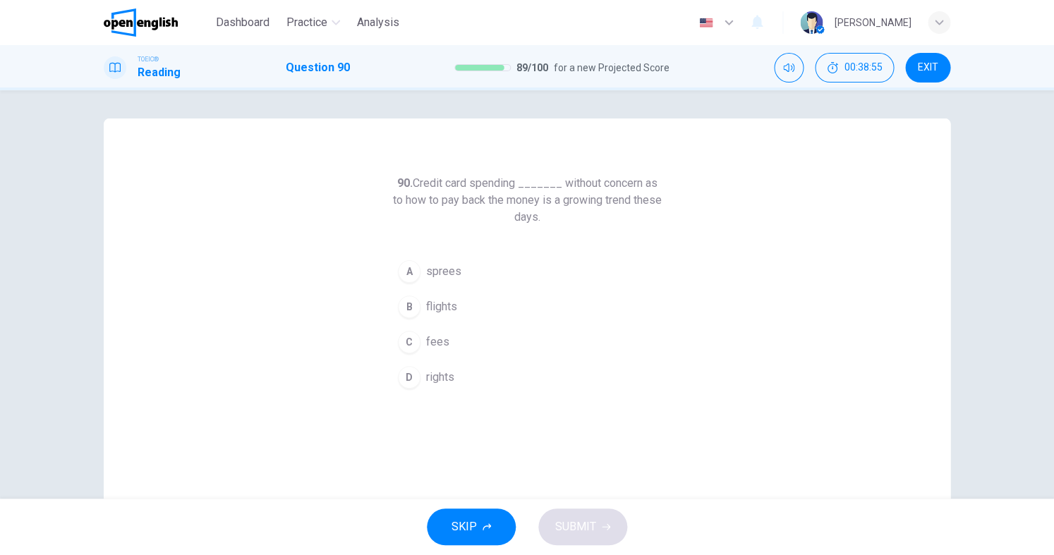
click at [429, 329] on button "C fees" at bounding box center [527, 342] width 271 height 35
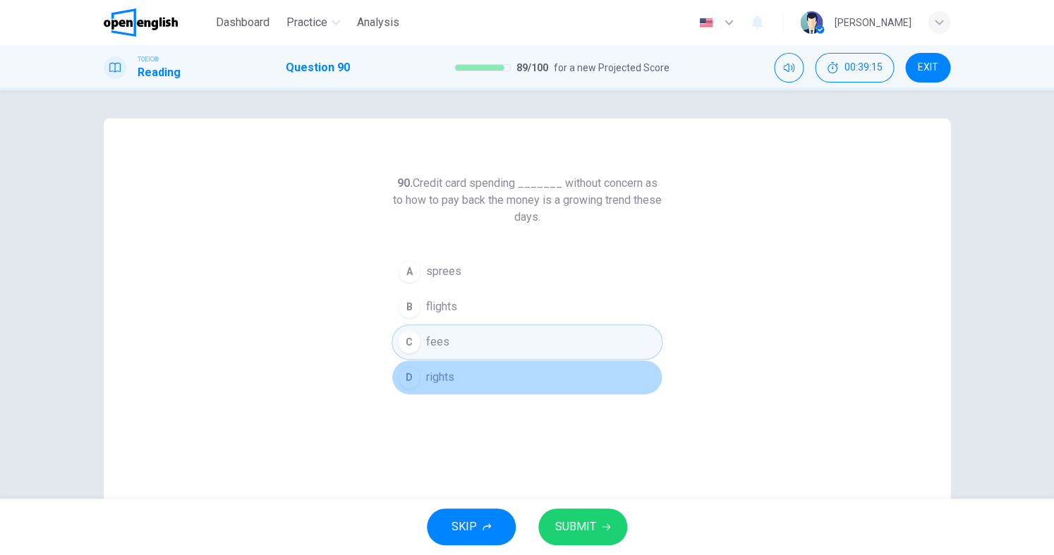
click at [468, 375] on button "D rights" at bounding box center [527, 377] width 271 height 35
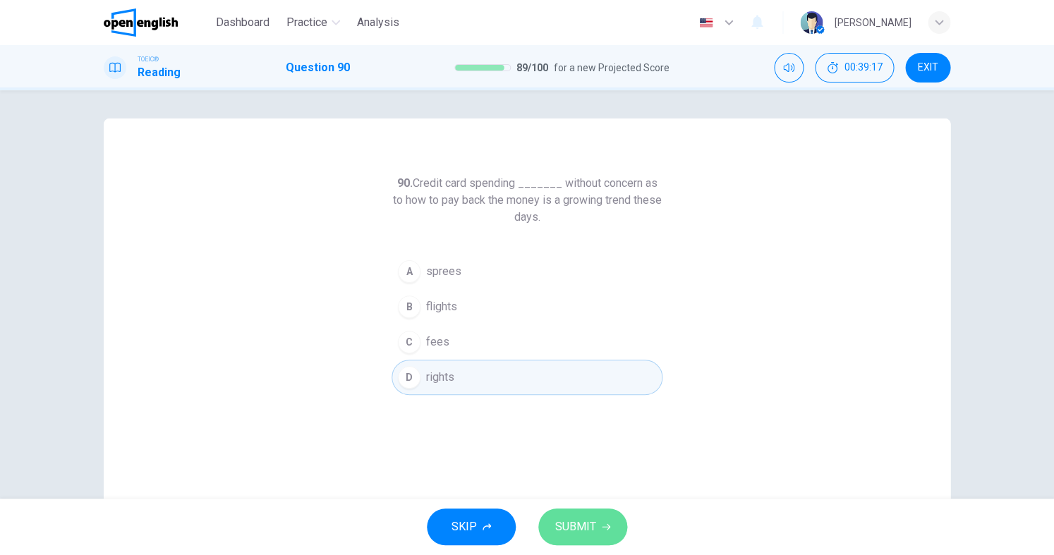
click at [574, 532] on span "SUBMIT" at bounding box center [575, 527] width 41 height 20
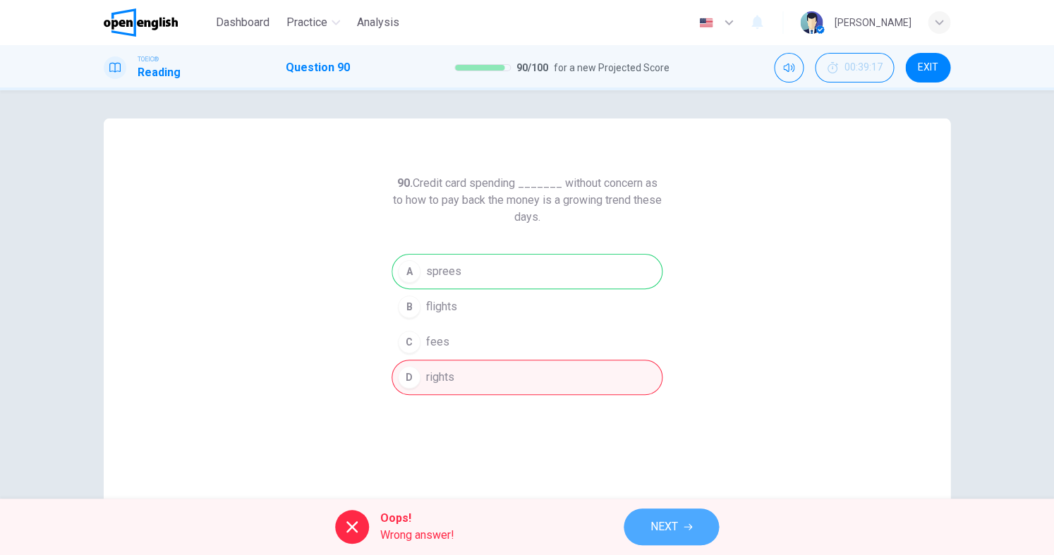
click at [676, 524] on span "NEXT" at bounding box center [665, 527] width 28 height 20
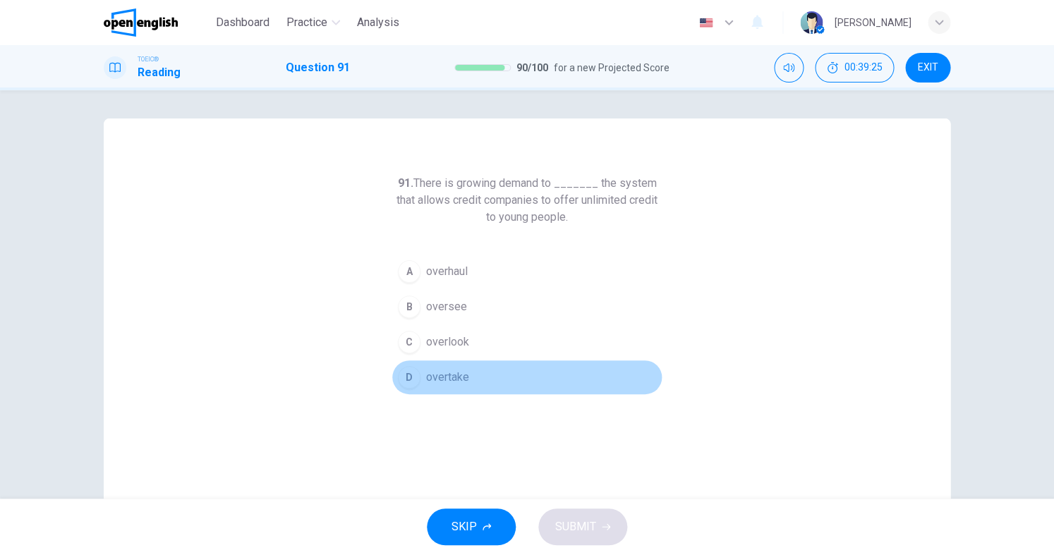
click at [445, 369] on span "overtake" at bounding box center [447, 377] width 43 height 17
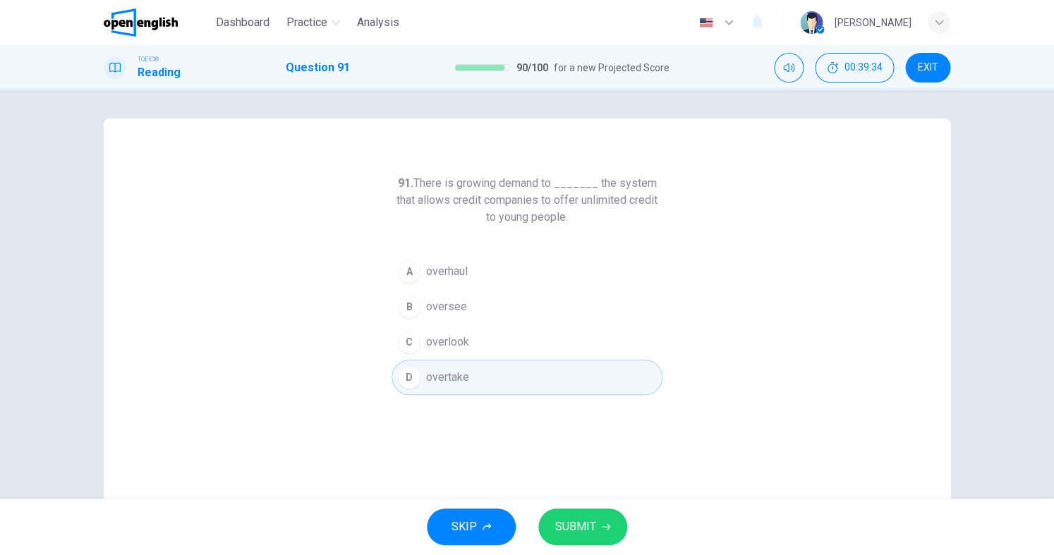
click at [569, 524] on span "SUBMIT" at bounding box center [575, 527] width 41 height 20
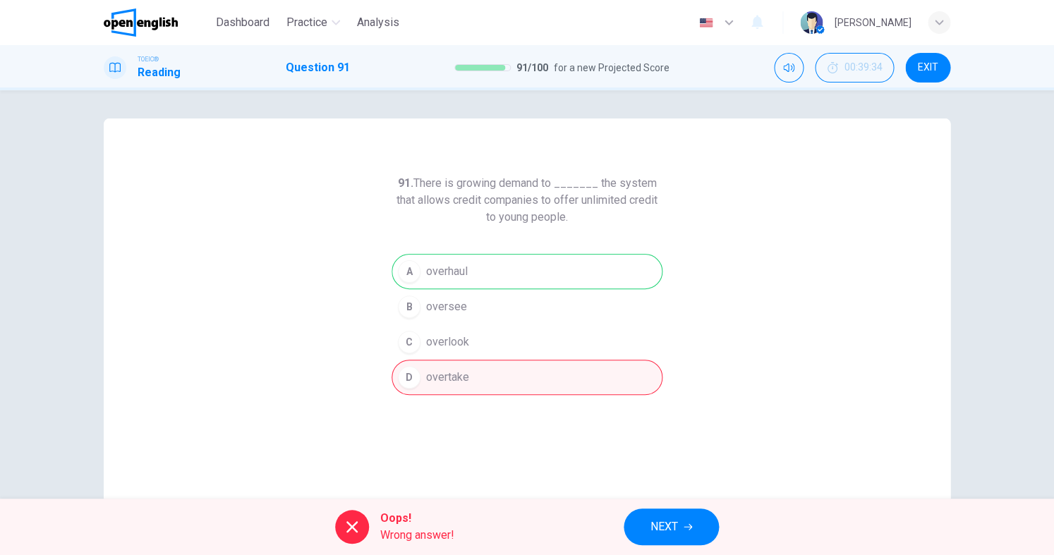
drag, startPoint x: 618, startPoint y: 524, endPoint x: 631, endPoint y: 524, distance: 12.7
click at [619, 524] on div "Oops! Wrong answer! NEXT" at bounding box center [527, 527] width 1054 height 56
click at [655, 525] on span "NEXT" at bounding box center [665, 527] width 28 height 20
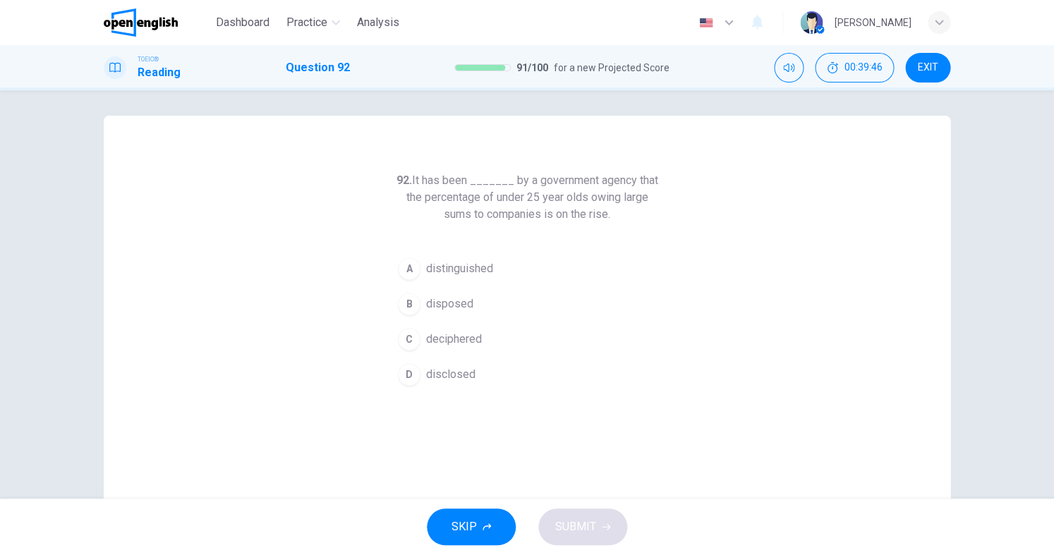
scroll to position [5, 0]
click at [482, 265] on span "distinguished" at bounding box center [459, 266] width 67 height 17
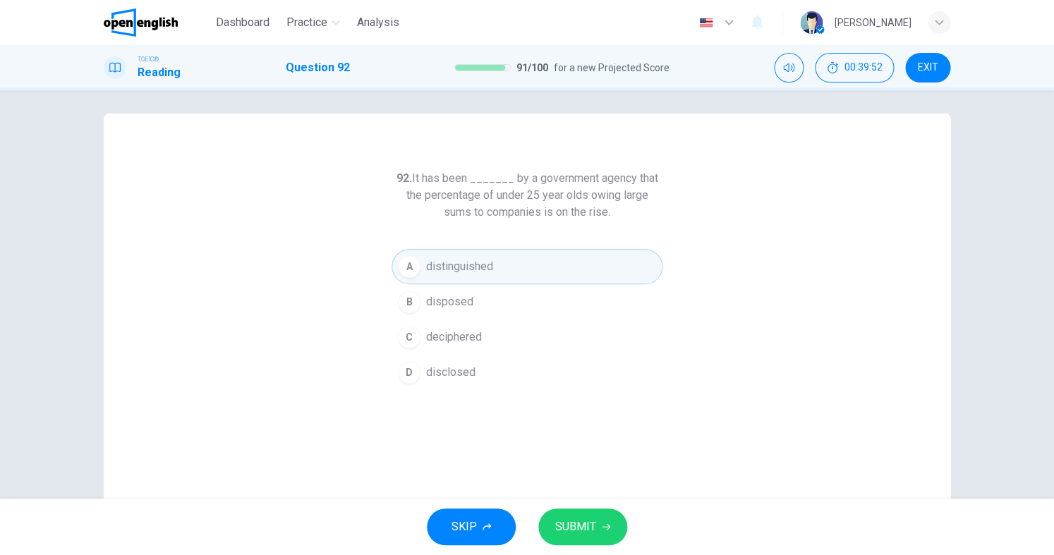
click at [567, 531] on span "SUBMIT" at bounding box center [575, 527] width 41 height 20
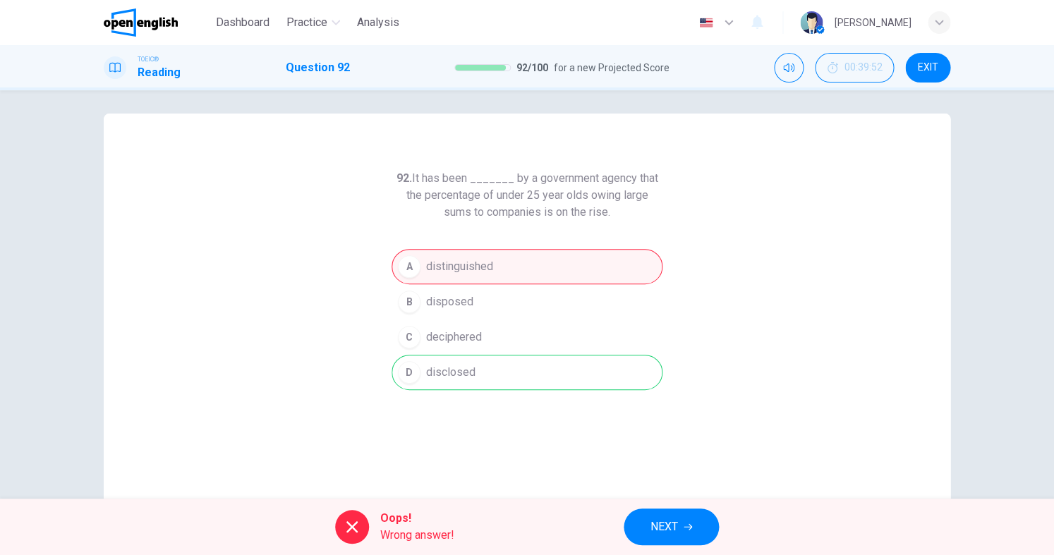
click at [662, 524] on span "NEXT" at bounding box center [665, 527] width 28 height 20
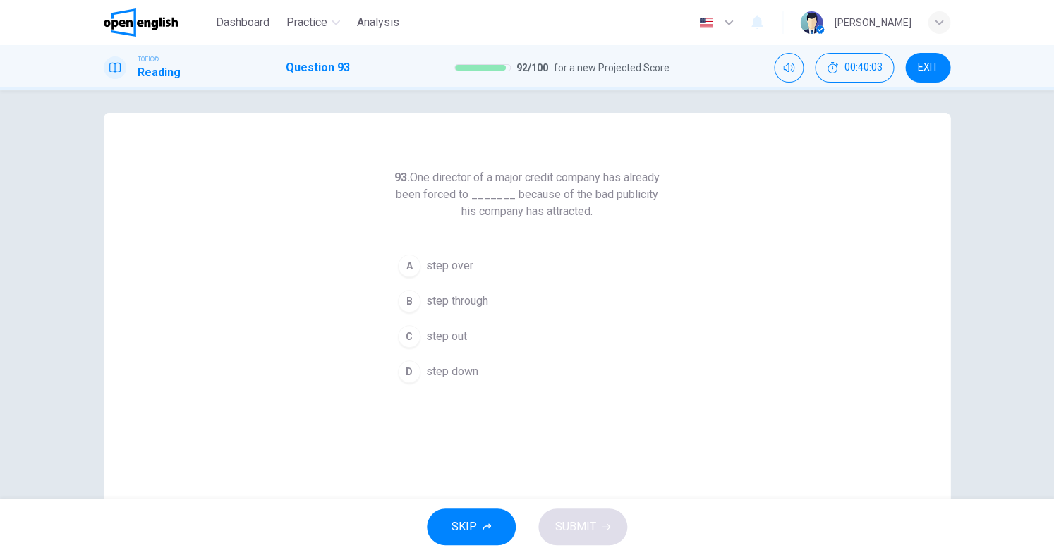
scroll to position [6, 0]
click at [460, 344] on span "step out" at bounding box center [446, 336] width 41 height 17
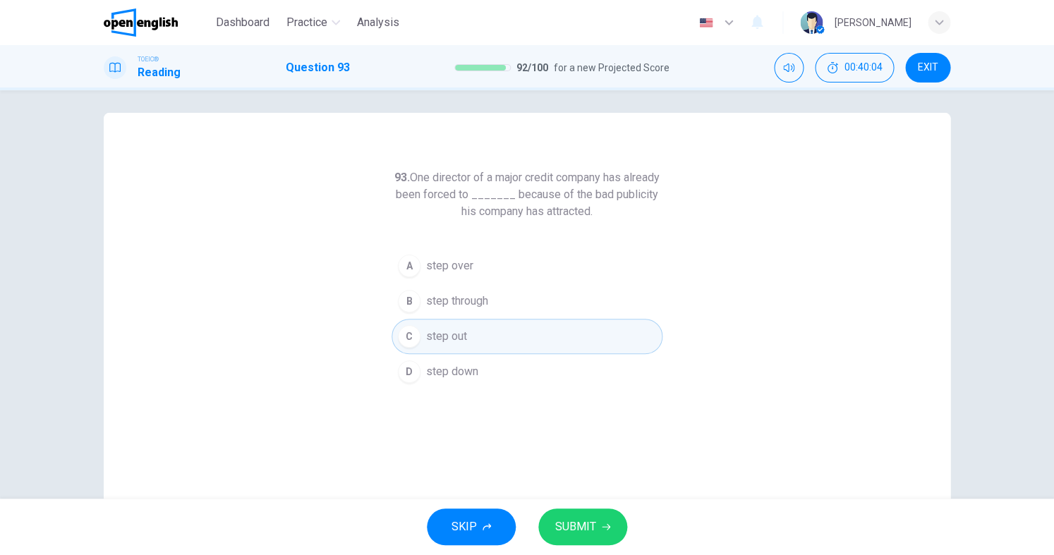
scroll to position [0, 0]
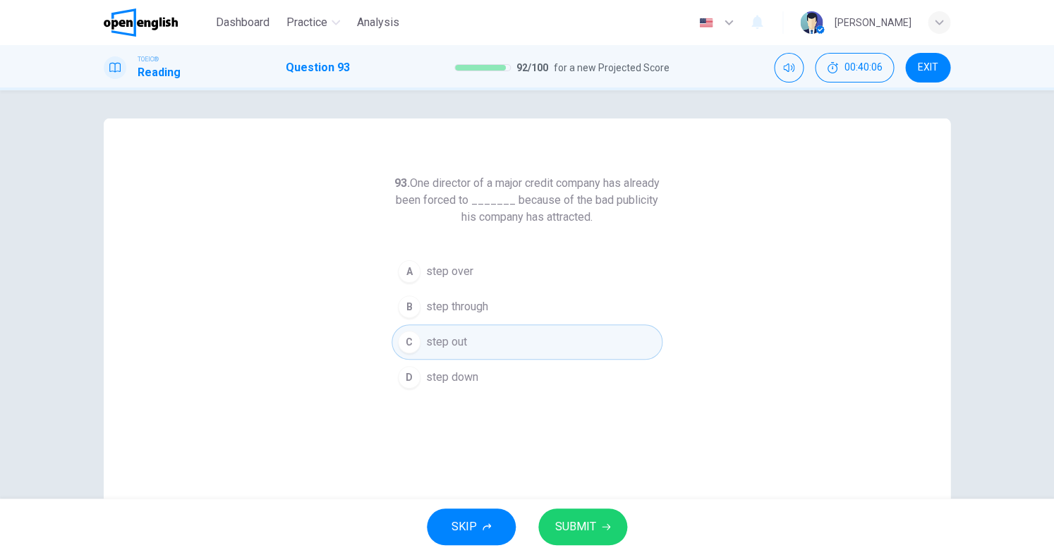
click at [588, 517] on span "SUBMIT" at bounding box center [575, 527] width 41 height 20
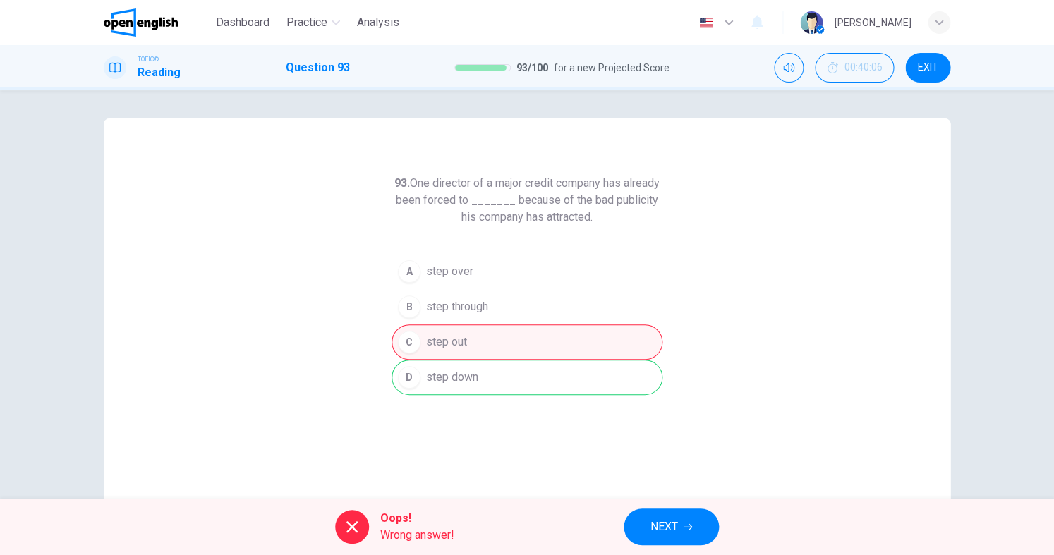
click at [662, 543] on button "NEXT" at bounding box center [671, 527] width 95 height 37
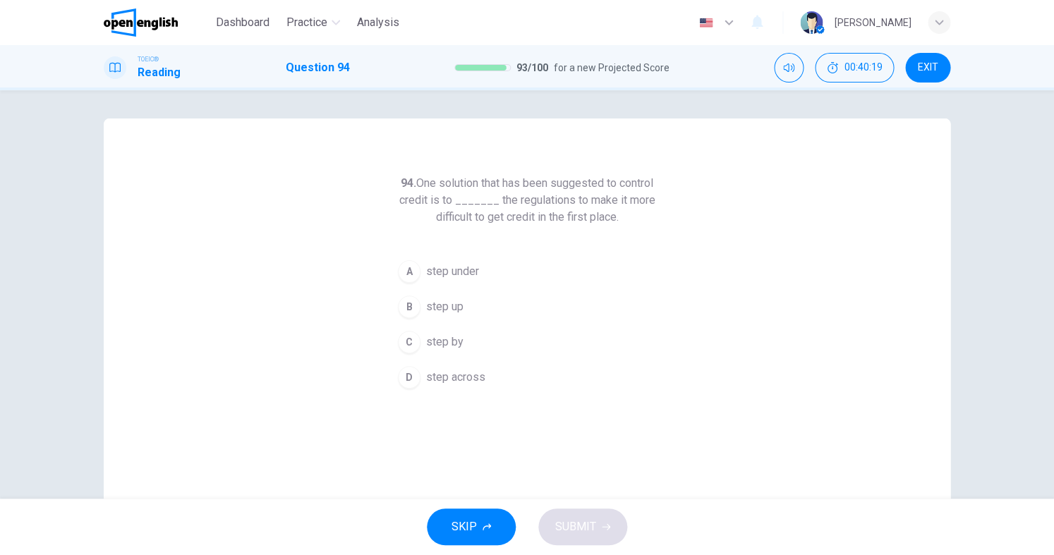
scroll to position [1, 0]
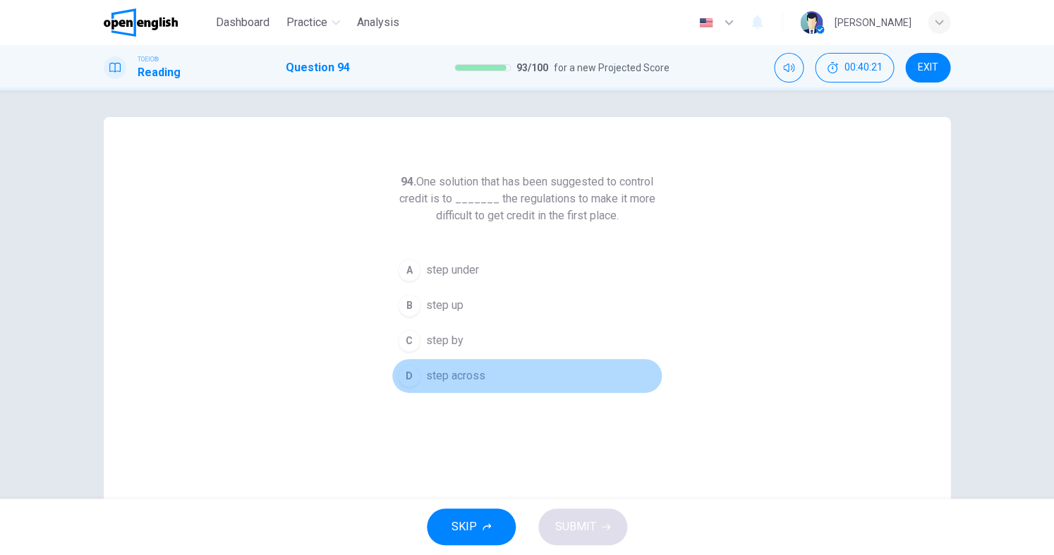
click at [465, 381] on span "step across" at bounding box center [455, 376] width 59 height 17
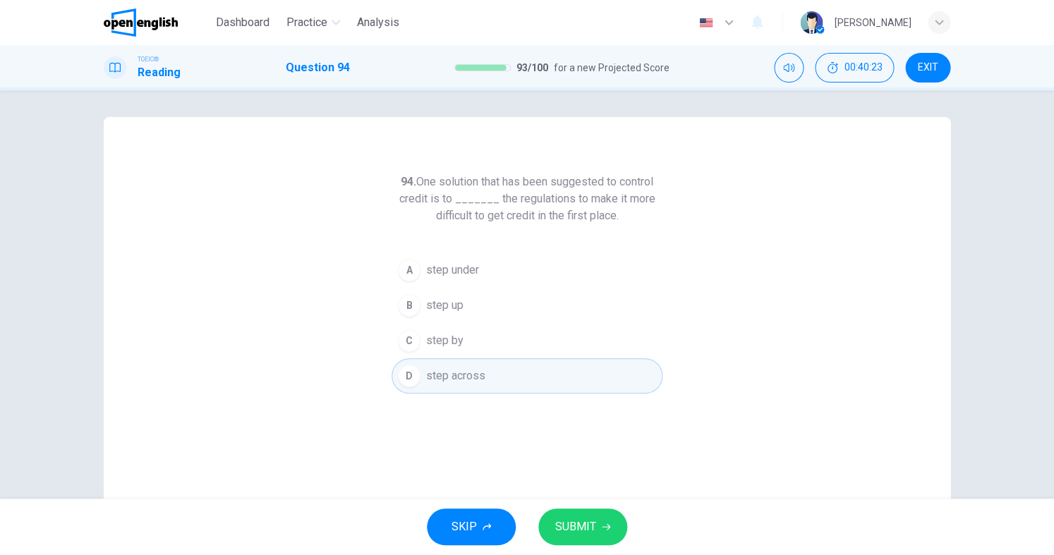
click at [592, 516] on button "SUBMIT" at bounding box center [582, 527] width 89 height 37
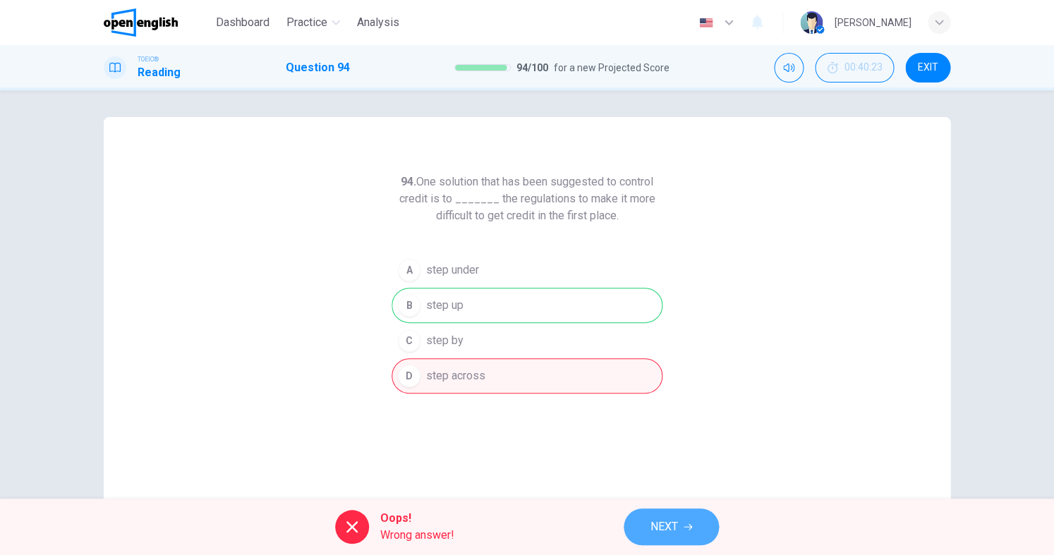
click at [651, 515] on button "NEXT" at bounding box center [671, 527] width 95 height 37
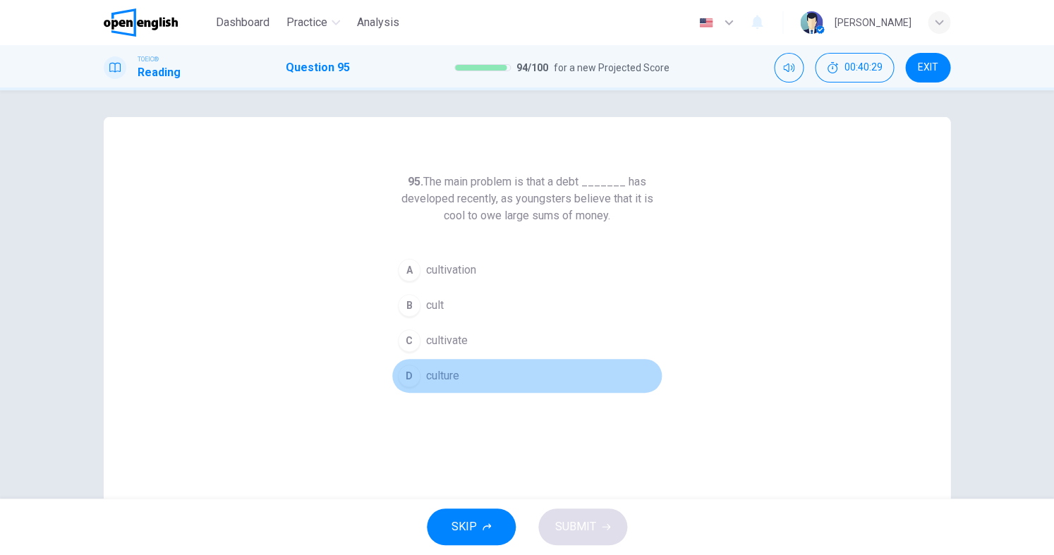
click at [440, 387] on button "D culture" at bounding box center [527, 375] width 271 height 35
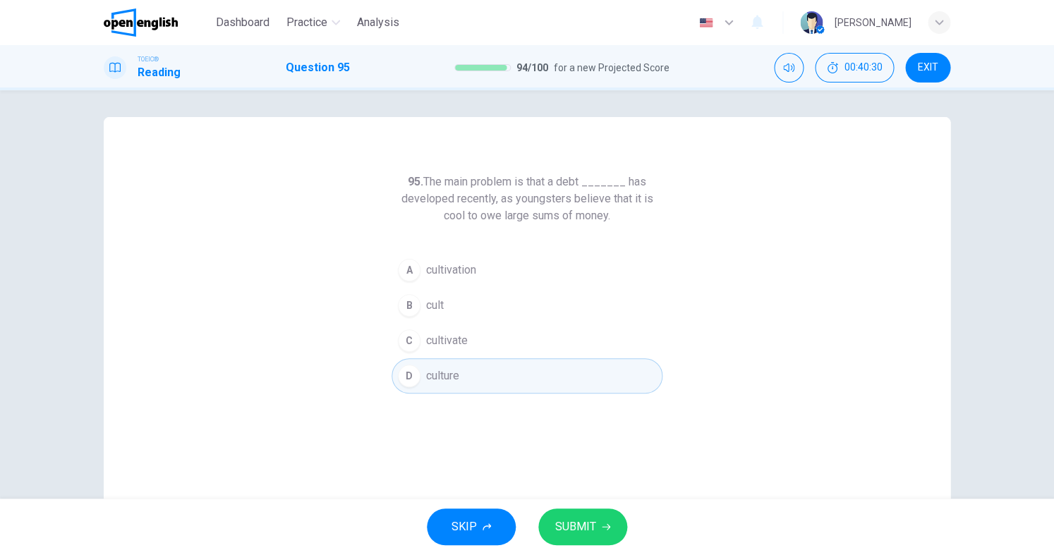
click at [584, 529] on span "SUBMIT" at bounding box center [575, 527] width 41 height 20
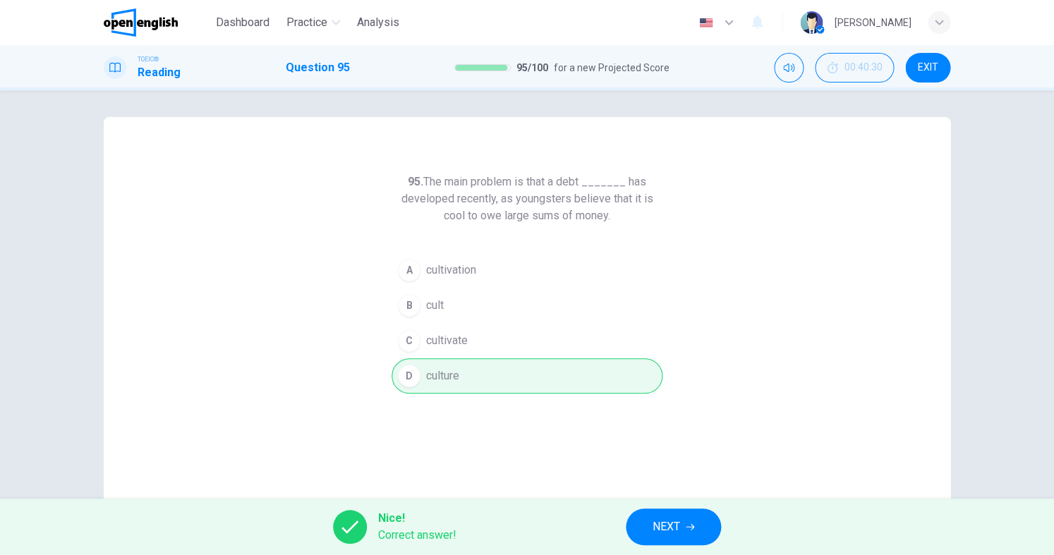
click at [658, 529] on span "NEXT" at bounding box center [667, 527] width 28 height 20
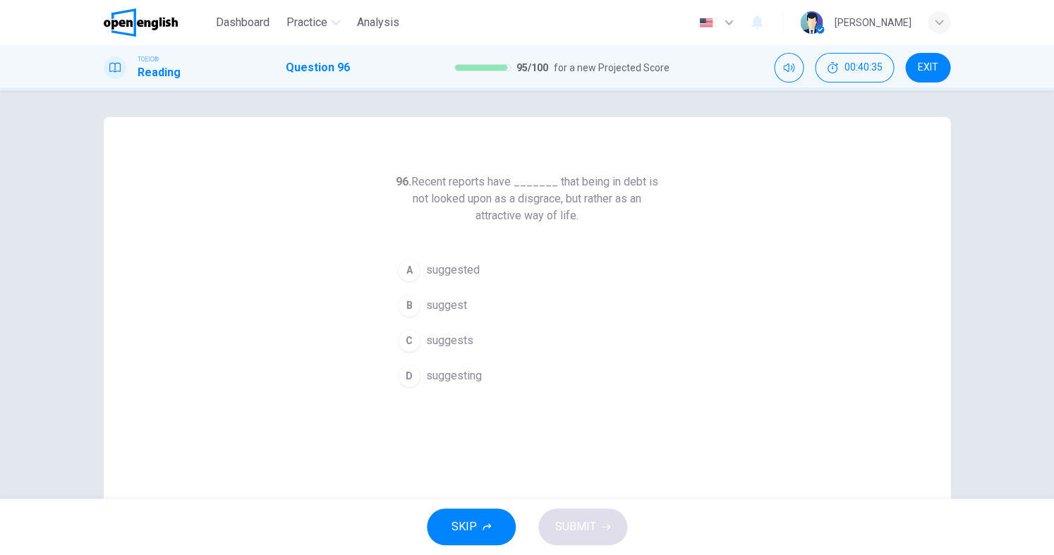
scroll to position [7, 0]
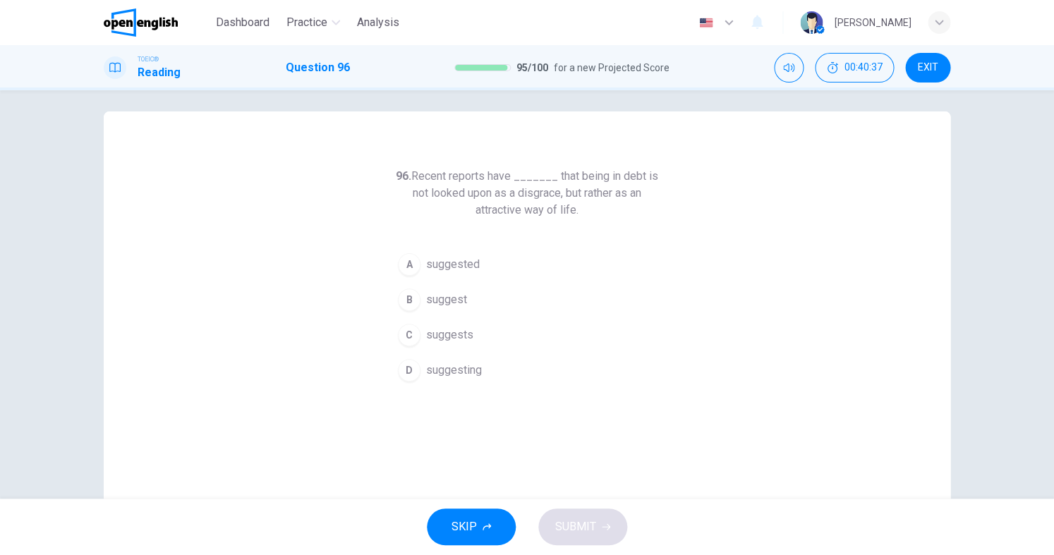
click at [458, 301] on span "suggest" at bounding box center [446, 299] width 41 height 17
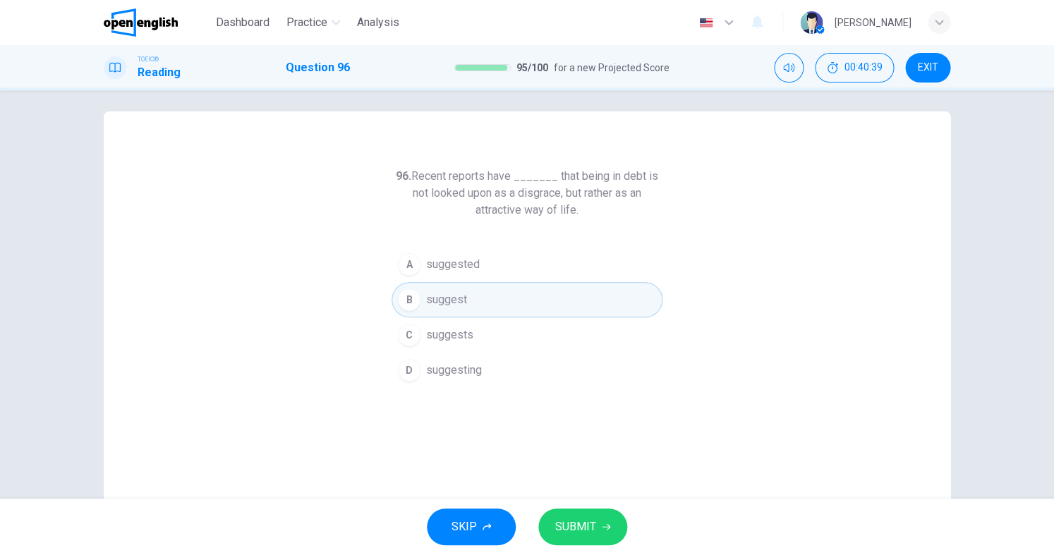
drag, startPoint x: 484, startPoint y: 271, endPoint x: 484, endPoint y: 284, distance: 12.7
click at [484, 271] on button "A suggested" at bounding box center [527, 264] width 271 height 35
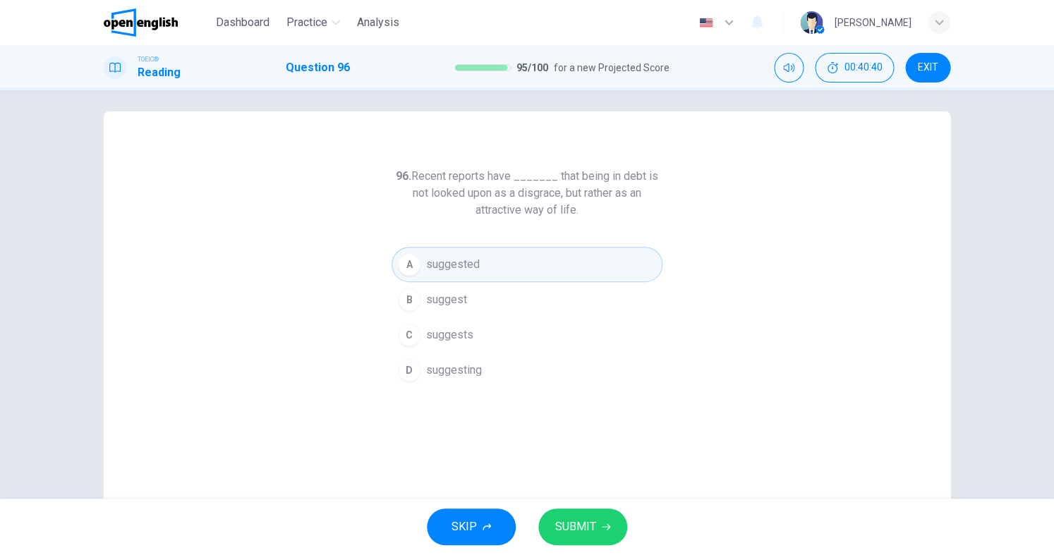
click at [566, 514] on button "SUBMIT" at bounding box center [582, 527] width 89 height 37
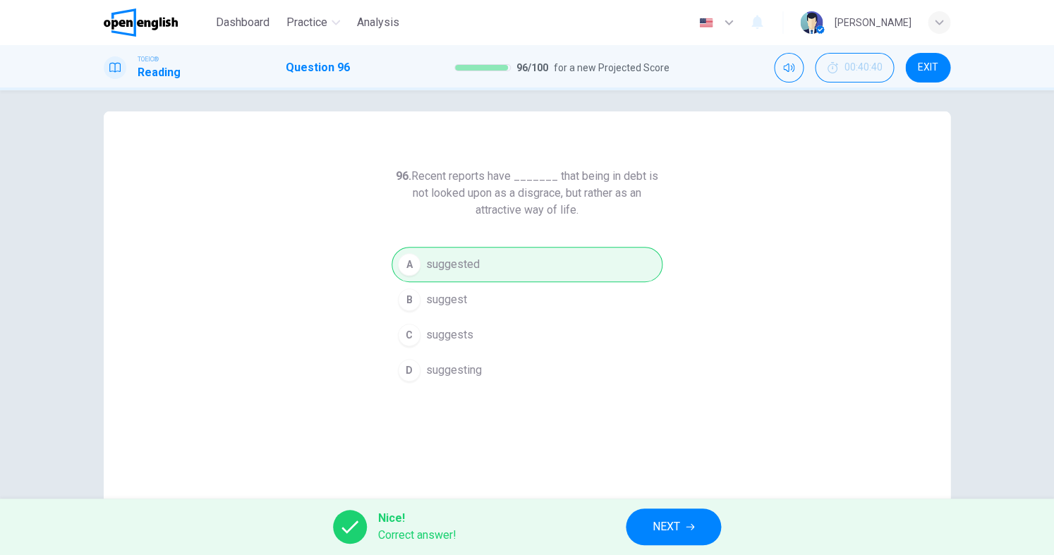
click at [667, 526] on span "NEXT" at bounding box center [667, 527] width 28 height 20
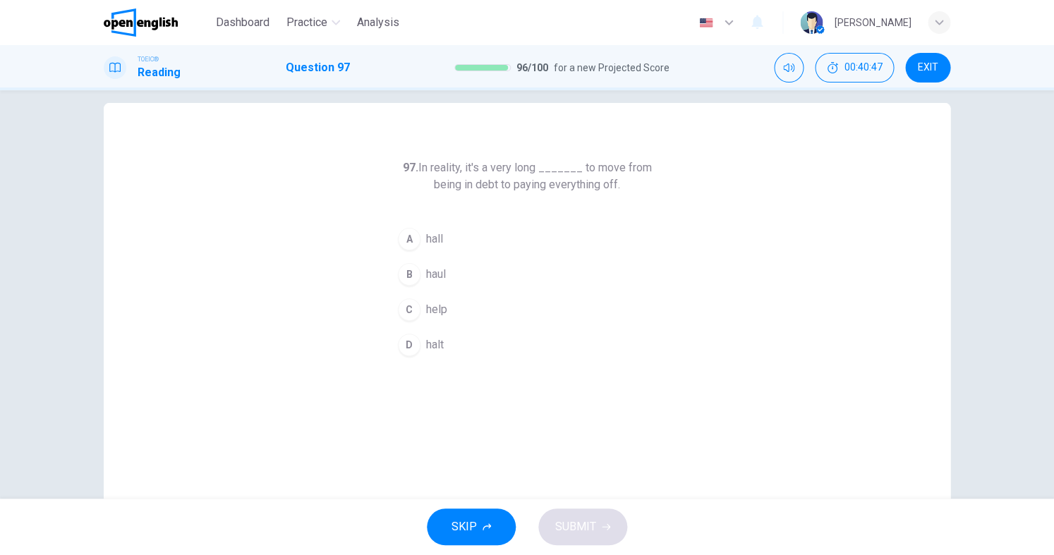
scroll to position [16, 0]
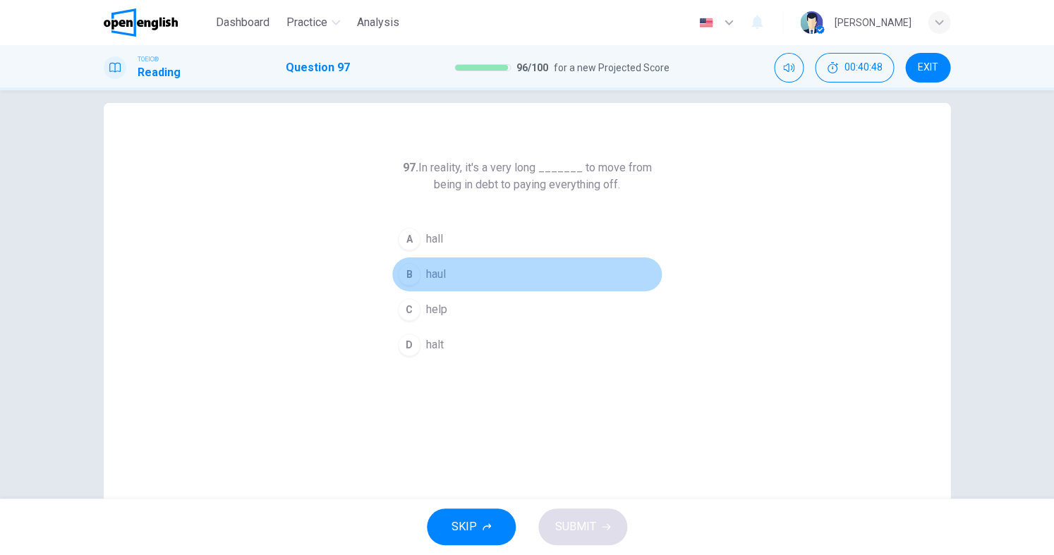
click at [439, 288] on button "B haul" at bounding box center [527, 274] width 271 height 35
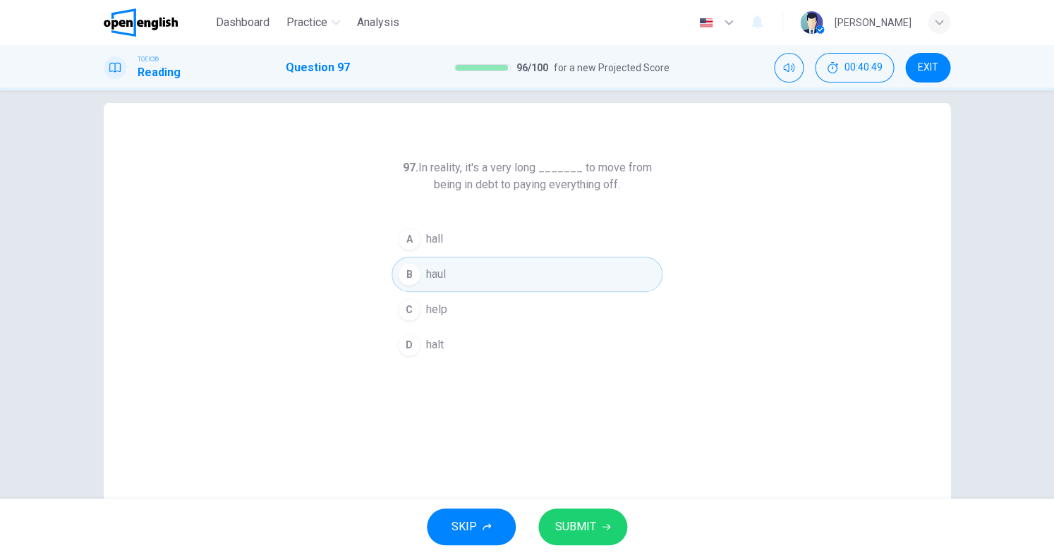
click at [577, 520] on span "SUBMIT" at bounding box center [575, 527] width 41 height 20
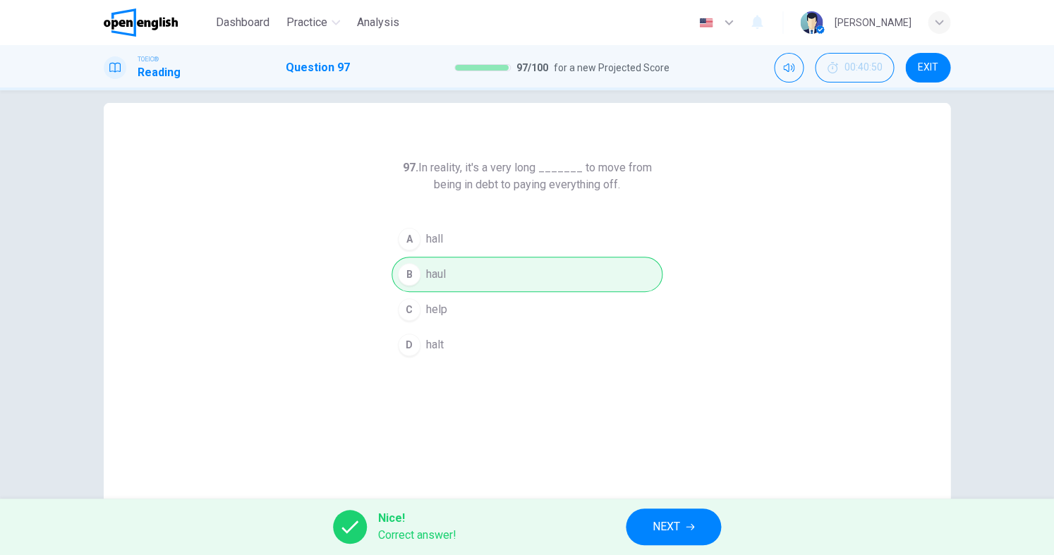
scroll to position [0, 0]
click at [675, 533] on span "NEXT" at bounding box center [667, 527] width 28 height 20
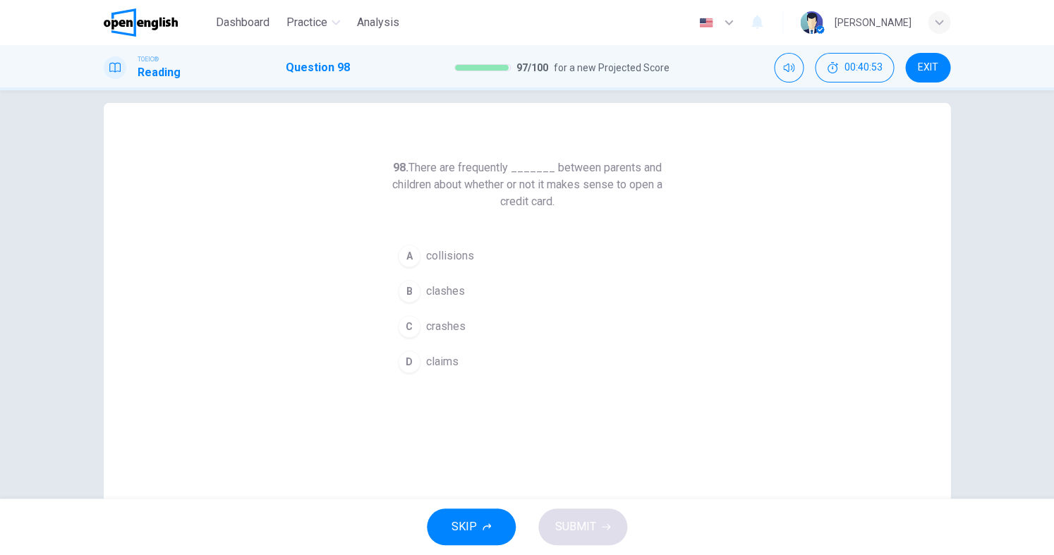
click at [456, 260] on span "collisions" at bounding box center [450, 256] width 48 height 17
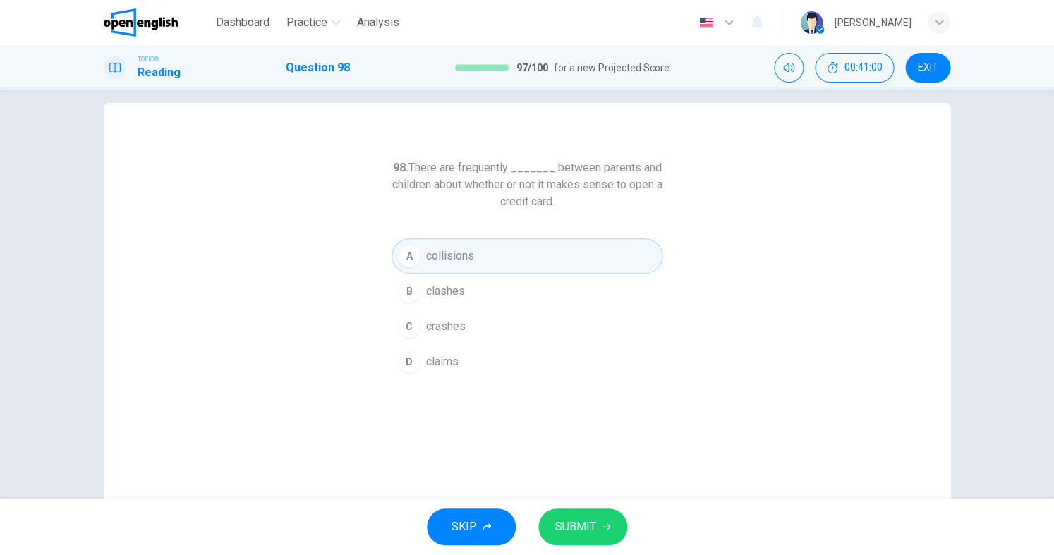
click at [590, 524] on span "SUBMIT" at bounding box center [575, 527] width 41 height 20
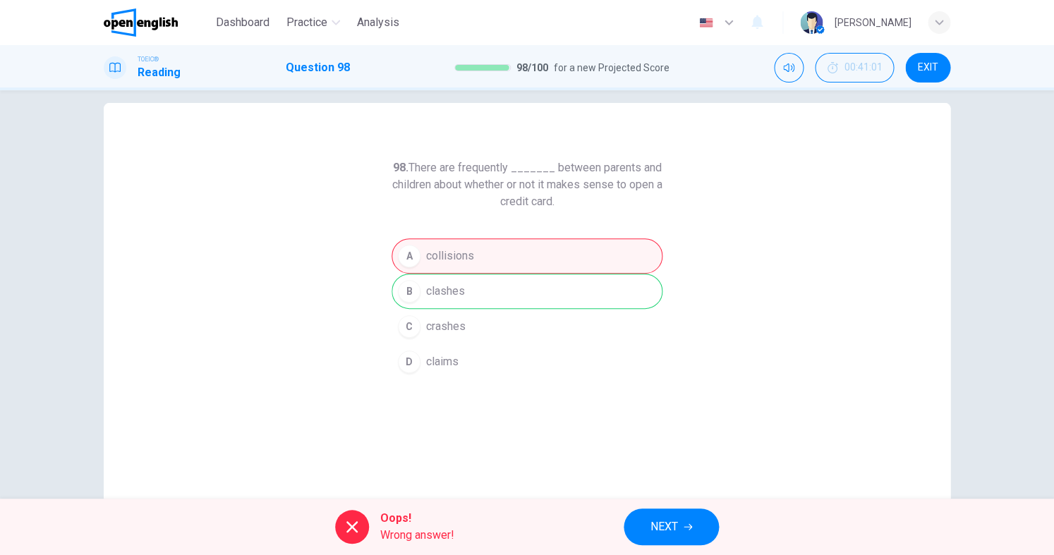
click at [643, 517] on button "NEXT" at bounding box center [671, 527] width 95 height 37
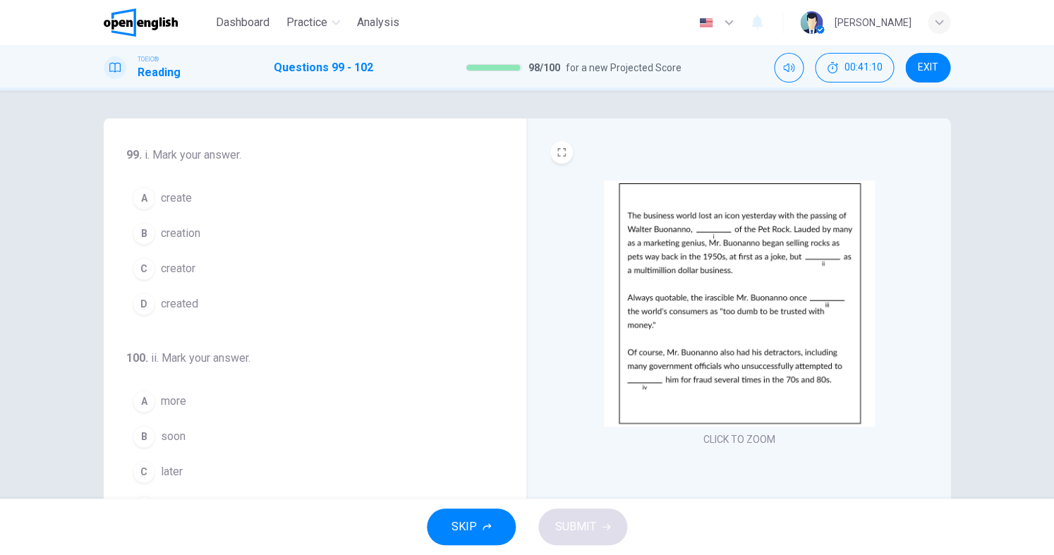
click at [185, 270] on span "creator" at bounding box center [178, 268] width 35 height 17
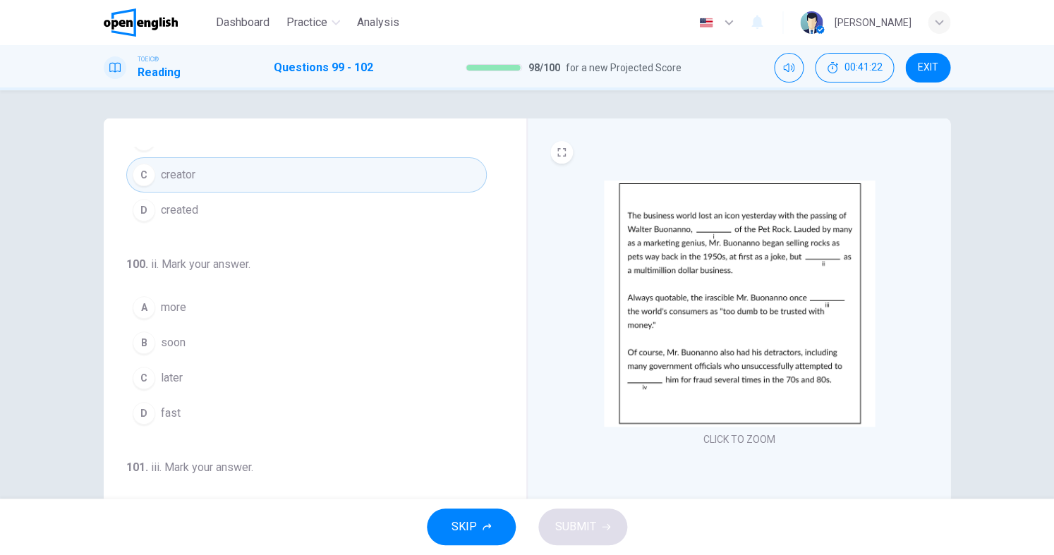
scroll to position [100, 0]
click at [182, 377] on span "later" at bounding box center [172, 371] width 22 height 17
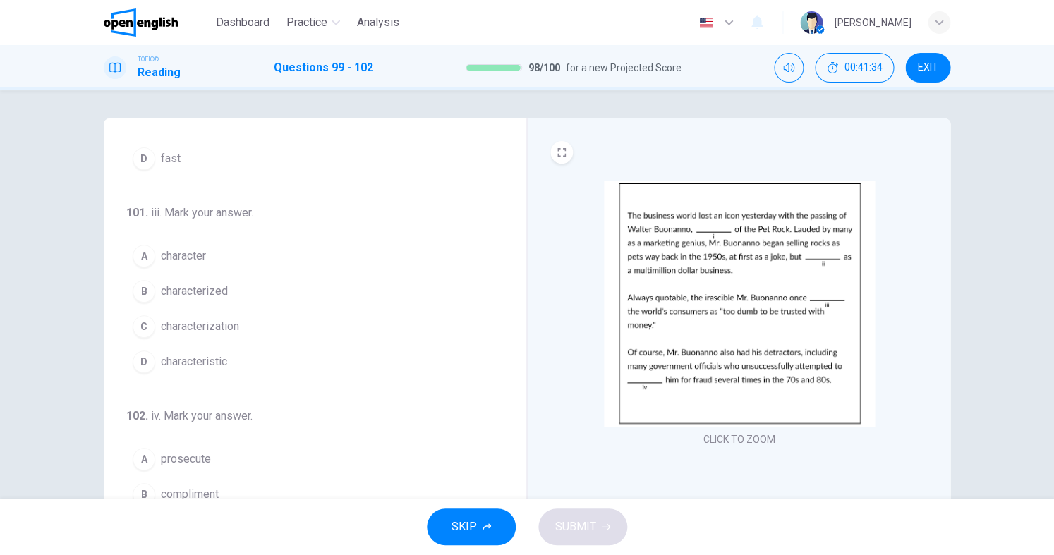
scroll to position [349, 0]
click at [195, 361] on span "characteristic" at bounding box center [194, 361] width 66 height 17
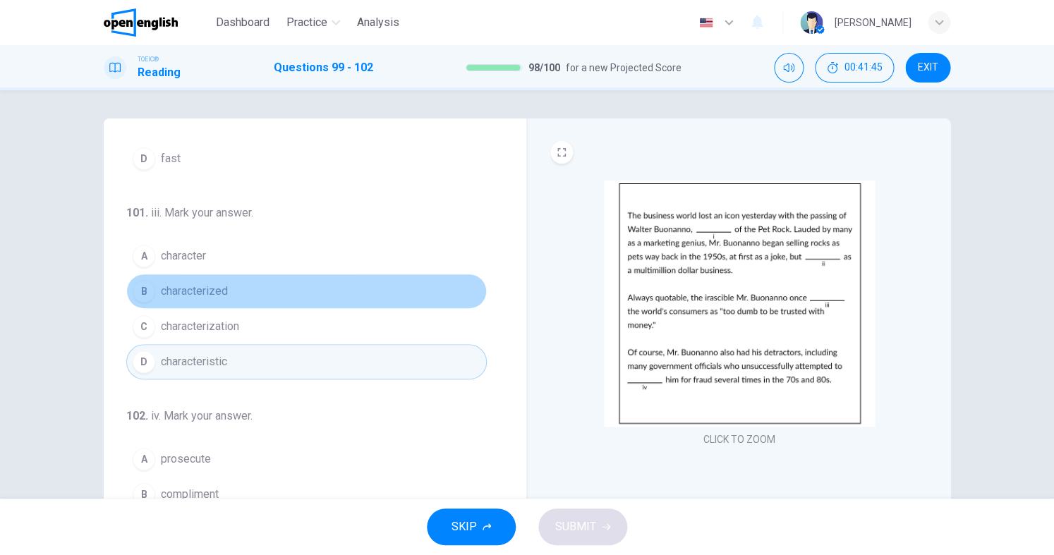
click at [202, 298] on span "characterized" at bounding box center [194, 291] width 67 height 17
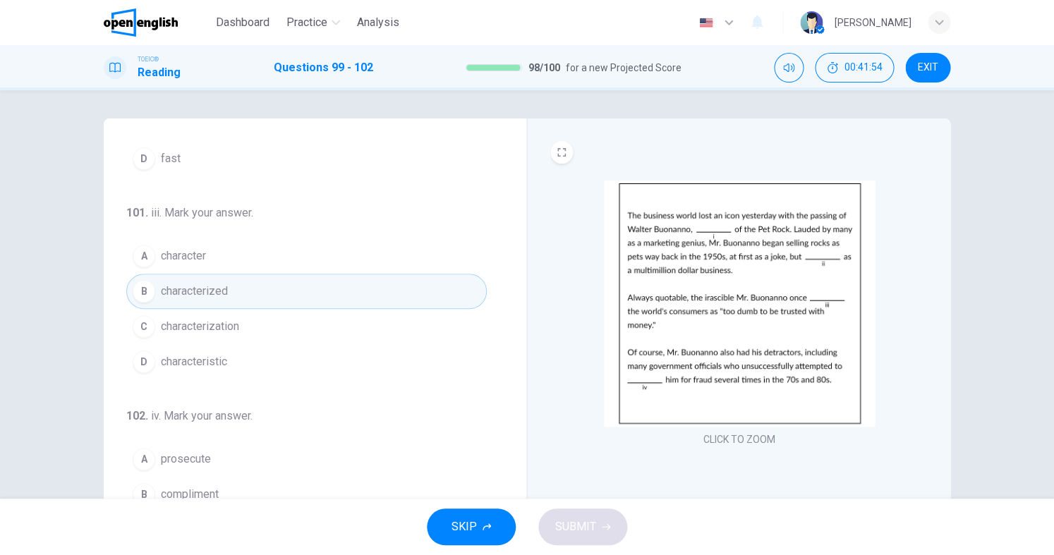
click at [220, 266] on button "A character" at bounding box center [306, 255] width 361 height 35
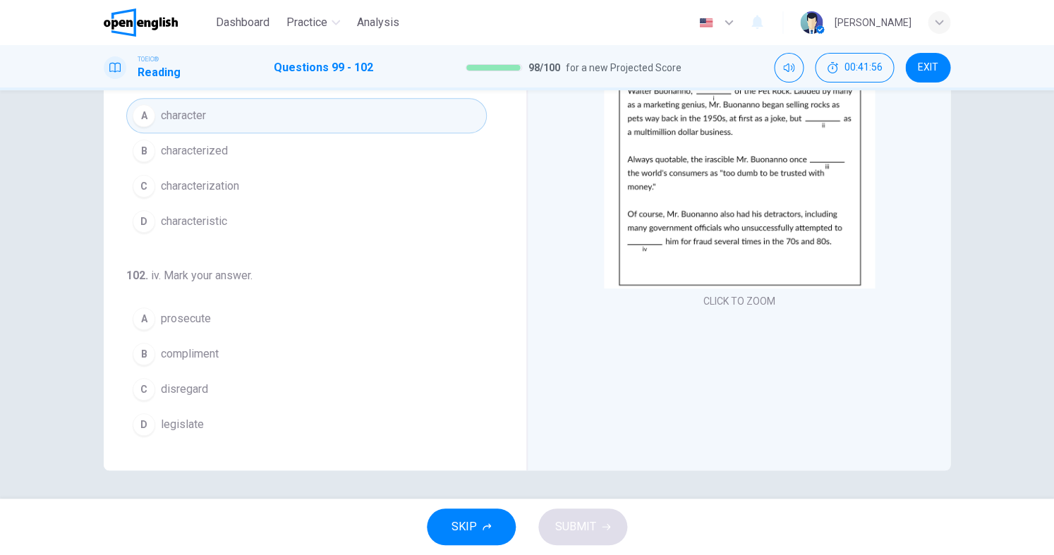
scroll to position [139, 0]
click at [210, 352] on span "compliment" at bounding box center [190, 354] width 58 height 17
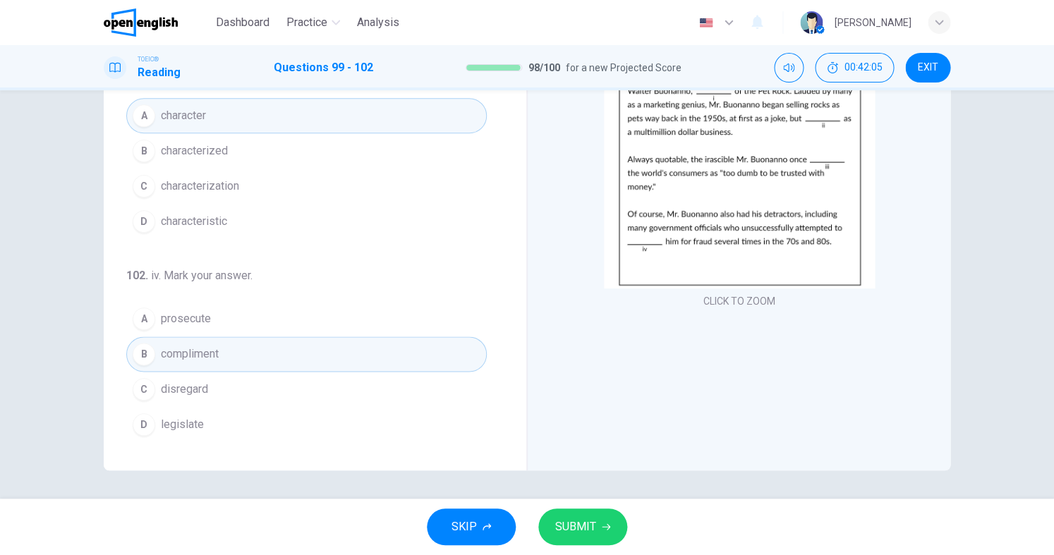
click at [606, 525] on icon "button" at bounding box center [606, 527] width 8 height 8
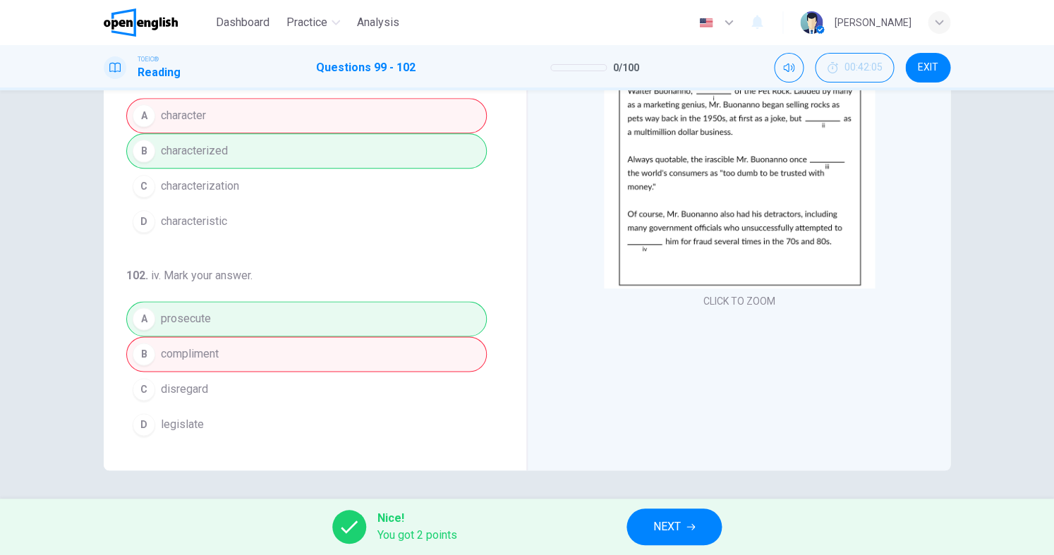
scroll to position [0, 0]
